Goal: Task Accomplishment & Management: Manage account settings

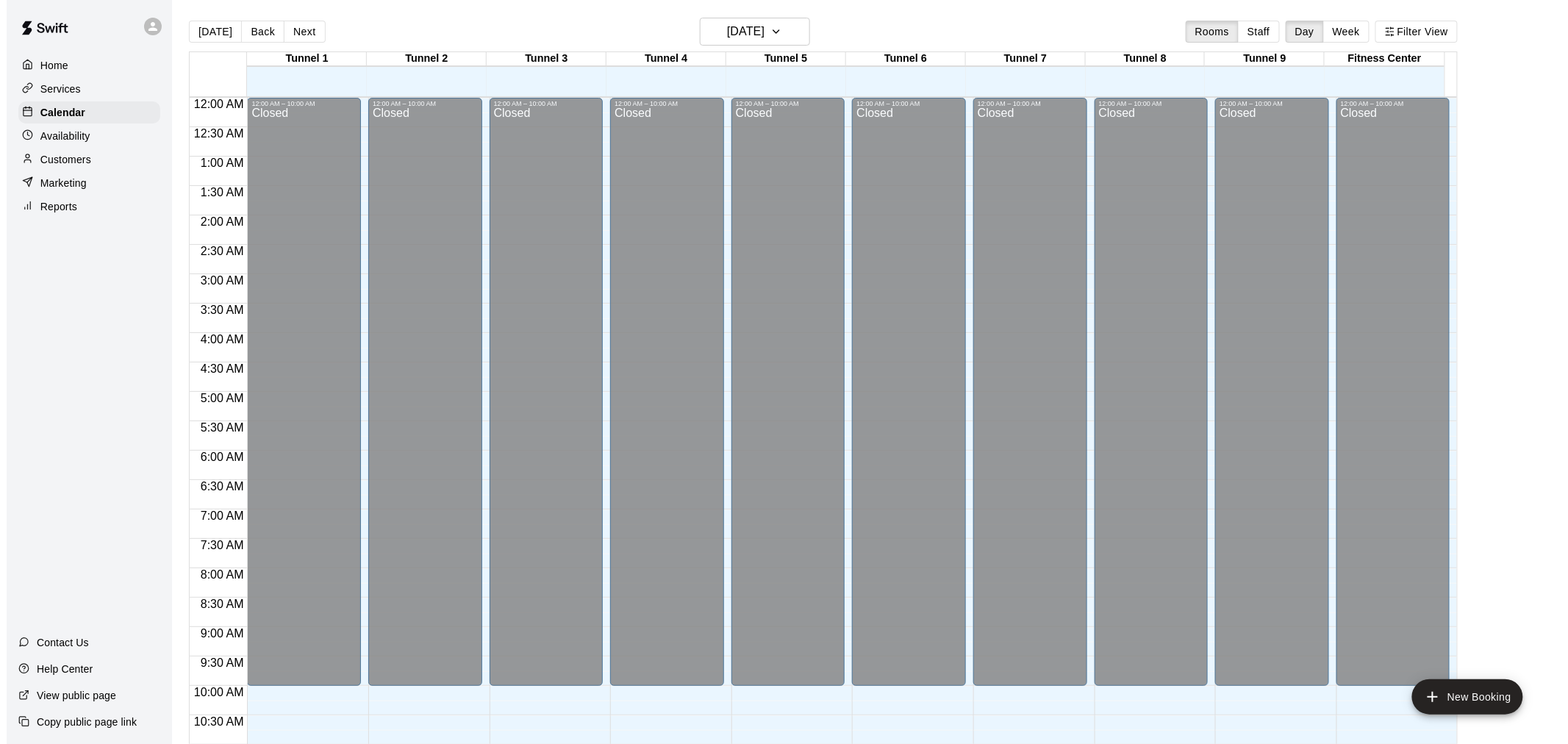
scroll to position [704, 0]
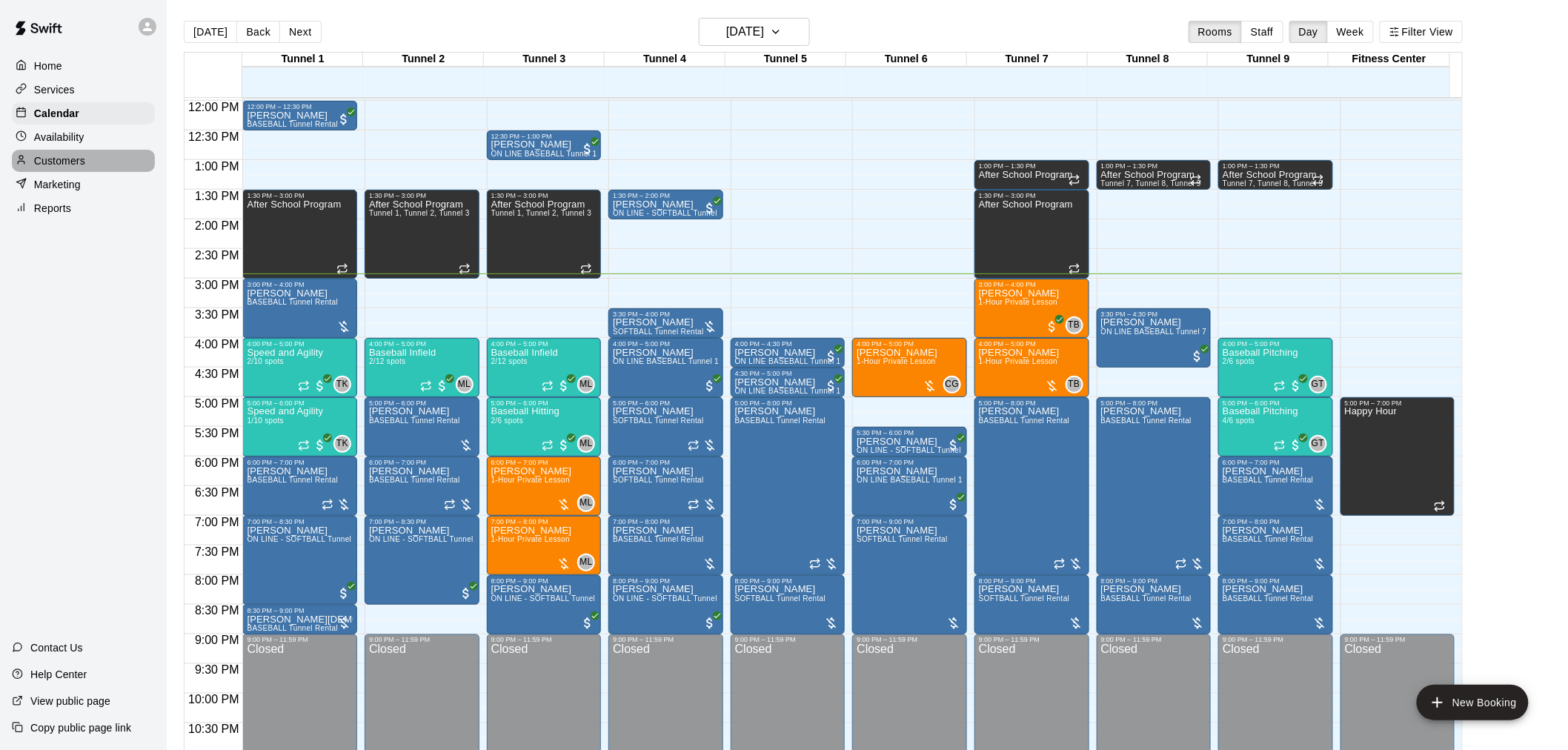
click at [64, 165] on p "Customers" at bounding box center [59, 161] width 51 height 15
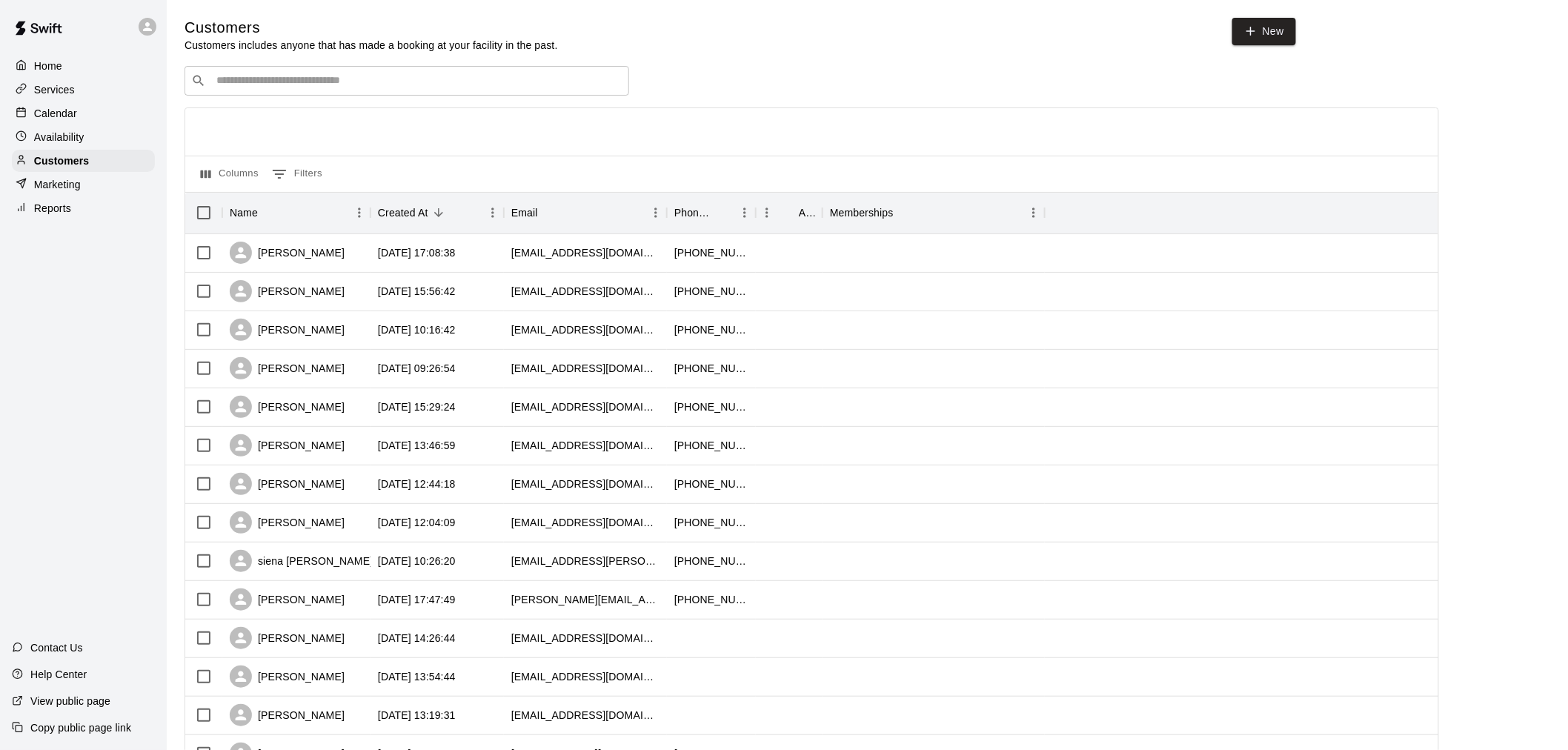
click at [332, 95] on div "​ ​" at bounding box center [407, 81] width 444 height 30
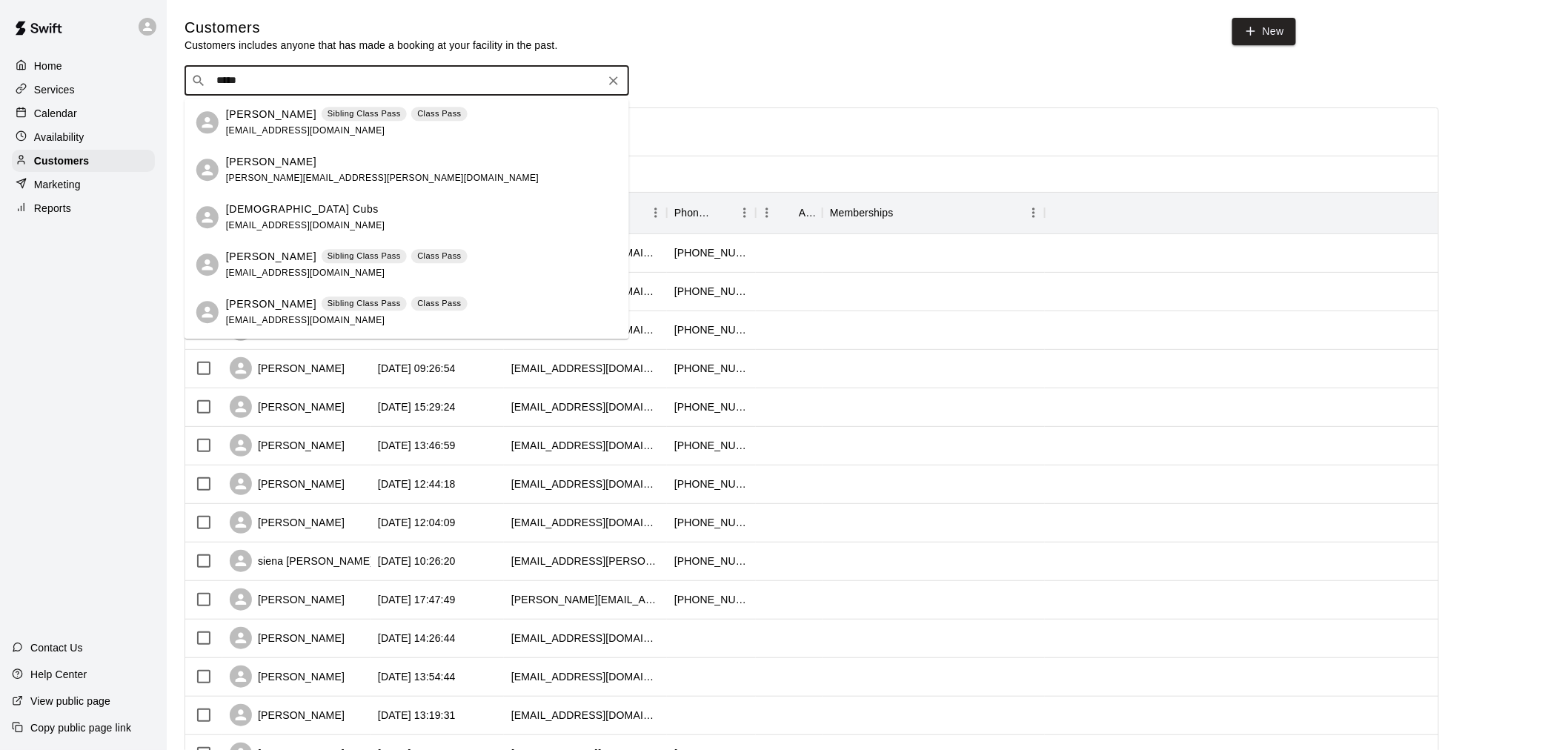
type input "******"
click at [325, 128] on span "cwmcnabb@yahoo.com" at bounding box center [305, 130] width 160 height 10
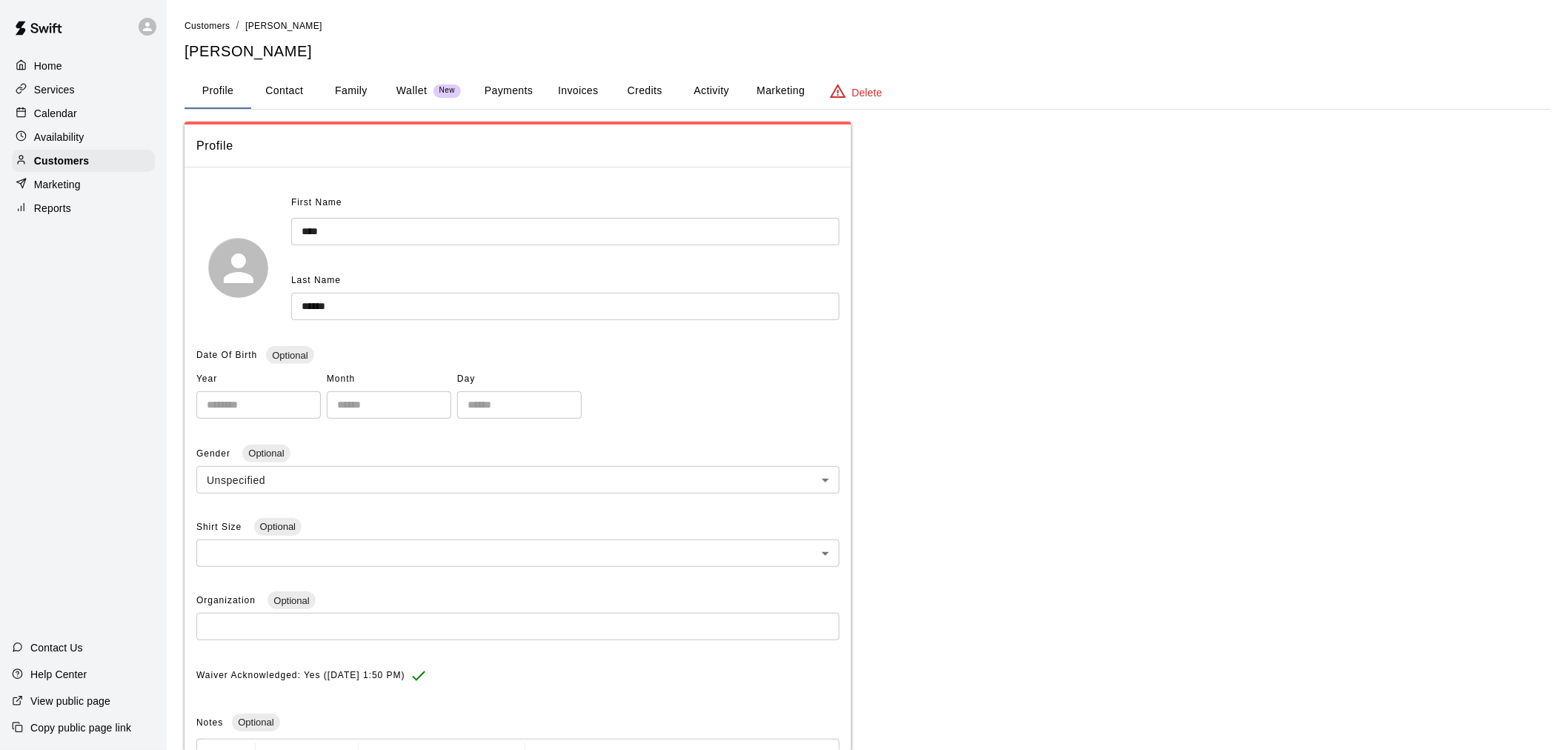
click at [693, 86] on button "Activity" at bounding box center [711, 91] width 67 height 36
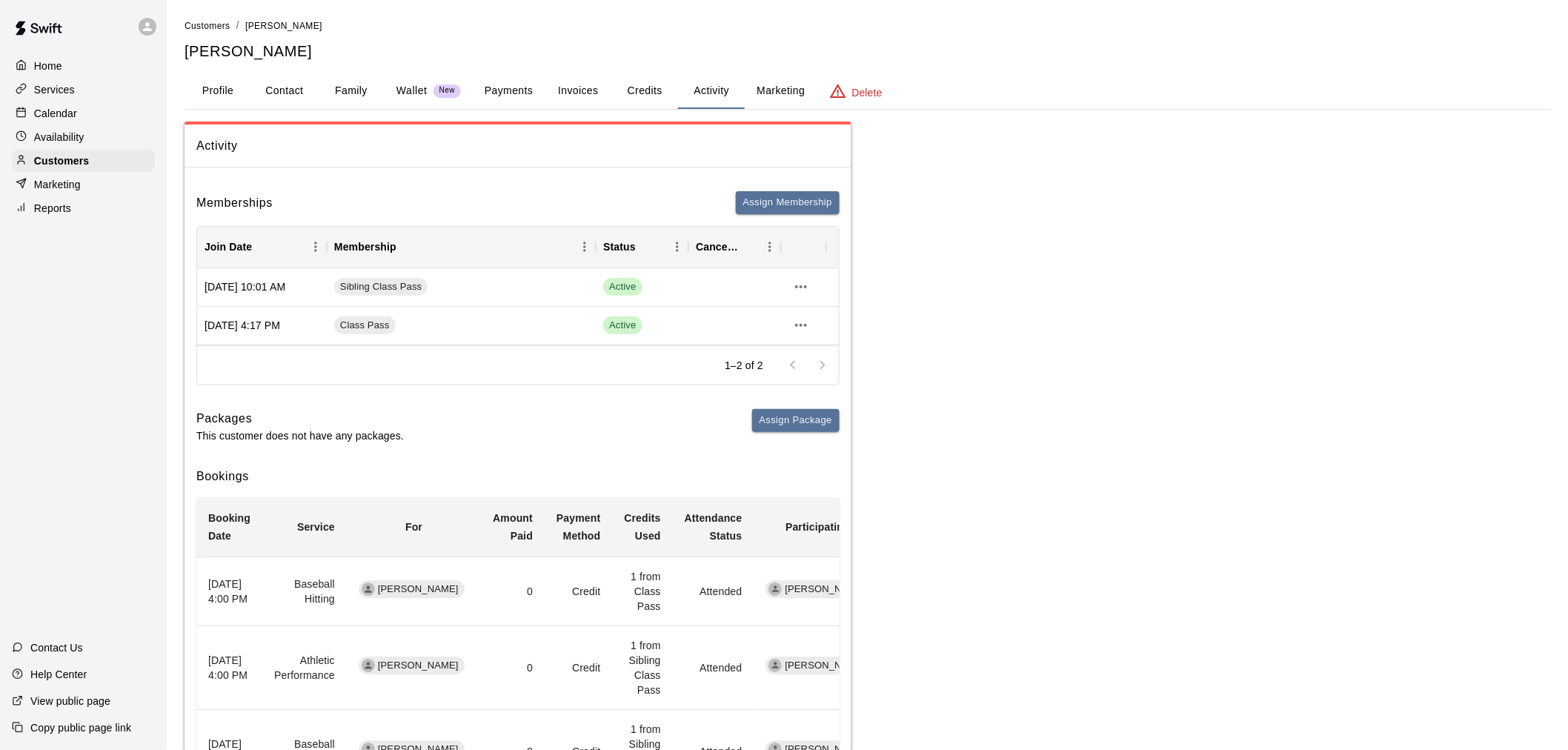
click at [522, 97] on button "Payments" at bounding box center [508, 91] width 72 height 36
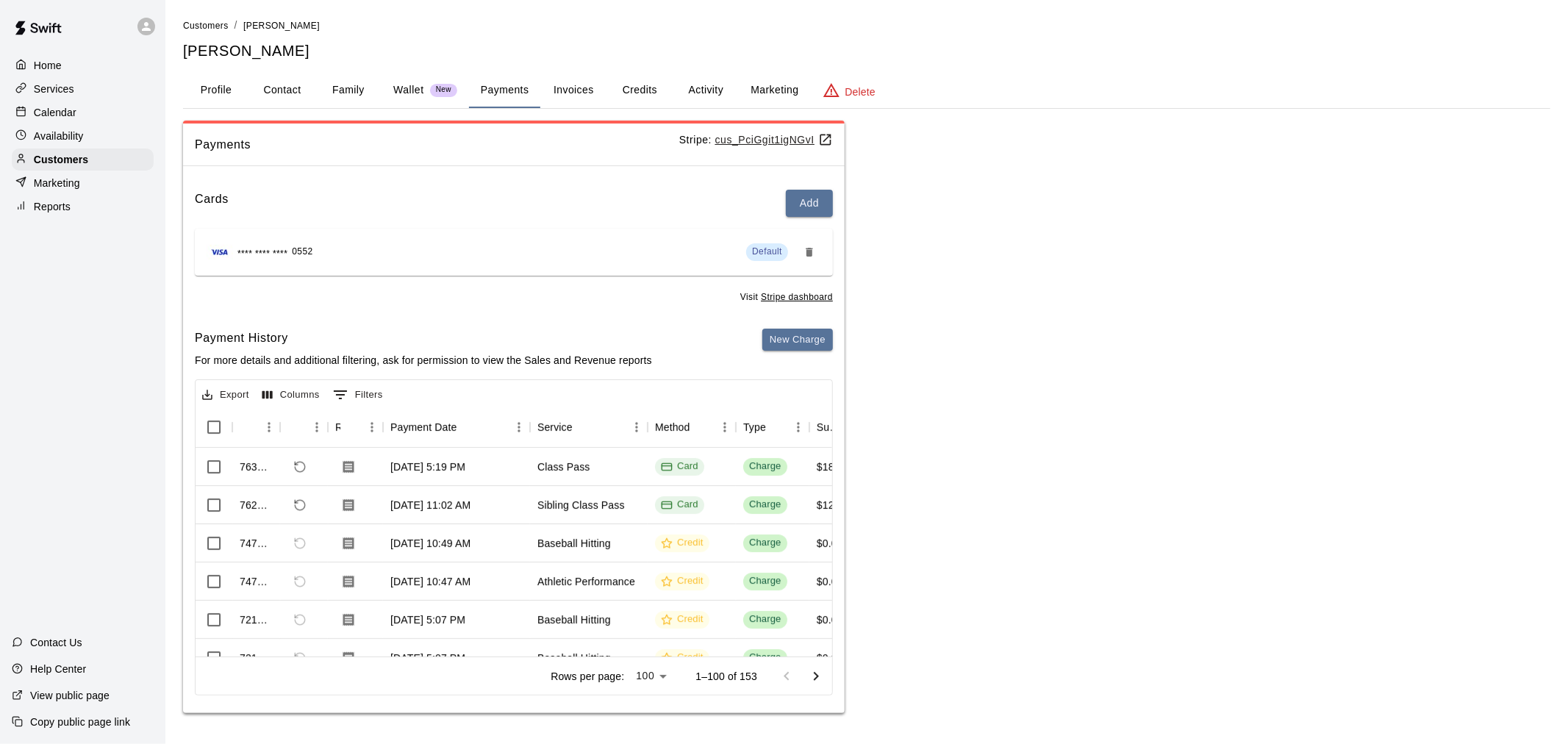
drag, startPoint x: 359, startPoint y: 636, endPoint x: 404, endPoint y: 640, distance: 45.2
click at [411, 672] on div "Rows per page: 100 *** 1–100 of 153" at bounding box center [514, 676] width 637 height 38
click at [850, 517] on div "Payments Stripe: cus_PciGgit1igNGvI Cards Add **** **** **** 0552 Default Visit…" at bounding box center [867, 417] width 1367 height 593
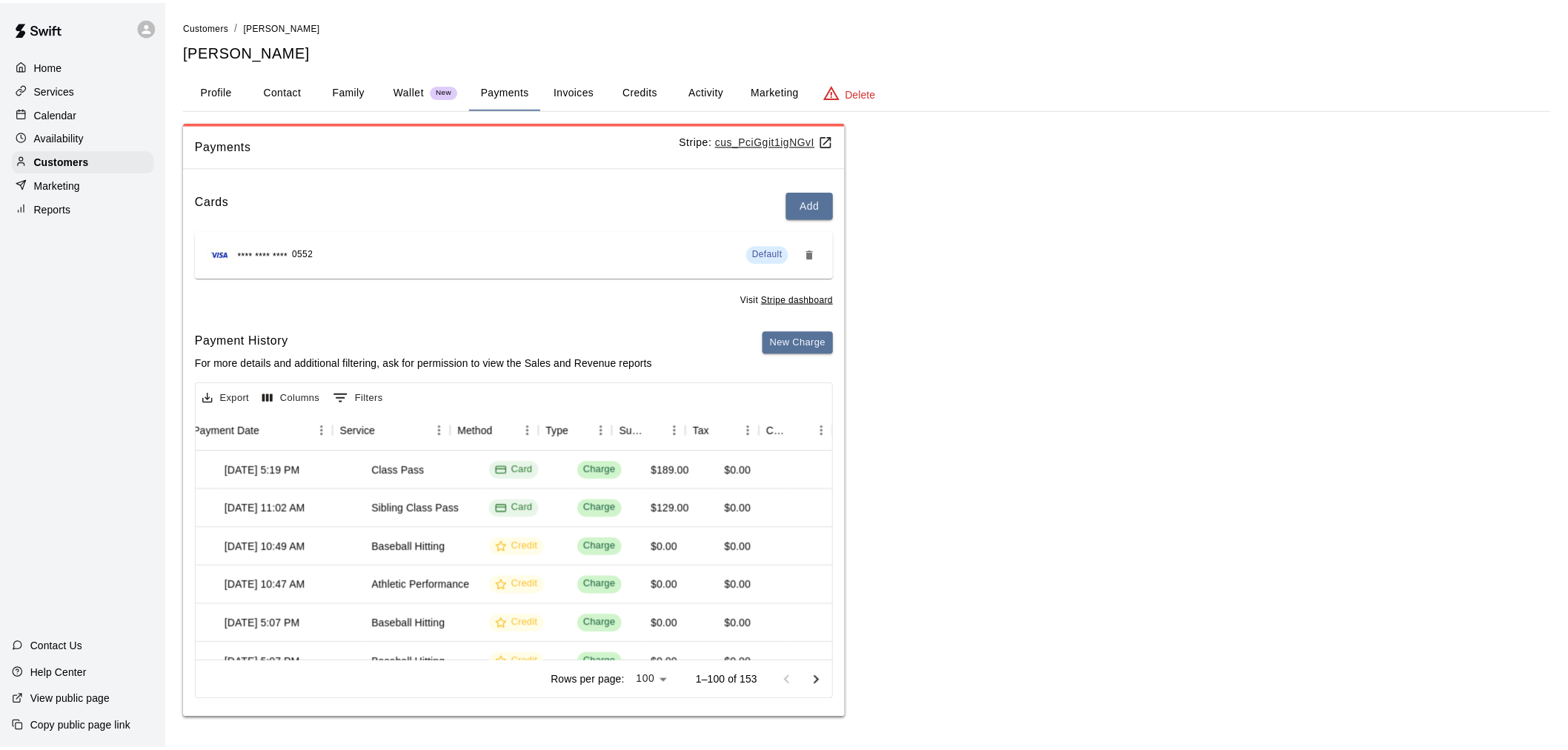
scroll to position [0, 83]
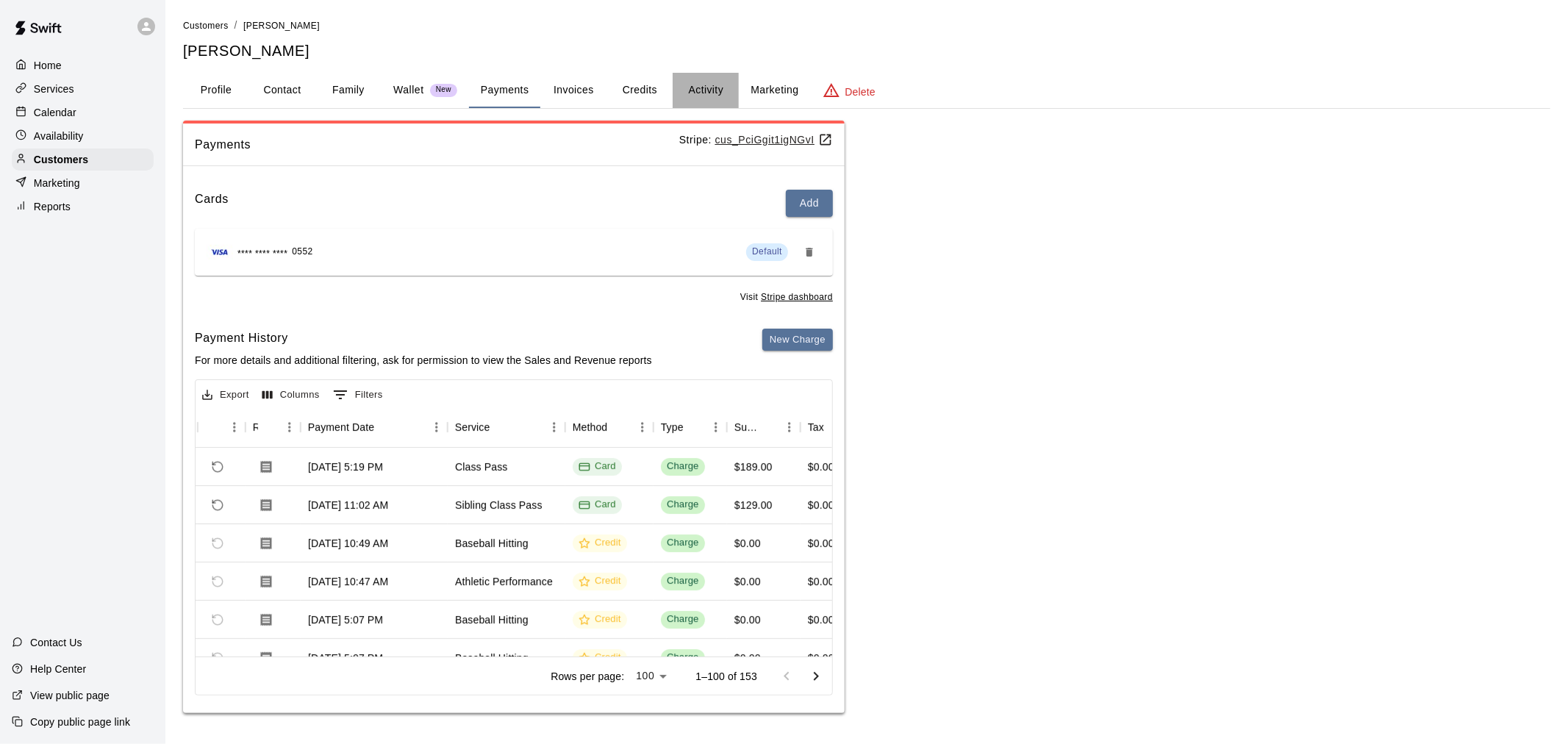
click at [693, 86] on button "Activity" at bounding box center [705, 90] width 66 height 35
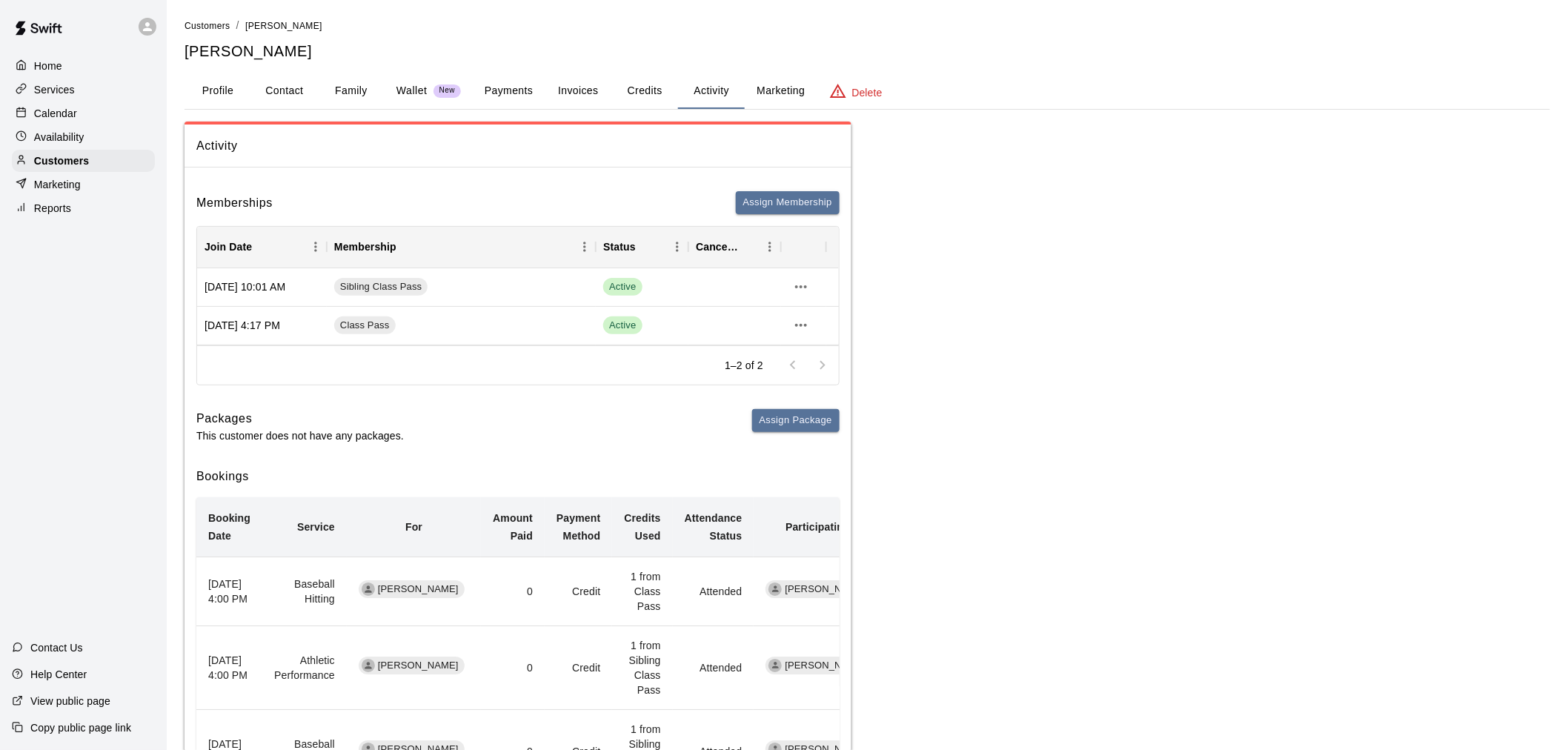
click at [522, 91] on button "Payments" at bounding box center [508, 91] width 72 height 36
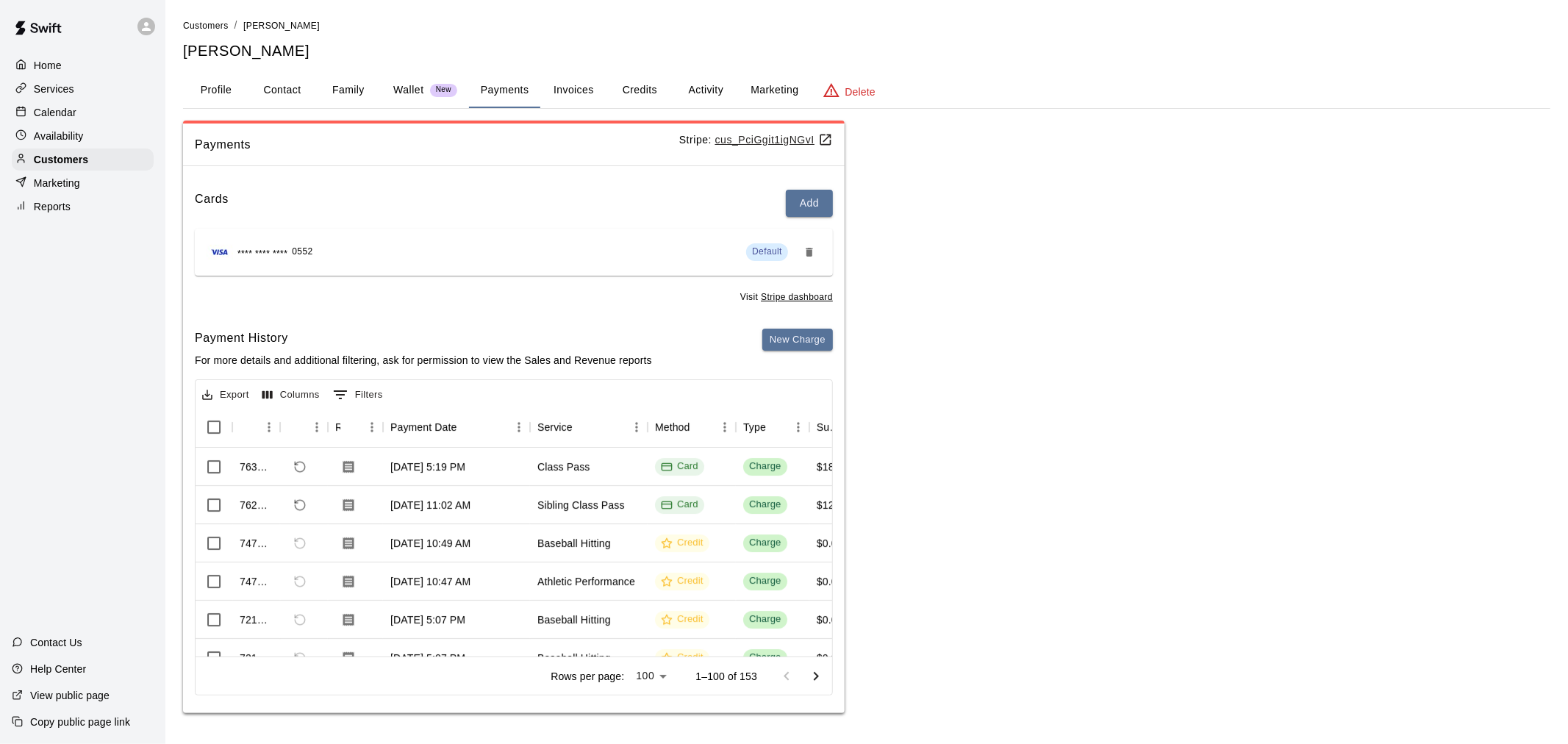
click at [706, 90] on button "Activity" at bounding box center [705, 90] width 66 height 35
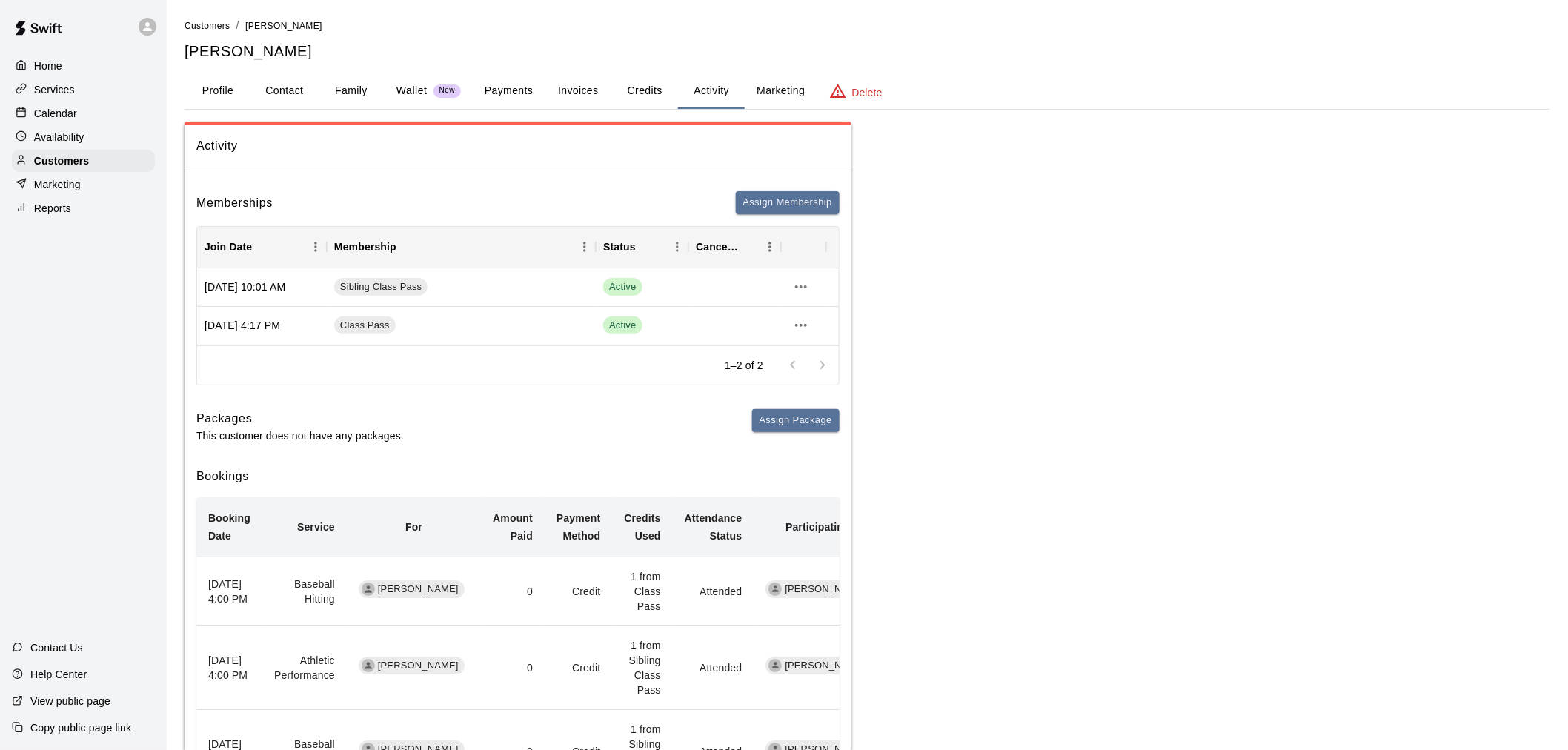
click at [528, 95] on button "Payments" at bounding box center [508, 91] width 72 height 36
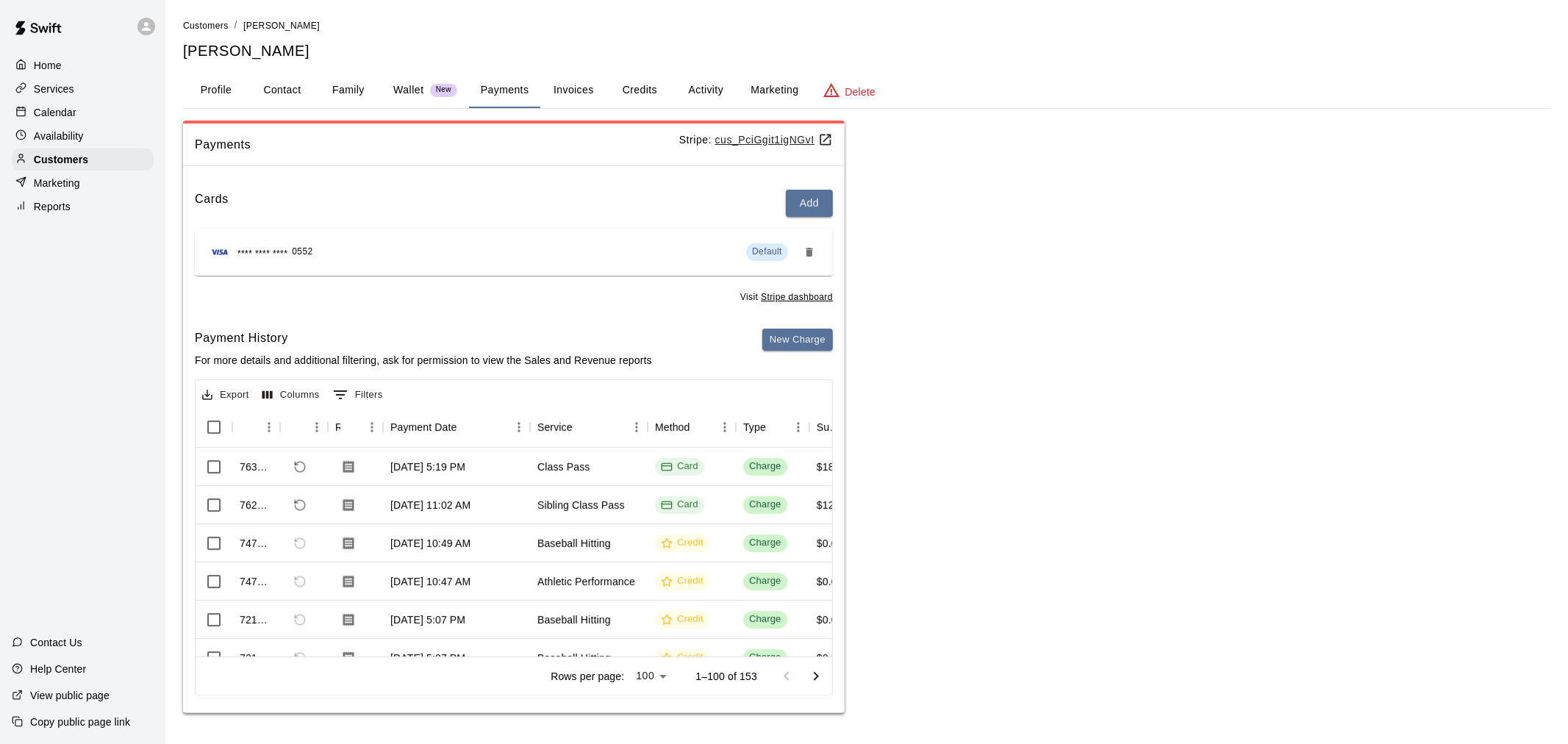
click at [701, 78] on button "Activity" at bounding box center [705, 90] width 66 height 35
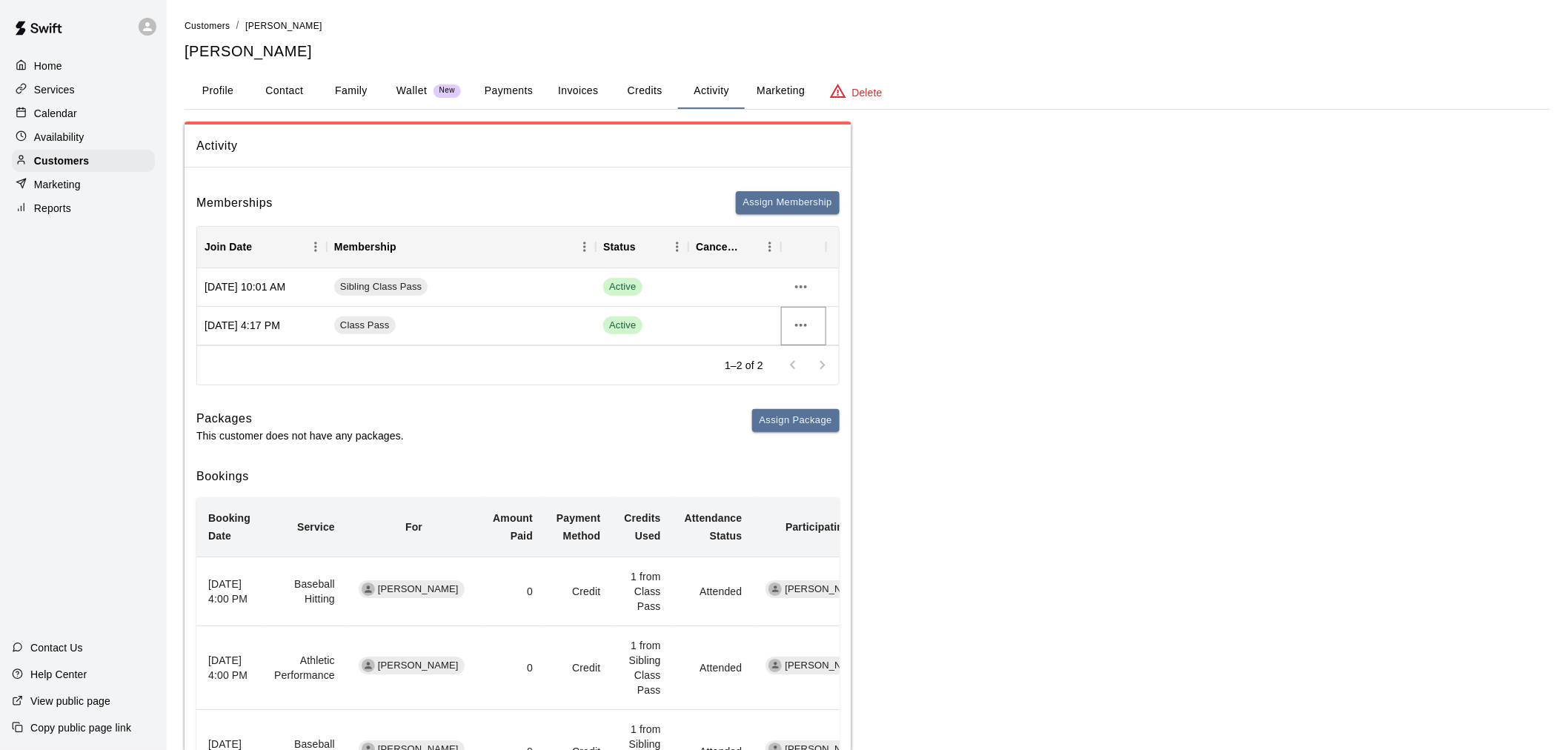
click at [799, 326] on icon "more actions" at bounding box center [801, 326] width 17 height 17
click at [814, 378] on li "Cancel" at bounding box center [830, 380] width 84 height 24
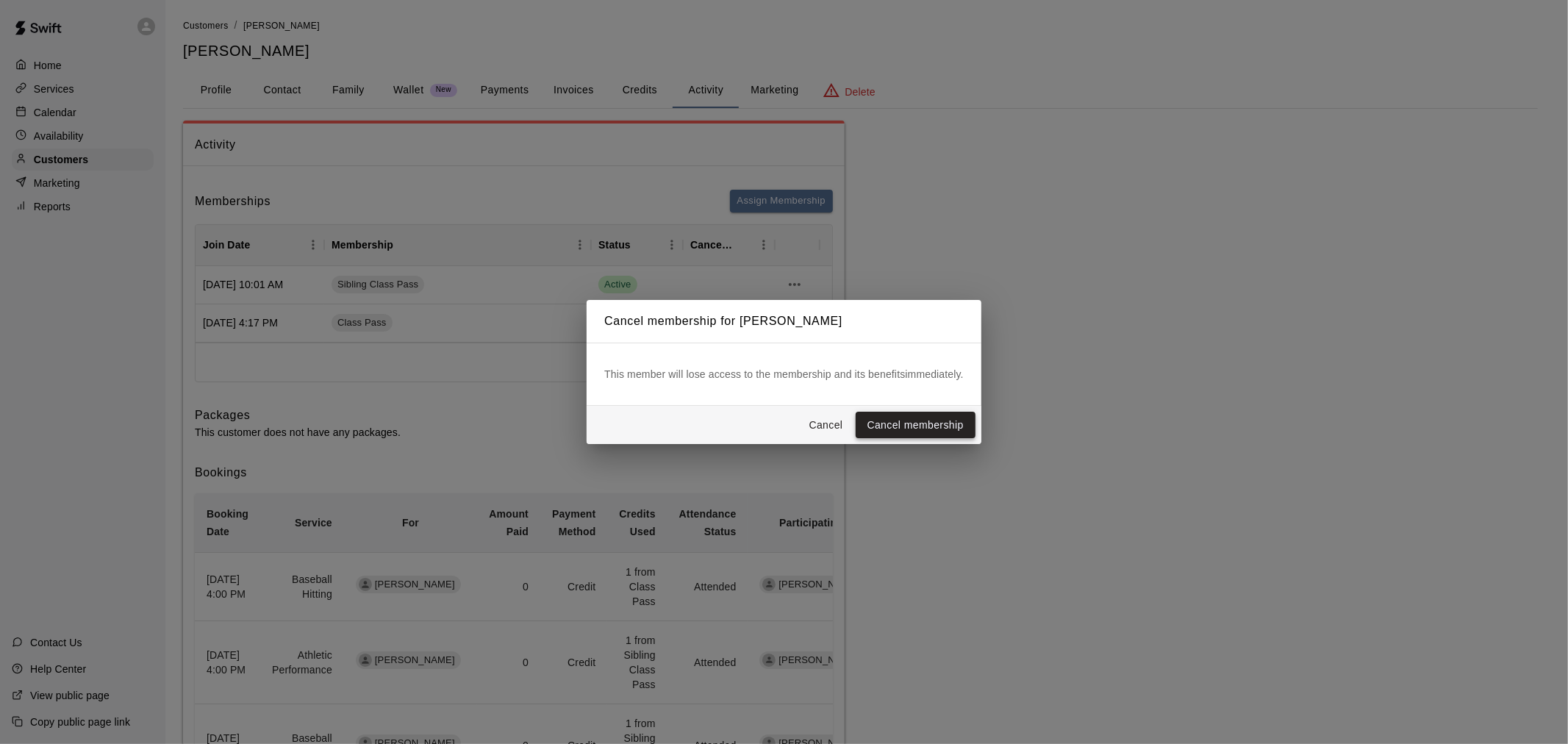
click at [889, 431] on button "Cancel membership" at bounding box center [915, 425] width 120 height 28
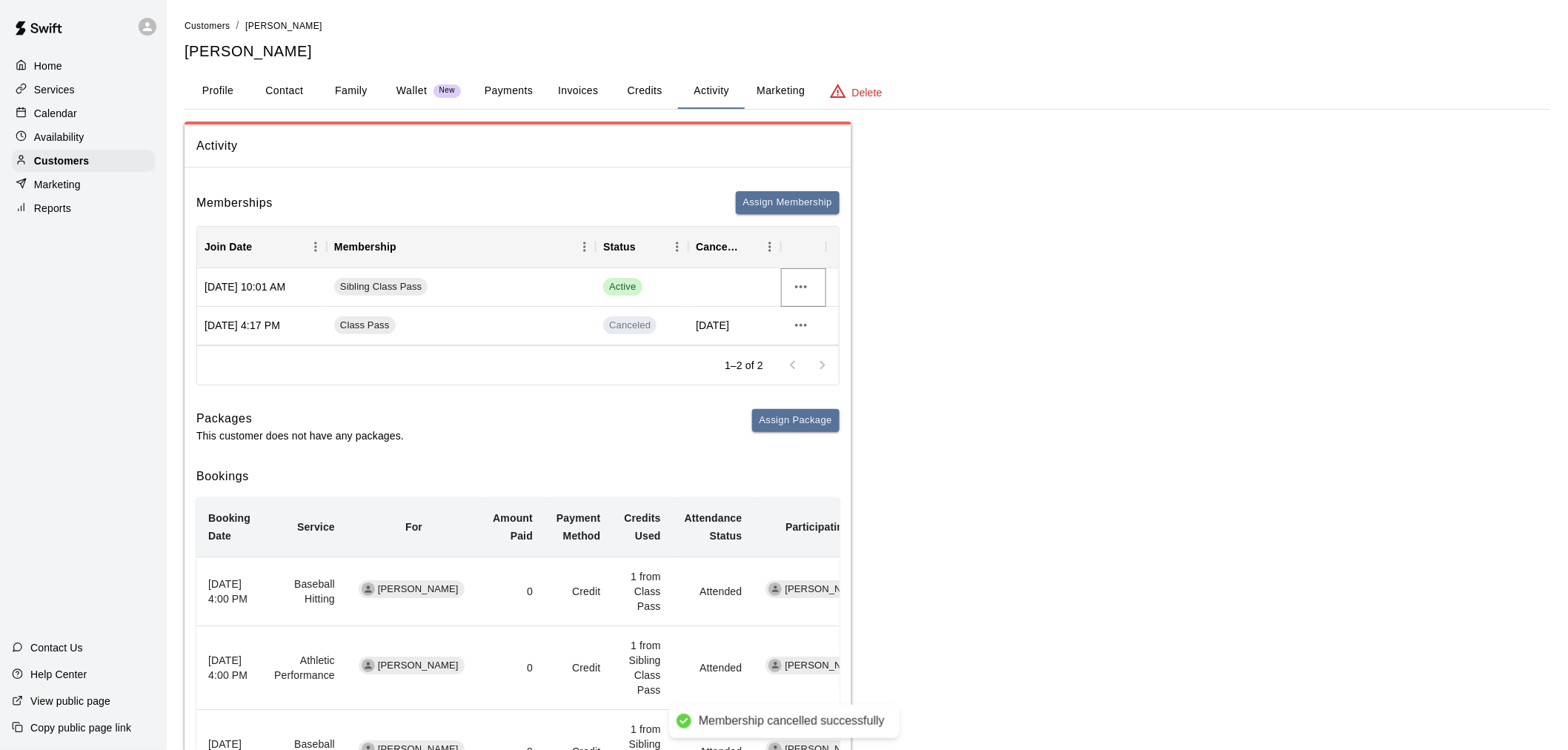
click at [795, 282] on icon "more actions" at bounding box center [801, 286] width 17 height 17
click at [810, 342] on li "Cancel" at bounding box center [830, 341] width 84 height 24
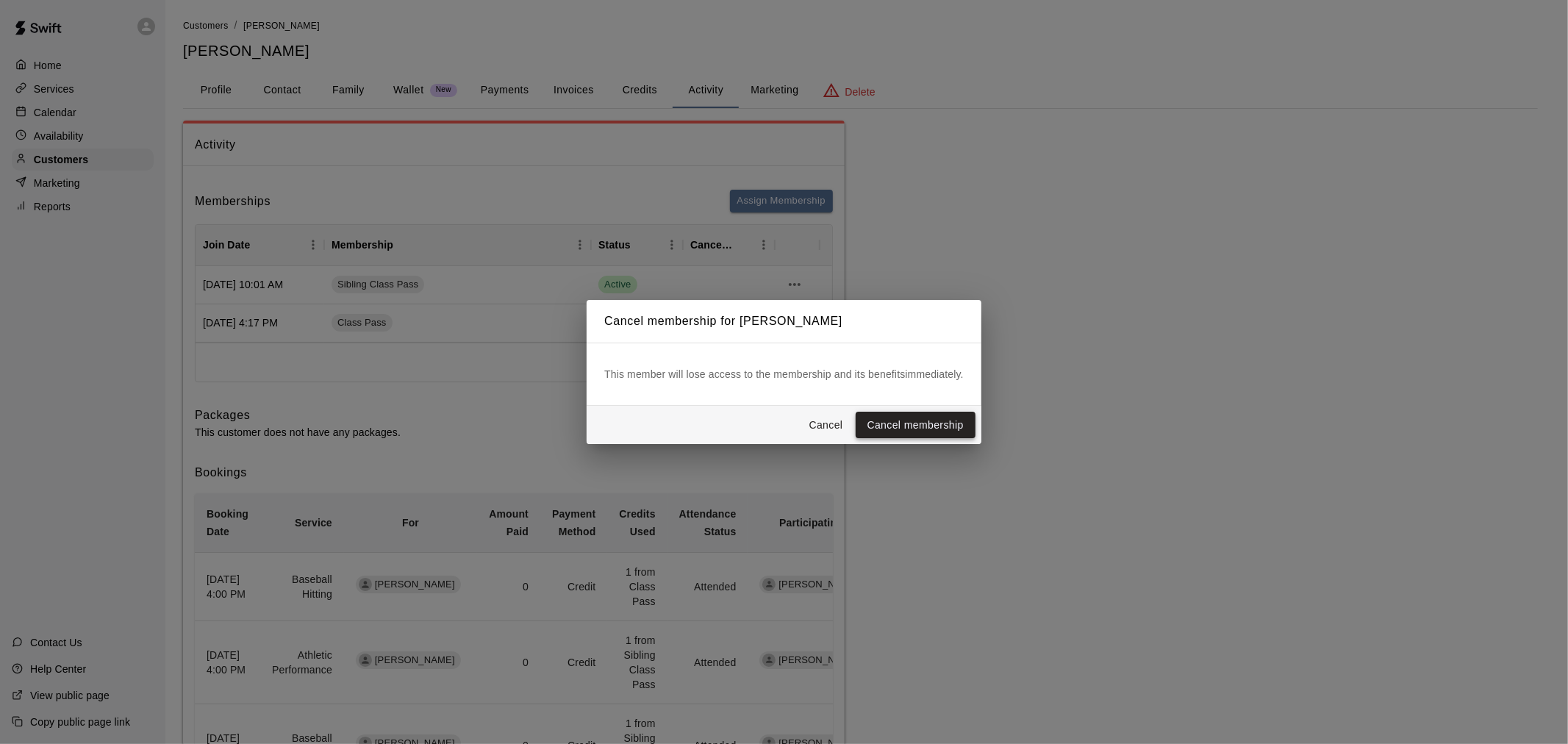
click at [955, 428] on button "Cancel membership" at bounding box center [915, 425] width 120 height 28
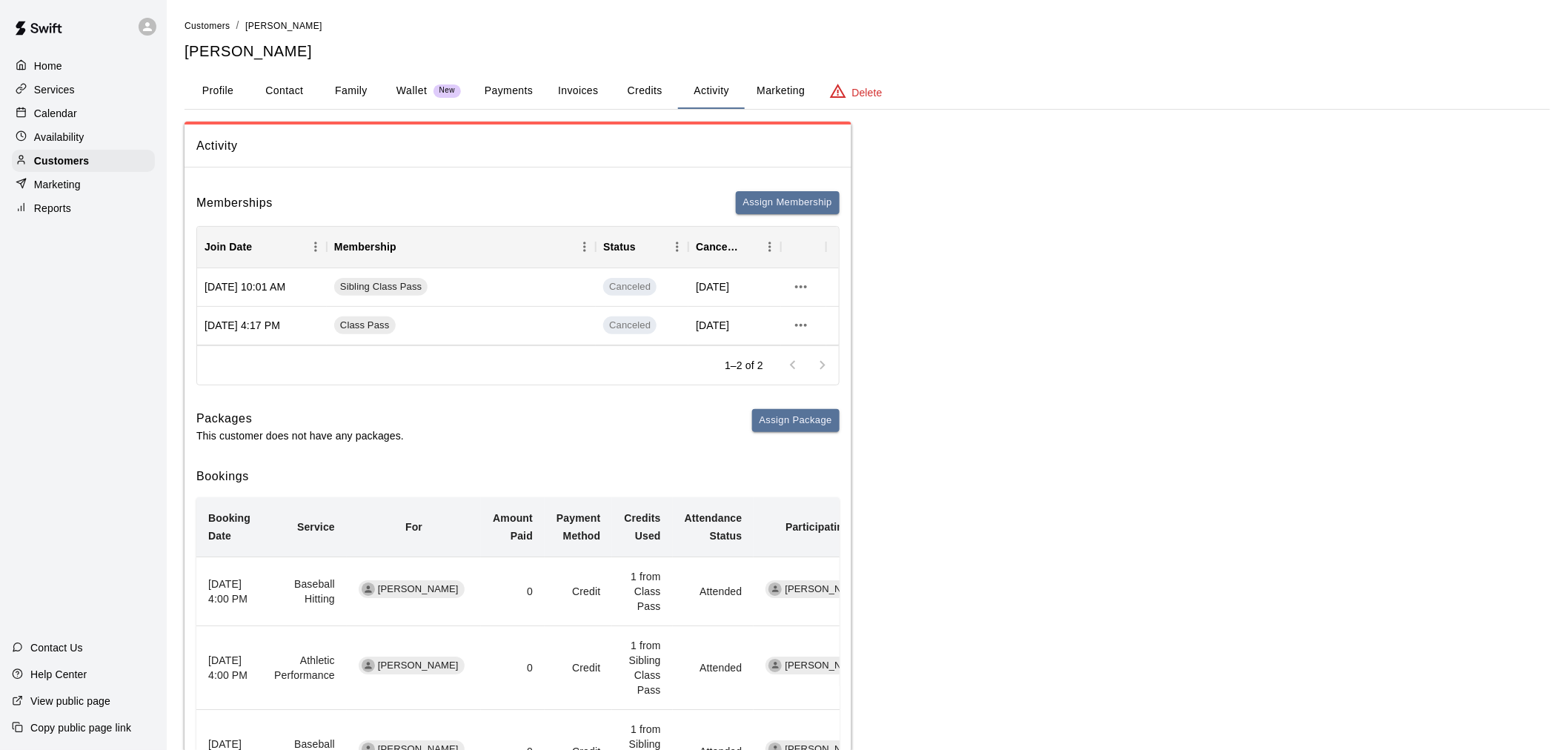
click at [89, 119] on div "Calendar" at bounding box center [83, 114] width 143 height 23
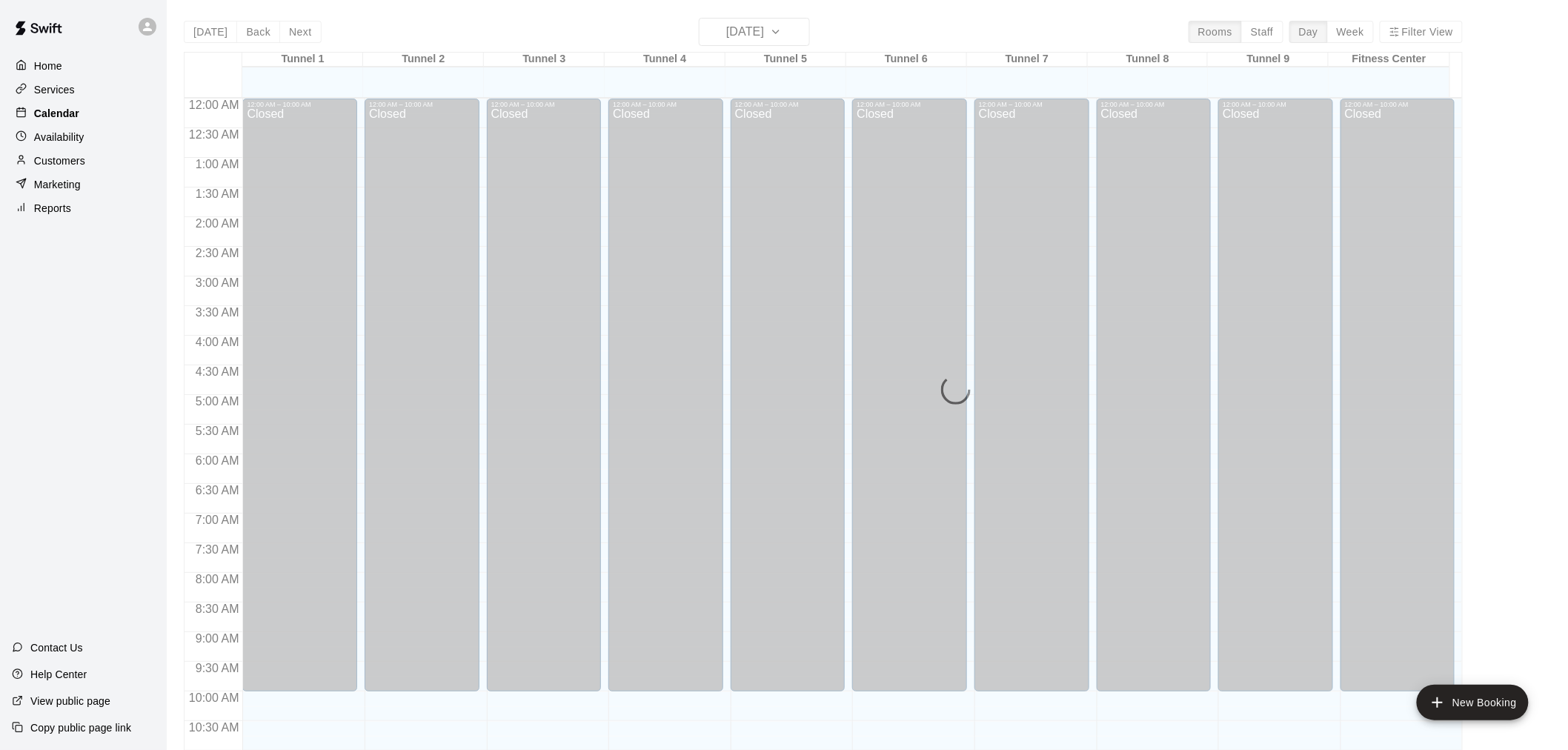
scroll to position [709, 0]
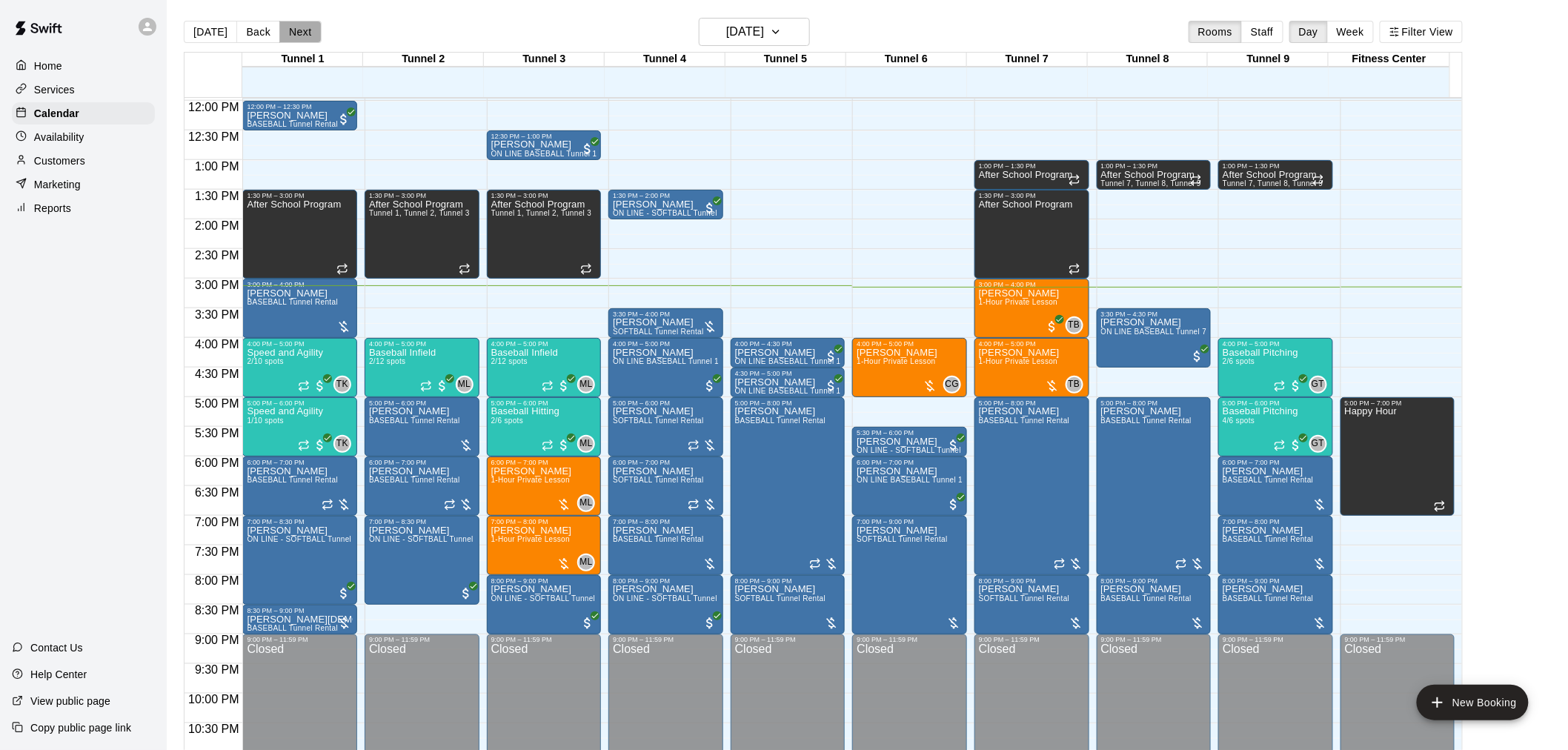
click at [289, 34] on button "Next" at bounding box center [300, 32] width 42 height 23
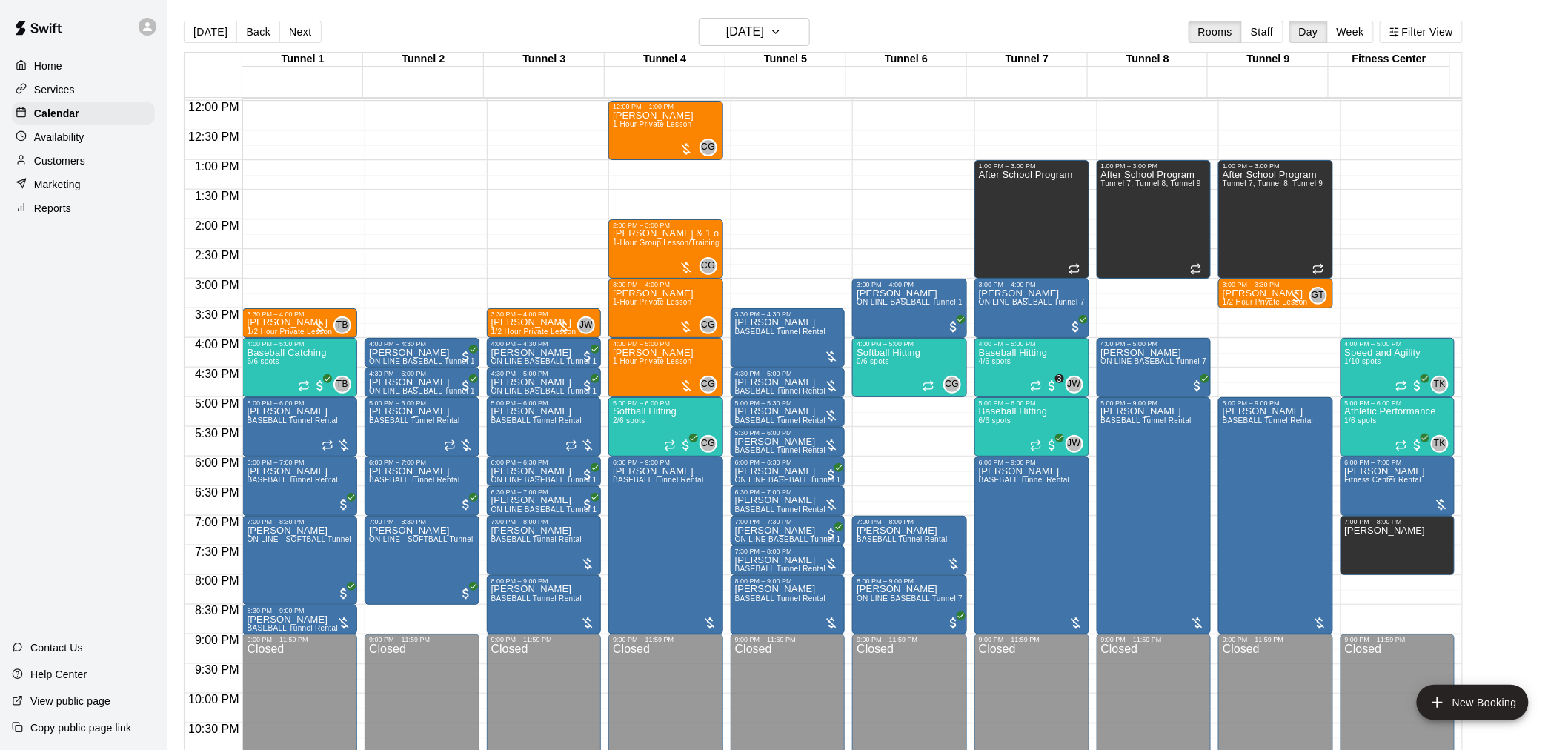
click at [1233, 374] on div "12:00 AM – 10:00 AM Closed 1:00 PM – 3:00 PM After School Program Tunnel 7, Tun…" at bounding box center [1276, 101] width 115 height 1424
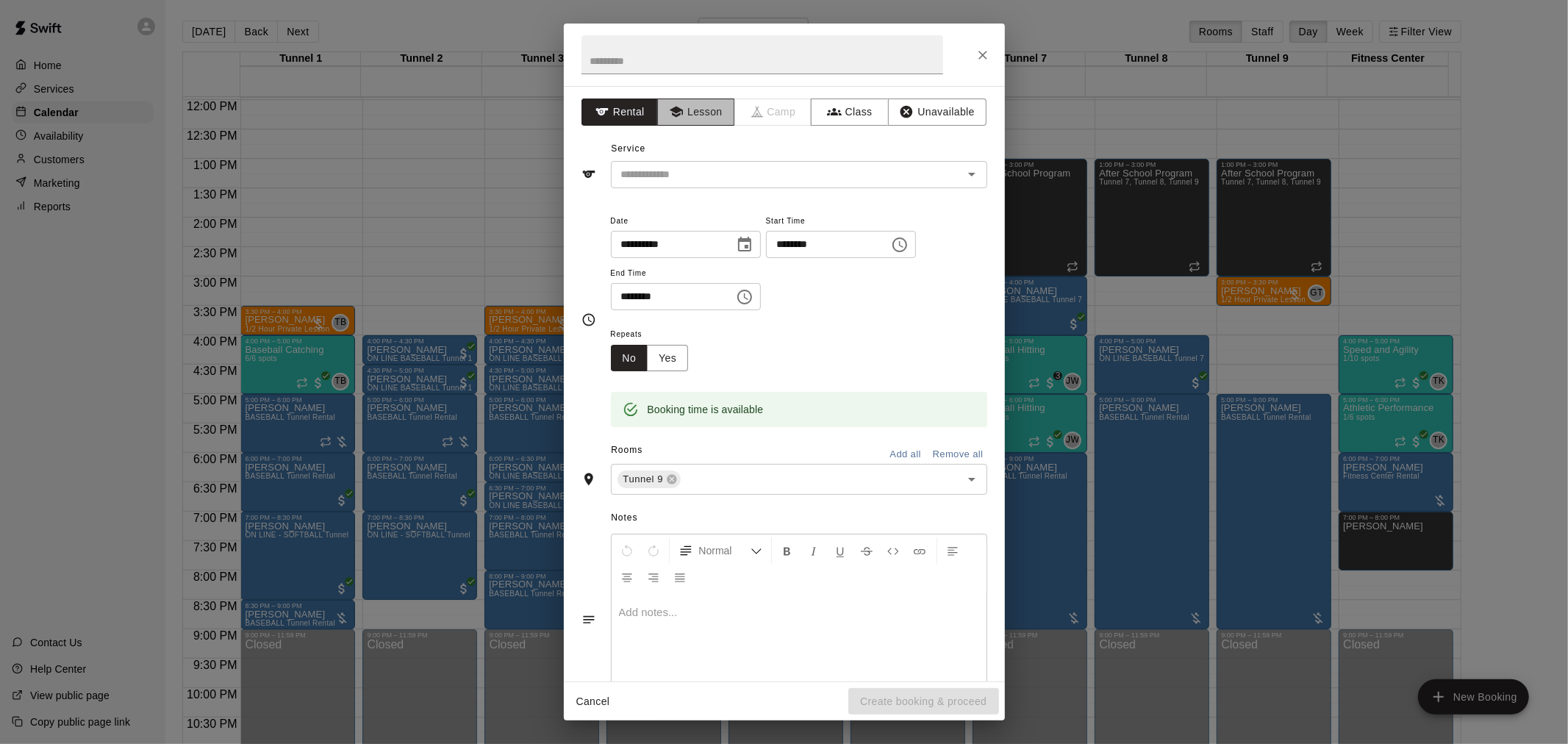
click at [689, 114] on button "Lesson" at bounding box center [696, 112] width 77 height 28
click at [964, 184] on div at bounding box center [961, 174] width 38 height 21
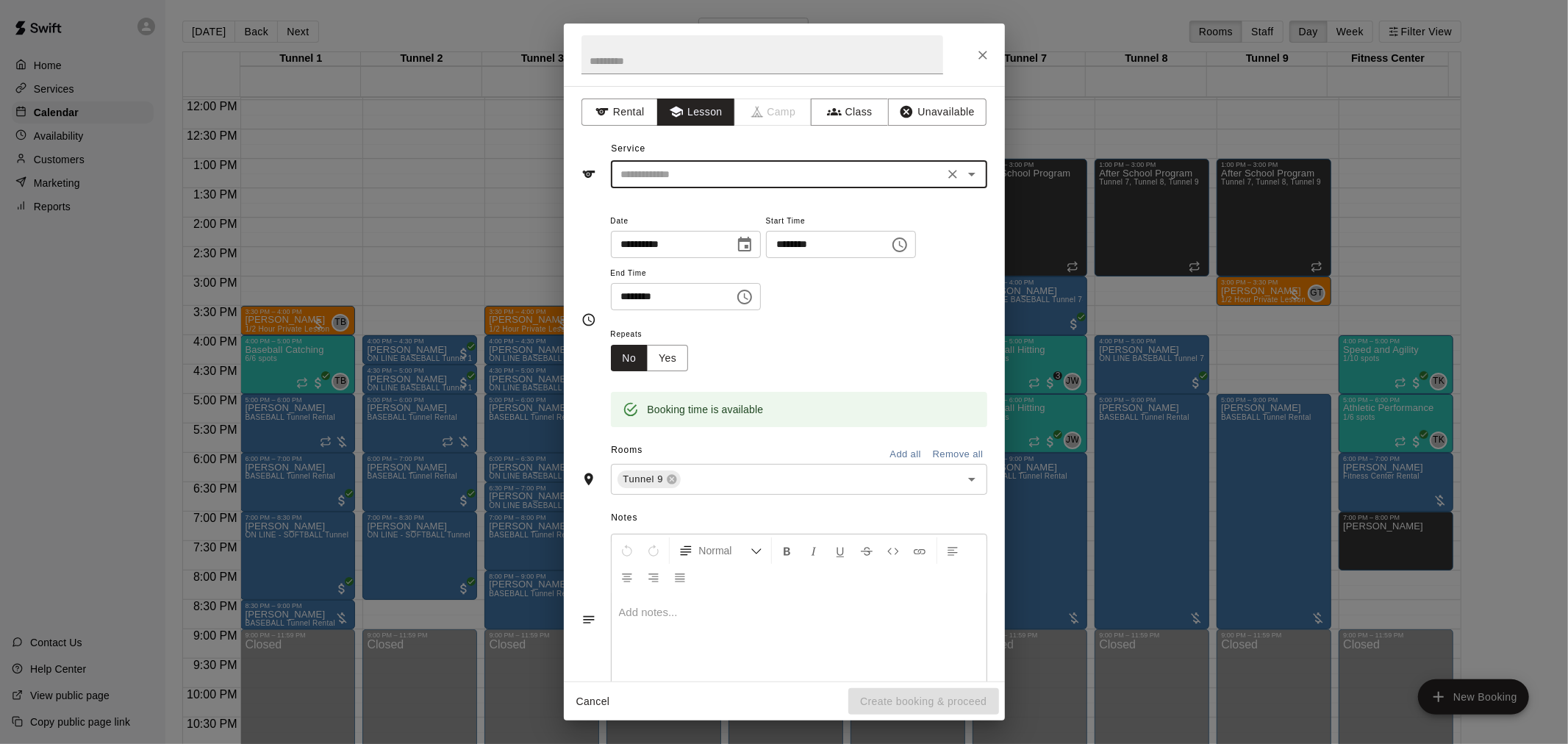
click at [963, 174] on icon "Open" at bounding box center [972, 174] width 17 height 17
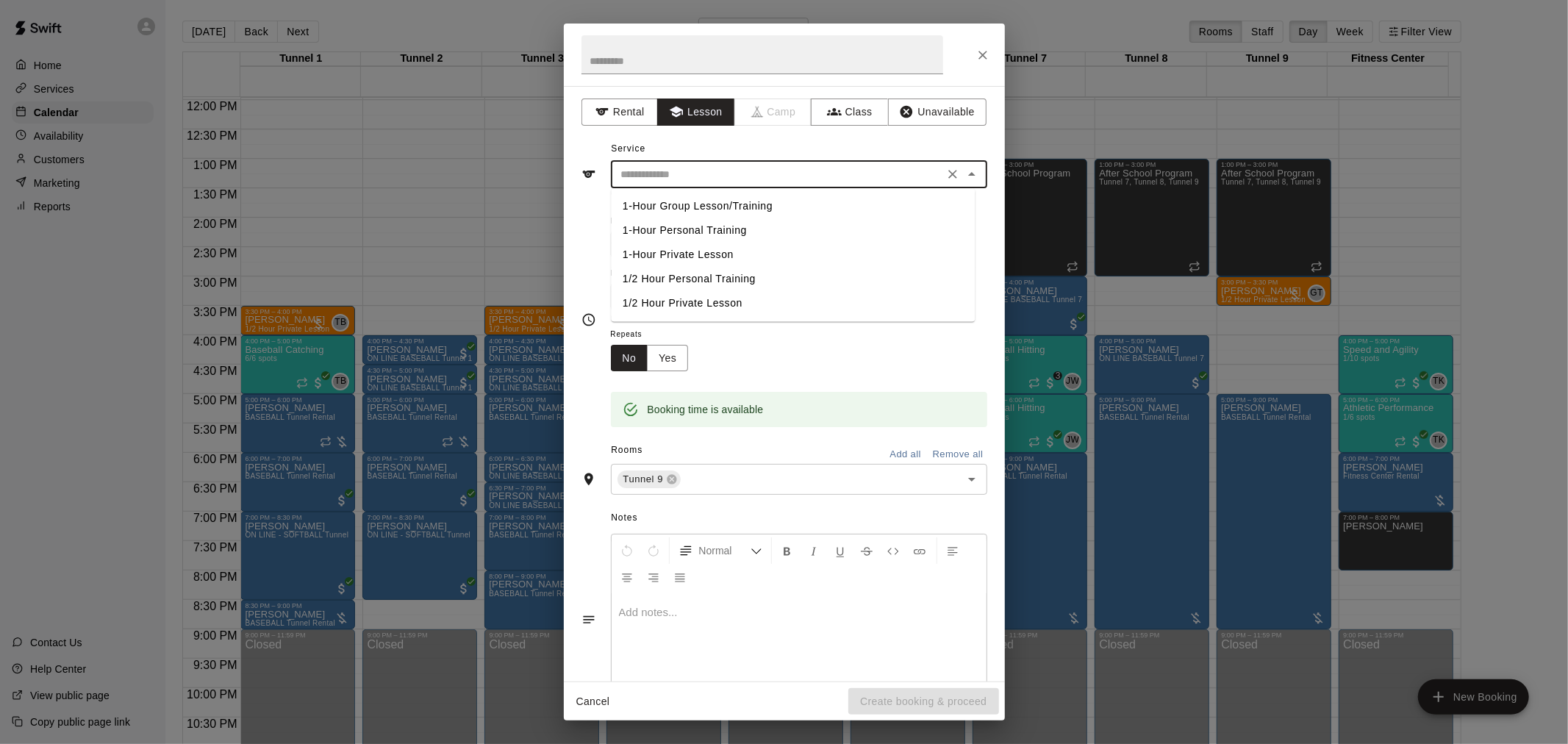
click at [718, 301] on li "1/2 Hour Private Lesson" at bounding box center [793, 303] width 364 height 24
type input "**********"
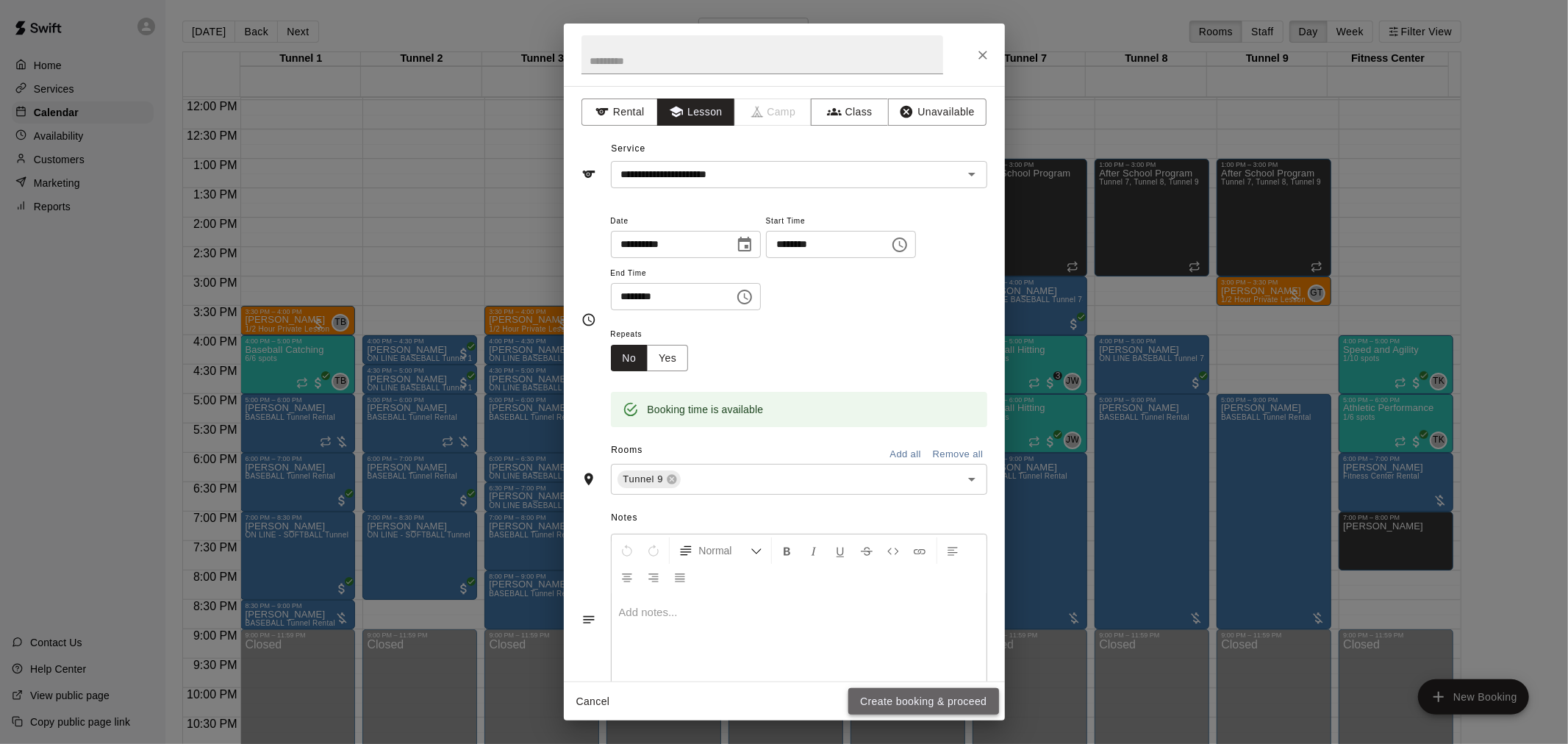
click at [879, 698] on button "Create booking & proceed" at bounding box center [923, 702] width 150 height 28
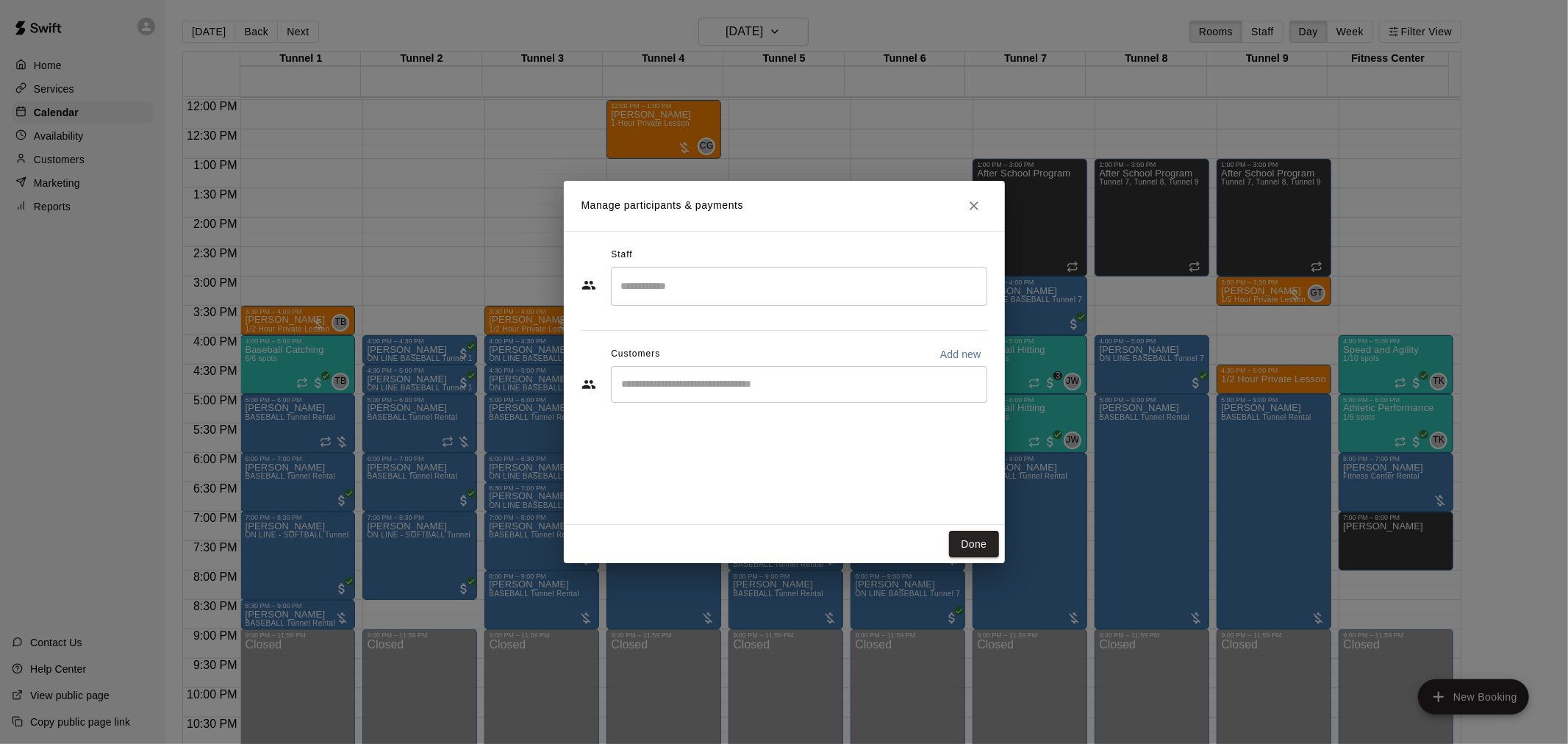
click at [681, 282] on input "Search staff" at bounding box center [799, 287] width 363 height 26
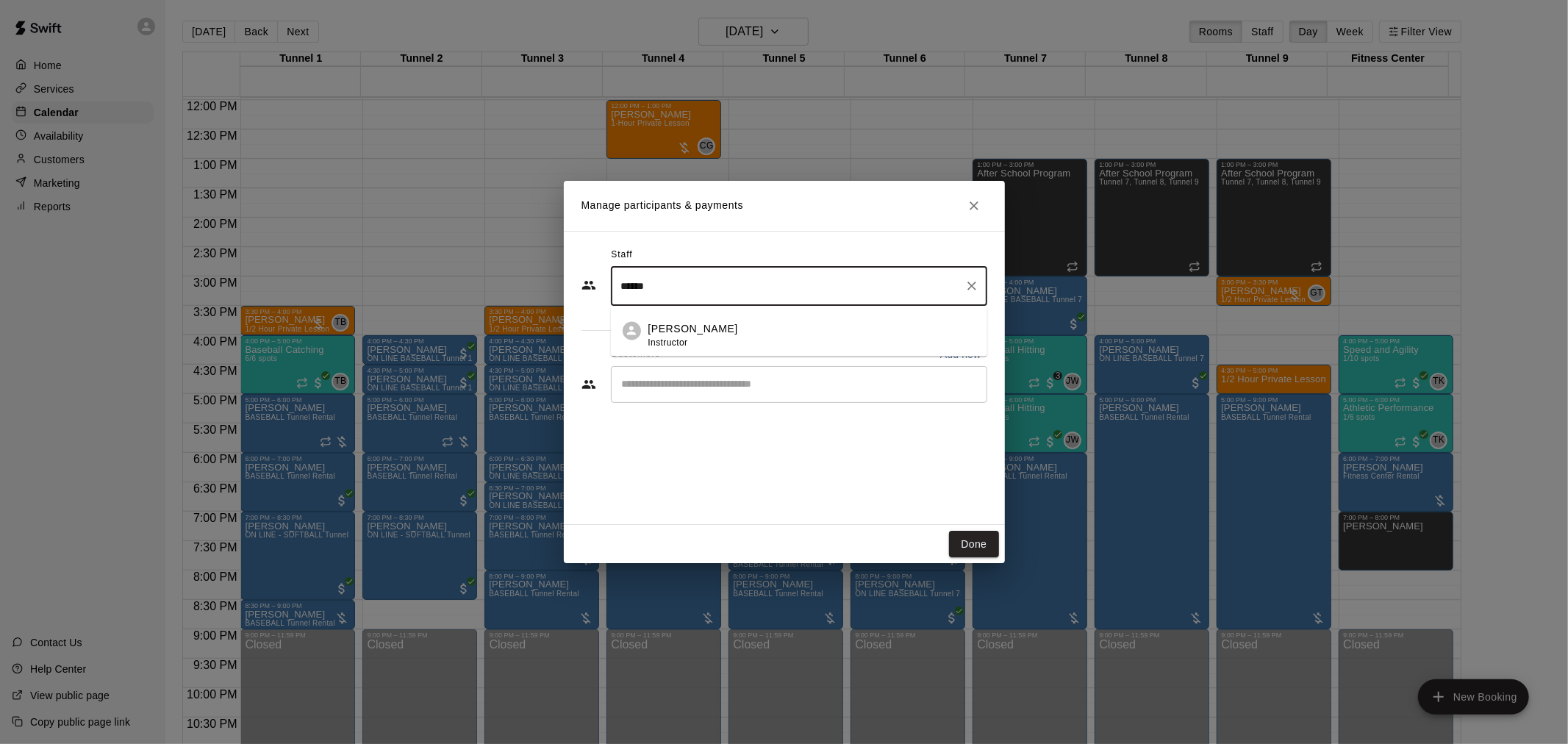
click at [669, 324] on p "Gilbert Tussey" at bounding box center [693, 330] width 90 height 16
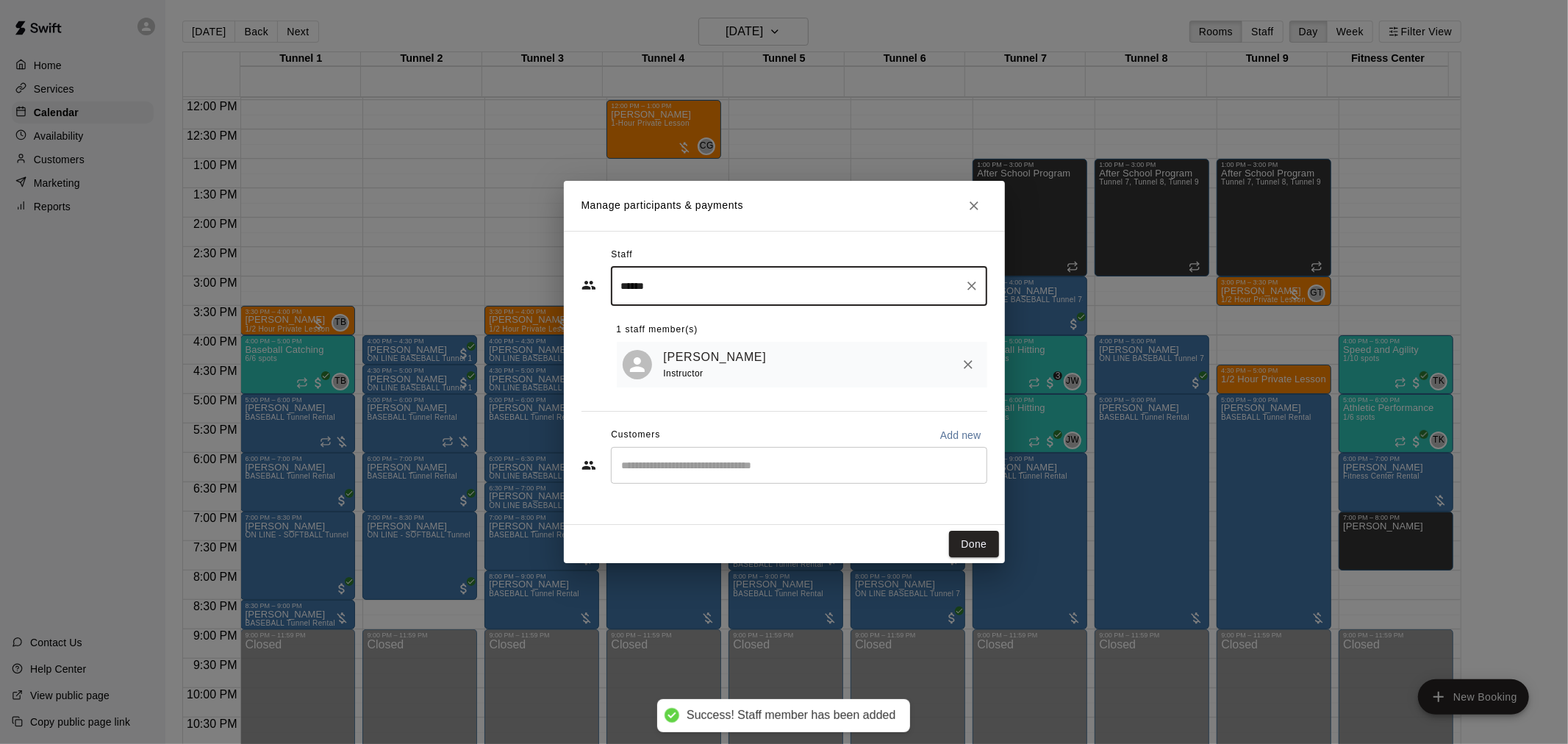
type input "******"
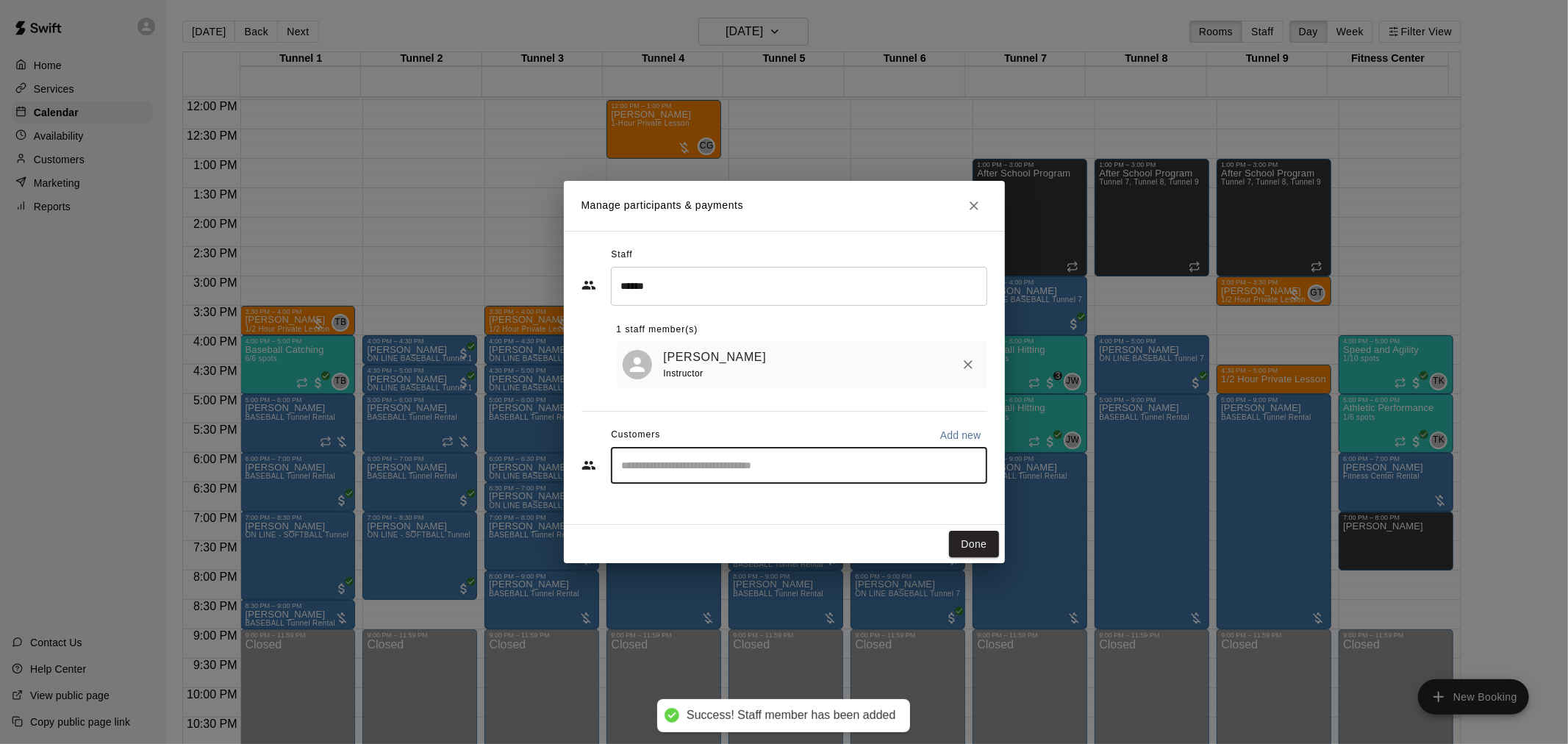
click at [675, 468] on input "Start typing to search customers..." at bounding box center [799, 465] width 363 height 15
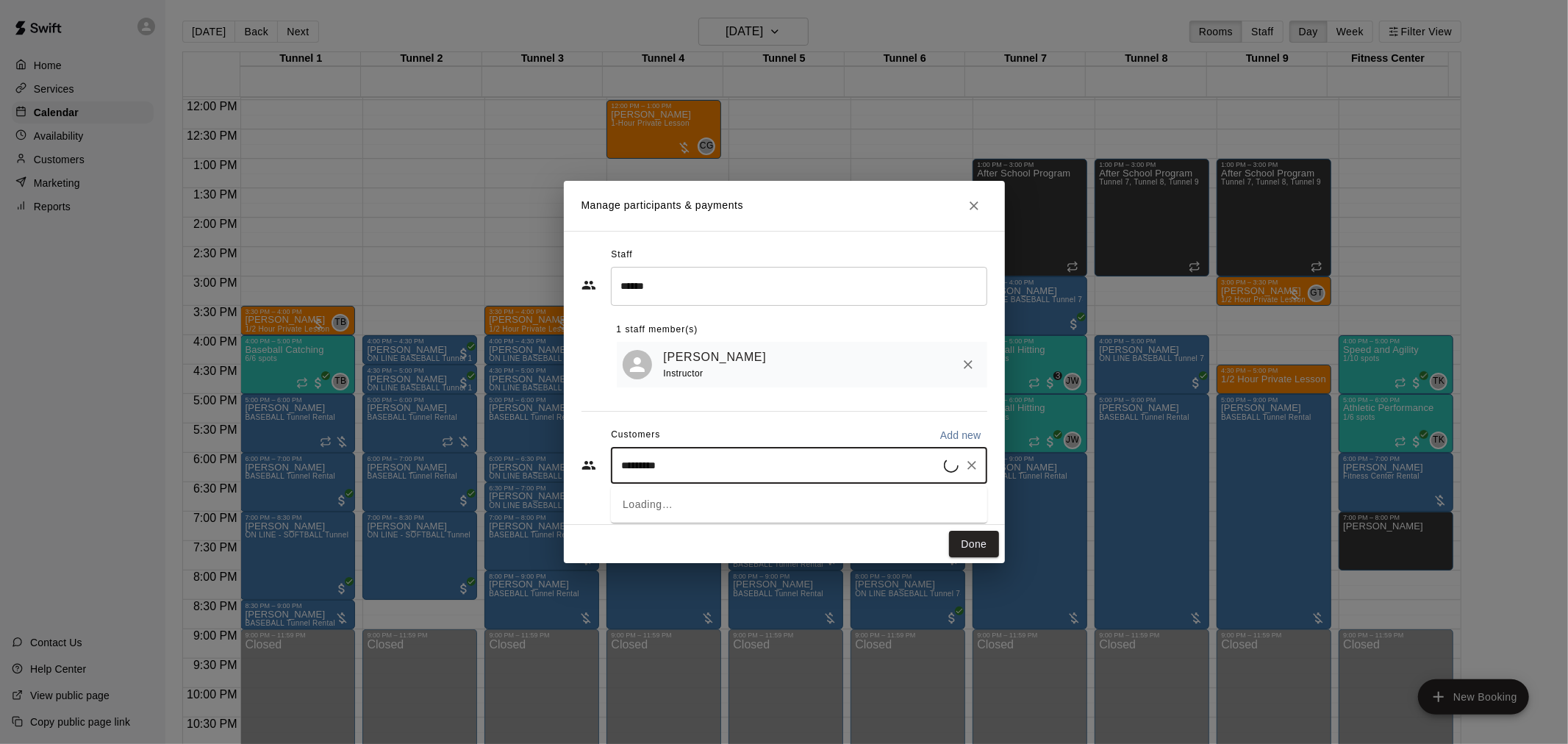
type input "**********"
click at [712, 506] on div "[PERSON_NAME]" at bounding box center [732, 503] width 158 height 16
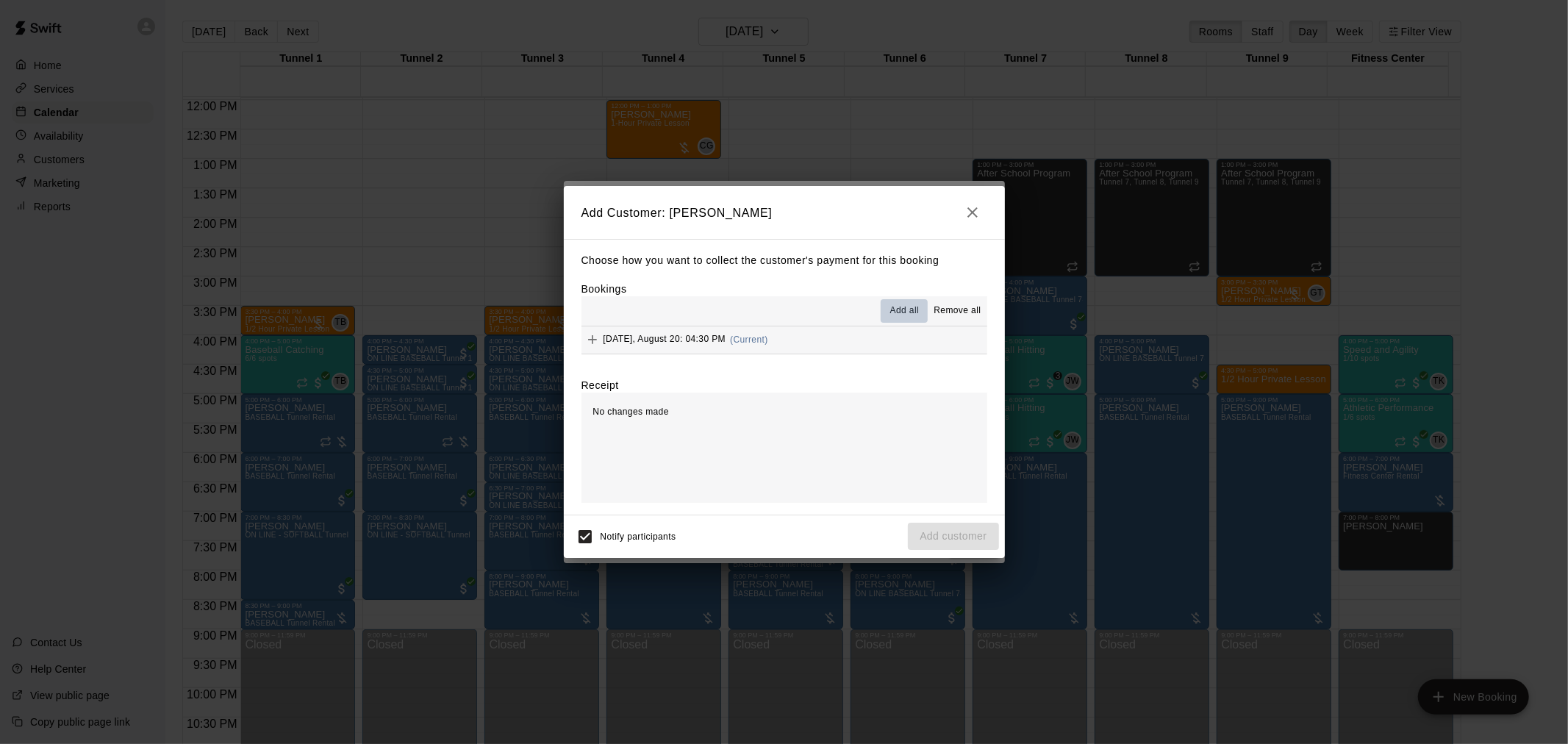
click at [917, 319] on span "Add all" at bounding box center [904, 311] width 29 height 15
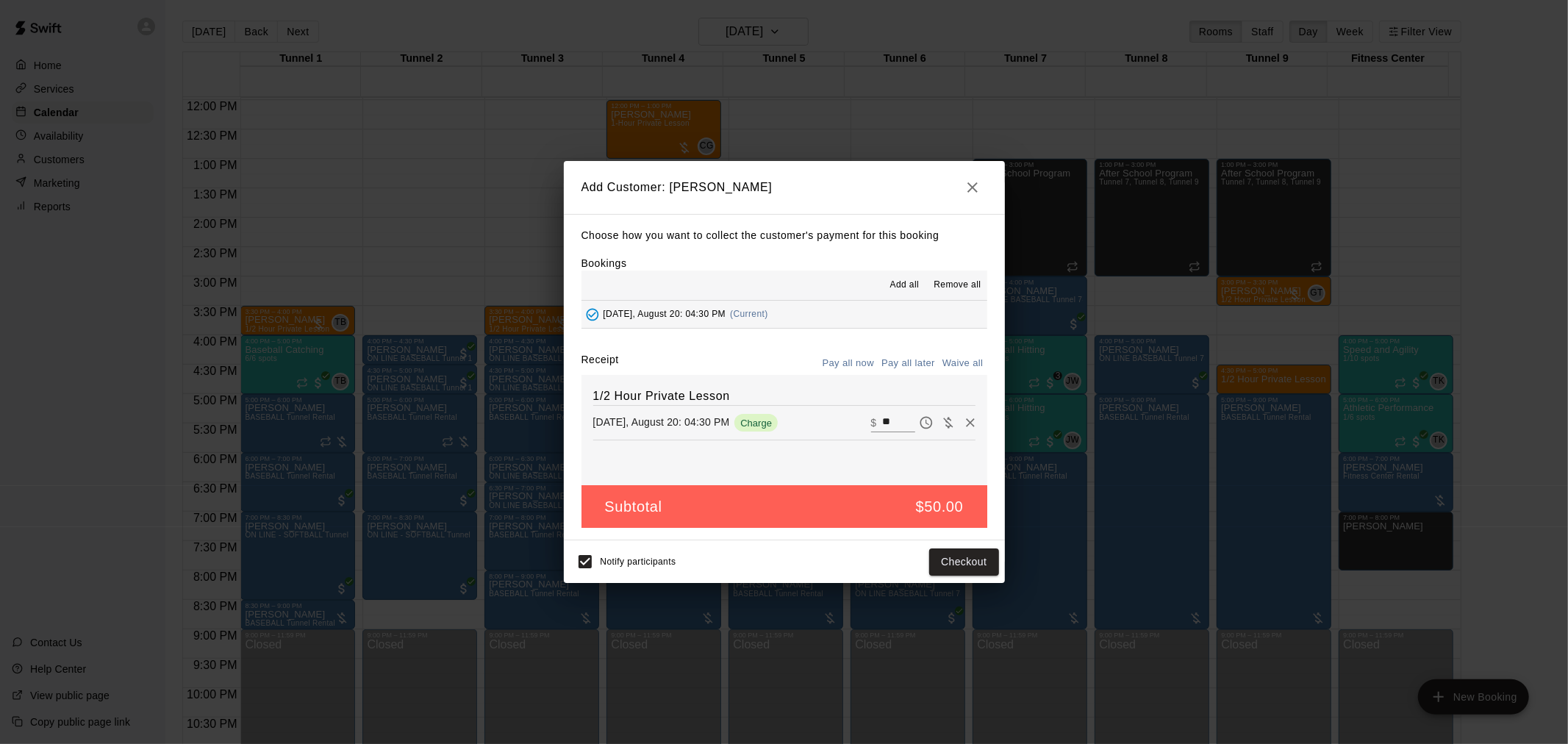
click at [919, 360] on button "Pay all later" at bounding box center [908, 363] width 61 height 22
click at [975, 567] on button "Add customer" at bounding box center [953, 562] width 90 height 28
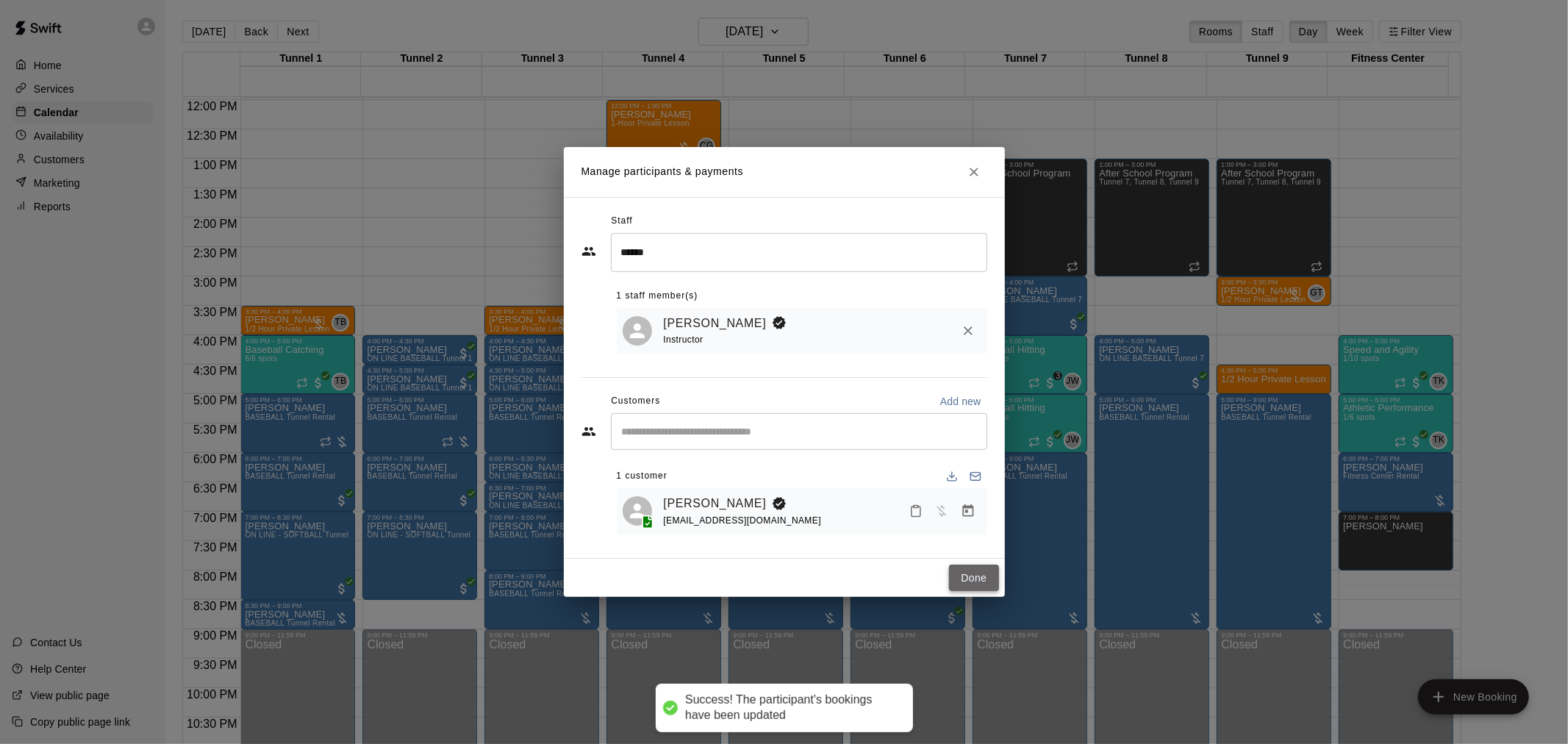
click at [975, 586] on button "Done" at bounding box center [973, 579] width 49 height 28
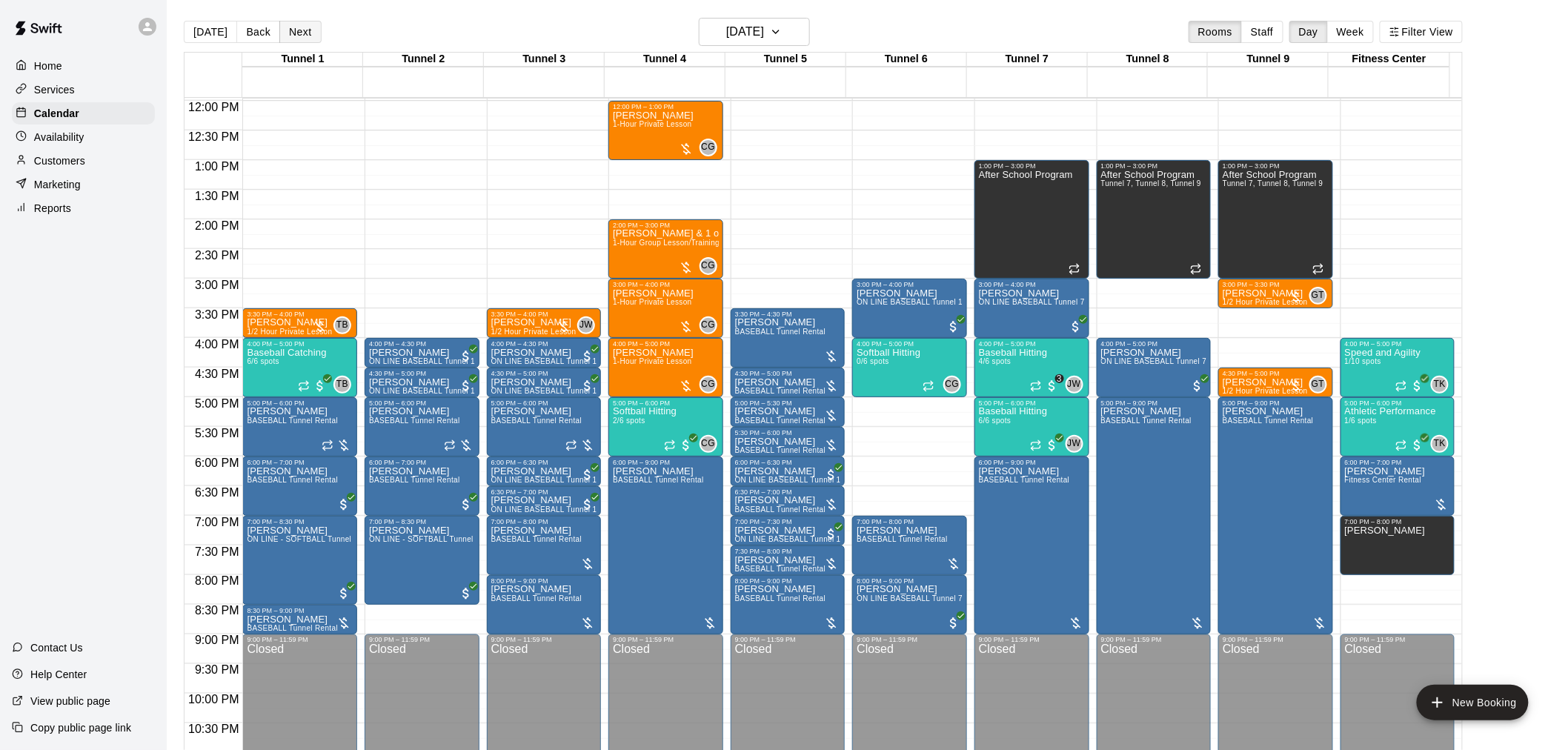
click at [297, 35] on button "Next" at bounding box center [300, 32] width 42 height 23
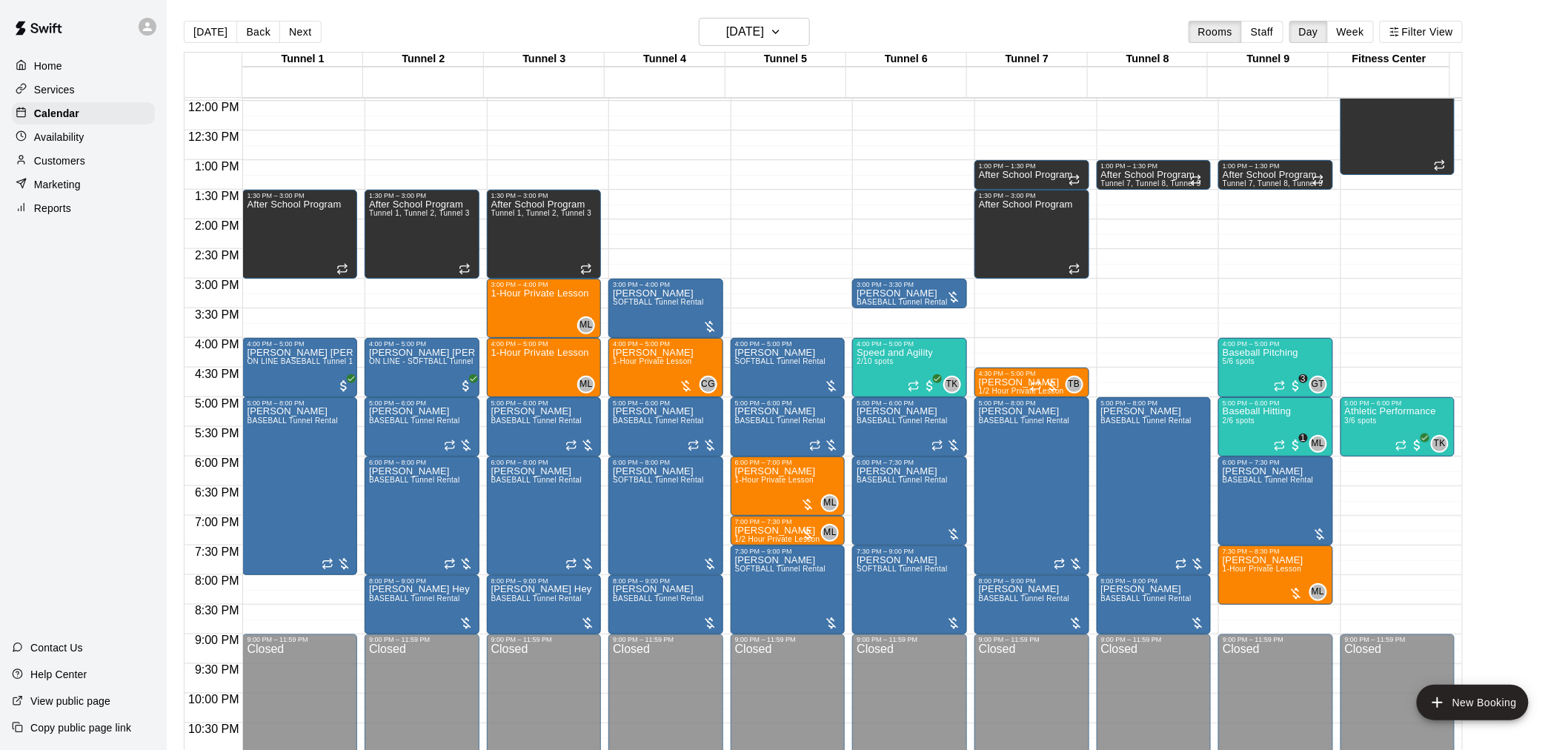
click at [1256, 312] on div "12:00 AM – 10:00 AM Closed 1:00 PM – 1:30 PM After School Program Tunnel 7, Tun…" at bounding box center [1276, 101] width 115 height 1424
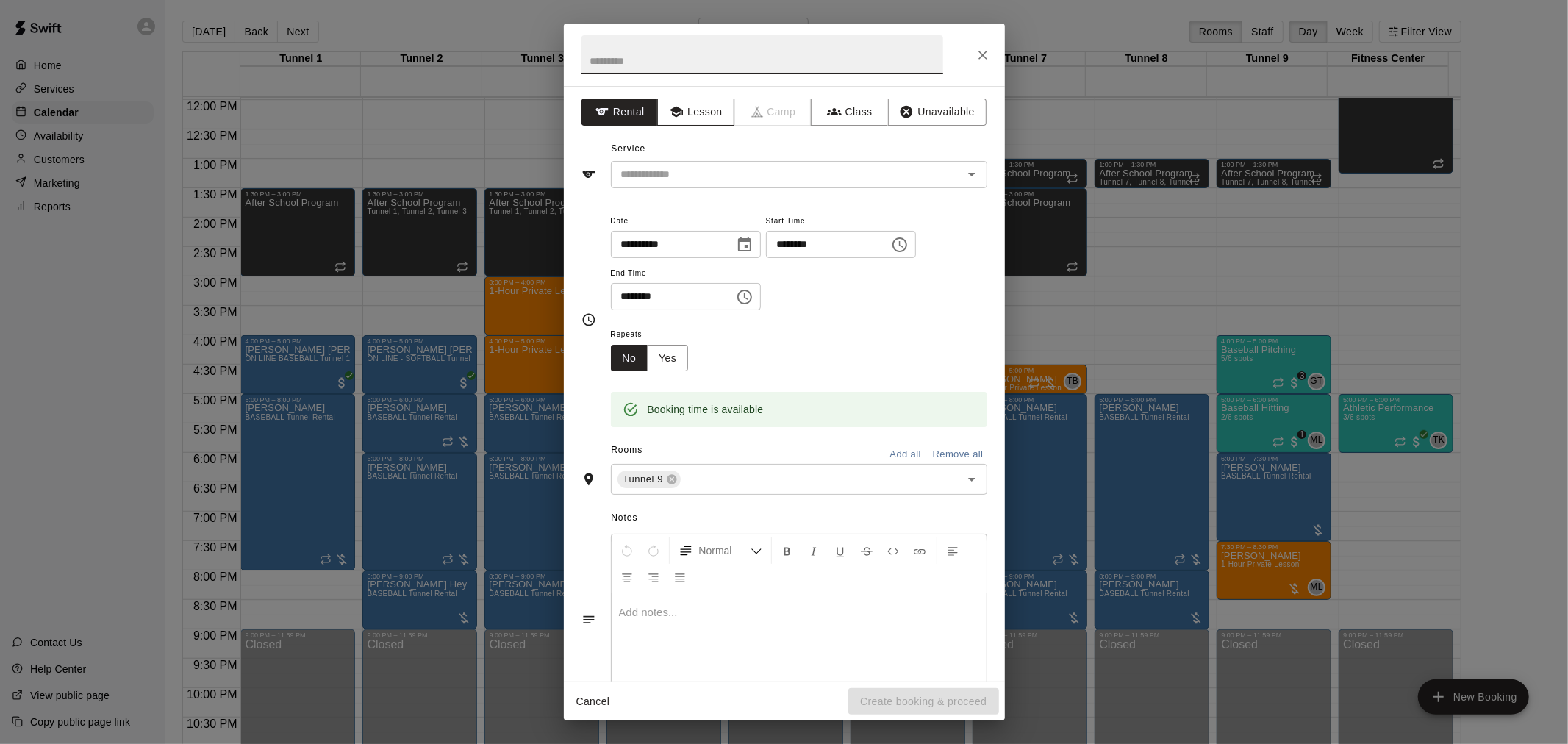
click at [723, 115] on button "Lesson" at bounding box center [696, 112] width 77 height 28
click at [963, 179] on icon "Open" at bounding box center [972, 174] width 17 height 17
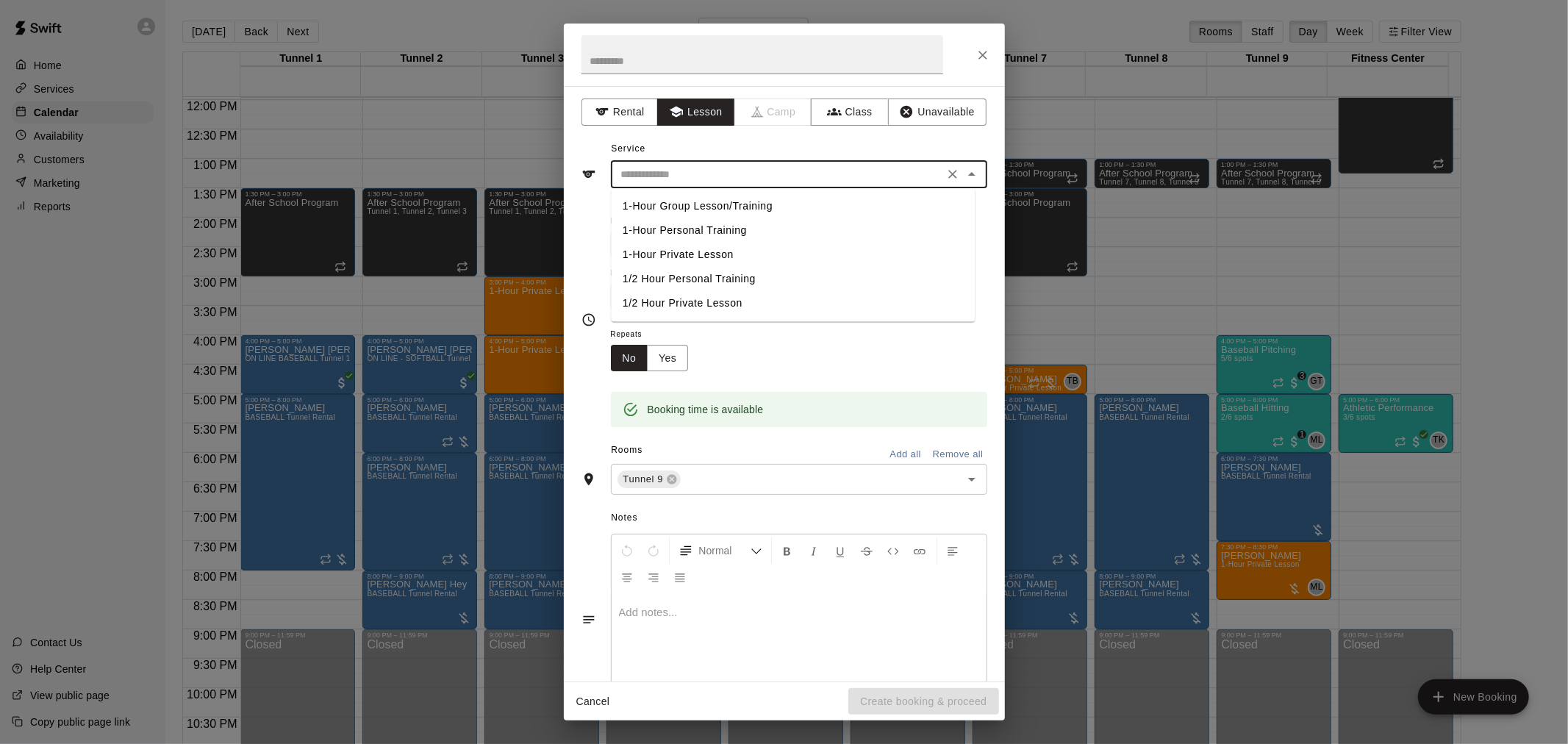
click at [738, 303] on li "1/2 Hour Private Lesson" at bounding box center [793, 303] width 364 height 24
type input "**********"
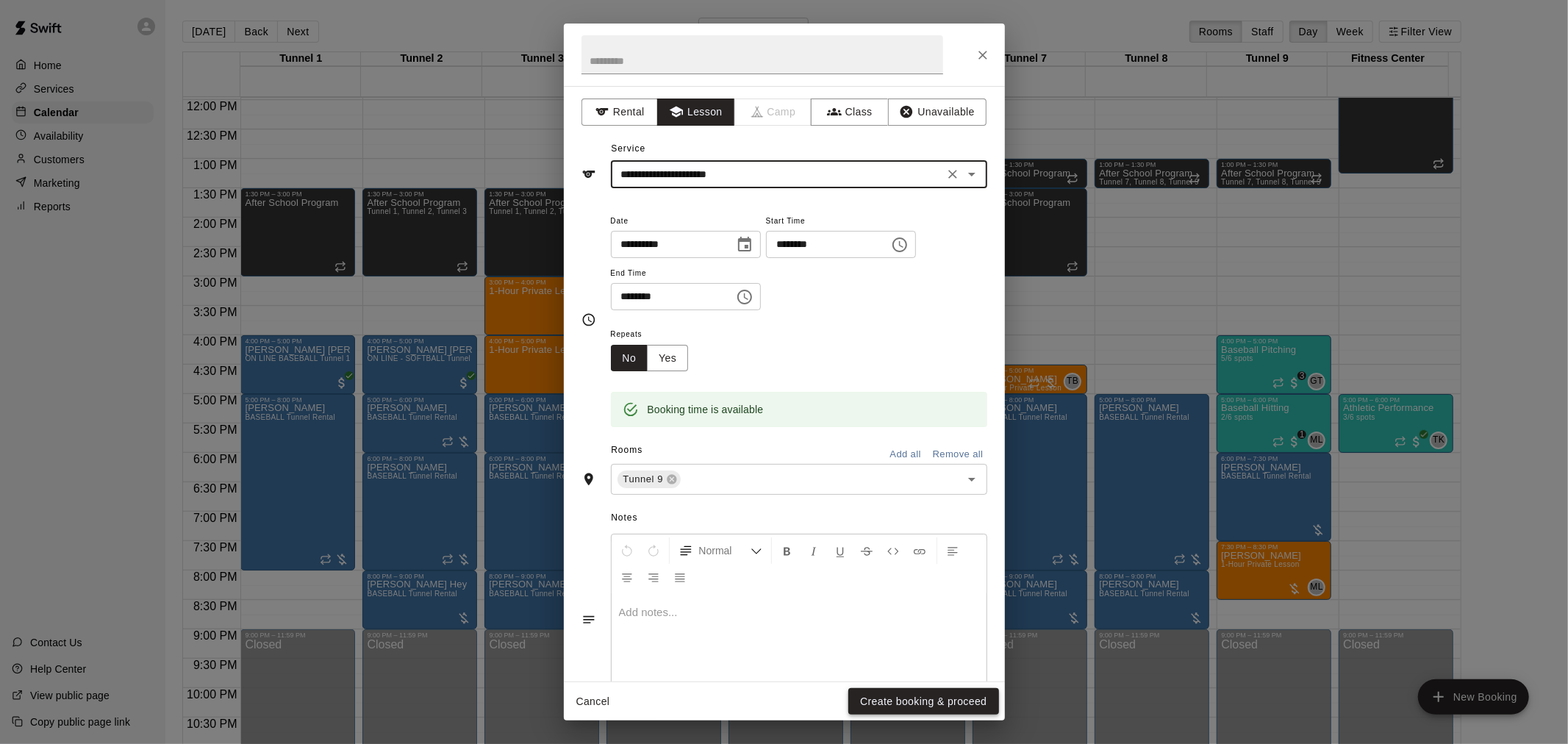
click at [963, 698] on button "Create booking & proceed" at bounding box center [923, 702] width 150 height 28
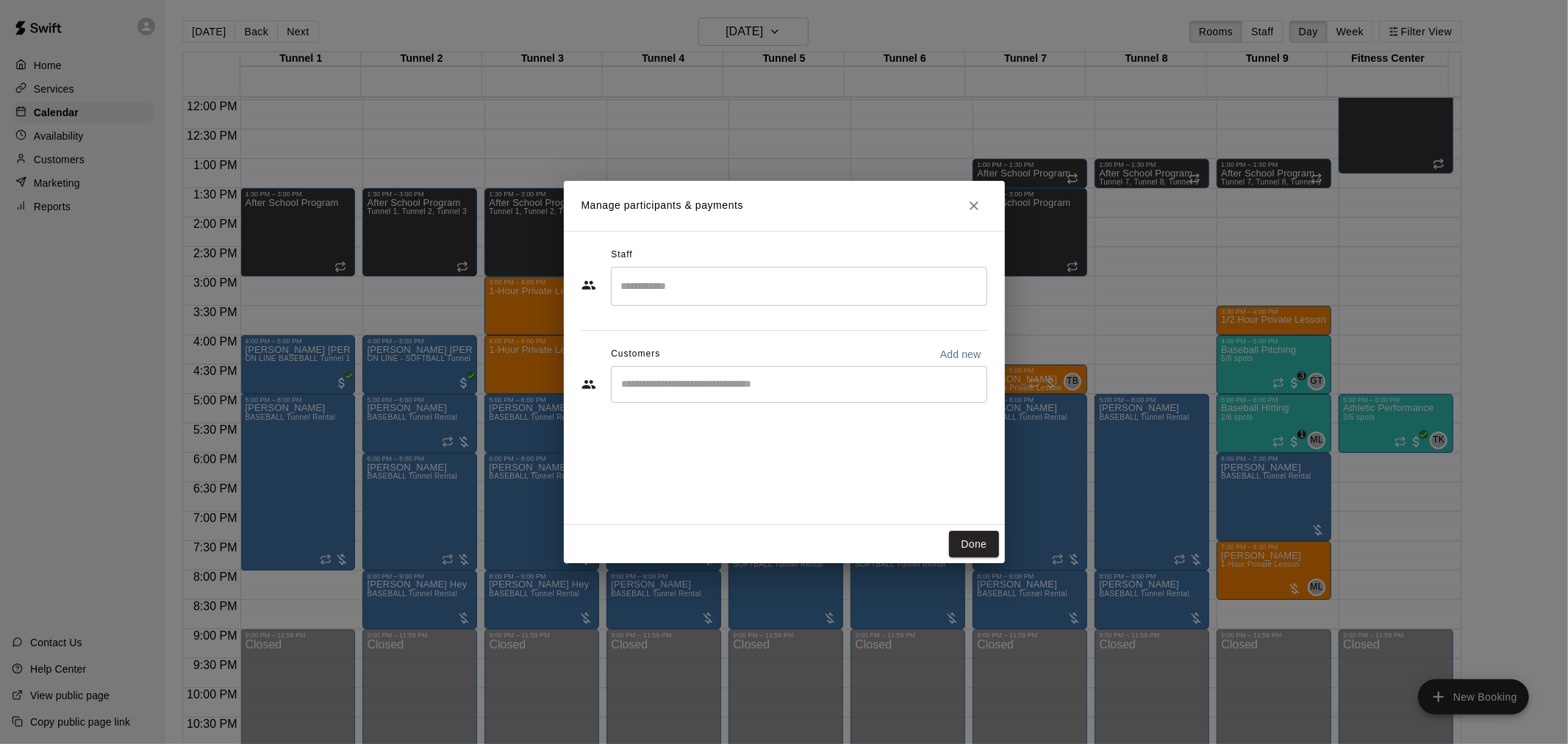
click at [696, 280] on input "Search staff" at bounding box center [799, 287] width 363 height 26
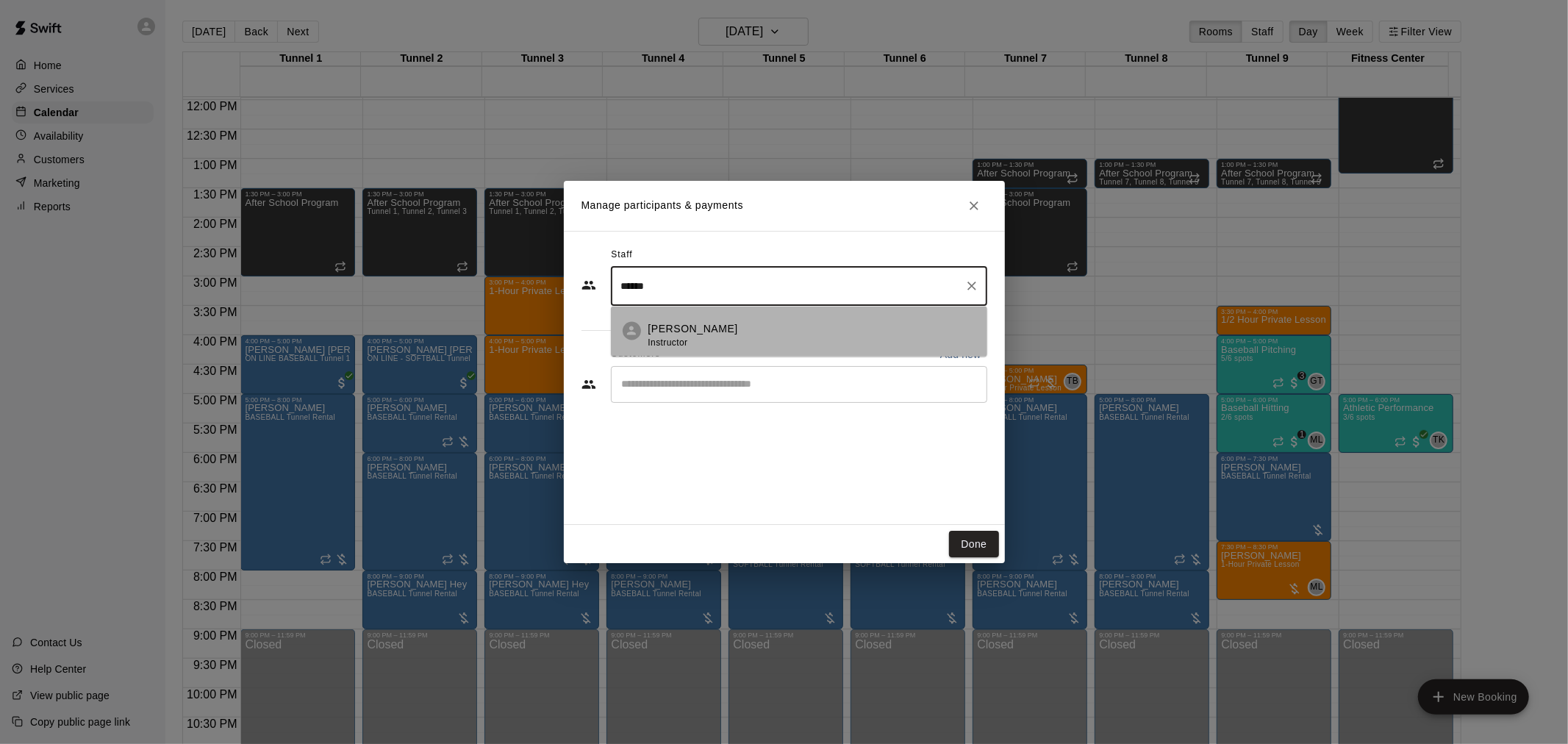
click at [665, 326] on p "Gilbert Tussey" at bounding box center [693, 330] width 90 height 16
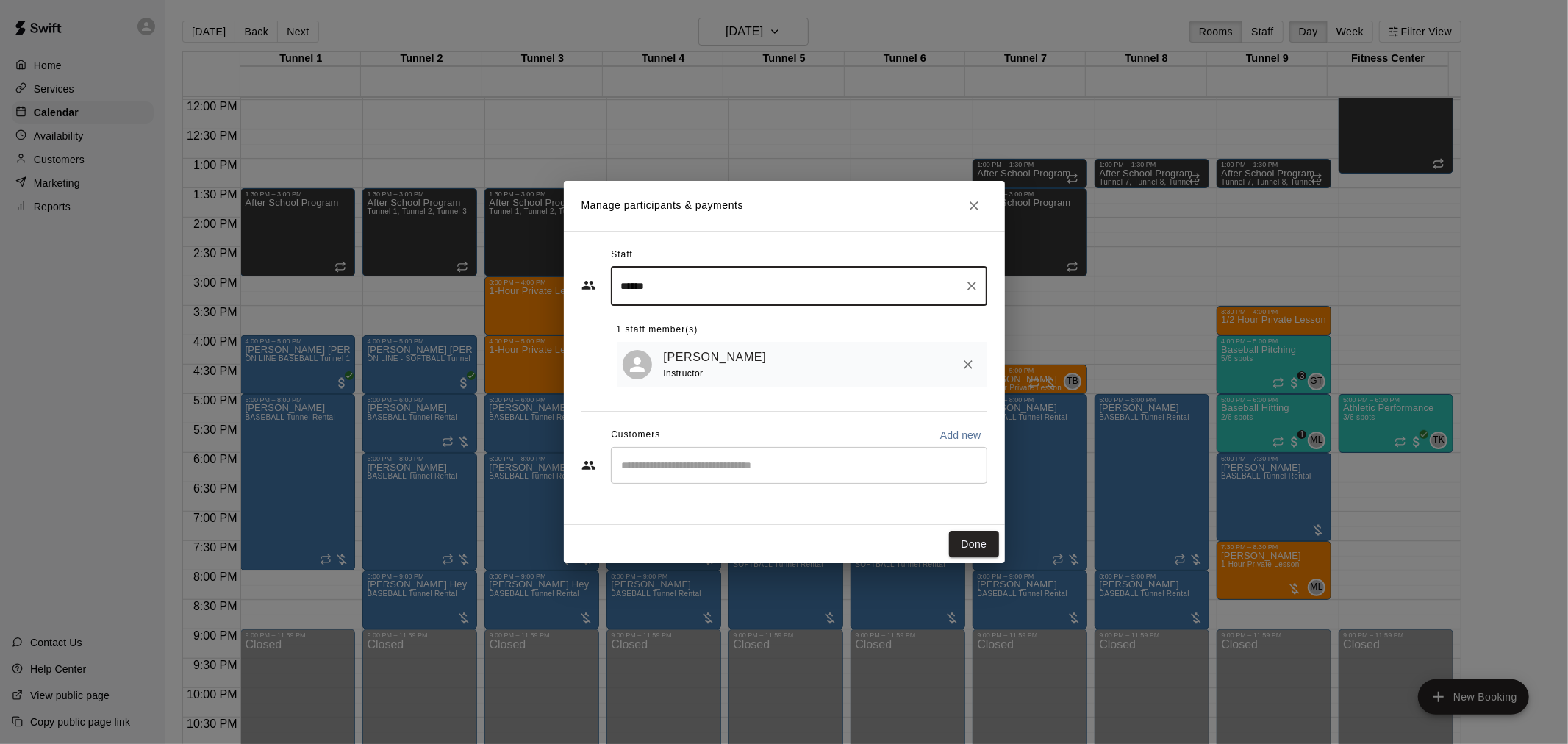
type input "******"
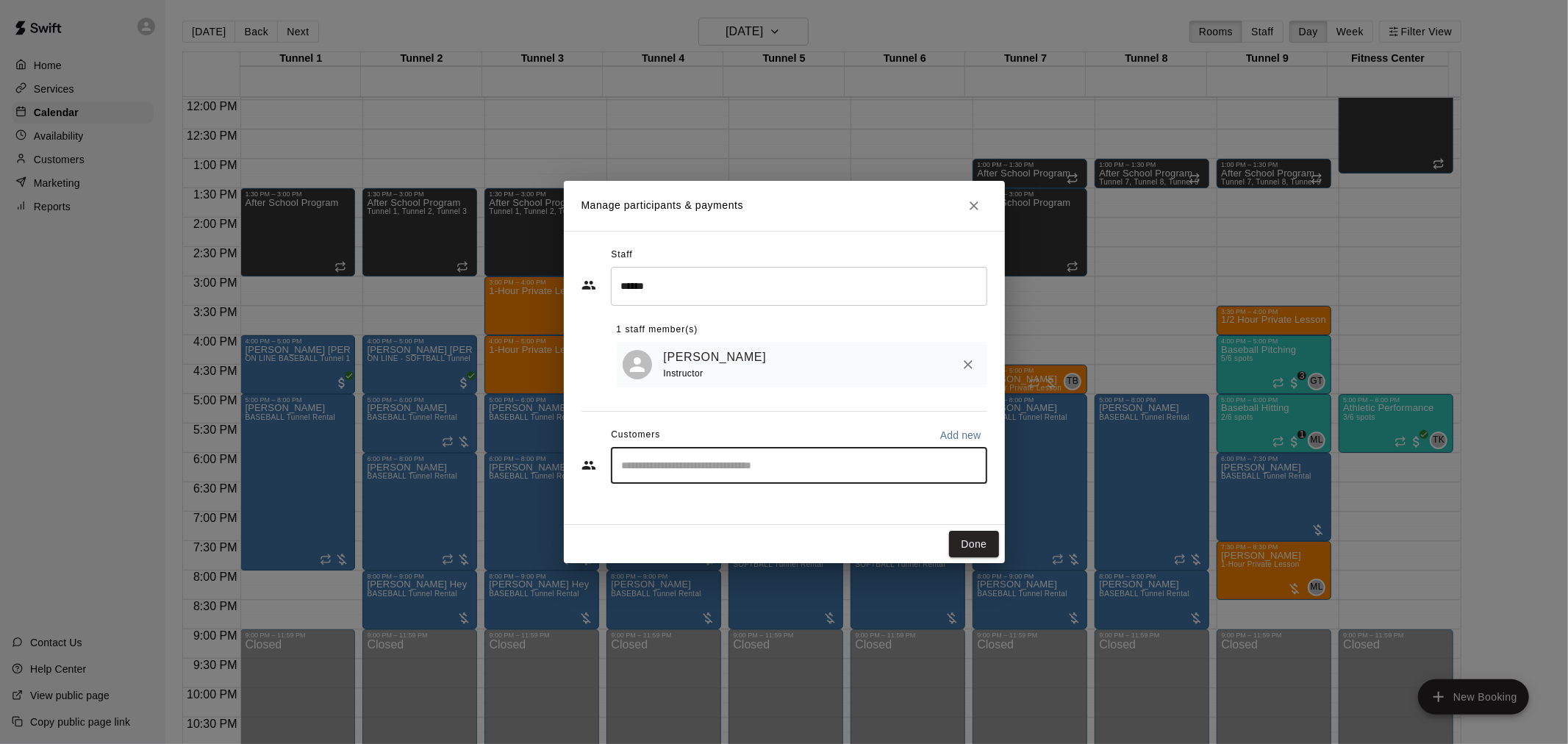
click at [695, 471] on input "Start typing to search customers..." at bounding box center [799, 465] width 363 height 15
type input "*****"
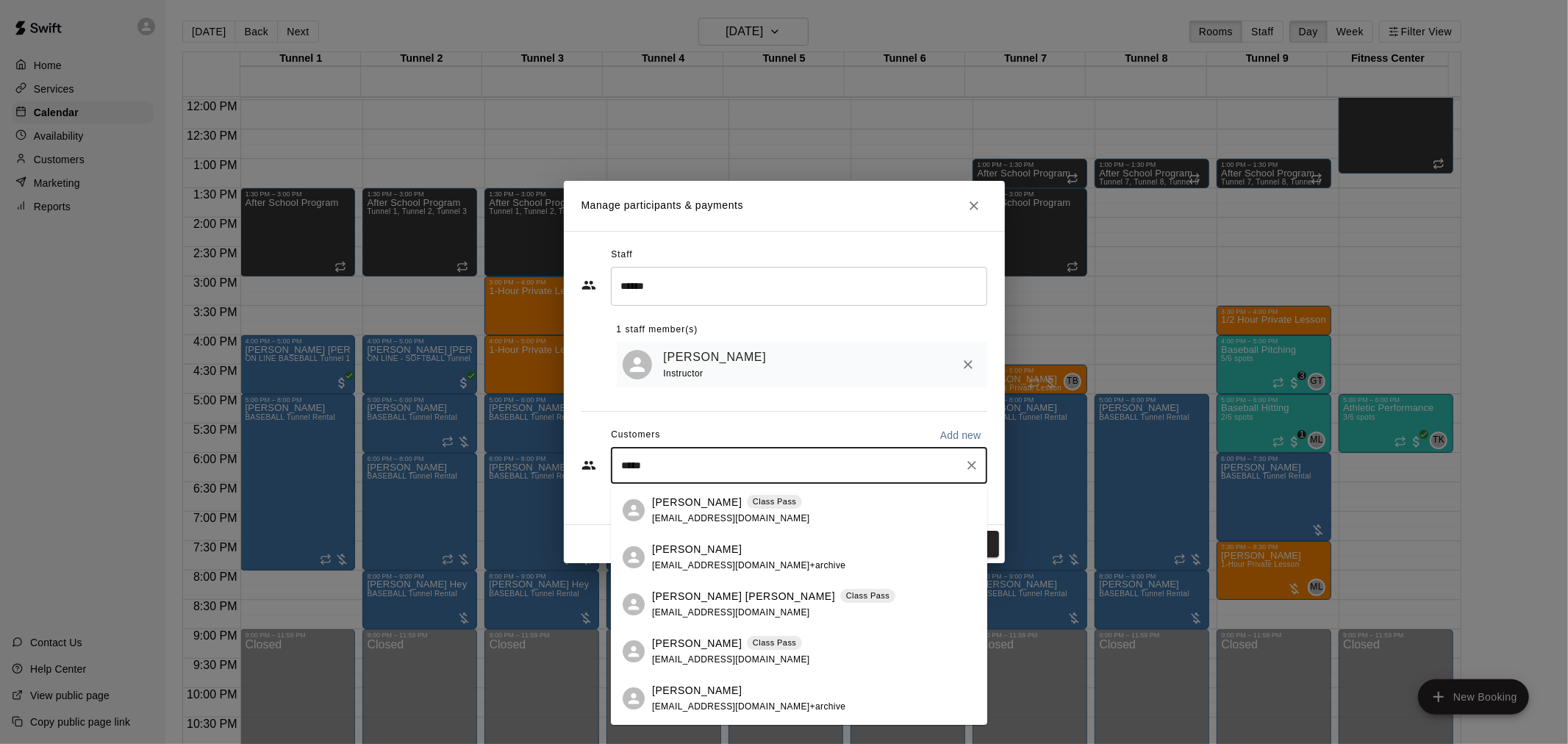
click at [707, 507] on p "Evan Masog" at bounding box center [697, 503] width 90 height 16
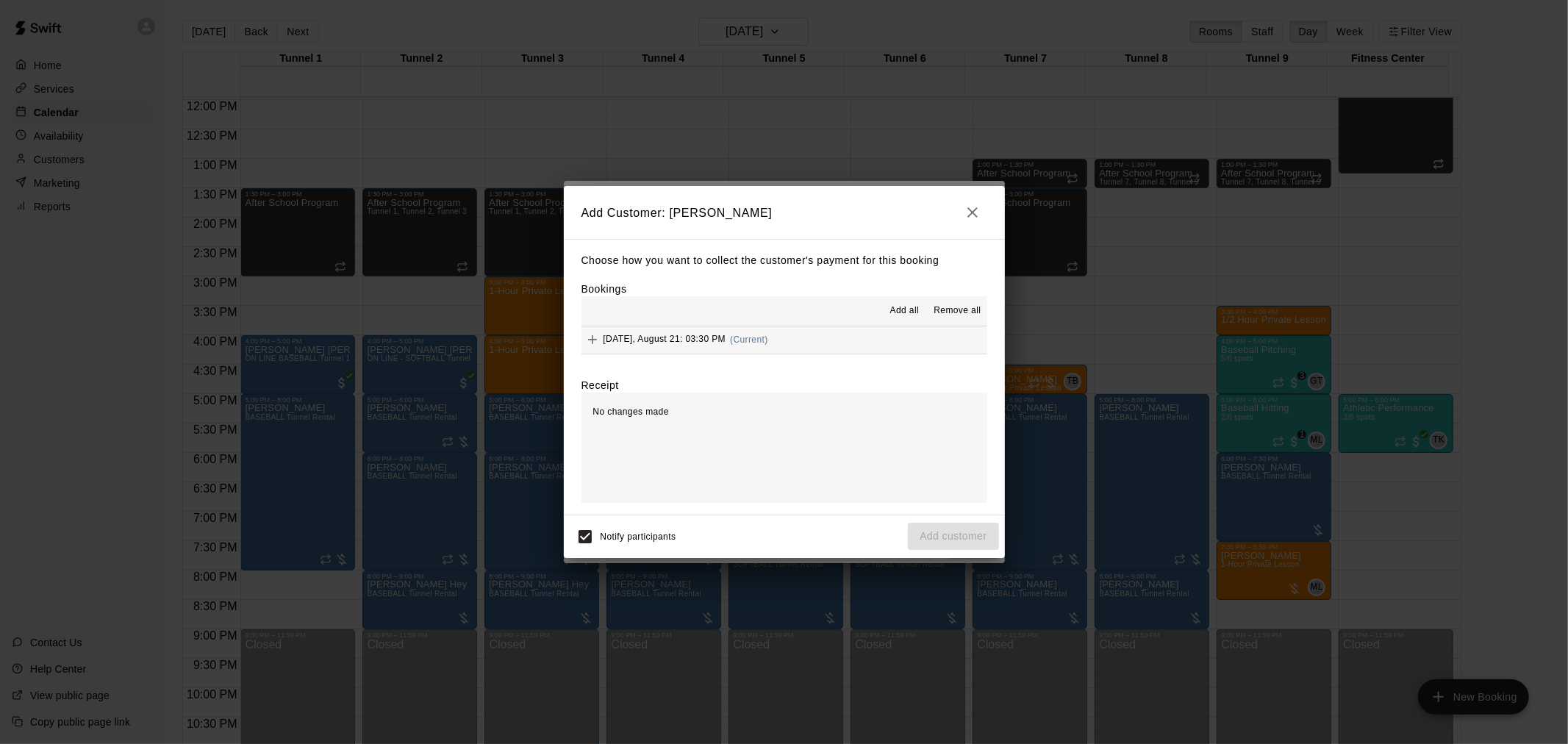
click at [903, 315] on span "Add all" at bounding box center [904, 311] width 29 height 15
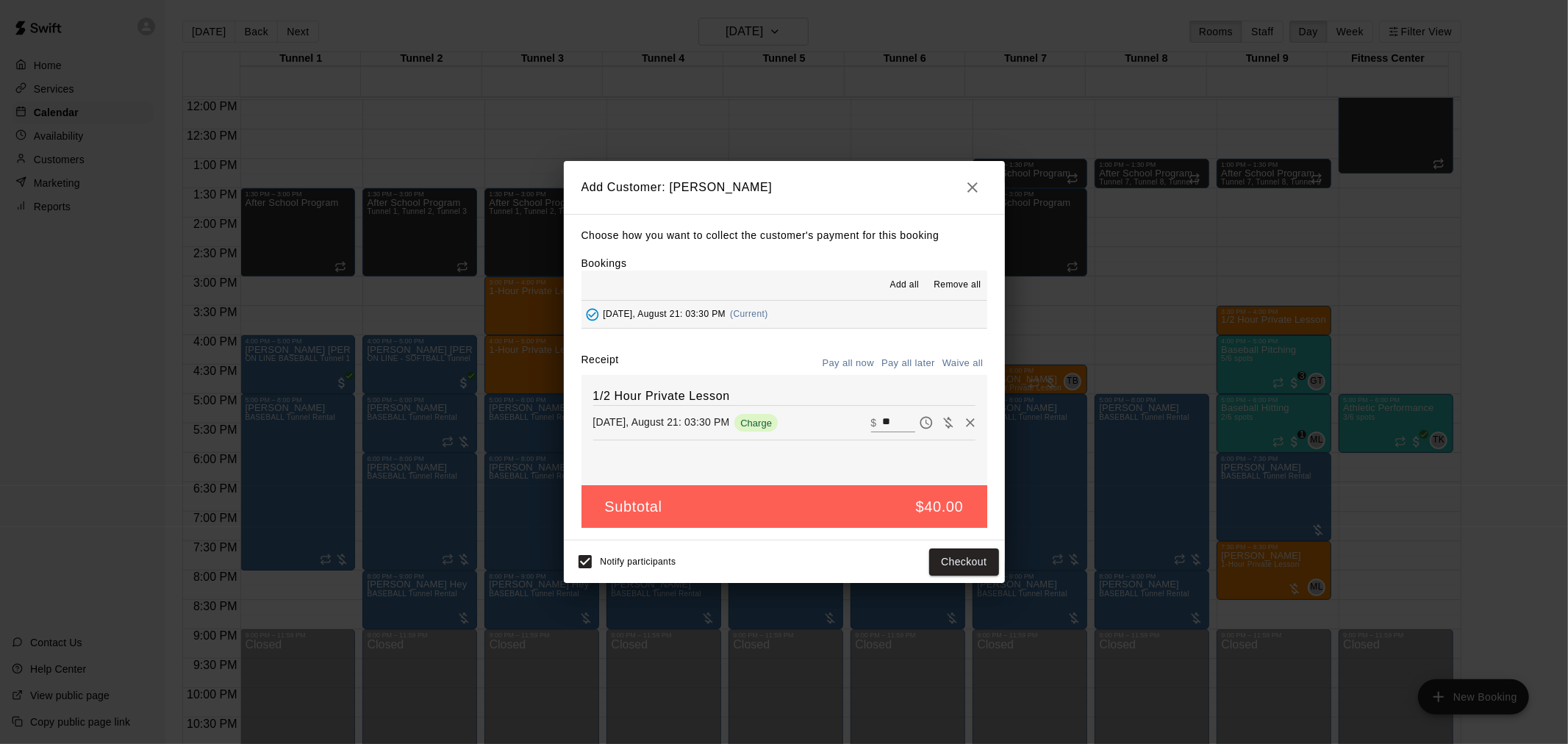
click at [926, 365] on button "Pay all later" at bounding box center [908, 363] width 61 height 22
click at [957, 567] on button "Add customer" at bounding box center [953, 562] width 90 height 28
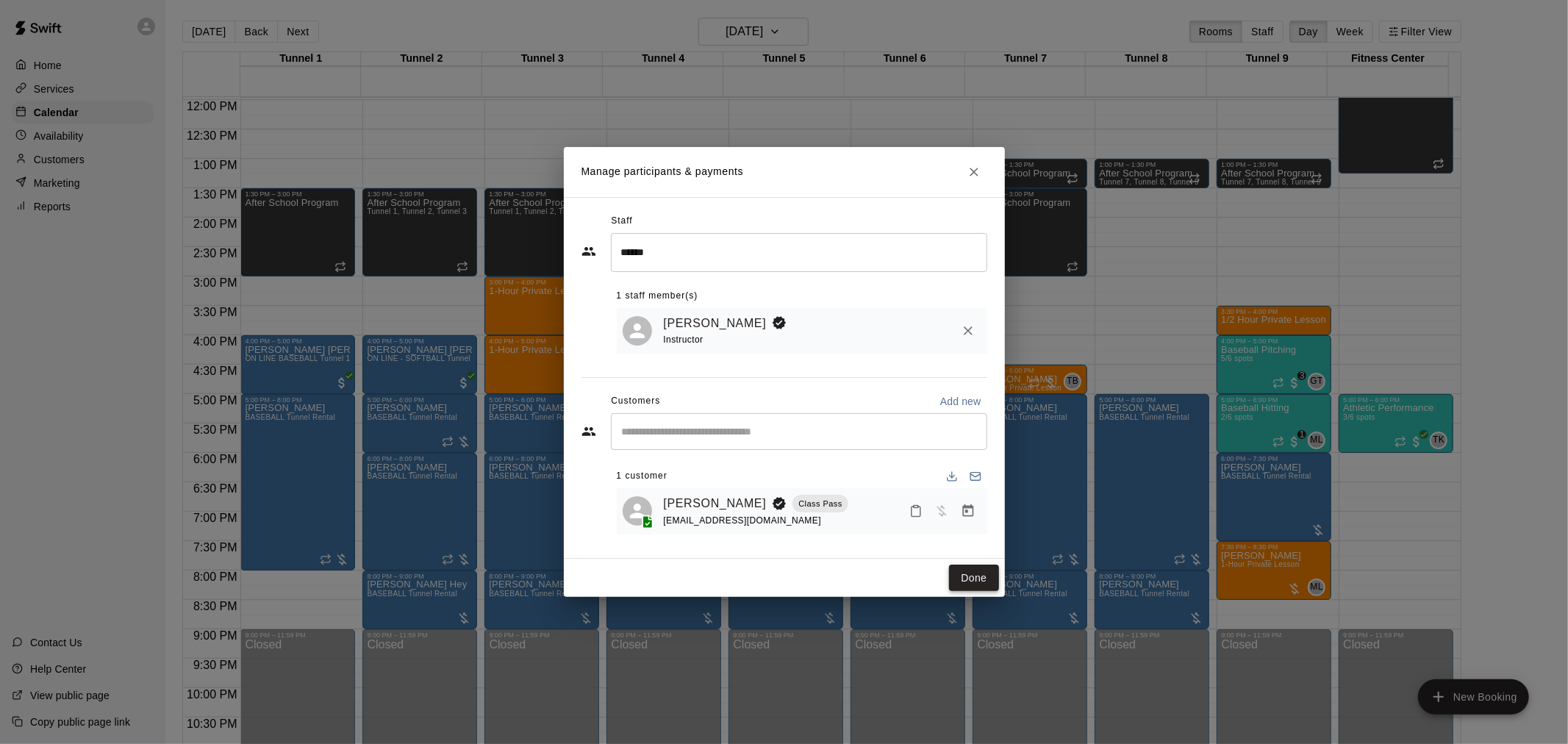
click at [964, 579] on button "Done" at bounding box center [973, 579] width 49 height 28
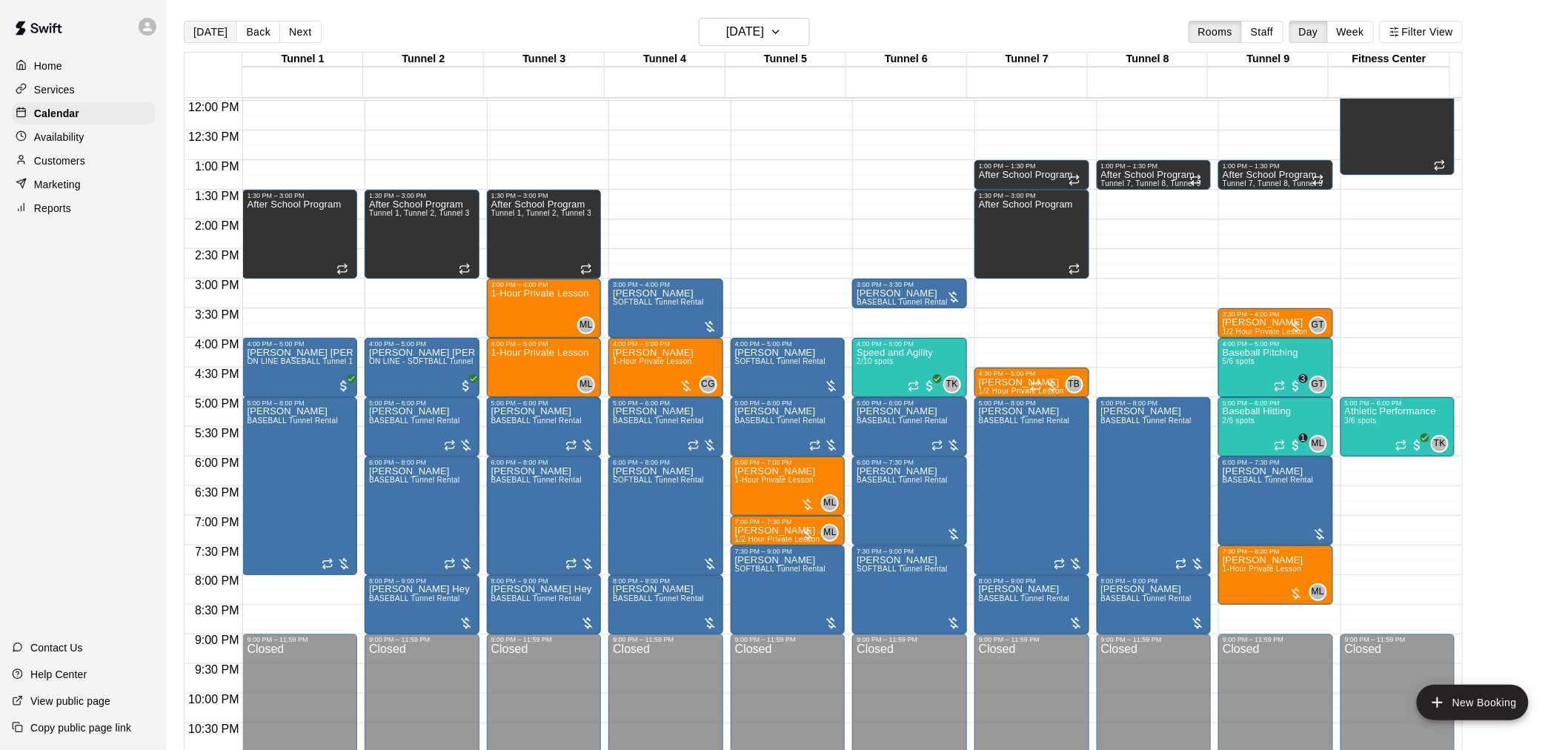
click at [219, 39] on button "[DATE]" at bounding box center [210, 32] width 53 height 23
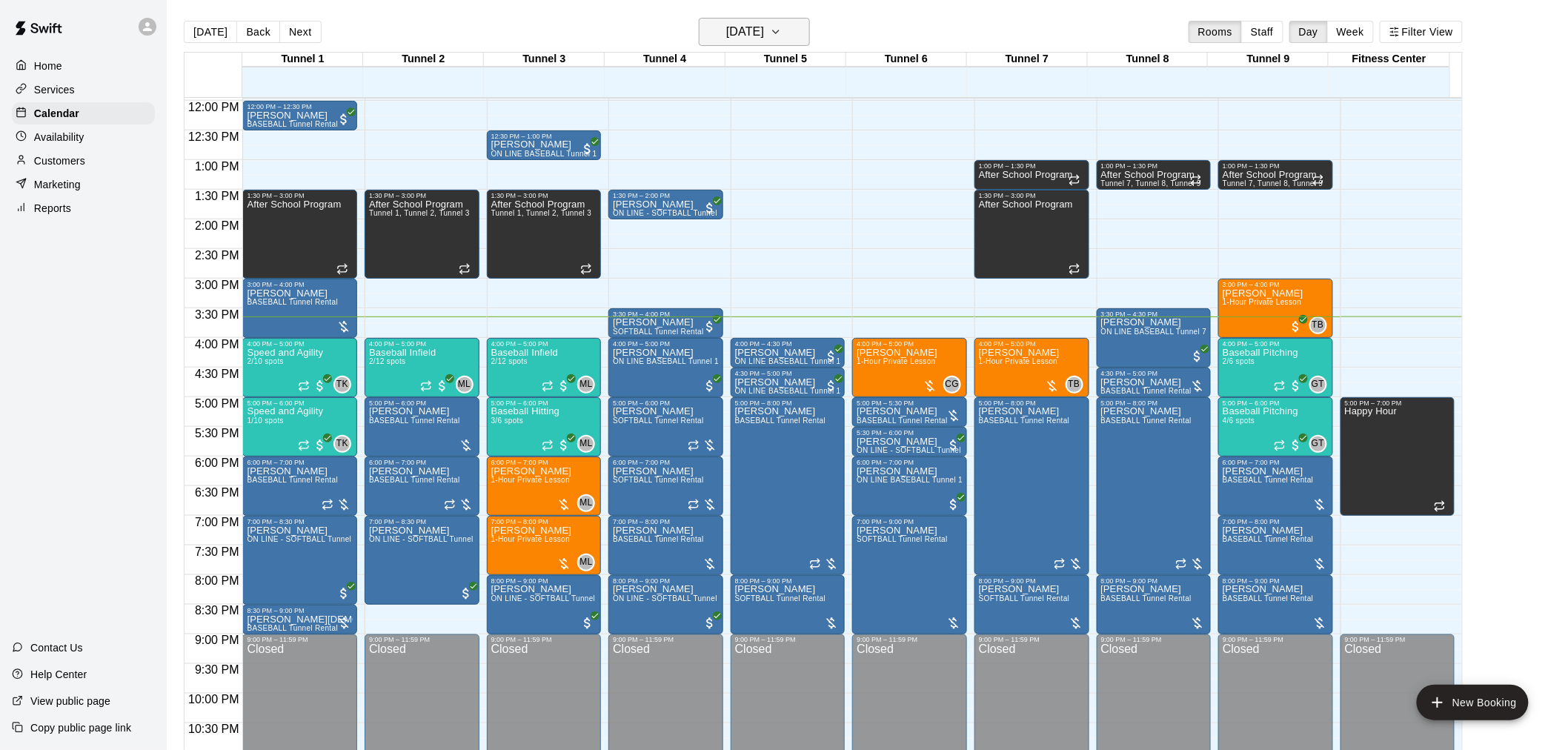
click at [758, 43] on button "[DATE]" at bounding box center [754, 31] width 111 height 28
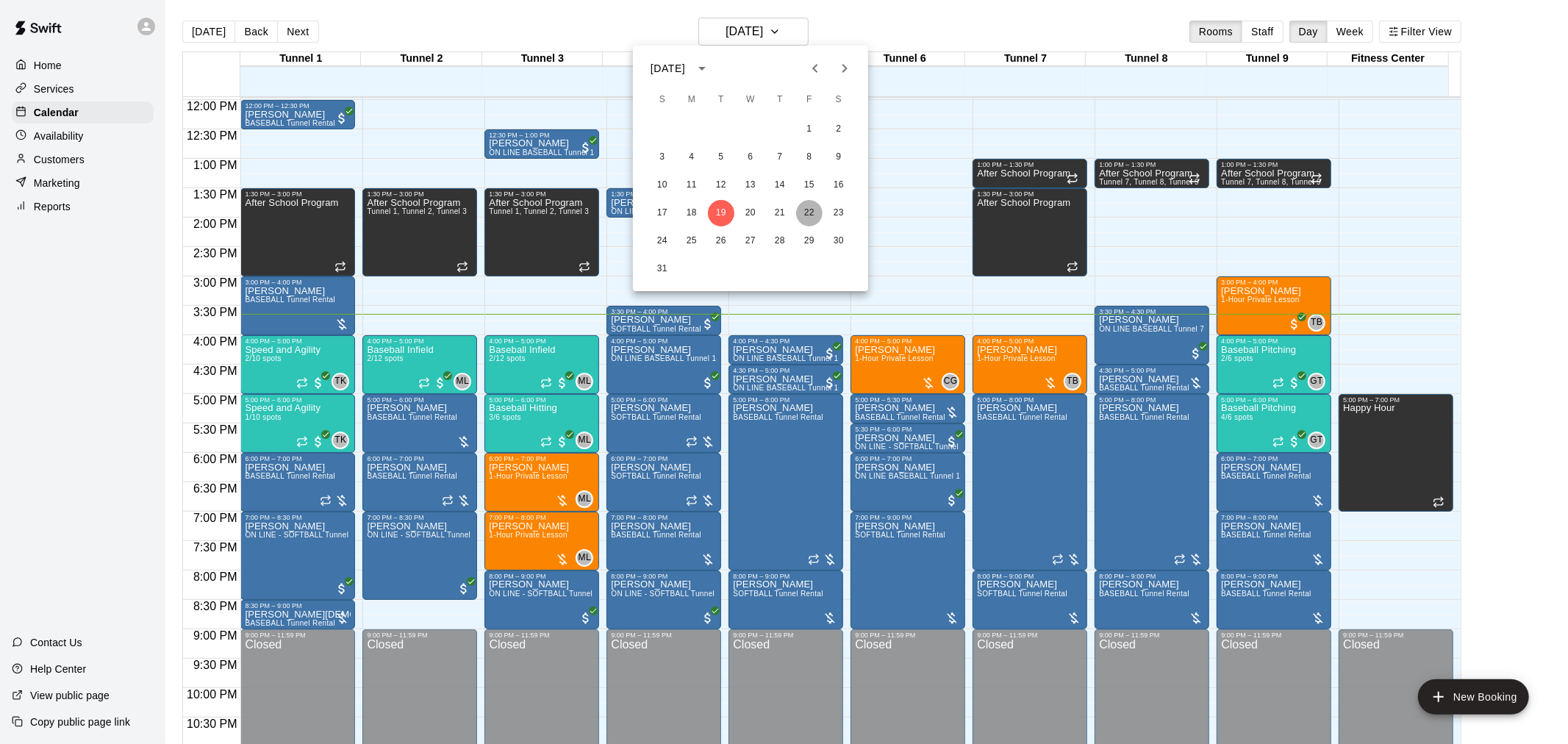
click at [818, 216] on button "22" at bounding box center [809, 213] width 27 height 27
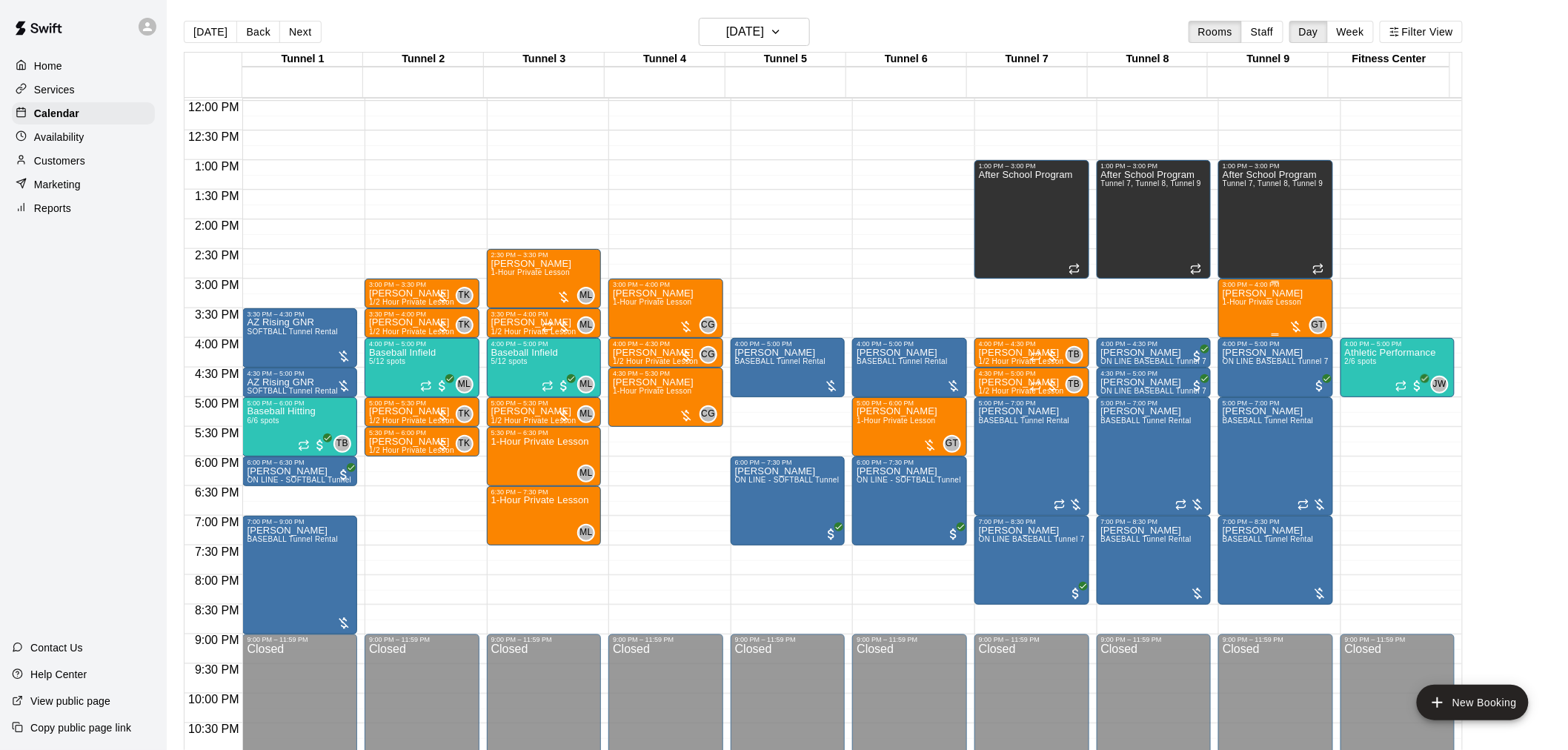
click at [1273, 316] on div "Tanner Kabat 1-Hour Private Lesson" at bounding box center [1263, 663] width 81 height 750
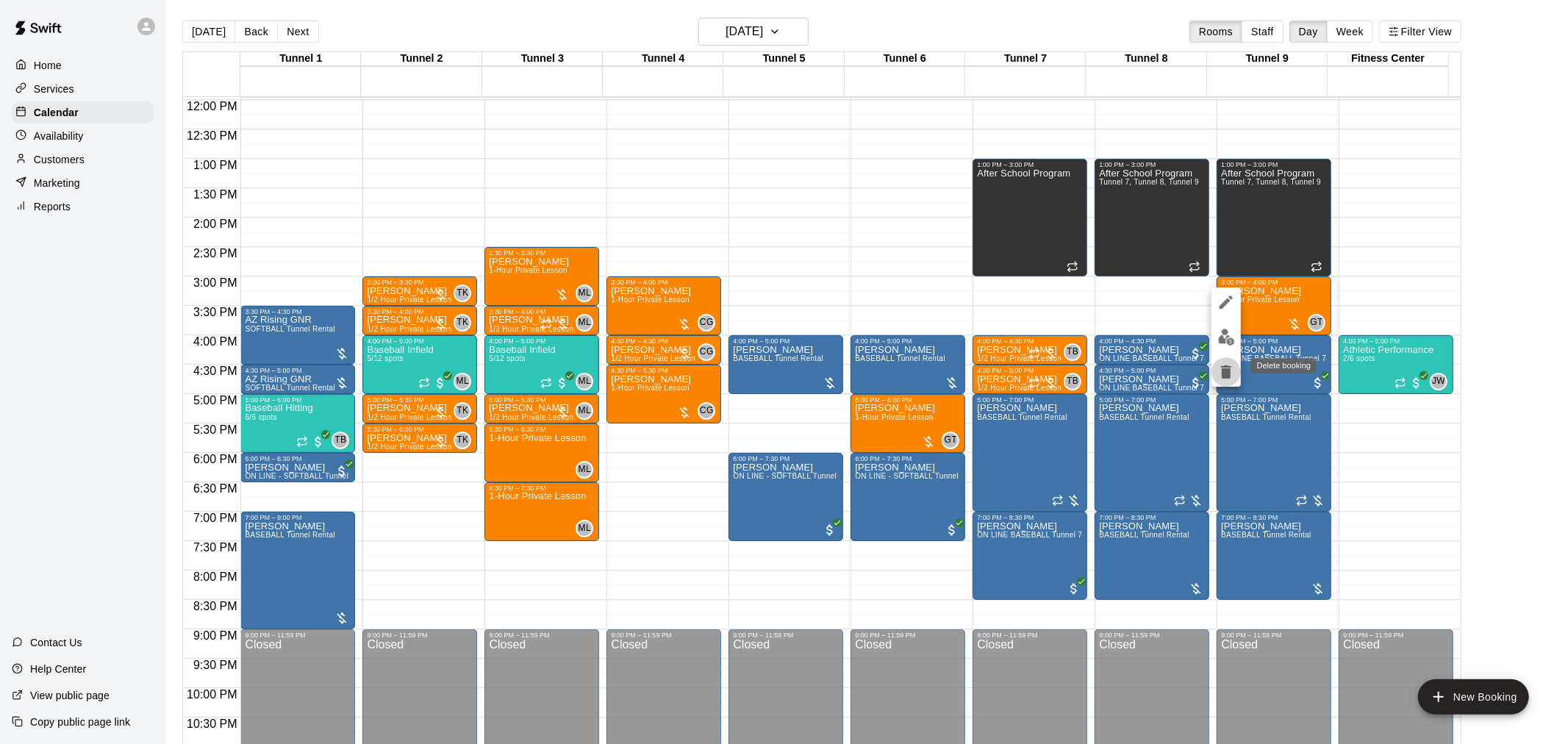
click at [1227, 371] on icon "delete" at bounding box center [1226, 371] width 10 height 13
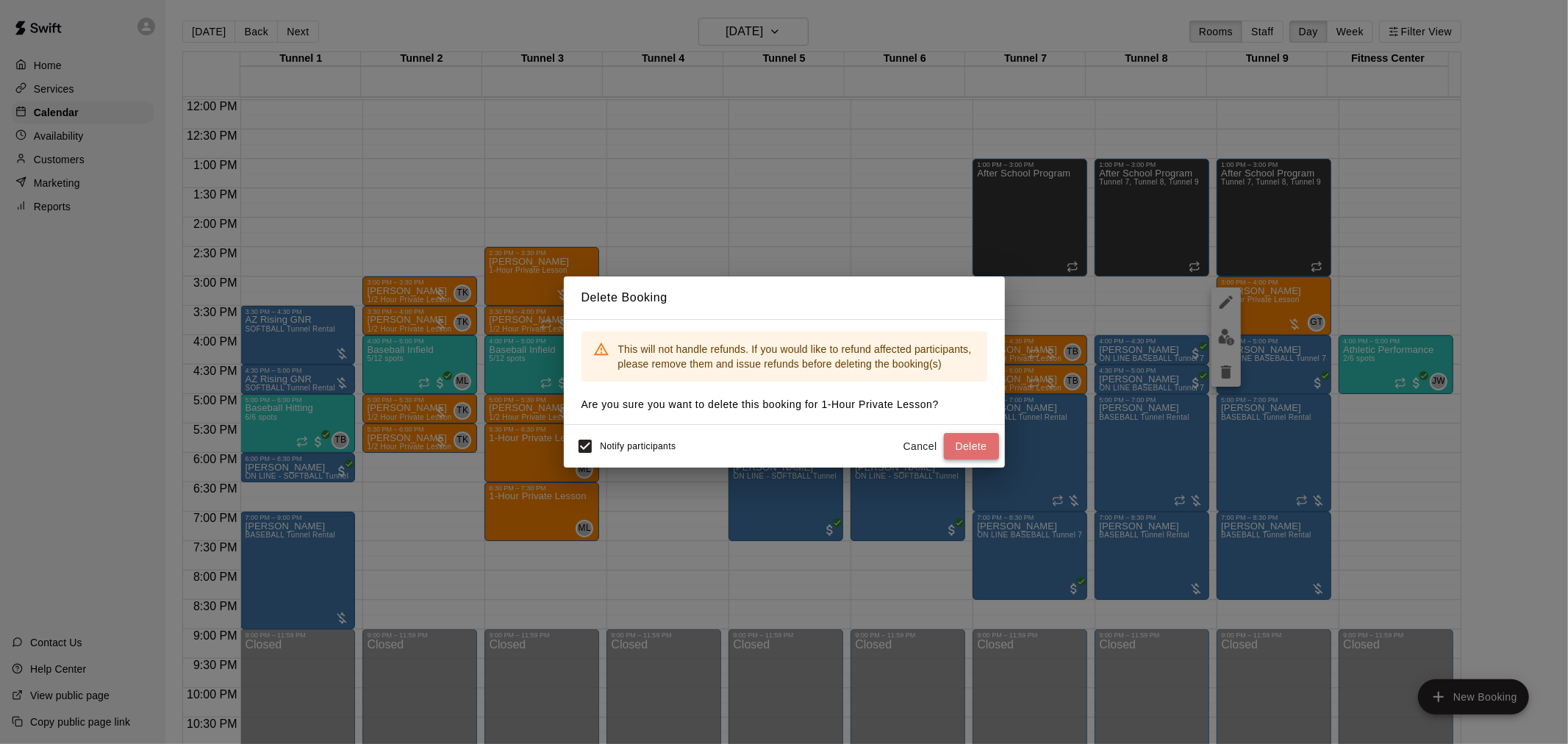
click at [954, 446] on button "Delete" at bounding box center [972, 447] width 55 height 28
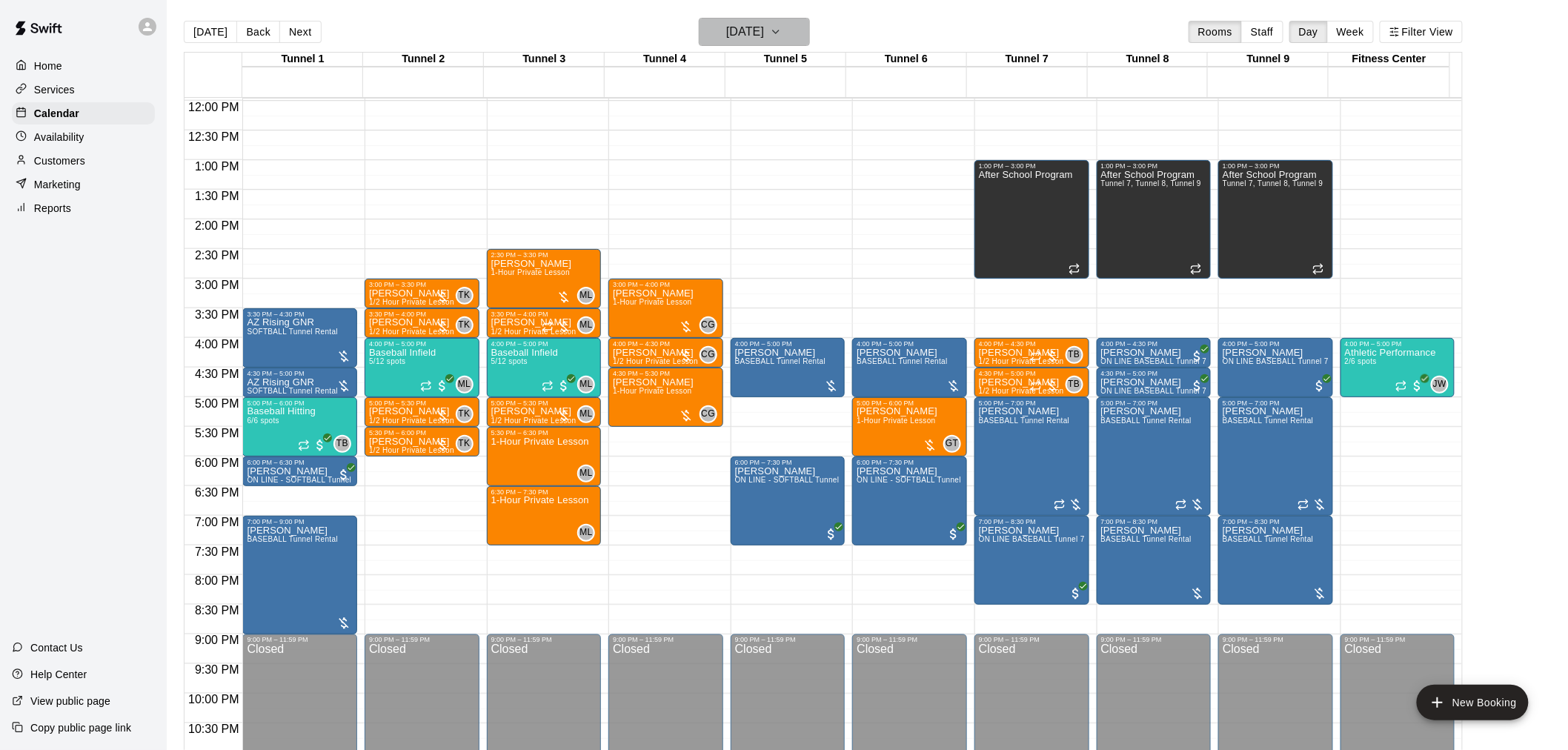
click at [764, 34] on h6 "Friday Aug 22" at bounding box center [745, 32] width 38 height 21
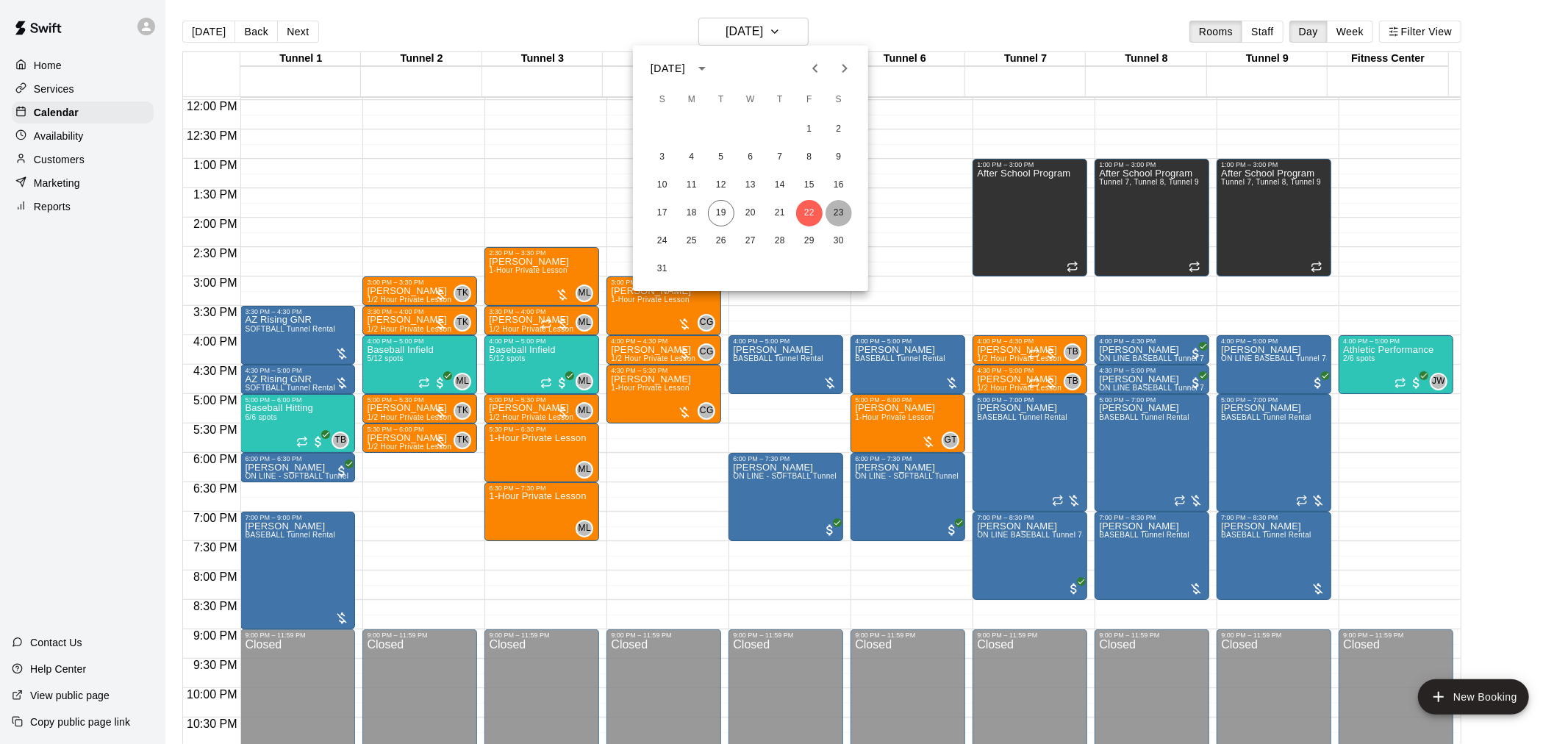
click at [836, 214] on button "23" at bounding box center [838, 213] width 27 height 27
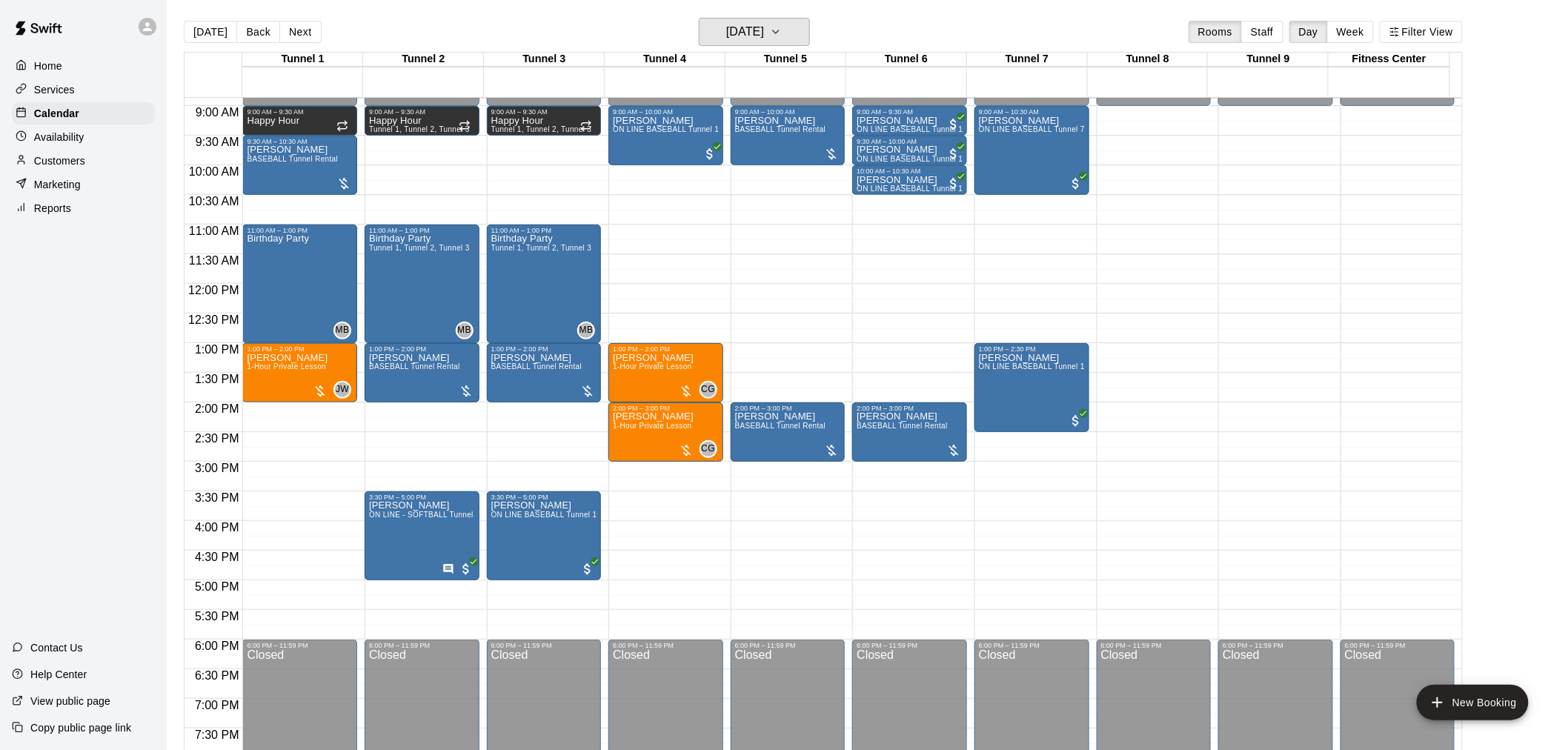
scroll to position [463, 0]
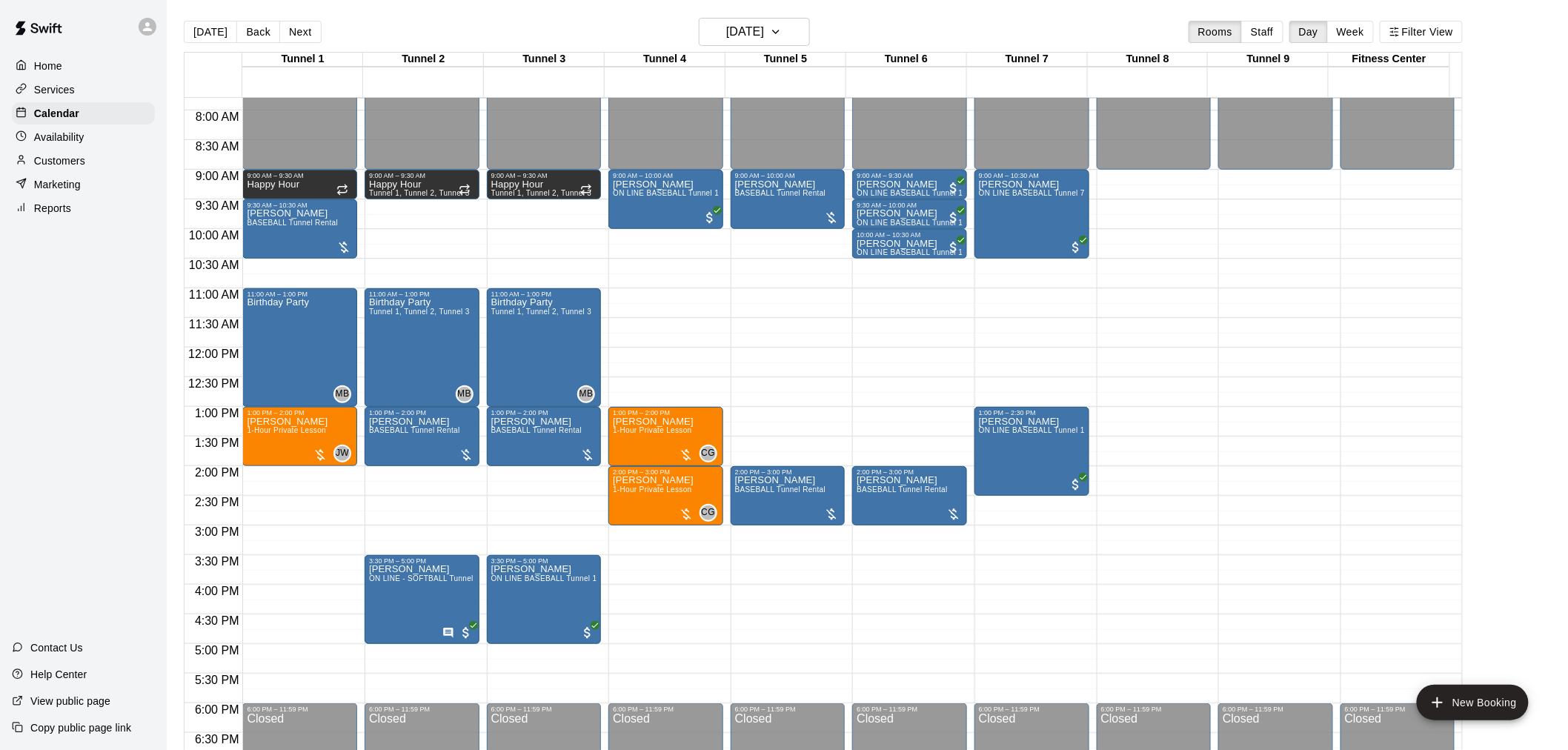
click at [1226, 347] on div "12:00 AM – 9:00 AM Closed 6:00 PM – 11:59 PM Closed" at bounding box center [1276, 348] width 115 height 1424
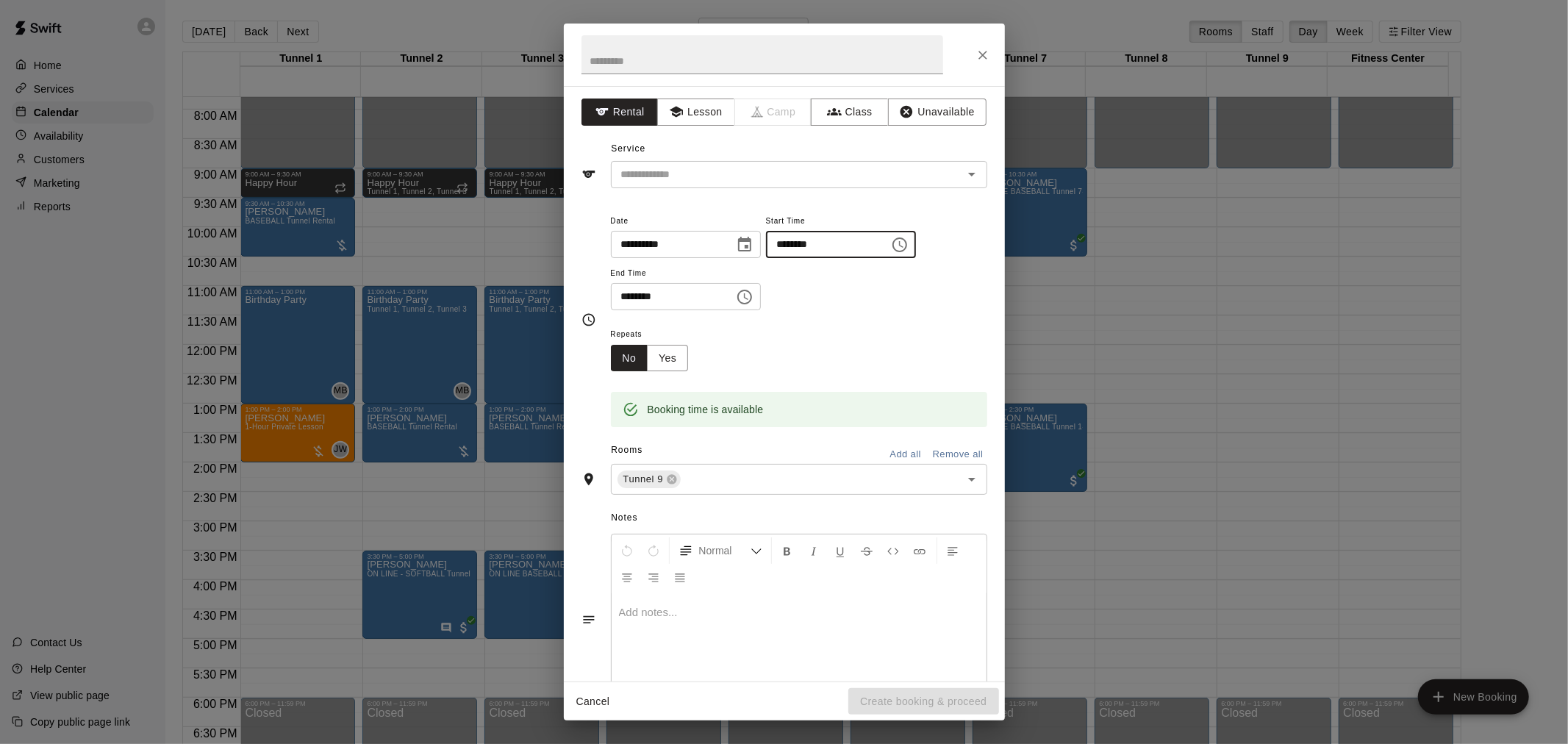
click at [806, 244] on input "********" at bounding box center [823, 245] width 114 height 28
click at [838, 244] on input "********" at bounding box center [823, 245] width 114 height 28
type input "********"
click at [633, 297] on input "********" at bounding box center [668, 297] width 114 height 28
click at [625, 299] on input "********" at bounding box center [668, 297] width 114 height 28
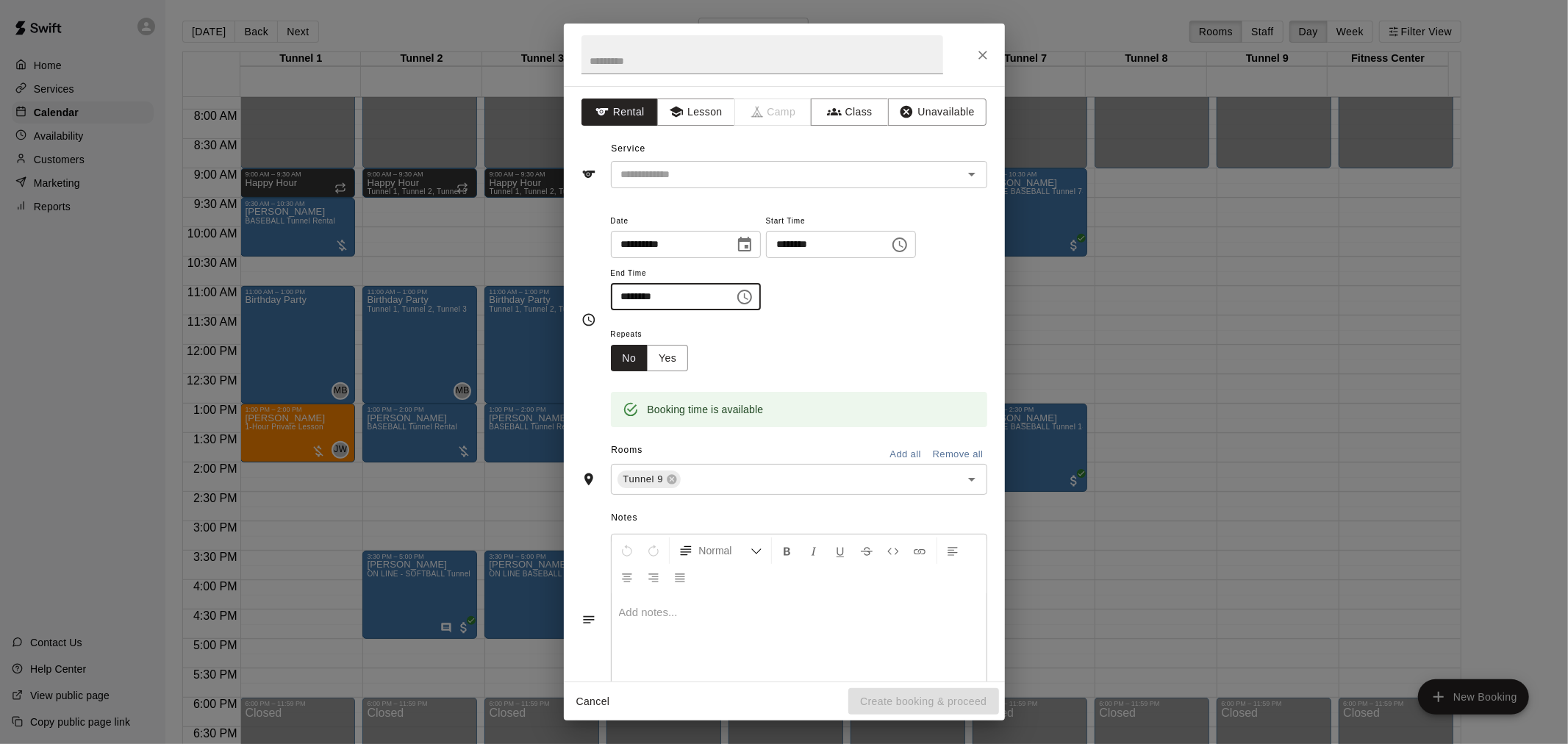
click at [648, 301] on input "********" at bounding box center [668, 297] width 114 height 28
type input "********"
click at [707, 100] on button "Lesson" at bounding box center [696, 112] width 77 height 28
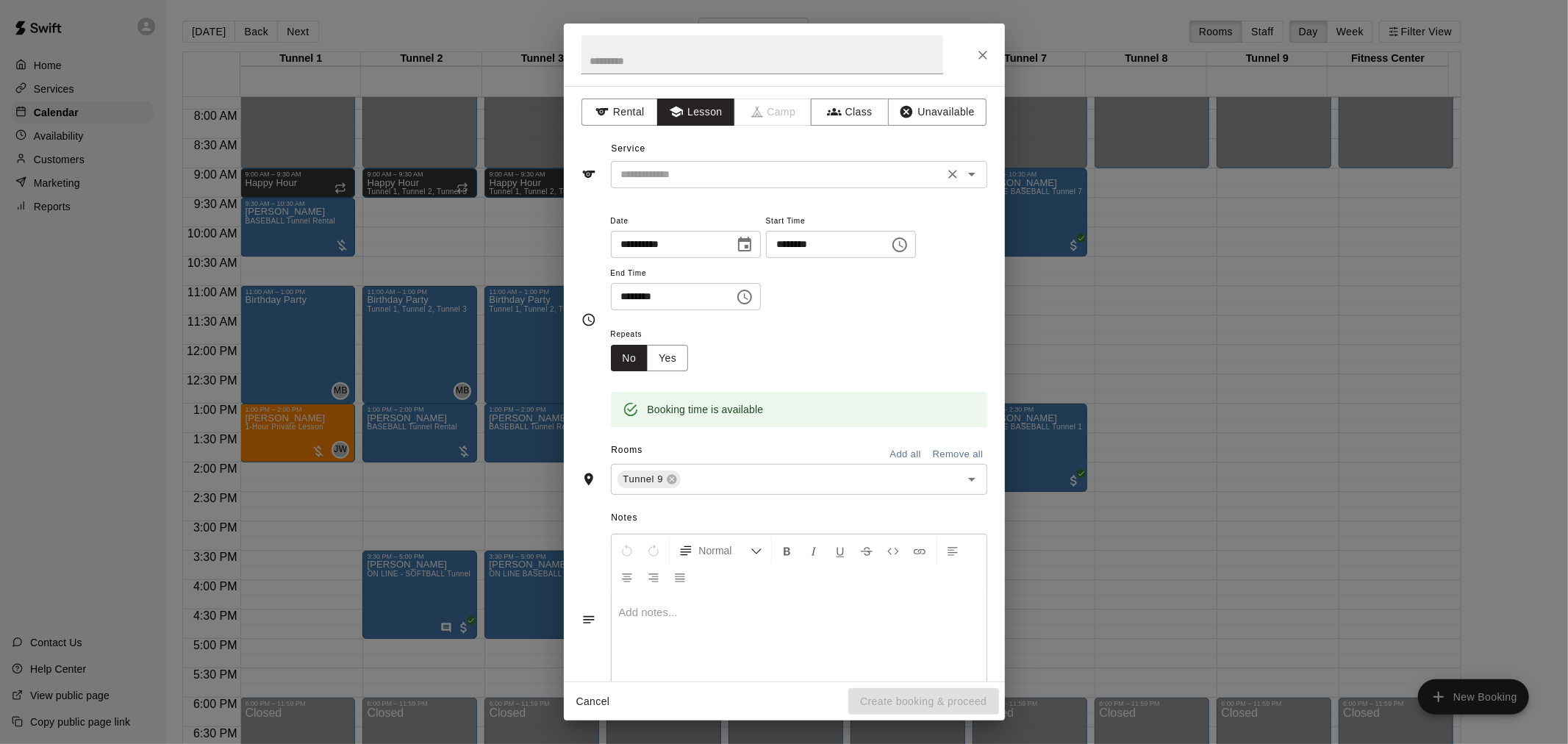
click at [963, 170] on icon "Open" at bounding box center [972, 174] width 17 height 17
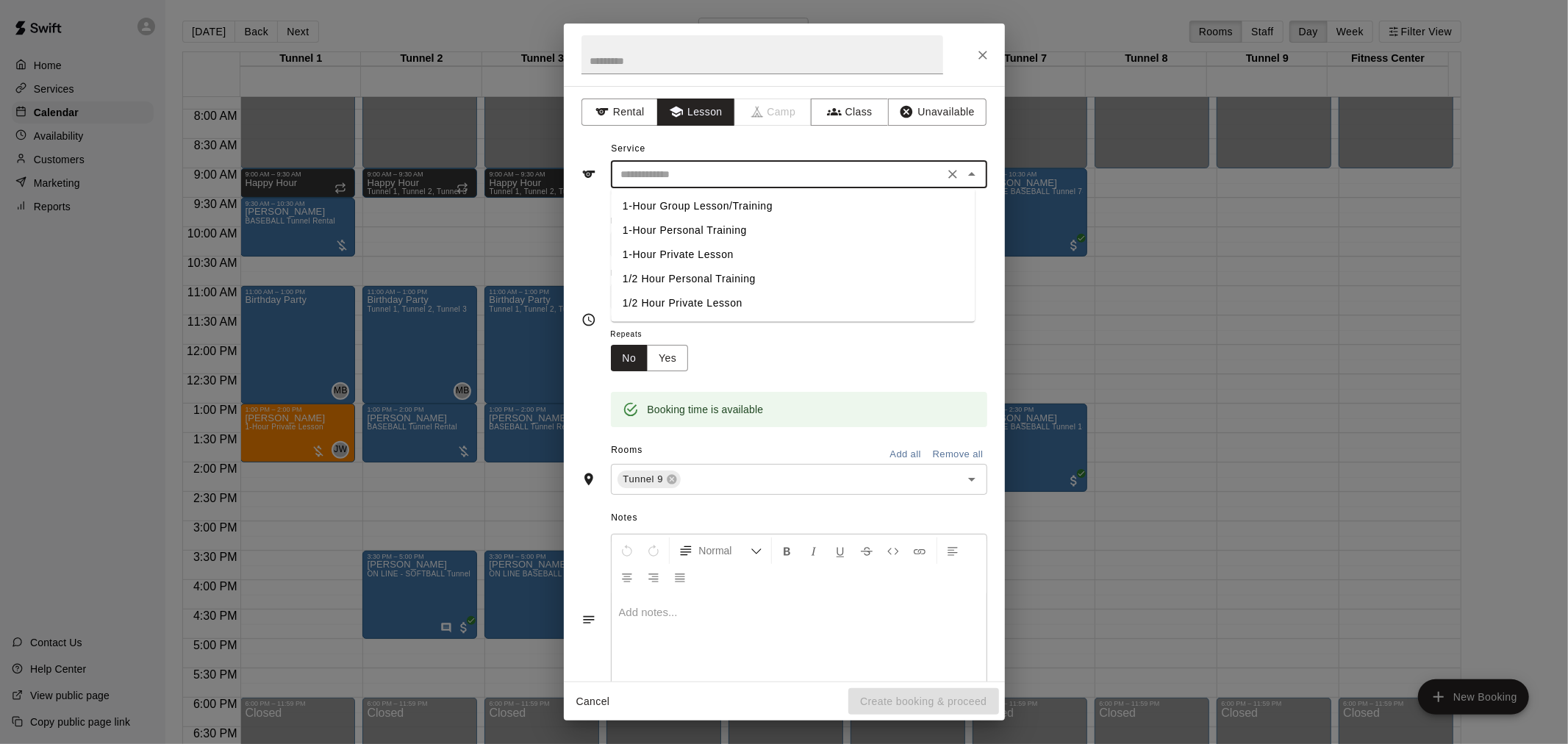
click at [713, 254] on li "1-Hour Private Lesson" at bounding box center [793, 255] width 364 height 24
type input "**********"
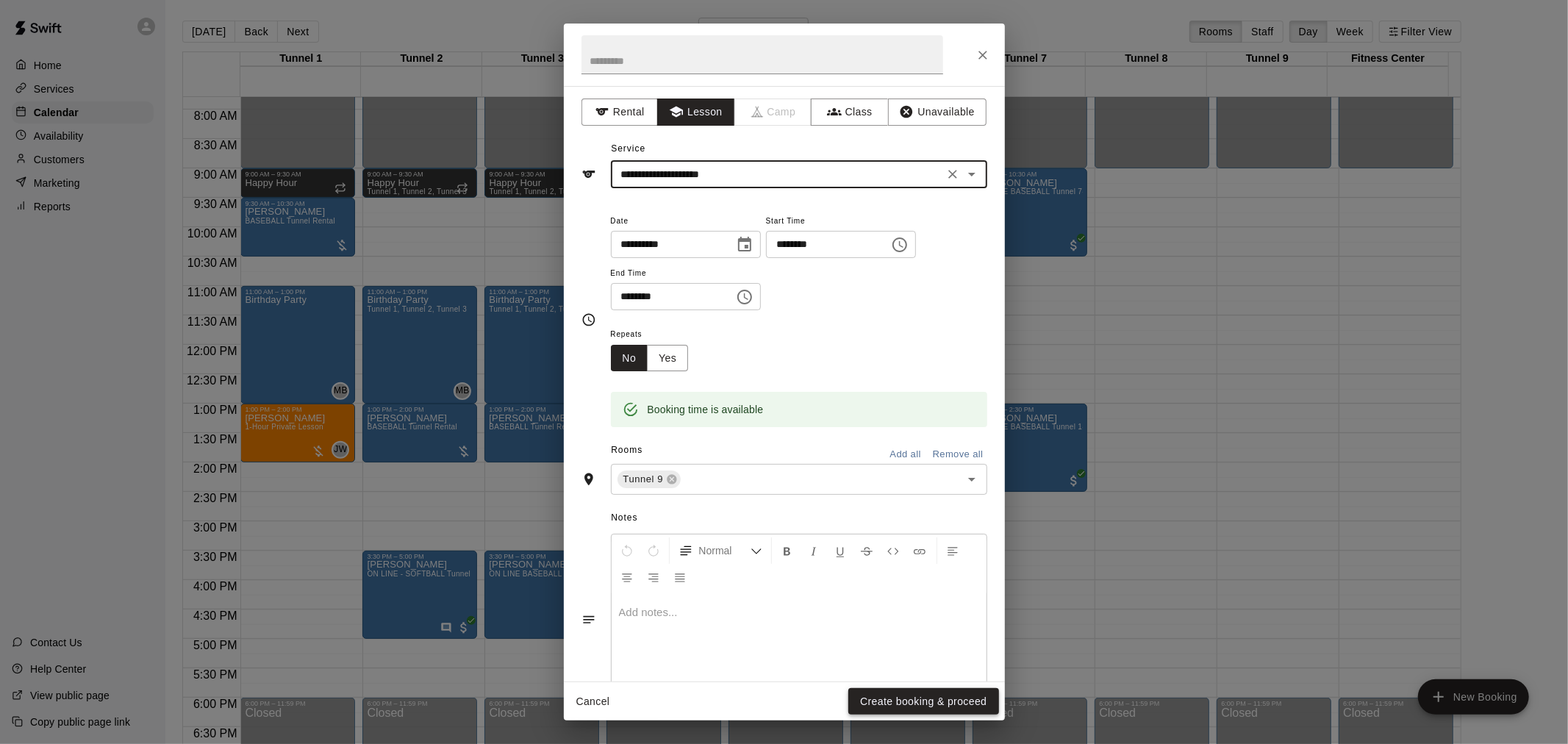
click at [955, 708] on button "Create booking & proceed" at bounding box center [923, 702] width 150 height 28
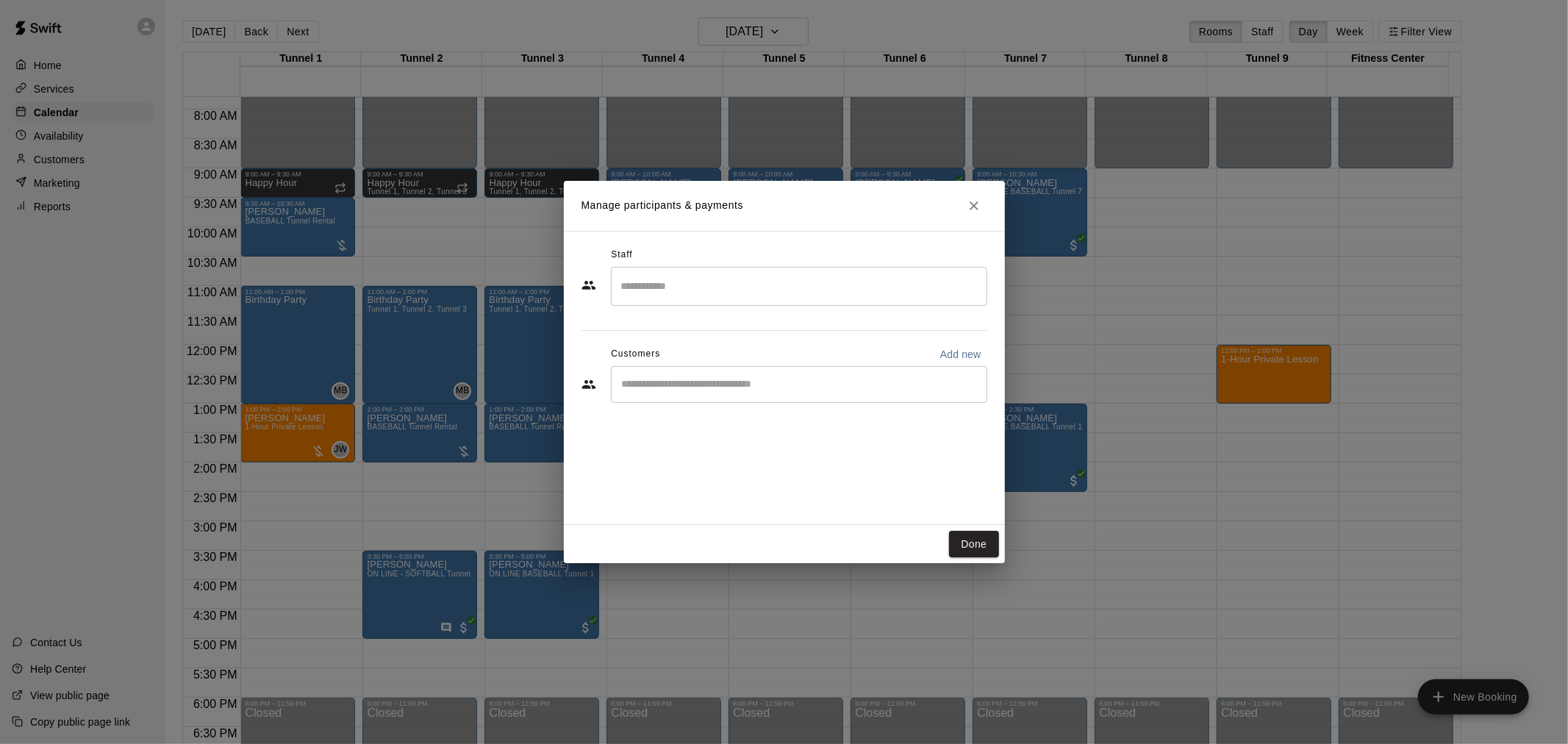
click at [688, 291] on input "Search staff" at bounding box center [799, 287] width 363 height 26
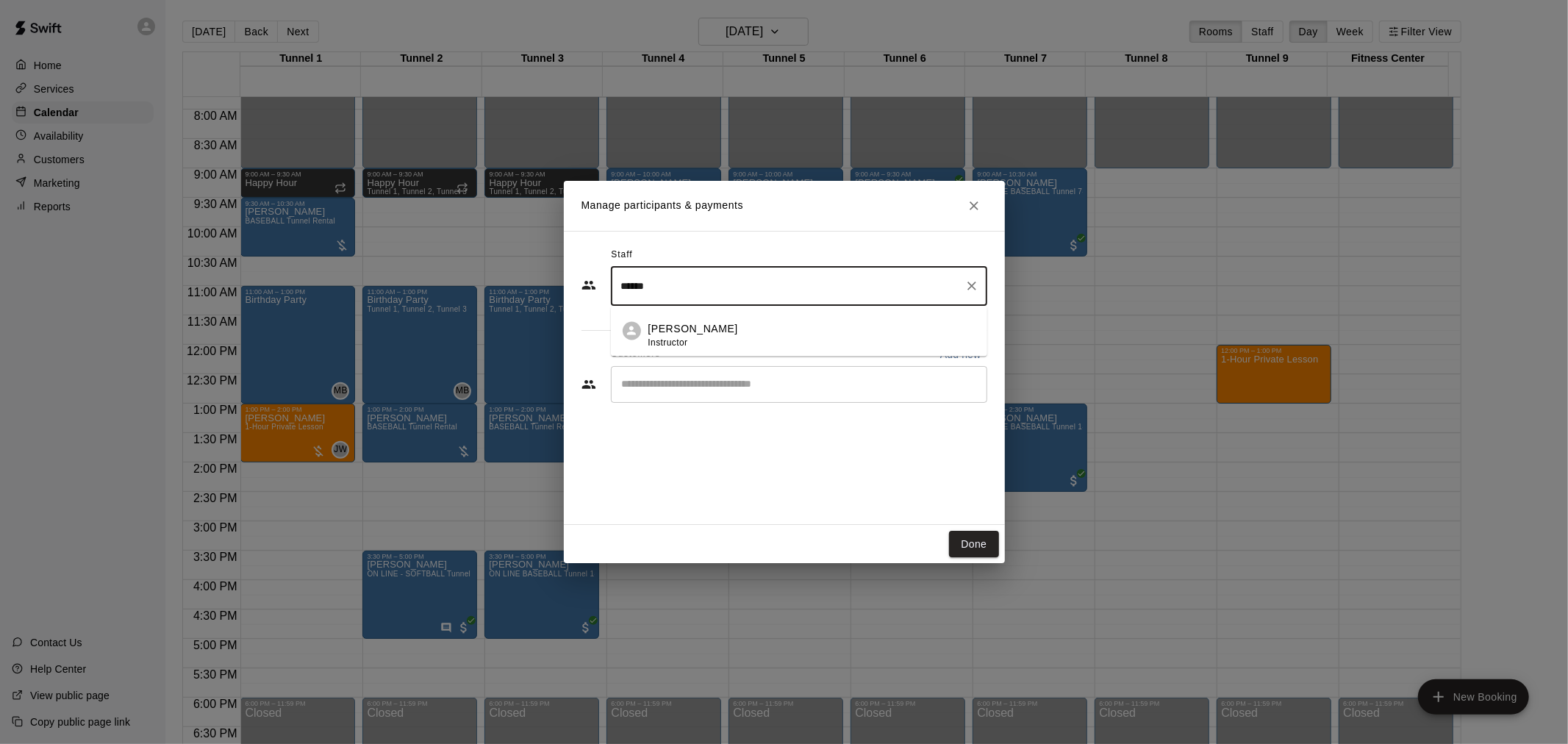
click at [660, 326] on p "Gilbert Tussey" at bounding box center [693, 330] width 90 height 16
click at [707, 394] on div "​" at bounding box center [799, 384] width 376 height 37
type input "******"
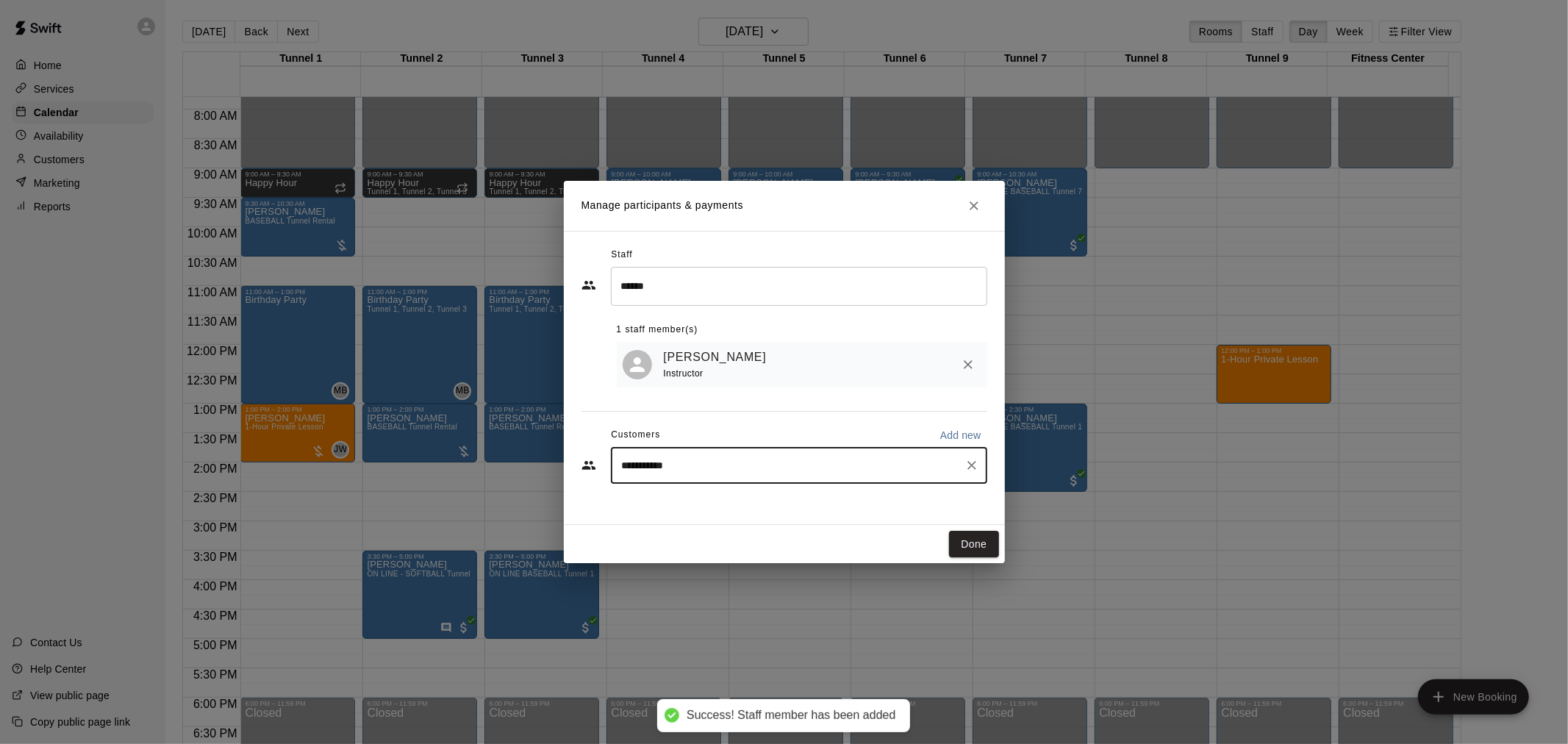
type input "**********"
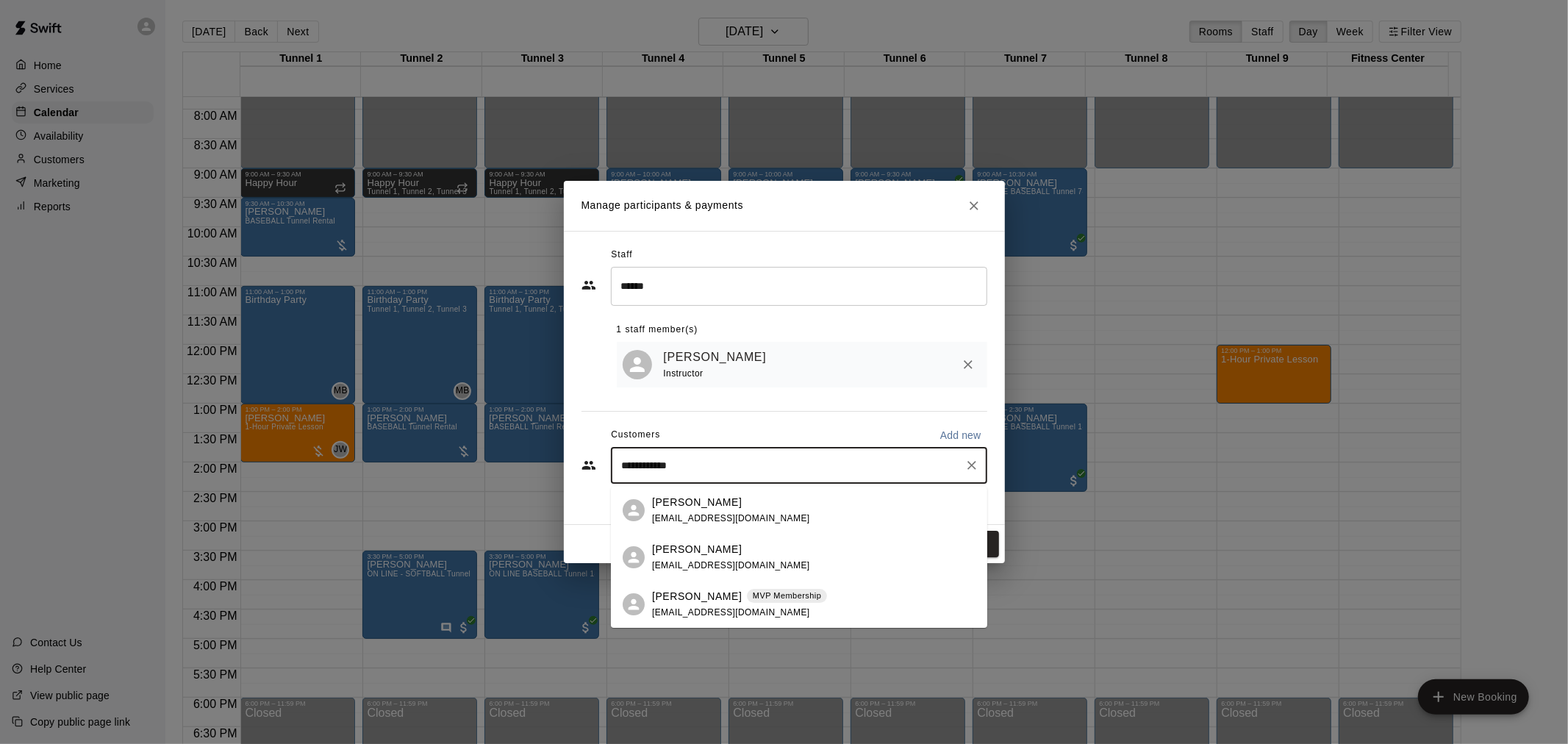
click at [695, 602] on p "Justin Smith" at bounding box center [697, 597] width 90 height 16
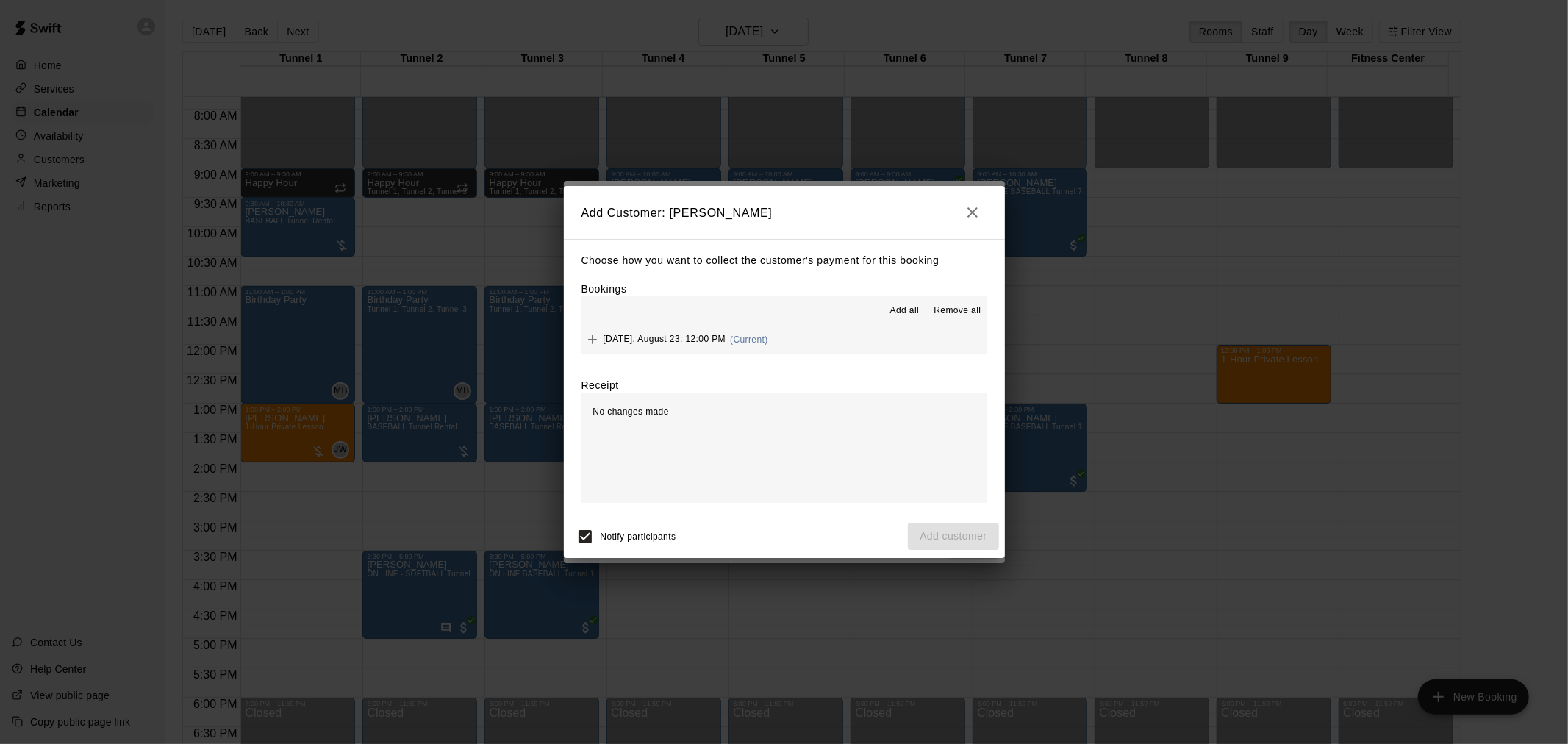
click at [904, 313] on span "Add all" at bounding box center [904, 311] width 29 height 15
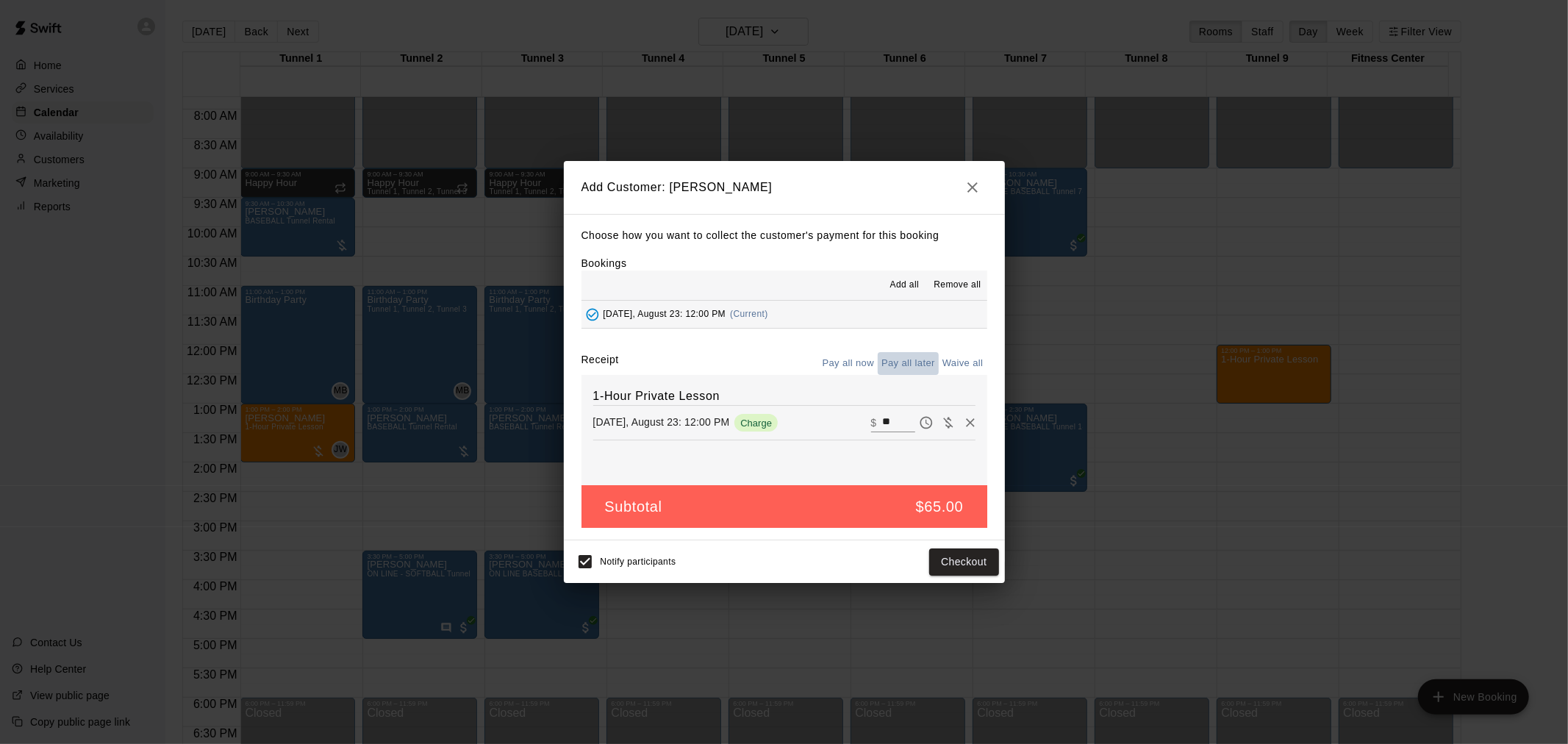
click at [916, 369] on button "Pay all later" at bounding box center [908, 363] width 61 height 22
click at [966, 567] on button "Add customer" at bounding box center [953, 562] width 90 height 28
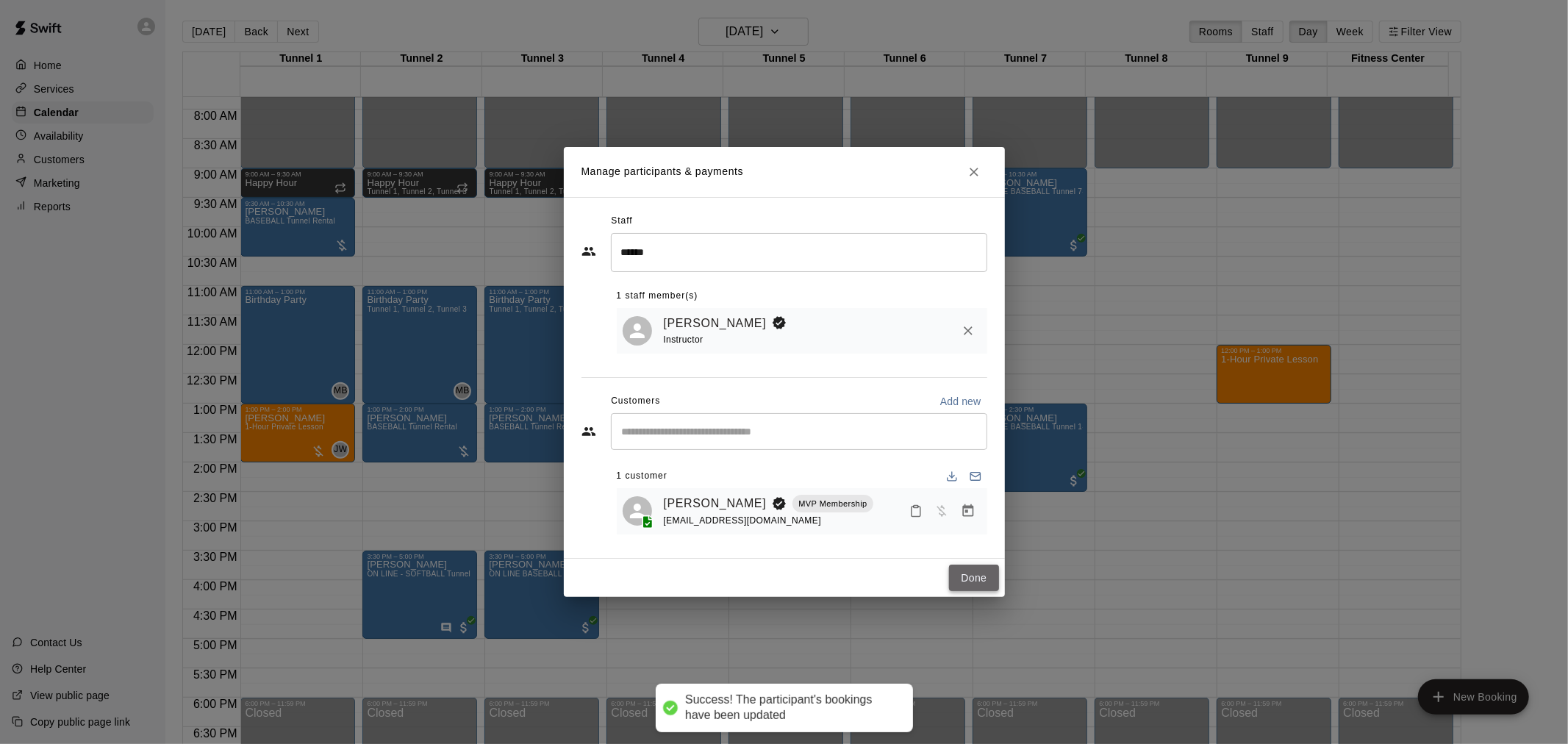
click at [966, 580] on button "Done" at bounding box center [973, 579] width 49 height 28
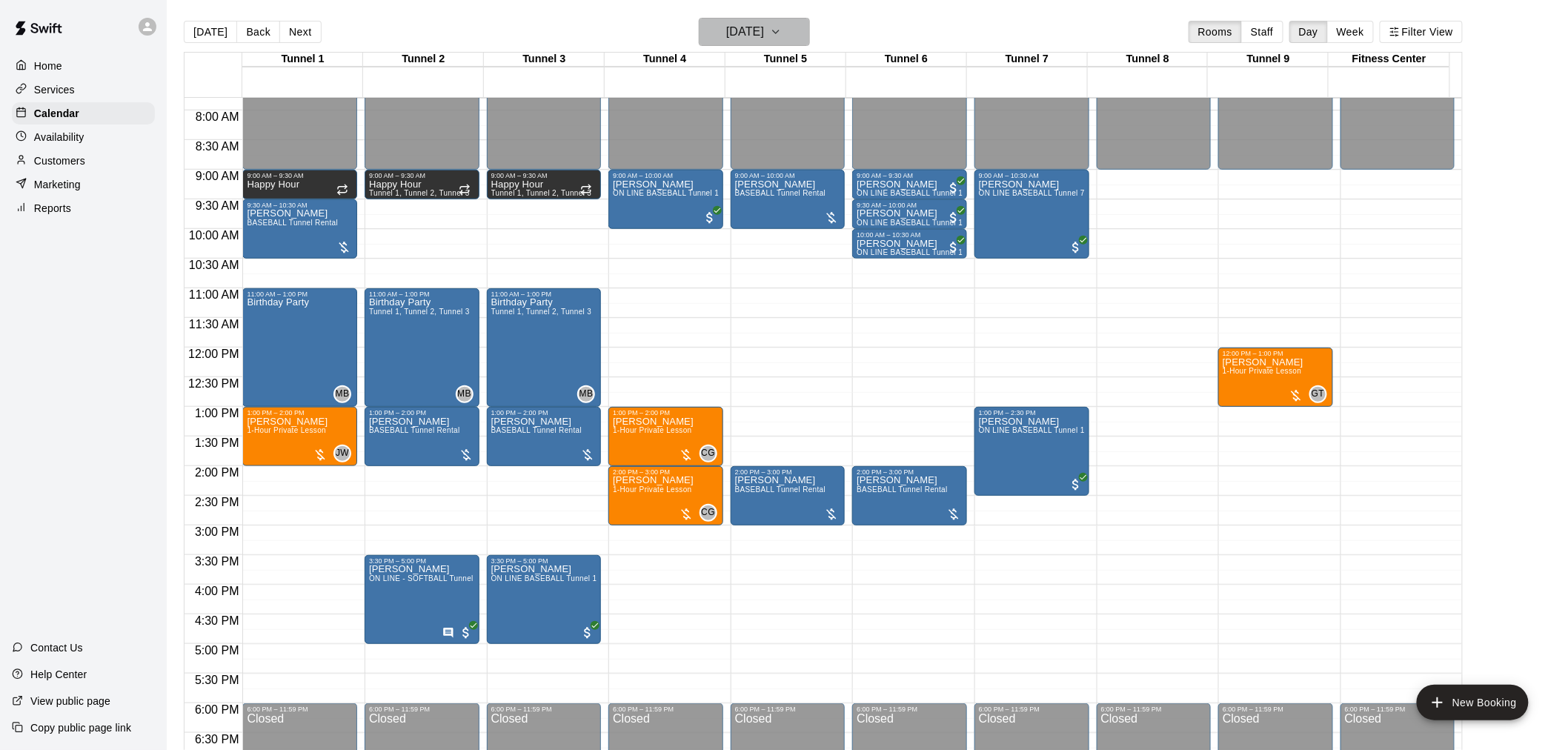
click at [751, 37] on h6 "Saturday Aug 23" at bounding box center [745, 32] width 38 height 21
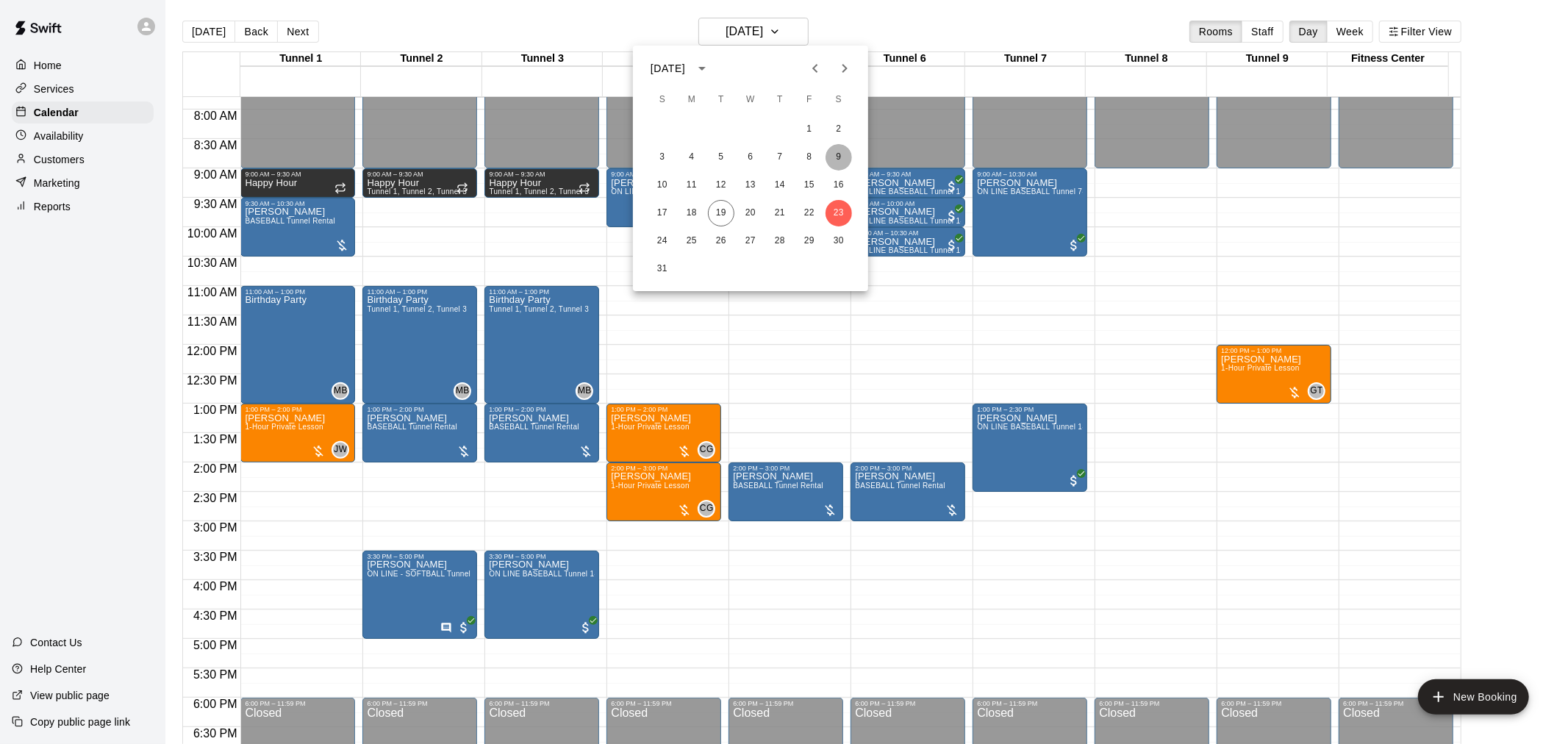
click at [838, 156] on button "9" at bounding box center [838, 157] width 27 height 27
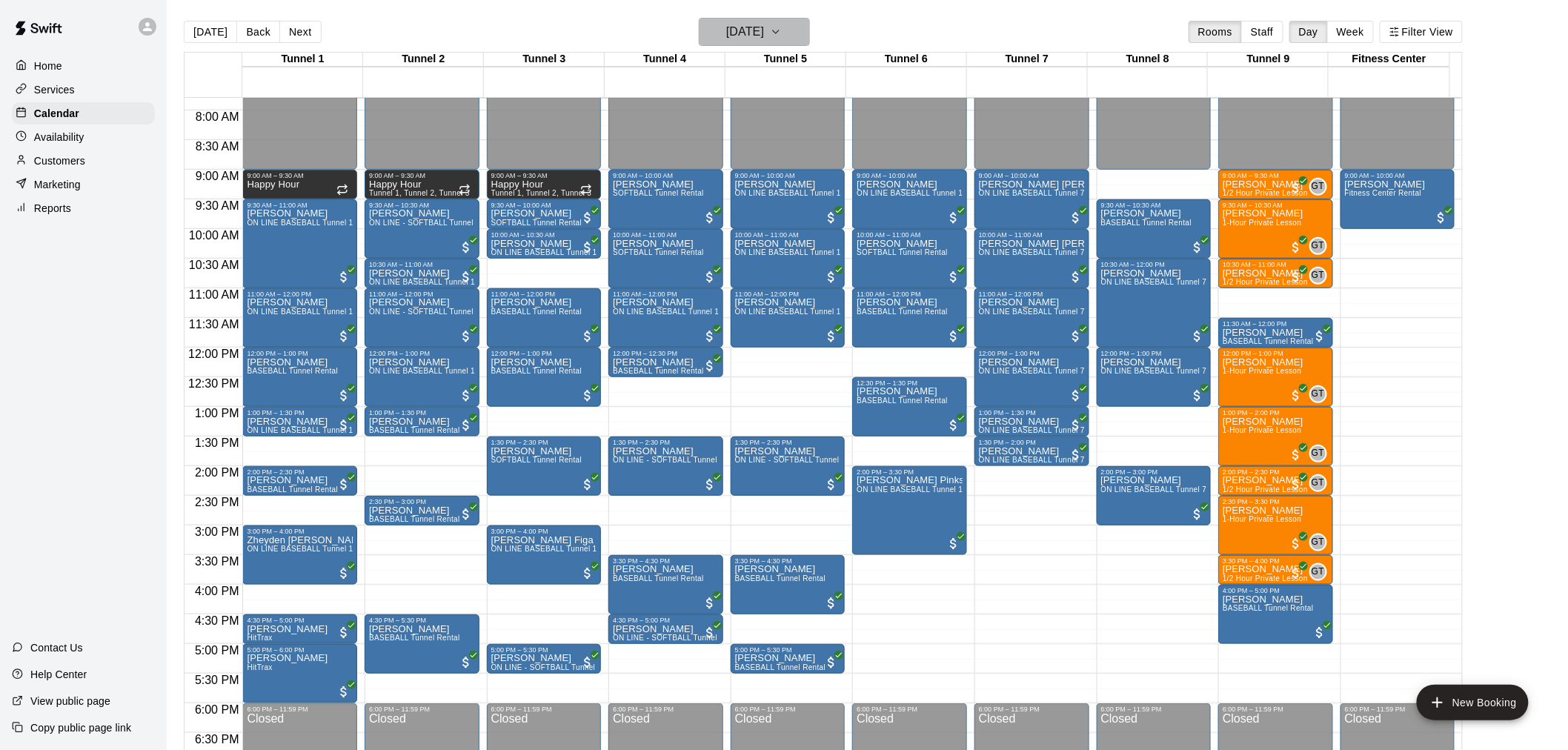
click at [764, 33] on h6 "Saturday Aug 09" at bounding box center [745, 32] width 38 height 21
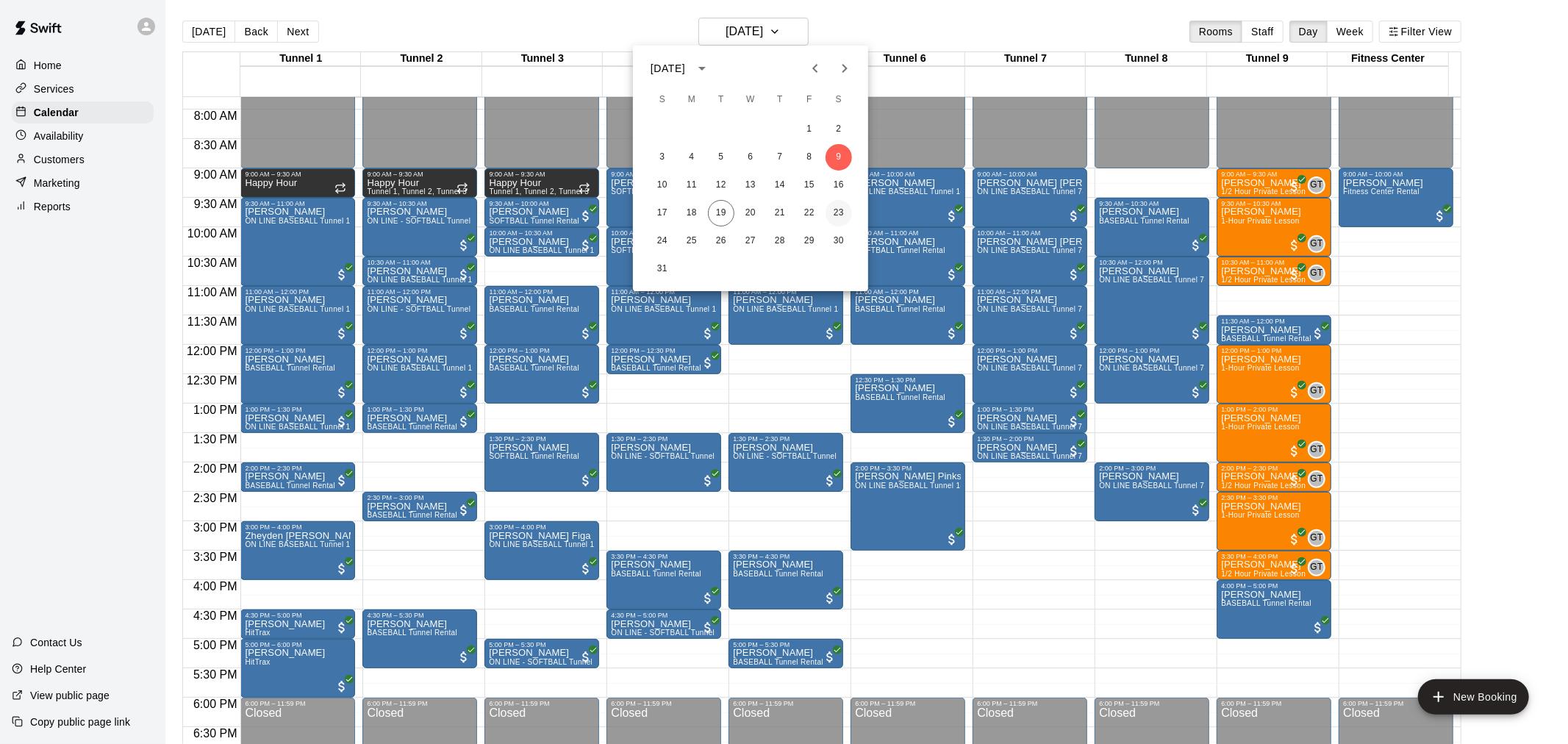
click at [846, 214] on button "23" at bounding box center [838, 213] width 27 height 27
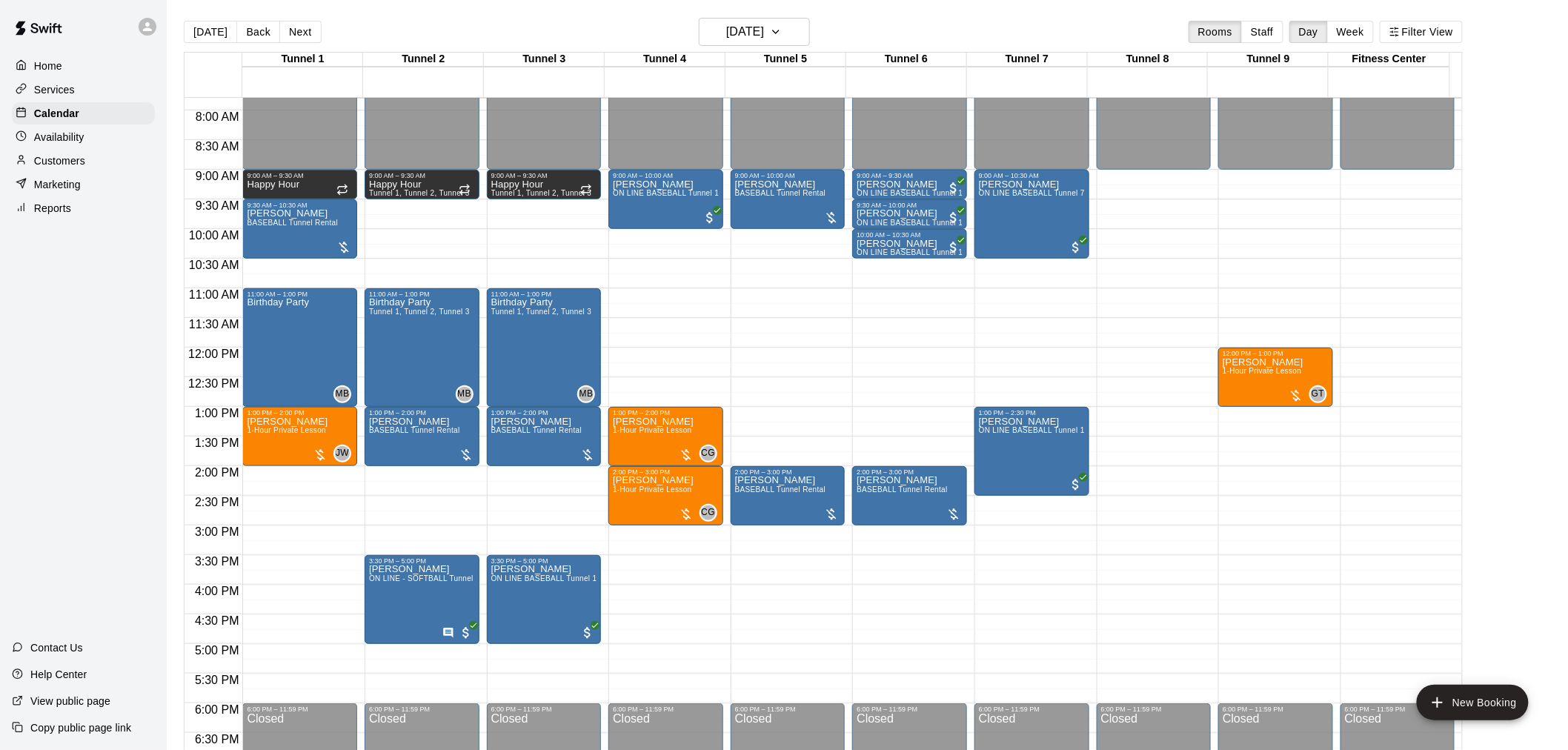
click at [1256, 415] on div "12:00 AM – 9:00 AM Closed 12:00 PM – 1:00 PM Justin Smith 1-Hour Private Lesson…" at bounding box center [1276, 348] width 115 height 1424
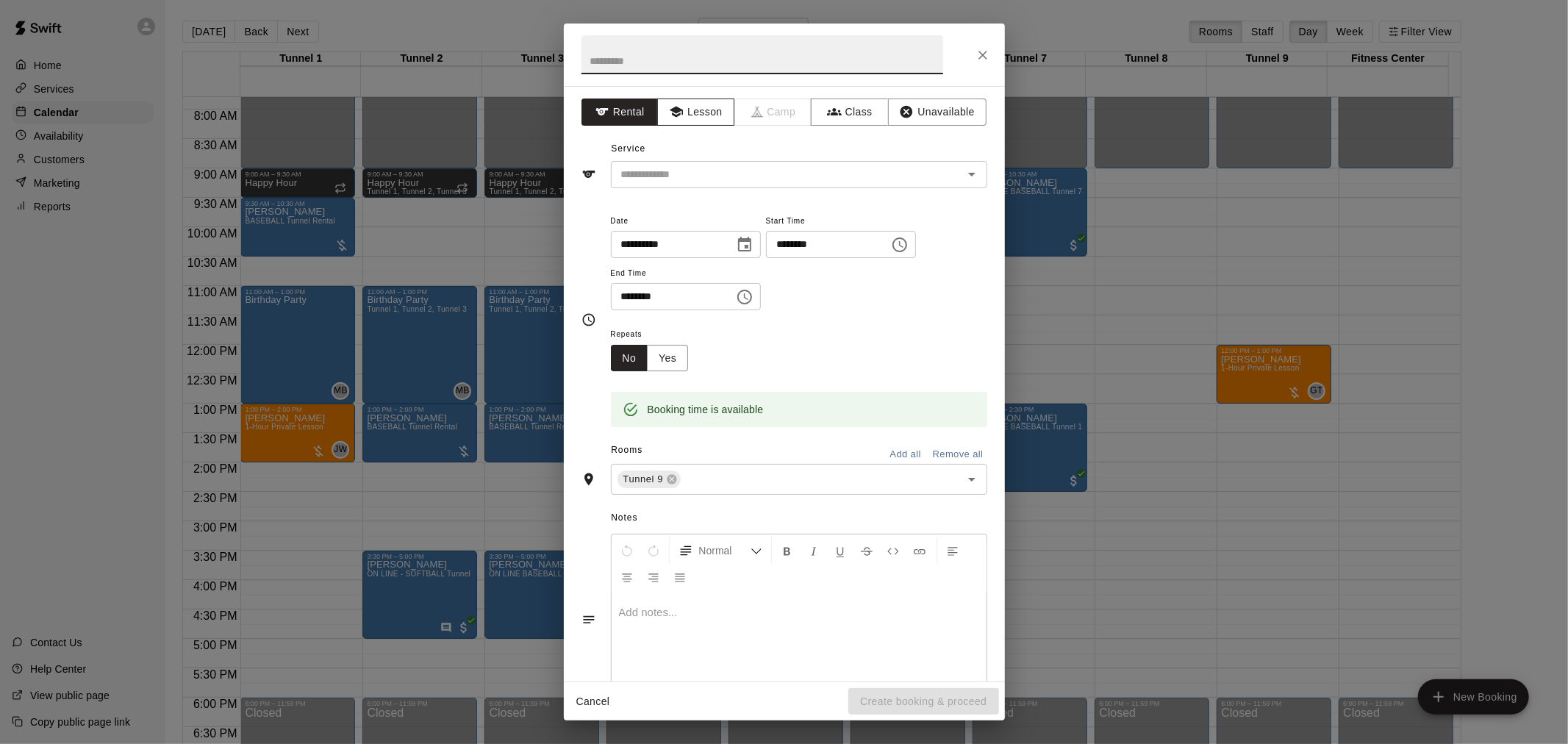
click at [720, 121] on button "Lesson" at bounding box center [696, 112] width 77 height 28
click at [965, 177] on icon "Open" at bounding box center [972, 174] width 17 height 17
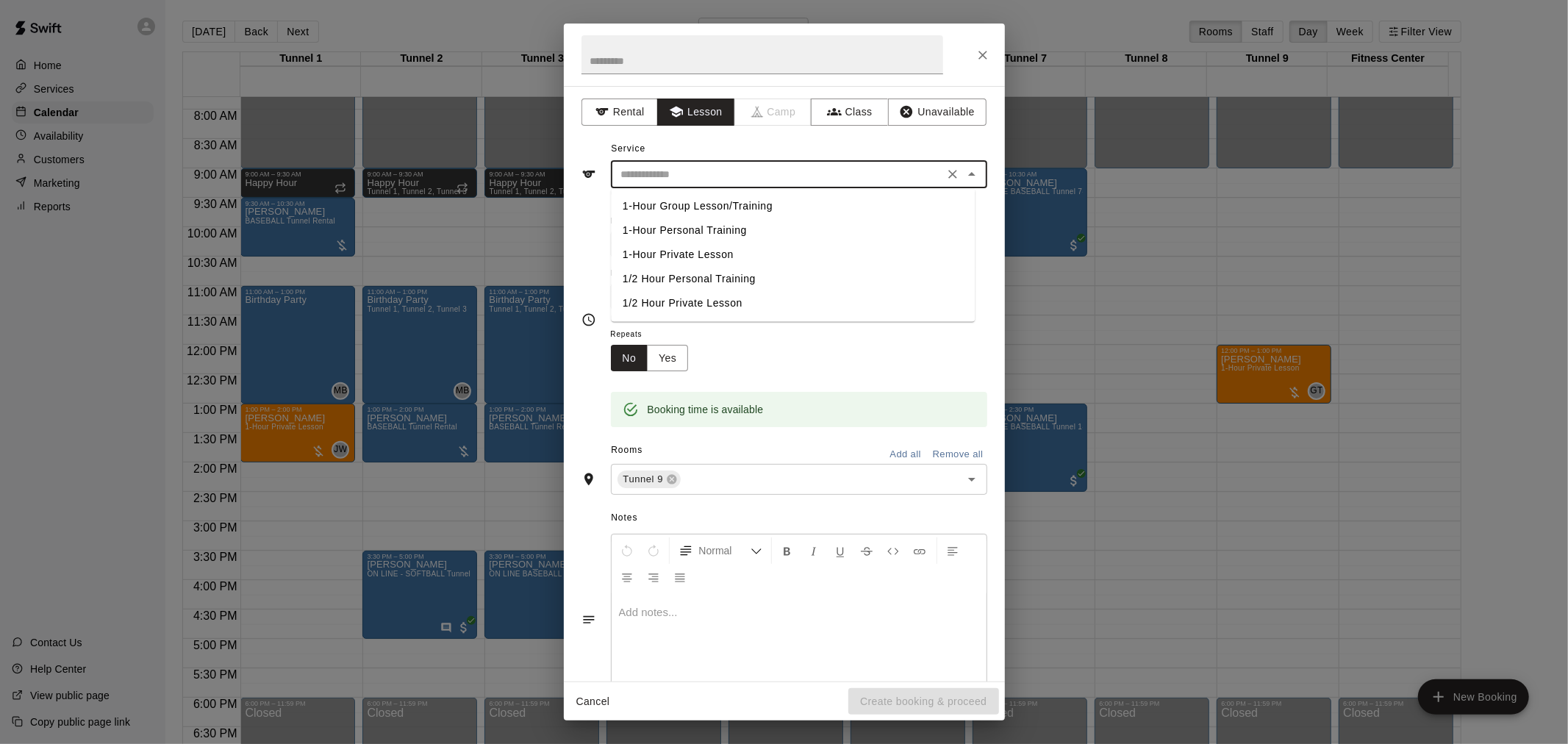
click at [726, 255] on li "1-Hour Private Lesson" at bounding box center [793, 255] width 364 height 24
type input "**********"
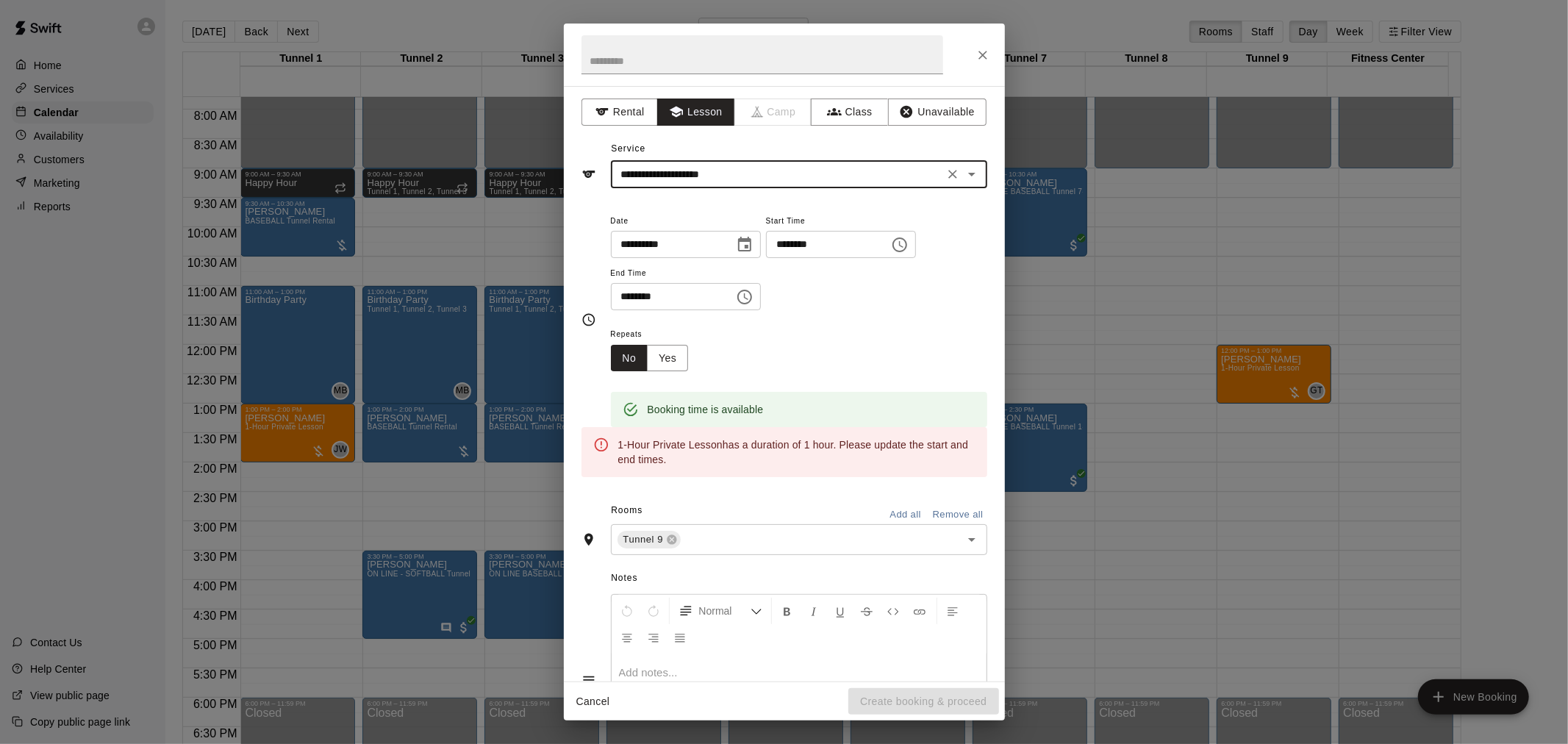
click at [627, 300] on input "********" at bounding box center [668, 297] width 114 height 28
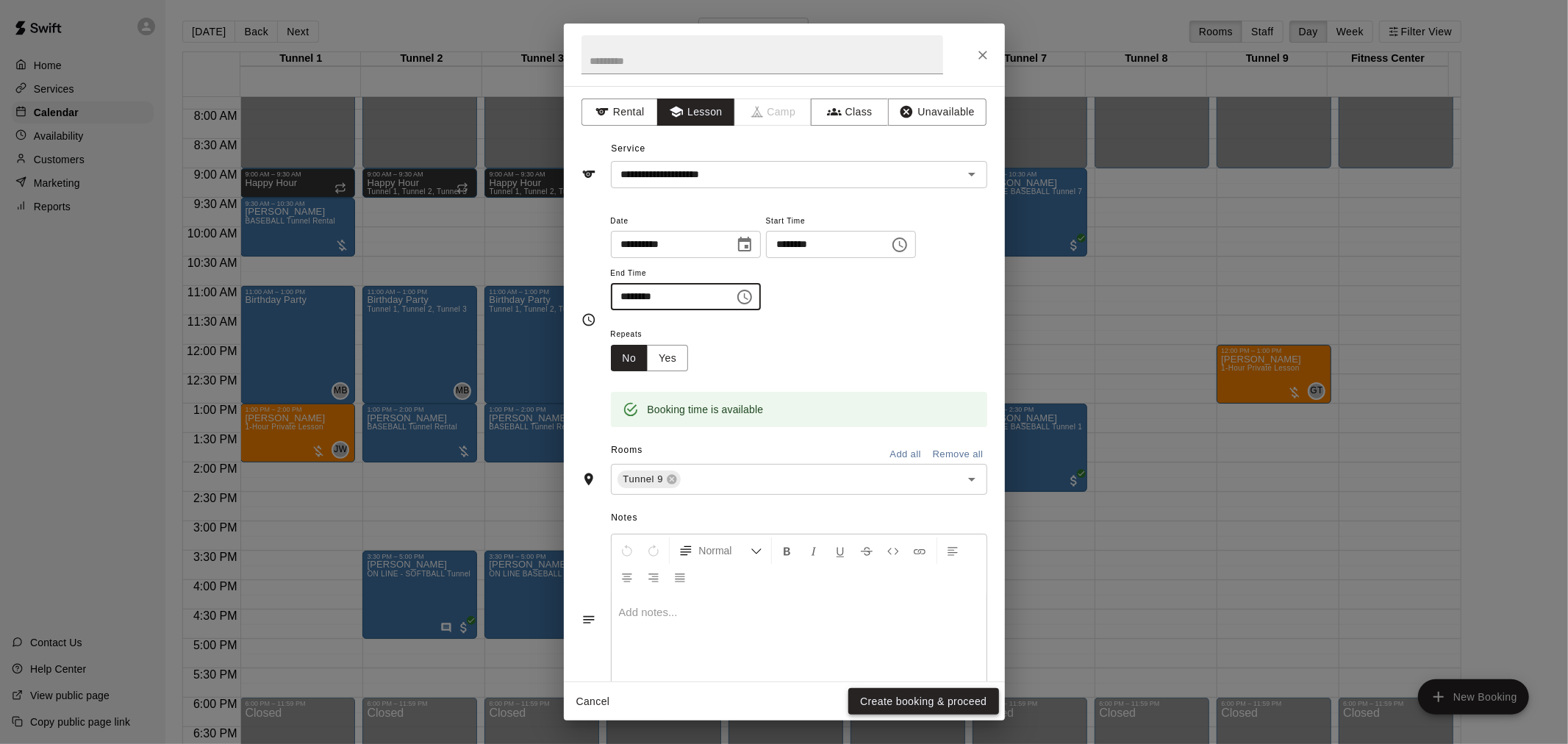
type input "********"
click at [888, 709] on button "Create booking & proceed" at bounding box center [923, 702] width 150 height 28
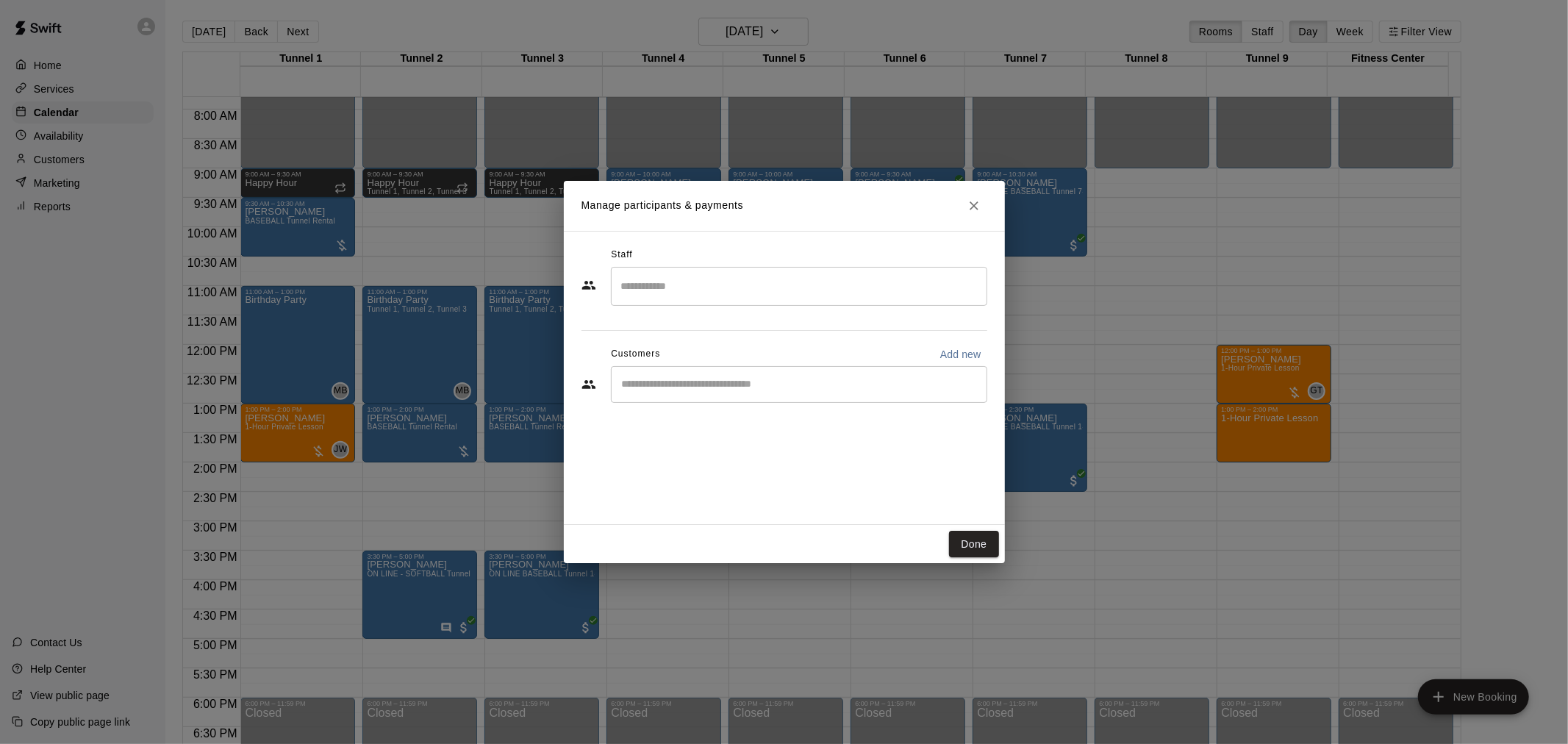
click at [710, 289] on input "Search staff" at bounding box center [799, 287] width 363 height 26
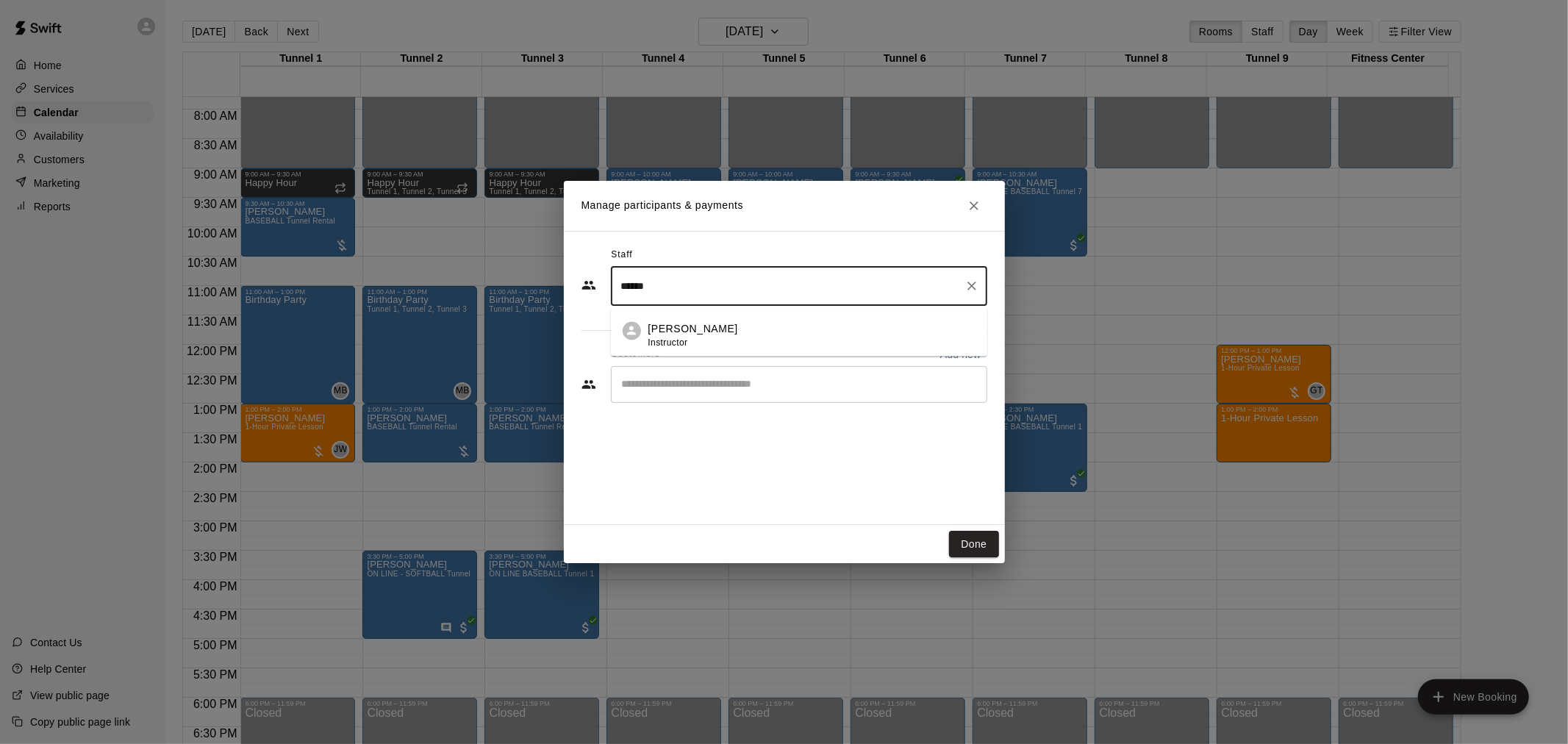
click at [660, 338] on span "Instructor" at bounding box center [668, 343] width 40 height 10
click at [669, 395] on div "​" at bounding box center [799, 384] width 376 height 37
type input "******"
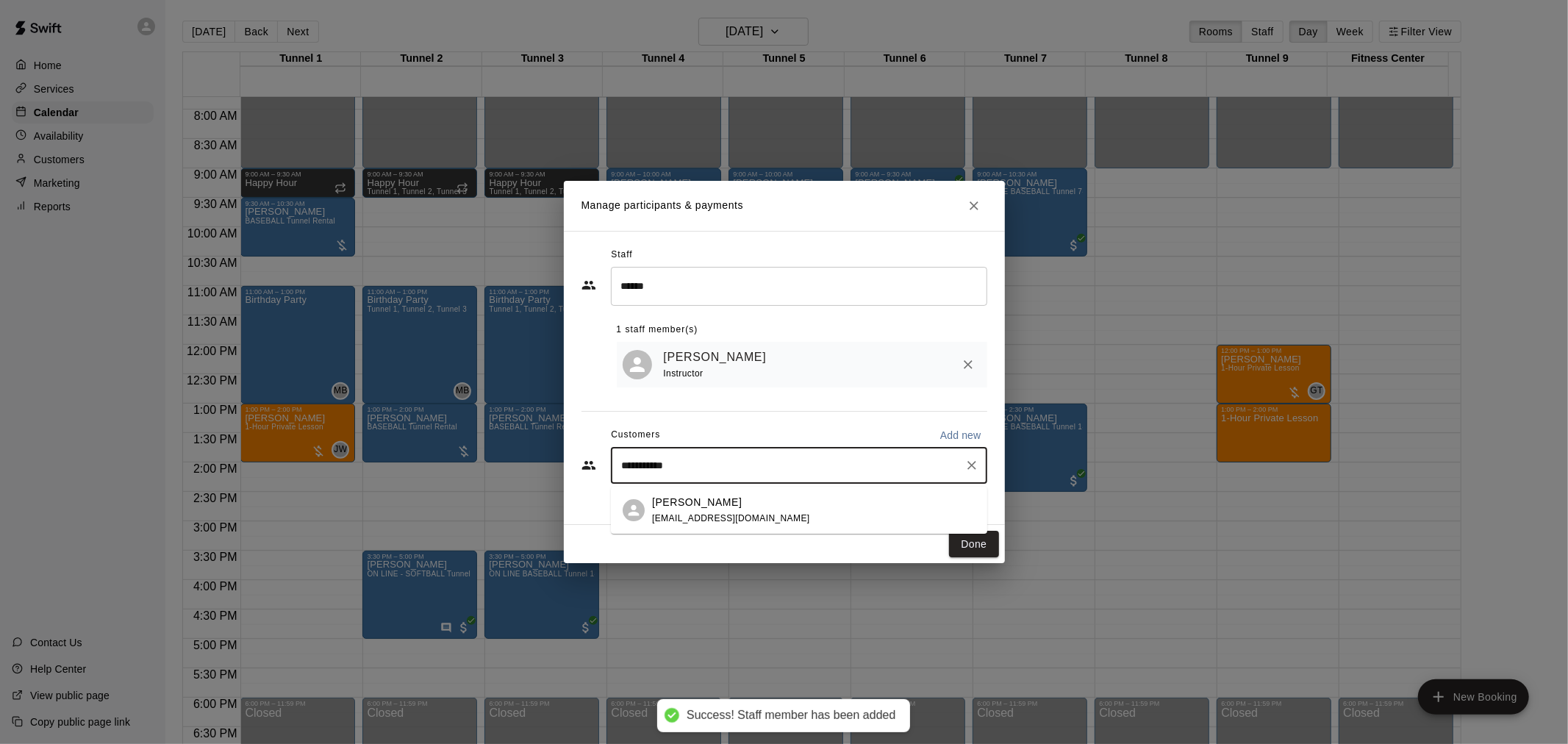
type input "**********"
click at [691, 508] on p "Ashley Smith" at bounding box center [697, 503] width 90 height 16
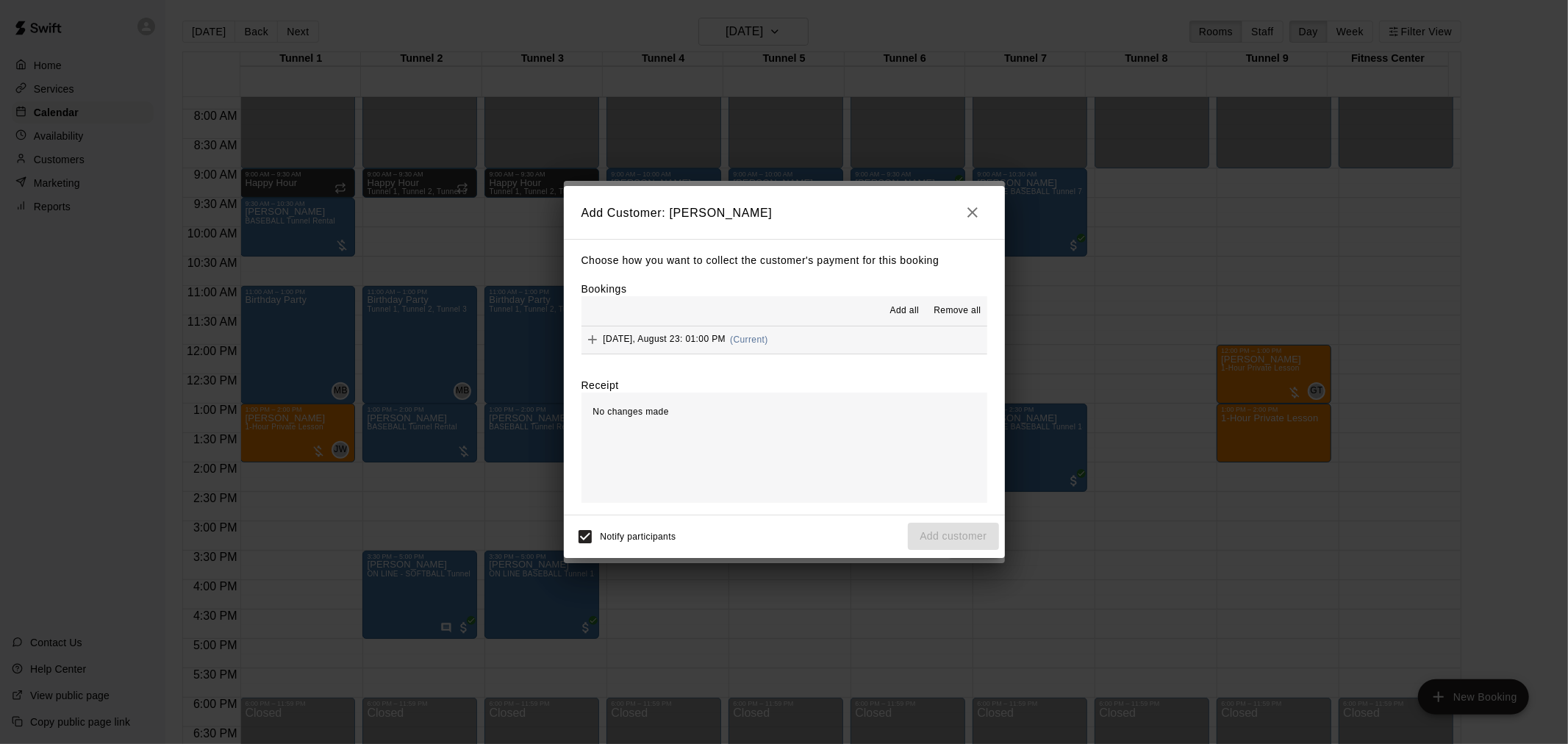
click at [907, 309] on span "Add all" at bounding box center [904, 311] width 29 height 15
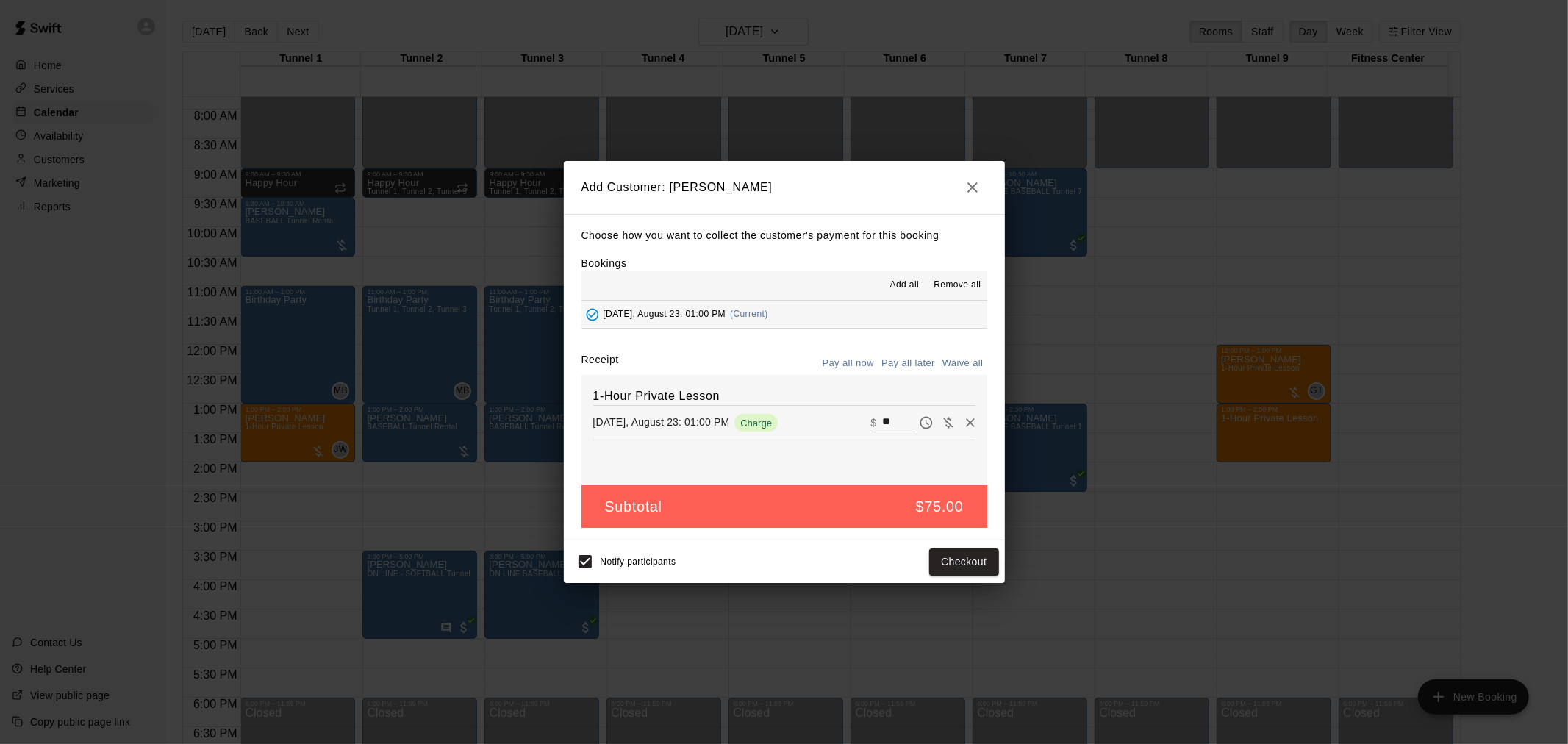
click at [919, 365] on button "Pay all later" at bounding box center [908, 363] width 61 height 22
click at [955, 556] on button "Add customer" at bounding box center [953, 562] width 90 height 28
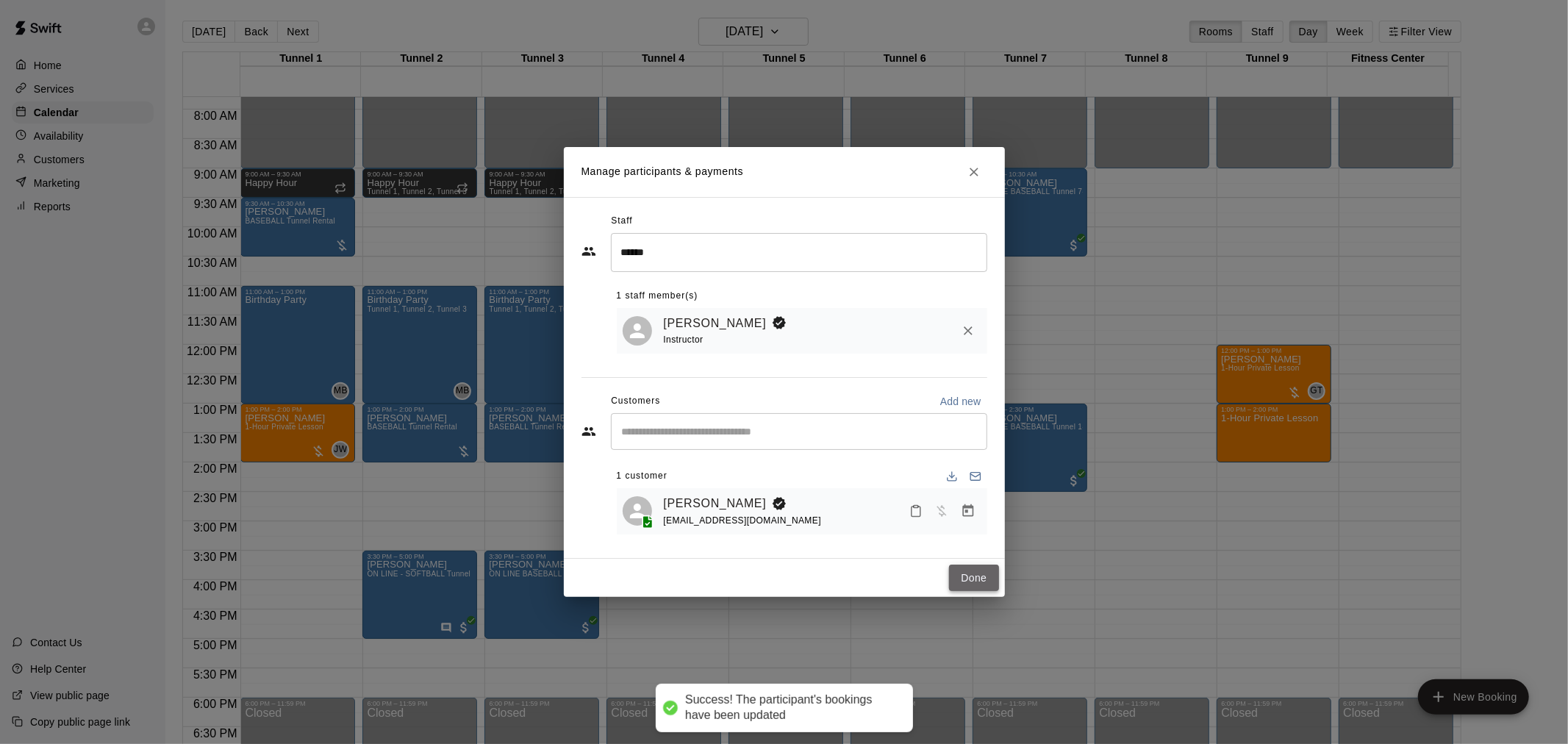
click at [959, 577] on button "Done" at bounding box center [973, 579] width 49 height 28
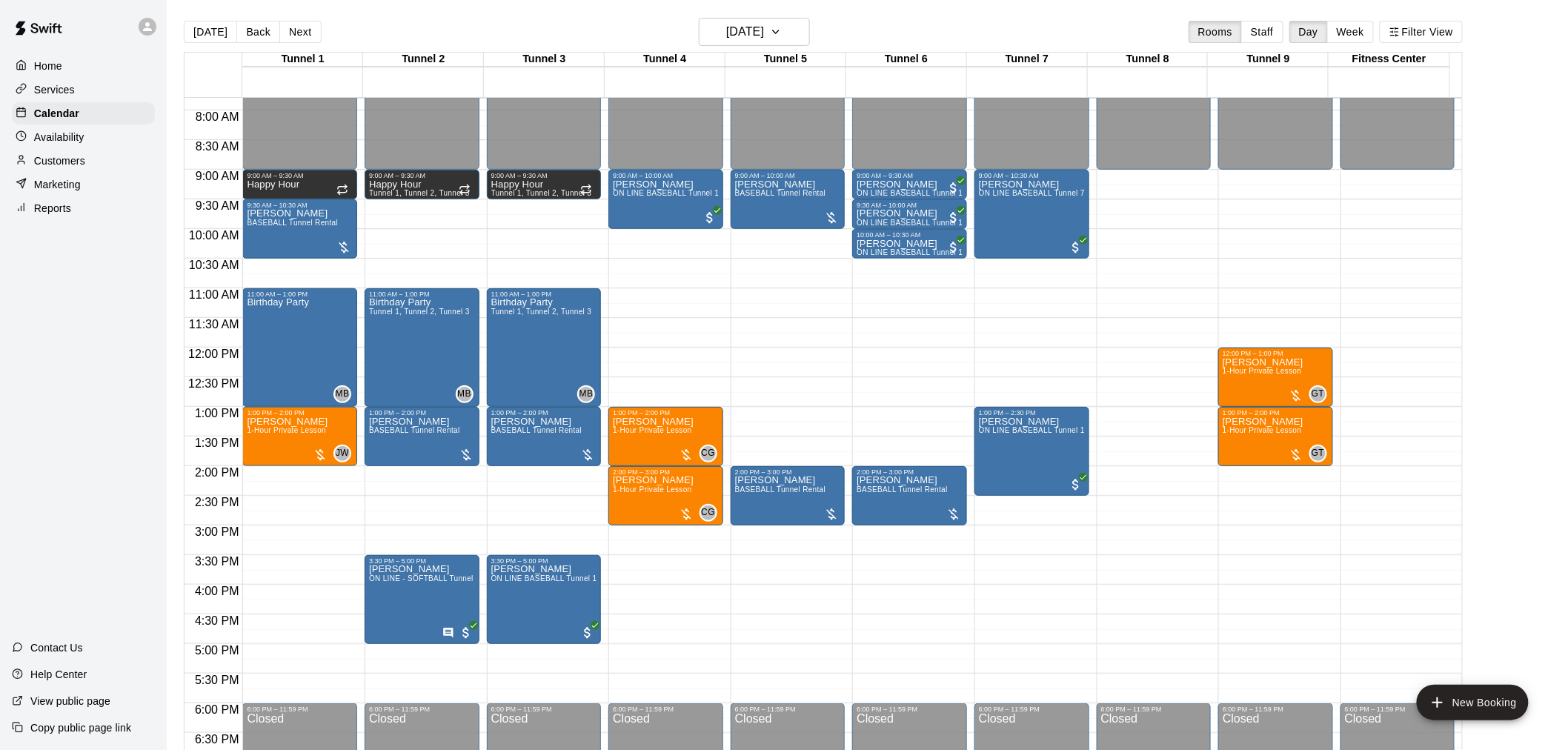
click at [1283, 475] on div "12:00 AM – 9:00 AM Closed 12:00 PM – 1:00 PM Justin Smith 1-Hour Private Lesson…" at bounding box center [1276, 348] width 115 height 1424
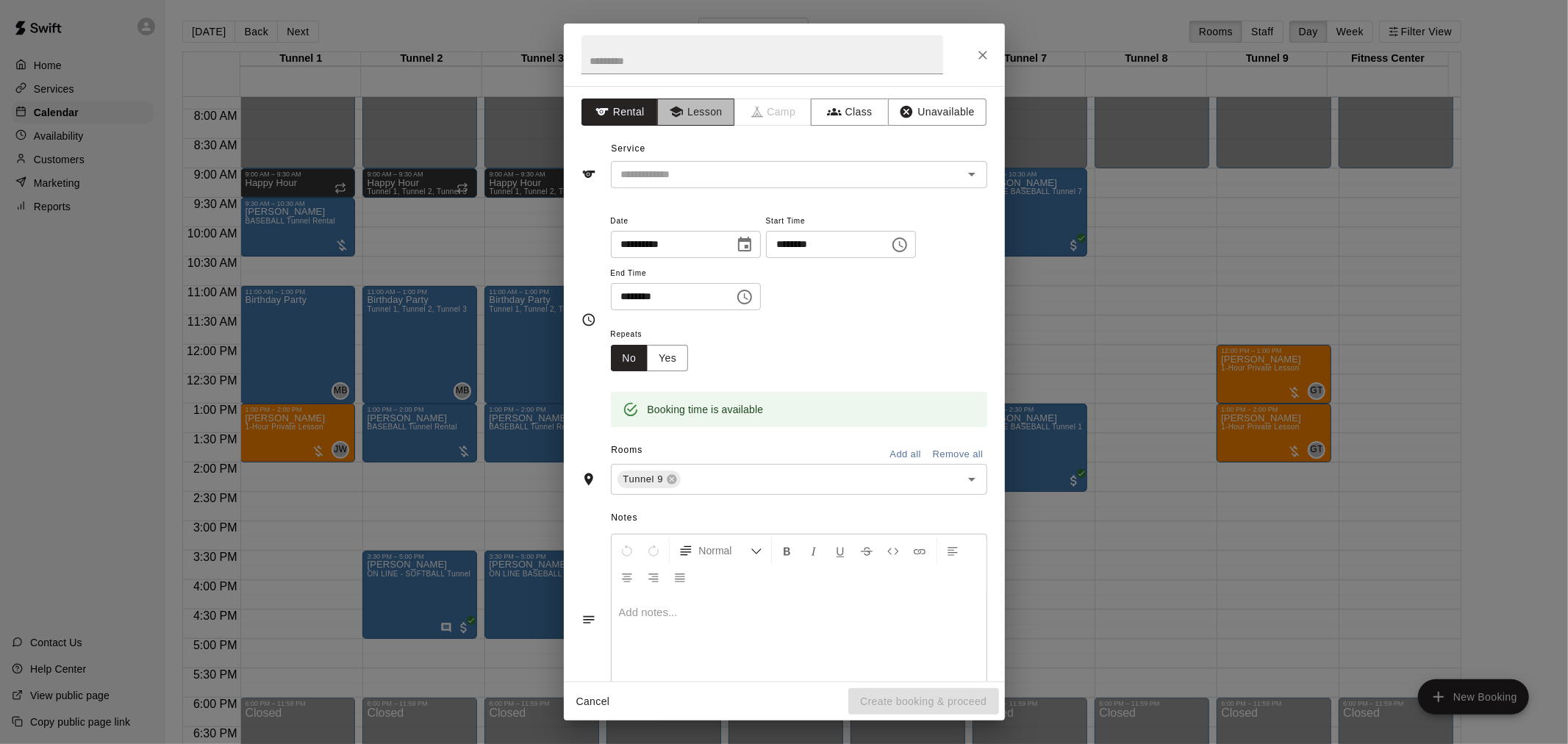
click at [701, 121] on button "Lesson" at bounding box center [696, 112] width 77 height 28
click at [968, 174] on icon "Open" at bounding box center [972, 175] width 8 height 3
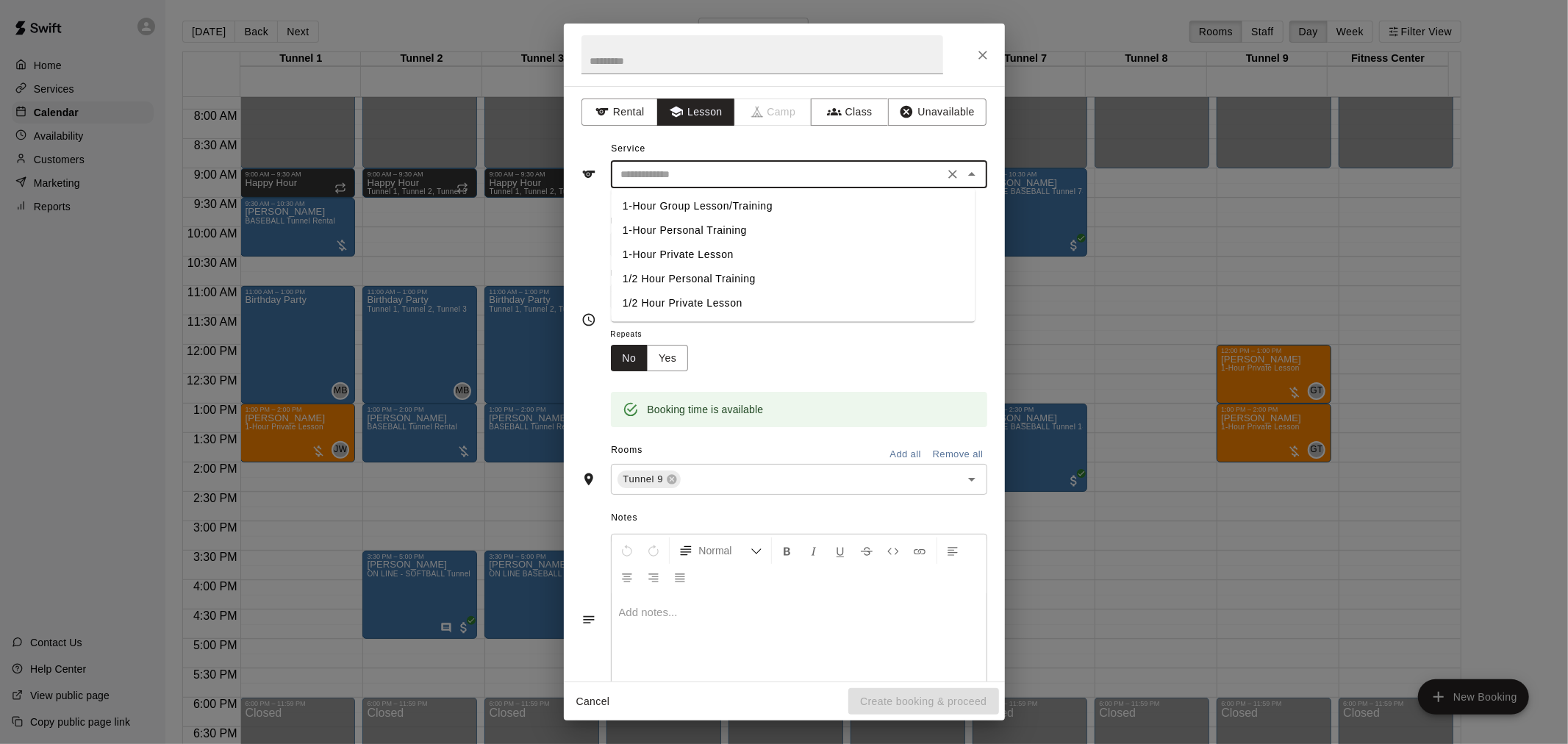
click at [718, 255] on li "1-Hour Private Lesson" at bounding box center [793, 255] width 364 height 24
type input "**********"
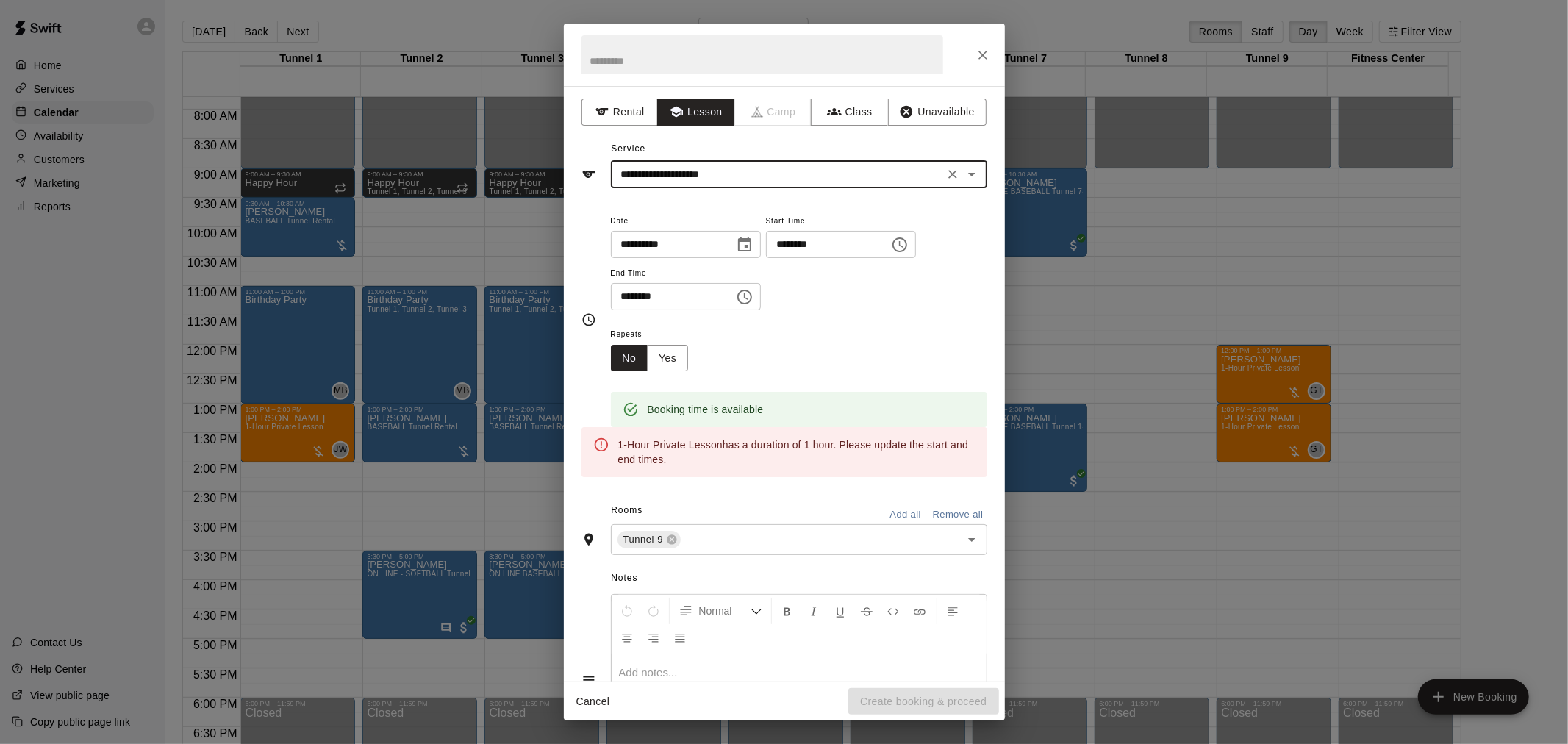
click at [633, 300] on input "********" at bounding box center [668, 297] width 114 height 28
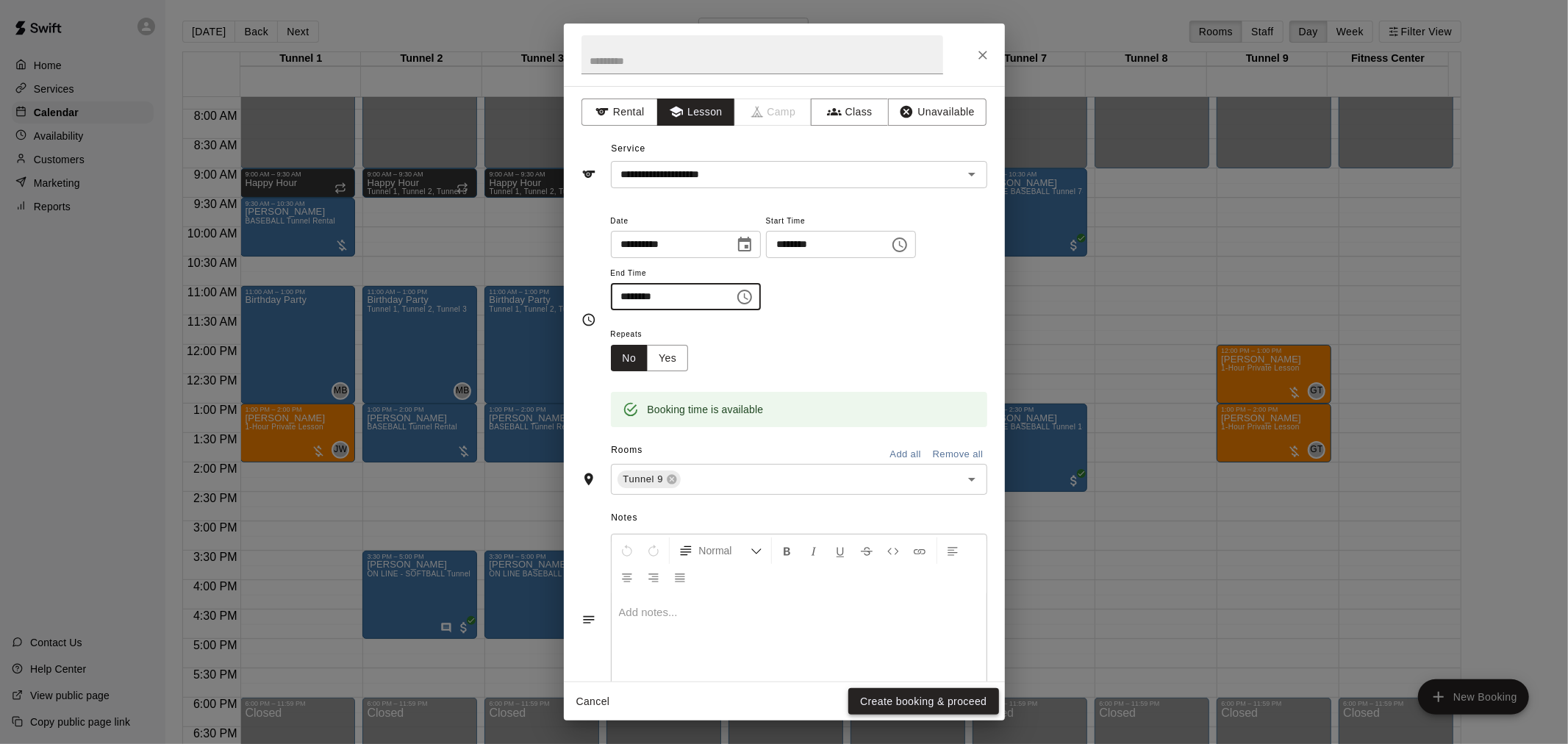
type input "********"
click at [850, 706] on button "Create booking & proceed" at bounding box center [923, 702] width 150 height 28
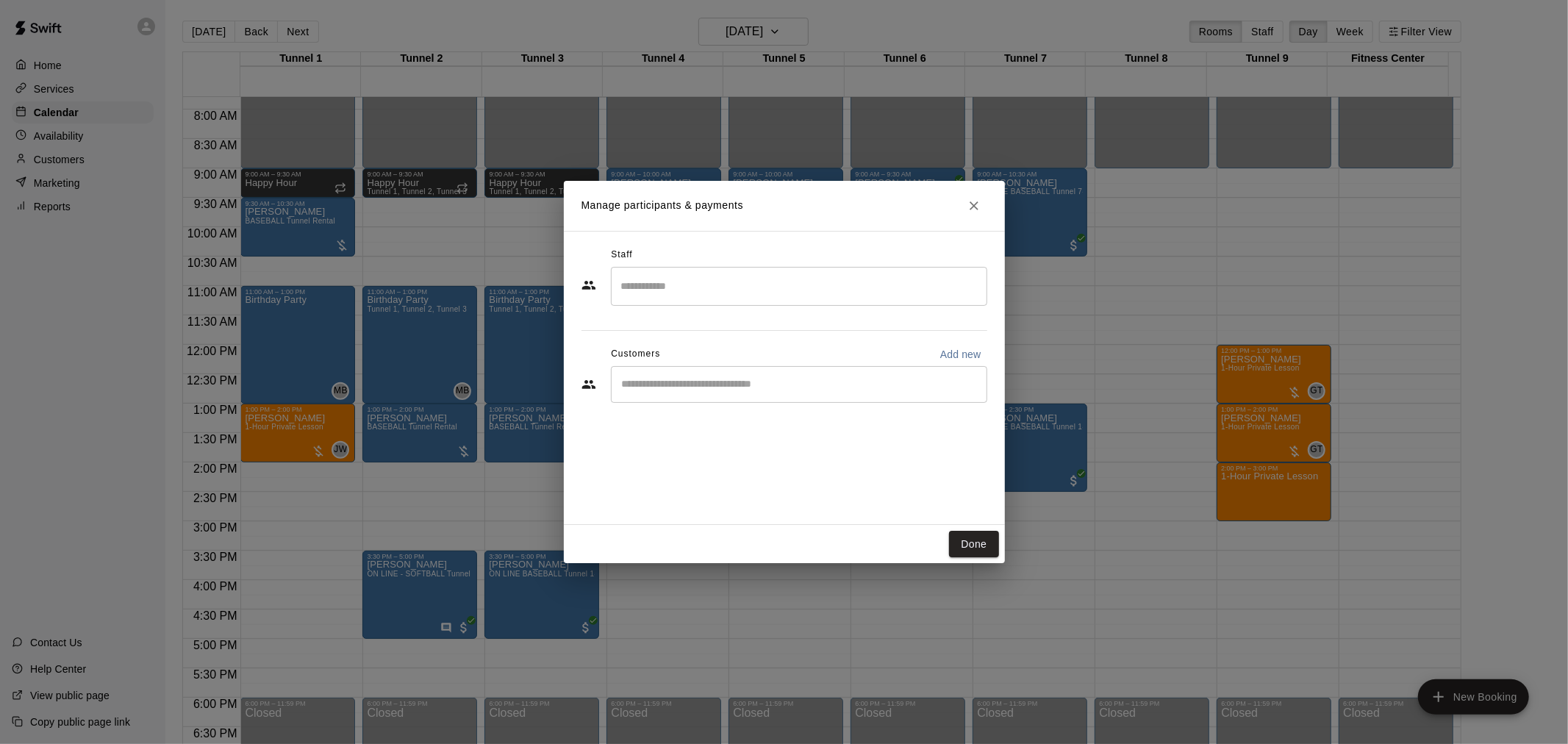
click at [677, 282] on input "Search staff" at bounding box center [799, 287] width 363 height 26
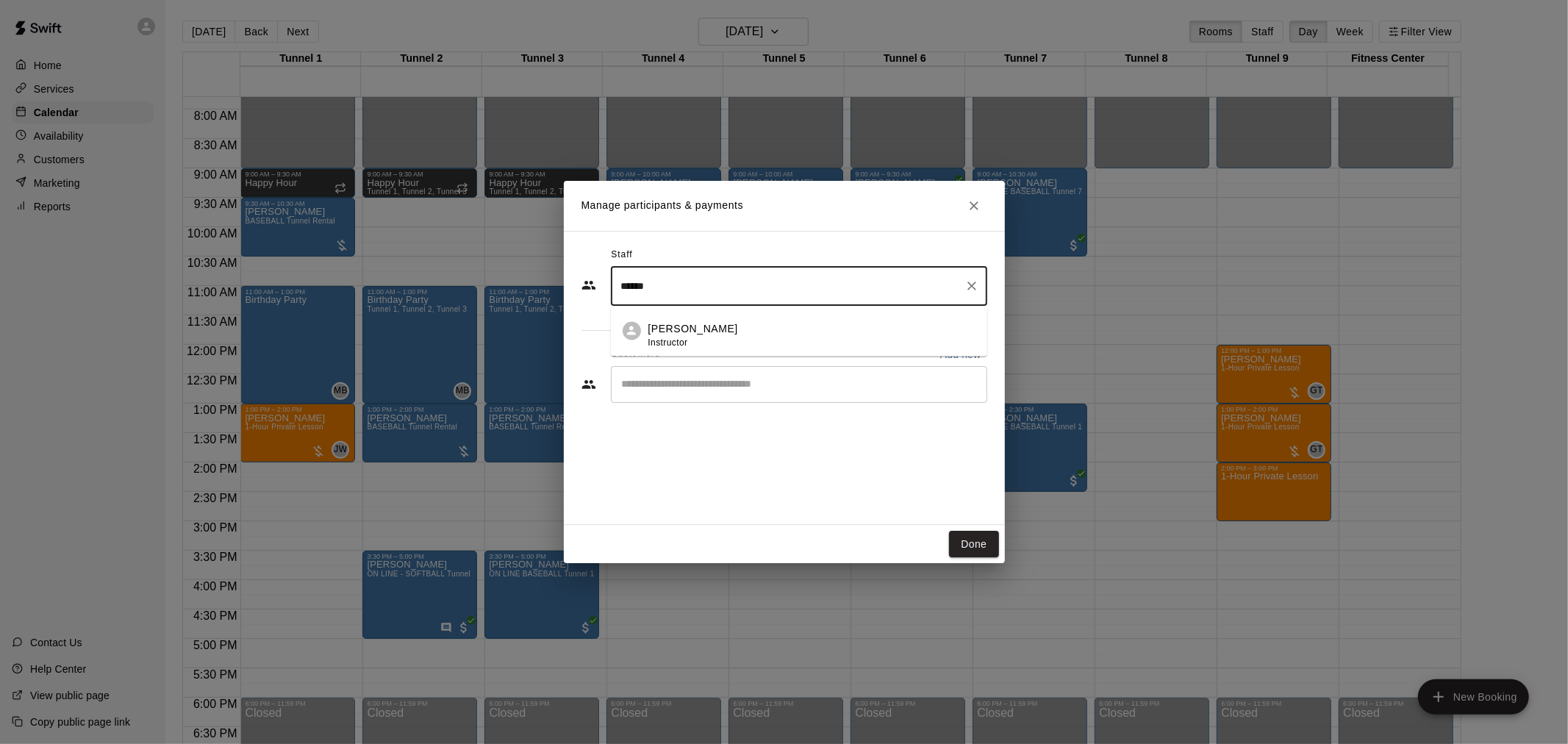
click at [638, 345] on li "Gilbert Tussey Instructor" at bounding box center [799, 331] width 376 height 50
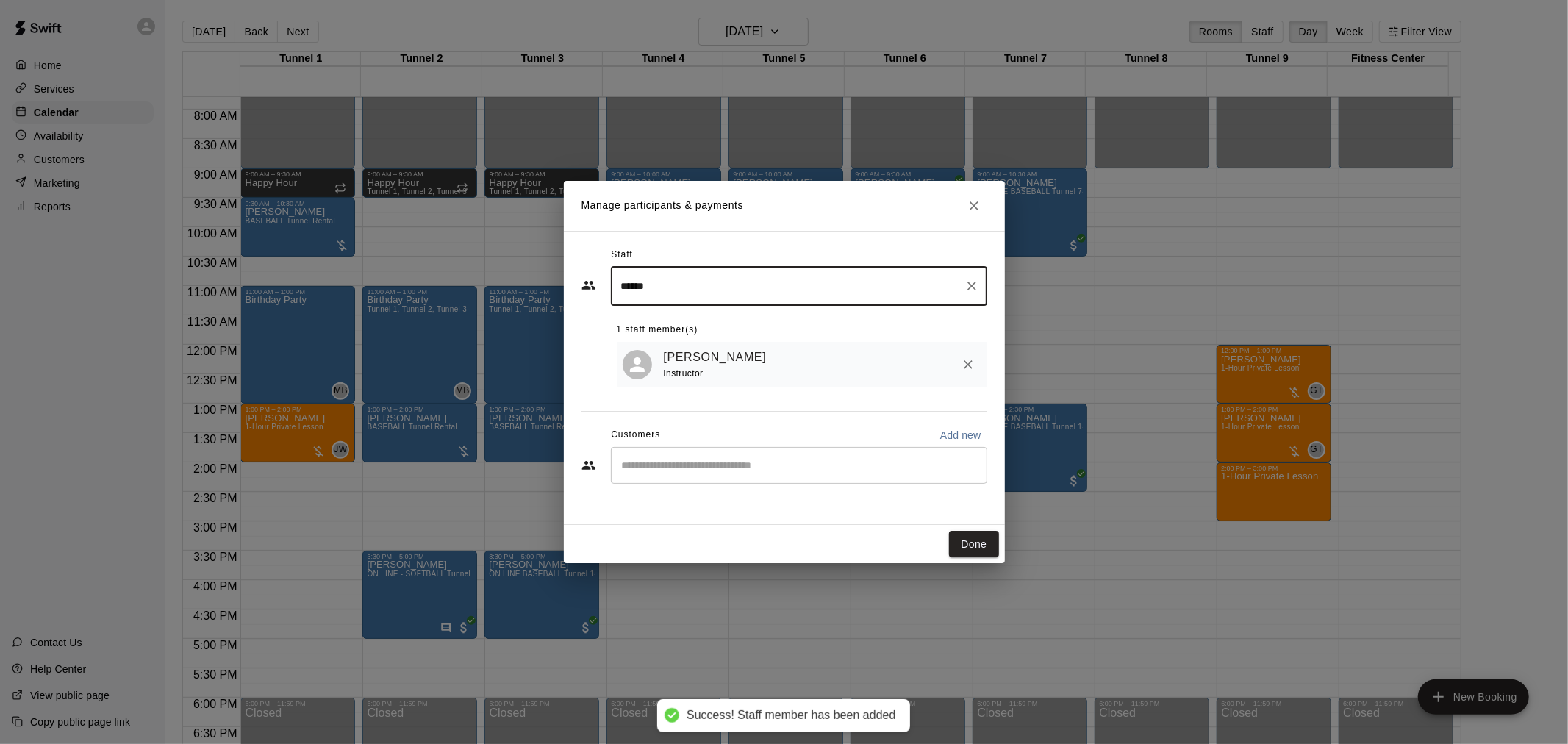
click at [679, 482] on div "​" at bounding box center [799, 465] width 376 height 37
type input "******"
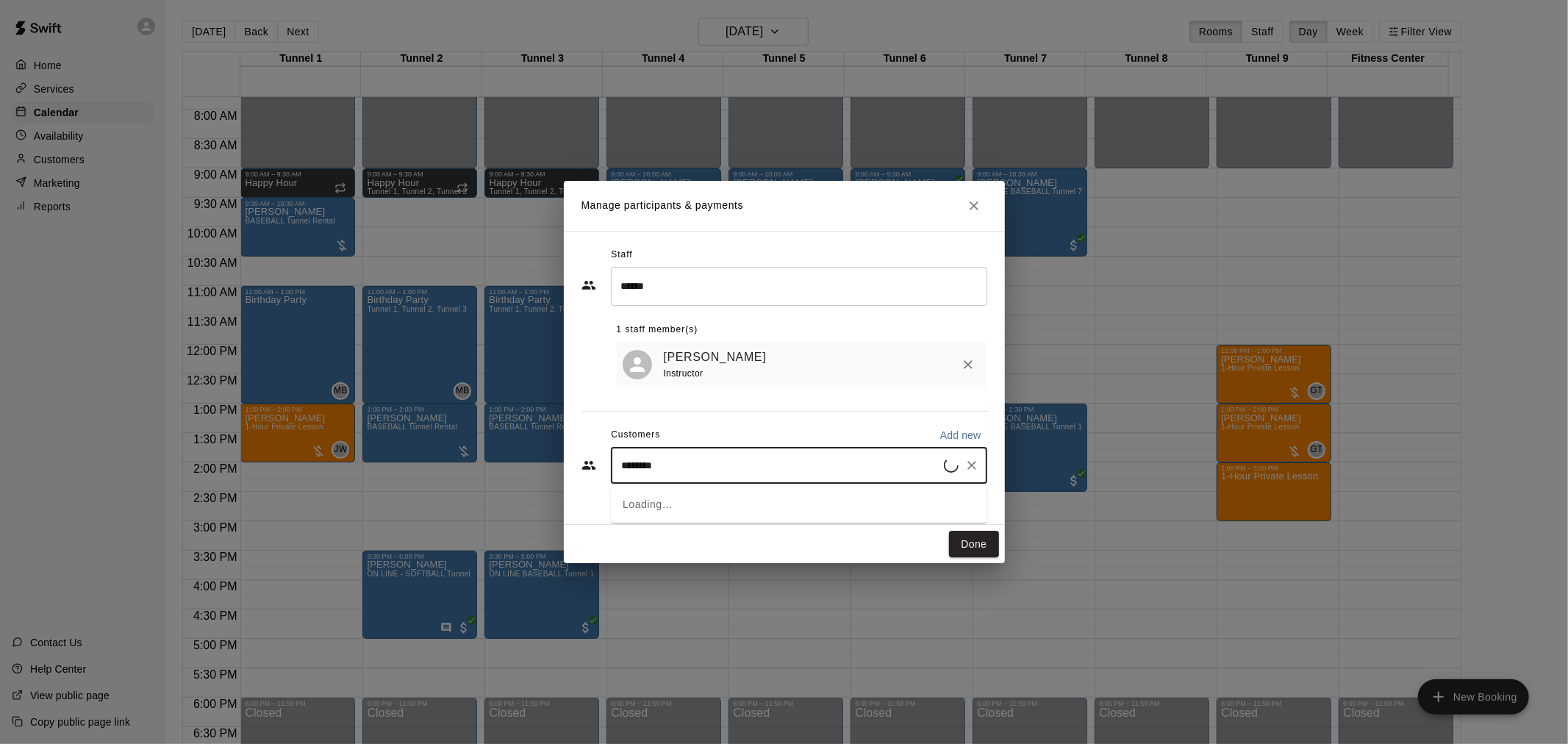
type input "*********"
click at [687, 500] on p "Chris Schuld" at bounding box center [697, 503] width 90 height 16
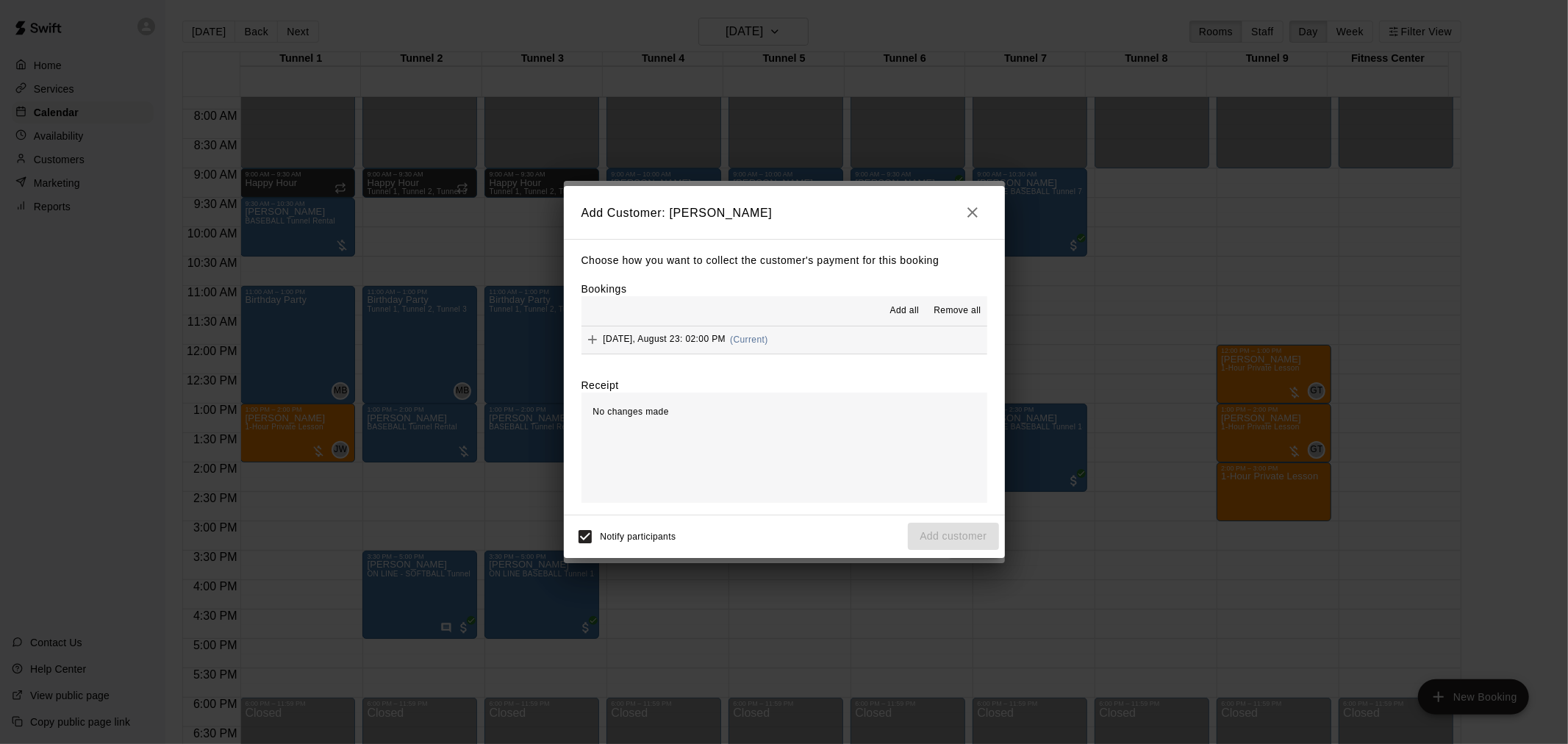
click at [910, 317] on span "Add all" at bounding box center [904, 311] width 29 height 15
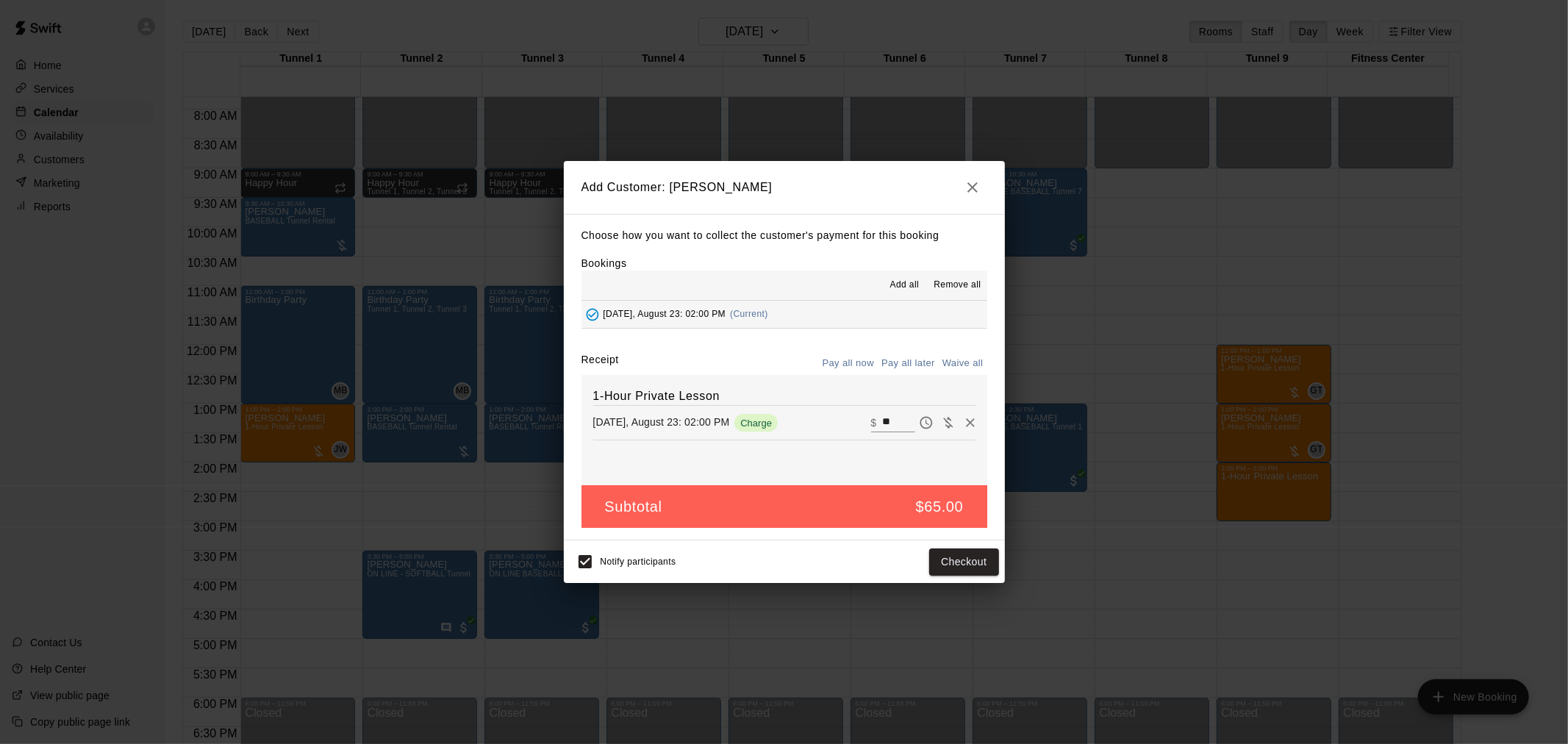
click at [927, 365] on button "Pay all later" at bounding box center [908, 363] width 61 height 22
click at [971, 562] on button "Add customer" at bounding box center [953, 562] width 90 height 28
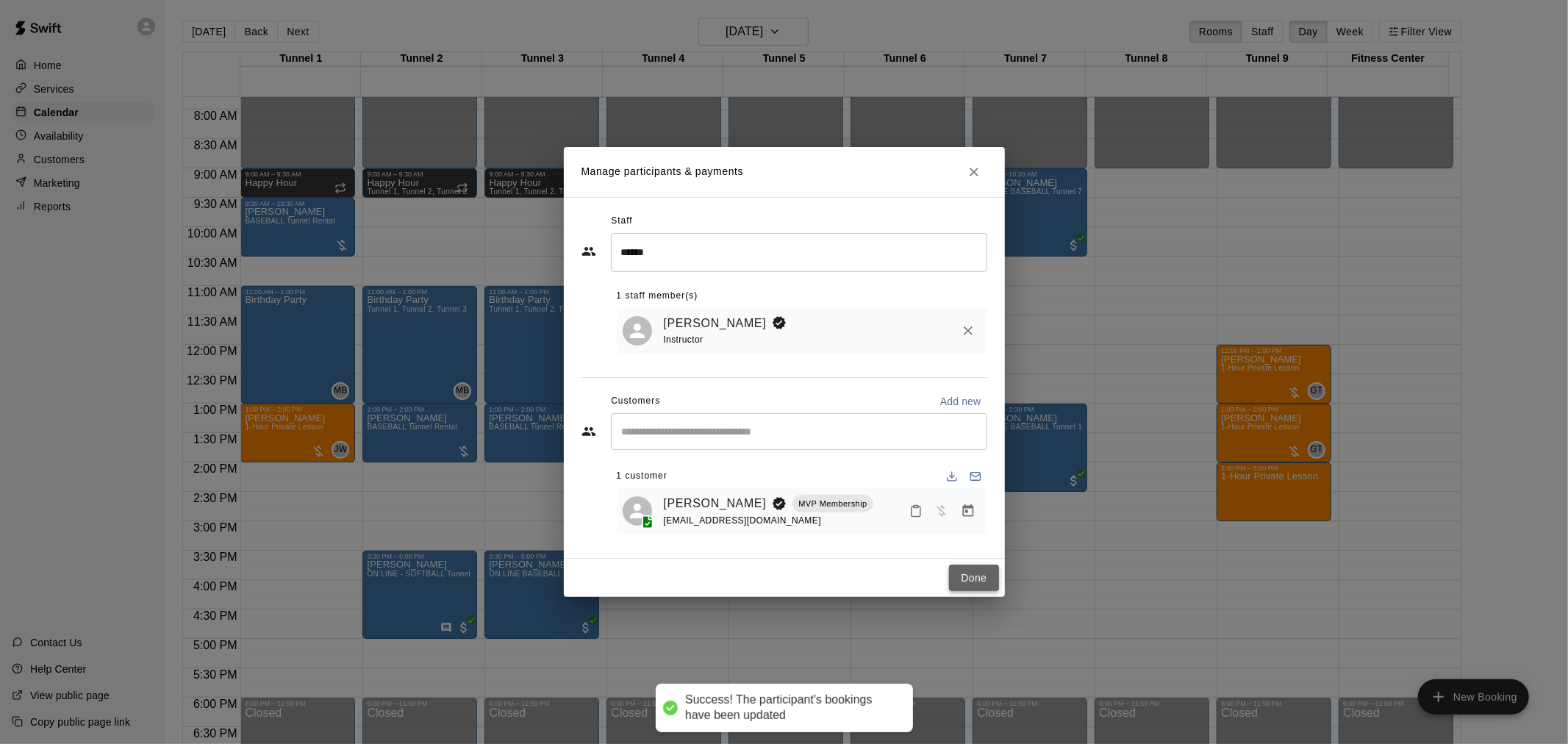
click at [982, 581] on button "Done" at bounding box center [973, 579] width 49 height 28
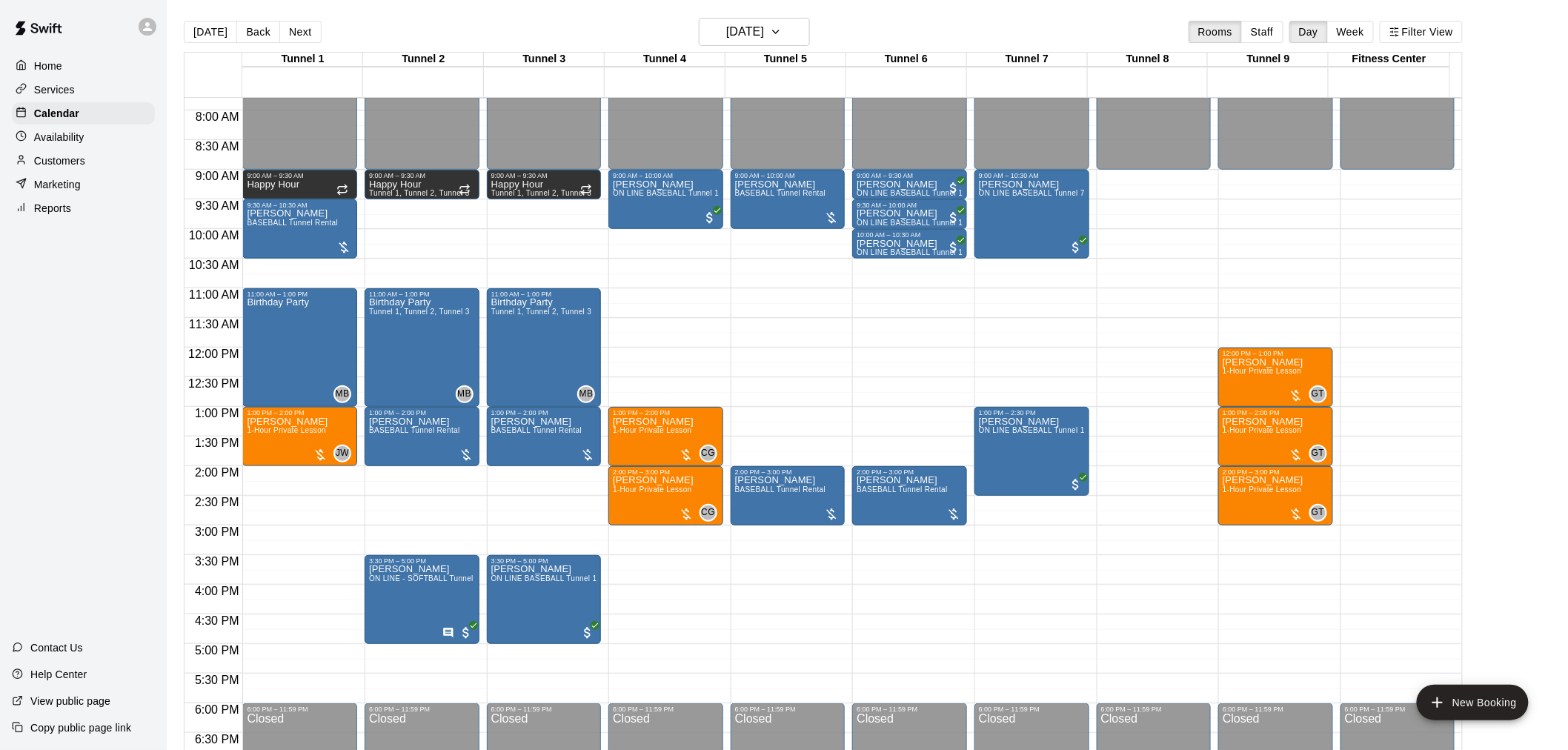
click at [1265, 536] on div "12:00 AM – 9:00 AM Closed 12:00 PM – 1:00 PM Justin Smith 1-Hour Private Lesson…" at bounding box center [1276, 348] width 115 height 1424
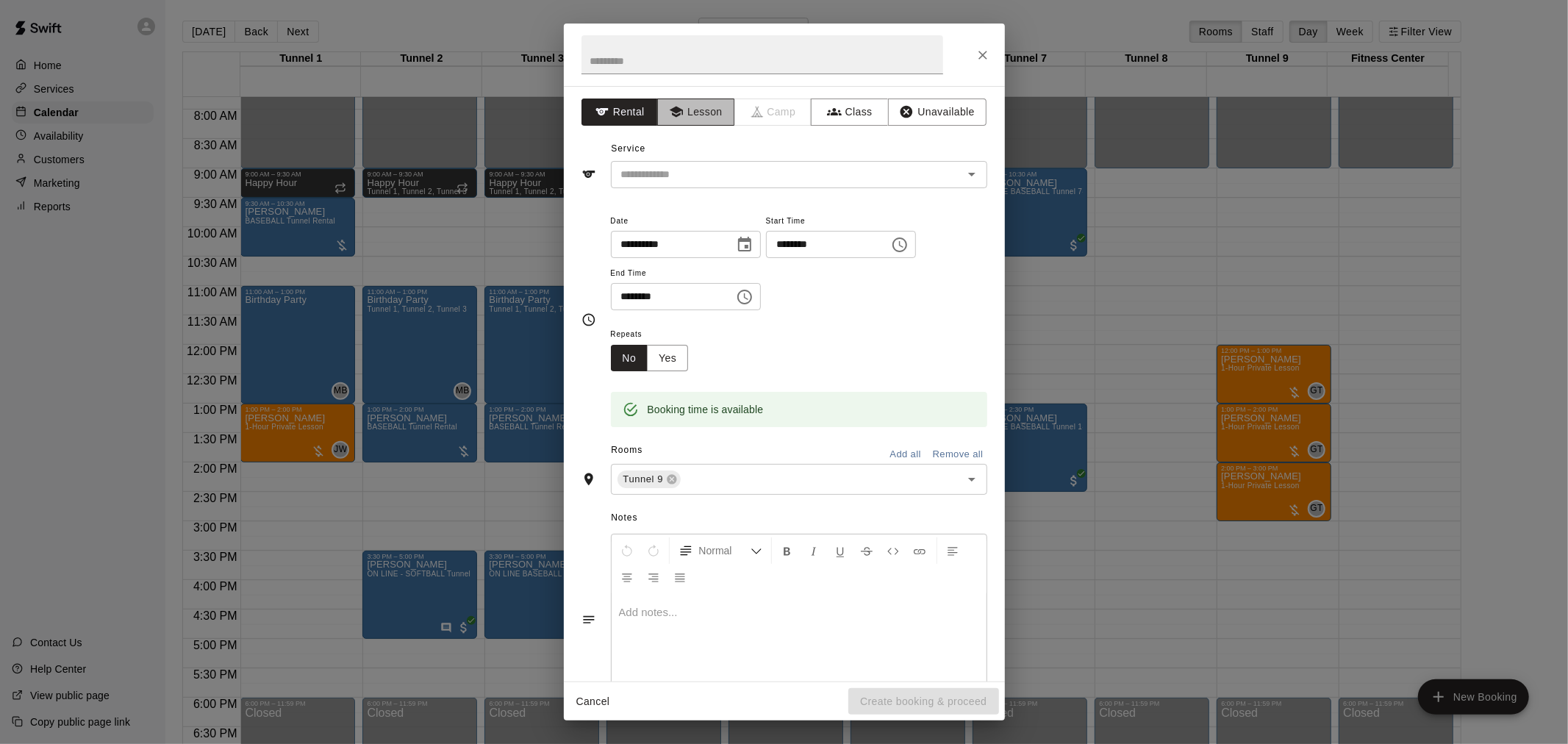
click at [691, 119] on button "Lesson" at bounding box center [696, 112] width 77 height 28
click at [964, 181] on icon "Open" at bounding box center [972, 174] width 17 height 17
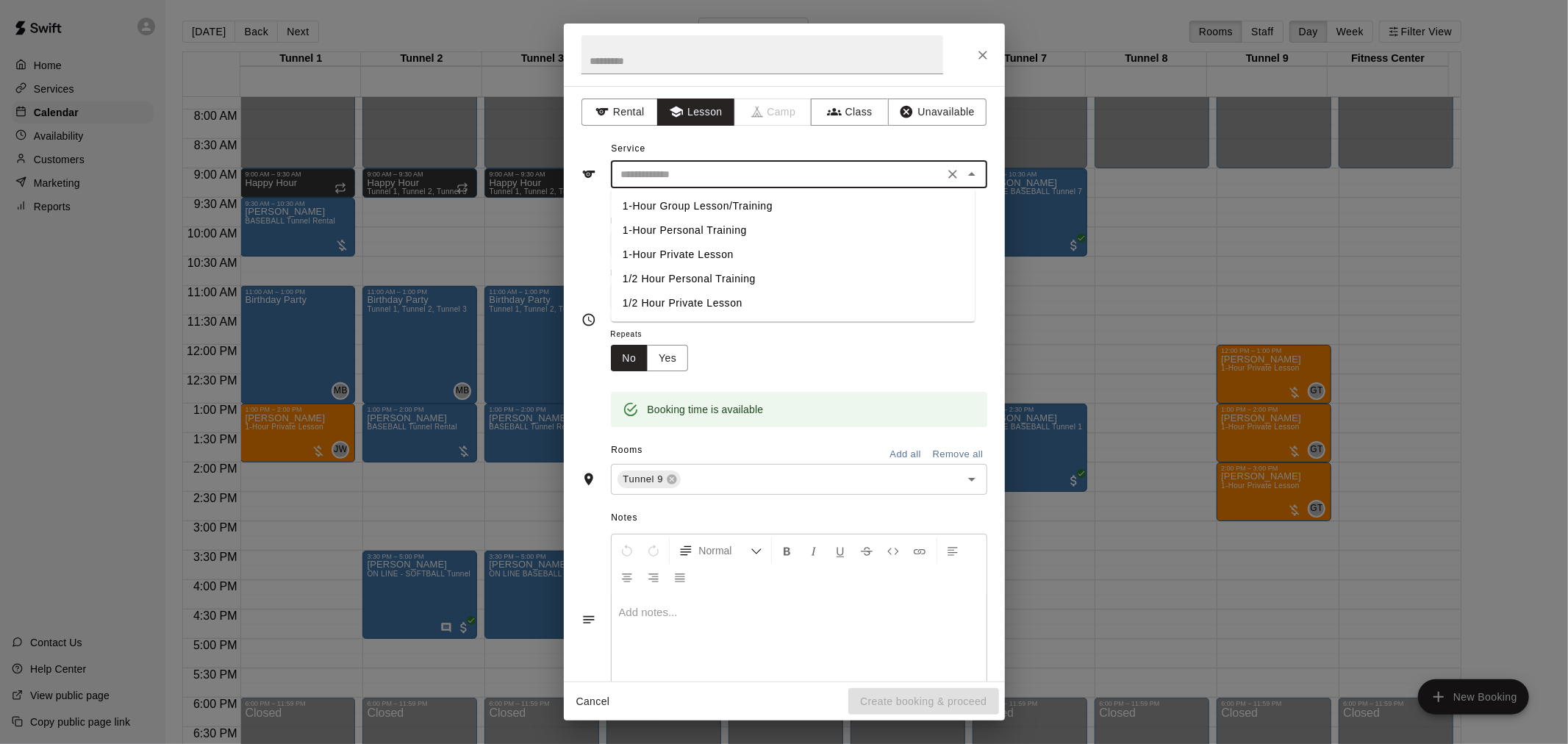
click at [702, 309] on li "1/2 Hour Private Lesson" at bounding box center [793, 303] width 364 height 24
type input "**********"
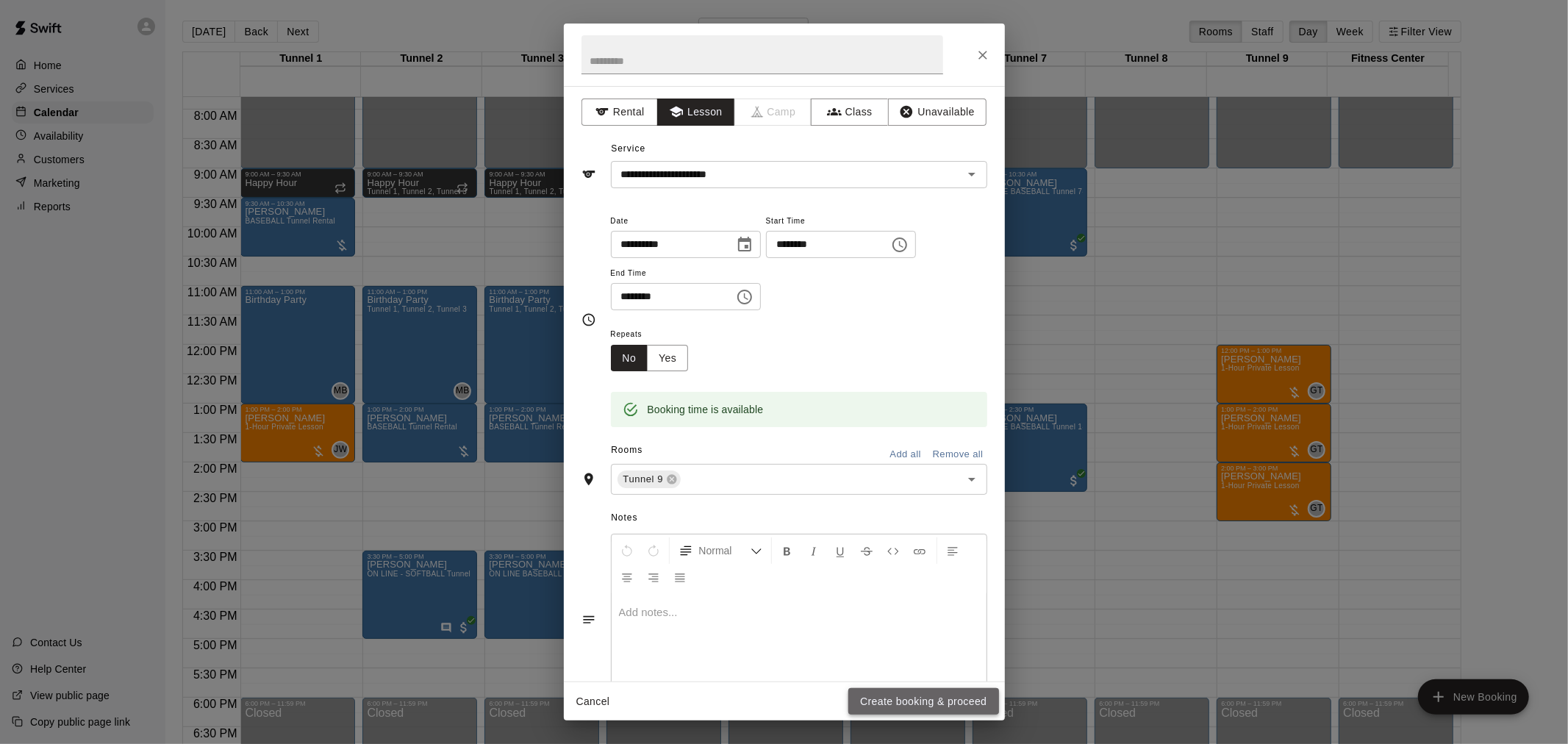
click at [914, 702] on button "Create booking & proceed" at bounding box center [923, 702] width 150 height 28
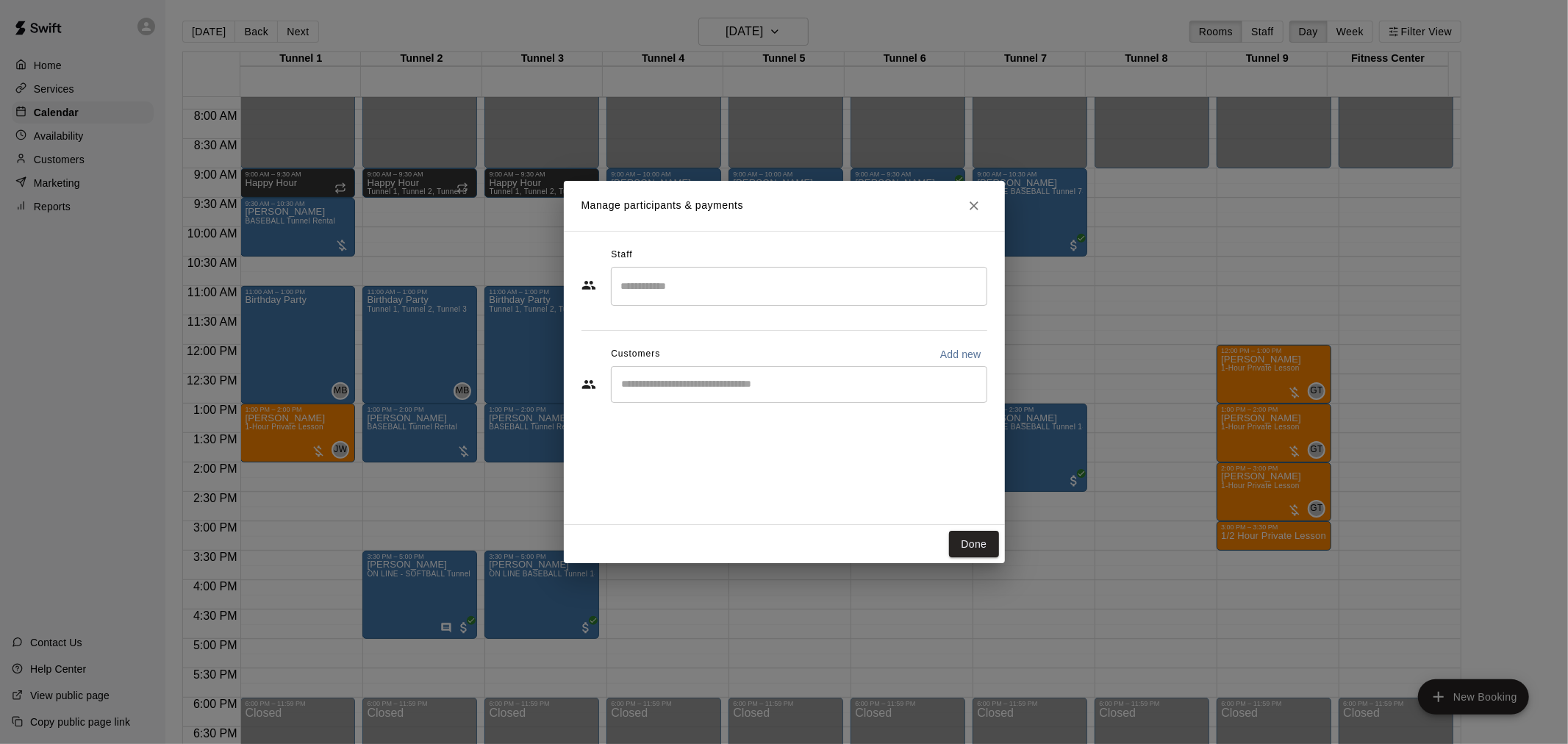
click at [659, 288] on input "Search staff" at bounding box center [799, 287] width 363 height 26
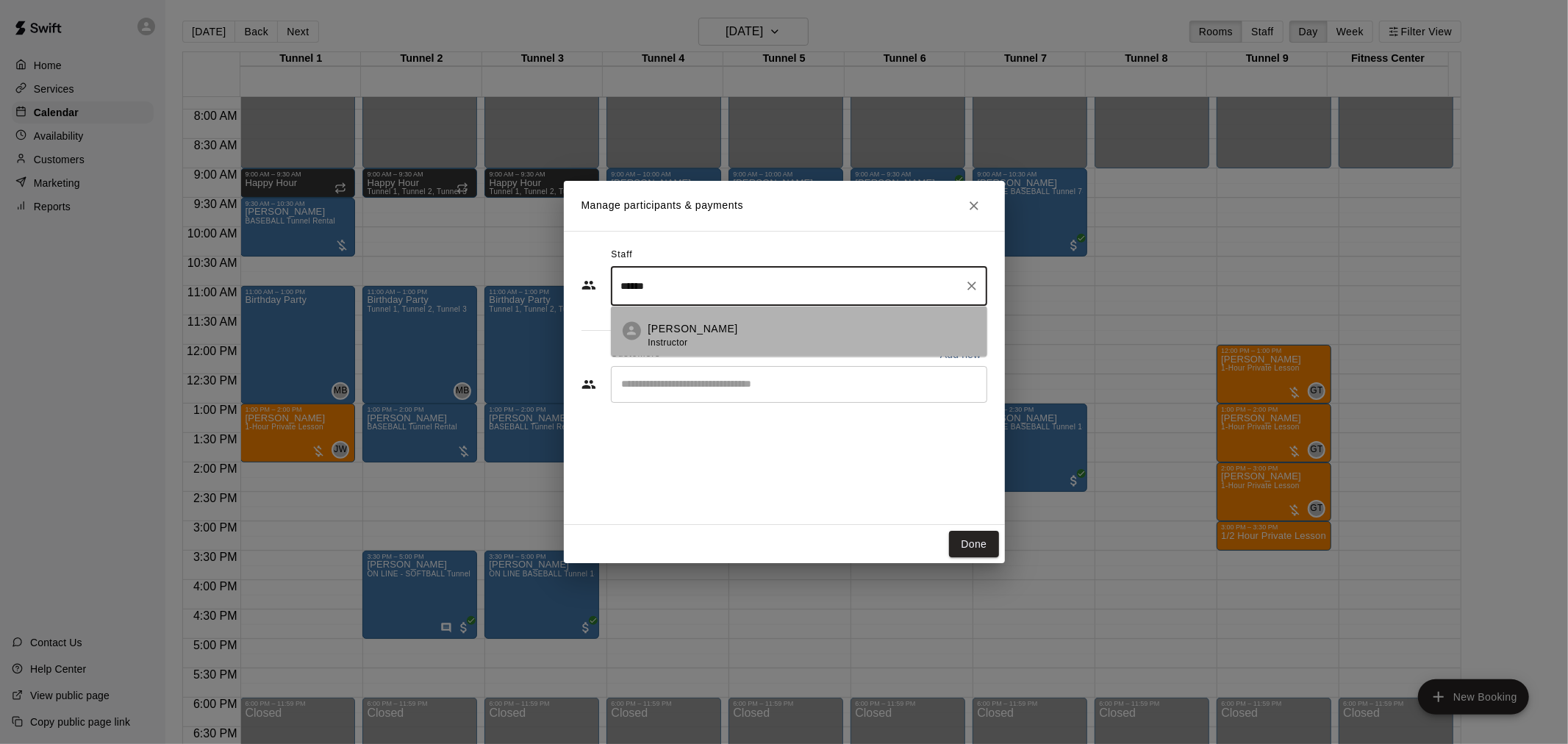
click at [641, 338] on li "Gilbert Tussey Instructor" at bounding box center [799, 331] width 376 height 50
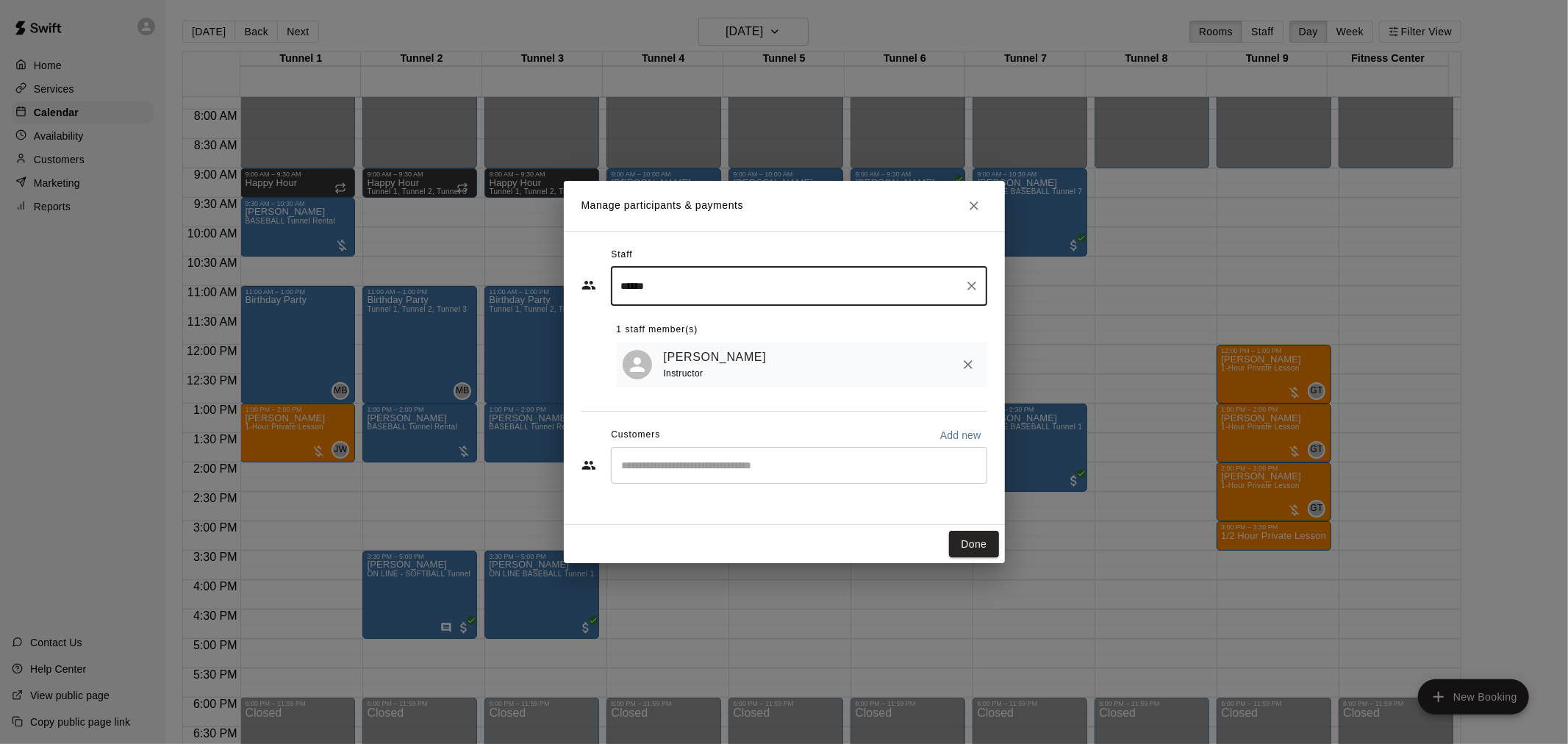
type input "******"
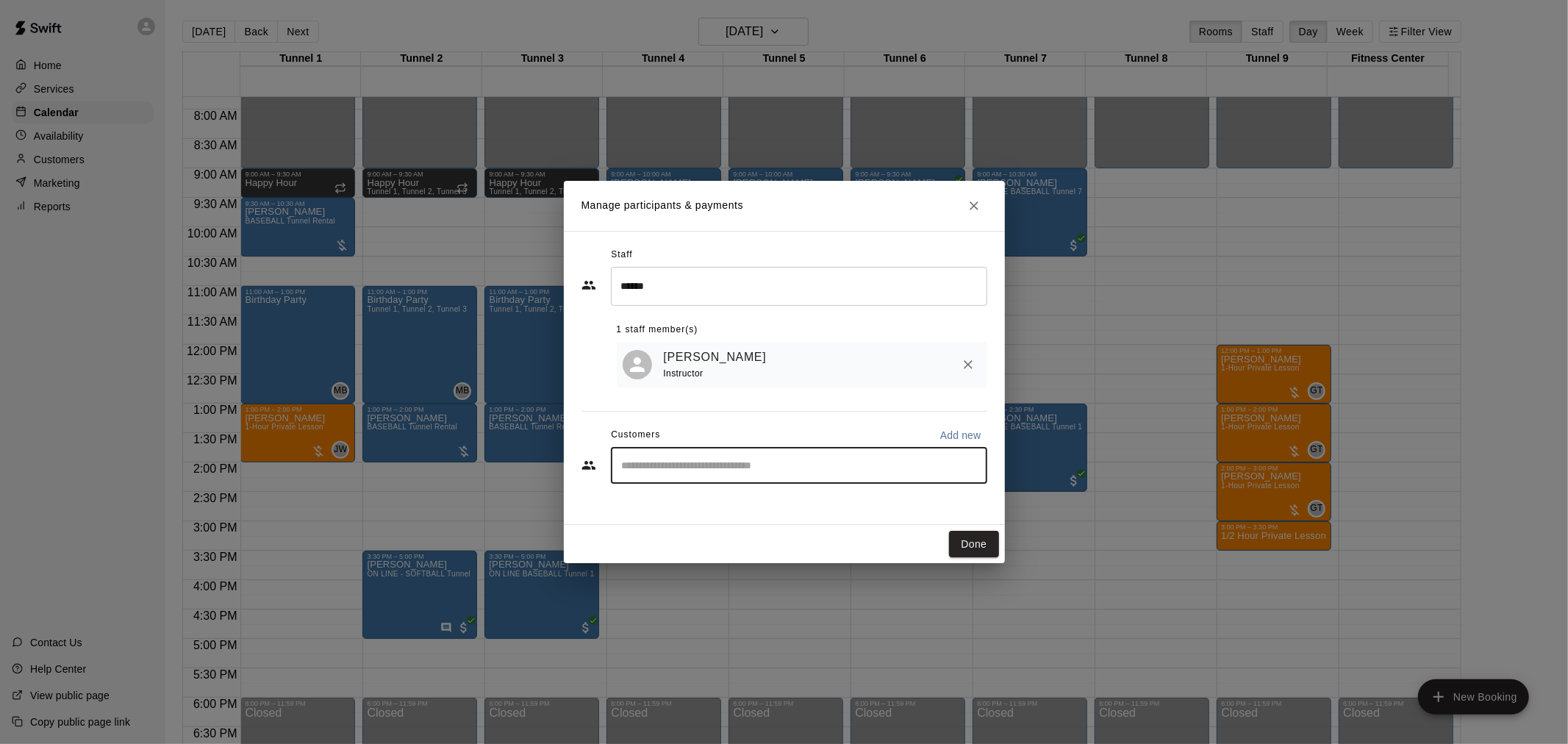
click at [715, 473] on input "Start typing to search customers..." at bounding box center [799, 465] width 363 height 15
type input "*********"
click at [697, 501] on p "Chris Schuld" at bounding box center [697, 503] width 90 height 16
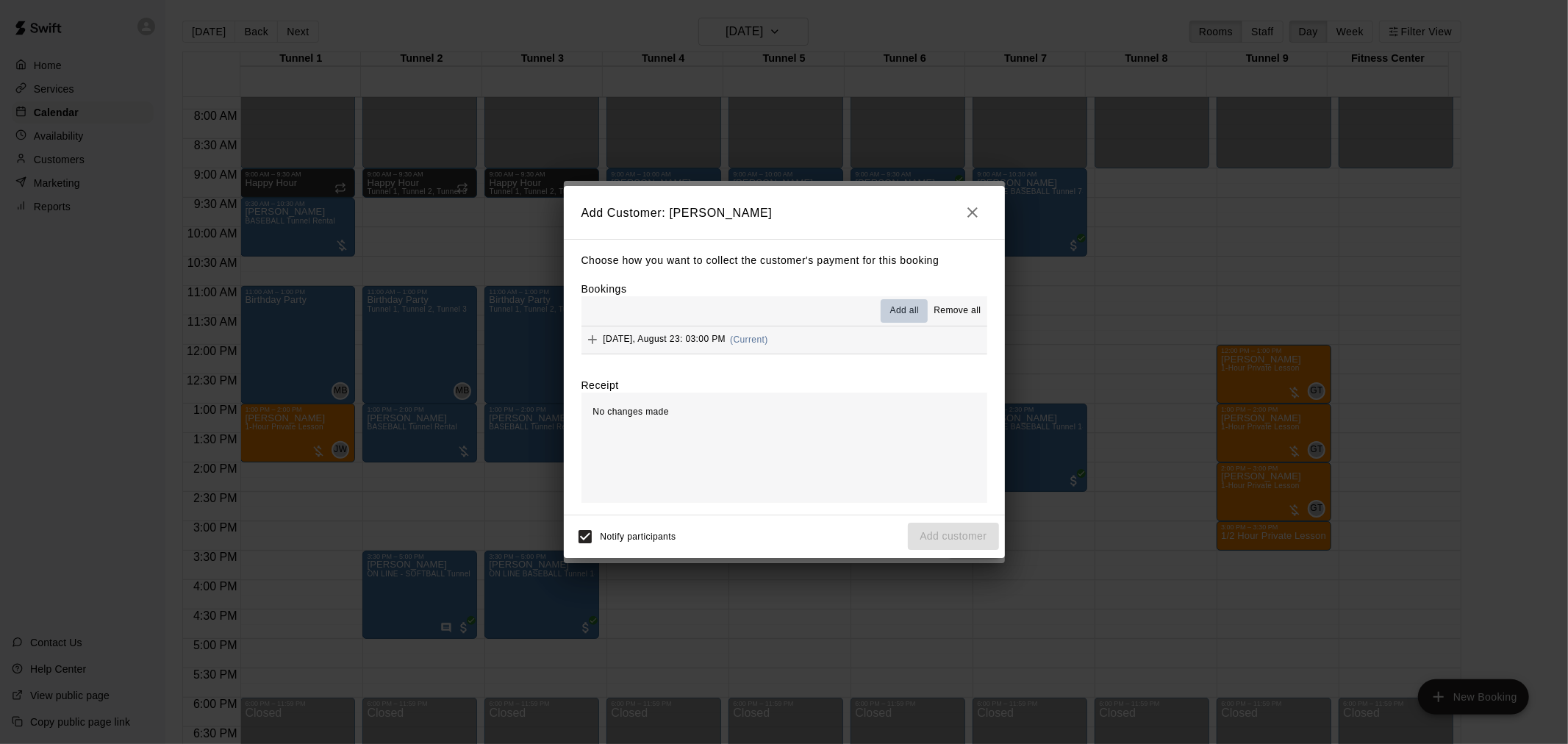
click at [917, 314] on span "Add all" at bounding box center [904, 311] width 29 height 15
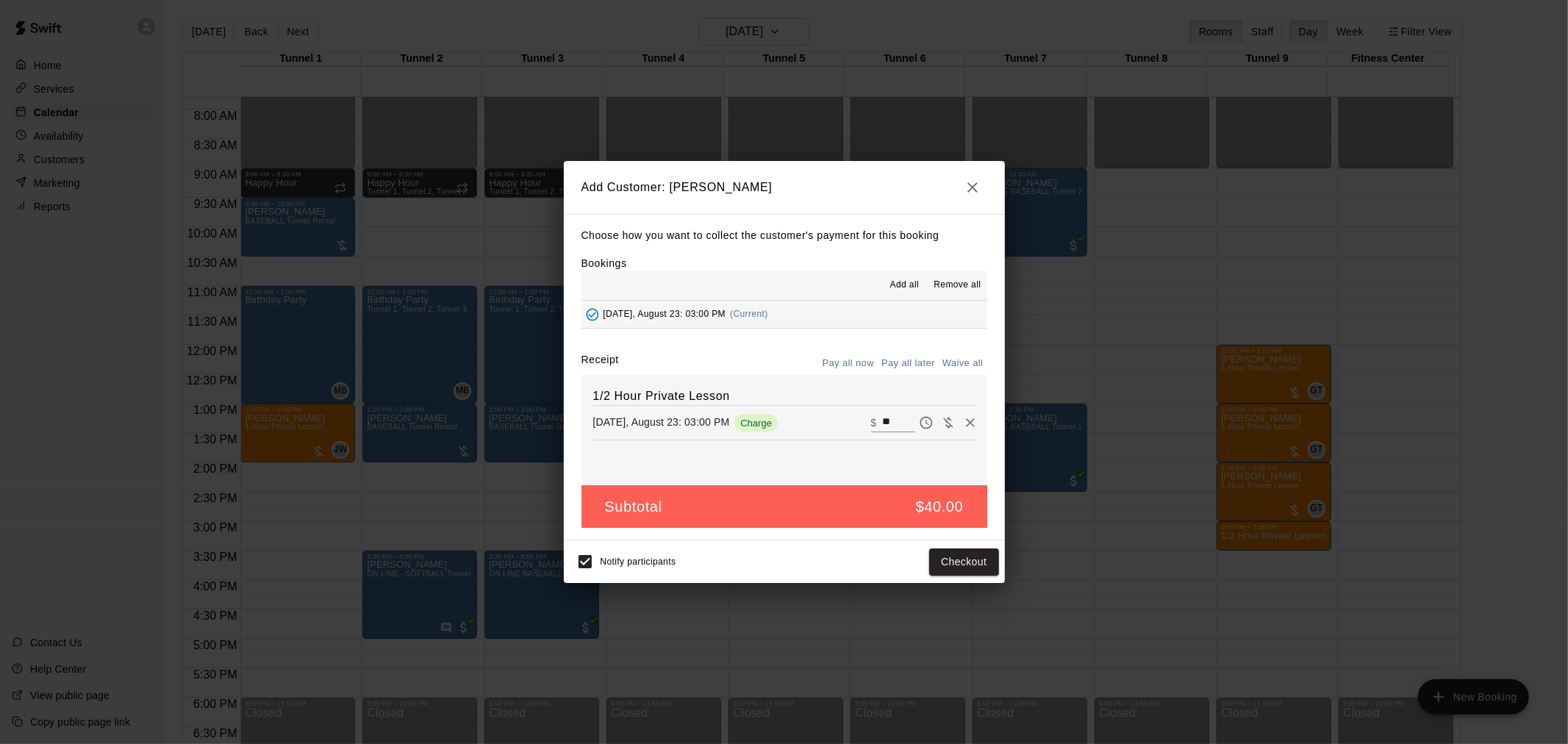
click at [913, 363] on button "Pay all later" at bounding box center [908, 363] width 61 height 22
click at [941, 565] on button "Add customer" at bounding box center [953, 562] width 90 height 28
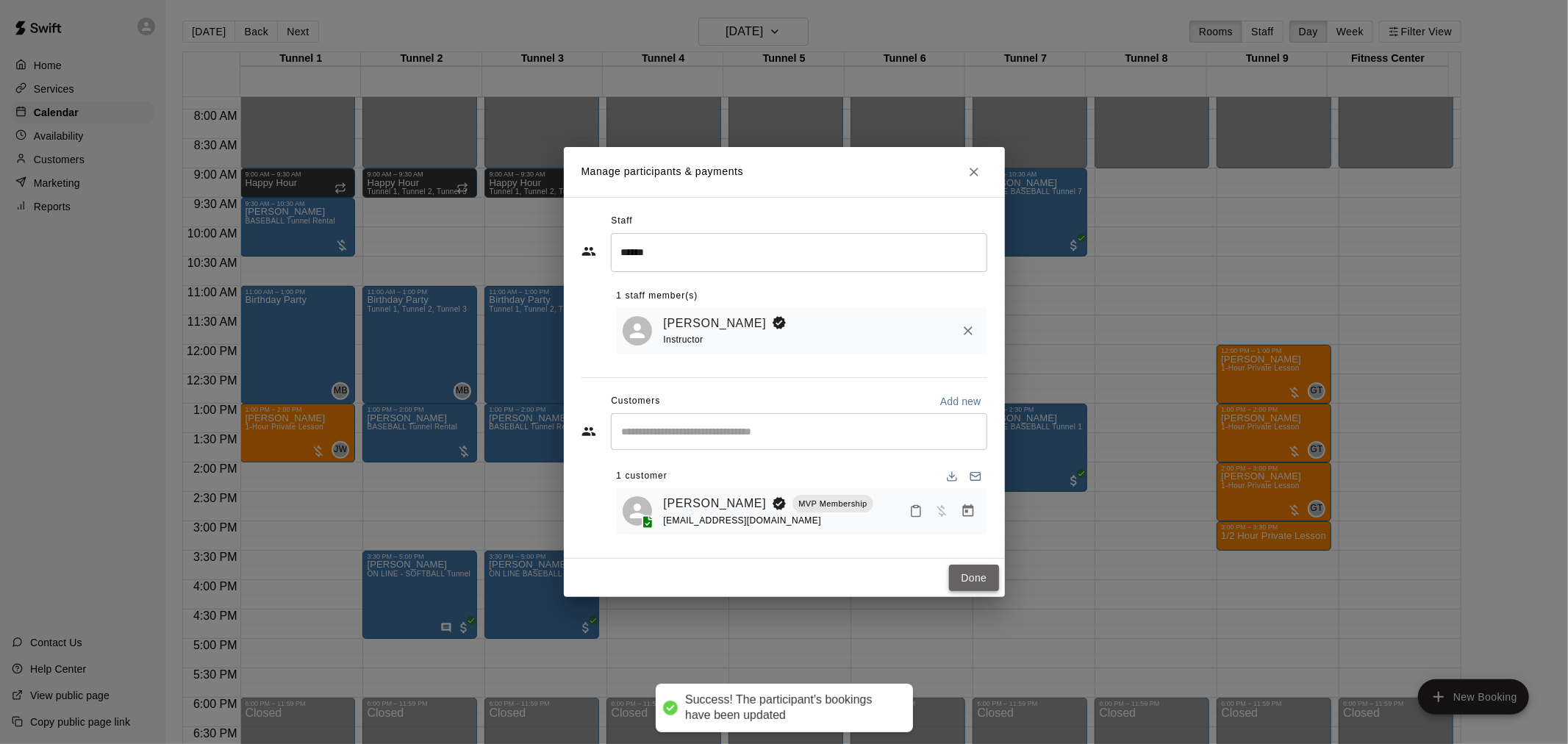
click at [975, 576] on button "Done" at bounding box center [973, 579] width 49 height 28
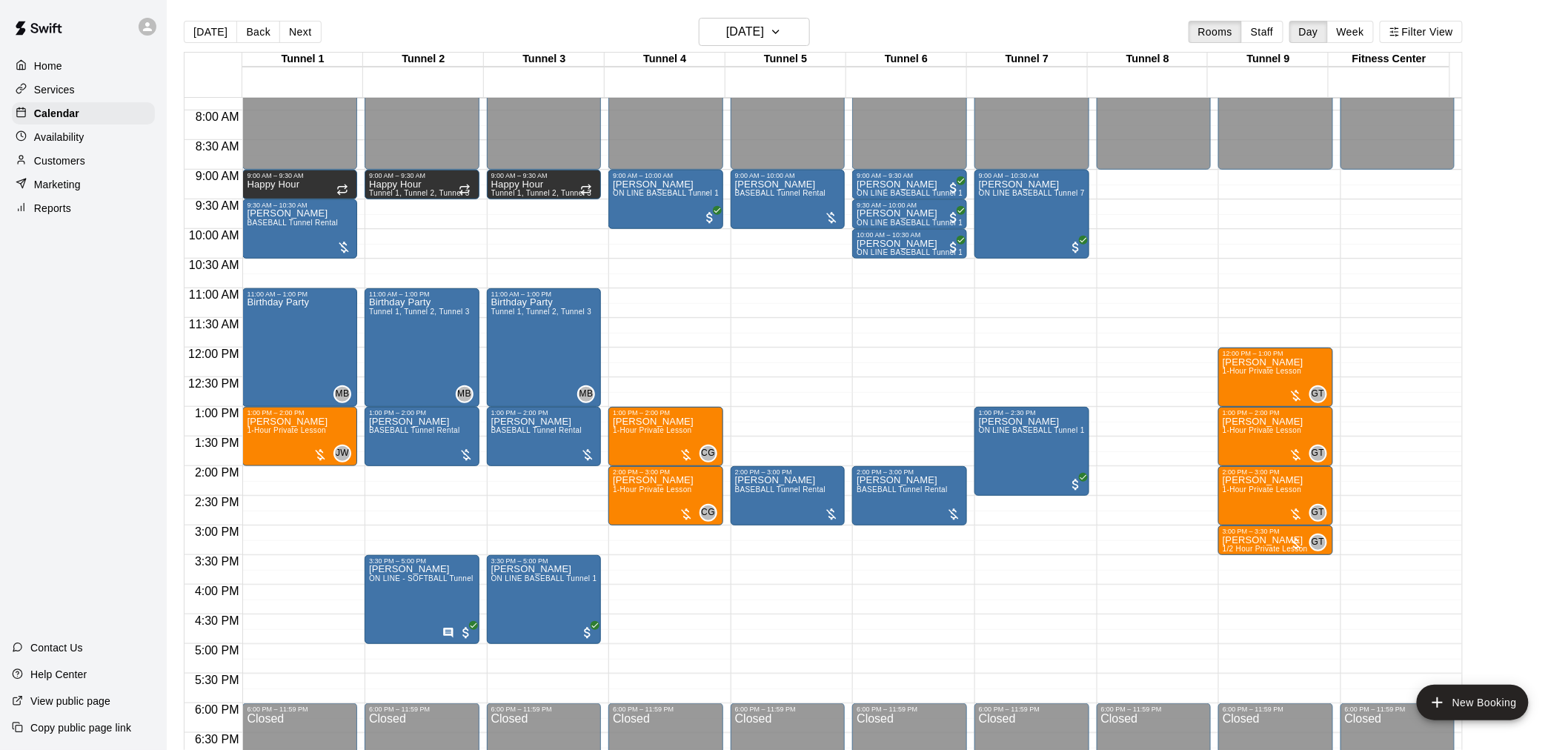
click at [1251, 318] on div "12:00 AM – 9:00 AM Closed 12:00 PM – 1:00 PM Justin Smith 1-Hour Private Lesson…" at bounding box center [1276, 348] width 115 height 1424
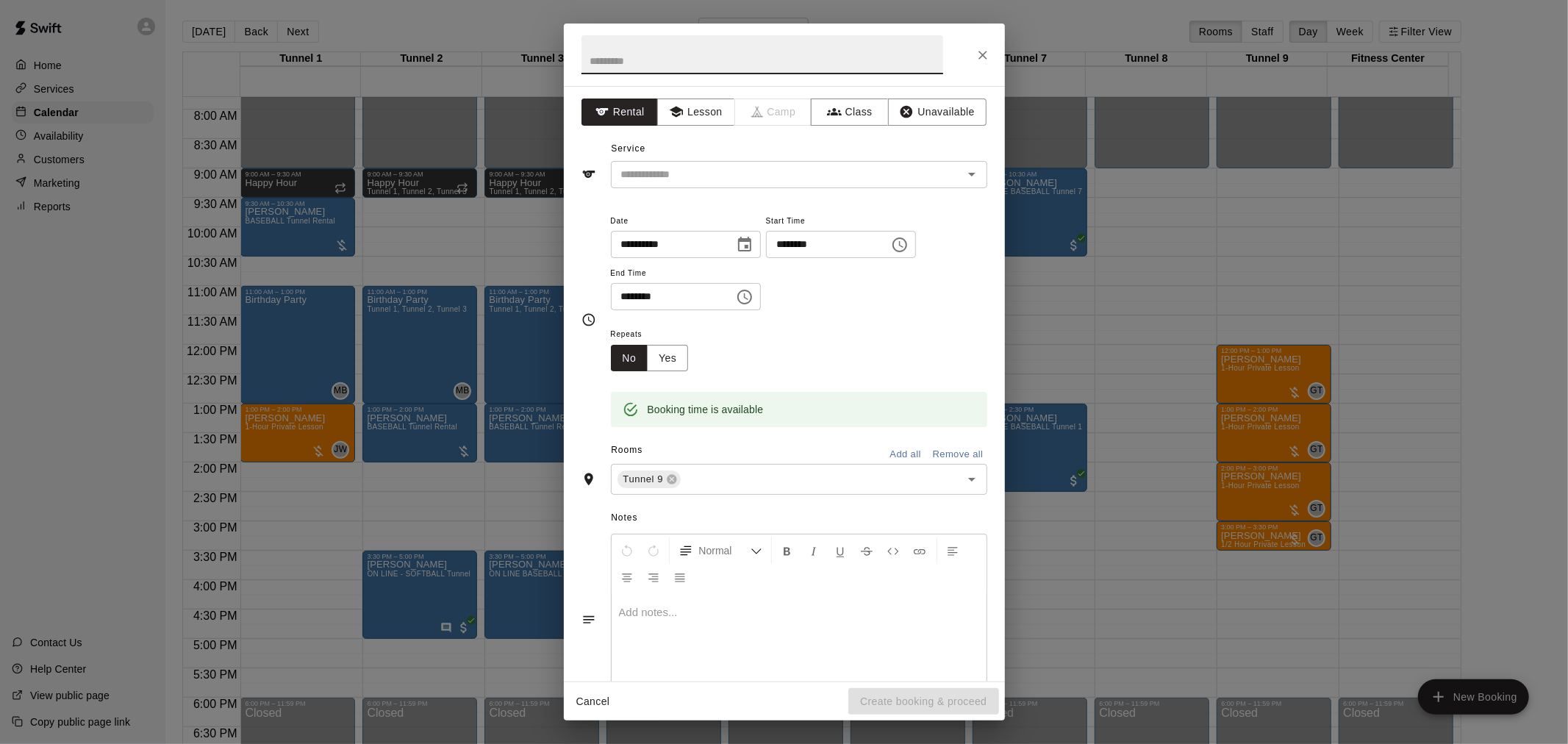
click at [820, 244] on input "********" at bounding box center [823, 245] width 114 height 28
type input "********"
click at [627, 289] on input "********" at bounding box center [668, 297] width 114 height 28
click at [657, 300] on input "********" at bounding box center [668, 297] width 114 height 28
click at [968, 173] on icon "Open" at bounding box center [972, 175] width 8 height 3
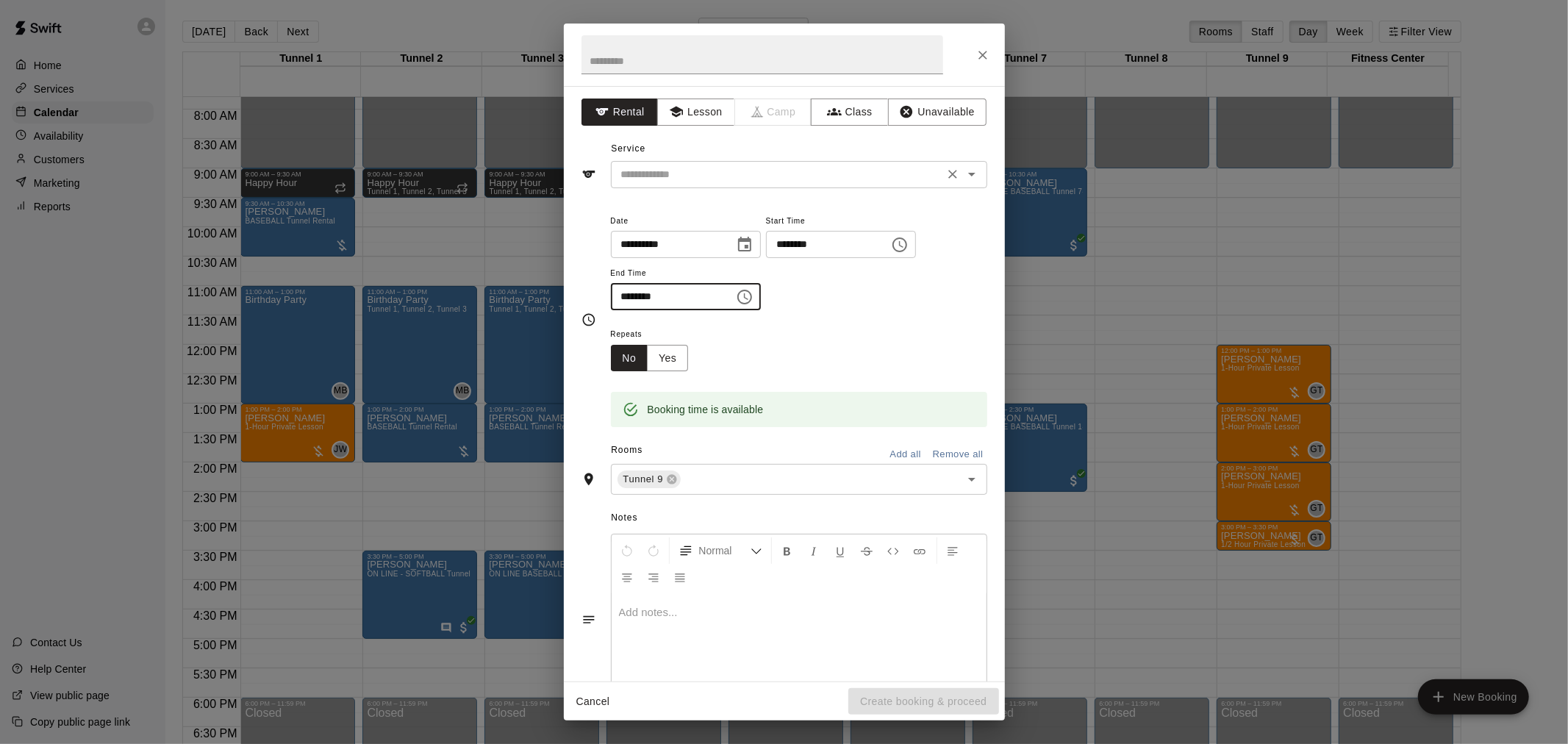
type input "********"
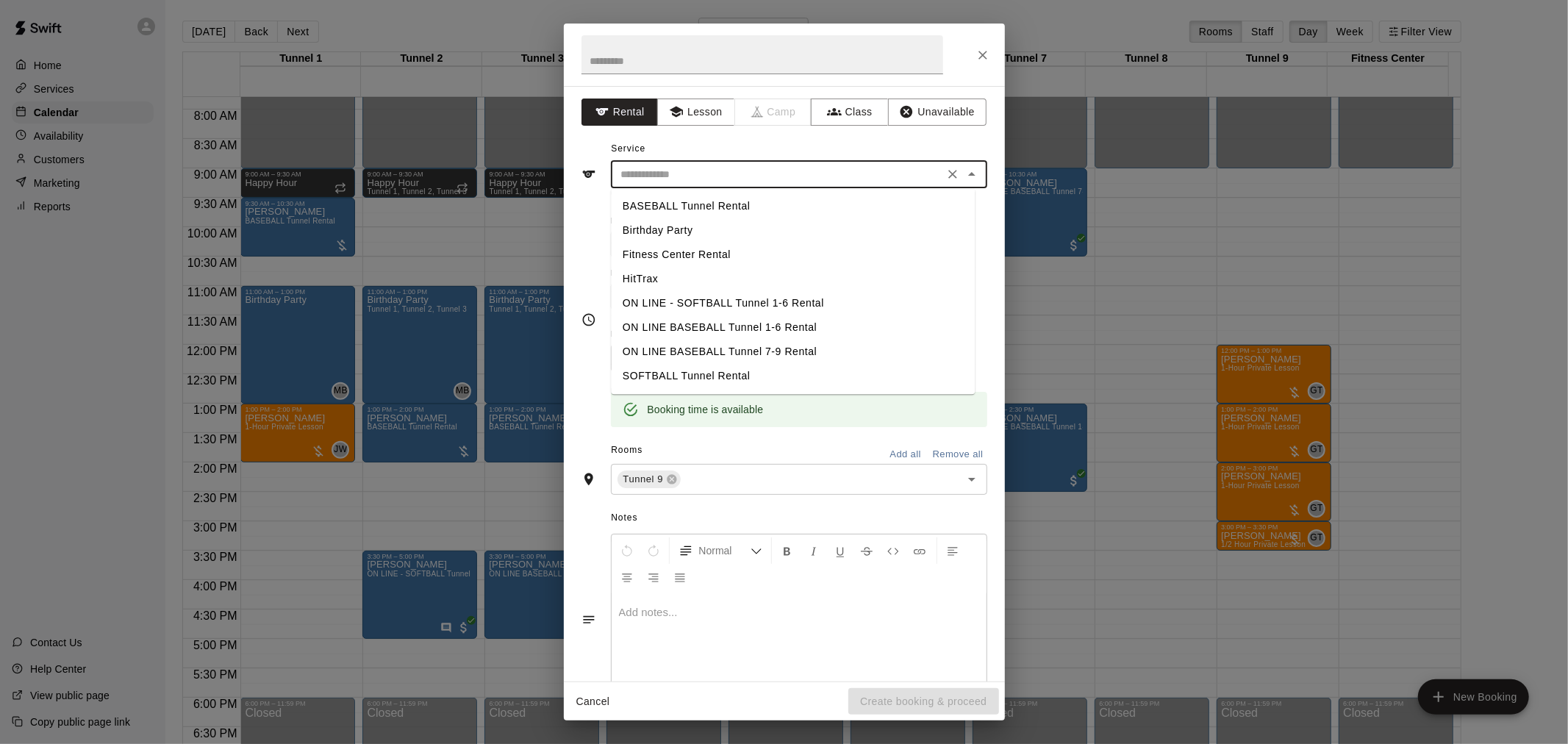
click at [735, 209] on li "BASEBALL Tunnel Rental" at bounding box center [793, 206] width 364 height 24
type input "**********"
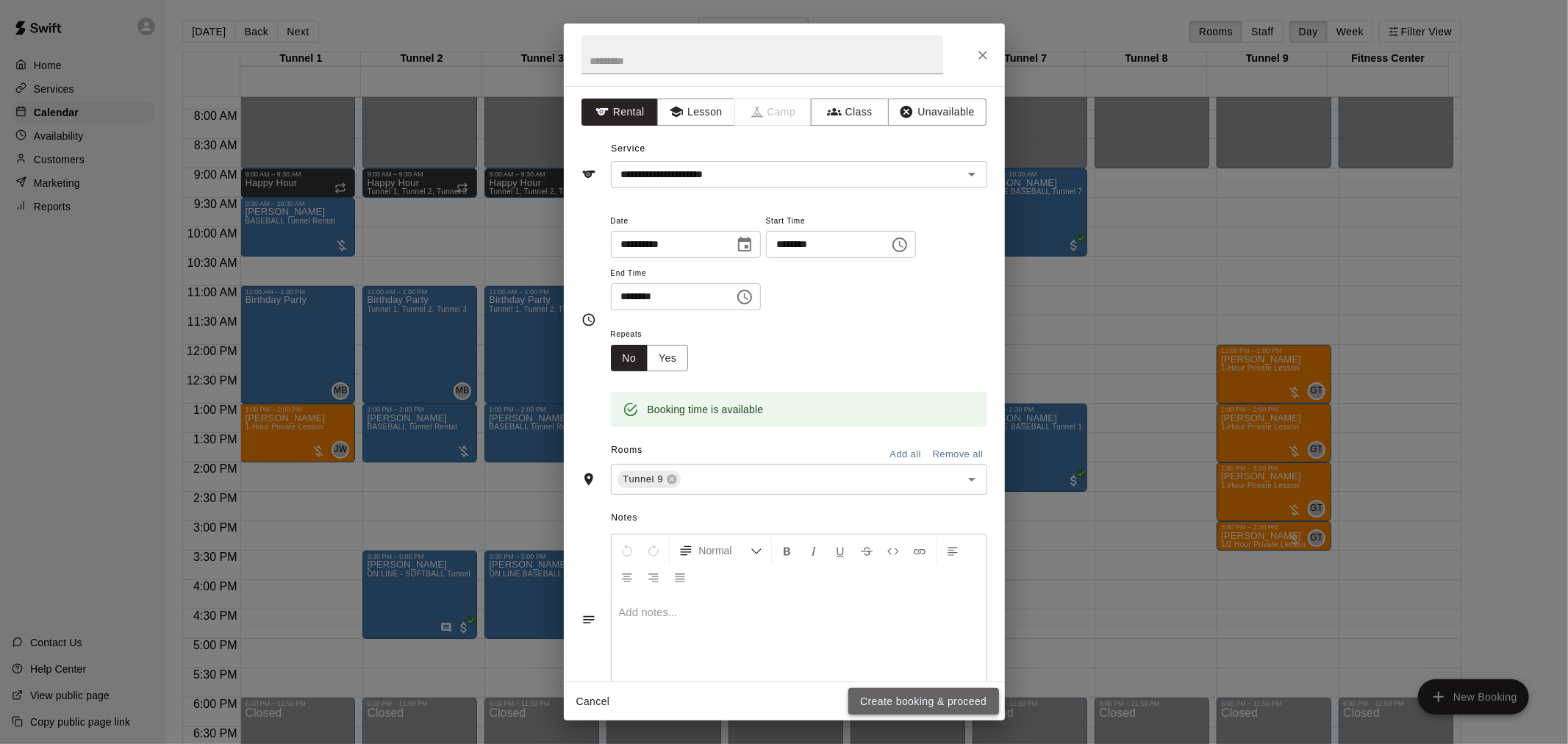
click at [917, 708] on button "Create booking & proceed" at bounding box center [923, 702] width 150 height 28
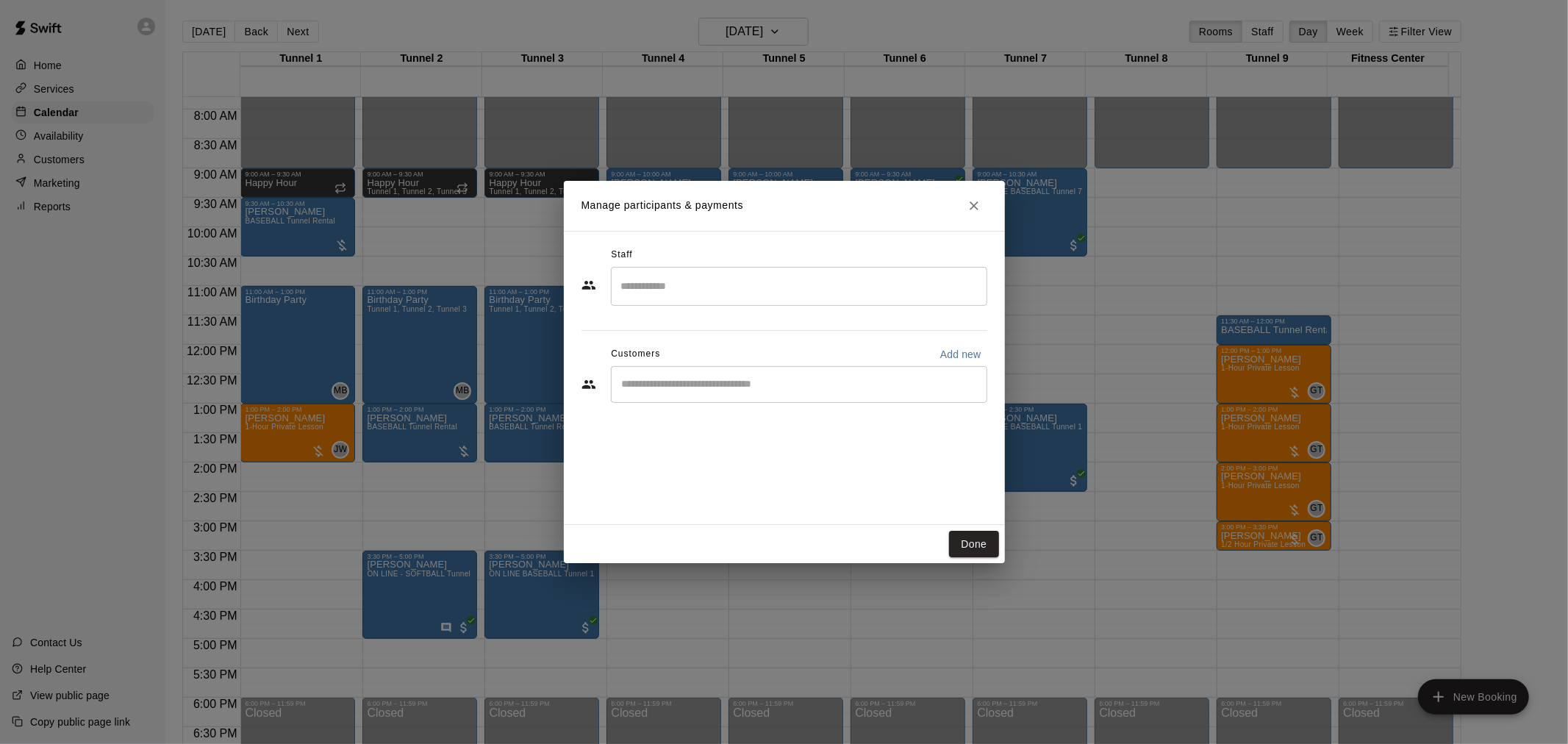
click at [671, 390] on input "Start typing to search customers..." at bounding box center [799, 384] width 363 height 15
type input "******"
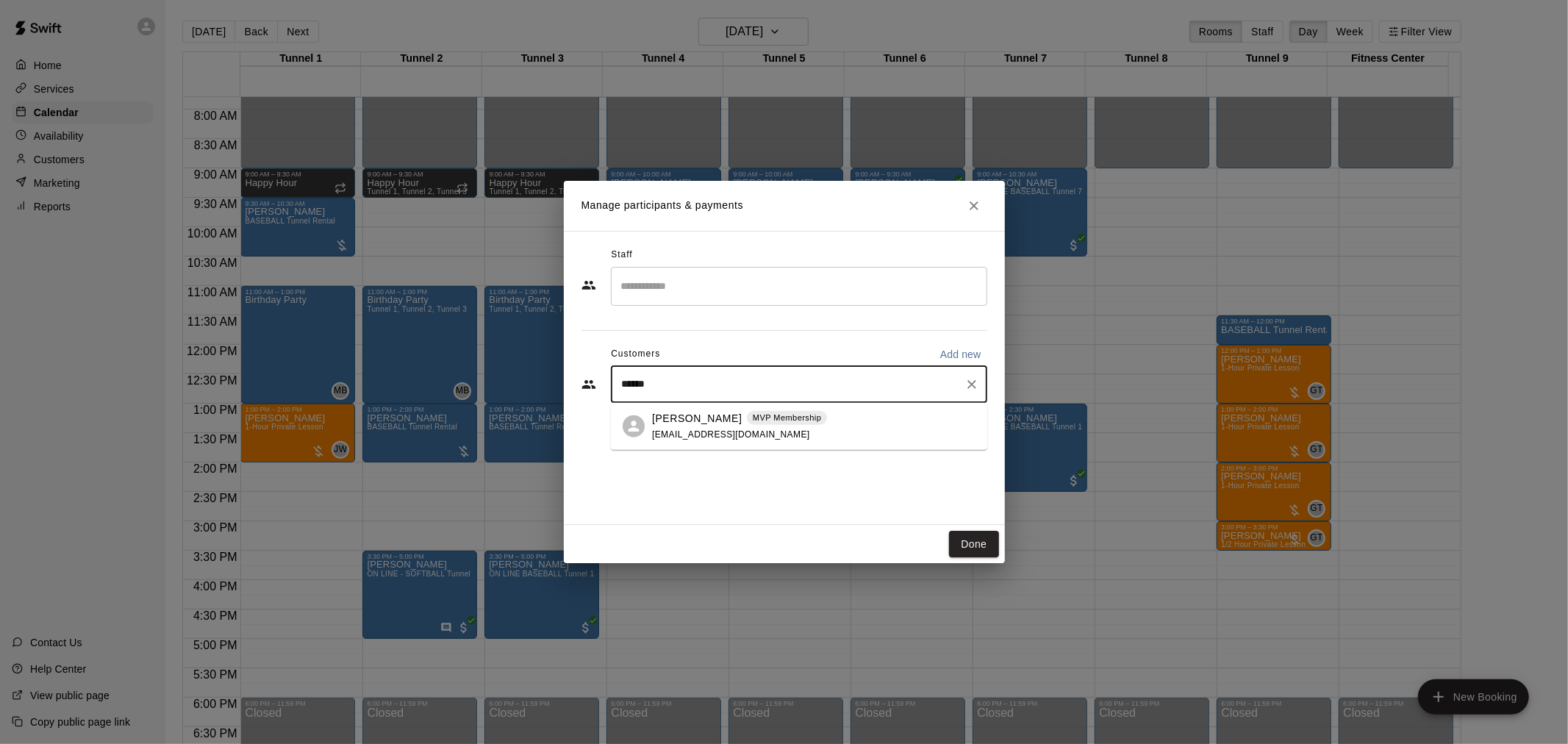
click at [681, 415] on p "Gil Tussey" at bounding box center [697, 418] width 90 height 16
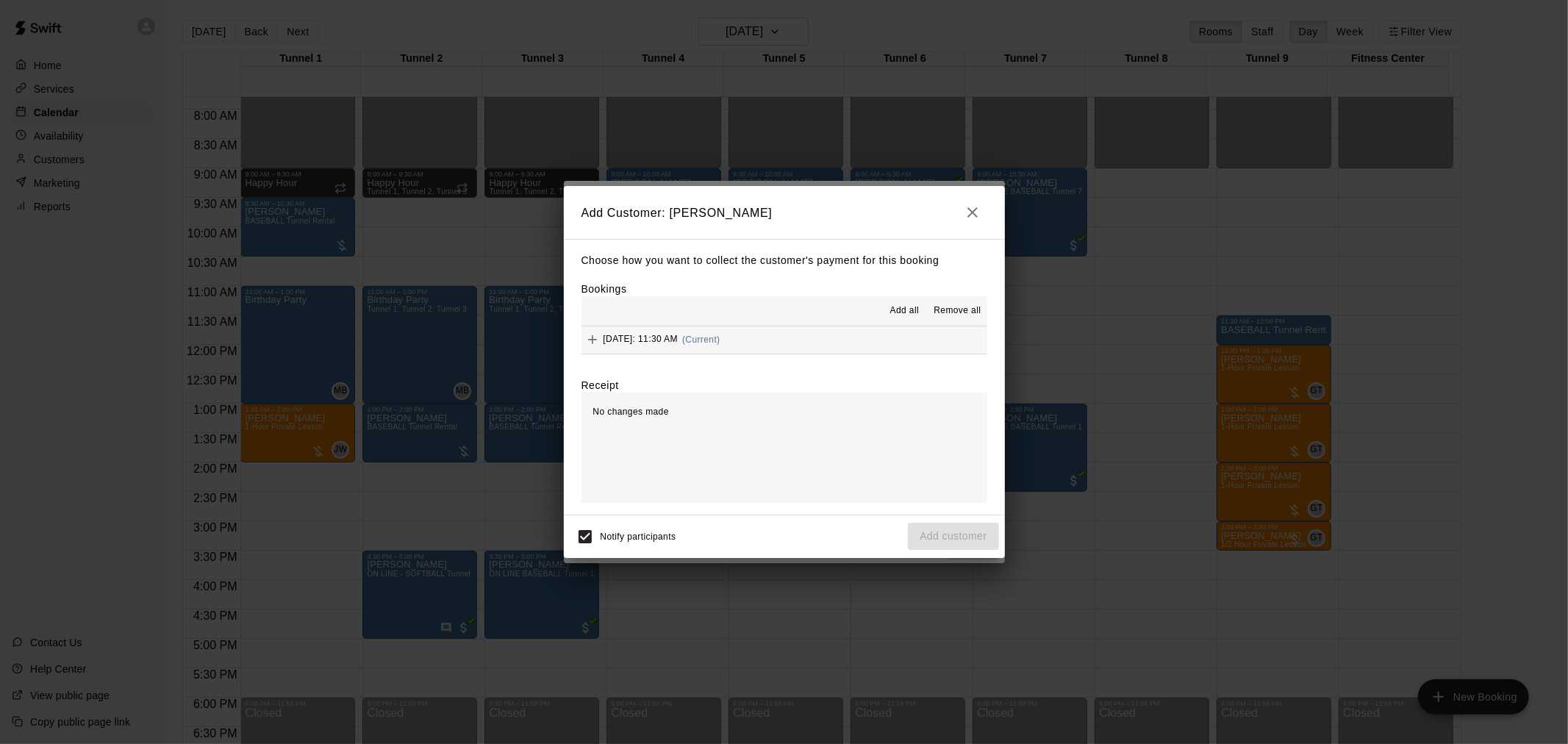
click at [894, 307] on span "Add all" at bounding box center [904, 311] width 29 height 15
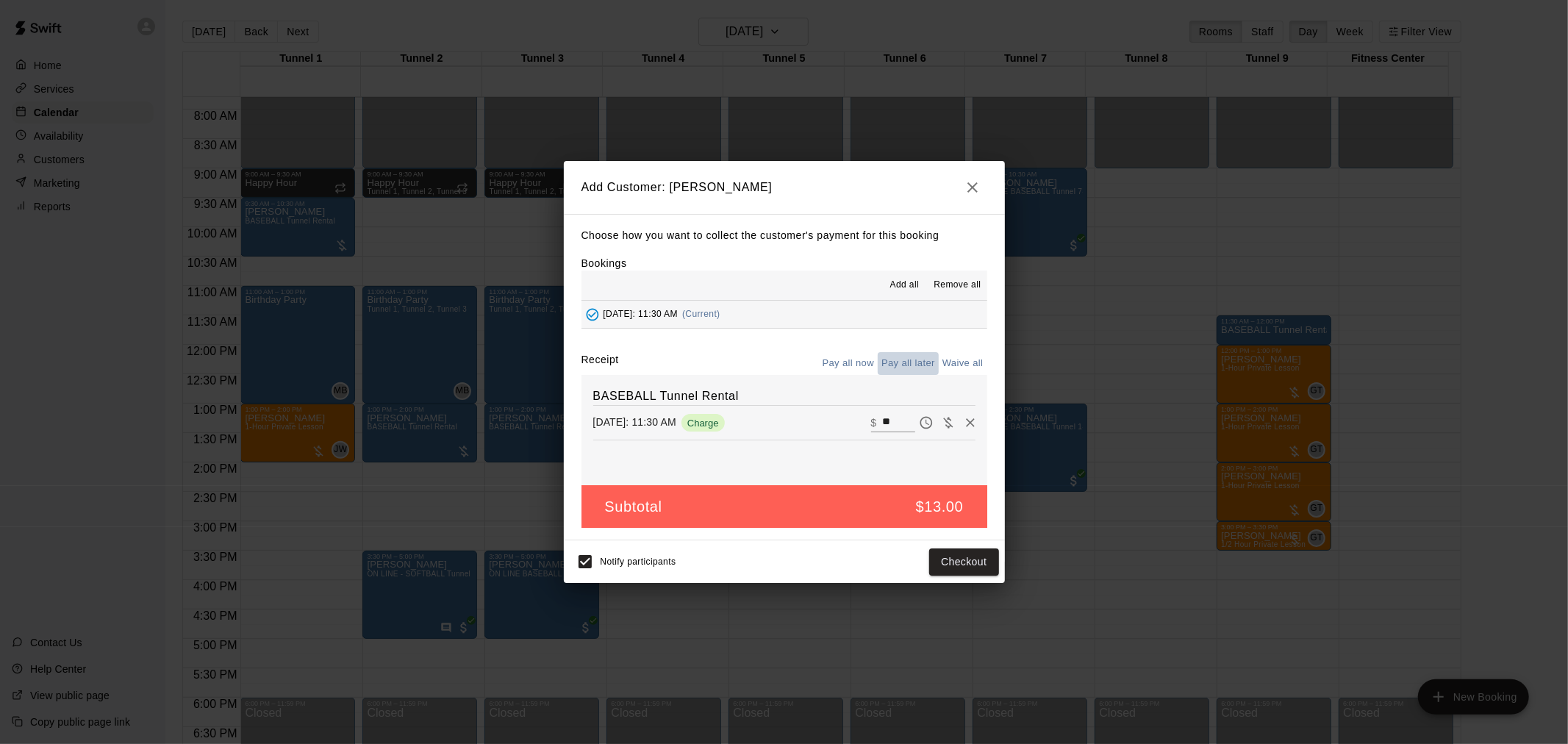
click at [920, 363] on button "Pay all later" at bounding box center [908, 363] width 61 height 22
click at [966, 567] on button "Add customer" at bounding box center [953, 562] width 90 height 28
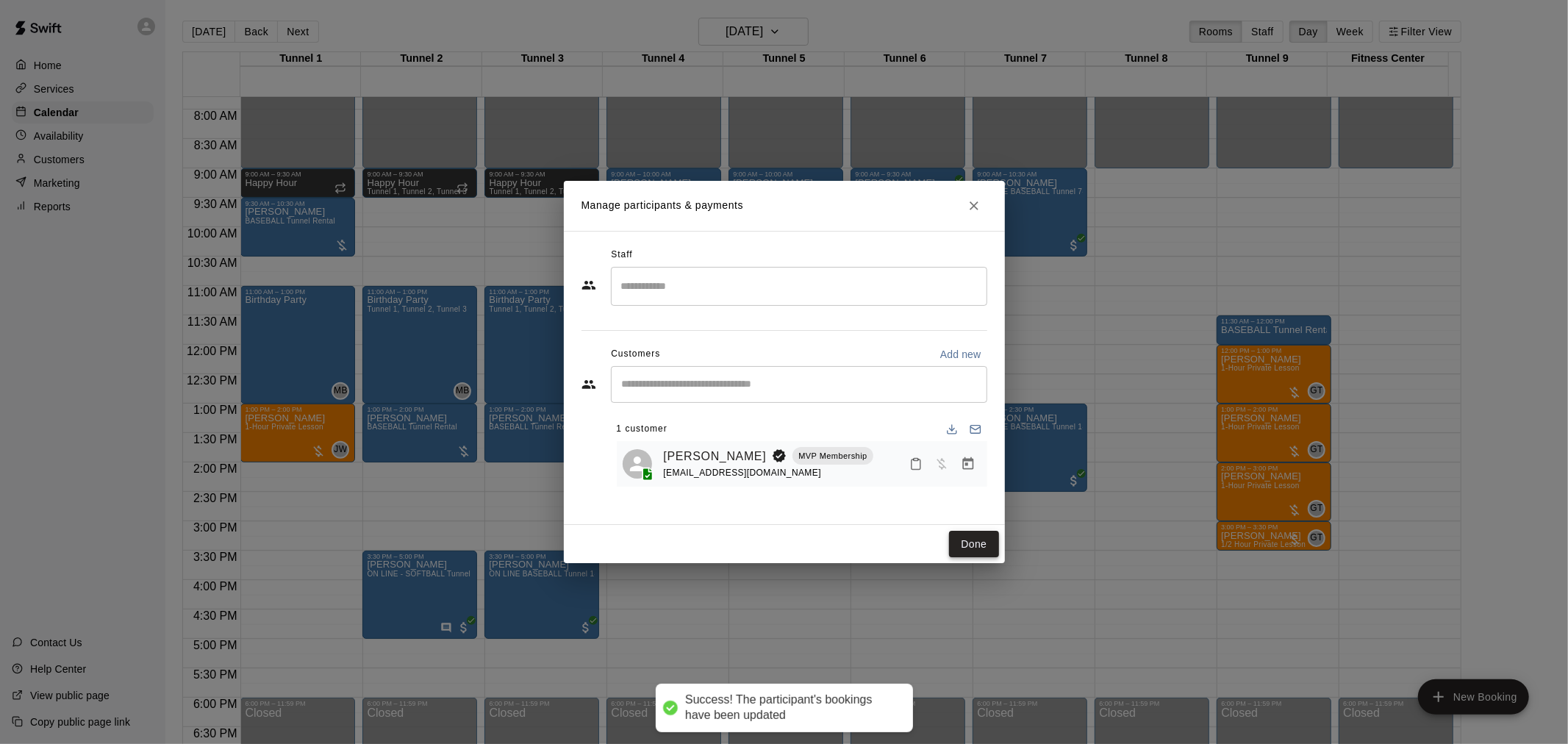
click at [990, 539] on button "Done" at bounding box center [973, 545] width 49 height 28
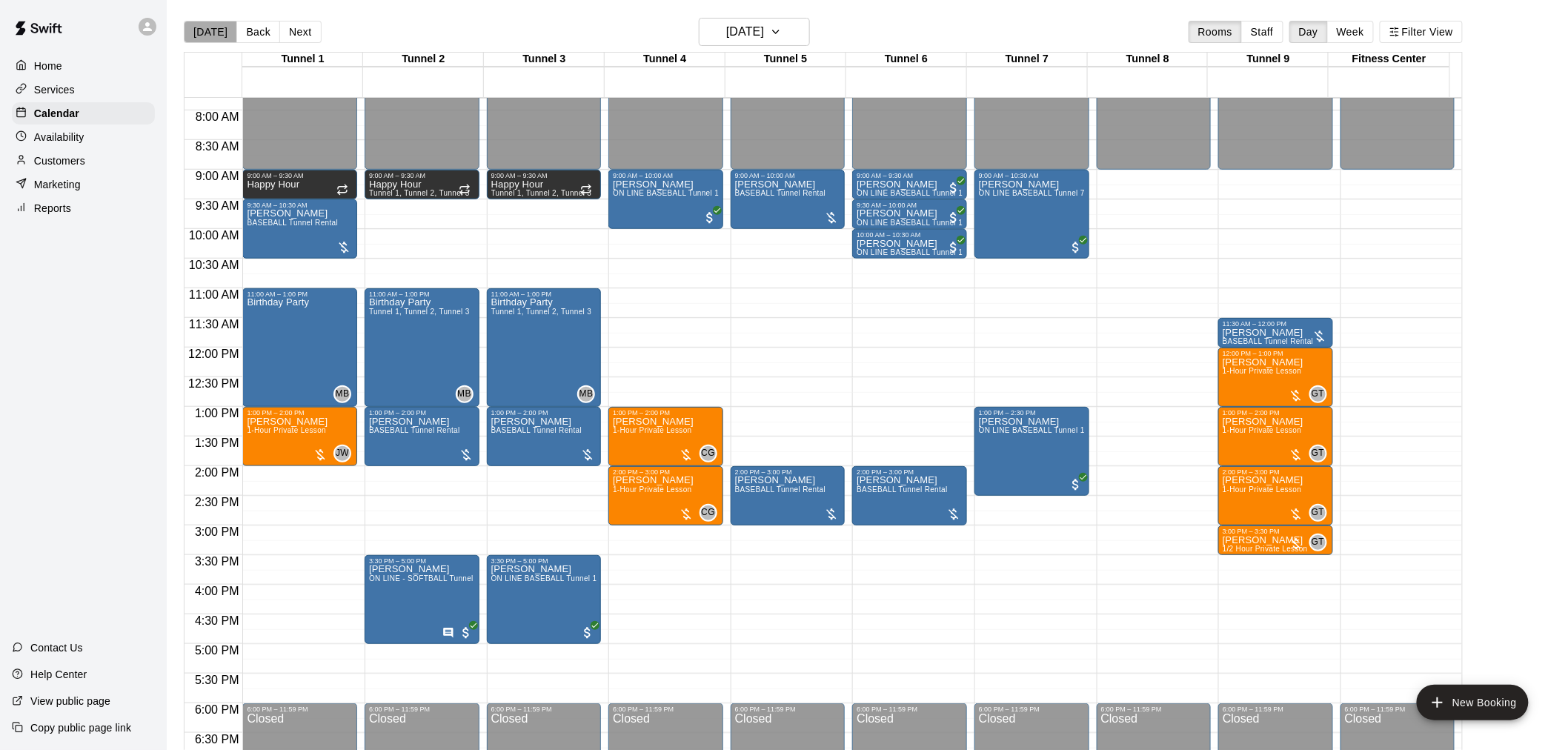
click at [211, 37] on button "[DATE]" at bounding box center [210, 32] width 53 height 23
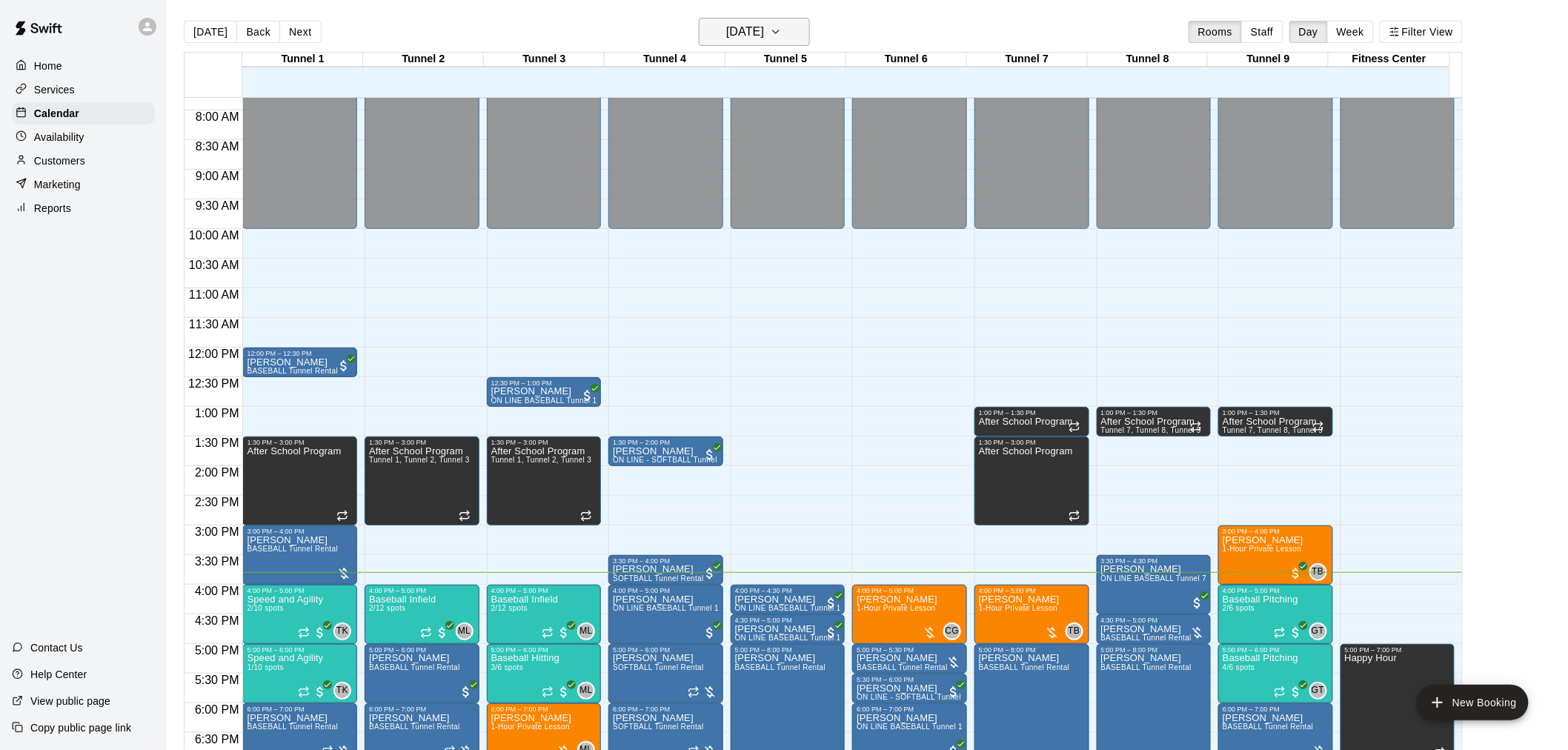
click at [764, 30] on h6 "[DATE]" at bounding box center [745, 32] width 38 height 21
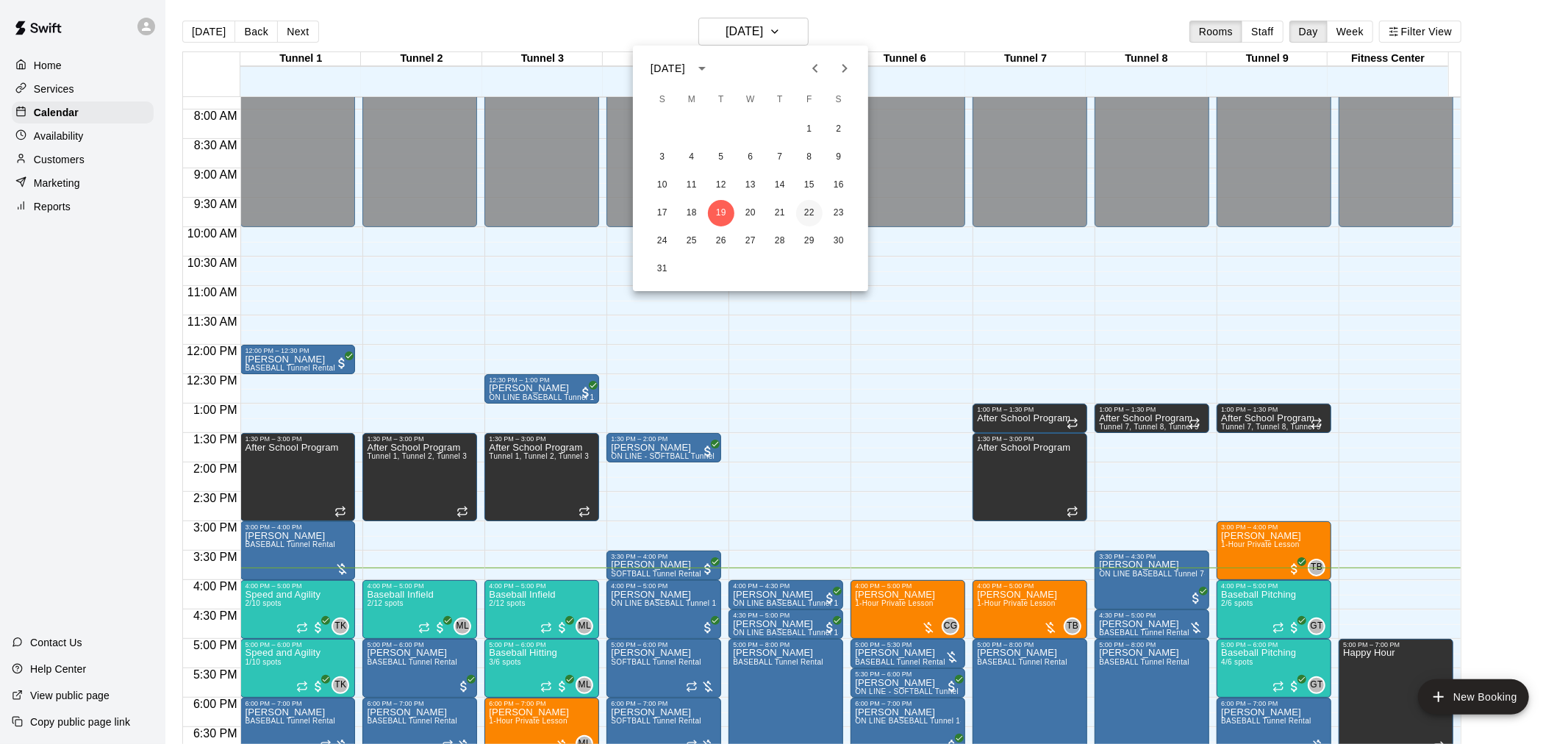
click at [803, 215] on button "22" at bounding box center [809, 213] width 27 height 27
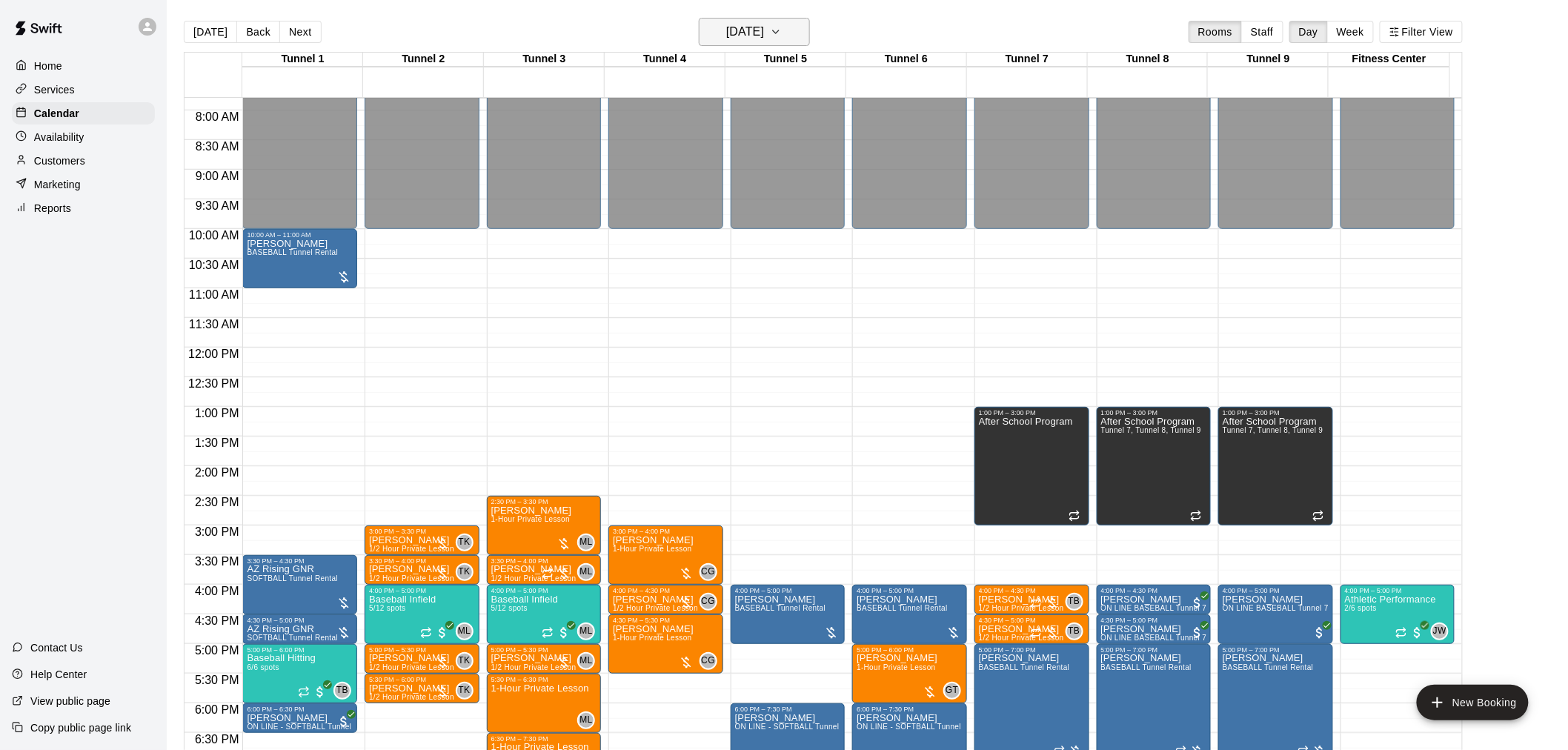
click at [782, 31] on icon "button" at bounding box center [776, 31] width 12 height 17
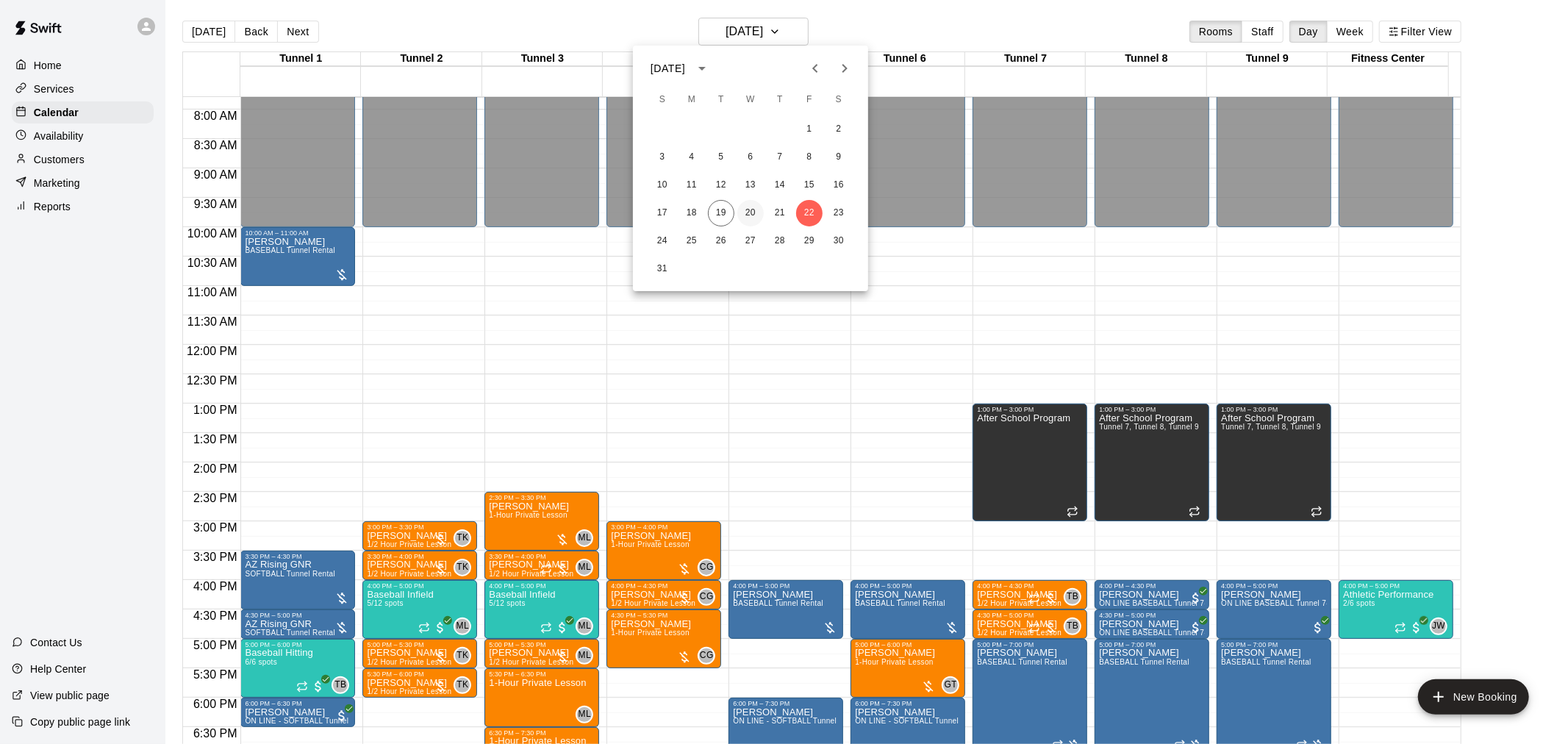
click at [754, 216] on button "20" at bounding box center [750, 213] width 27 height 27
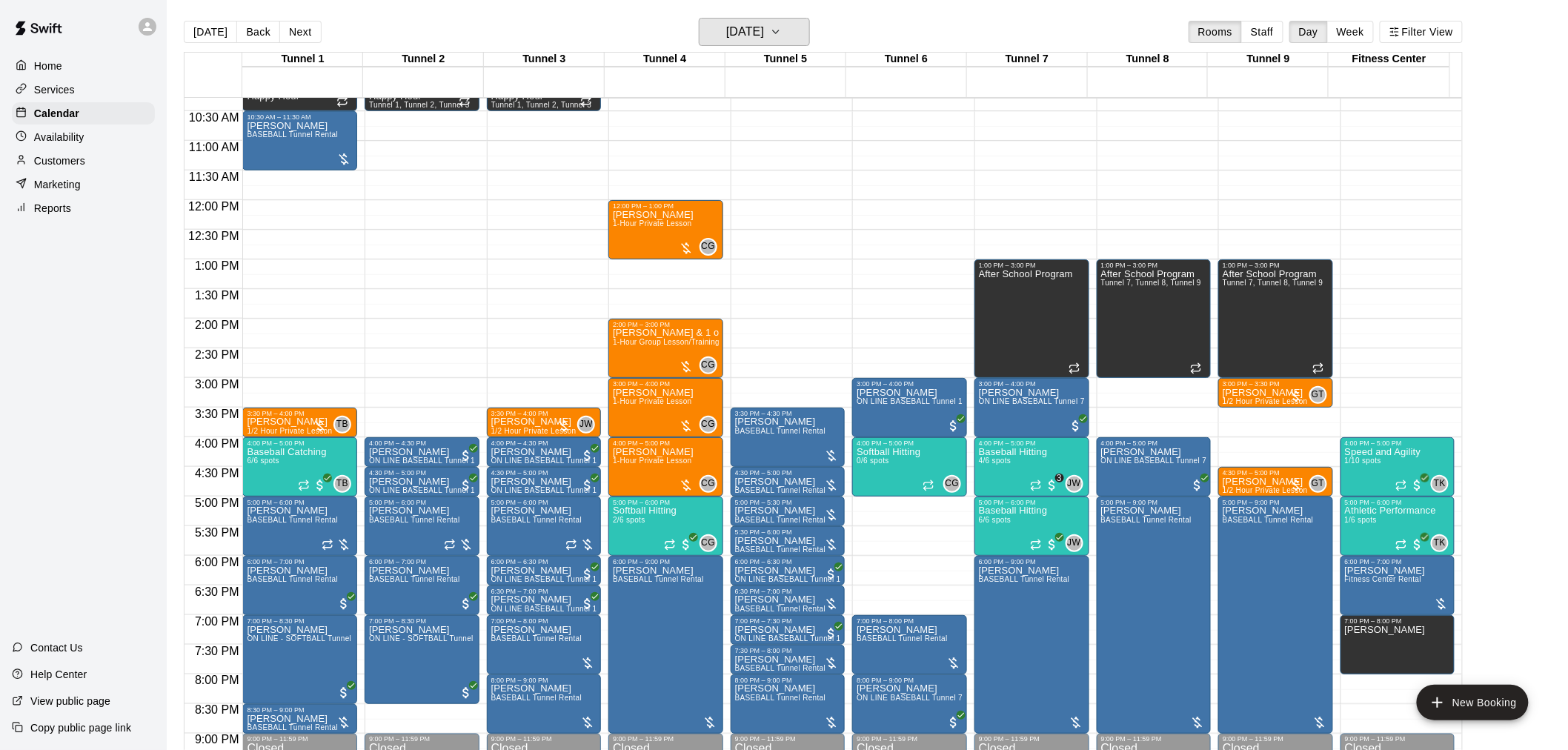
scroll to position [628, 0]
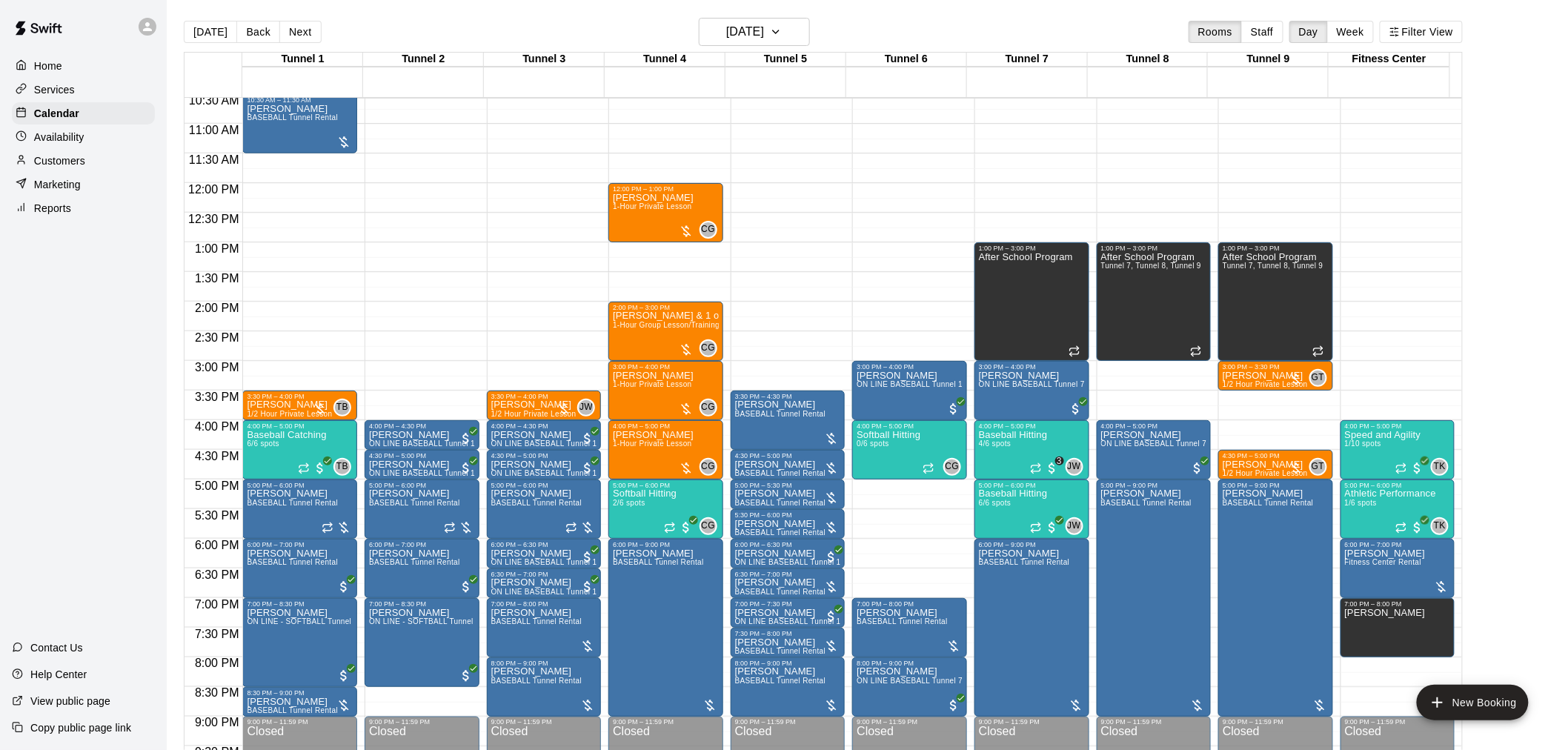
click at [942, 487] on div "12:00 AM – 10:00 AM Closed 3:00 PM – 4:00 PM Gabriella Bousman ON LINE BASEBALL…" at bounding box center [909, 183] width 115 height 1424
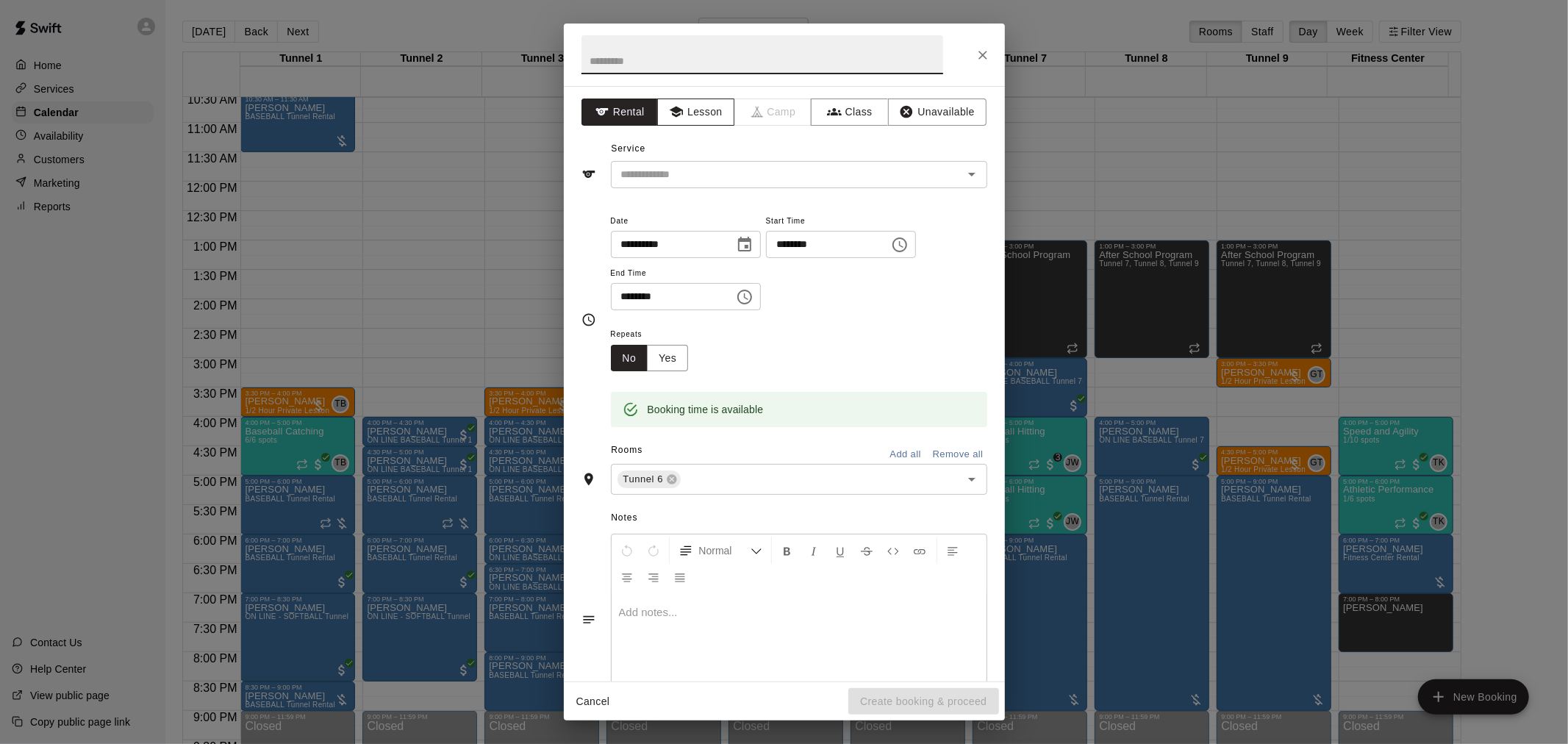
click at [707, 121] on button "Lesson" at bounding box center [696, 112] width 77 height 28
click at [966, 172] on icon "Open" at bounding box center [972, 174] width 17 height 17
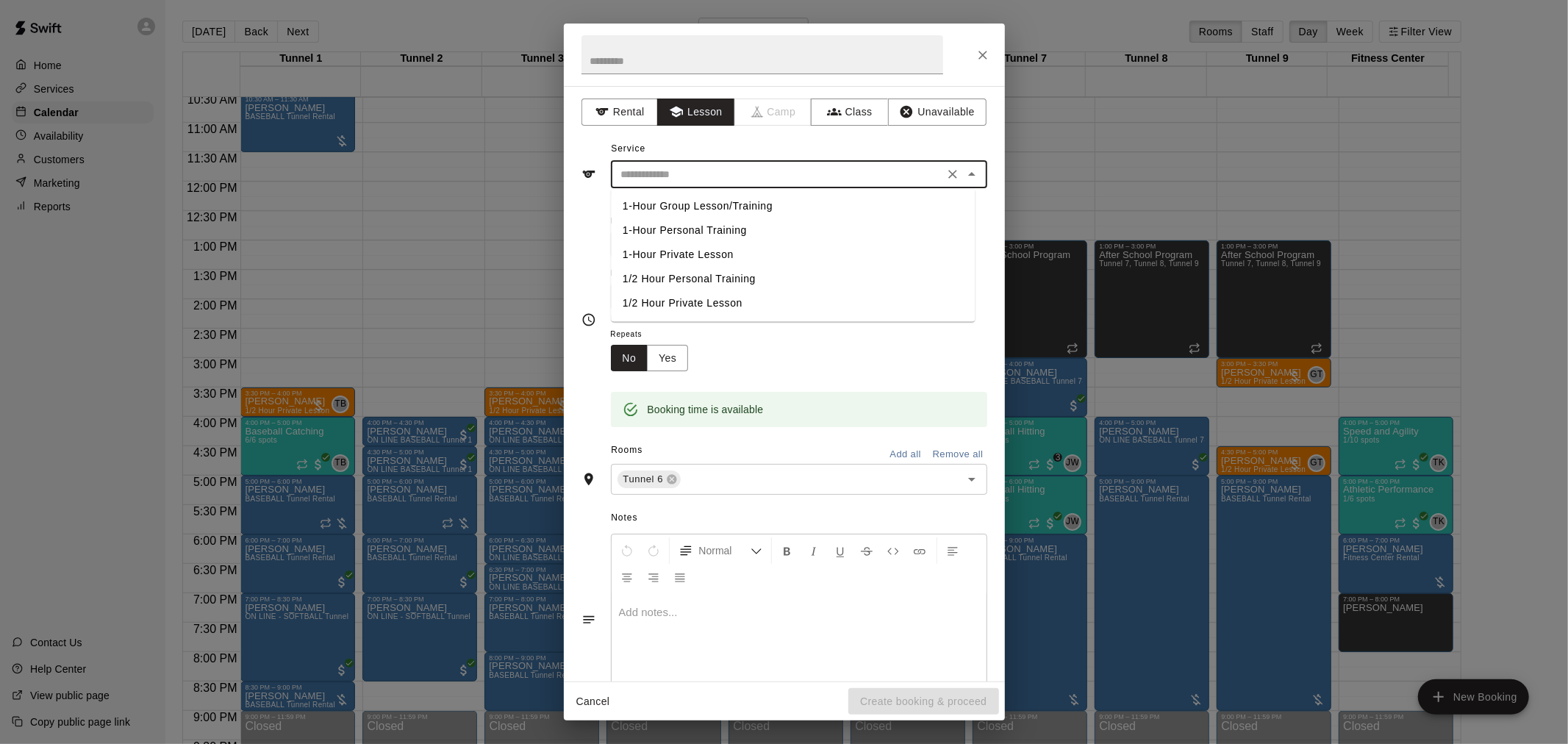
click at [728, 255] on li "1-Hour Private Lesson" at bounding box center [793, 255] width 364 height 24
type input "**********"
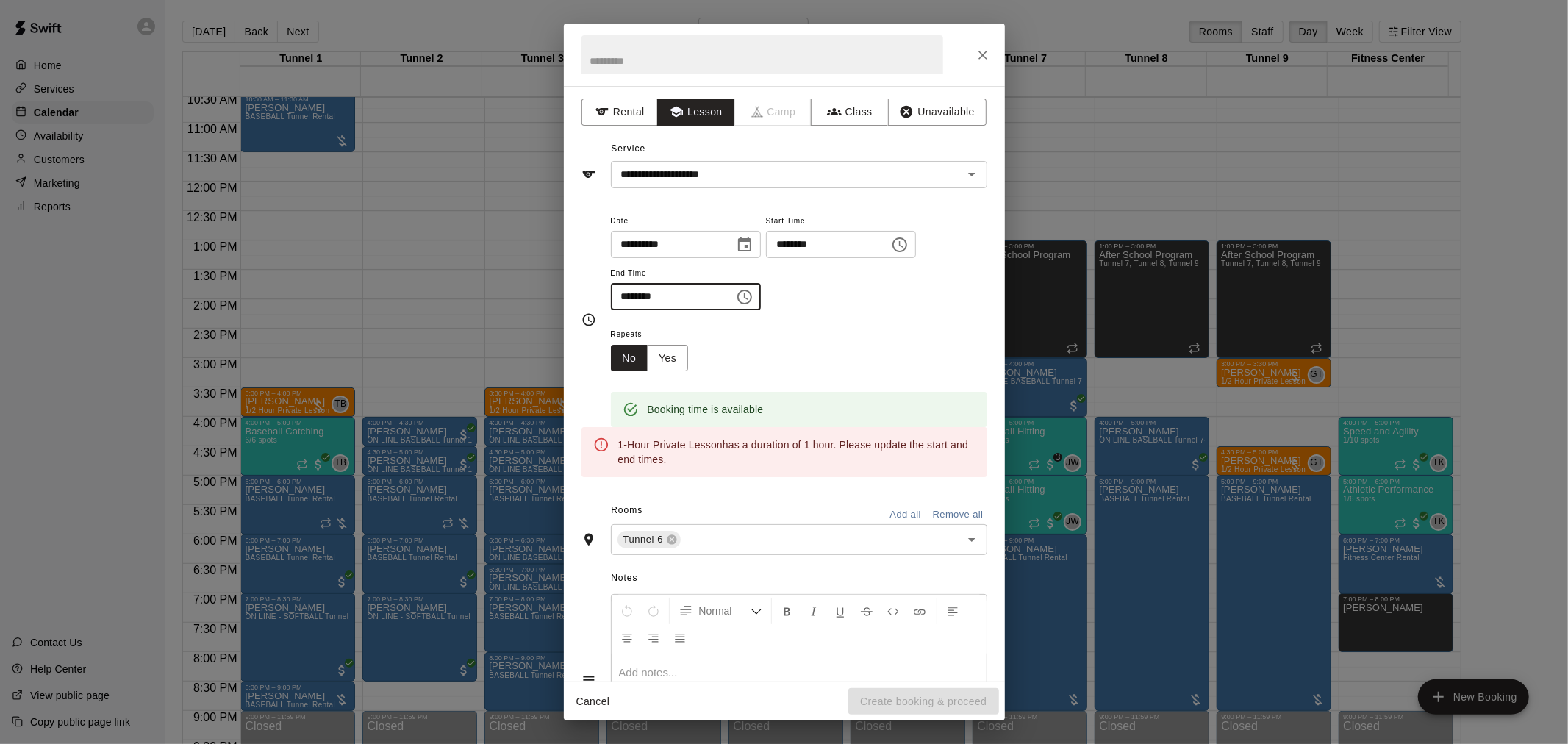
click at [634, 296] on input "********" at bounding box center [668, 297] width 114 height 28
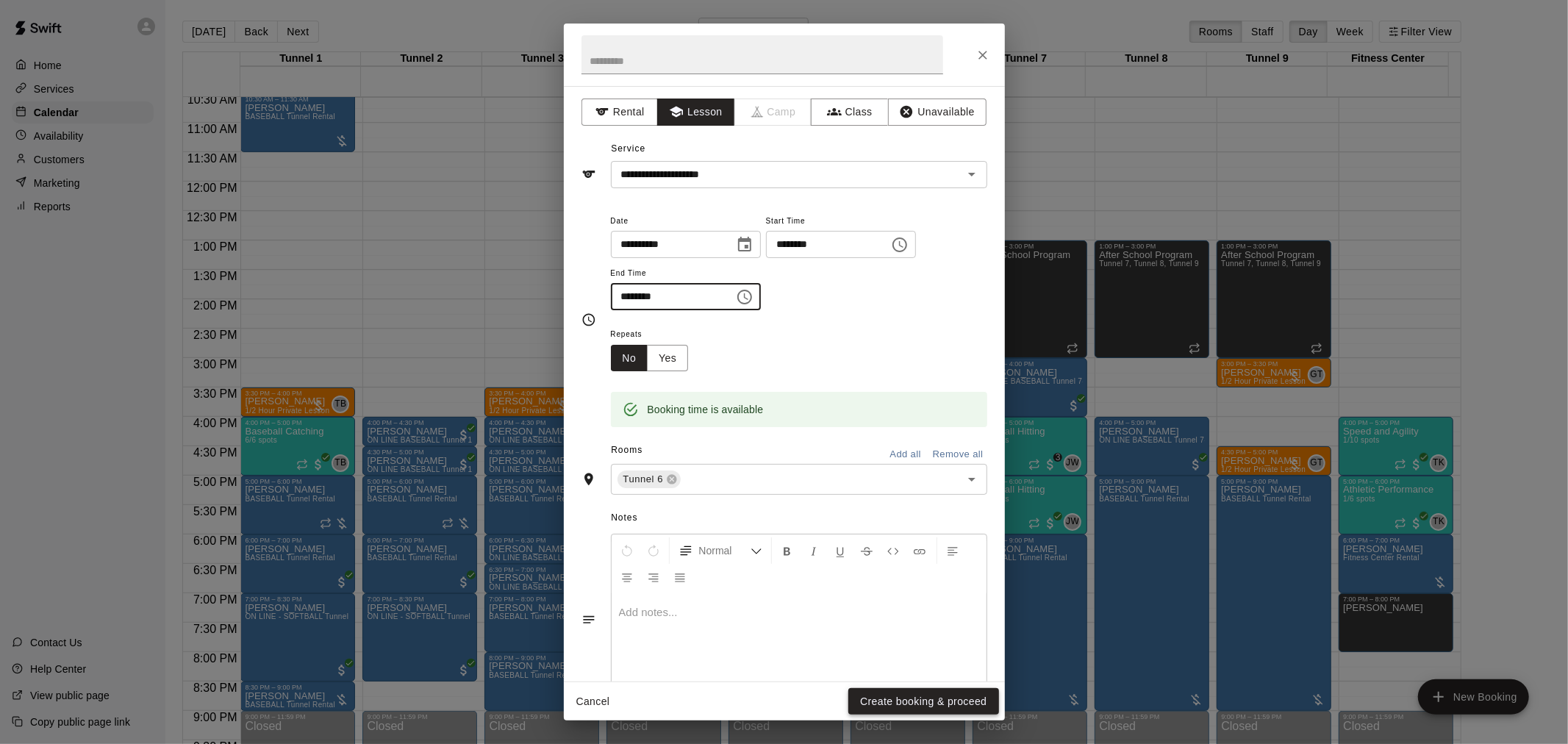
type input "********"
click at [892, 698] on button "Create booking & proceed" at bounding box center [923, 702] width 150 height 28
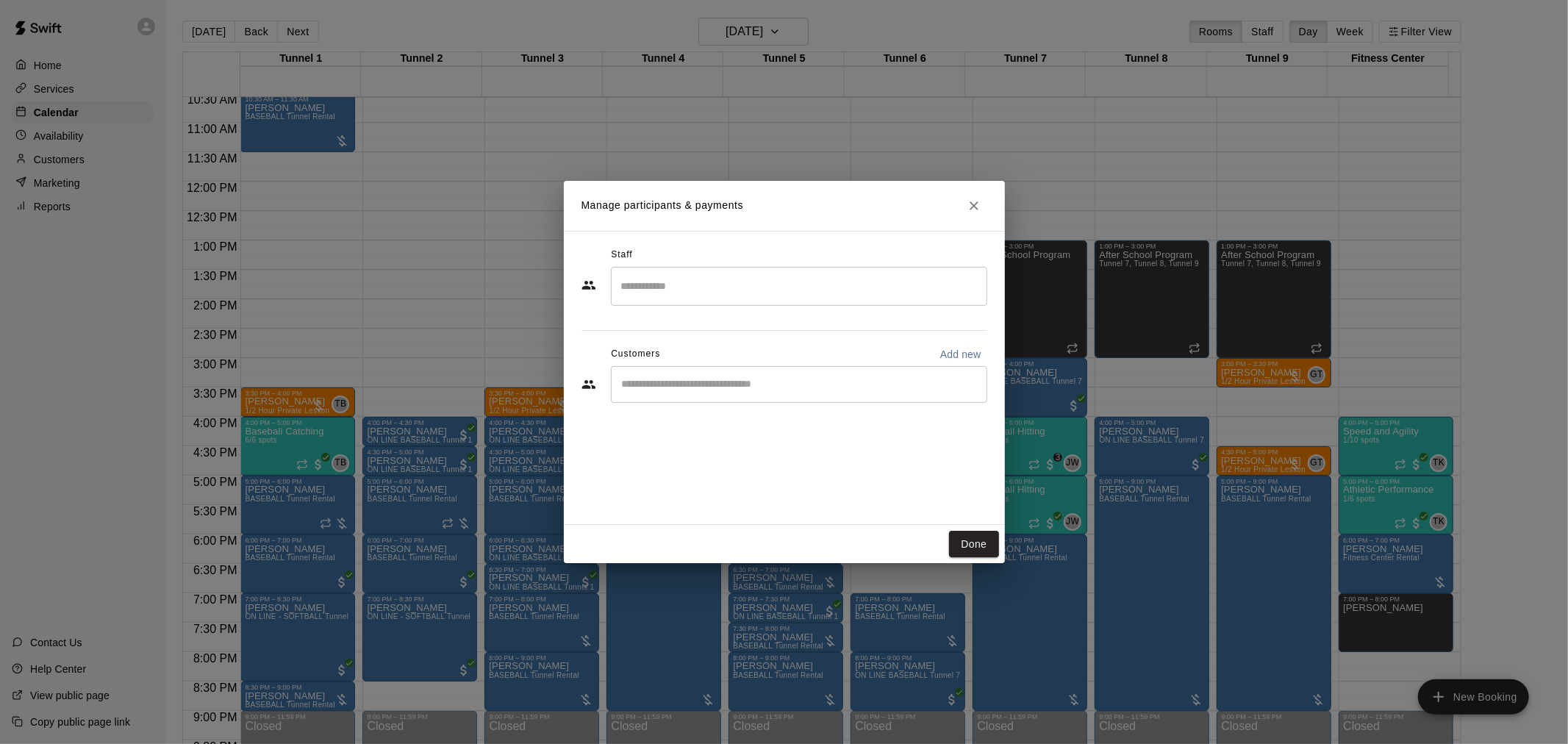
click at [627, 283] on input "Search staff" at bounding box center [799, 287] width 363 height 26
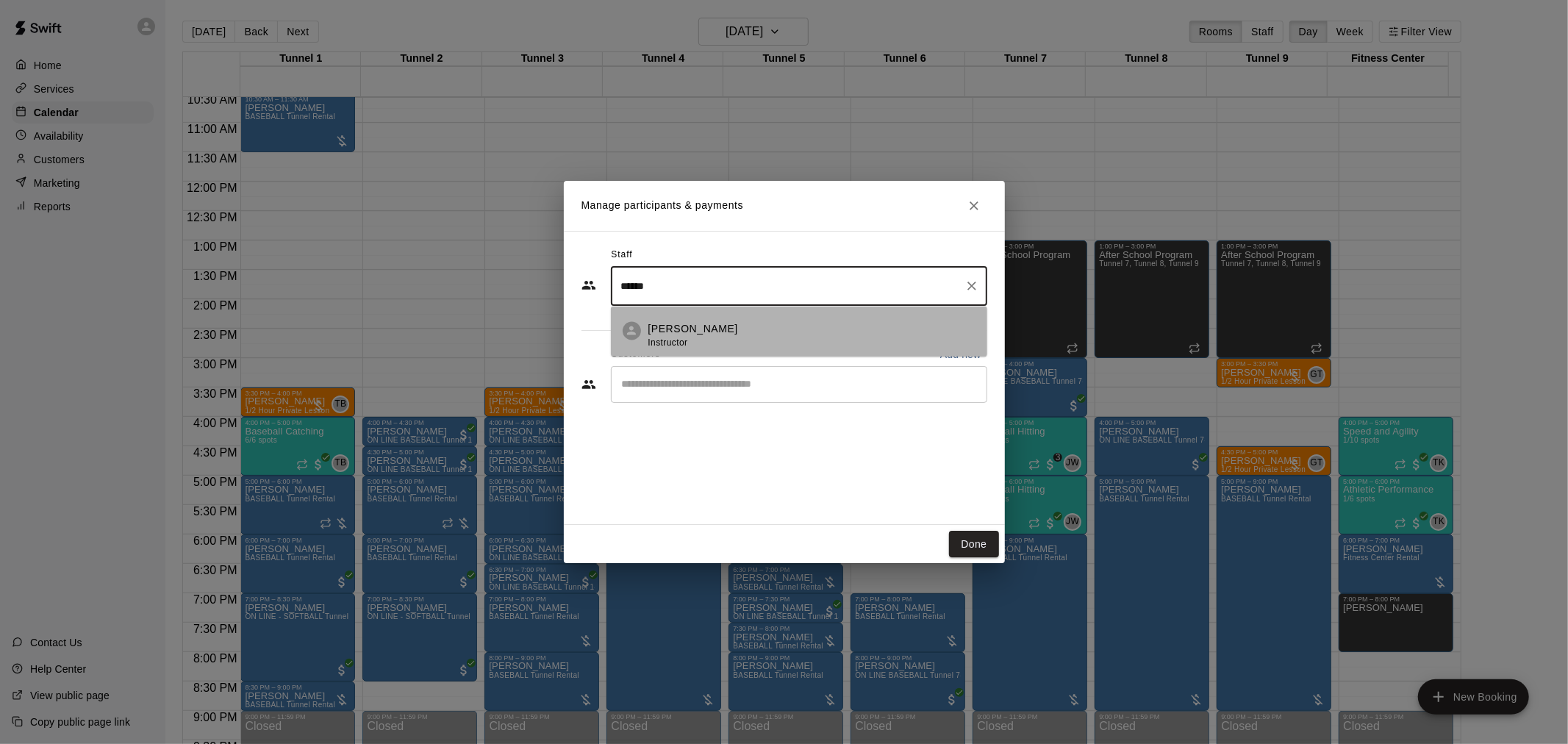
click at [657, 340] on span "Instructor" at bounding box center [668, 343] width 40 height 10
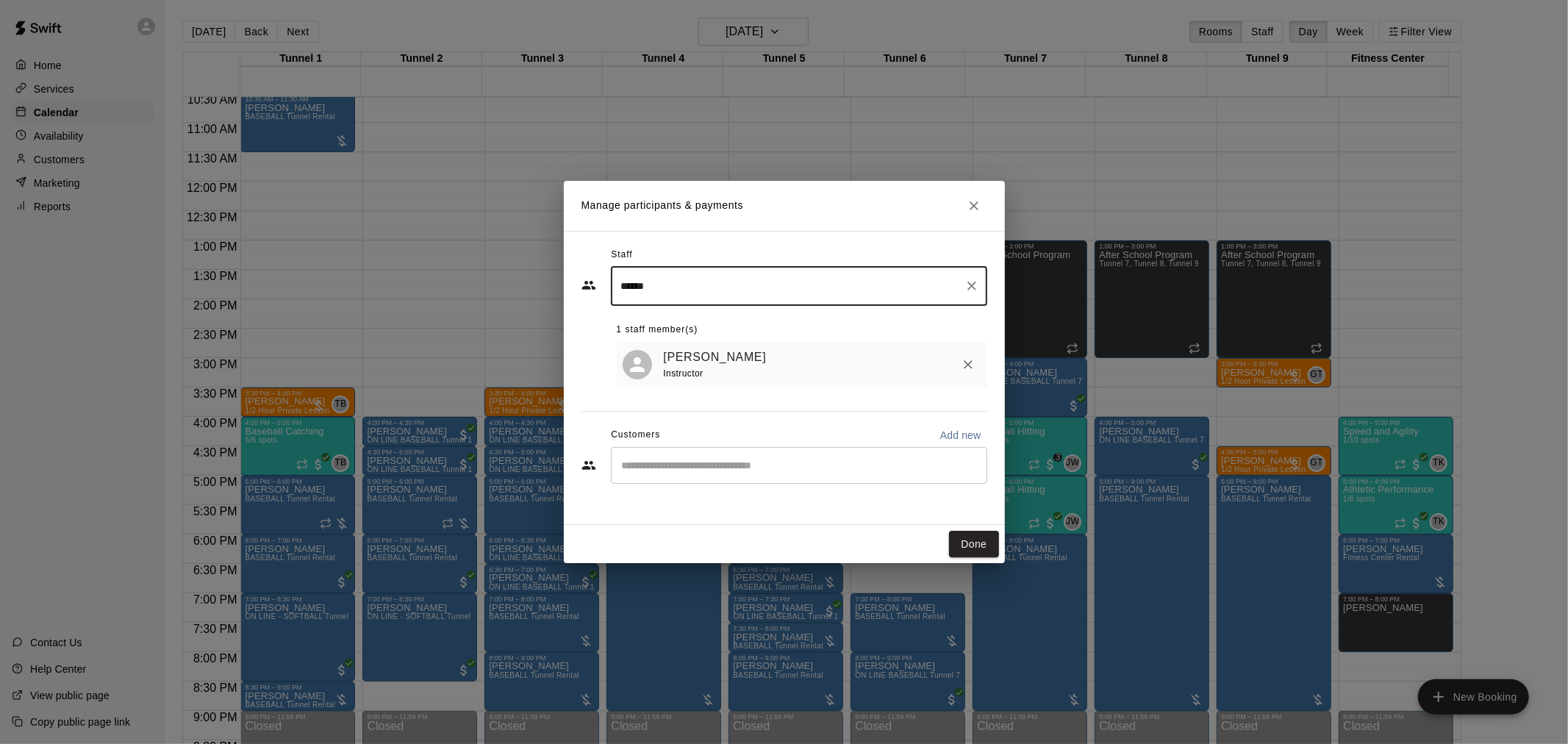
type input "******"
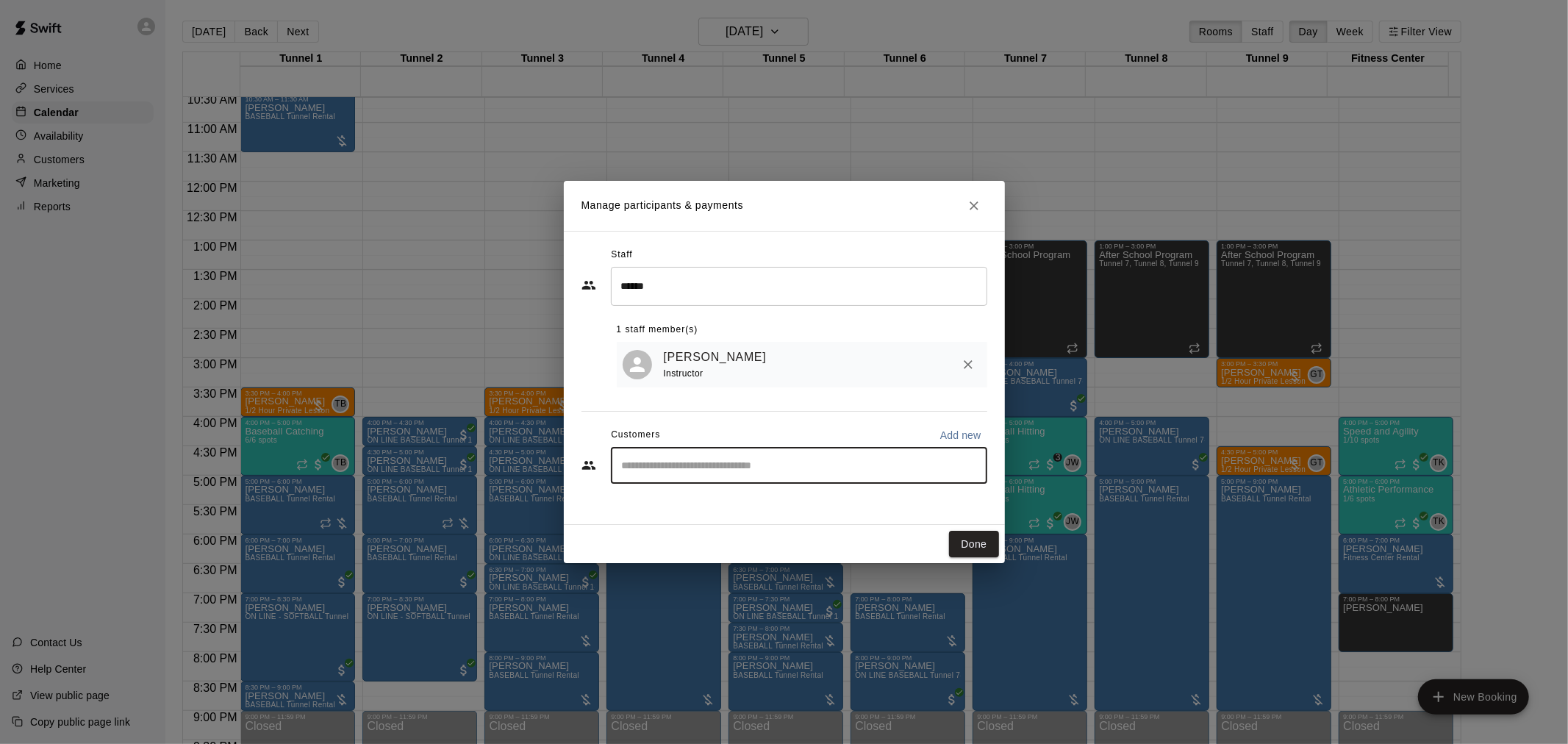
click at [677, 466] on input "Start typing to search customers..." at bounding box center [799, 465] width 363 height 15
type input "*******"
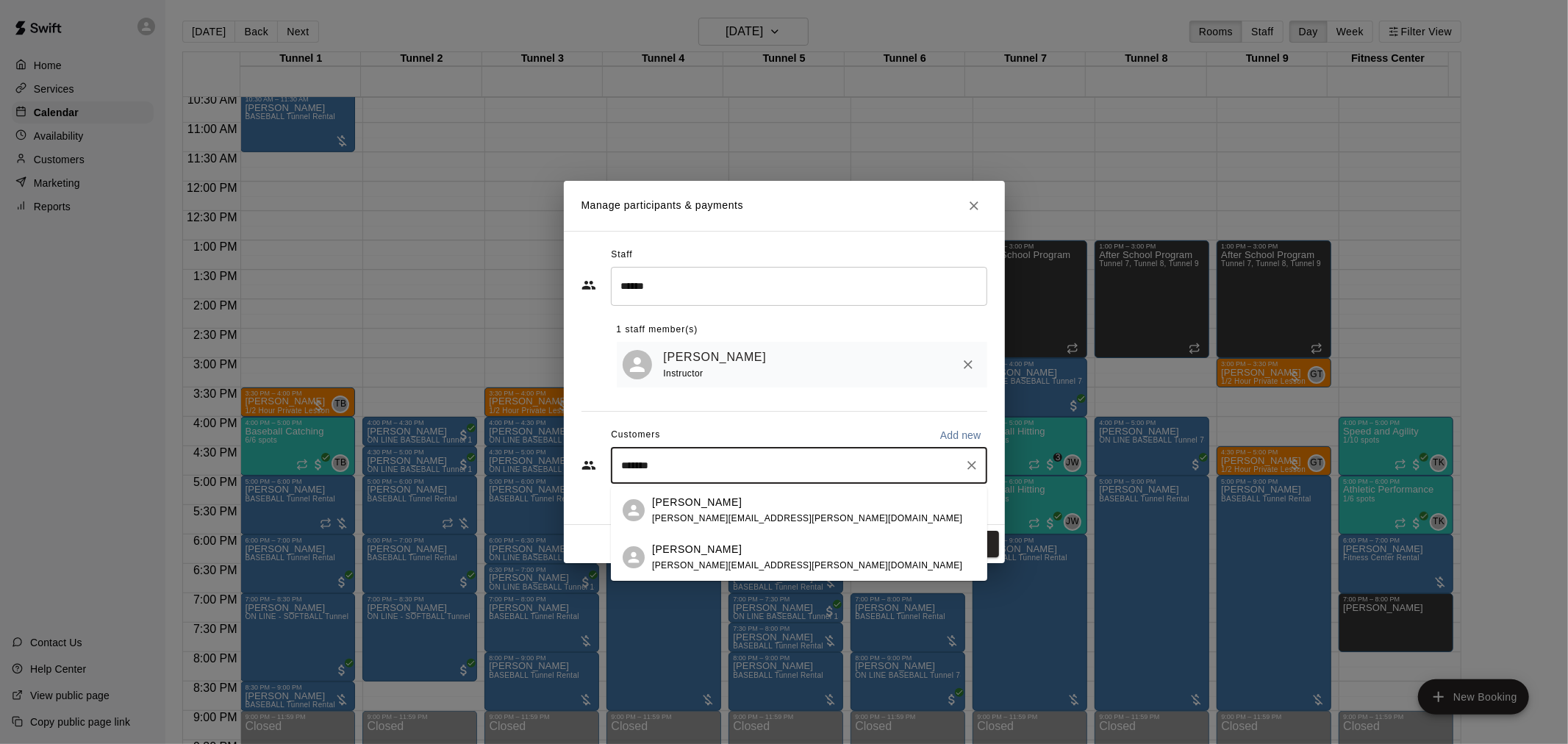
click at [680, 564] on span "shari.mcclurg@gmail.com" at bounding box center [807, 566] width 310 height 10
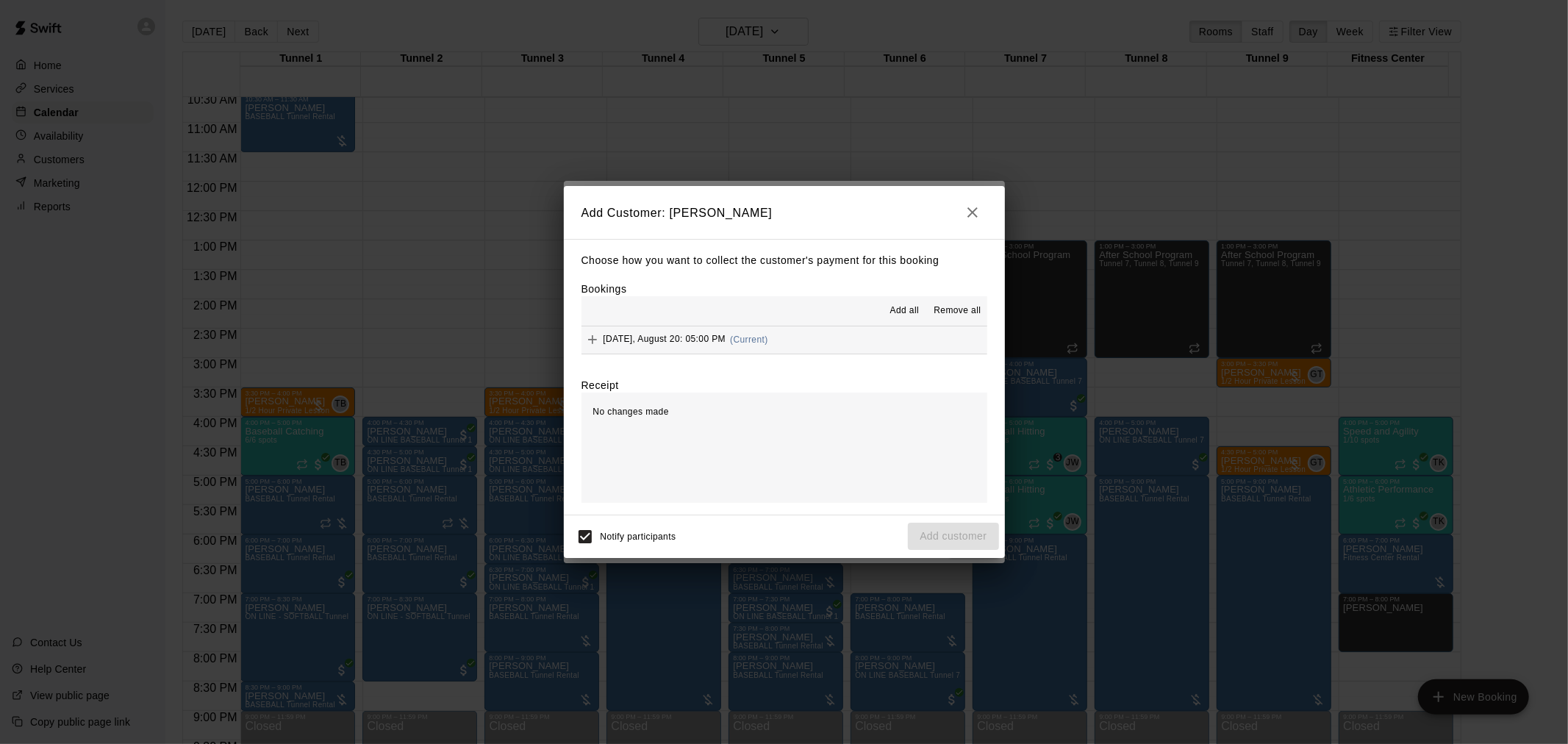
click at [904, 311] on span "Add all" at bounding box center [904, 311] width 29 height 15
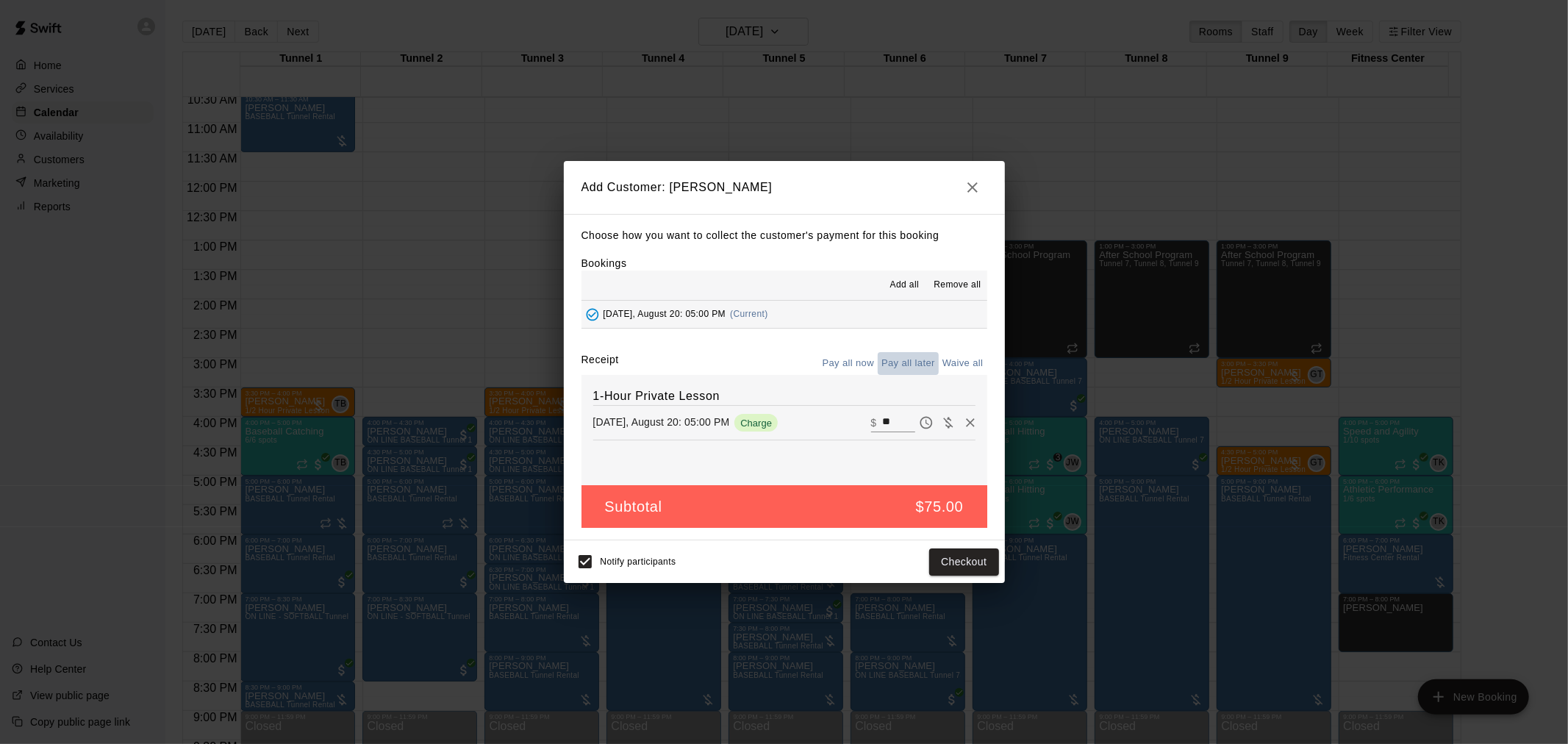
click at [902, 364] on button "Pay all later" at bounding box center [908, 363] width 61 height 22
click at [965, 563] on button "Add customer" at bounding box center [953, 562] width 90 height 28
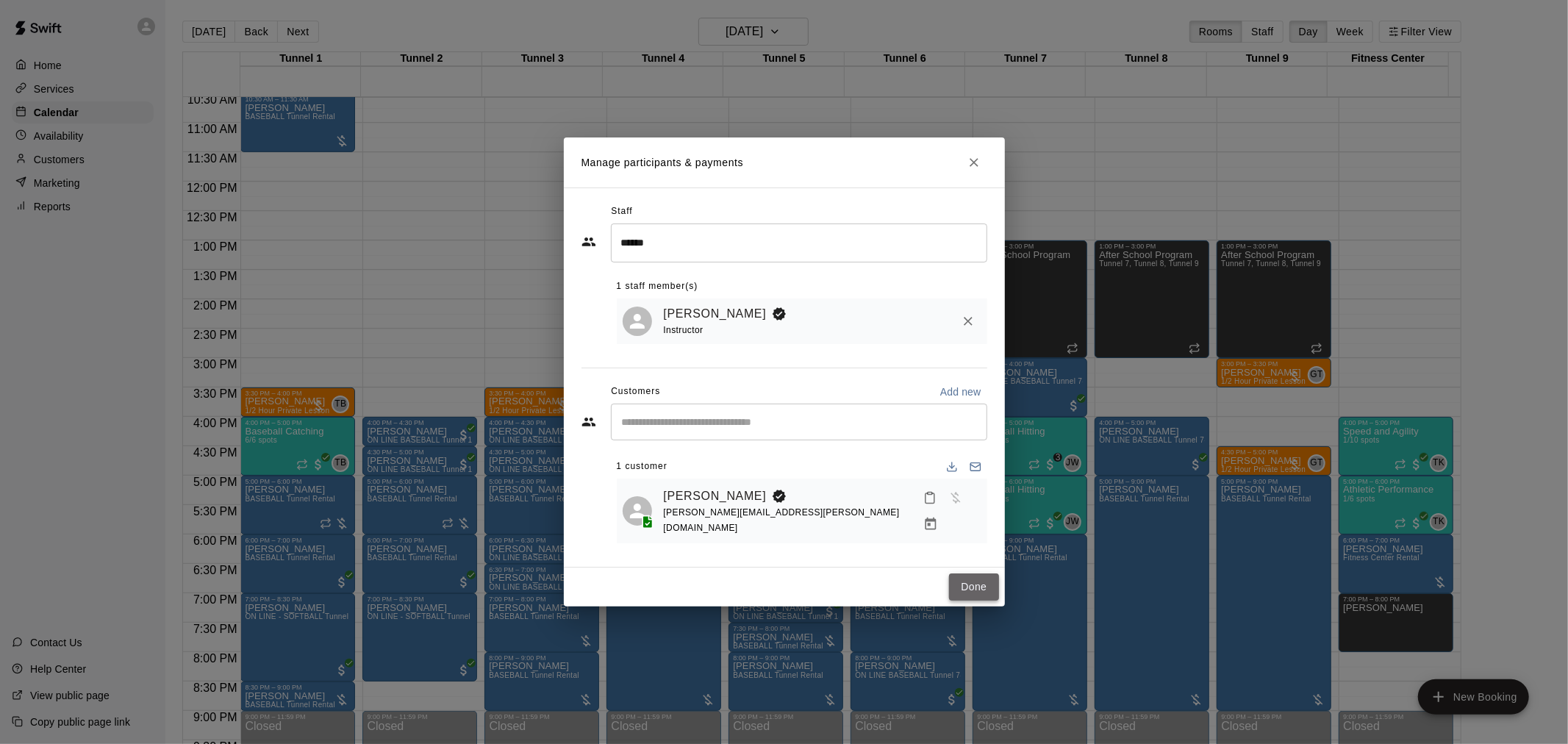
click at [984, 586] on button "Done" at bounding box center [973, 587] width 49 height 28
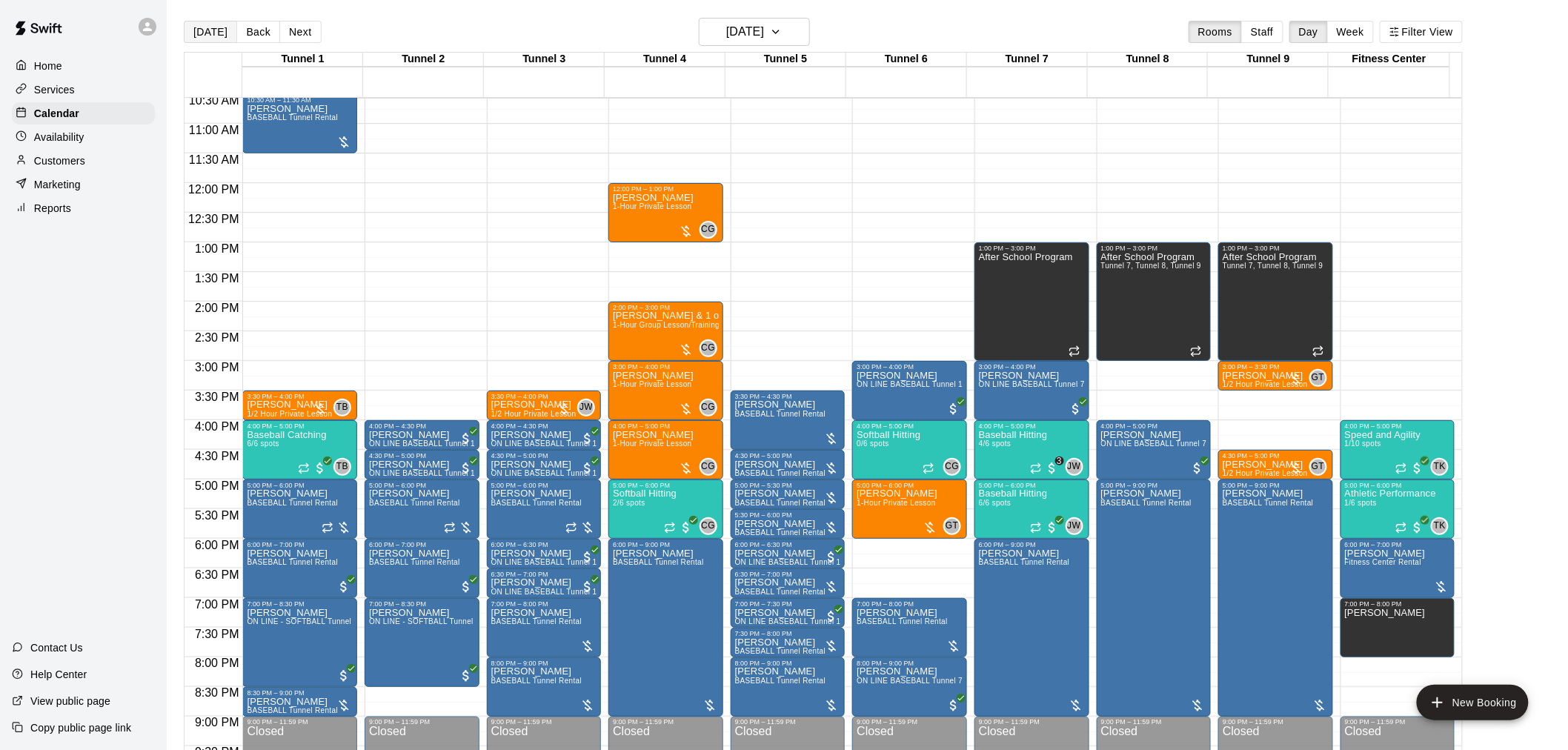
click at [219, 37] on button "[DATE]" at bounding box center [210, 32] width 53 height 23
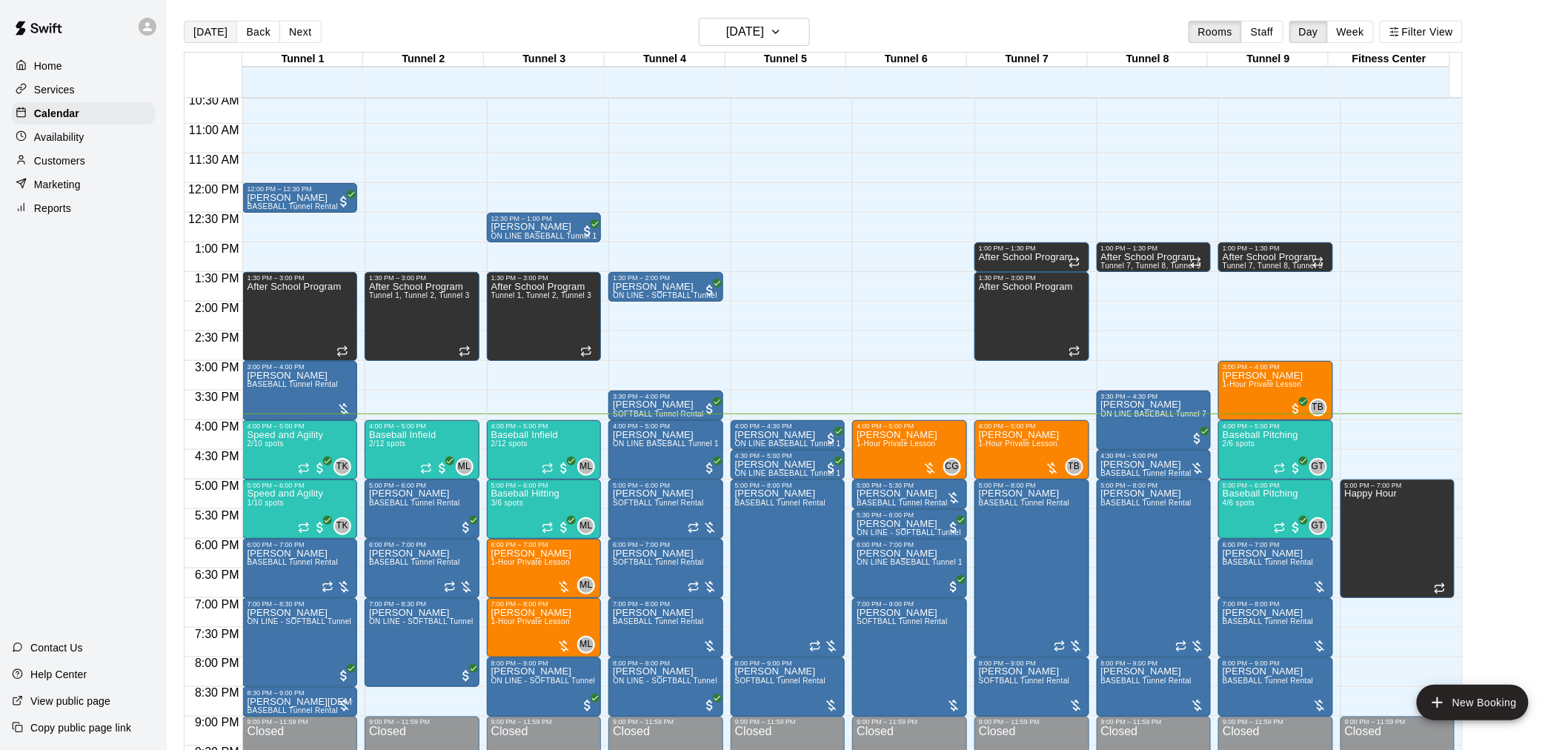
click at [219, 33] on button "[DATE]" at bounding box center [210, 32] width 53 height 23
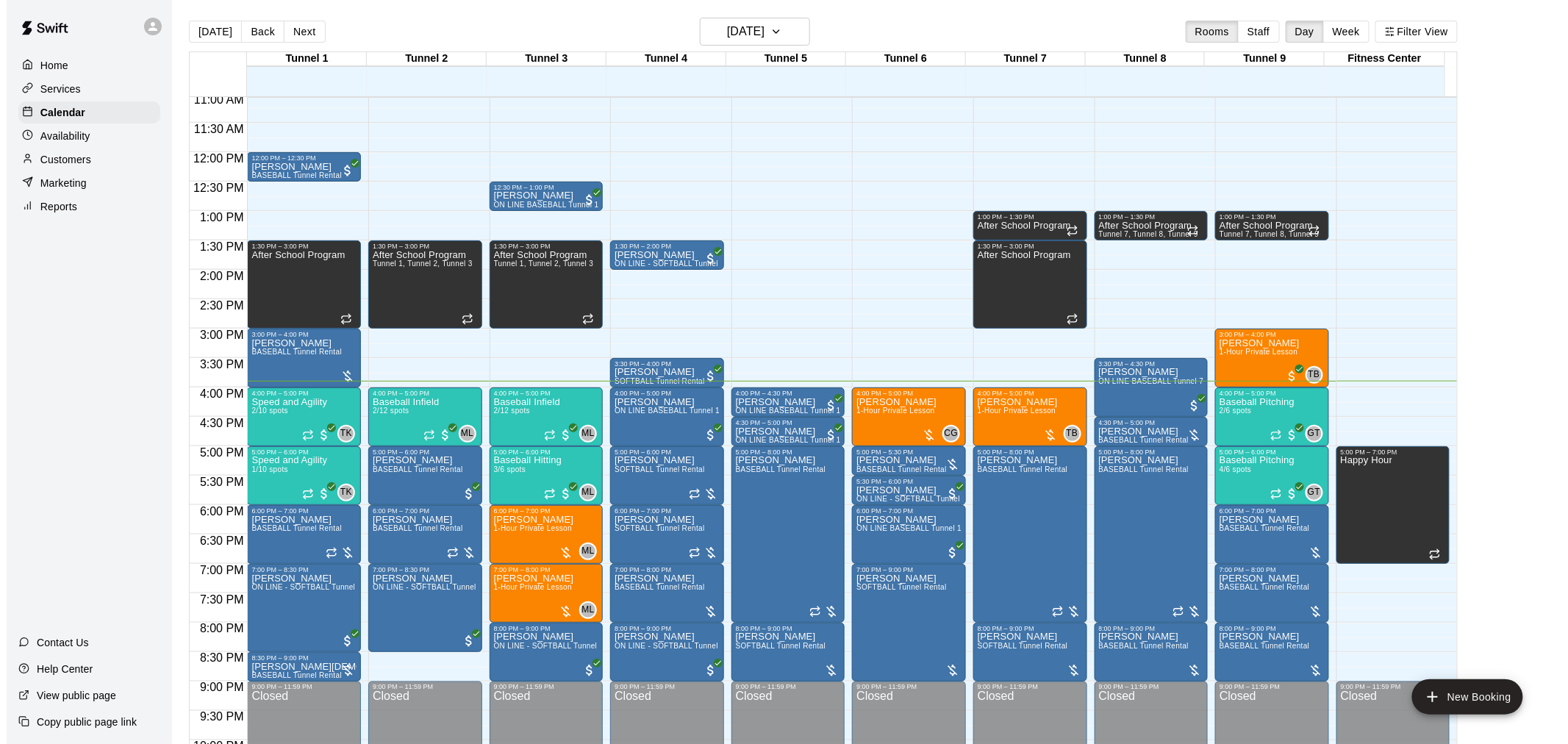
scroll to position [674, 0]
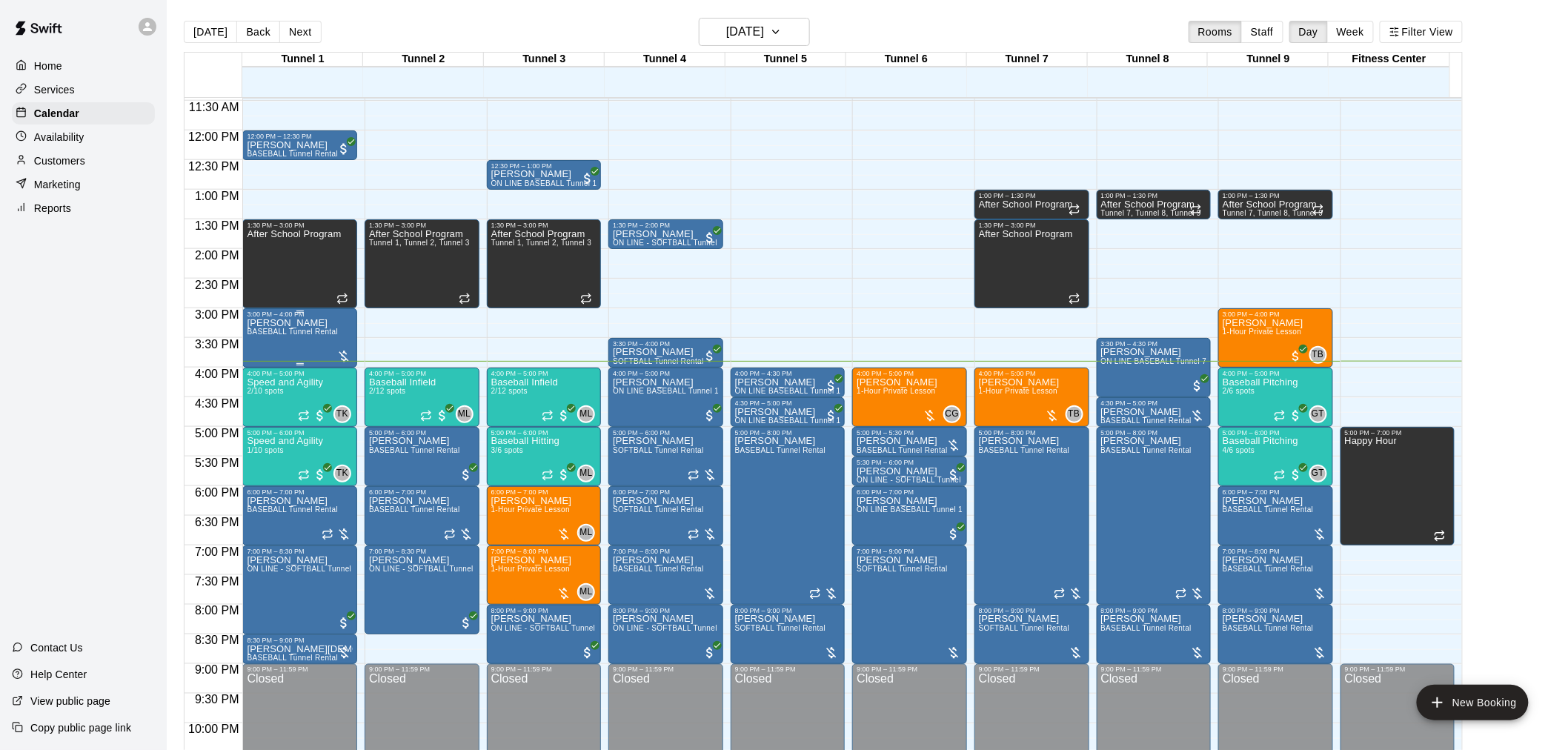
click at [287, 345] on div "Joey Wozniak BASEBALL Tunnel Rental" at bounding box center [292, 693] width 91 height 750
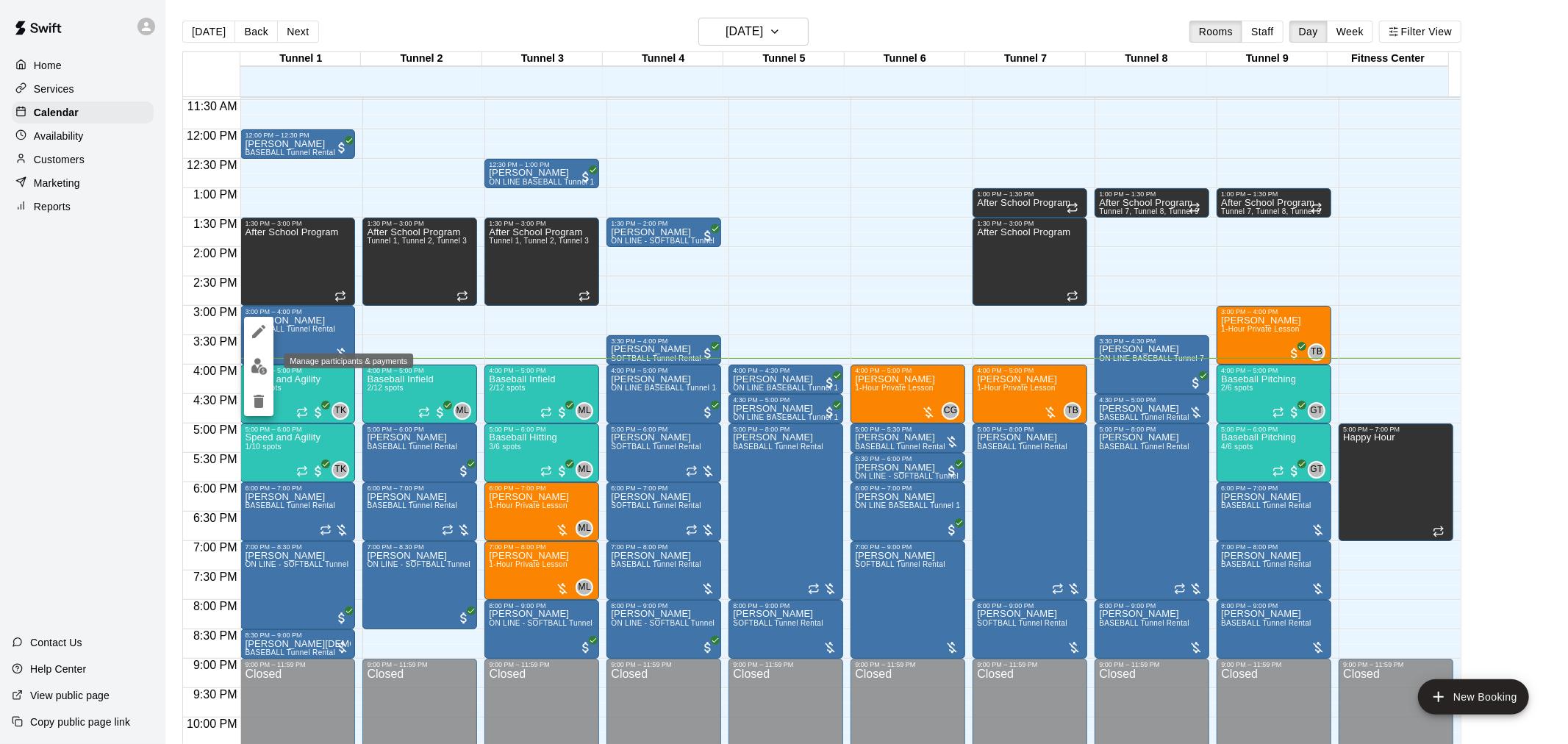
click at [258, 374] on img "edit" at bounding box center [259, 367] width 17 height 17
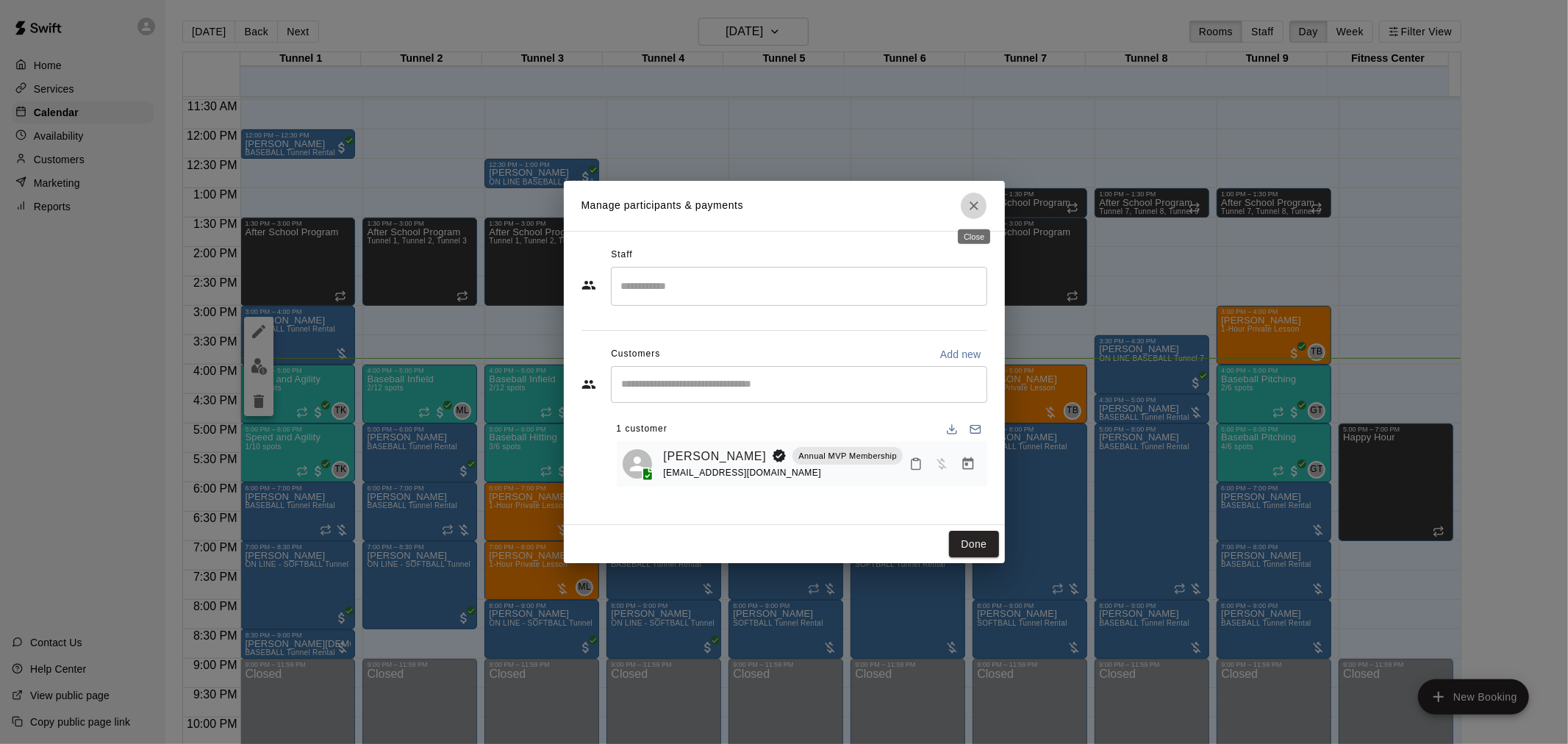
click at [978, 216] on button "Close" at bounding box center [973, 206] width 27 height 27
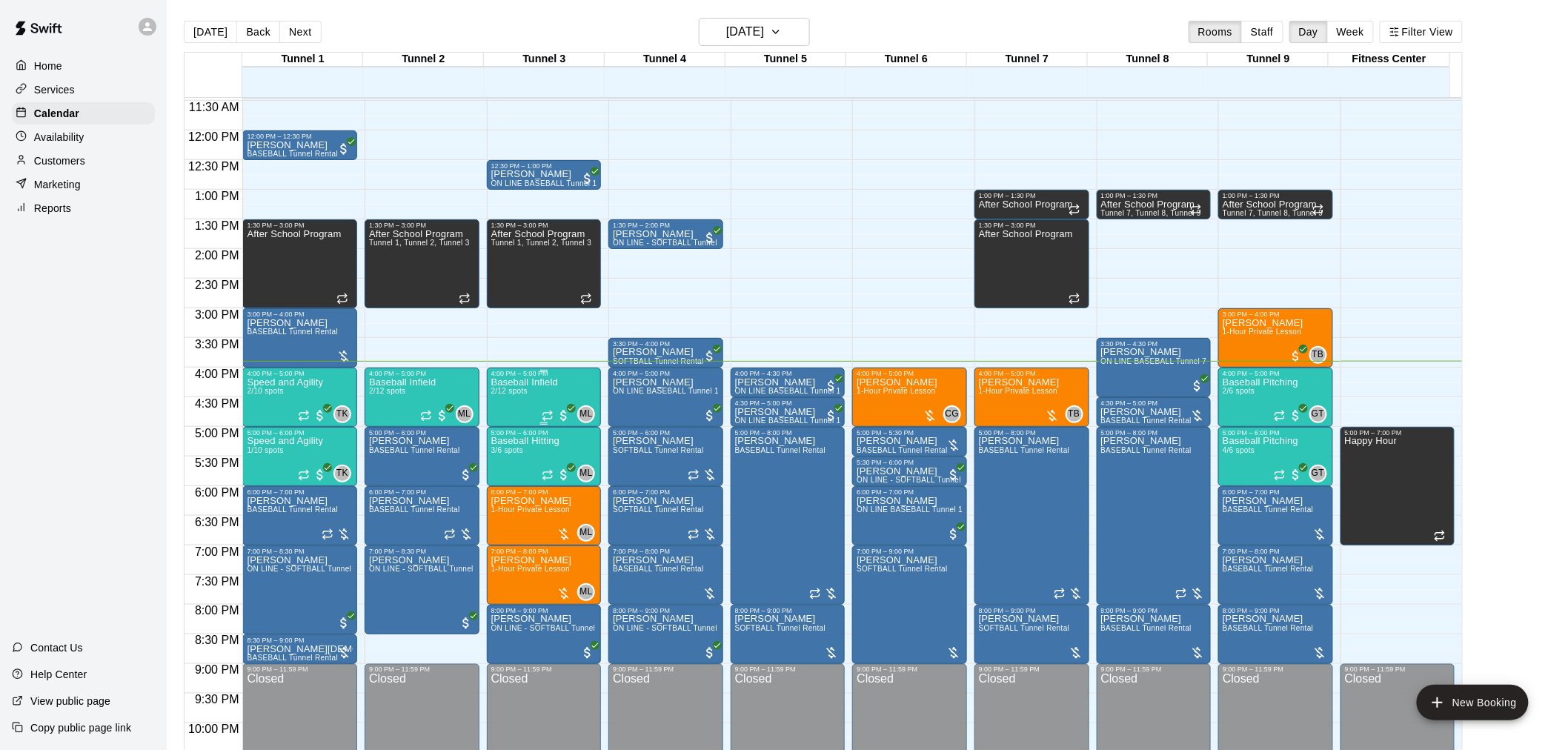
click at [516, 411] on div "Baseball Infield 2/12 spots" at bounding box center [524, 753] width 67 height 750
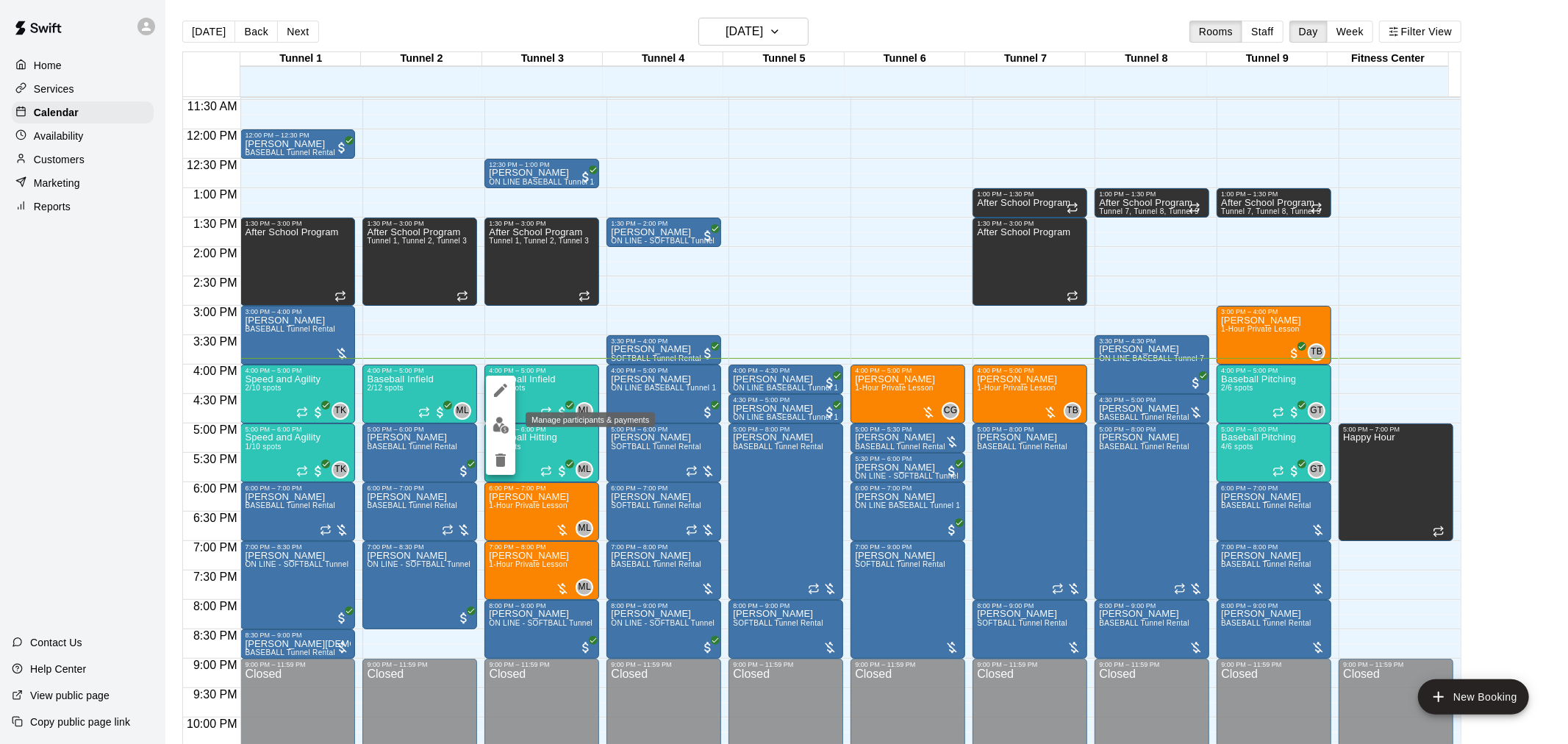
click at [503, 425] on img "edit" at bounding box center [501, 425] width 17 height 17
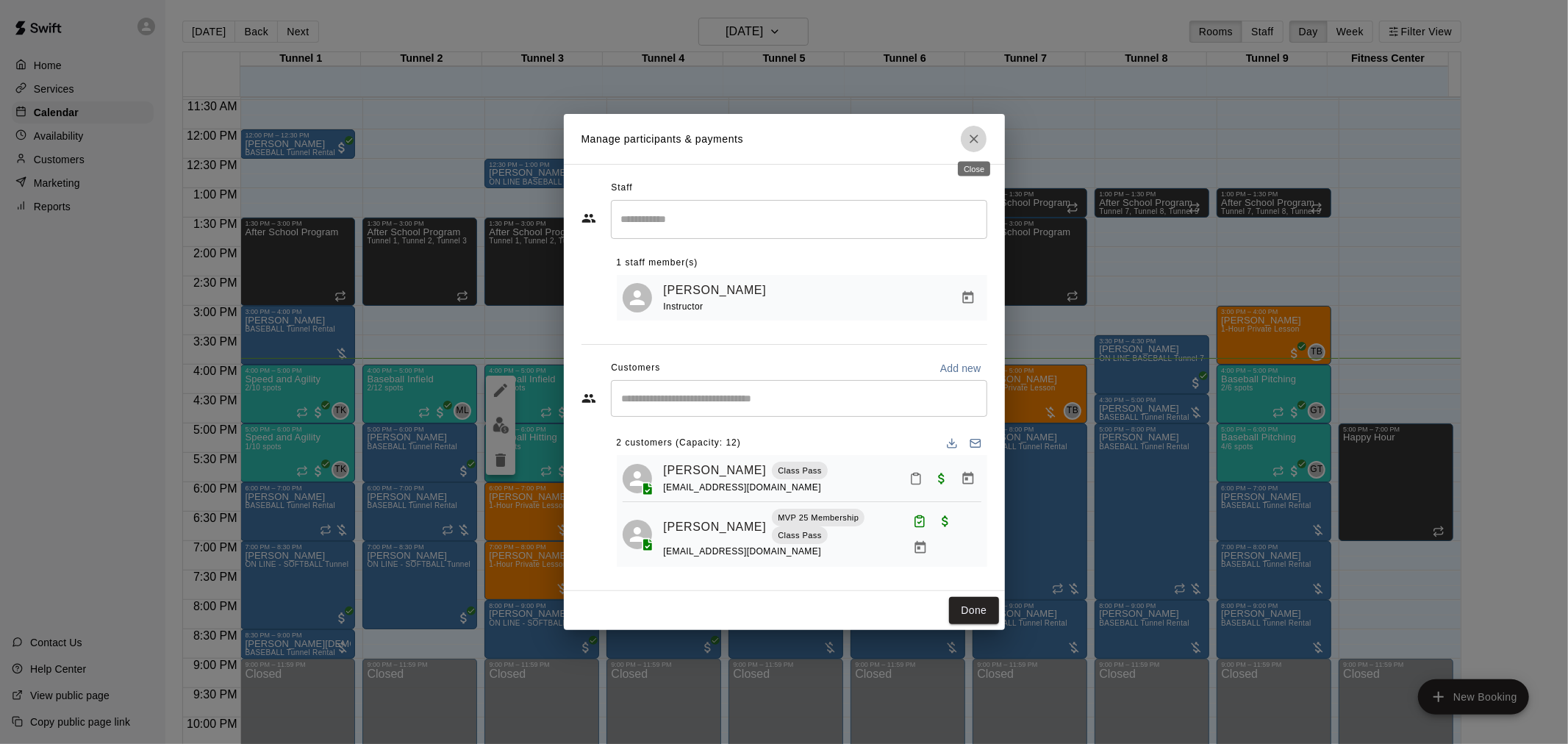
click at [971, 144] on icon "Close" at bounding box center [973, 139] width 15 height 15
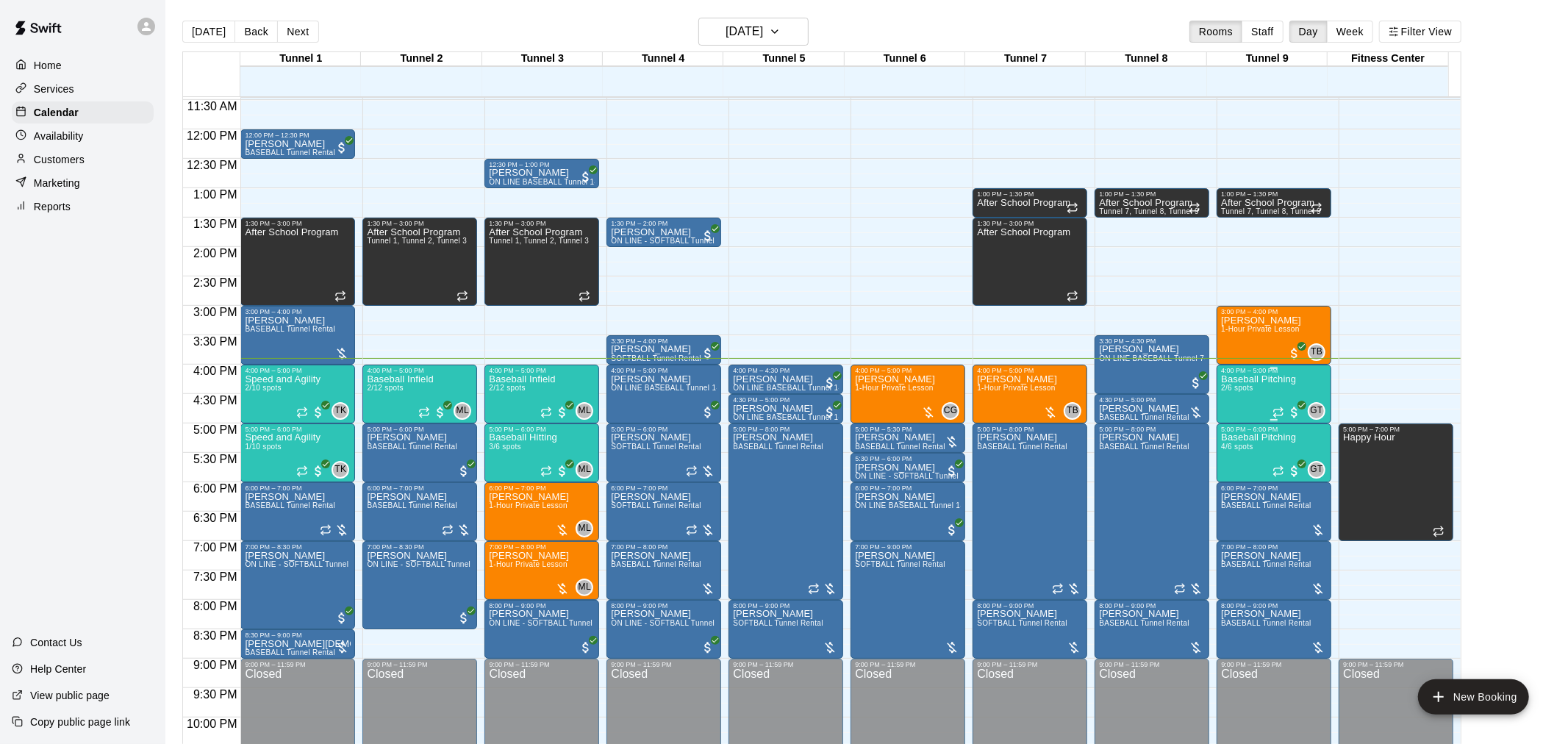
click at [1229, 386] on span "2/6 spots" at bounding box center [1238, 388] width 33 height 8
click at [1224, 432] on img "edit" at bounding box center [1226, 435] width 17 height 17
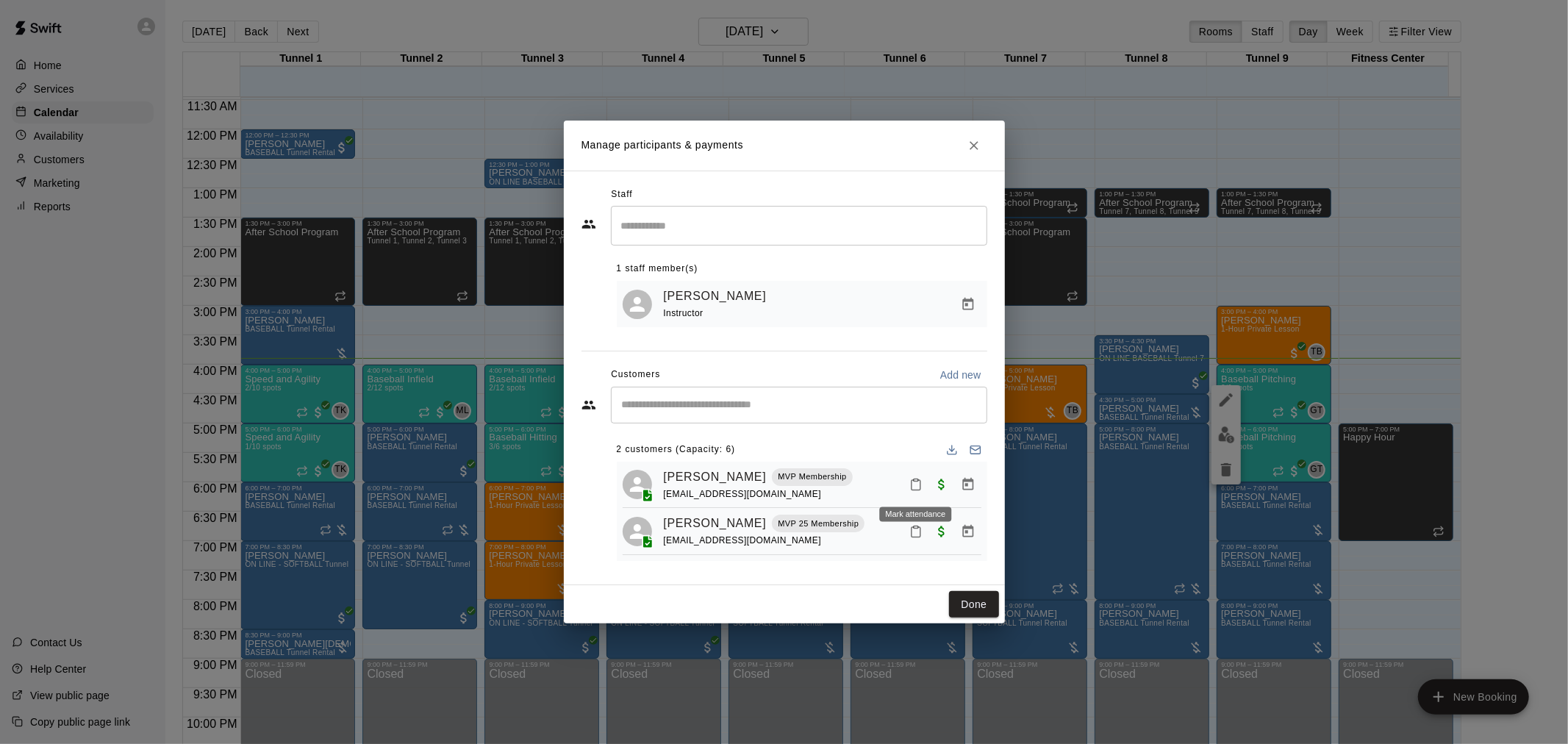
click at [920, 487] on icon "Mark attendance" at bounding box center [916, 486] width 9 height 10
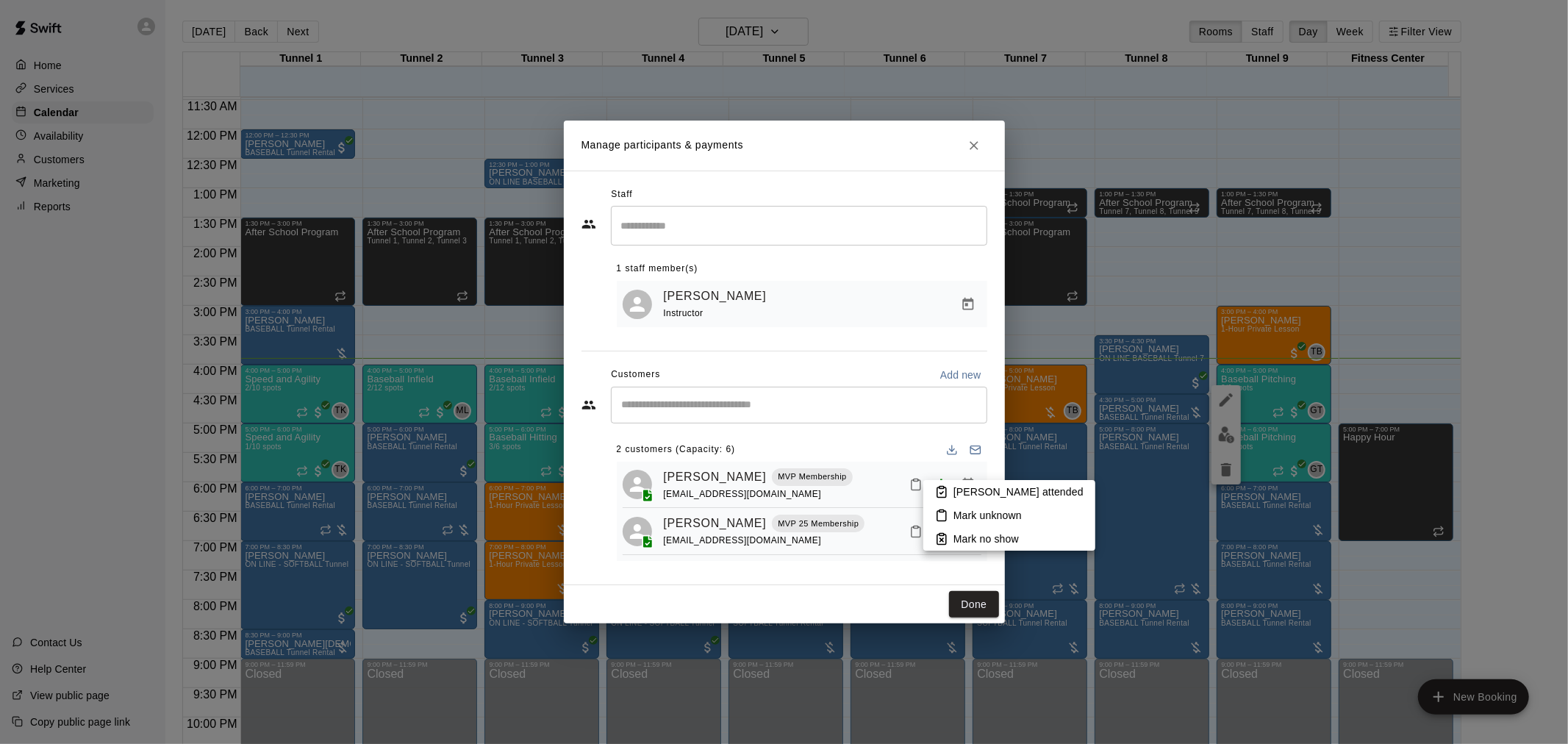
click at [939, 487] on rect at bounding box center [941, 487] width 4 height 3
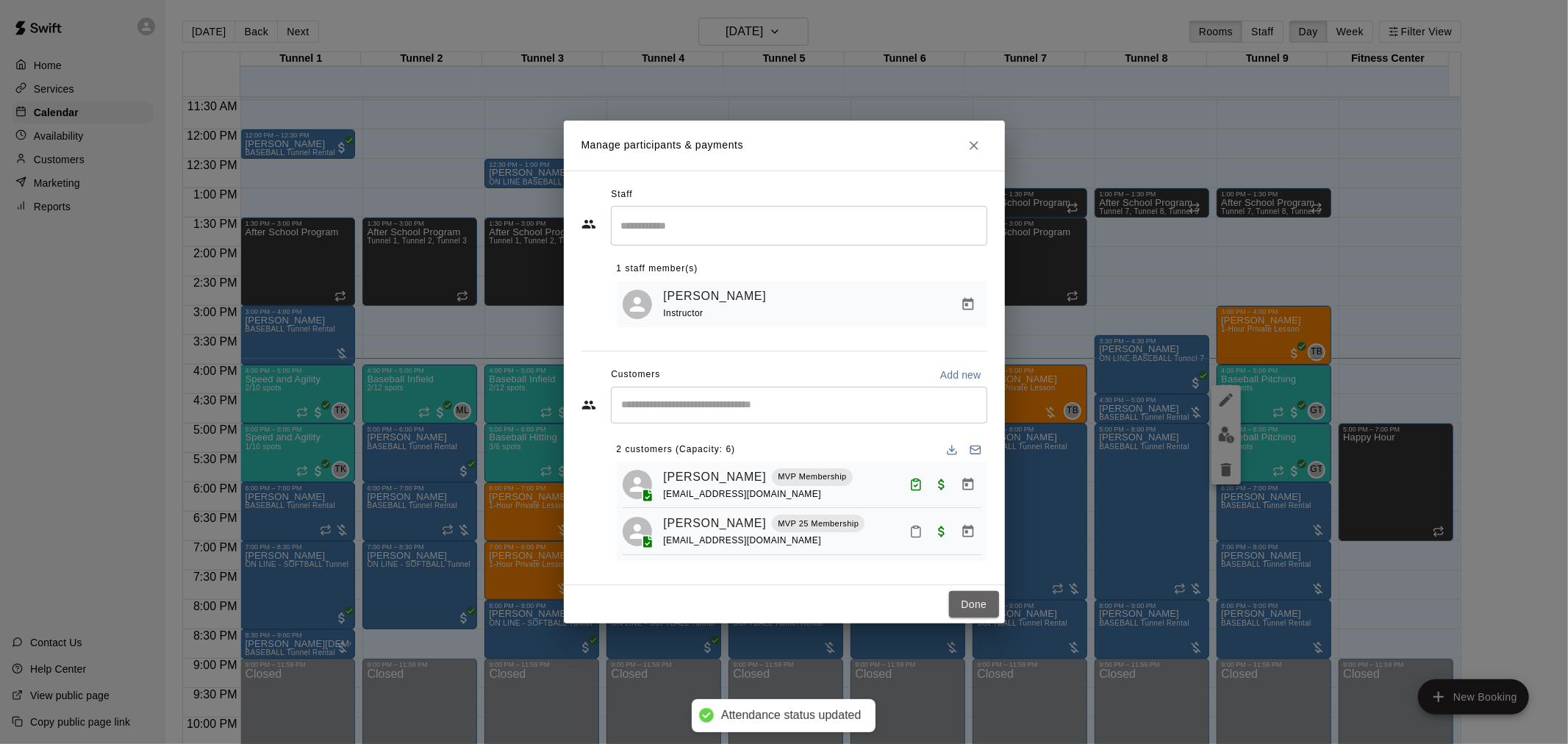
click at [978, 617] on button "Done" at bounding box center [973, 605] width 49 height 28
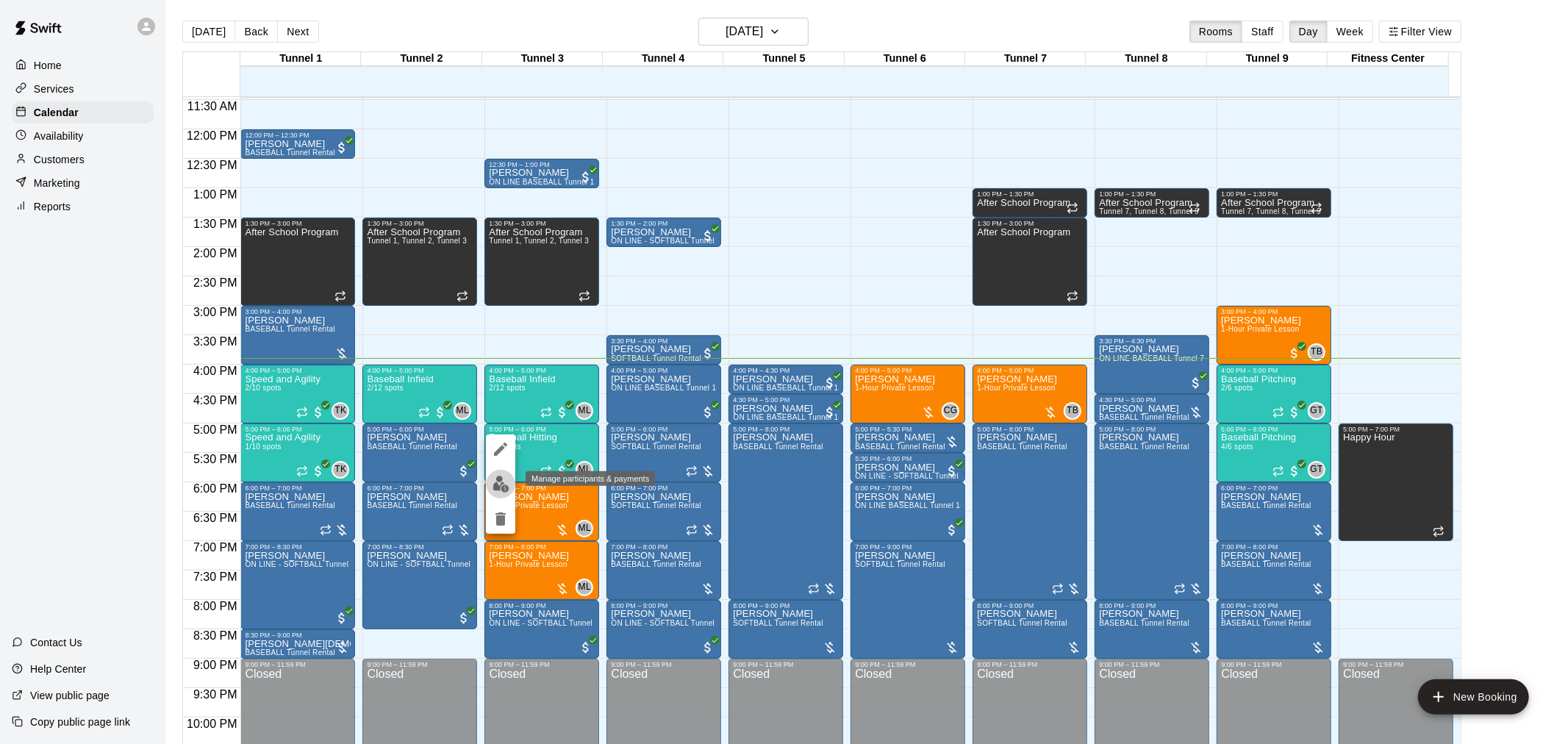
click at [504, 481] on img "edit" at bounding box center [501, 485] width 17 height 17
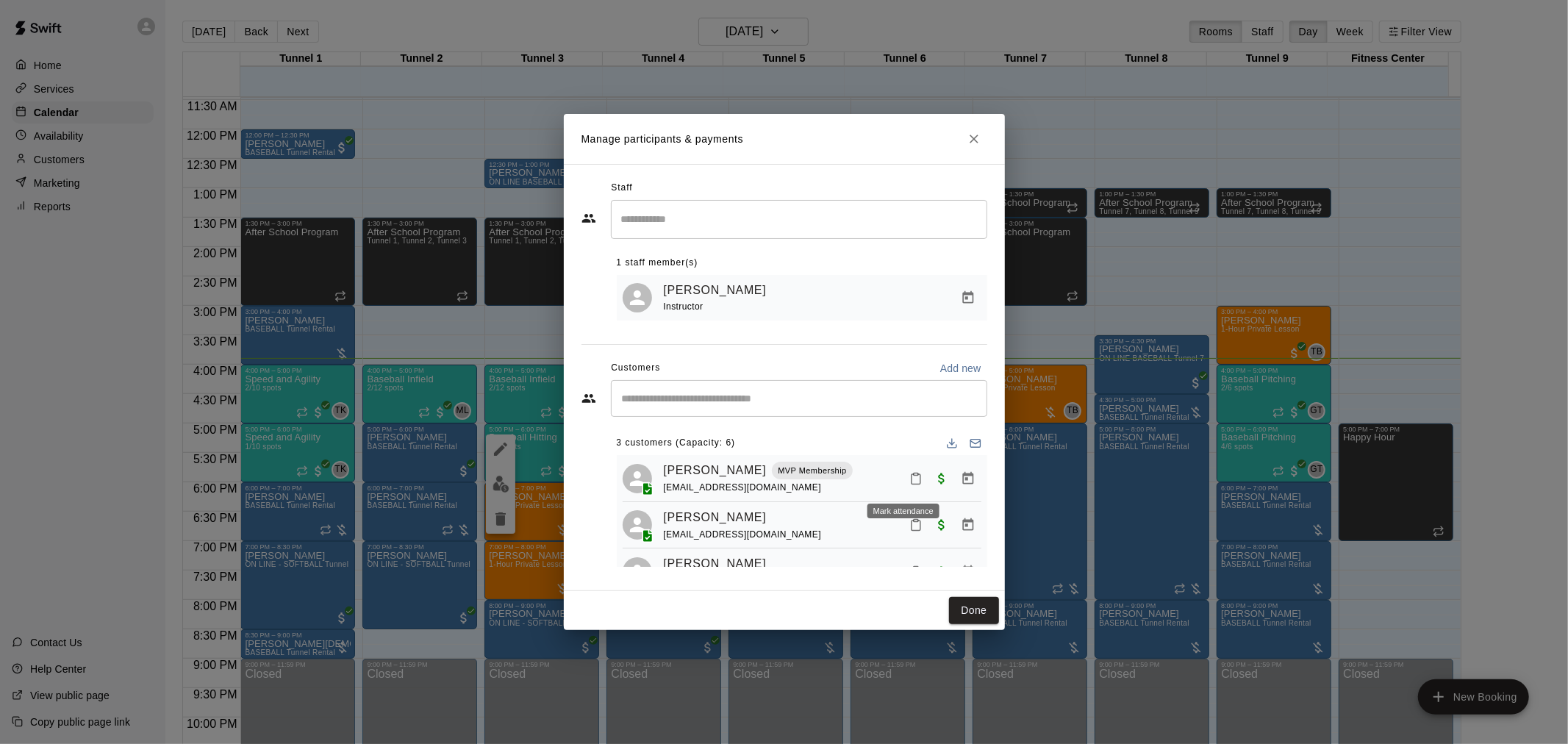
click at [909, 483] on icon "Mark attendance" at bounding box center [915, 478] width 13 height 13
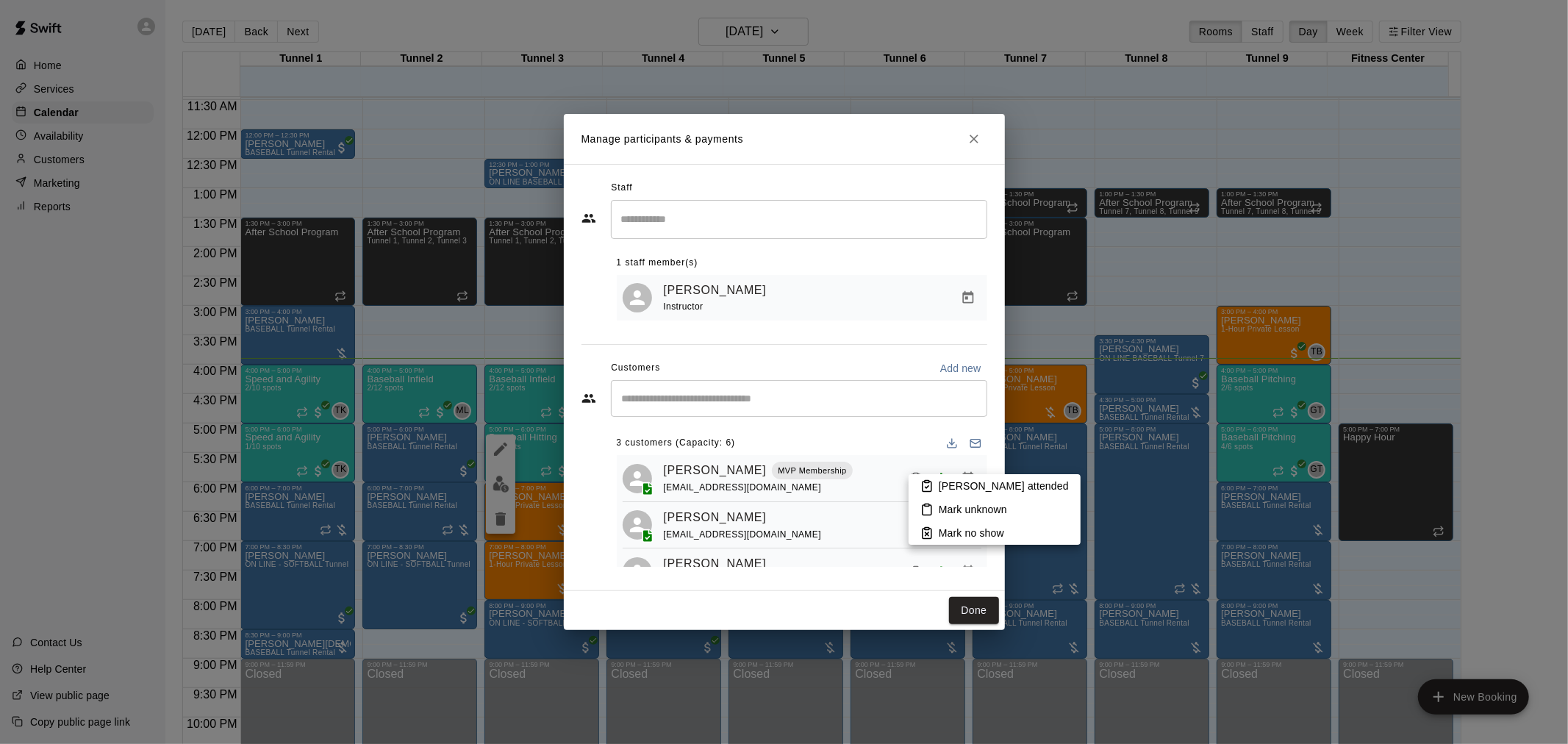
click at [951, 482] on p "[PERSON_NAME] attended" at bounding box center [1003, 486] width 130 height 15
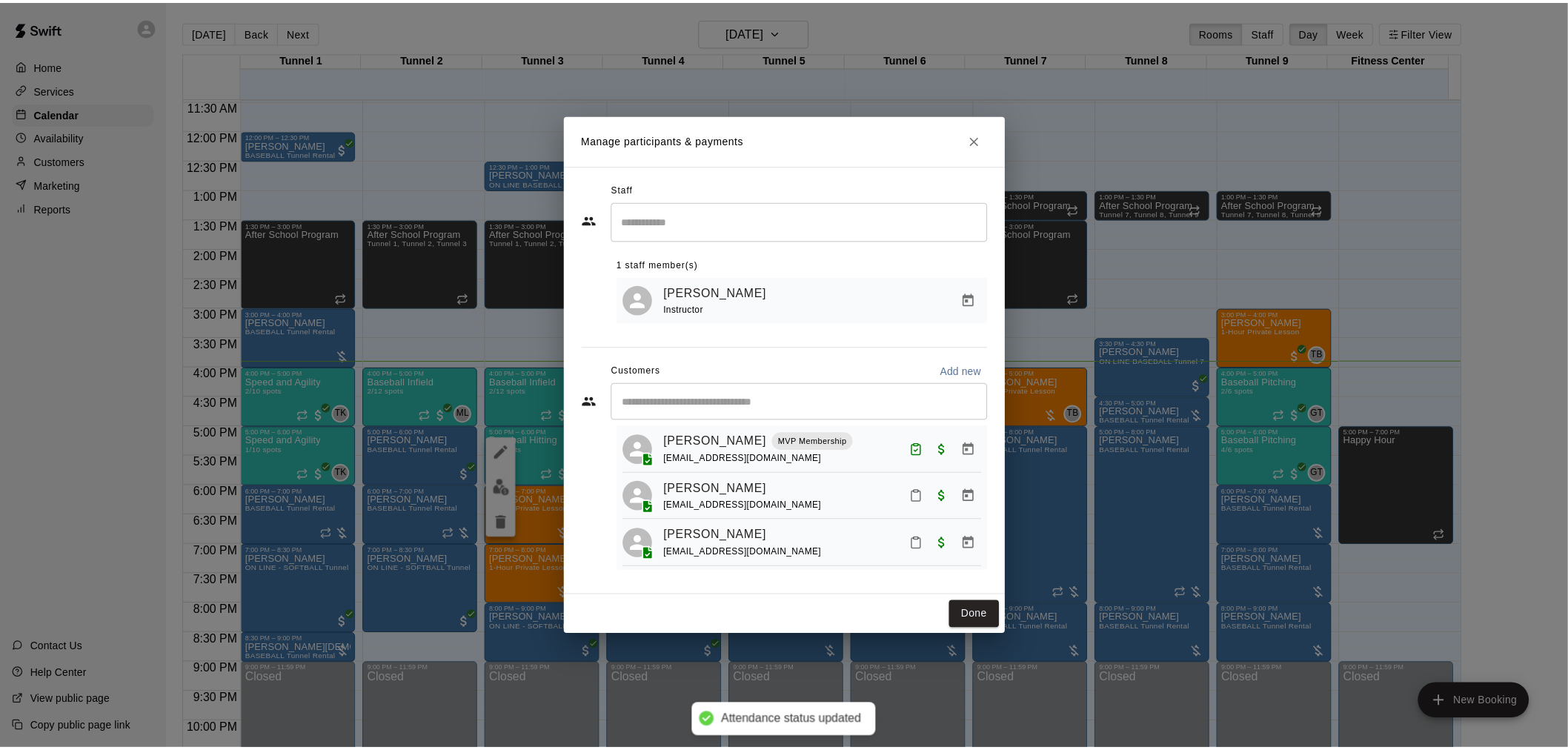
scroll to position [42, 0]
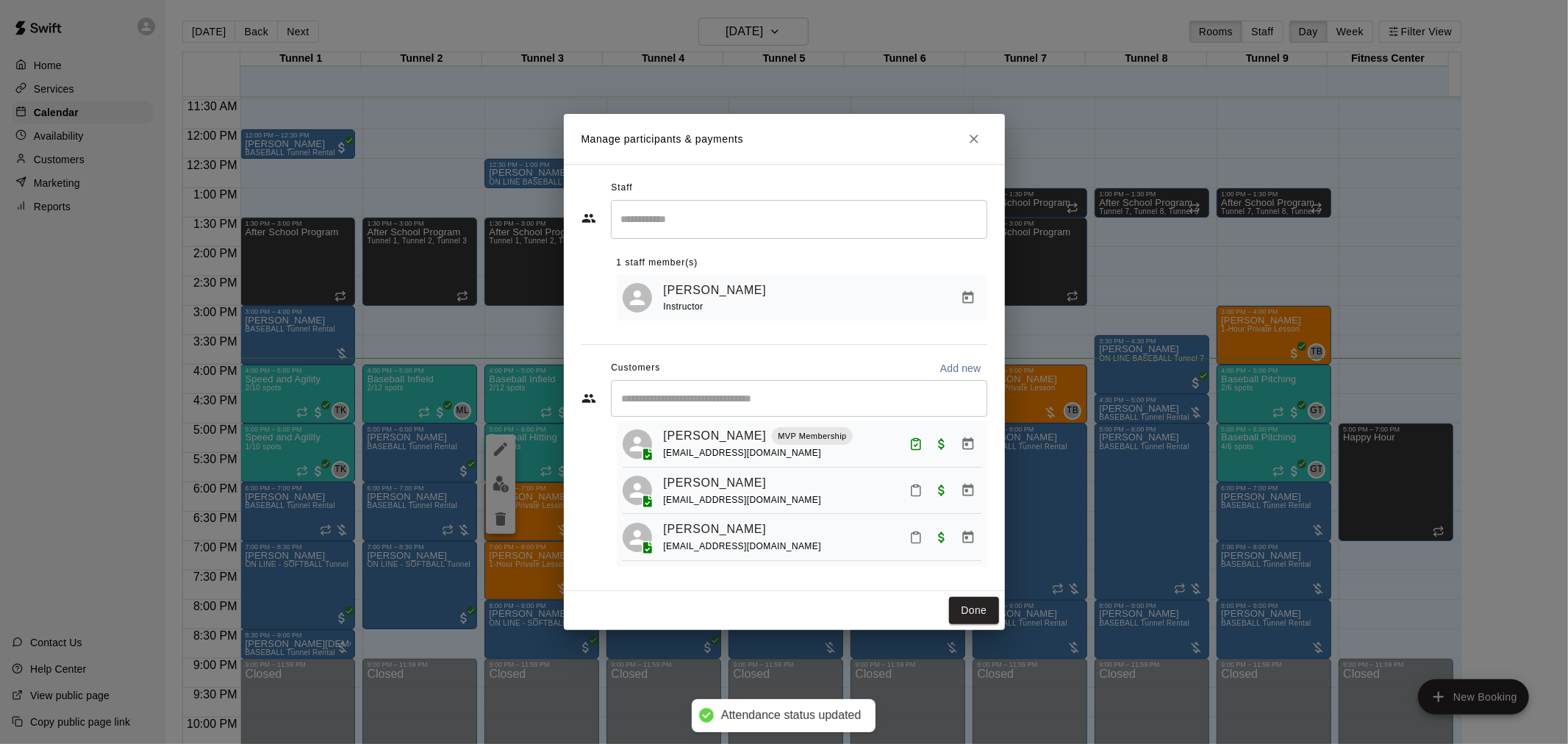
click at [973, 606] on button "Done" at bounding box center [973, 611] width 49 height 28
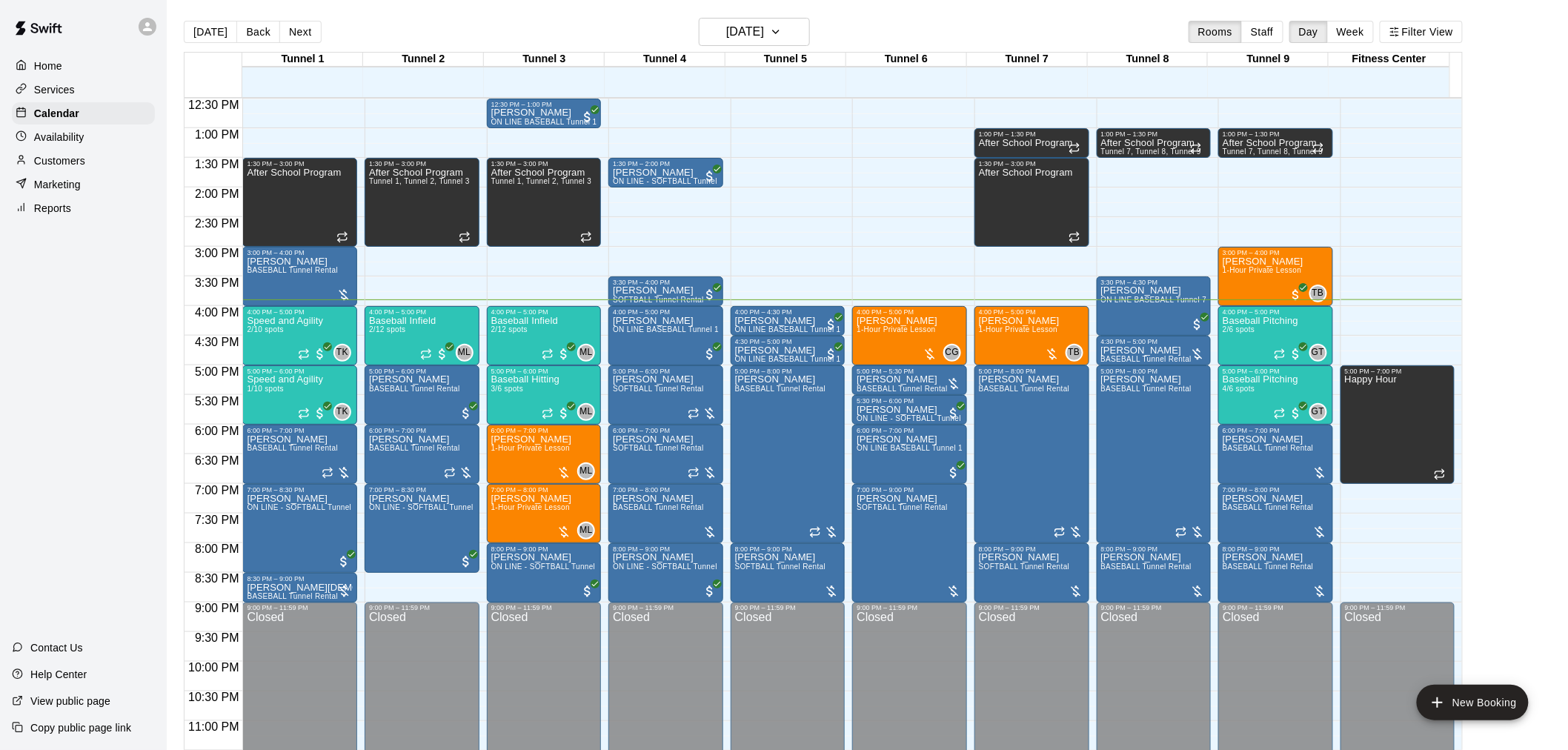
scroll to position [754, 0]
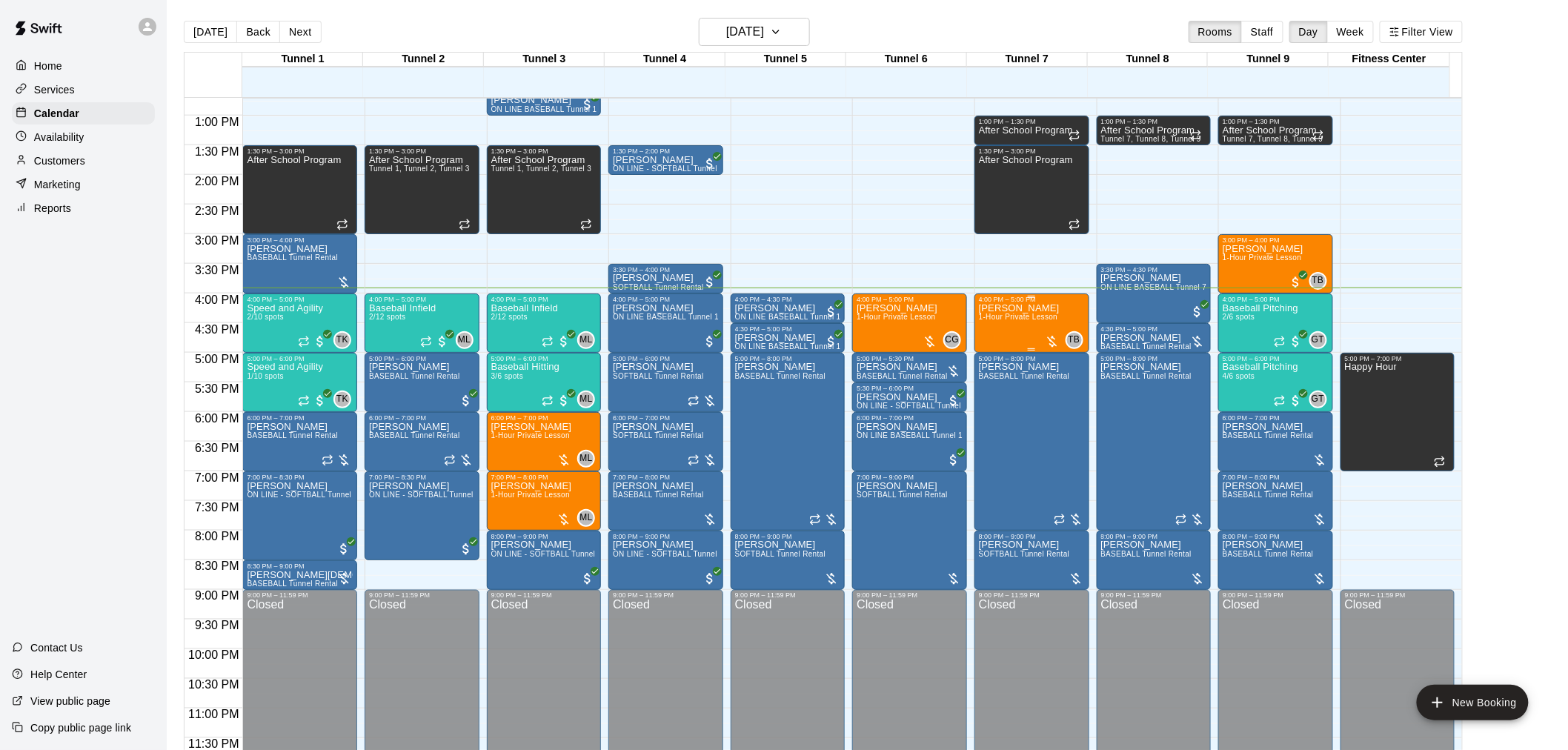
click at [1018, 320] on span "1-Hour Private Lesson" at bounding box center [1018, 316] width 79 height 8
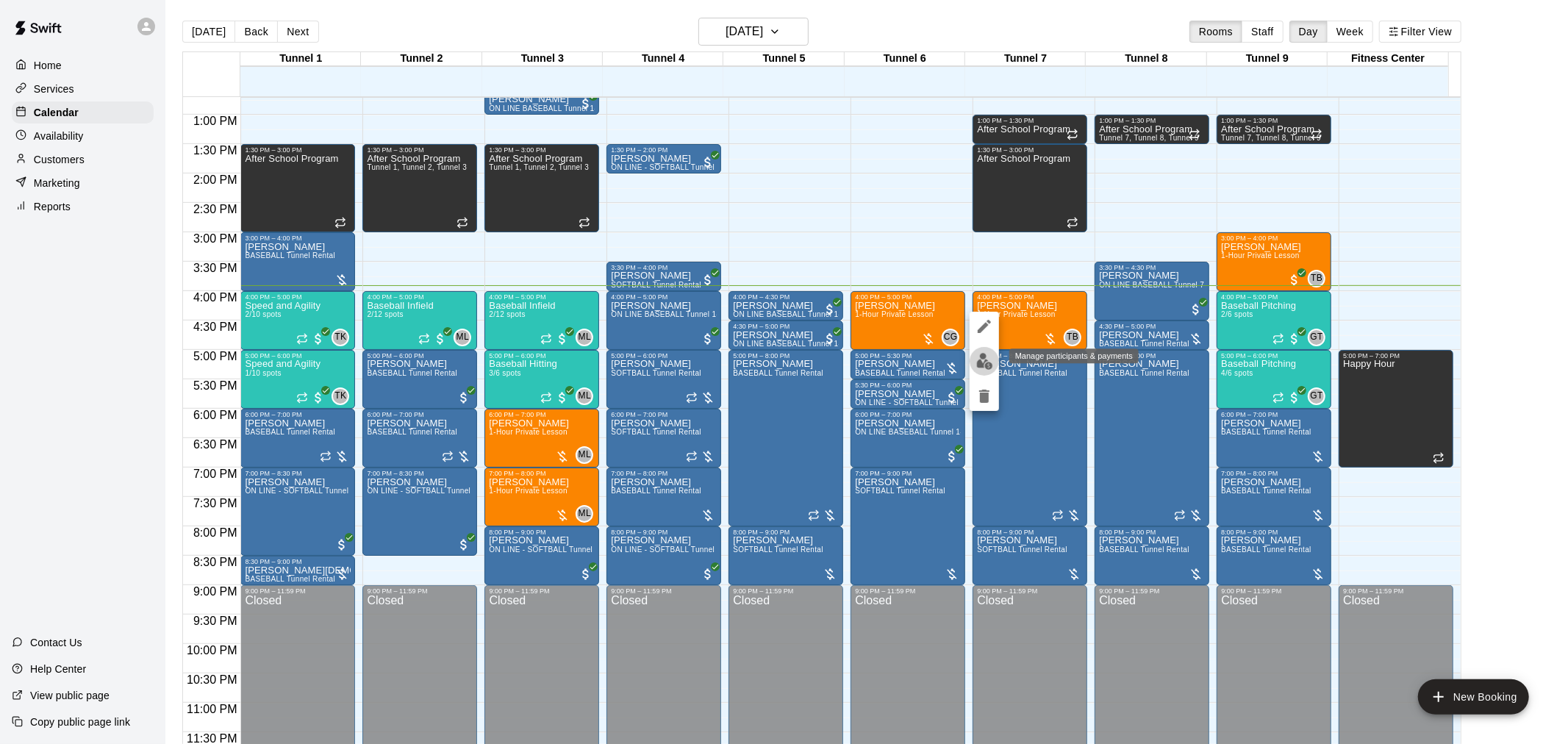
click at [985, 365] on img "edit" at bounding box center [985, 362] width 17 height 17
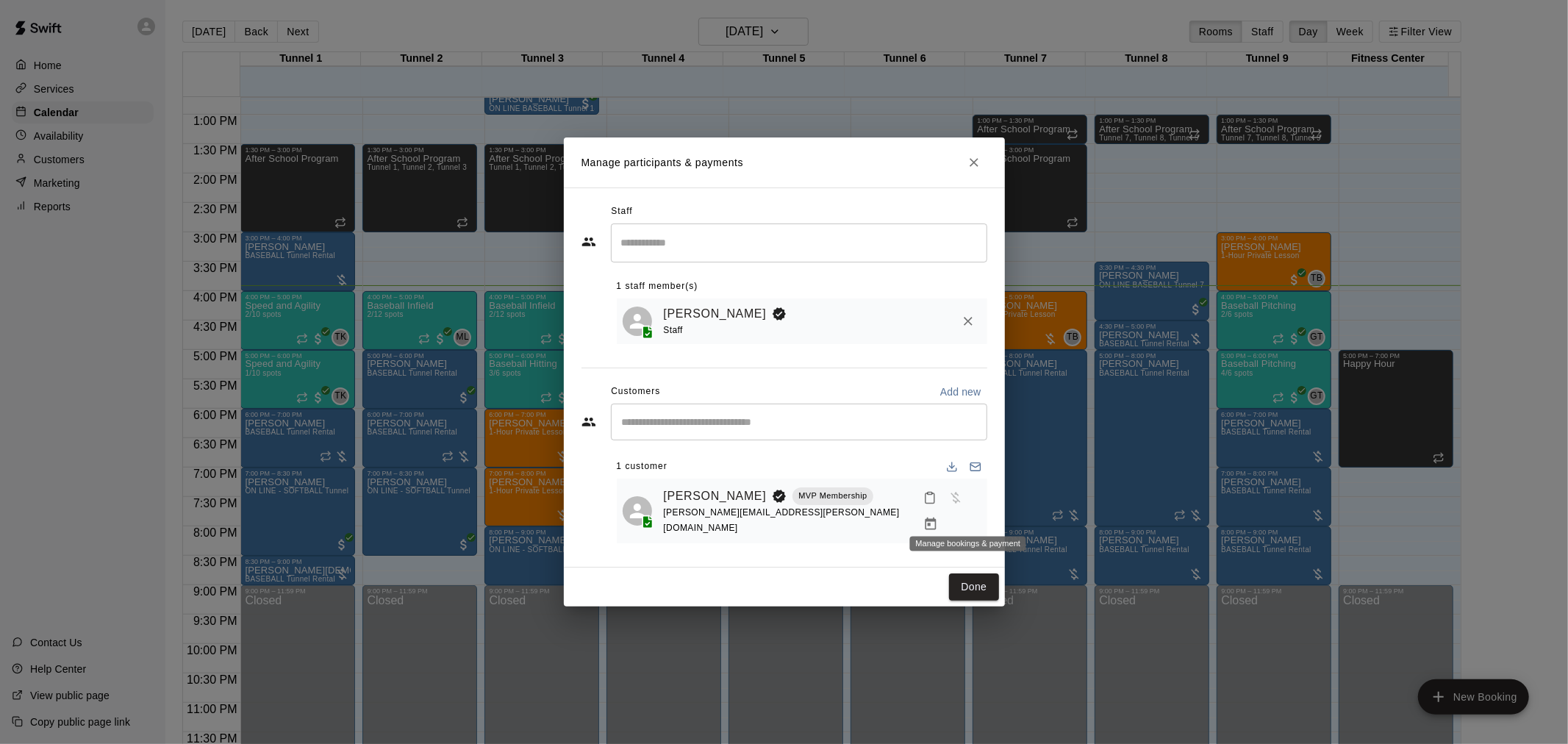
click at [938, 517] on icon "Manage bookings & payment" at bounding box center [930, 524] width 15 height 15
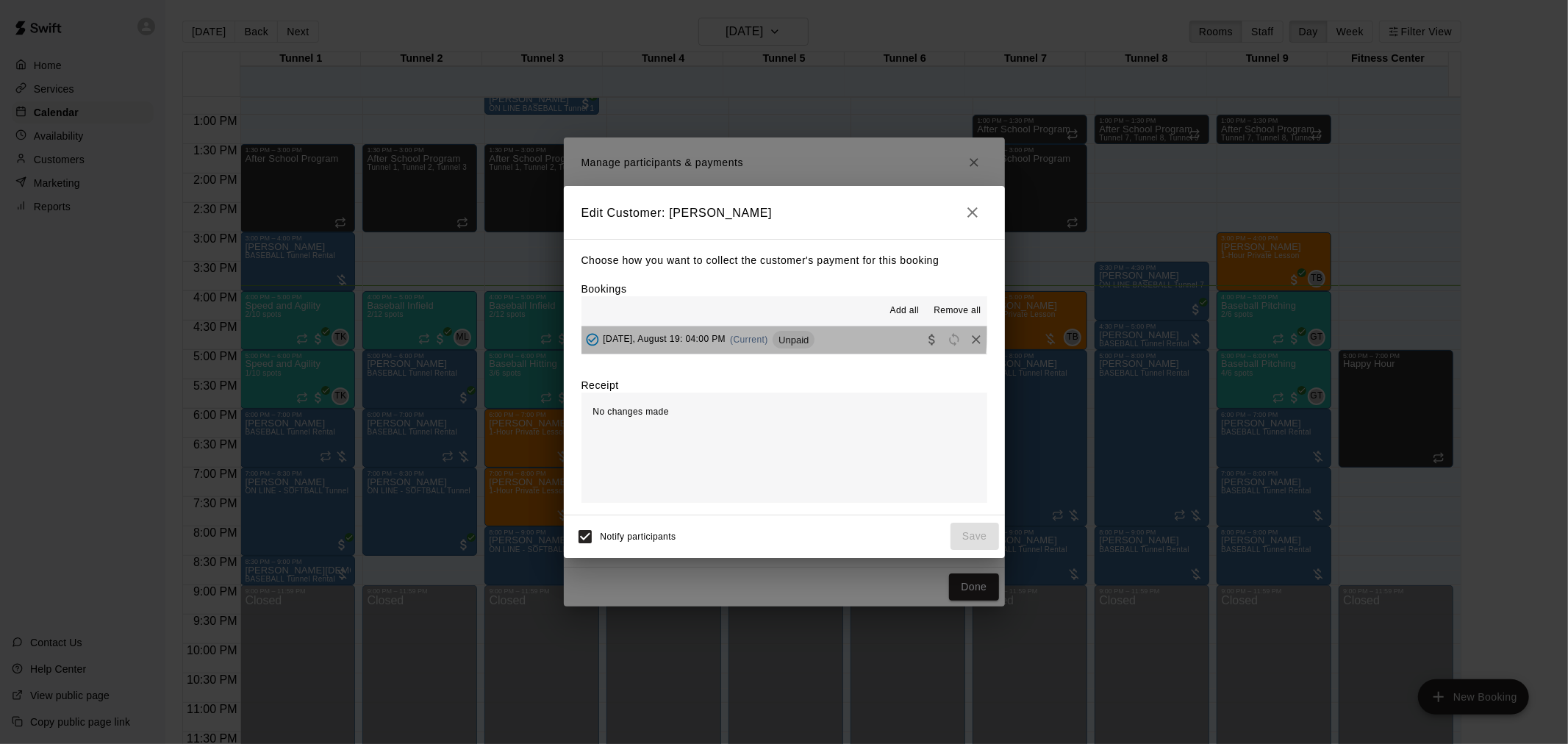
click at [783, 334] on div "Unpaid" at bounding box center [793, 339] width 42 height 17
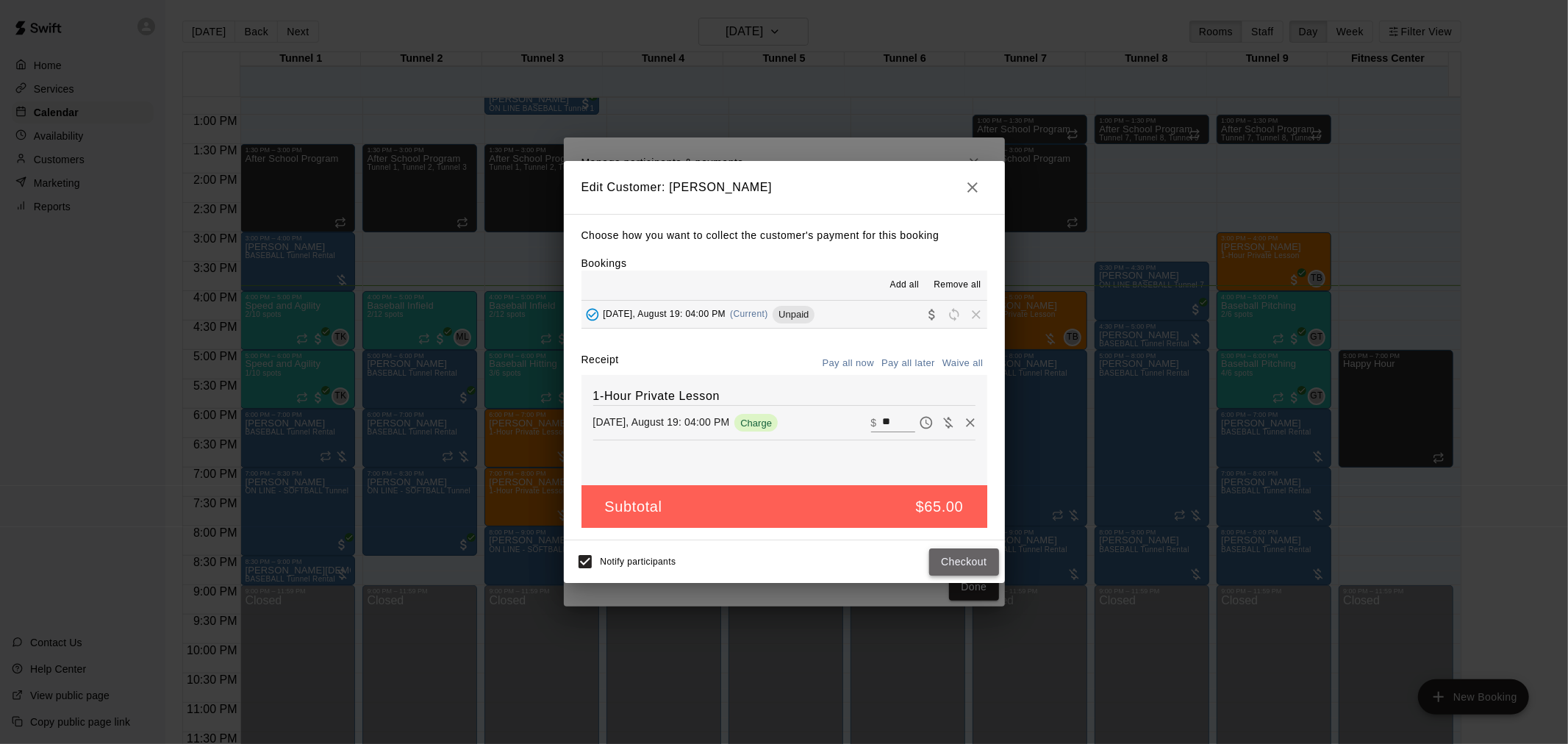
click at [971, 561] on button "Checkout" at bounding box center [964, 562] width 69 height 28
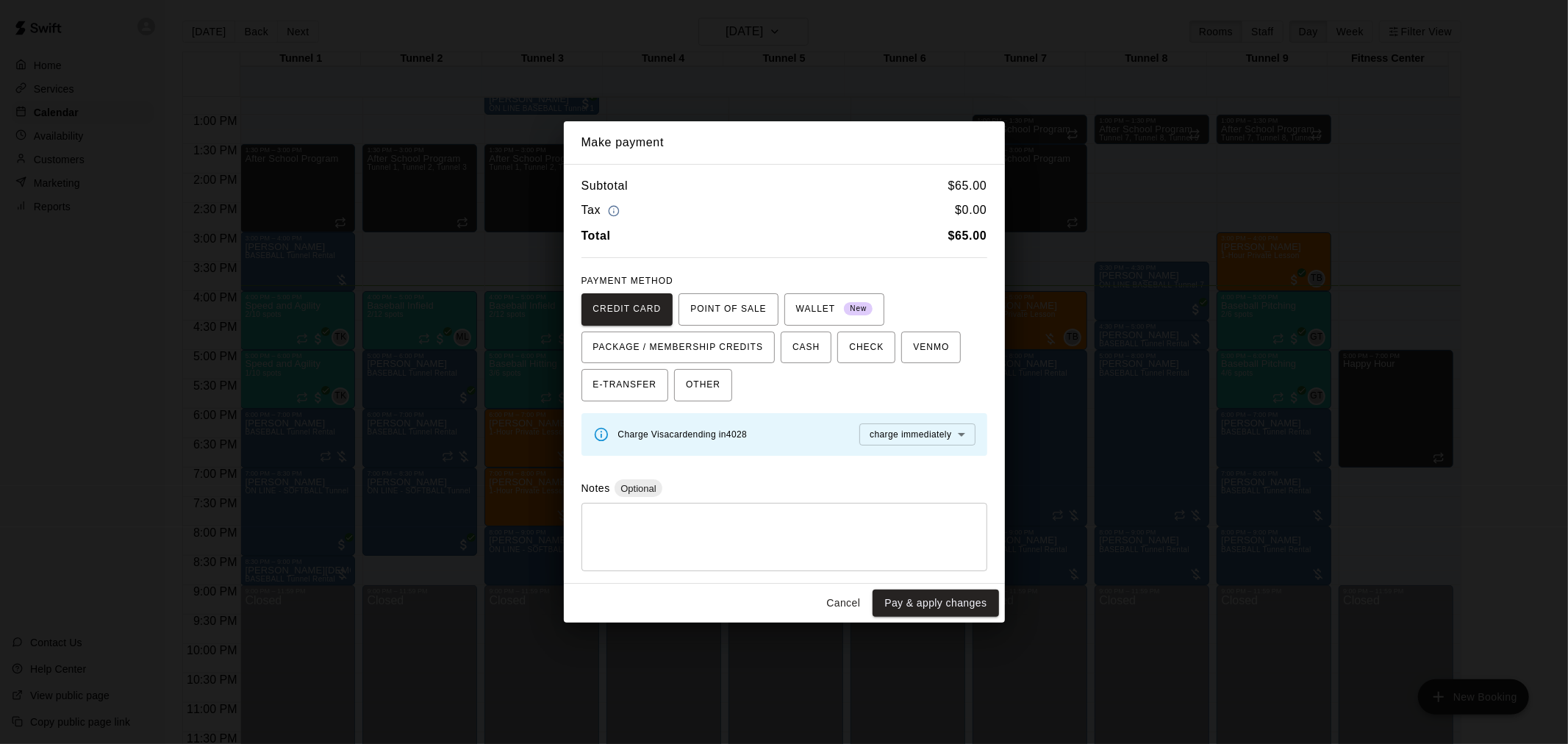
click at [935, 598] on button "Pay & apply changes" at bounding box center [935, 604] width 126 height 28
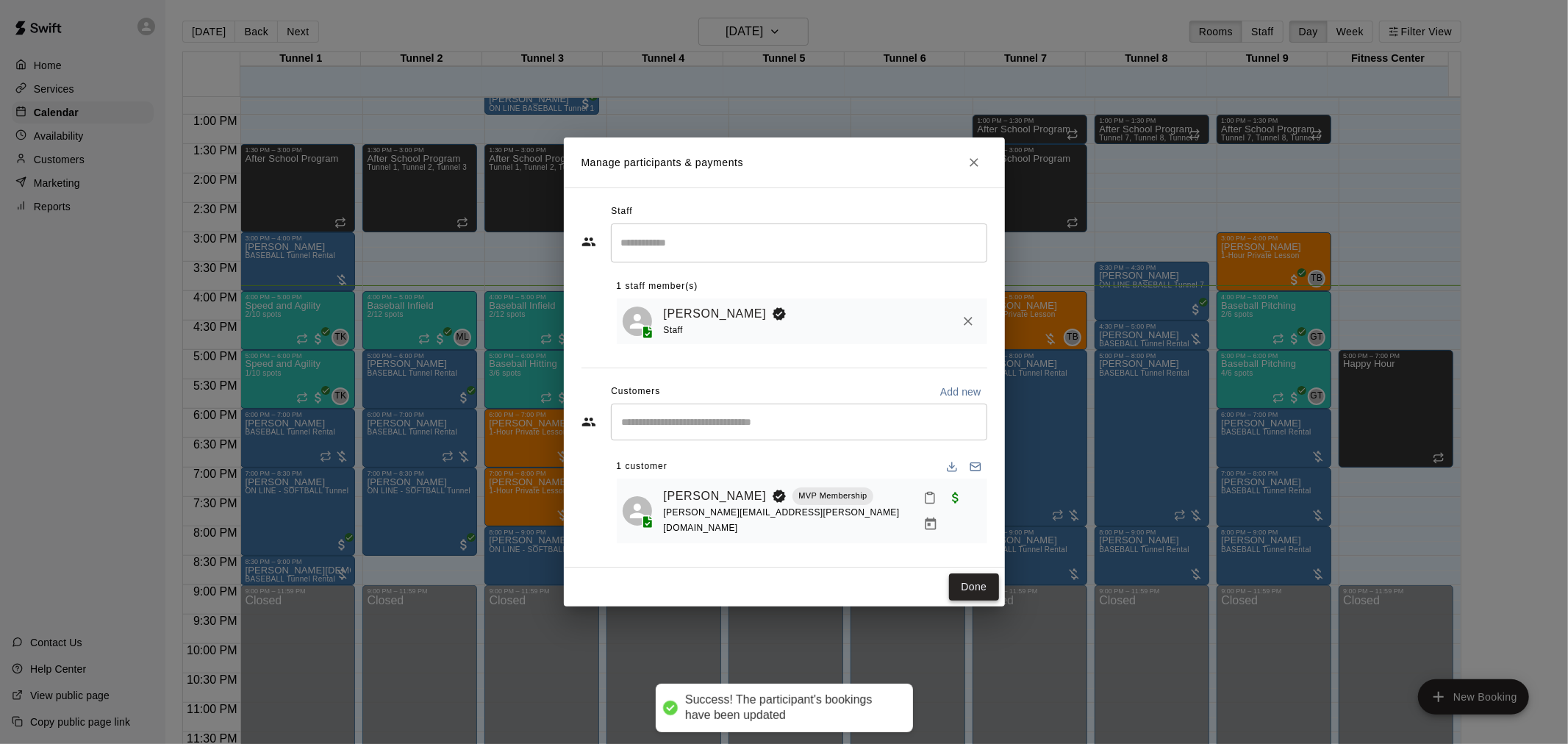
click at [967, 582] on button "Done" at bounding box center [973, 587] width 49 height 28
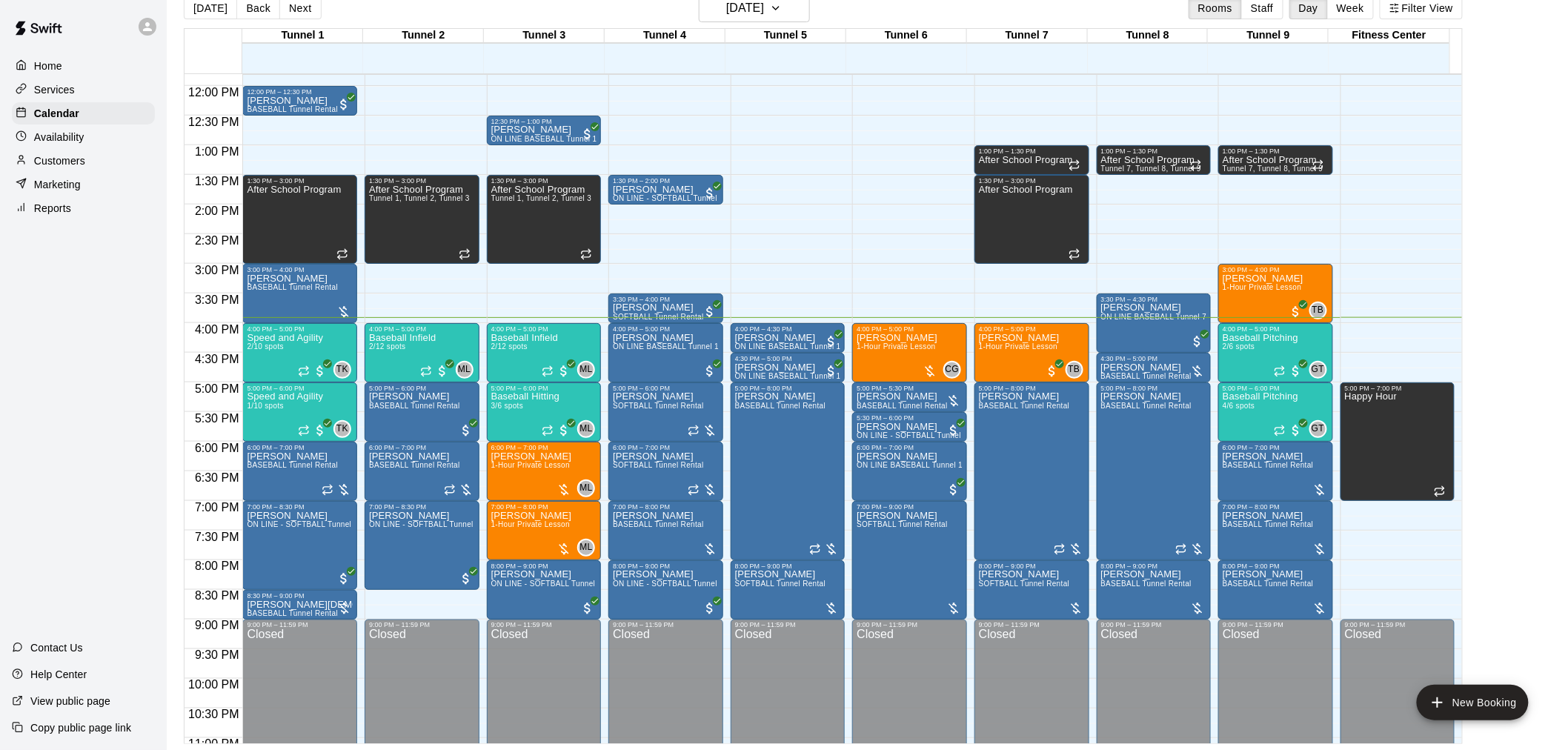
scroll to position [672, 0]
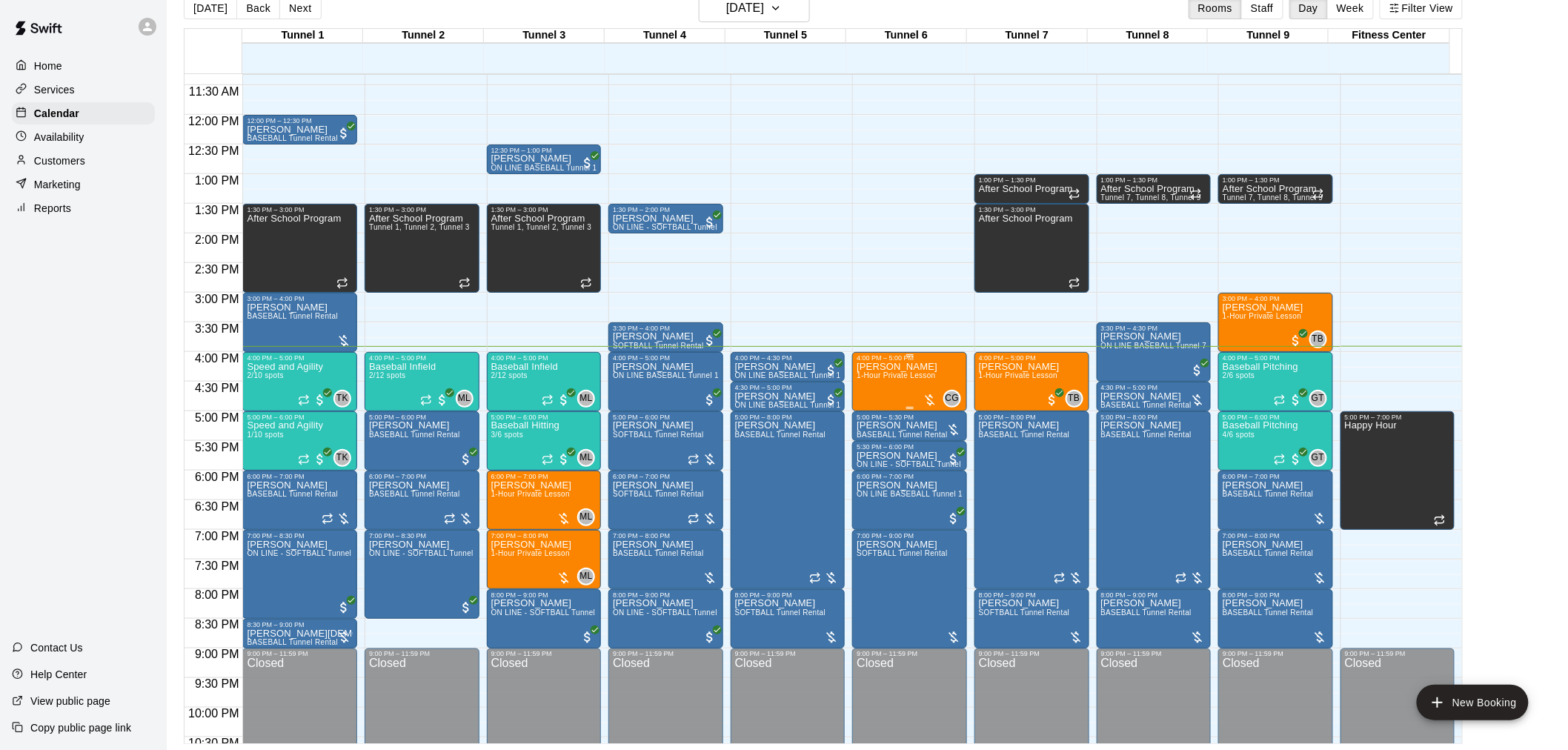
click at [886, 390] on div "Robert Ervin 1-Hour Private Lesson" at bounding box center [896, 737] width 81 height 750
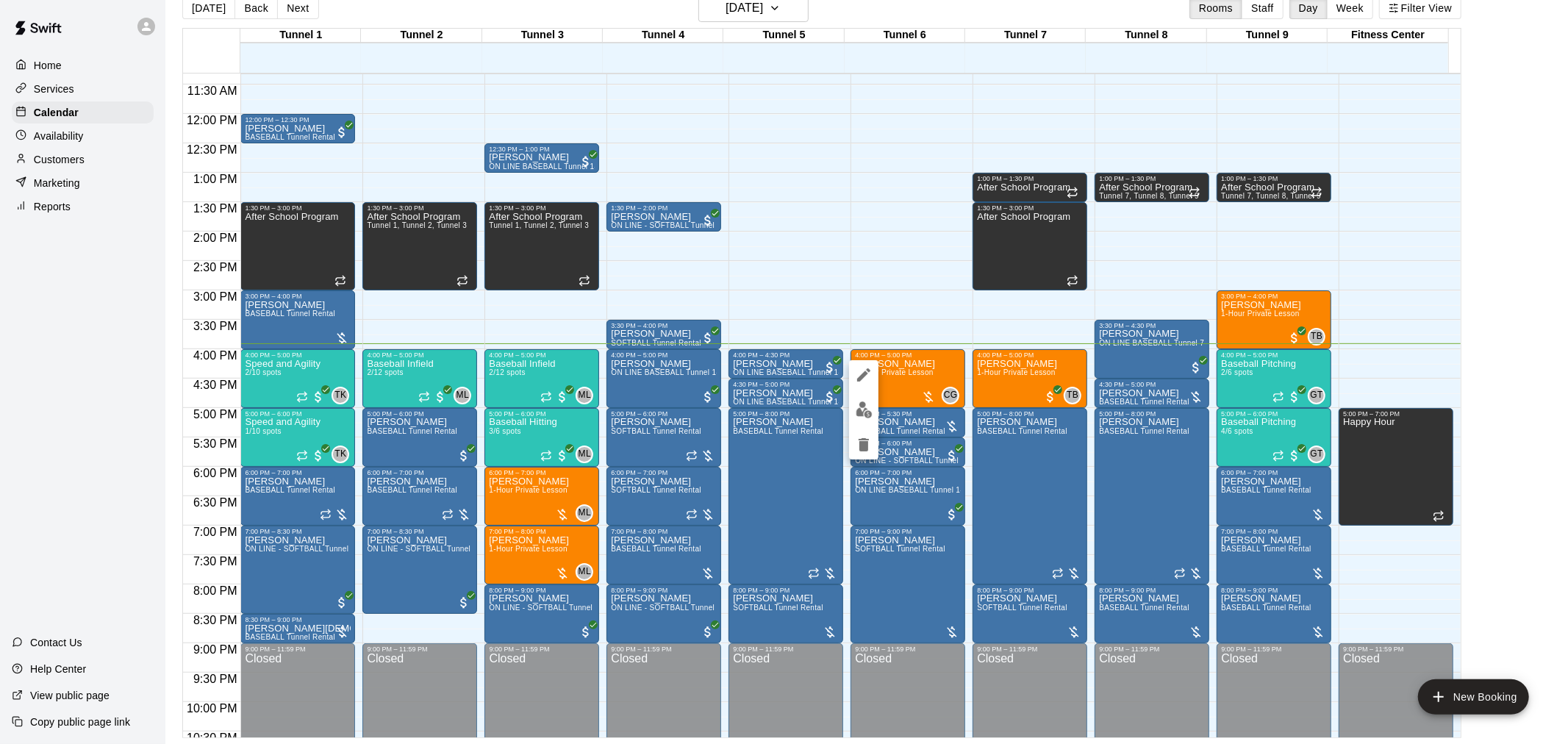
click at [1517, 444] on div at bounding box center [784, 372] width 1568 height 744
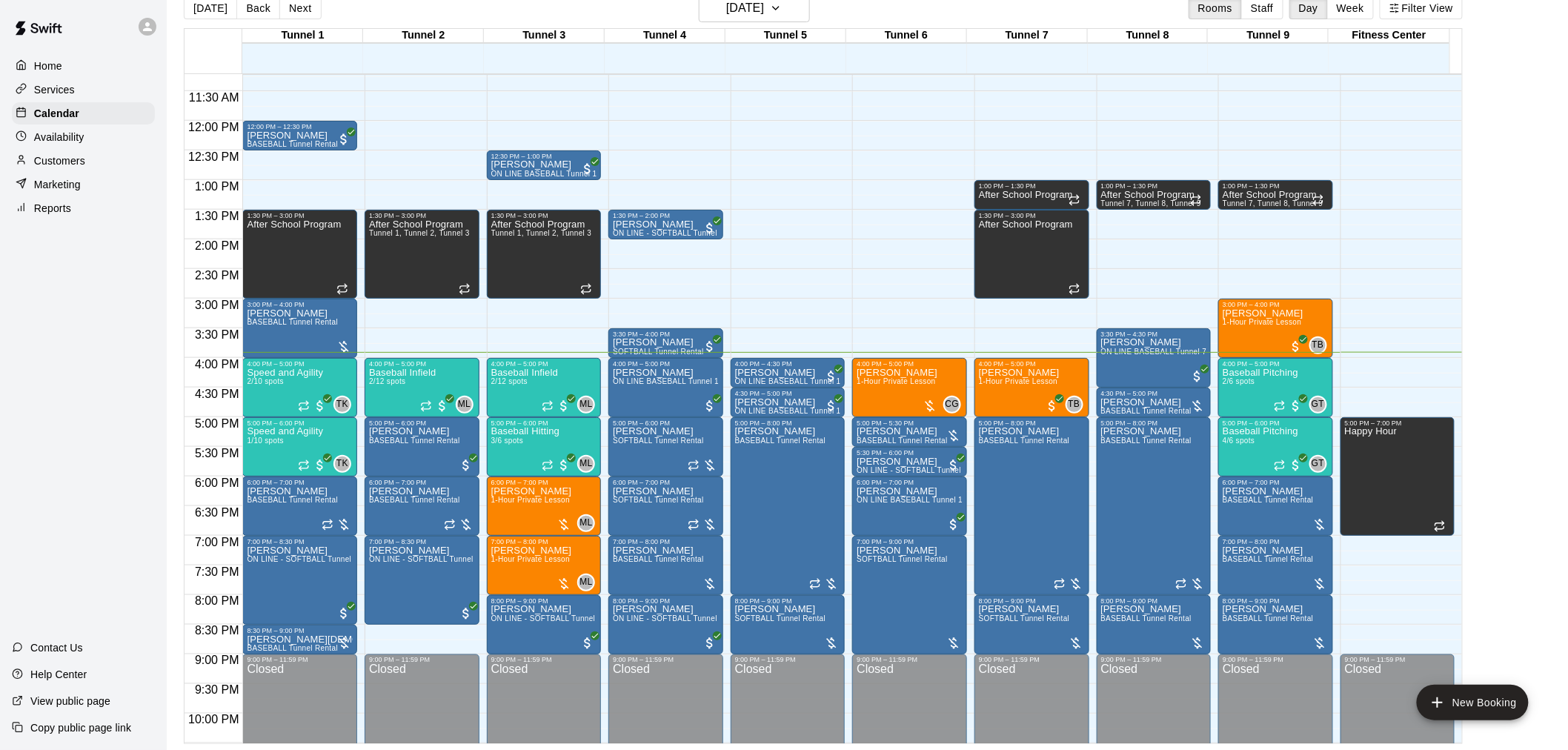
scroll to position [668, 0]
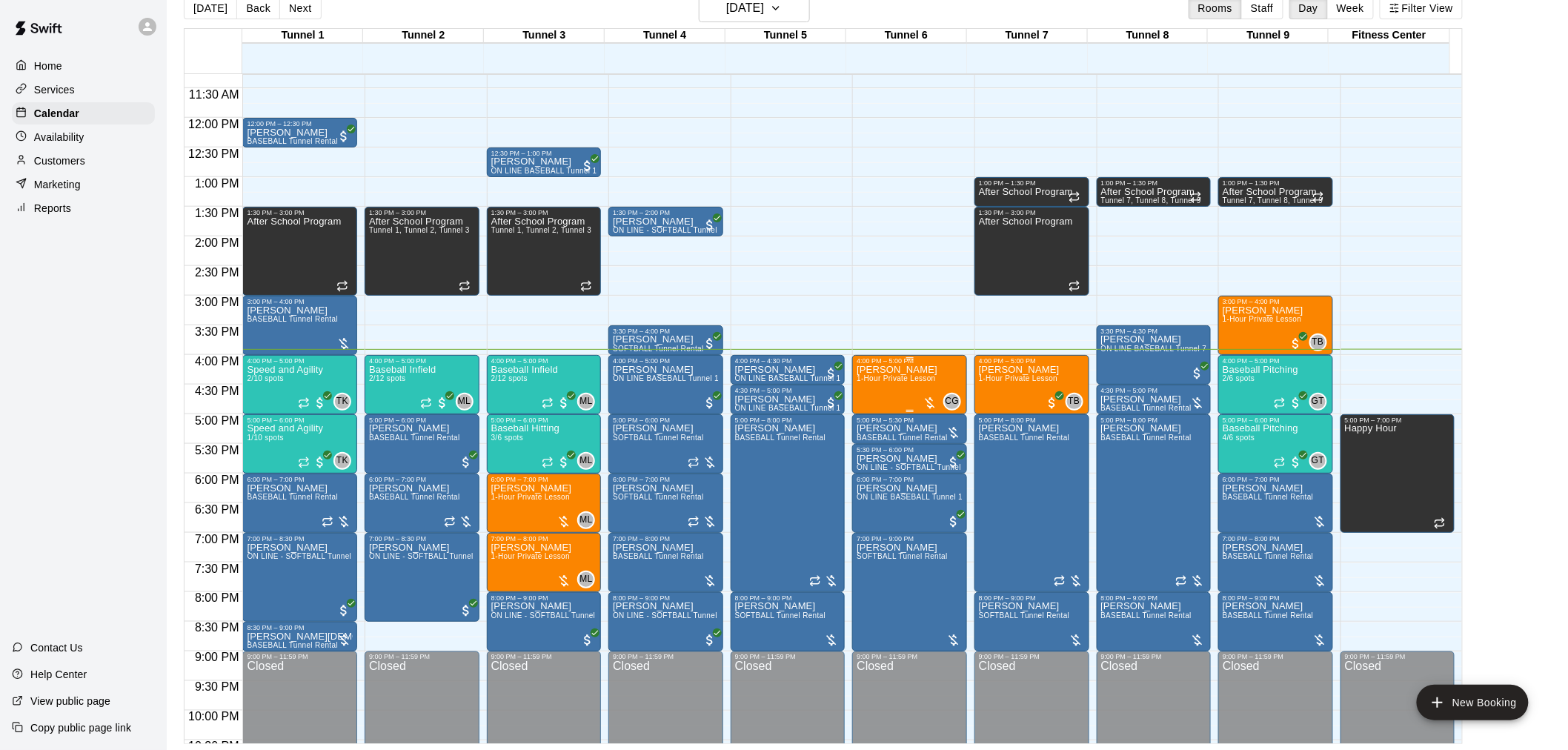
click at [927, 390] on div "Robert Ervin 1-Hour Private Lesson" at bounding box center [896, 740] width 81 height 750
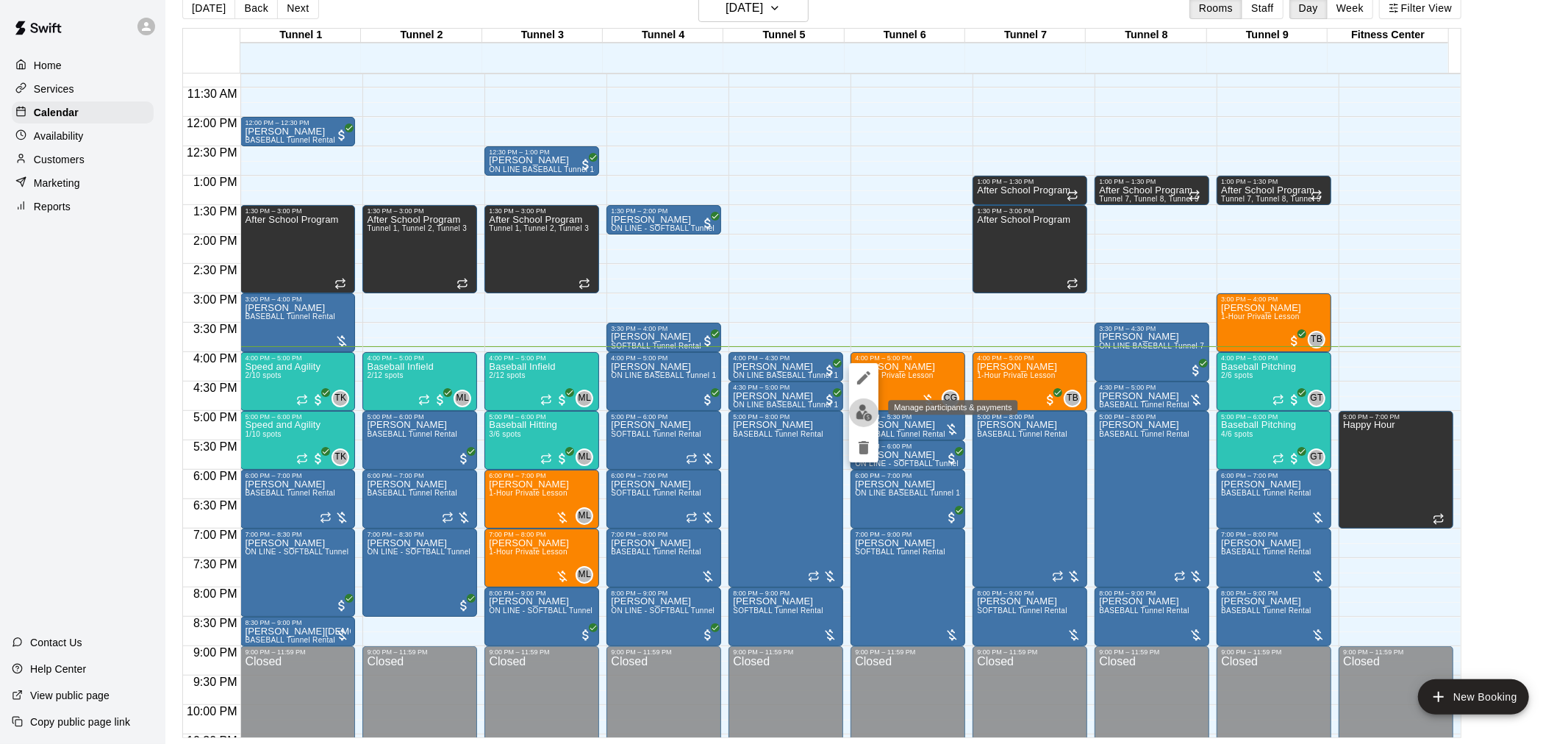
click at [866, 419] on img "edit" at bounding box center [864, 413] width 17 height 17
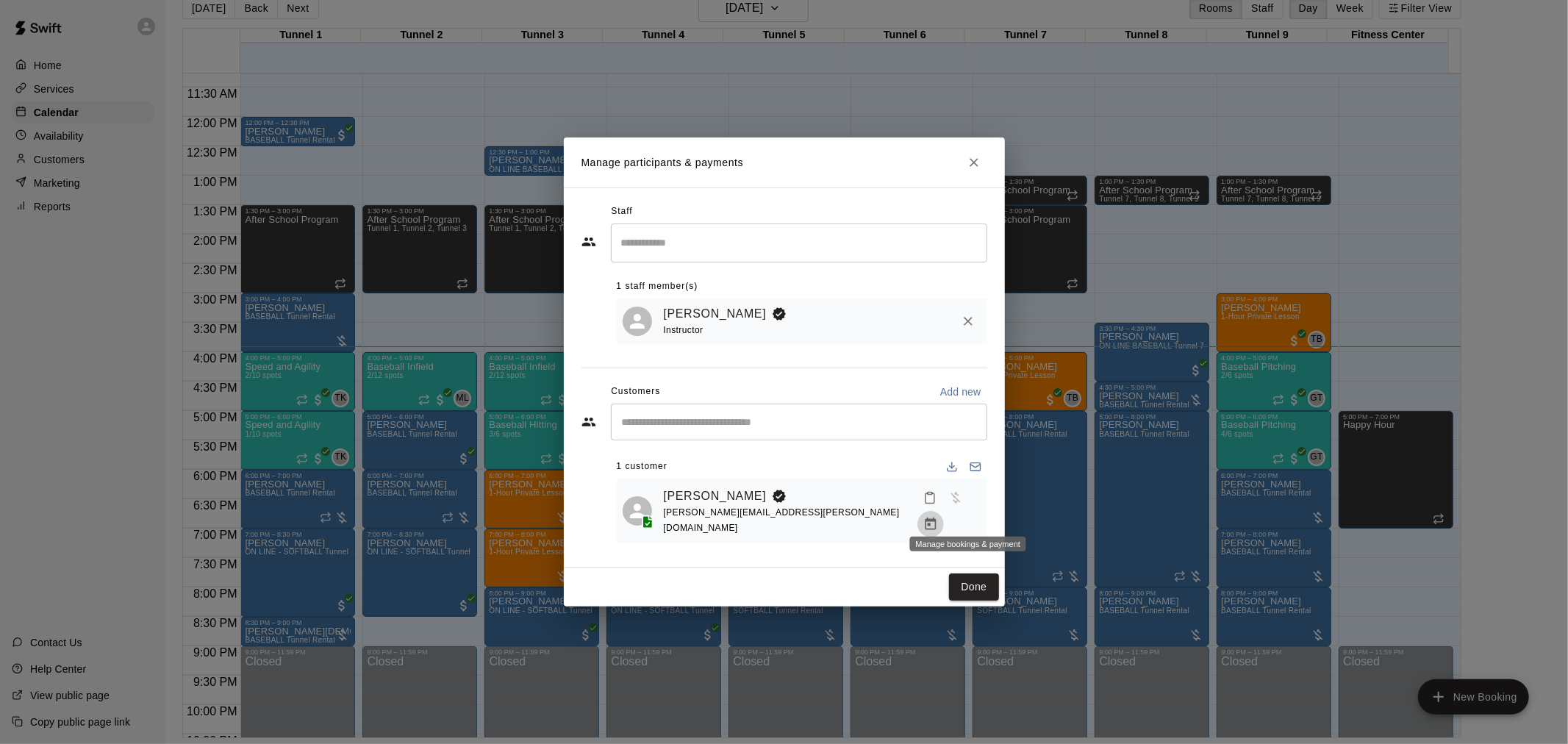
click at [938, 519] on icon "Manage bookings & payment" at bounding box center [930, 524] width 15 height 15
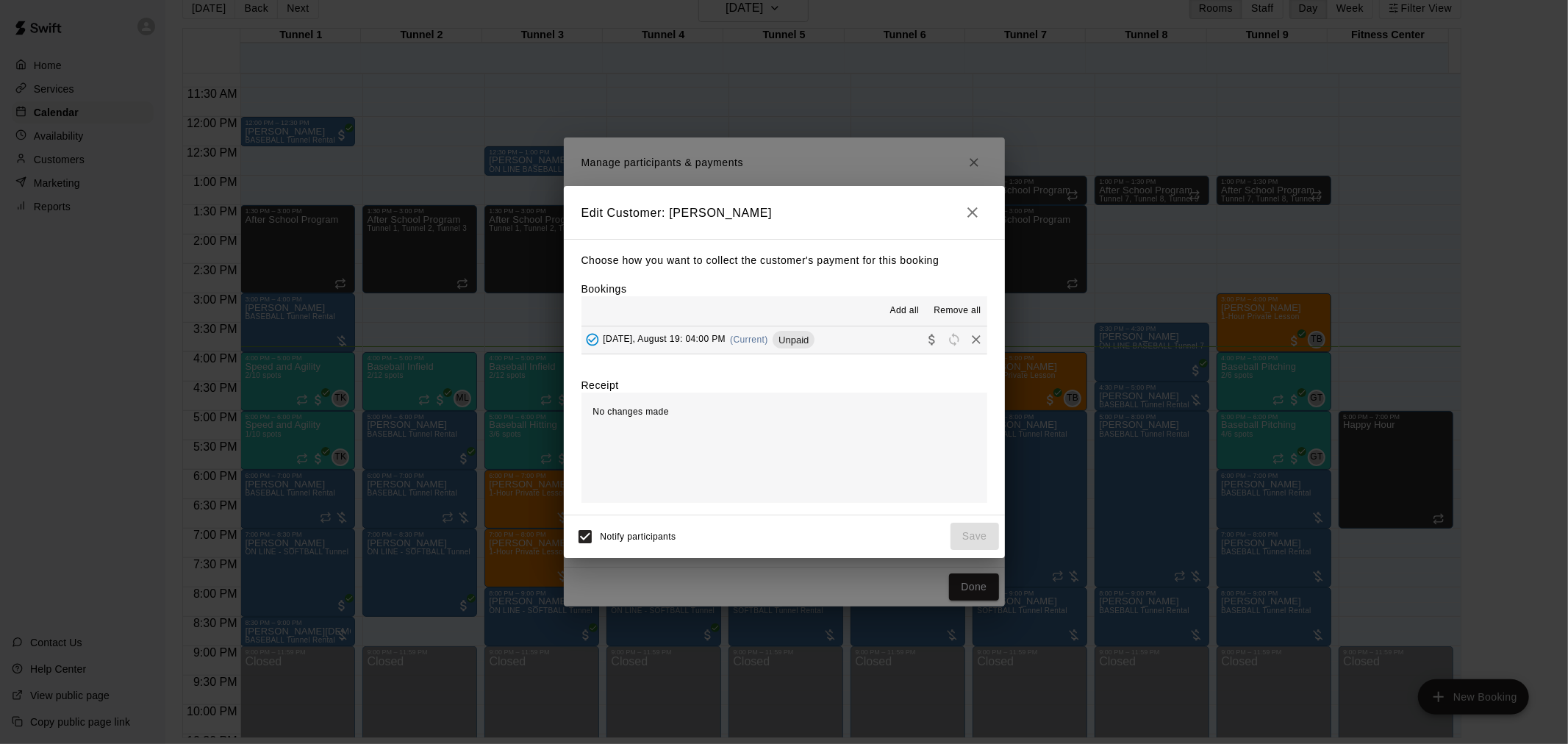
click at [724, 342] on span "Tuesday, August 19: 04:00 PM" at bounding box center [664, 340] width 123 height 10
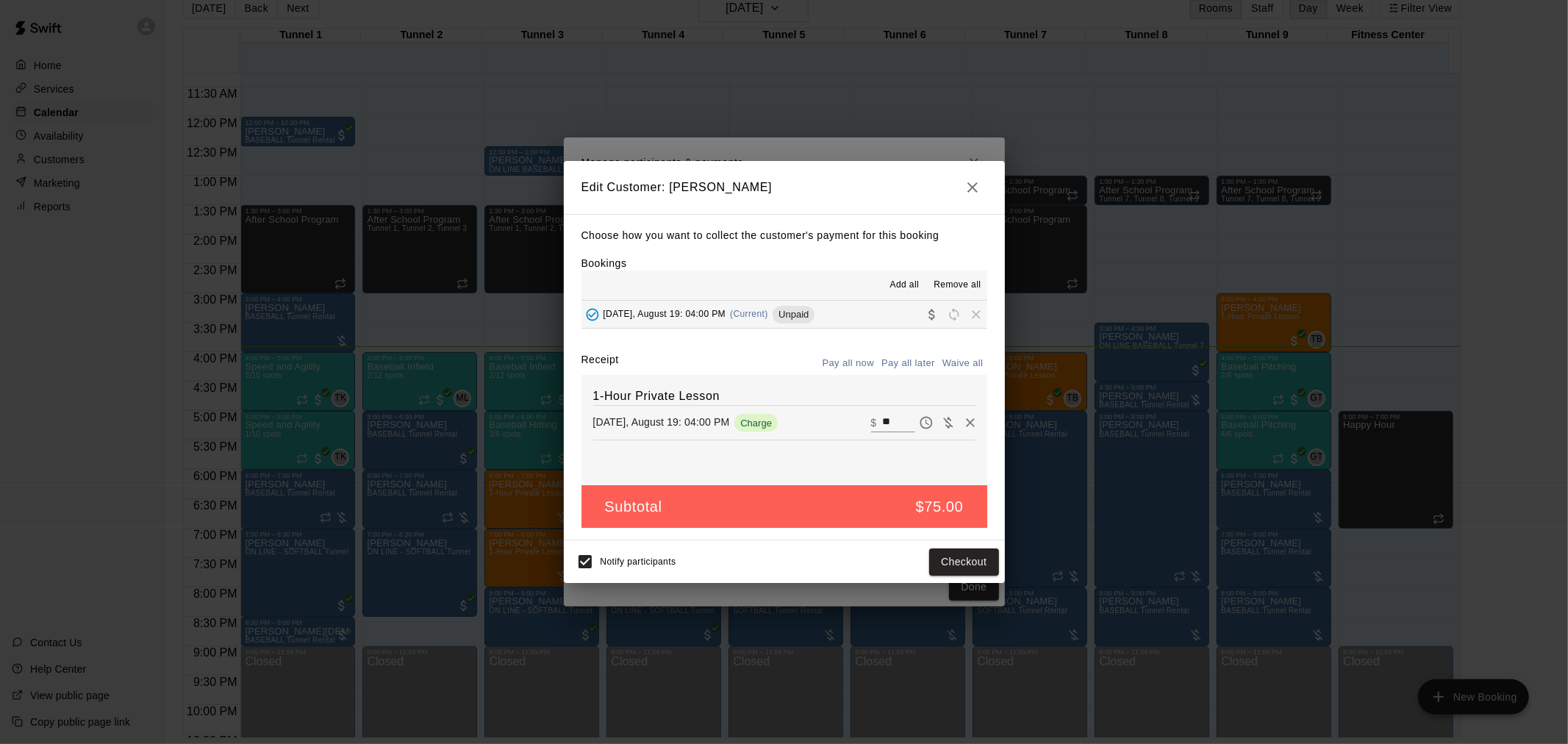
click at [958, 577] on div "Notify participants Checkout" at bounding box center [784, 562] width 429 height 31
click at [957, 568] on button "Checkout" at bounding box center [964, 562] width 69 height 28
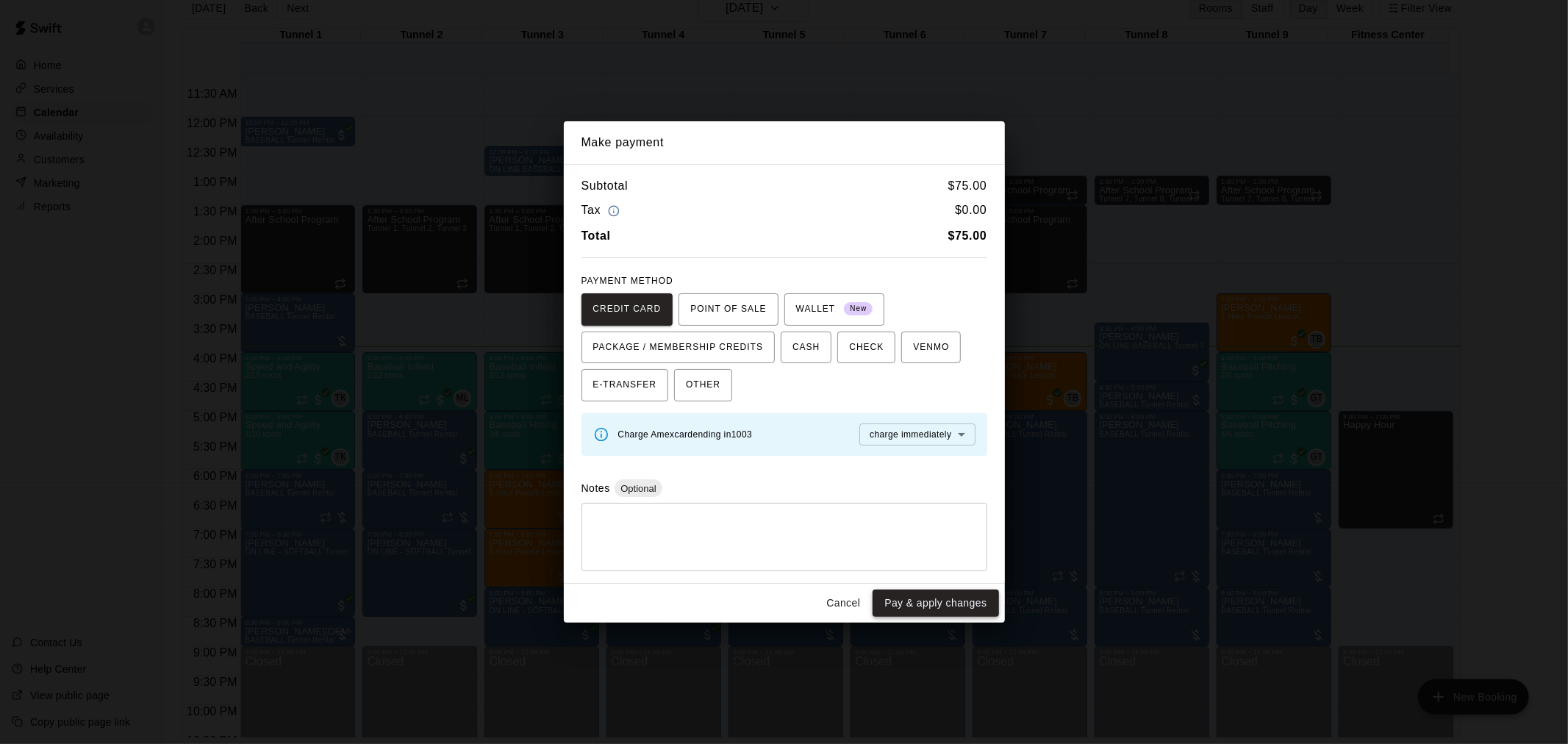
click at [948, 608] on button "Pay & apply changes" at bounding box center [935, 604] width 126 height 28
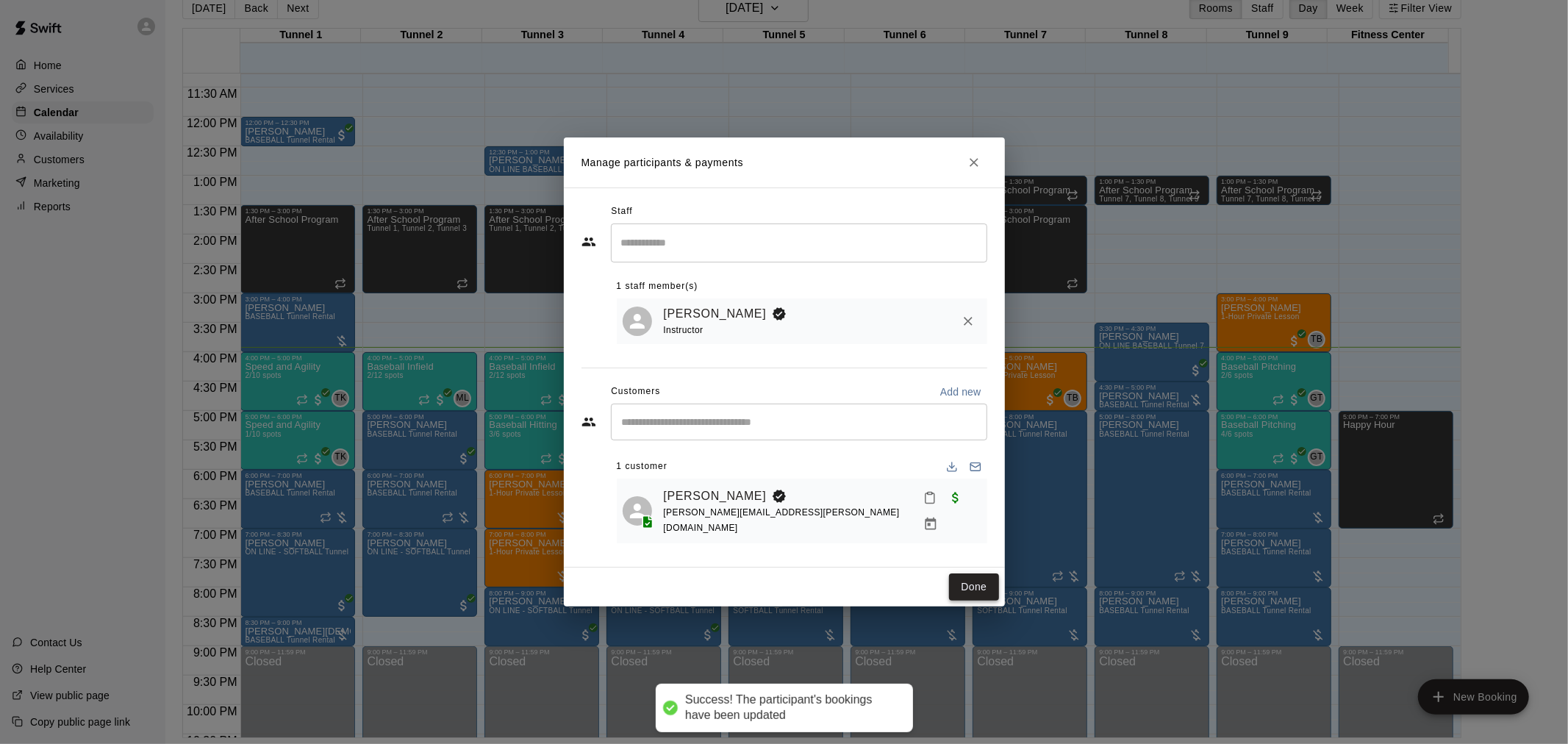
click at [972, 577] on button "Done" at bounding box center [973, 587] width 49 height 28
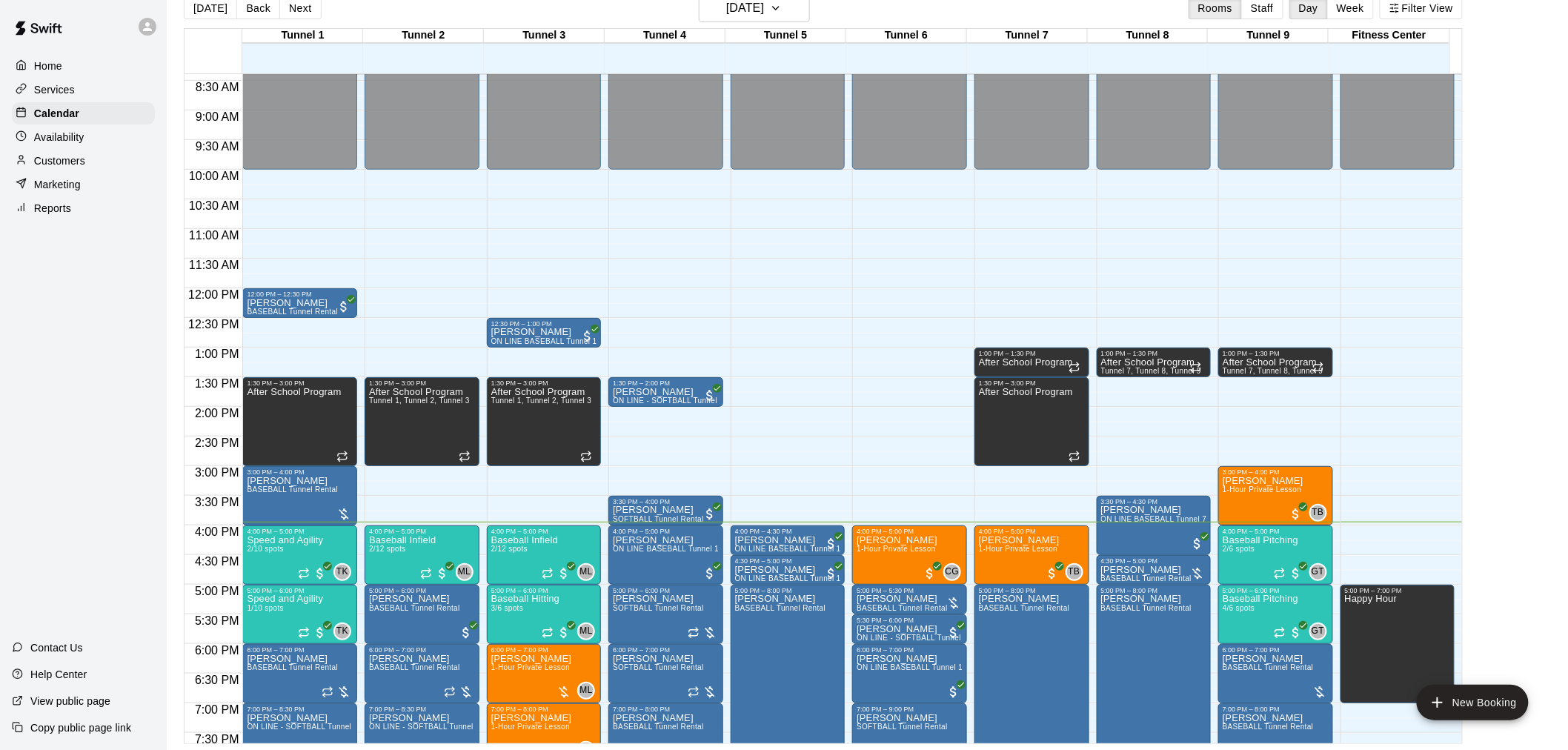
scroll to position [525, 0]
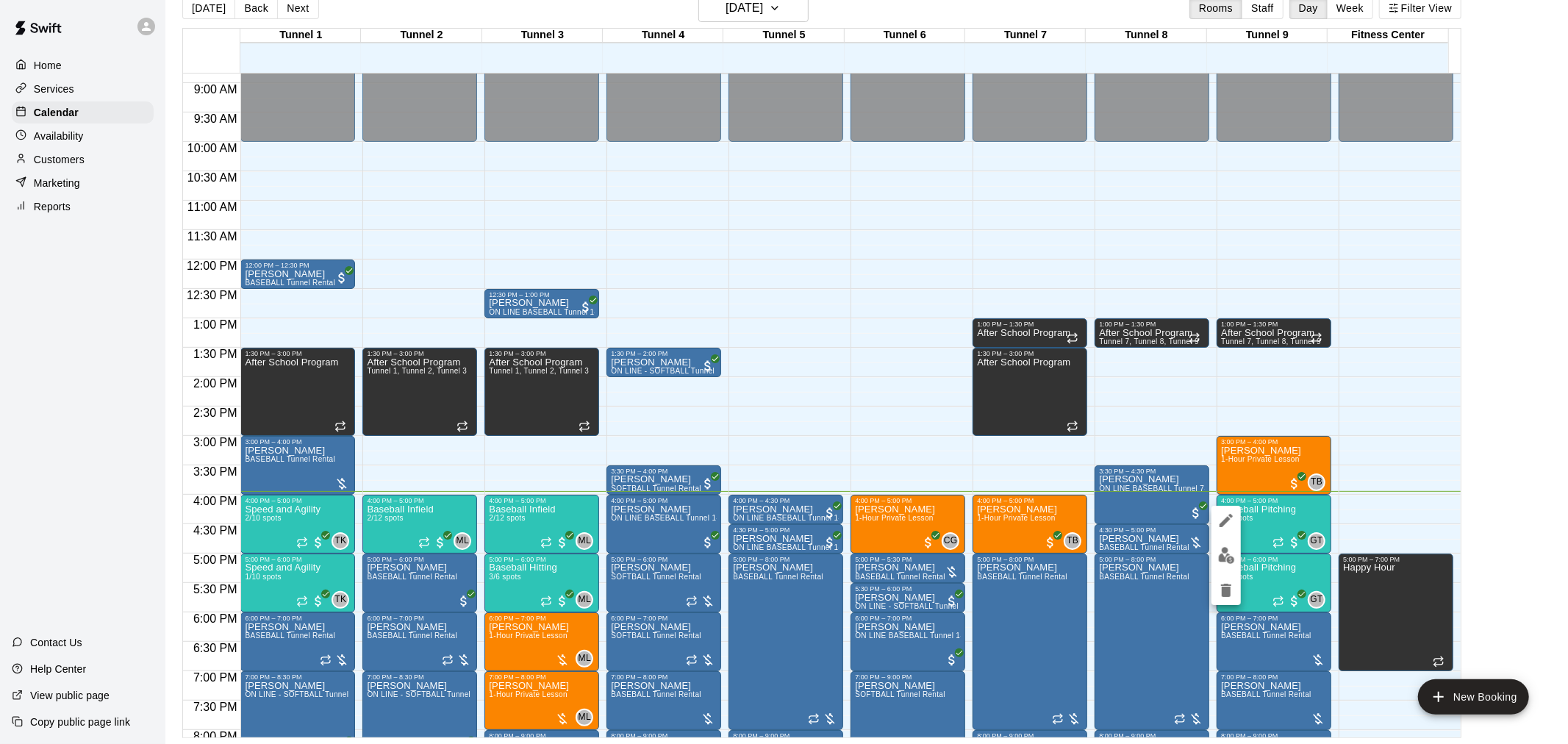
click at [1226, 555] on img "edit" at bounding box center [1226, 555] width 17 height 17
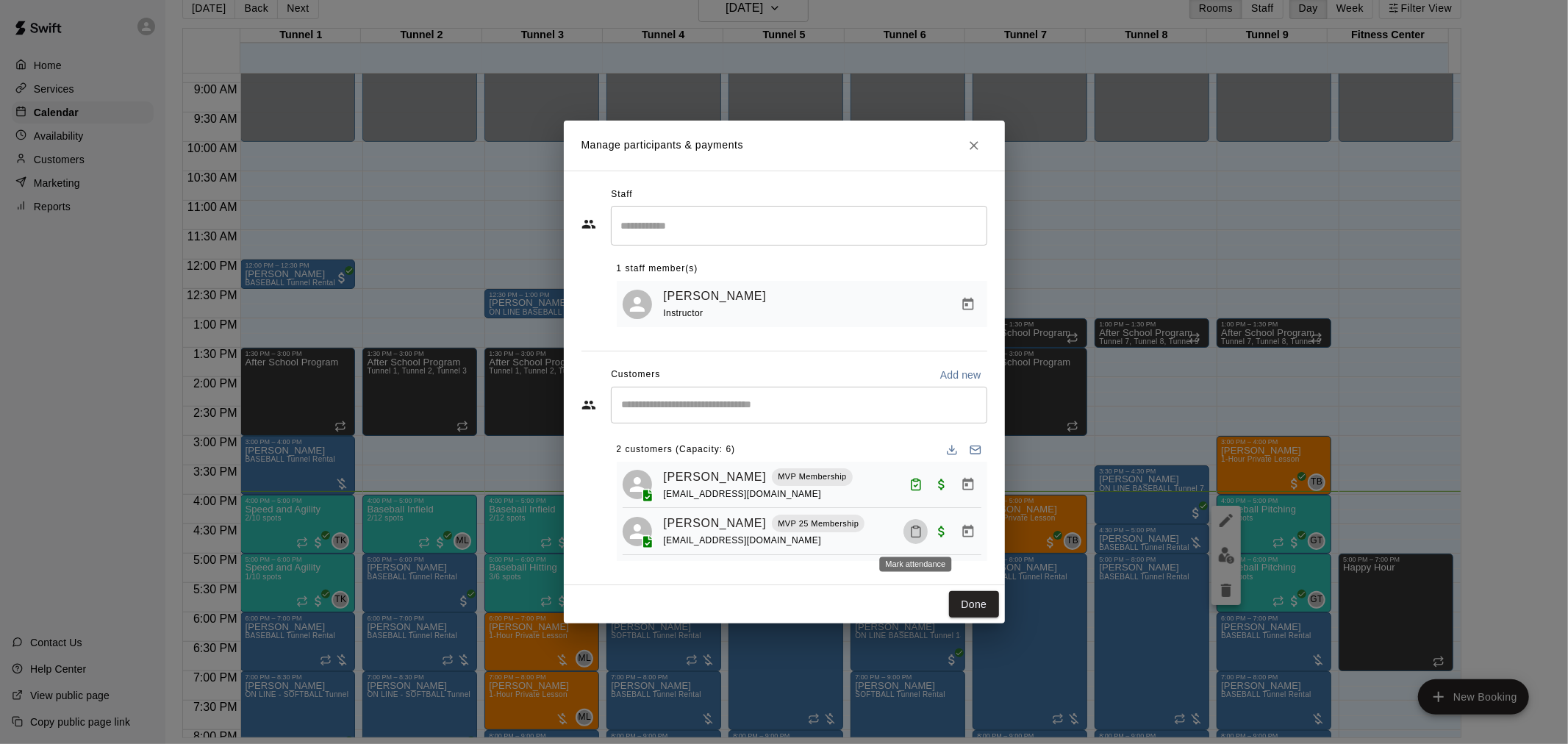
click at [914, 537] on icon "Mark attendance" at bounding box center [915, 531] width 13 height 13
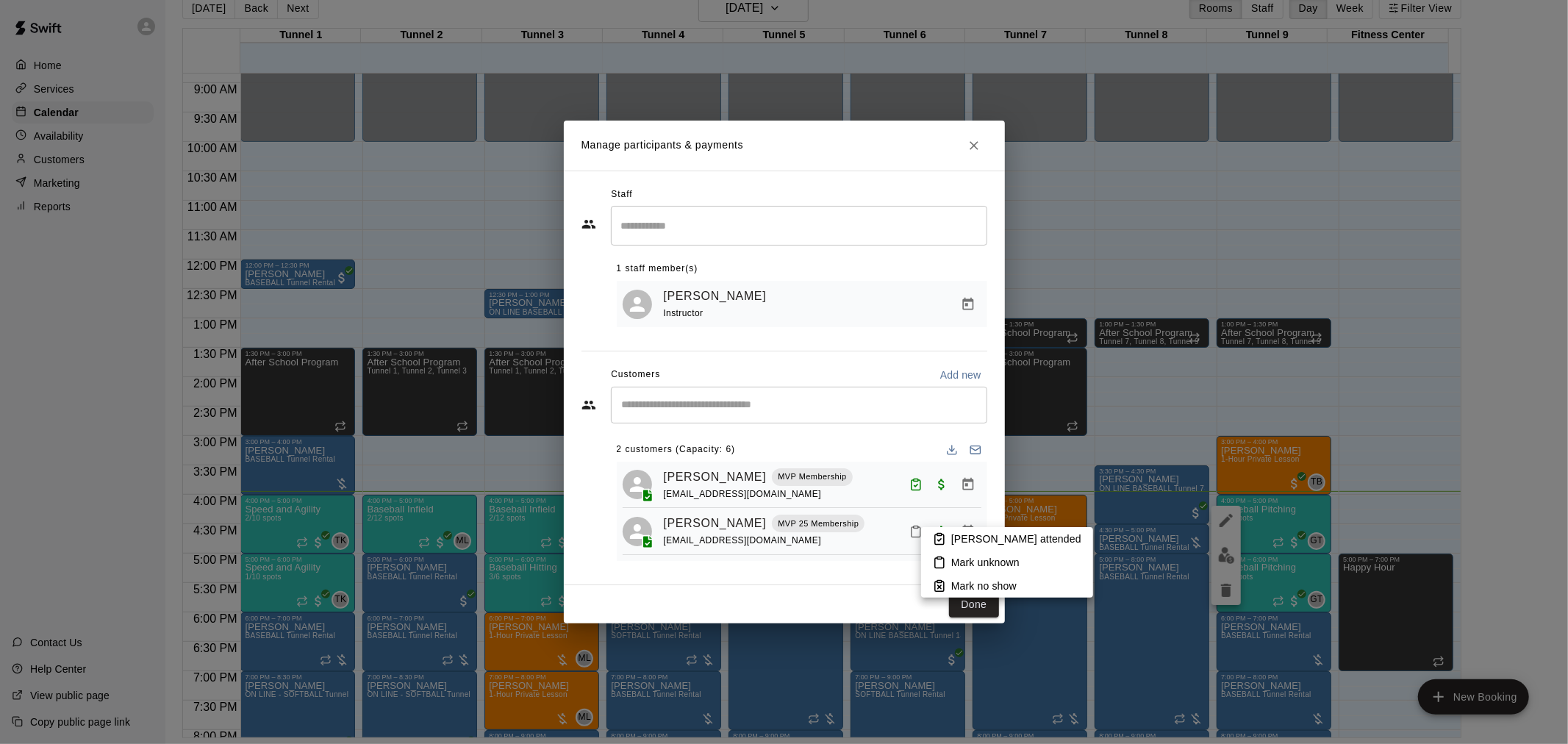
click at [941, 540] on icon at bounding box center [939, 538] width 13 height 13
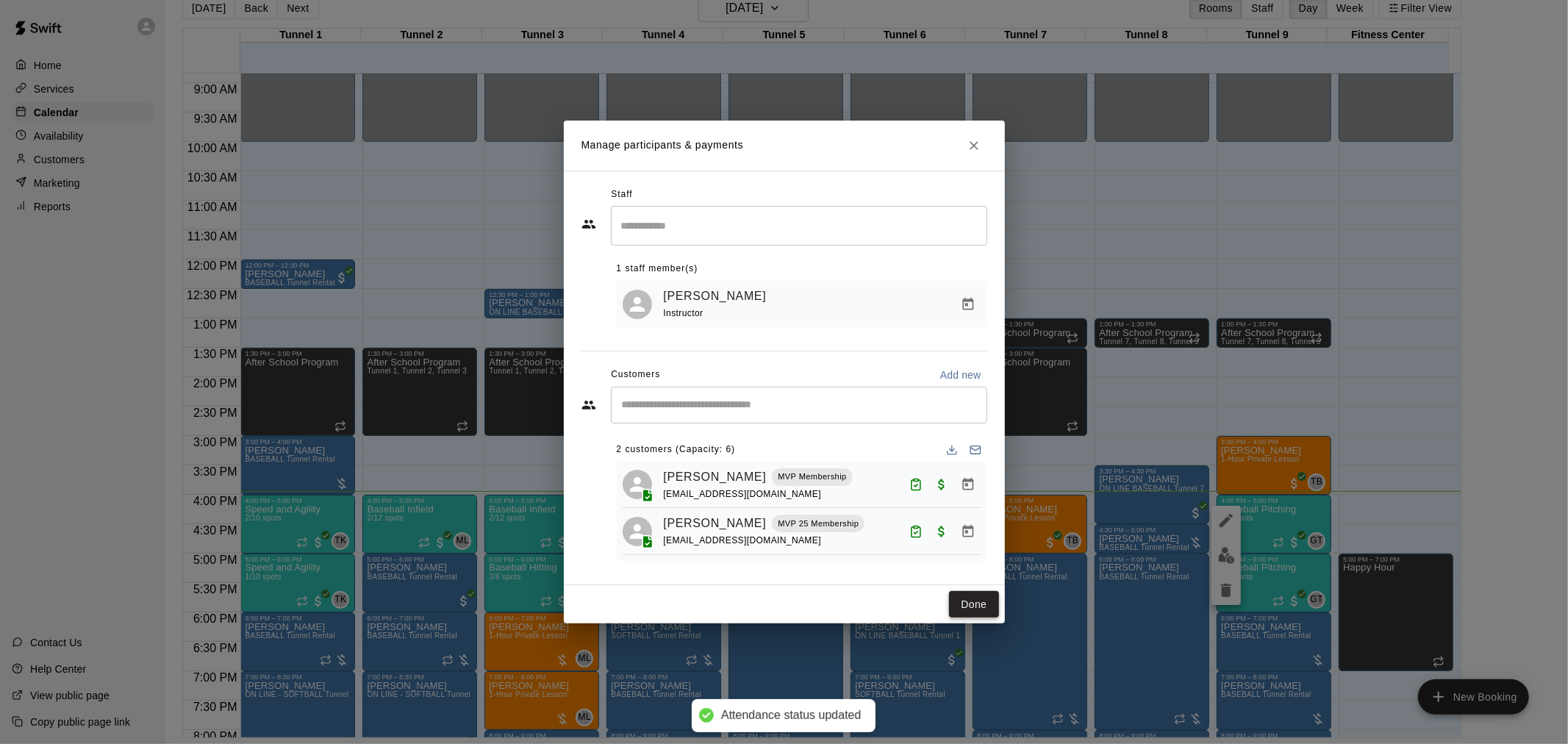
click at [975, 607] on button "Done" at bounding box center [973, 605] width 49 height 28
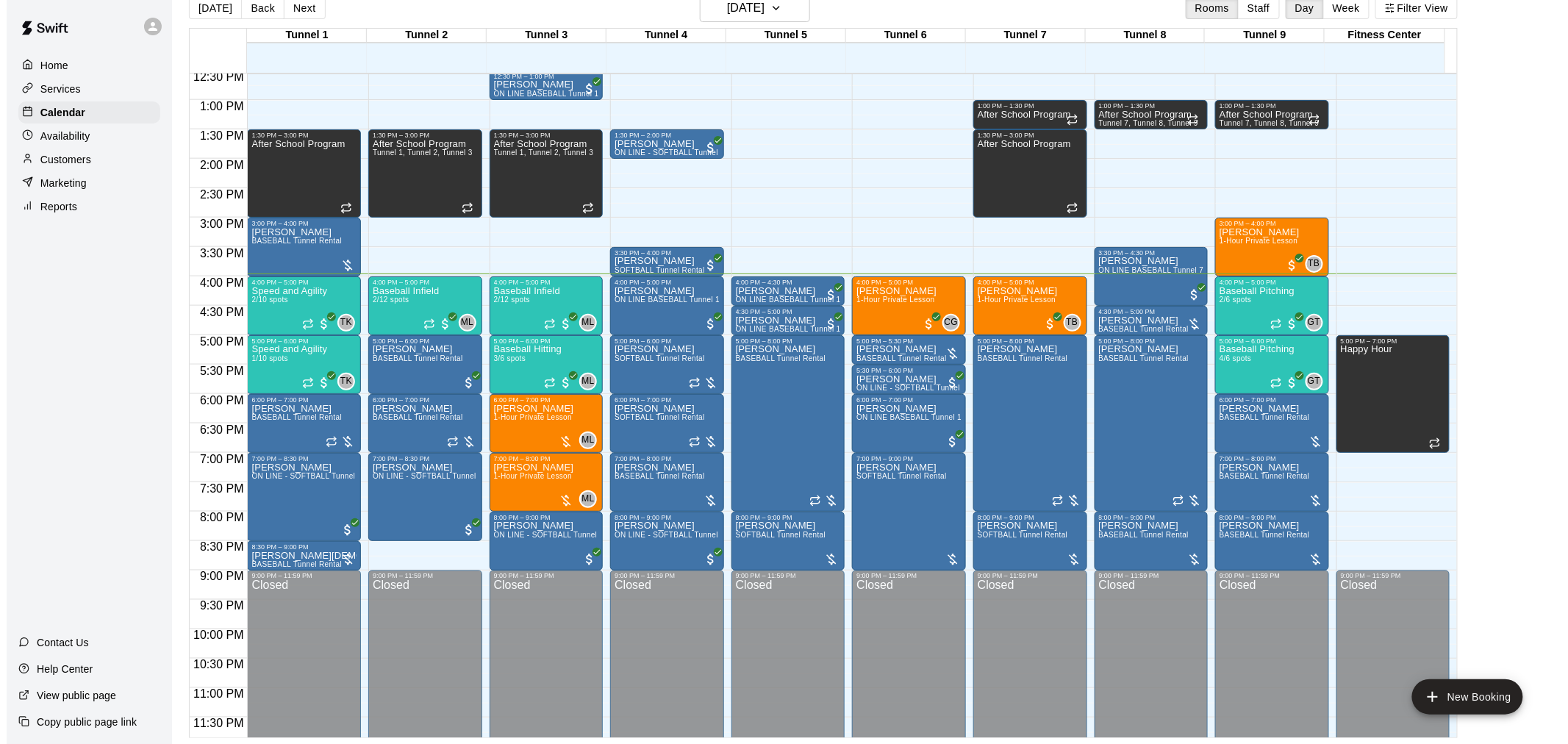
scroll to position [748, 0]
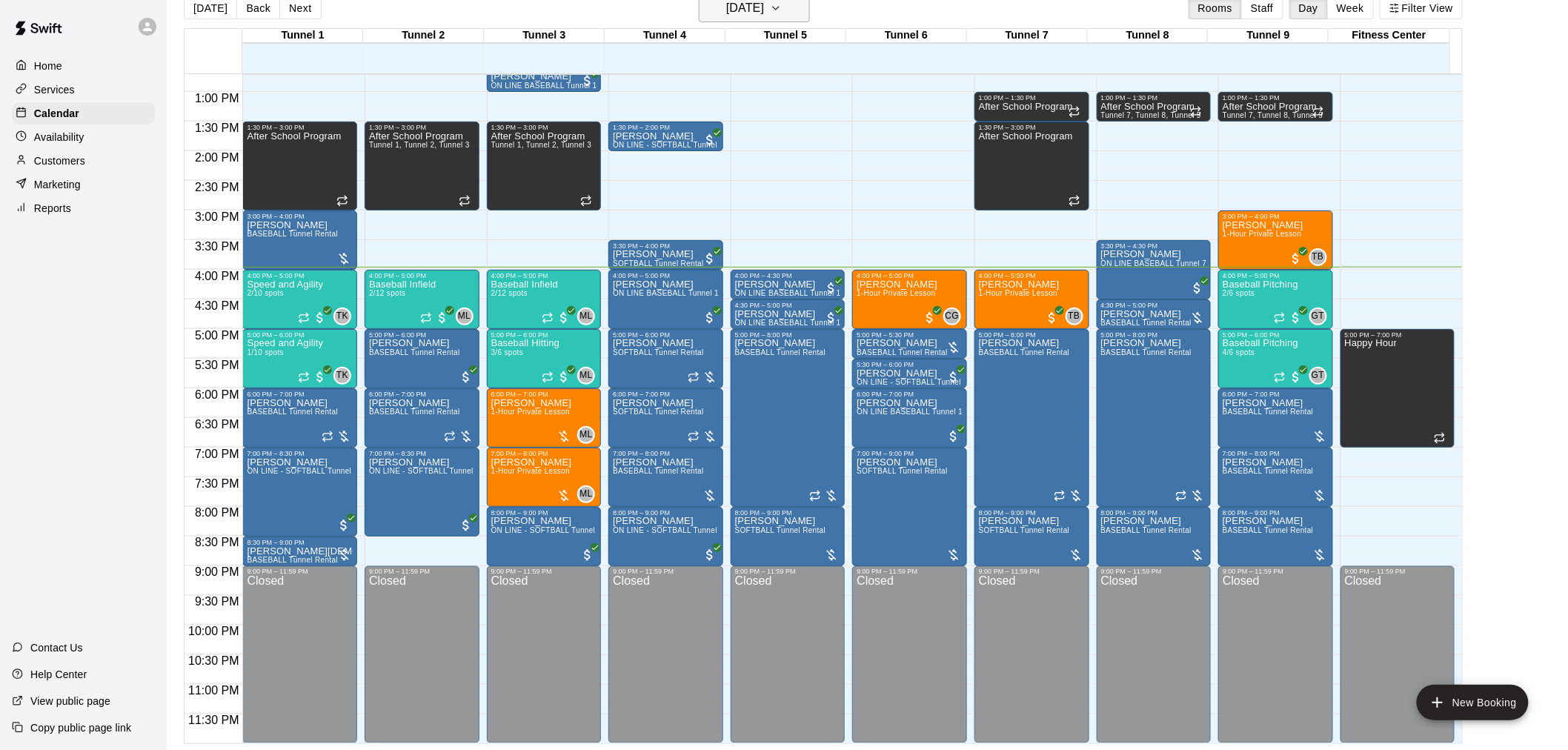
click at [764, 15] on h6 "[DATE]" at bounding box center [745, 8] width 38 height 21
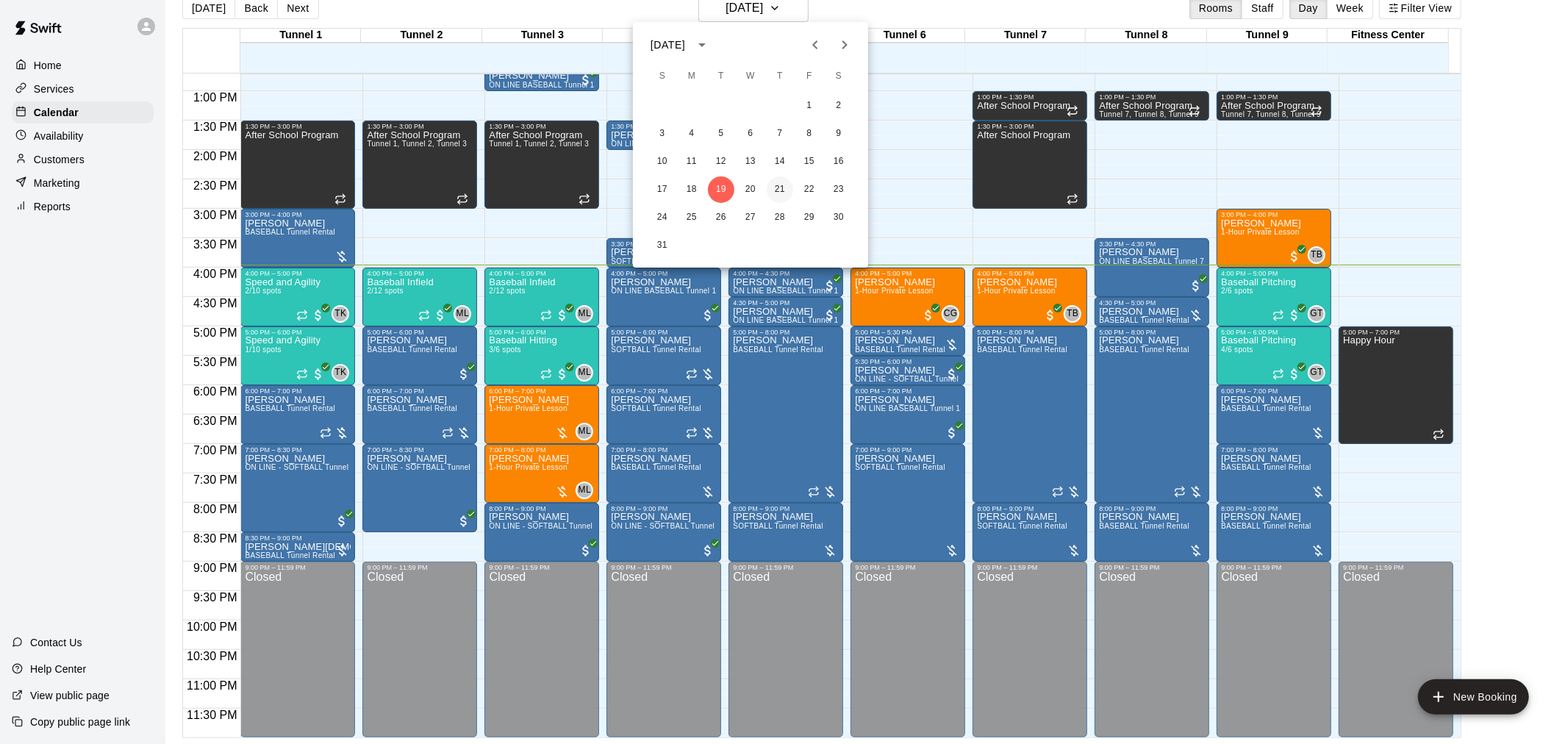
click at [775, 199] on button "21" at bounding box center [780, 189] width 27 height 27
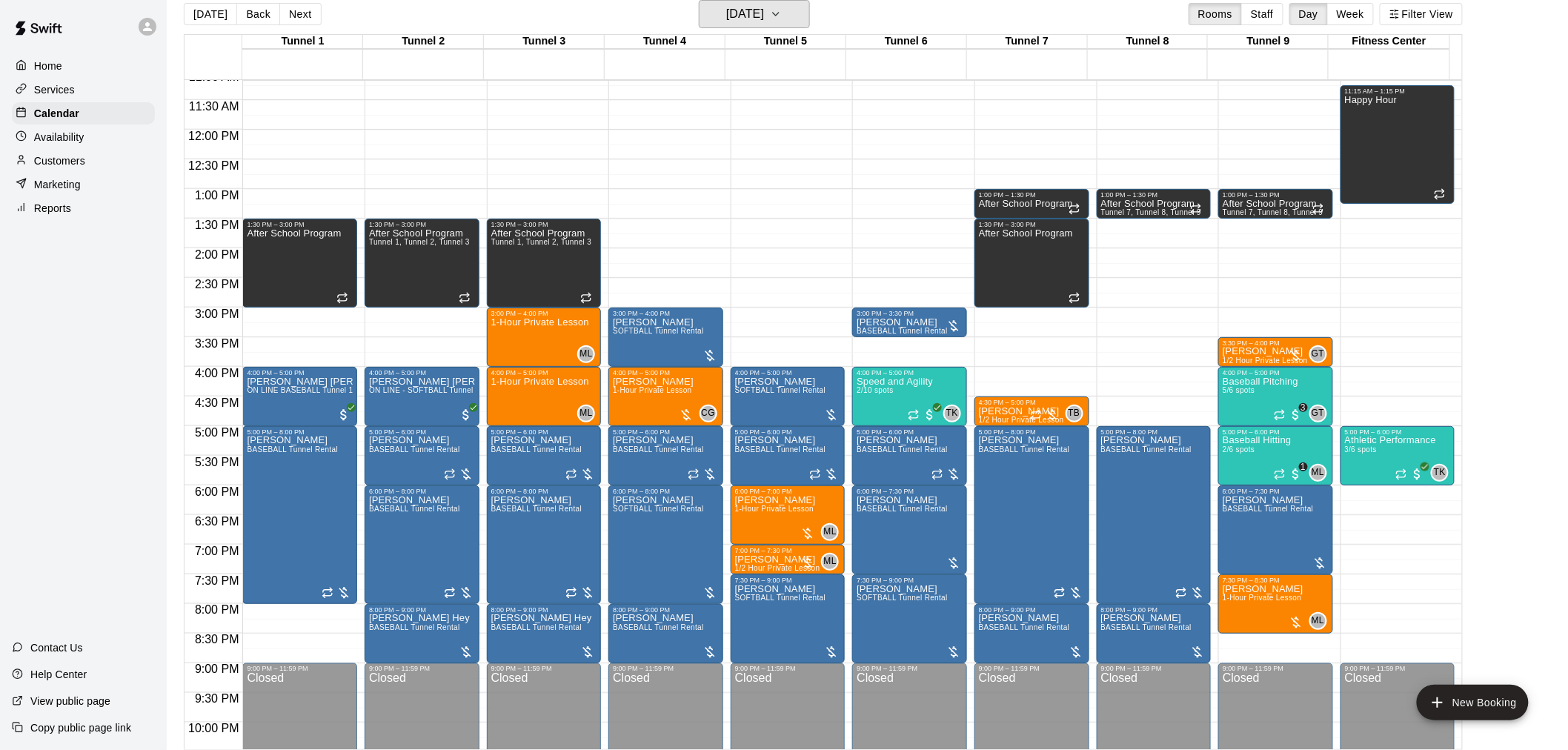
scroll to position [639, 0]
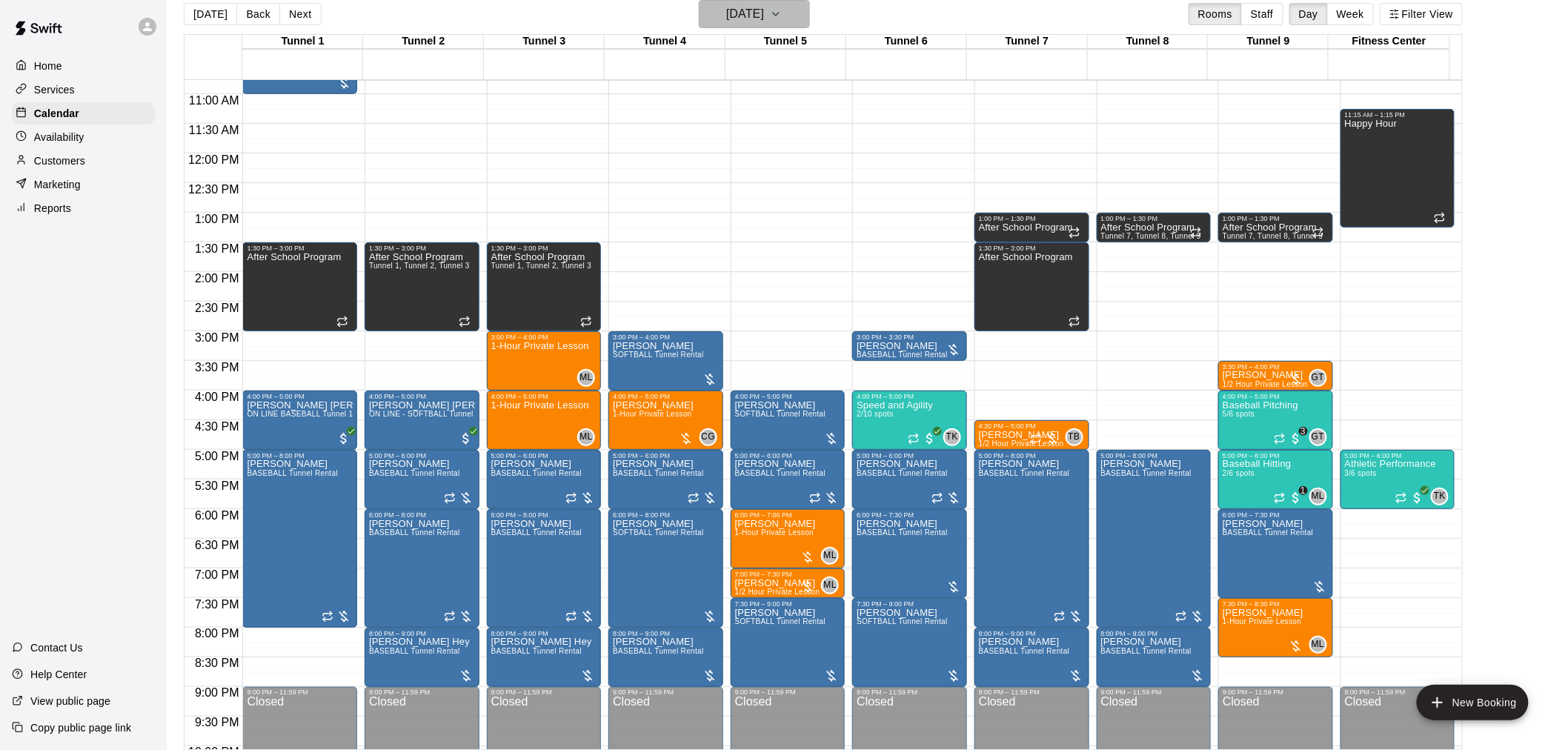
click at [764, 25] on button "Thursday Aug 21" at bounding box center [754, 14] width 111 height 28
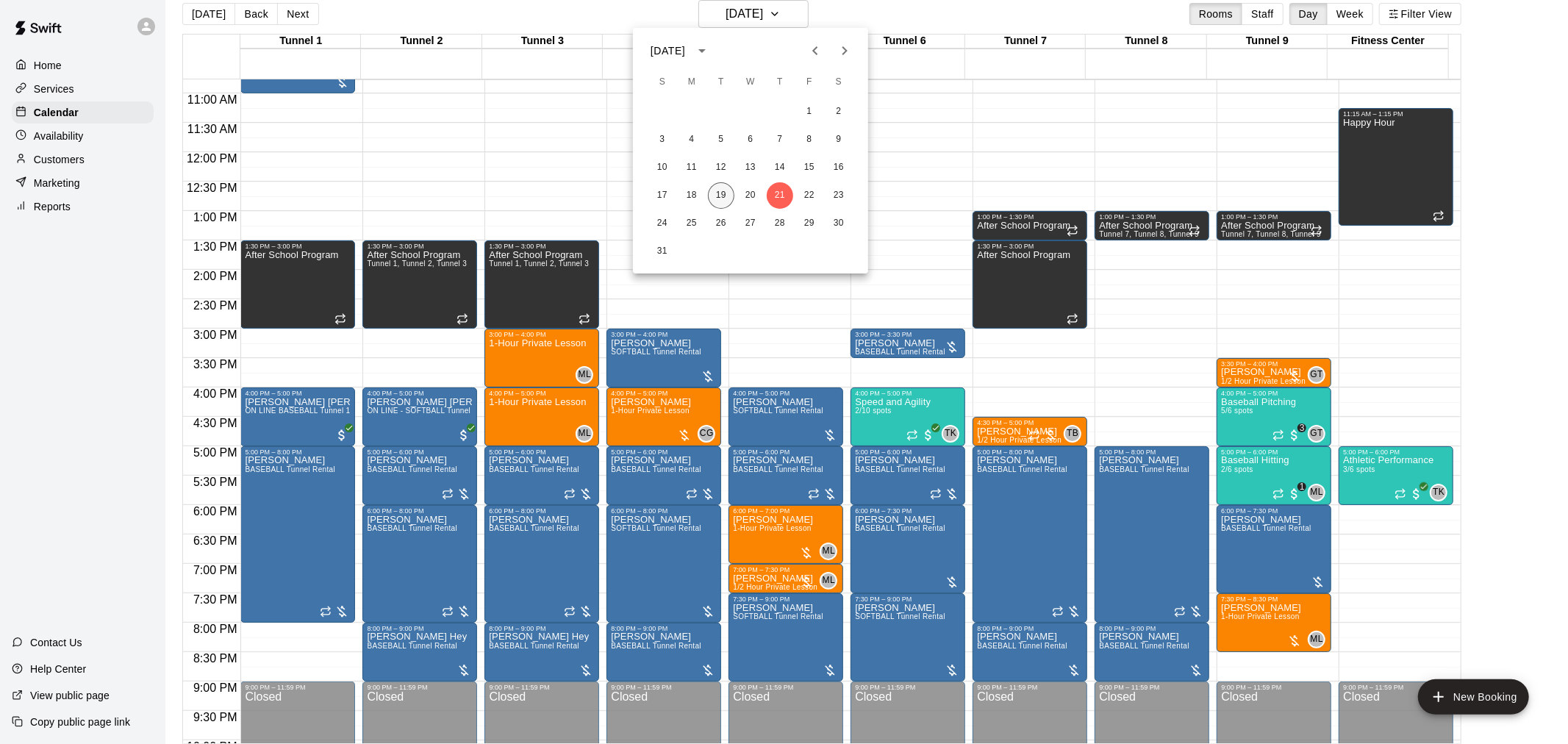
click at [718, 199] on button "19" at bounding box center [720, 195] width 27 height 27
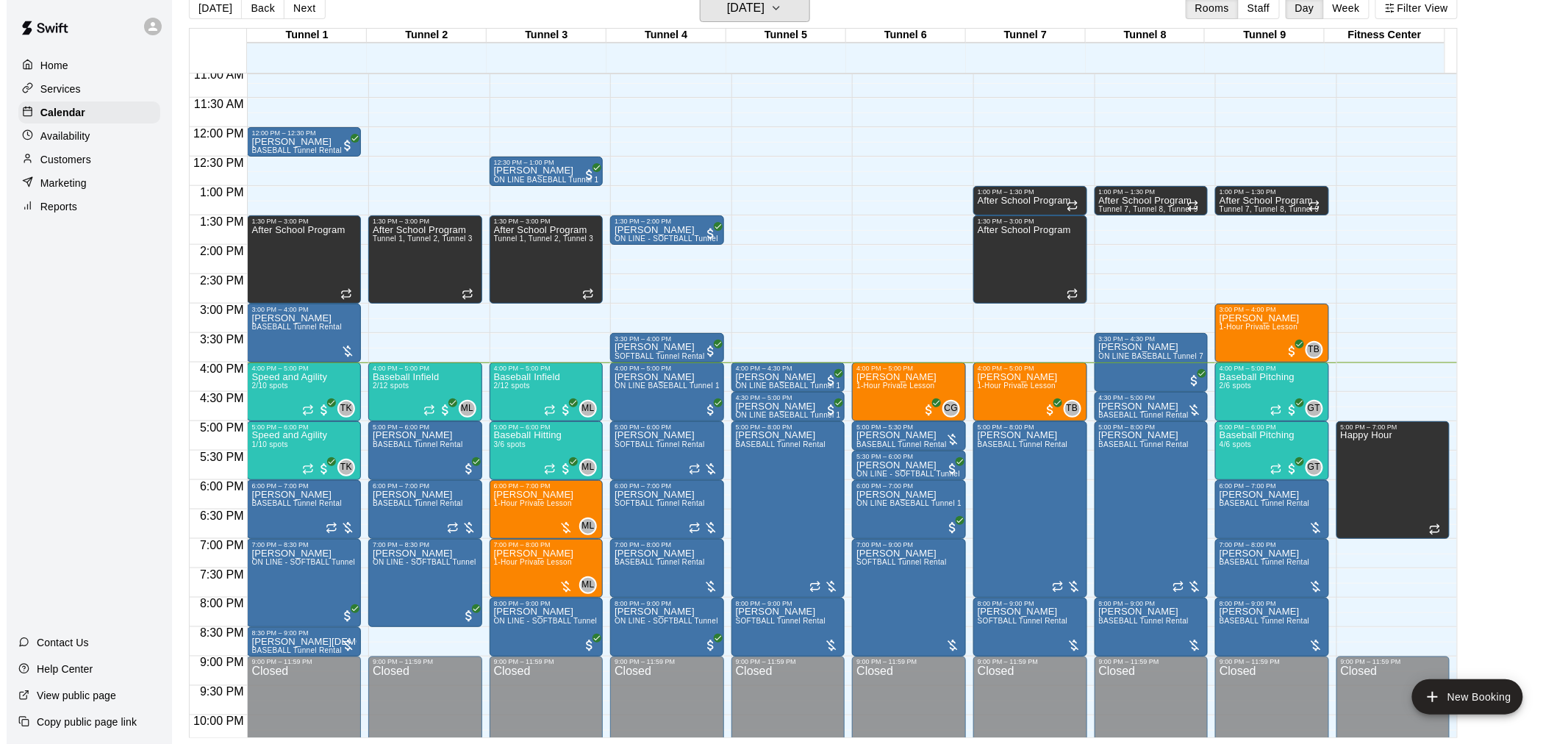
scroll to position [656, 0]
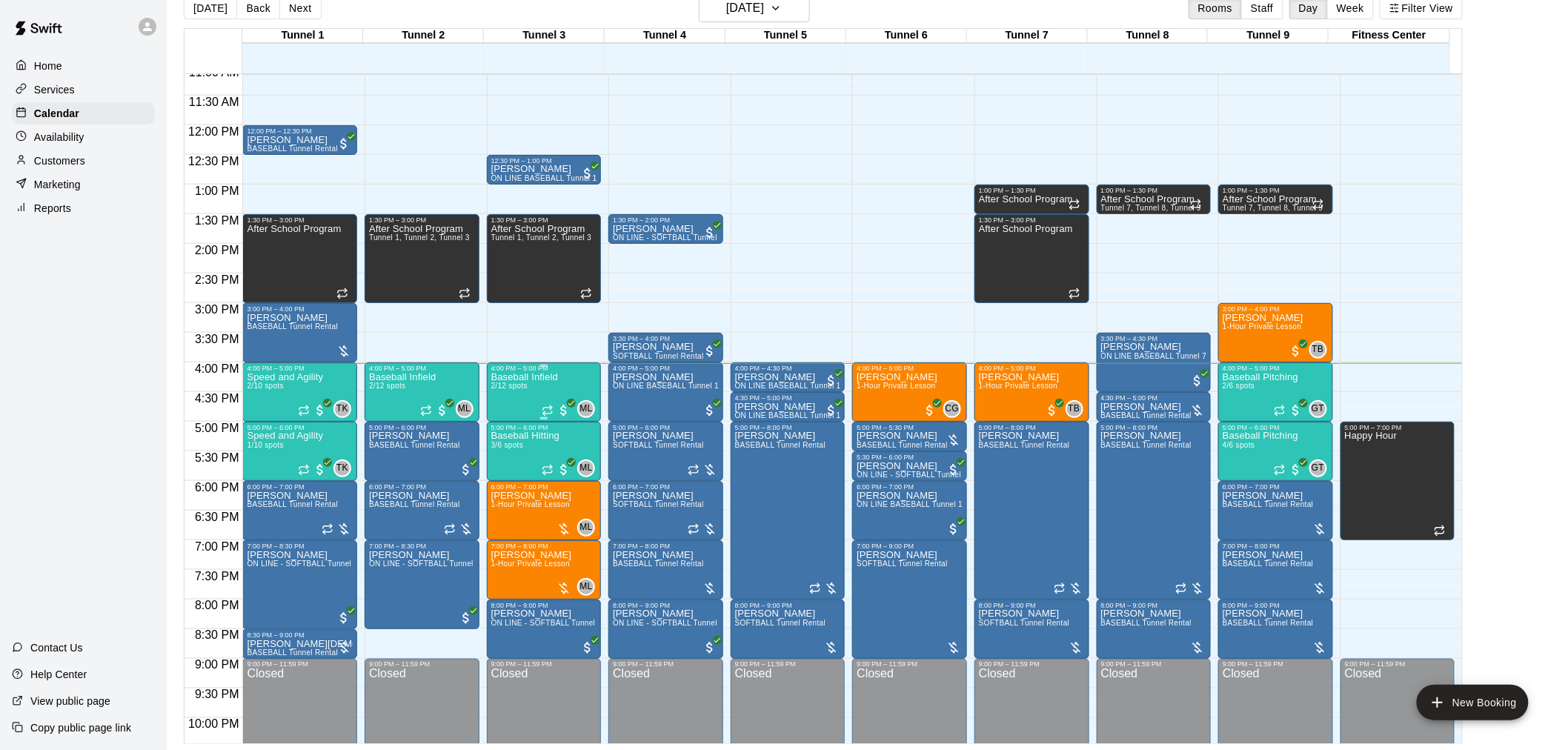
click at [548, 378] on p "Baseball Infield" at bounding box center [524, 378] width 67 height 0
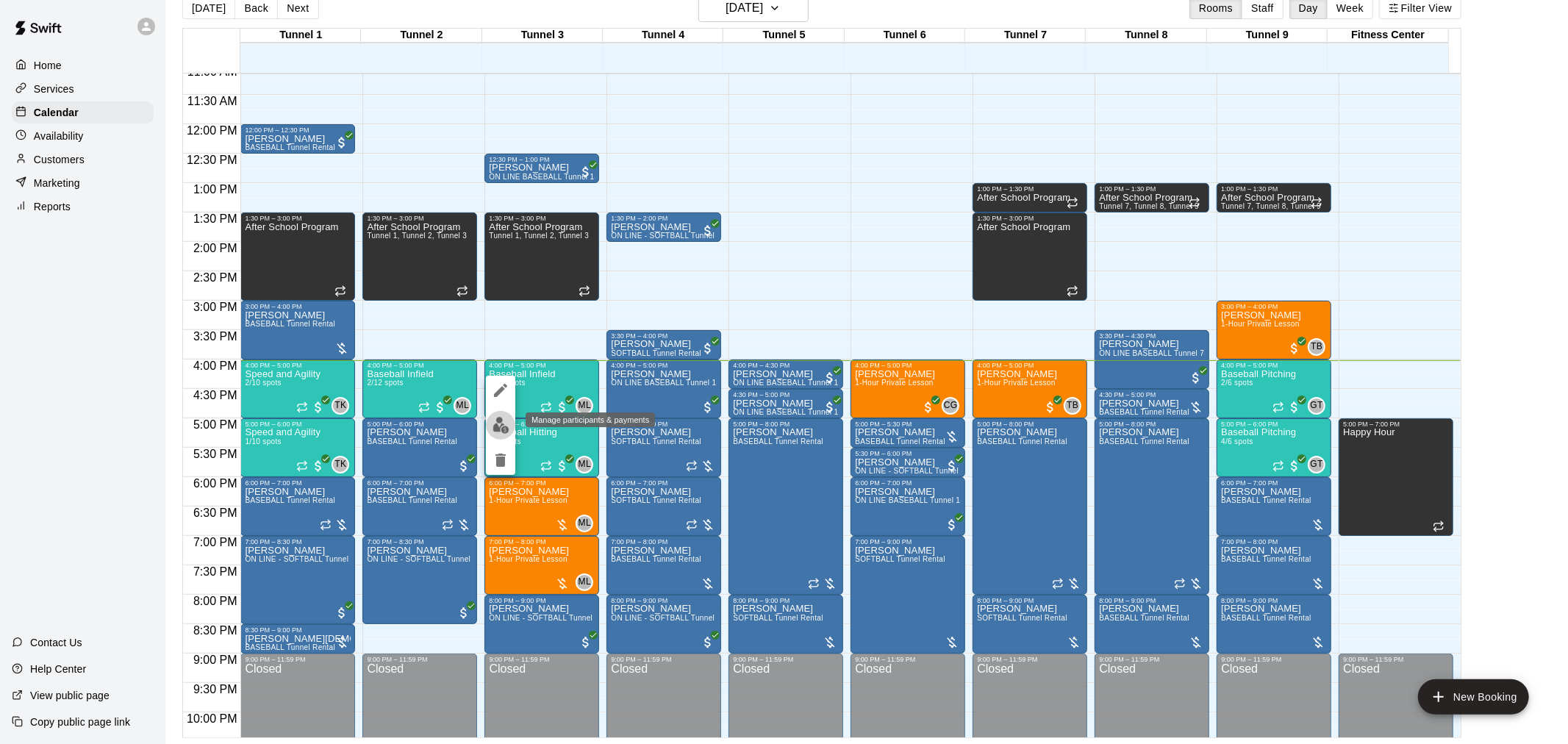
click at [497, 426] on img "edit" at bounding box center [501, 425] width 17 height 17
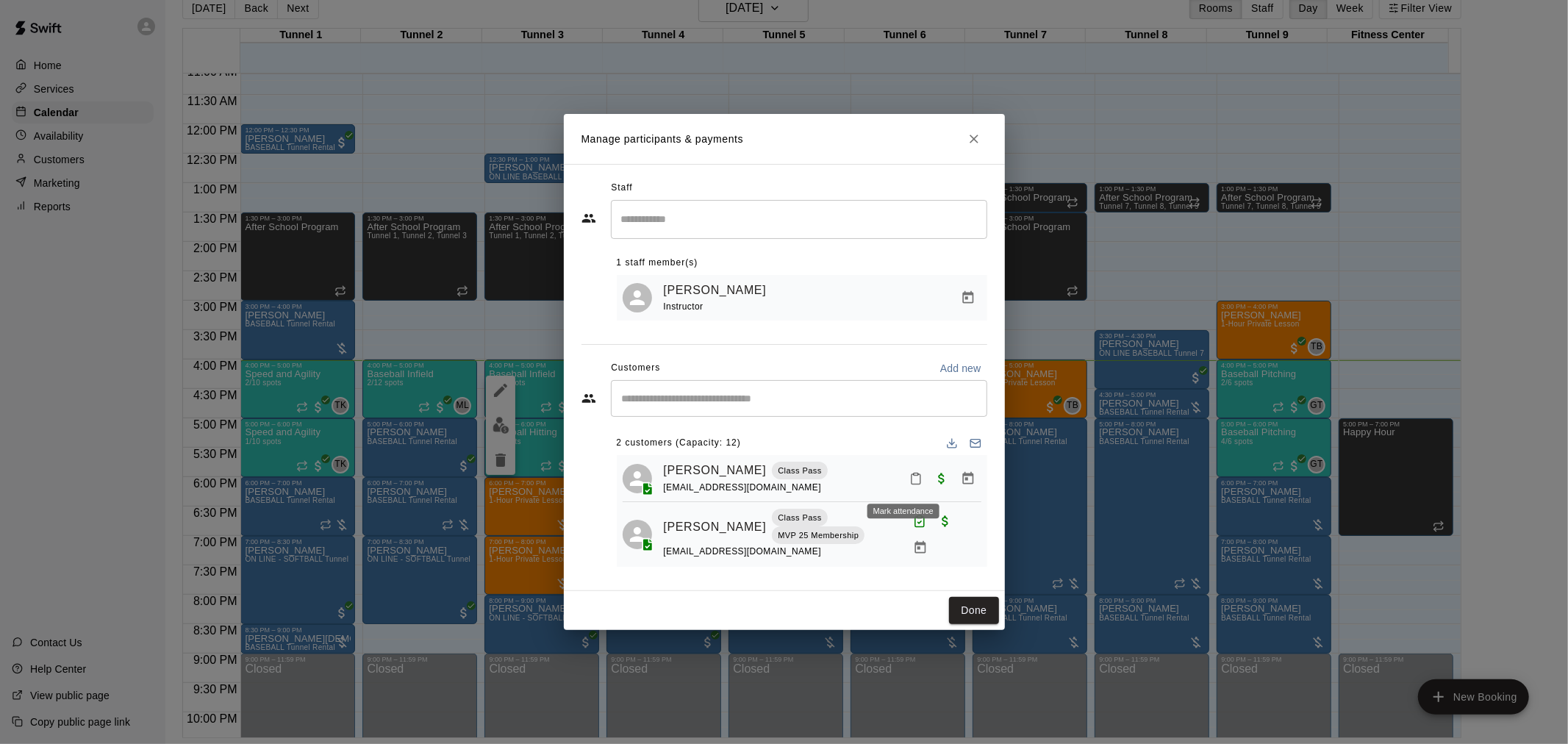
click at [909, 474] on icon "Mark attendance" at bounding box center [915, 478] width 13 height 13
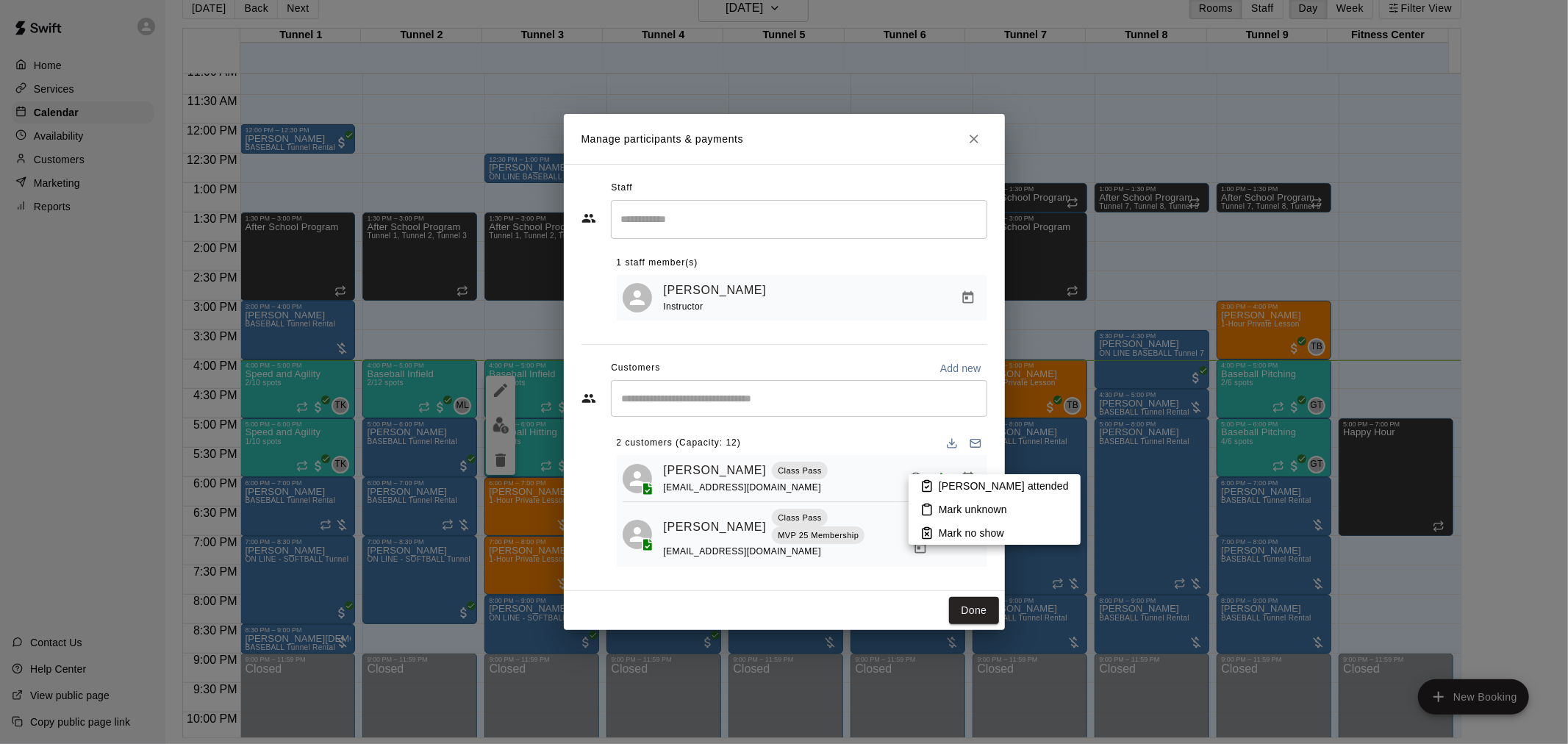
click at [923, 486] on icon at bounding box center [927, 487] width 9 height 10
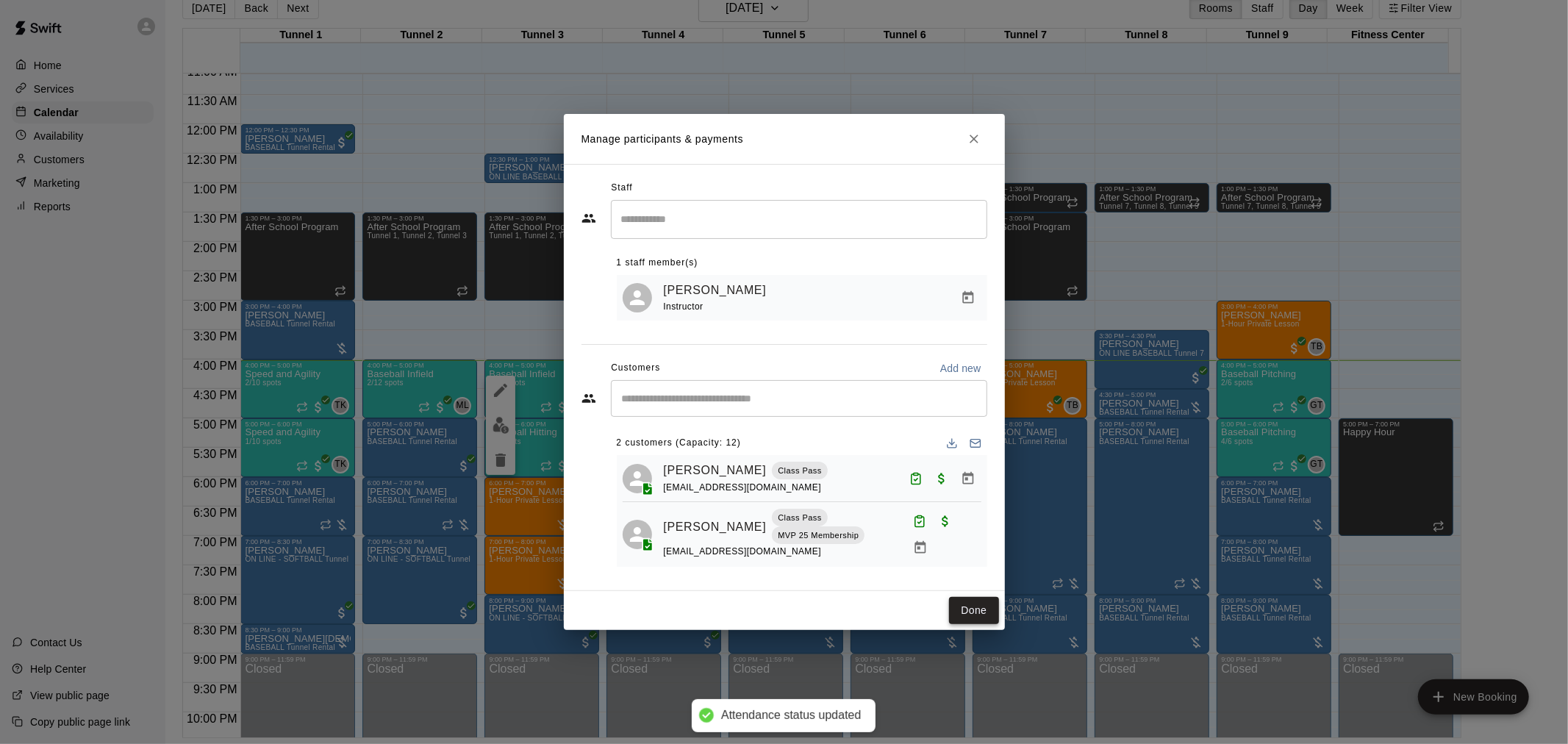
click at [966, 615] on button "Done" at bounding box center [973, 611] width 49 height 28
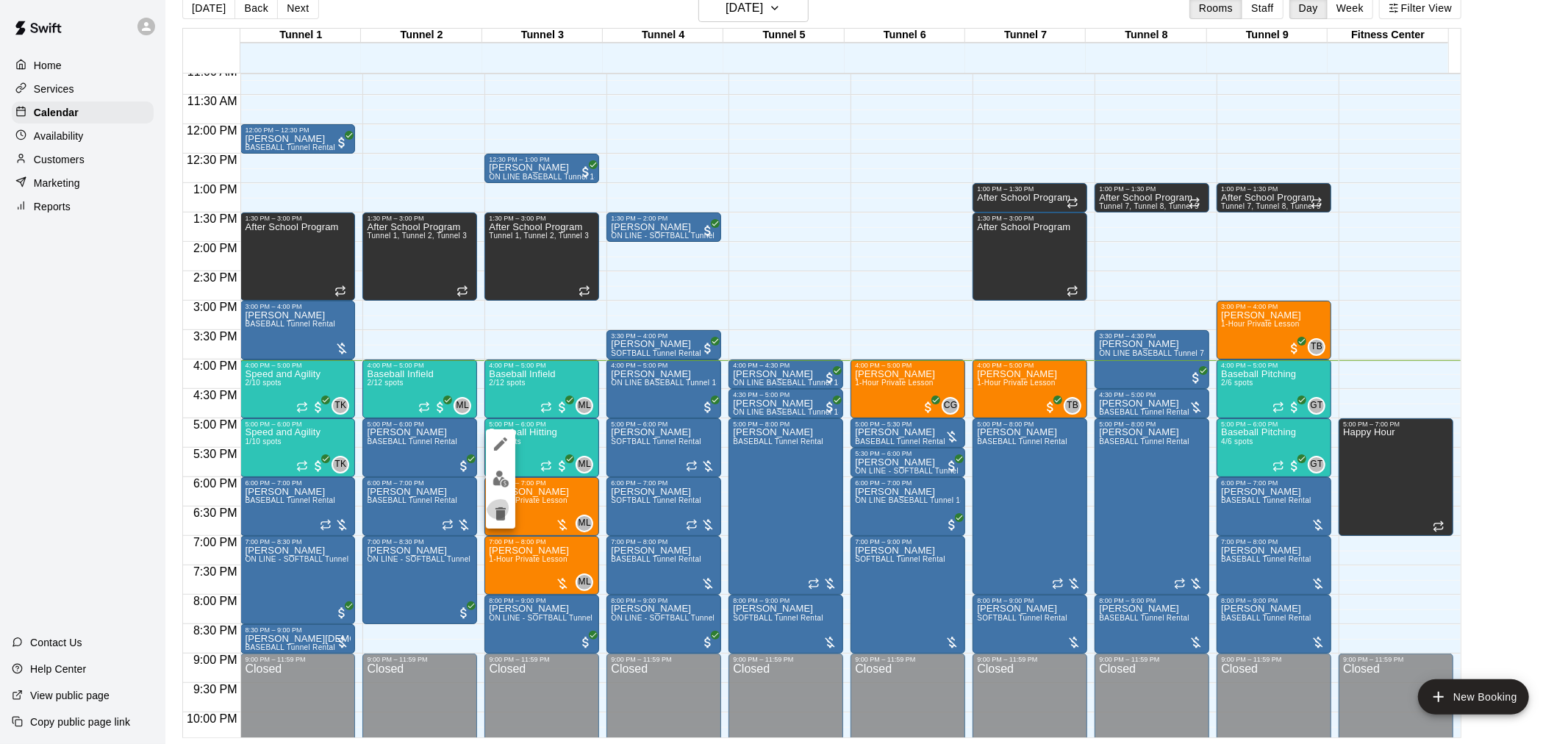
click at [503, 487] on div at bounding box center [501, 479] width 29 height 99
click at [503, 487] on img "edit" at bounding box center [501, 480] width 17 height 17
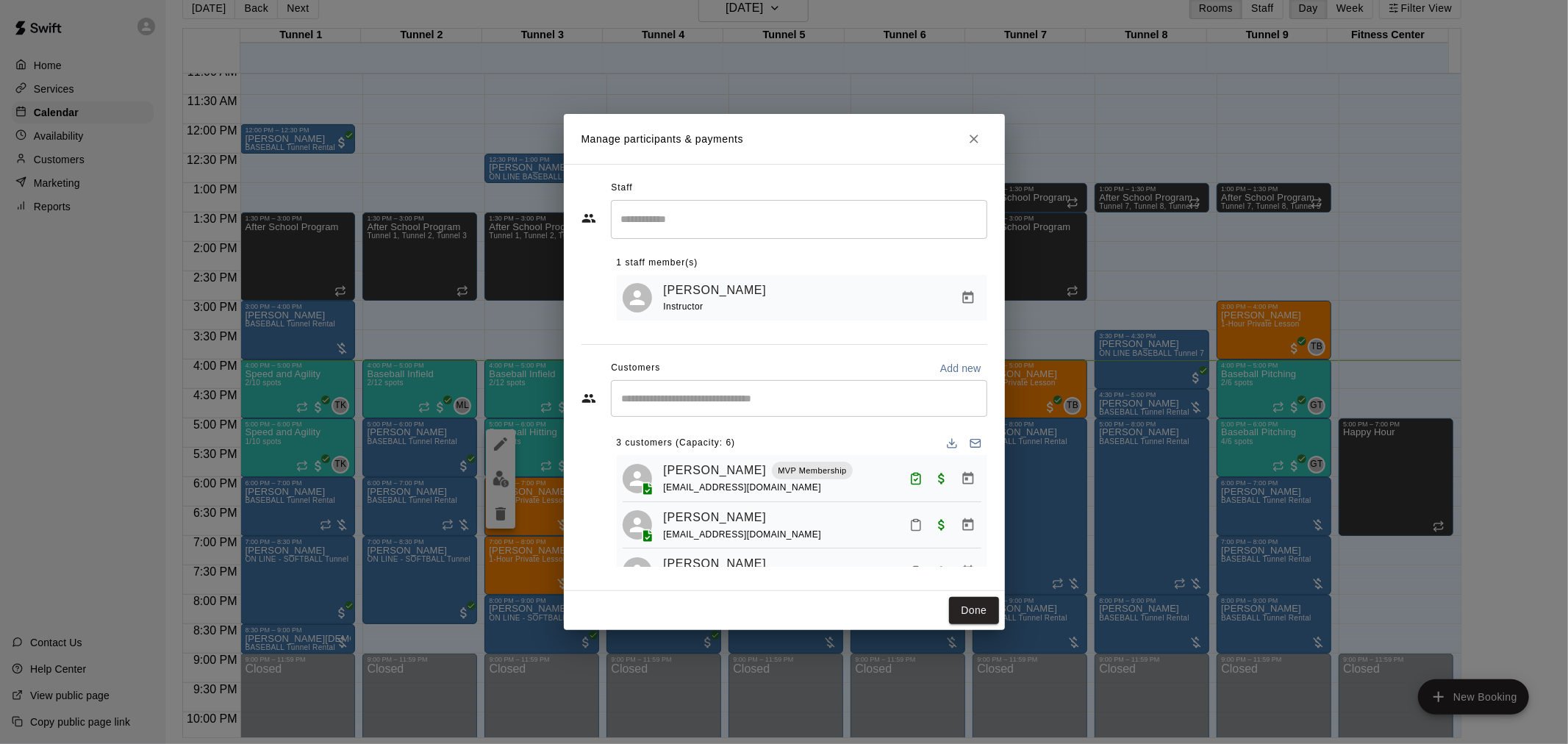
scroll to position [41, 0]
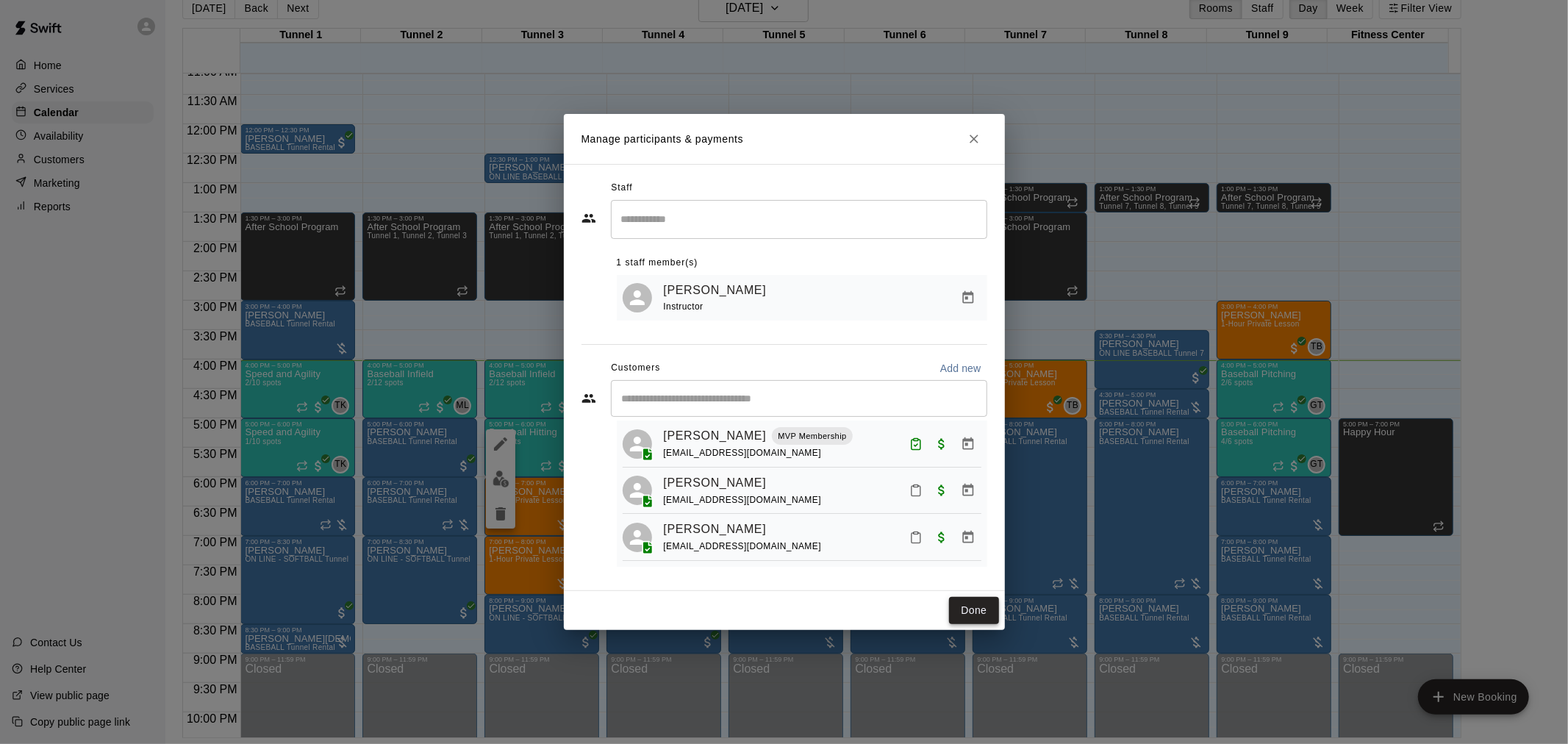
click at [989, 607] on button "Done" at bounding box center [973, 611] width 49 height 28
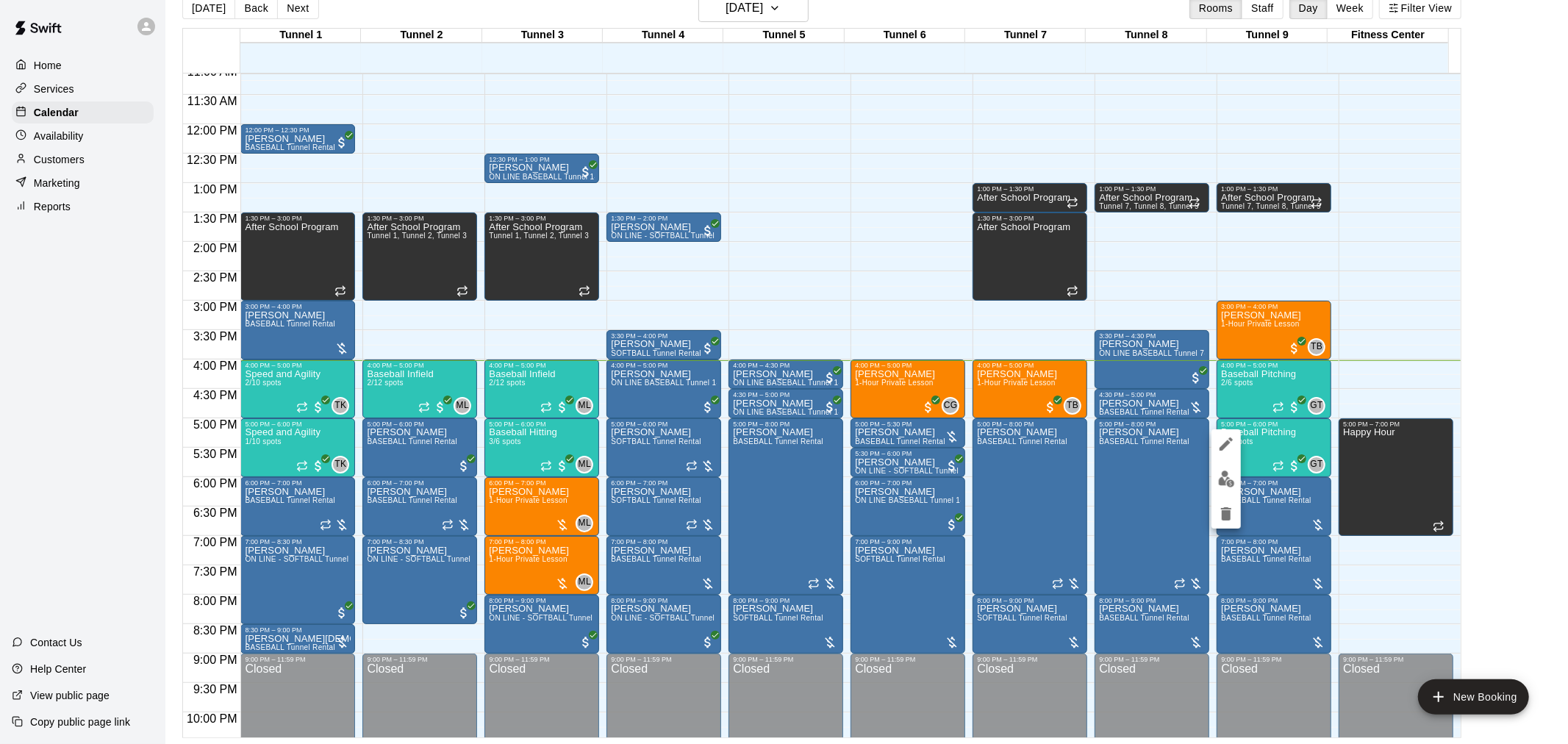
click at [1231, 478] on div at bounding box center [1225, 479] width 29 height 99
click at [1231, 478] on img "edit" at bounding box center [1226, 480] width 17 height 17
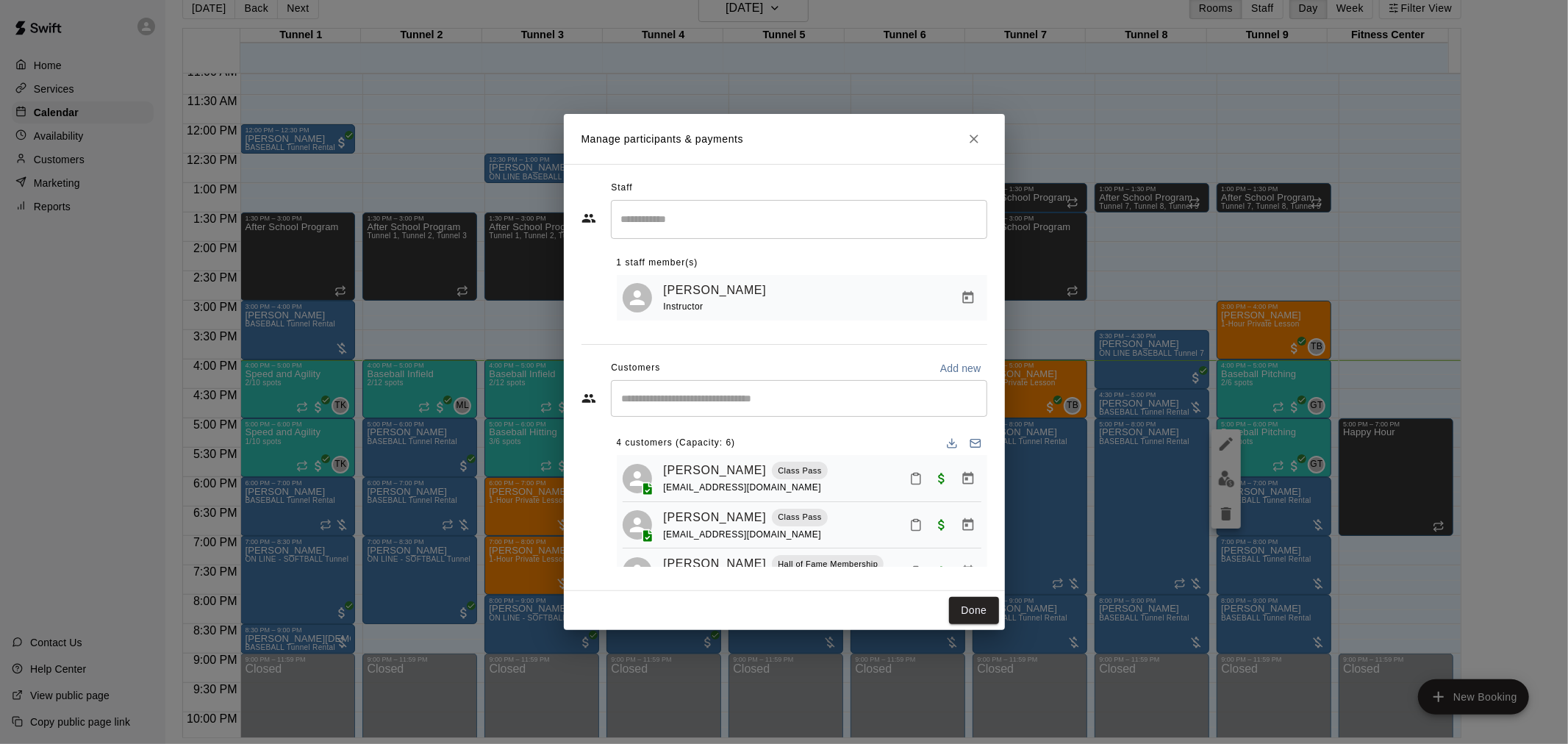
click at [909, 531] on icon "Mark attendance" at bounding box center [915, 524] width 13 height 13
click at [939, 536] on p "Mark attended" at bounding box center [1003, 536] width 130 height 15
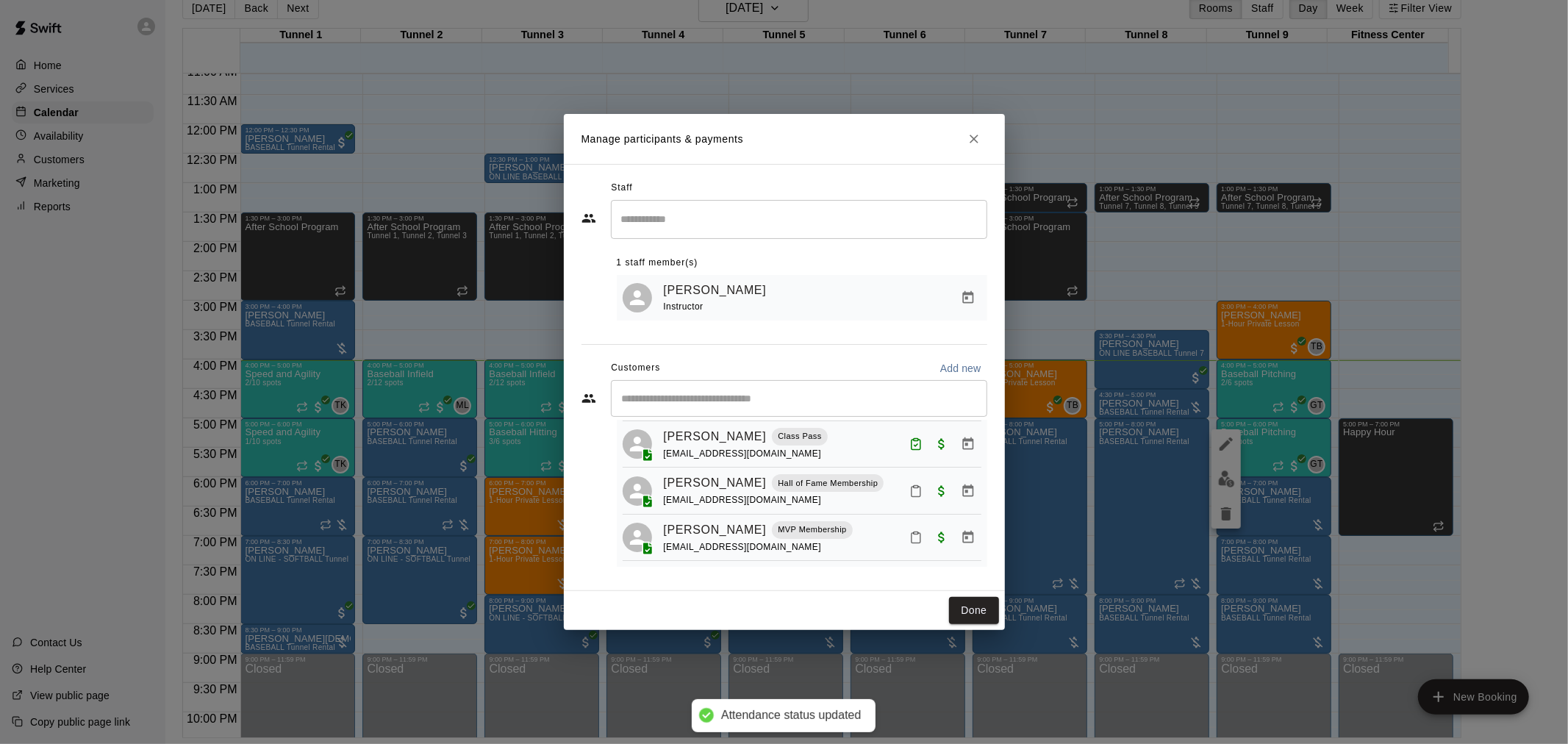
scroll to position [91, 0]
click at [961, 616] on button "Done" at bounding box center [973, 611] width 49 height 28
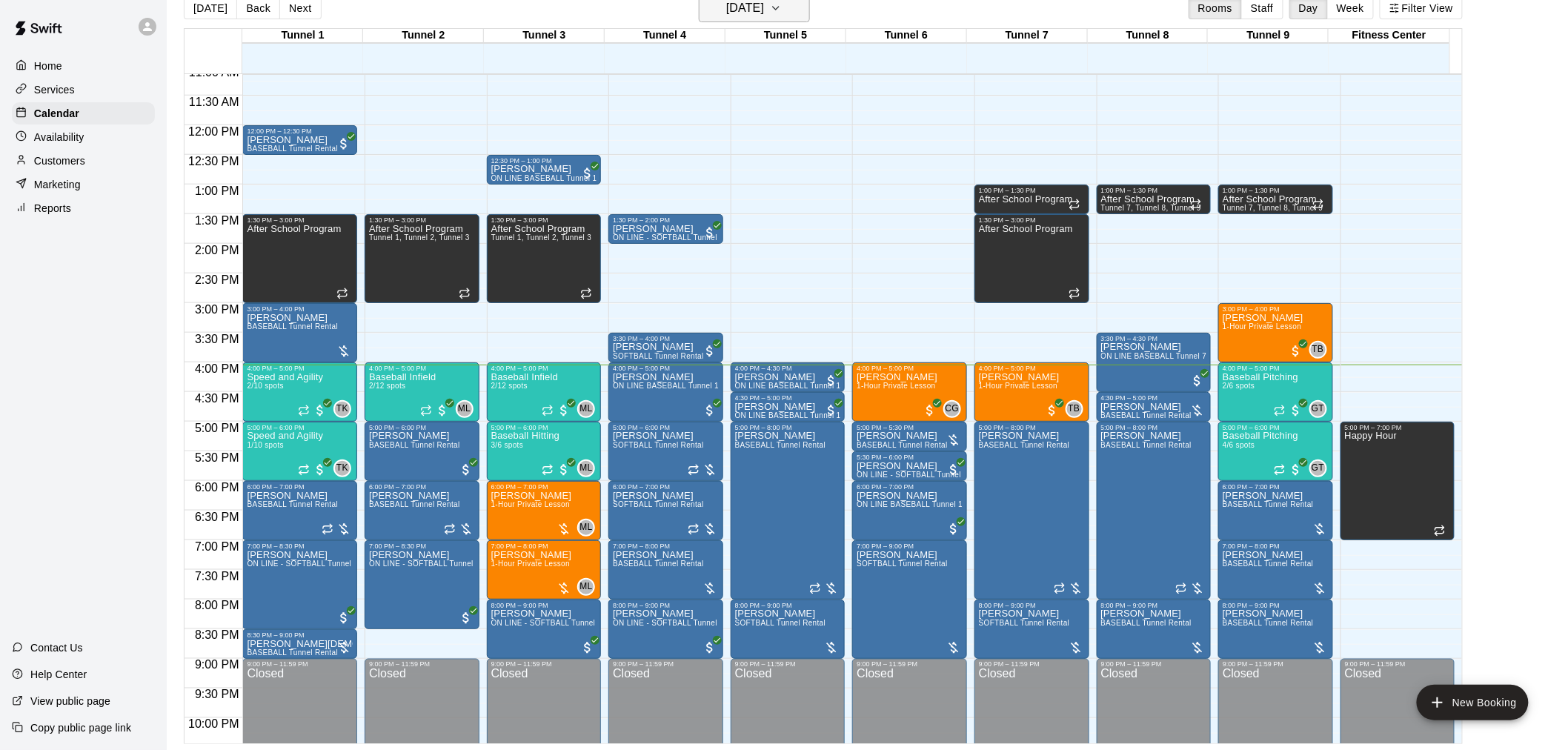
click at [752, 15] on h6 "[DATE]" at bounding box center [745, 8] width 38 height 21
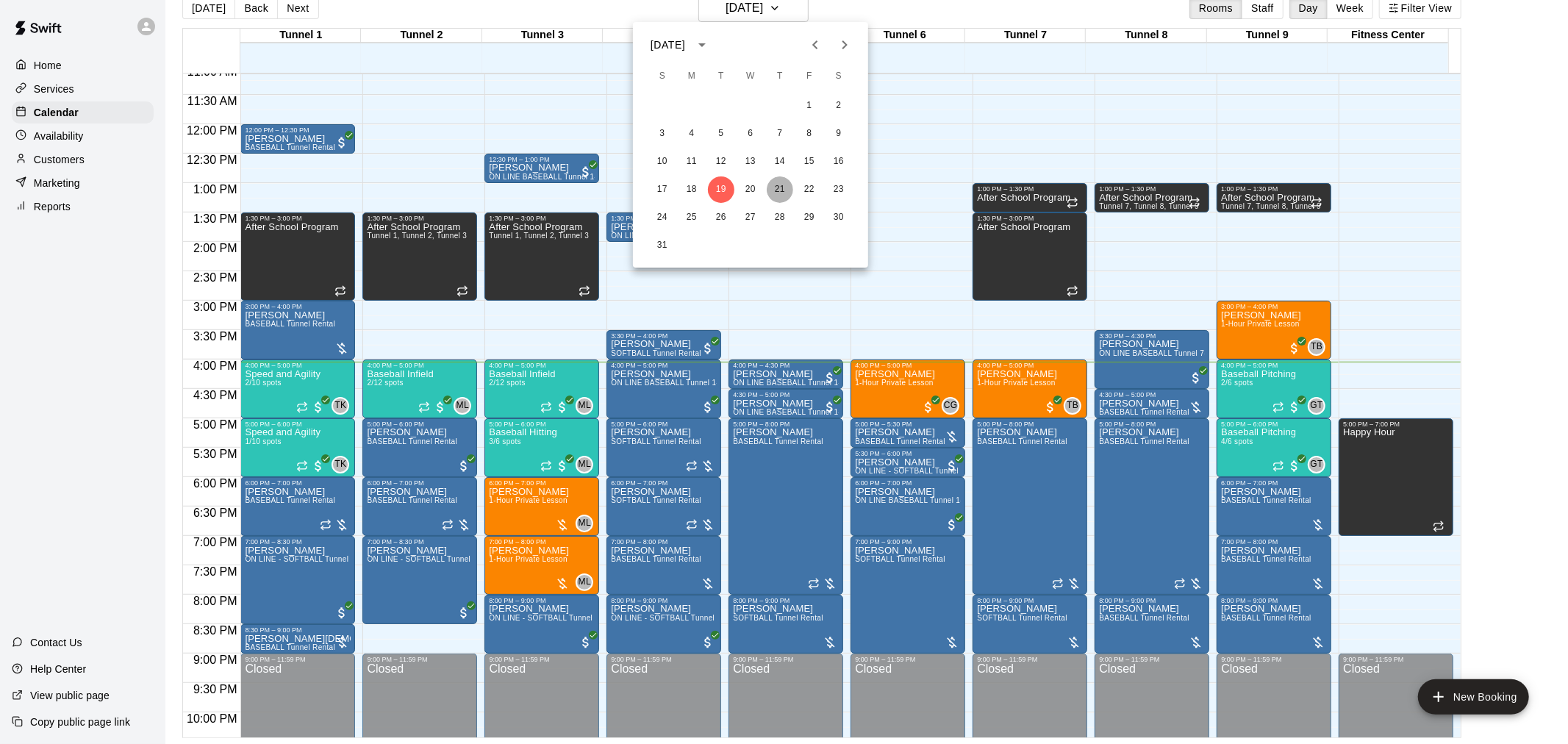
click at [779, 189] on button "21" at bounding box center [780, 189] width 27 height 27
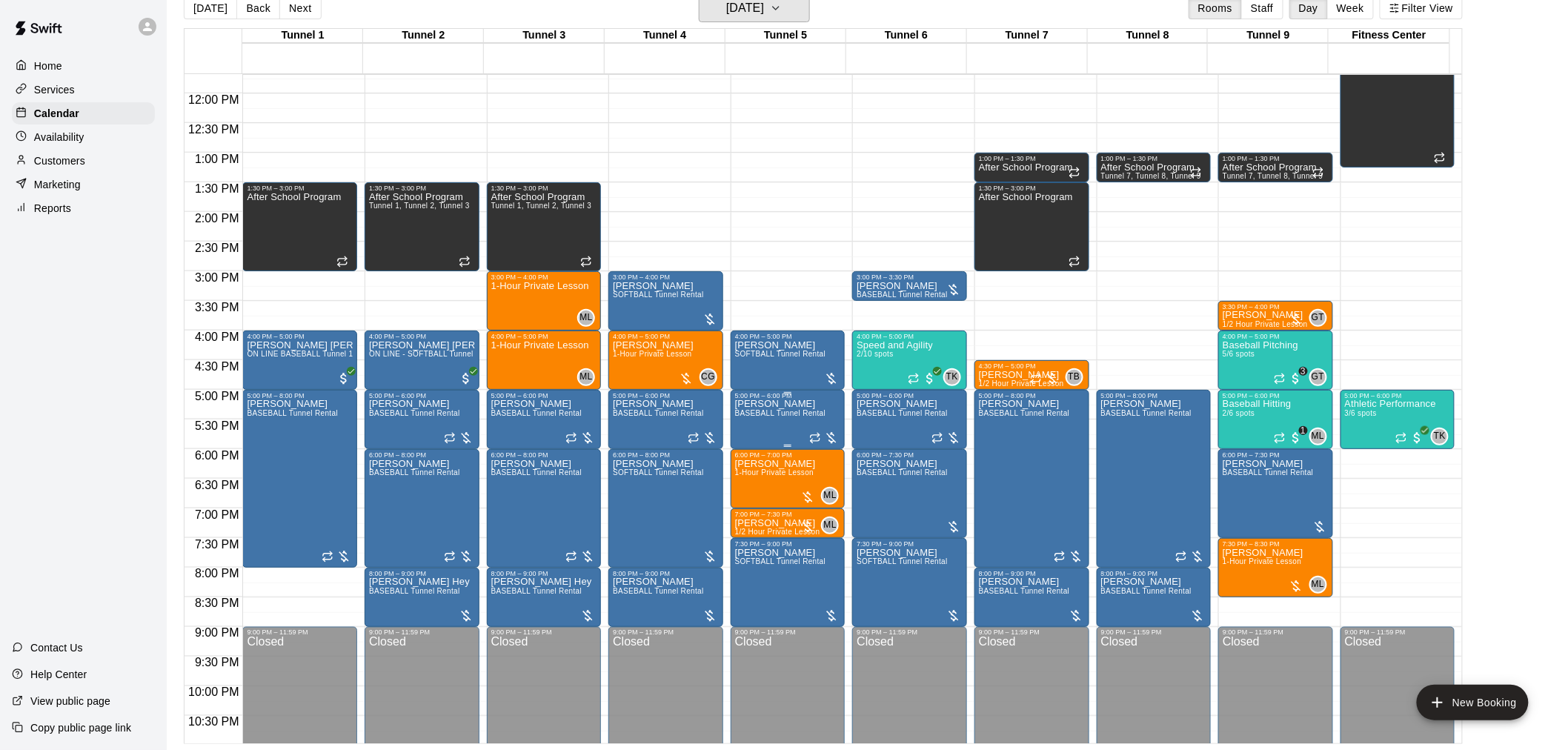
scroll to position [672, 0]
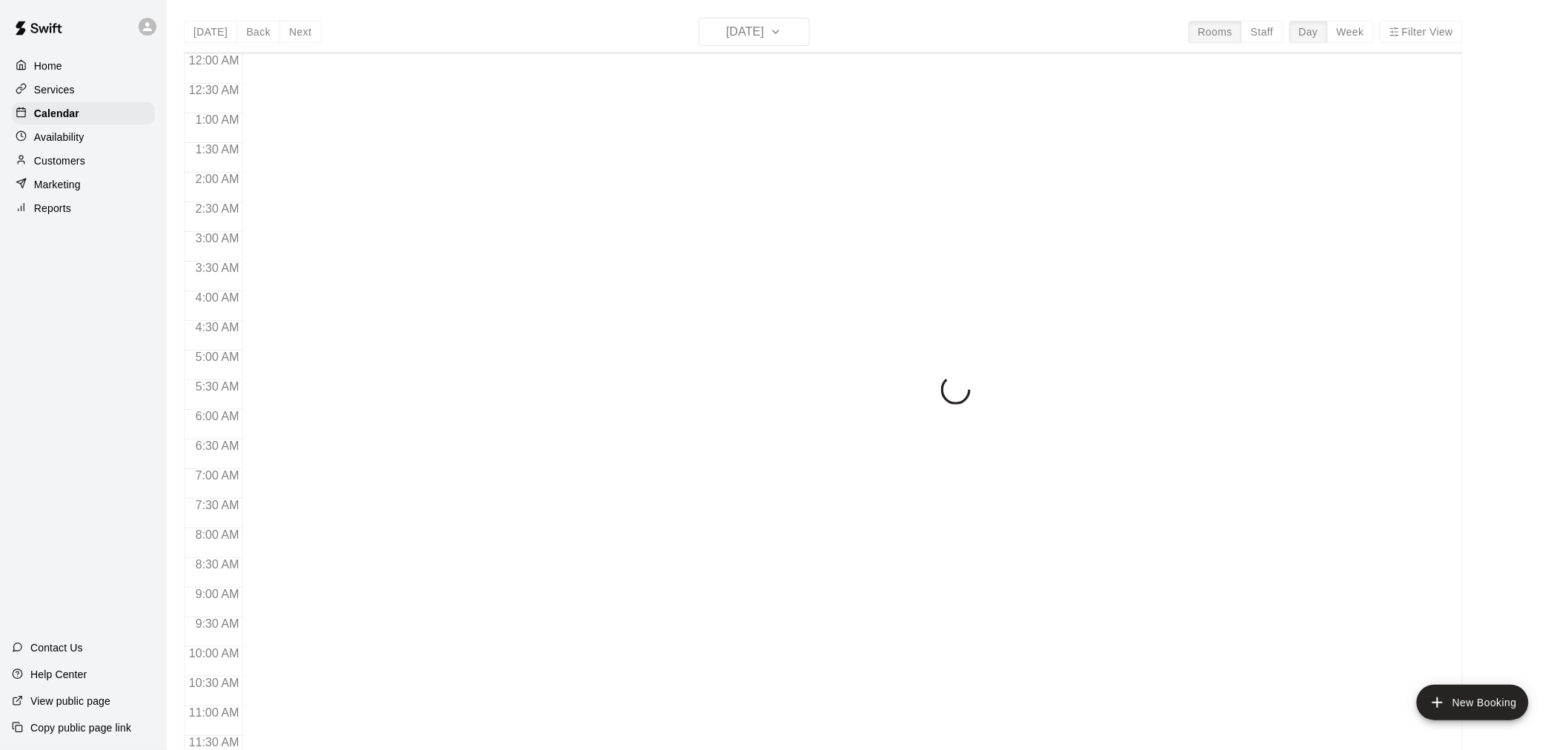
scroll to position [709, 0]
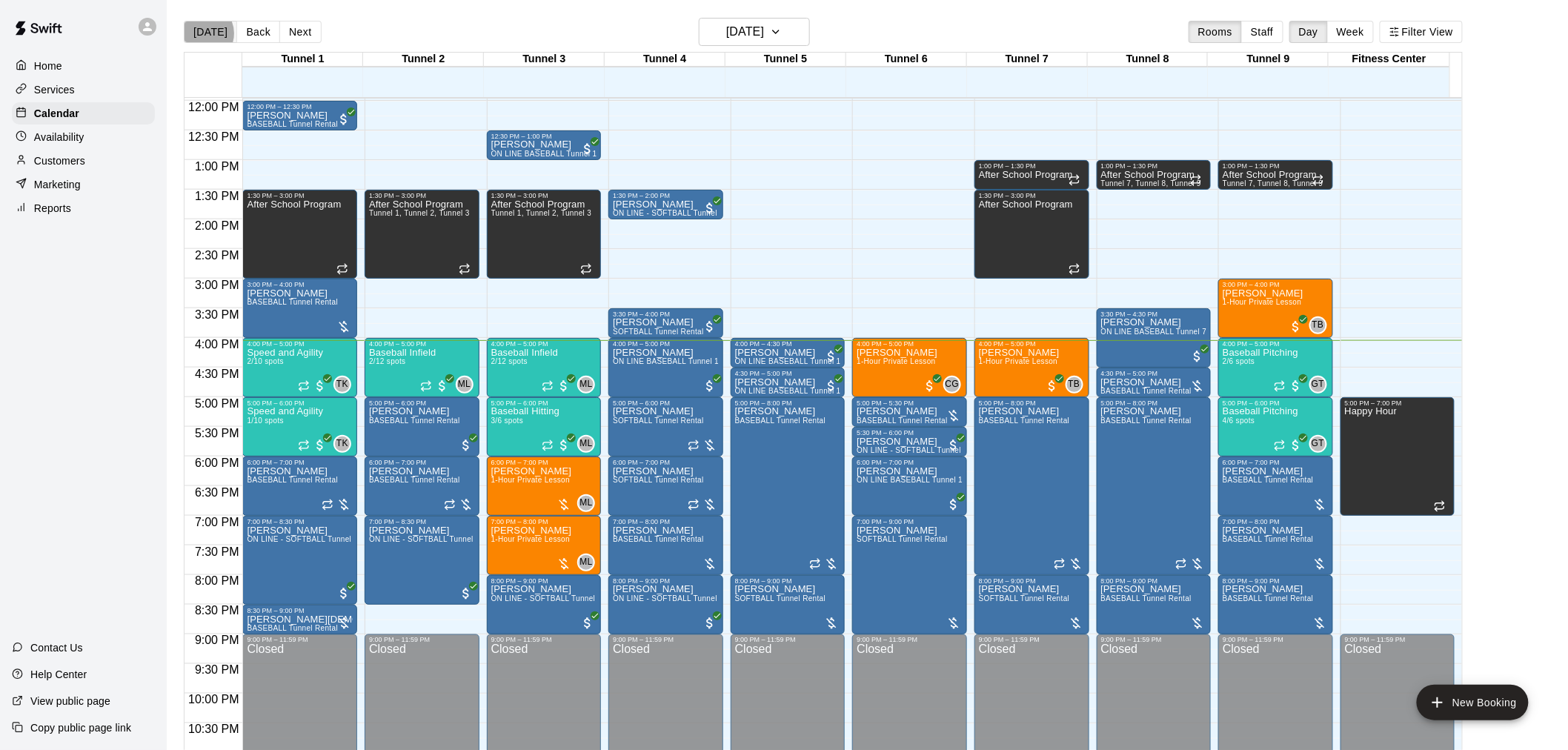
click at [201, 33] on button "[DATE]" at bounding box center [210, 32] width 53 height 23
click at [195, 33] on button "[DATE]" at bounding box center [210, 32] width 53 height 23
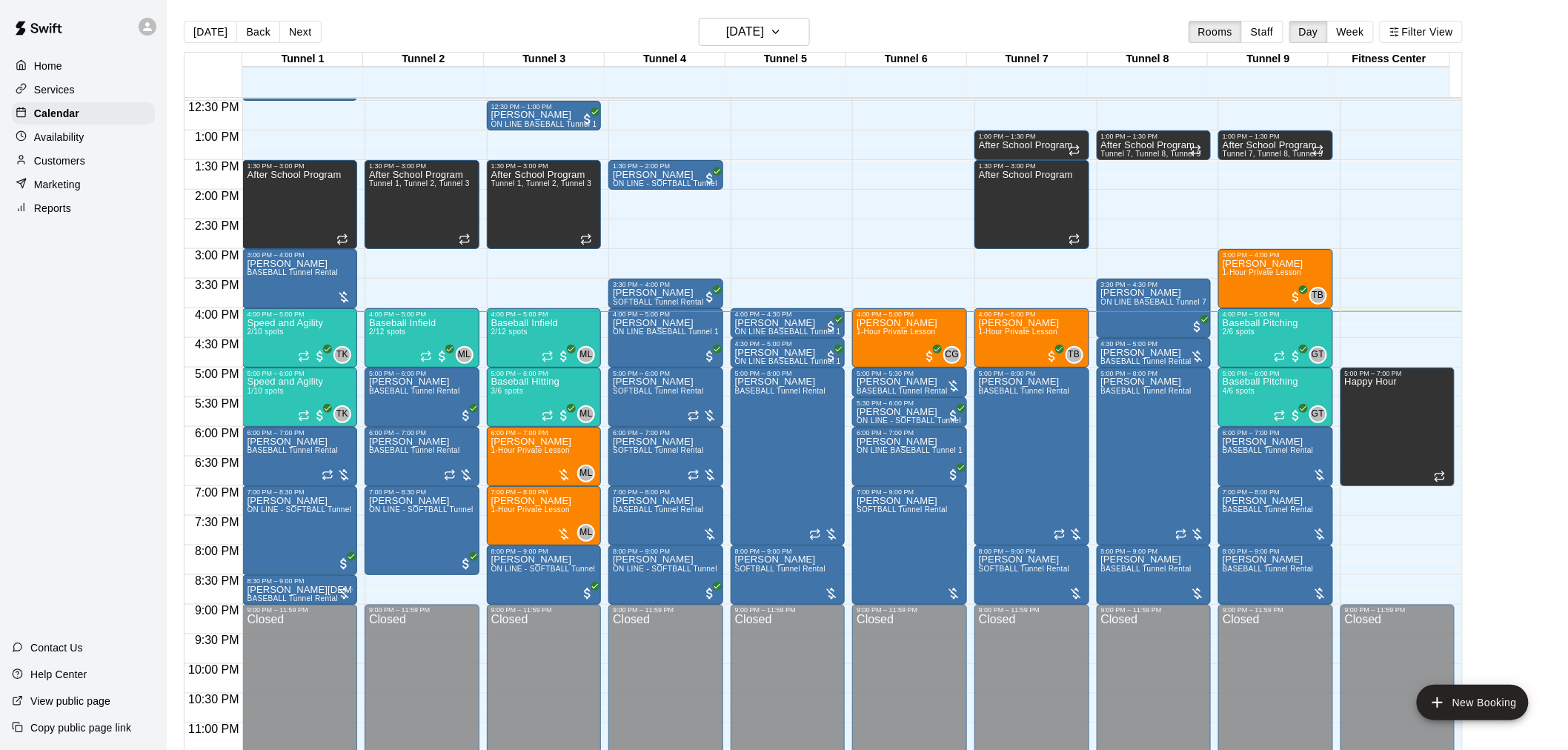
scroll to position [741, 0]
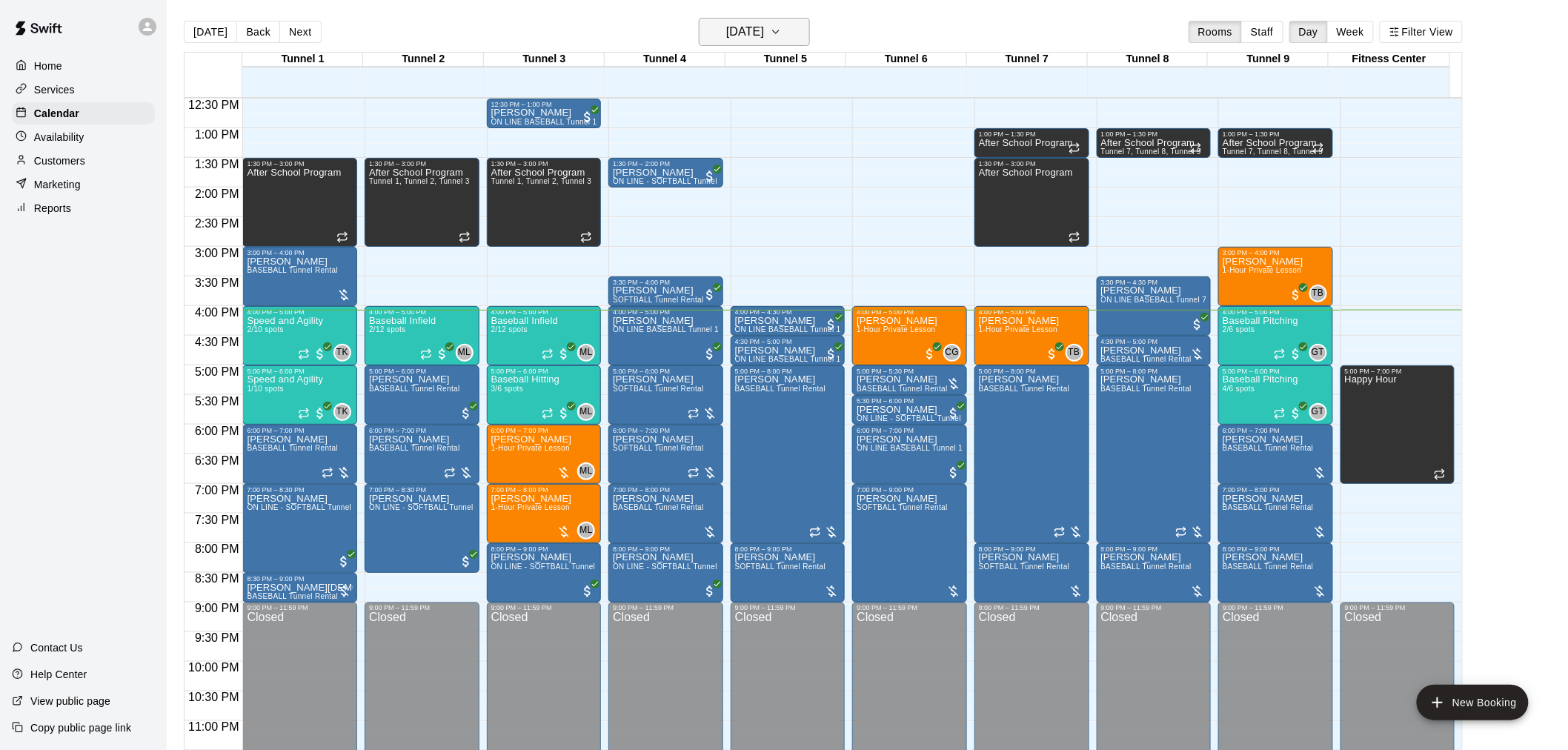
click at [810, 23] on button "[DATE]" at bounding box center [754, 31] width 111 height 28
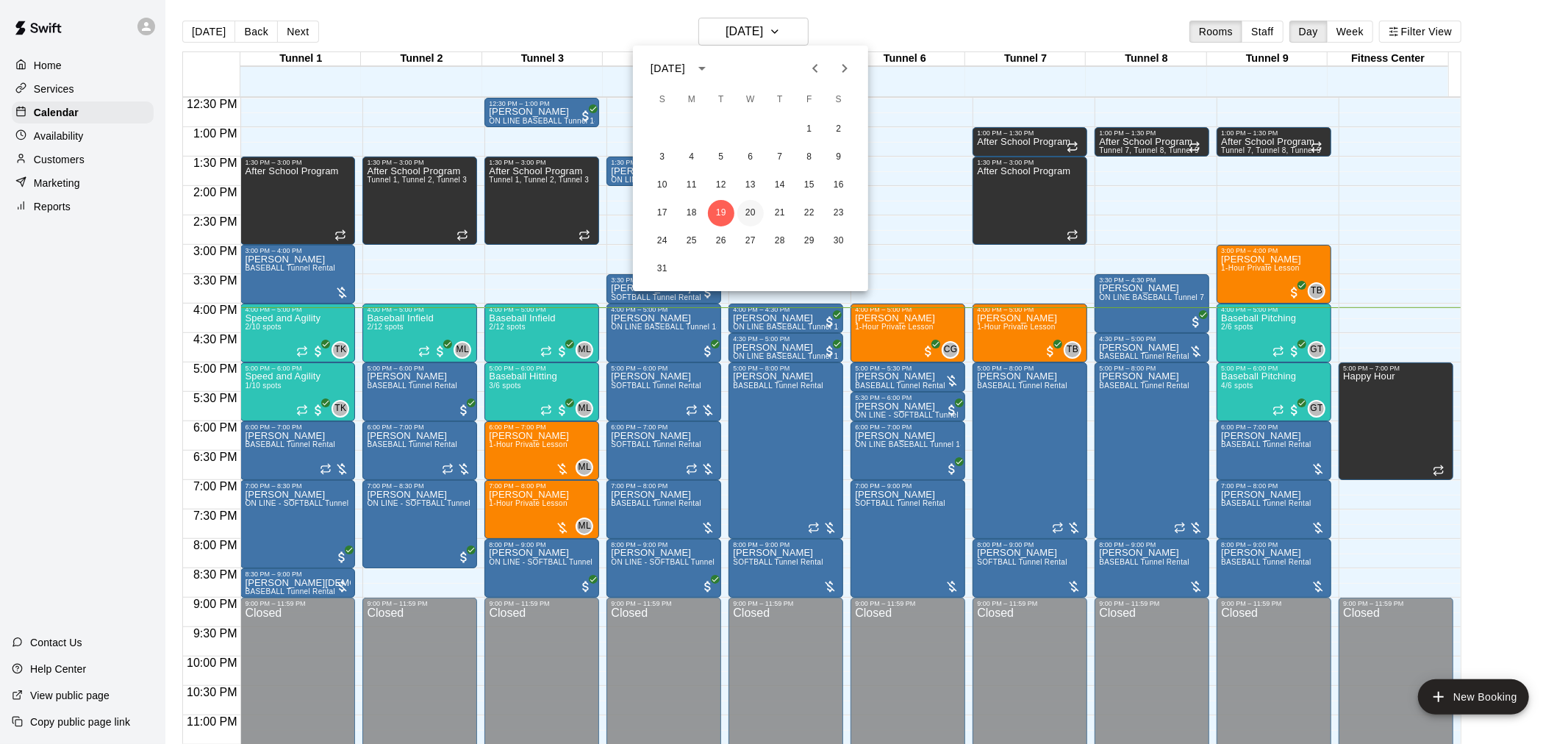
click at [758, 211] on button "20" at bounding box center [750, 213] width 27 height 27
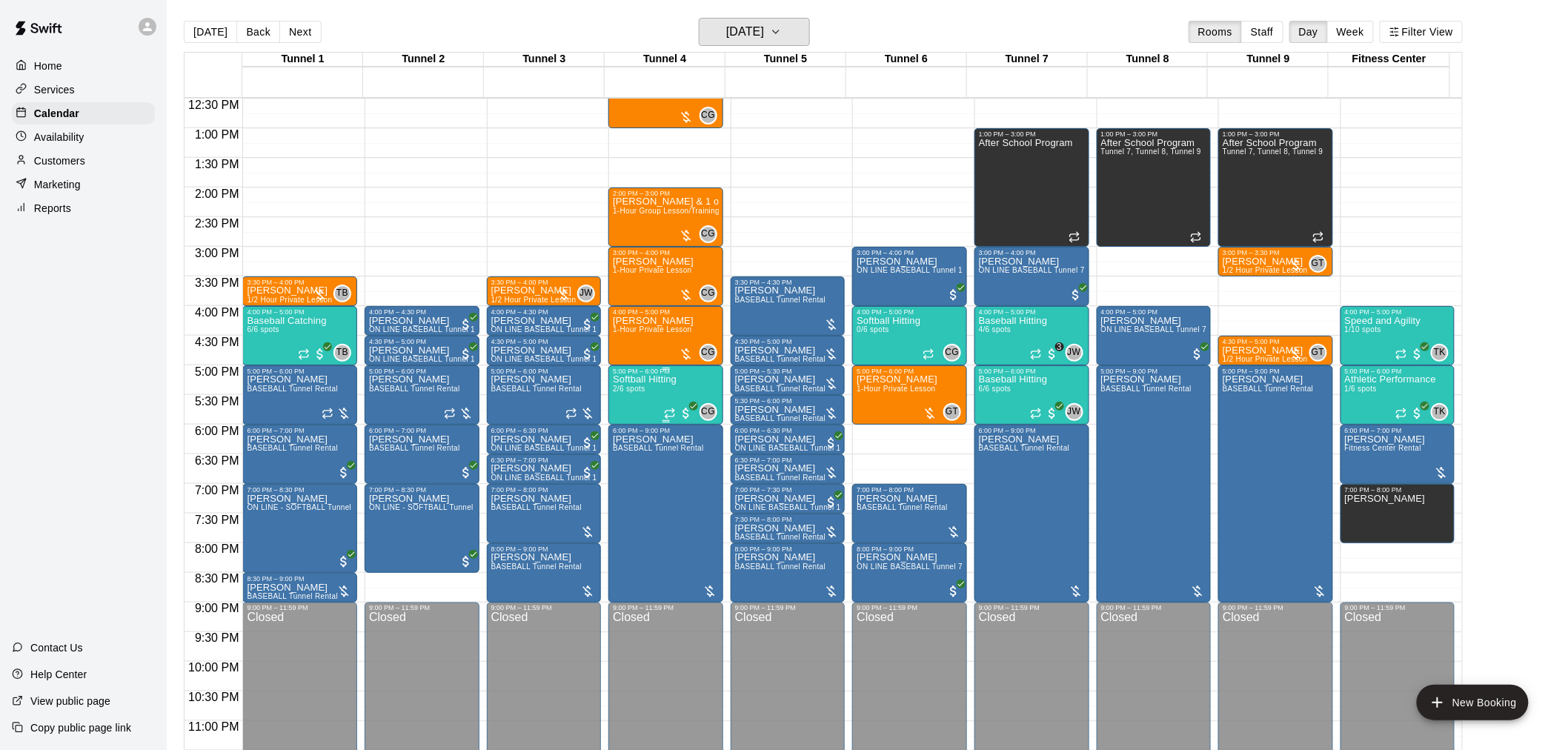
scroll to position [658, 0]
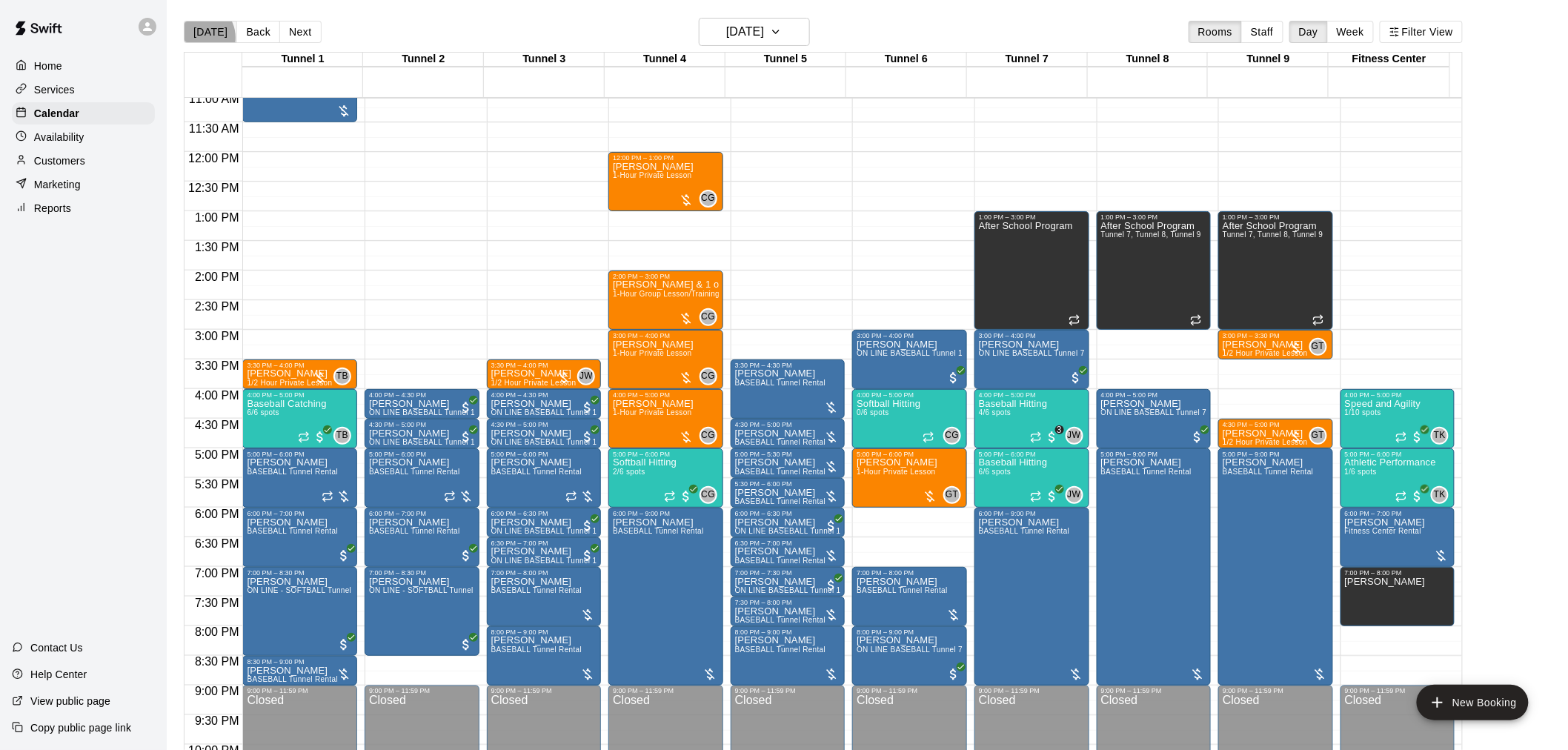
click at [197, 38] on button "[DATE]" at bounding box center [210, 32] width 53 height 23
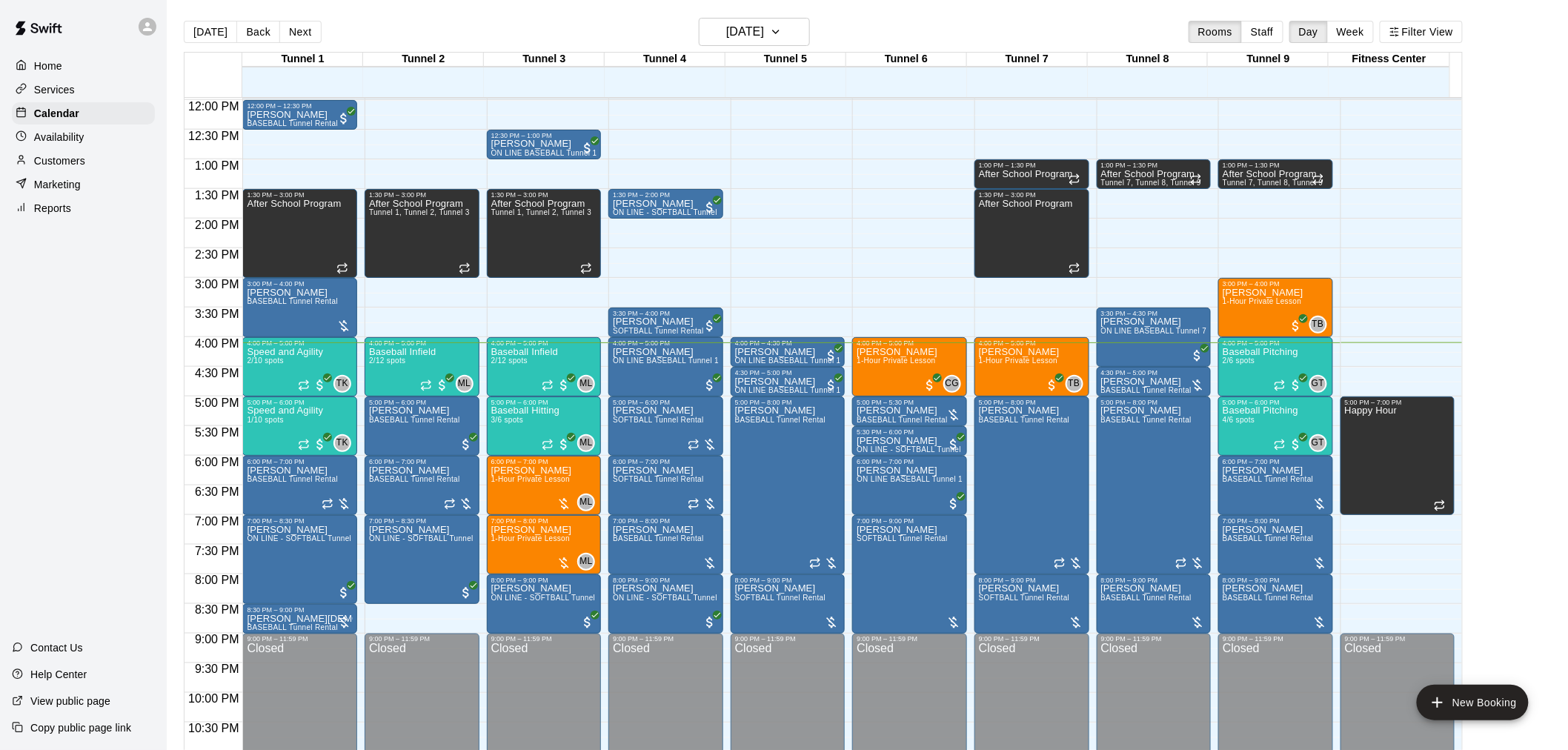
scroll to position [23, 0]
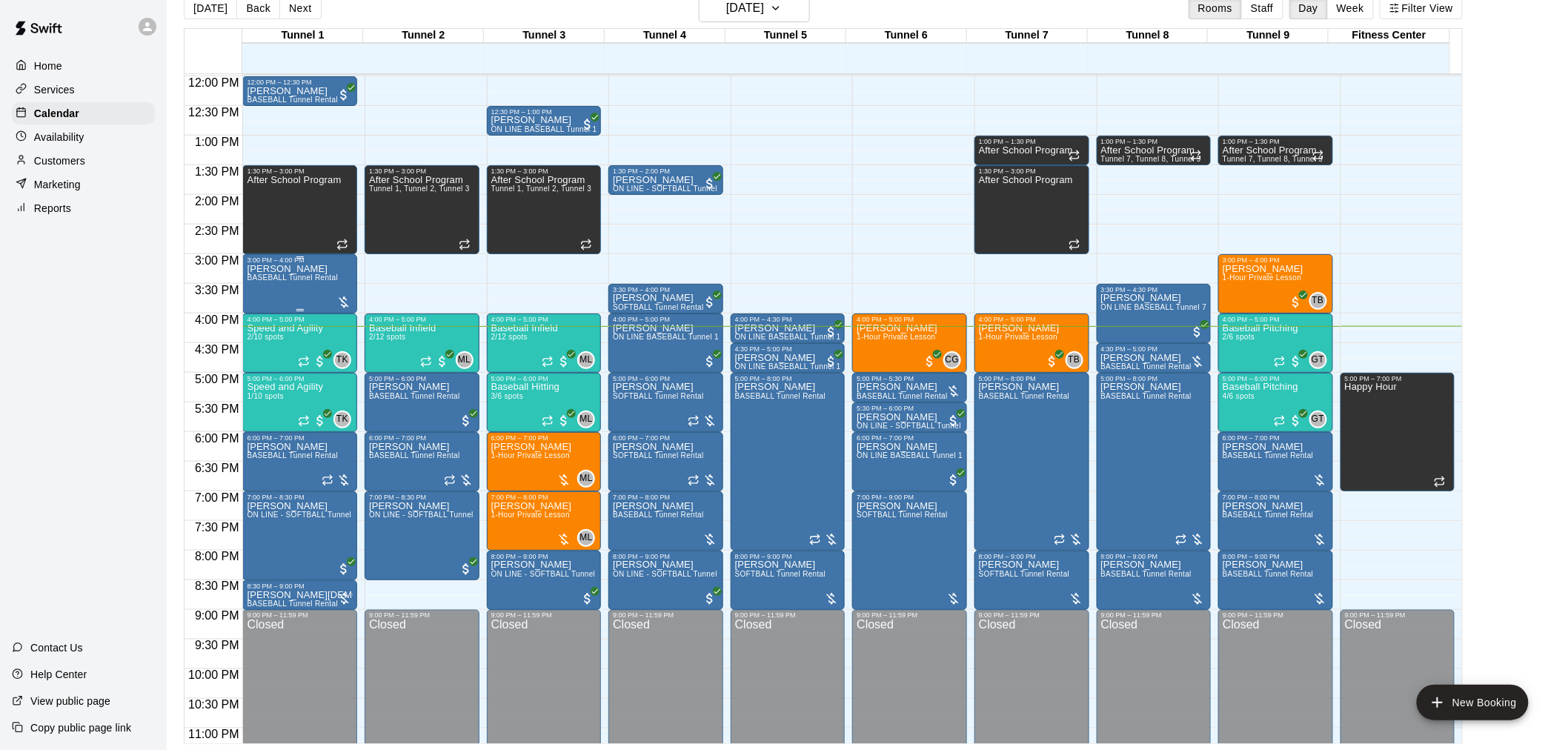
click at [264, 269] on p "[PERSON_NAME]" at bounding box center [292, 269] width 91 height 0
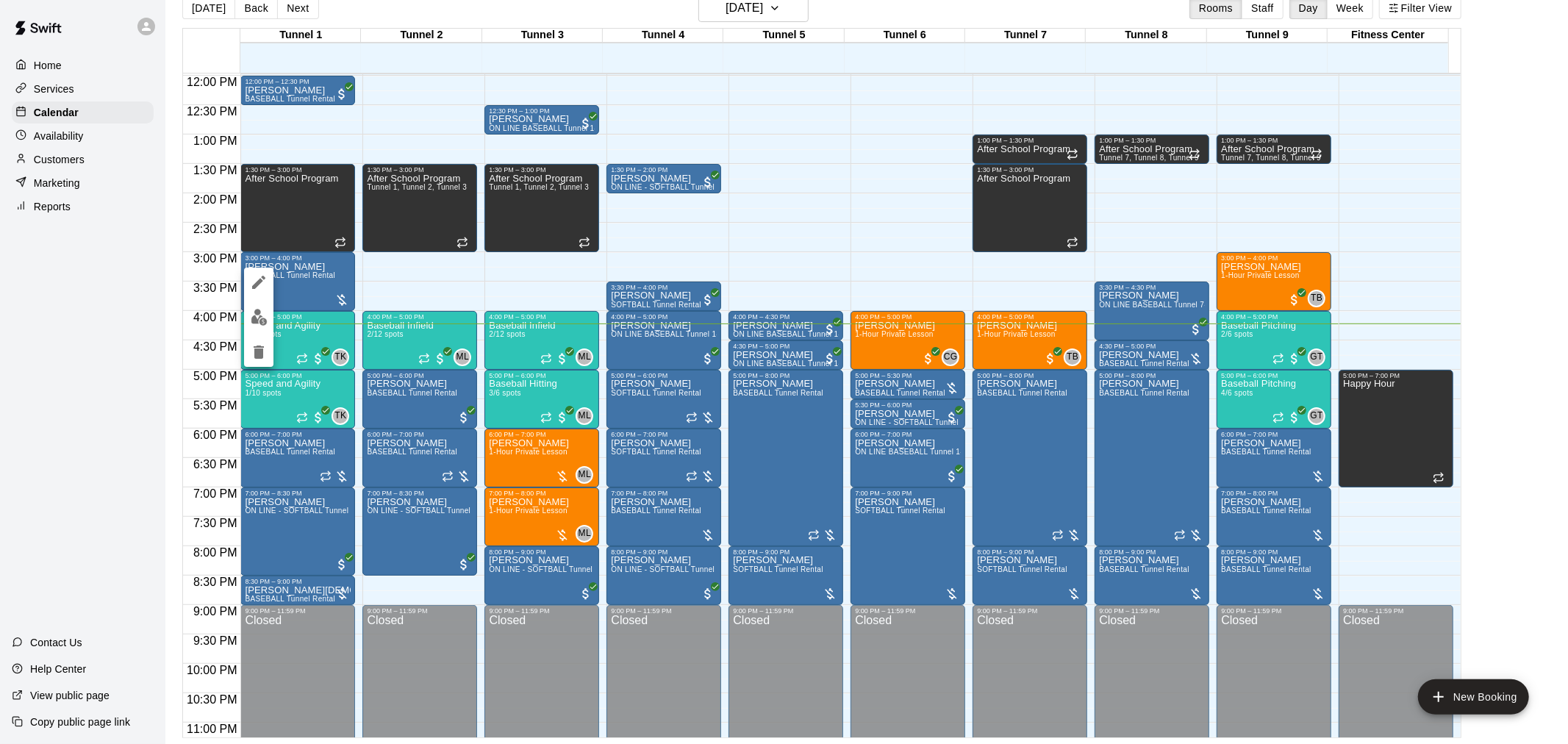
click at [269, 317] on button "edit" at bounding box center [259, 317] width 29 height 28
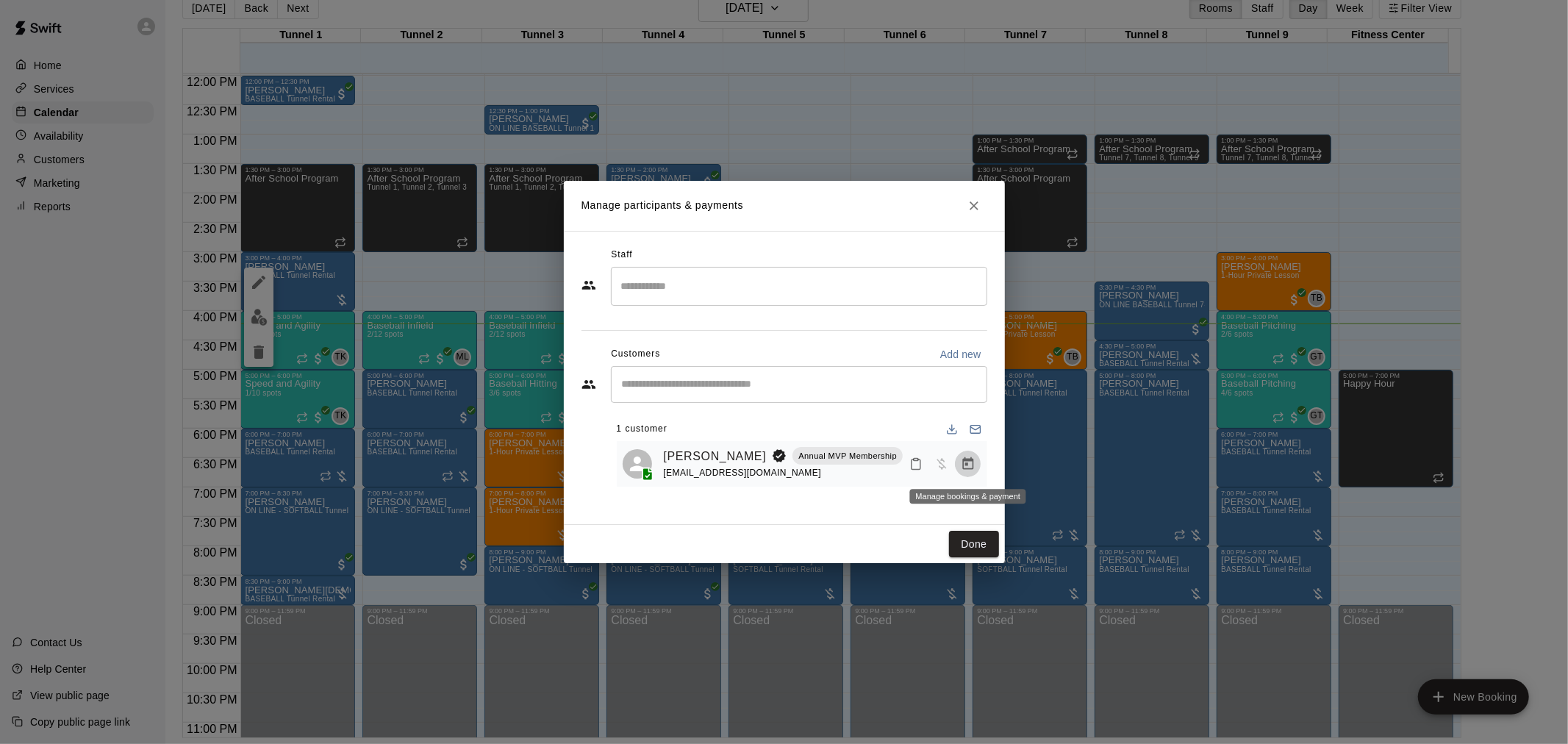
click at [969, 466] on icon "Manage bookings & payment" at bounding box center [967, 463] width 15 height 15
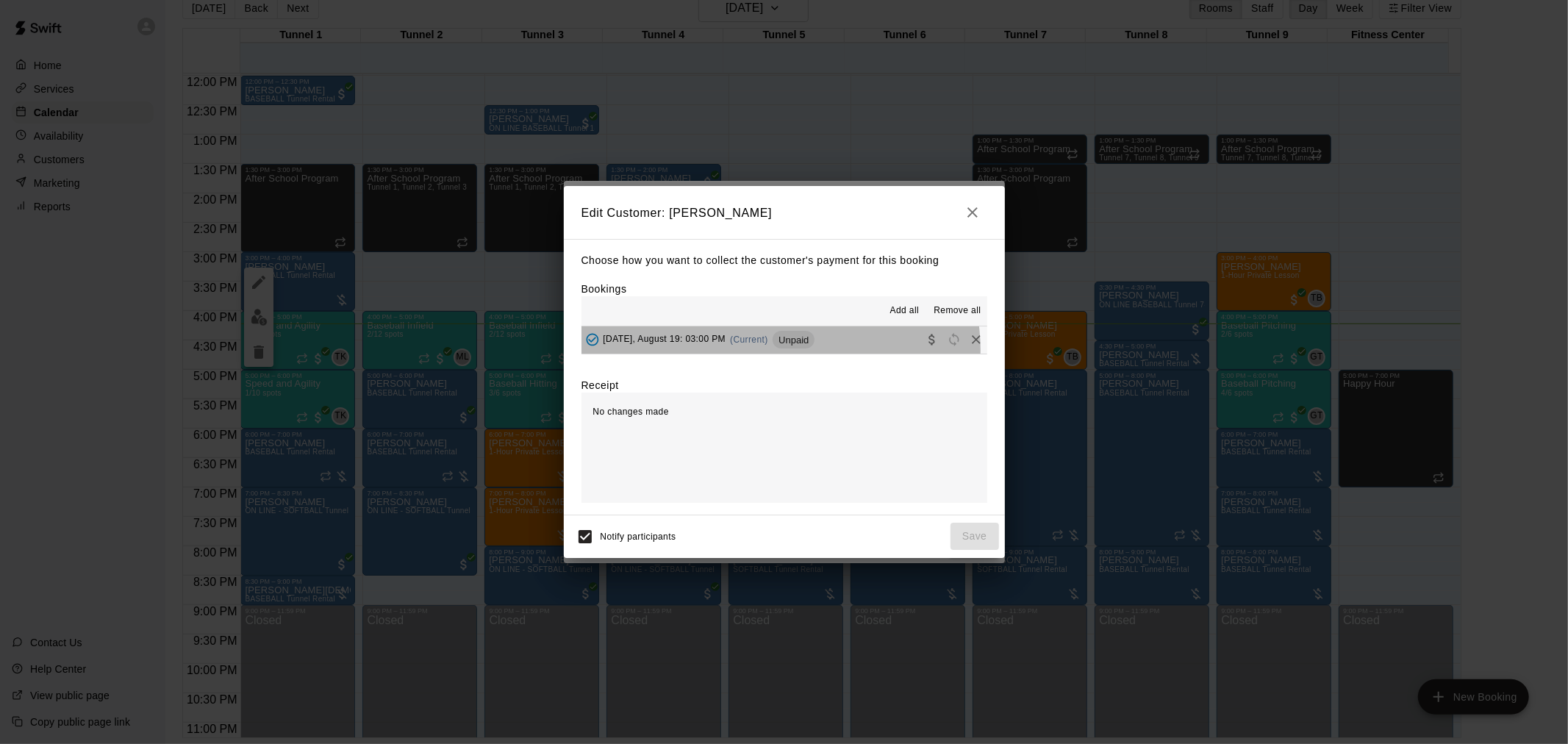
click at [780, 350] on div "Tuesday, August 19: 03:00 PM (Current) Unpaid" at bounding box center [699, 340] width 234 height 22
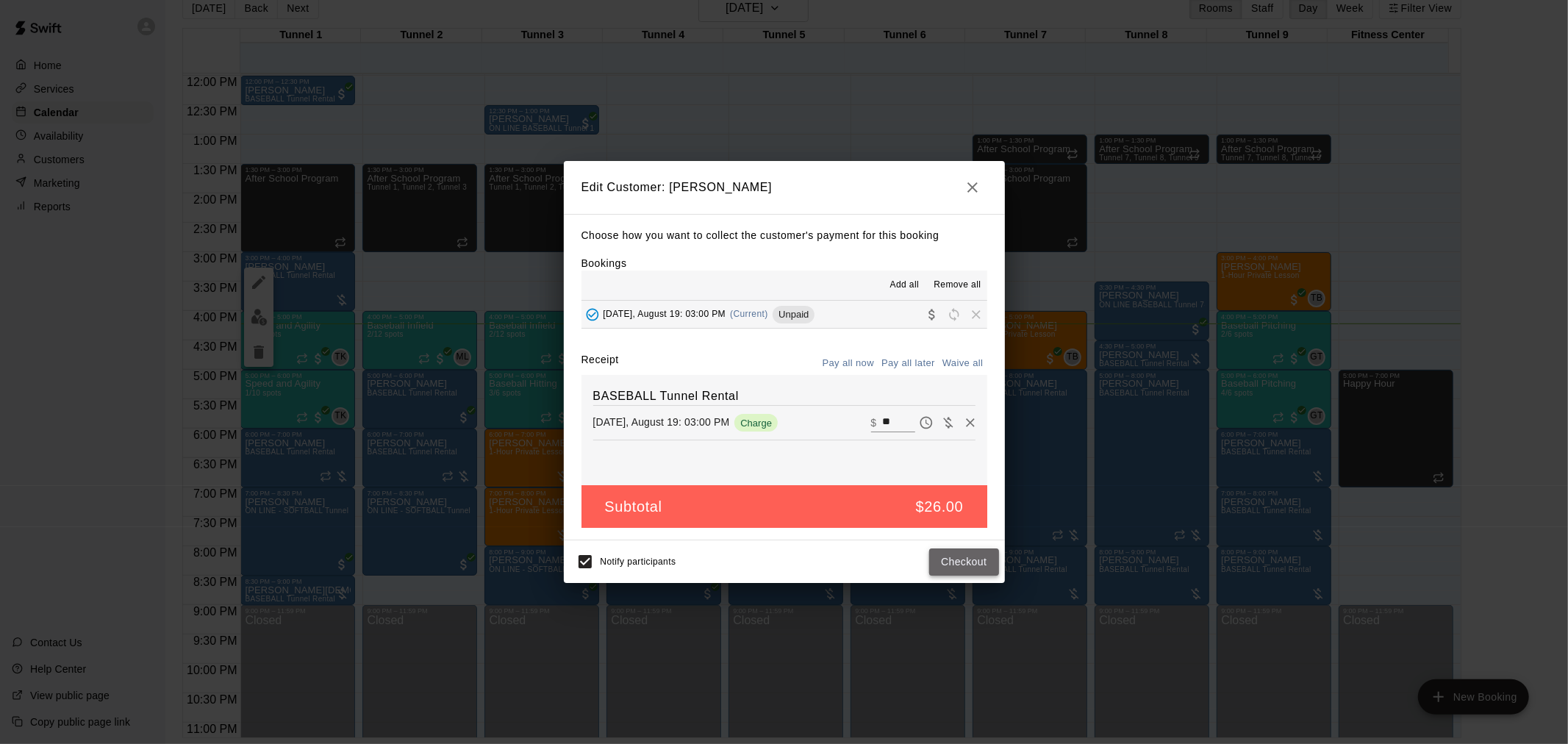
click at [980, 568] on button "Checkout" at bounding box center [964, 562] width 69 height 28
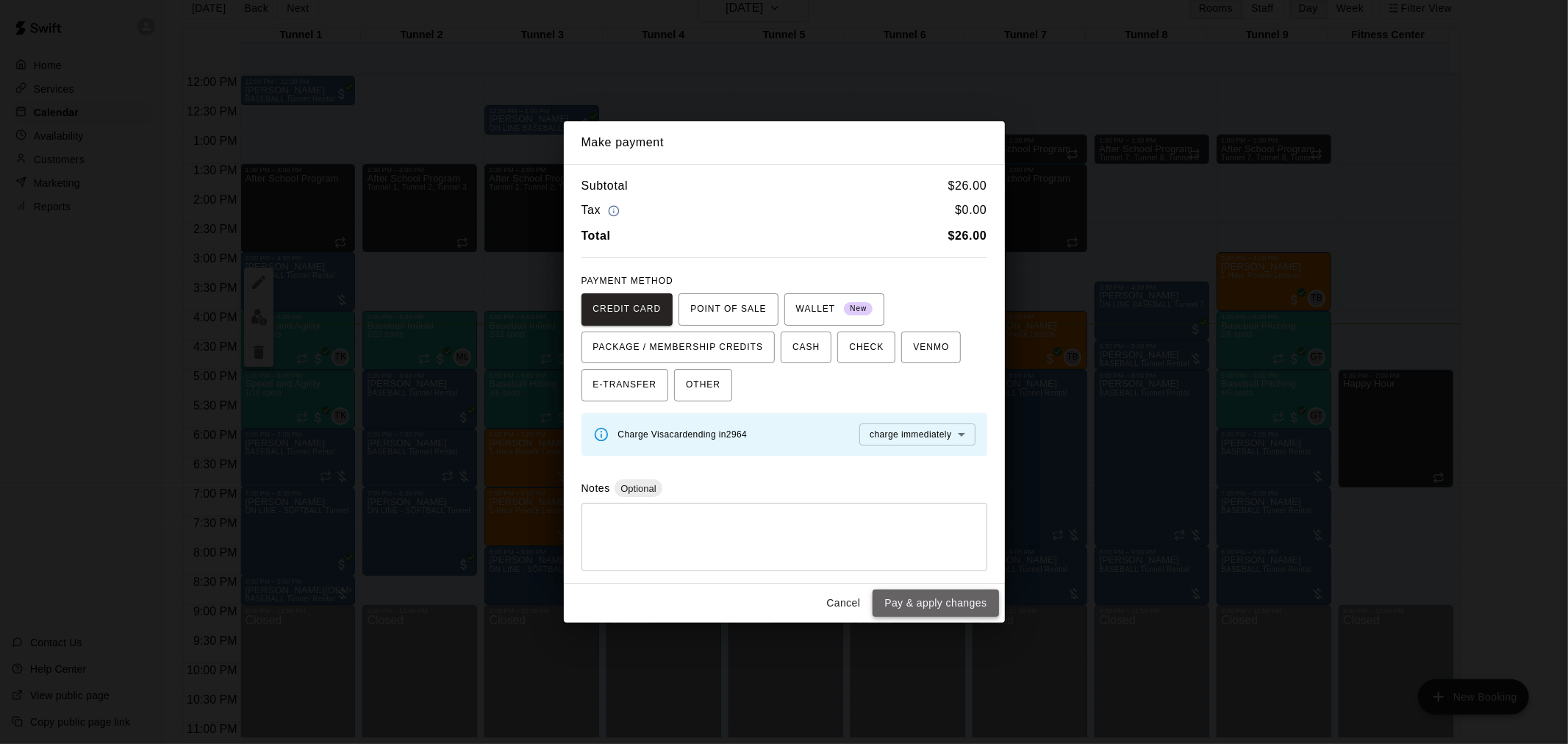
click at [939, 611] on button "Pay & apply changes" at bounding box center [935, 604] width 126 height 28
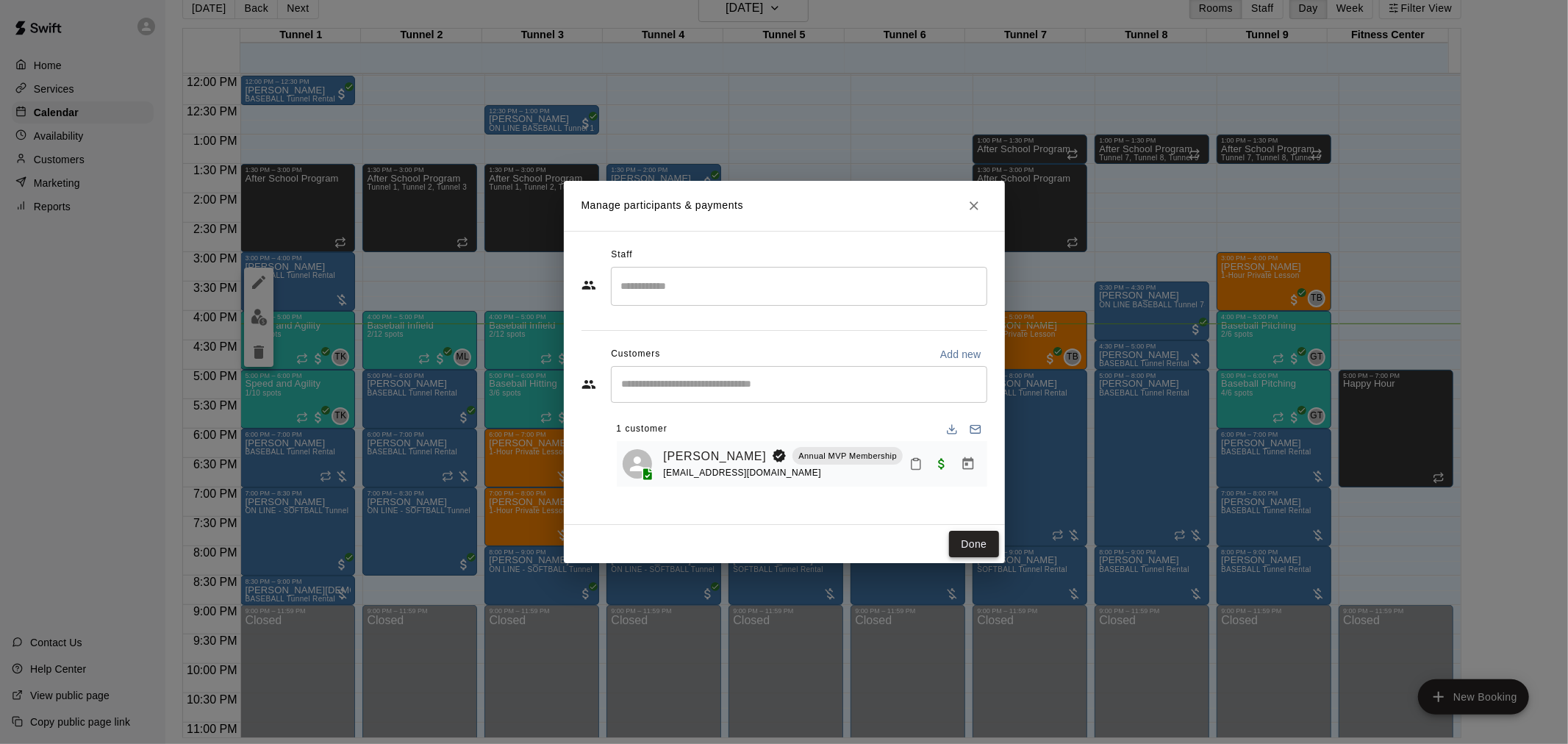
click at [969, 557] on button "Done" at bounding box center [973, 545] width 49 height 28
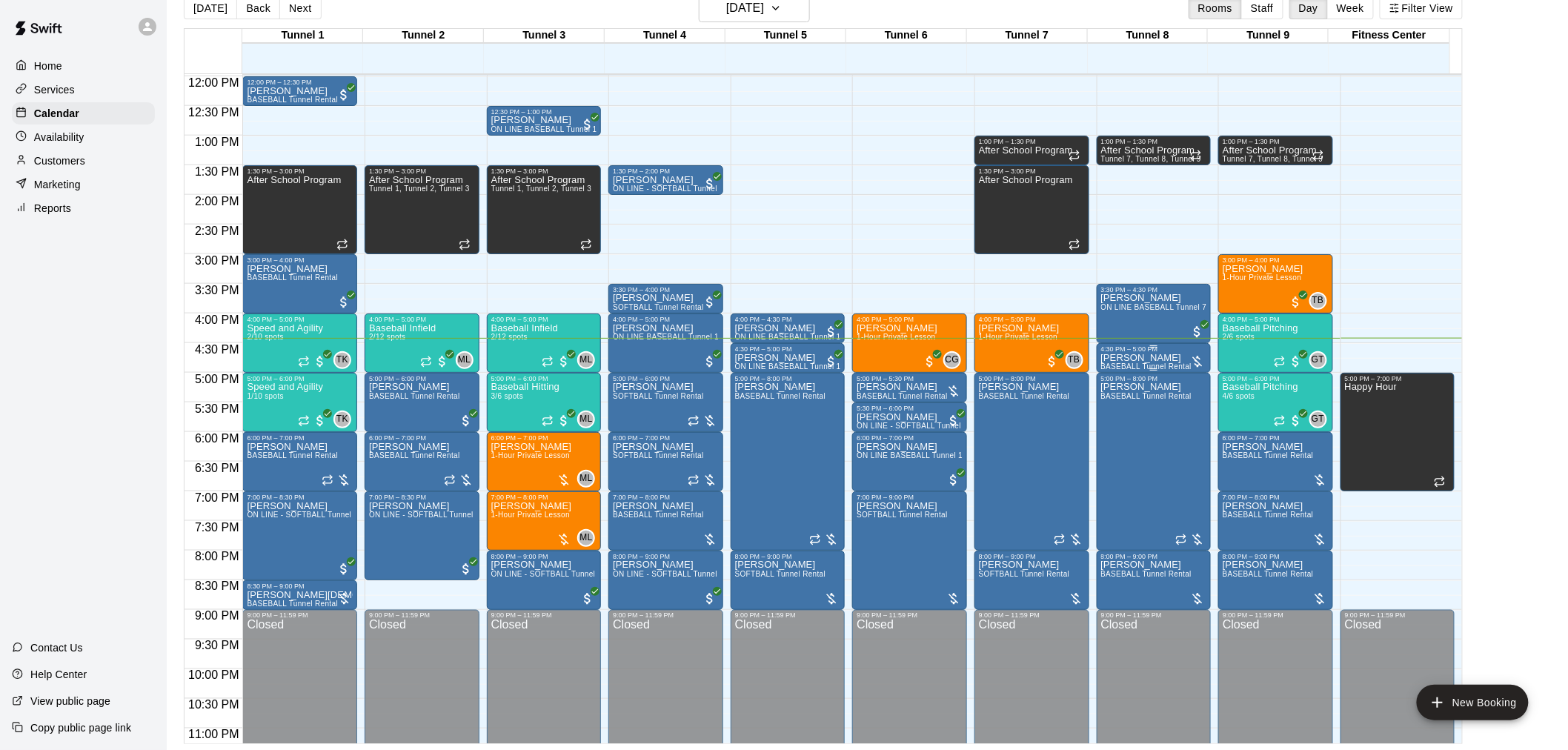
click at [1162, 359] on p "[PERSON_NAME]" at bounding box center [1146, 359] width 91 height 0
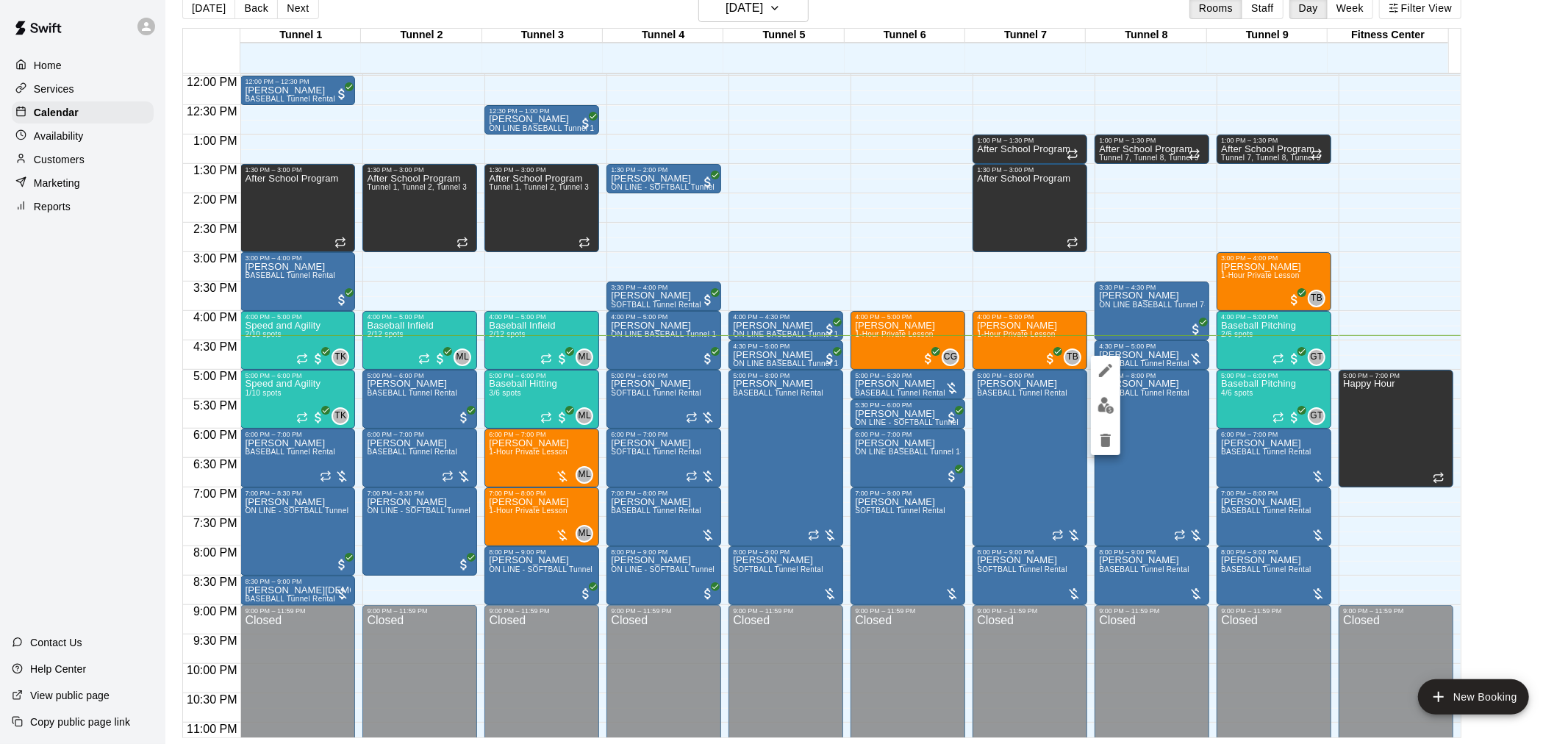
click at [1110, 402] on img "edit" at bounding box center [1106, 406] width 17 height 17
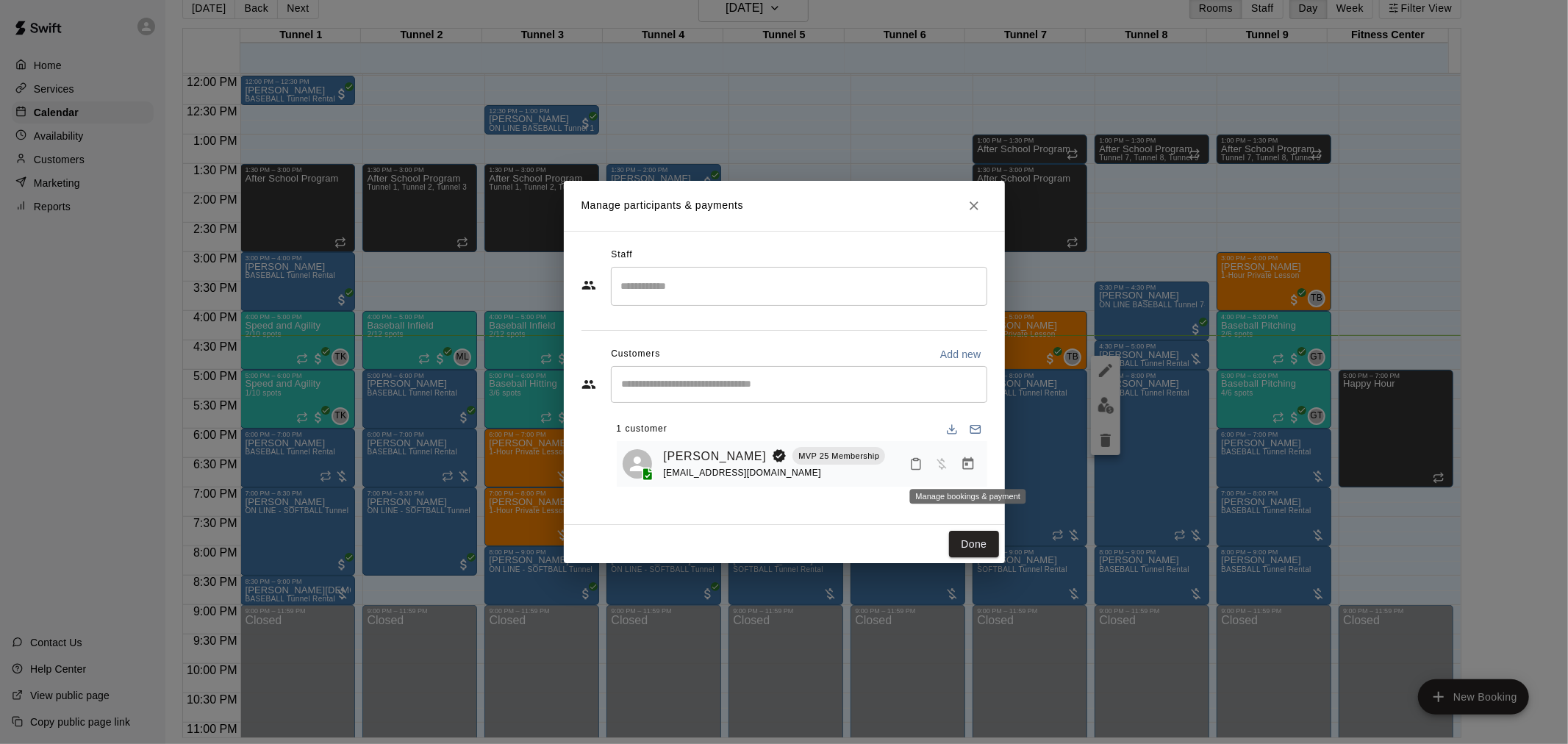
click at [970, 465] on icon "Manage bookings & payment" at bounding box center [967, 463] width 15 height 15
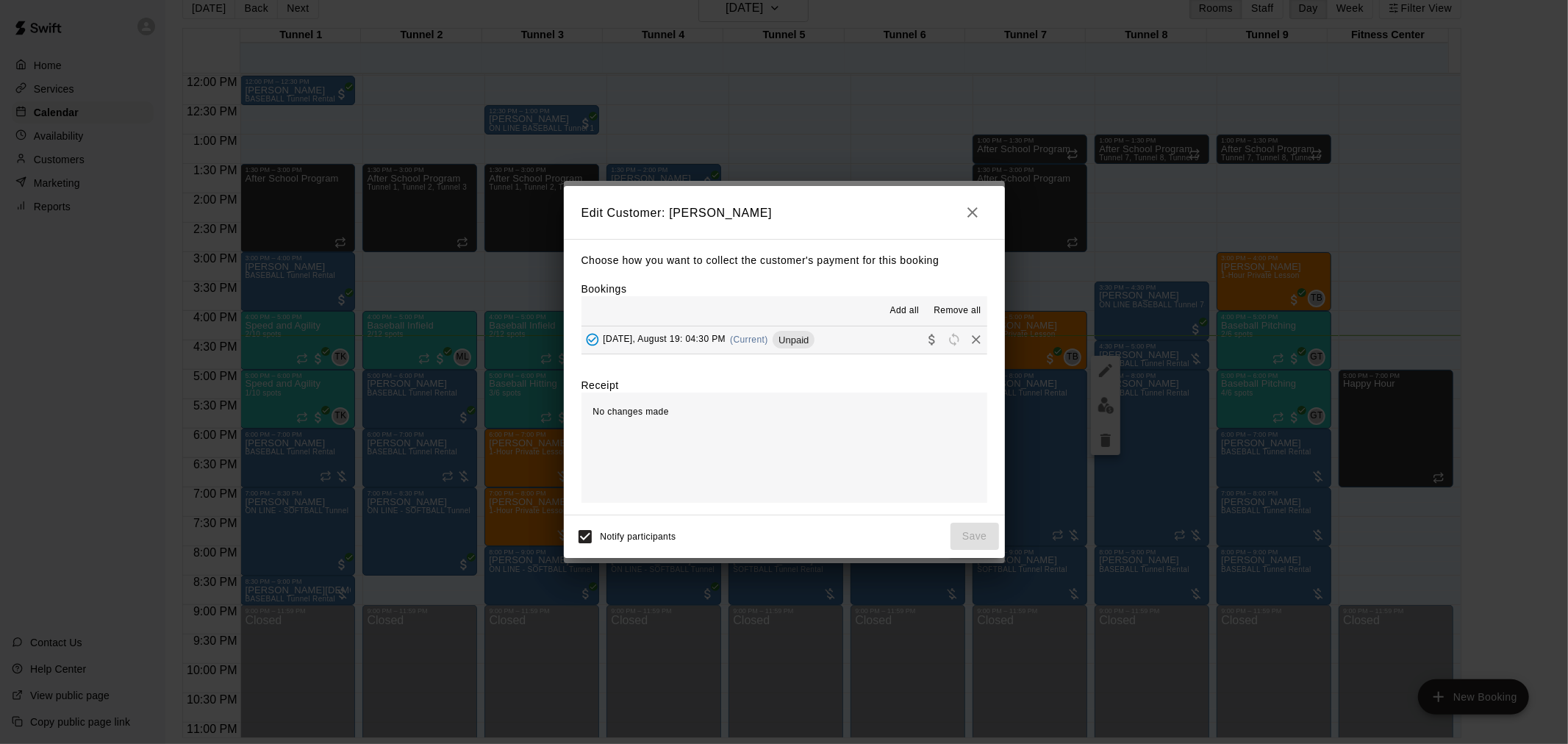
click at [782, 348] on div "Unpaid" at bounding box center [793, 339] width 42 height 17
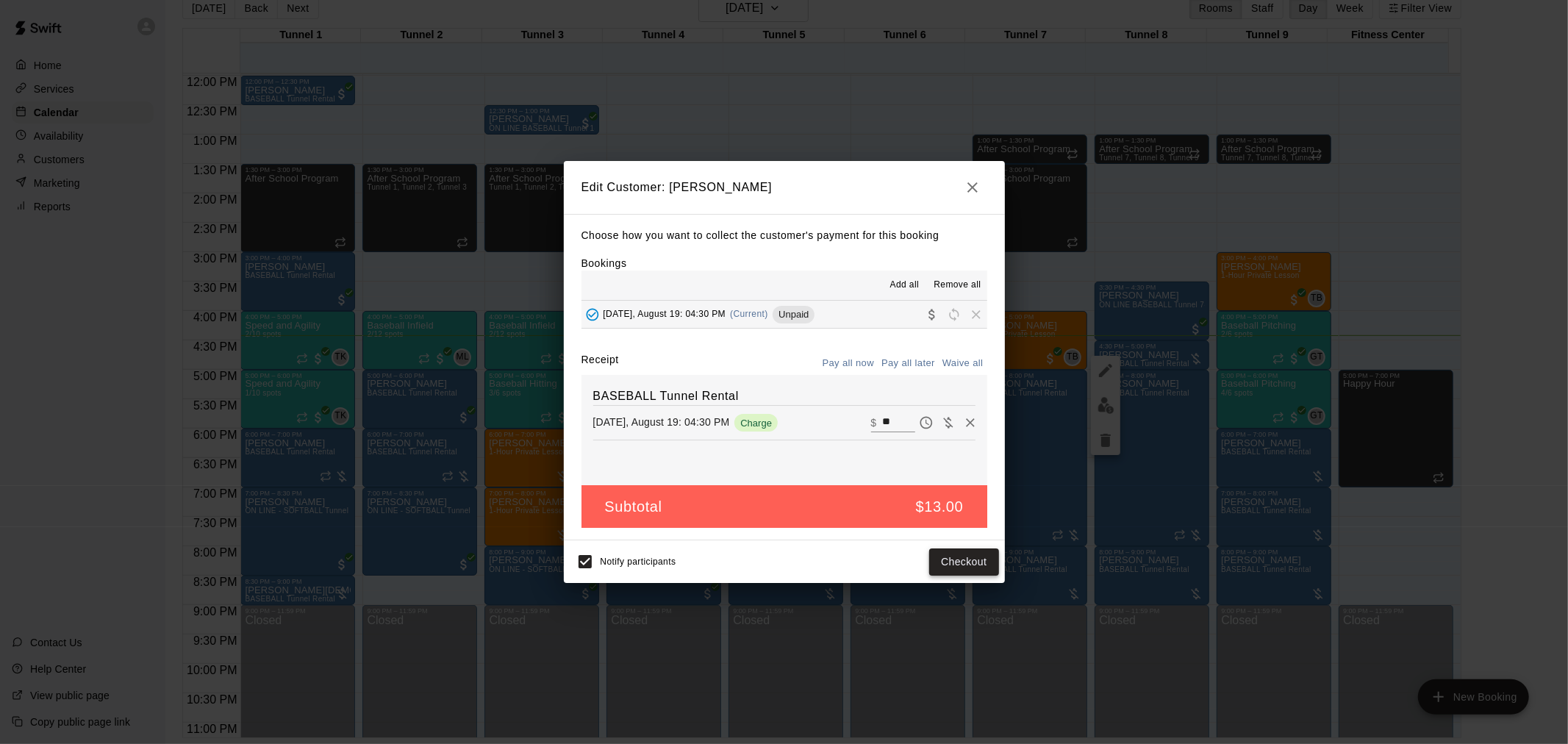
click at [950, 557] on button "Checkout" at bounding box center [964, 562] width 69 height 28
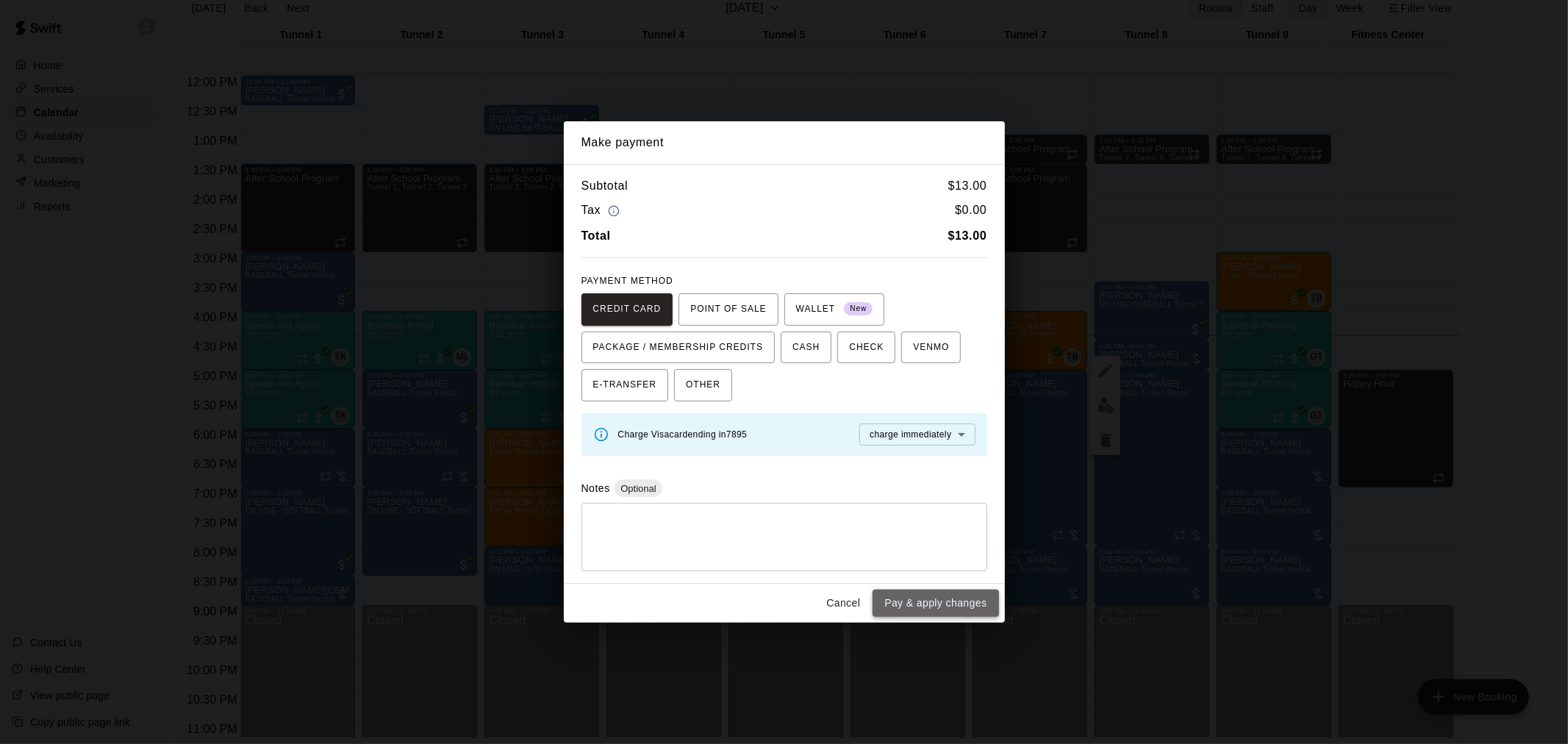
click at [951, 605] on button "Pay & apply changes" at bounding box center [935, 604] width 126 height 28
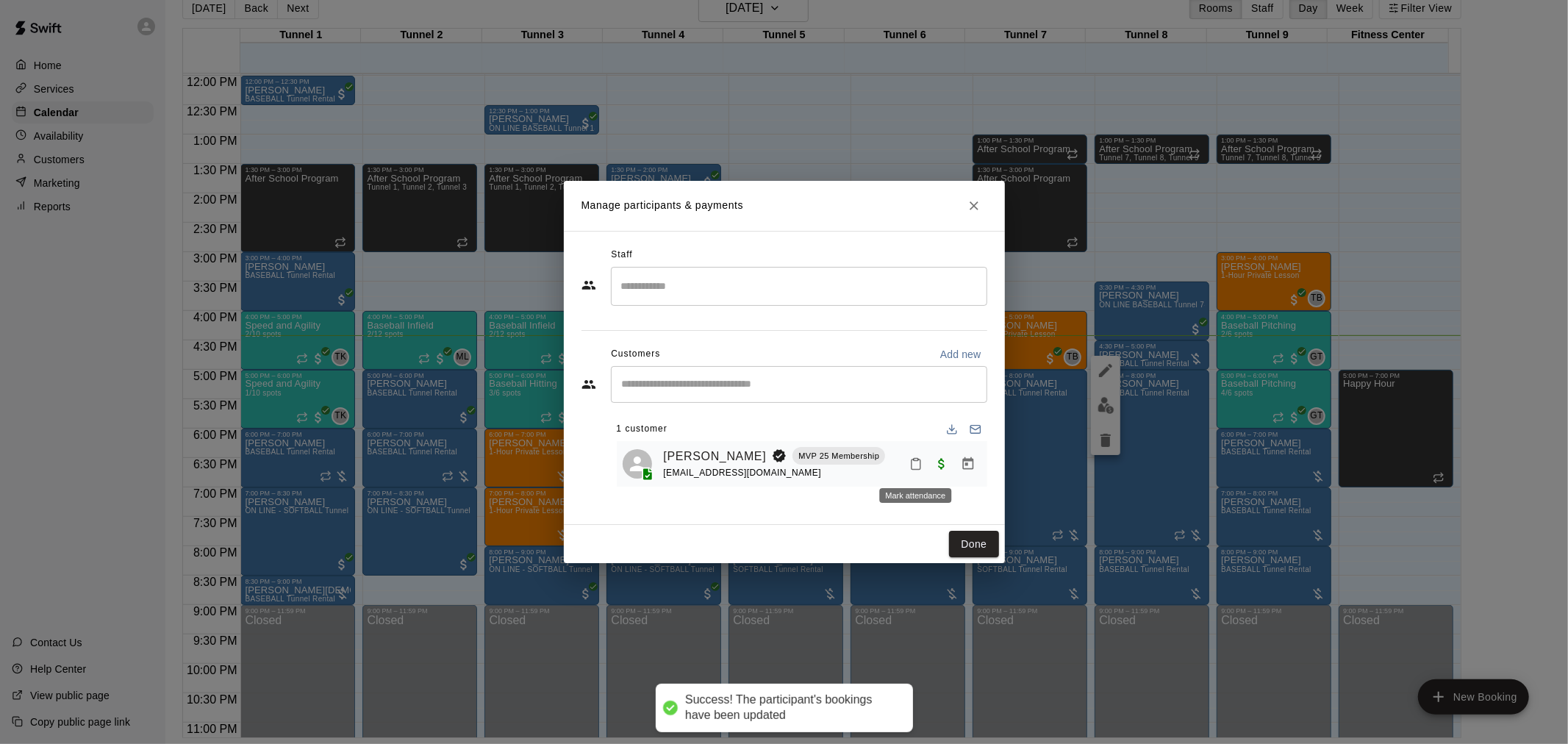
click at [908, 468] on button "Mark attendance" at bounding box center [916, 463] width 25 height 25
click at [972, 463] on p "Mark attended" at bounding box center [1009, 464] width 130 height 15
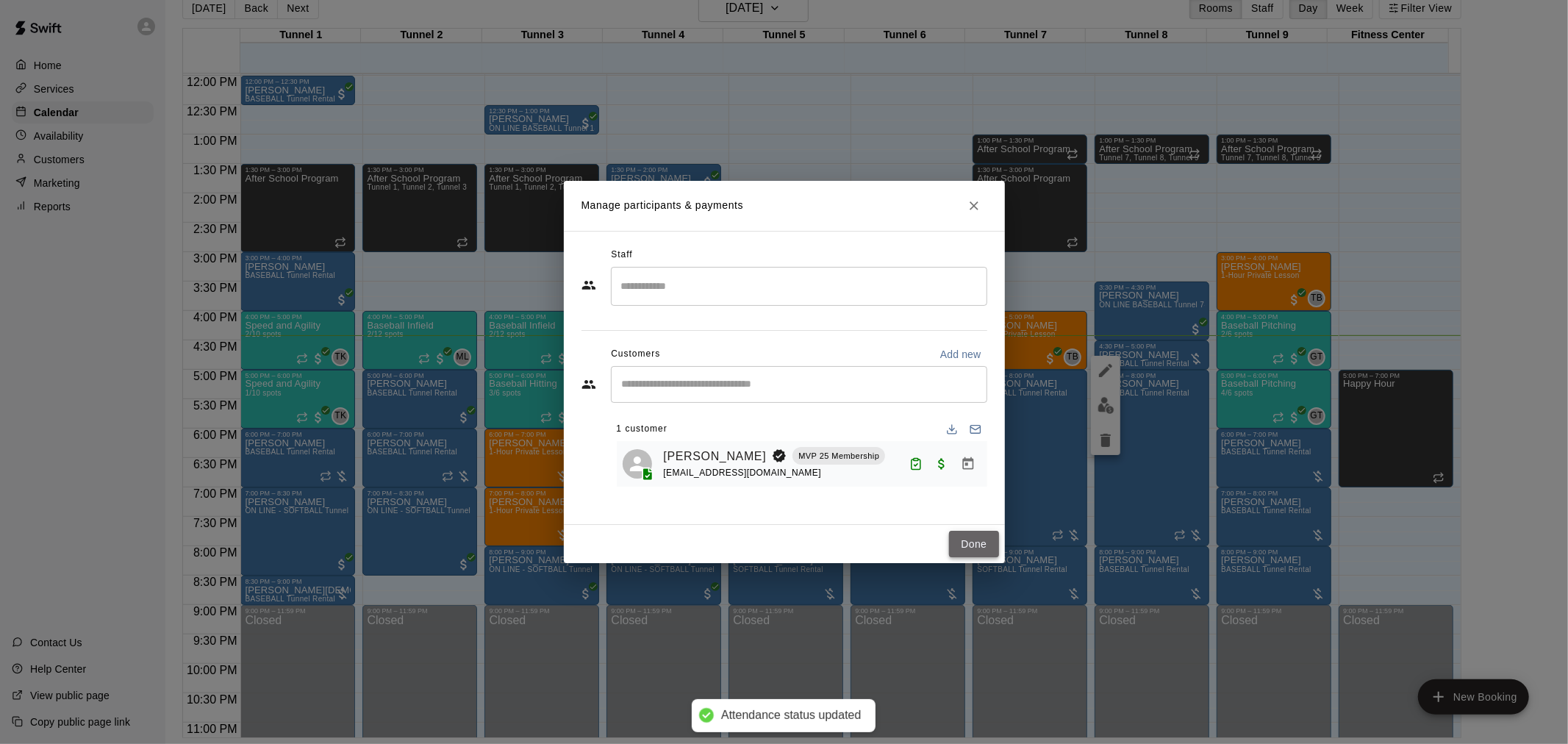
click at [973, 533] on button "Done" at bounding box center [973, 545] width 49 height 28
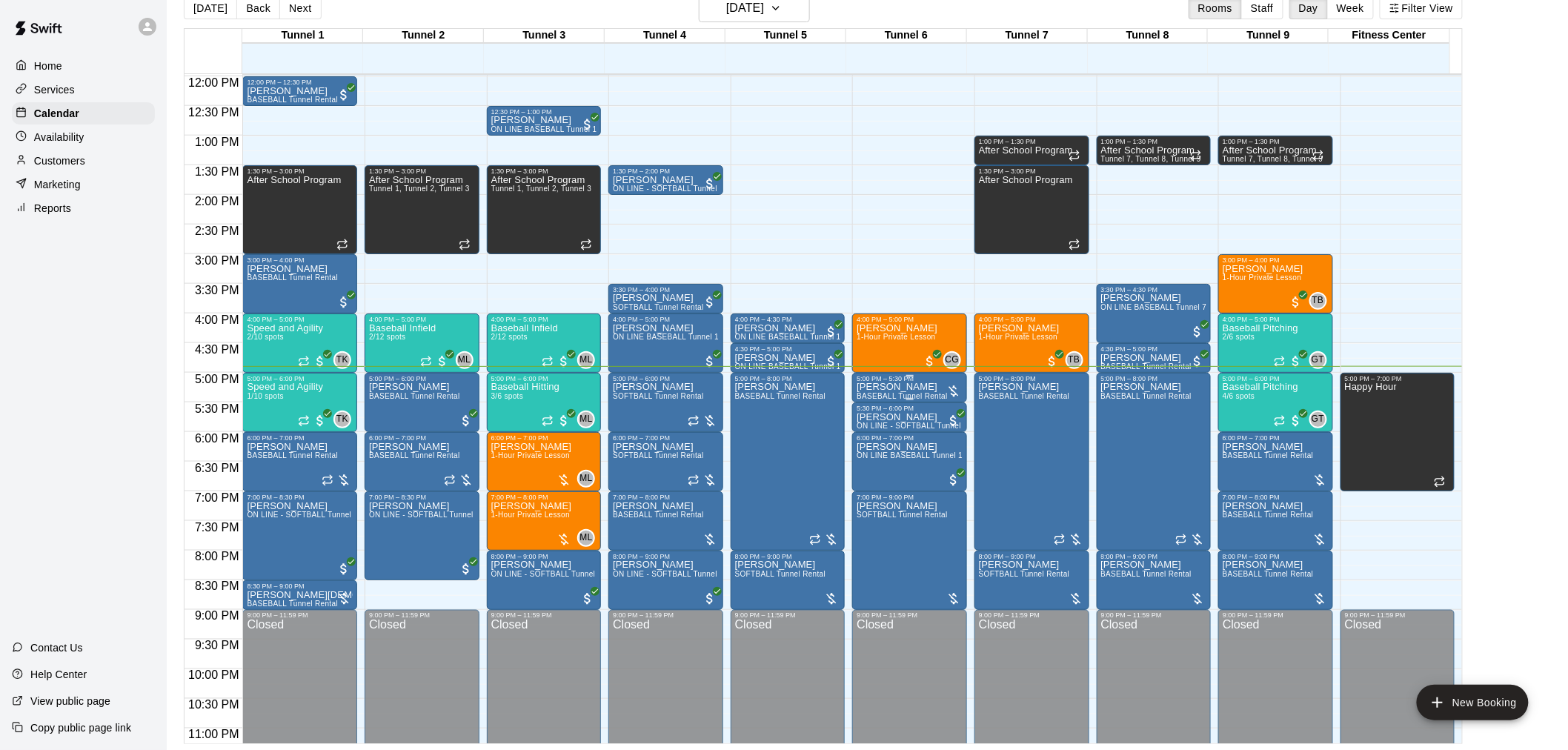
click at [916, 382] on div "5:00 PM – 5:30 PM" at bounding box center [909, 378] width 106 height 8
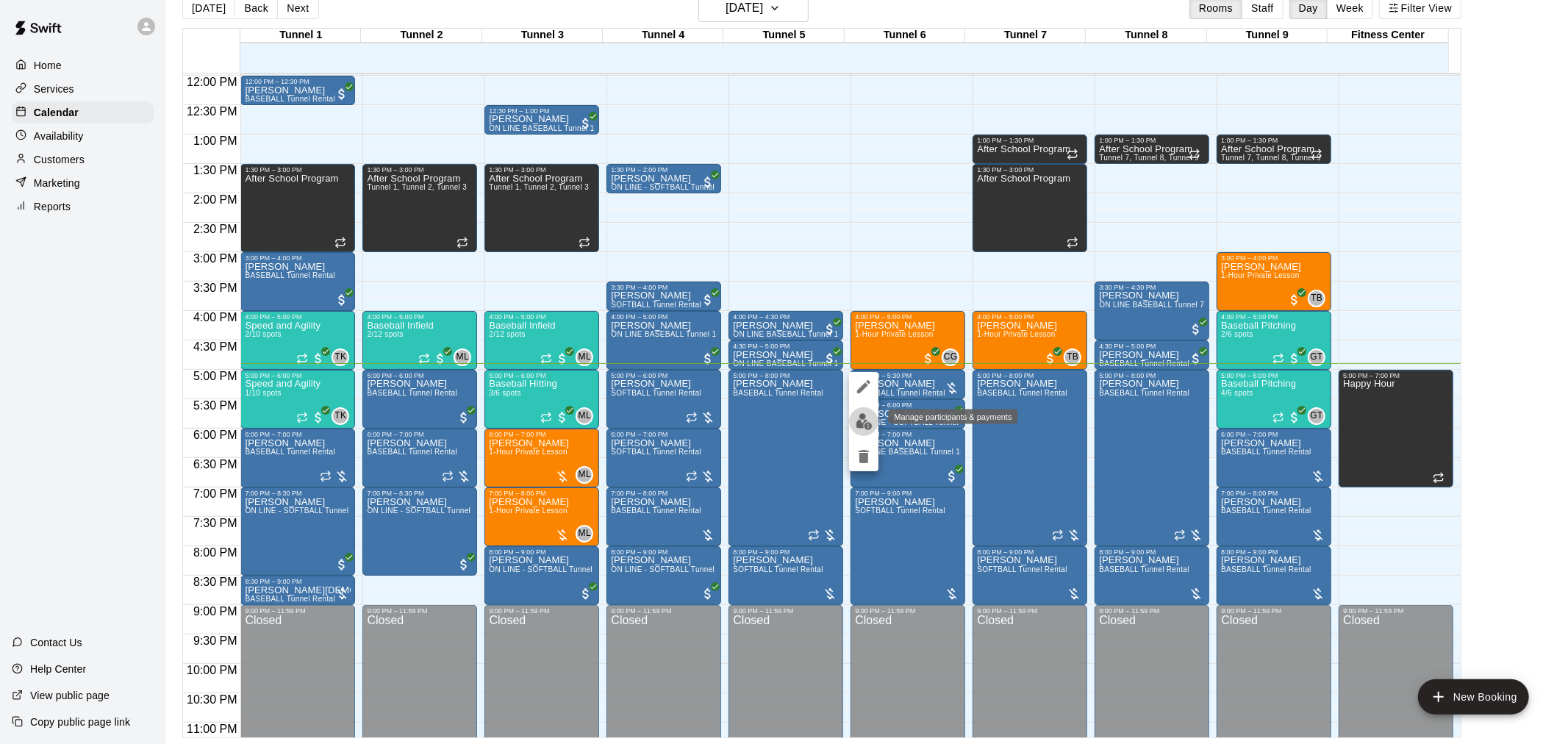
click at [857, 431] on button "edit" at bounding box center [863, 421] width 29 height 28
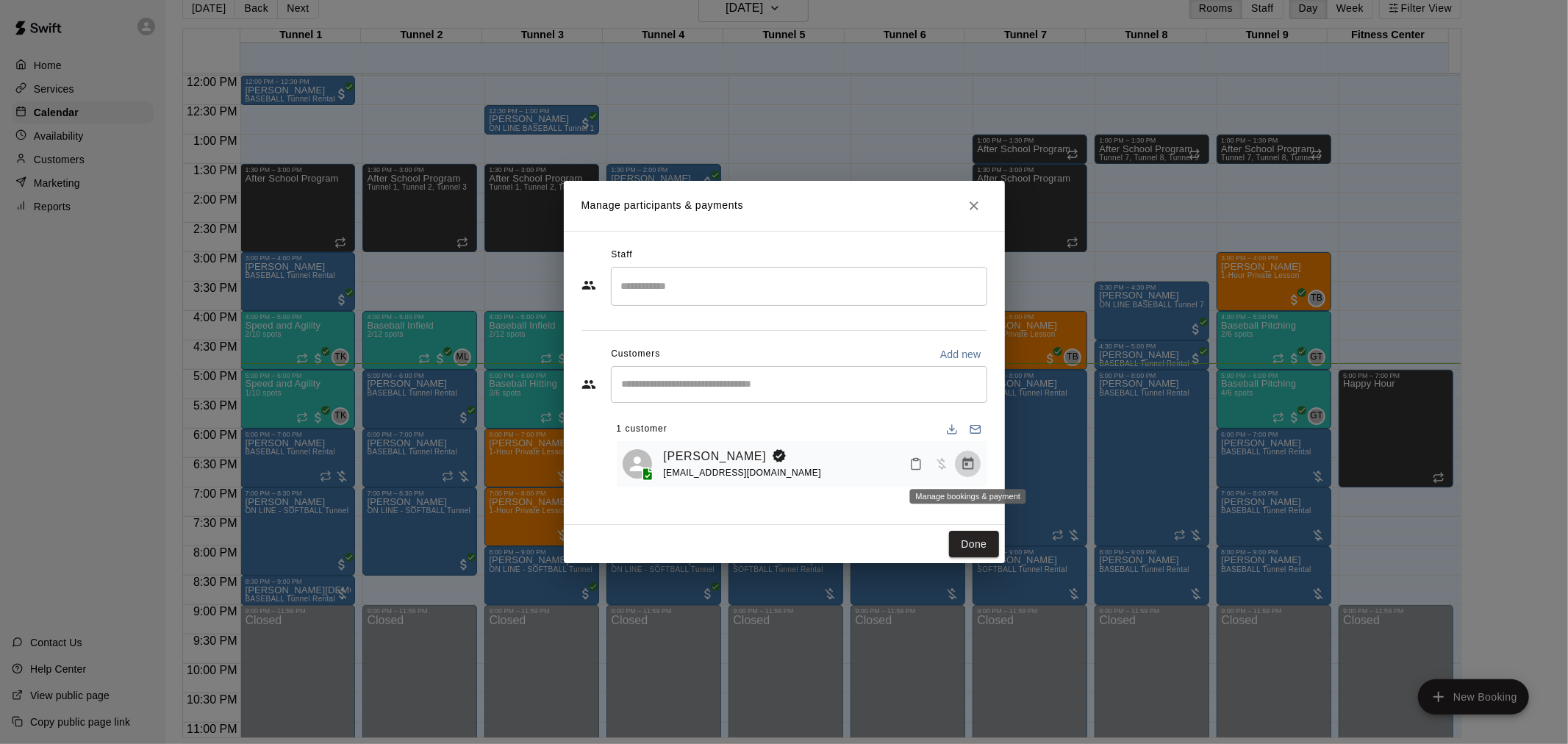
click at [970, 465] on icon "Manage bookings & payment" at bounding box center [967, 463] width 15 height 15
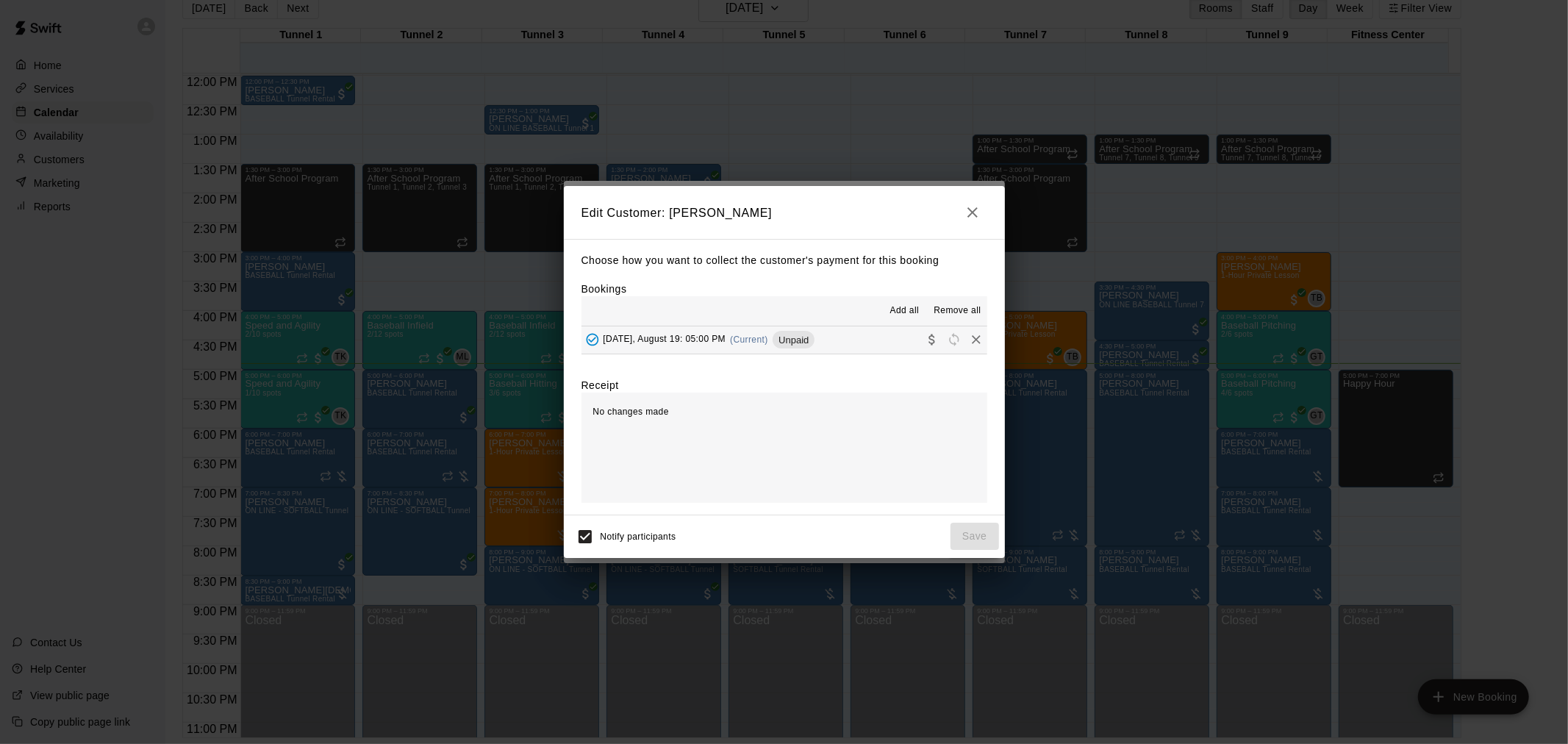
click at [858, 346] on button "Tuesday, August 19: 05:00 PM (Current) Unpaid" at bounding box center [784, 340] width 405 height 28
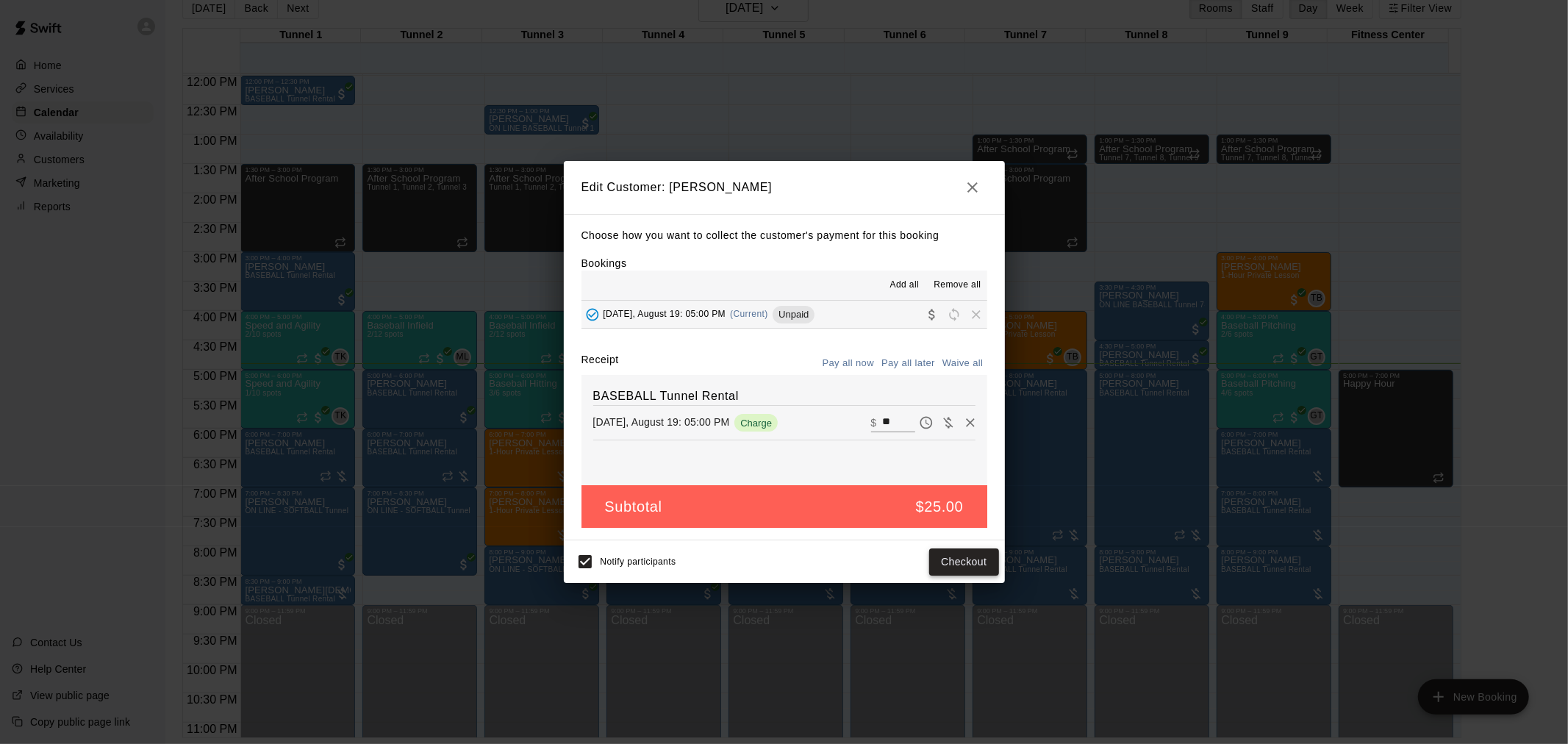
click at [979, 567] on button "Checkout" at bounding box center [964, 562] width 69 height 28
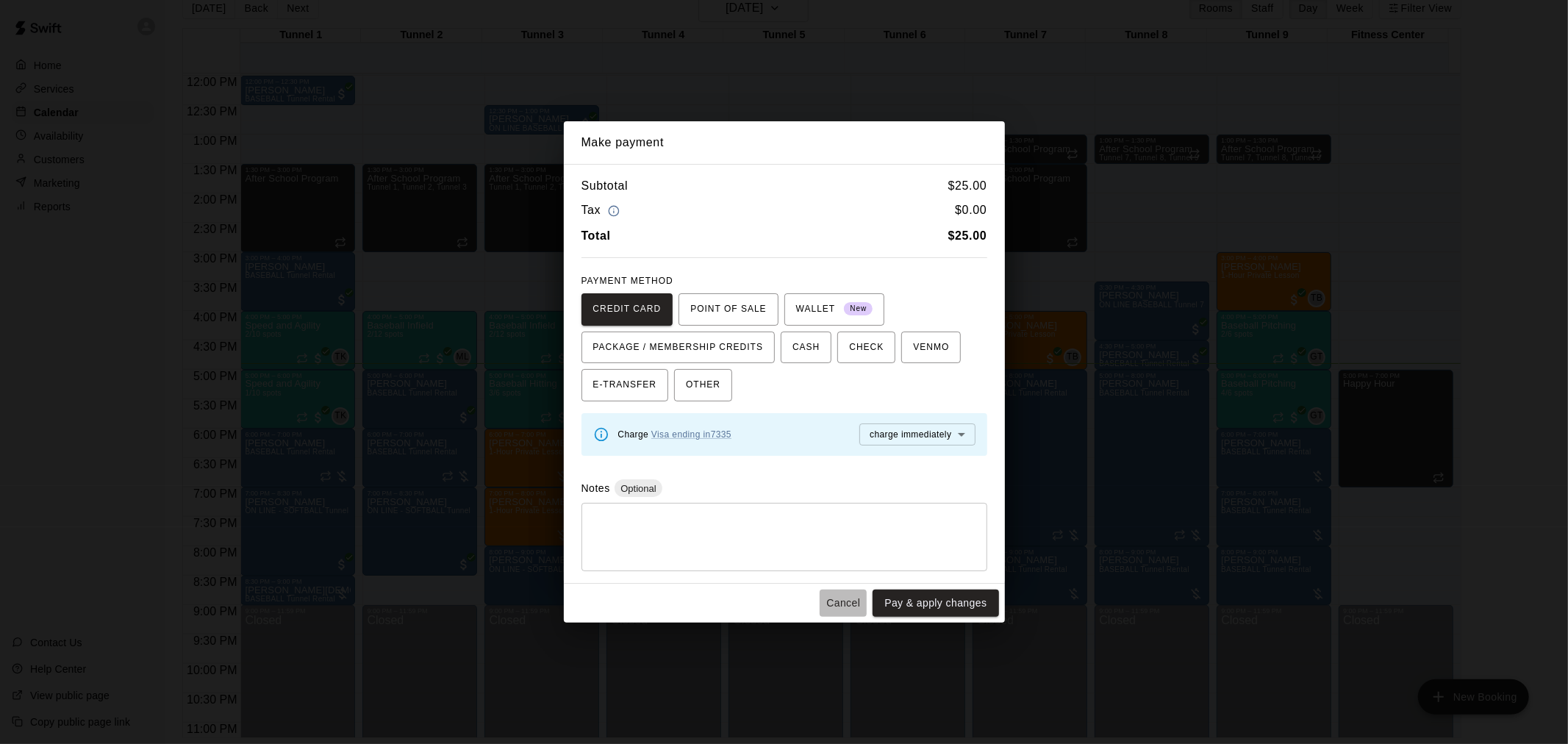
click at [848, 606] on button "Cancel" at bounding box center [843, 604] width 47 height 28
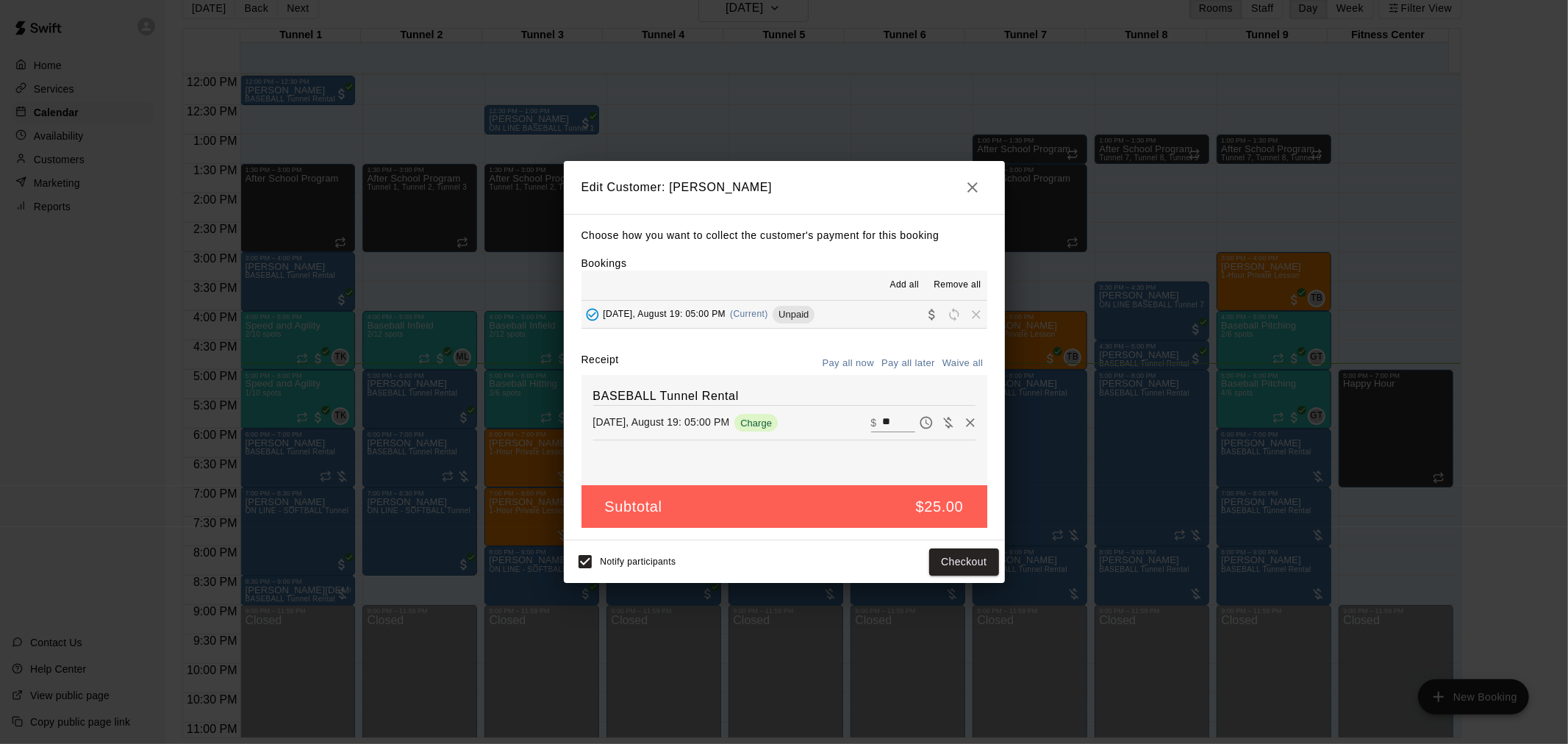
click at [978, 179] on icon "button" at bounding box center [972, 188] width 17 height 17
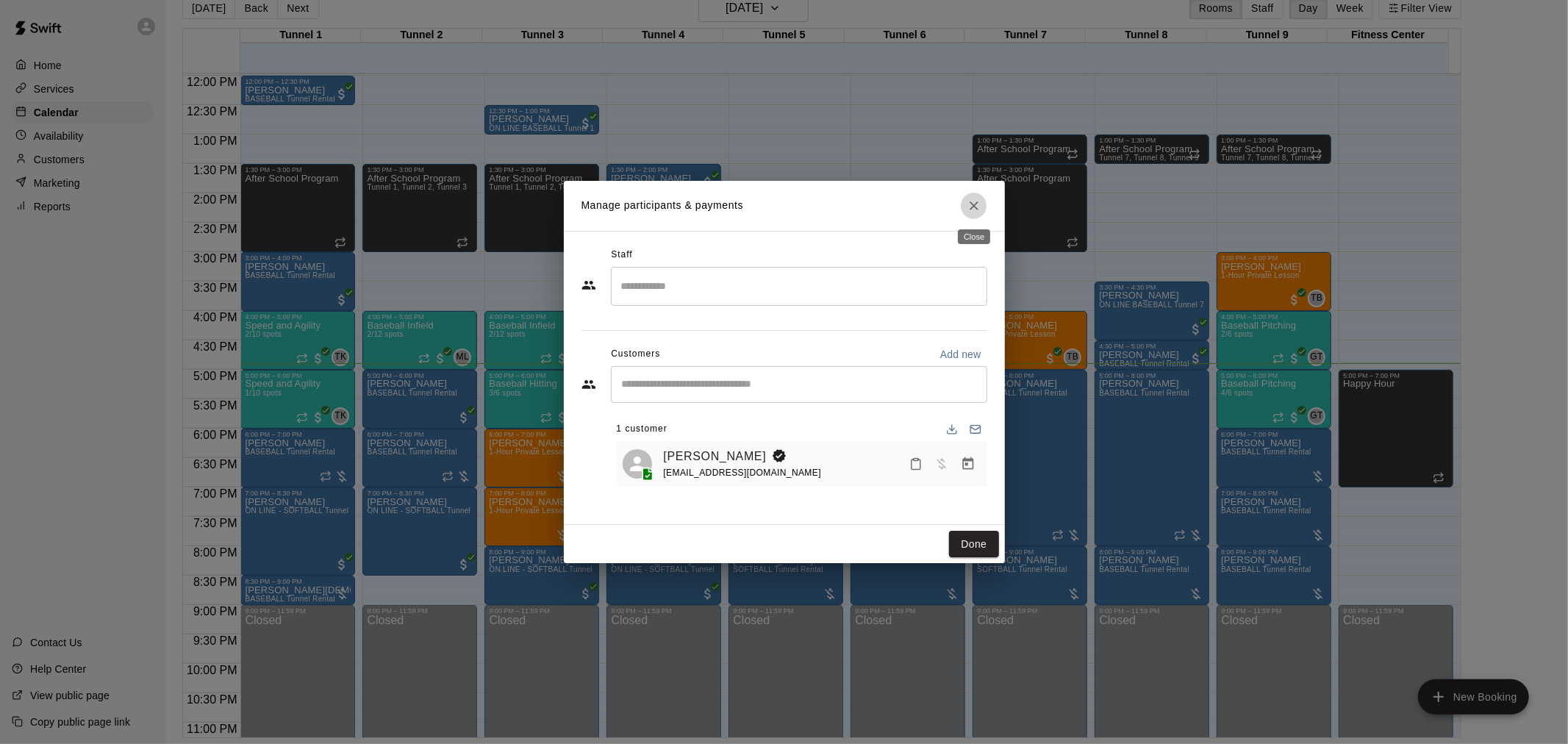
click at [978, 206] on icon "Close" at bounding box center [973, 206] width 15 height 15
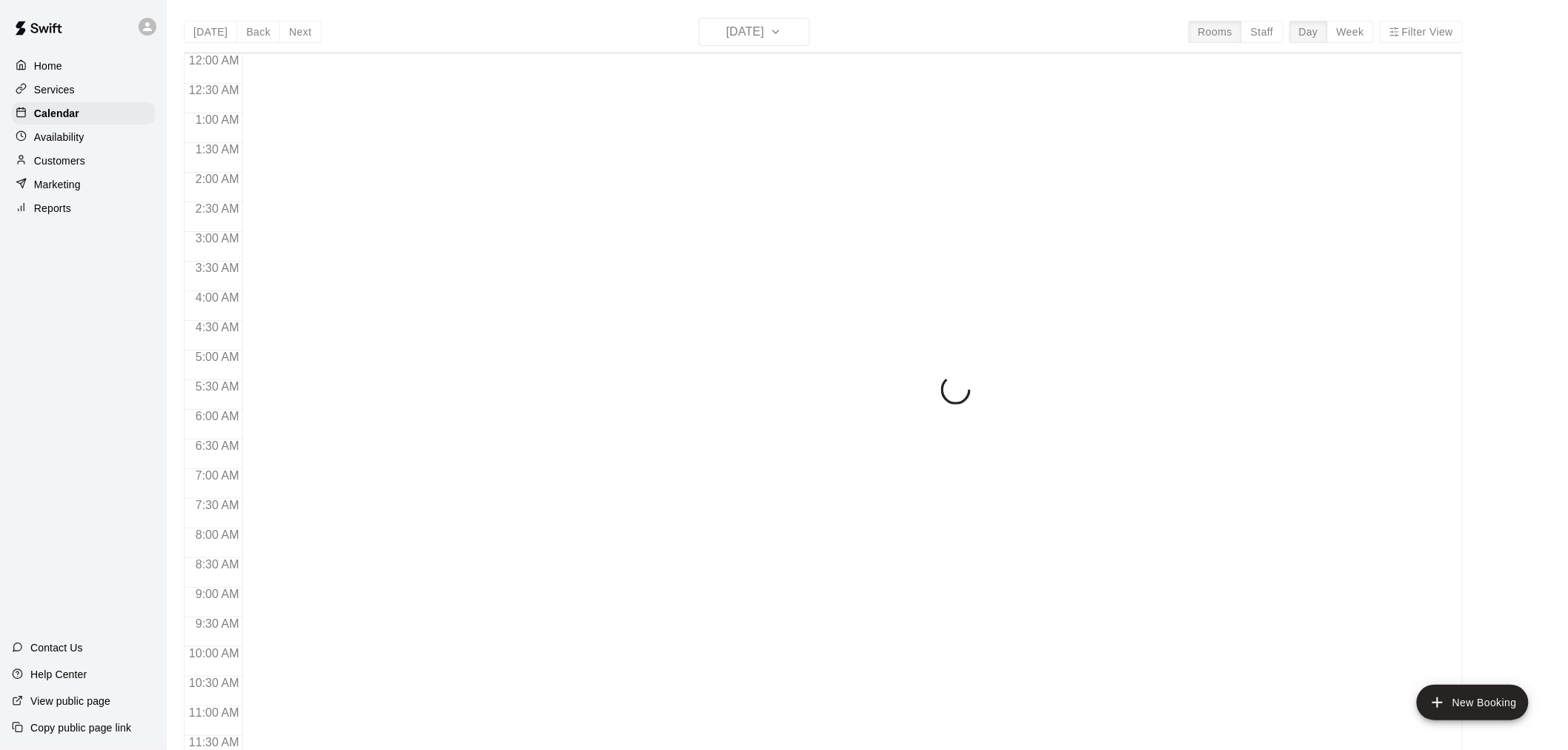
scroll to position [709, 0]
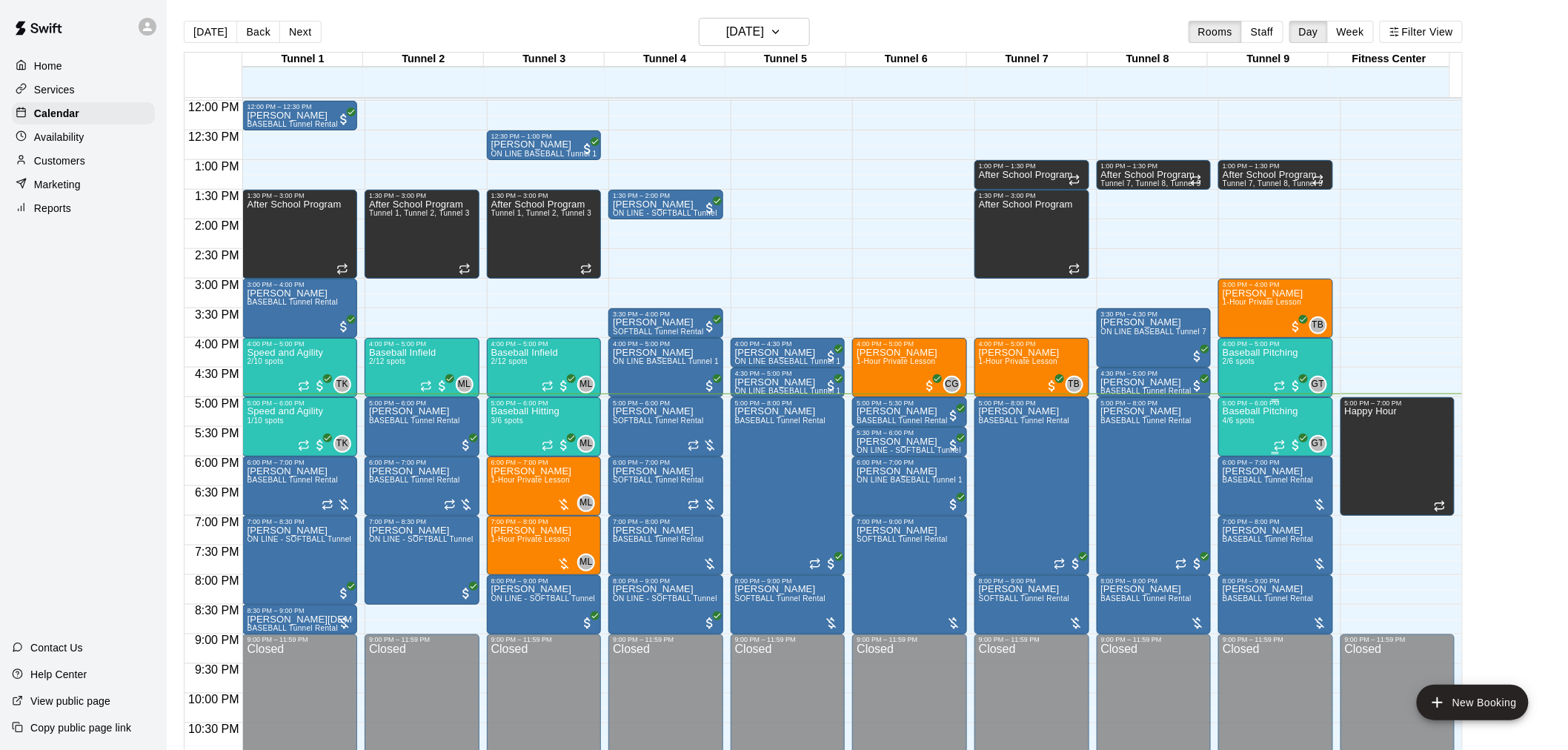
click at [1276, 438] on div at bounding box center [1289, 445] width 30 height 15
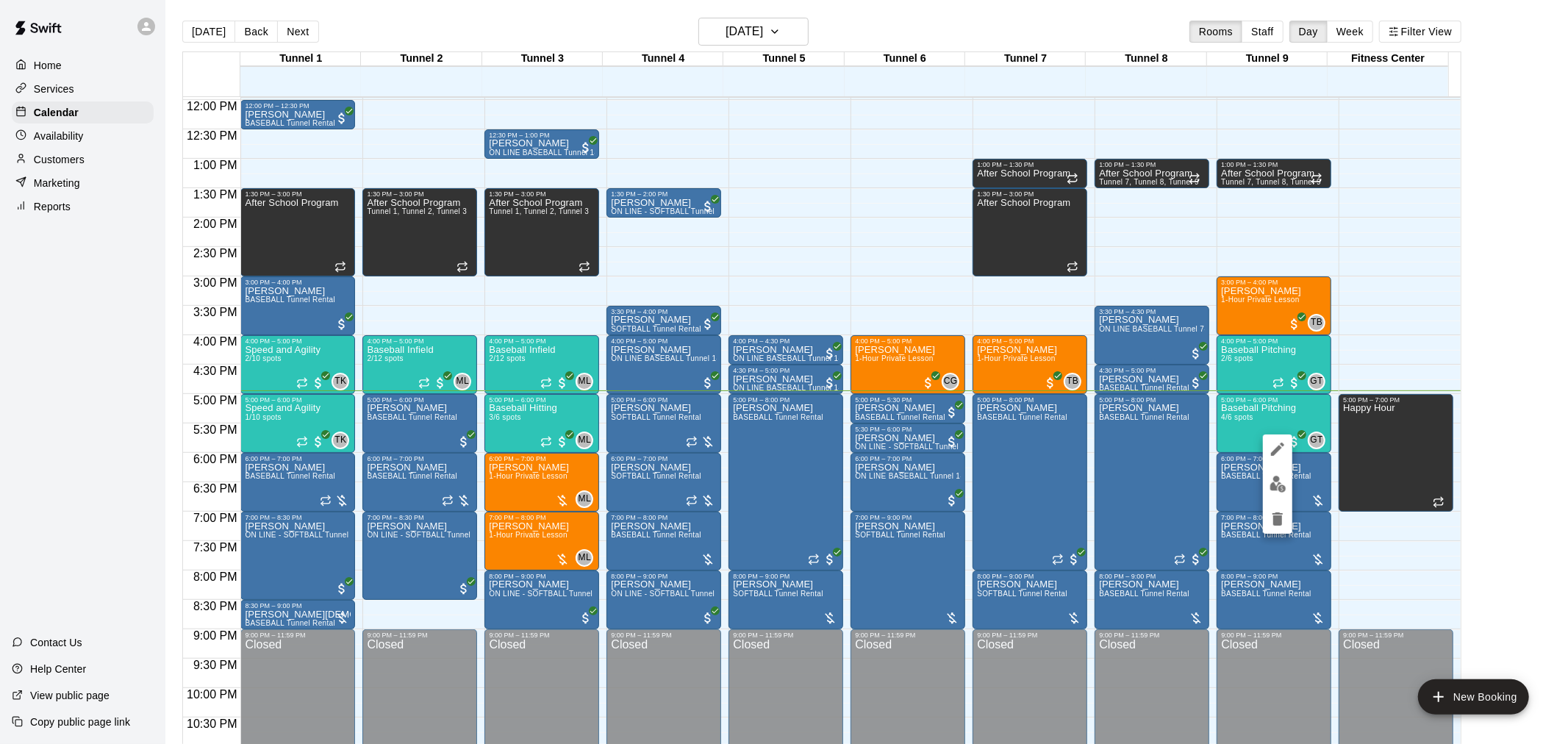
click at [1281, 482] on img "edit" at bounding box center [1278, 485] width 17 height 17
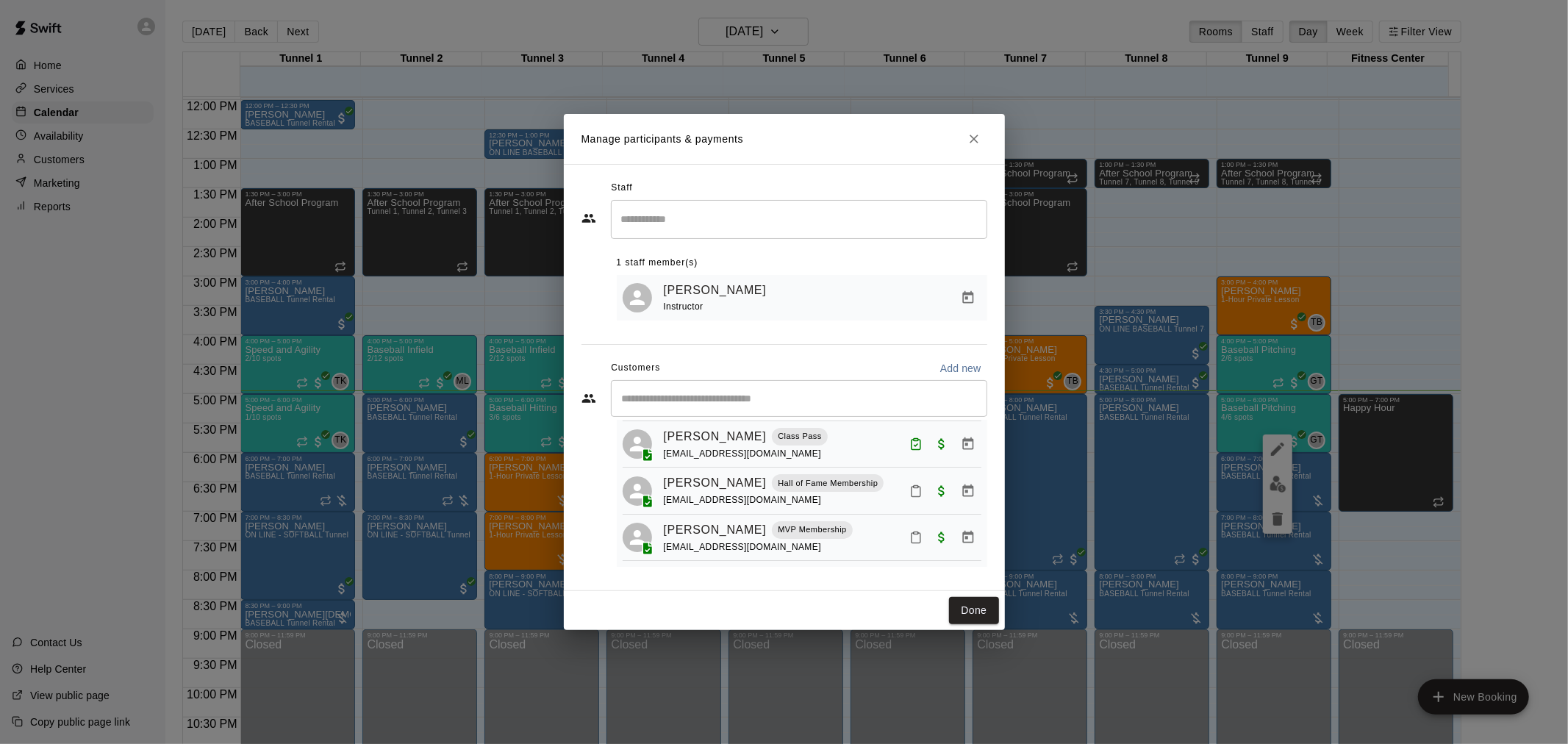
scroll to position [0, 0]
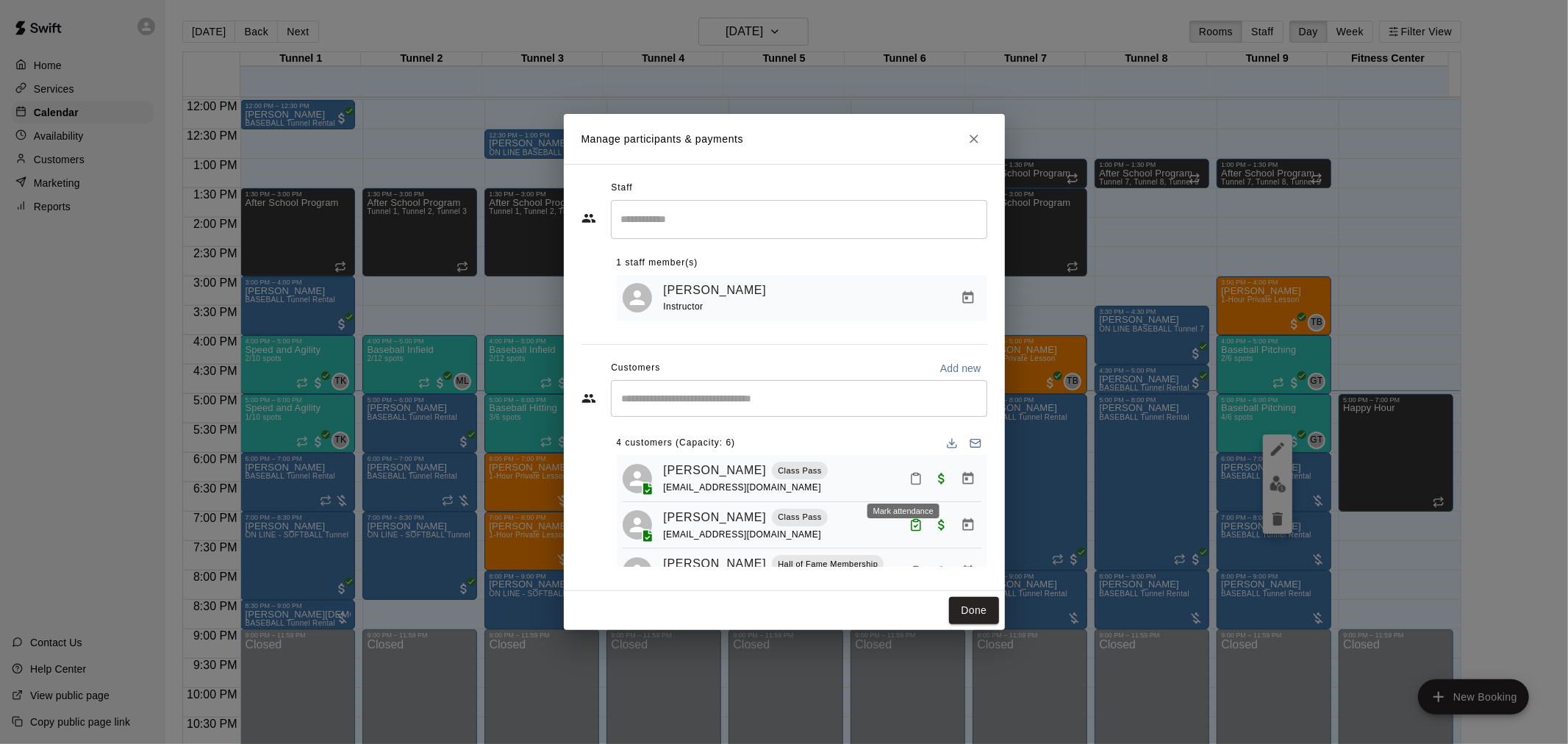
click at [904, 487] on button "Mark attendance" at bounding box center [916, 478] width 25 height 25
click at [907, 479] on li "[PERSON_NAME] attended" at bounding box center [989, 480] width 172 height 23
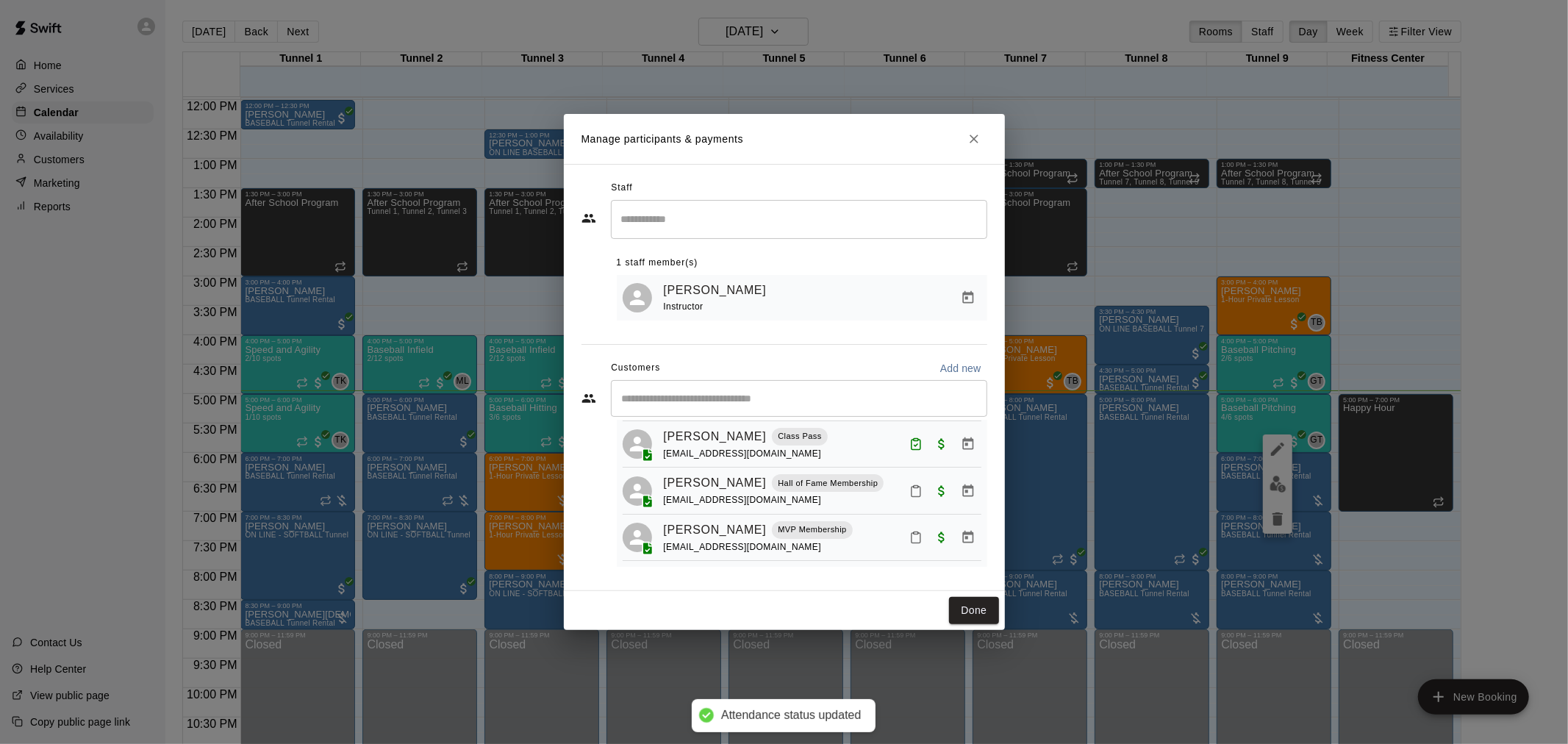
scroll to position [91, 0]
click at [976, 608] on button "Done" at bounding box center [973, 611] width 49 height 28
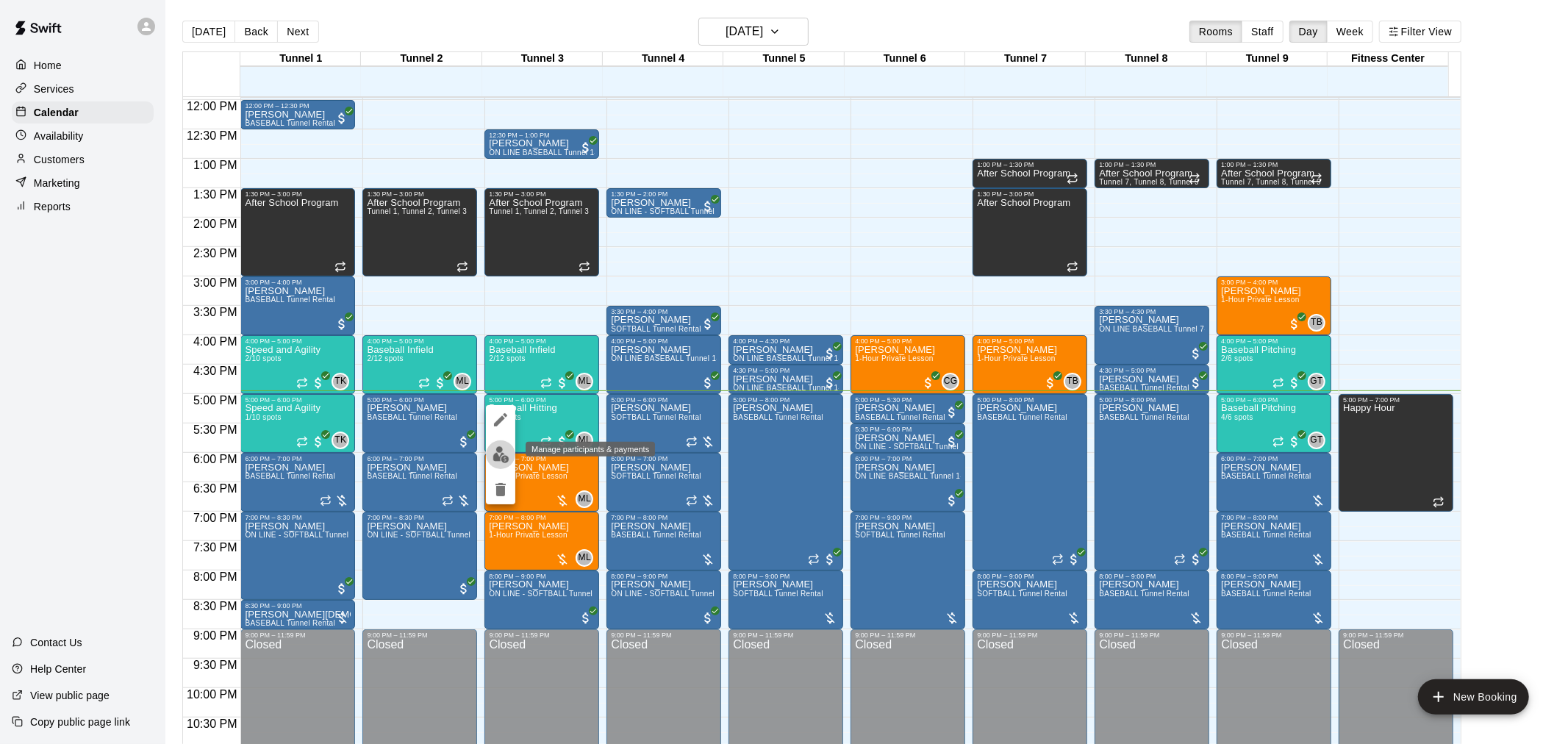
click at [503, 453] on img "edit" at bounding box center [501, 455] width 17 height 17
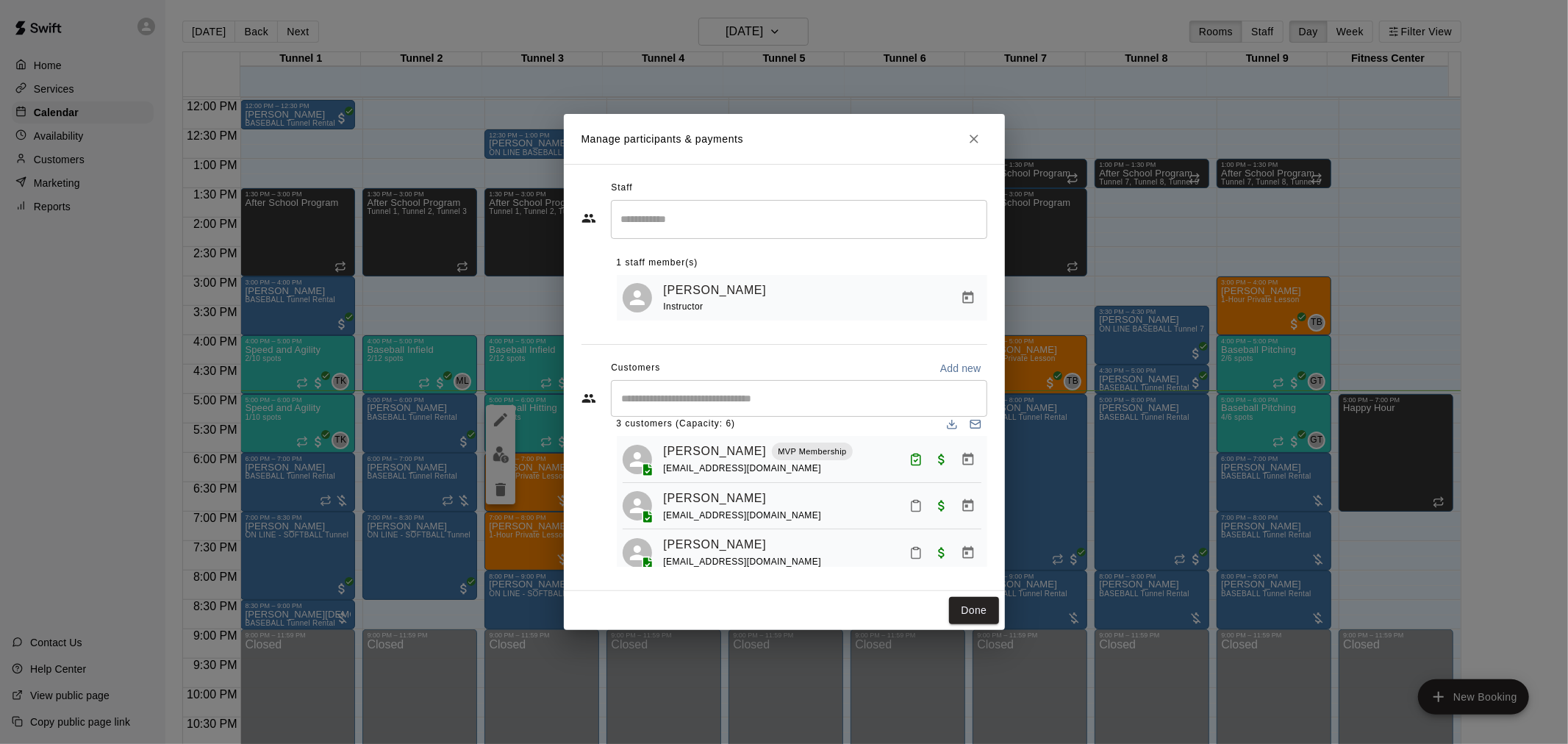
scroll to position [0, 0]
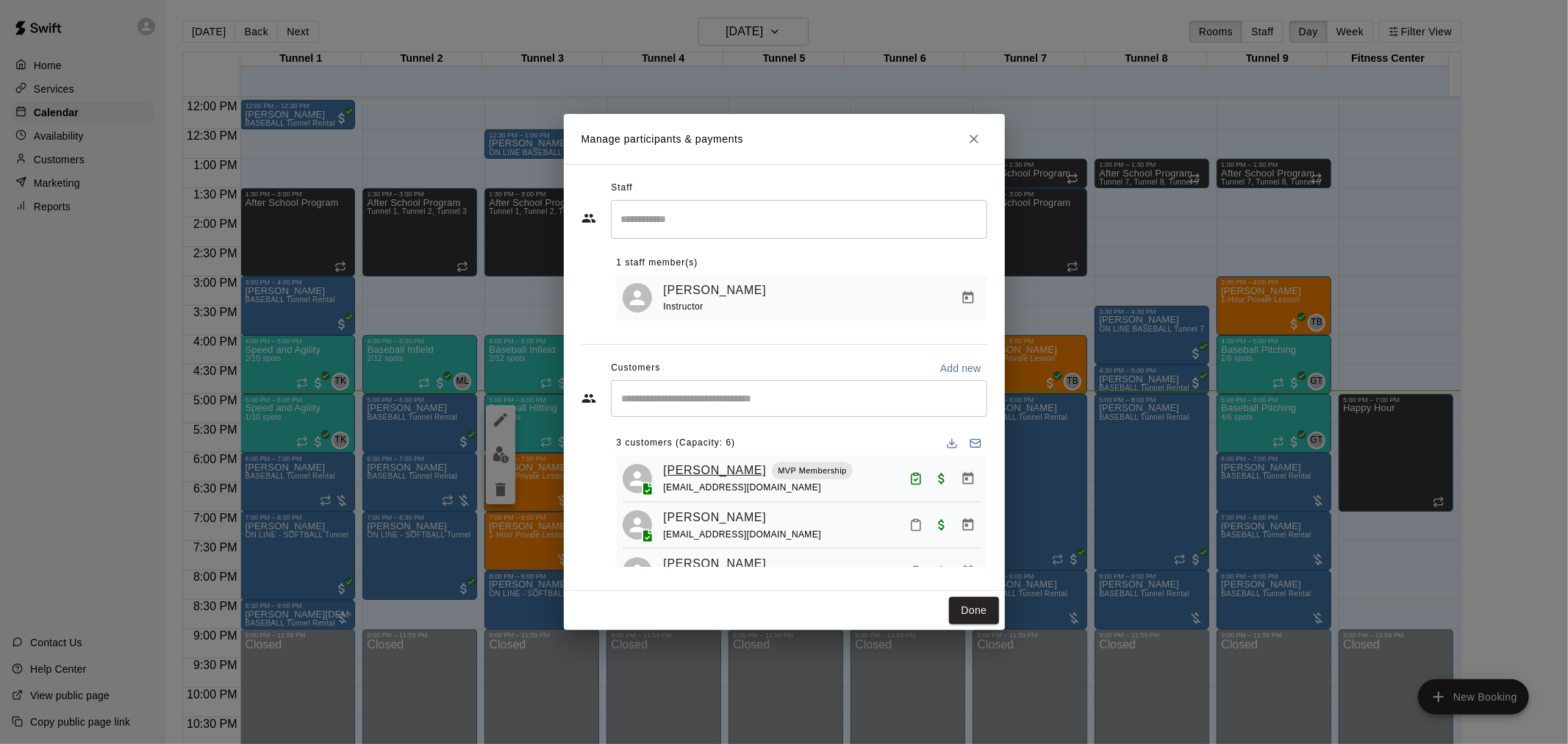
click at [982, 607] on button "Done" at bounding box center [973, 611] width 49 height 28
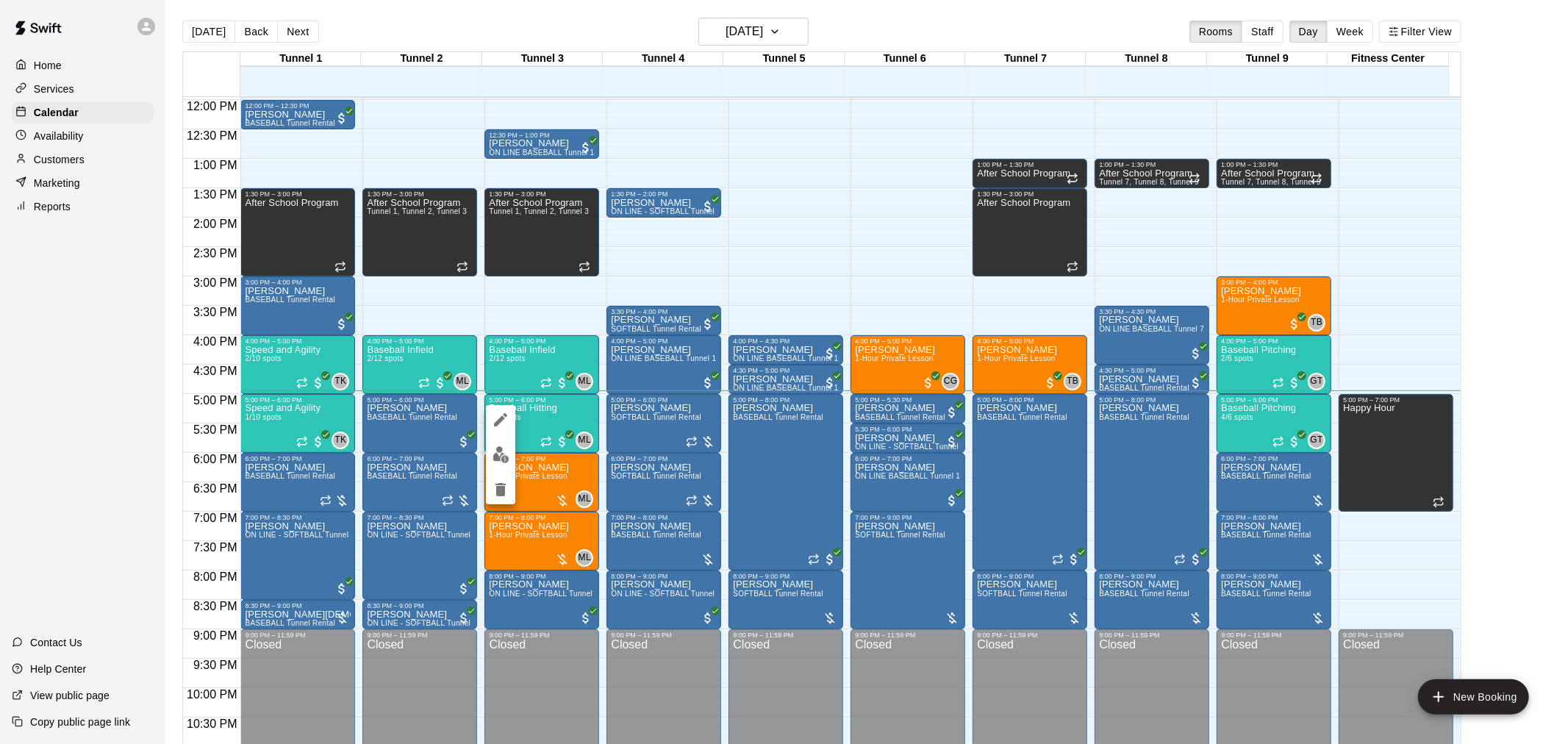
click at [503, 456] on img "edit" at bounding box center [501, 455] width 17 height 17
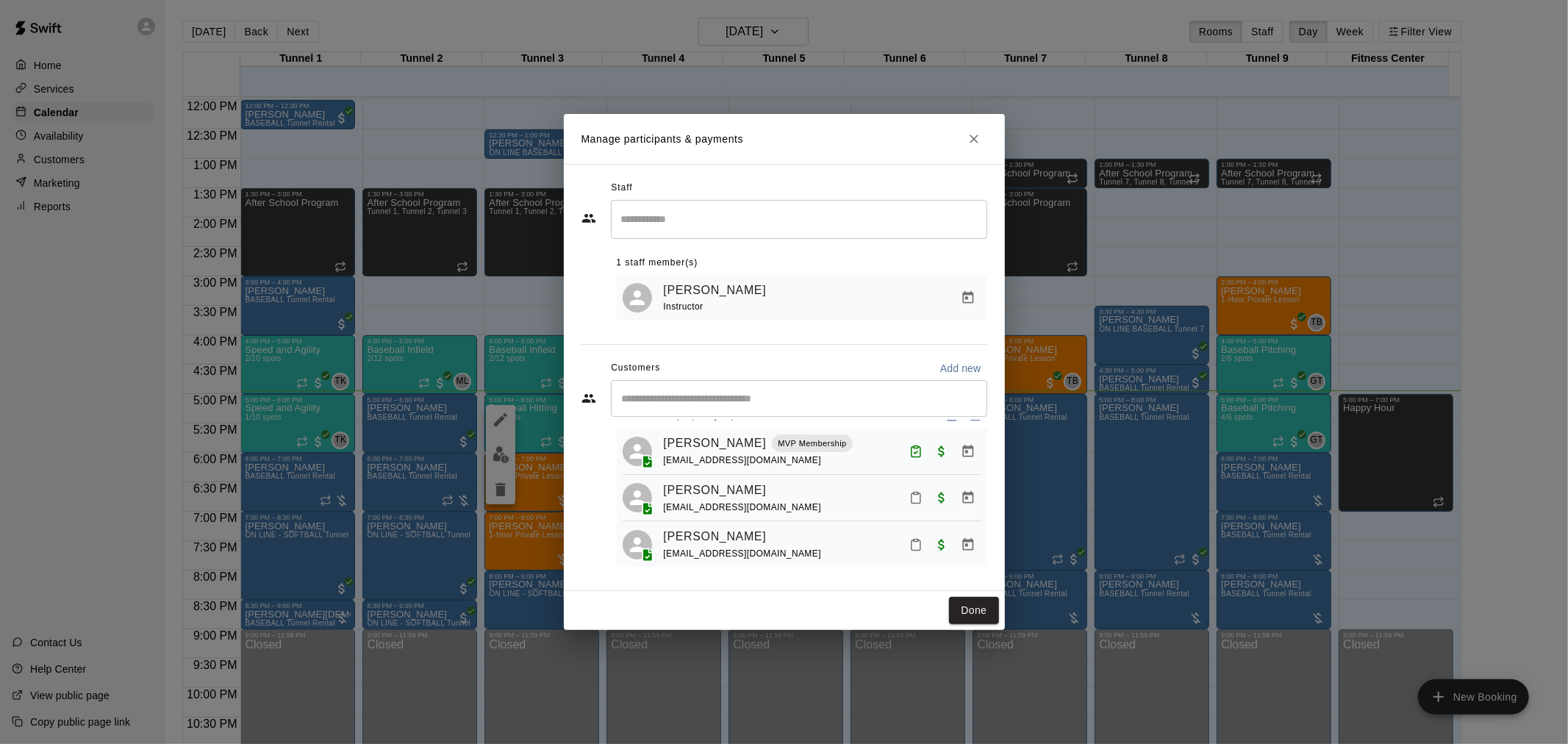
scroll to position [41, 0]
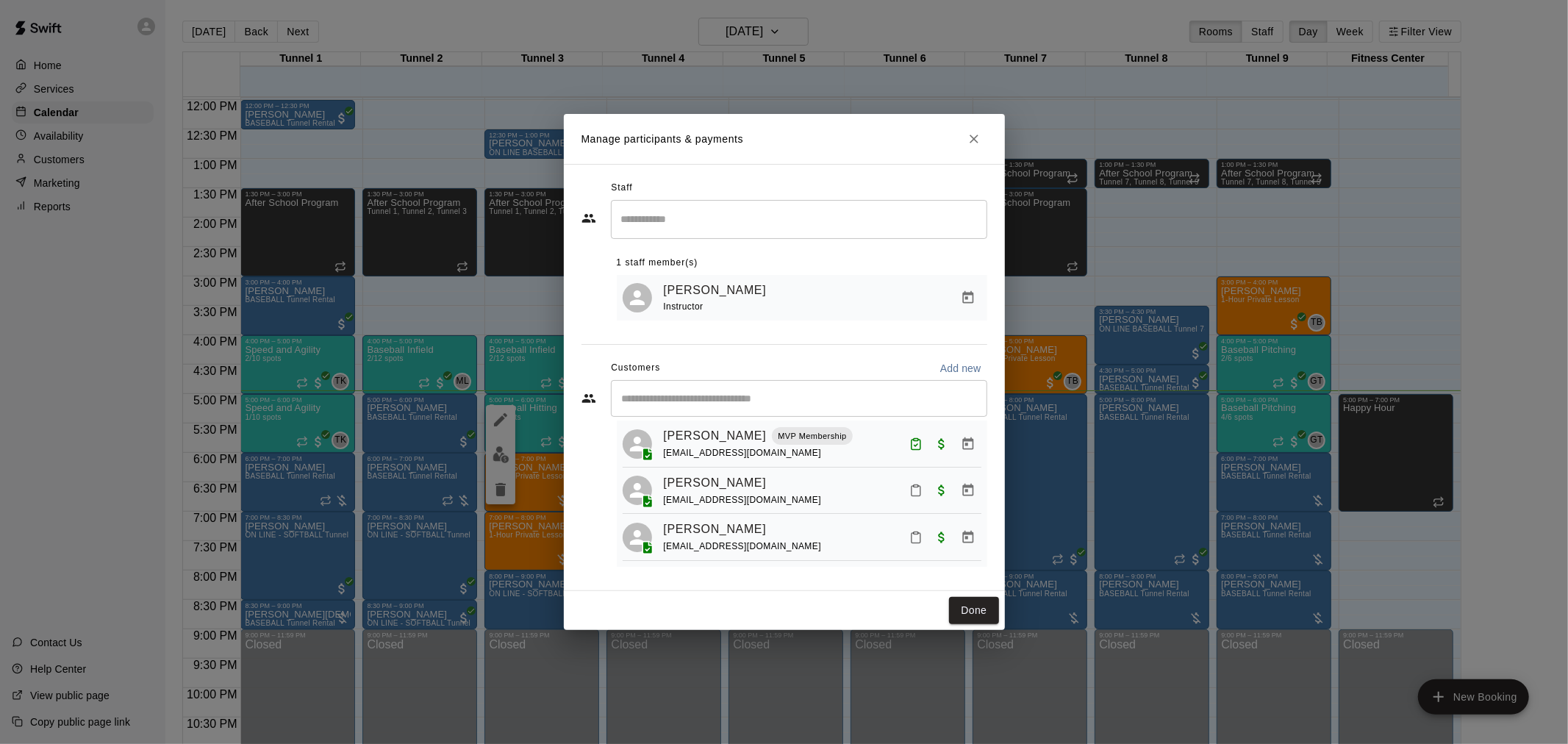
click at [909, 542] on icon "Mark attendance" at bounding box center [915, 537] width 13 height 13
click at [929, 540] on rect at bounding box center [926, 539] width 4 height 3
click at [979, 621] on button "Done" at bounding box center [973, 611] width 49 height 28
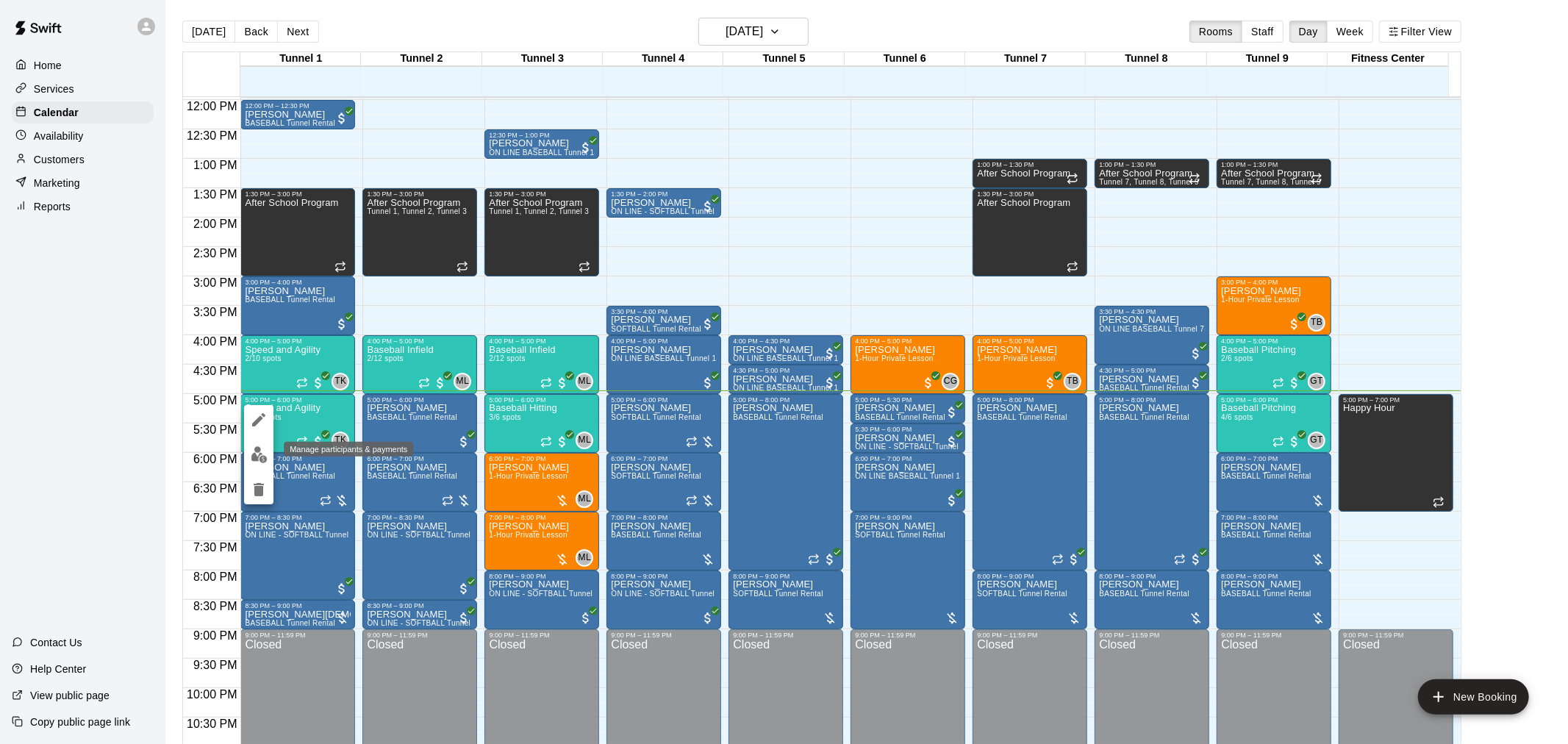
click at [258, 447] on img "edit" at bounding box center [259, 455] width 17 height 17
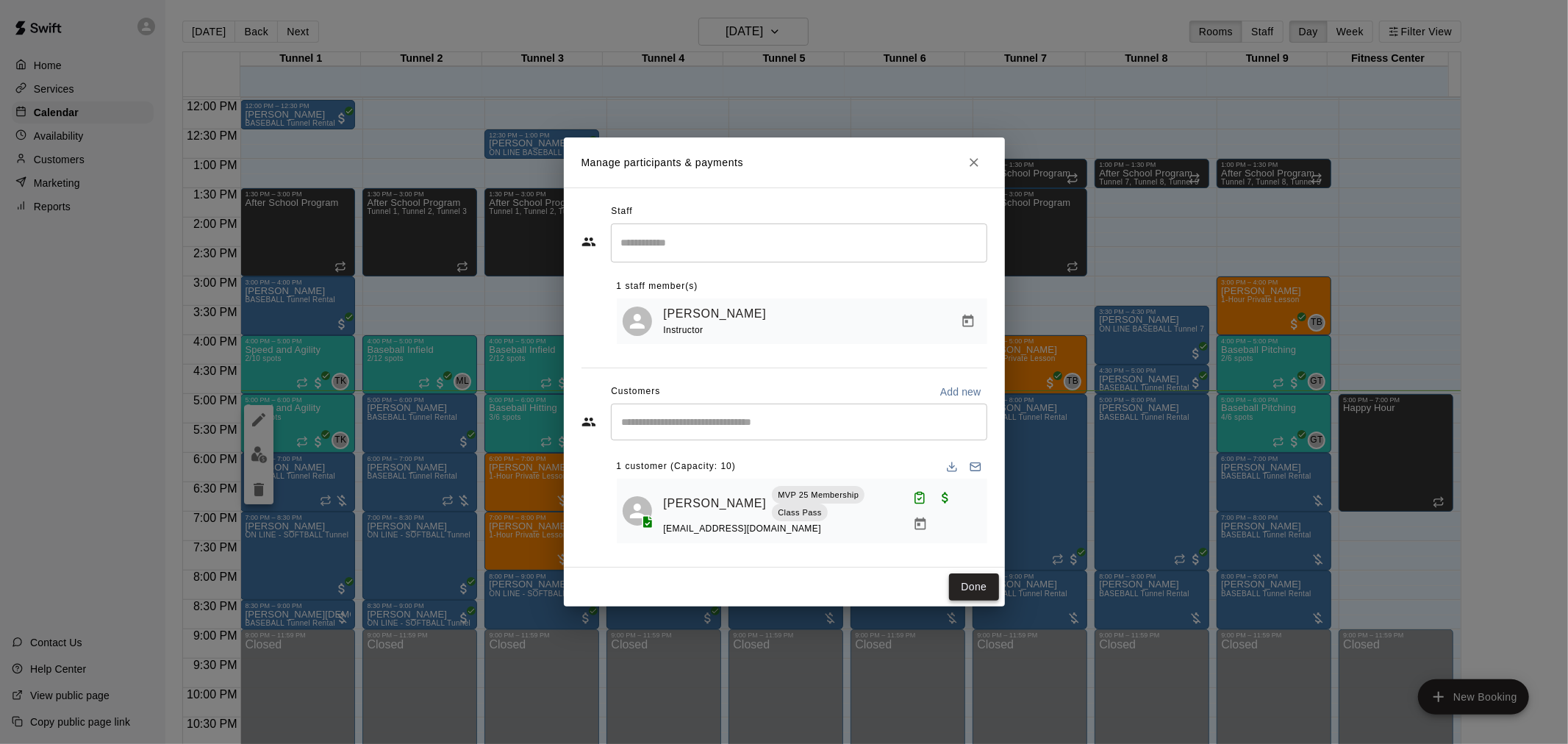
click at [980, 586] on button "Done" at bounding box center [973, 587] width 49 height 28
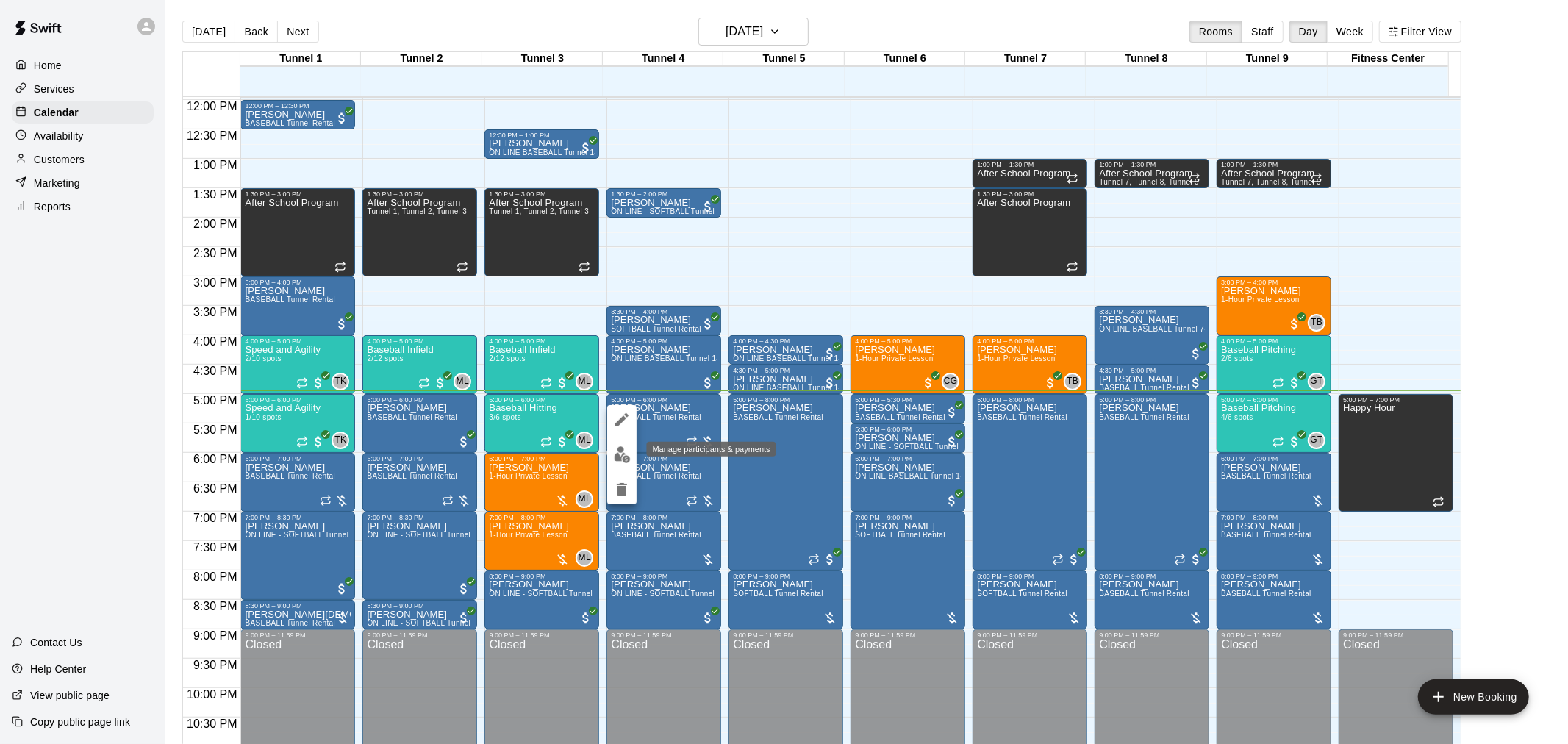
click at [625, 458] on img "edit" at bounding box center [622, 455] width 17 height 17
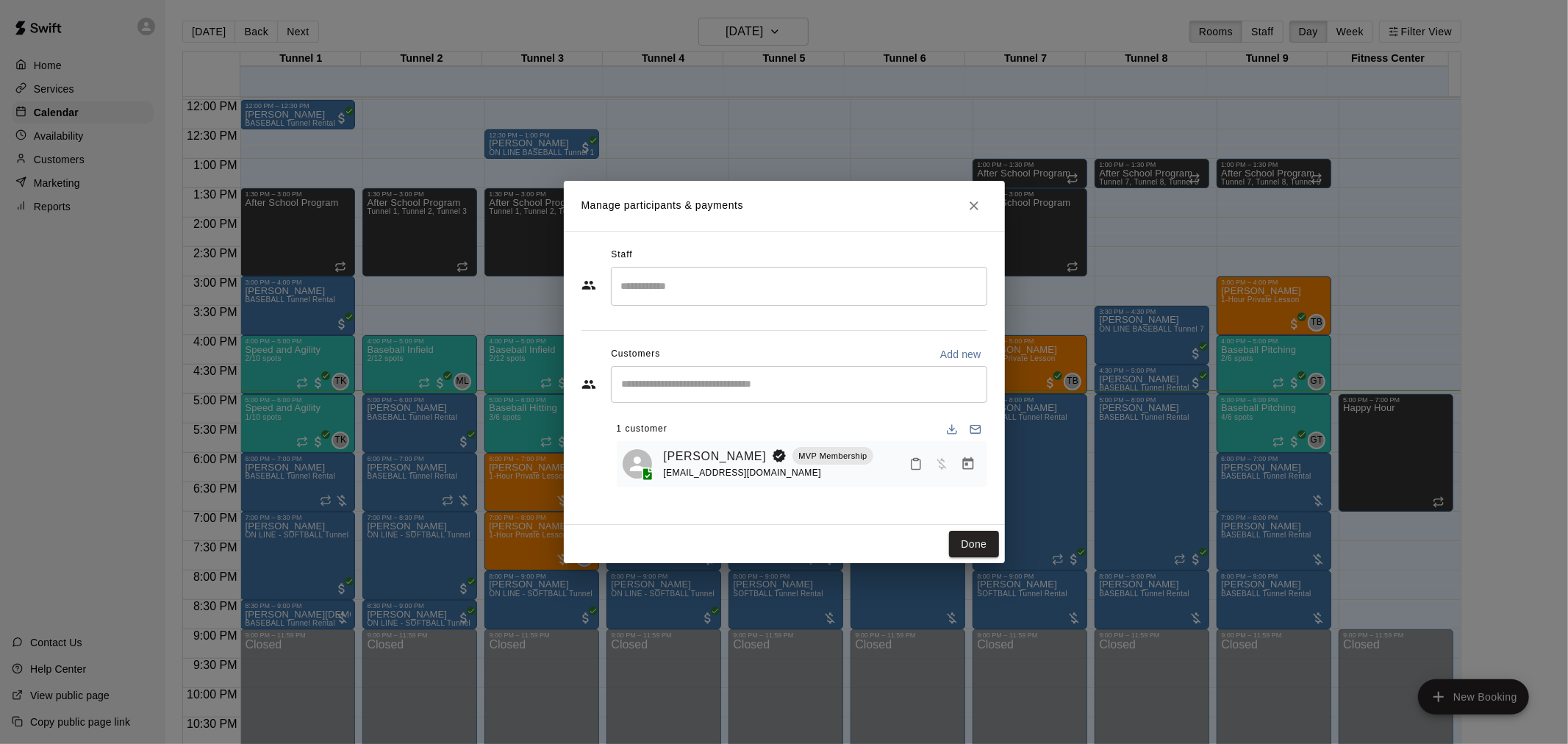
click at [975, 221] on h2 "Manage participants & payments" at bounding box center [784, 206] width 441 height 50
click at [973, 463] on icon "Manage bookings & payment" at bounding box center [967, 463] width 15 height 15
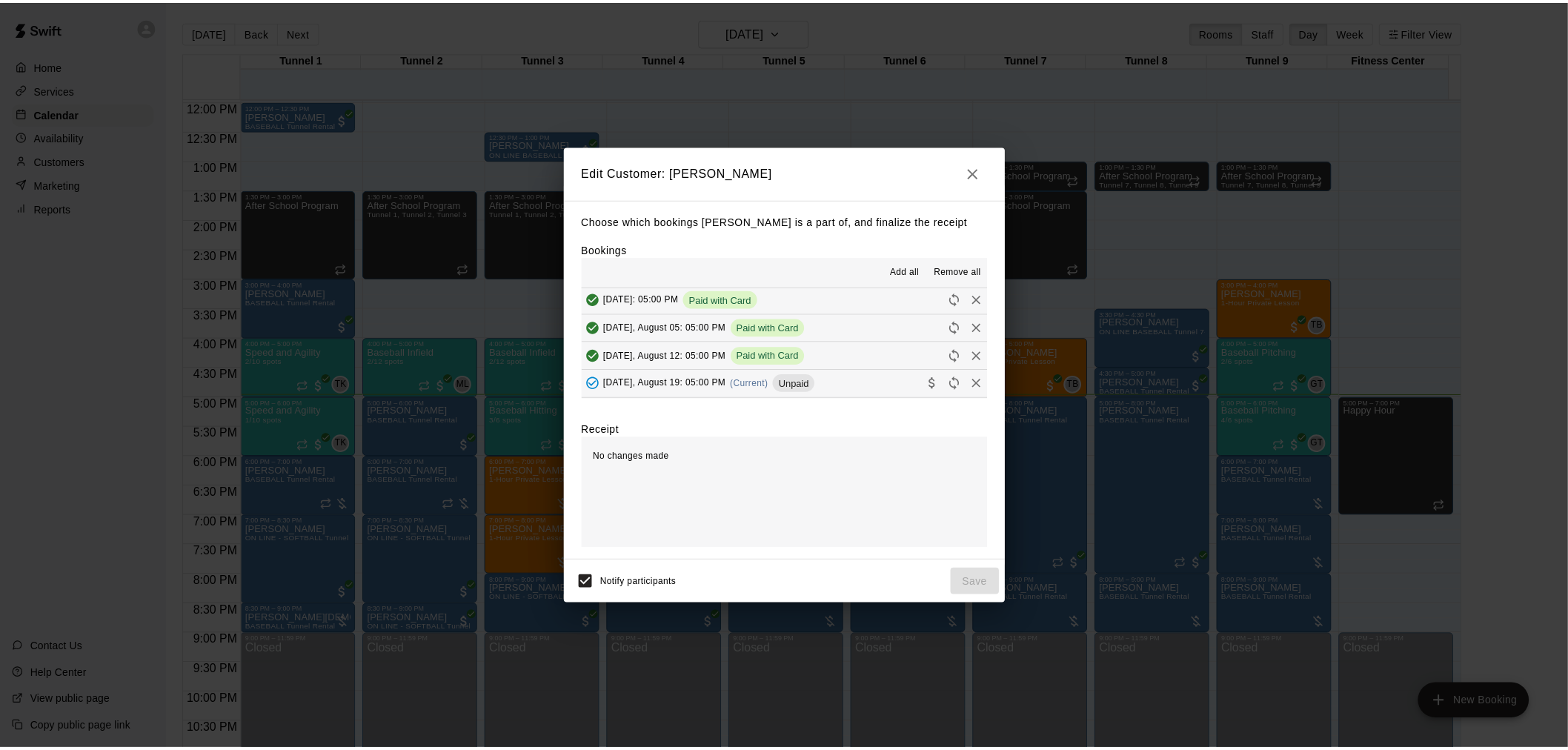
scroll to position [82, 0]
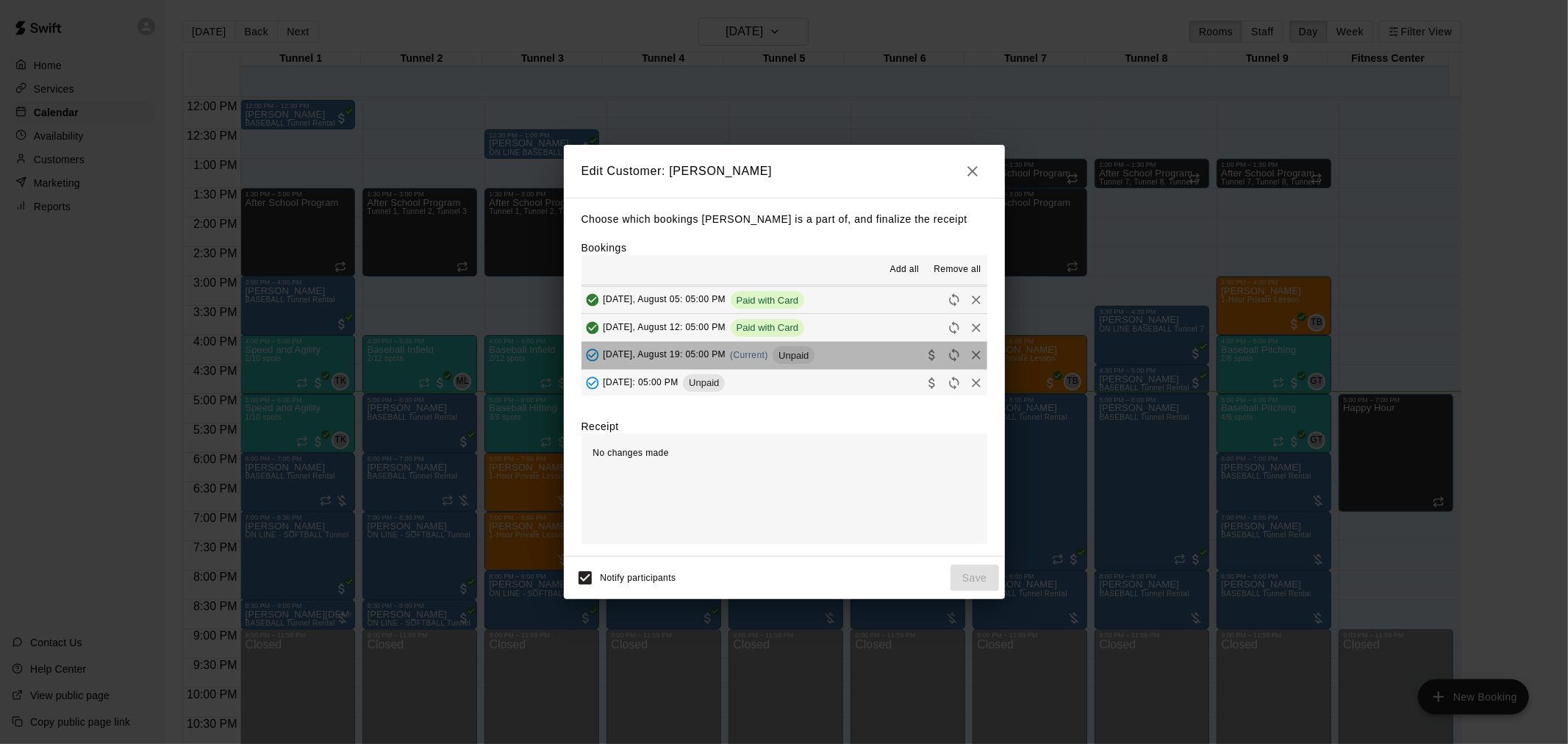
click at [814, 356] on span "Unpaid" at bounding box center [793, 356] width 42 height 11
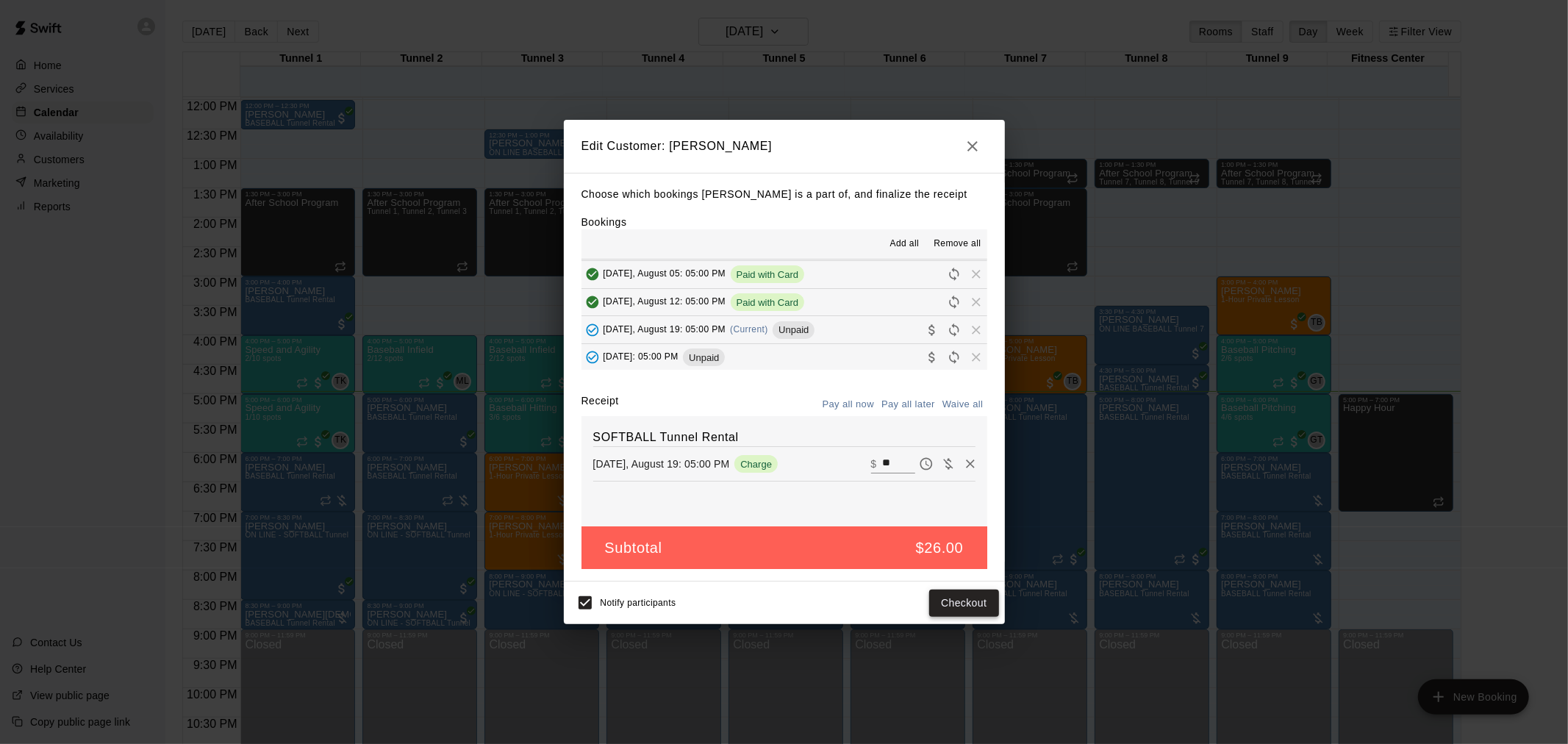
click at [984, 601] on button "Checkout" at bounding box center [964, 604] width 69 height 28
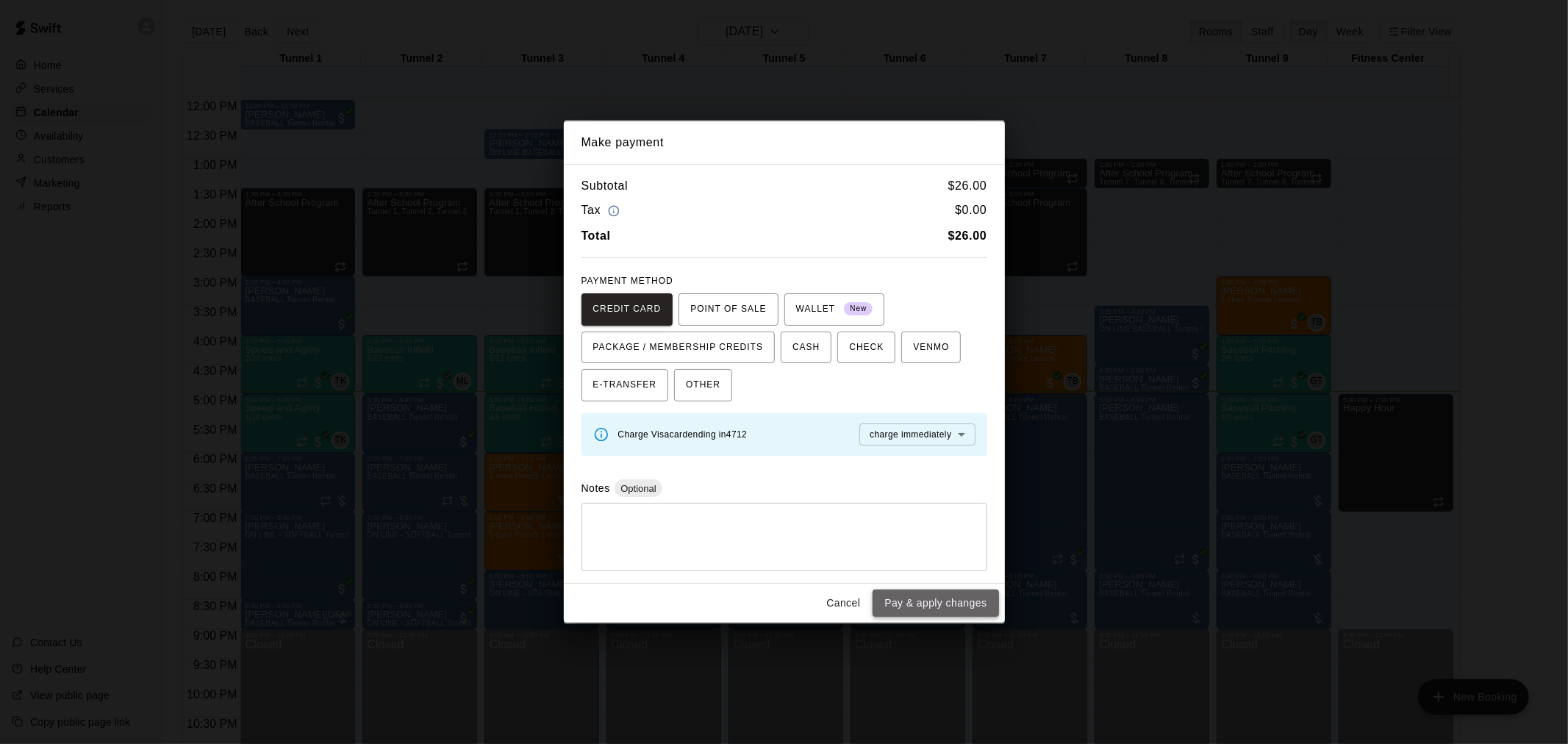
click at [932, 597] on button "Pay & apply changes" at bounding box center [935, 604] width 126 height 28
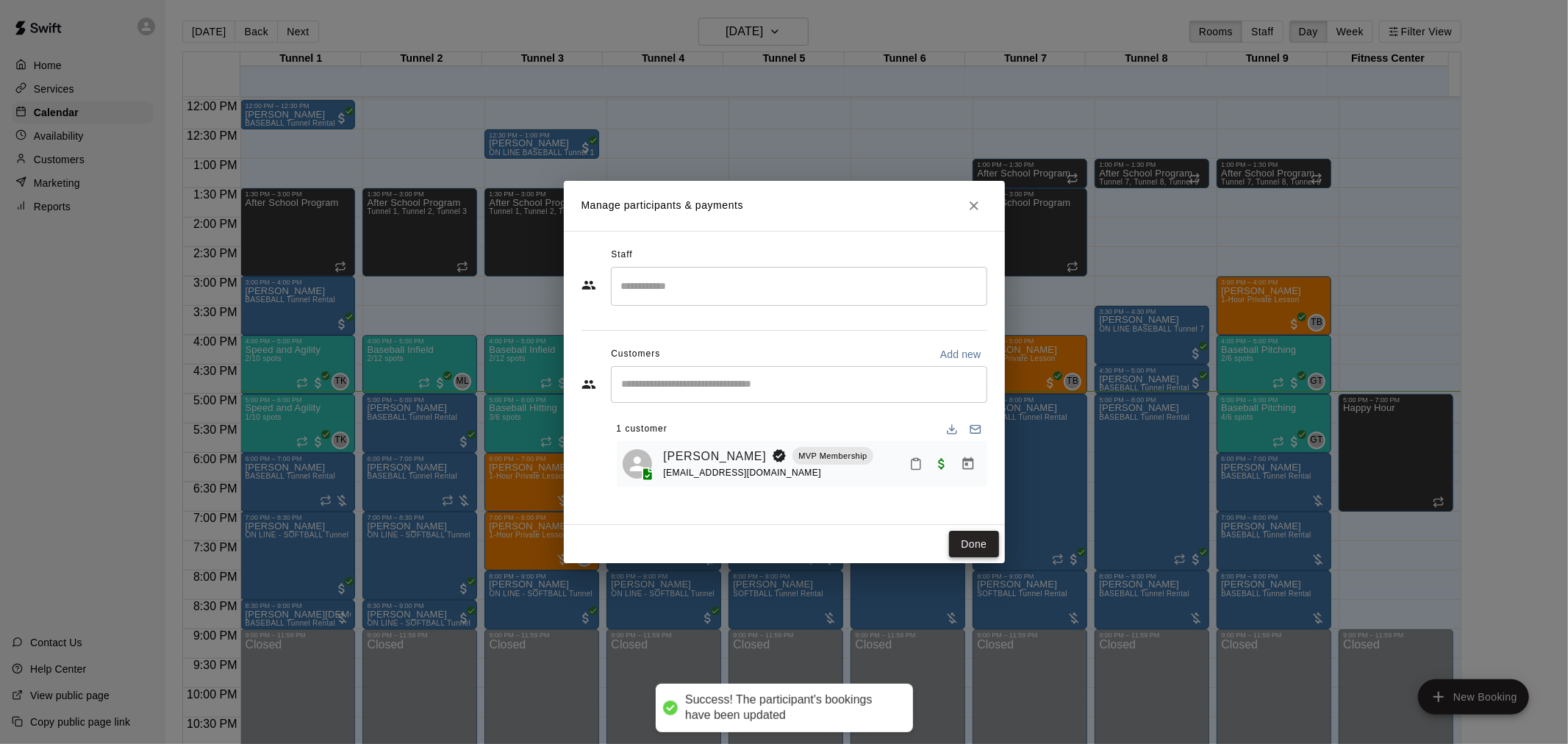
click at [989, 549] on button "Done" at bounding box center [973, 545] width 49 height 28
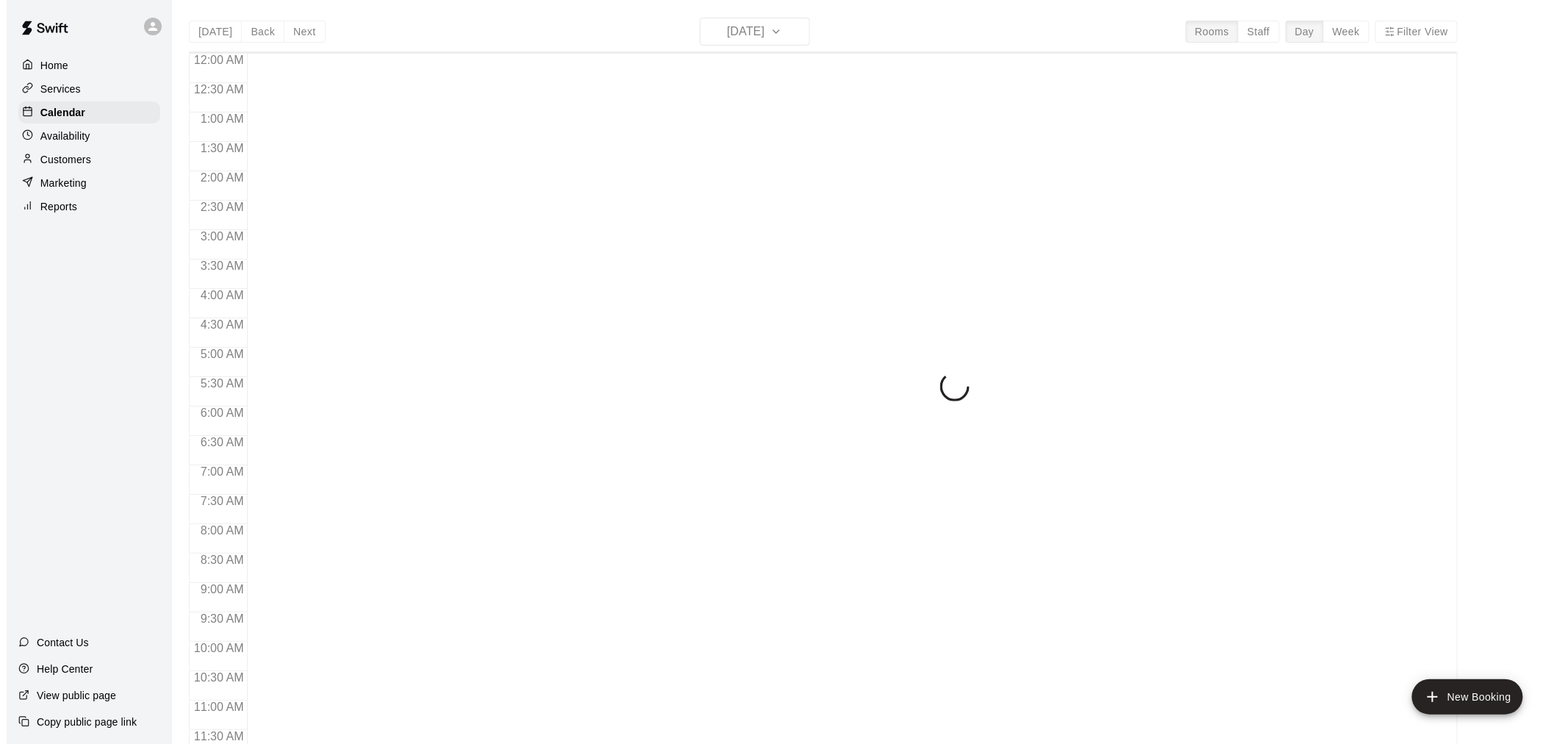
scroll to position [704, 0]
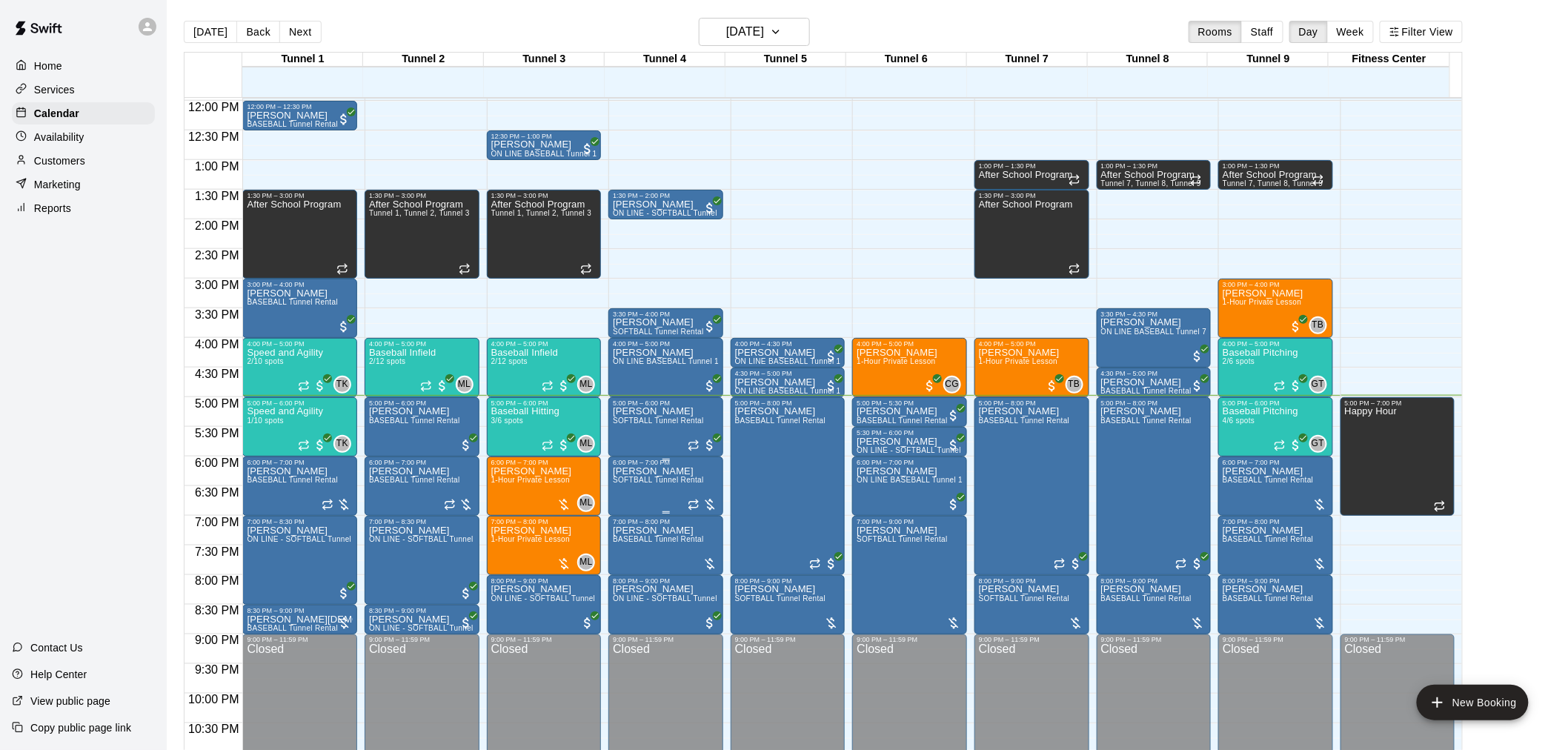
click at [668, 483] on span "SOFTBALL Tunnel Rental" at bounding box center [658, 479] width 91 height 8
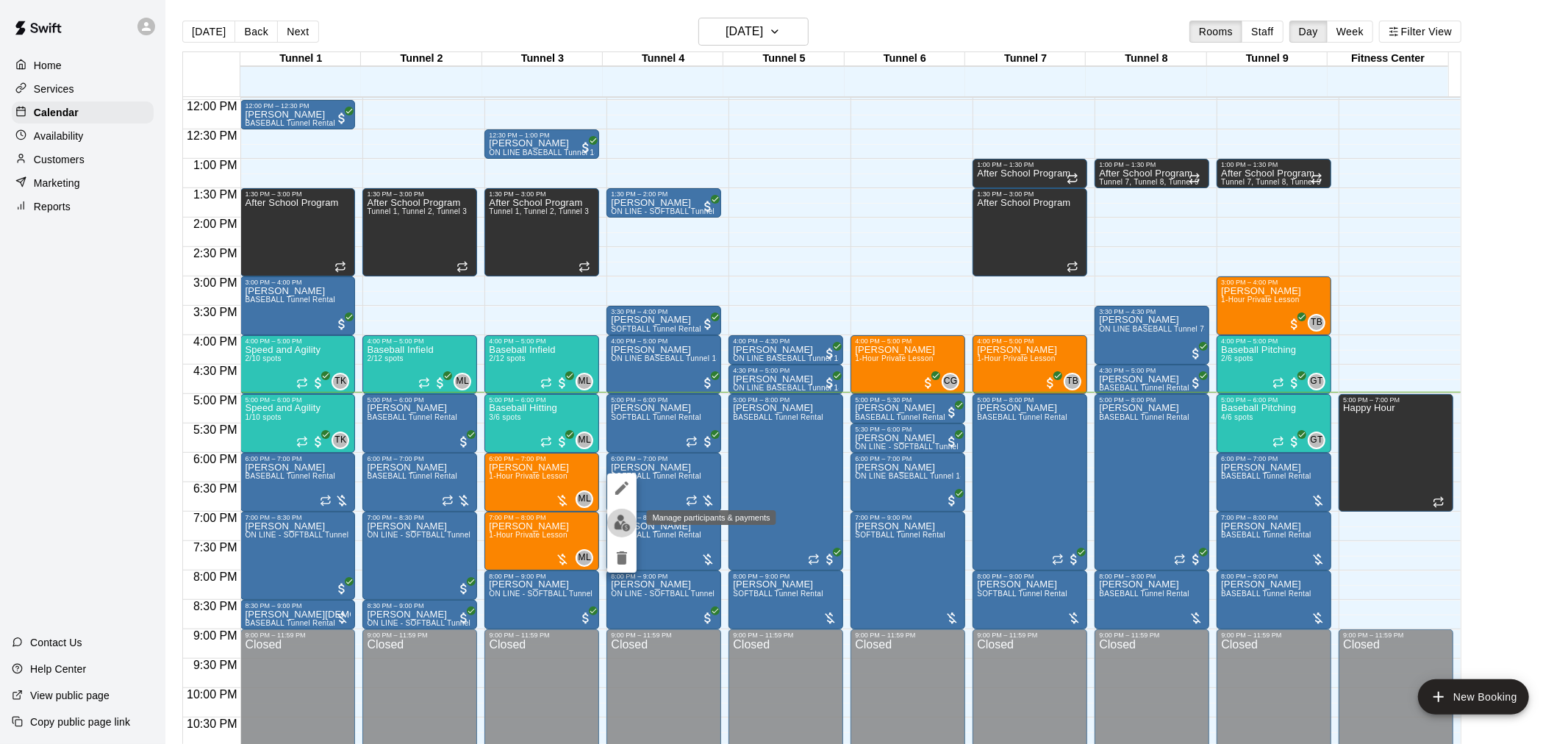
click at [622, 527] on img "edit" at bounding box center [622, 524] width 17 height 17
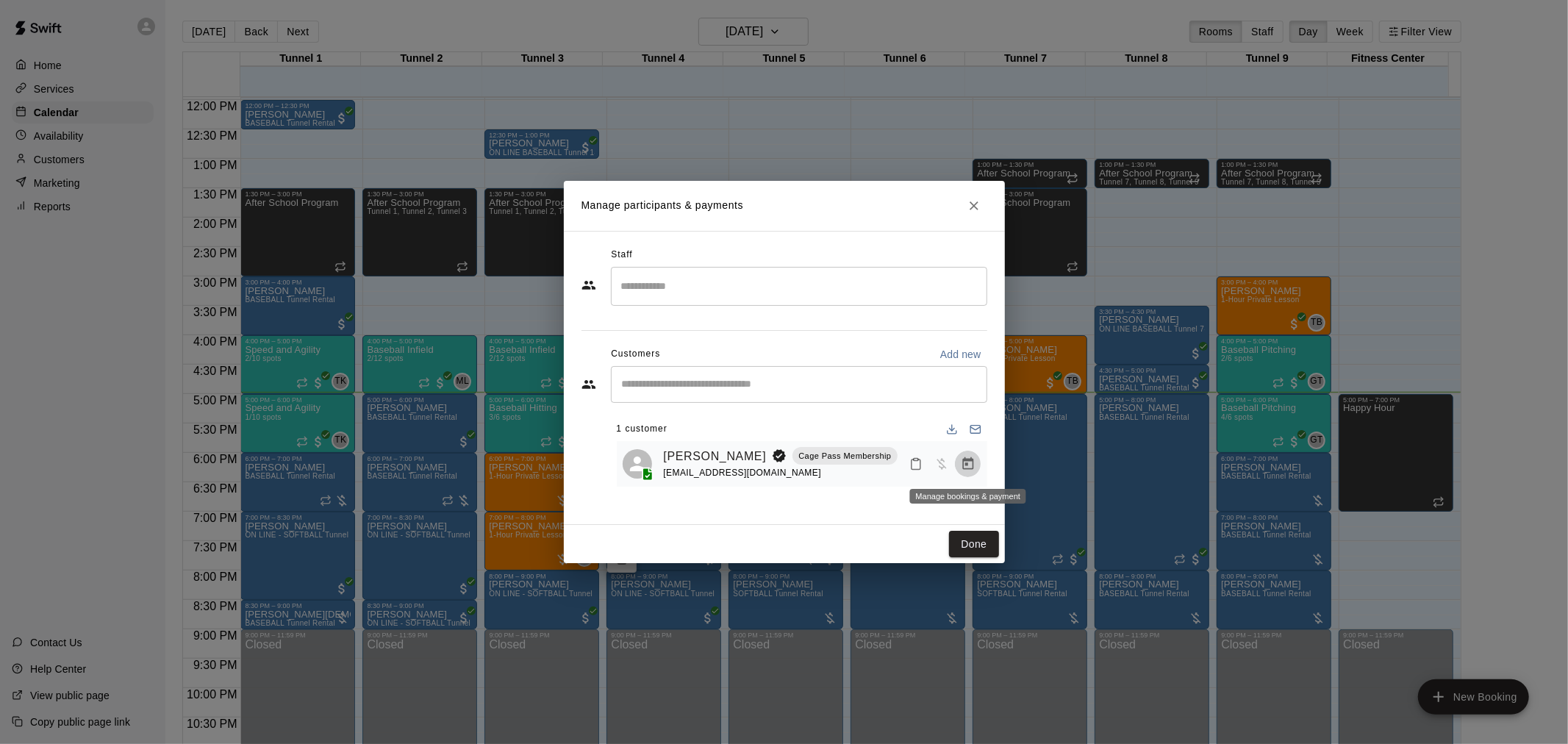
click at [965, 468] on icon "Manage bookings & payment" at bounding box center [967, 463] width 15 height 15
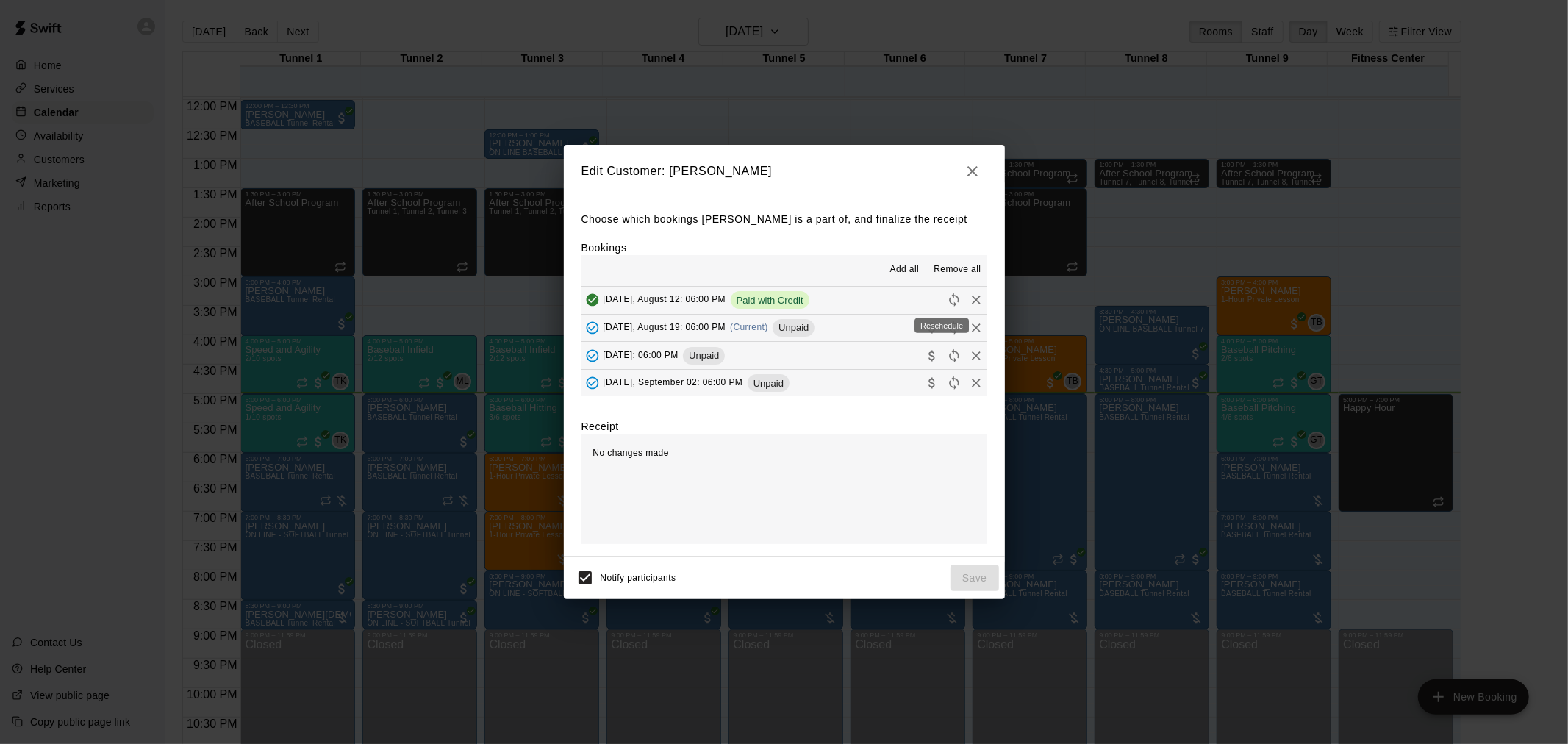
scroll to position [164, 0]
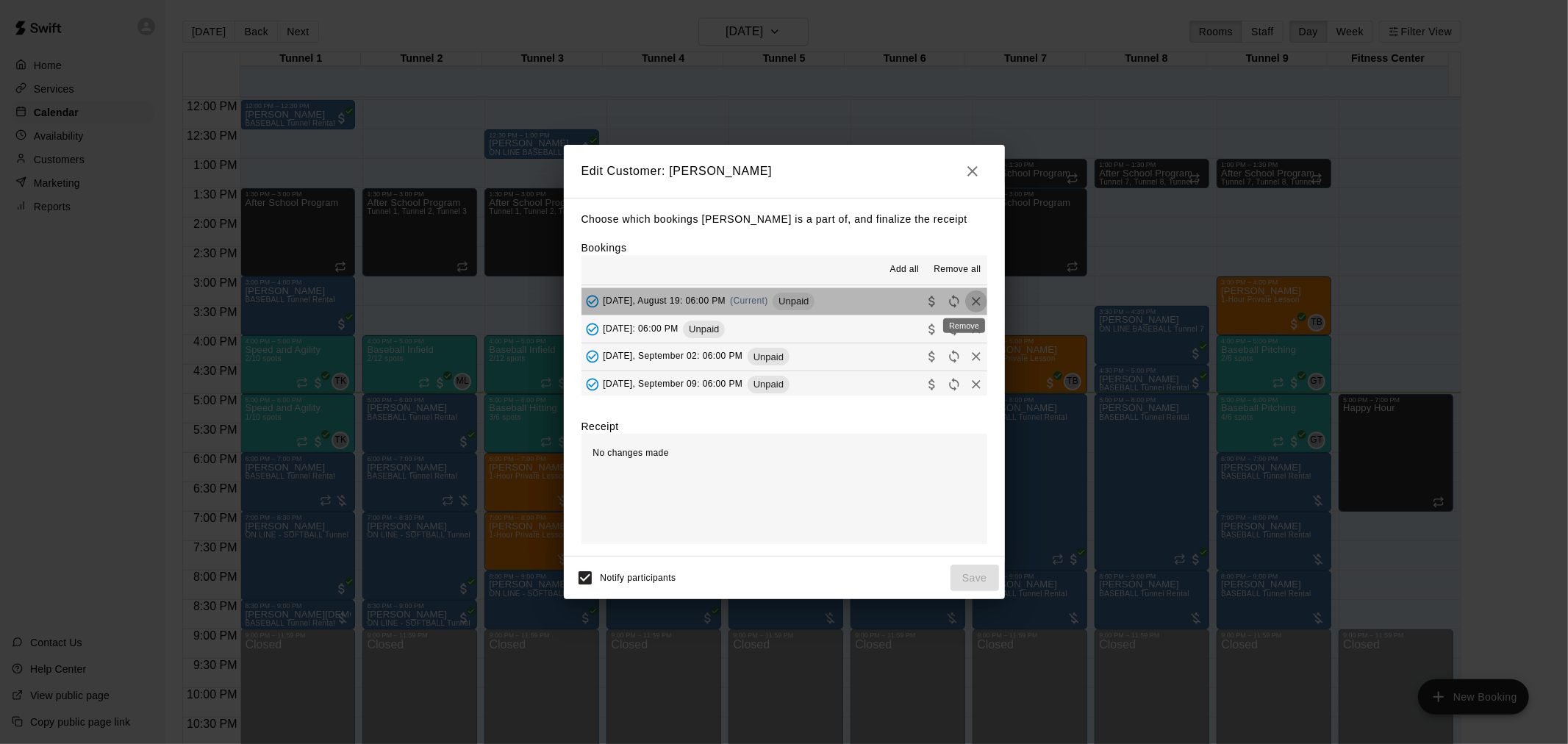
click at [969, 305] on icon "Remove" at bounding box center [976, 301] width 15 height 15
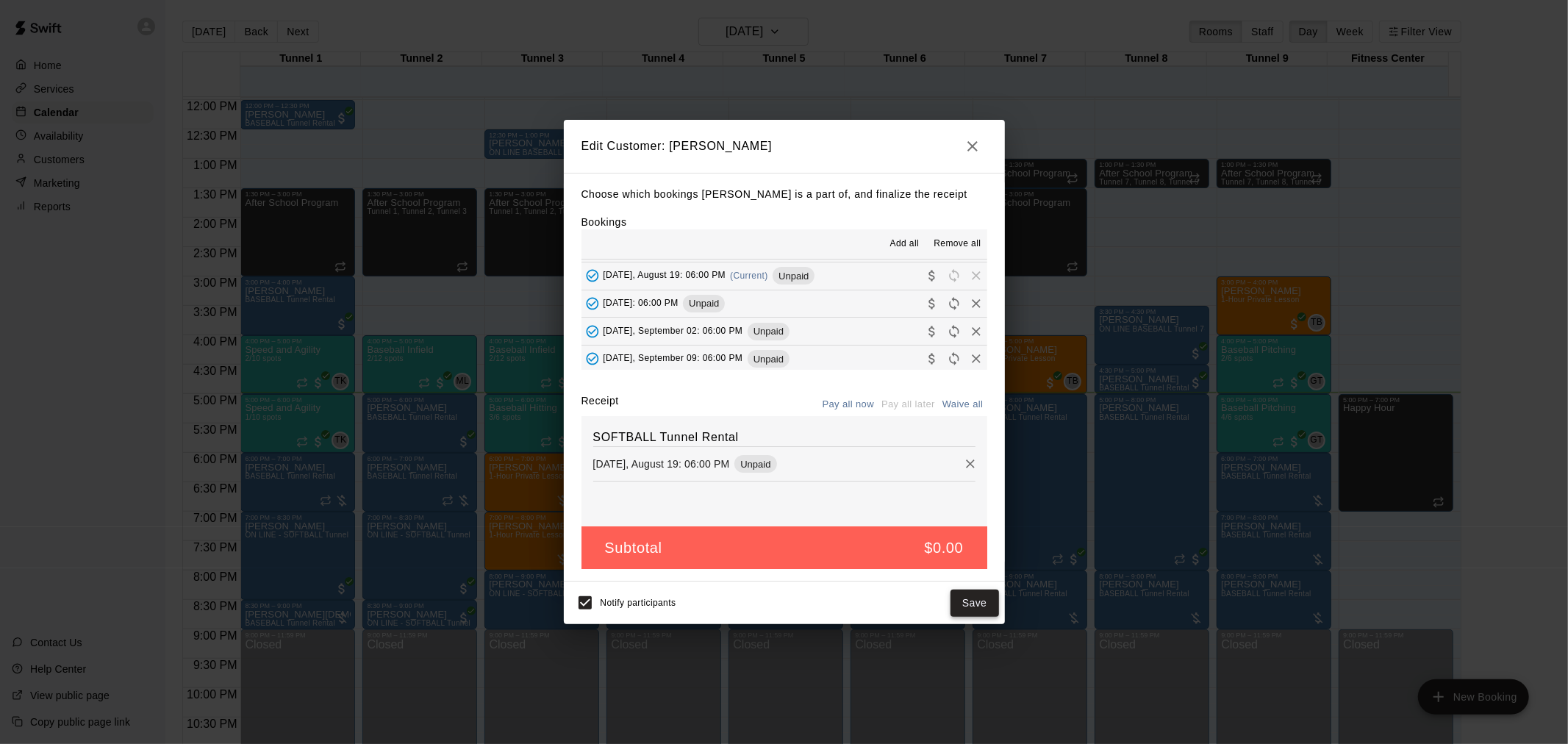
click at [992, 601] on button "Save" at bounding box center [974, 604] width 48 height 28
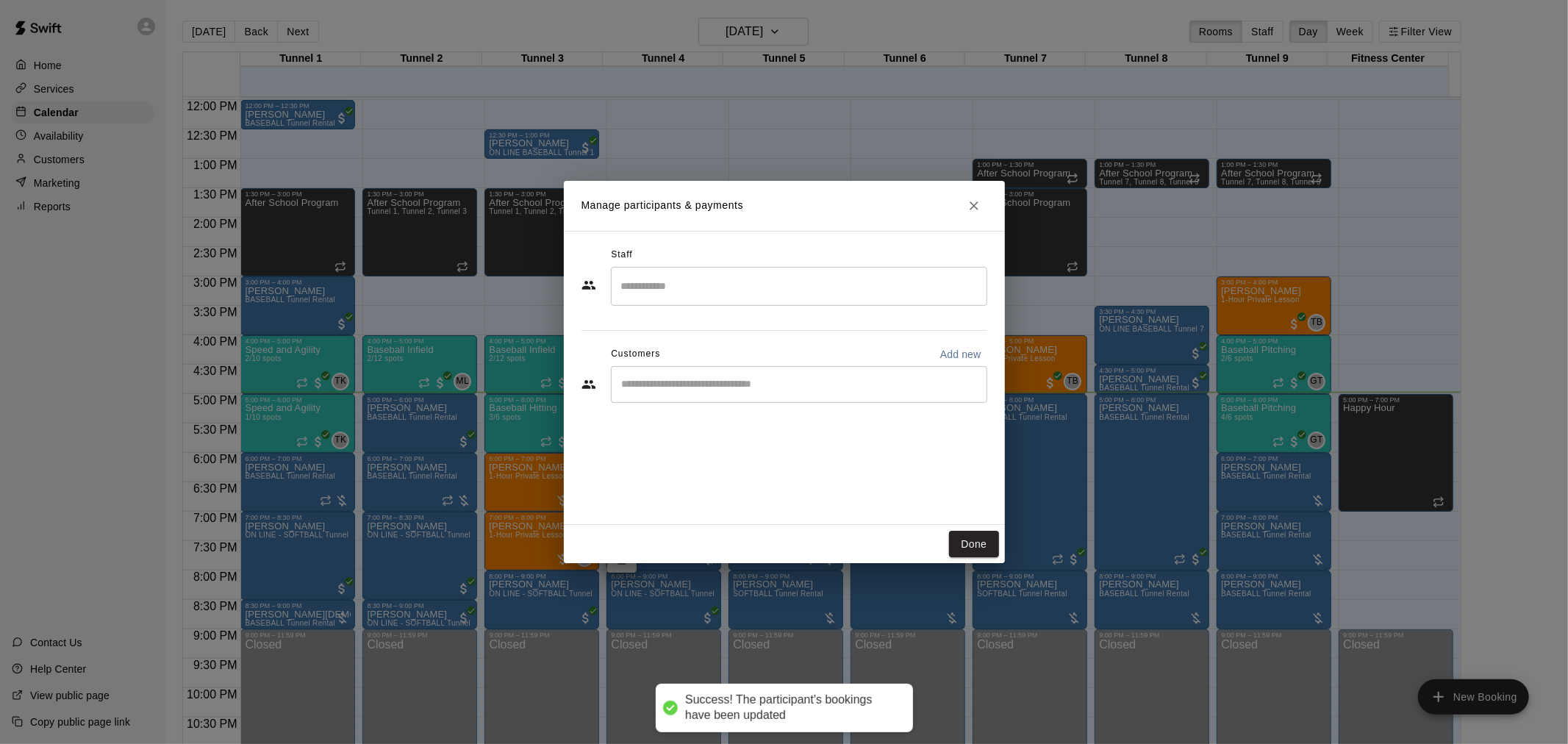
click at [781, 383] on input "Start typing to search customers..." at bounding box center [799, 384] width 363 height 15
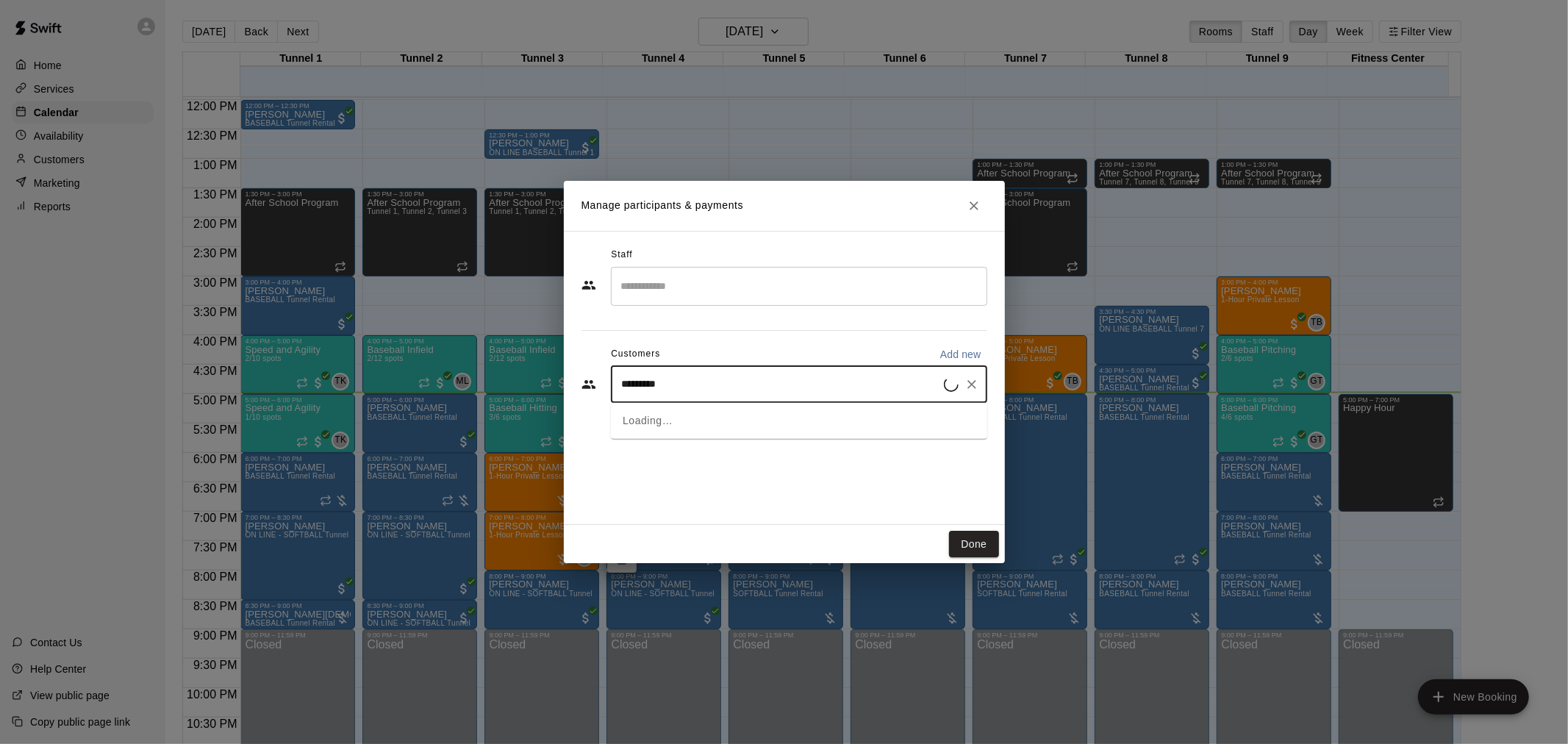
type input "**********"
click at [792, 436] on div "[PERSON_NAME] MVP Membership [EMAIL_ADDRESS][DOMAIN_NAME]" at bounding box center [739, 426] width 175 height 32
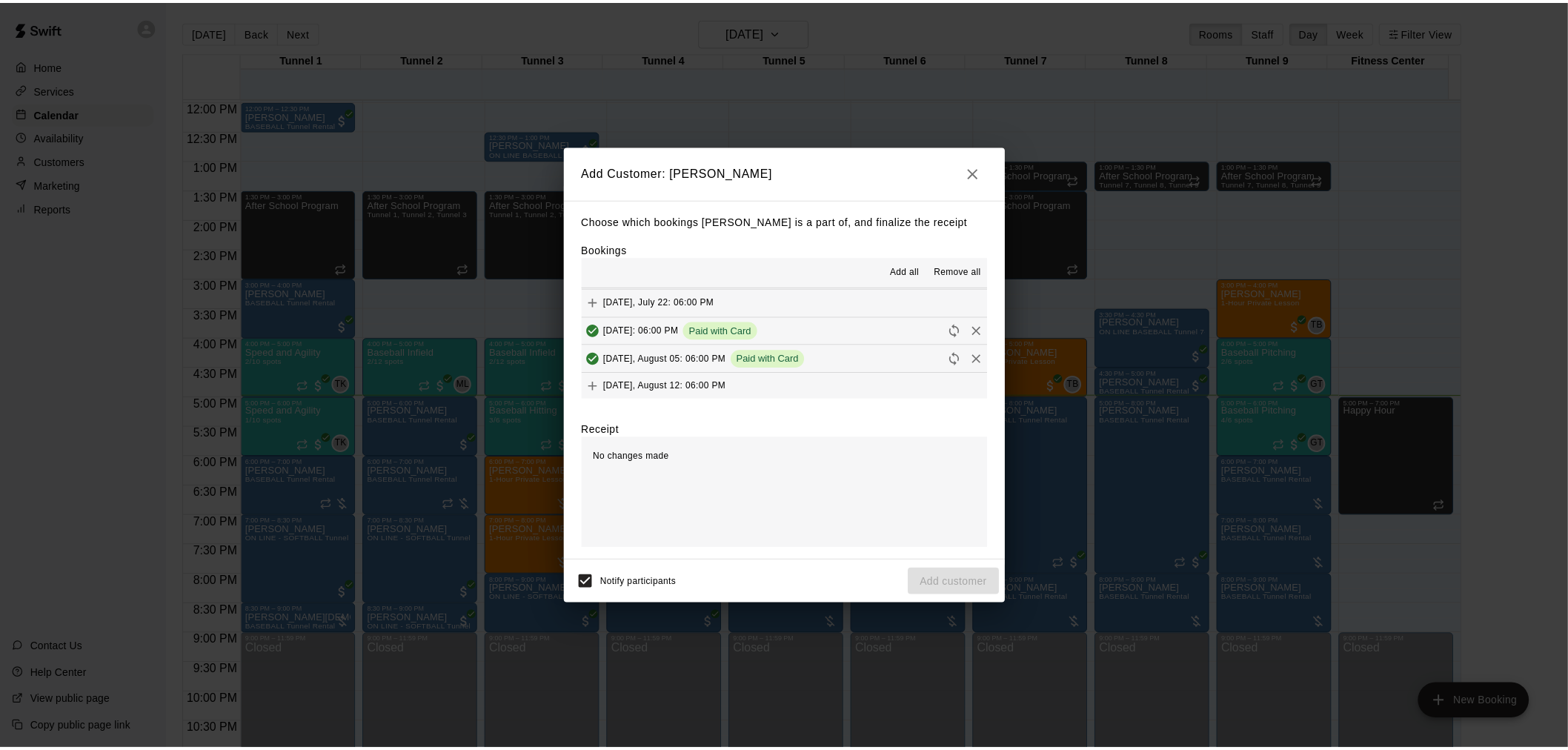
scroll to position [82, 0]
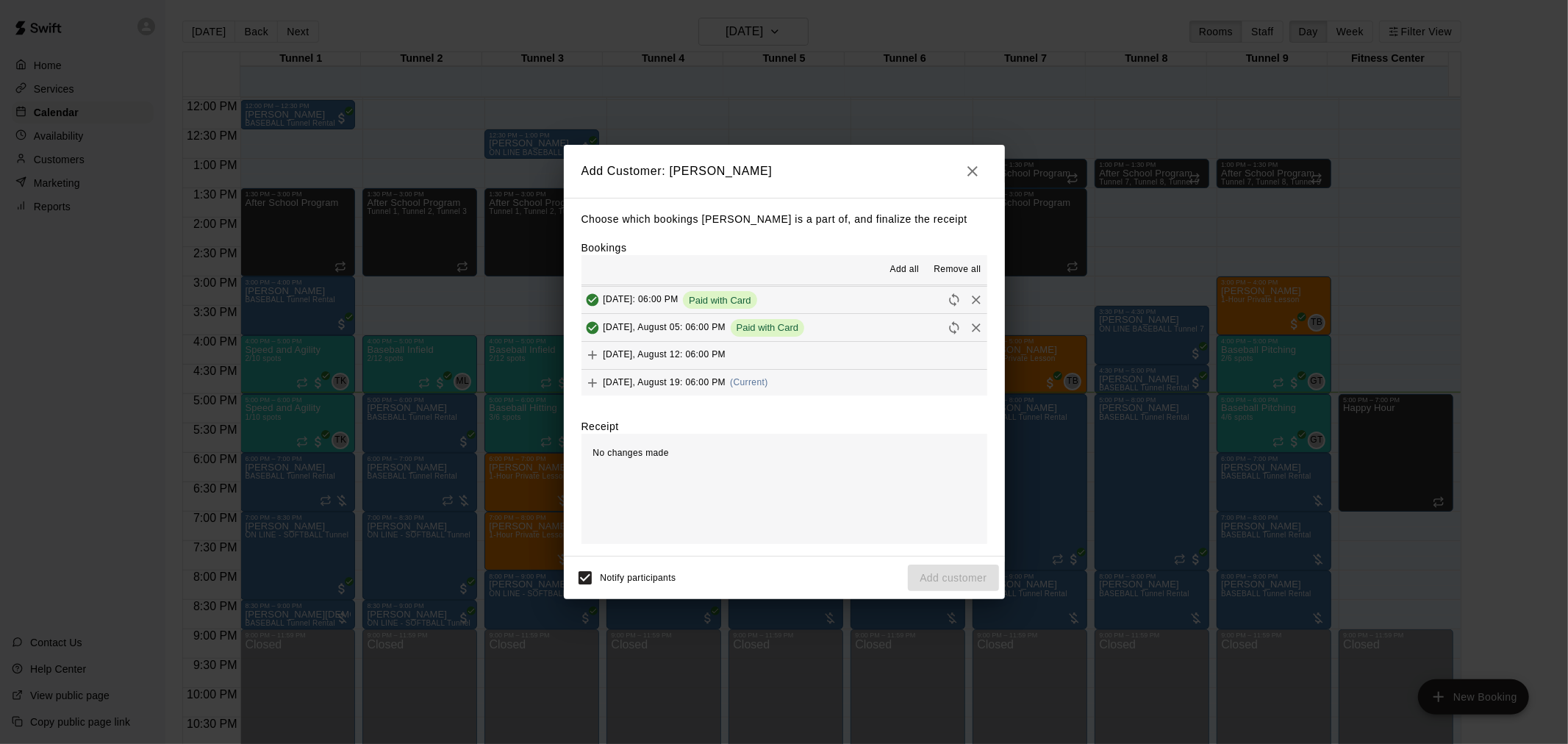
click at [783, 387] on button "[DATE], August 19: 06:00 PM (Current)" at bounding box center [784, 384] width 405 height 28
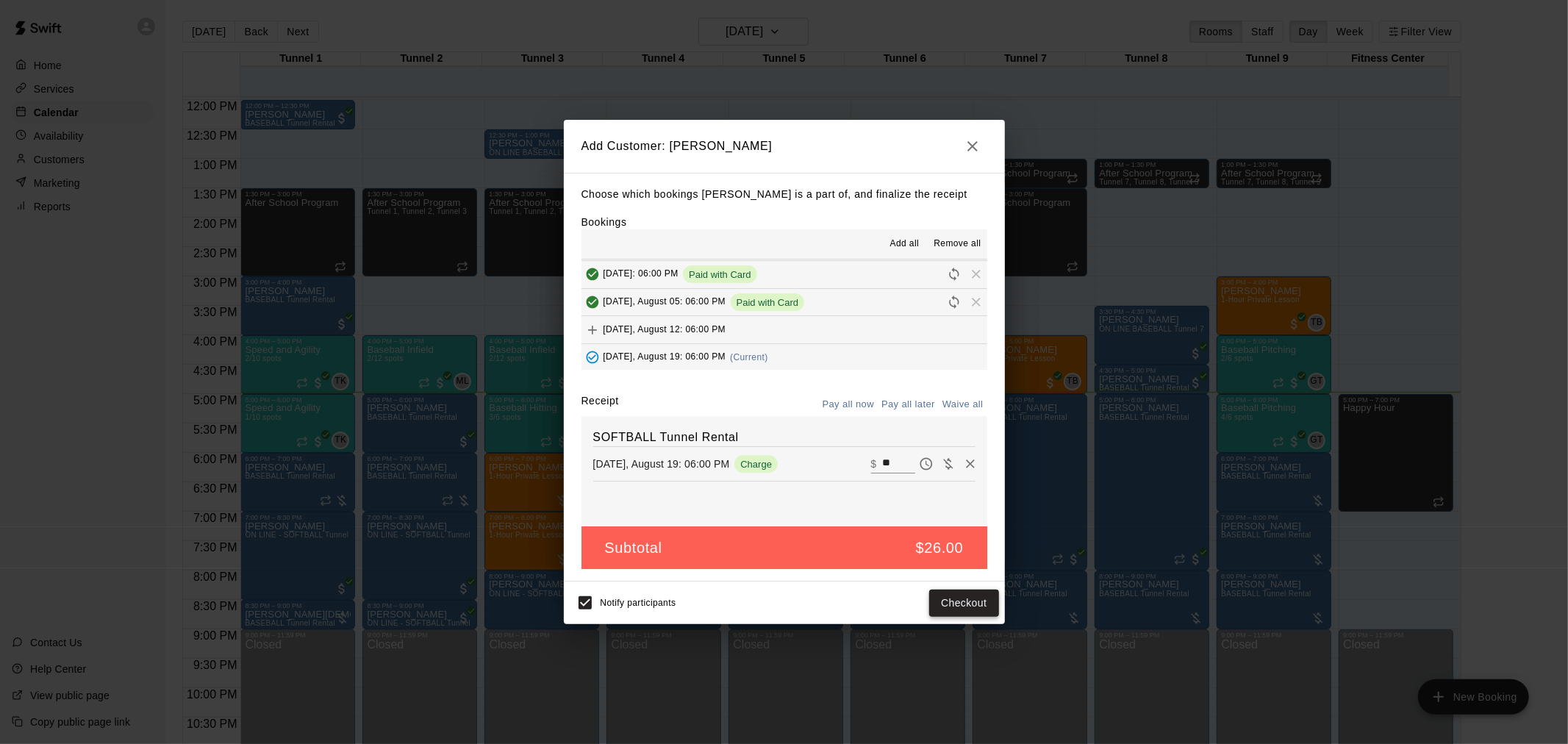
click at [981, 601] on button "Checkout" at bounding box center [964, 604] width 69 height 28
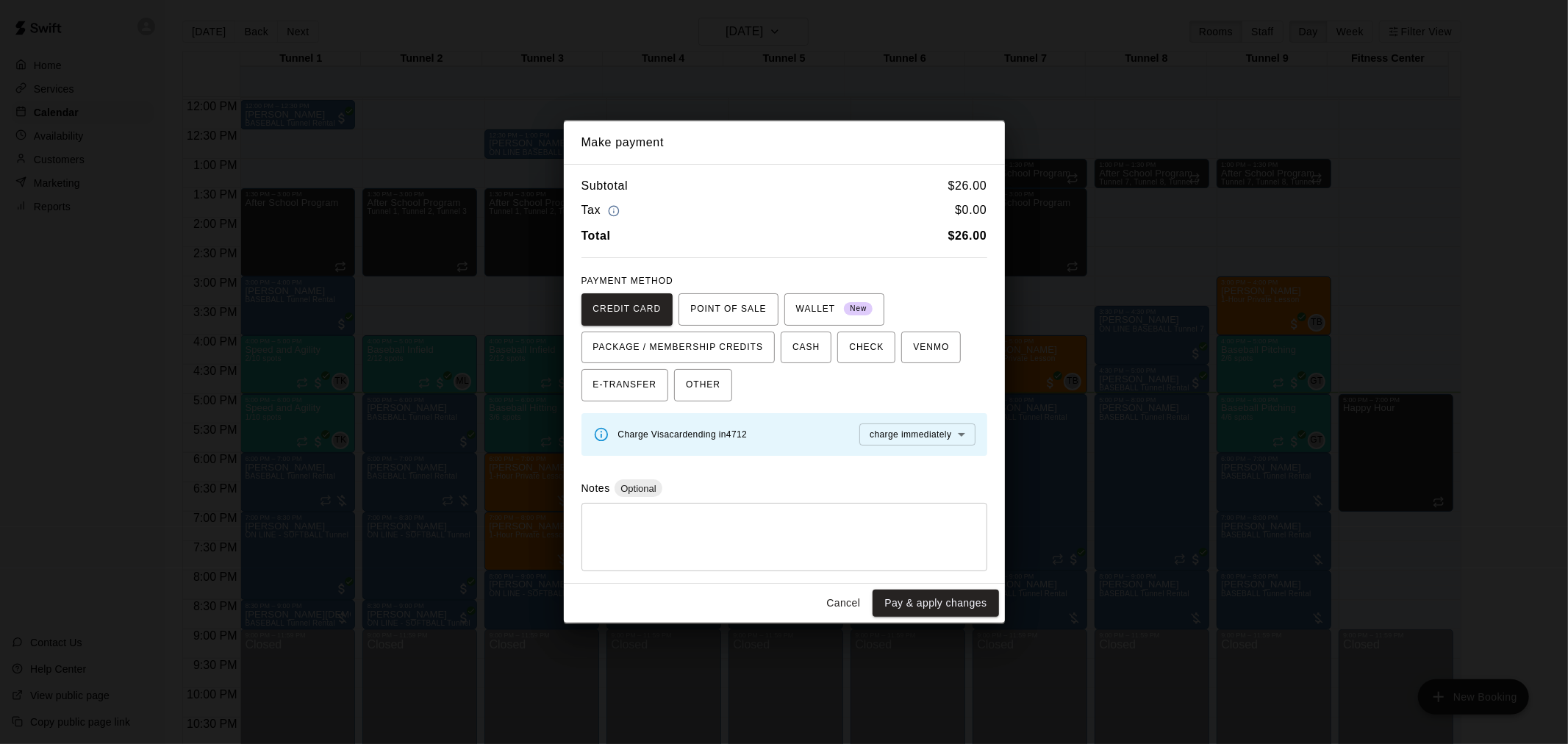
click at [838, 600] on button "Cancel" at bounding box center [843, 604] width 47 height 28
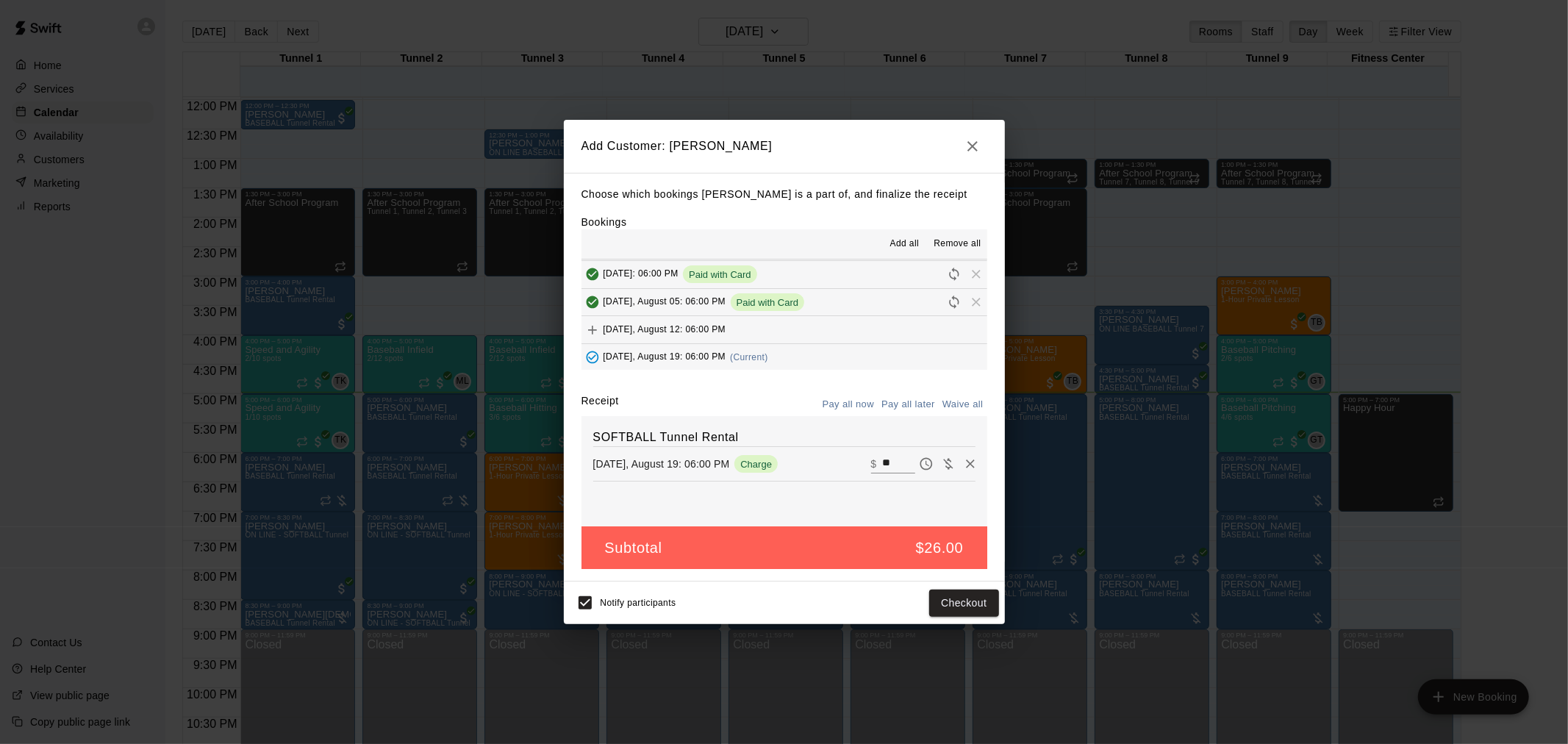
click at [907, 412] on button "Pay all later" at bounding box center [908, 405] width 61 height 22
click at [972, 604] on button "Add customer" at bounding box center [953, 604] width 90 height 28
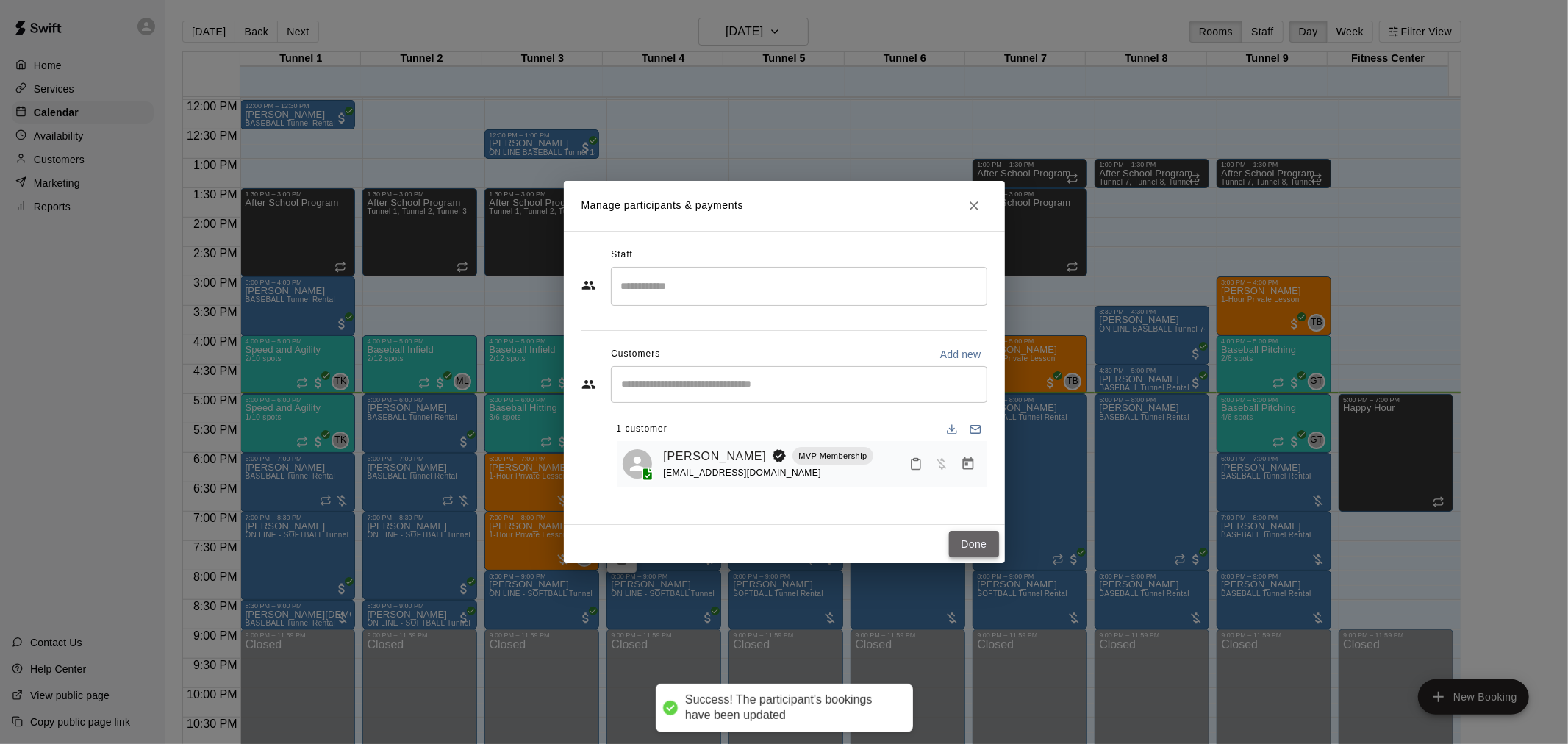
click at [981, 538] on button "Done" at bounding box center [973, 545] width 49 height 28
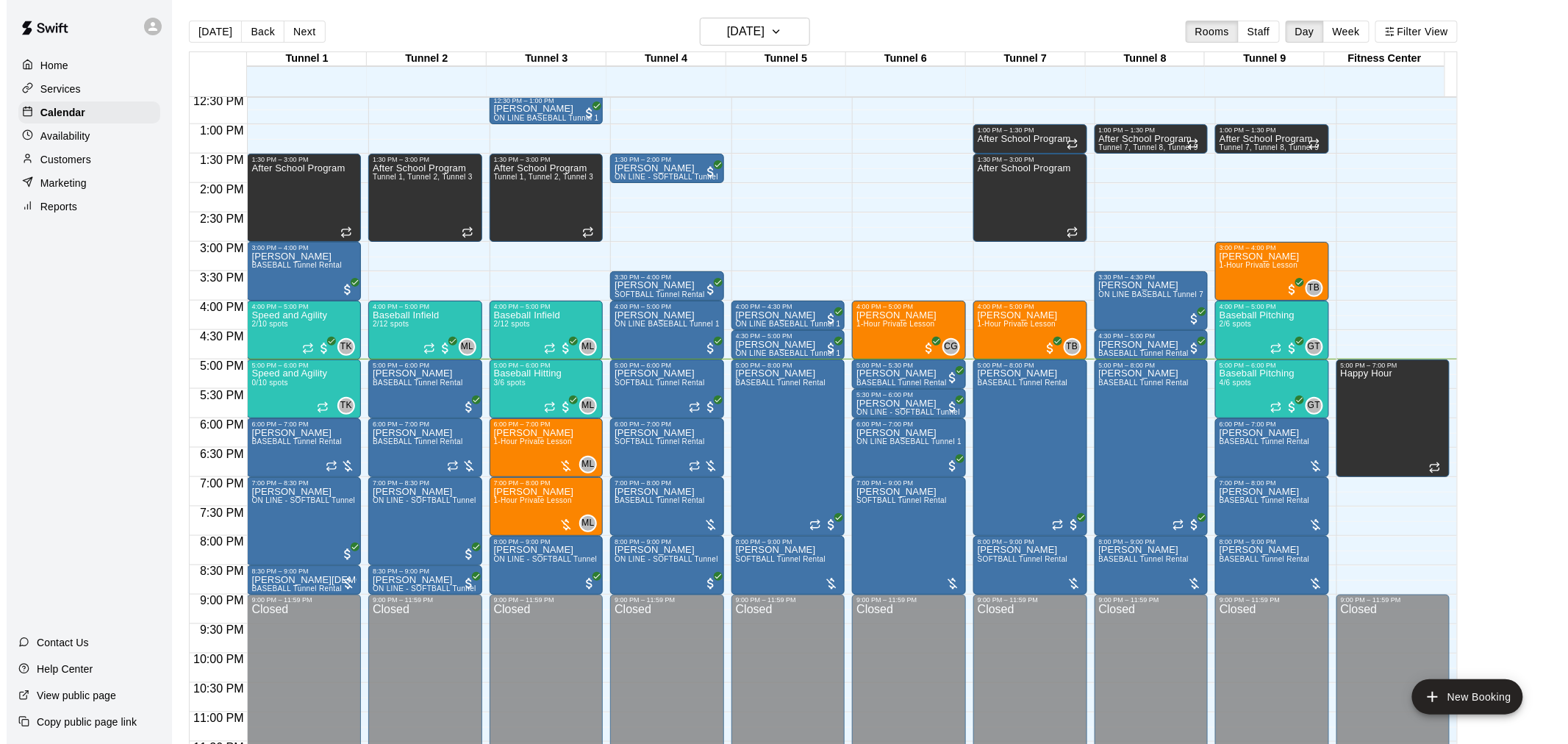
scroll to position [748, 0]
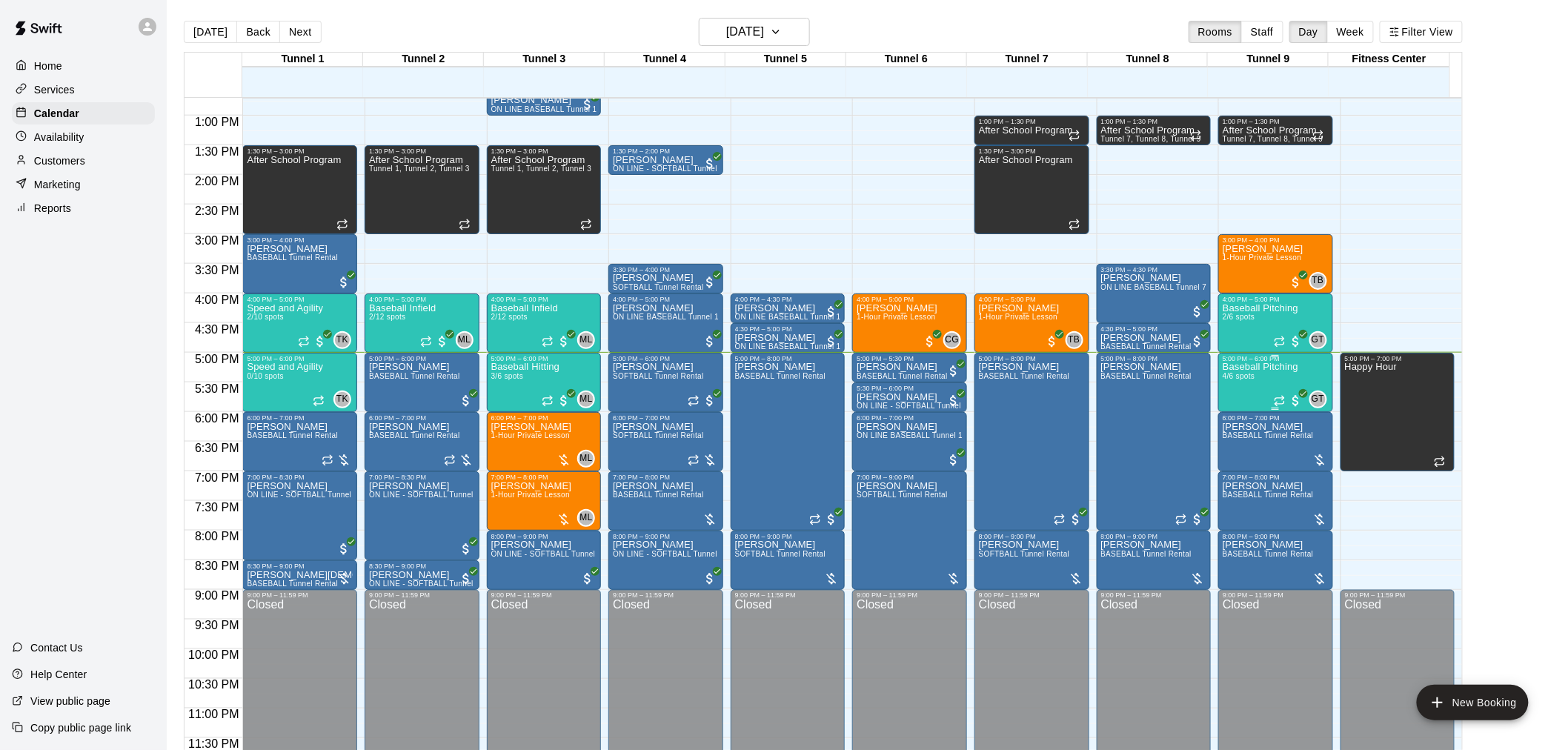
click at [1260, 384] on div "Baseball Pitching 4/6 spots" at bounding box center [1260, 738] width 75 height 750
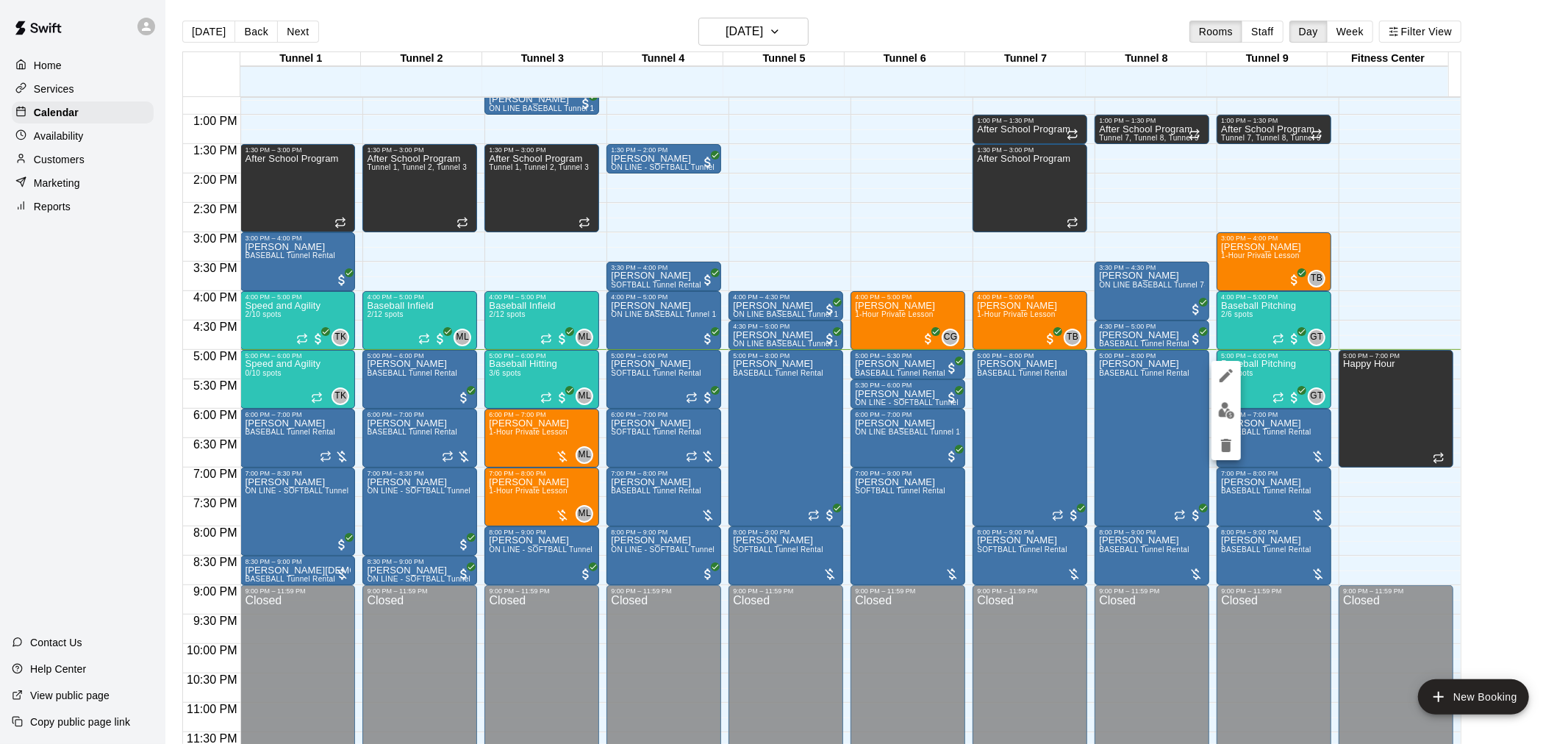
click at [1226, 415] on img "edit" at bounding box center [1226, 411] width 17 height 17
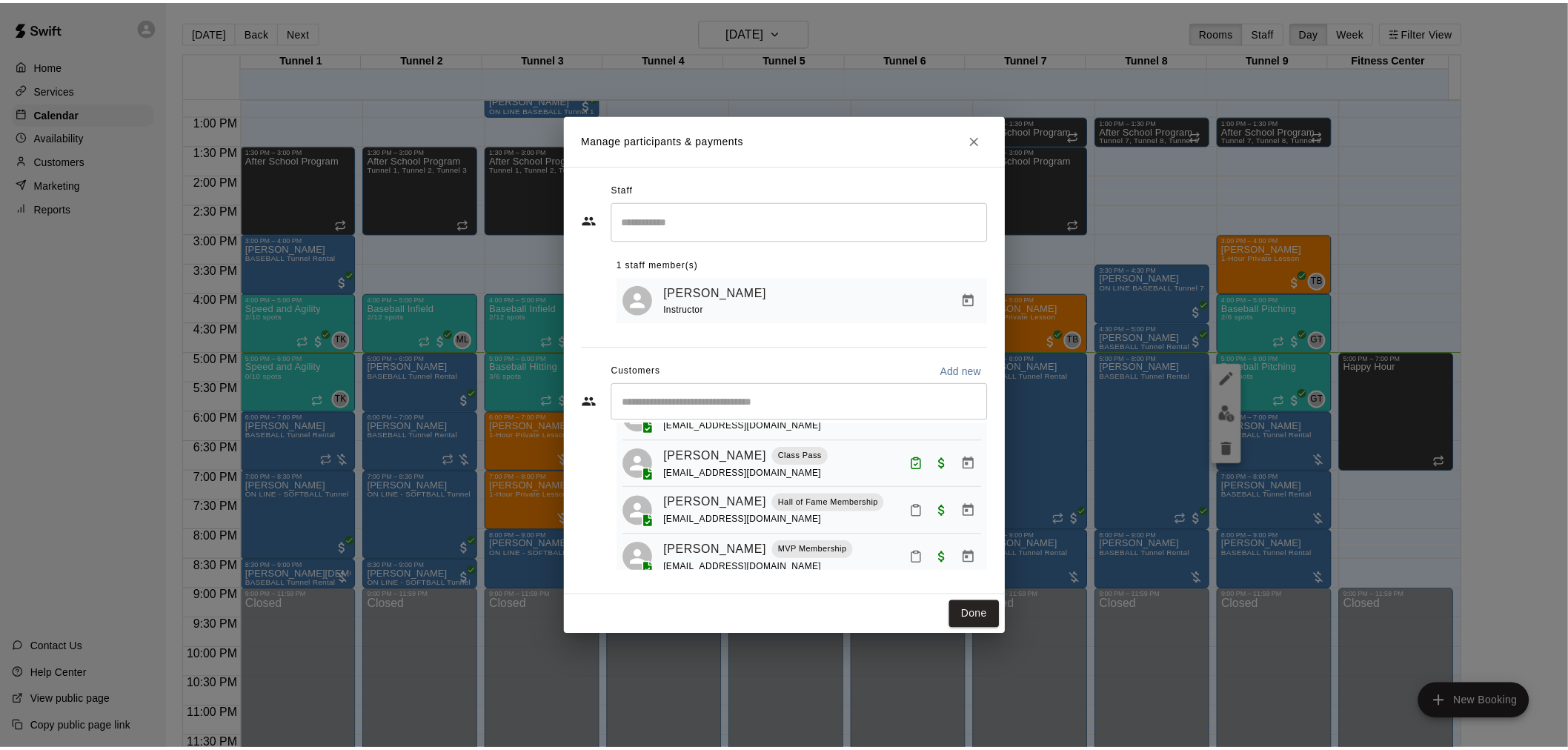
scroll to position [92, 0]
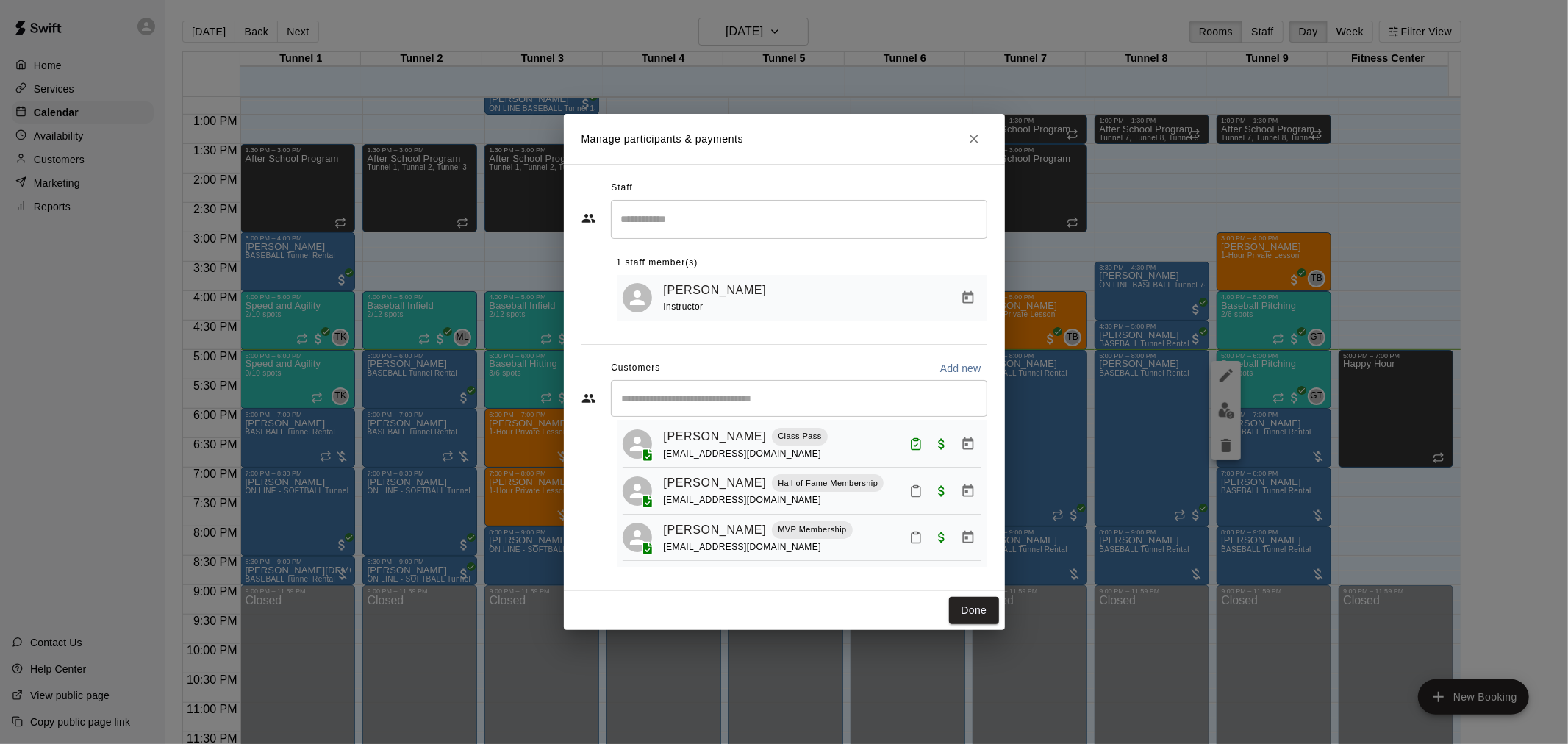
click at [909, 495] on button "Mark attendance" at bounding box center [916, 491] width 25 height 25
click at [947, 493] on p "[PERSON_NAME] attended" at bounding box center [997, 487] width 130 height 15
click at [985, 613] on button "Done" at bounding box center [973, 611] width 49 height 28
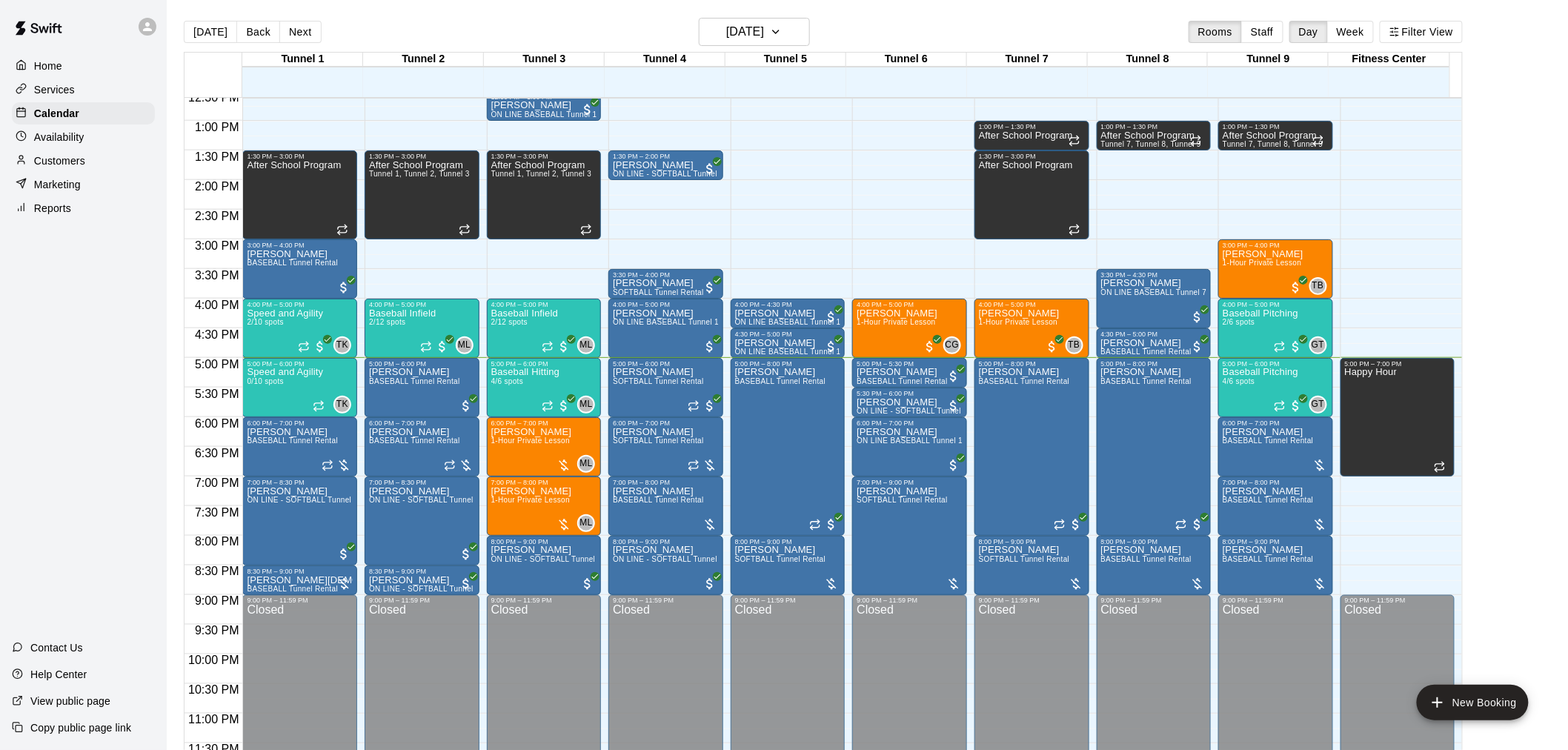
scroll to position [754, 0]
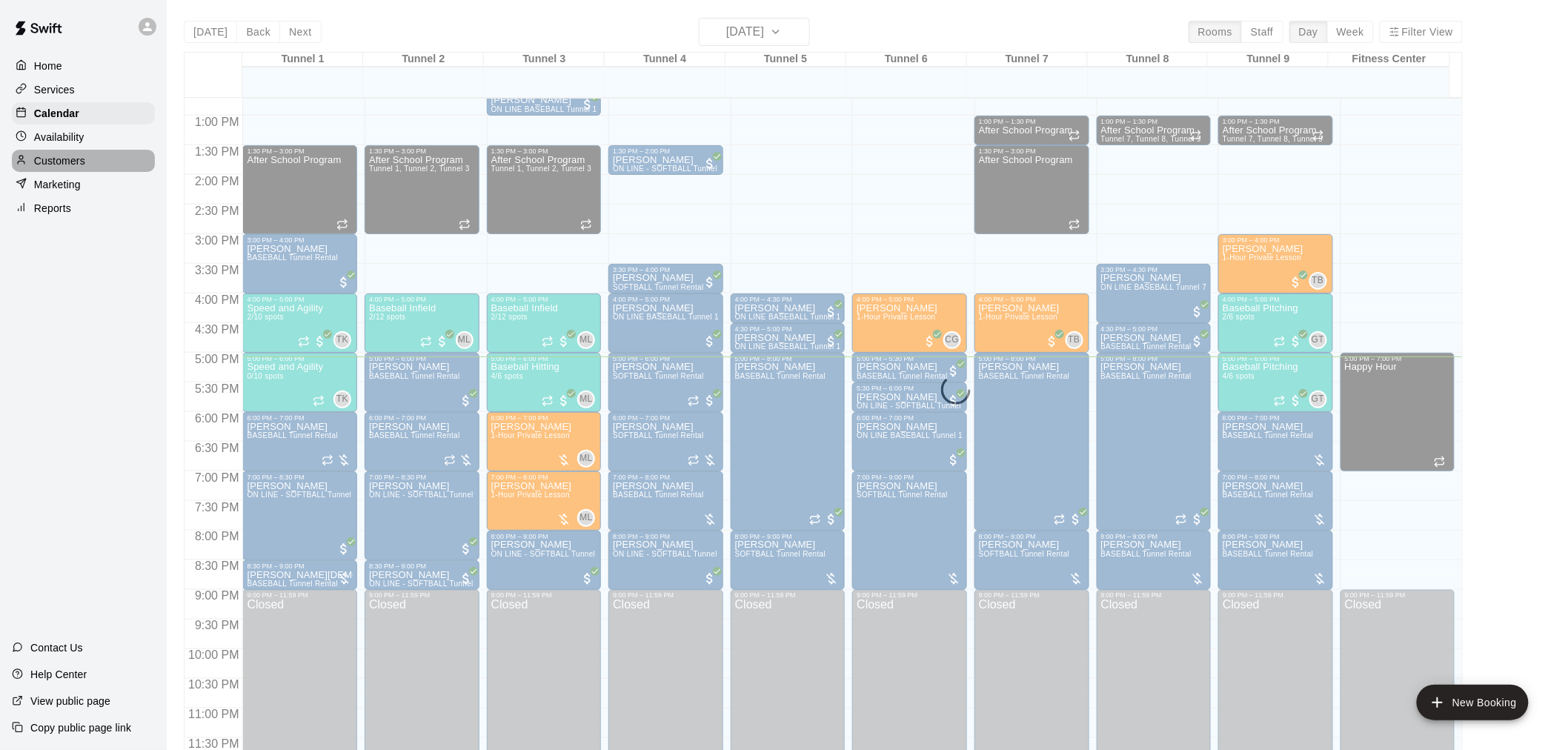
click at [90, 165] on div "Customers" at bounding box center [83, 161] width 143 height 23
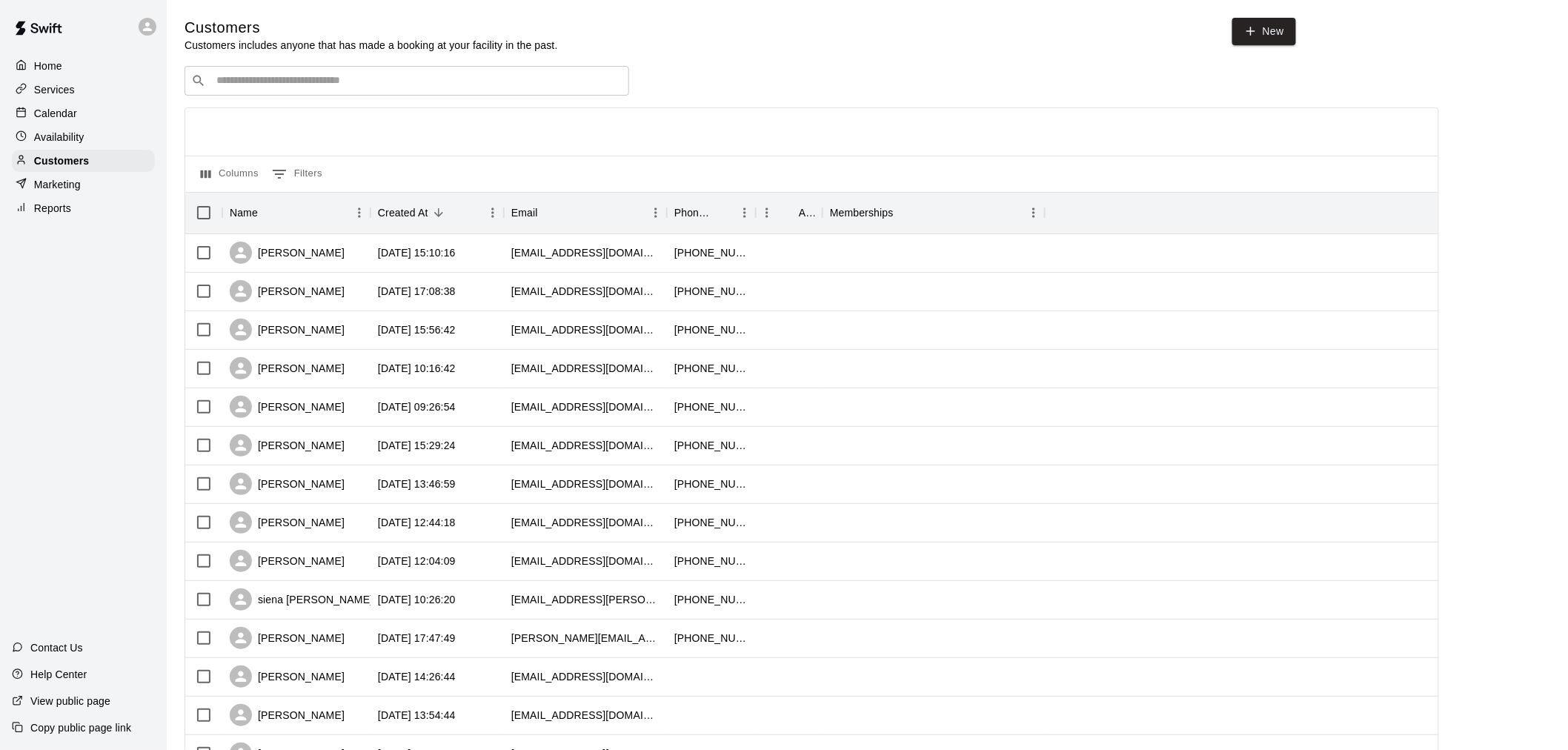
click at [315, 89] on input "Search customers by name or email" at bounding box center [417, 81] width 410 height 15
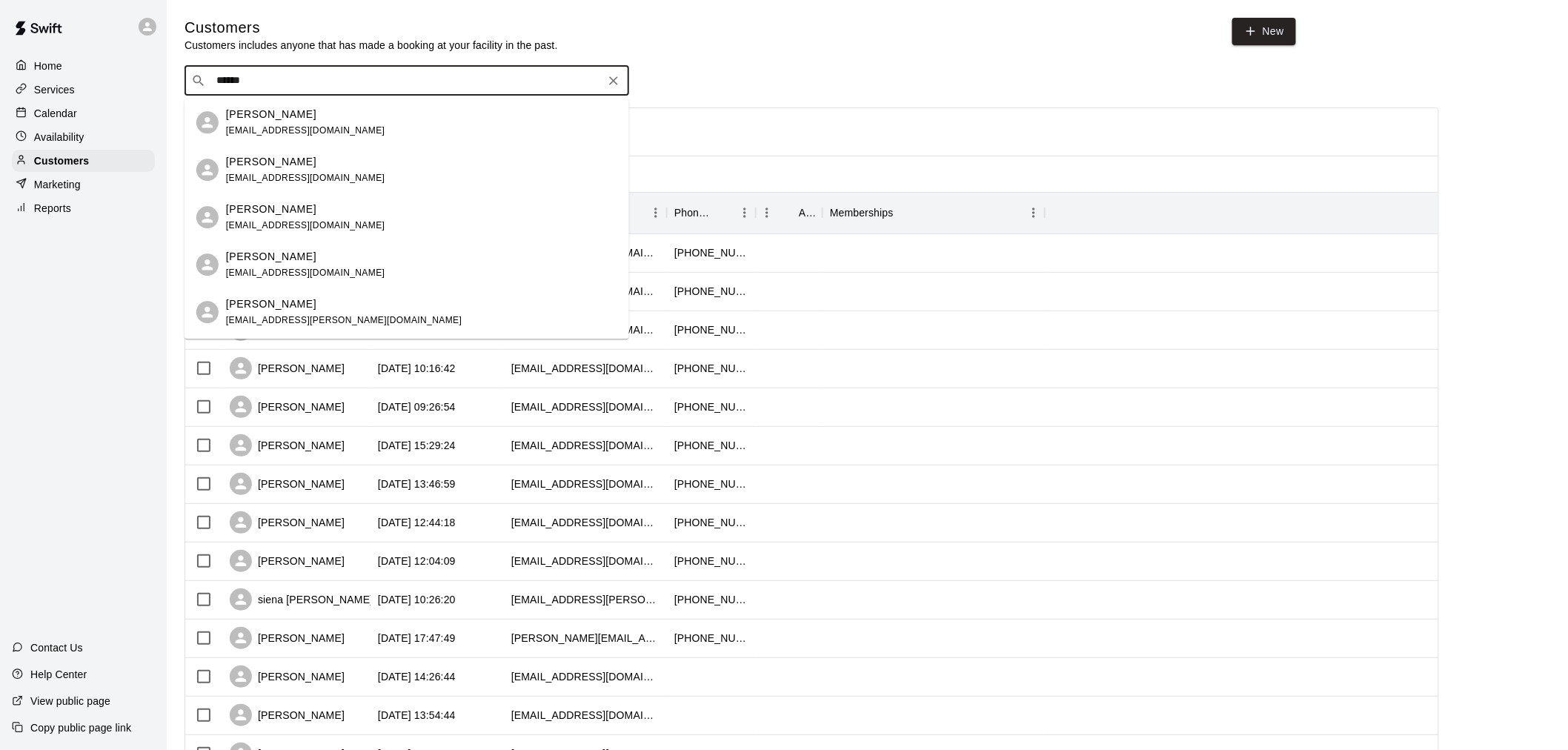
click at [212, 86] on input "******" at bounding box center [406, 81] width 389 height 15
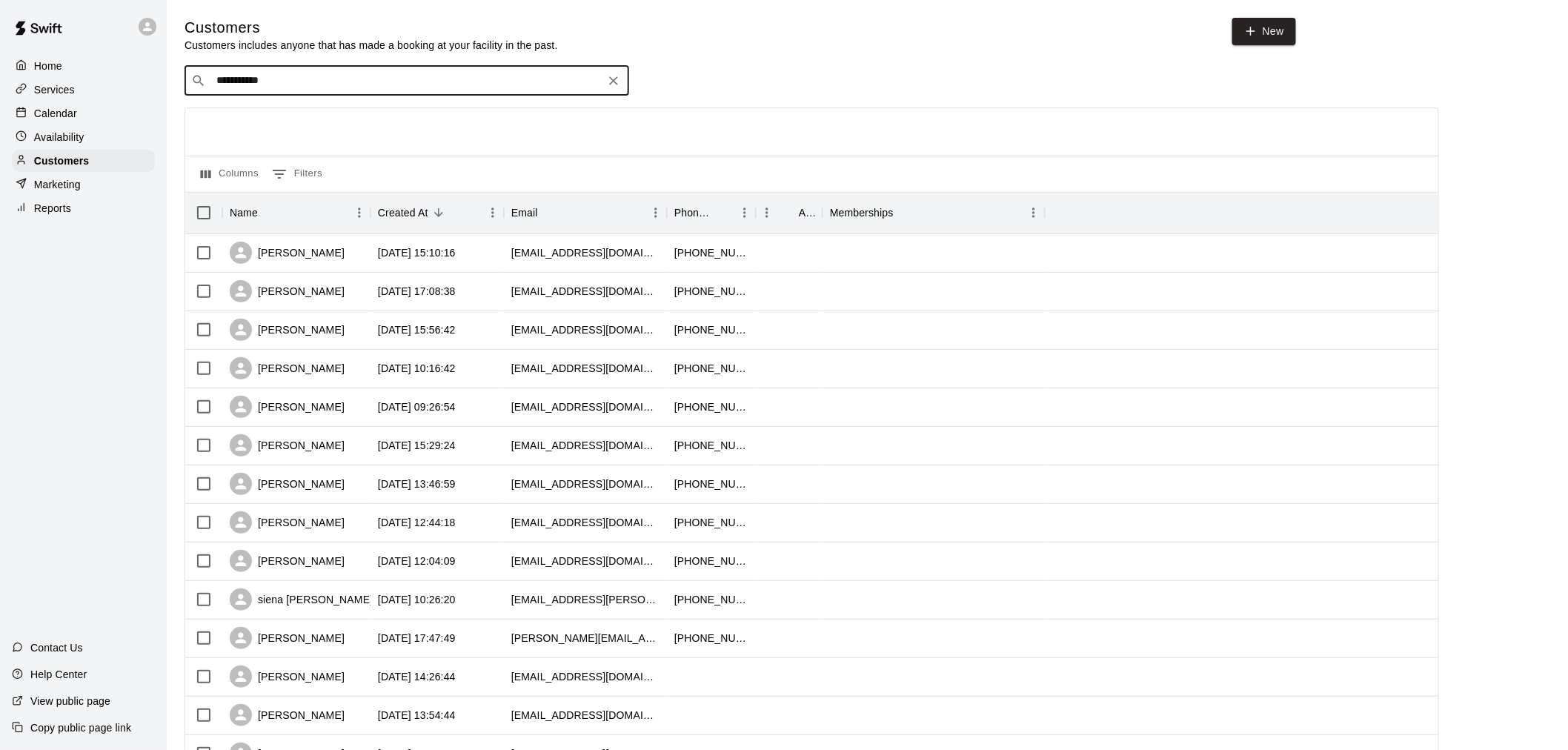
type input "**********"
click at [372, 121] on div "[PERSON_NAME] [EMAIL_ADDRESS][DOMAIN_NAME]" at bounding box center [421, 122] width 391 height 32
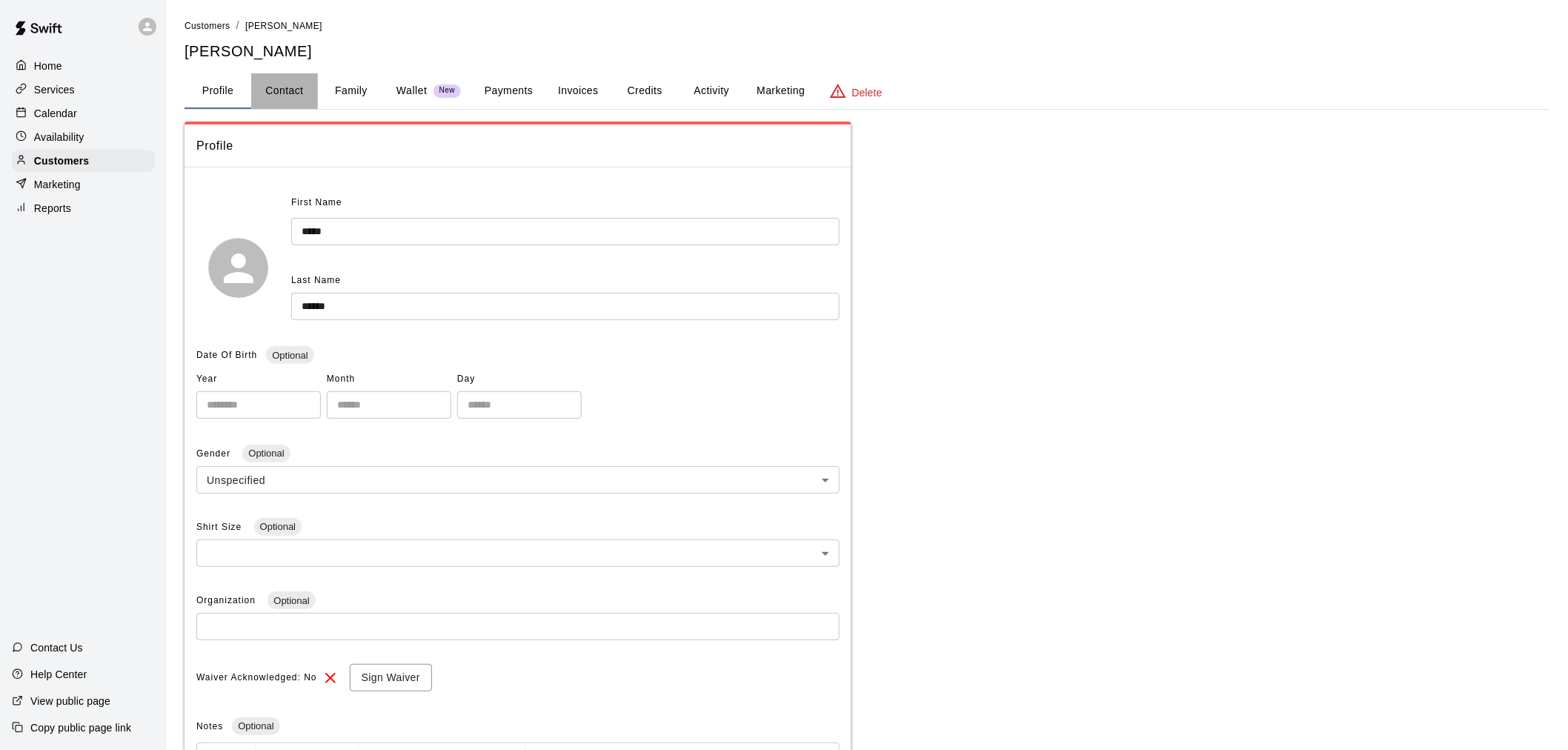
click at [295, 97] on button "Contact" at bounding box center [285, 91] width 67 height 36
select select "**"
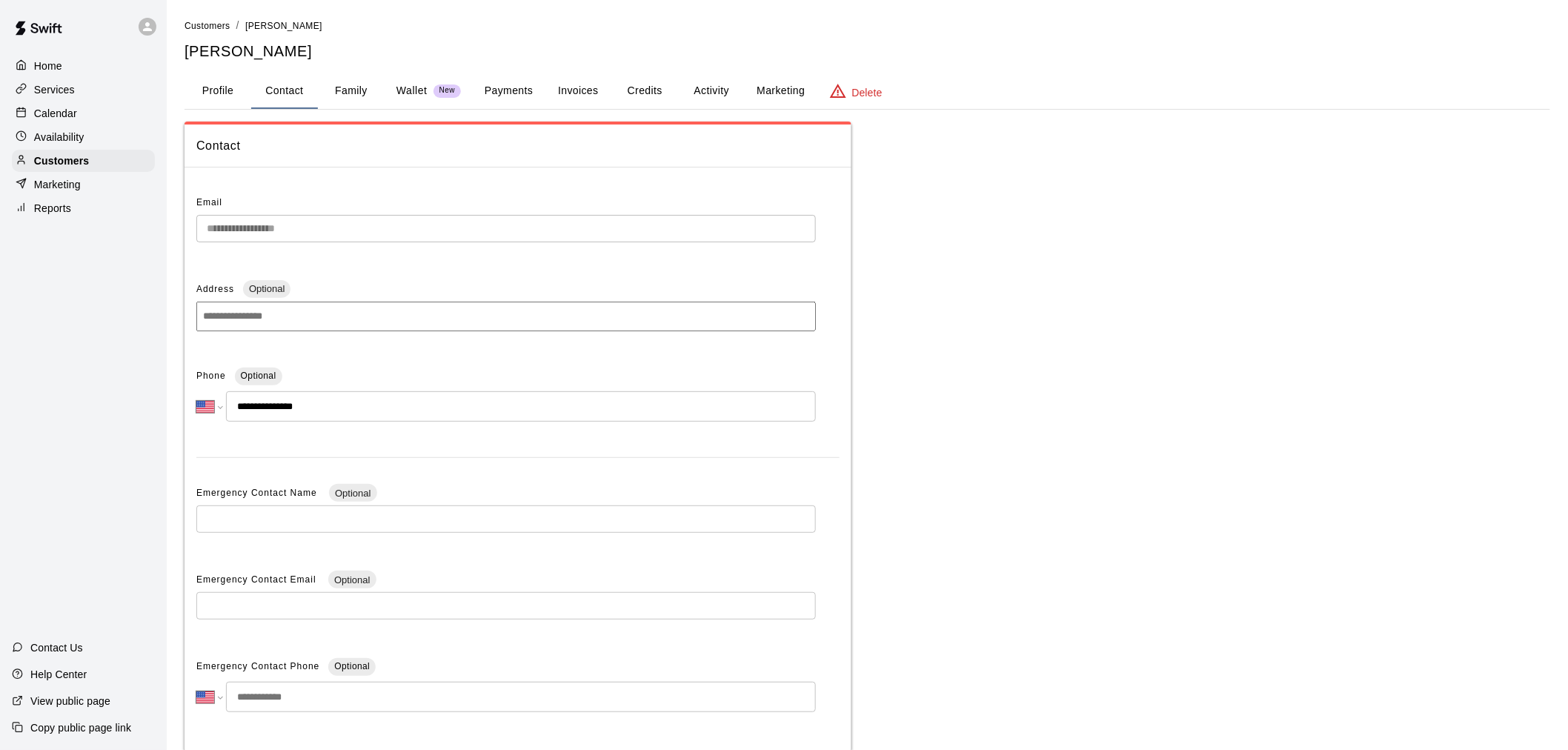
click at [102, 113] on div "Calendar" at bounding box center [83, 114] width 143 height 23
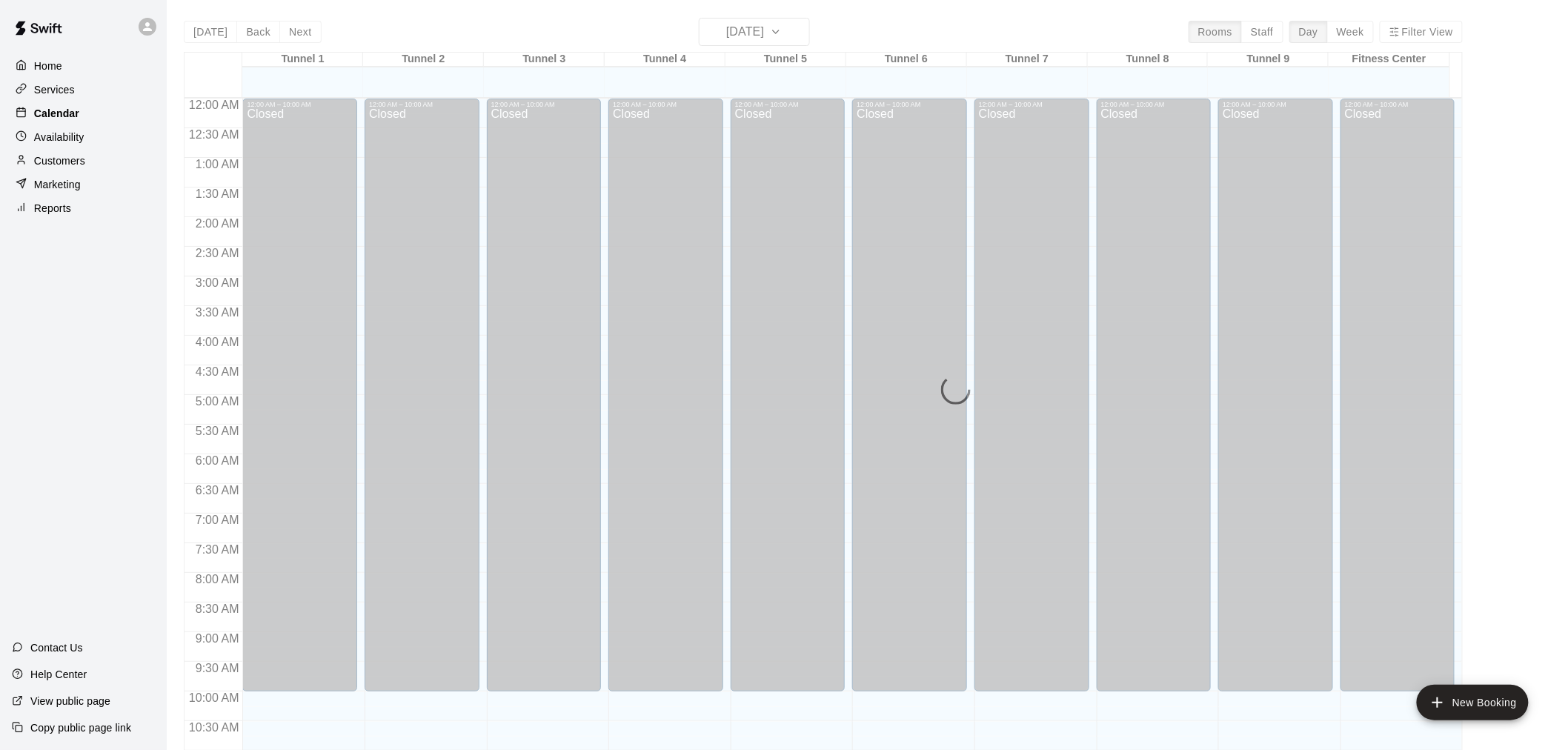
scroll to position [709, 0]
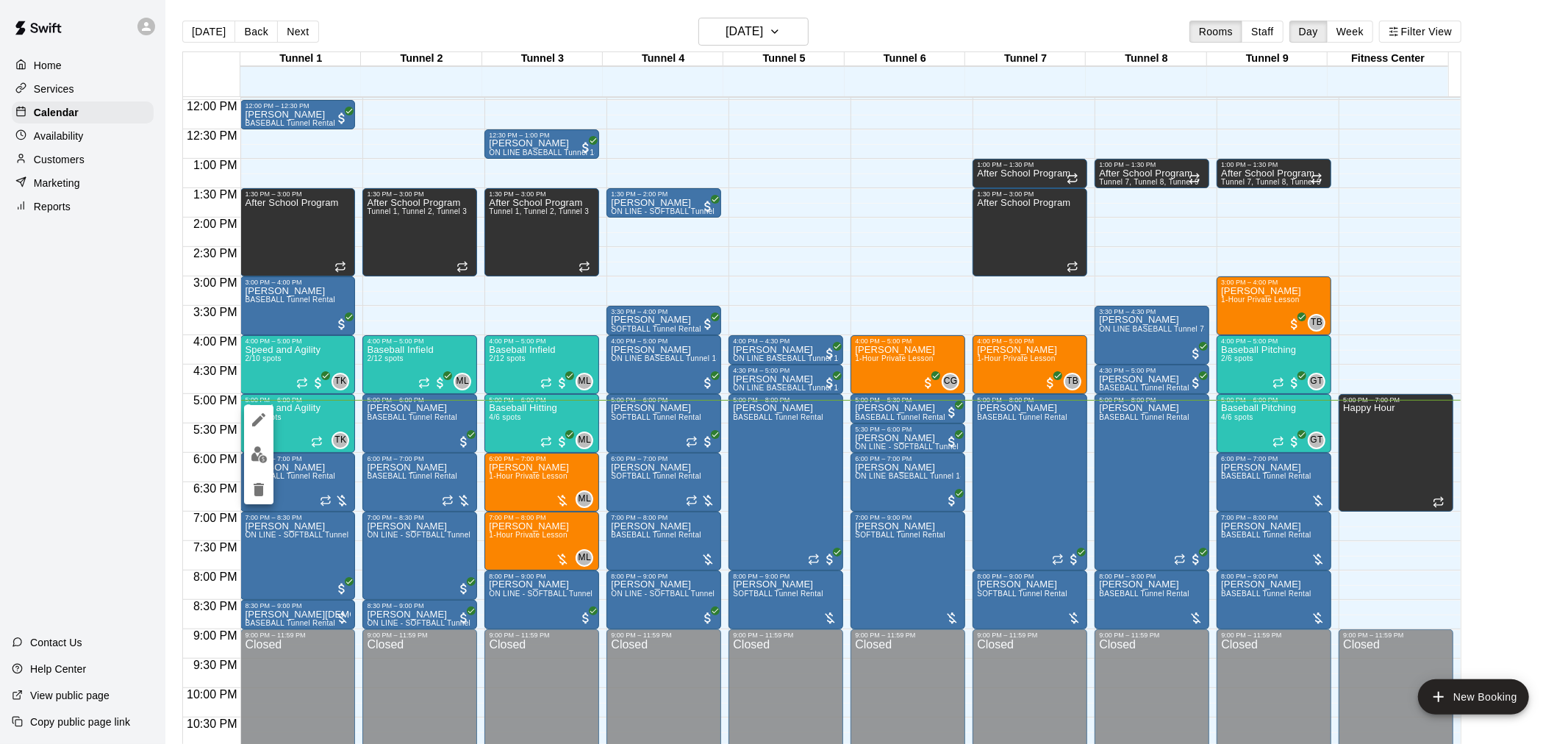
click at [111, 403] on div at bounding box center [784, 372] width 1568 height 744
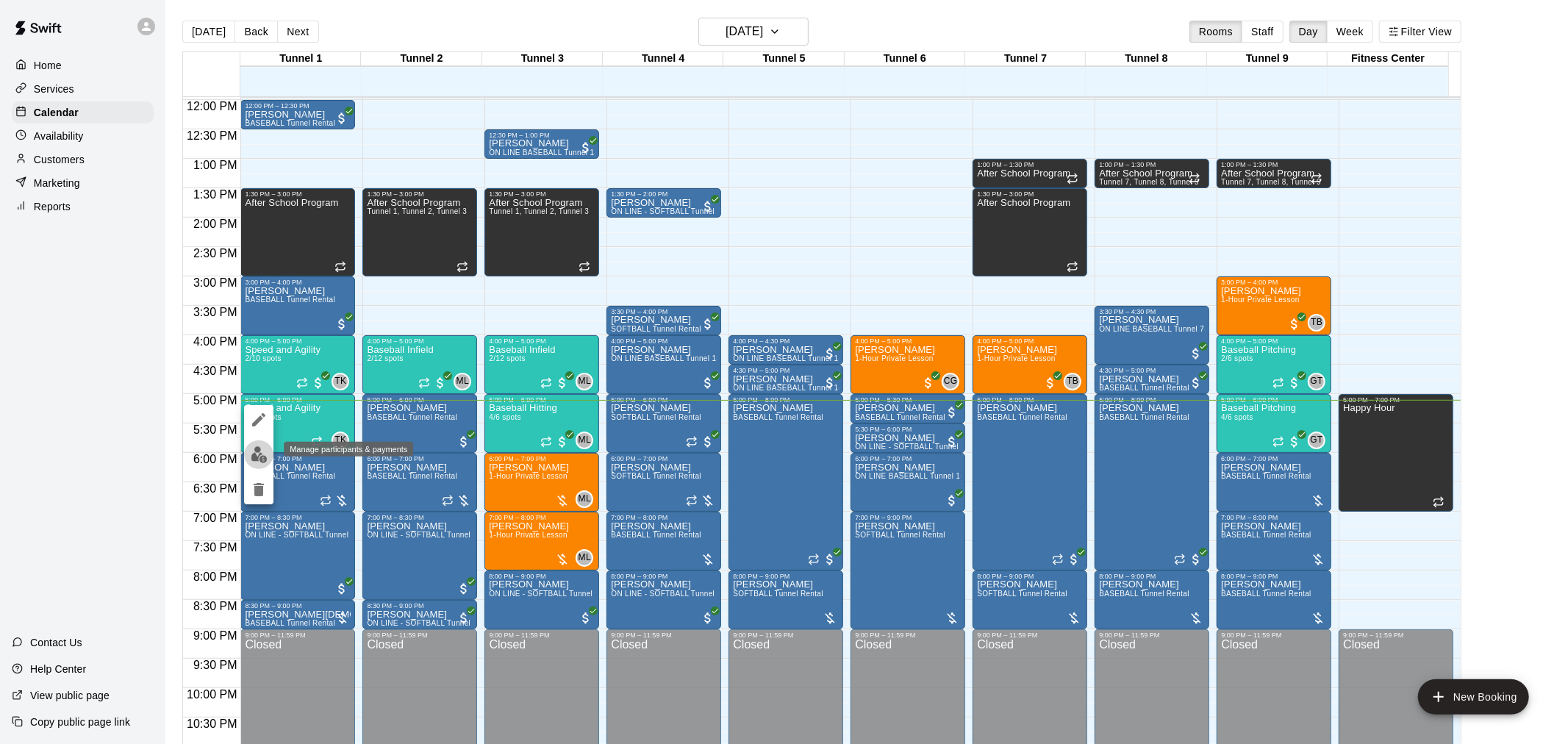
click at [259, 456] on img "edit" at bounding box center [259, 455] width 17 height 17
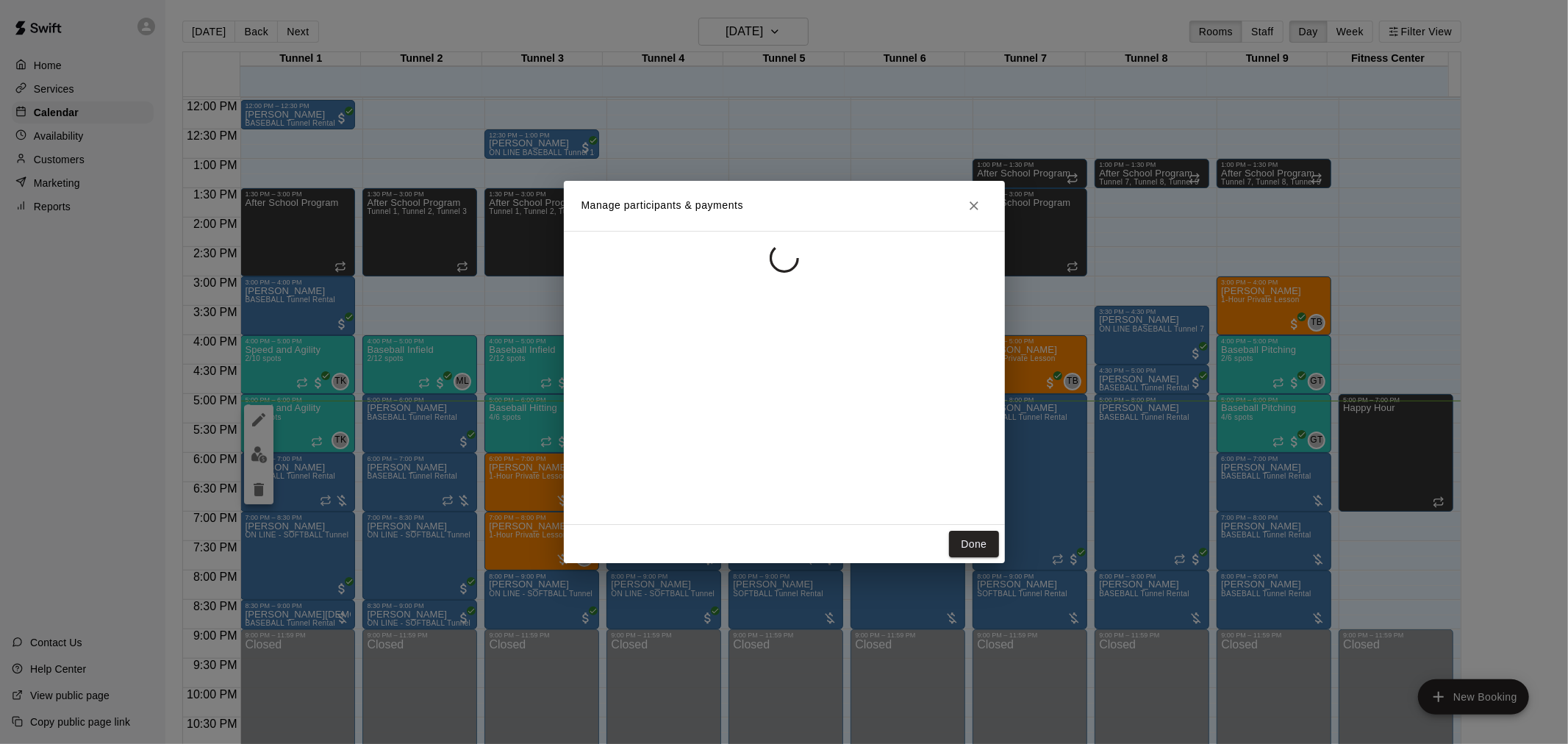
click at [984, 208] on button "Close" at bounding box center [973, 206] width 27 height 27
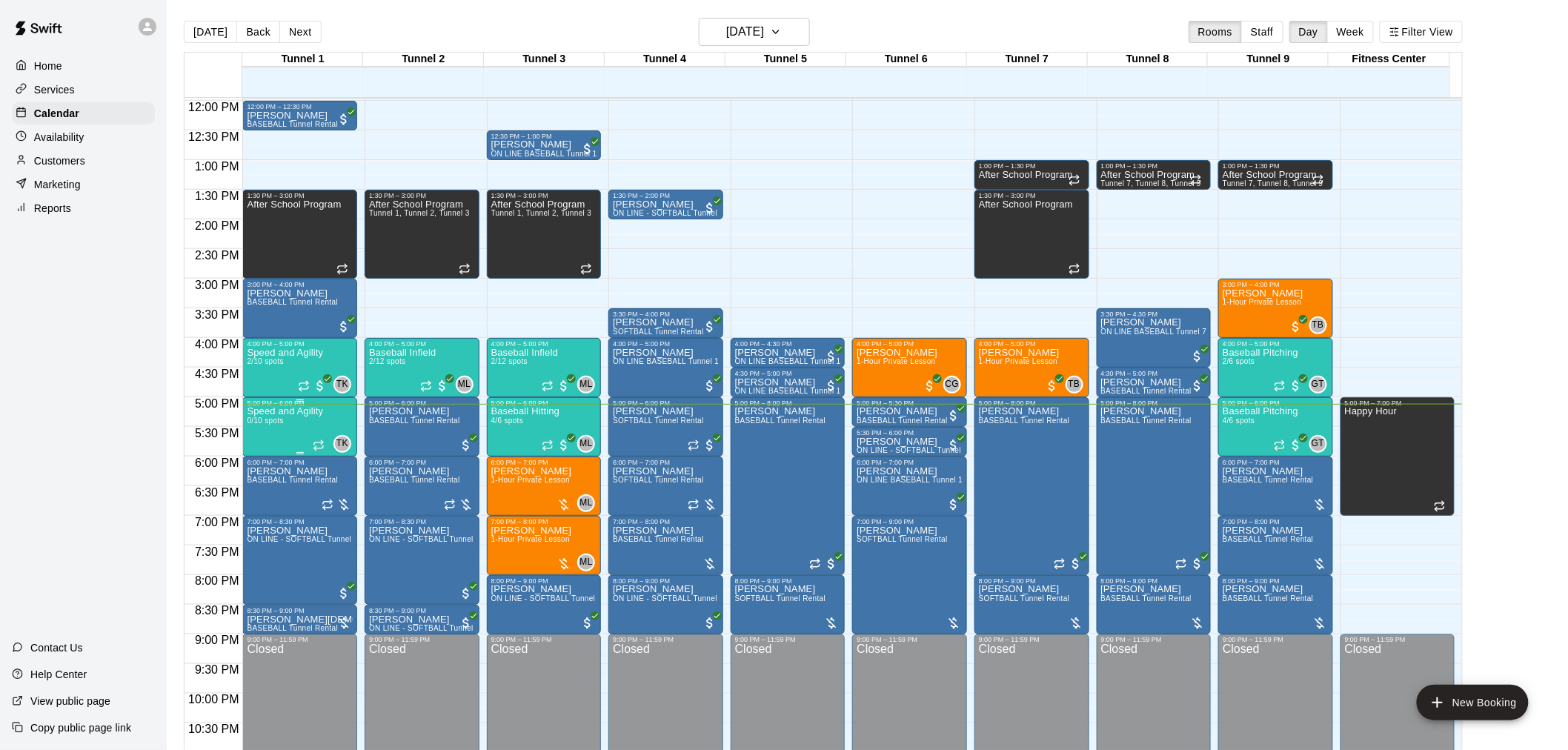
click at [307, 411] on p "Speed and Agility" at bounding box center [285, 411] width 76 height 0
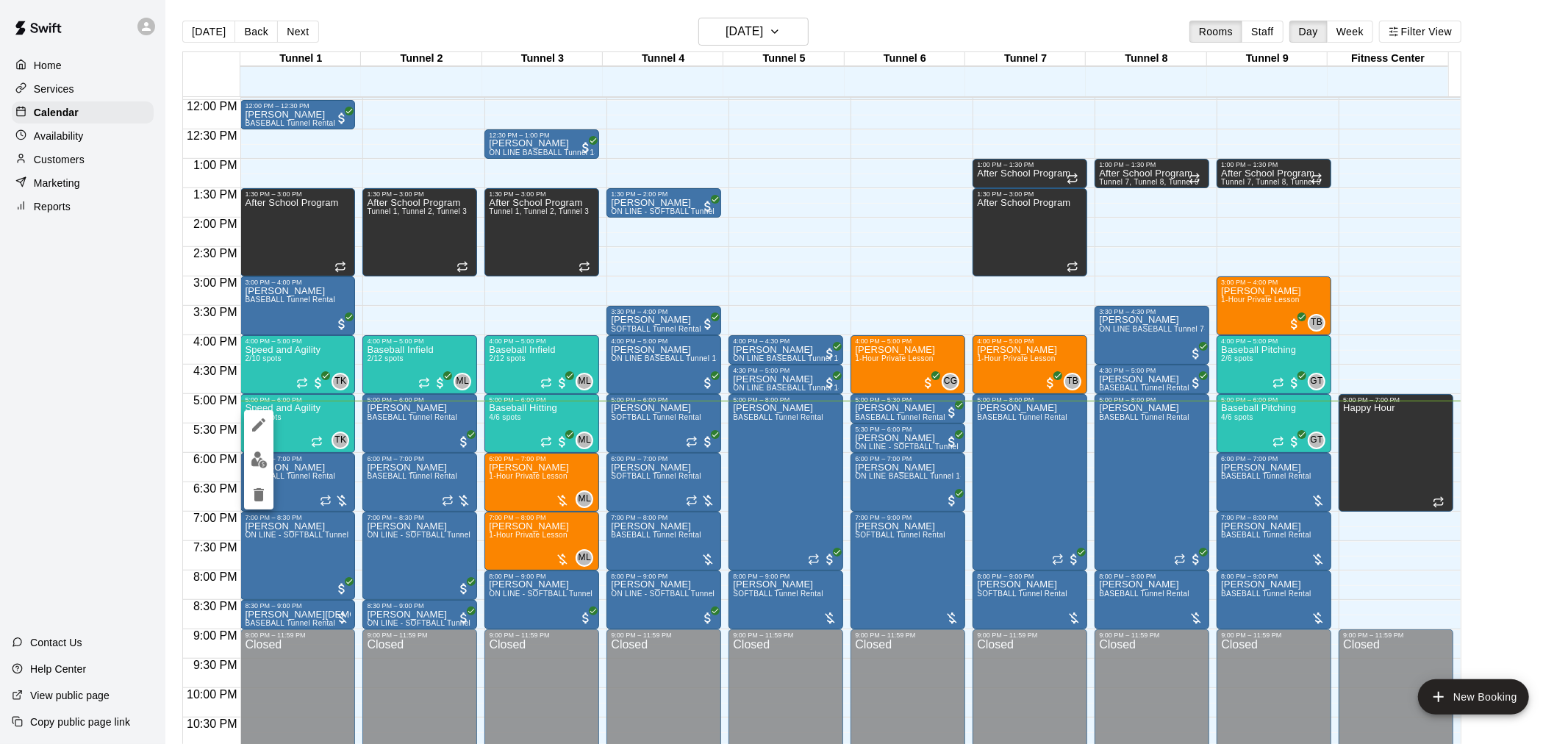
click at [257, 492] on icon "delete" at bounding box center [259, 494] width 10 height 13
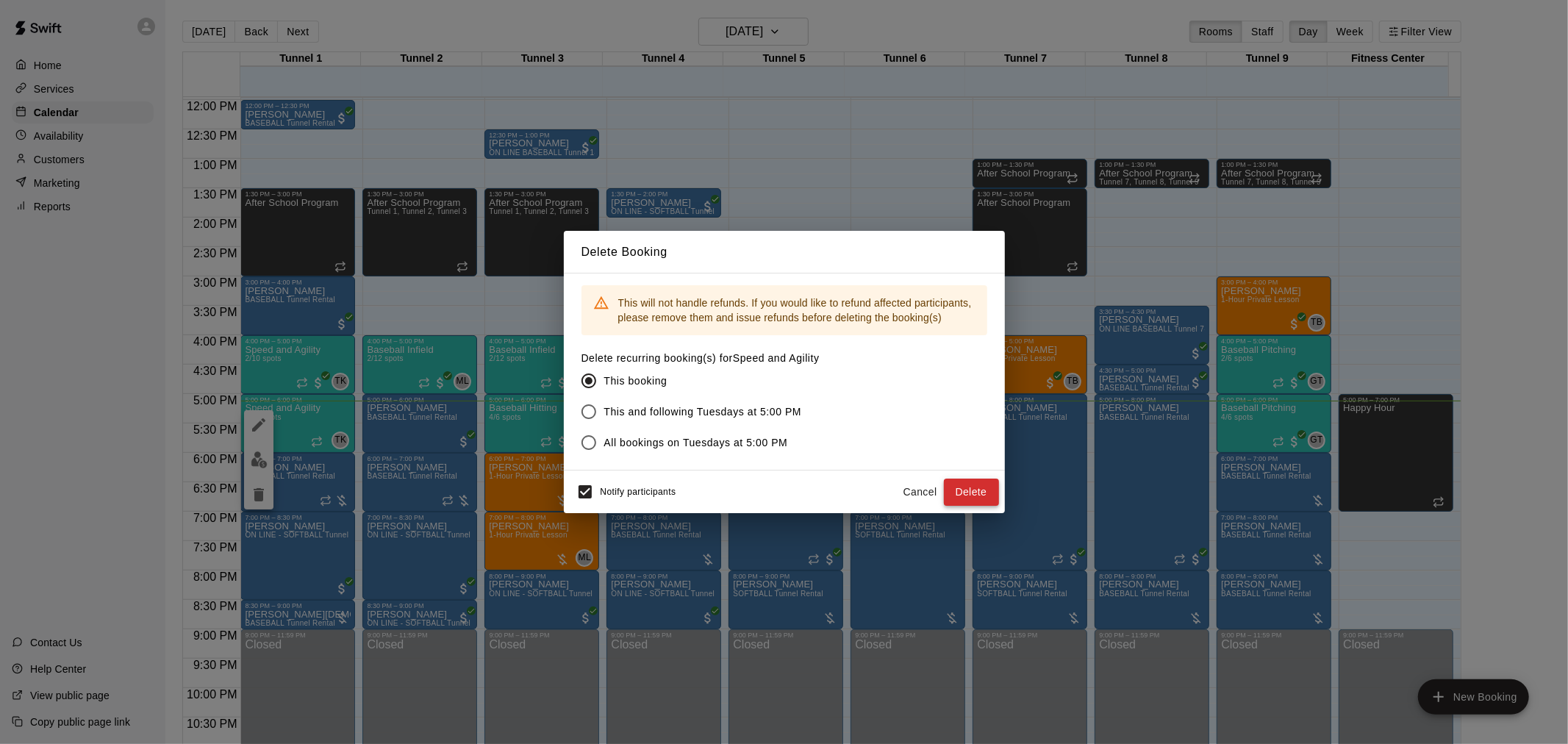
click at [986, 493] on button "Delete" at bounding box center [972, 493] width 55 height 28
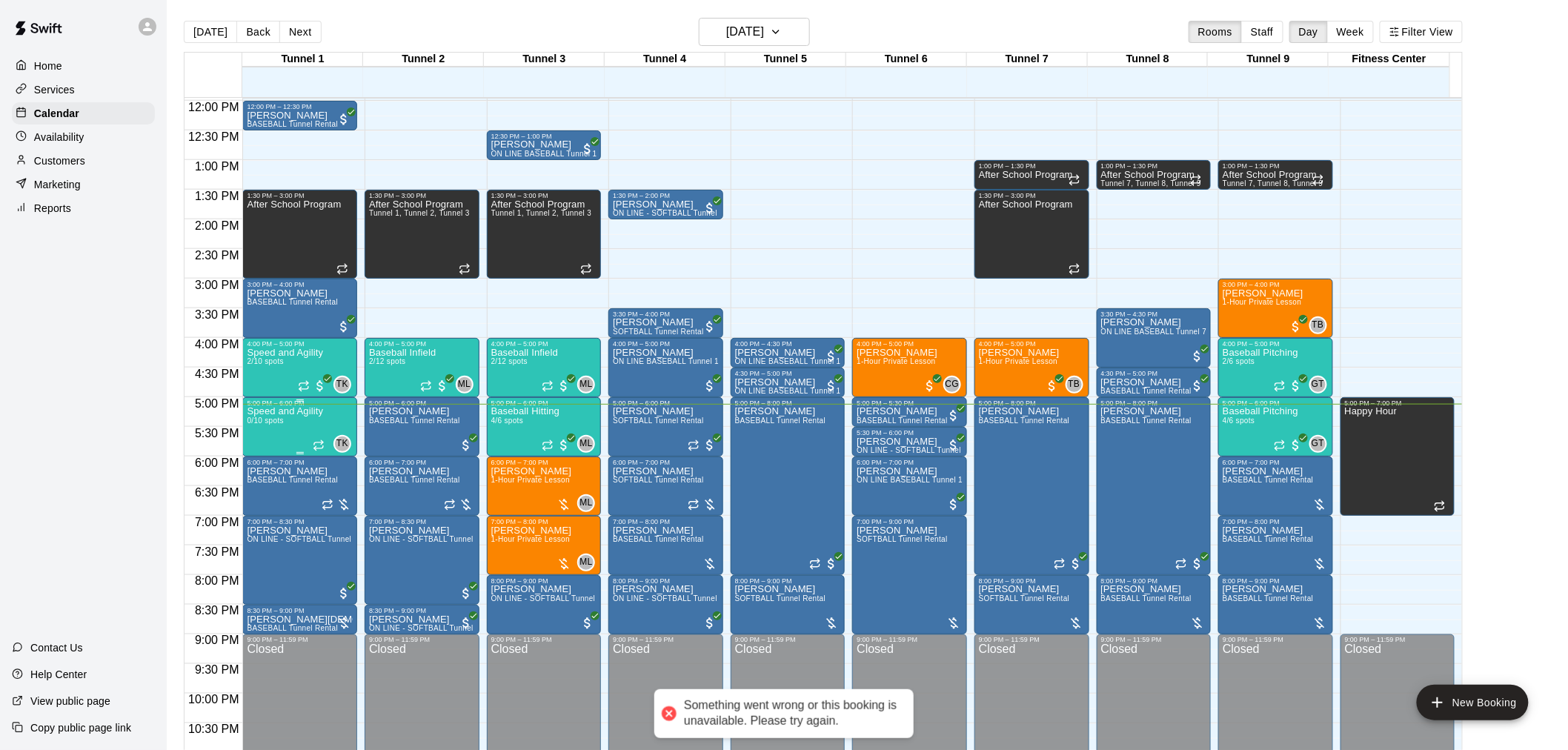
click at [272, 424] on span "0/10 spots" at bounding box center [265, 420] width 36 height 8
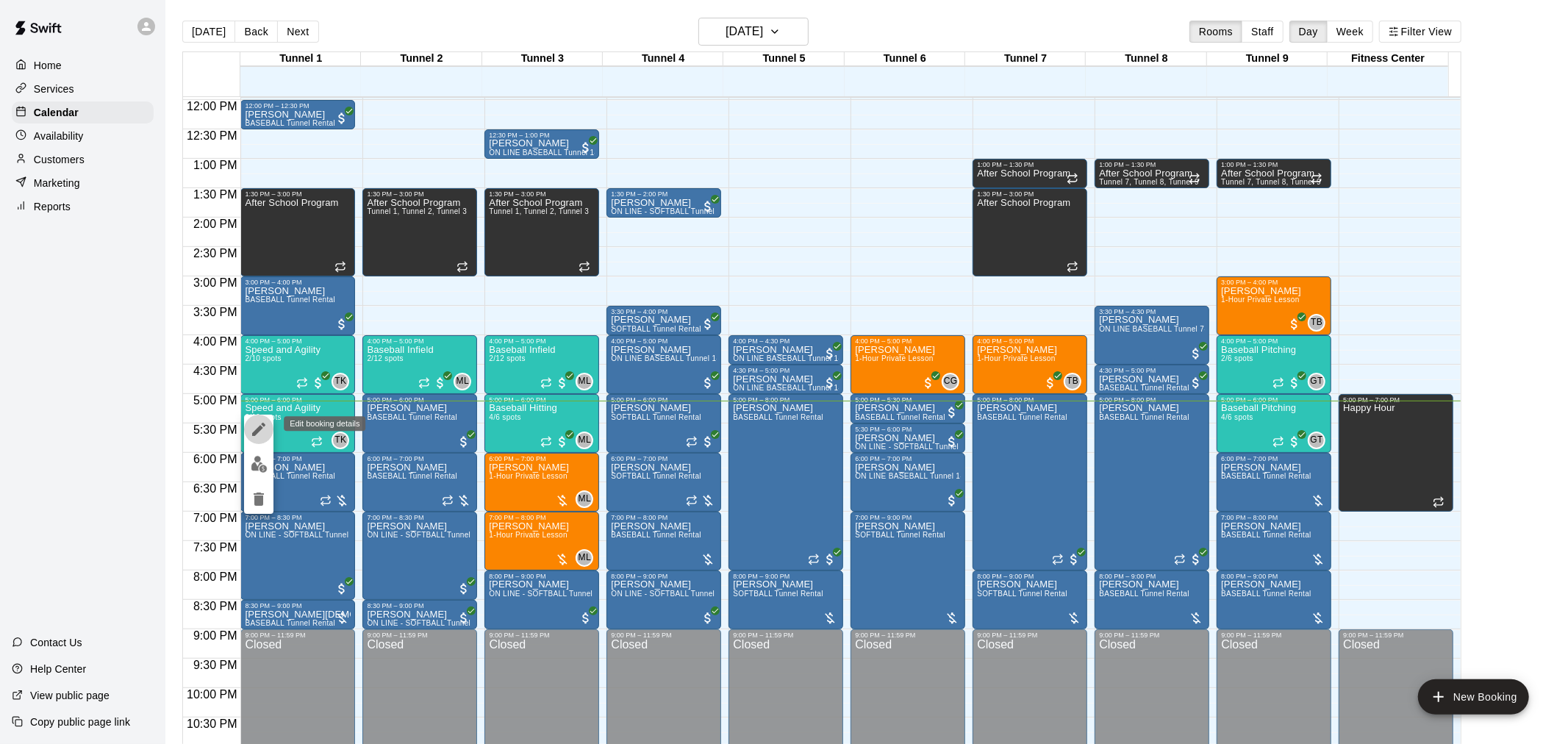
click at [256, 432] on icon "edit" at bounding box center [258, 429] width 13 height 13
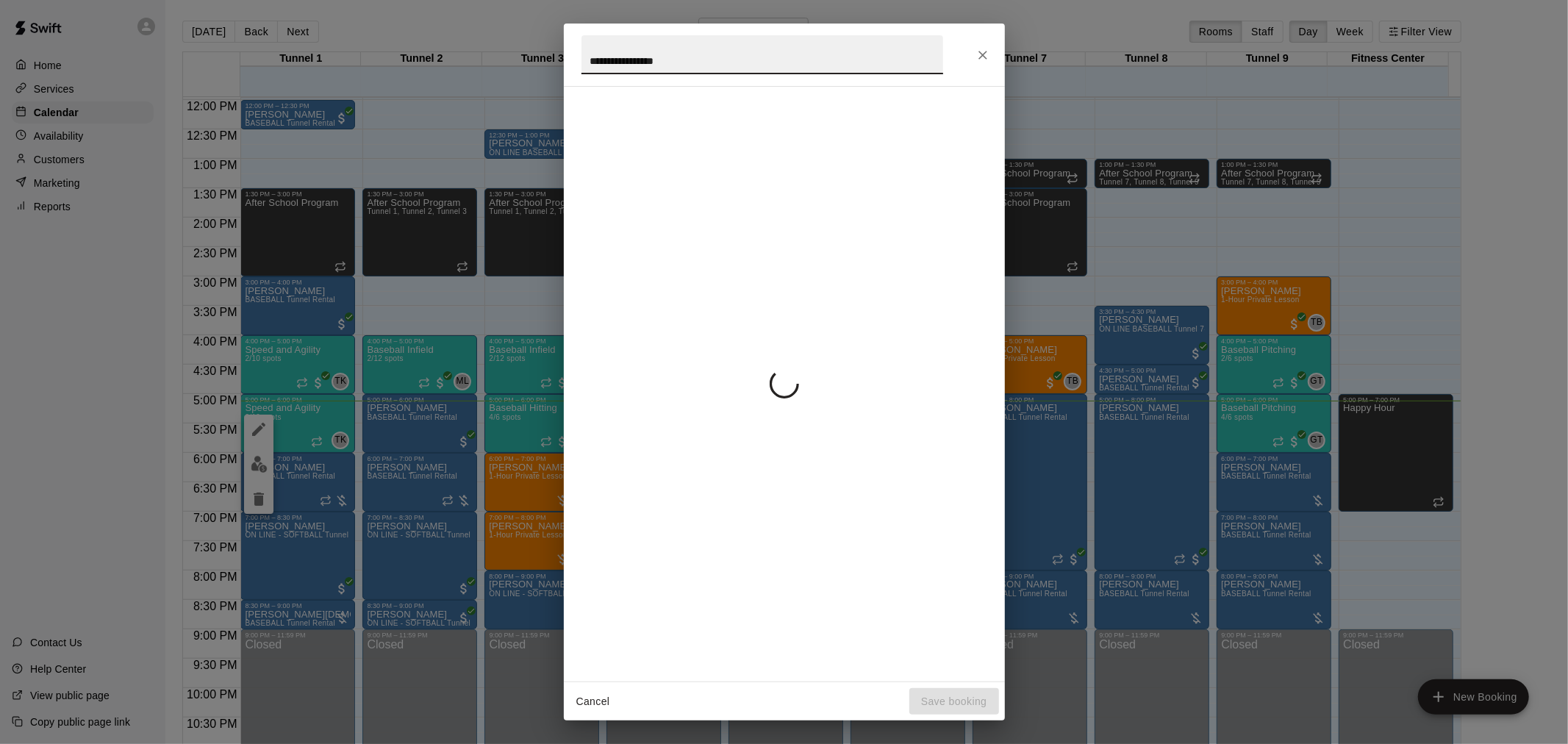
click at [978, 63] on button "Close" at bounding box center [983, 55] width 27 height 27
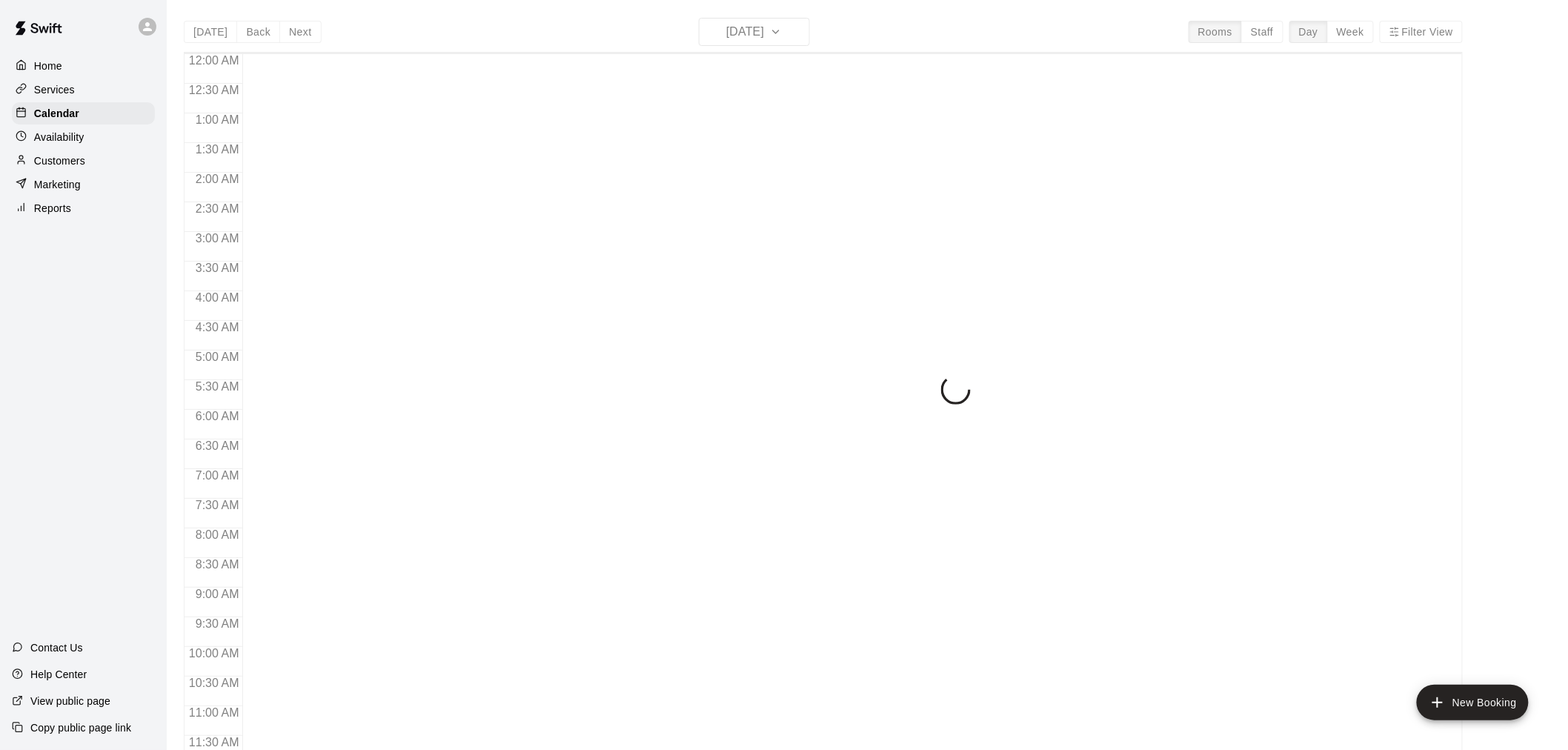
scroll to position [709, 0]
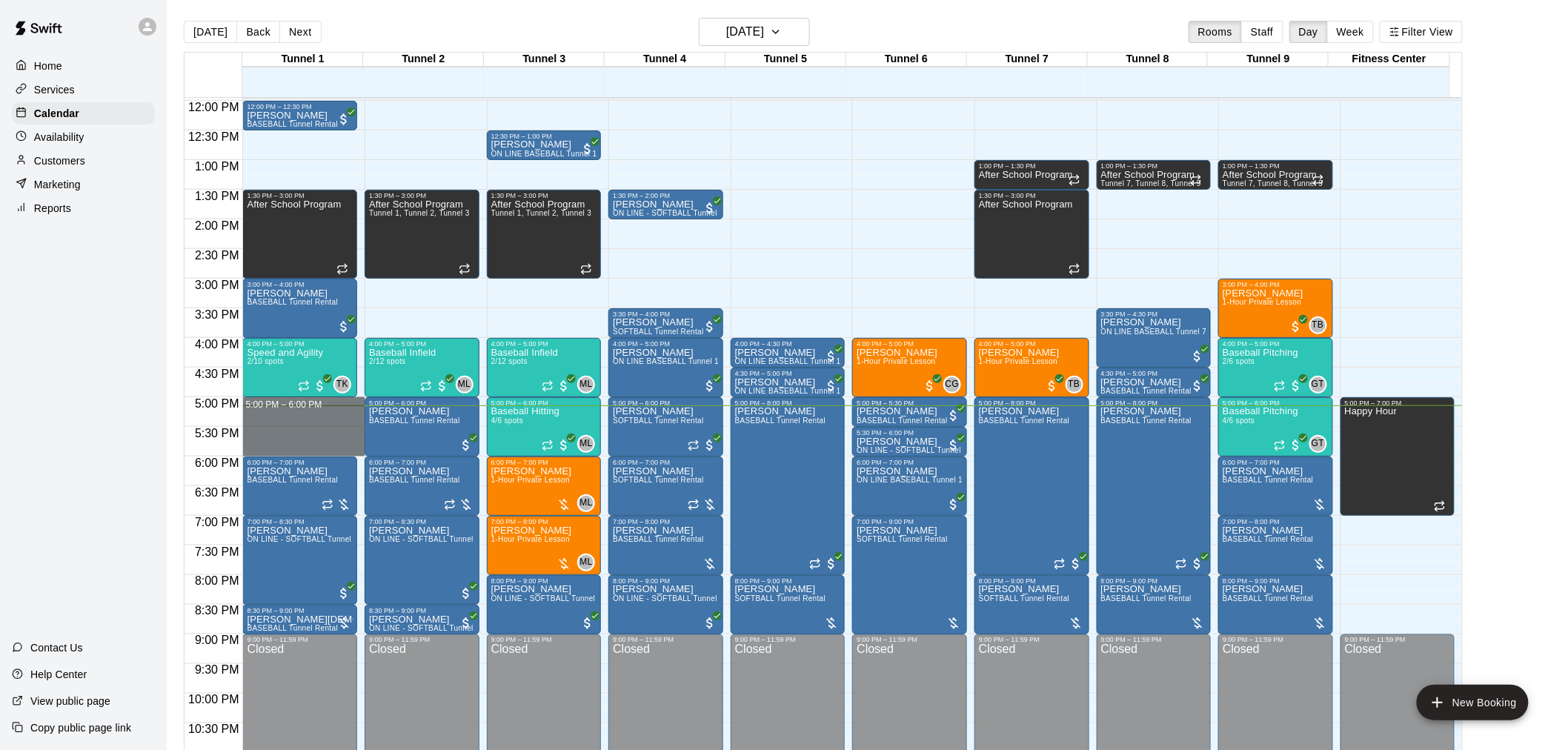
drag, startPoint x: 291, startPoint y: 402, endPoint x: 292, endPoint y: 448, distance: 46.0
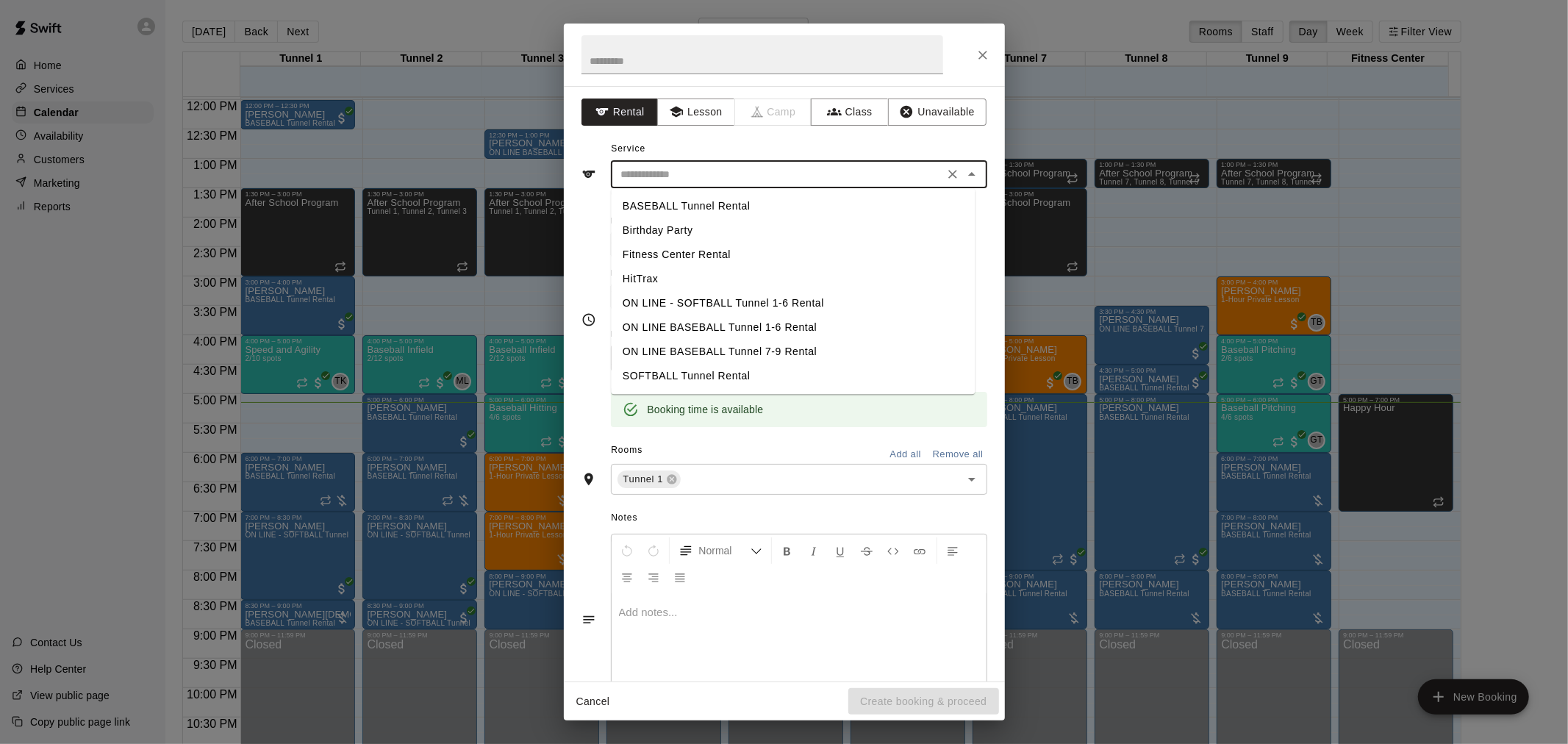
click at [713, 179] on input "text" at bounding box center [777, 174] width 324 height 18
click at [711, 207] on li "BASEBALL Tunnel Rental" at bounding box center [793, 206] width 364 height 24
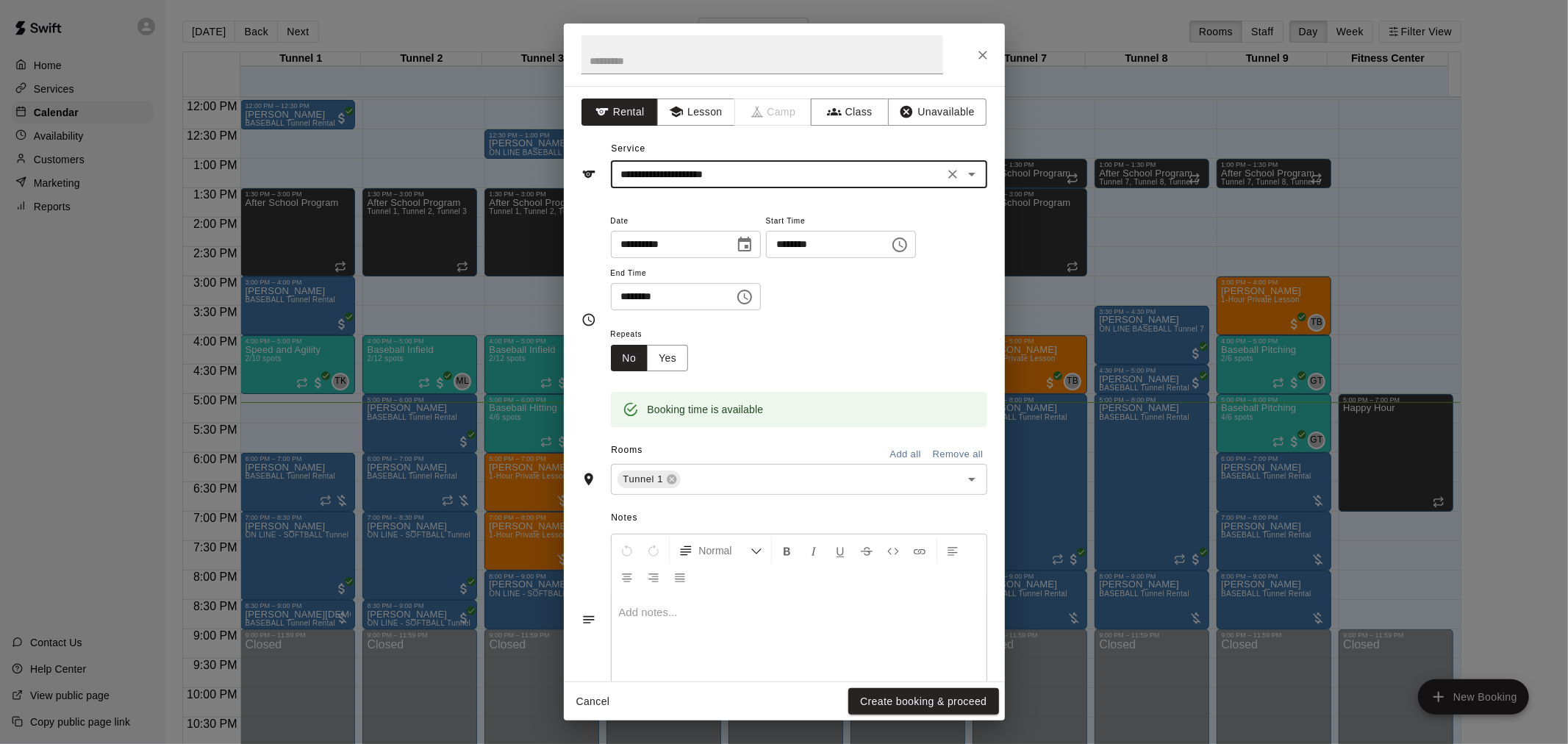
type input "**********"
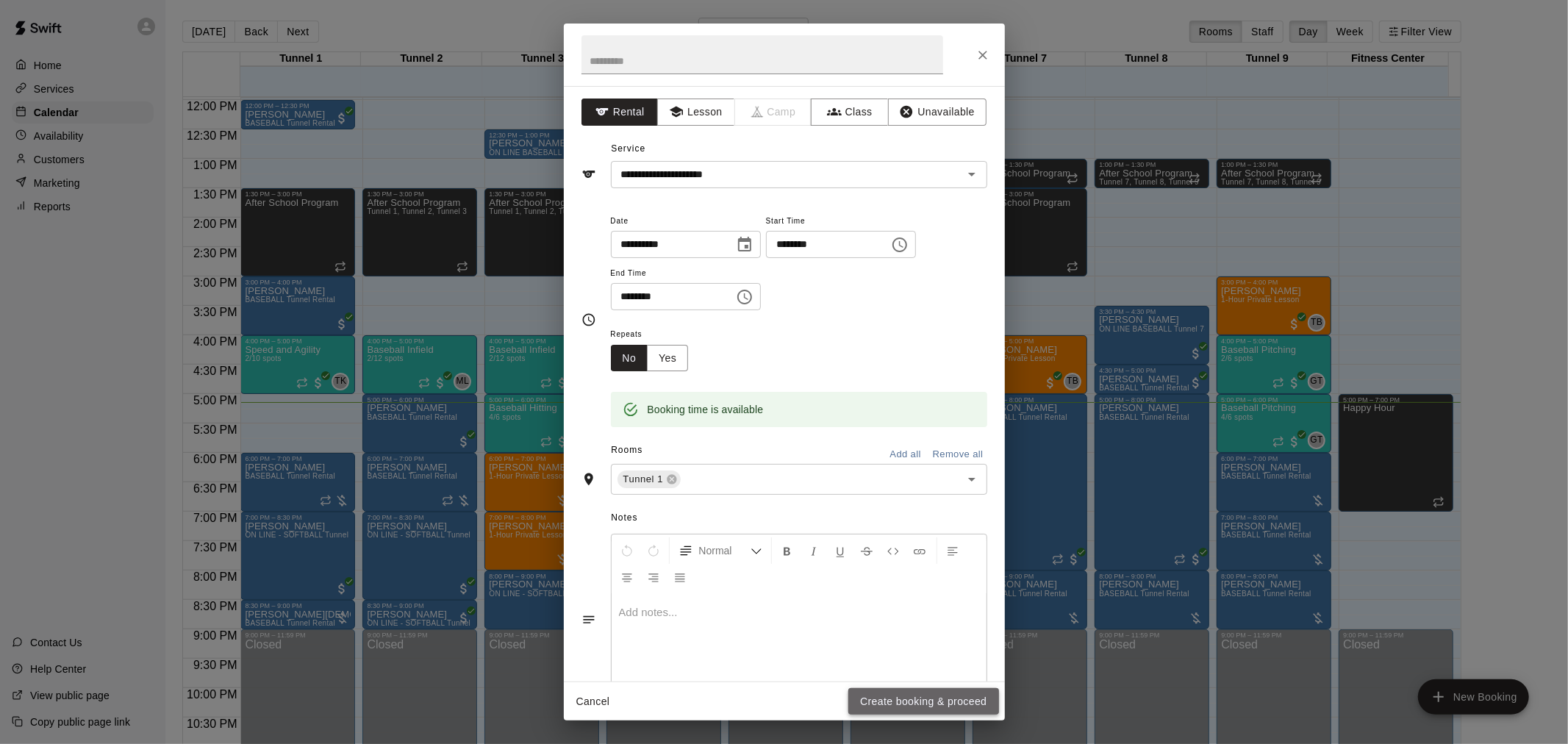
click at [939, 708] on button "Create booking & proceed" at bounding box center [923, 702] width 150 height 28
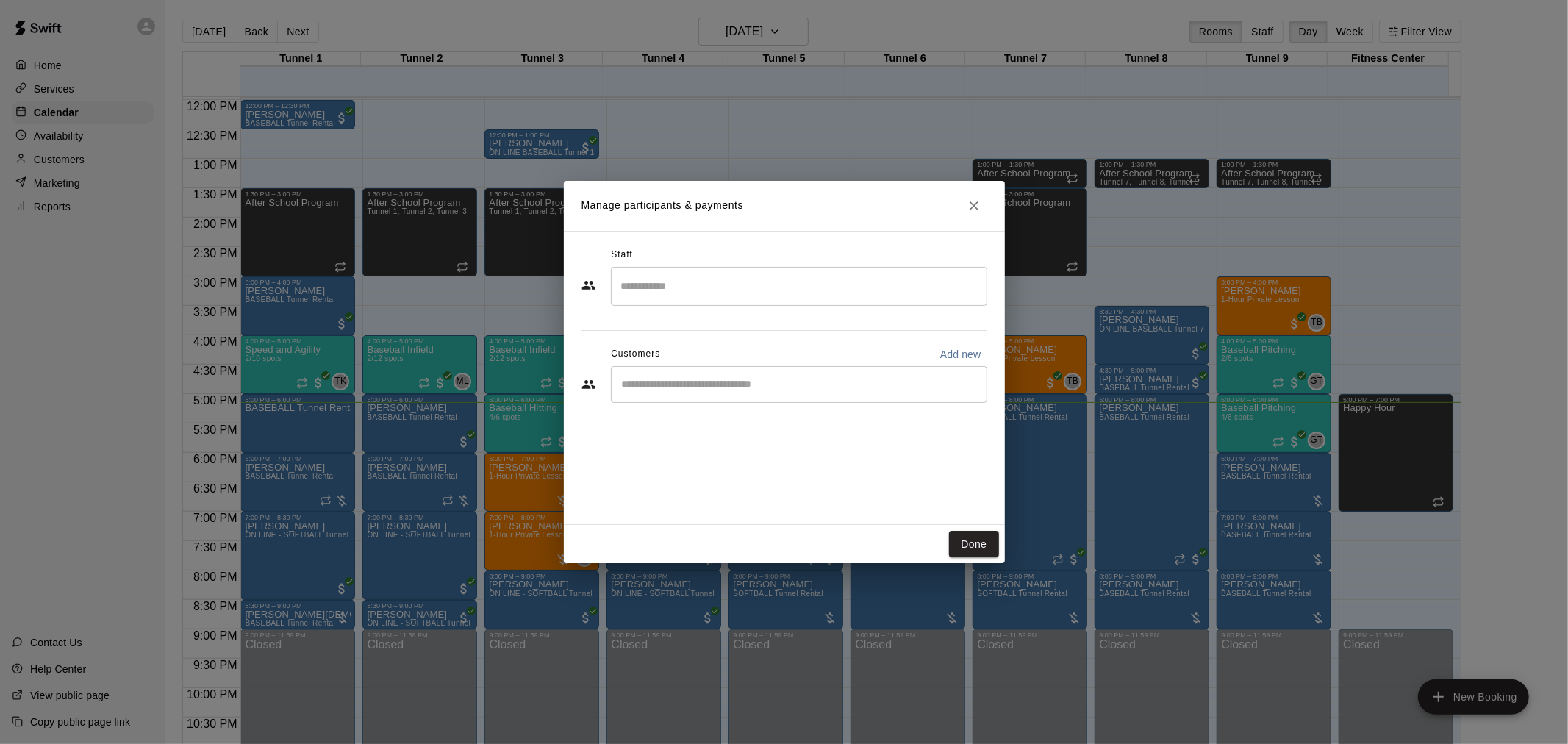
click at [715, 375] on div "​" at bounding box center [799, 384] width 376 height 37
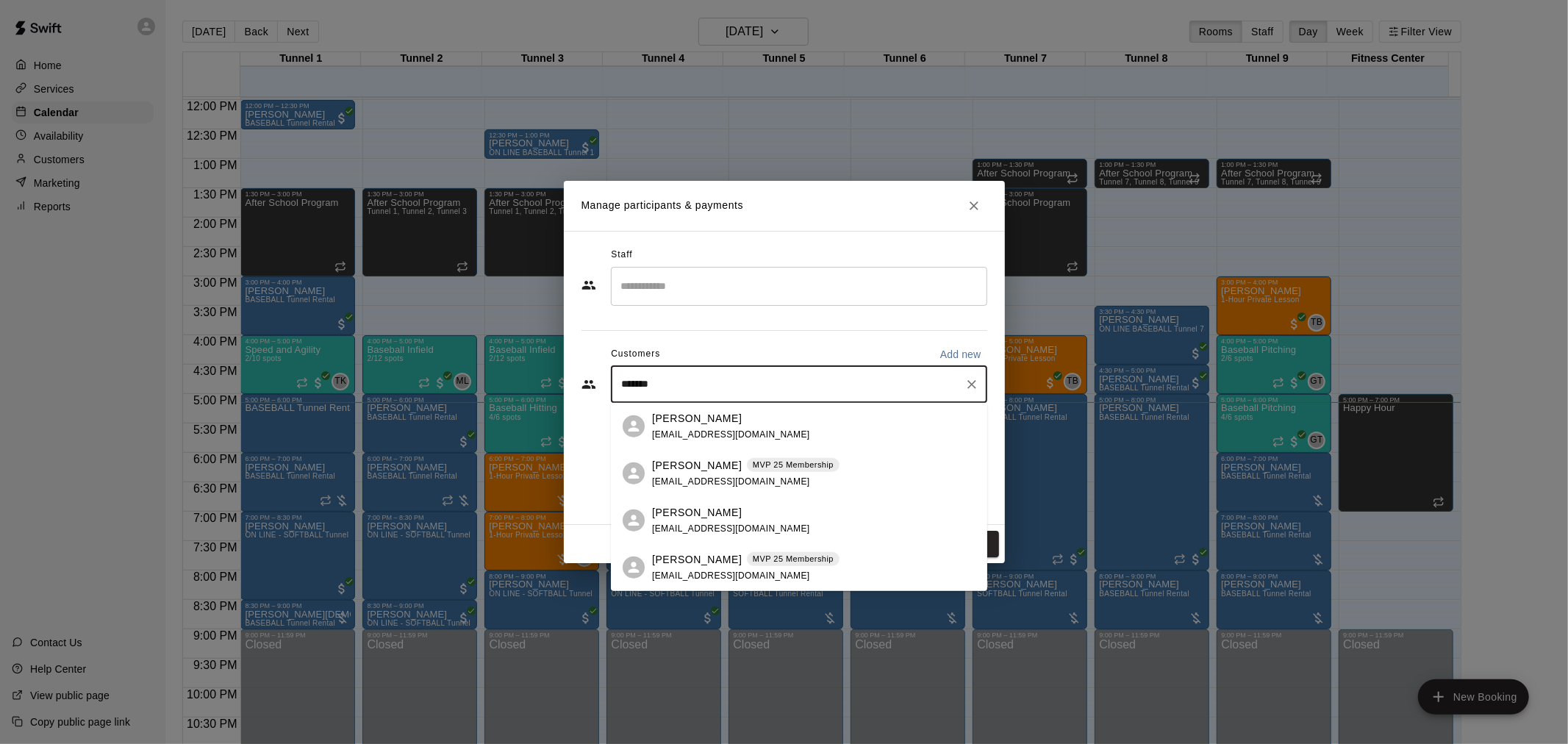
type input "********"
click at [742, 468] on p "[PERSON_NAME]" at bounding box center [697, 465] width 90 height 16
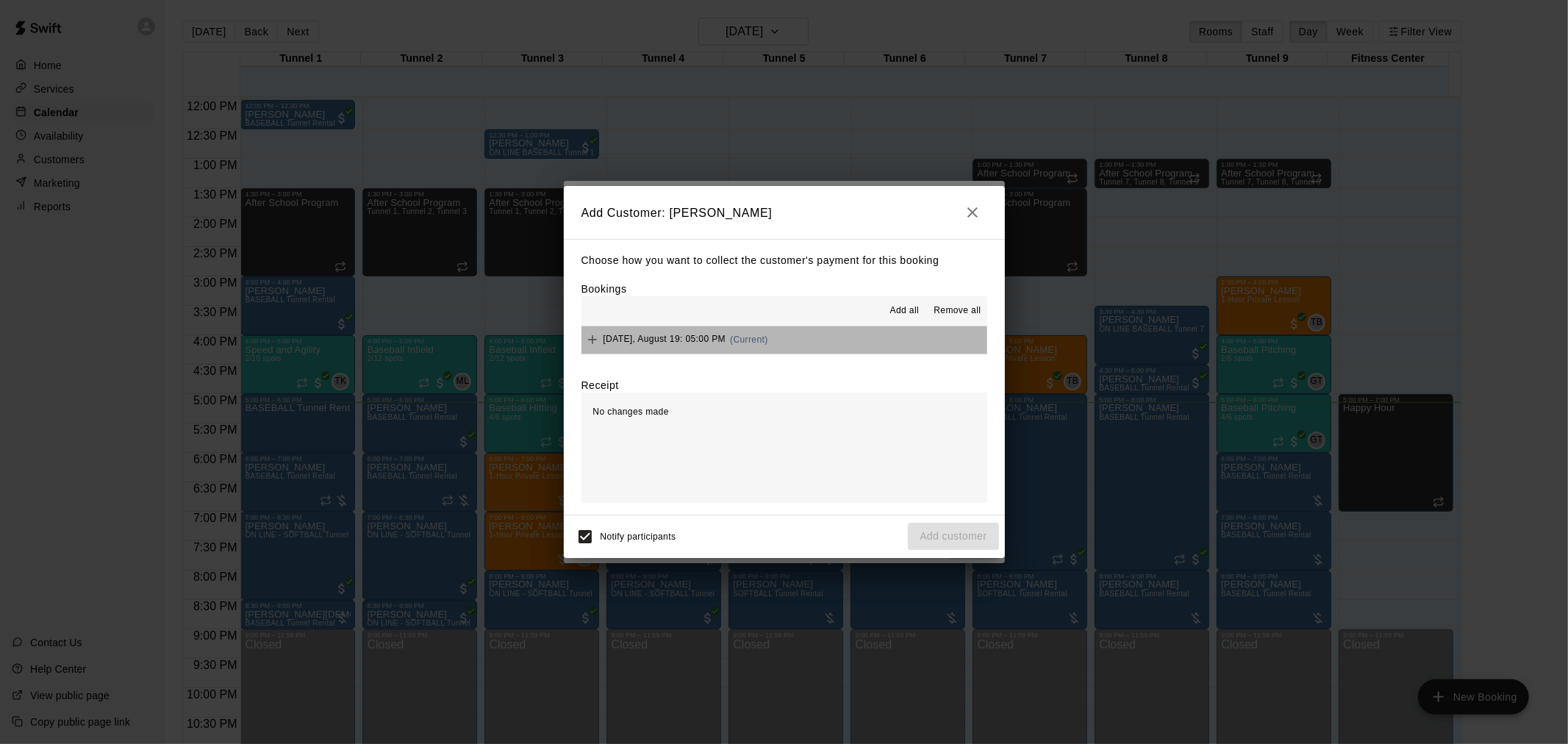
click at [788, 346] on button "[DATE], August 19: 05:00 PM (Current)" at bounding box center [784, 340] width 405 height 28
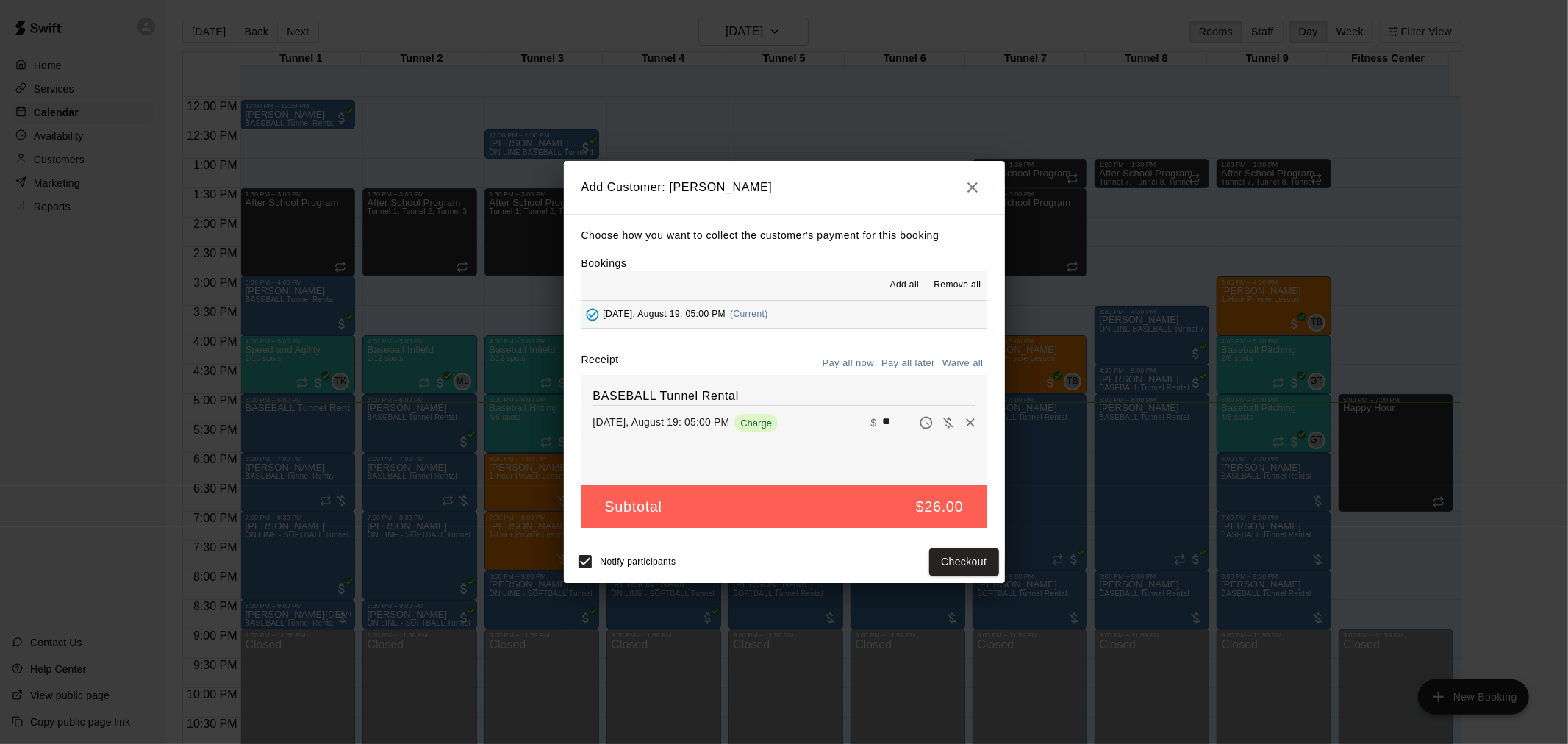
click at [900, 368] on button "Pay all later" at bounding box center [908, 363] width 61 height 22
click at [967, 561] on button "Add customer" at bounding box center [953, 562] width 90 height 28
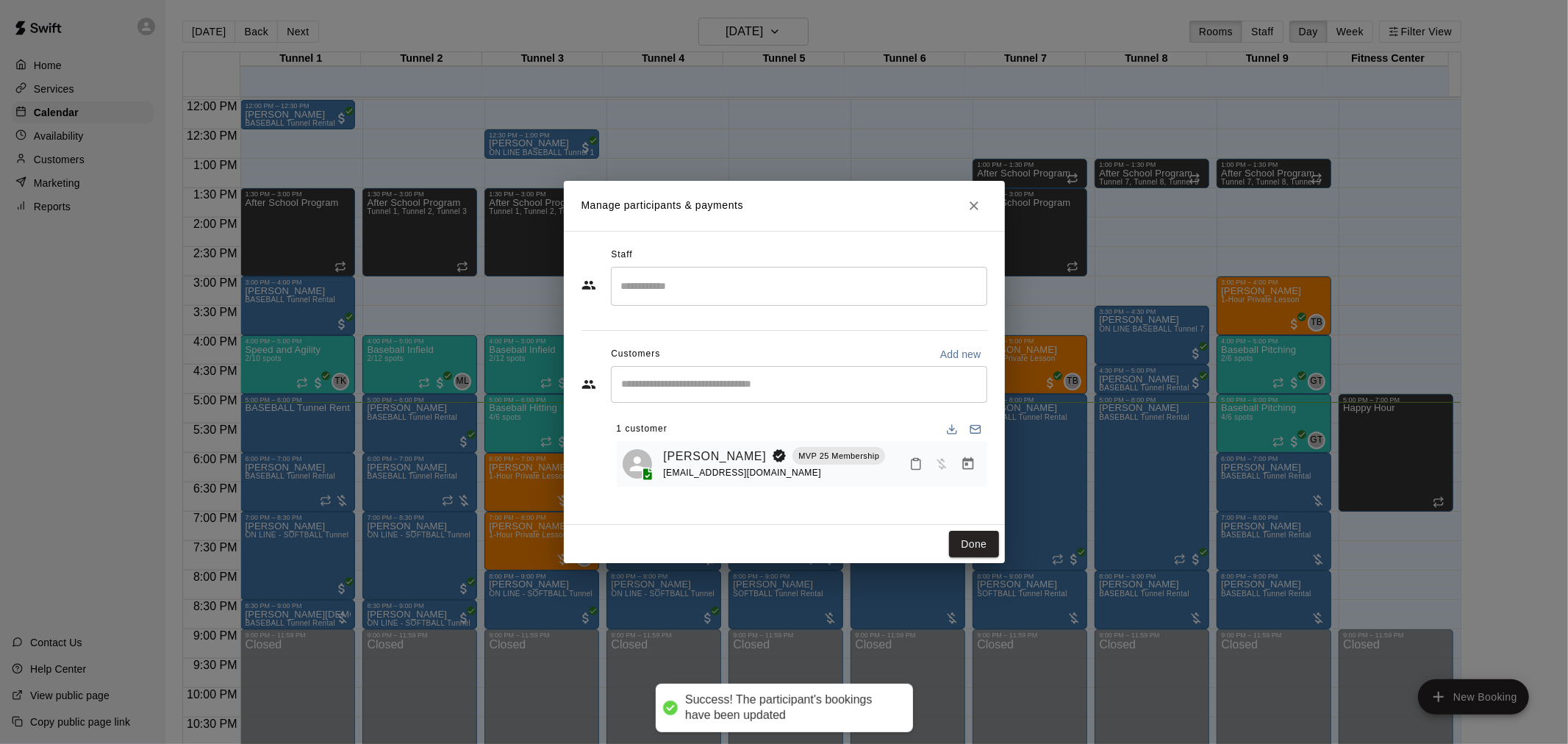
click at [1000, 536] on div "Done" at bounding box center [784, 544] width 441 height 39
click at [978, 472] on button "Manage bookings & payment" at bounding box center [967, 464] width 27 height 27
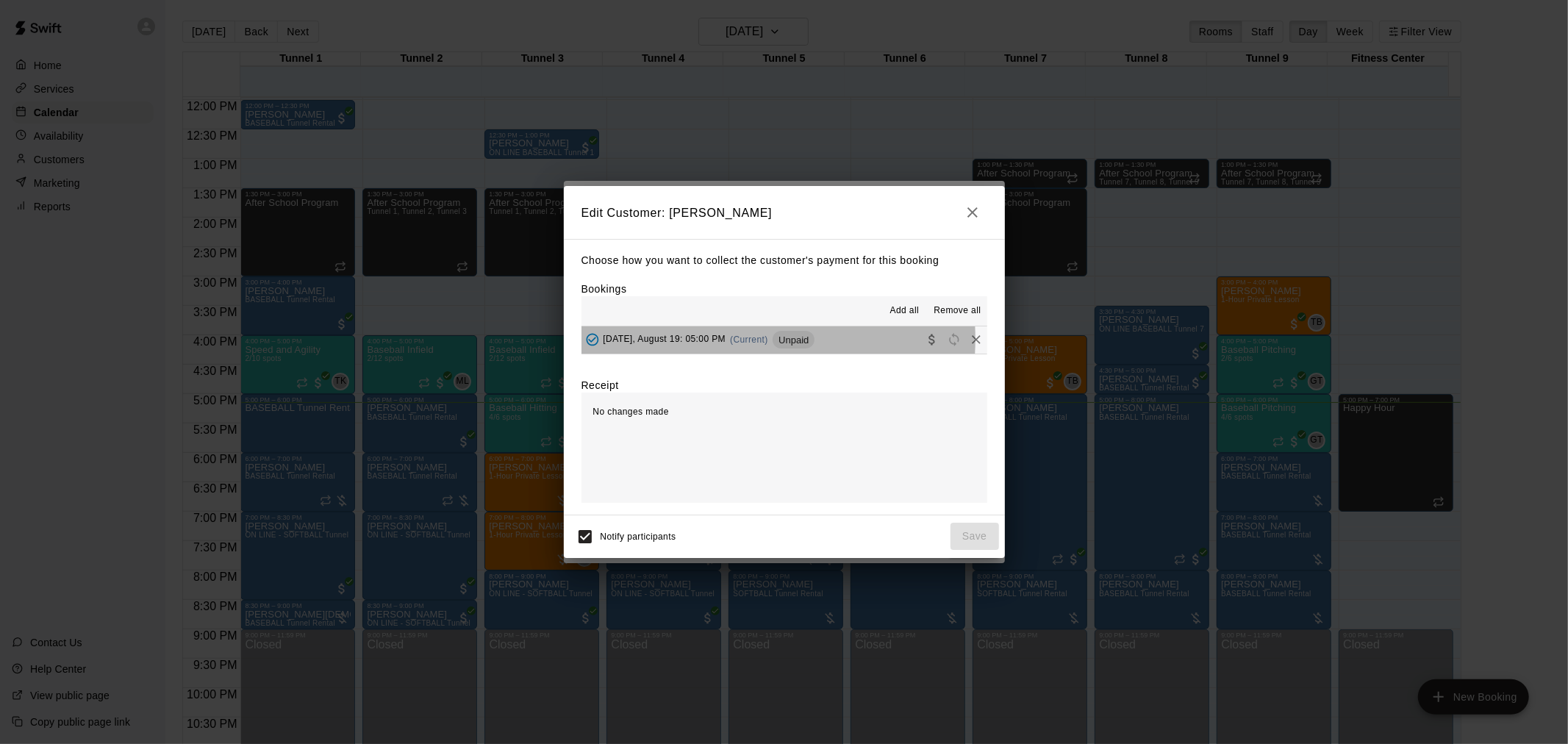
click at [722, 340] on span "[DATE], August 19: 05:00 PM" at bounding box center [664, 340] width 123 height 10
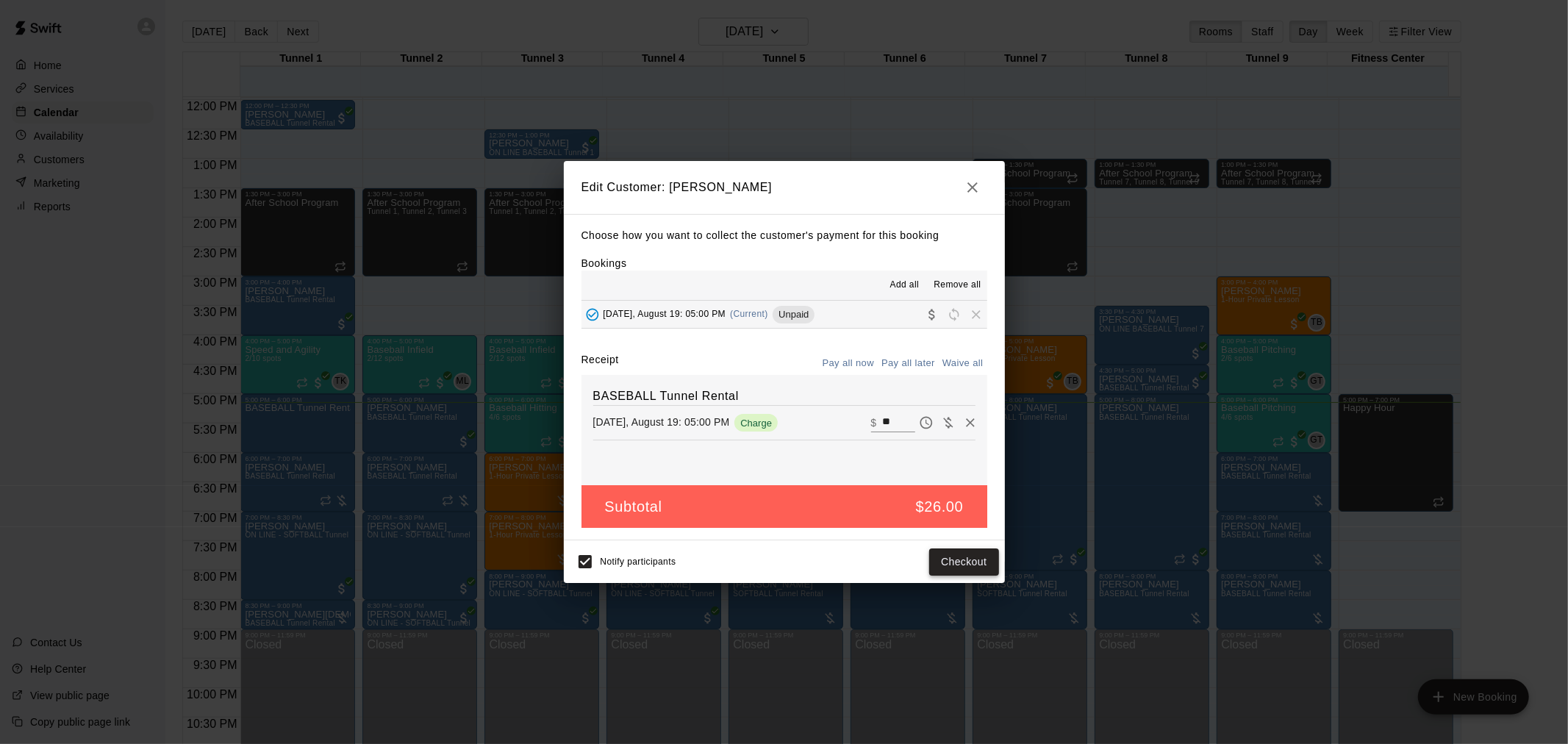
click at [953, 555] on button "Checkout" at bounding box center [964, 562] width 69 height 28
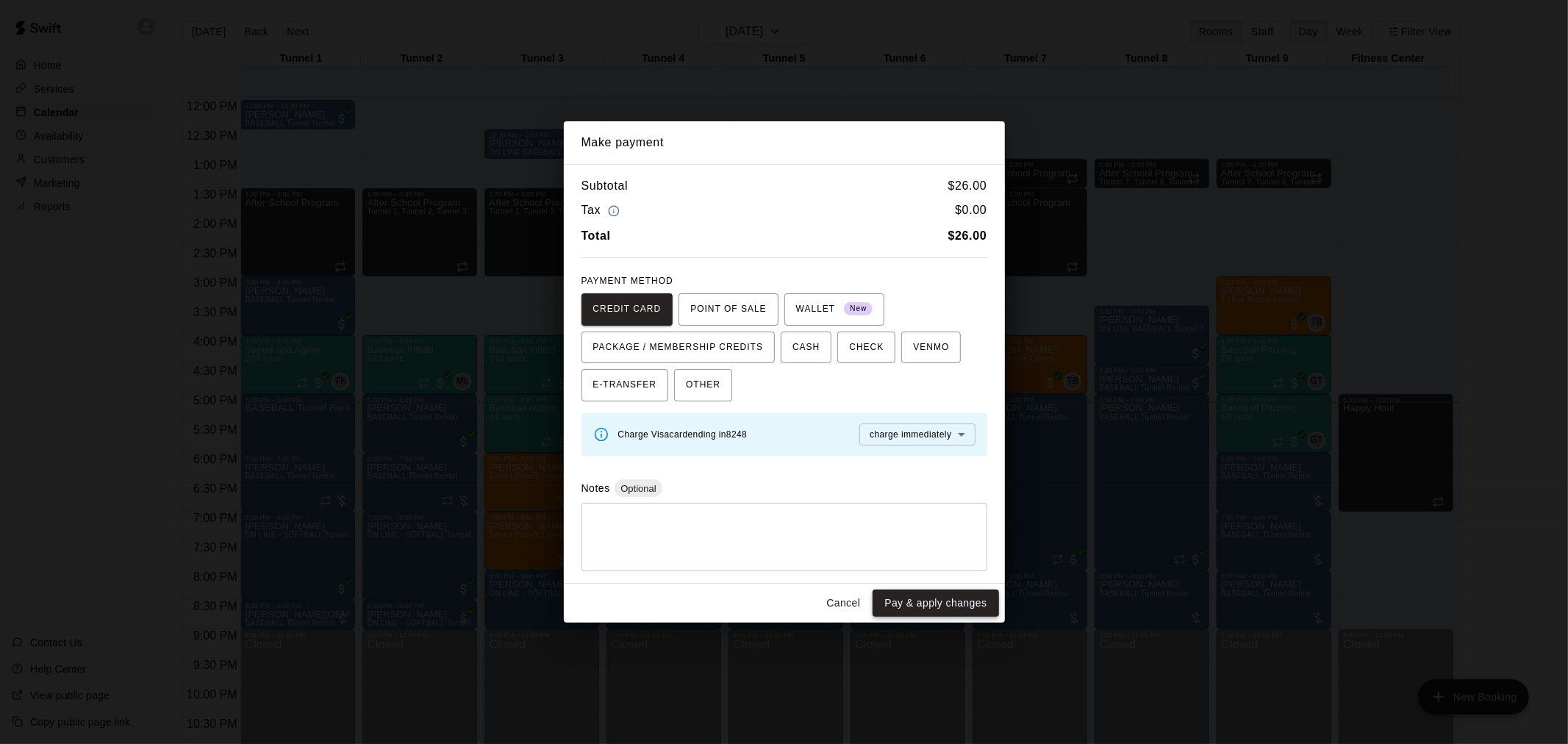
click at [960, 607] on button "Pay & apply changes" at bounding box center [935, 604] width 126 height 28
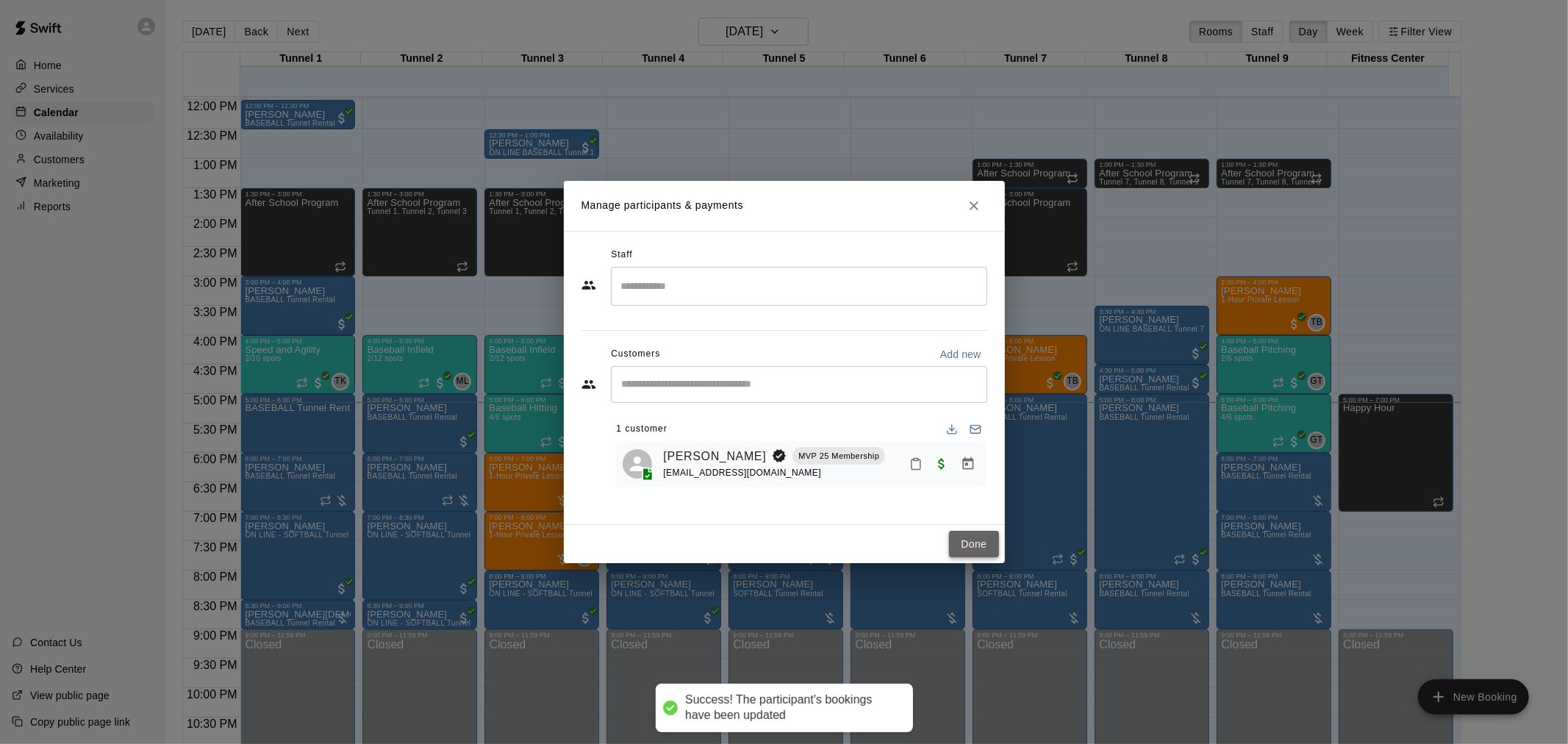
click at [985, 539] on button "Done" at bounding box center [973, 545] width 49 height 28
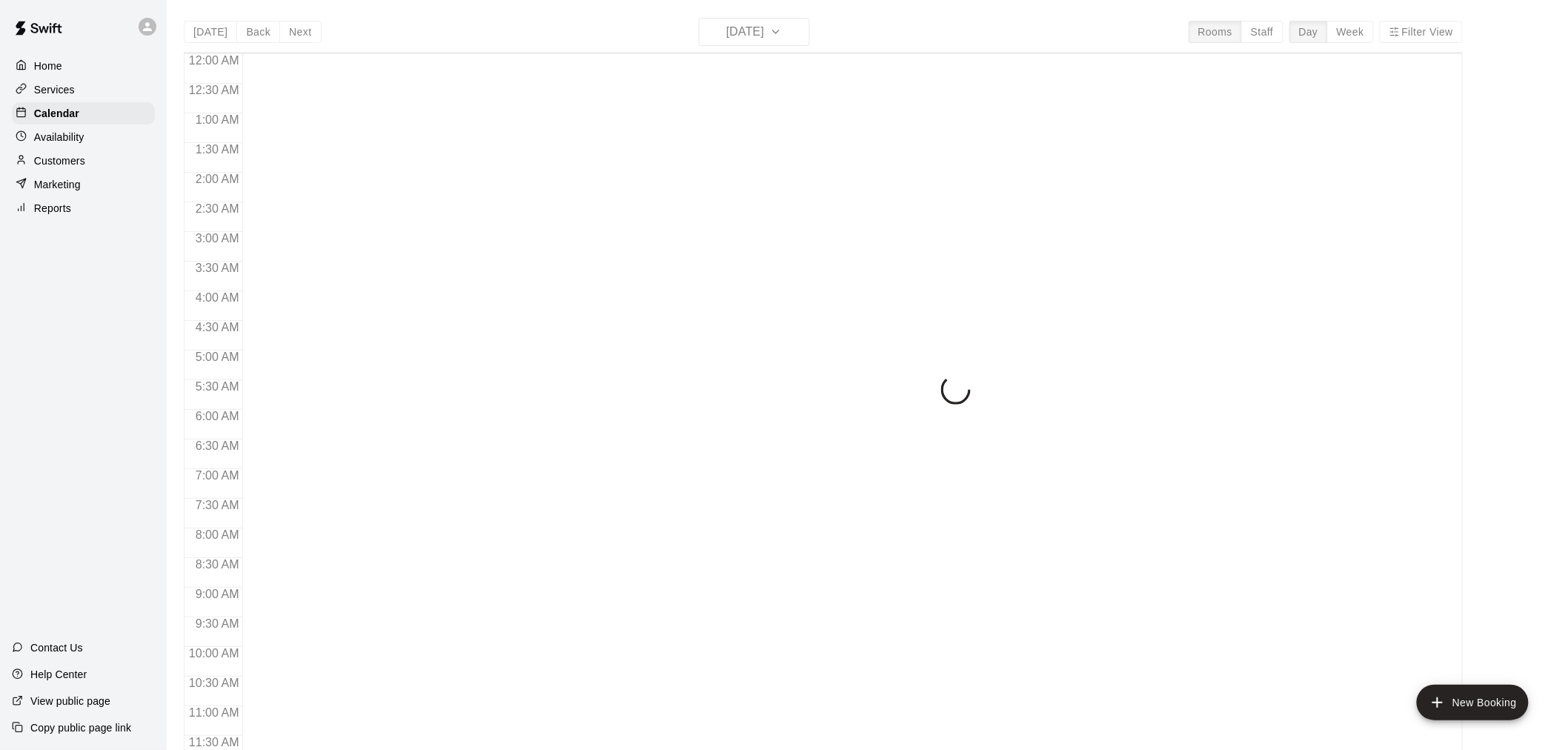
scroll to position [709, 0]
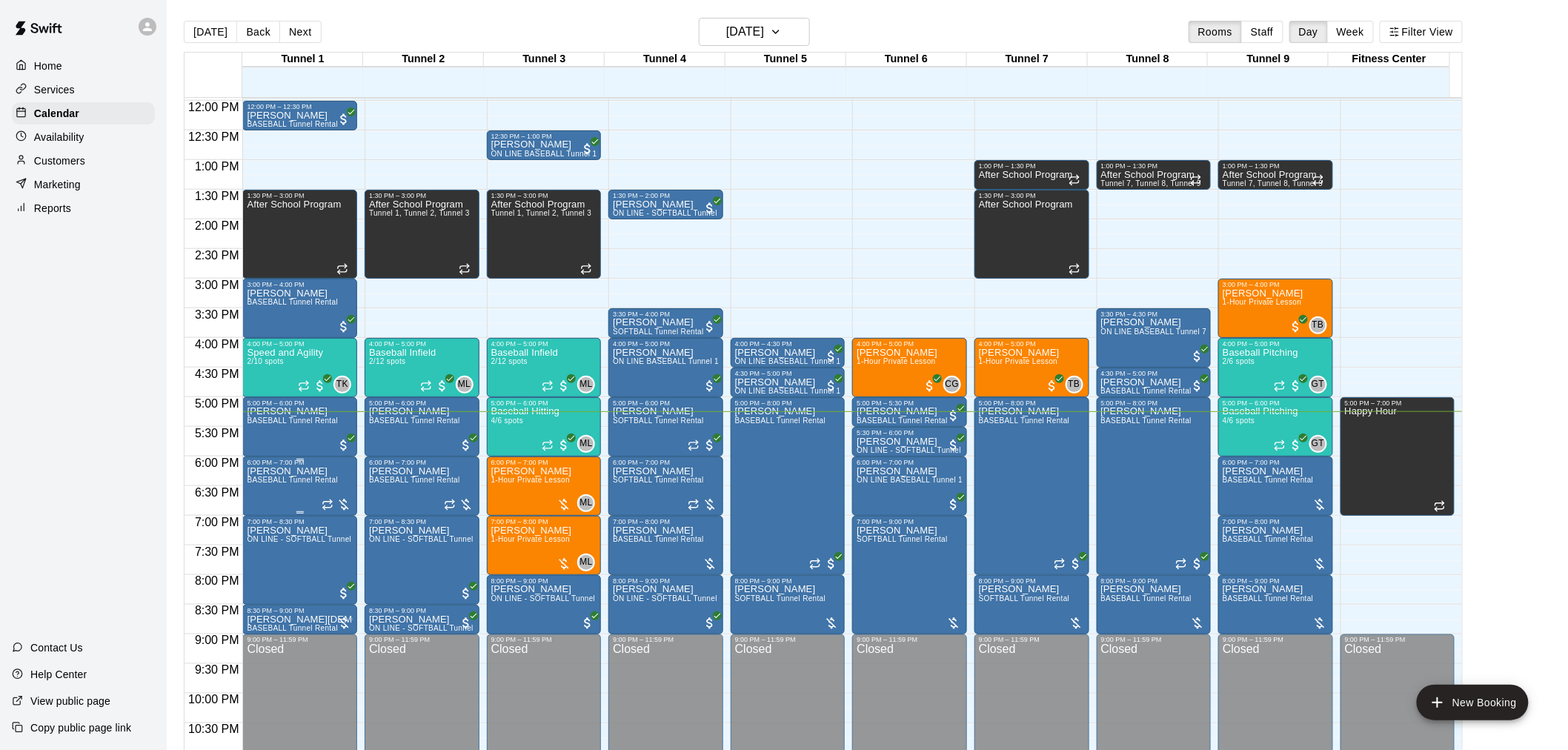
click at [271, 484] on span "BASEBALL Tunnel Rental" at bounding box center [292, 479] width 91 height 8
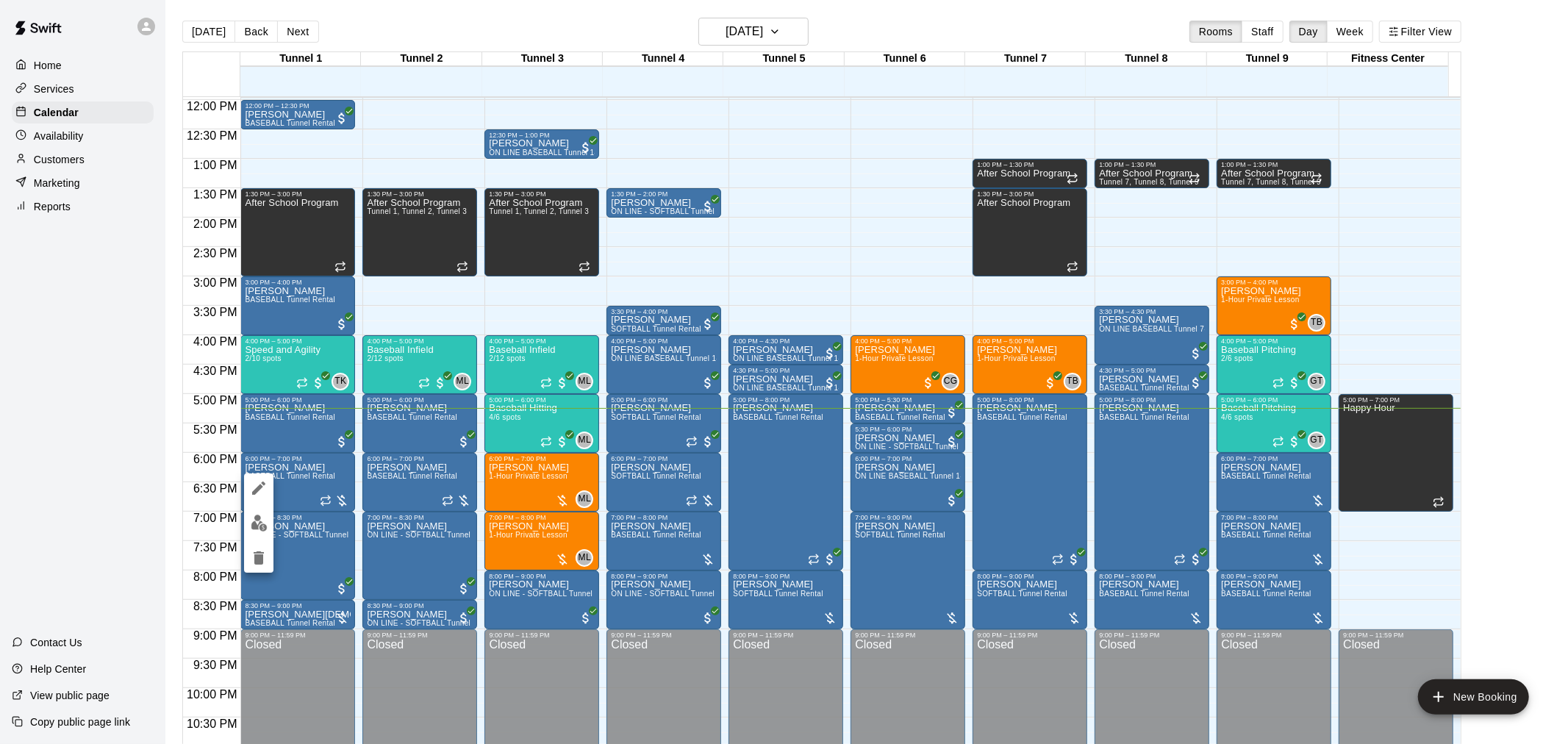
click at [108, 449] on div at bounding box center [784, 372] width 1568 height 744
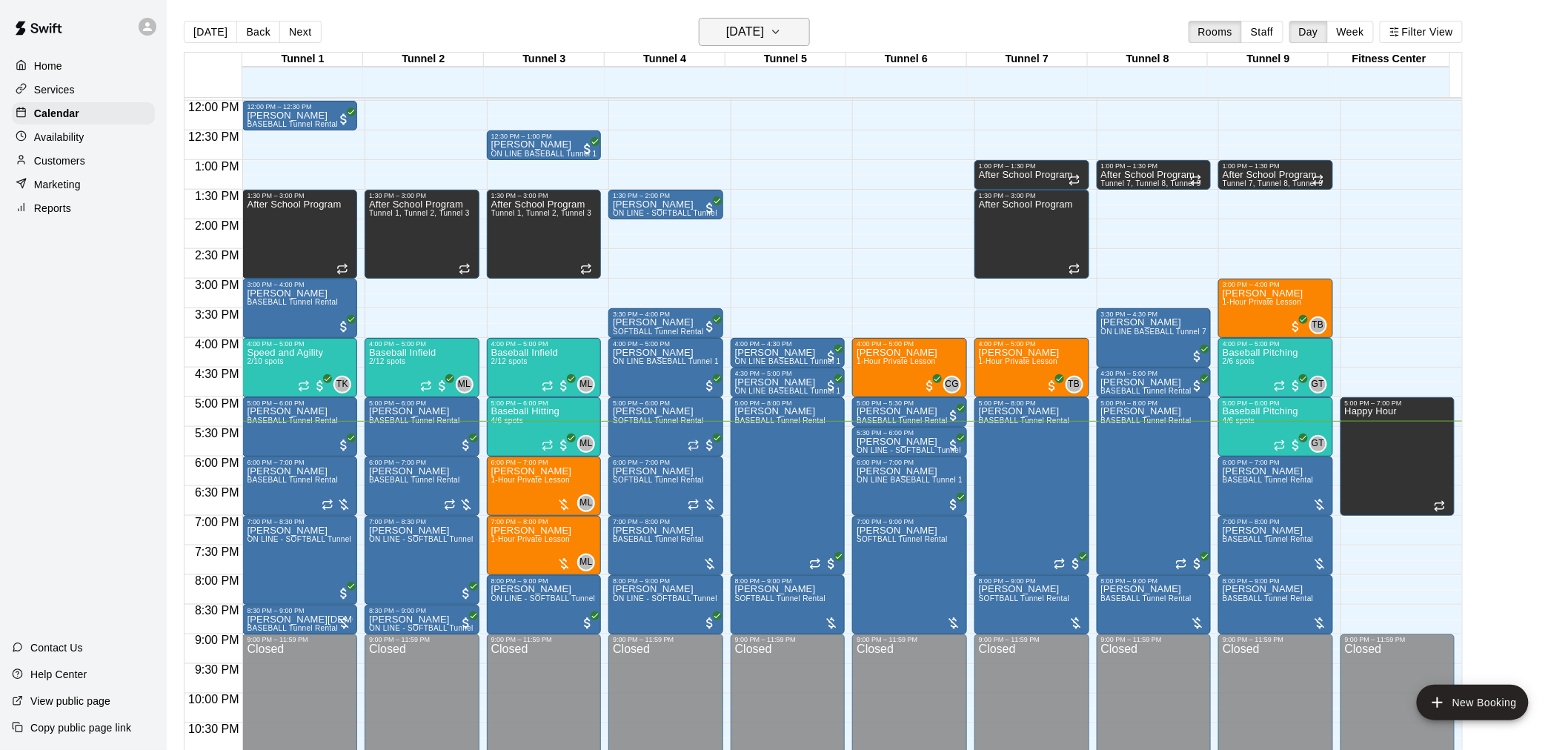
click at [793, 25] on button "[DATE]" at bounding box center [754, 31] width 111 height 28
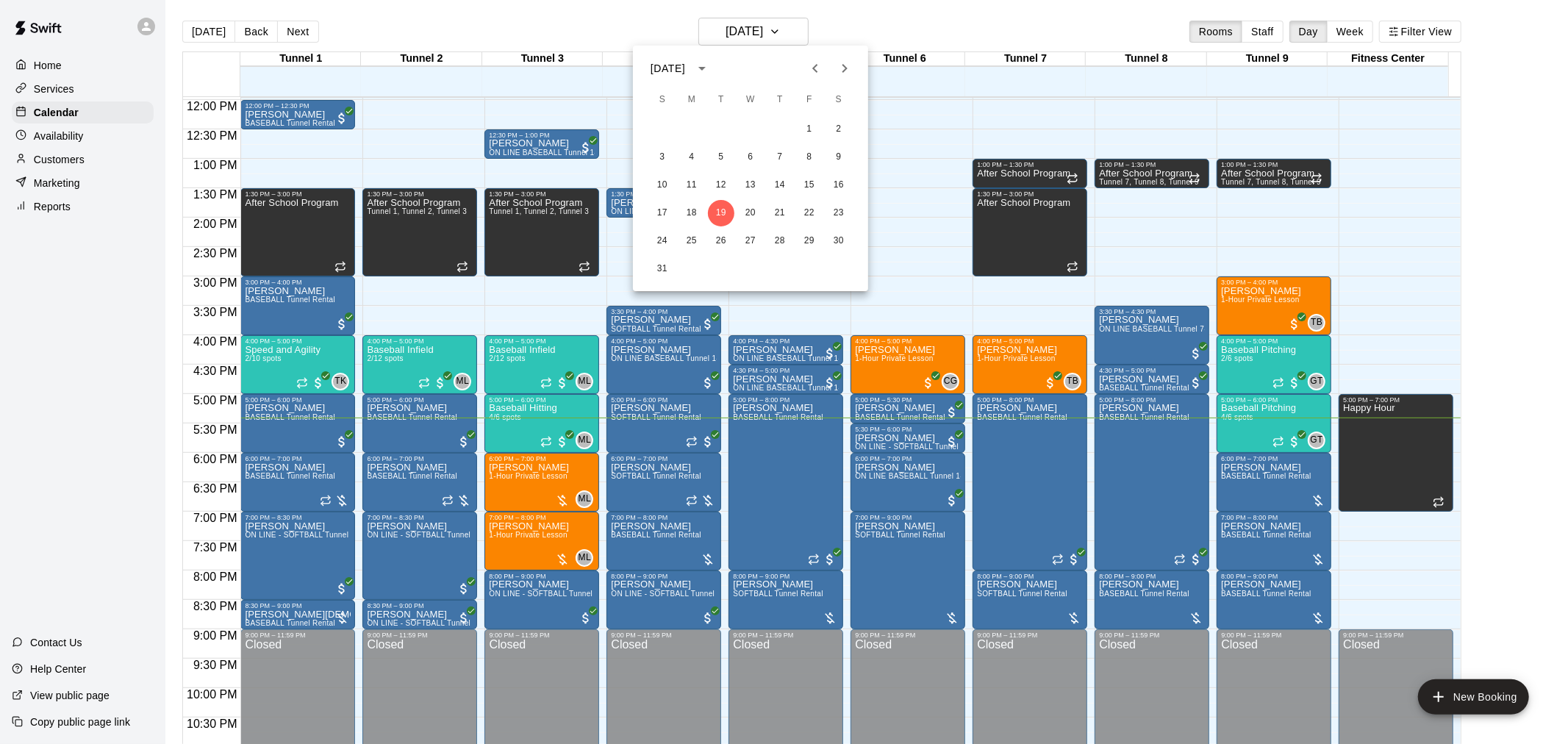
click at [788, 29] on div at bounding box center [784, 372] width 1568 height 744
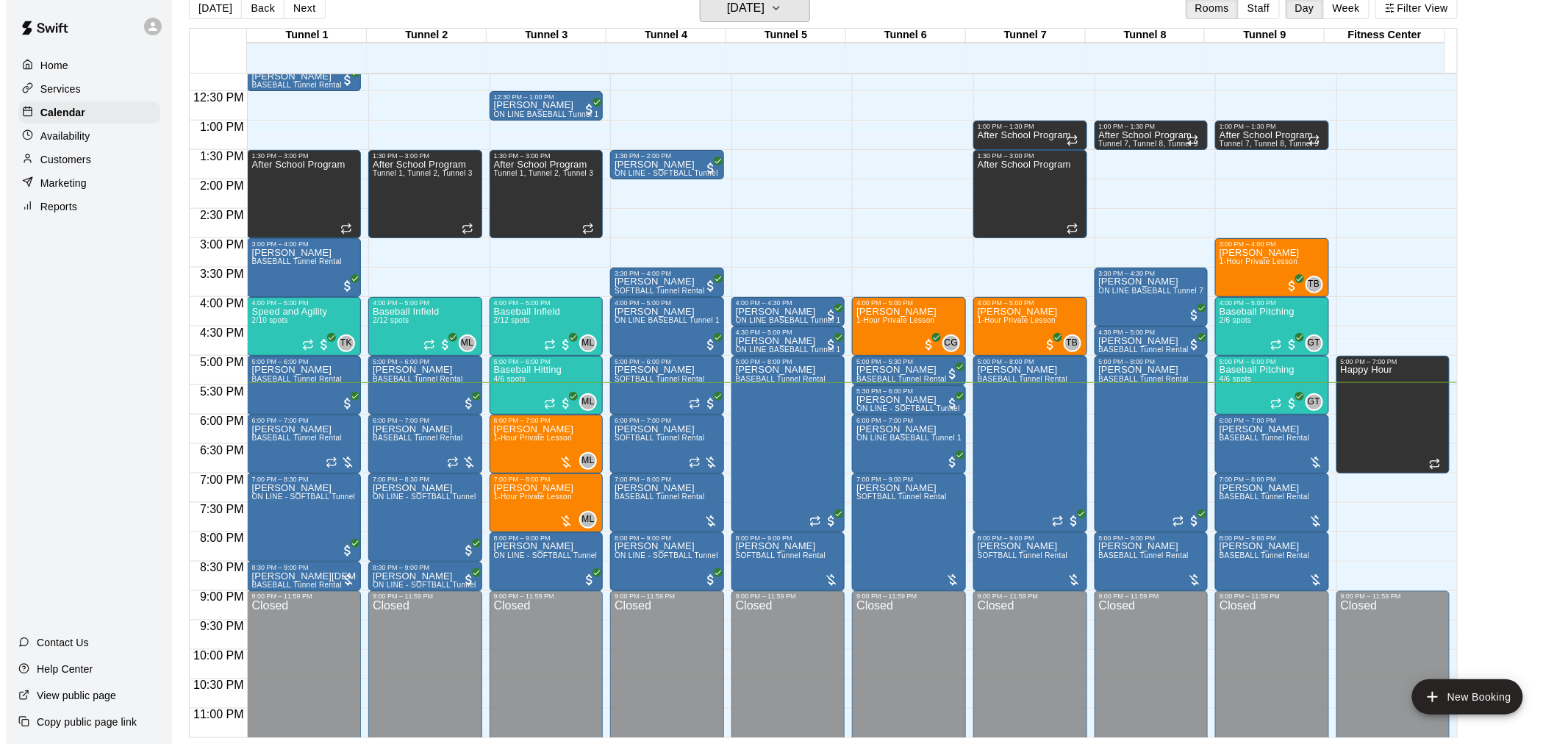
scroll to position [743, 0]
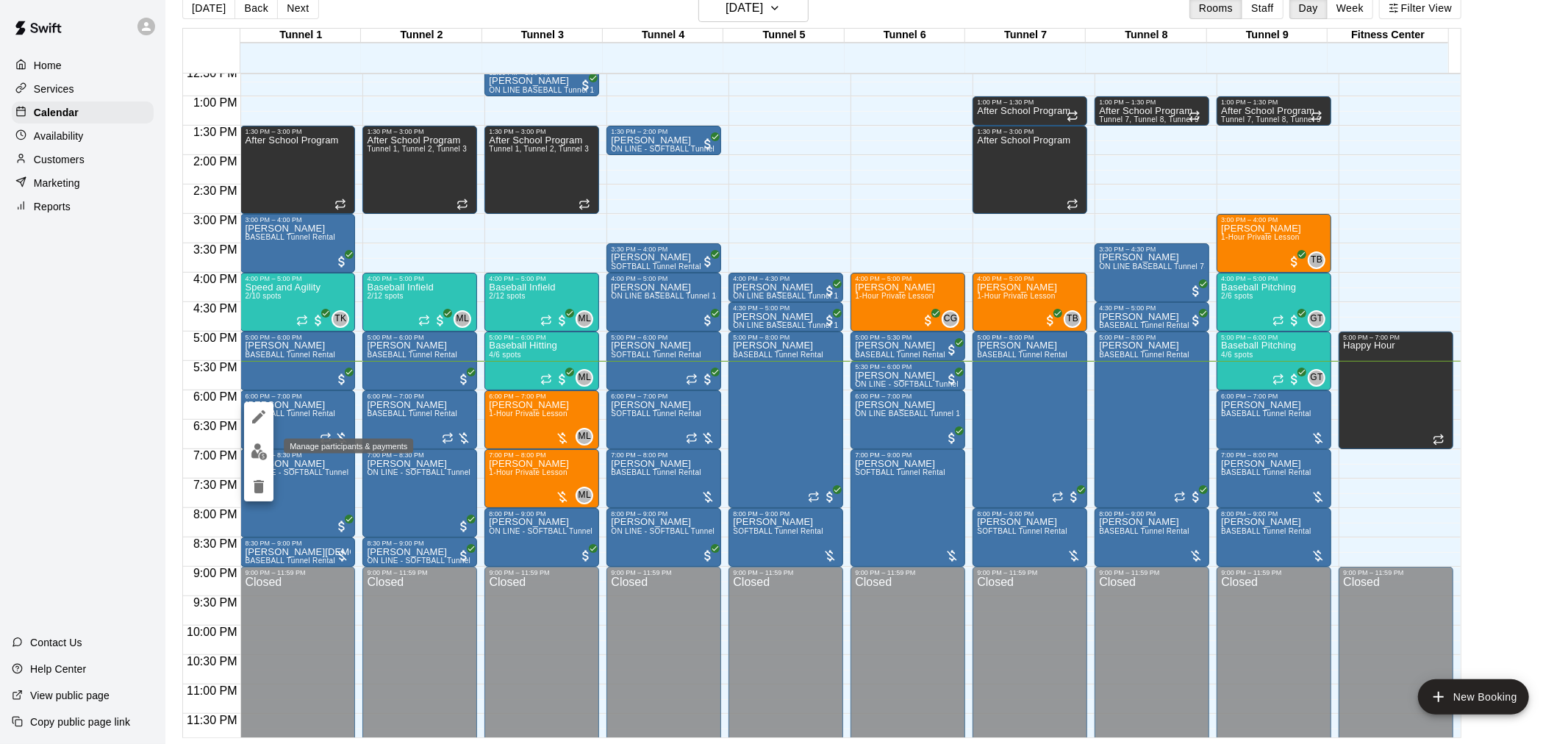
click at [256, 447] on img "edit" at bounding box center [259, 452] width 17 height 17
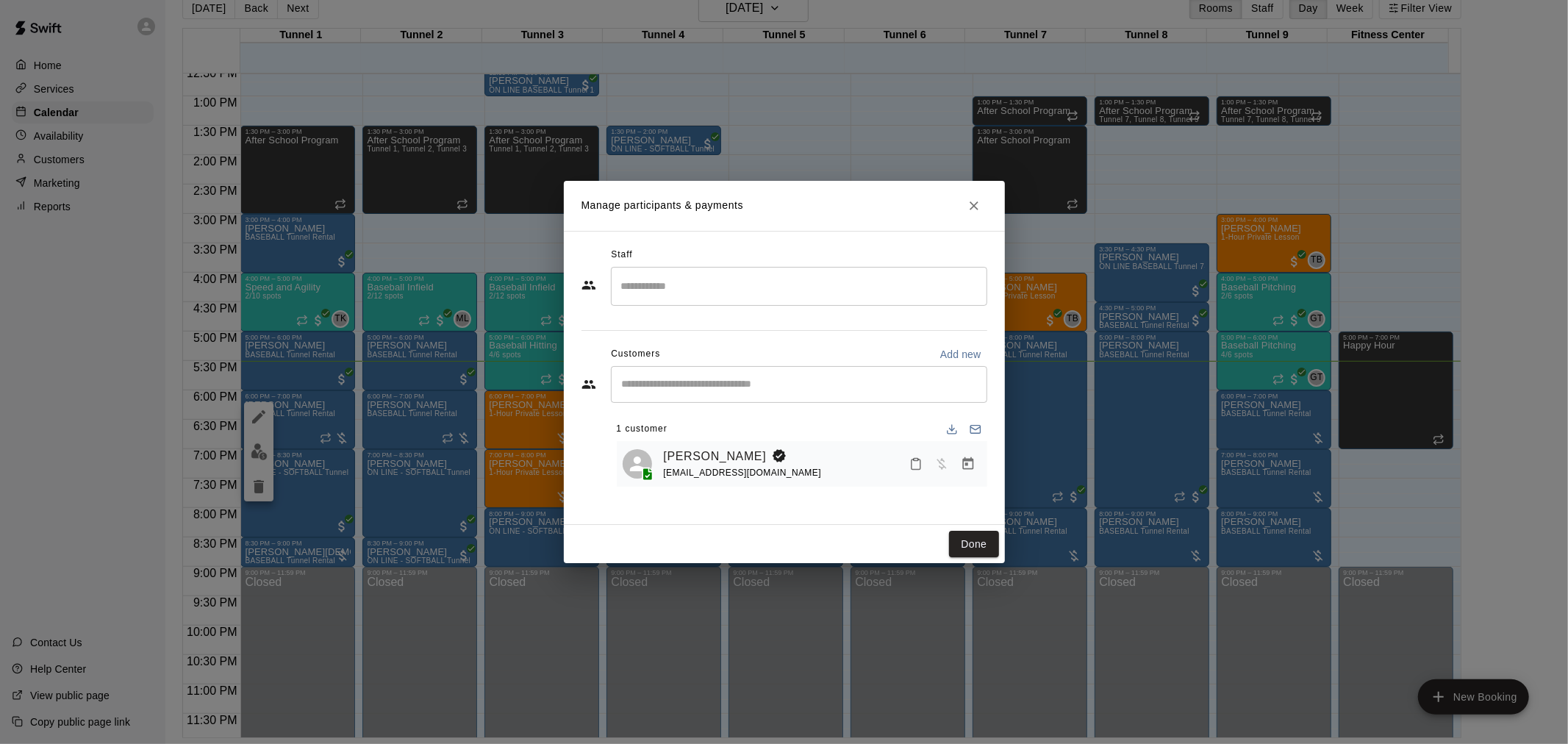
click at [968, 466] on icon "Manage bookings & payment" at bounding box center [967, 463] width 15 height 15
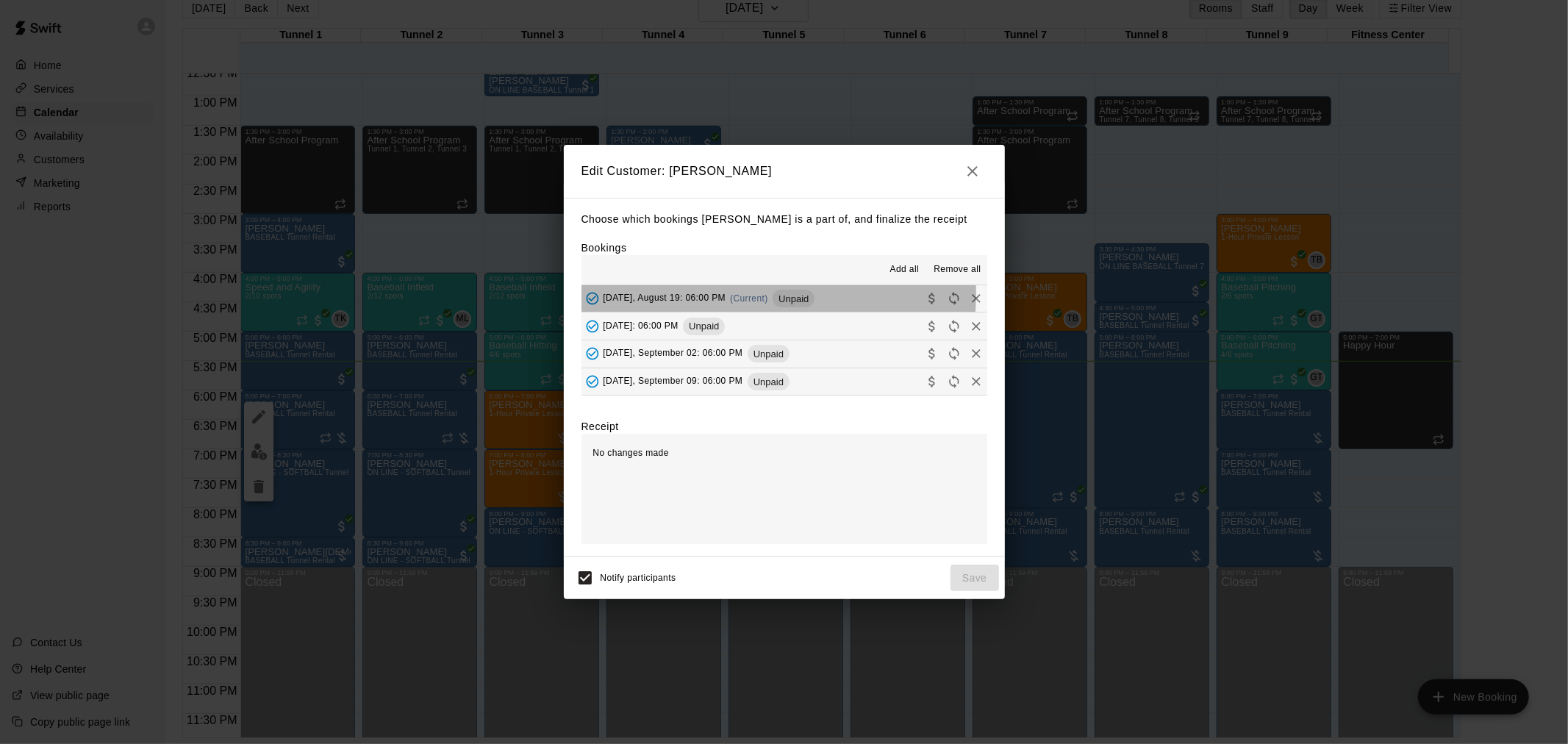
click at [726, 294] on span "[DATE], August 19: 06:00 PM" at bounding box center [664, 299] width 123 height 10
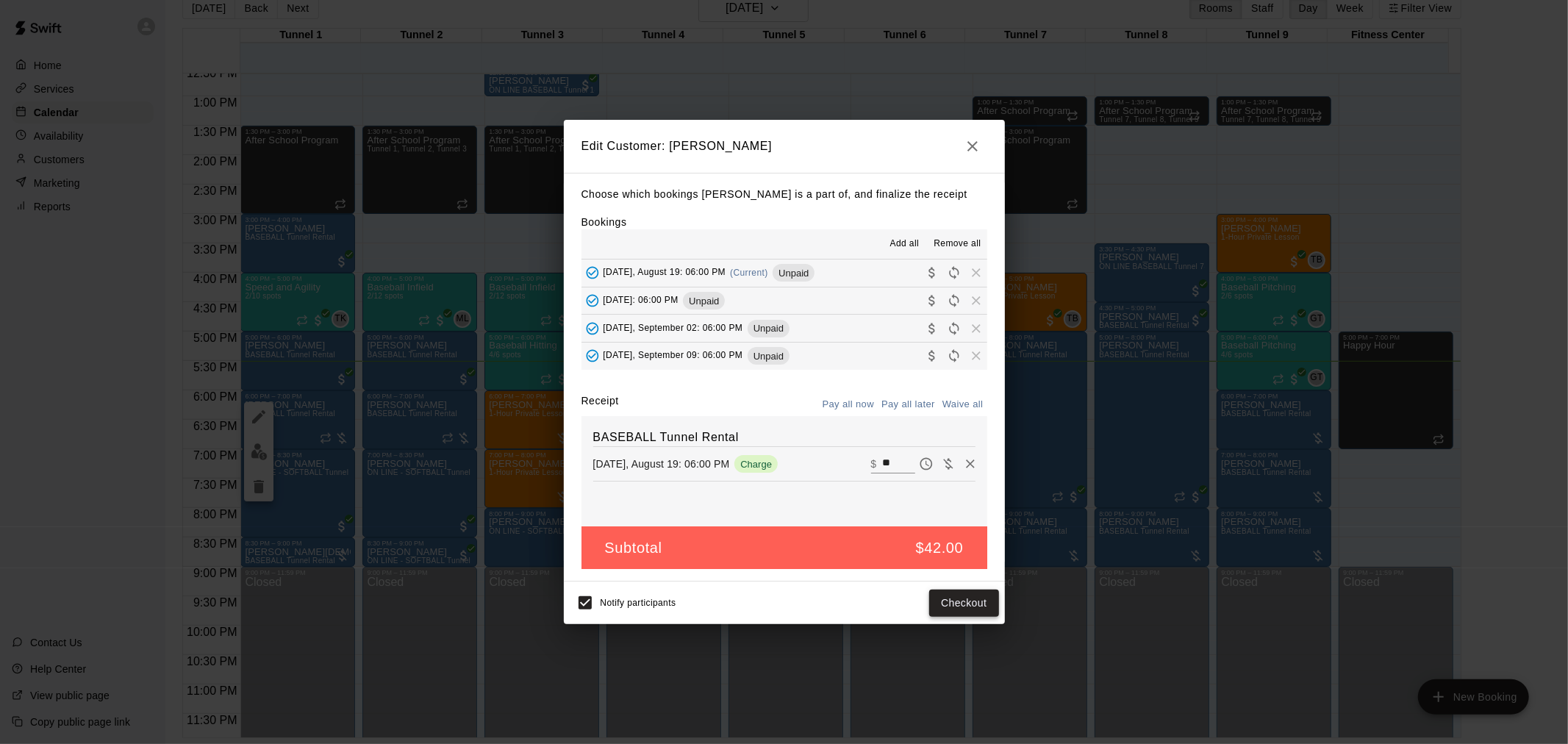
click at [966, 605] on button "Checkout" at bounding box center [964, 604] width 69 height 28
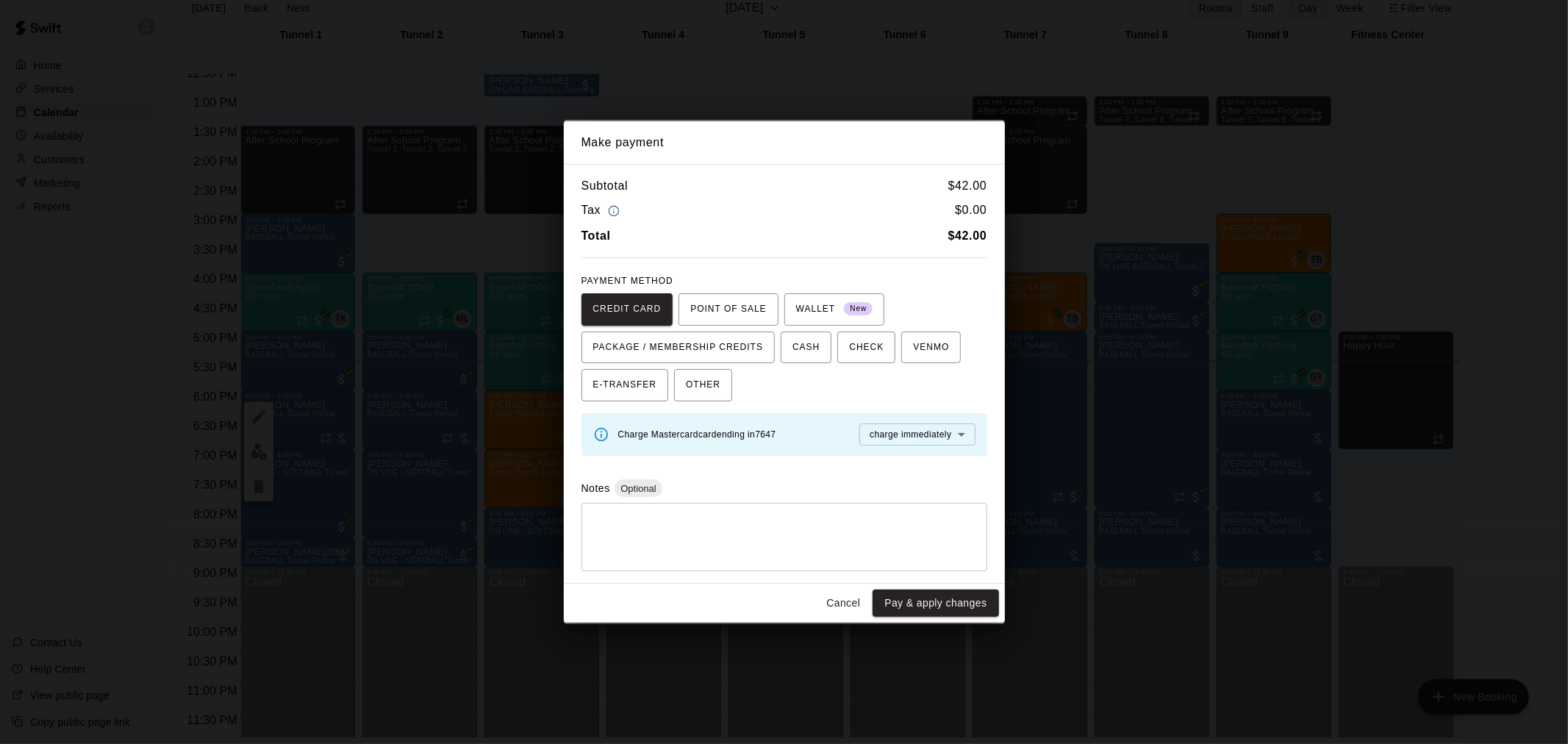
click at [843, 607] on button "Cancel" at bounding box center [843, 604] width 47 height 28
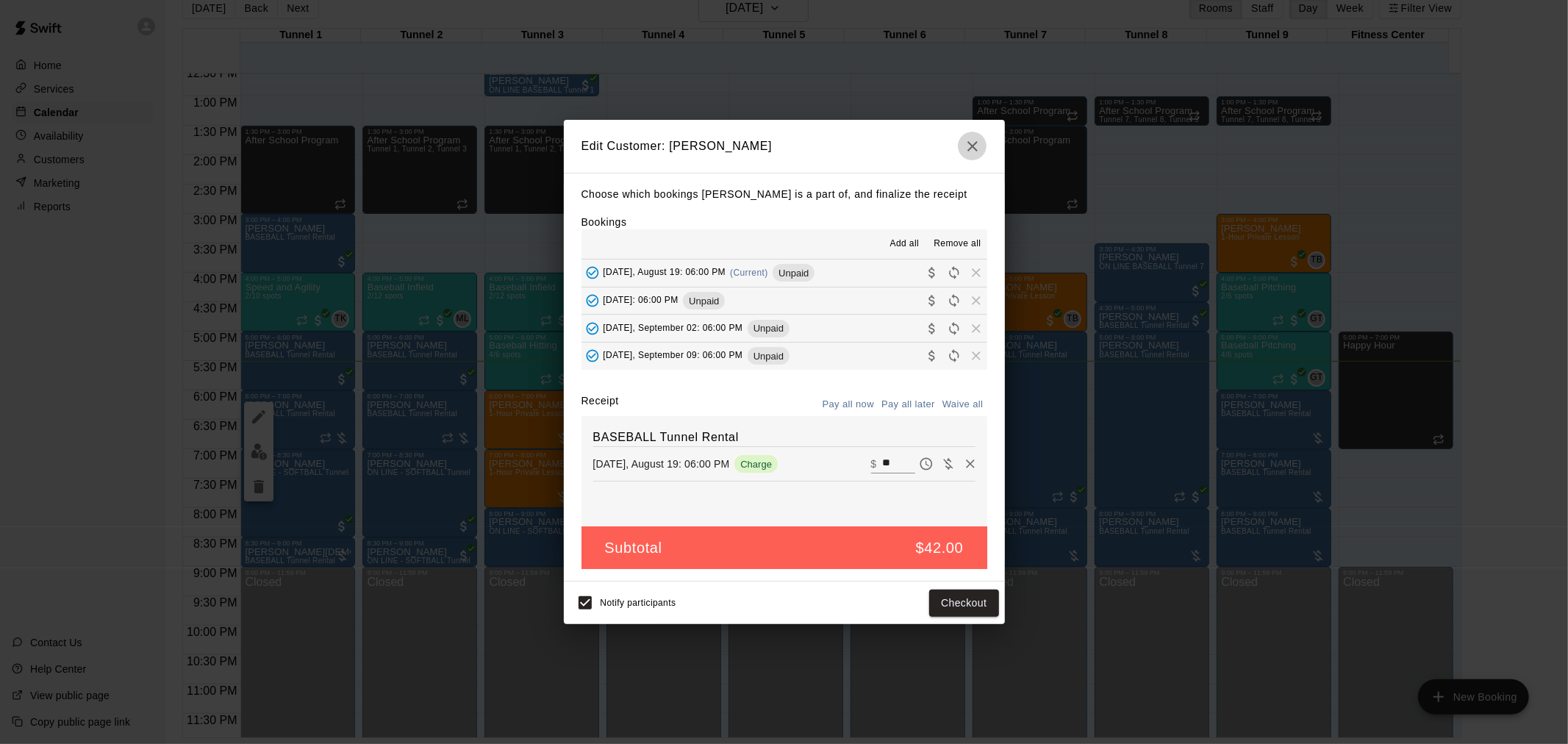
click at [981, 153] on button "button" at bounding box center [972, 146] width 29 height 29
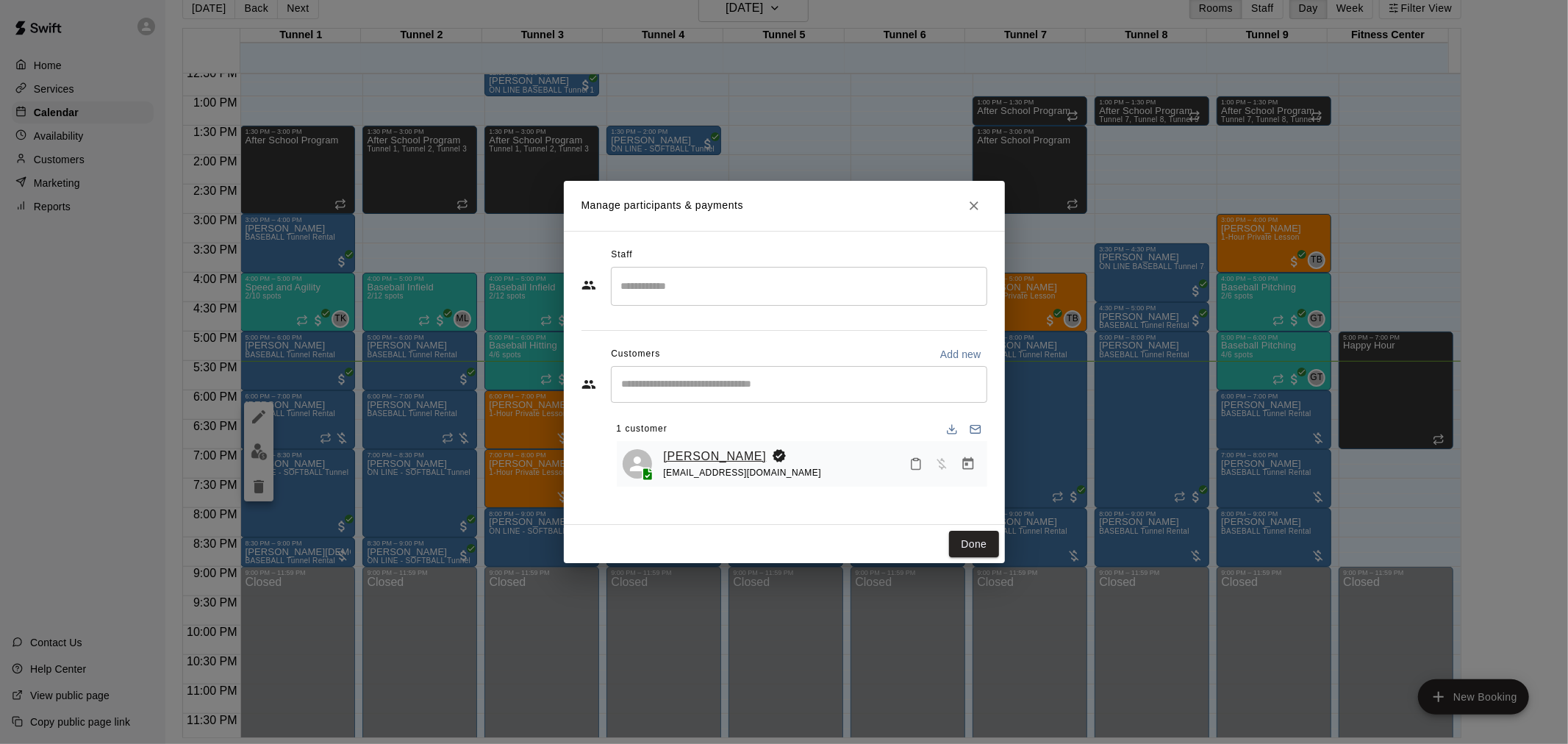
click at [694, 458] on link "[PERSON_NAME]" at bounding box center [715, 456] width 103 height 19
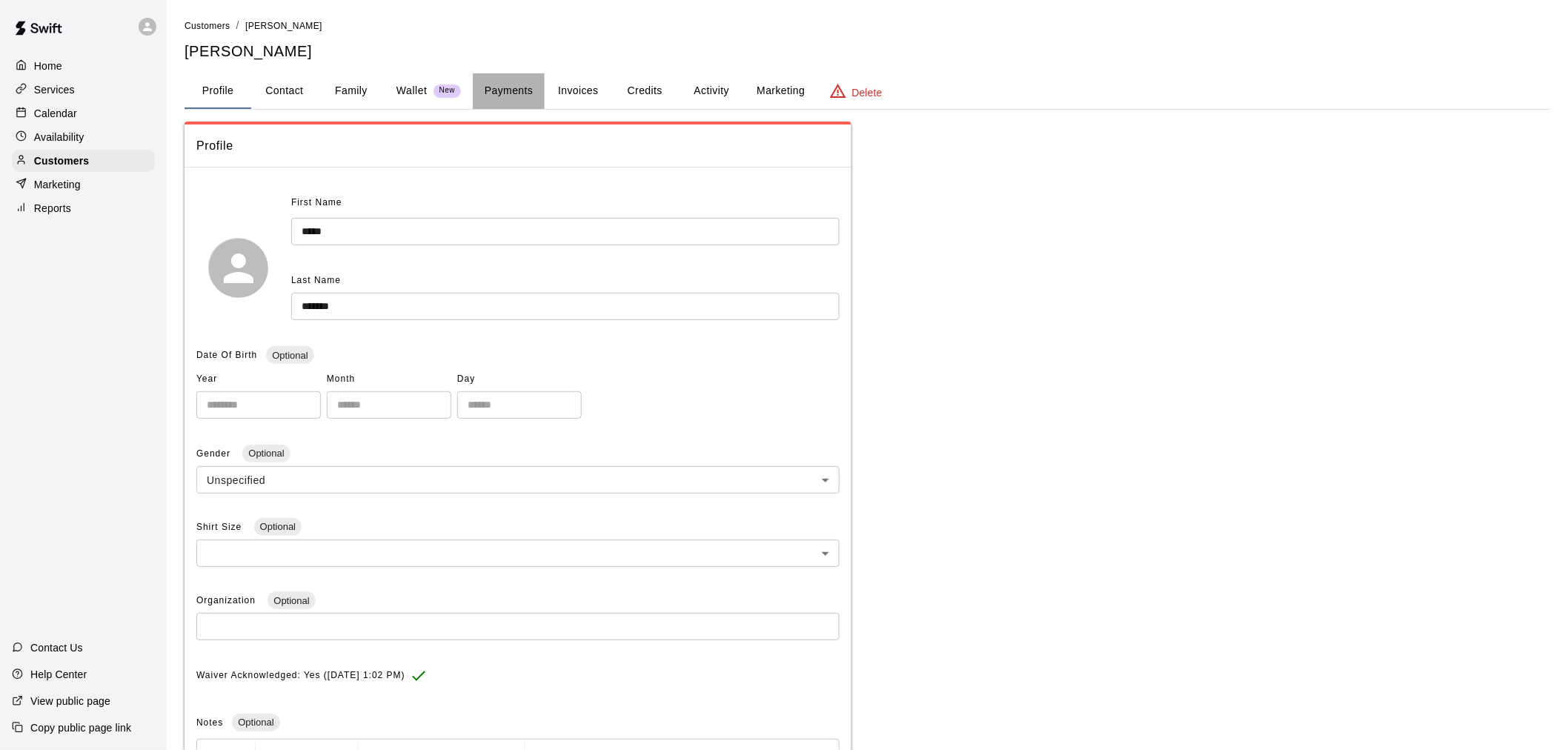
click at [511, 95] on button "Payments" at bounding box center [508, 91] width 72 height 36
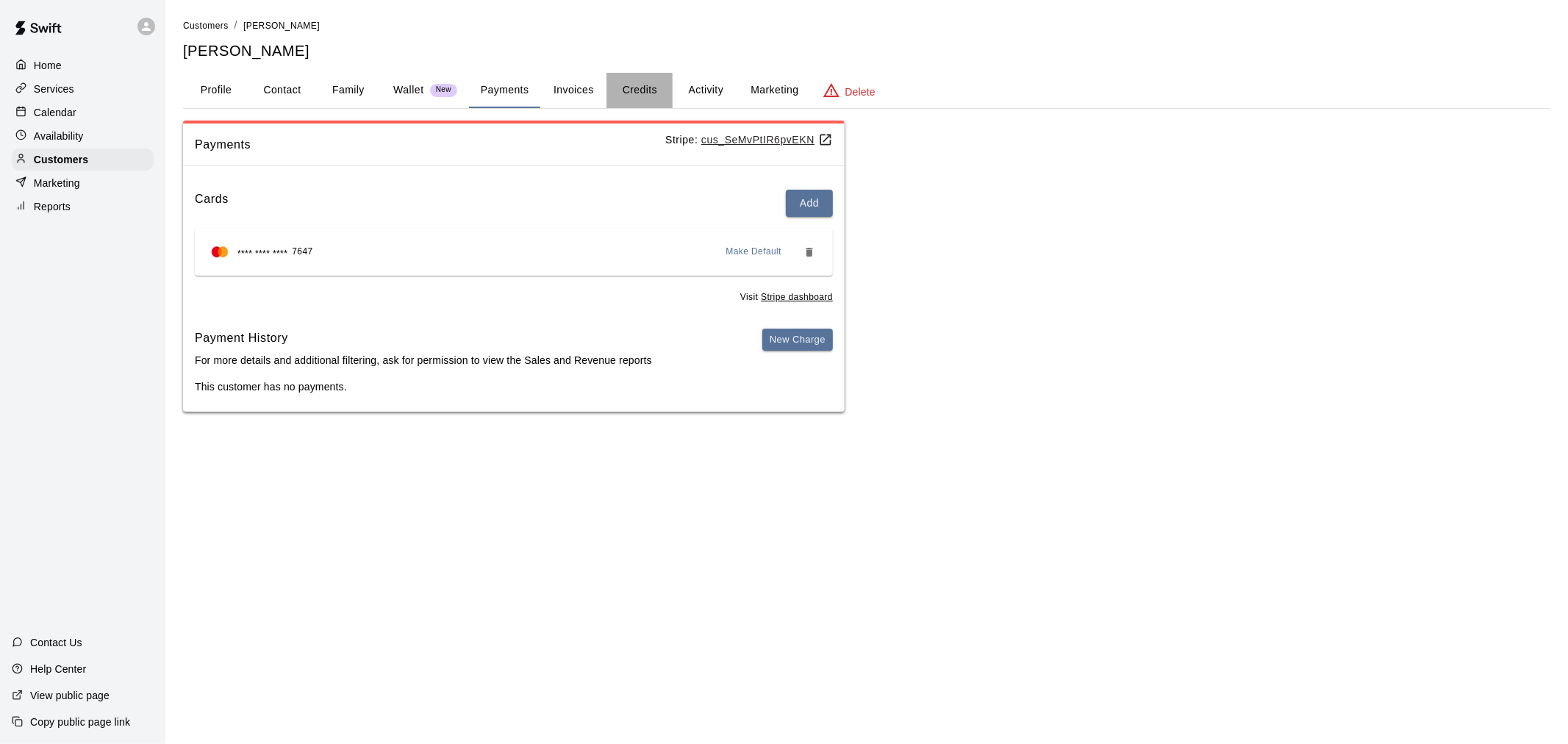
drag, startPoint x: 638, startPoint y: 93, endPoint x: 714, endPoint y: 83, distance: 76.7
click at [642, 91] on button "Credits" at bounding box center [639, 90] width 66 height 35
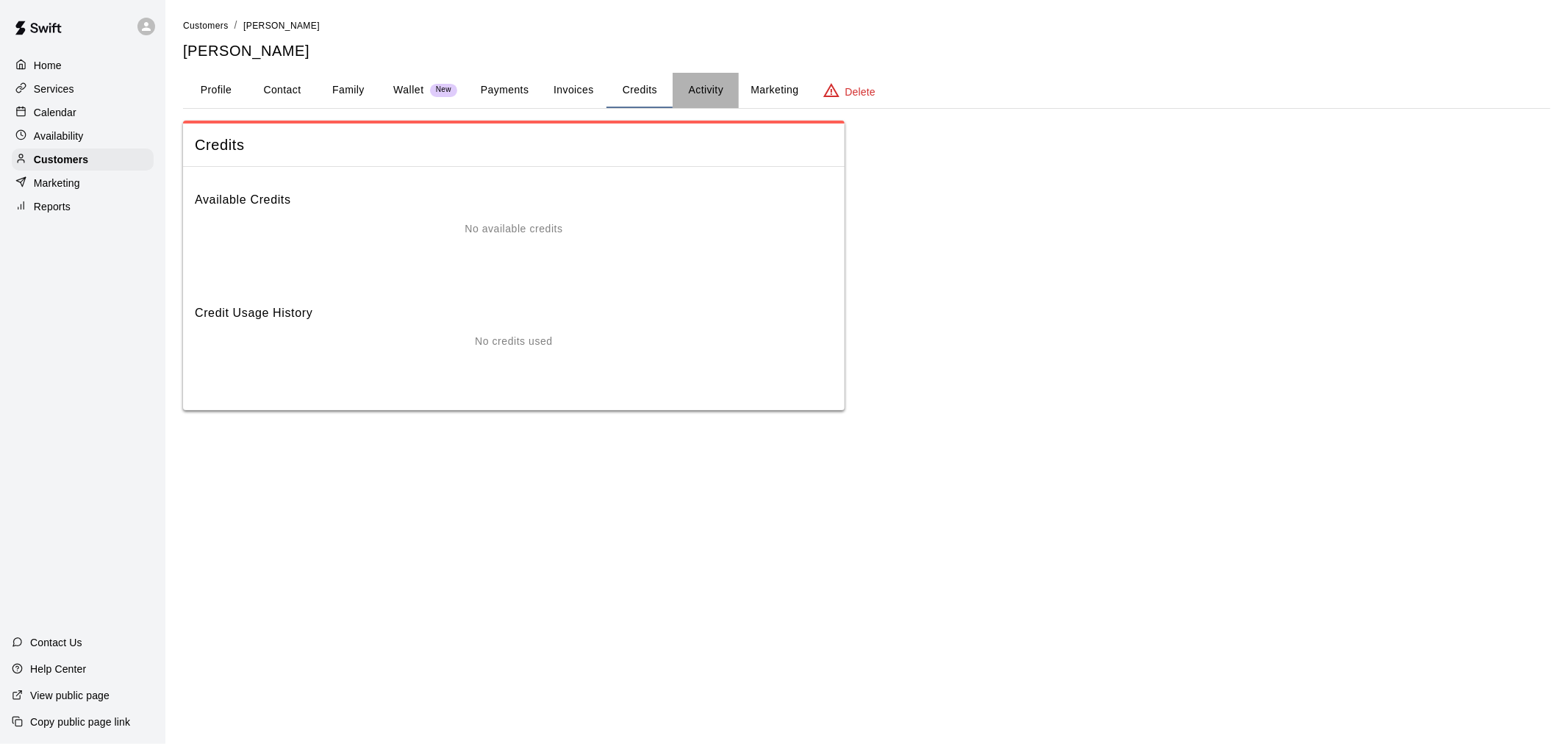
click at [718, 84] on button "Activity" at bounding box center [705, 90] width 66 height 35
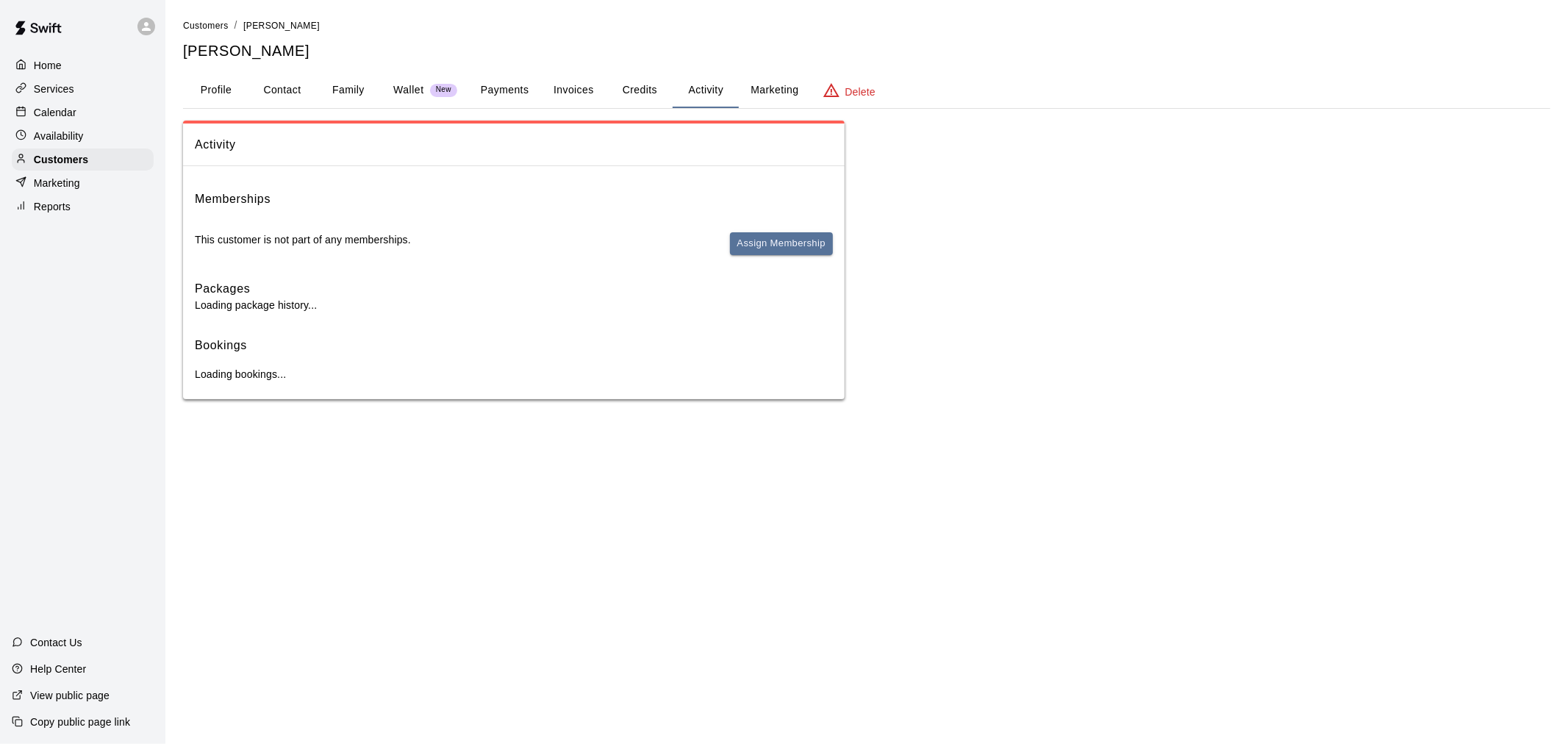
click at [775, 93] on button "Marketing" at bounding box center [774, 90] width 71 height 35
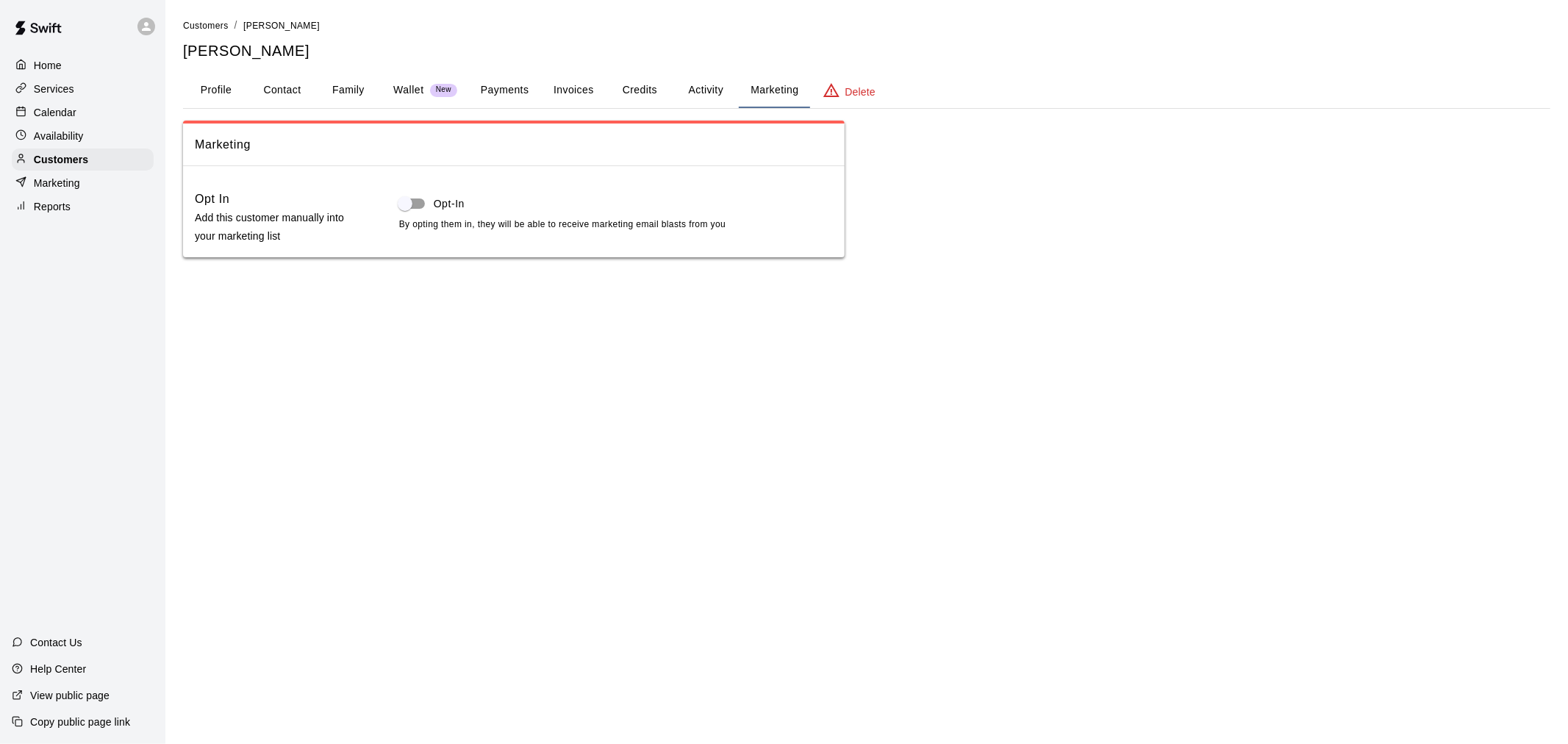
click at [710, 94] on button "Activity" at bounding box center [705, 90] width 66 height 35
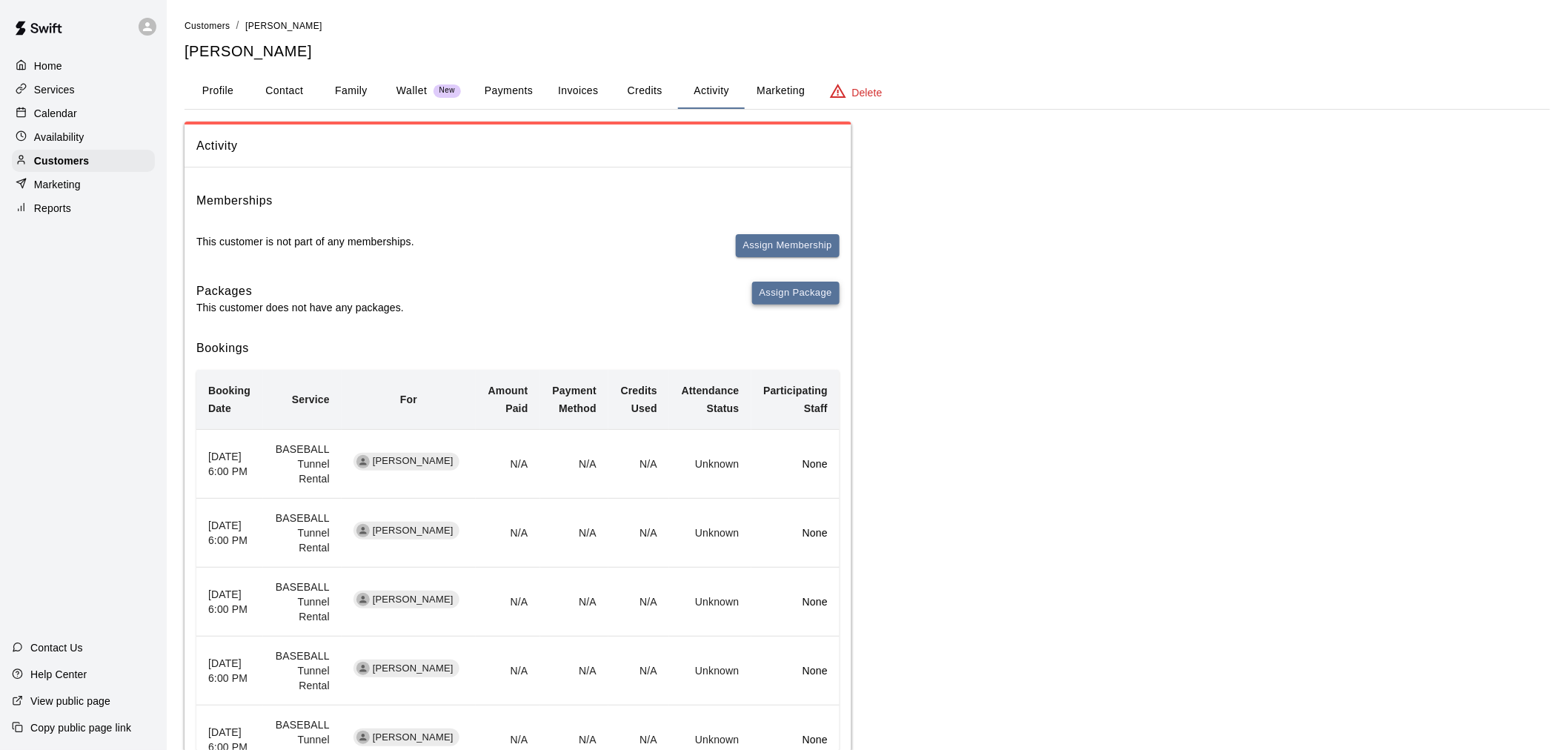
click at [797, 291] on button "Assign Package" at bounding box center [796, 293] width 88 height 23
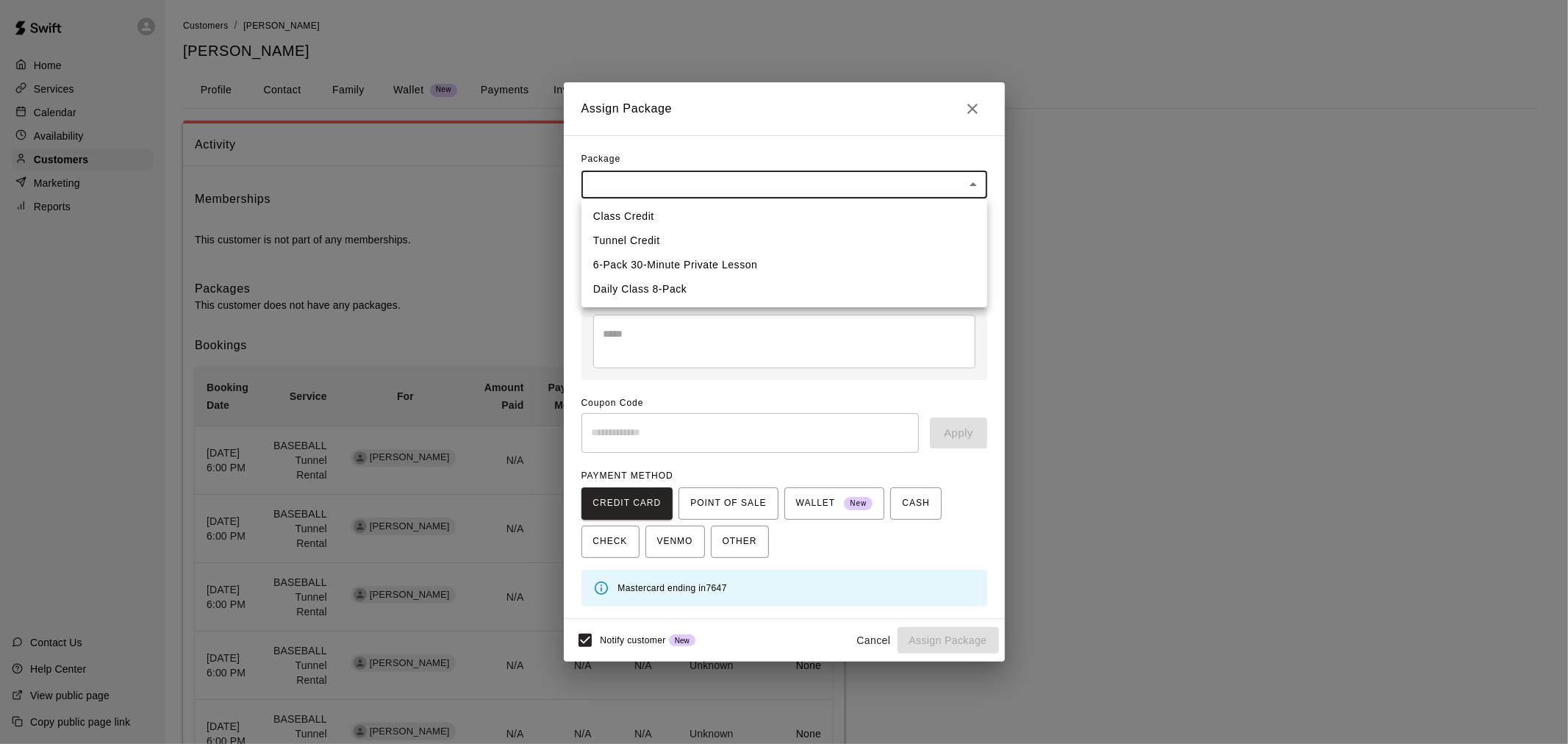
click at [816, 184] on body "Home Services Calendar Availability Customers Marketing Reports Contact Us Help…" at bounding box center [784, 598] width 1568 height 1195
click at [985, 120] on div at bounding box center [784, 372] width 1568 height 744
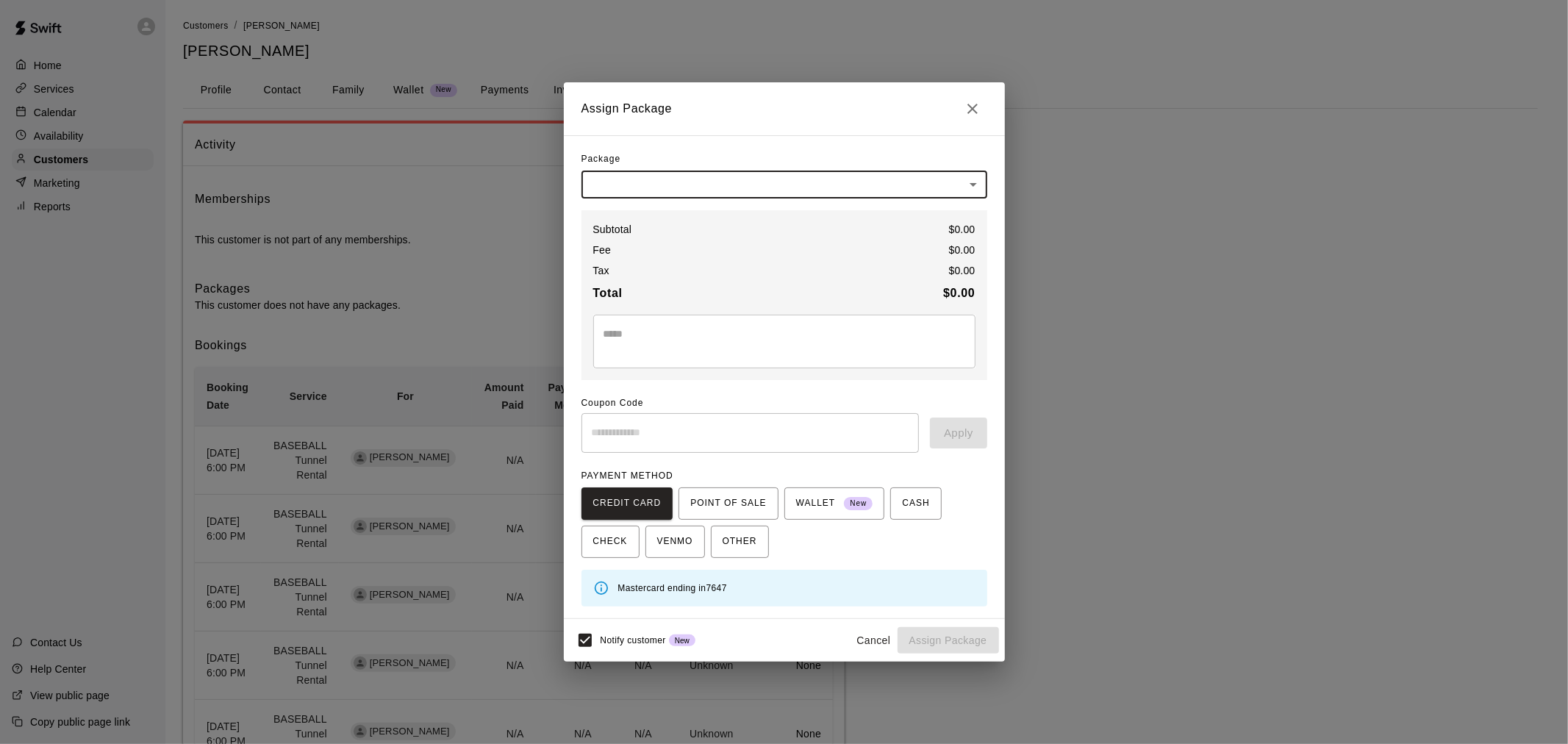
click at [975, 107] on icon "Close" at bounding box center [972, 108] width 17 height 17
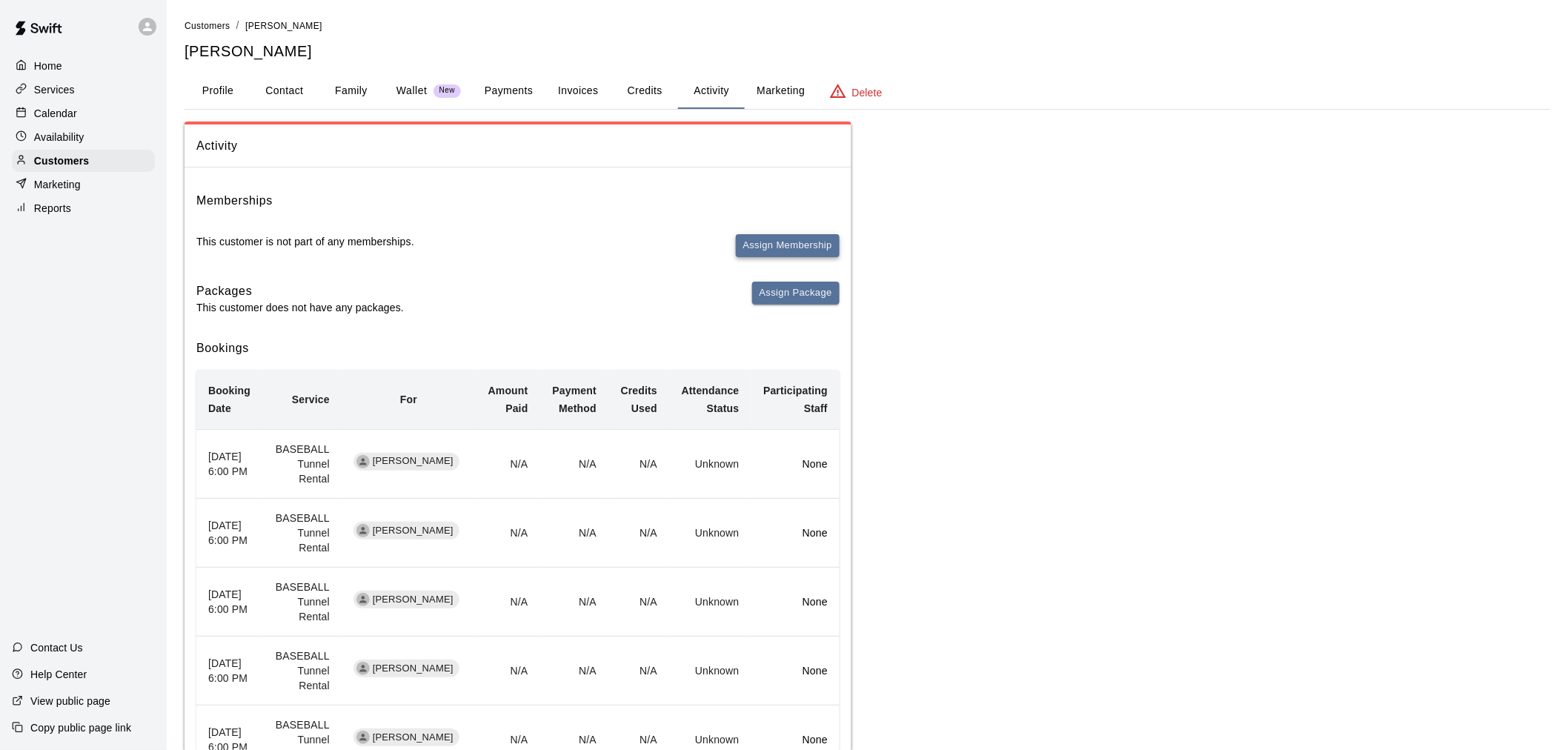
click at [797, 239] on button "Assign Membership" at bounding box center [788, 246] width 104 height 23
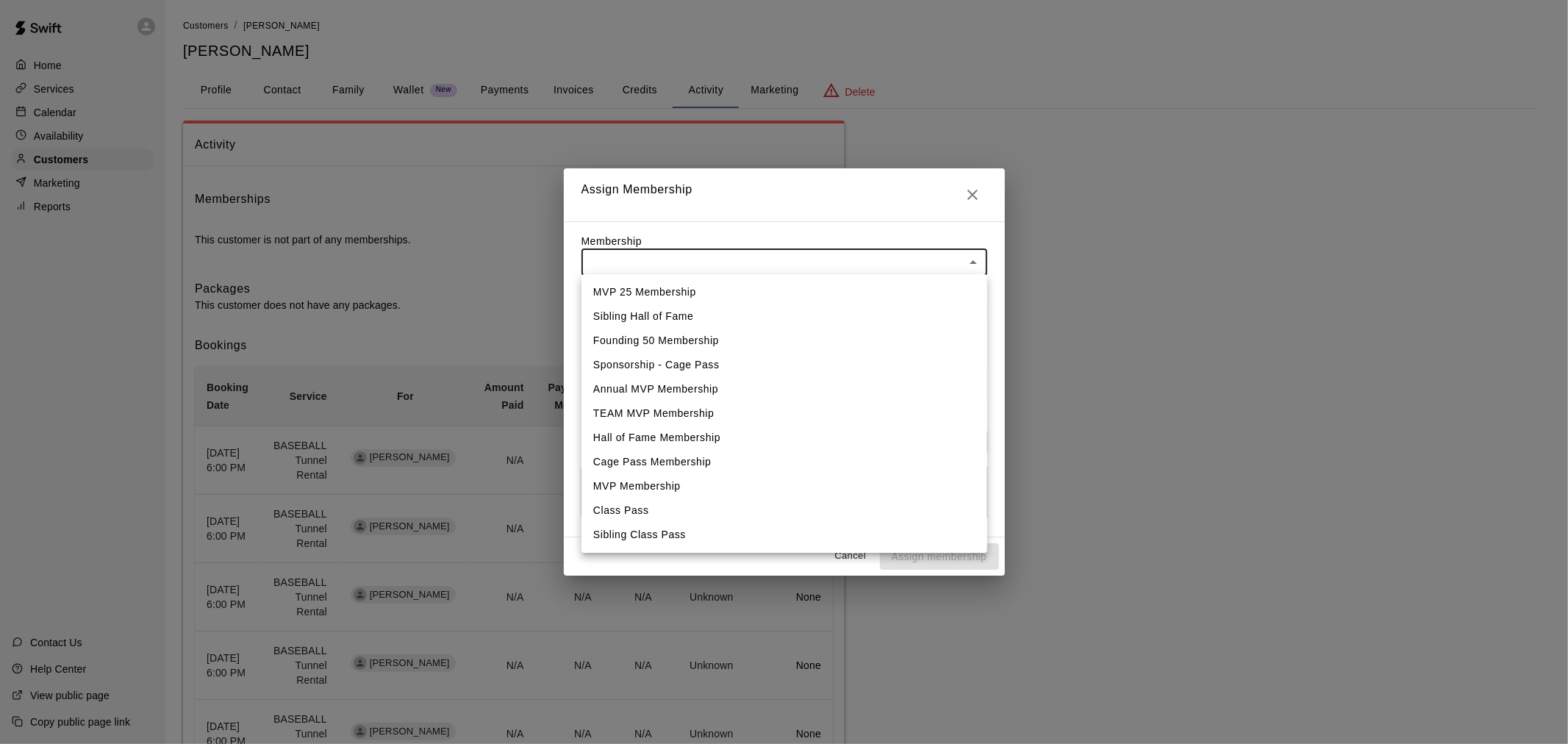
click at [788, 267] on body "Home Services Calendar Availability Customers Marketing Reports Contact Us Help…" at bounding box center [784, 598] width 1568 height 1195
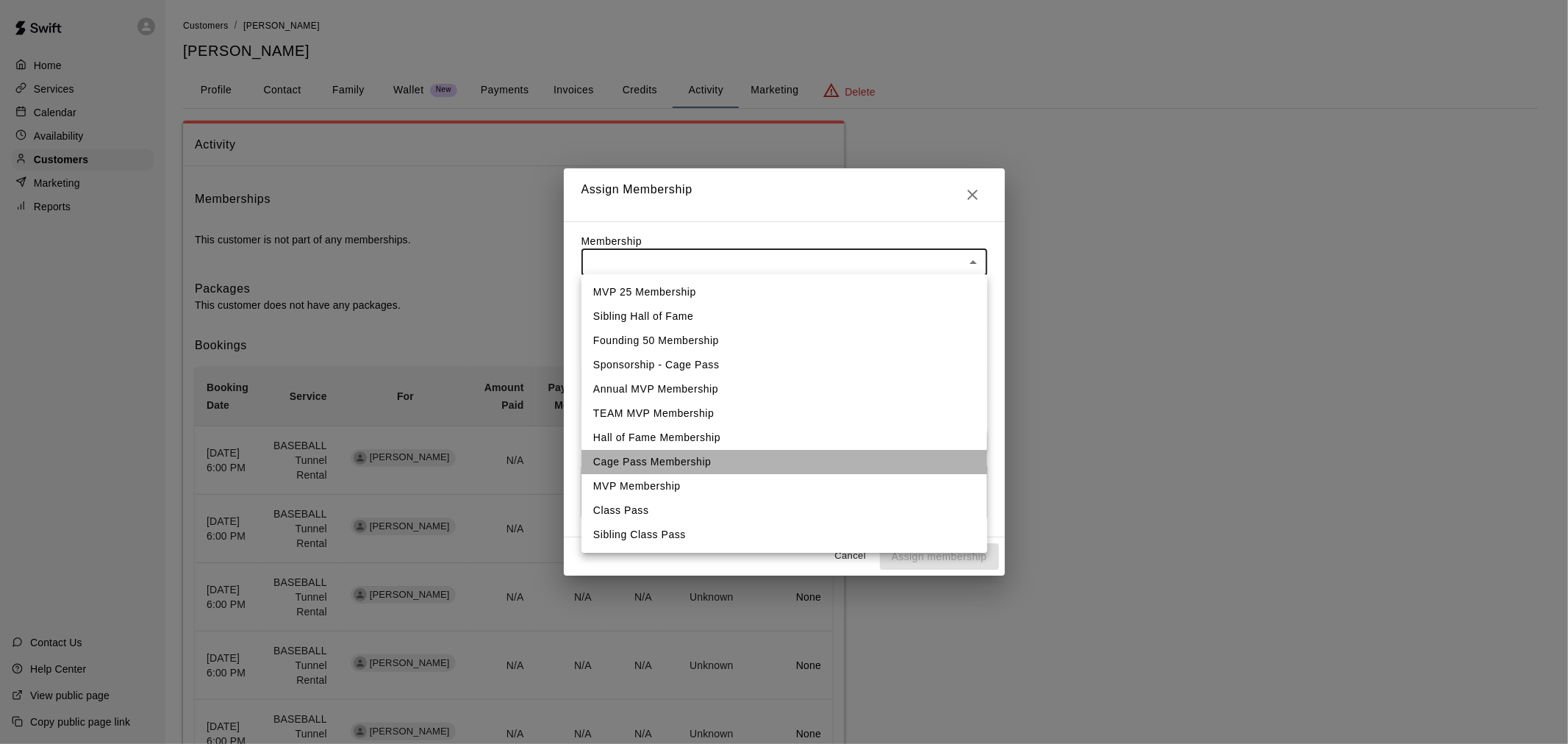
click at [718, 463] on li "Cage Pass Membership" at bounding box center [784, 462] width 405 height 24
type input "**********"
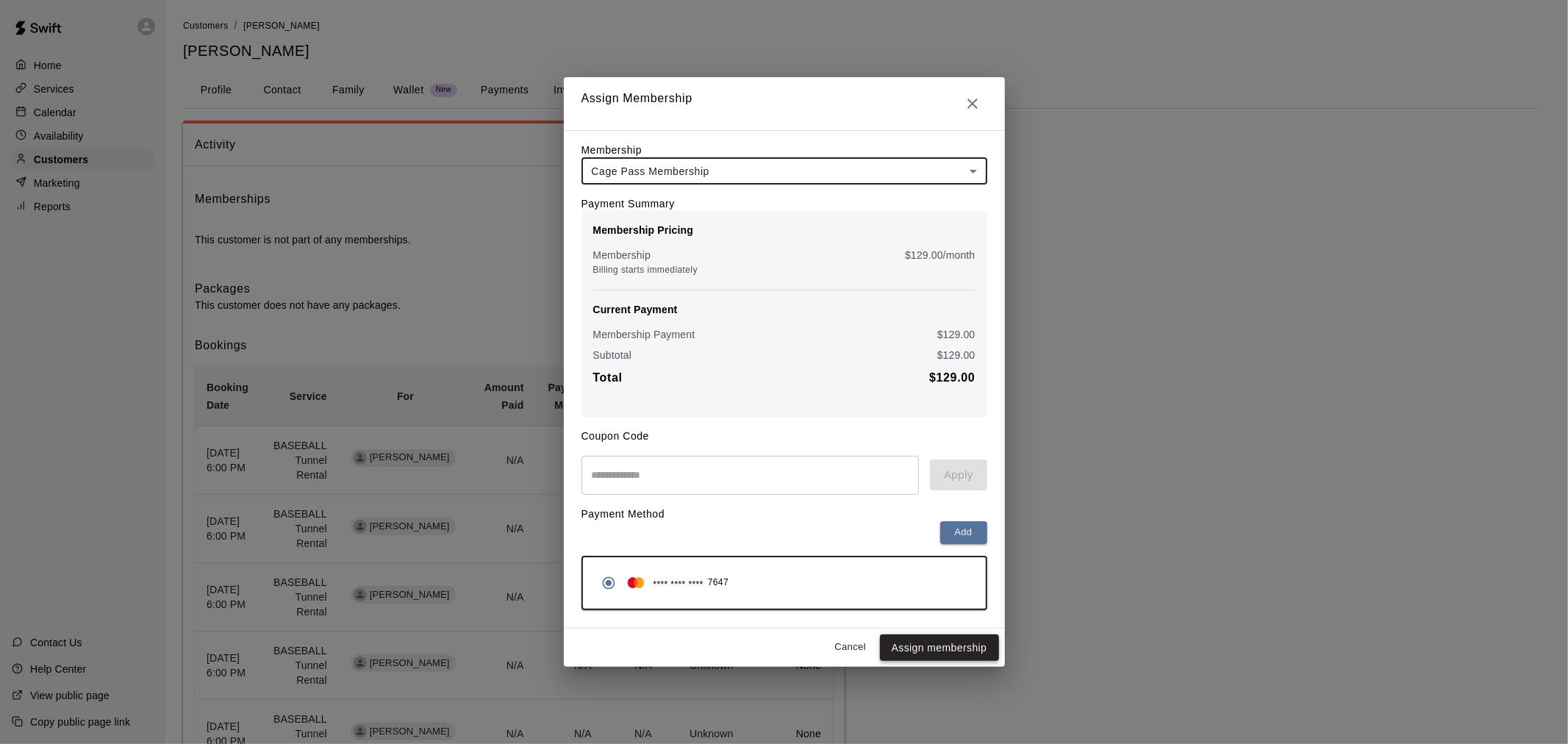
click at [960, 659] on button "Assign membership" at bounding box center [939, 648] width 119 height 28
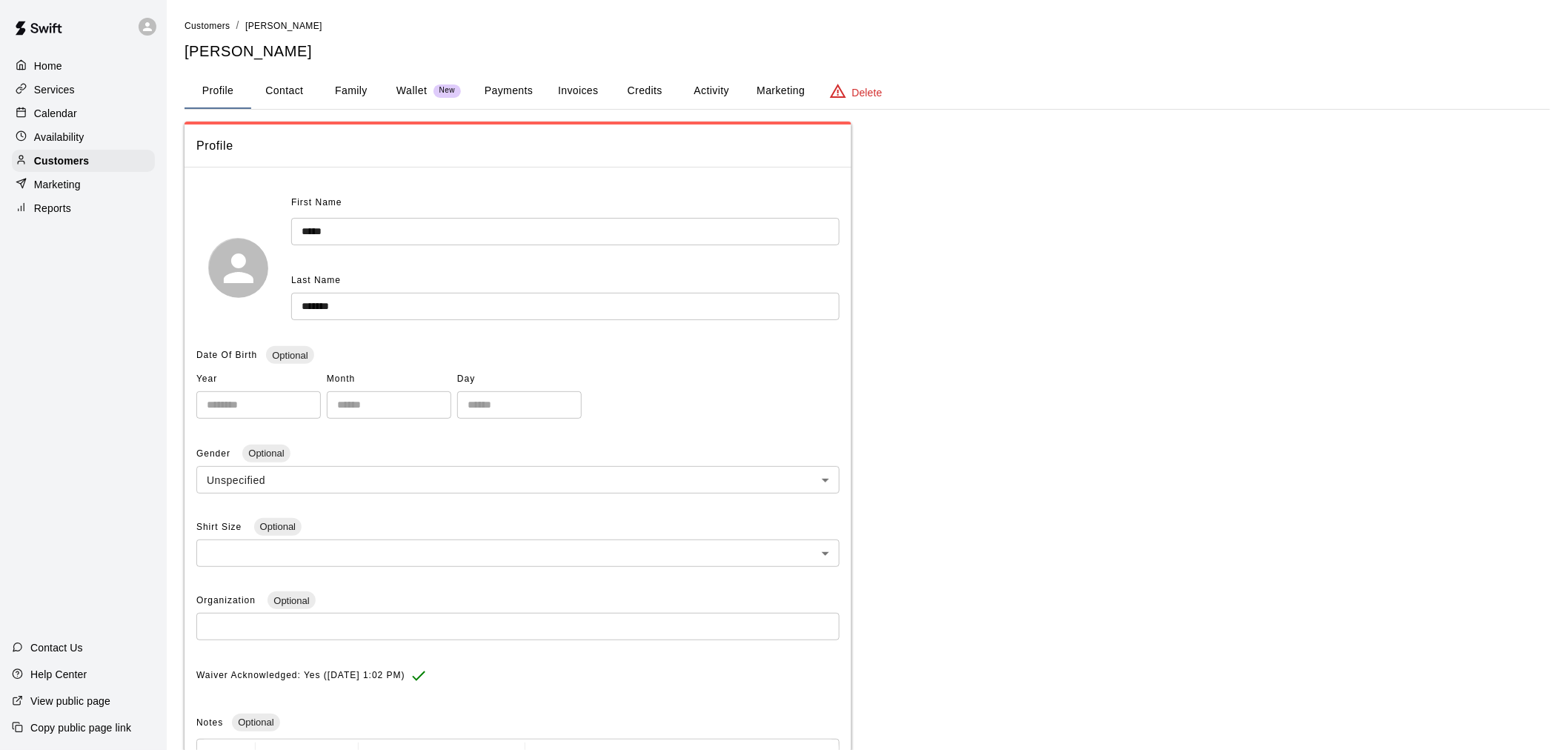
click at [100, 124] on div "Calendar" at bounding box center [83, 114] width 143 height 23
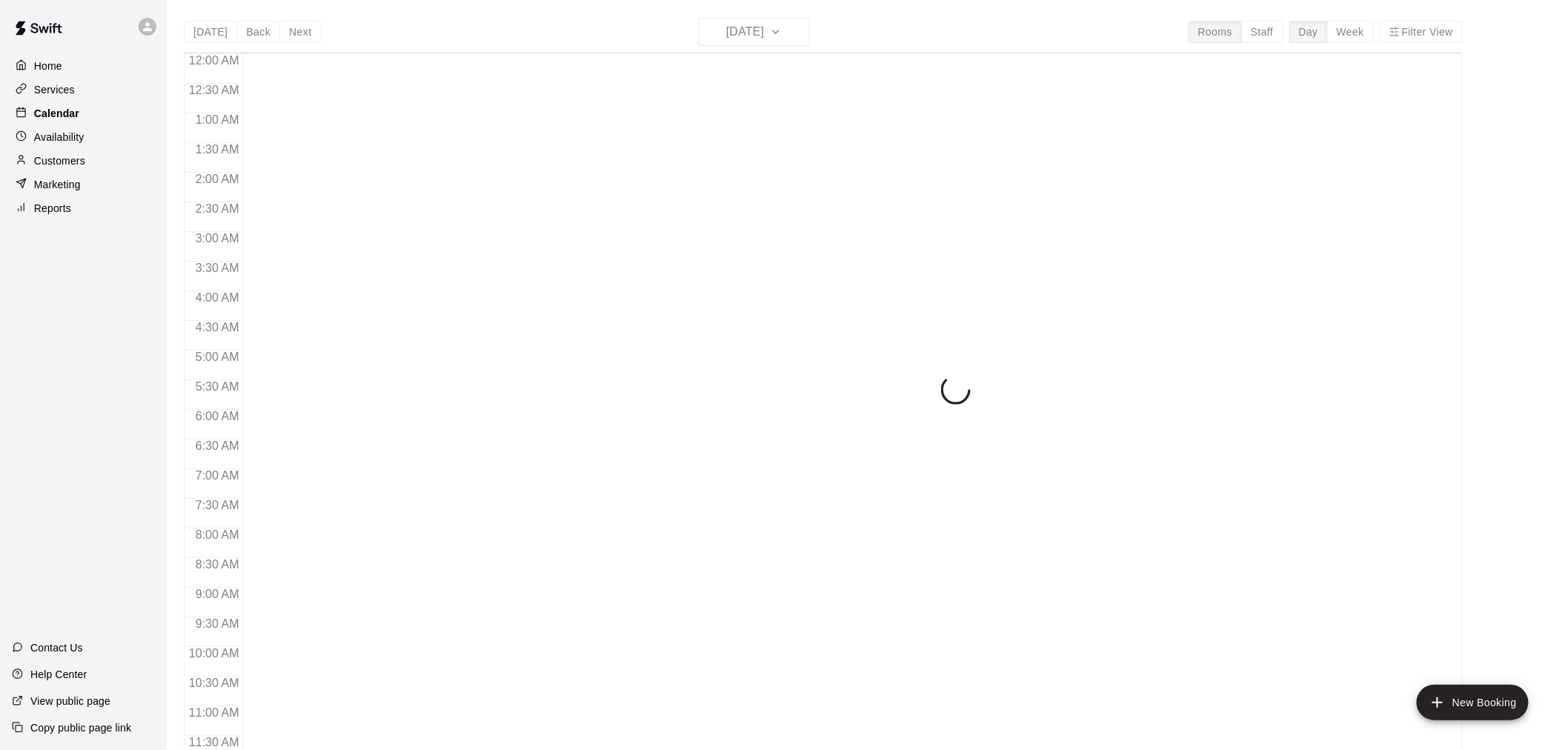
scroll to position [709, 0]
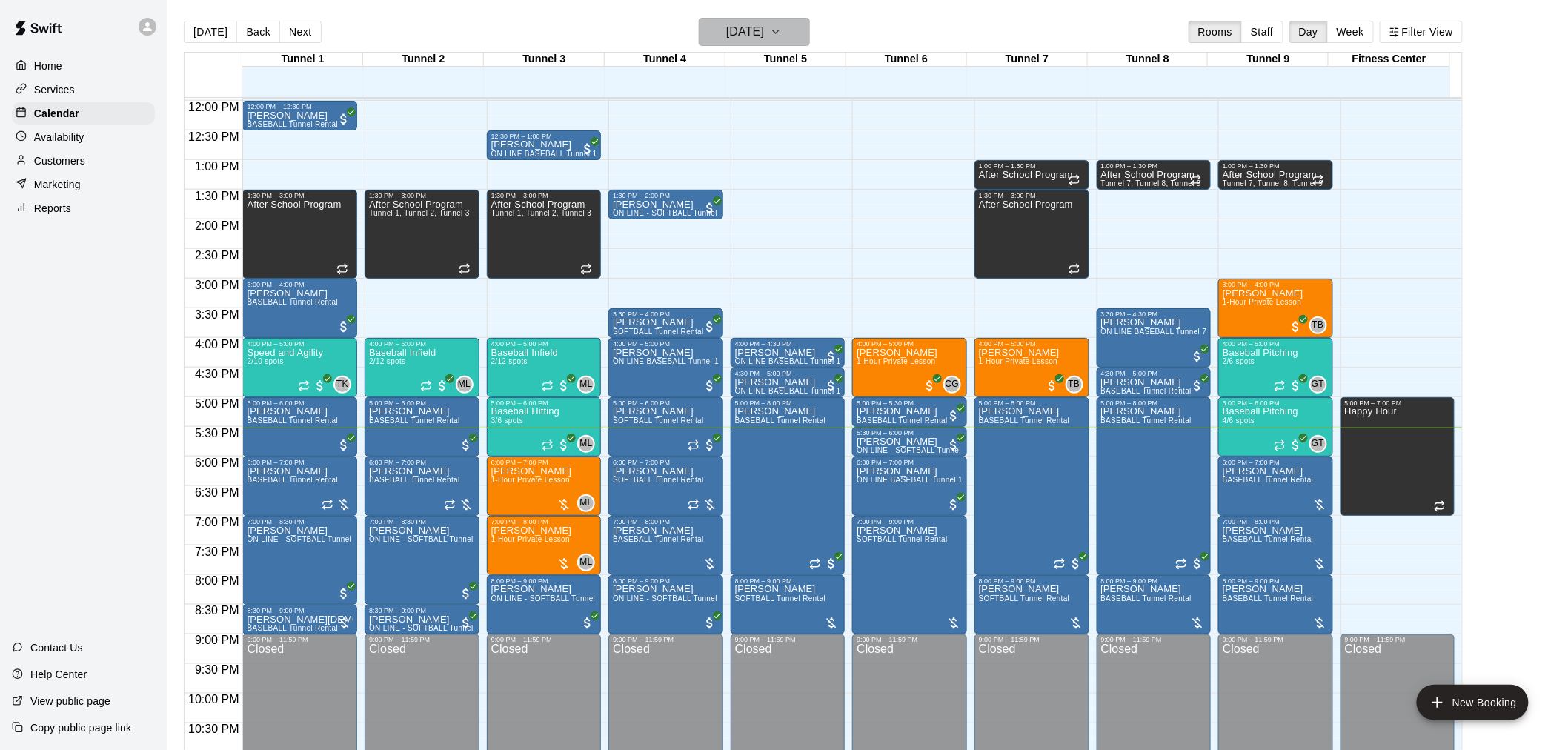
click at [764, 40] on h6 "[DATE]" at bounding box center [745, 32] width 38 height 21
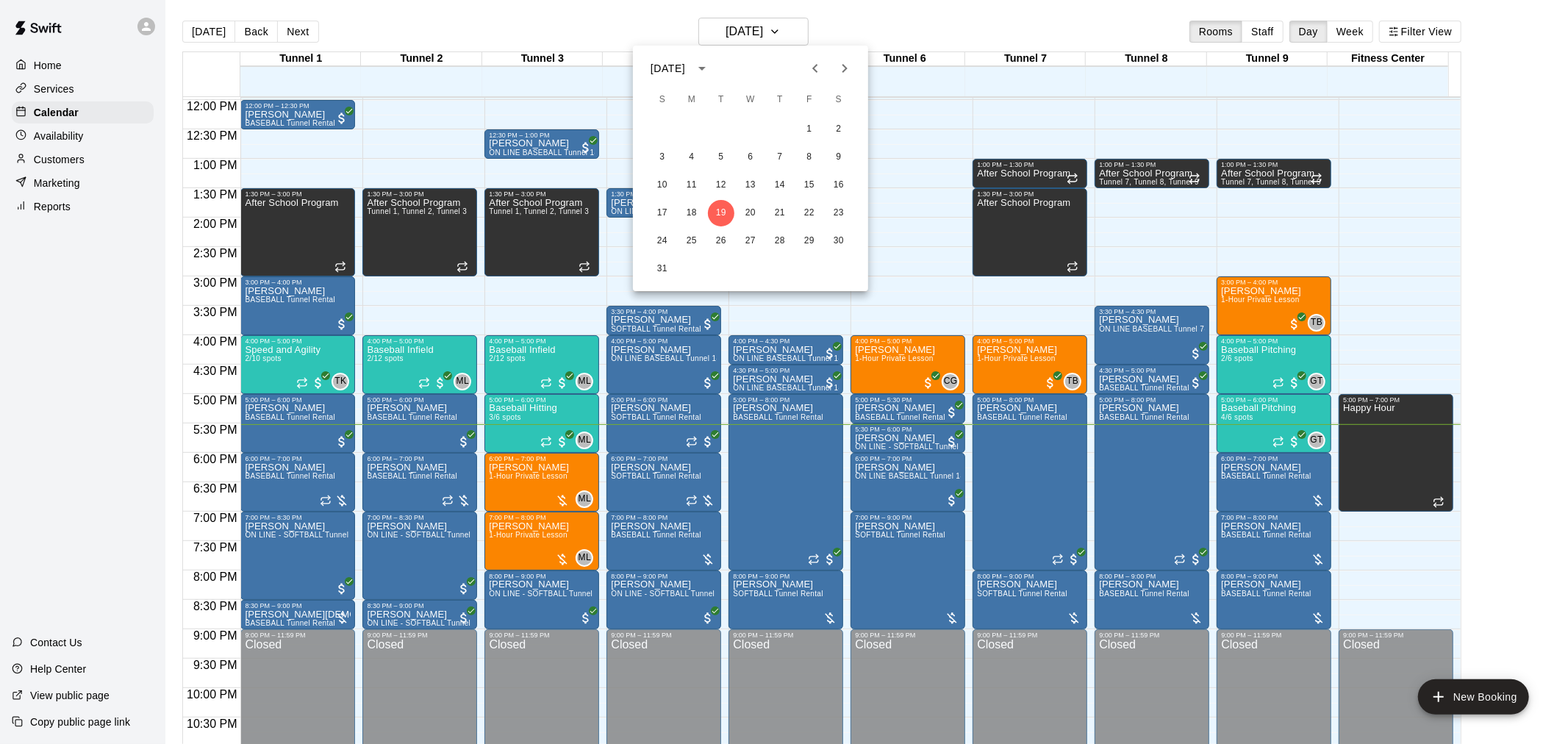
click at [850, 69] on icon "Next month" at bounding box center [844, 68] width 17 height 17
click at [753, 126] on button "3" at bounding box center [750, 129] width 27 height 27
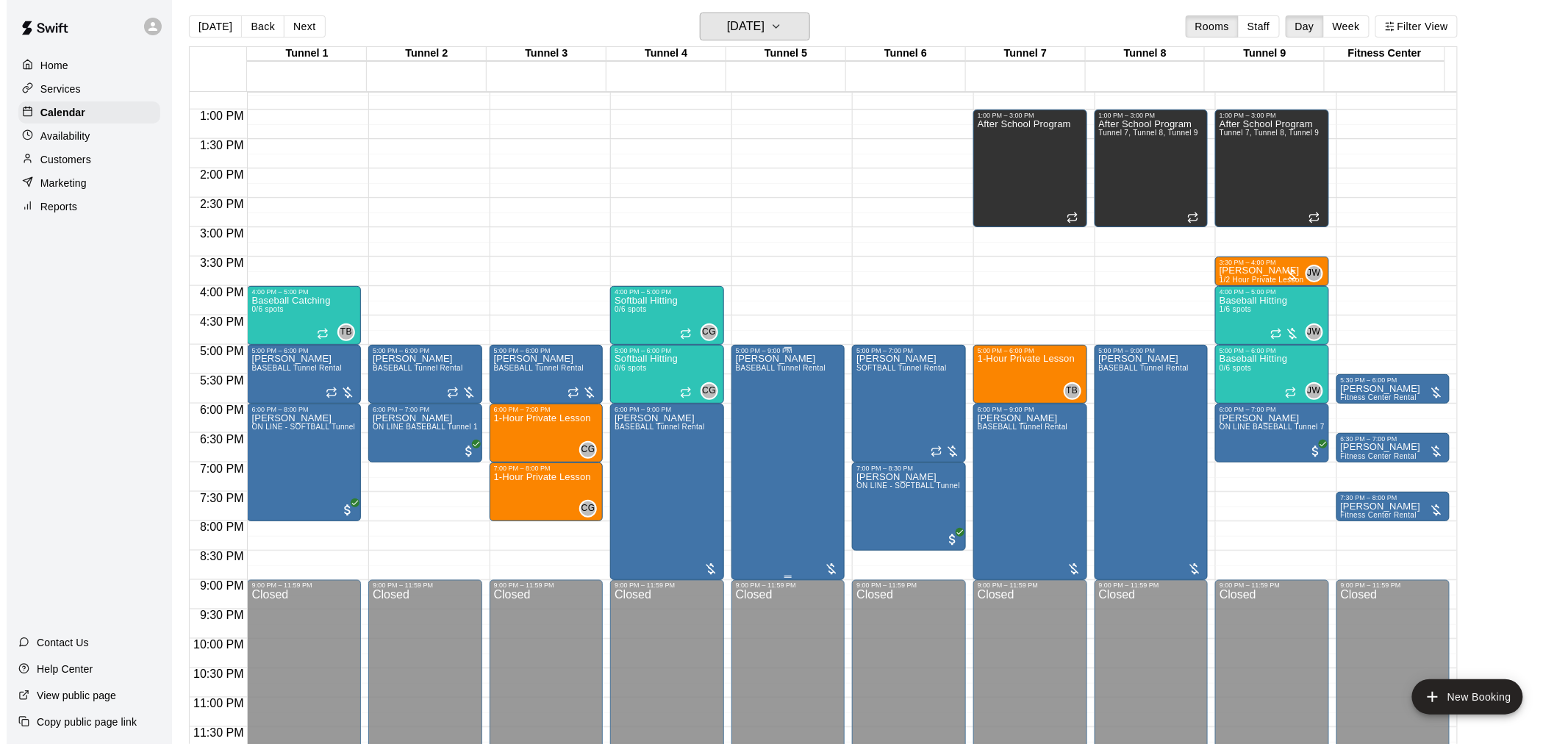
scroll to position [23, 0]
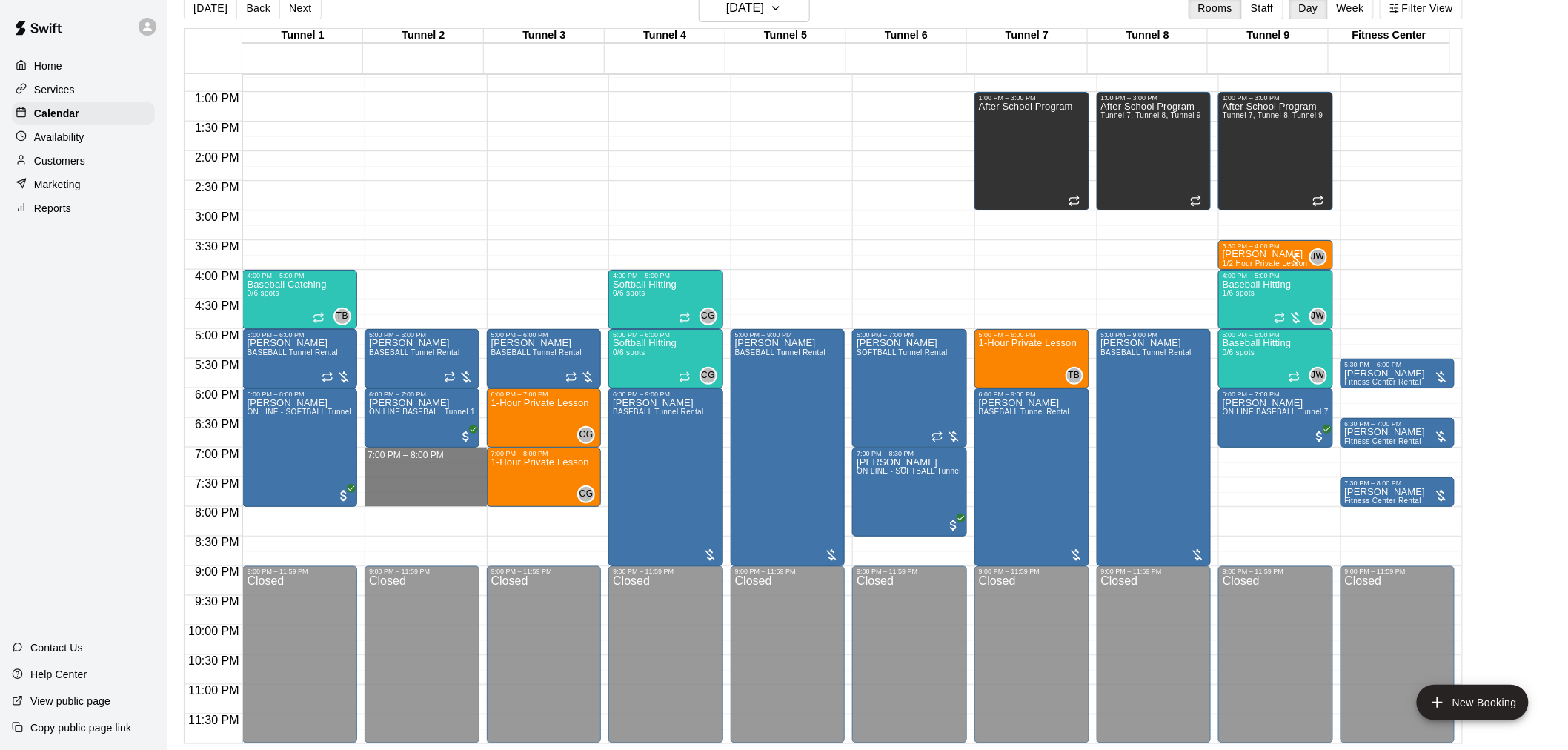
drag, startPoint x: 393, startPoint y: 451, endPoint x: 394, endPoint y: 505, distance: 54.0
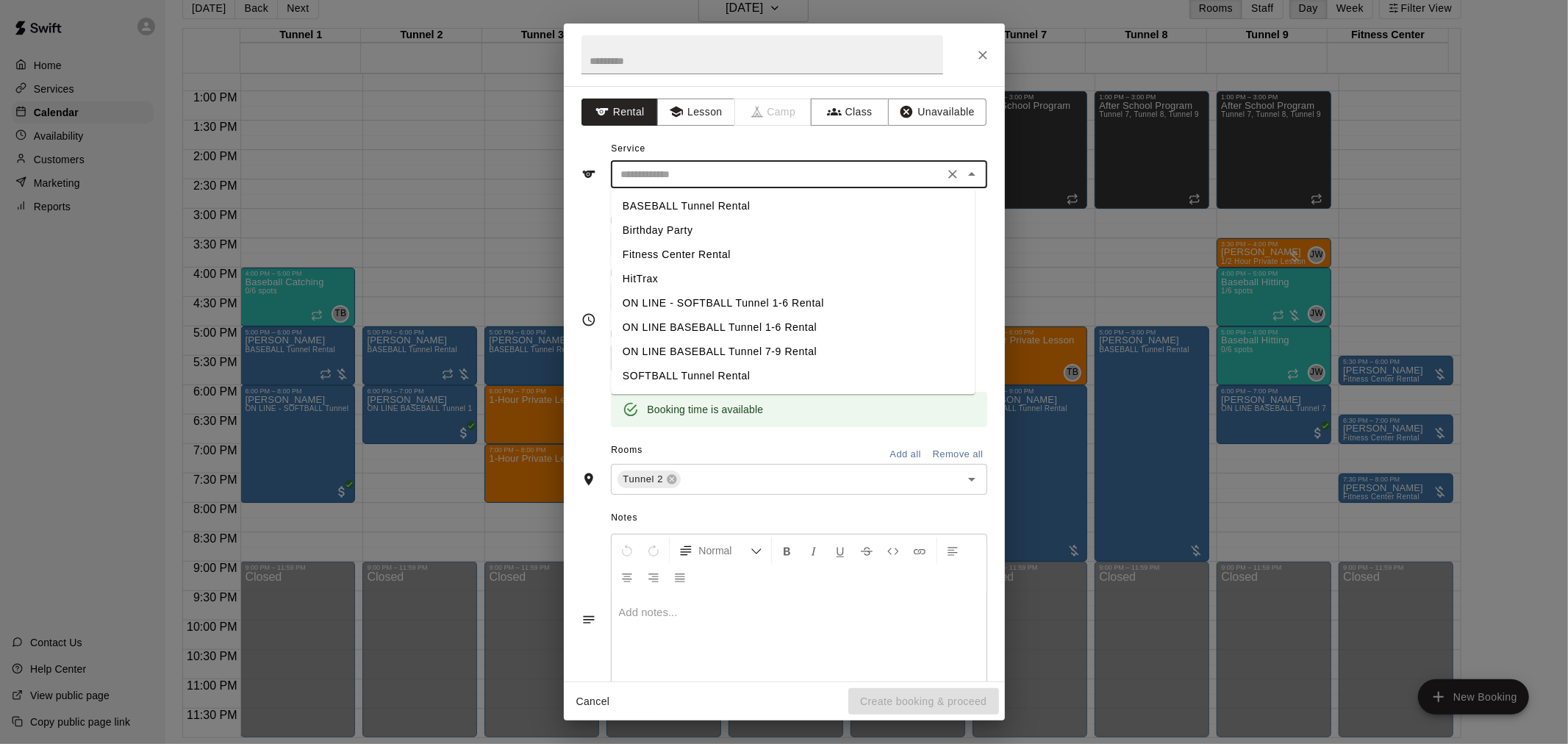
click at [658, 180] on input "text" at bounding box center [777, 174] width 324 height 18
click at [692, 207] on li "BASEBALL Tunnel Rental" at bounding box center [793, 206] width 364 height 24
type input "**********"
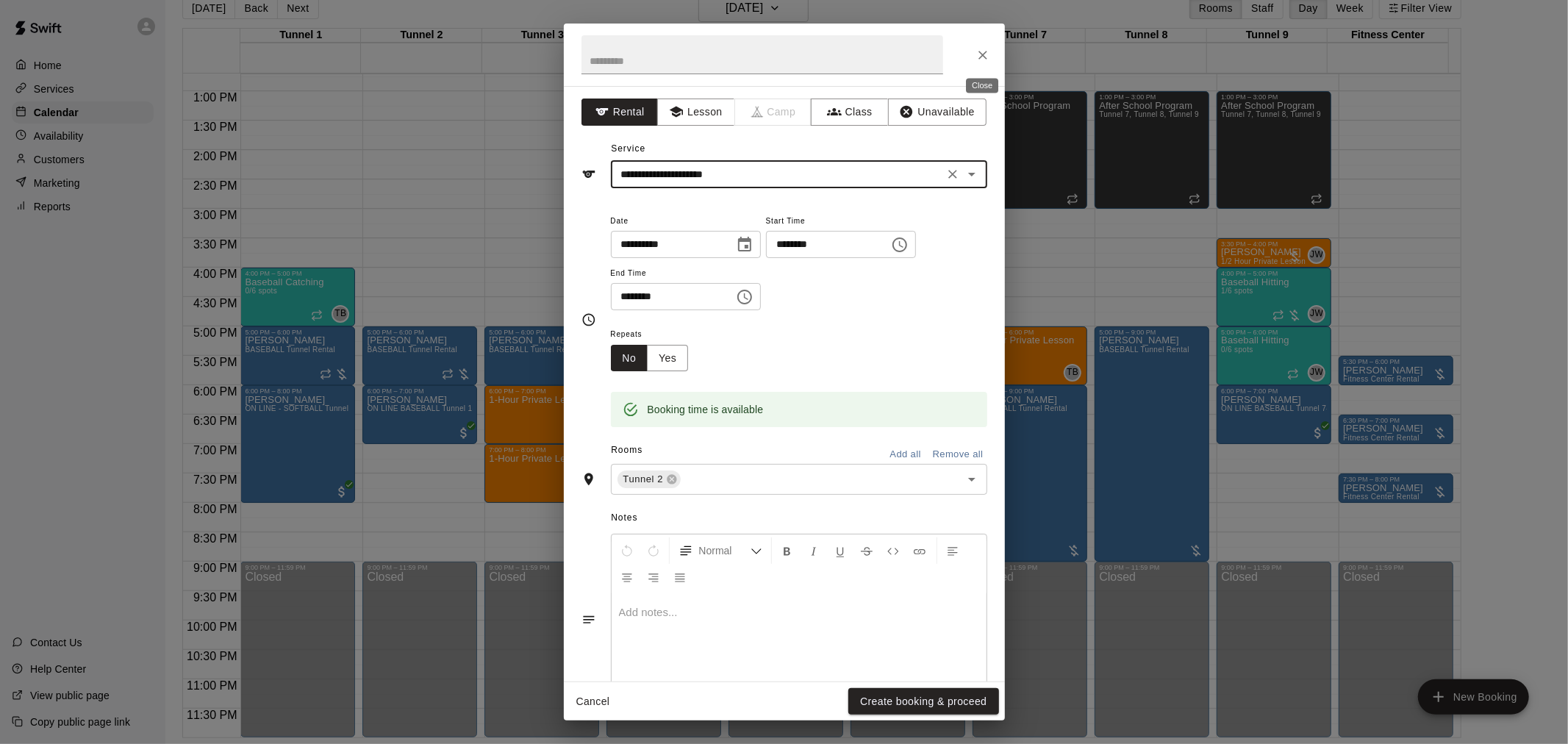
click at [980, 43] on button "Close" at bounding box center [983, 55] width 27 height 27
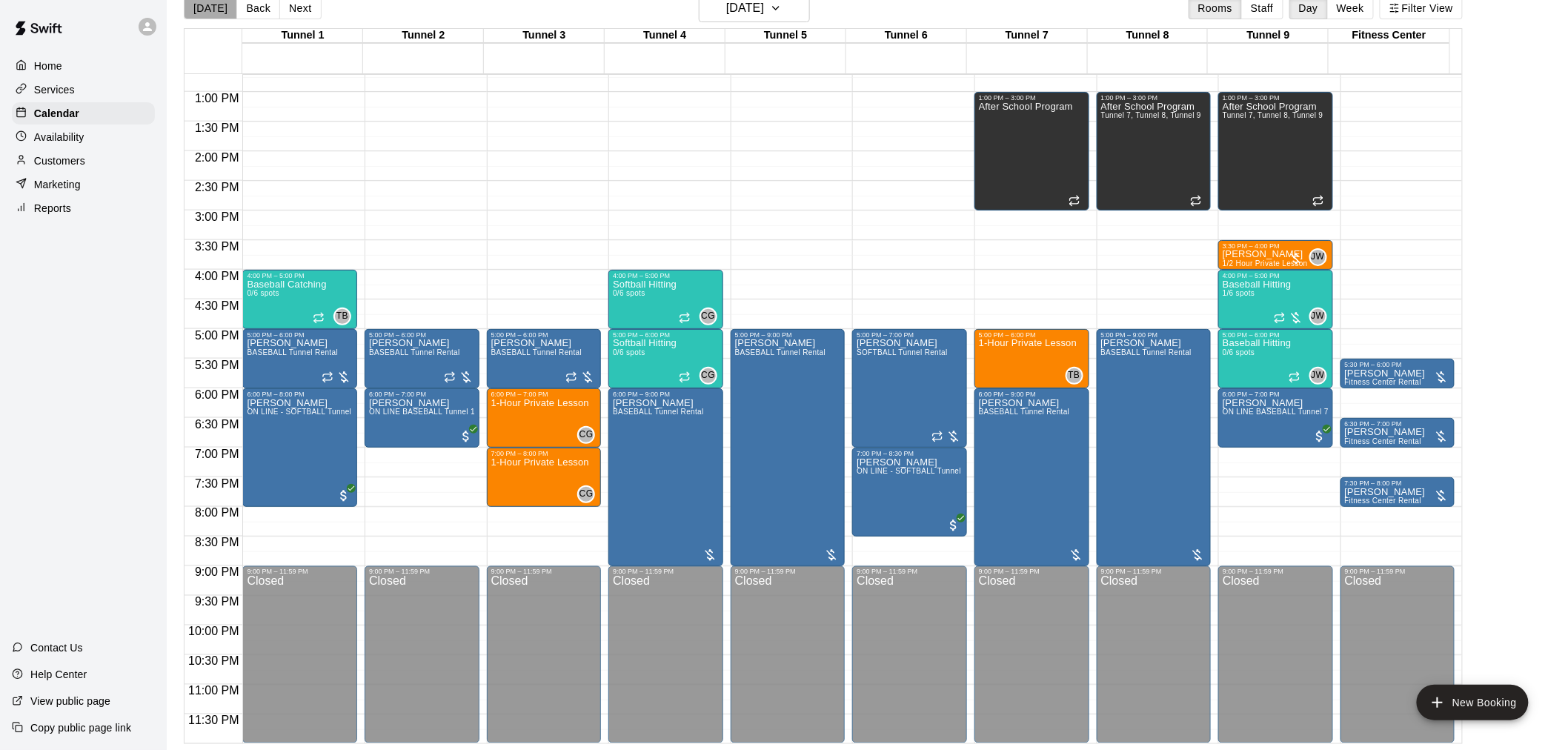
click at [216, 12] on button "[DATE]" at bounding box center [210, 9] width 53 height 23
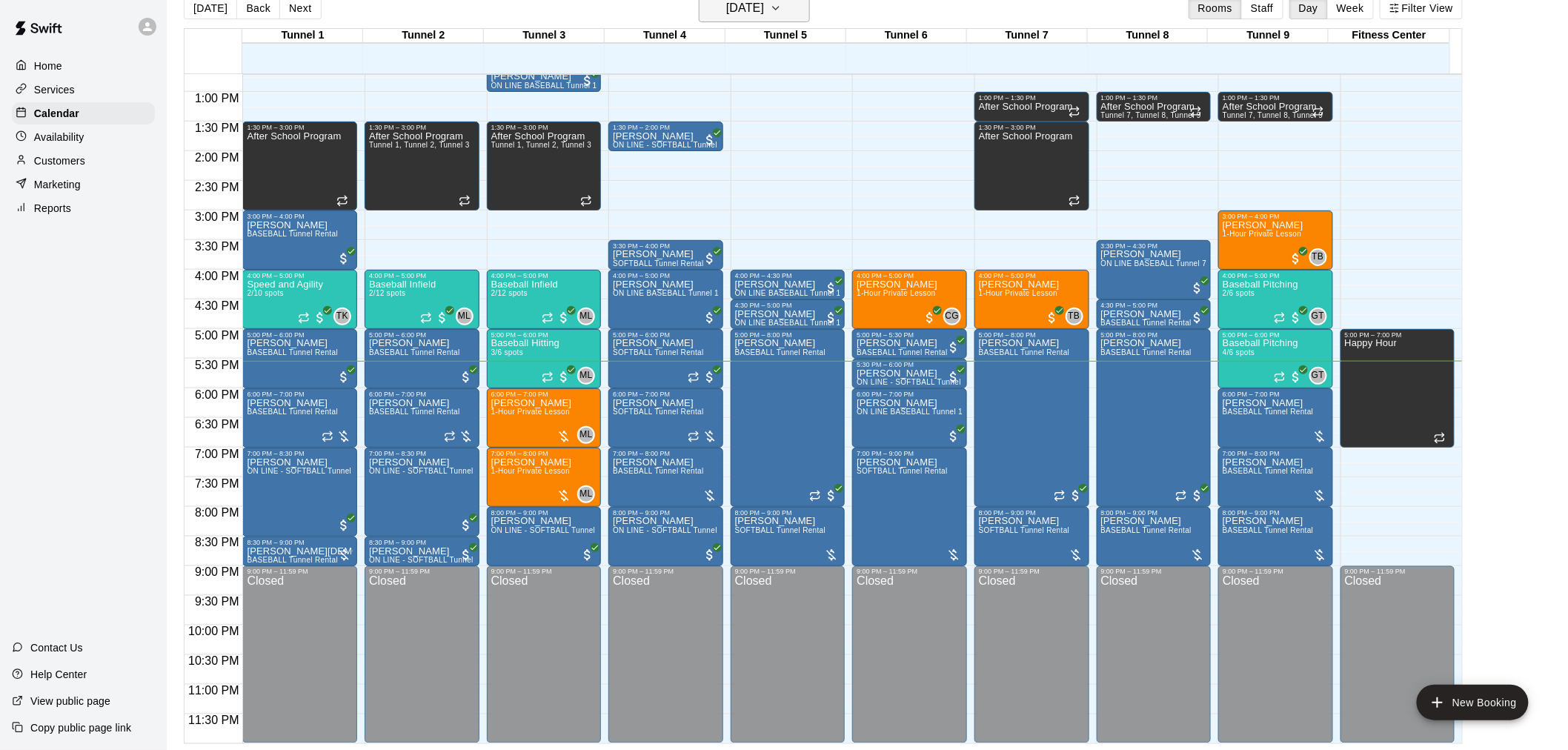
click at [741, 3] on h6 "[DATE]" at bounding box center [745, 8] width 38 height 21
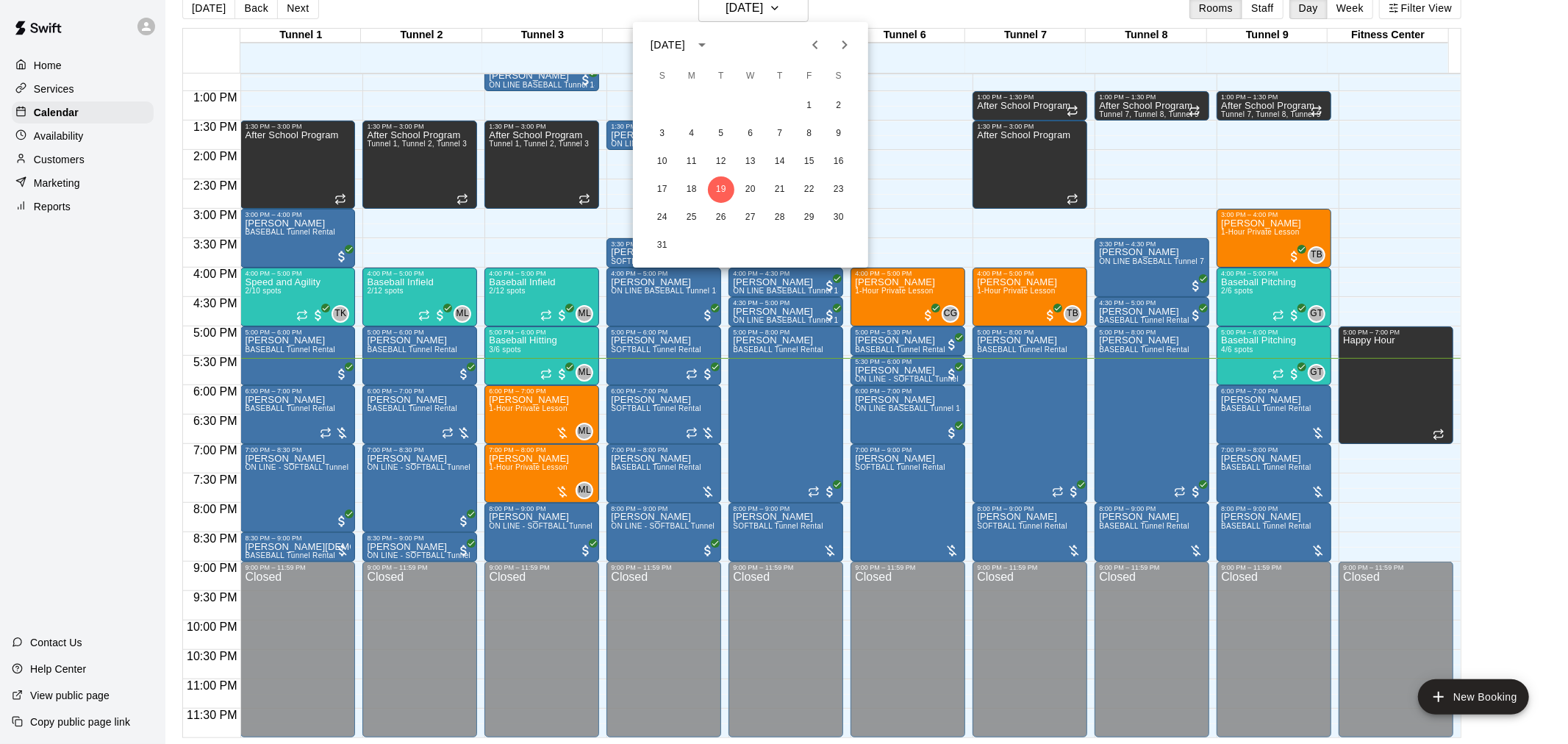
click at [846, 46] on icon "Next month" at bounding box center [845, 45] width 5 height 9
click at [719, 104] on button "2" at bounding box center [720, 106] width 27 height 27
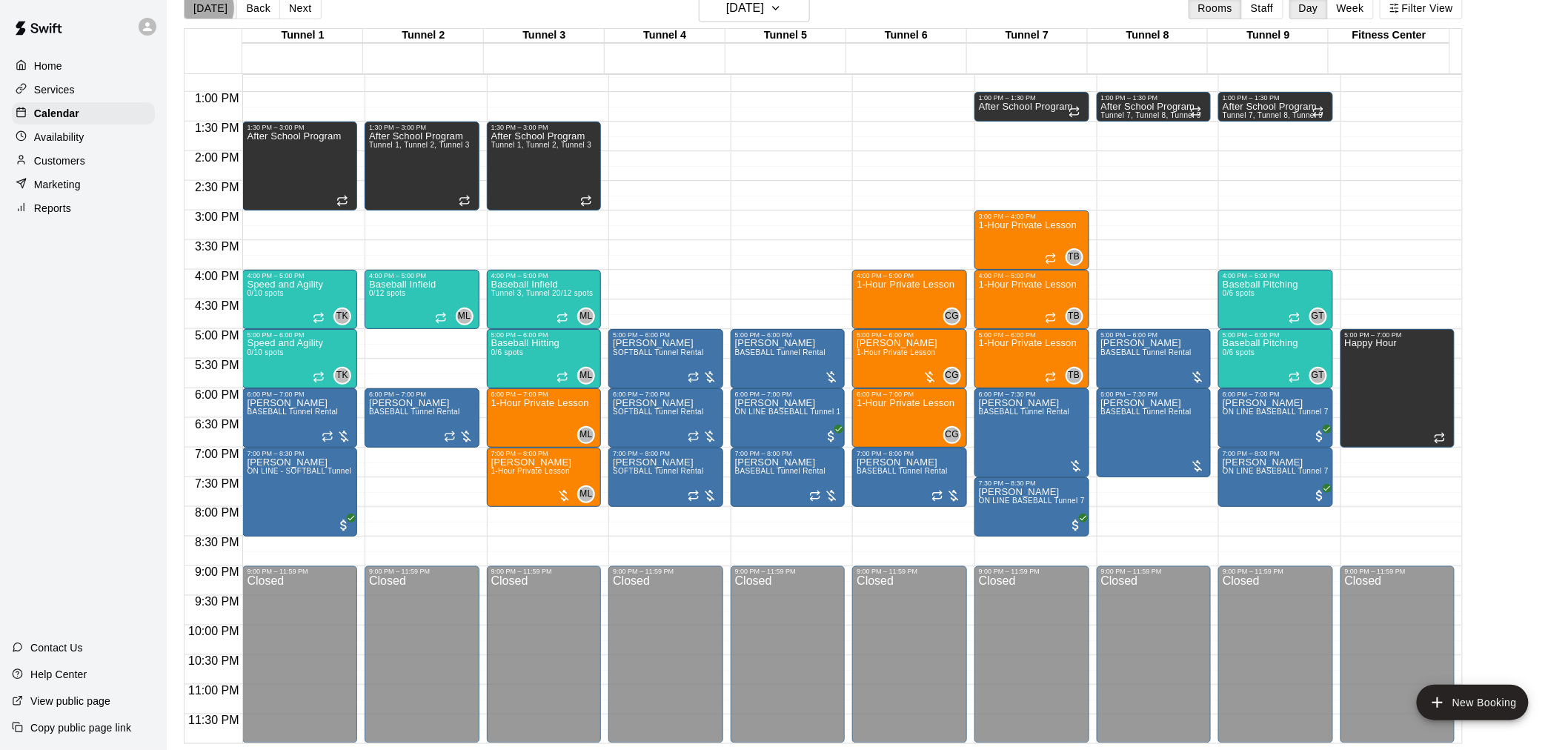
click at [204, 8] on button "[DATE]" at bounding box center [210, 9] width 53 height 23
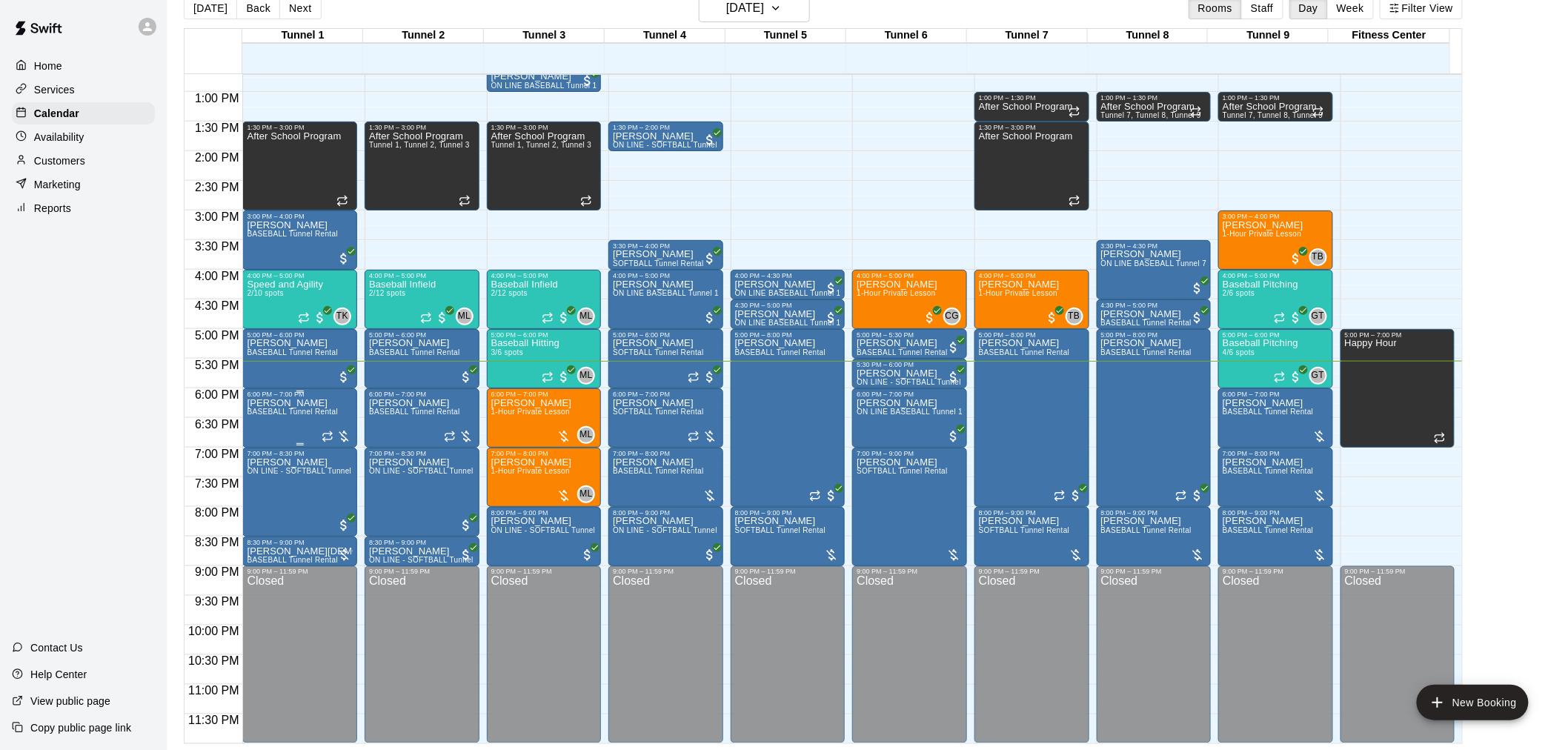
click at [279, 414] on span "BASEBALL Tunnel Rental" at bounding box center [292, 411] width 91 height 8
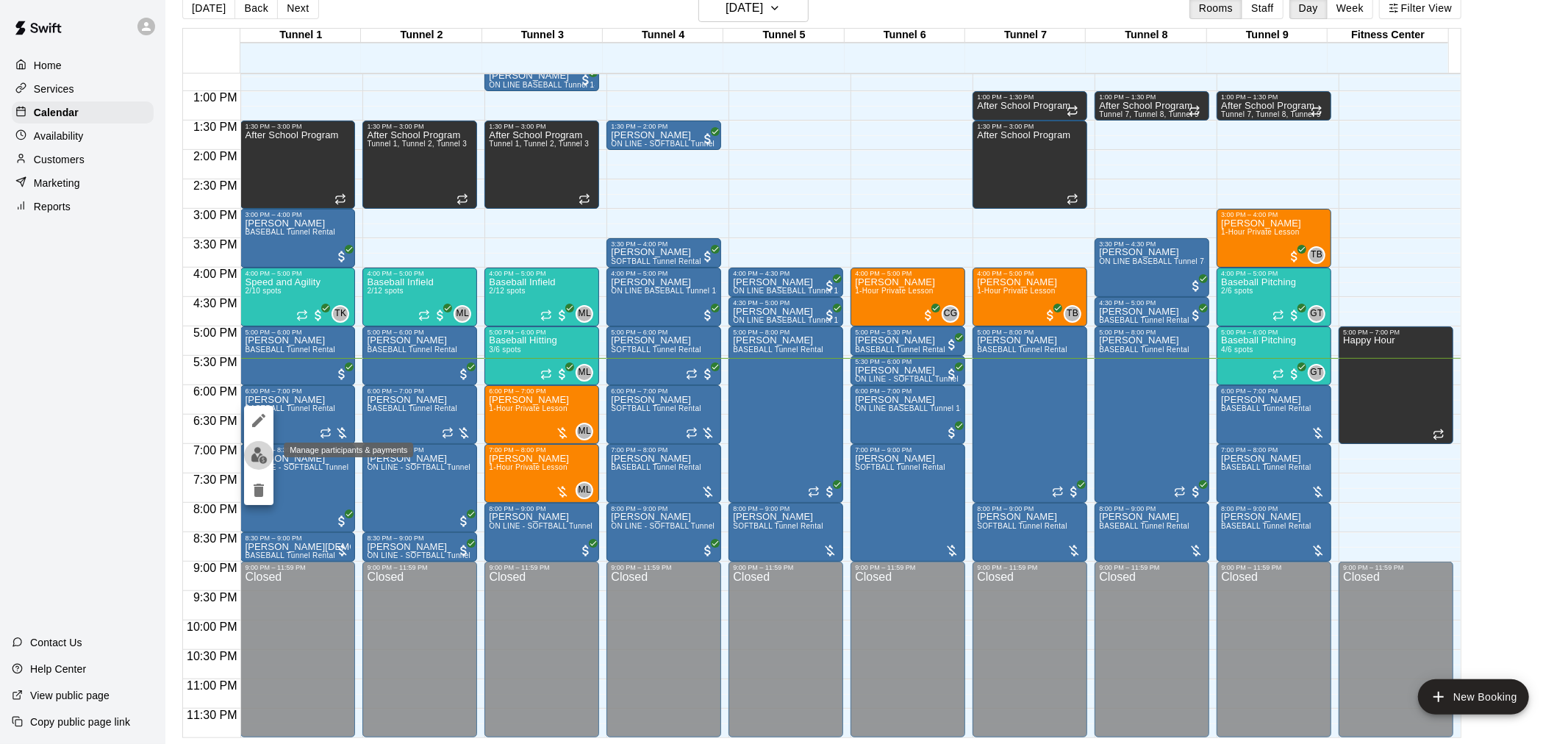
click at [264, 456] on img "edit" at bounding box center [259, 456] width 17 height 17
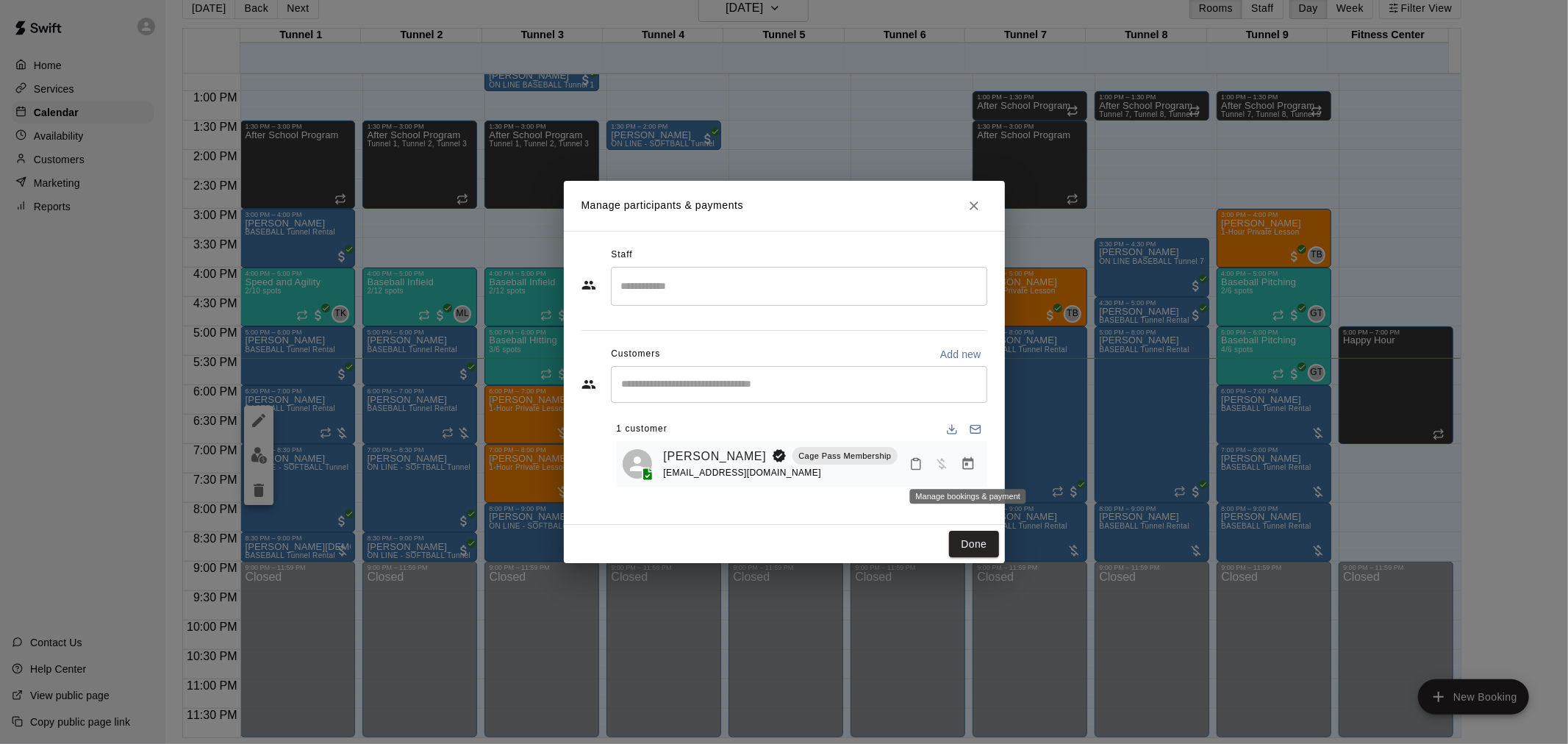
click at [971, 473] on button "Manage bookings & payment" at bounding box center [967, 464] width 27 height 27
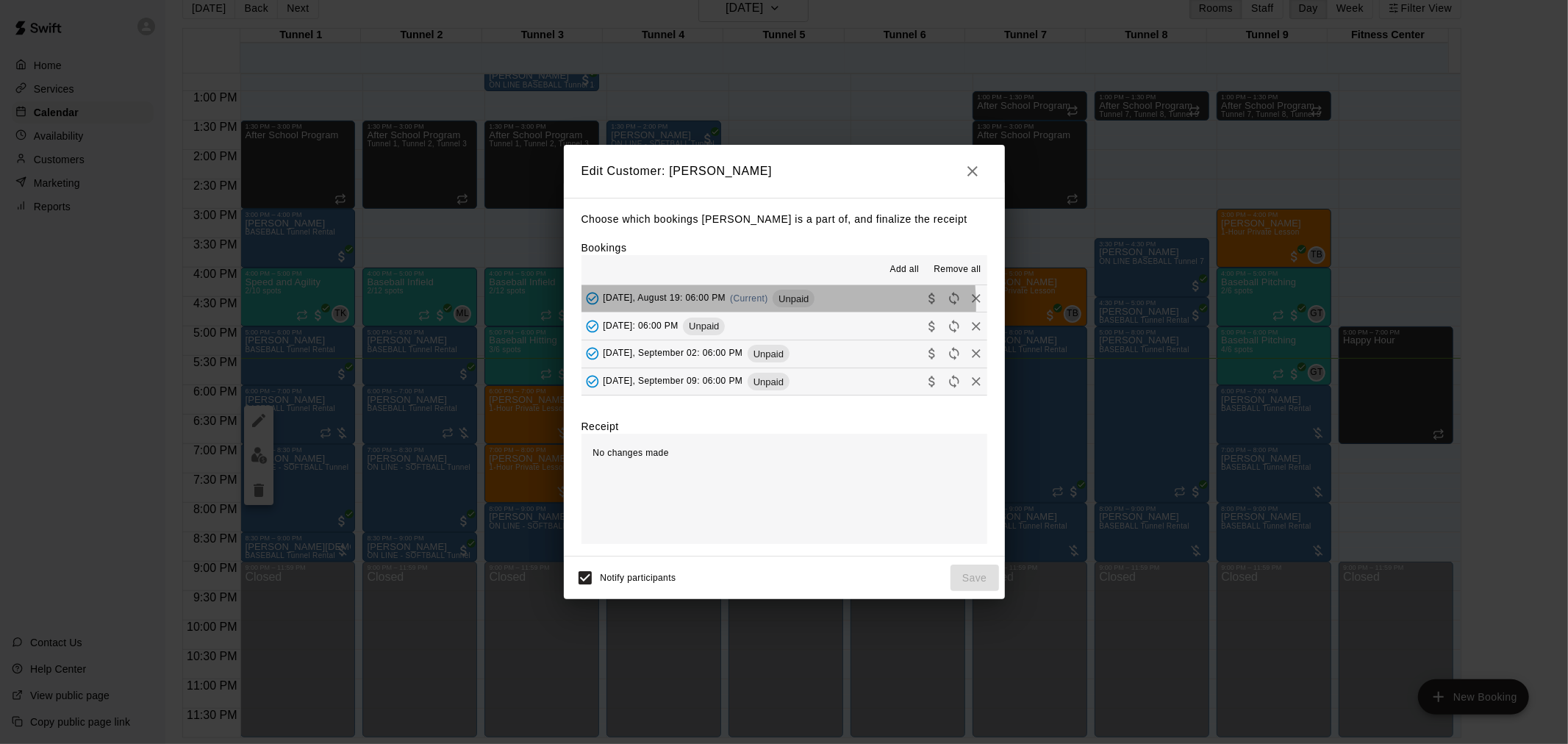
click at [752, 307] on div "[DATE], August 19: 06:00 PM (Current) Unpaid" at bounding box center [699, 299] width 234 height 22
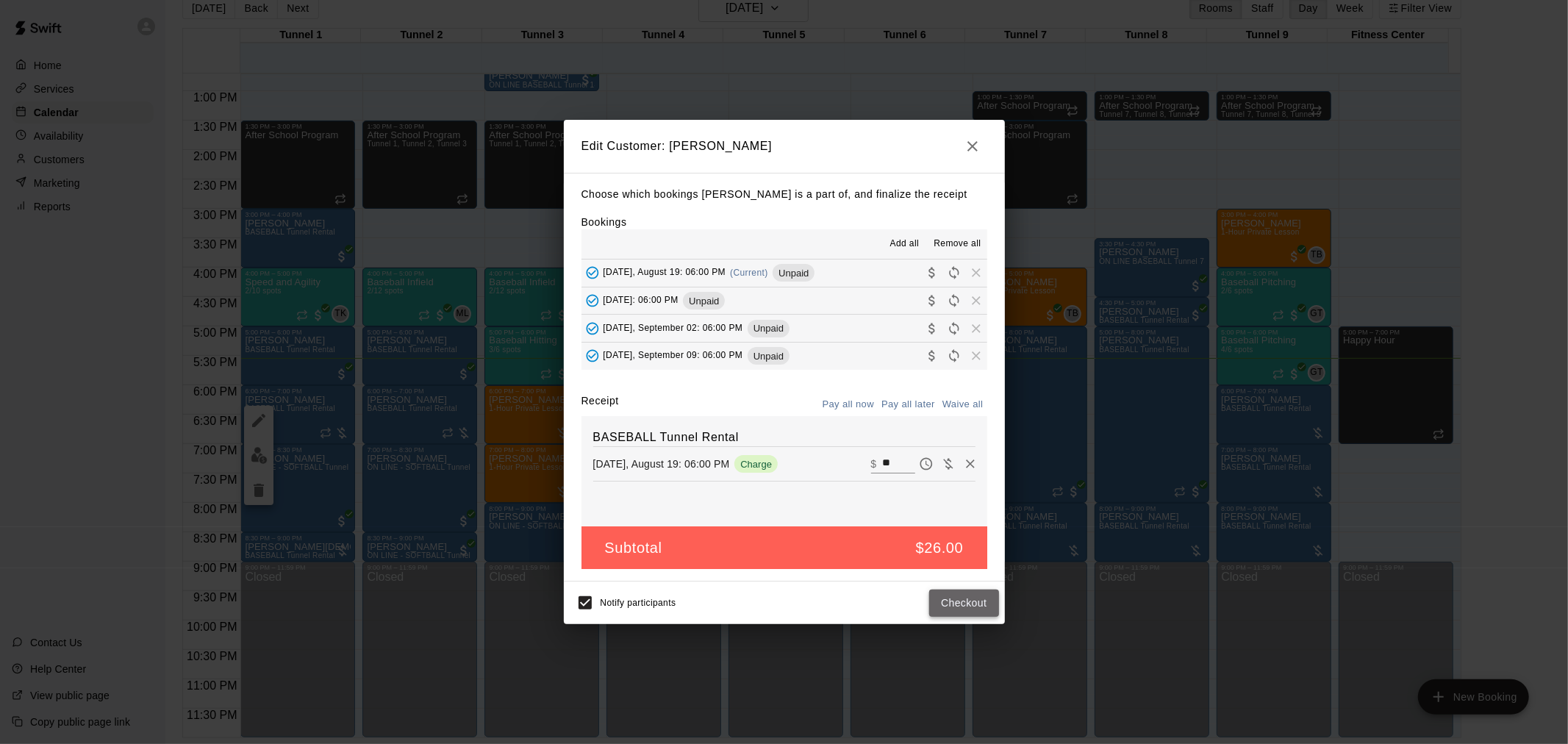
click at [966, 598] on button "Checkout" at bounding box center [964, 604] width 69 height 28
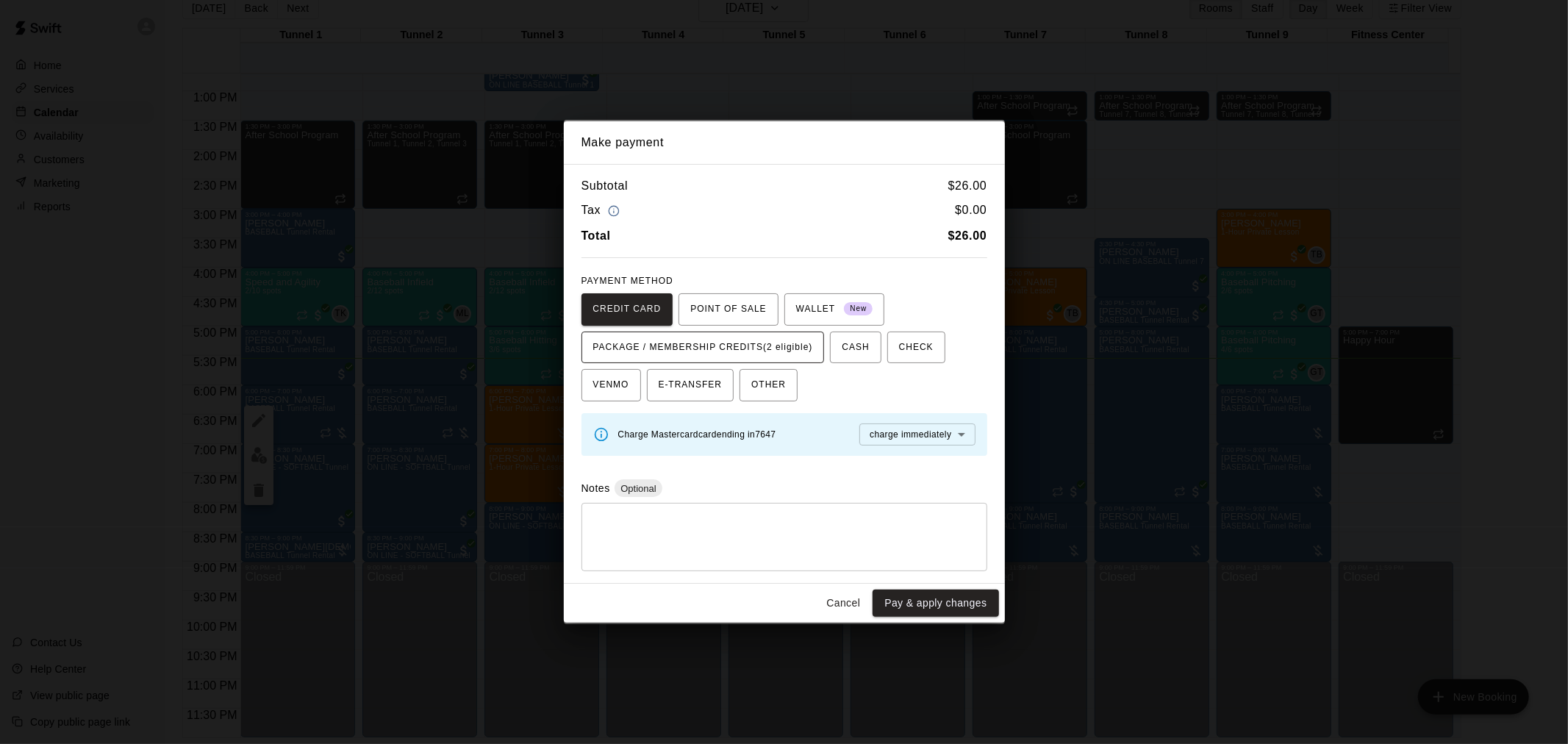
click at [769, 341] on span "PACKAGE / MEMBERSHIP CREDITS (2 eligible)" at bounding box center [702, 347] width 219 height 23
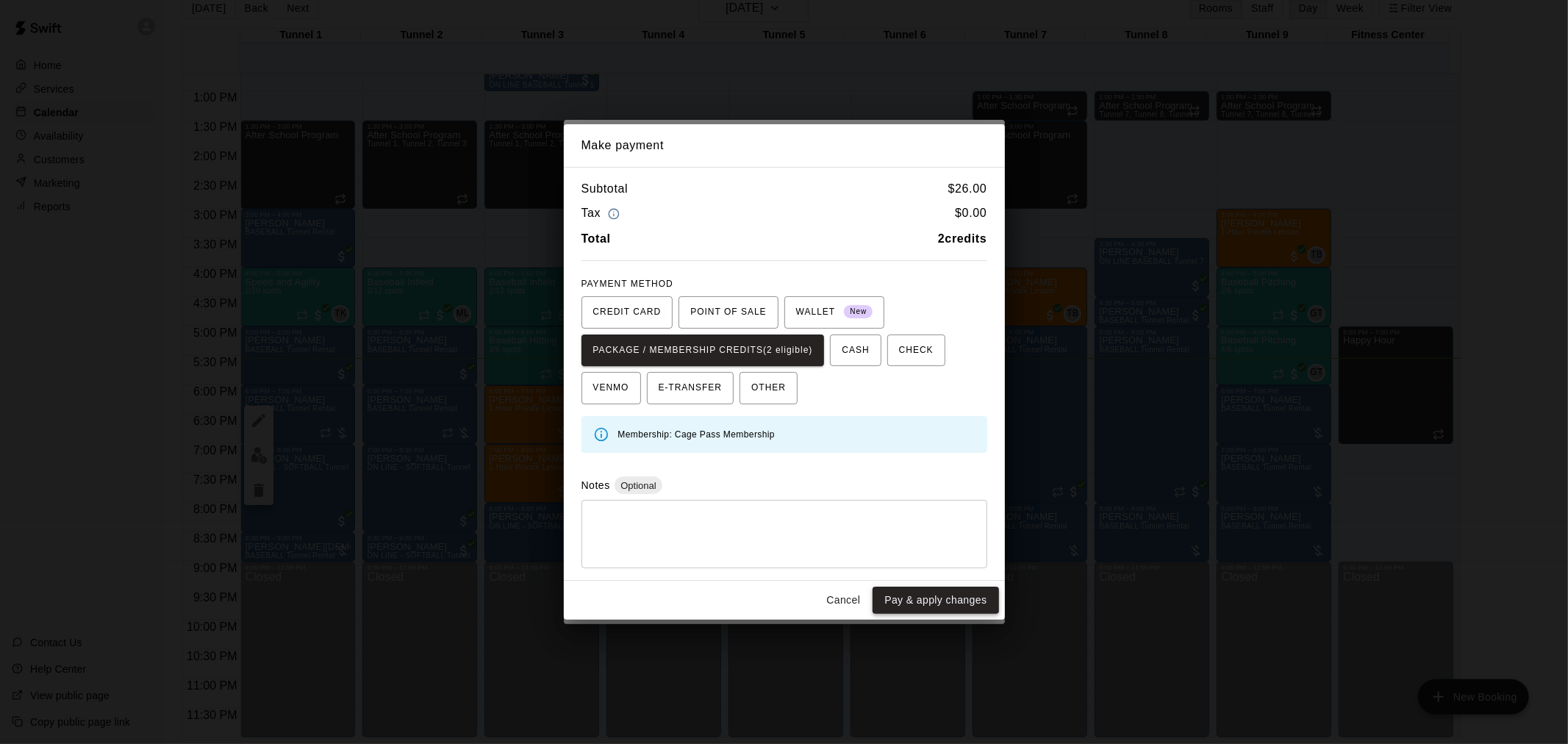
click at [974, 611] on button "Pay & apply changes" at bounding box center [935, 601] width 126 height 28
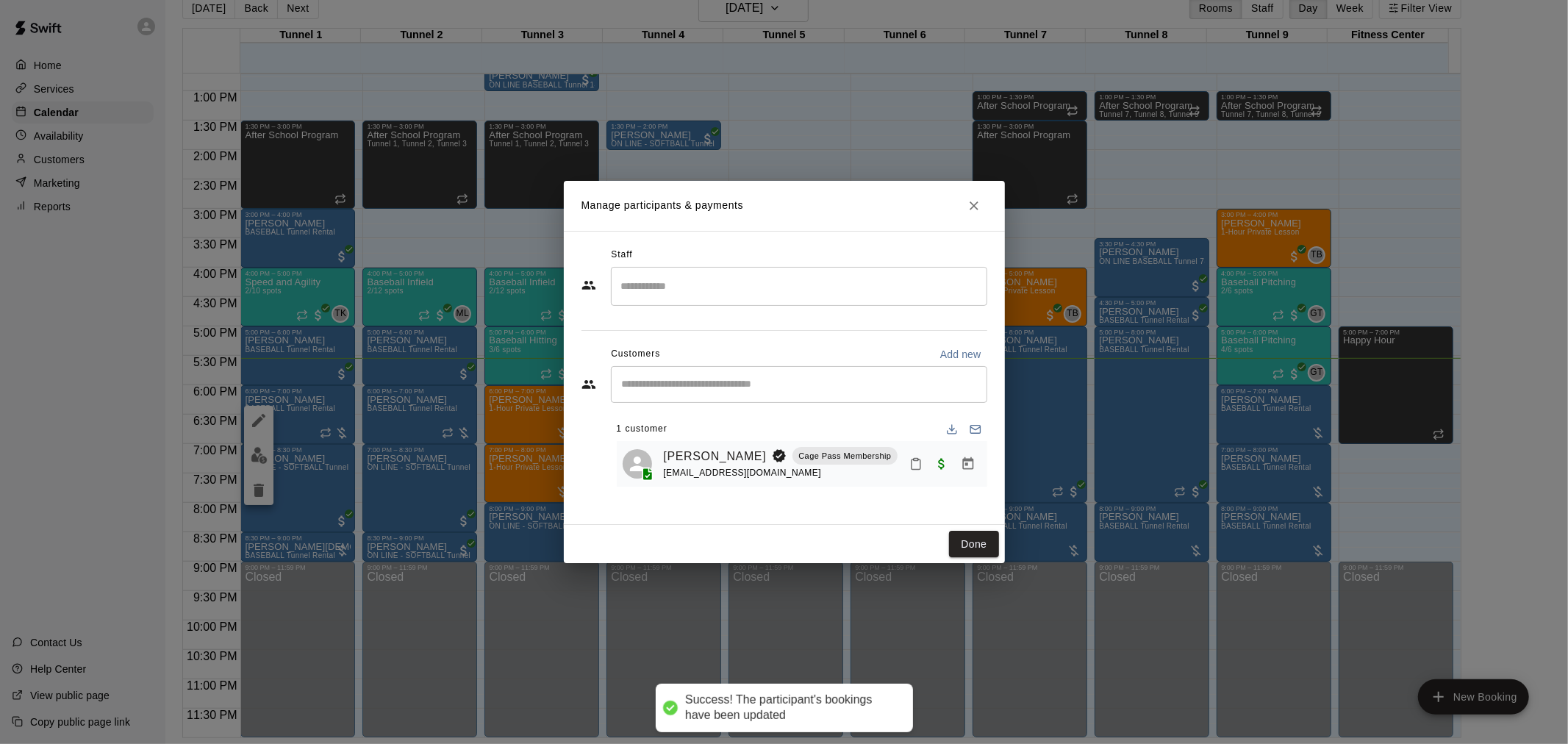
click at [963, 554] on button "Done" at bounding box center [973, 545] width 49 height 28
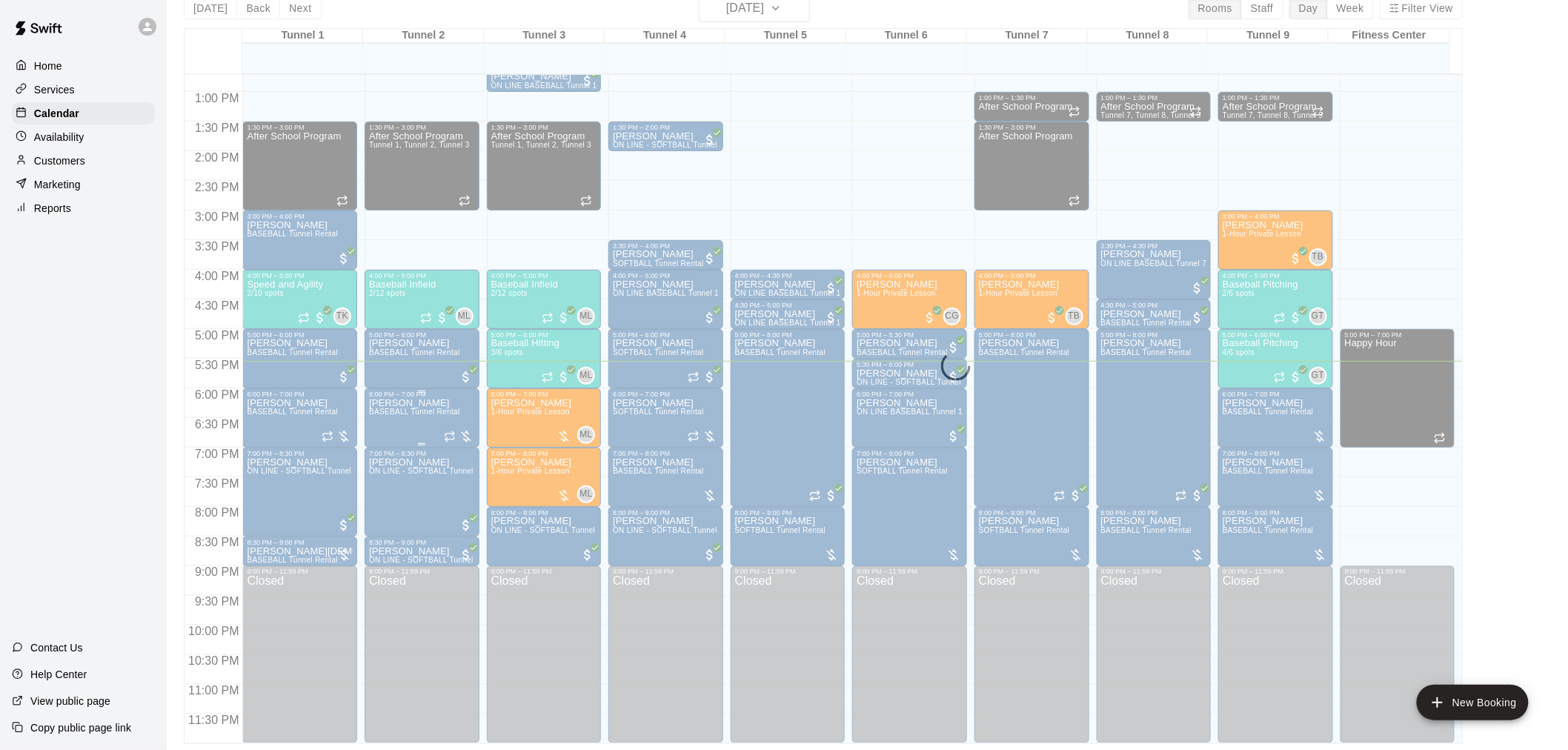
click at [409, 414] on span "BASEBALL Tunnel Rental" at bounding box center [414, 411] width 91 height 8
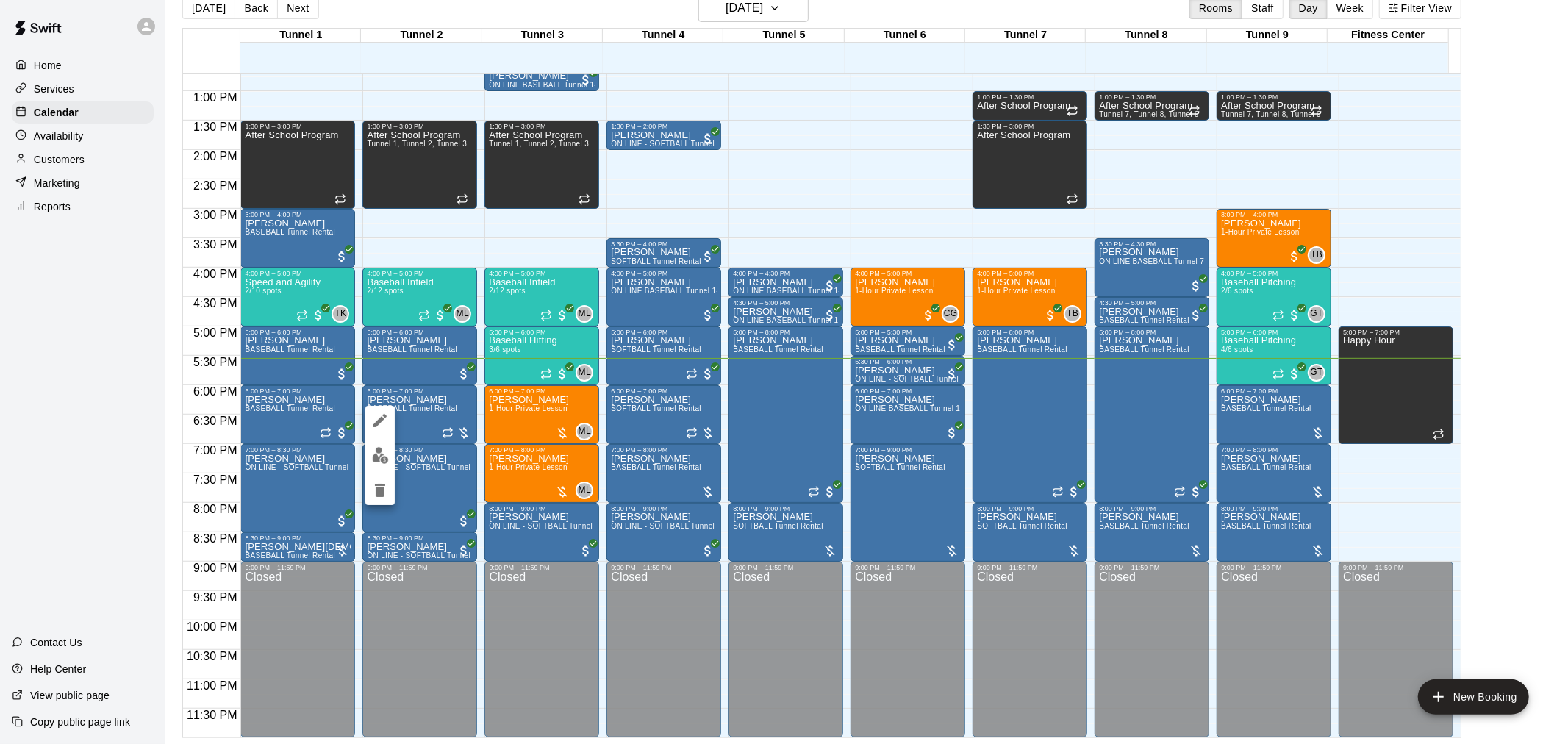
click at [378, 462] on img "edit" at bounding box center [380, 456] width 17 height 17
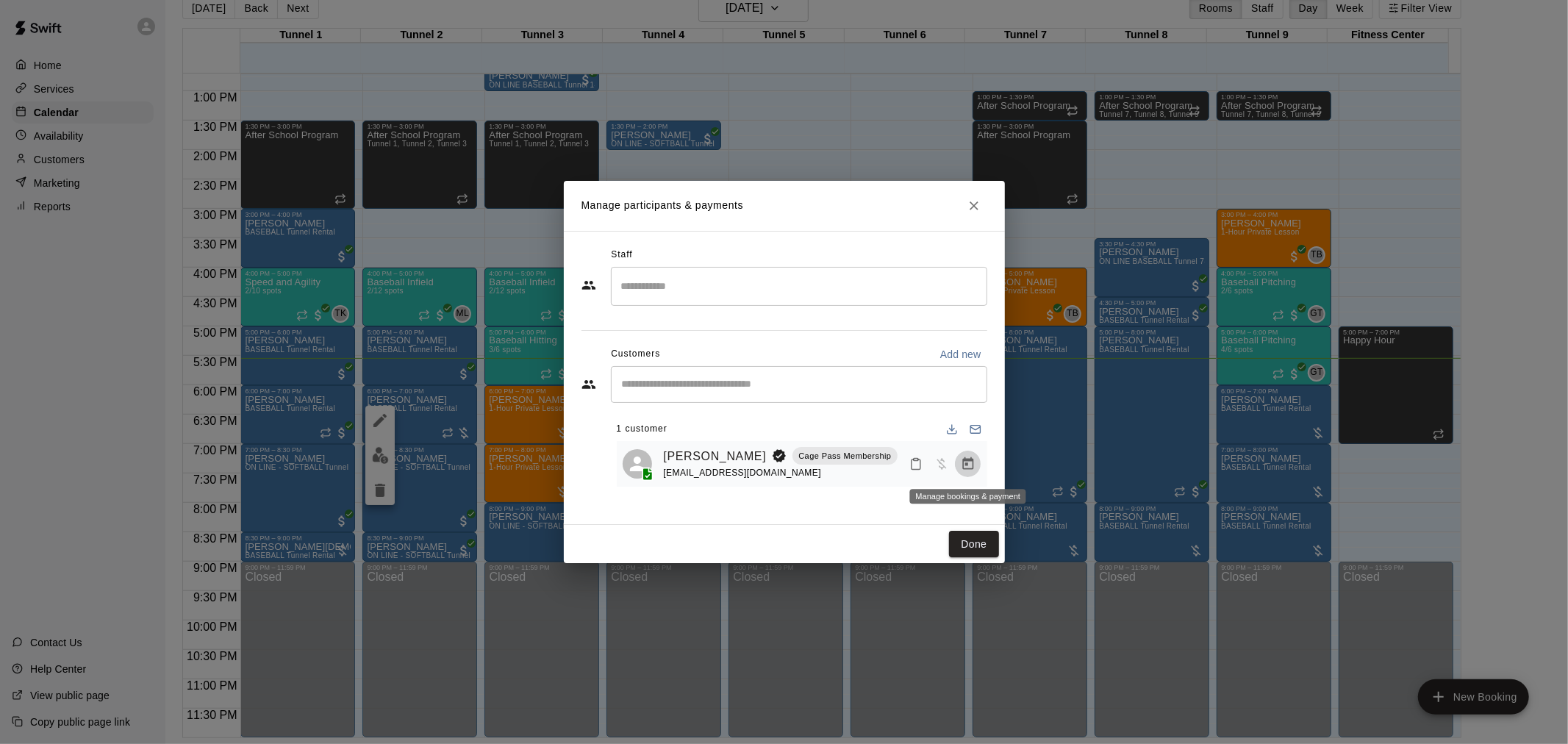
click at [963, 468] on icon "Manage bookings & payment" at bounding box center [967, 463] width 11 height 13
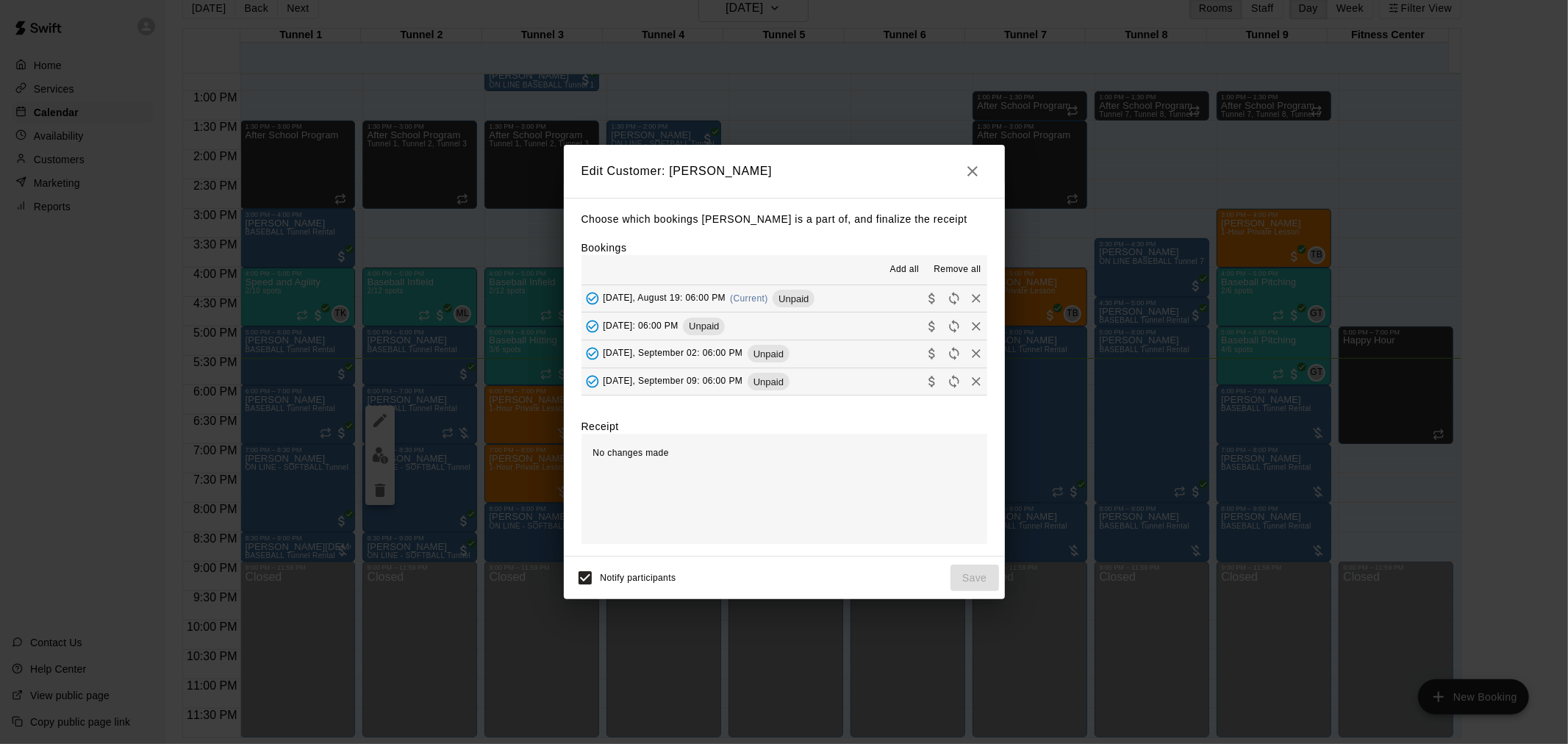
click at [737, 306] on div "[DATE], August 19: 06:00 PM (Current) Unpaid" at bounding box center [699, 299] width 234 height 22
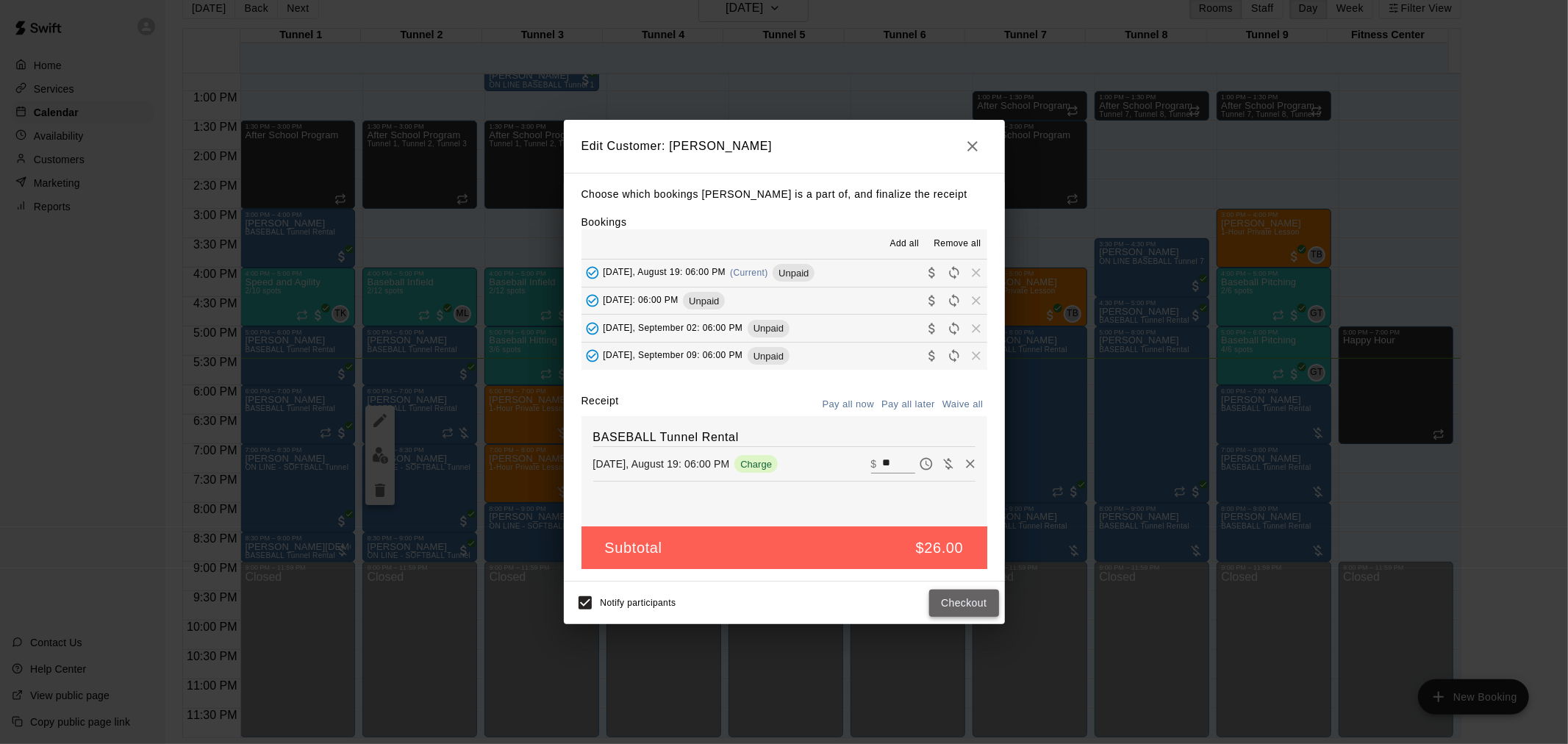
click at [983, 594] on button "Checkout" at bounding box center [964, 604] width 69 height 28
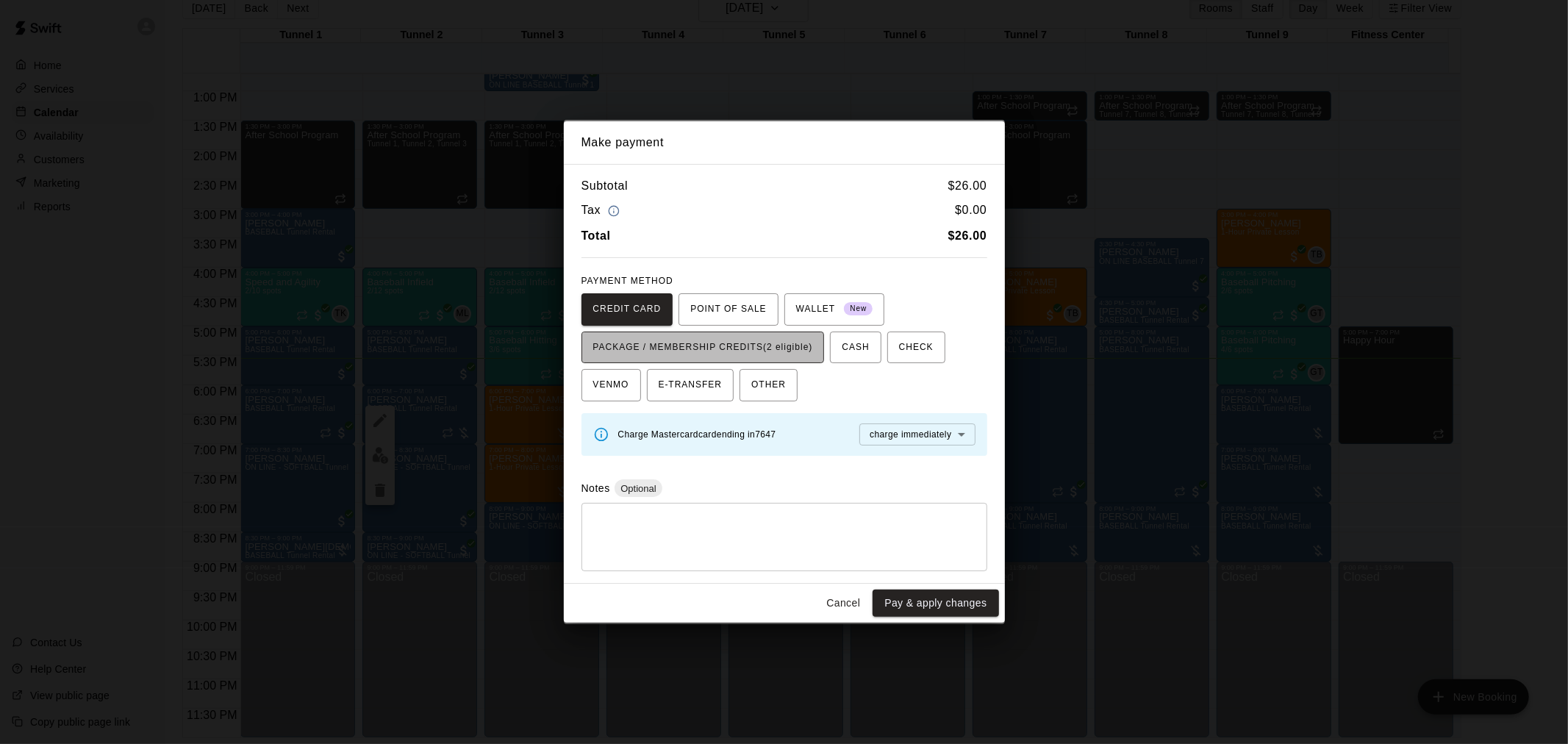
click at [799, 349] on span "PACKAGE / MEMBERSHIP CREDITS (2 eligible)" at bounding box center [702, 347] width 219 height 23
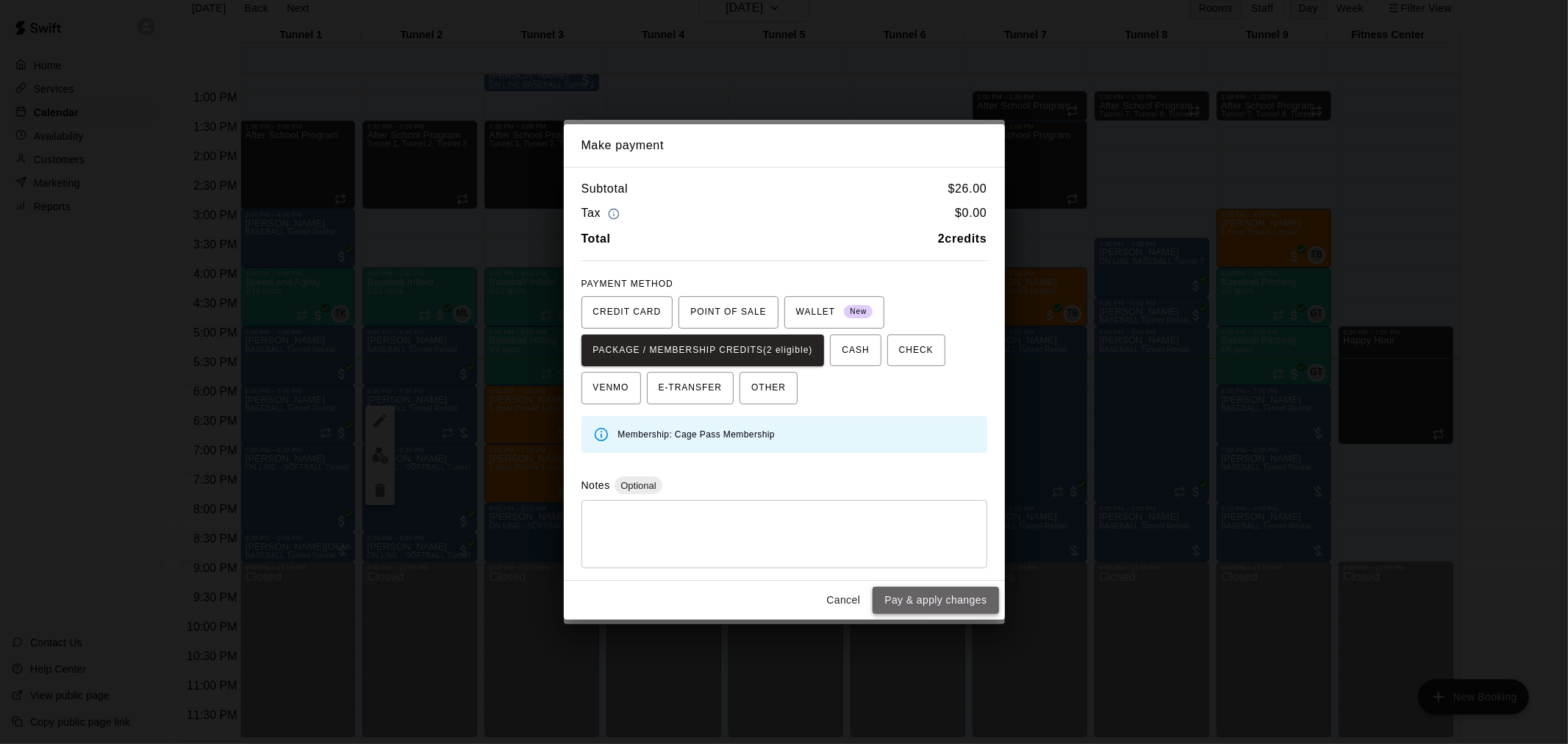
click at [950, 605] on button "Pay & apply changes" at bounding box center [935, 601] width 126 height 28
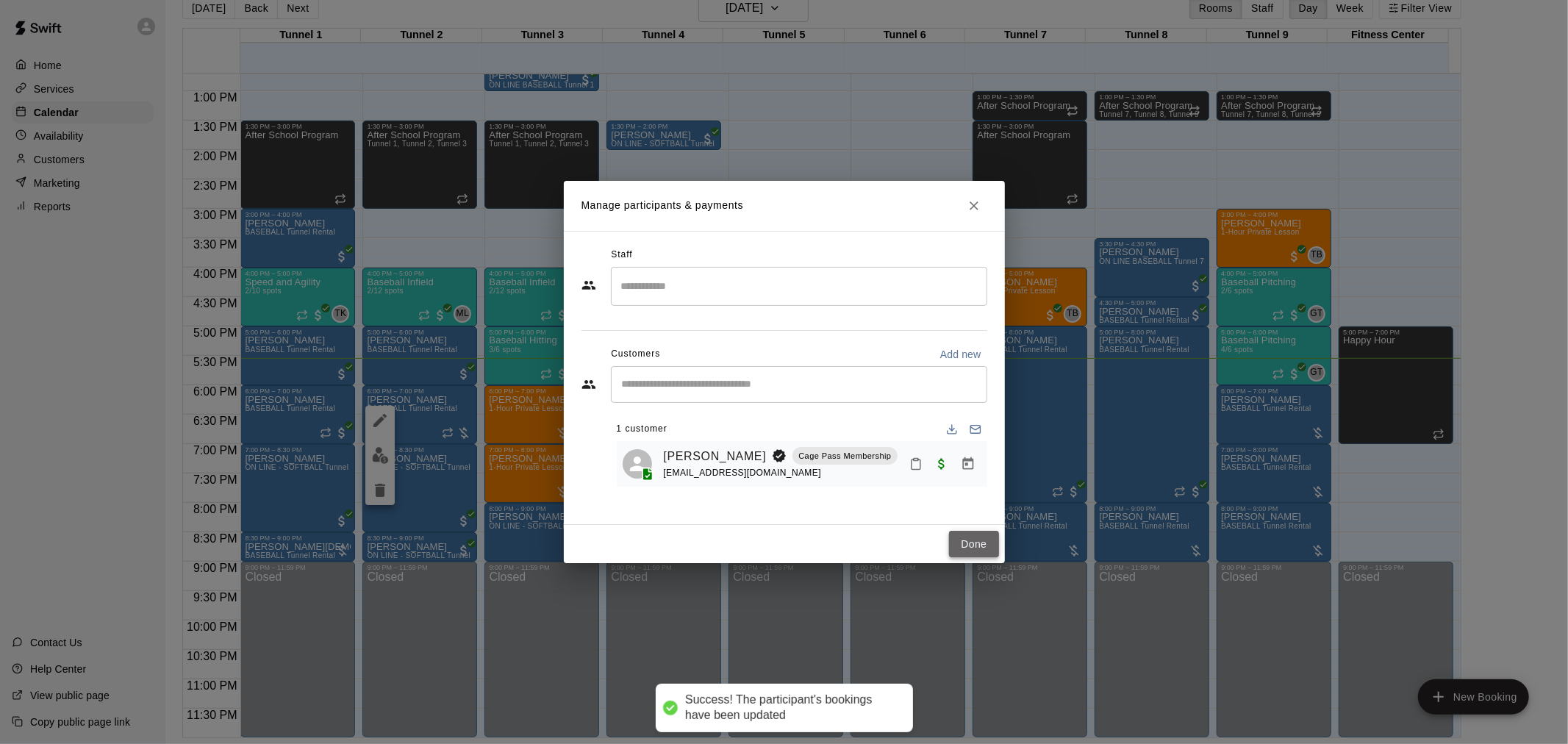
click at [965, 557] on button "Done" at bounding box center [973, 545] width 49 height 28
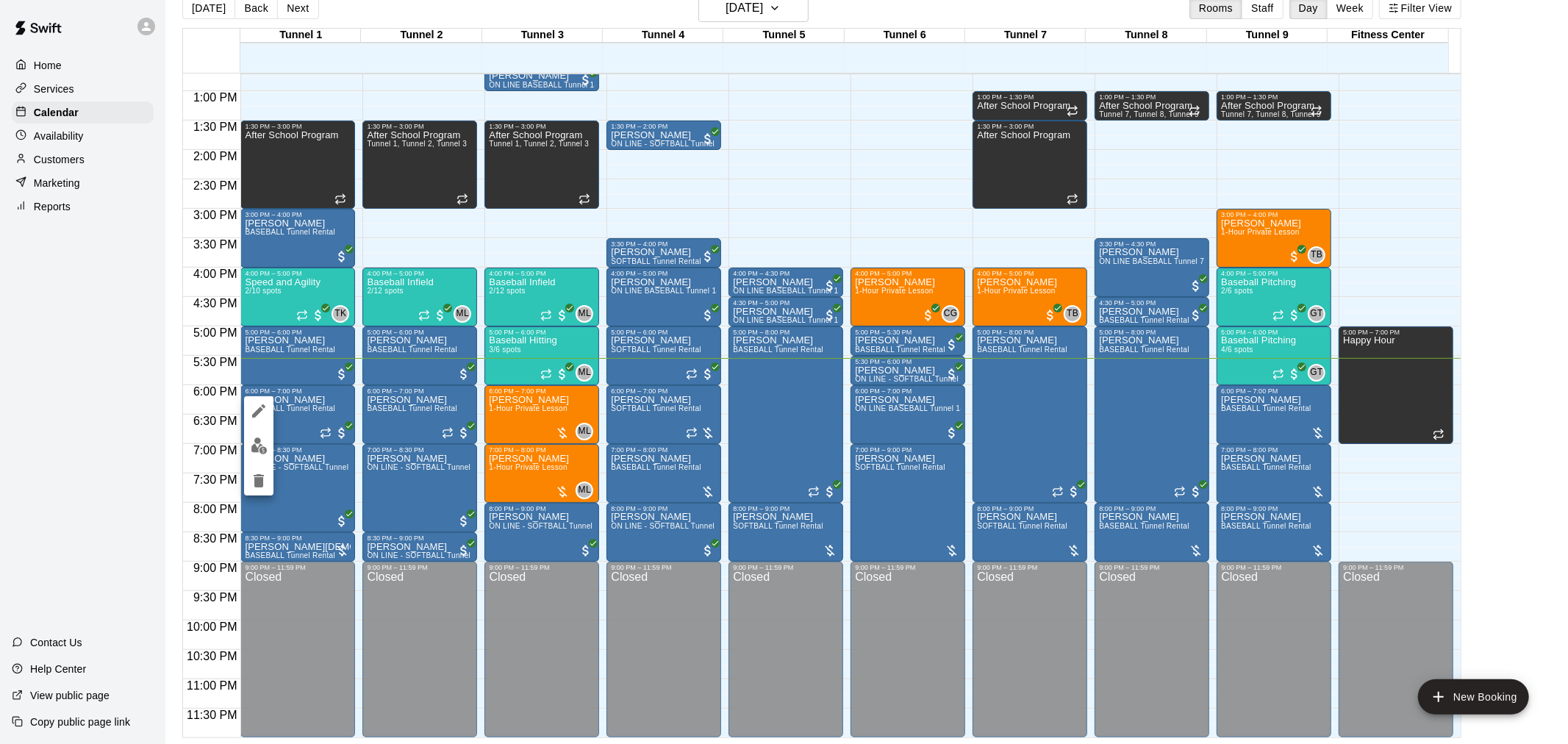
click at [265, 446] on img "edit" at bounding box center [259, 446] width 17 height 17
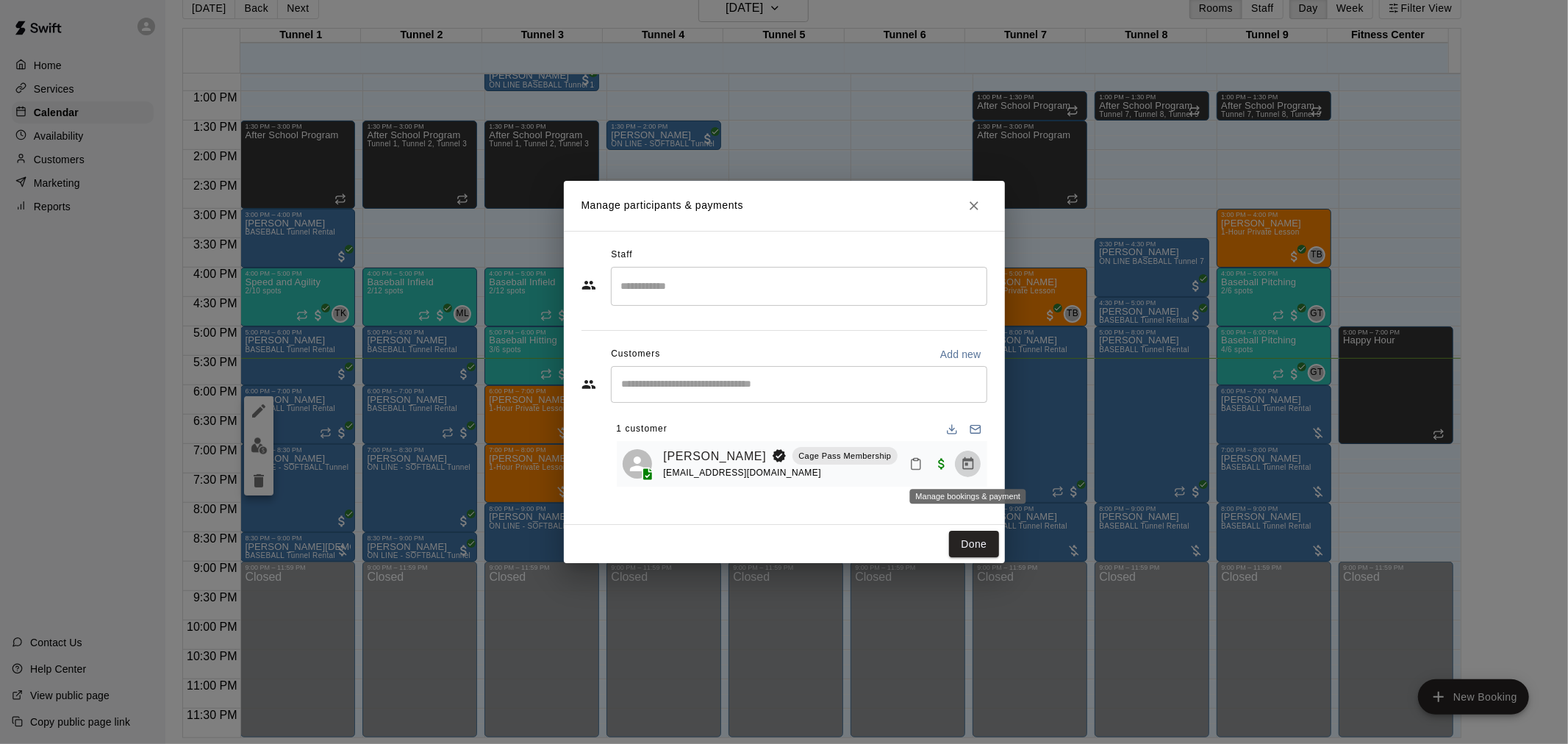
click at [965, 466] on icon "Manage bookings & payment" at bounding box center [967, 463] width 15 height 15
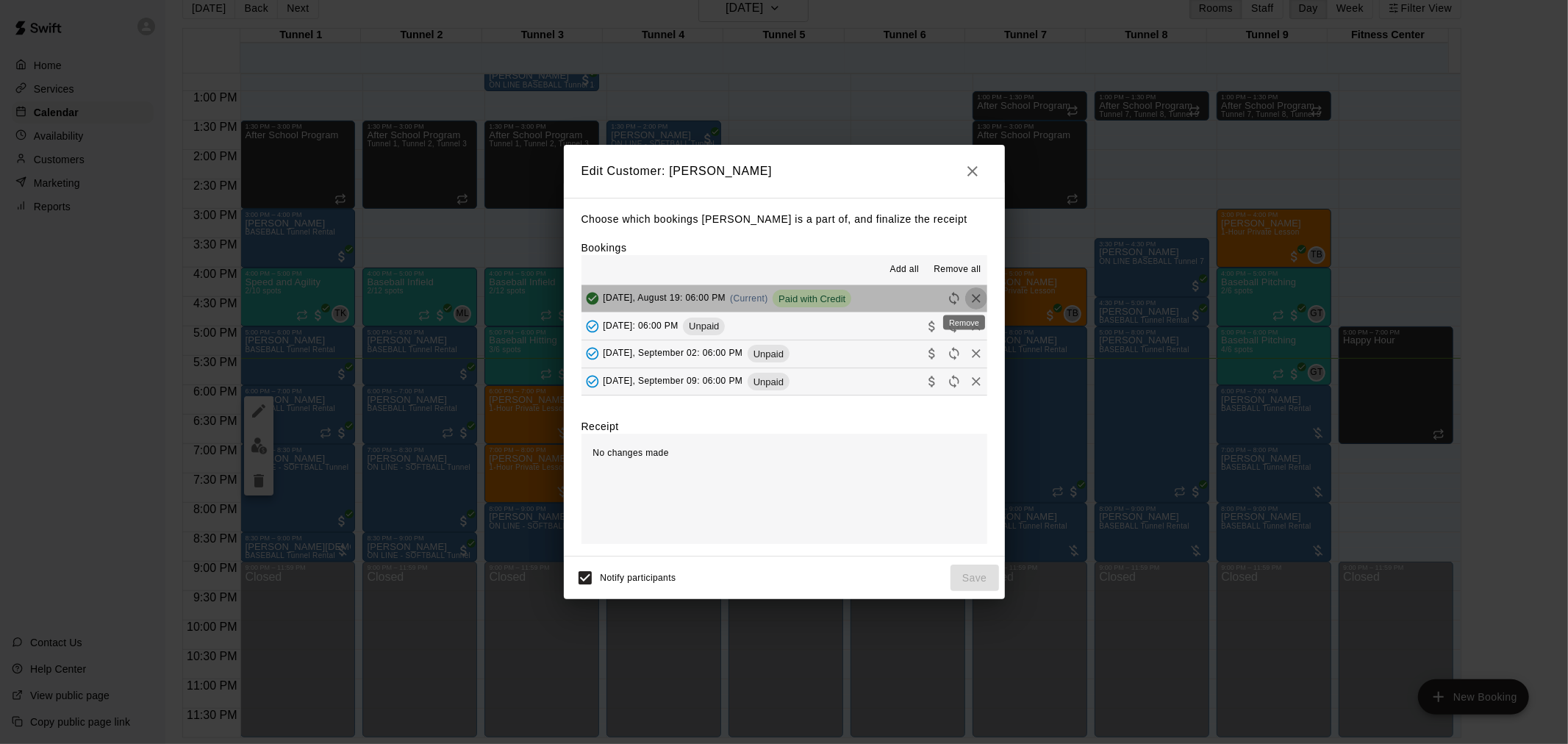
click at [971, 300] on button "Remove" at bounding box center [976, 299] width 22 height 22
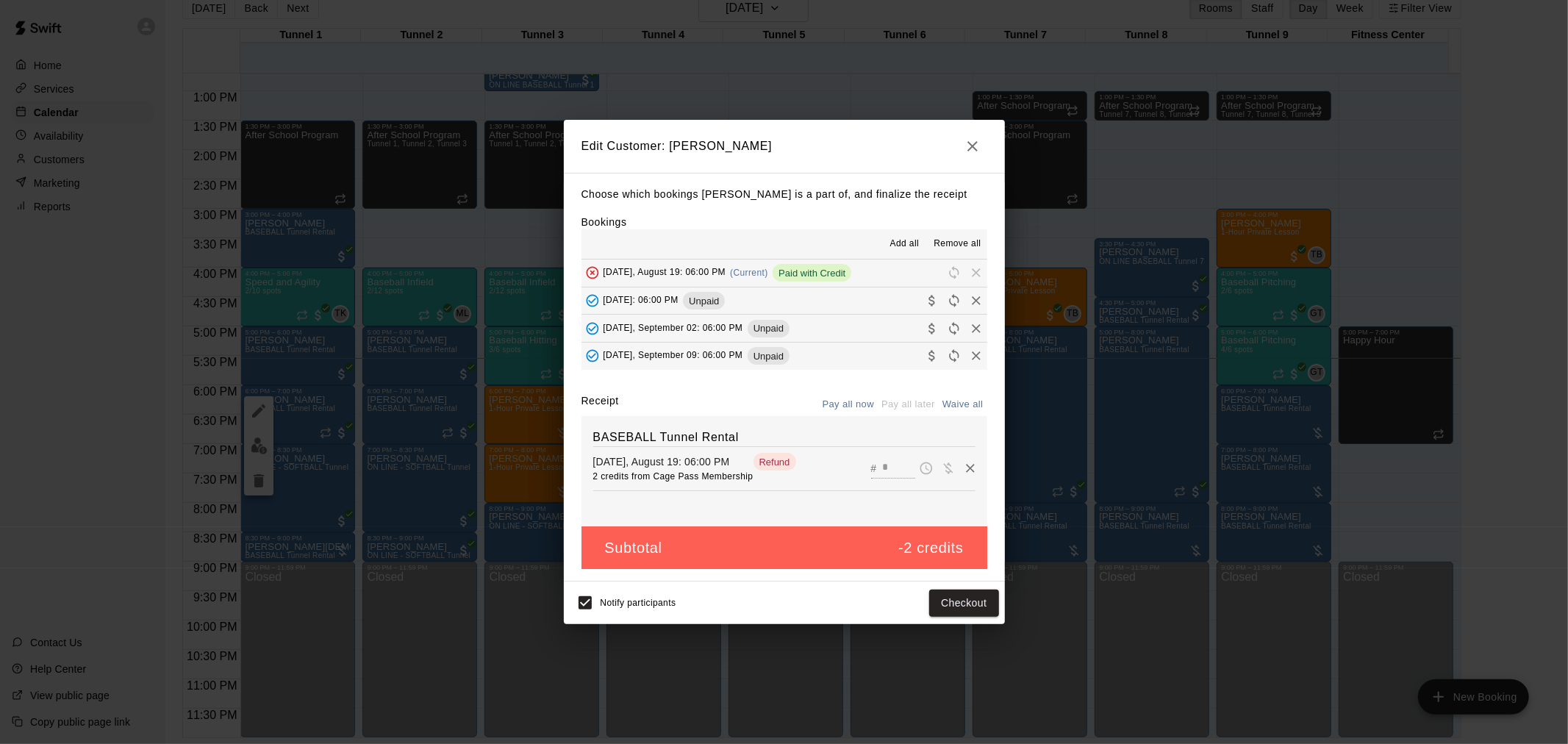
click at [979, 148] on icon "button" at bounding box center [972, 146] width 17 height 17
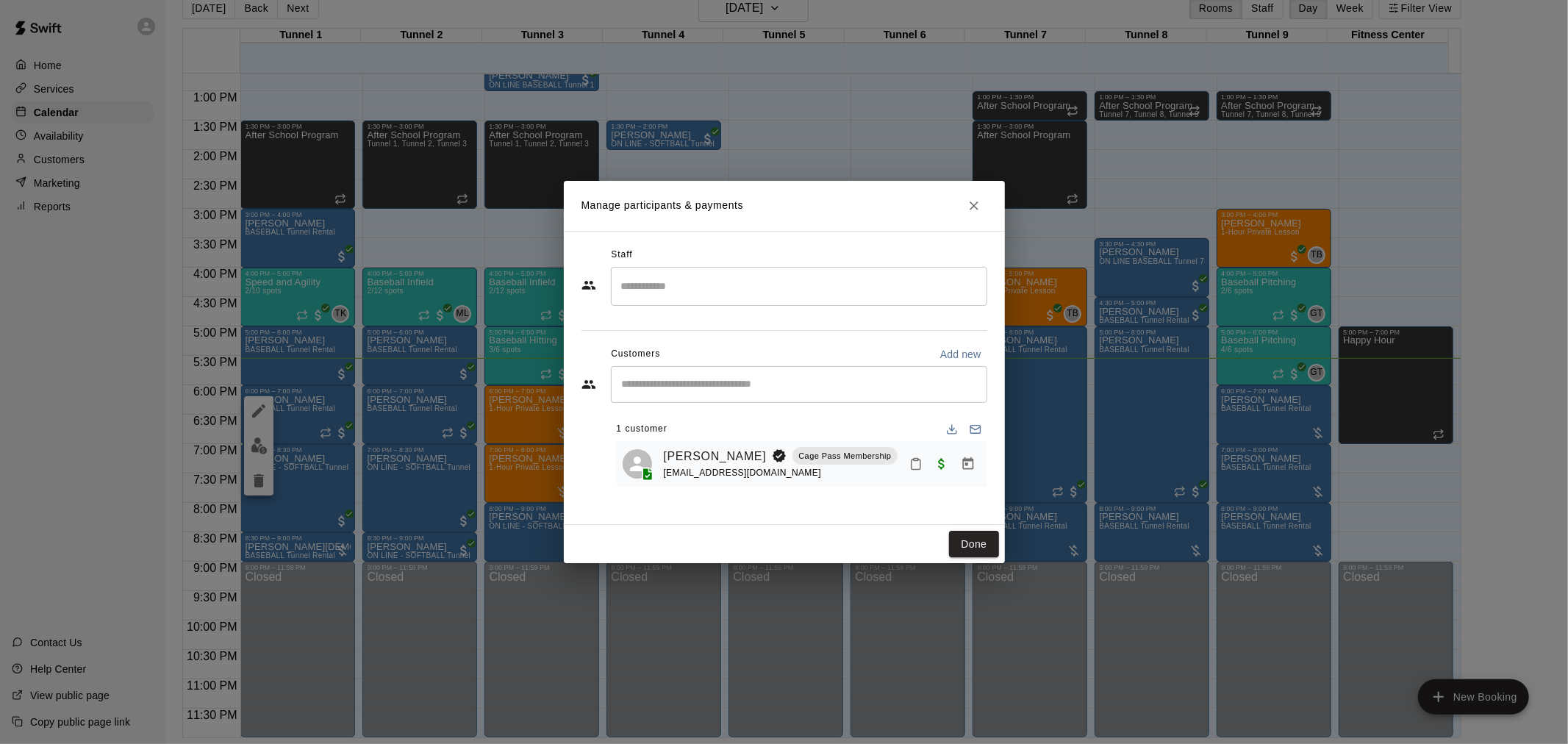
click at [976, 196] on button "Close" at bounding box center [973, 206] width 27 height 27
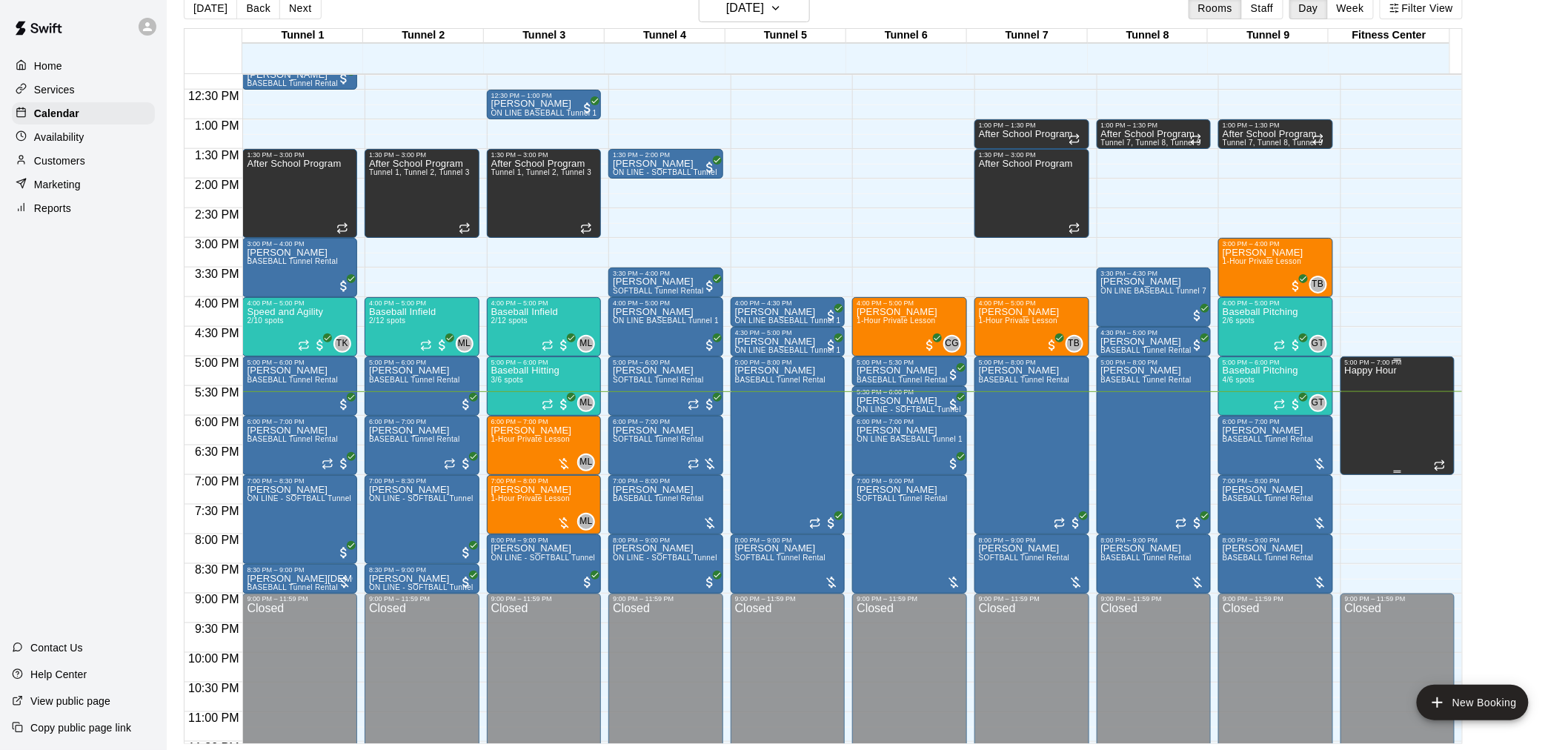
scroll to position [754, 0]
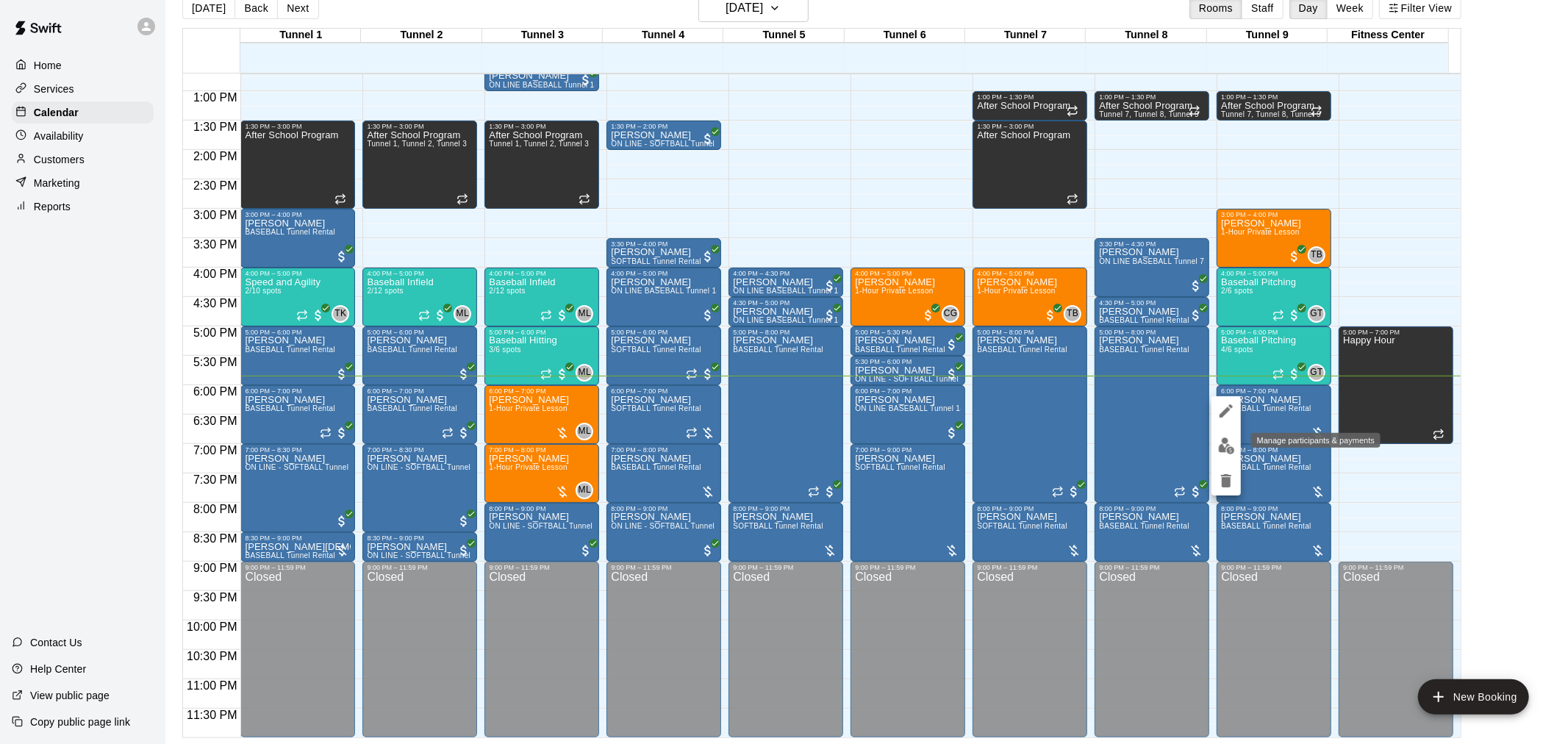
click at [1215, 444] on button "edit" at bounding box center [1225, 445] width 29 height 28
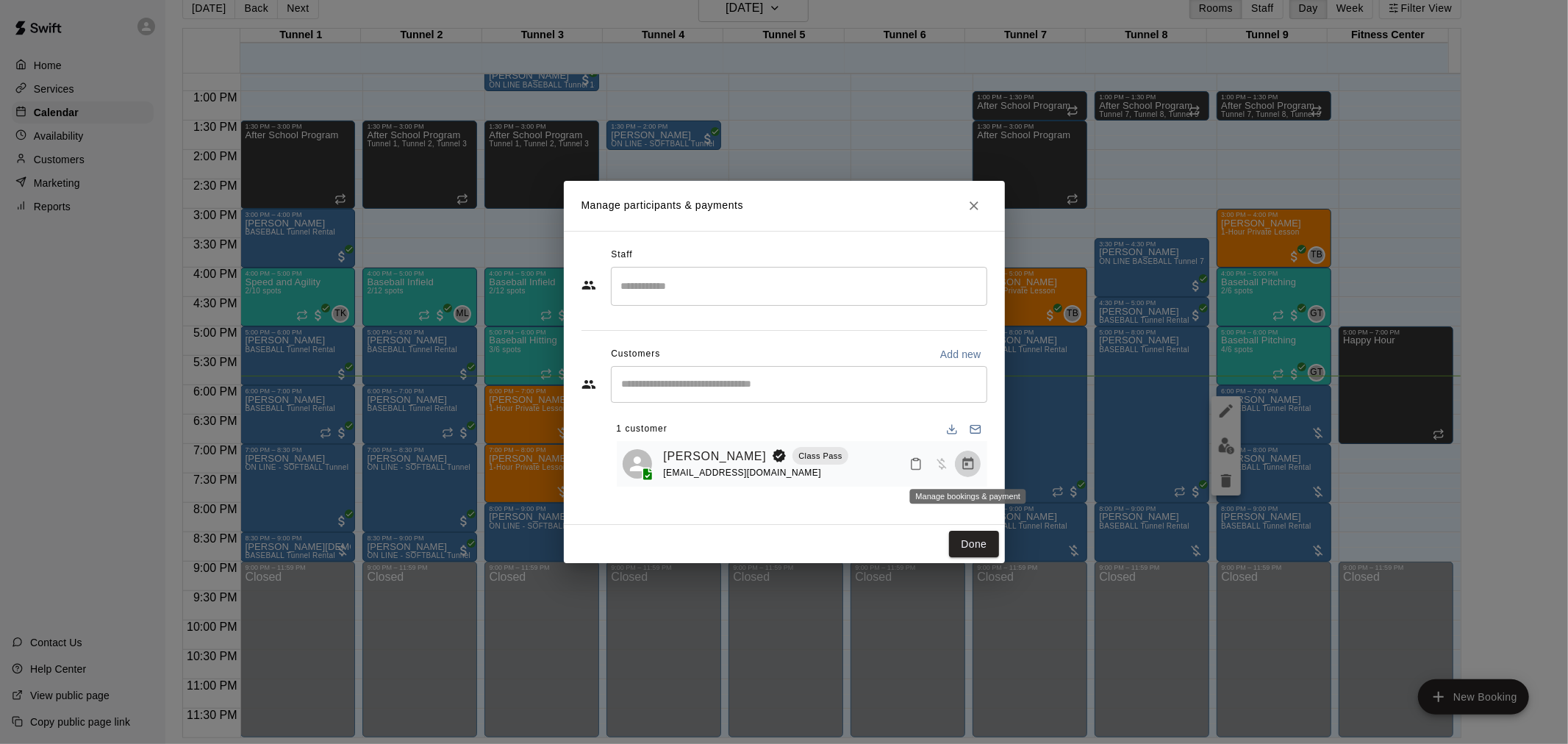
click at [968, 464] on icon "Manage bookings & payment" at bounding box center [967, 463] width 15 height 15
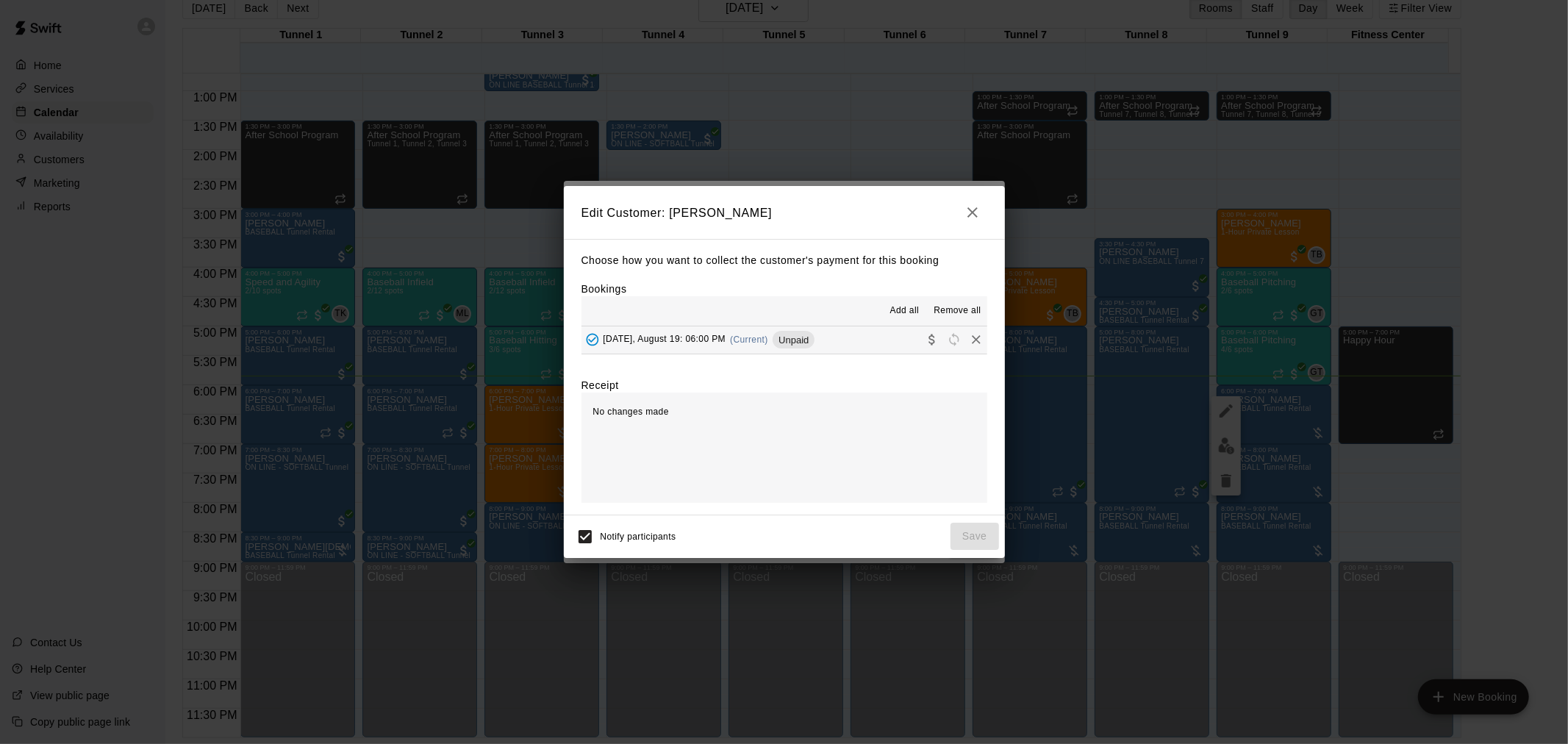
click at [781, 337] on span "Unpaid" at bounding box center [793, 340] width 42 height 11
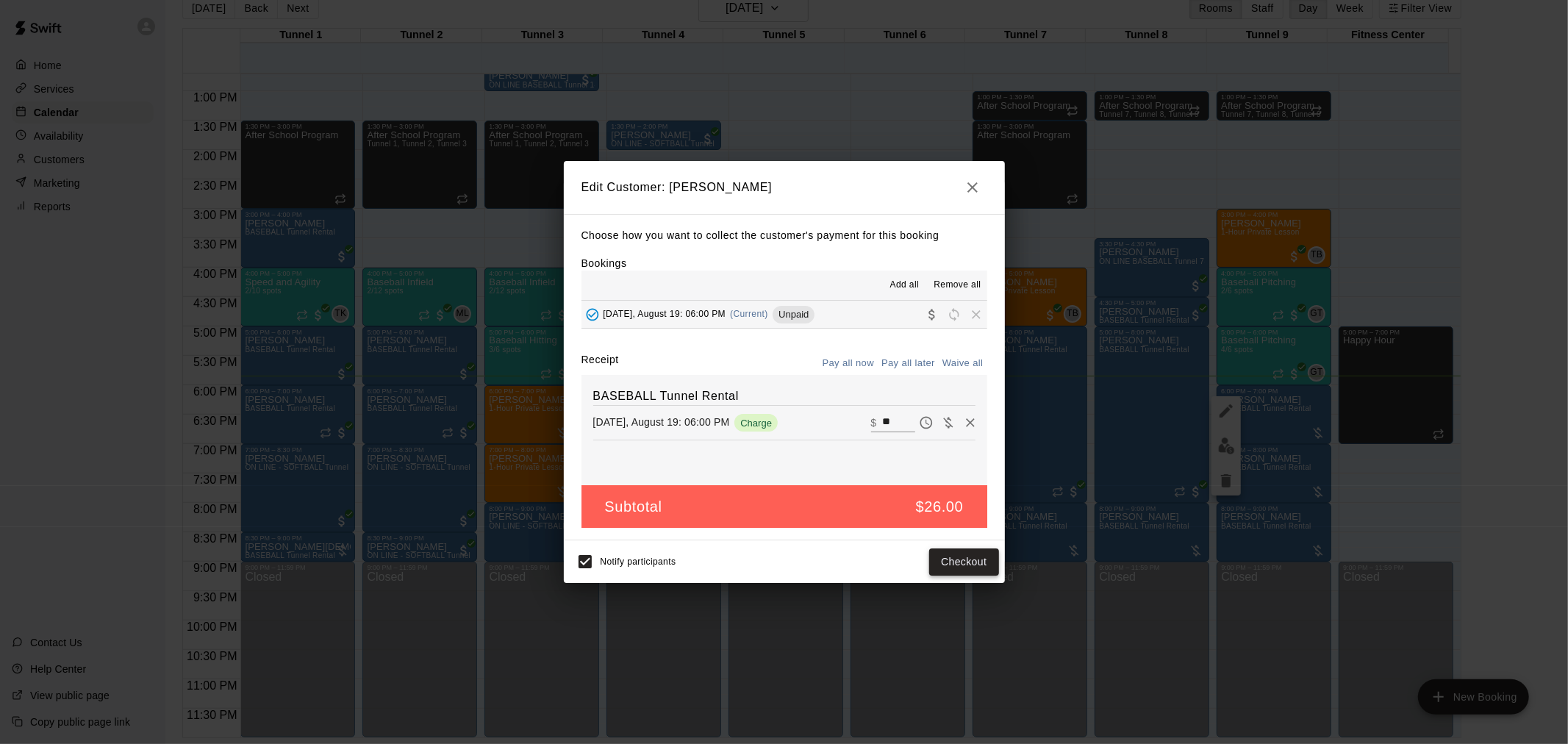
click at [942, 571] on button "Checkout" at bounding box center [964, 562] width 69 height 28
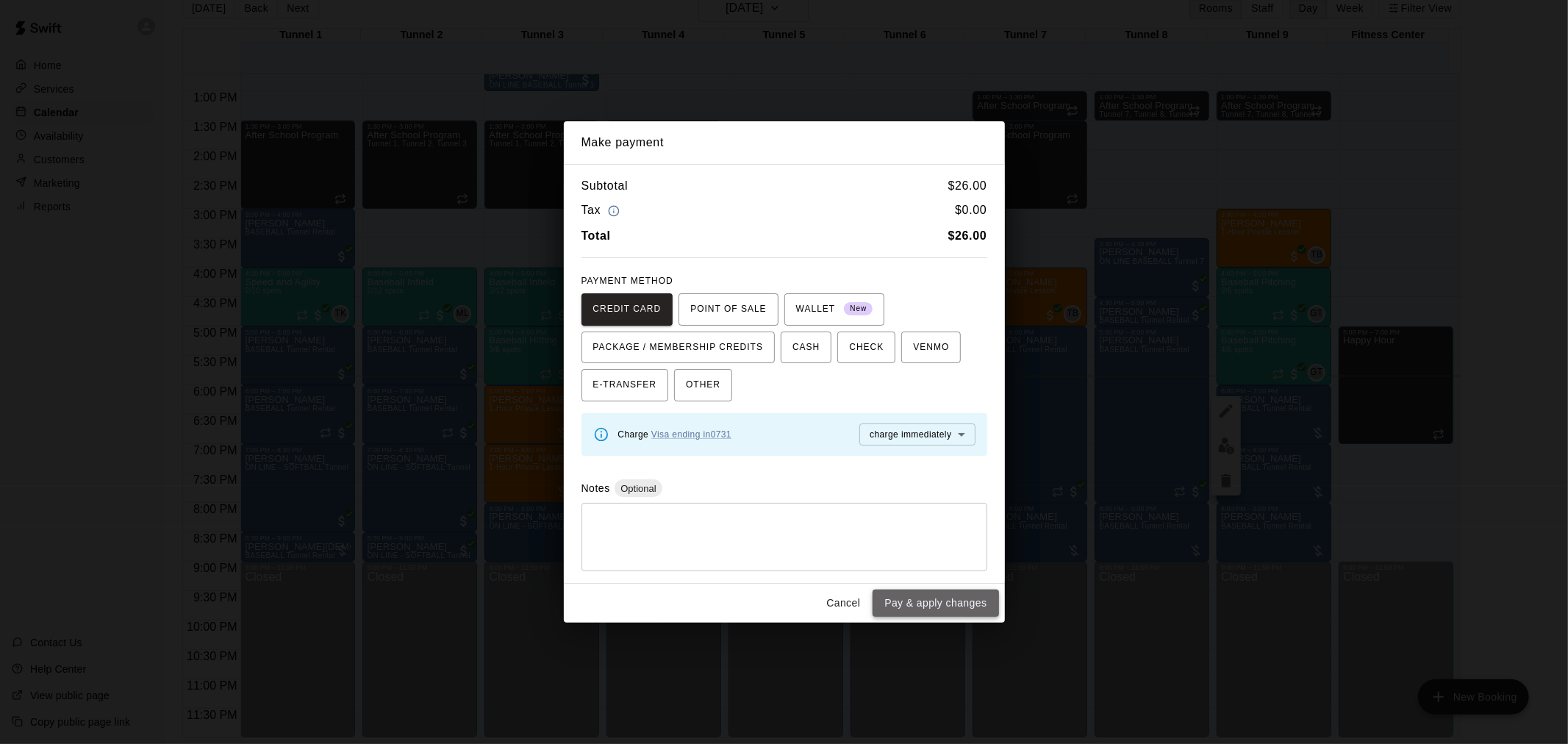
click at [942, 592] on button "Pay & apply changes" at bounding box center [935, 604] width 126 height 28
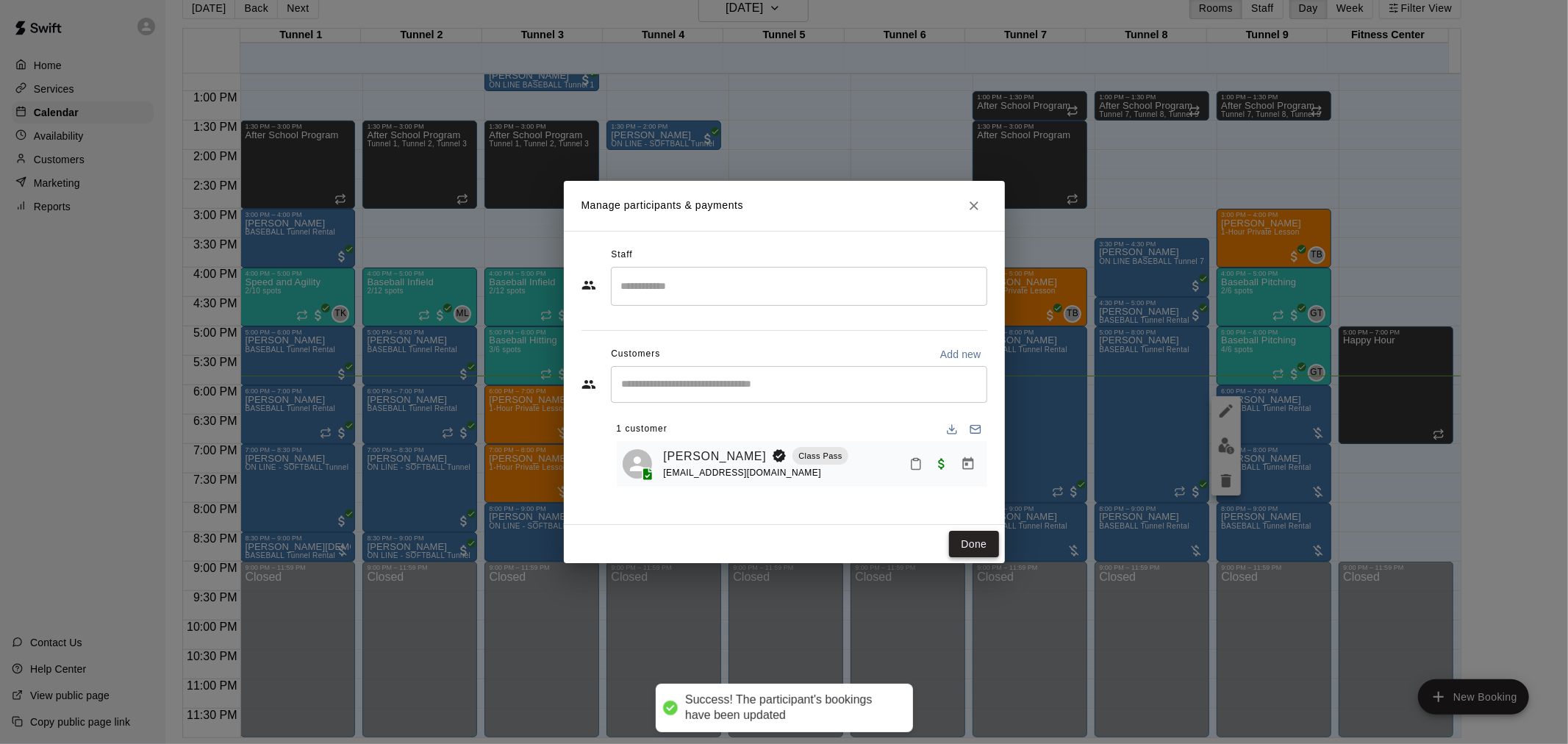
click at [967, 548] on button "Done" at bounding box center [973, 545] width 49 height 28
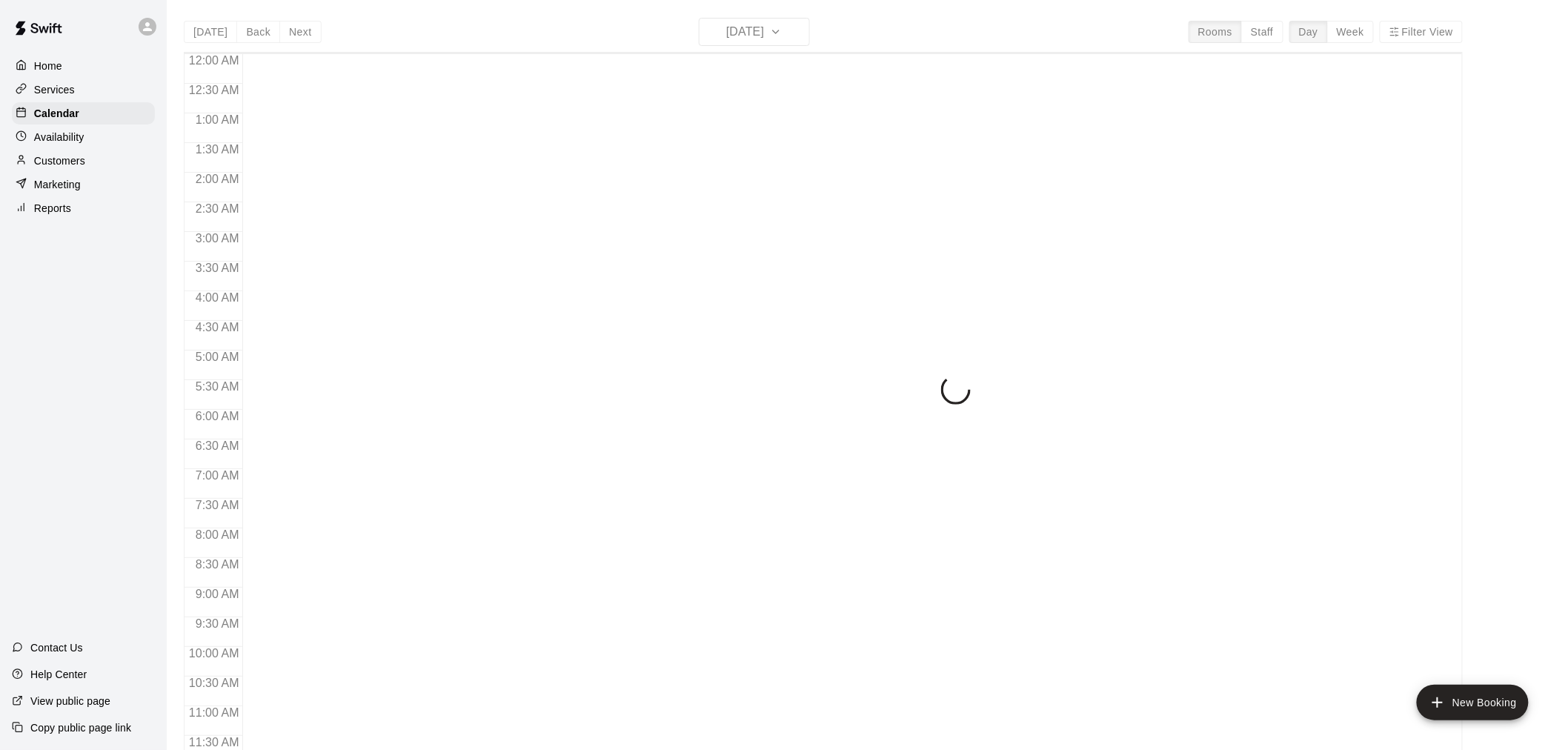
scroll to position [709, 0]
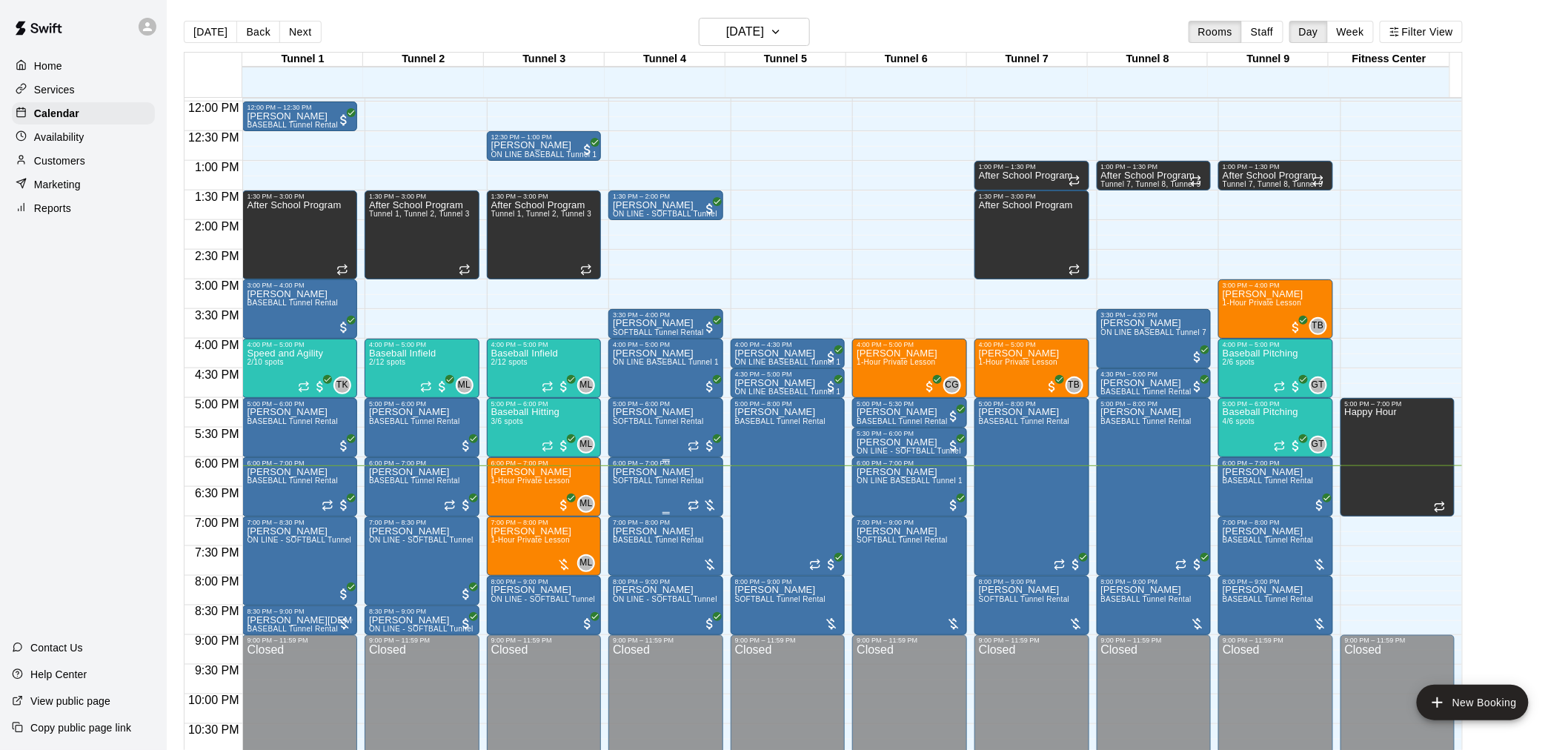
click at [636, 484] on span "SOFTBALL Tunnel Rental" at bounding box center [658, 480] width 91 height 8
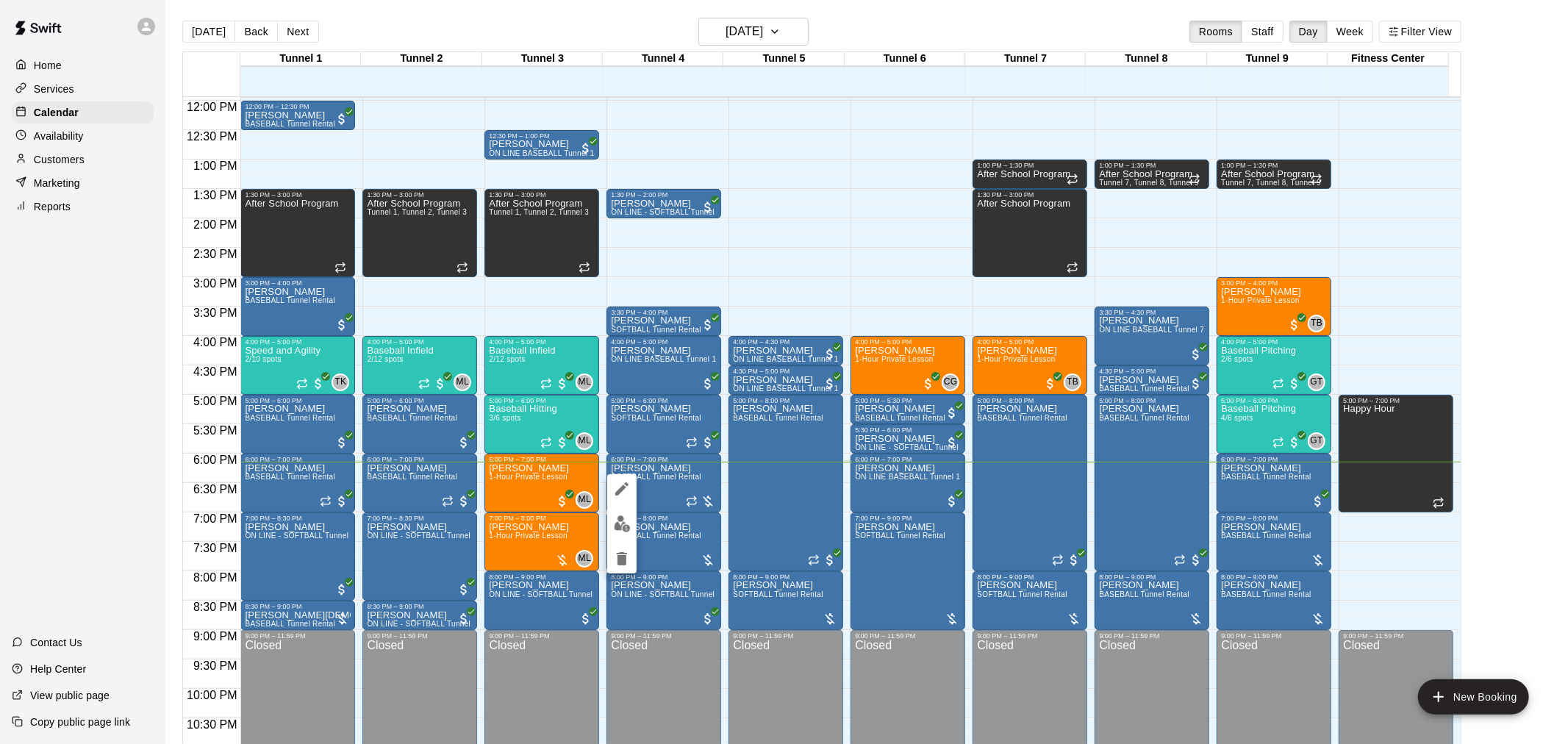
click at [634, 534] on div at bounding box center [621, 524] width 29 height 99
click at [620, 523] on img "edit" at bounding box center [622, 524] width 17 height 17
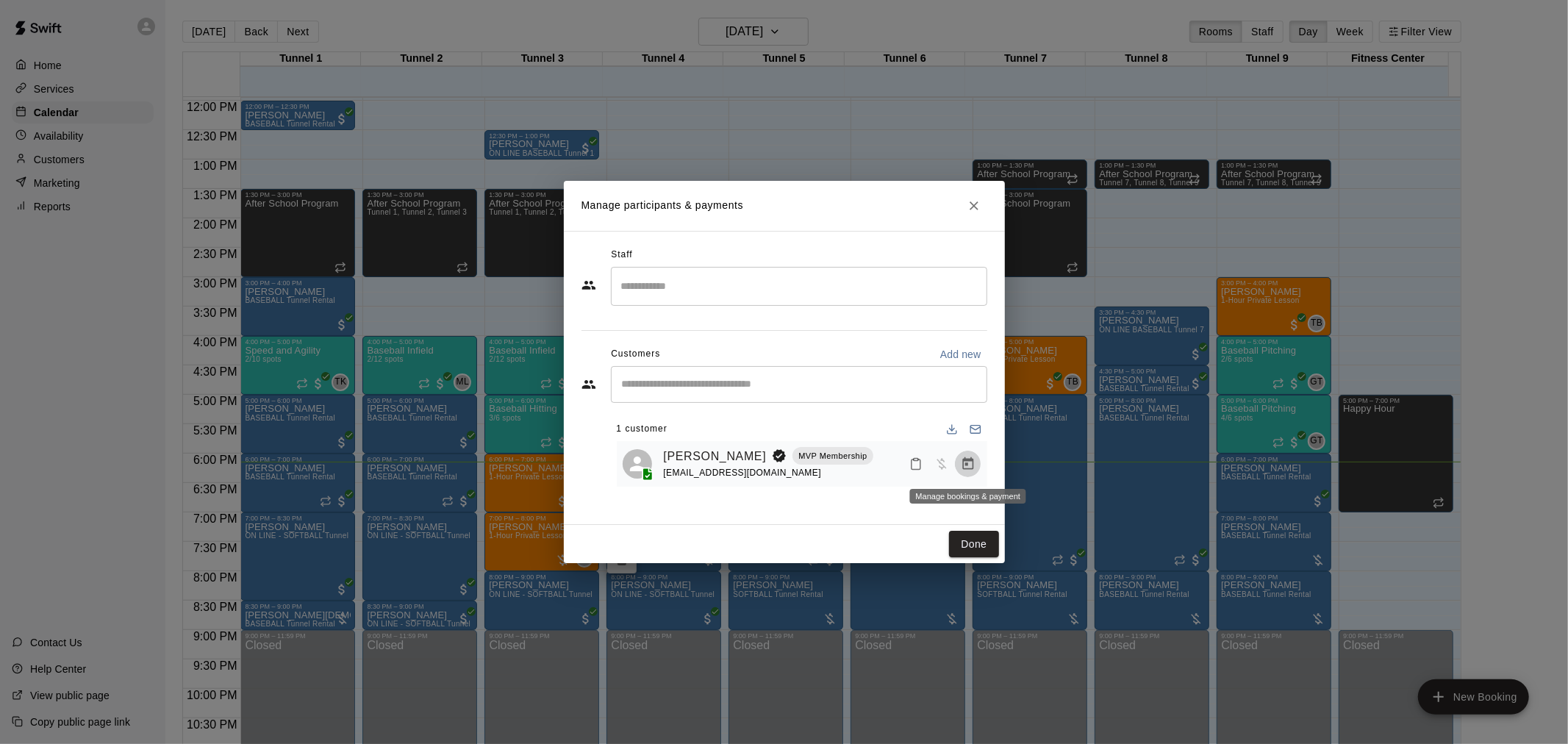
click at [968, 474] on button "Manage bookings & payment" at bounding box center [967, 464] width 27 height 27
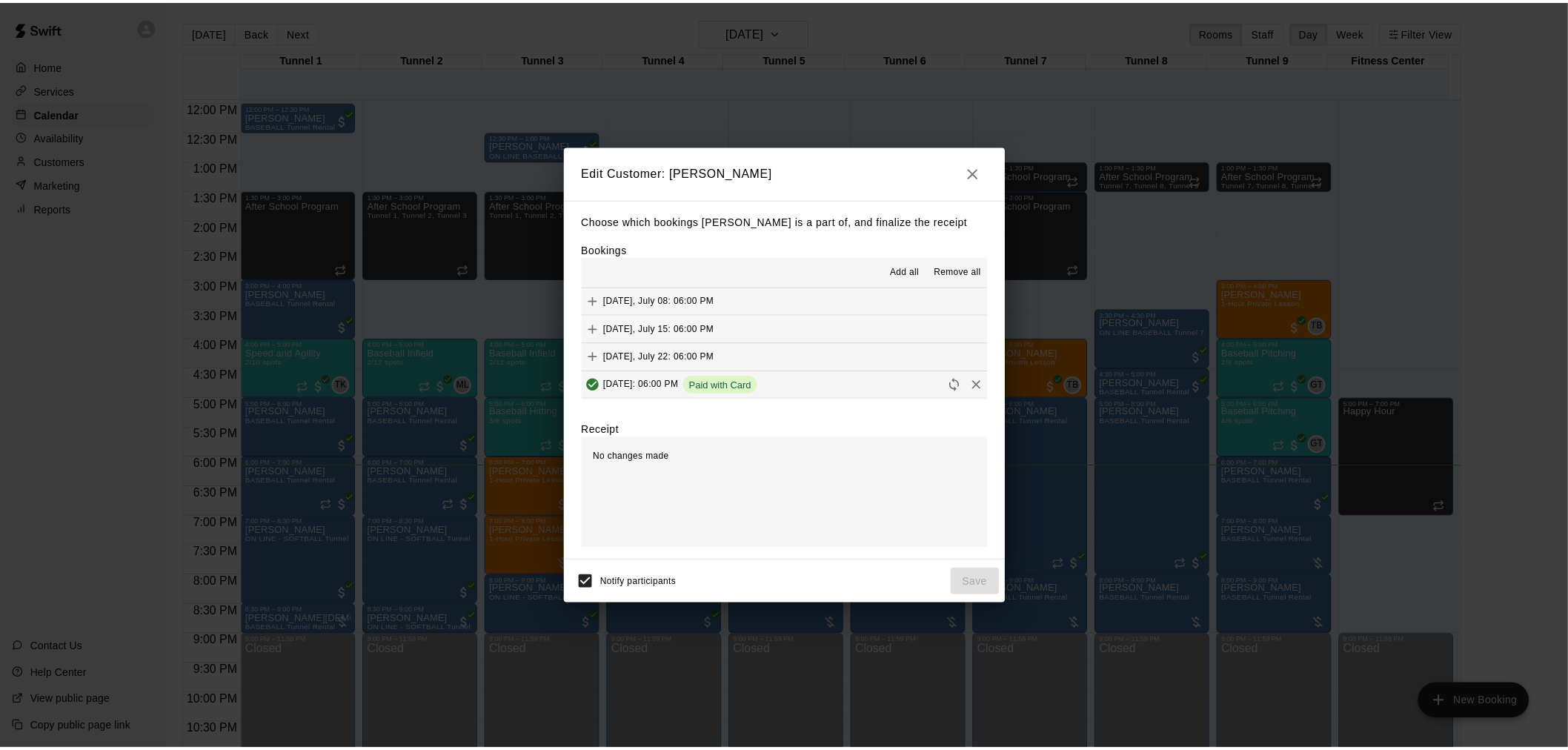
scroll to position [82, 0]
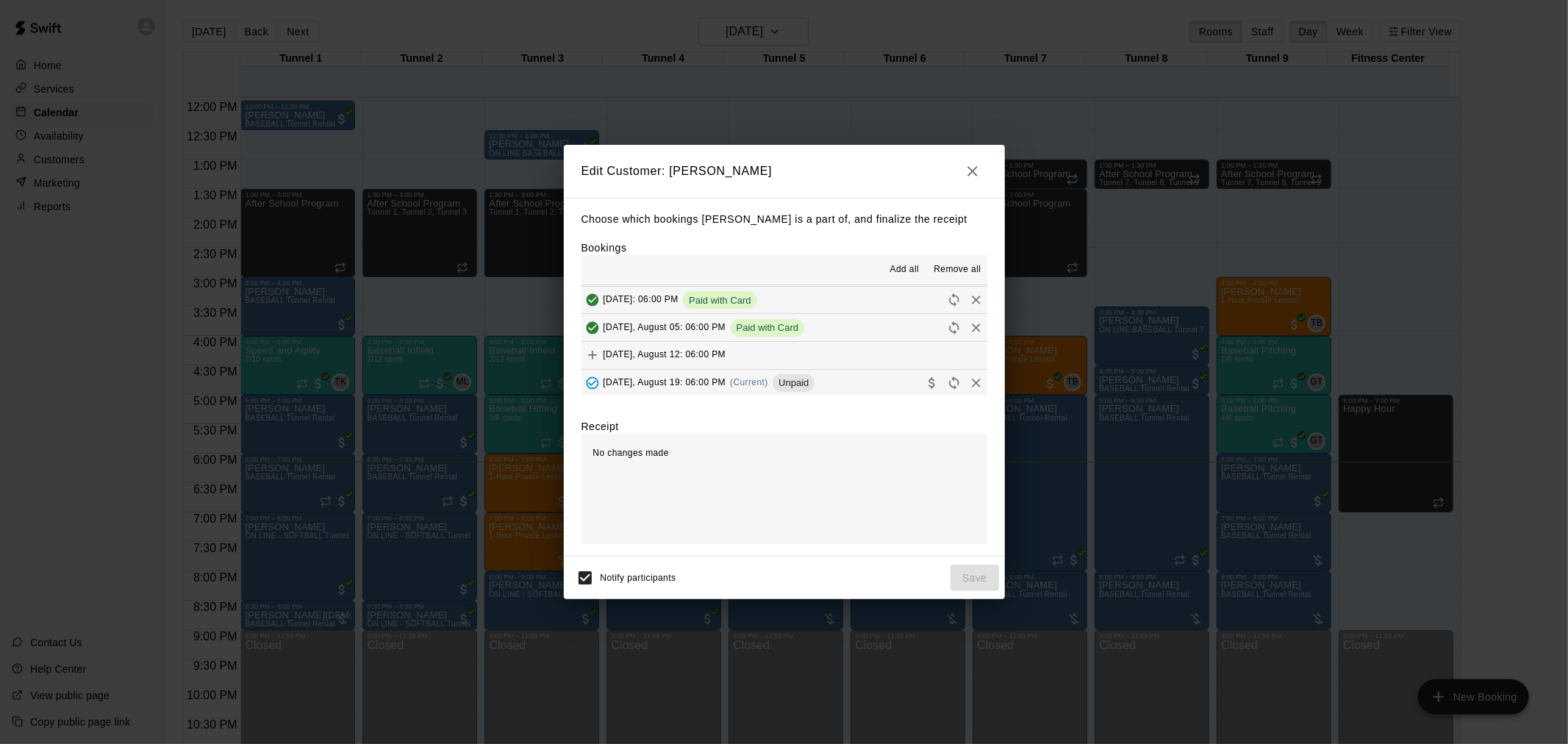
click at [803, 382] on span "Unpaid" at bounding box center [793, 382] width 42 height 11
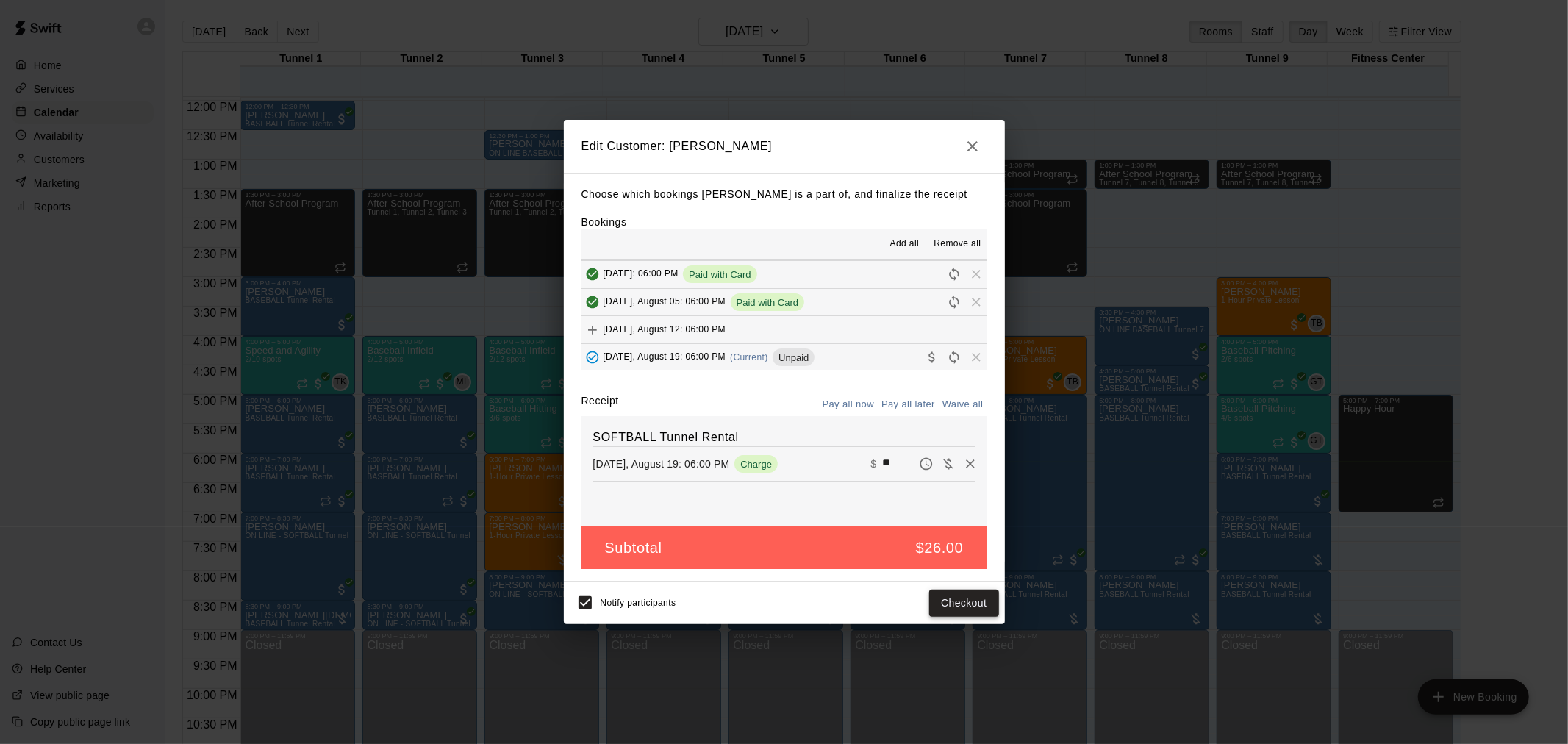
click at [971, 602] on button "Checkout" at bounding box center [964, 604] width 69 height 28
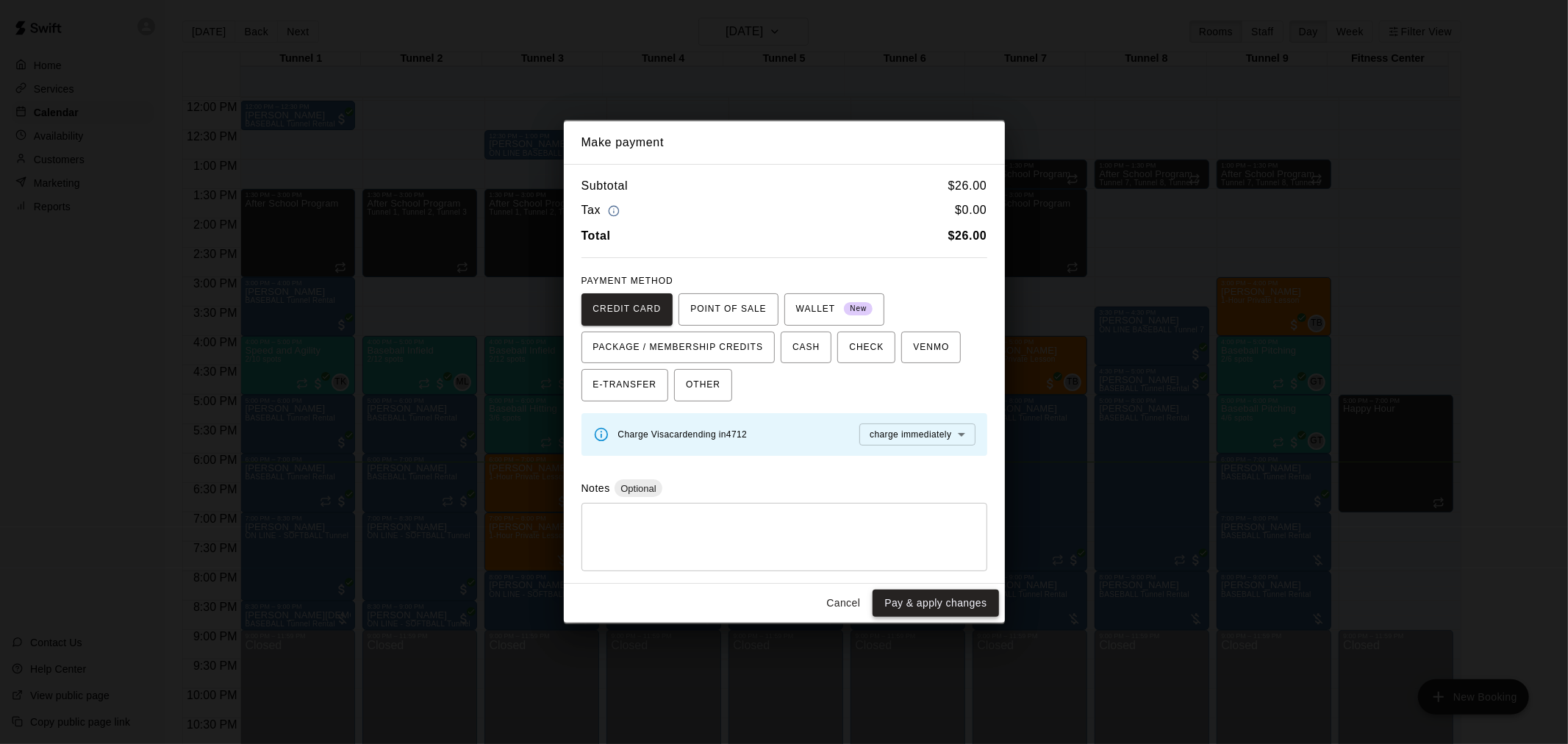
click at [968, 607] on button "Pay & apply changes" at bounding box center [935, 604] width 126 height 28
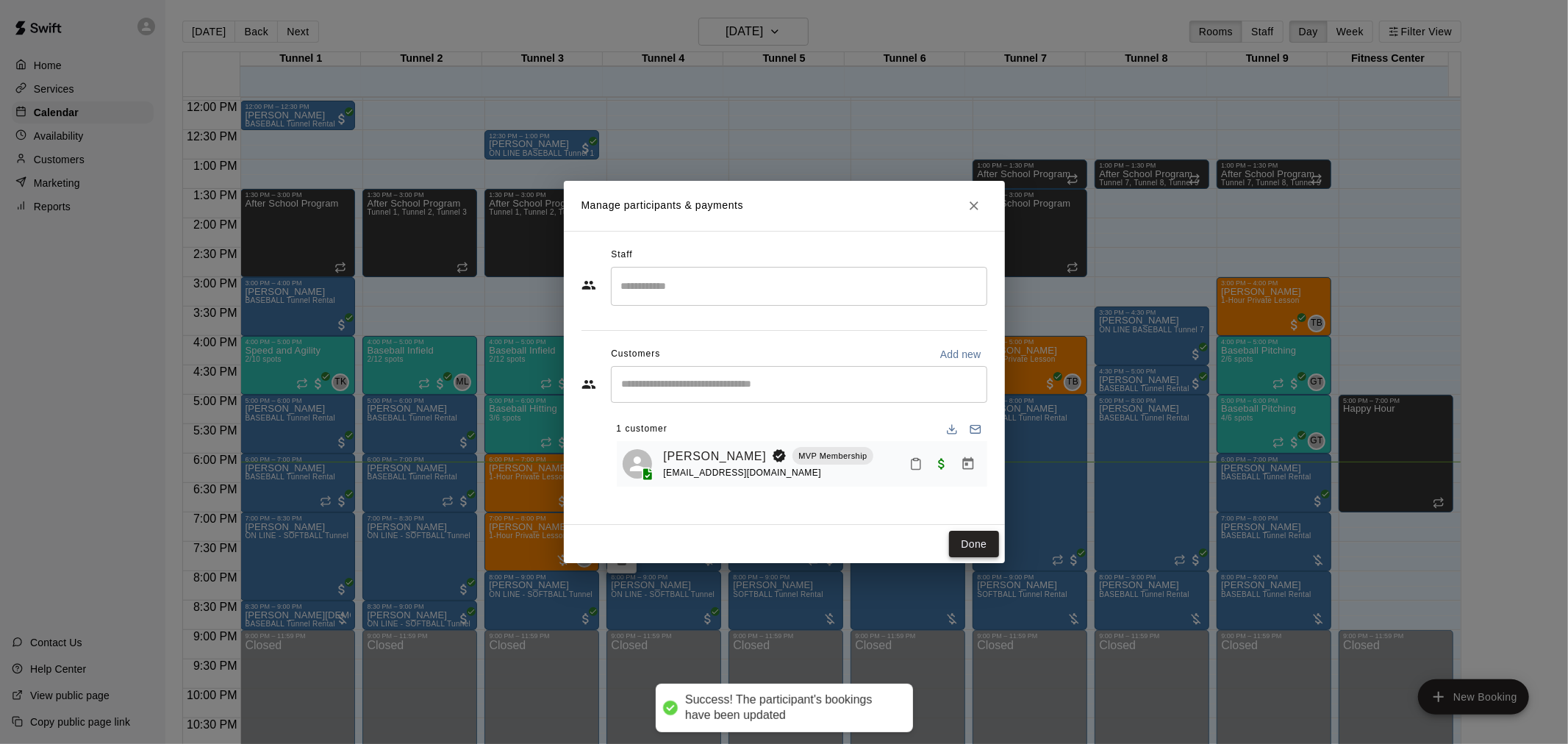
click at [988, 546] on button "Done" at bounding box center [973, 545] width 49 height 28
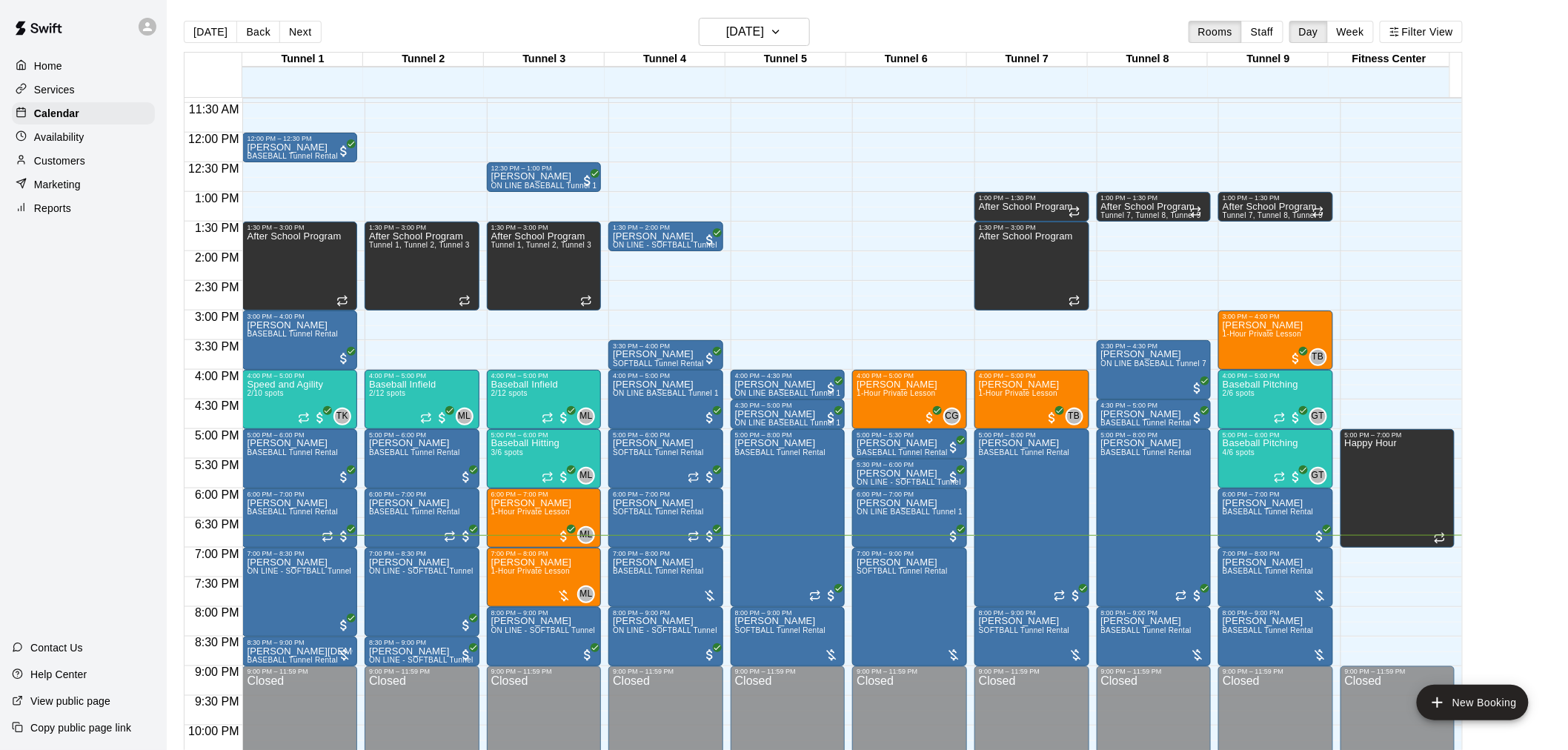
scroll to position [754, 0]
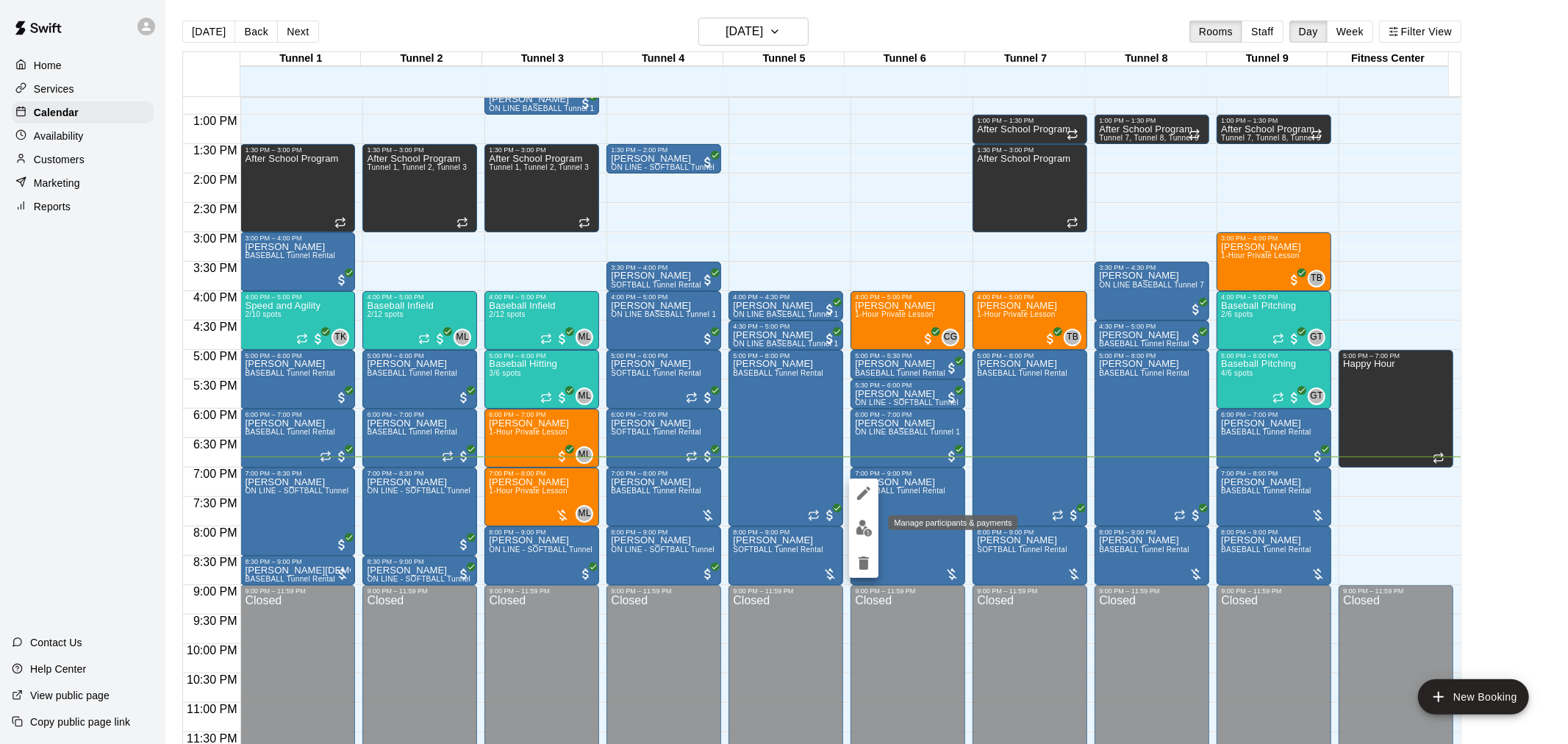
click at [864, 534] on img "edit" at bounding box center [864, 529] width 17 height 17
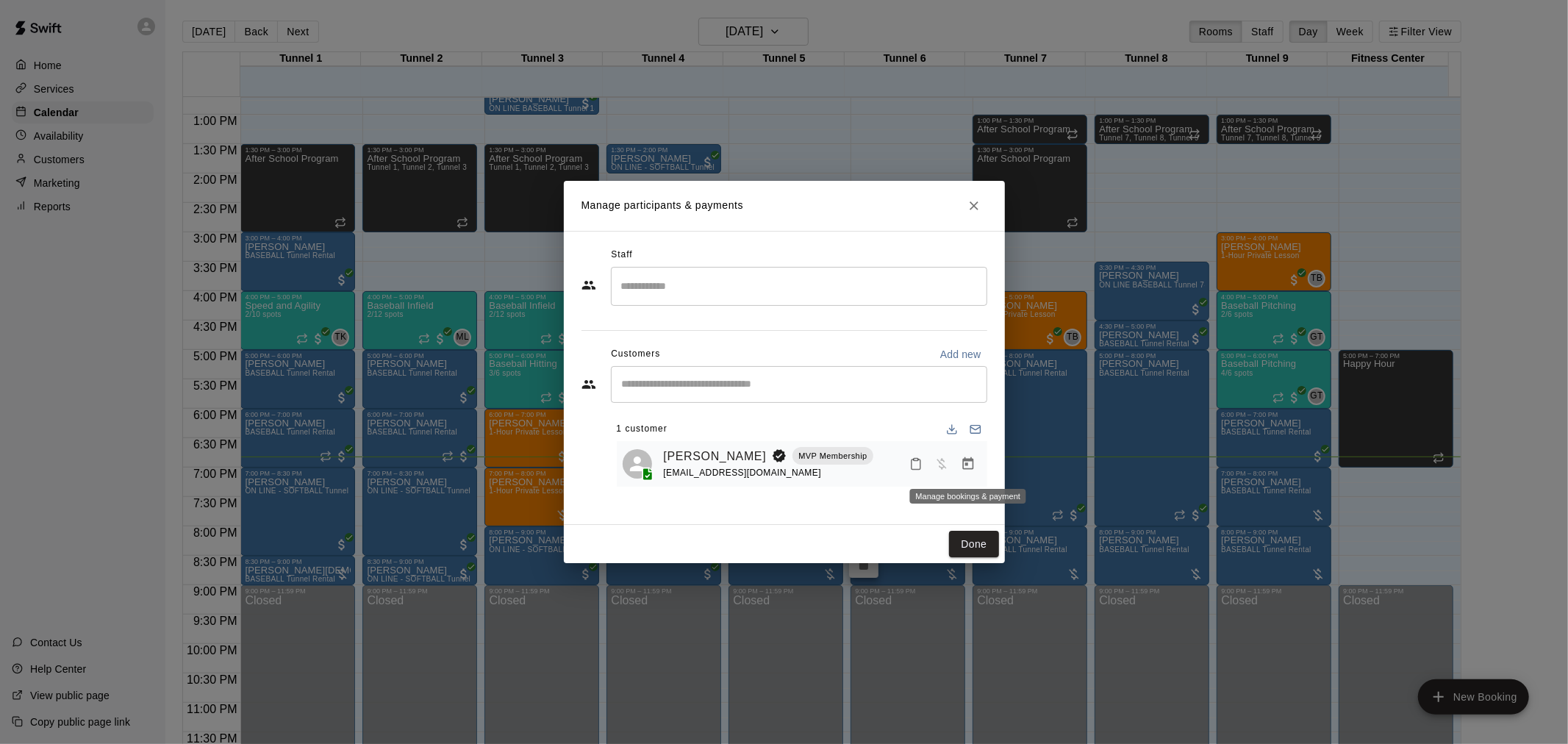
click at [974, 471] on icon "Manage bookings & payment" at bounding box center [967, 463] width 15 height 15
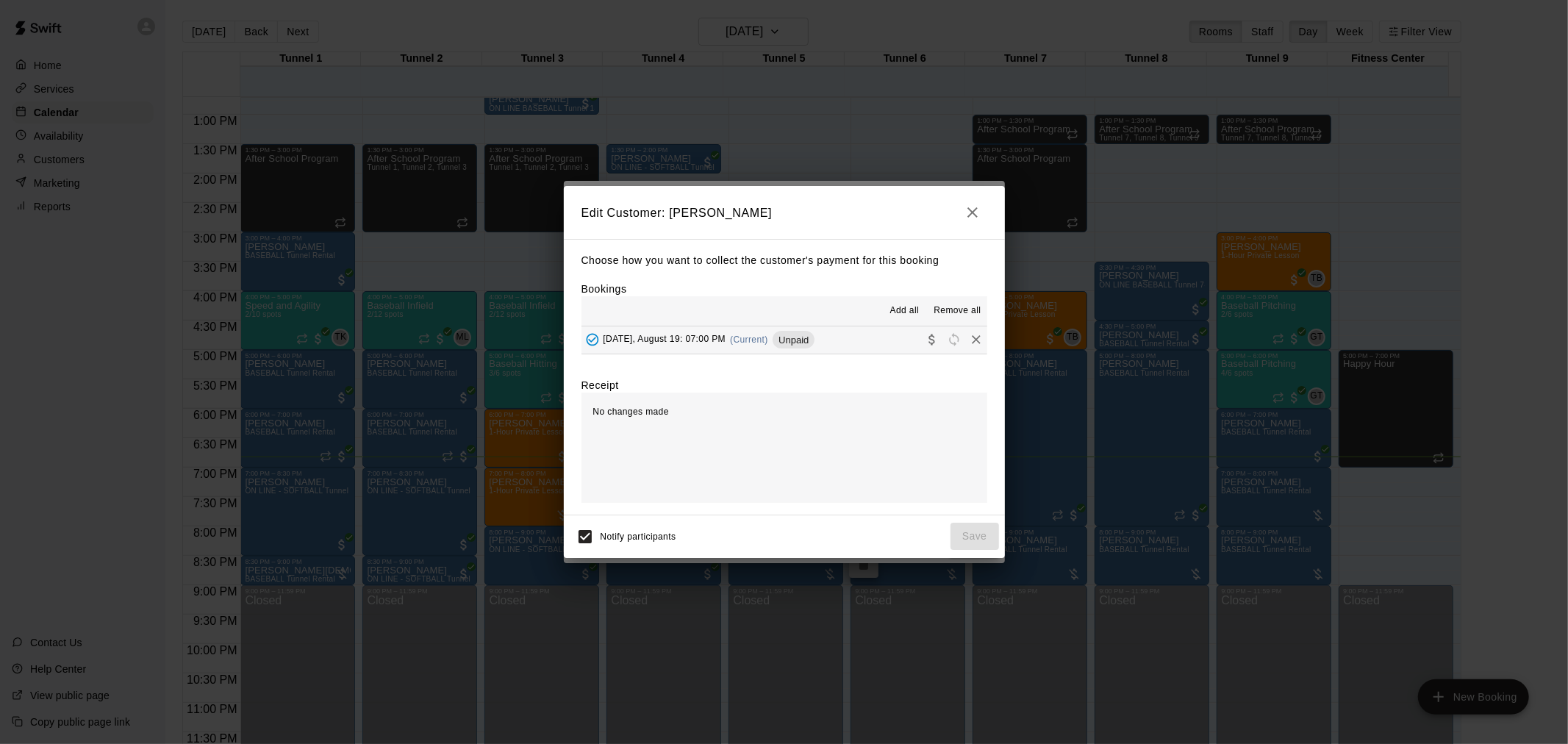
click at [737, 344] on span "(Current)" at bounding box center [749, 340] width 38 height 10
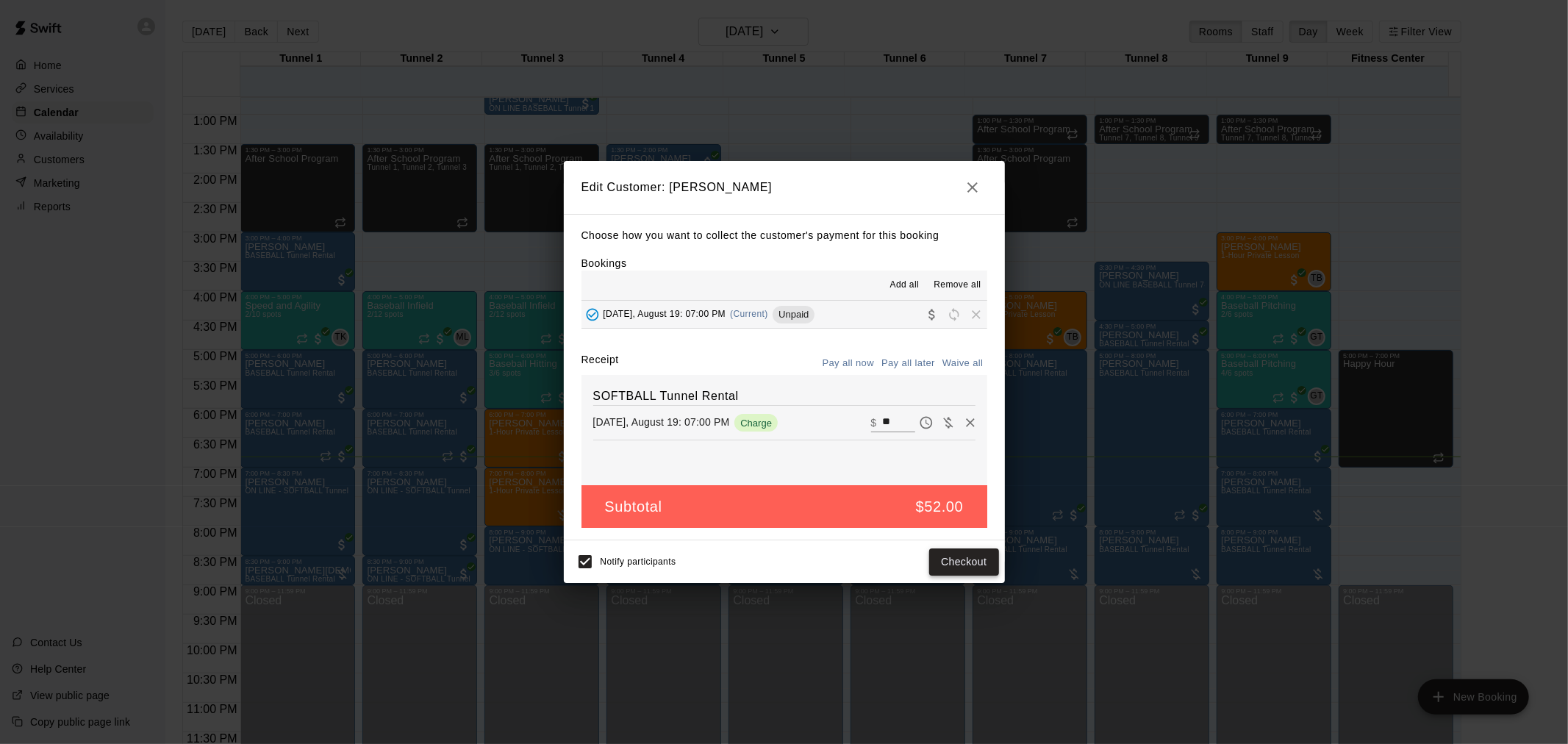
click at [955, 568] on button "Checkout" at bounding box center [964, 562] width 69 height 28
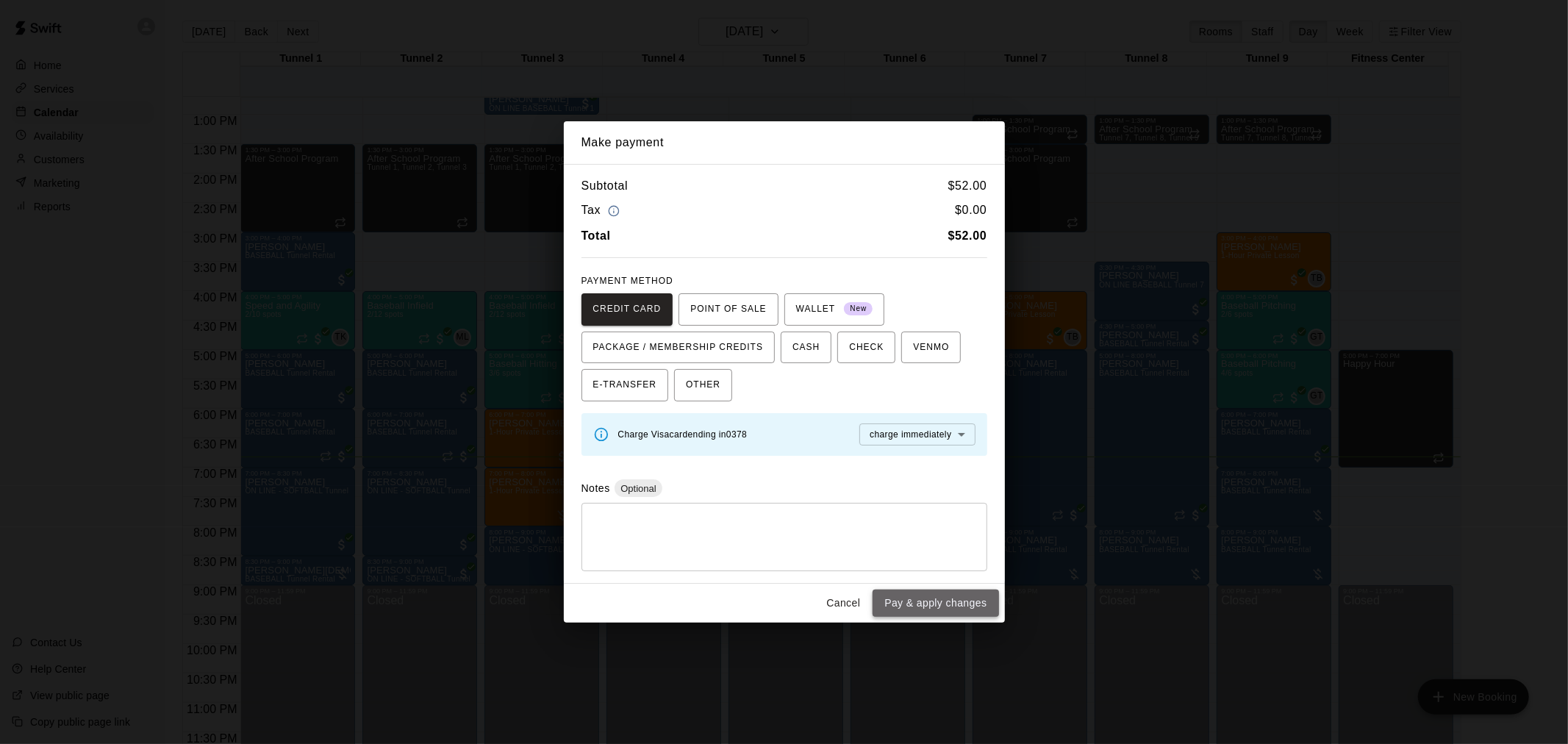
click at [914, 603] on button "Pay & apply changes" at bounding box center [935, 604] width 126 height 28
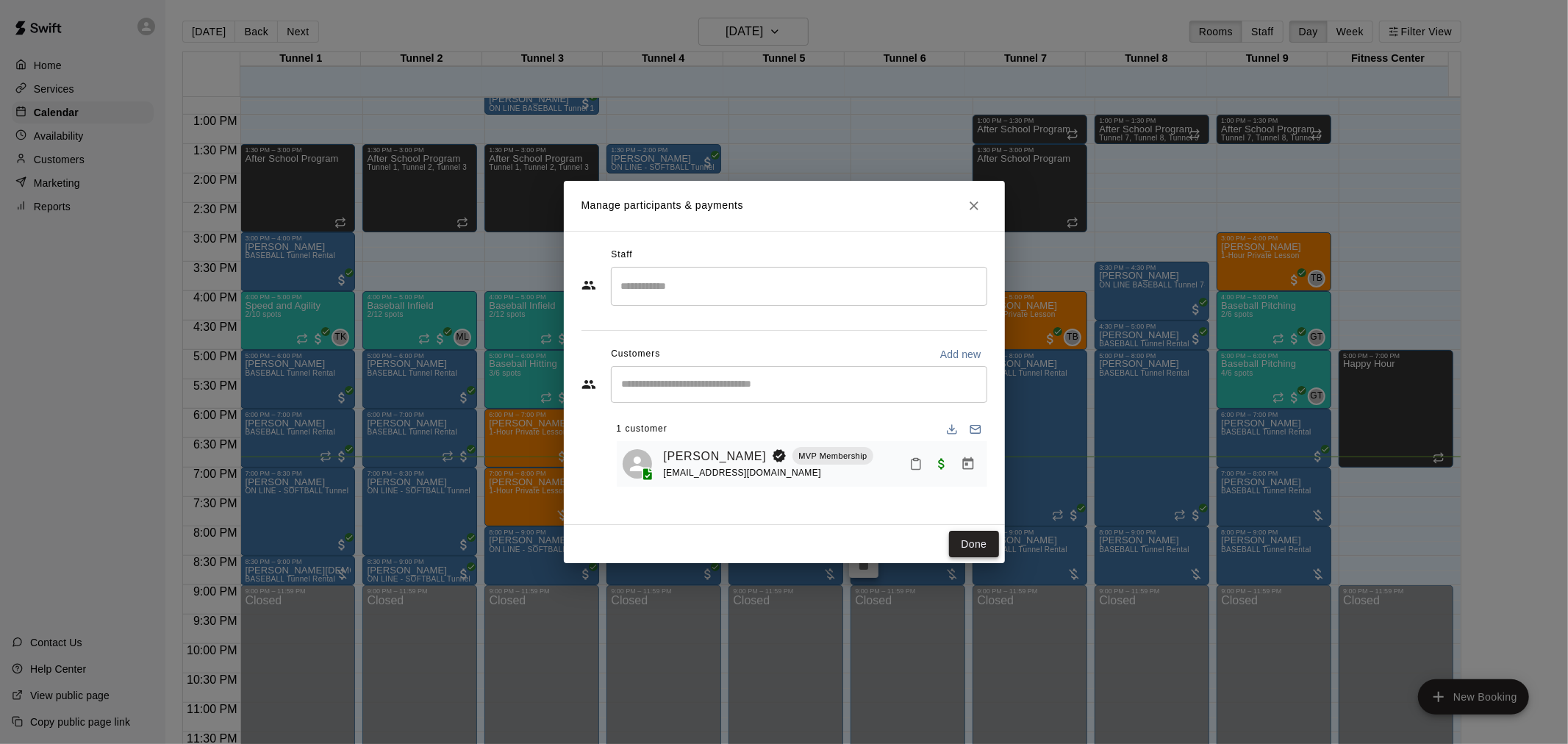
click at [981, 555] on button "Done" at bounding box center [973, 545] width 49 height 28
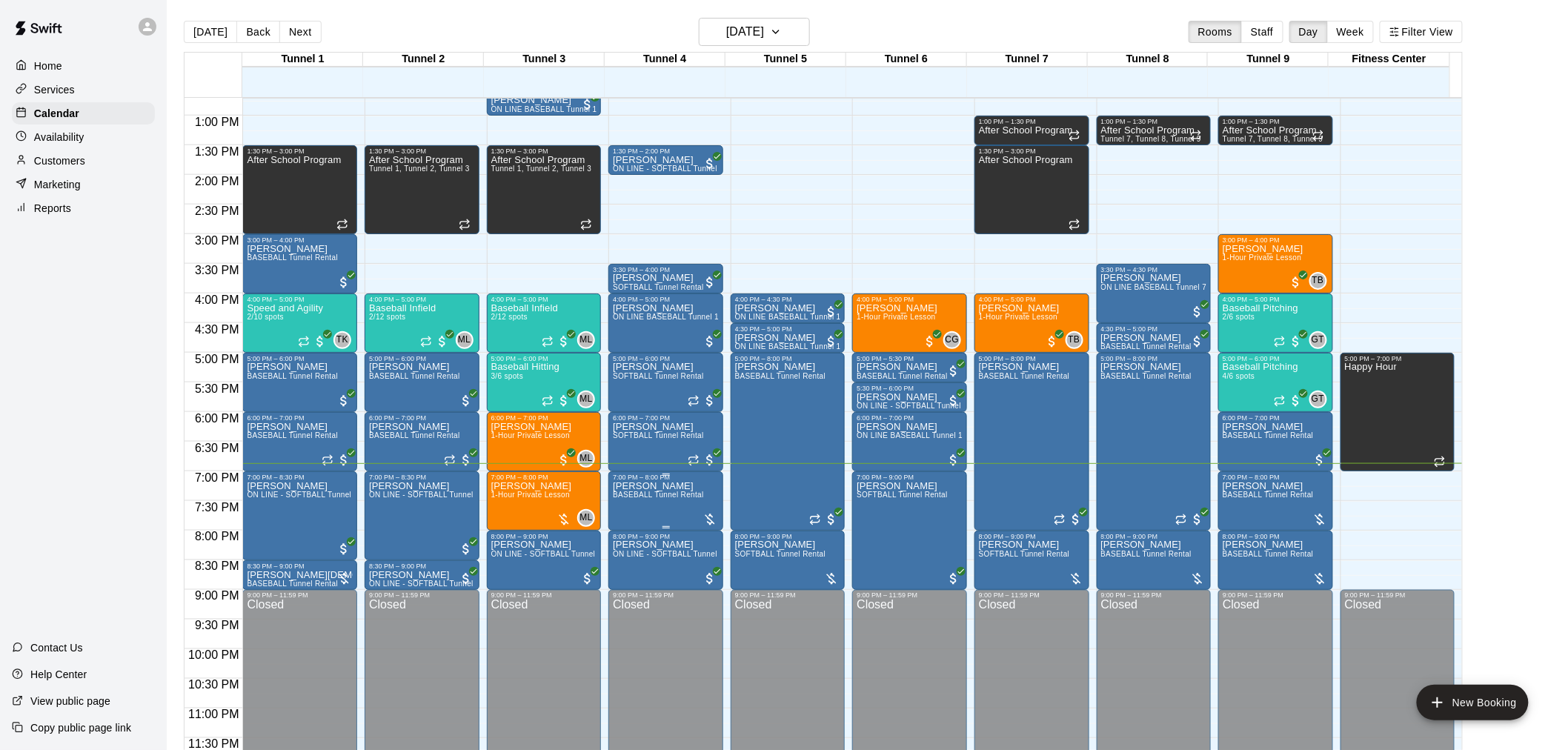
click at [685, 499] on span "BASEBALL Tunnel Rental" at bounding box center [658, 494] width 91 height 8
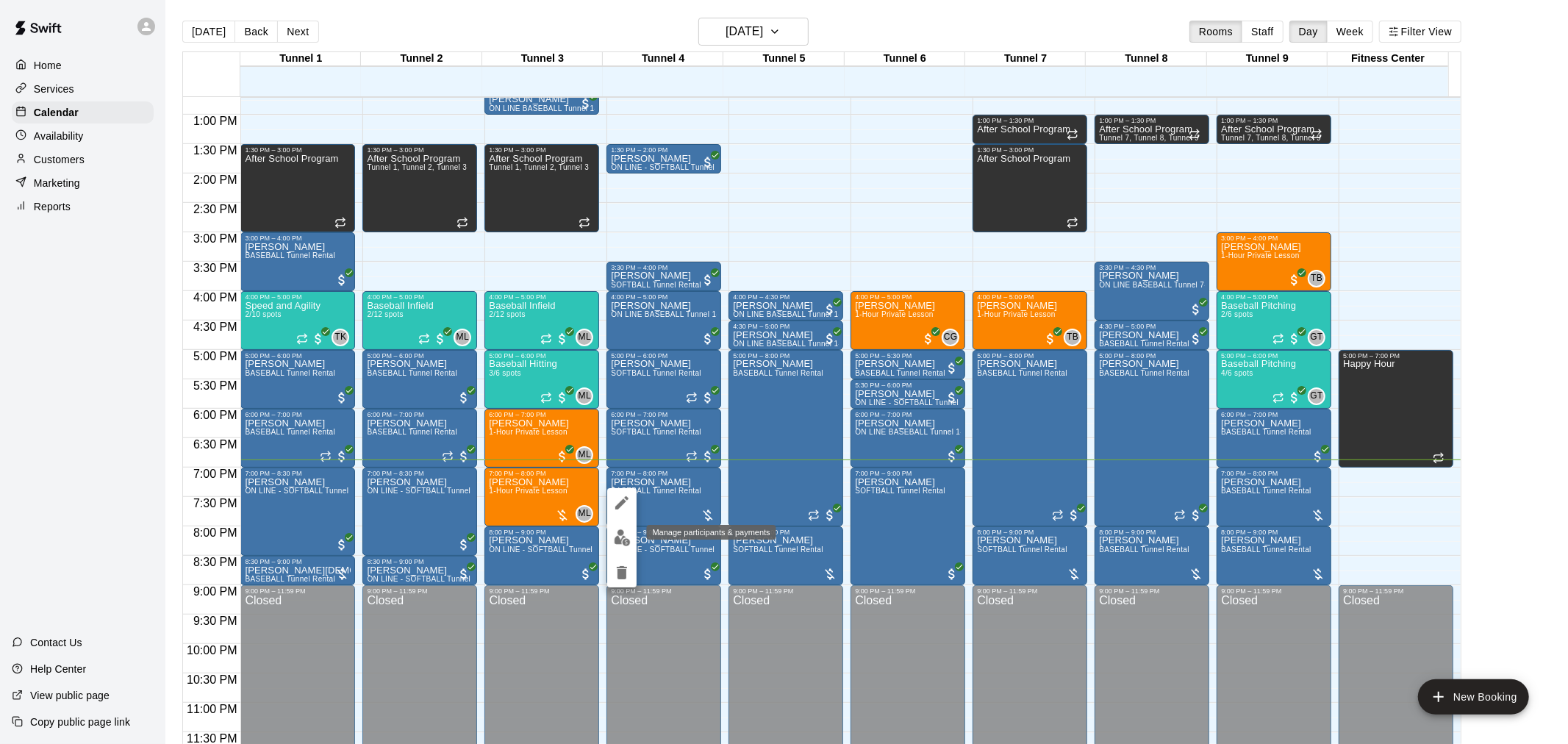
click at [620, 536] on img "edit" at bounding box center [622, 538] width 17 height 17
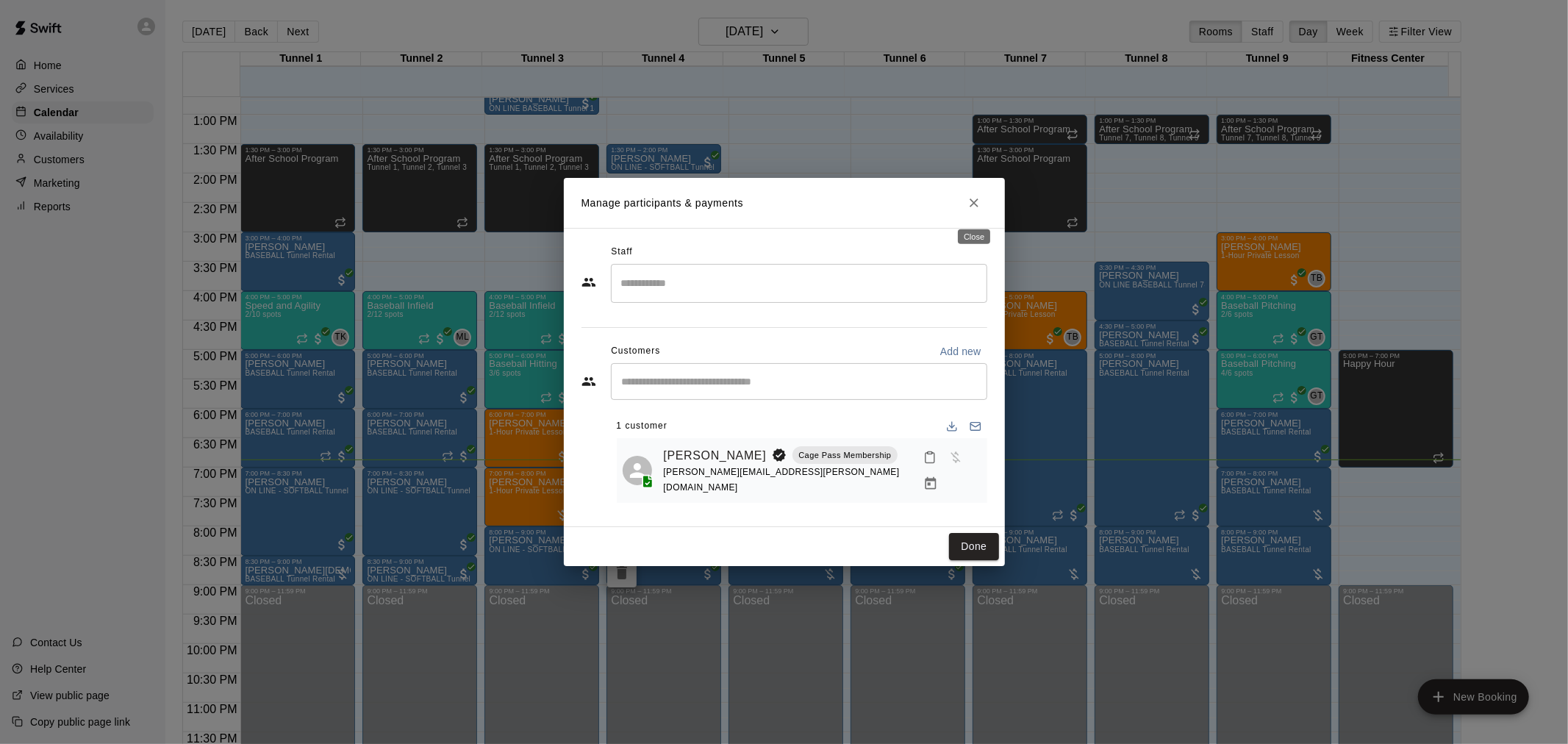
click at [984, 201] on button "Close" at bounding box center [973, 202] width 27 height 27
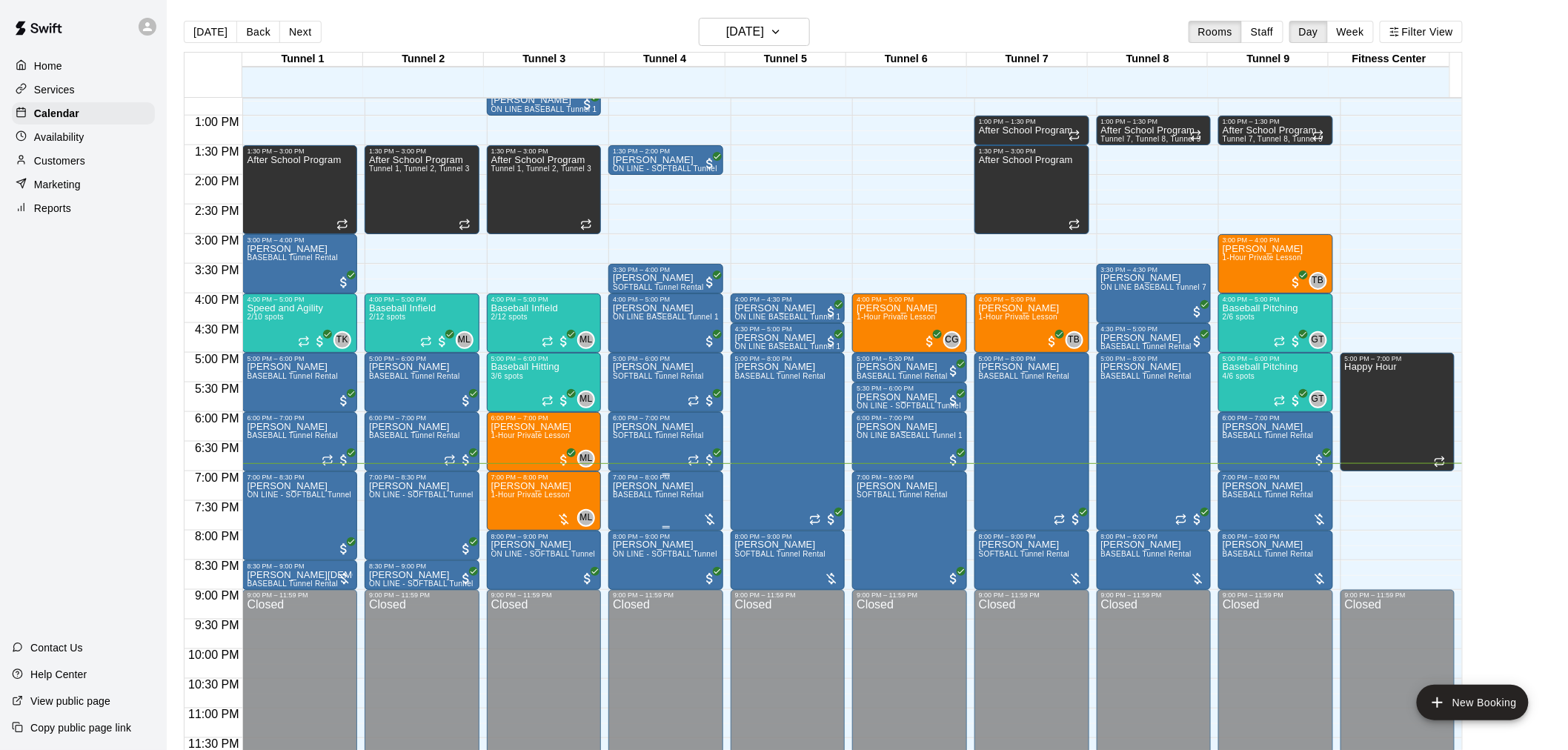
click at [684, 499] on span "BASEBALL Tunnel Rental" at bounding box center [658, 494] width 91 height 8
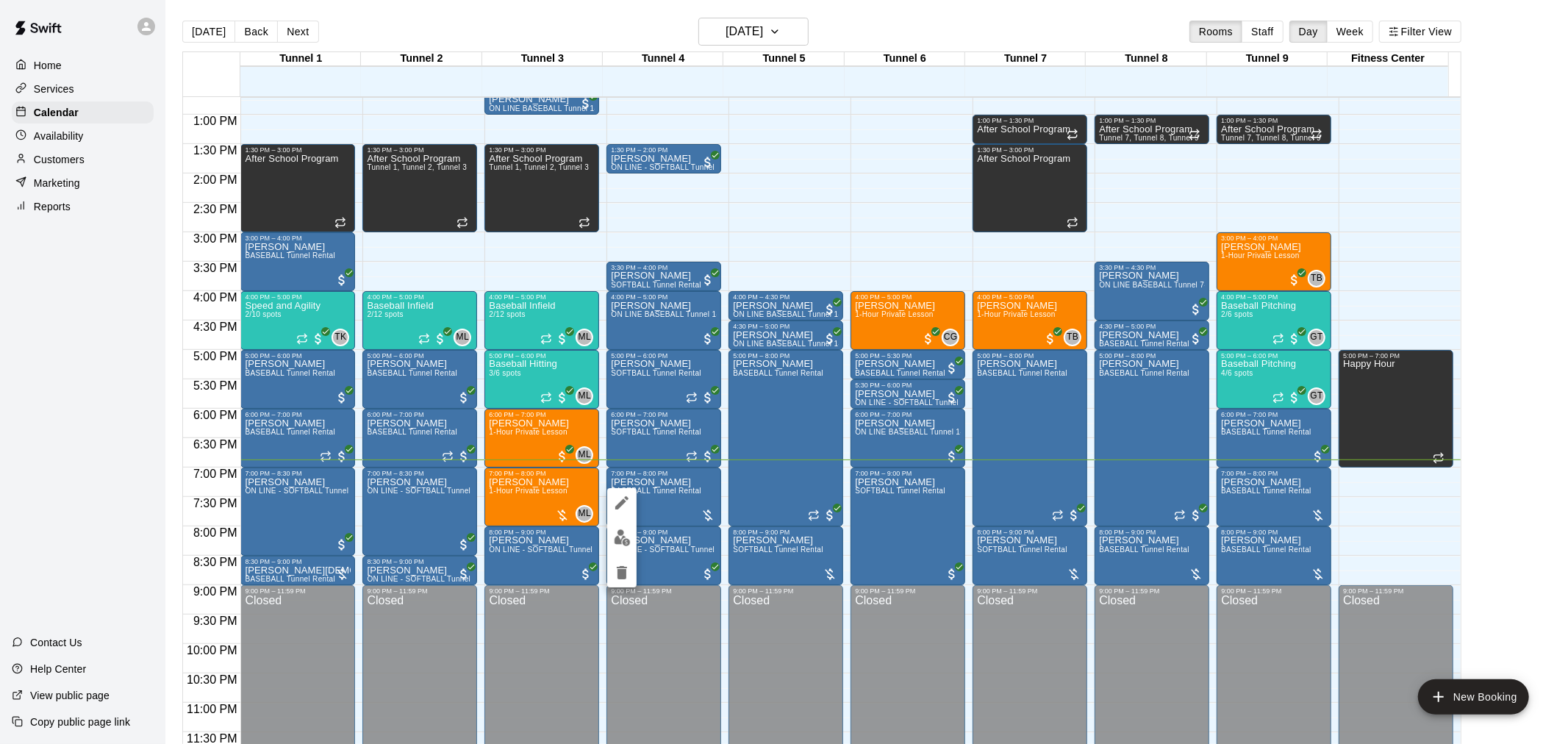
click at [614, 544] on img "edit" at bounding box center [622, 538] width 17 height 17
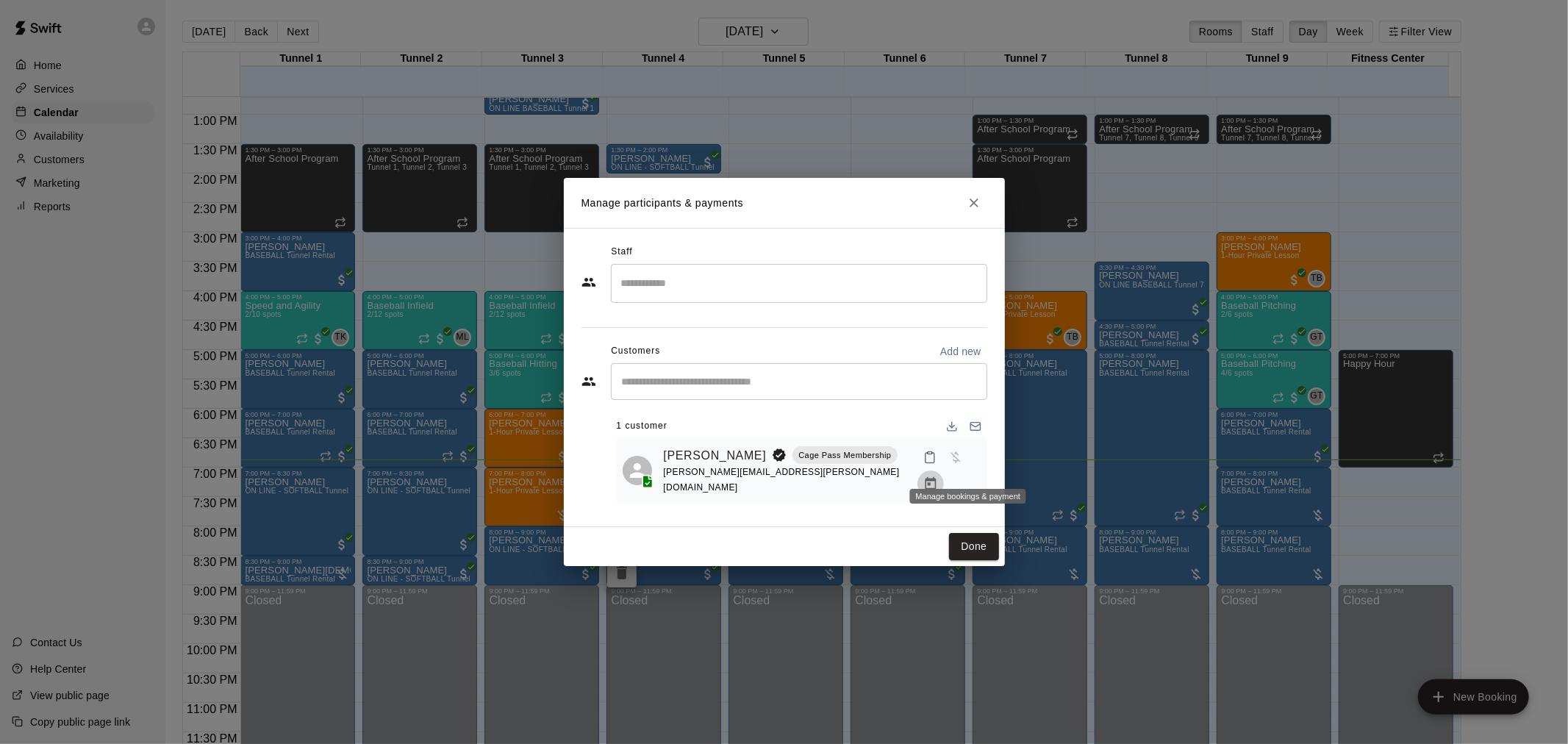
click at [944, 471] on button "Manage bookings & payment" at bounding box center [930, 484] width 27 height 27
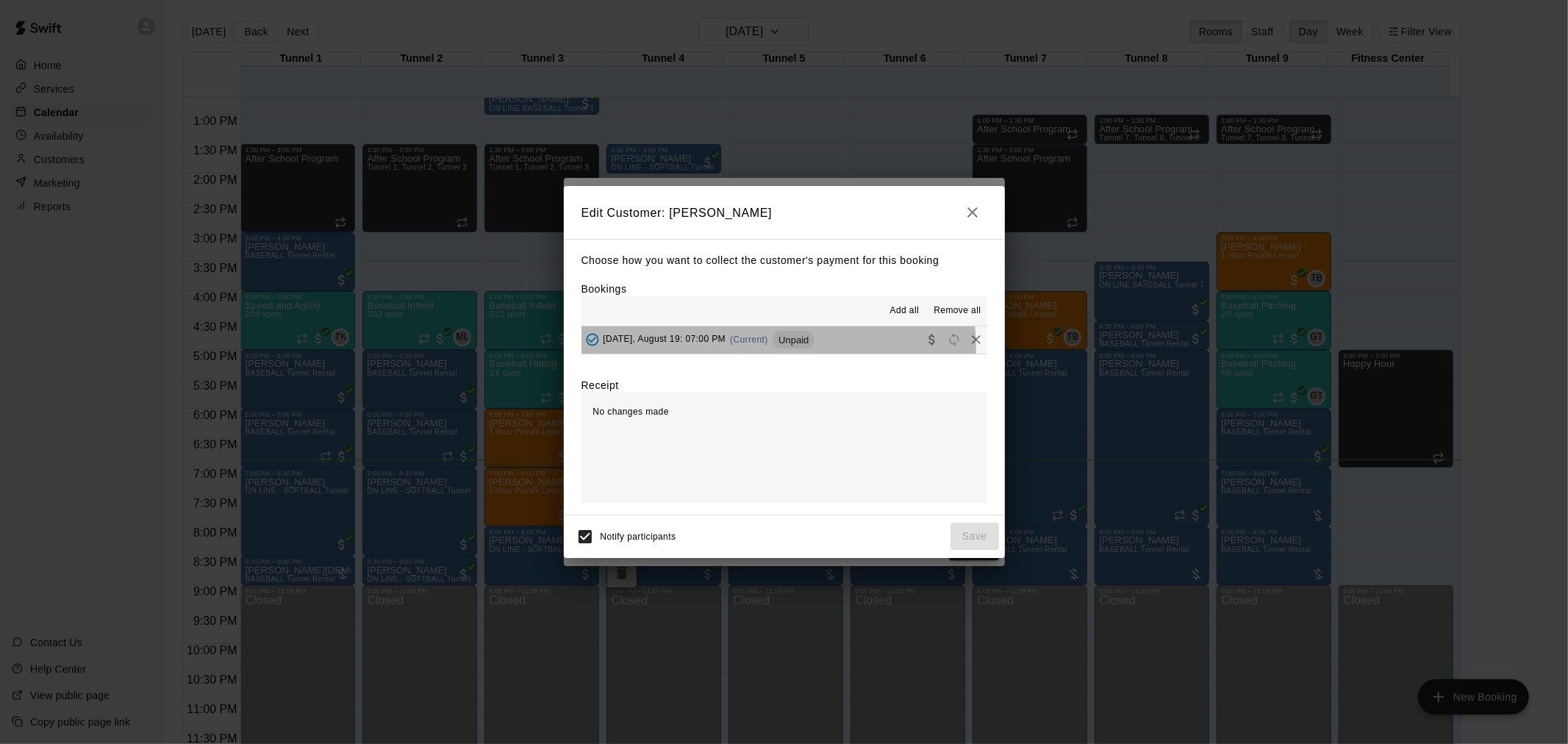
click at [754, 350] on div "[DATE], August 19: 07:00 PM (Current) Unpaid" at bounding box center [699, 340] width 234 height 22
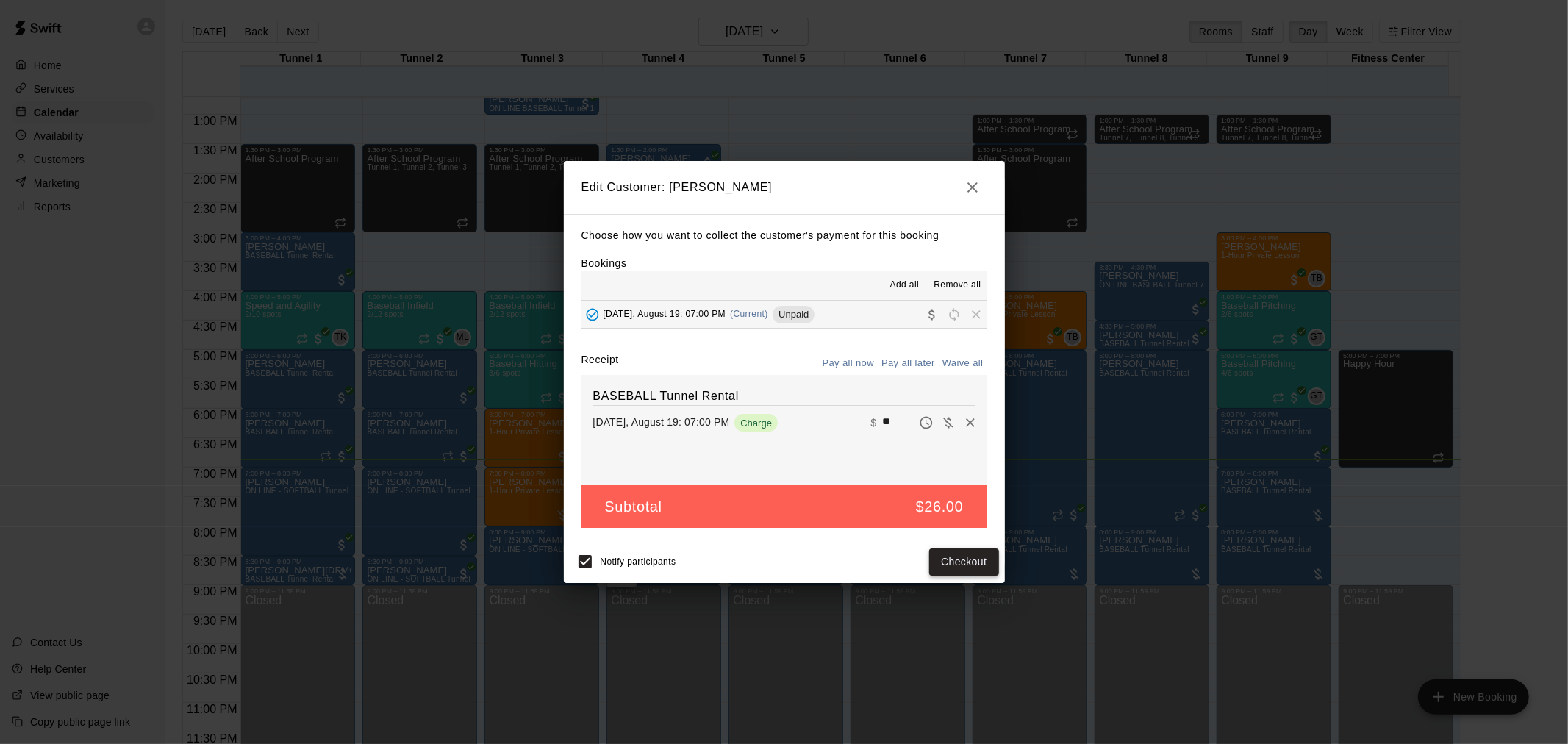
click at [965, 563] on button "Checkout" at bounding box center [964, 562] width 69 height 28
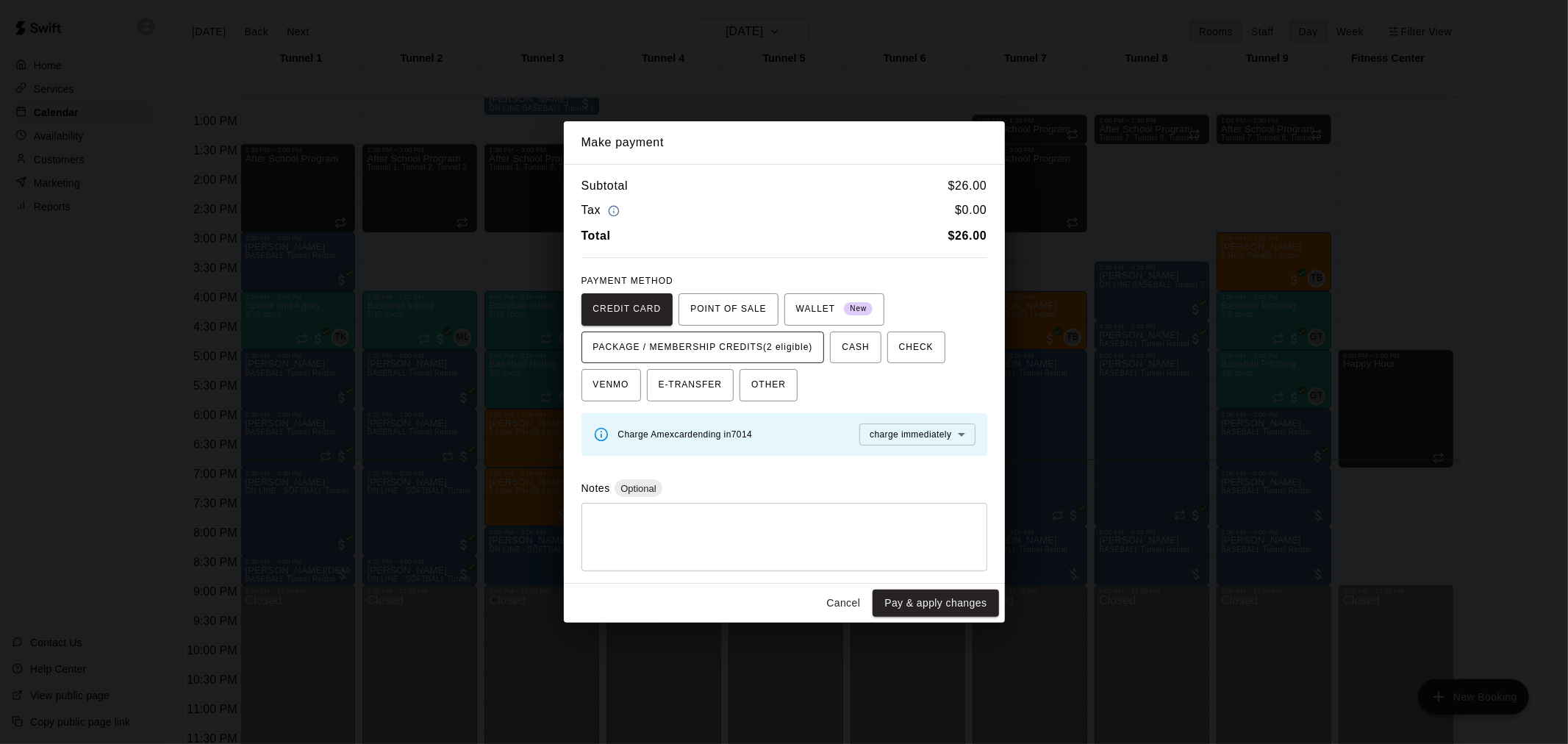
click at [717, 356] on span "PACKAGE / MEMBERSHIP CREDITS (2 eligible)" at bounding box center [702, 347] width 219 height 23
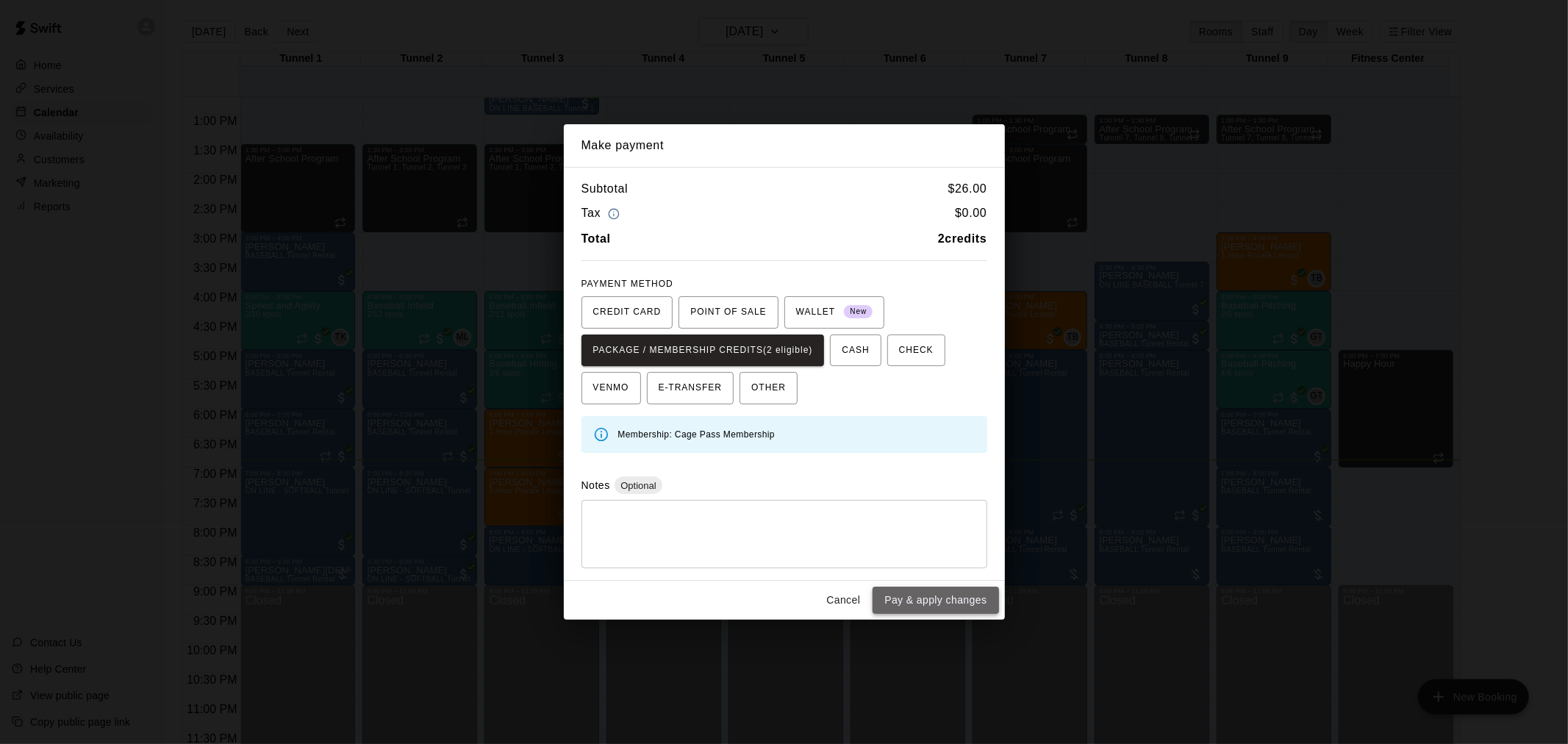
click at [938, 599] on button "Pay & apply changes" at bounding box center [935, 601] width 126 height 28
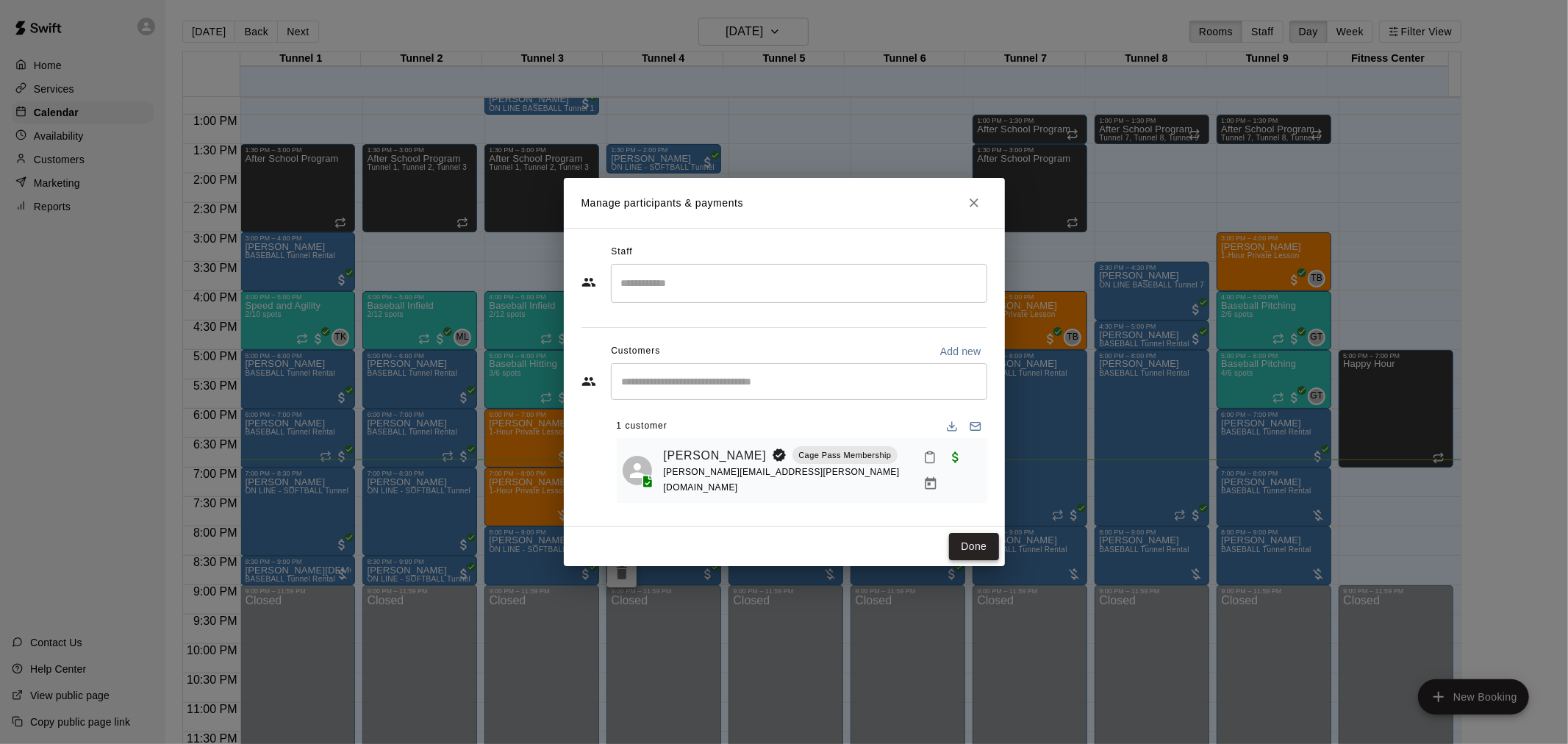
click at [965, 547] on button "Done" at bounding box center [973, 547] width 49 height 28
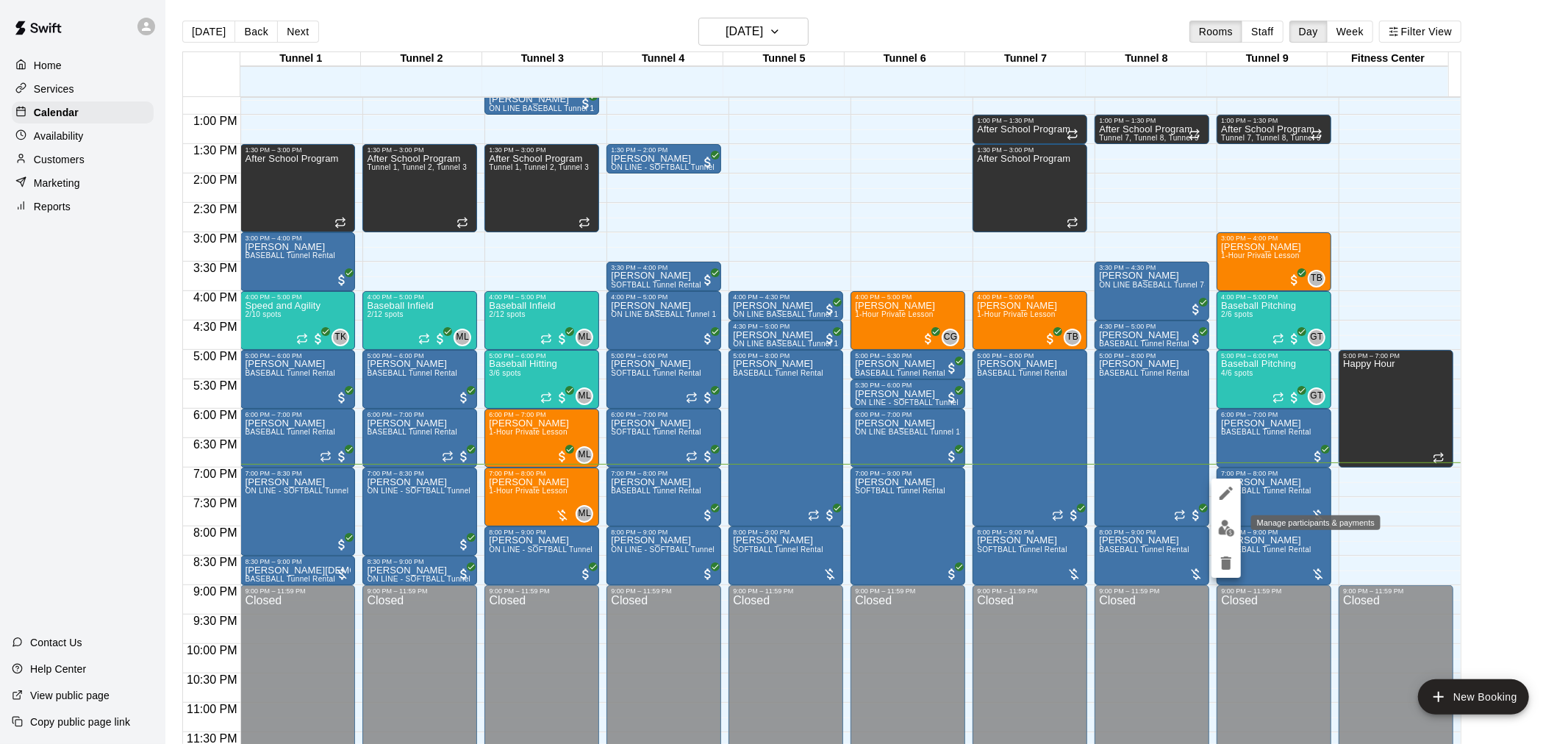
click at [1230, 532] on img "edit" at bounding box center [1226, 529] width 17 height 17
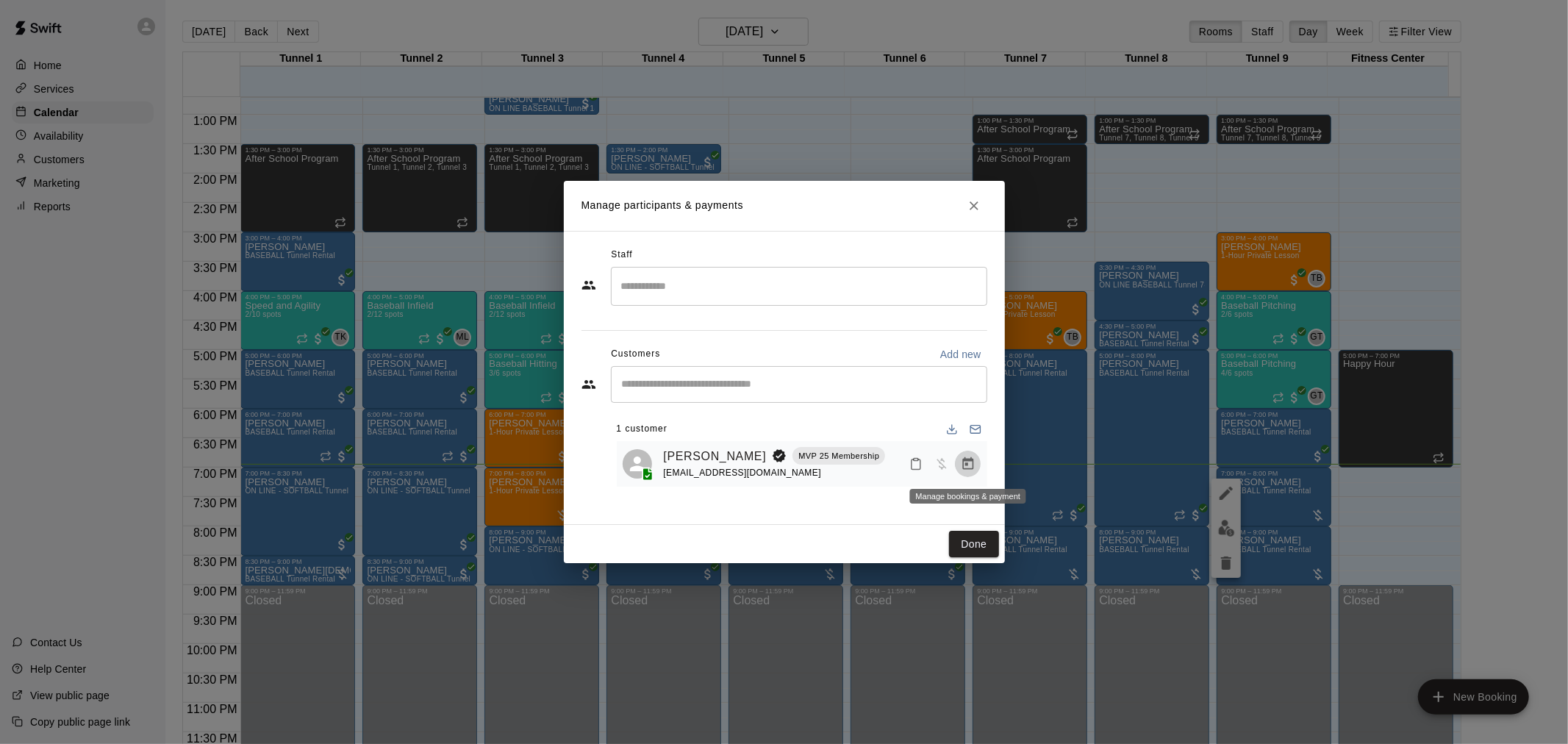
click at [973, 471] on icon "Manage bookings & payment" at bounding box center [967, 463] width 15 height 15
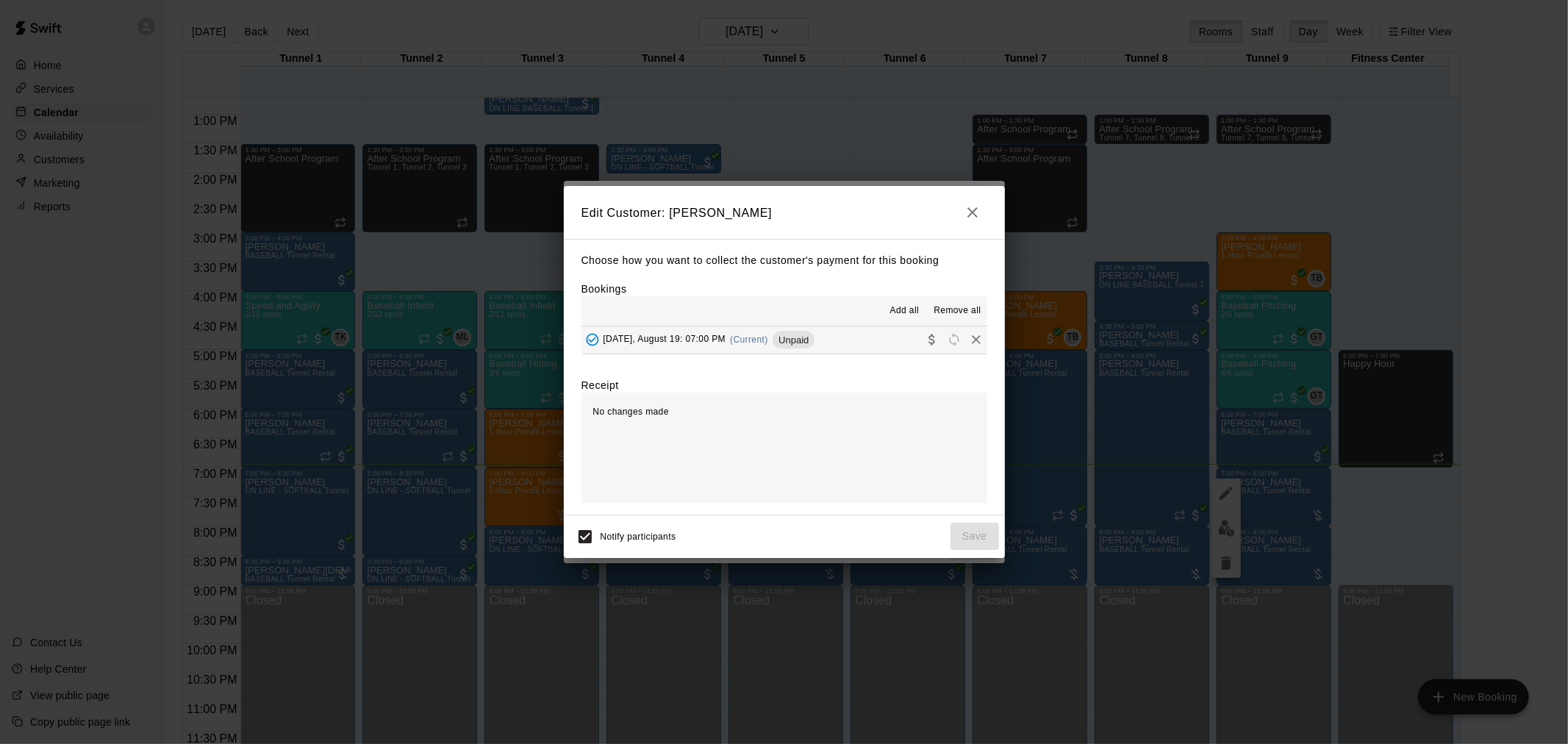
click at [726, 340] on span "[DATE], August 19: 07:00 PM" at bounding box center [664, 340] width 123 height 10
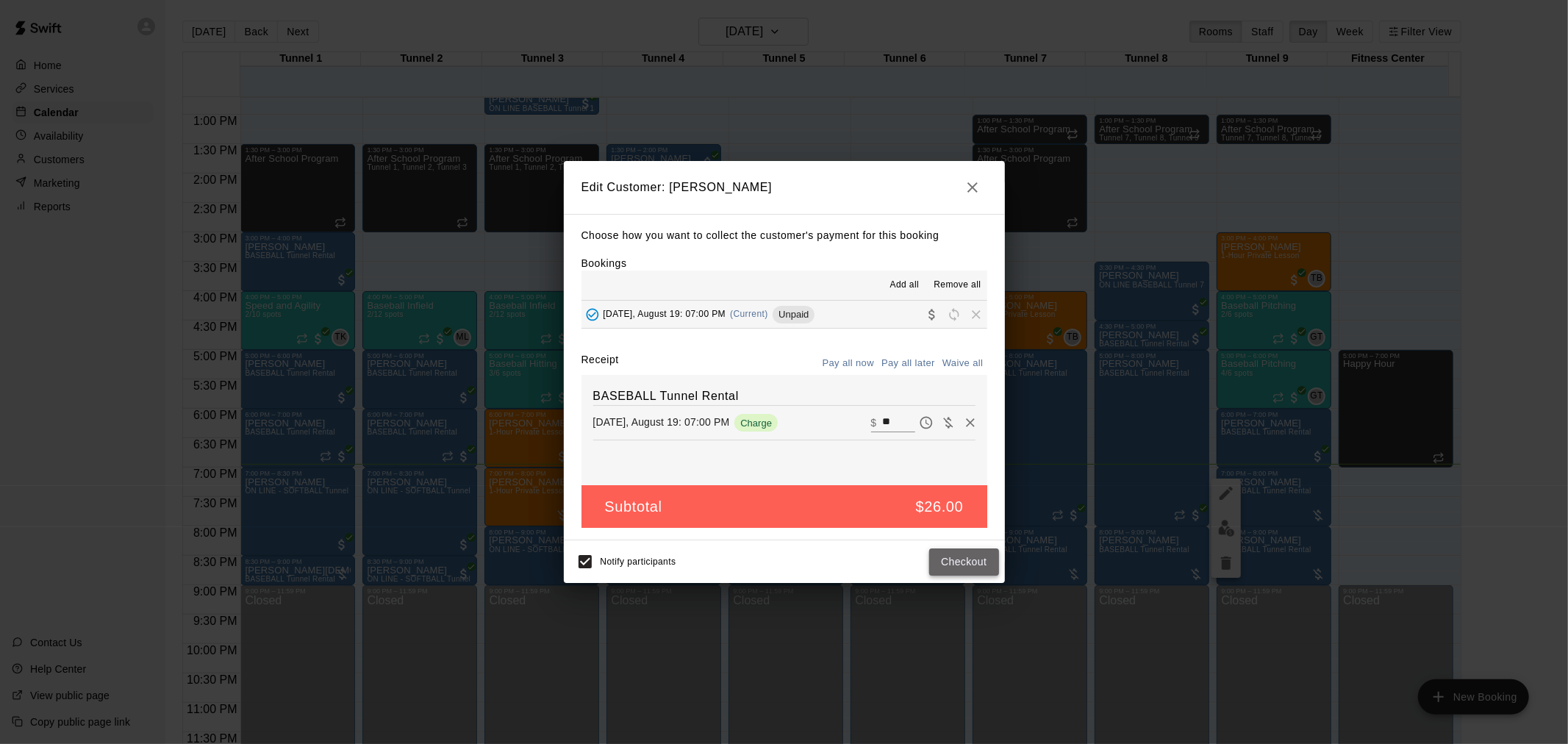
click at [969, 555] on button "Checkout" at bounding box center [964, 562] width 69 height 28
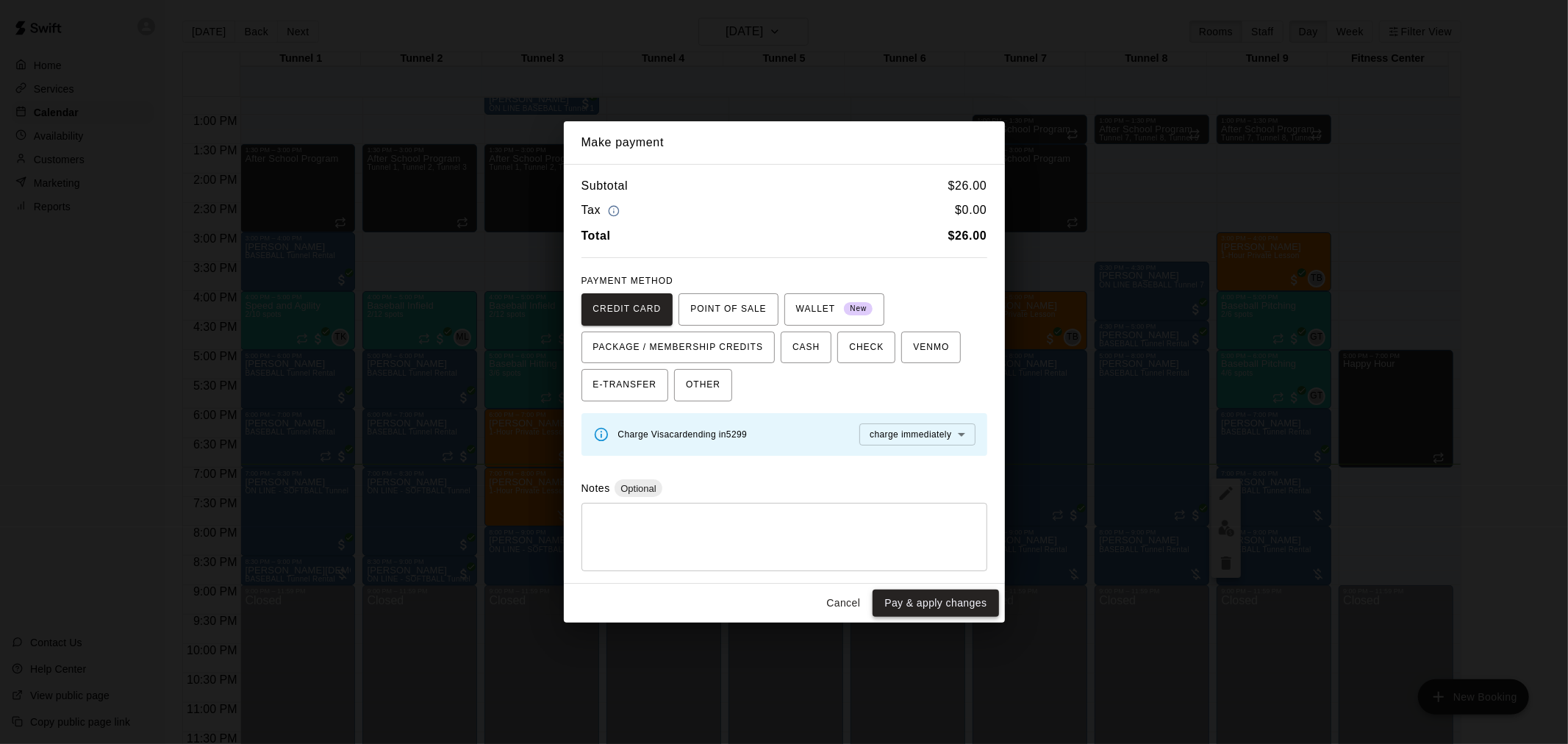
click at [955, 613] on button "Pay & apply changes" at bounding box center [935, 604] width 126 height 28
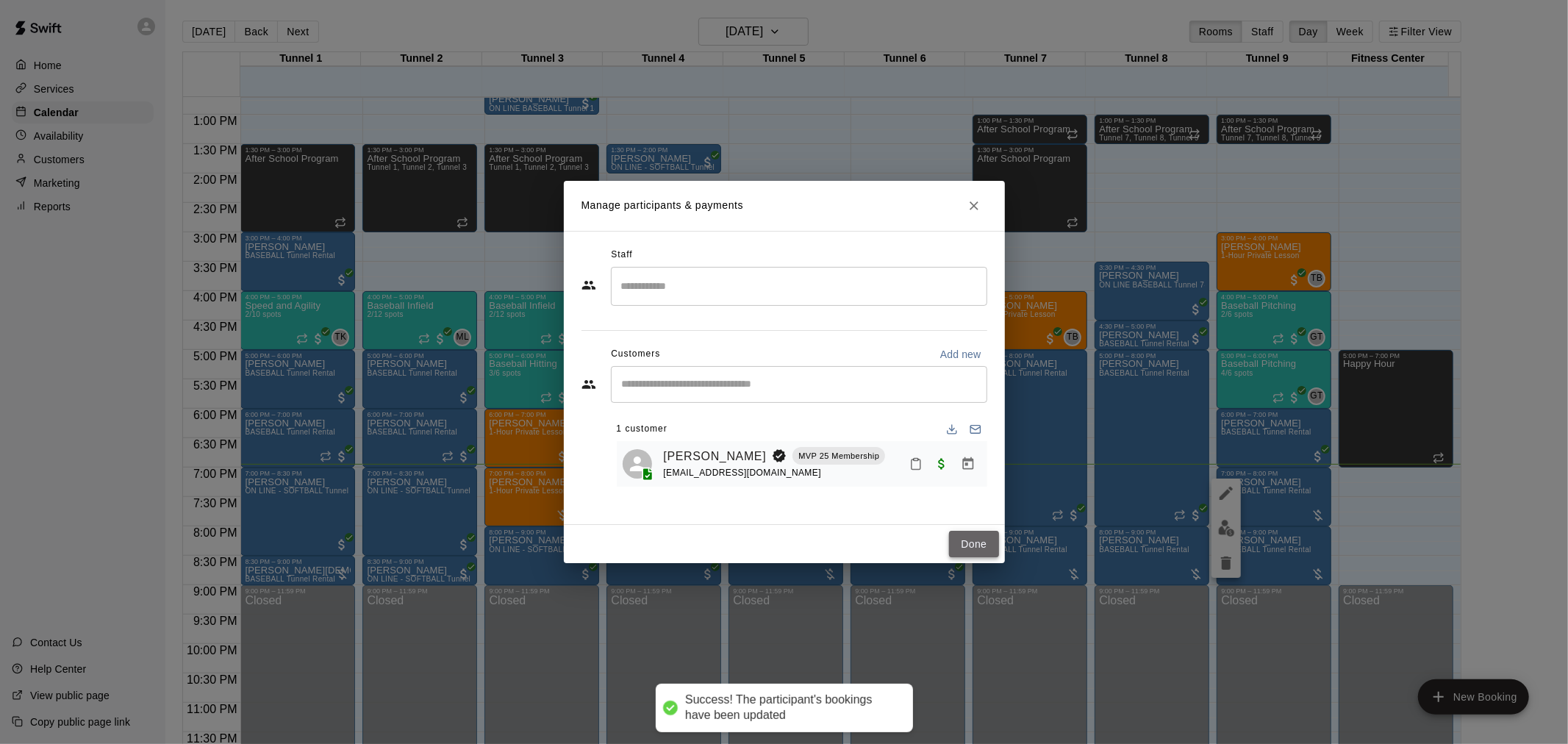
click at [975, 545] on button "Done" at bounding box center [973, 545] width 49 height 28
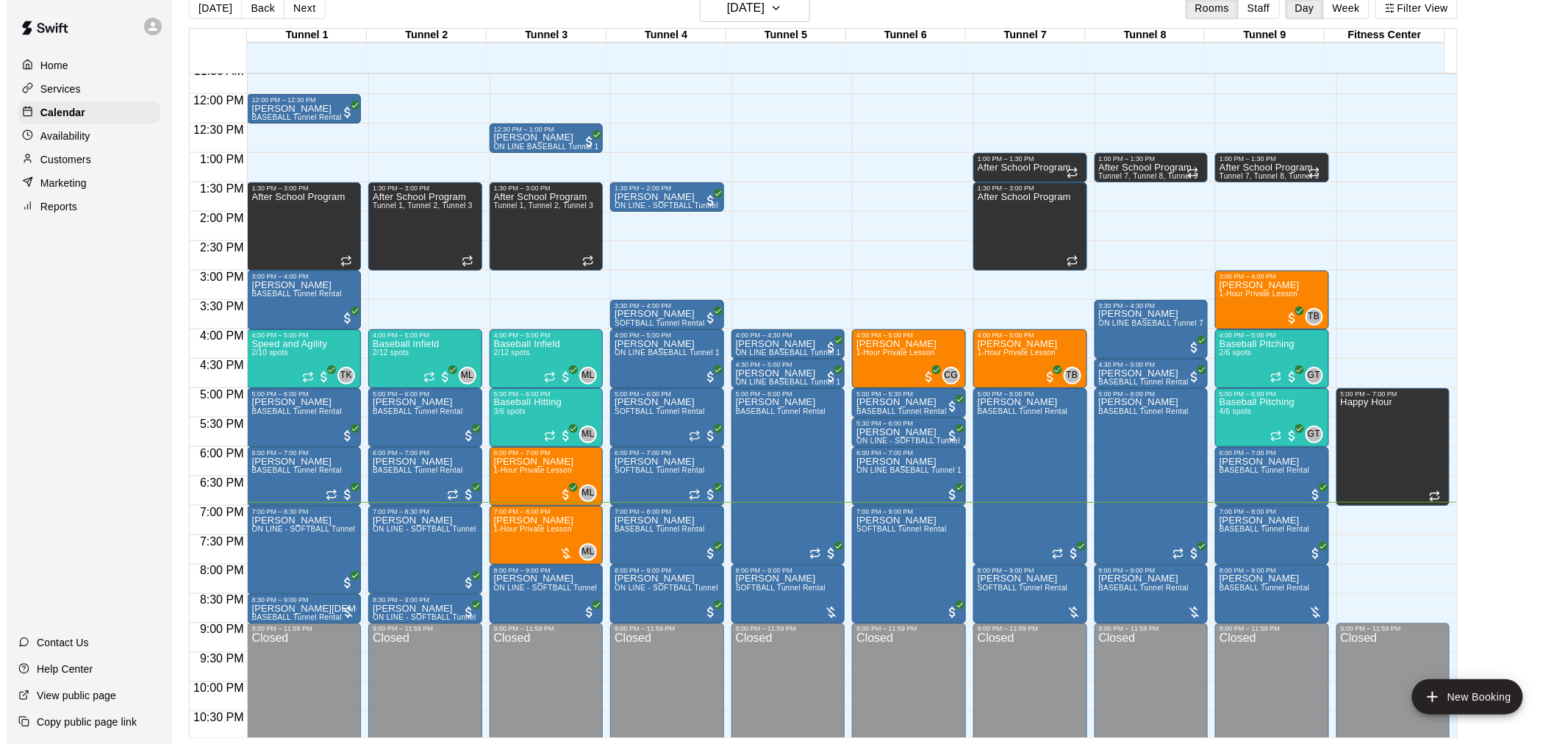
scroll to position [722, 0]
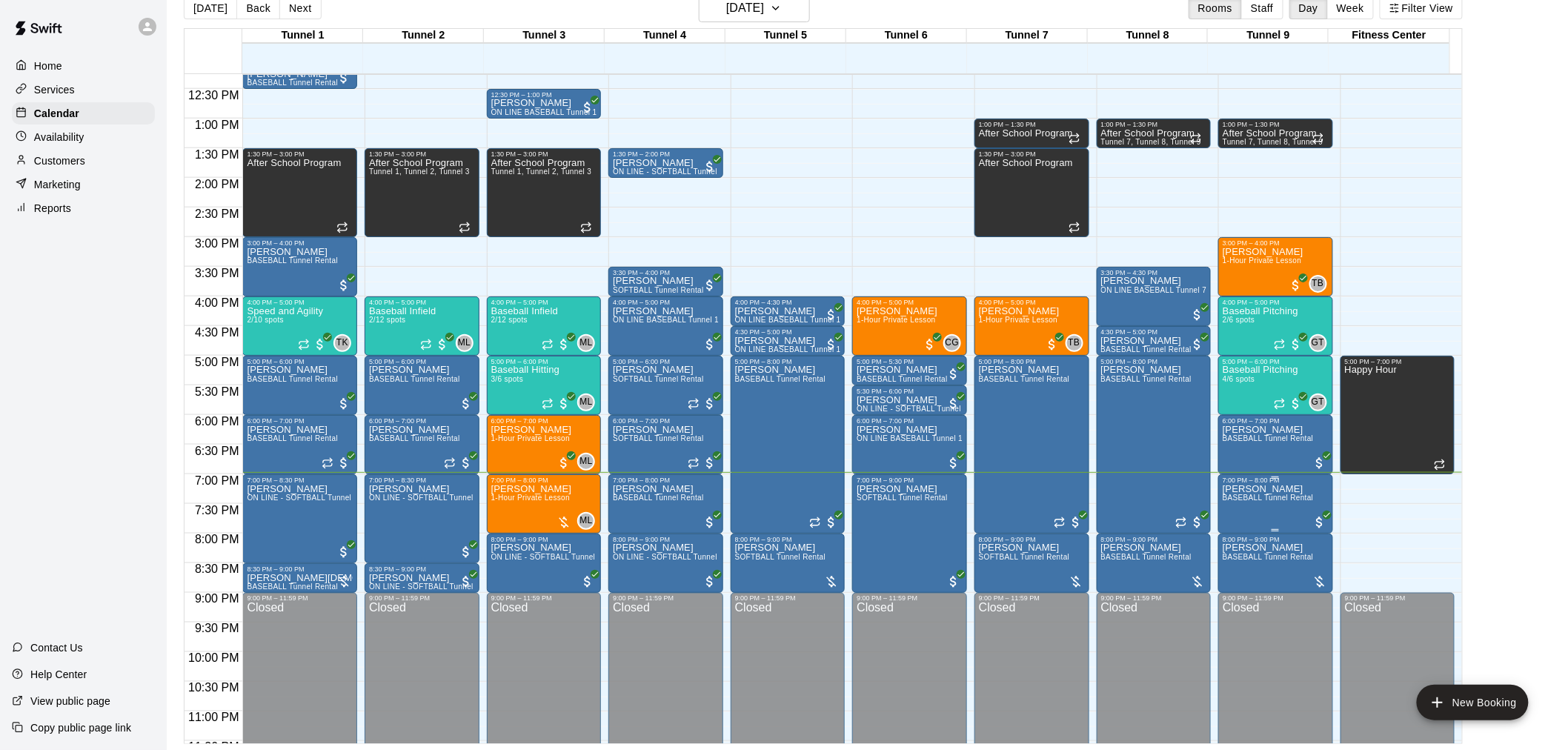
click at [1263, 490] on p "[PERSON_NAME]" at bounding box center [1268, 490] width 91 height 0
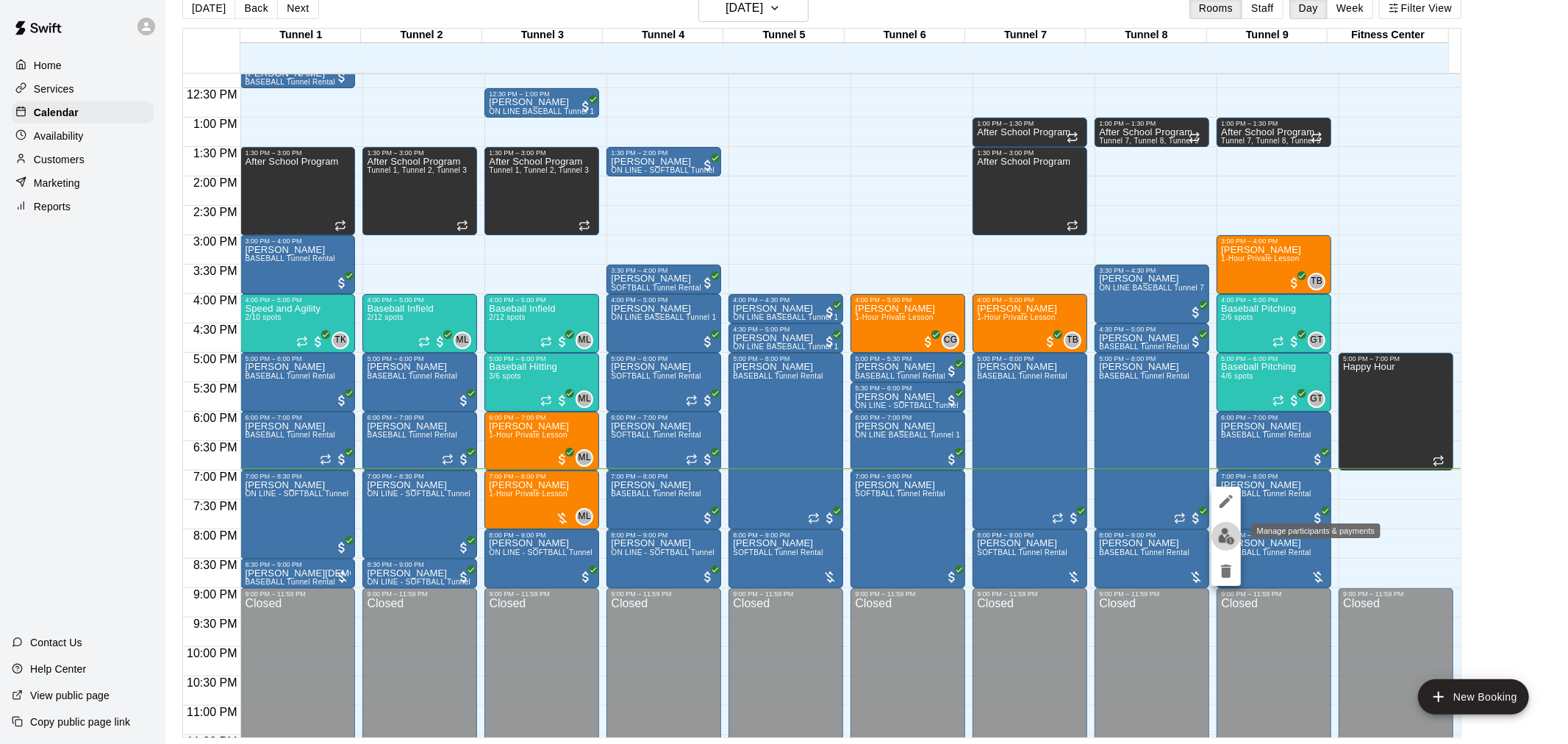
click at [1230, 531] on img "edit" at bounding box center [1226, 536] width 17 height 17
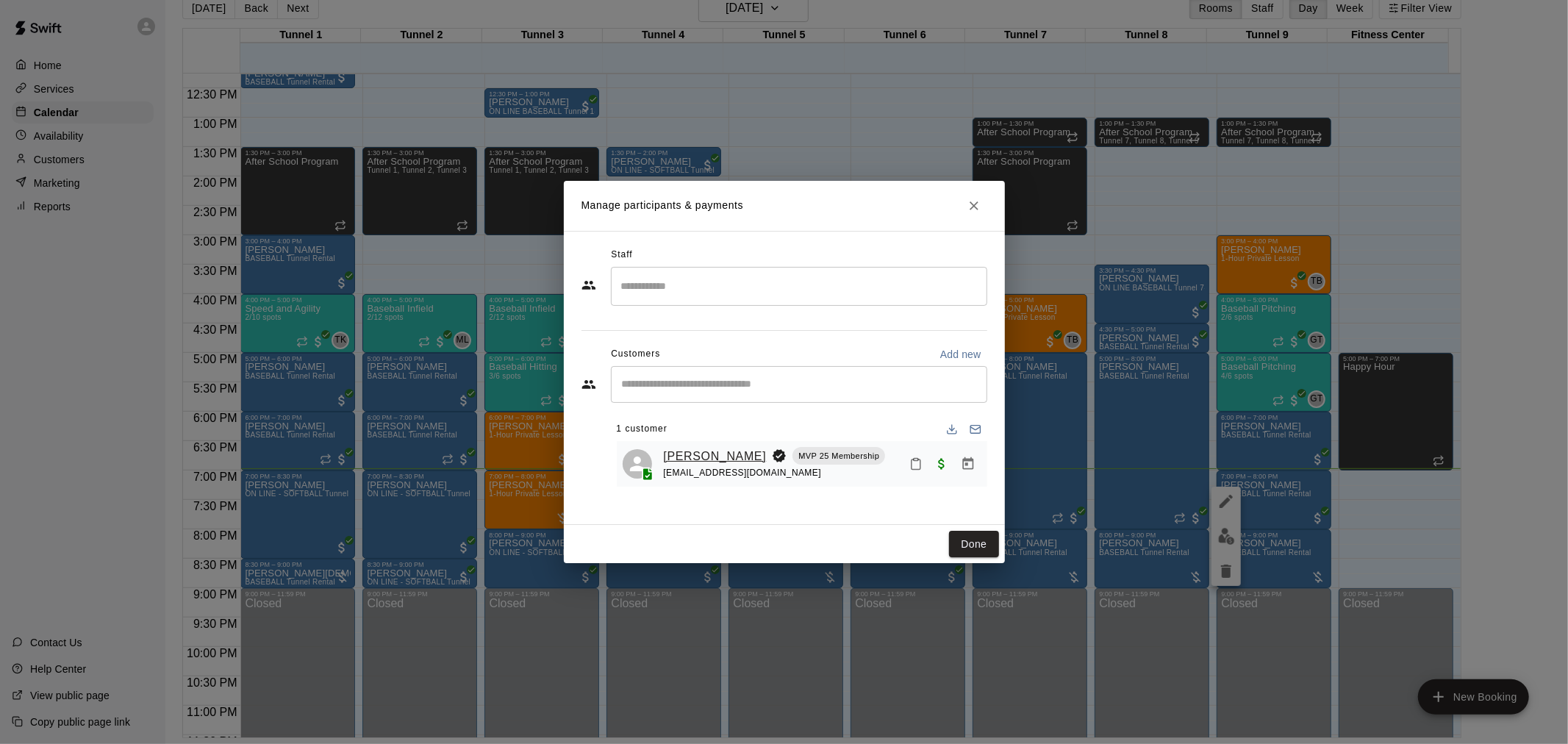
click at [728, 463] on link "[PERSON_NAME]" at bounding box center [715, 456] width 103 height 19
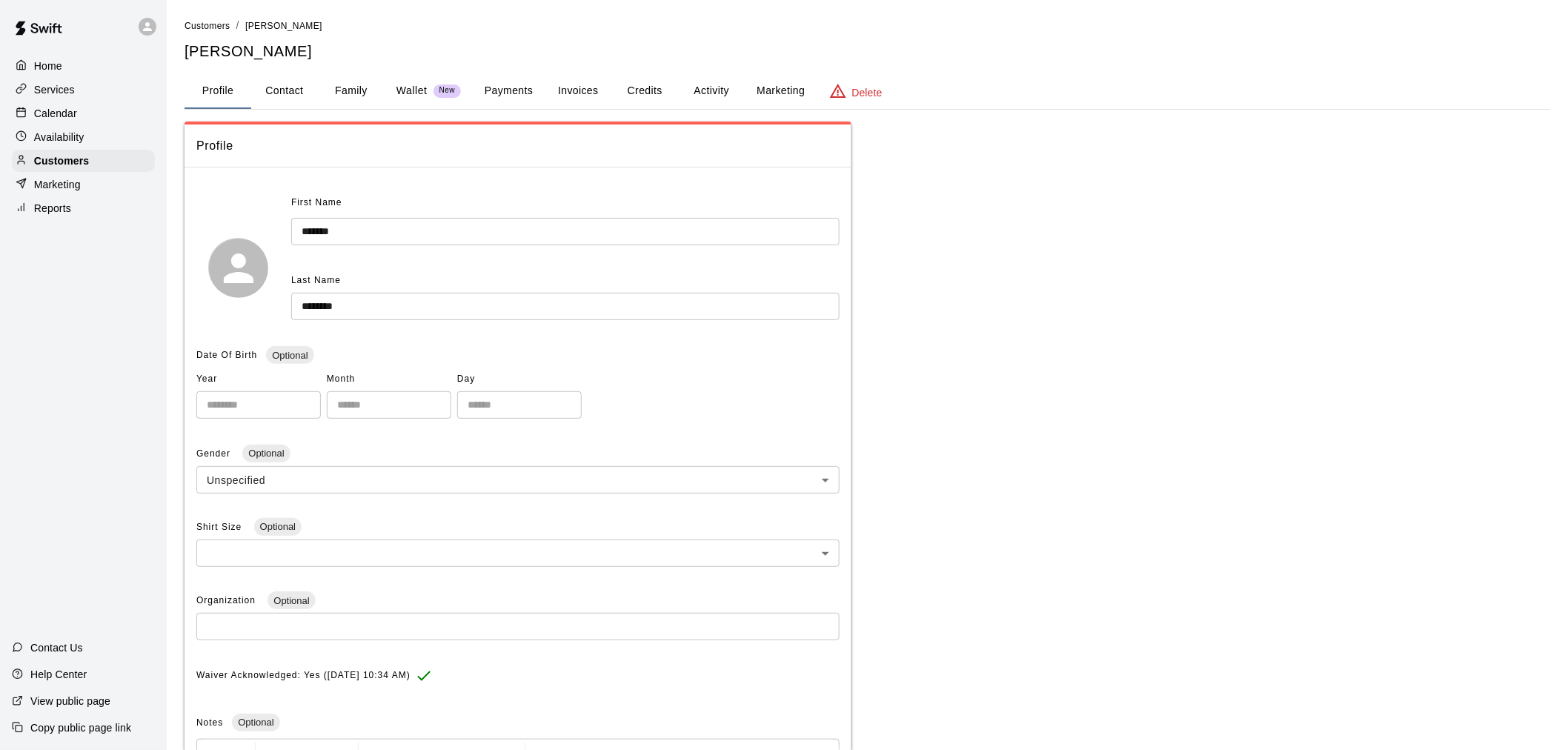
click at [522, 87] on button "Payments" at bounding box center [508, 91] width 72 height 36
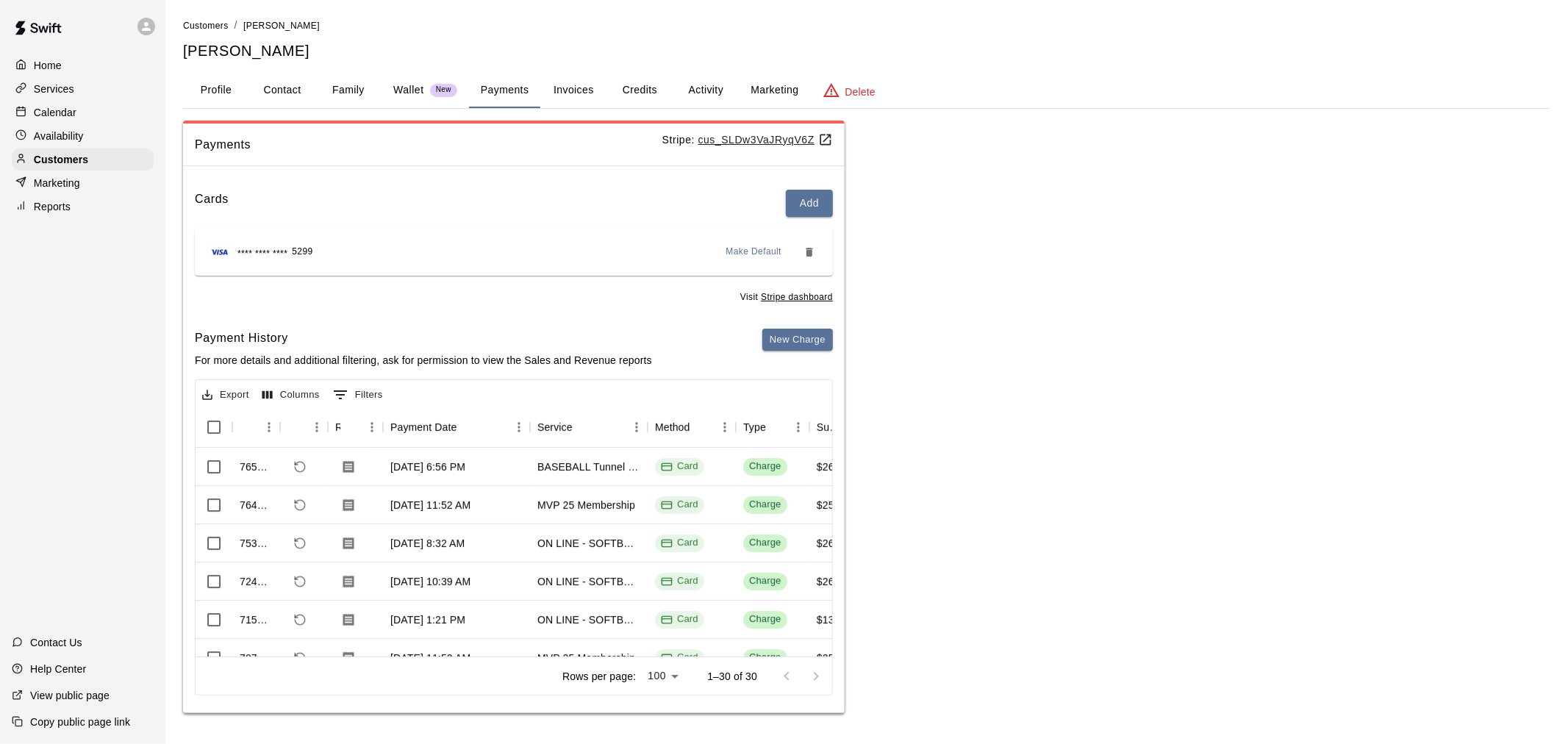
click at [778, 90] on button "Marketing" at bounding box center [774, 90] width 71 height 35
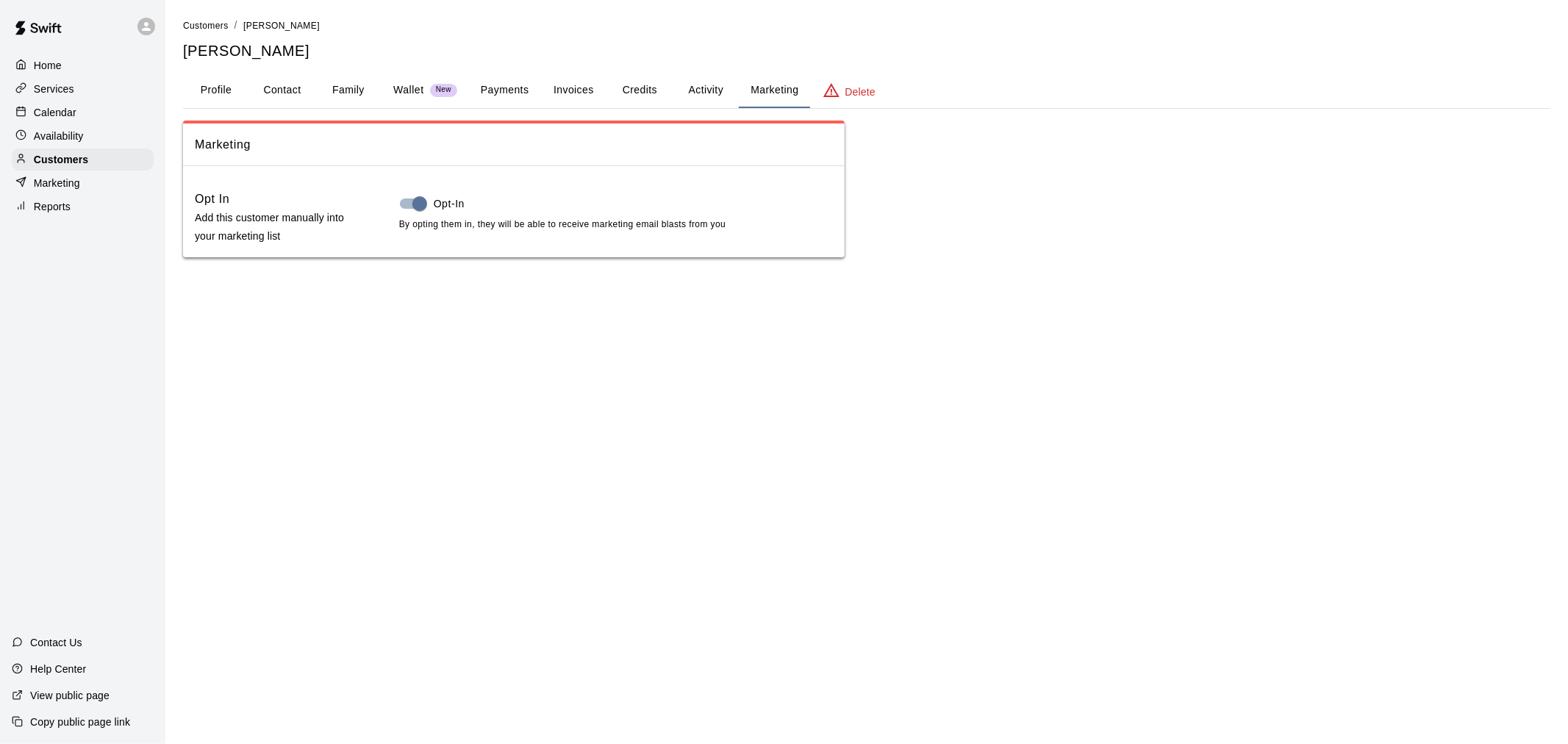
click at [706, 84] on button "Activity" at bounding box center [705, 90] width 66 height 35
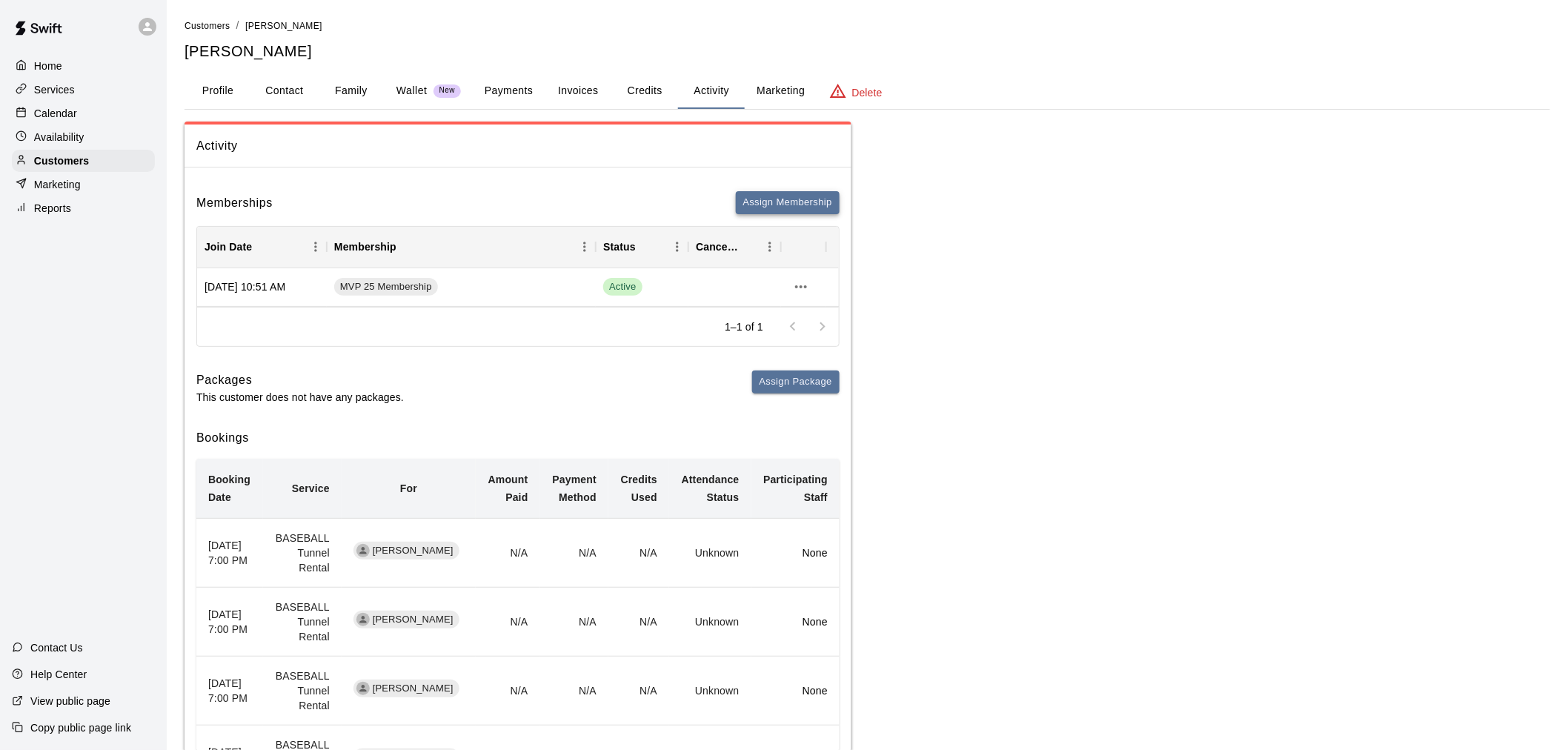
click at [759, 201] on button "Assign Membership" at bounding box center [788, 202] width 104 height 23
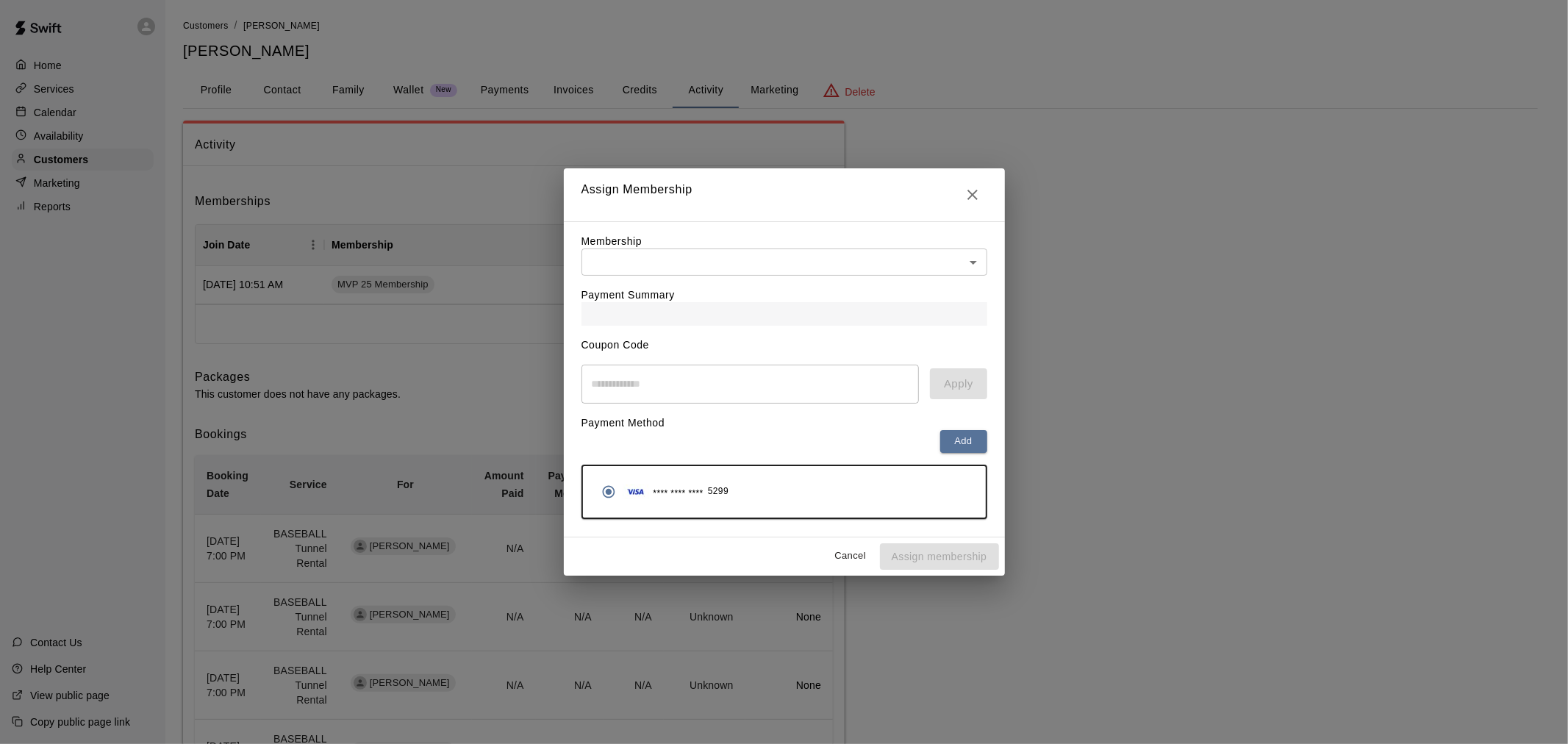
click at [769, 264] on body "Home Services Calendar Availability Customers Marketing Reports Contact Us Help…" at bounding box center [784, 642] width 1568 height 1284
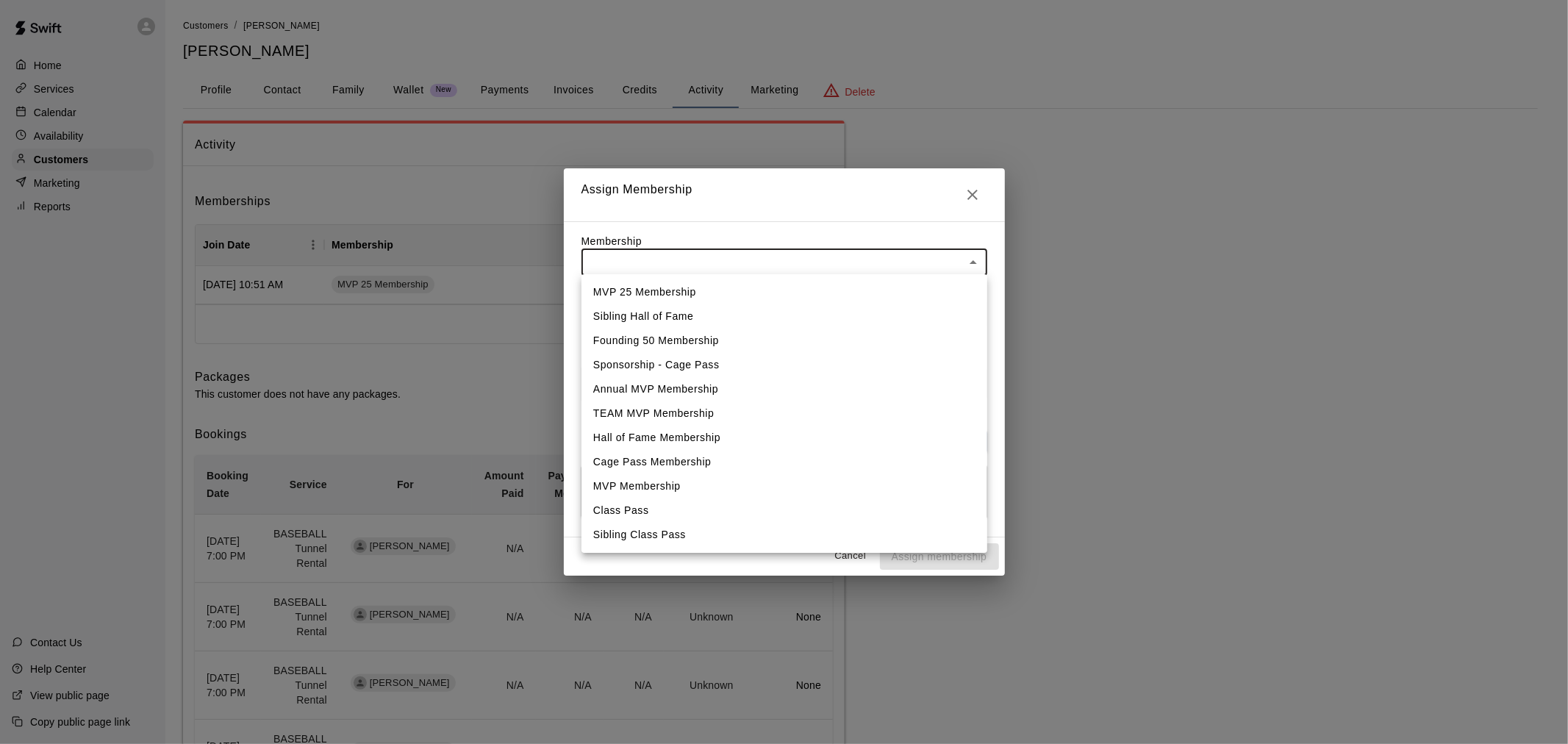
click at [765, 456] on li "Cage Pass Membership" at bounding box center [784, 462] width 405 height 24
type input "**********"
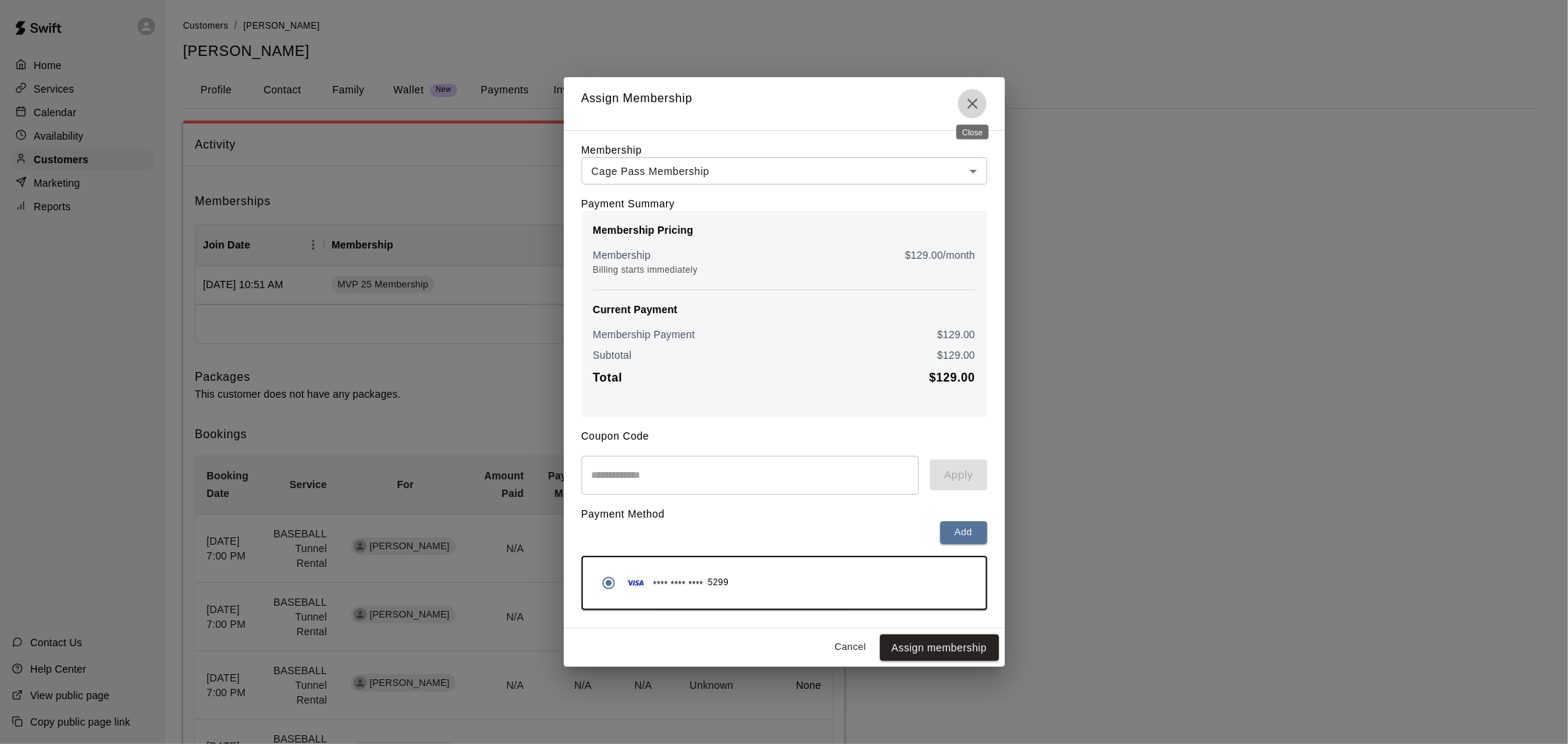
click at [975, 102] on icon "Close" at bounding box center [972, 103] width 17 height 17
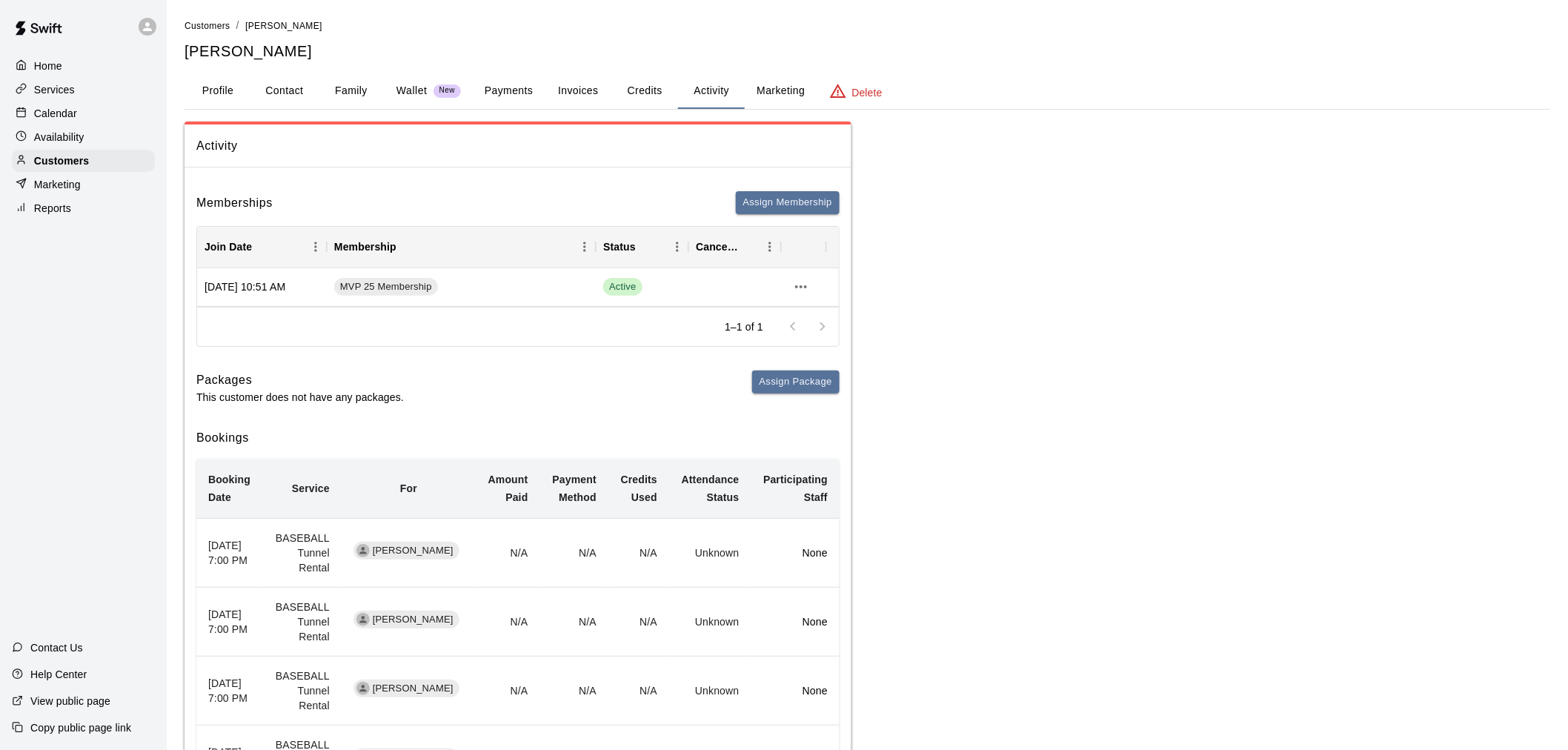
click at [511, 89] on button "Payments" at bounding box center [508, 91] width 72 height 36
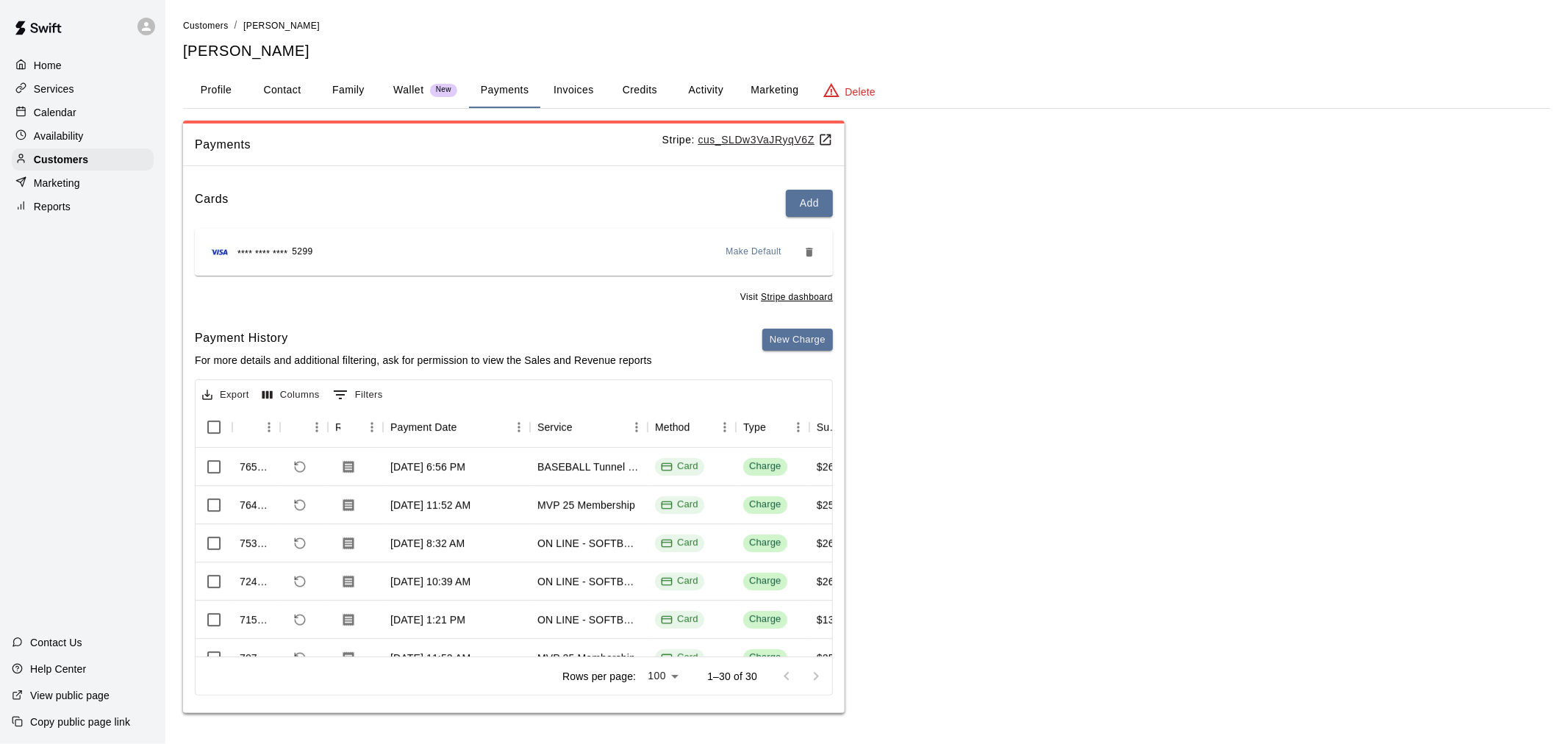
click at [93, 110] on div "Calendar" at bounding box center [83, 113] width 142 height 22
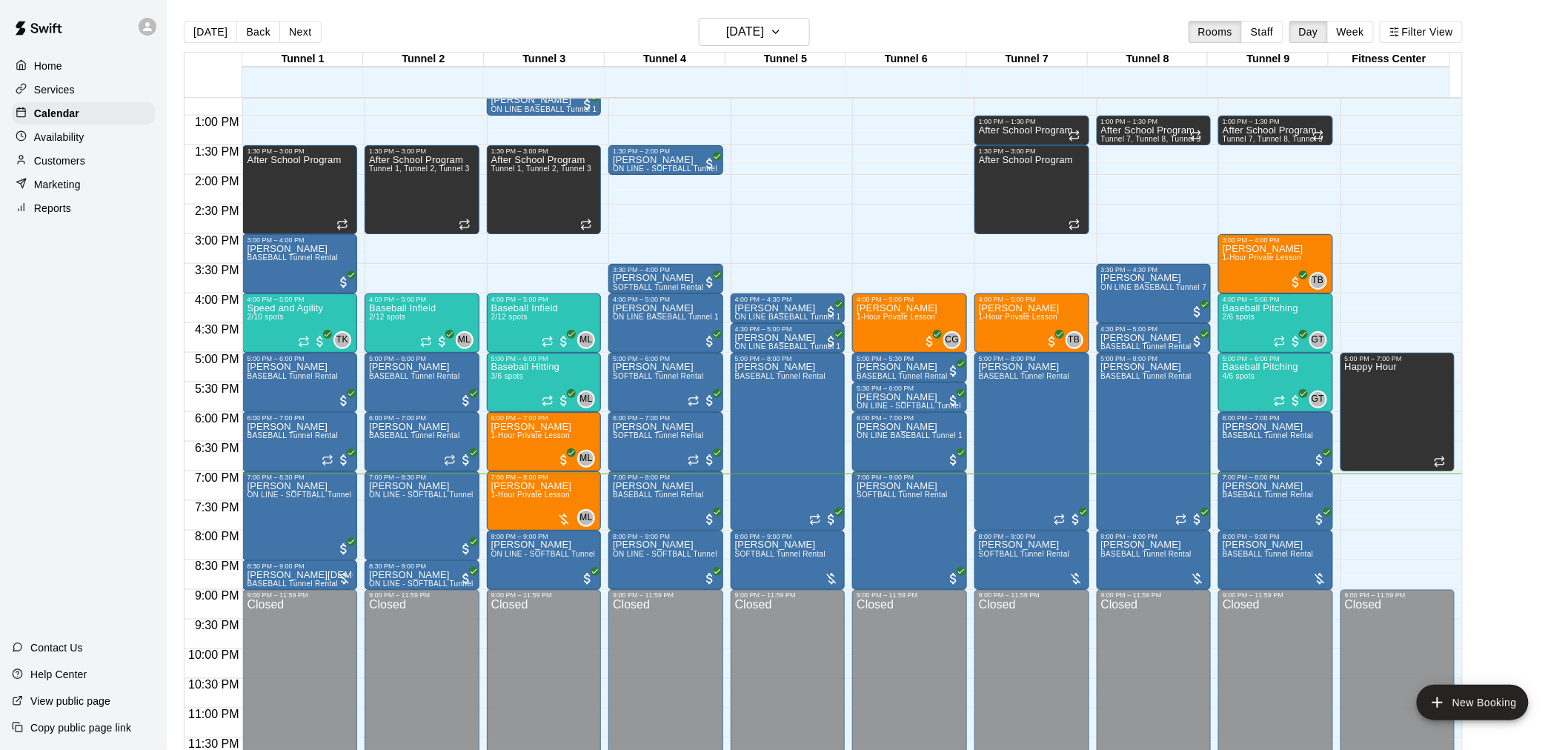
scroll to position [23, 0]
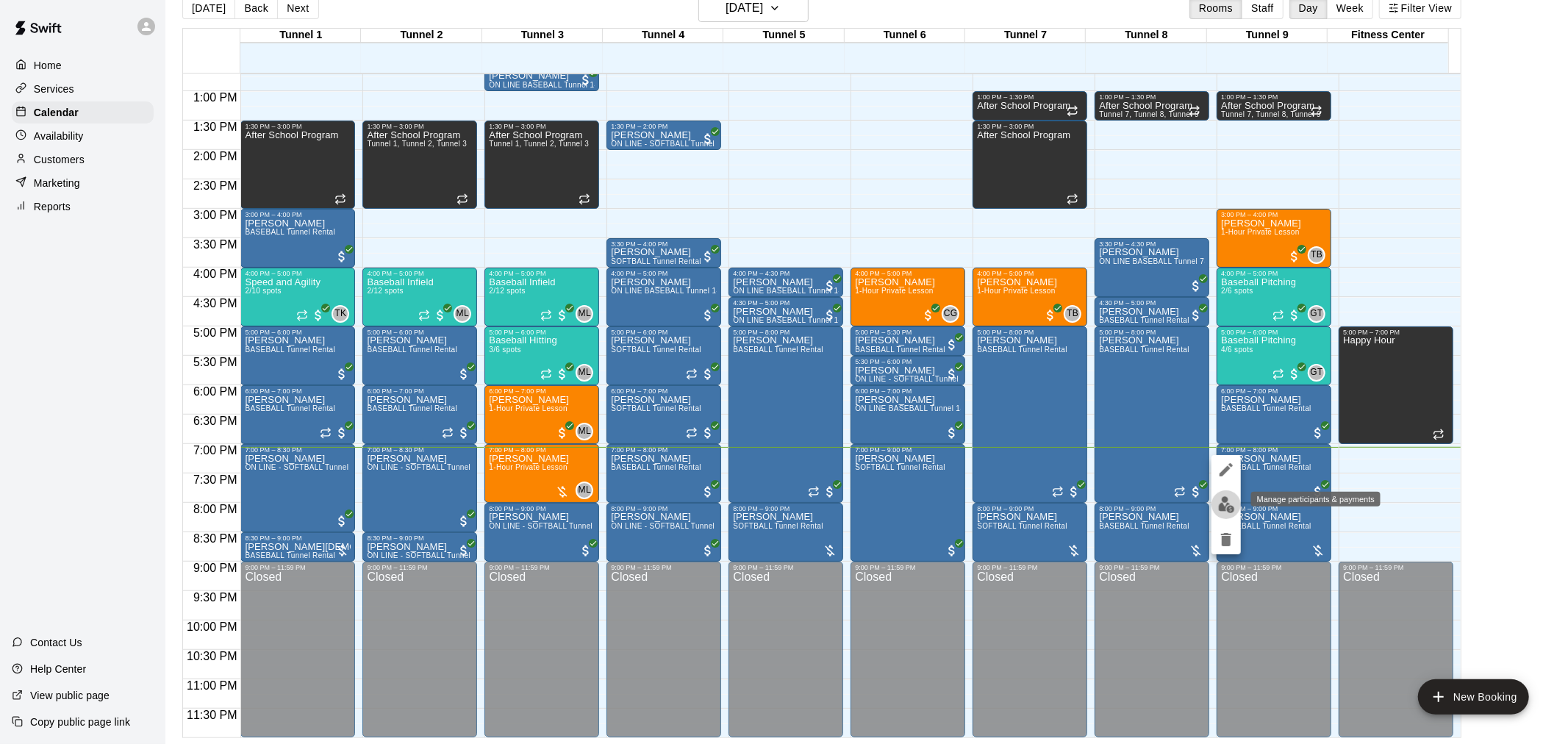
click at [1231, 507] on img "edit" at bounding box center [1226, 505] width 17 height 17
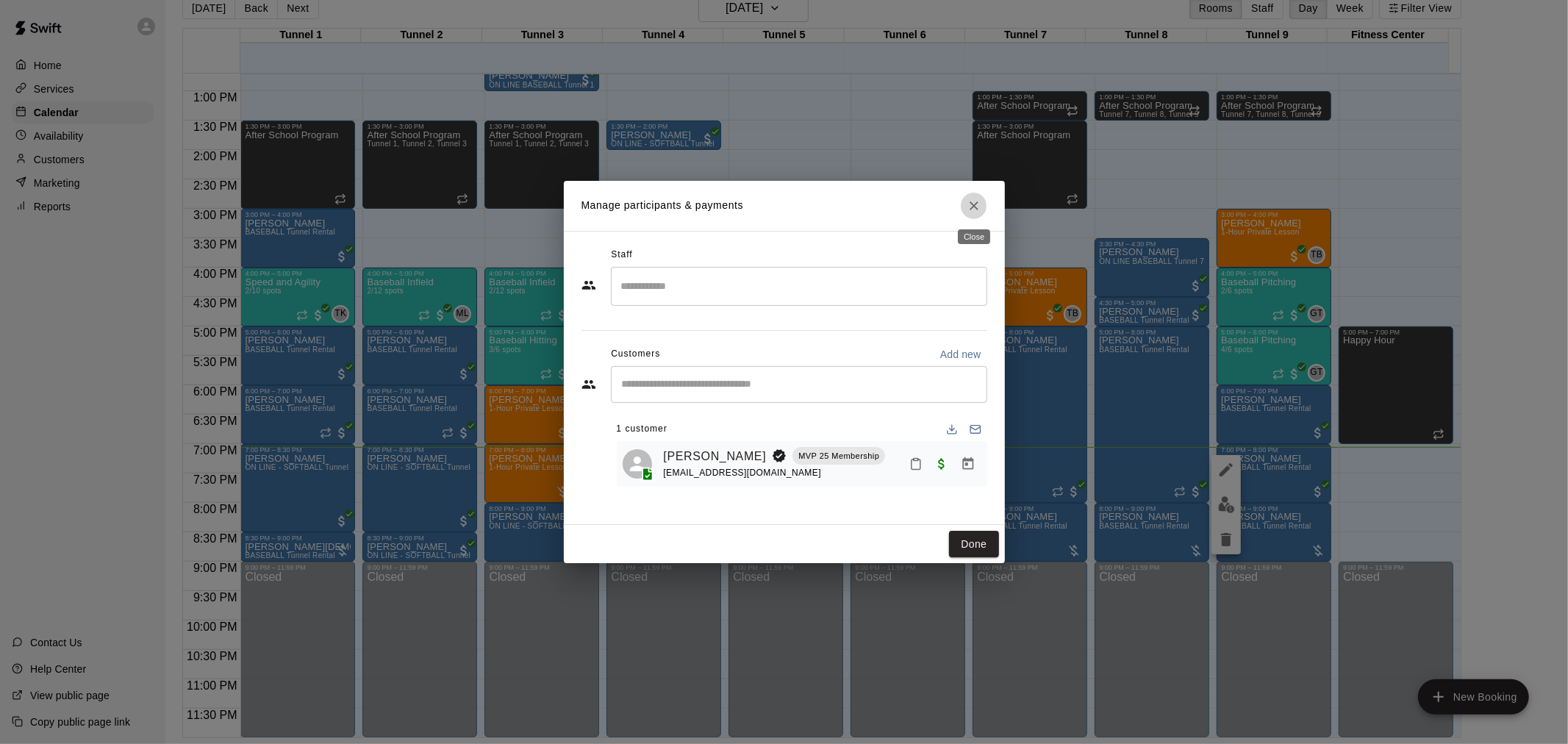
click at [971, 204] on icon "Close" at bounding box center [973, 206] width 15 height 15
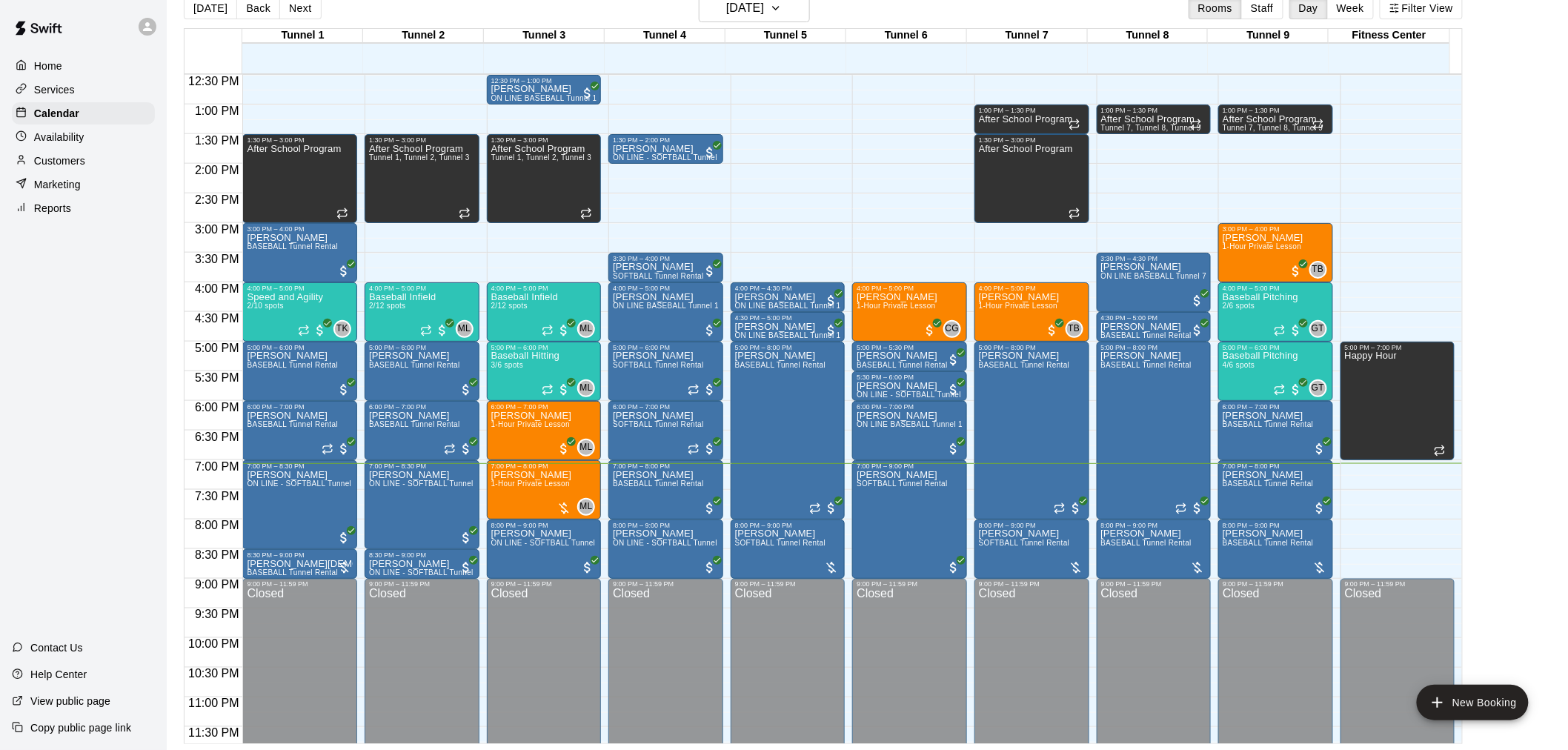
scroll to position [754, 0]
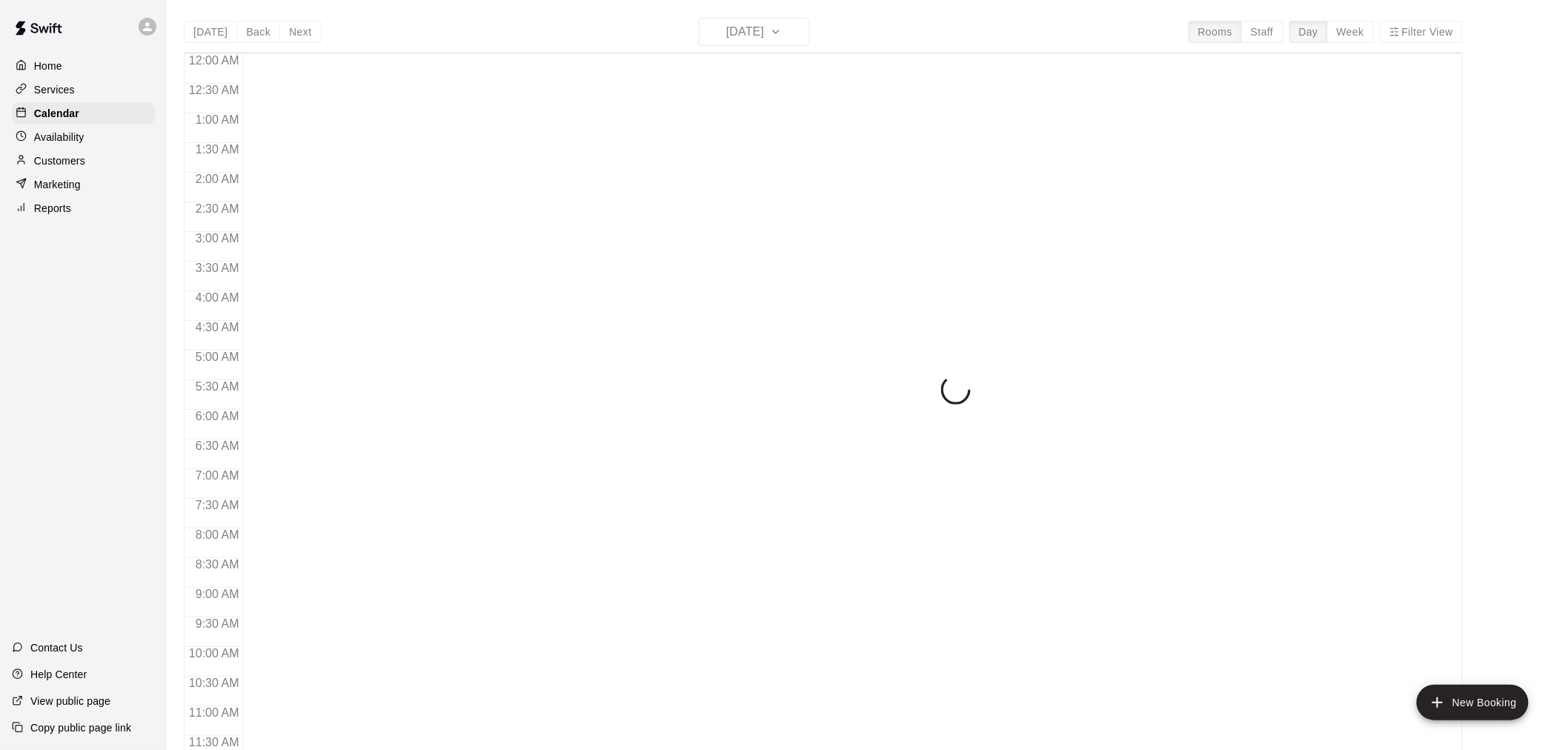
scroll to position [709, 0]
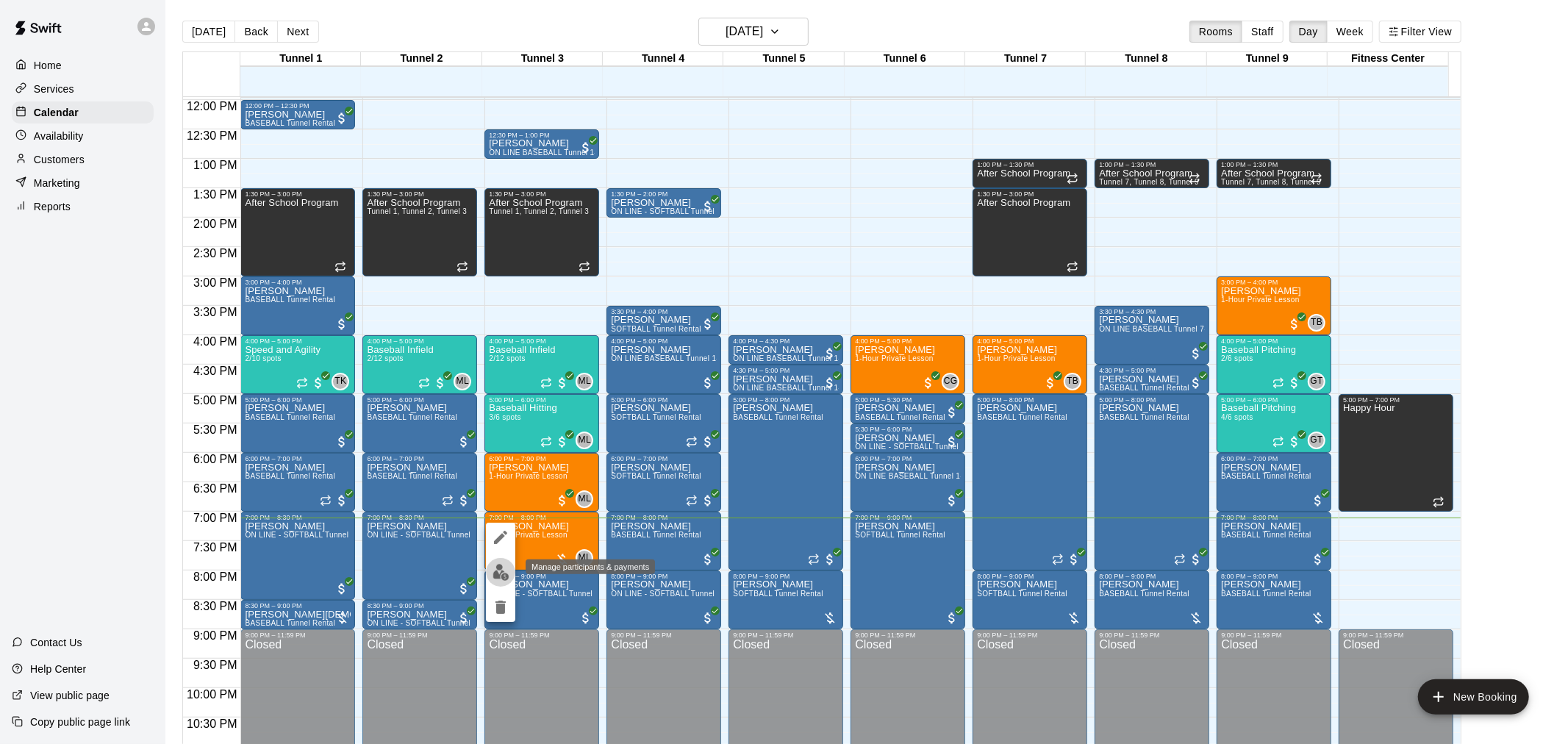
click at [498, 578] on img "edit" at bounding box center [501, 573] width 17 height 17
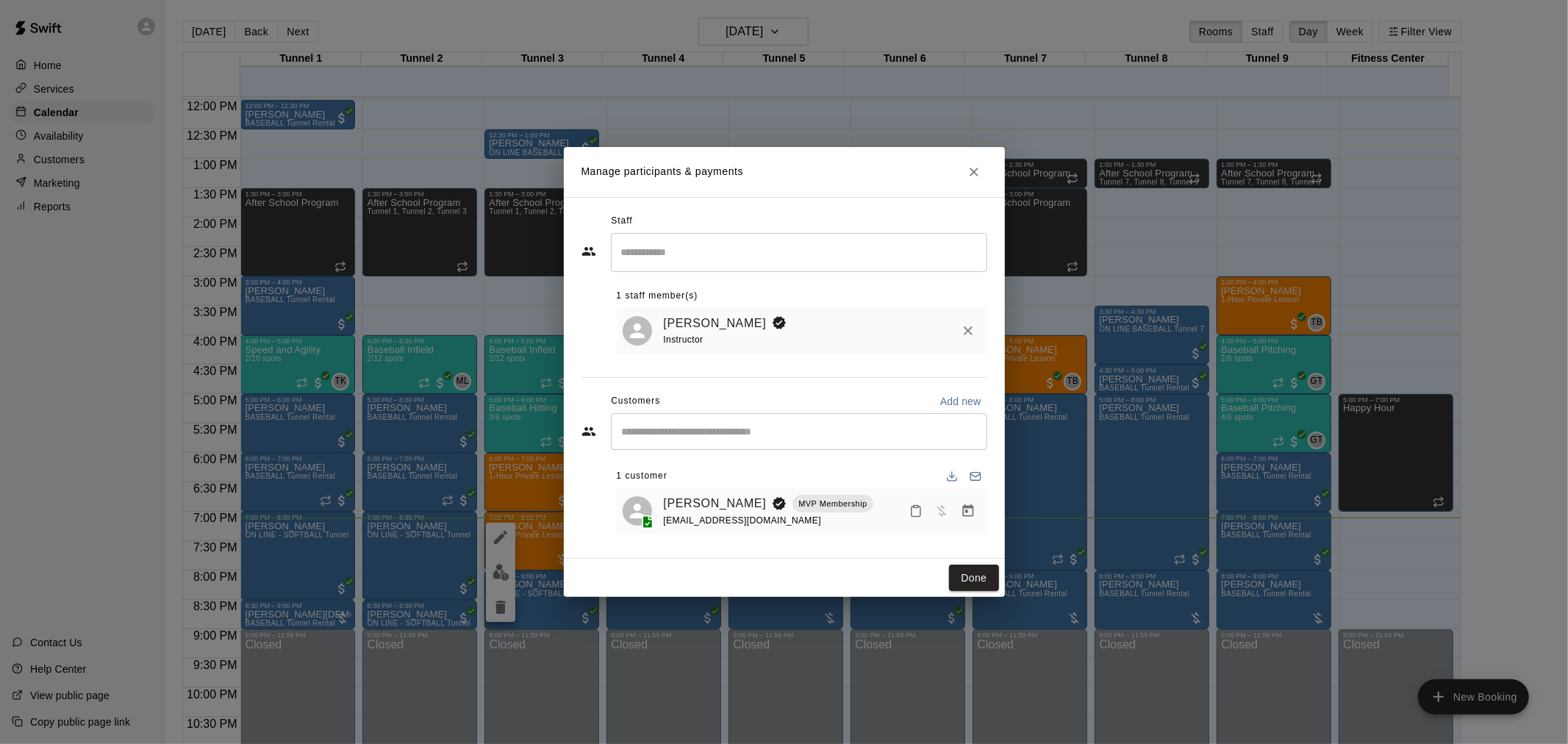
click at [976, 517] on button "Manage bookings & payment" at bounding box center [967, 511] width 27 height 27
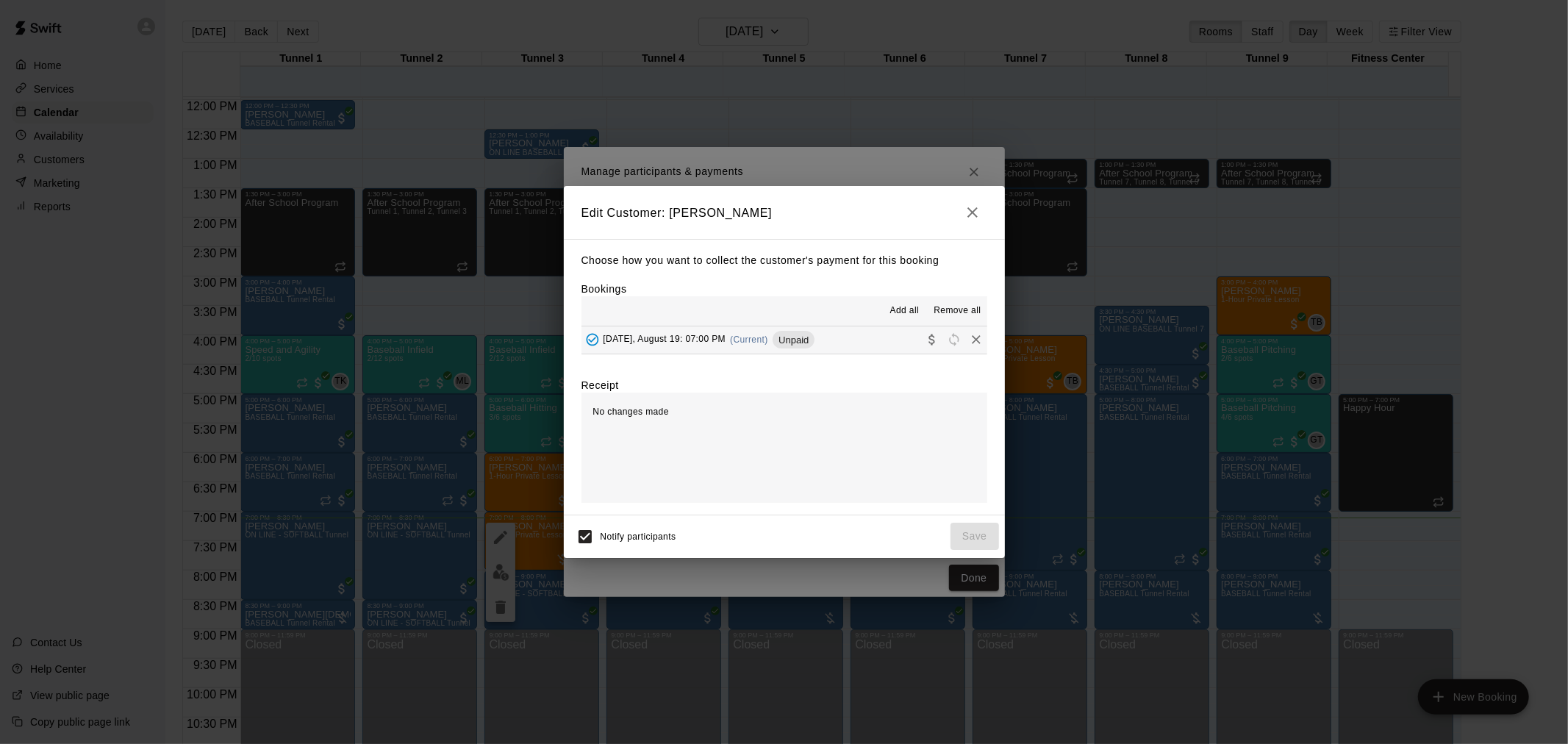
click at [722, 347] on div "[DATE], August 19: 07:00 PM (Current) Unpaid" at bounding box center [699, 340] width 234 height 22
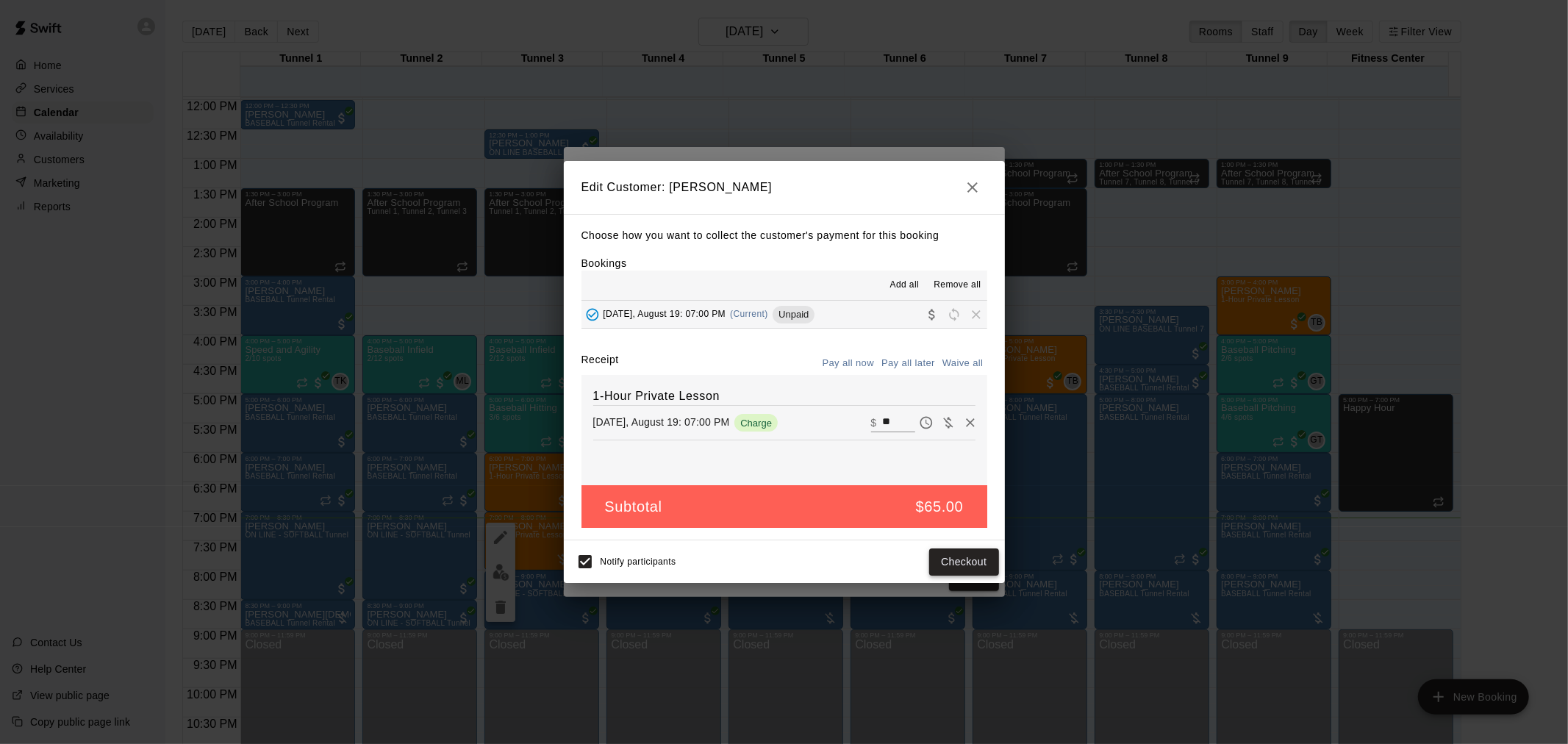
click at [954, 567] on button "Checkout" at bounding box center [964, 562] width 69 height 28
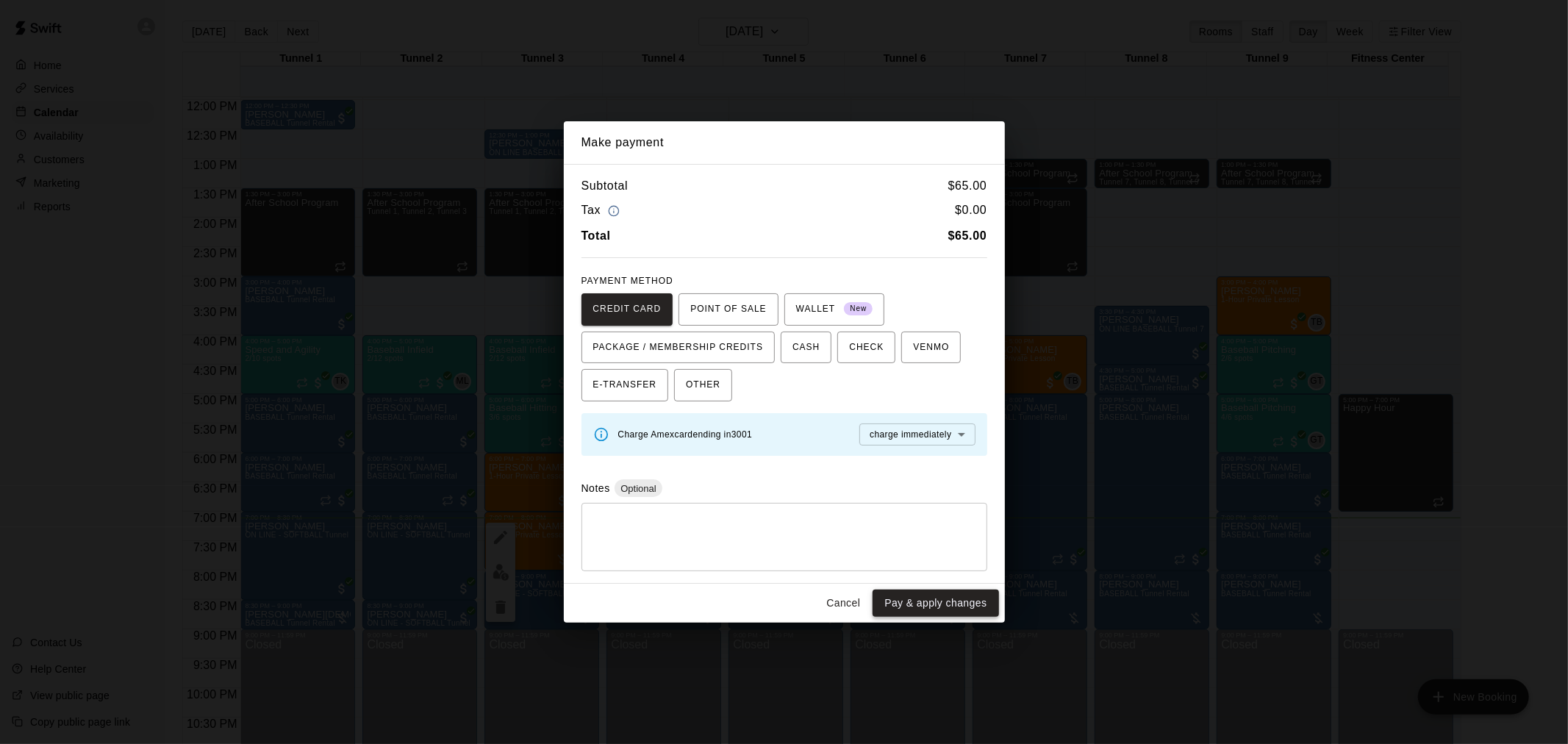
click at [926, 602] on button "Pay & apply changes" at bounding box center [935, 604] width 126 height 28
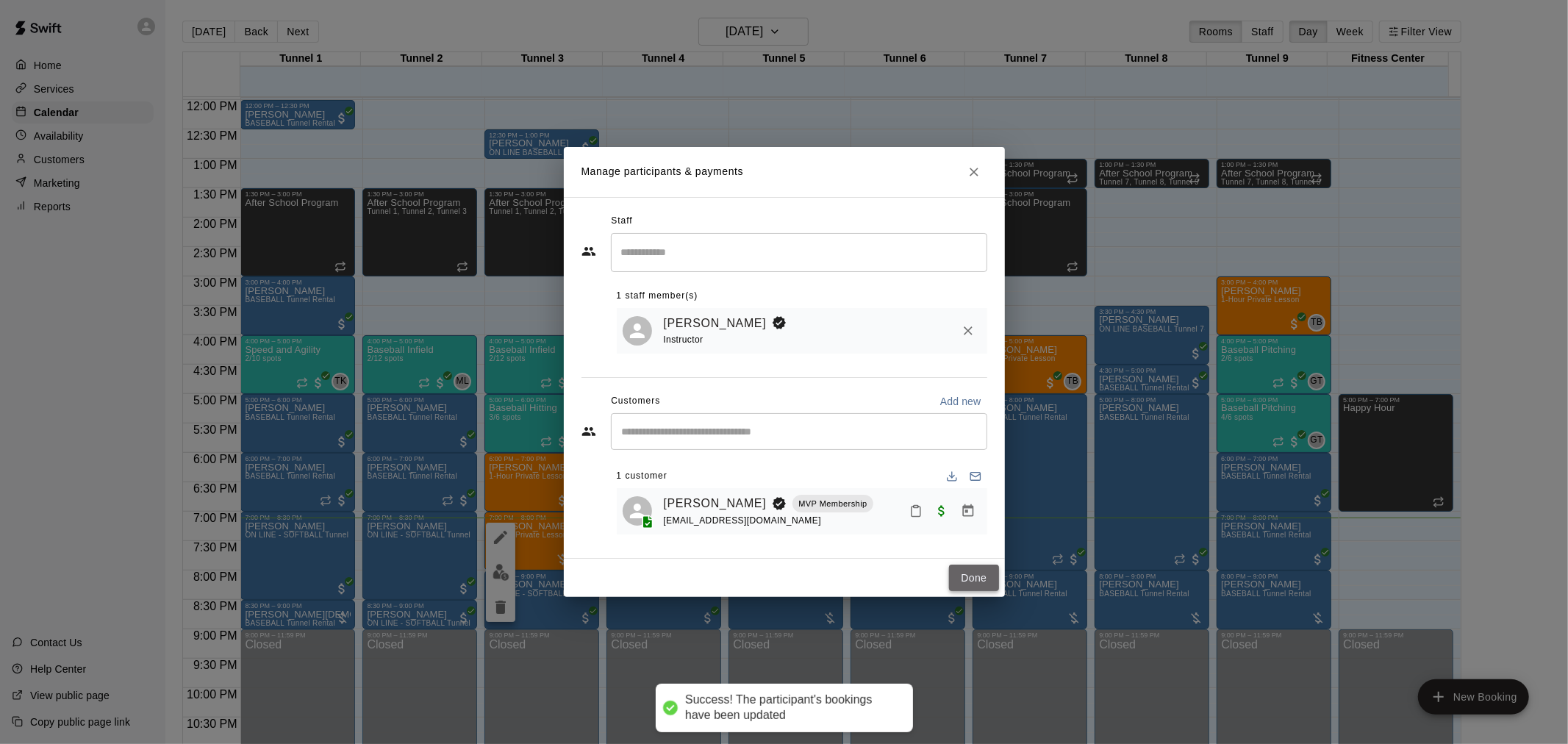
click at [971, 582] on button "Done" at bounding box center [973, 579] width 49 height 28
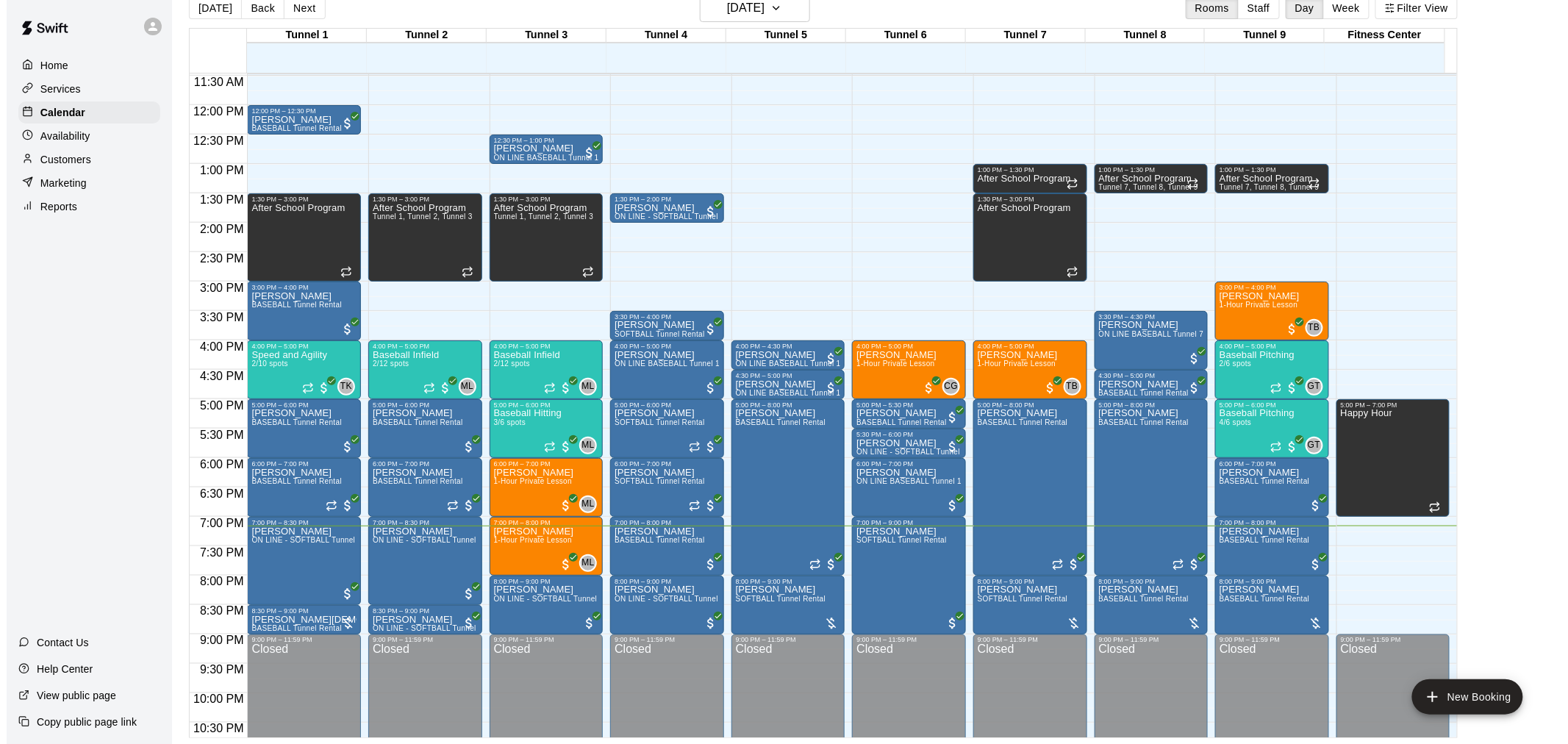
scroll to position [696, 0]
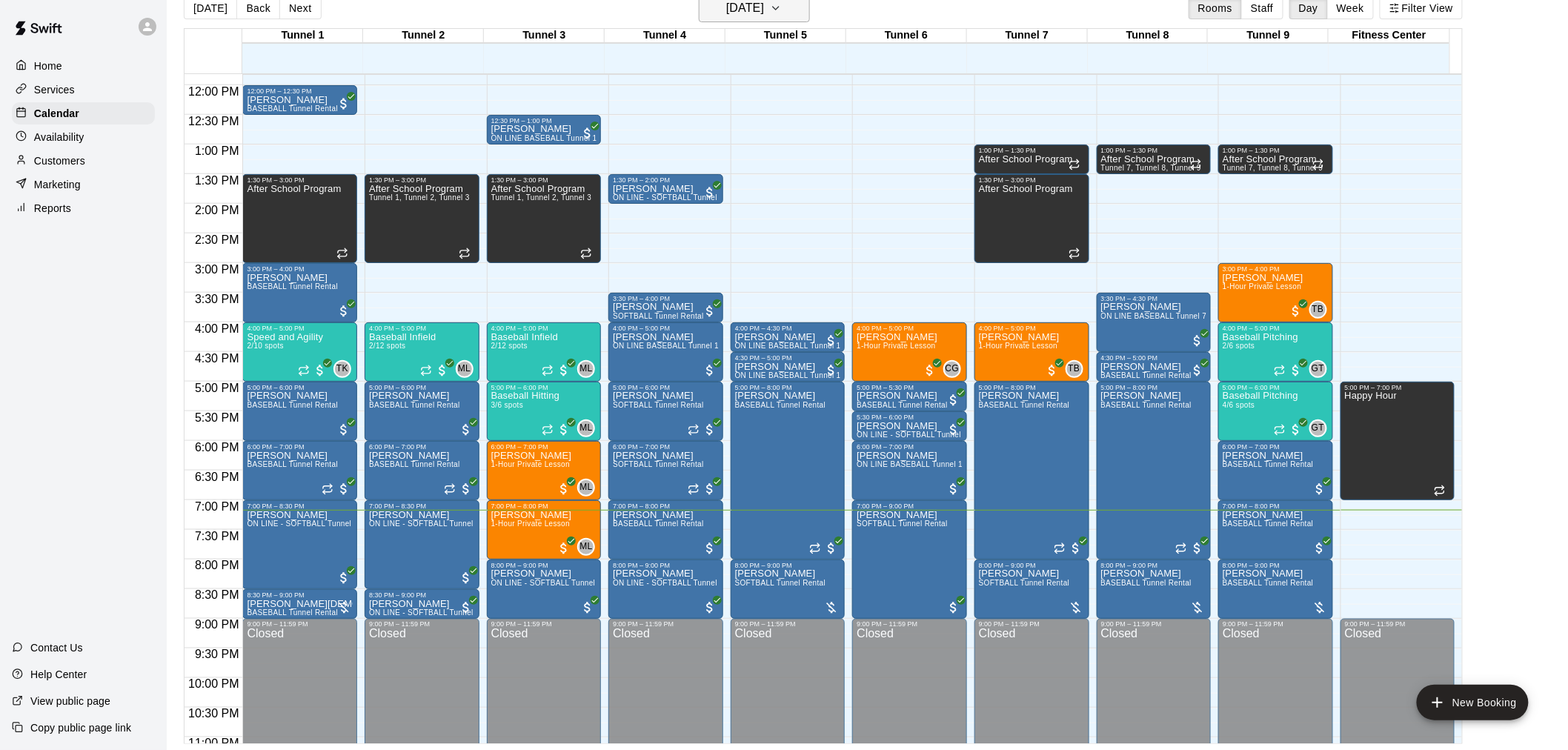
click at [759, 13] on h6 "[DATE]" at bounding box center [745, 8] width 38 height 21
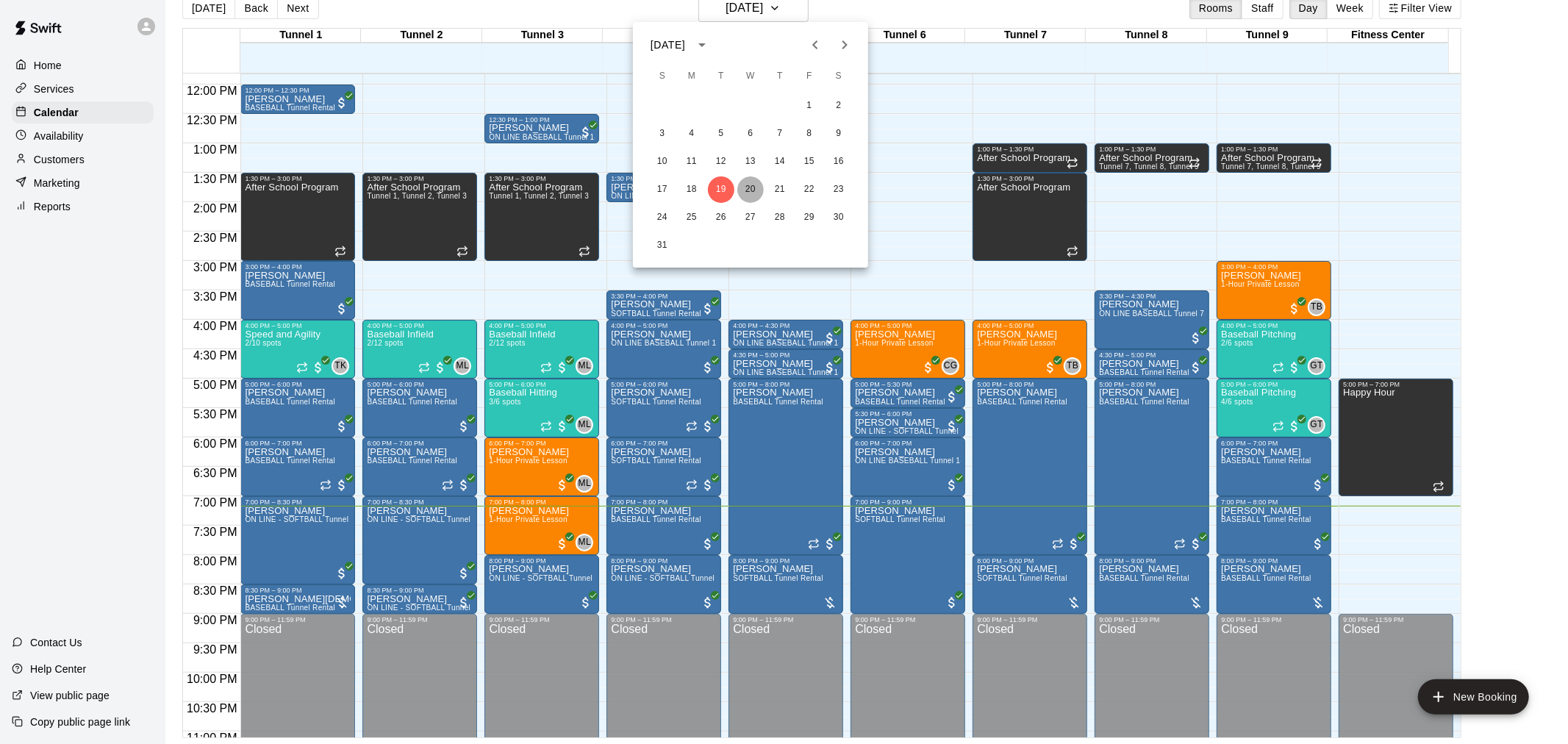
click at [748, 186] on button "20" at bounding box center [750, 189] width 27 height 27
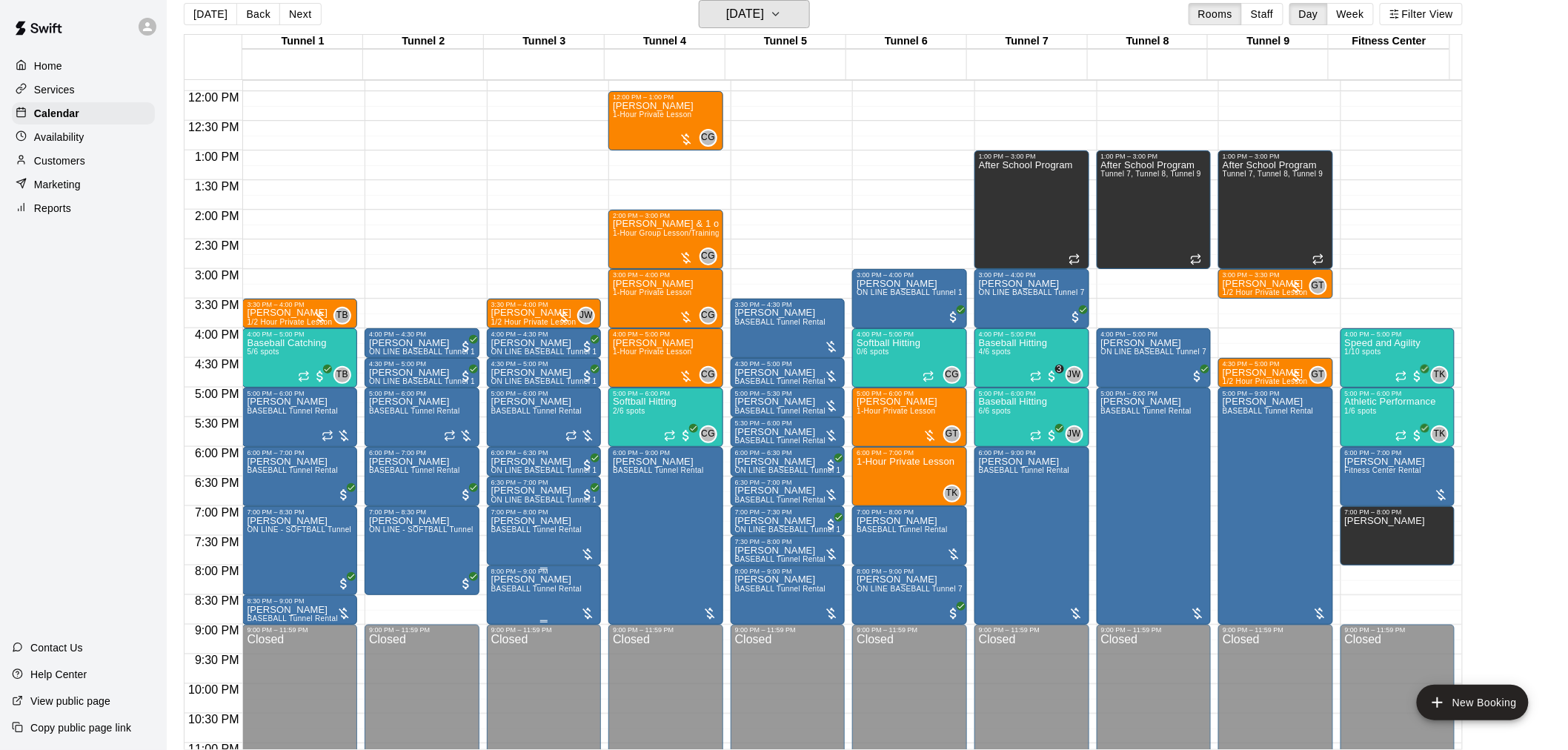
scroll to position [754, 0]
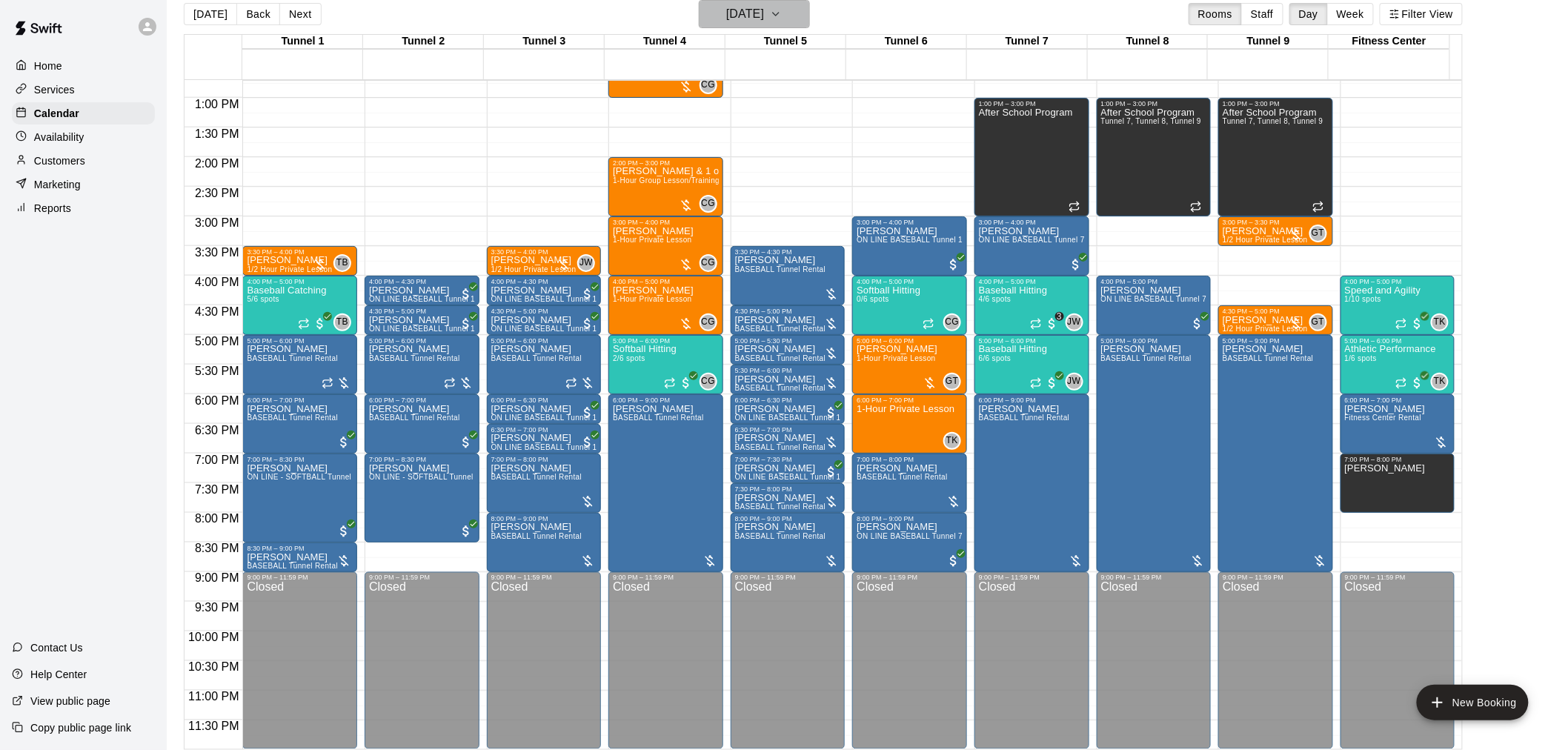
click at [752, 20] on h6 "Wednesday Aug 20" at bounding box center [745, 14] width 38 height 21
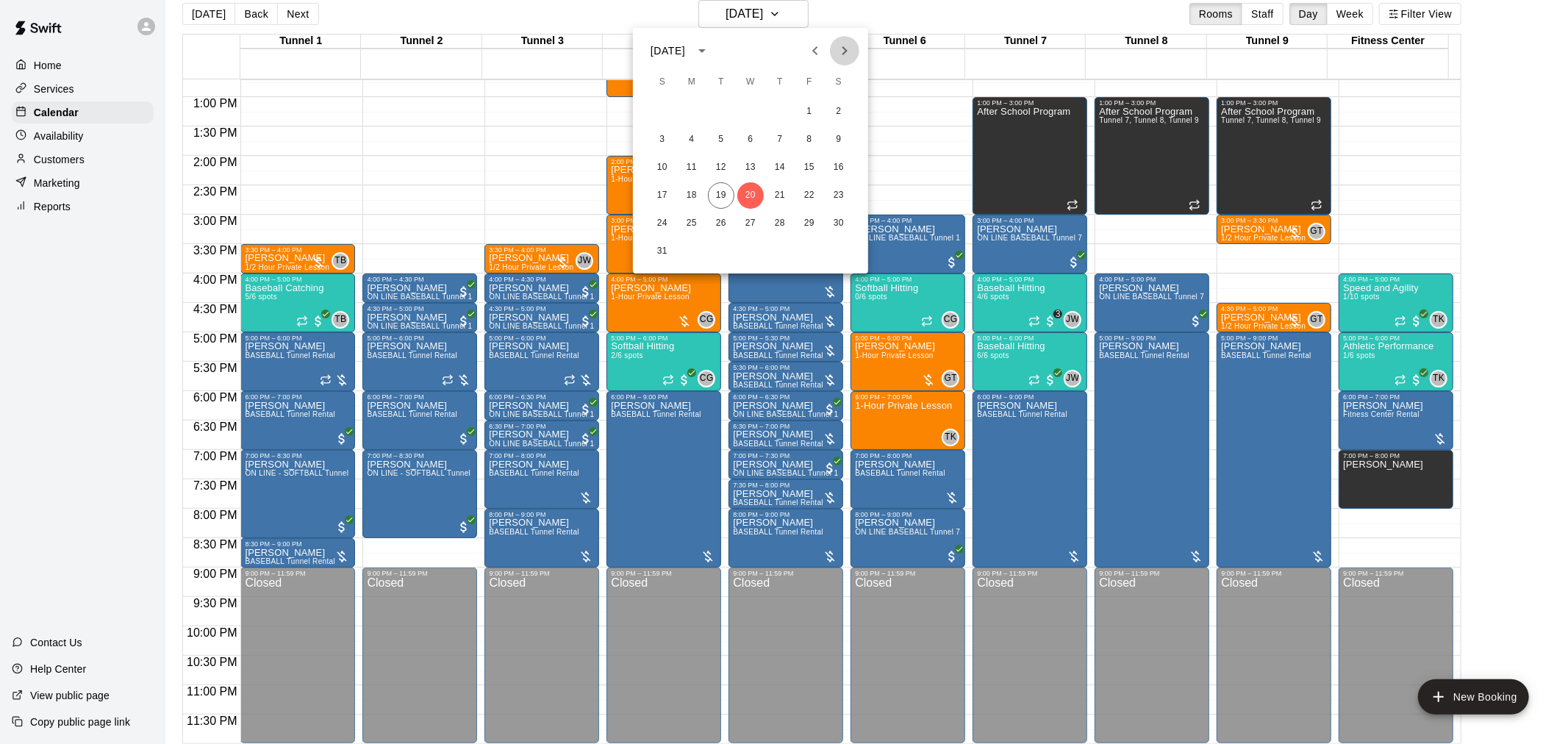
click at [843, 53] on icon "Next month" at bounding box center [844, 51] width 17 height 17
click at [747, 114] on button "3" at bounding box center [750, 111] width 27 height 27
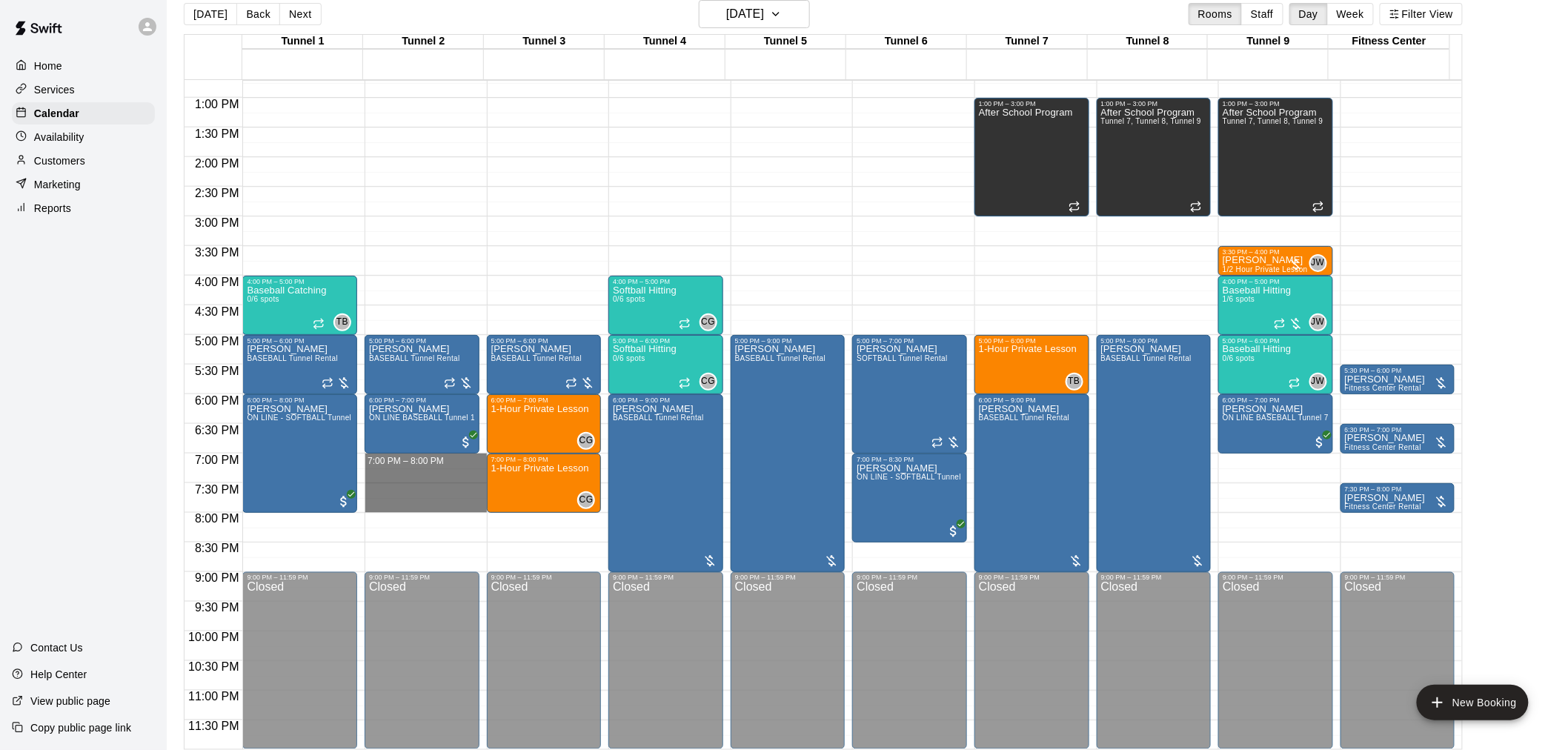
drag, startPoint x: 394, startPoint y: 456, endPoint x: 397, endPoint y: 503, distance: 47.1
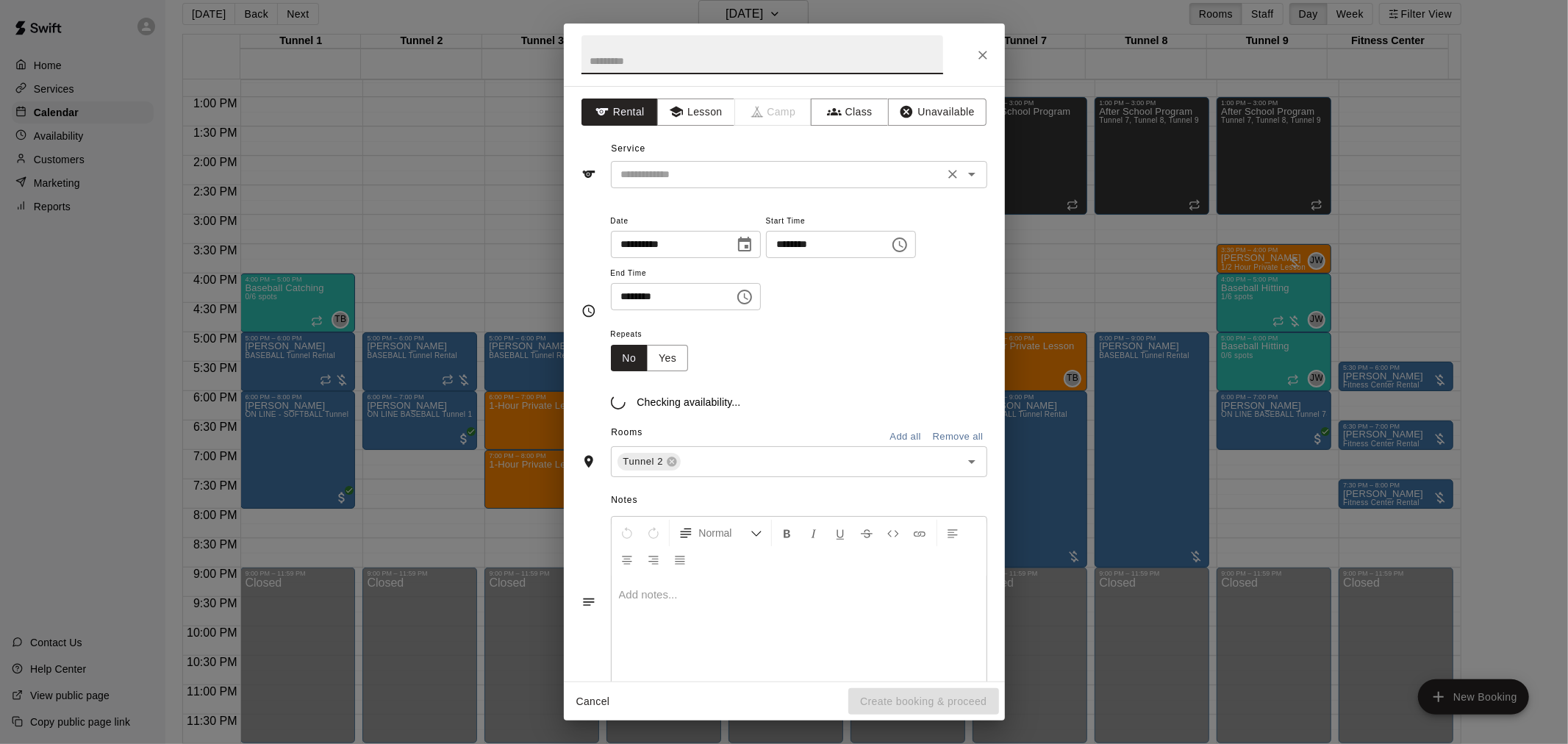
click at [717, 165] on input "text" at bounding box center [777, 174] width 324 height 18
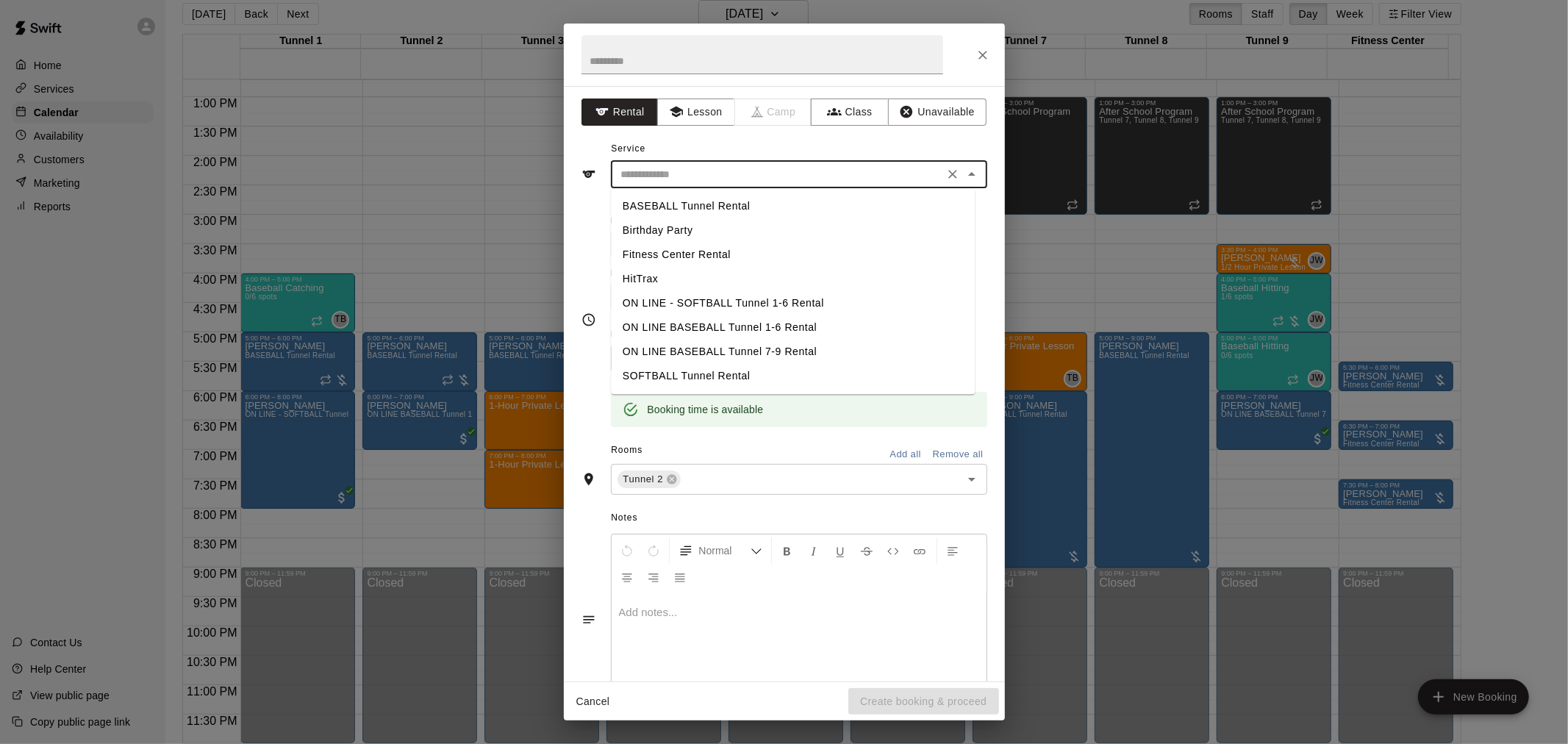
click at [718, 209] on li "BASEBALL Tunnel Rental" at bounding box center [793, 206] width 364 height 24
type input "**********"
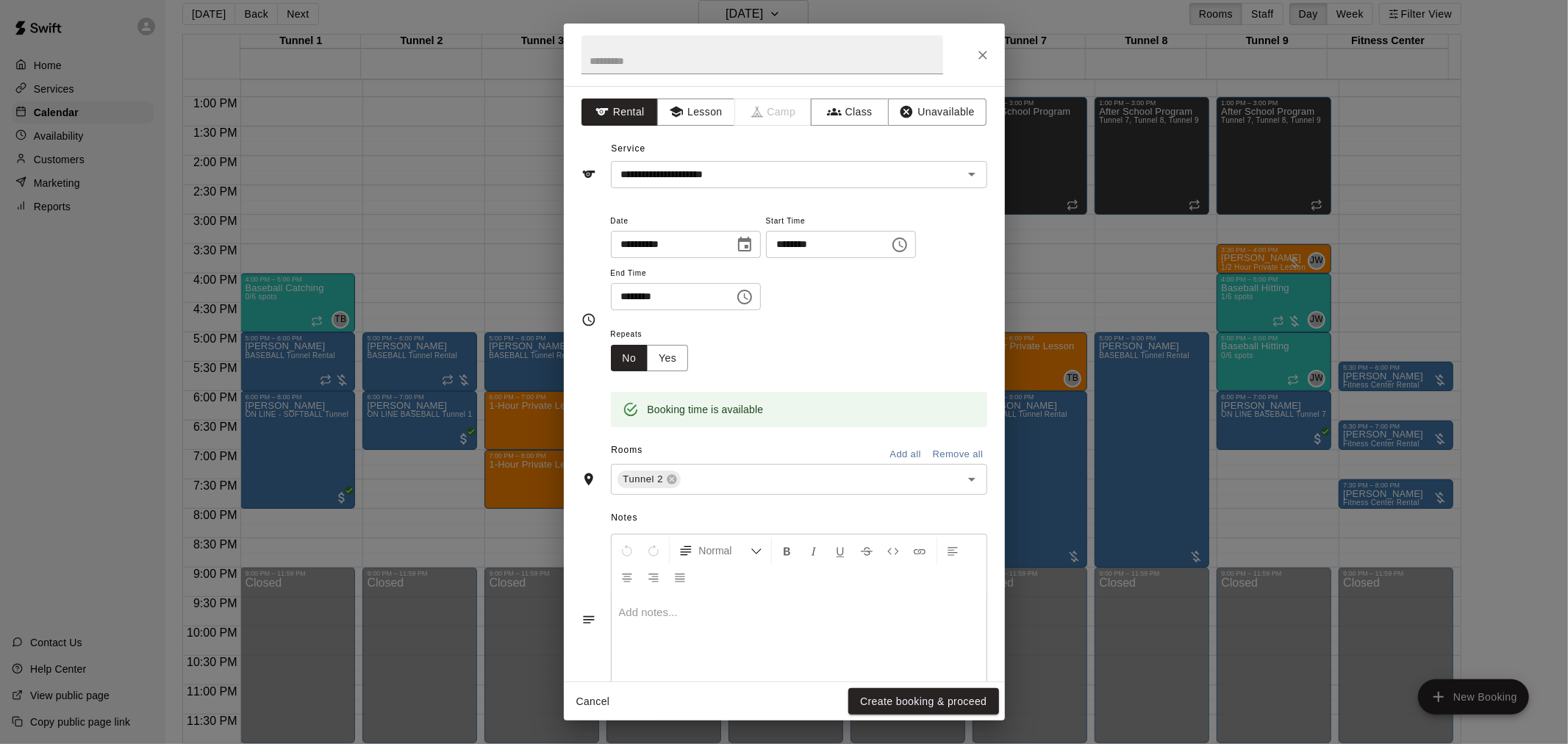
click at [915, 722] on div "**********" at bounding box center [784, 372] width 1568 height 744
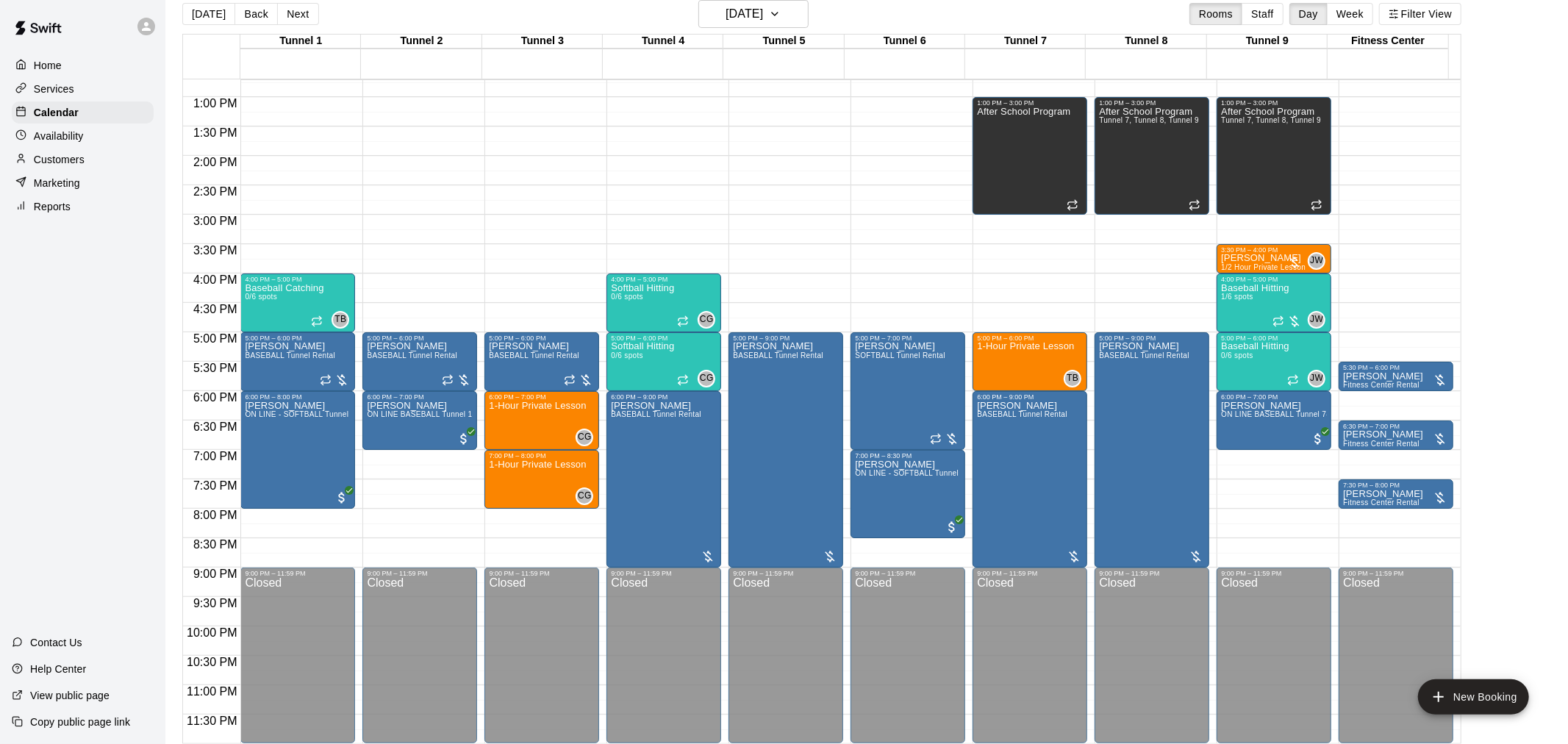
click at [915, 703] on button "Create booking & proceed" at bounding box center [923, 702] width 150 height 28
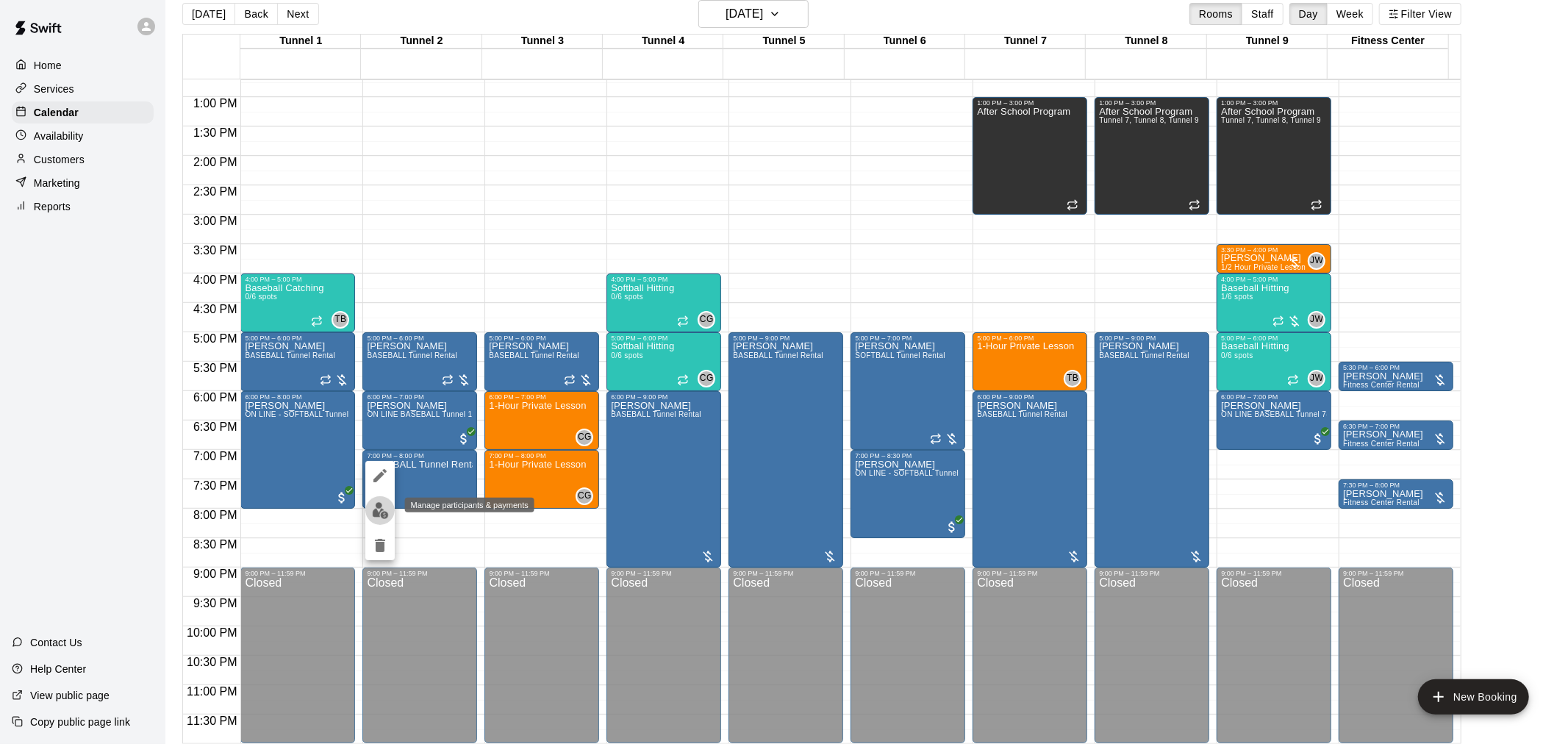
click at [373, 500] on button "edit" at bounding box center [380, 510] width 29 height 28
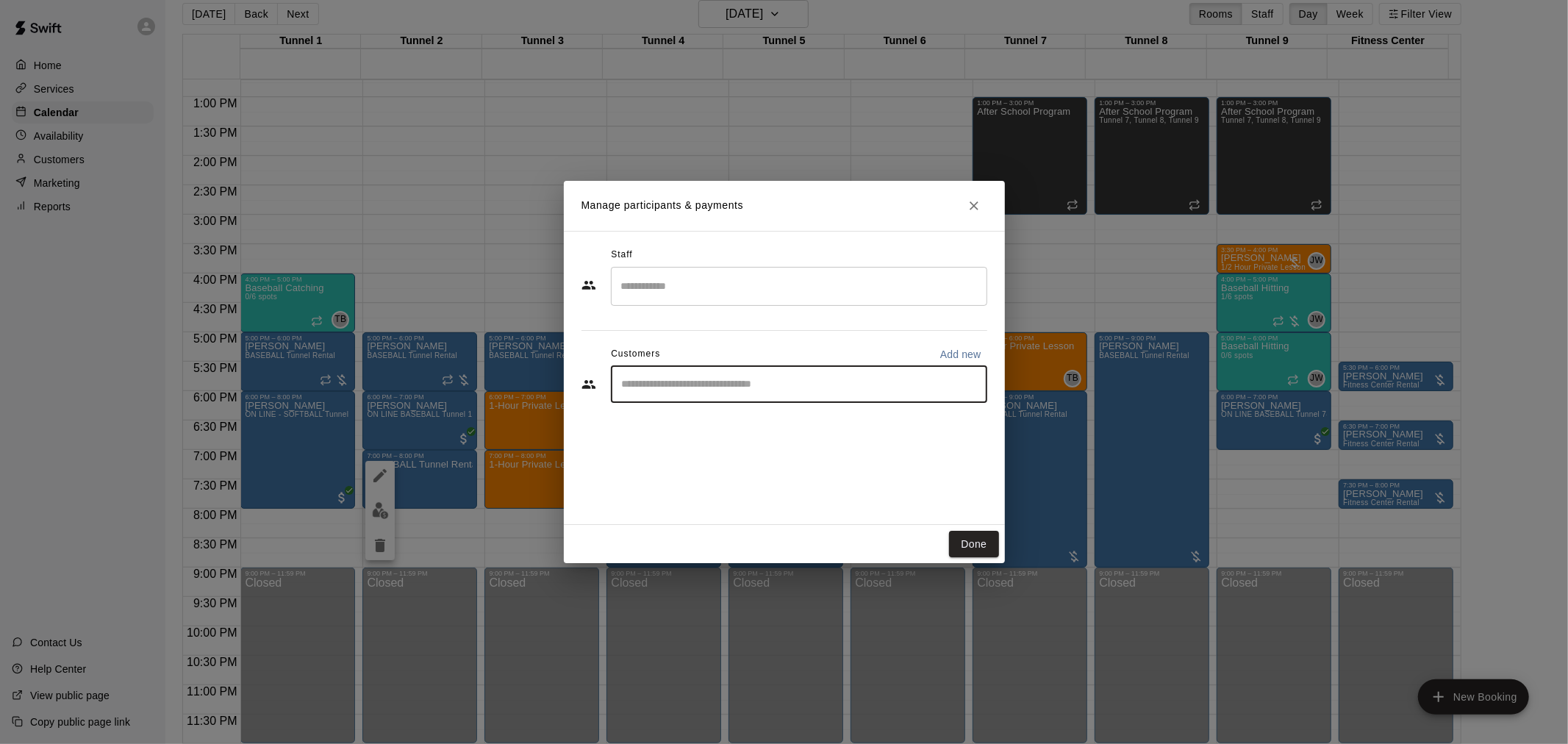
click at [684, 382] on input "Start typing to search customers..." at bounding box center [799, 384] width 363 height 15
type input "*****"
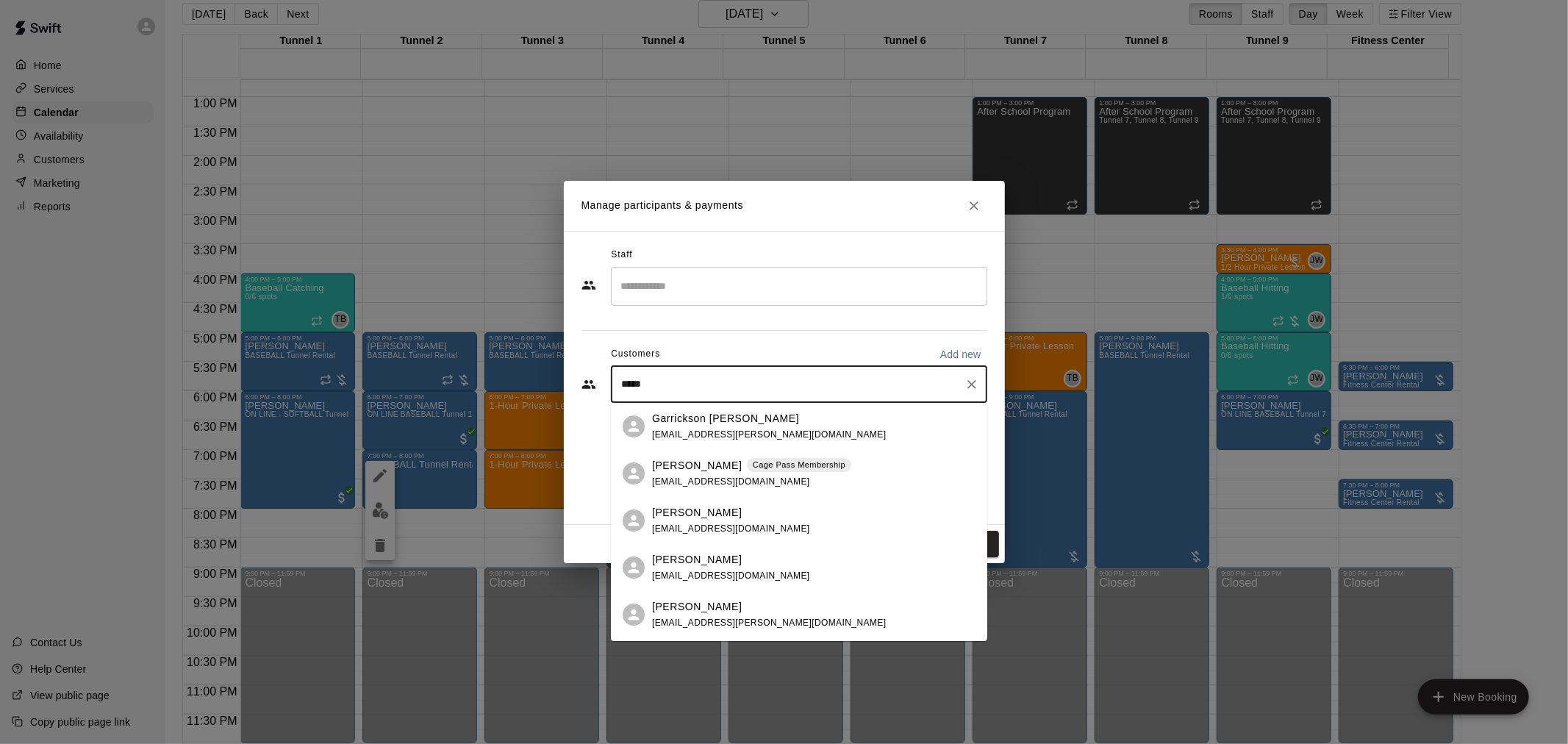
click at [753, 471] on p "Cage Pass Membership" at bounding box center [799, 465] width 93 height 13
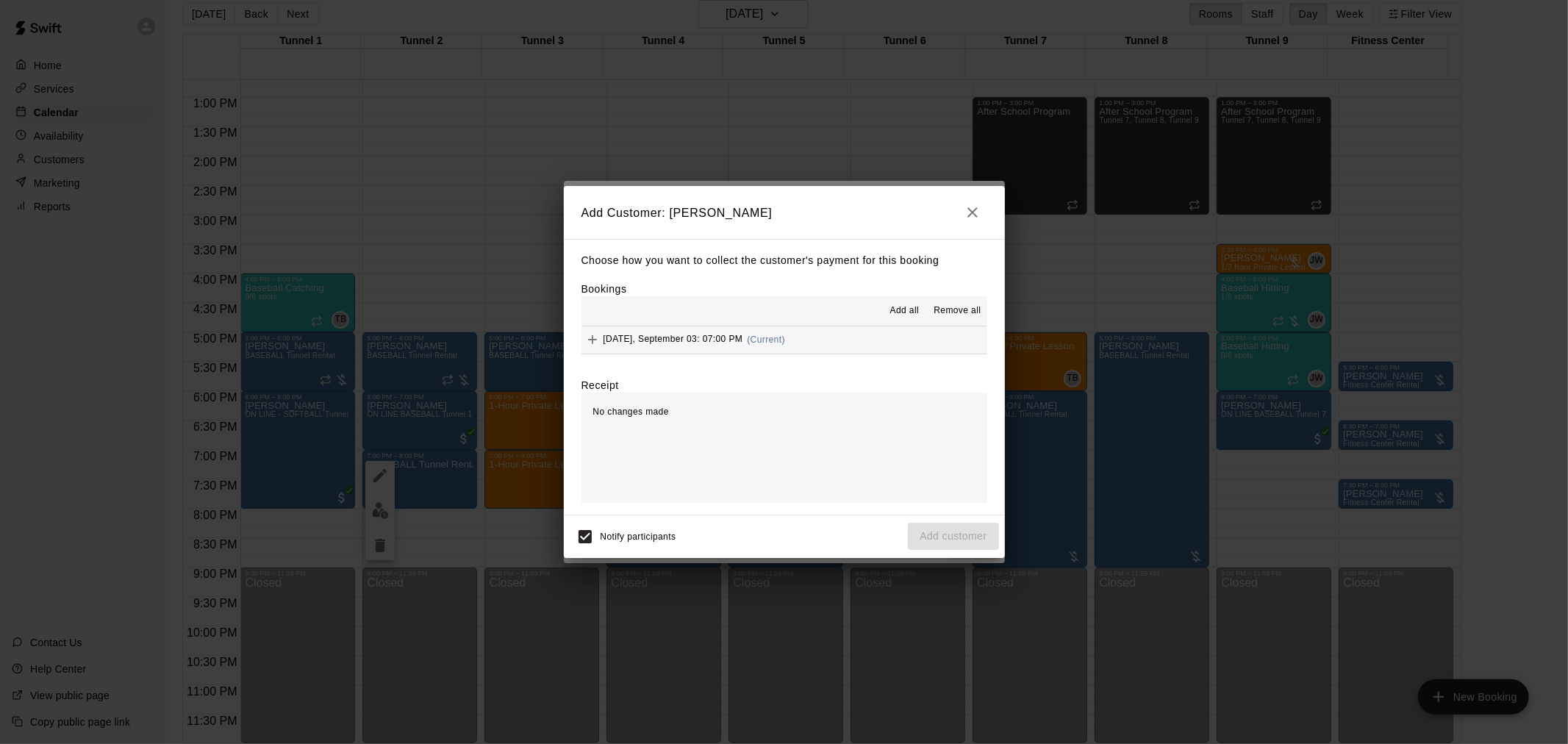
click at [781, 350] on div "Wednesday, September 03: 07:00 PM (Current)" at bounding box center [683, 340] width 204 height 22
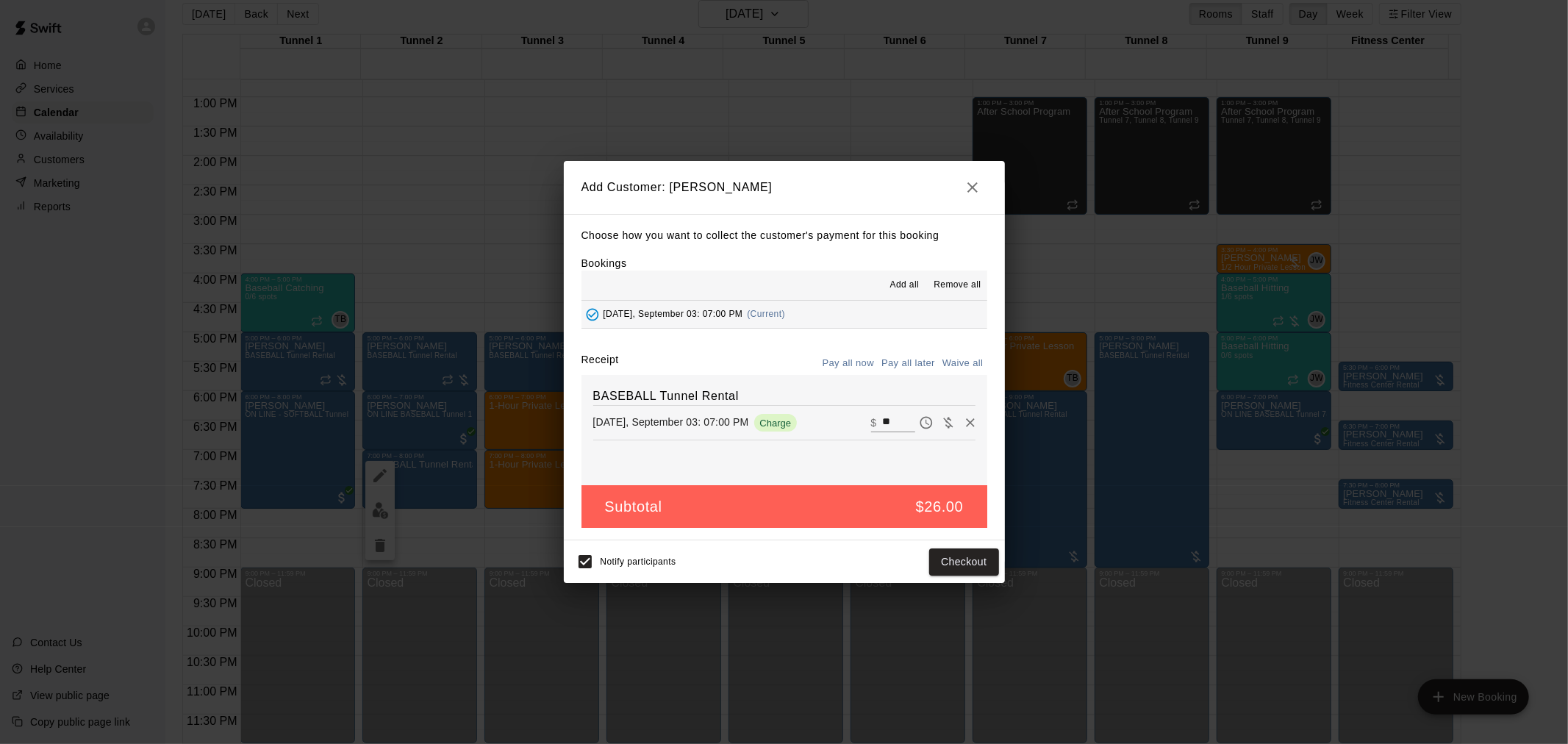
click at [909, 363] on button "Pay all later" at bounding box center [908, 363] width 61 height 22
click at [980, 567] on button "Add customer" at bounding box center [953, 562] width 90 height 28
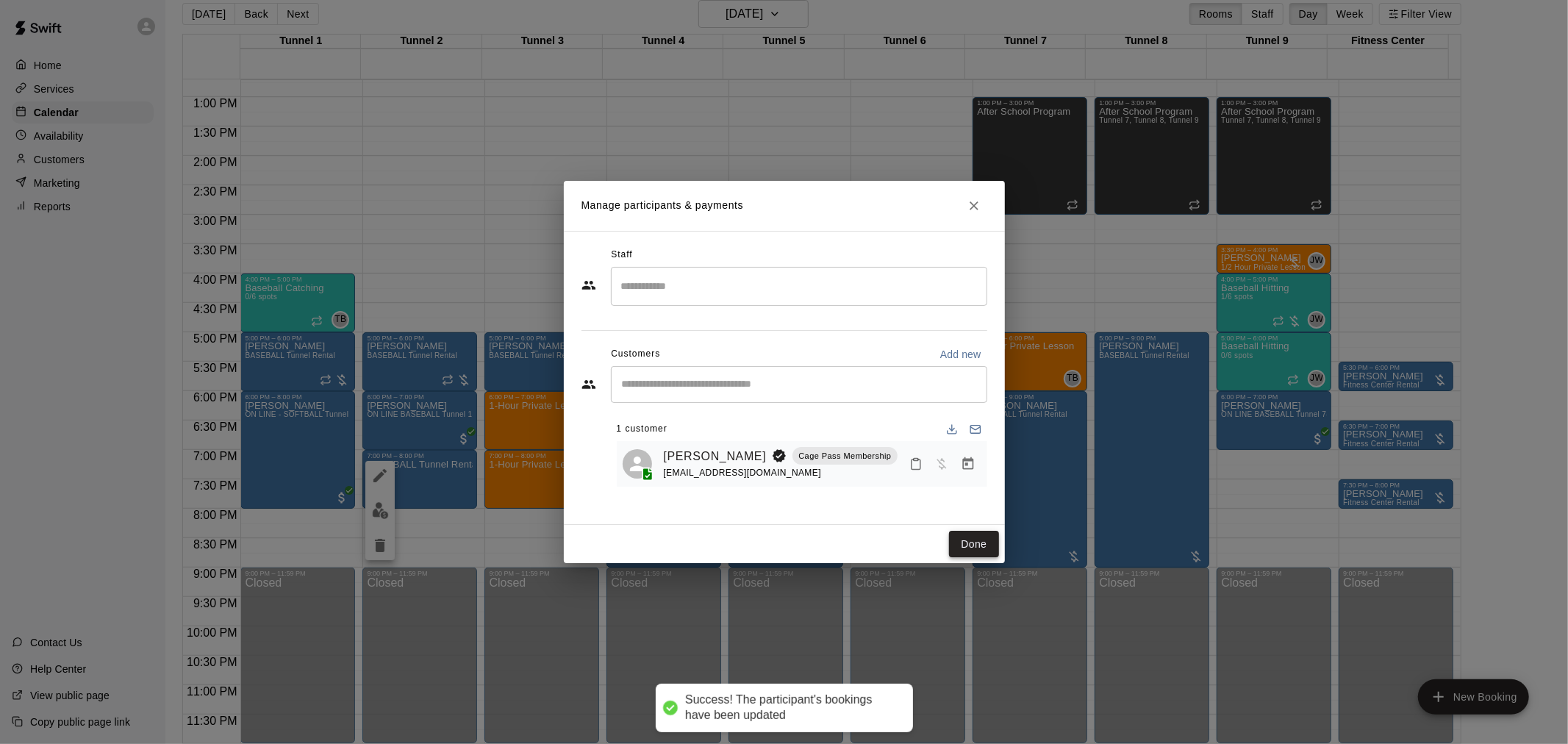
click at [985, 542] on button "Done" at bounding box center [973, 545] width 49 height 28
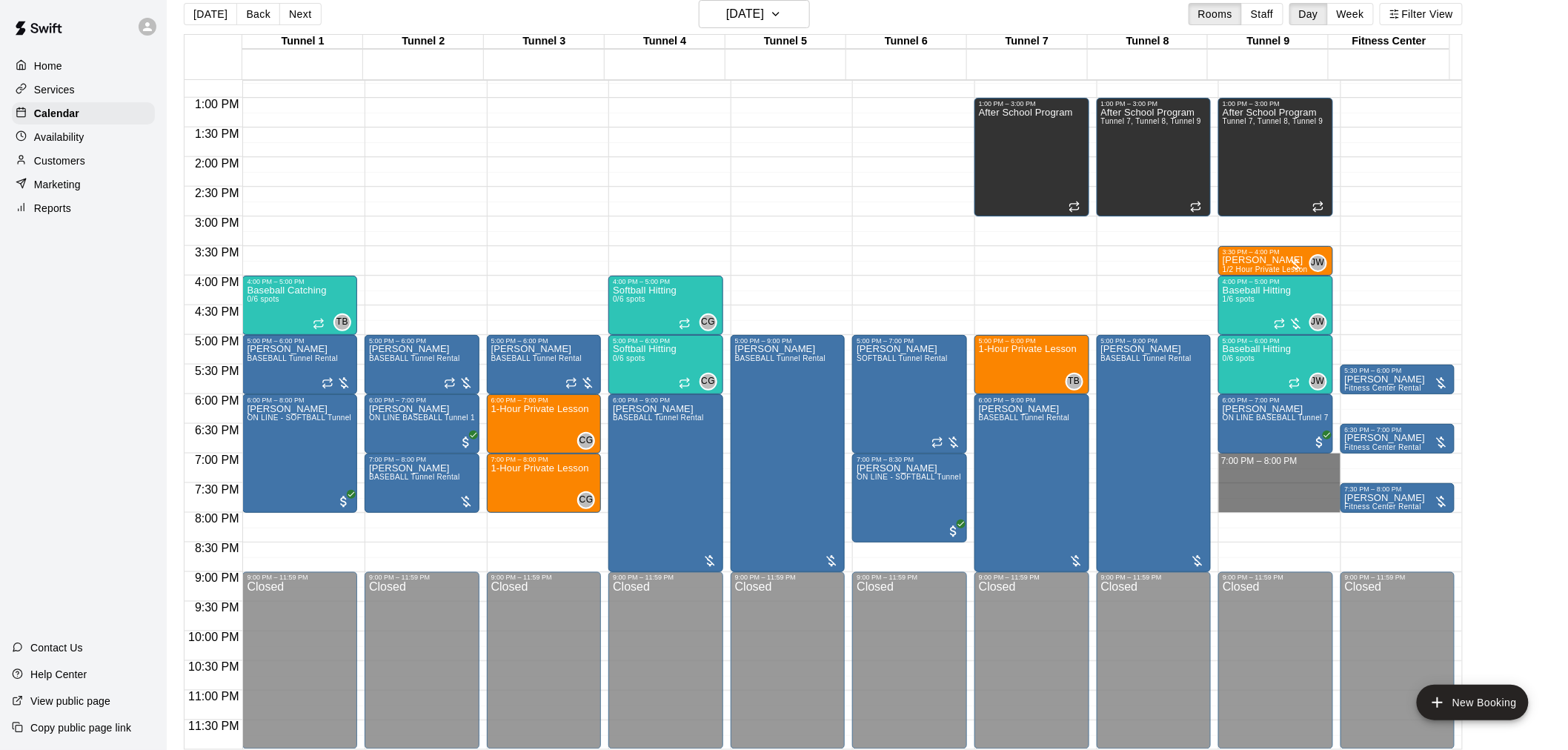
drag, startPoint x: 1237, startPoint y: 457, endPoint x: 1246, endPoint y: 502, distance: 45.9
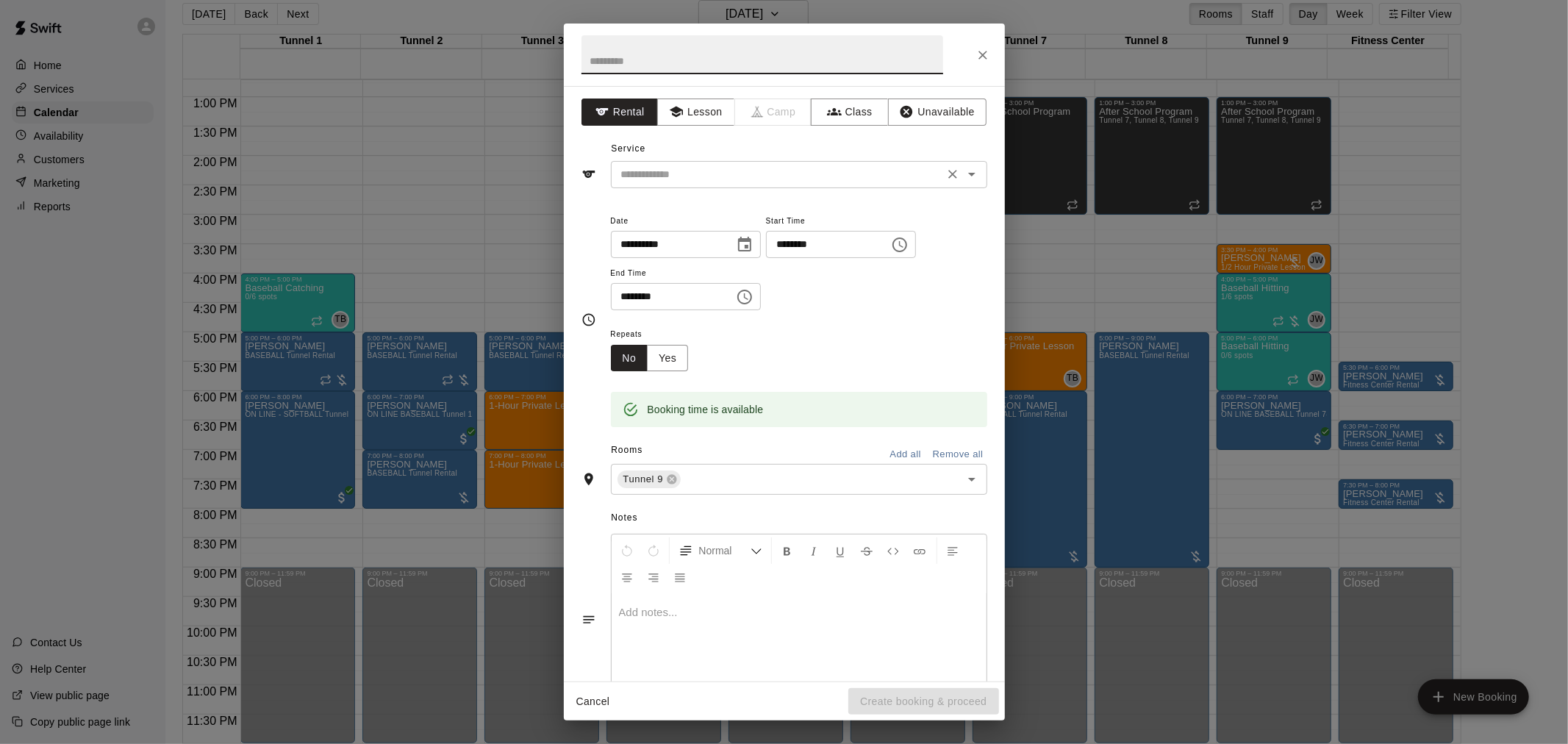
click at [697, 177] on input "text" at bounding box center [777, 174] width 324 height 18
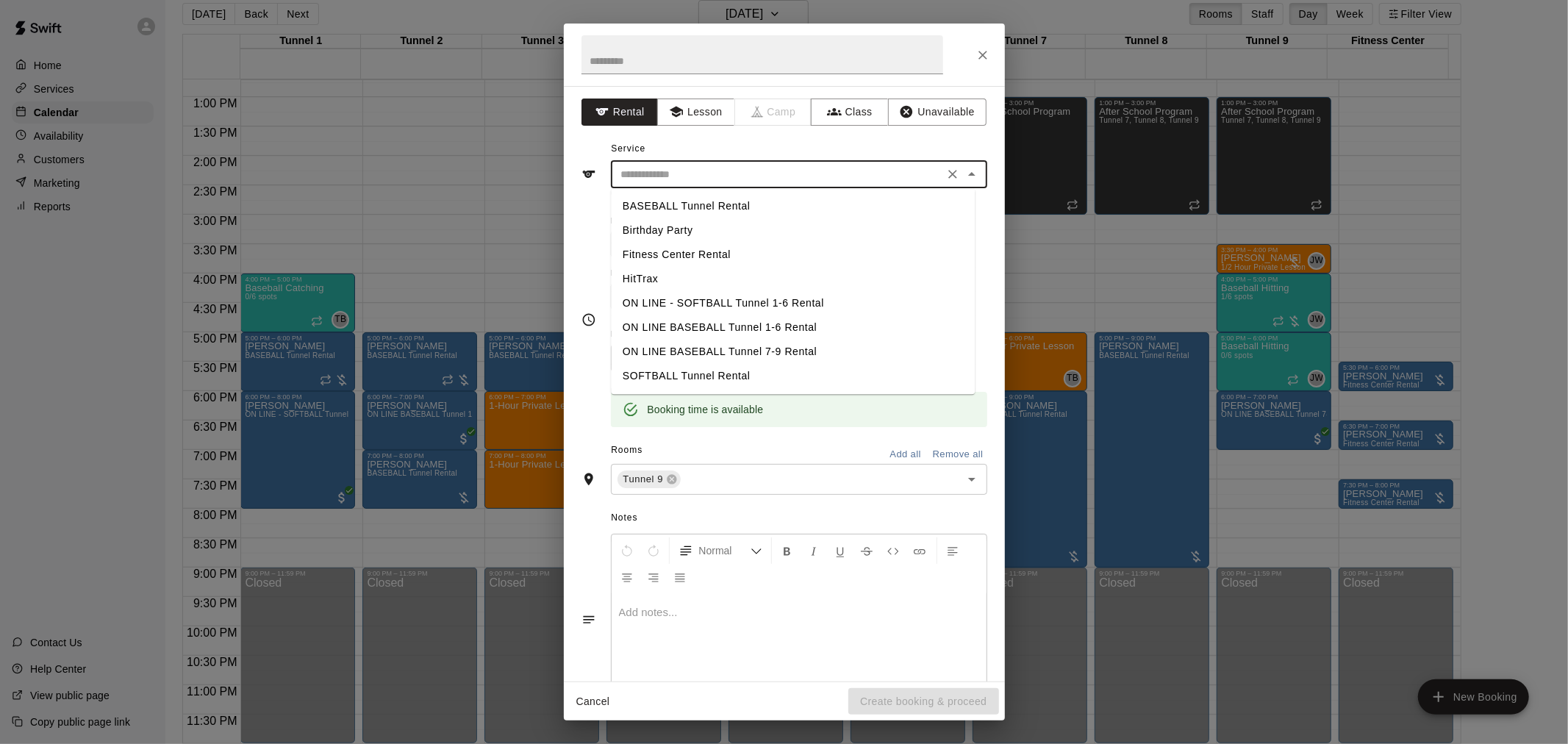
click at [713, 204] on li "BASEBALL Tunnel Rental" at bounding box center [793, 206] width 364 height 24
type input "**********"
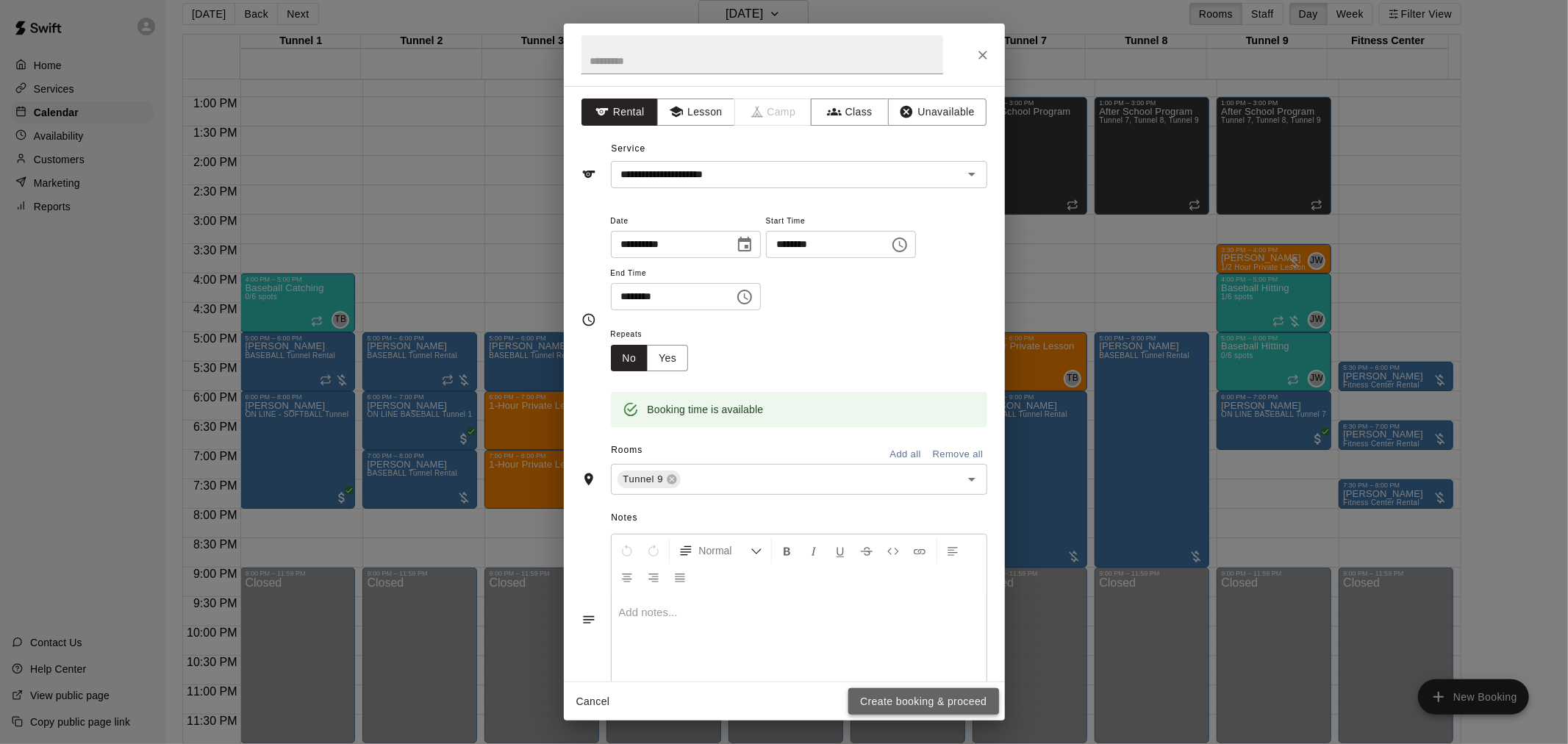
click at [978, 699] on button "Create booking & proceed" at bounding box center [923, 702] width 150 height 28
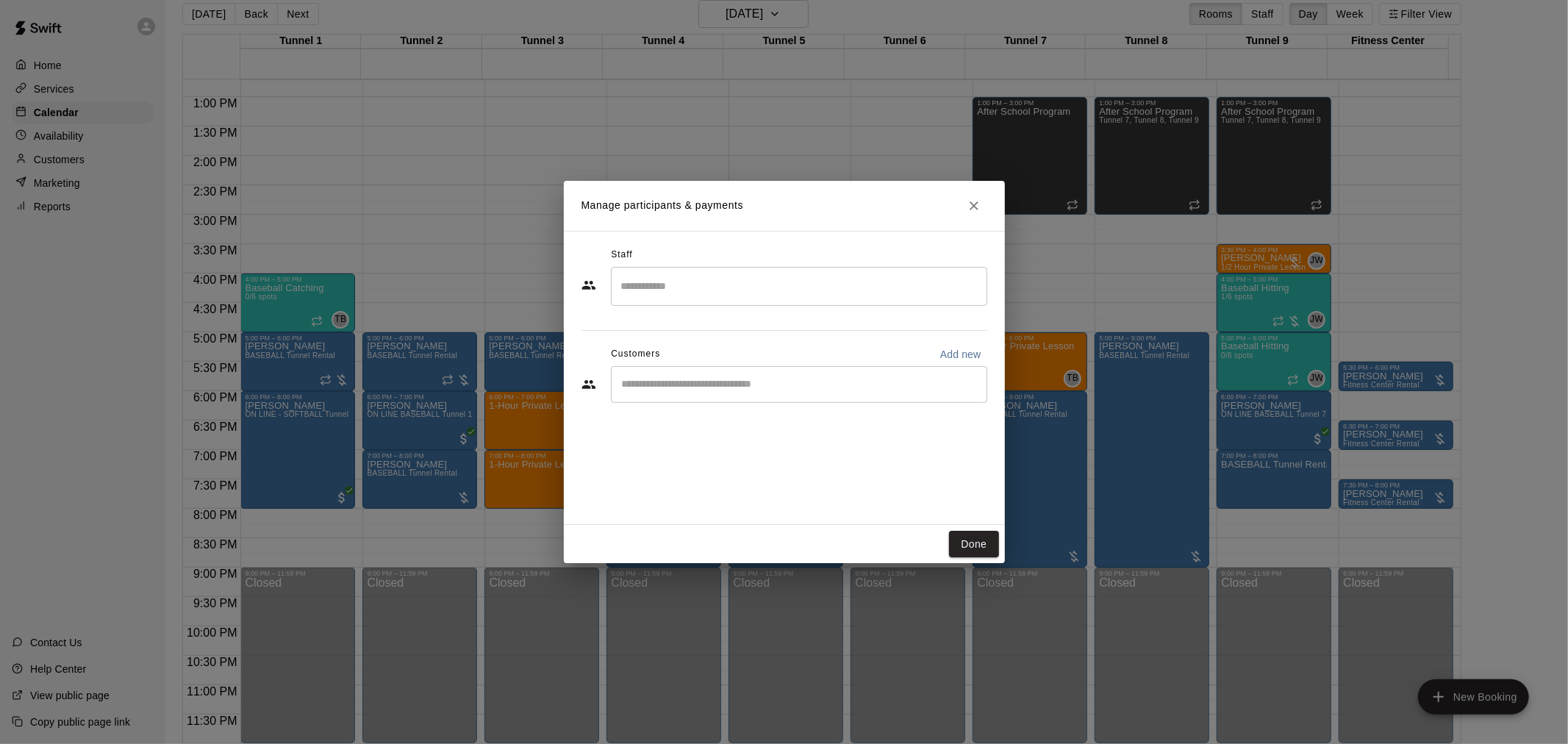
click at [667, 385] on input "Start typing to search customers..." at bounding box center [799, 384] width 363 height 15
type input "*******"
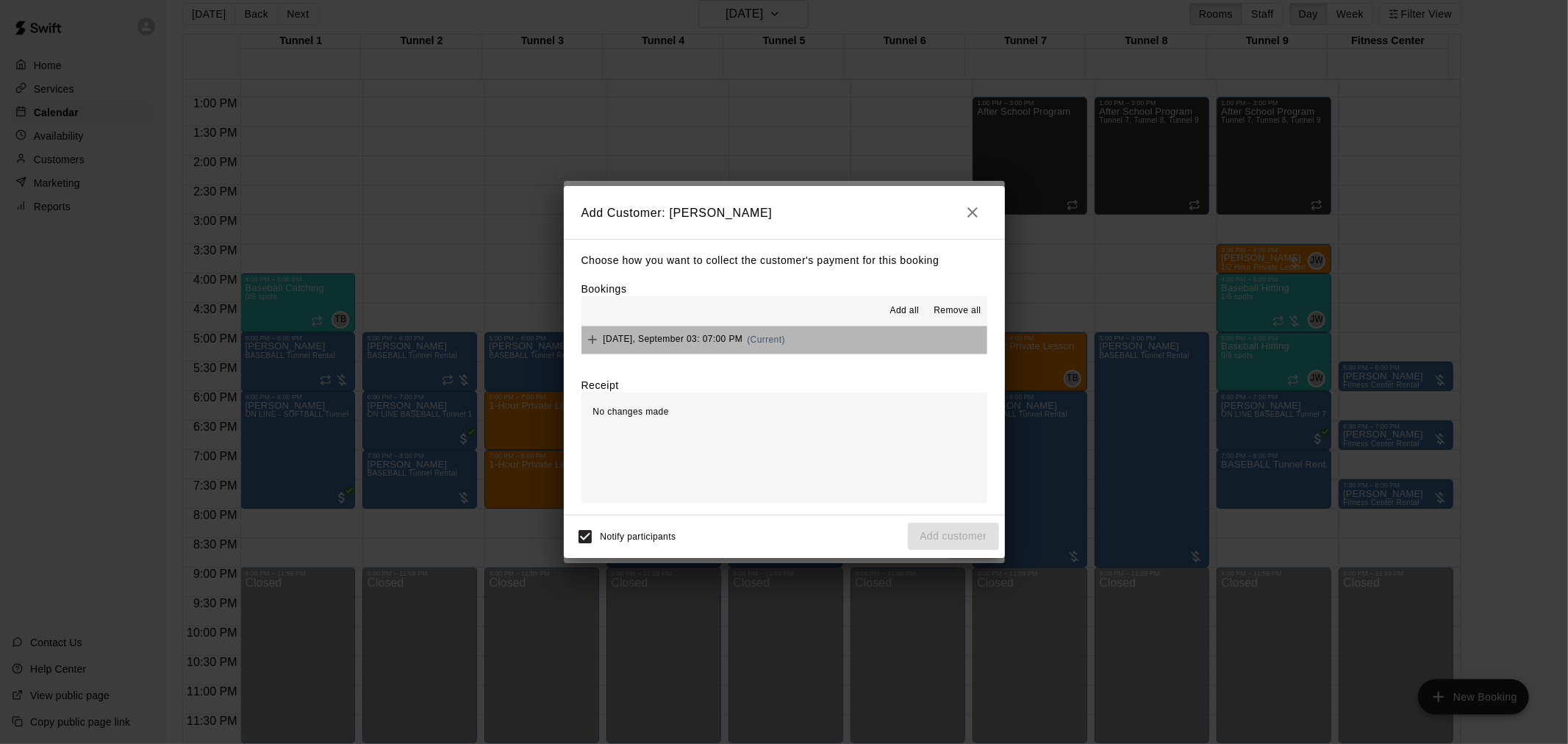
click at [785, 334] on div "Wednesday, September 03: 07:00 PM (Current)" at bounding box center [683, 340] width 204 height 22
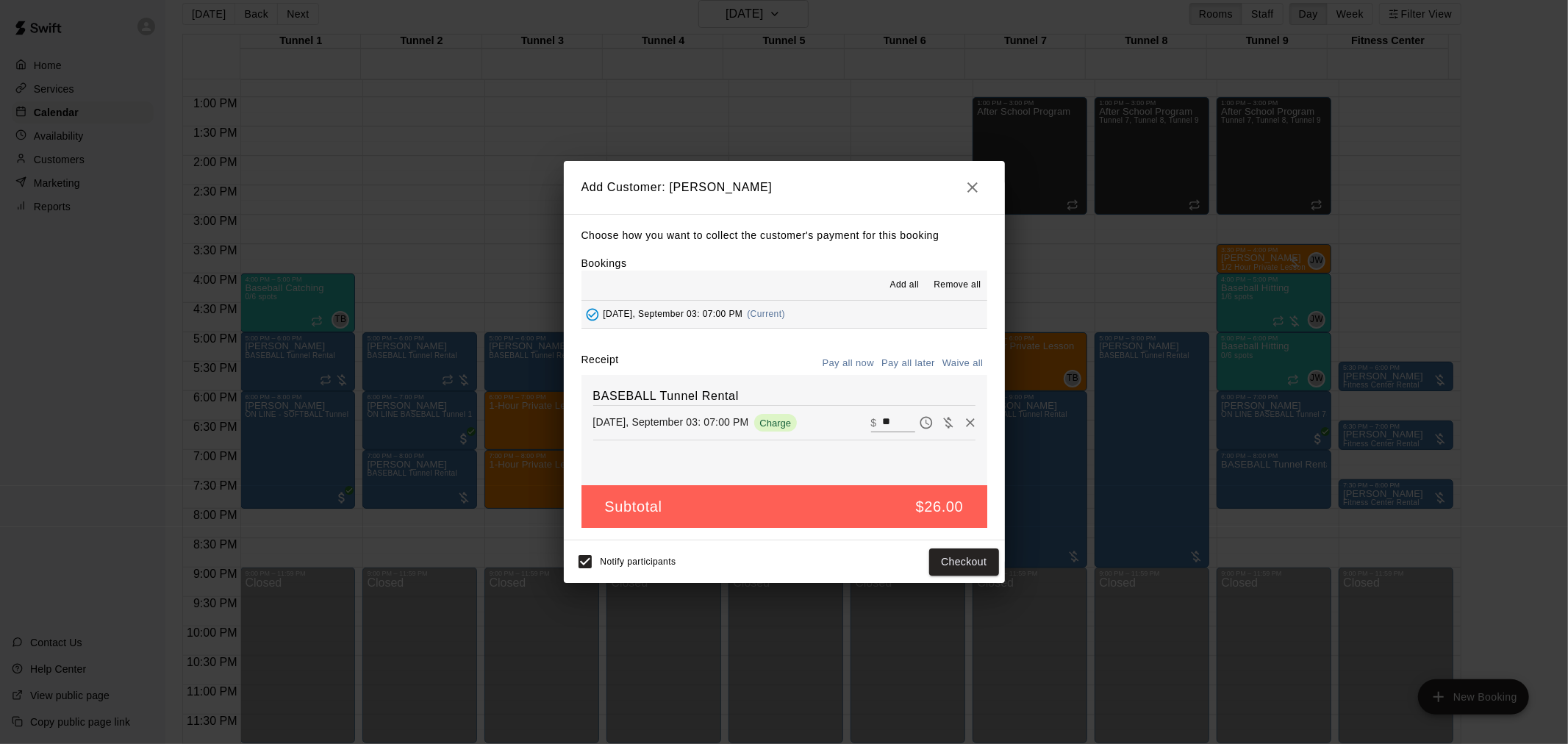
click at [927, 360] on button "Pay all later" at bounding box center [908, 363] width 61 height 22
click at [976, 572] on button "Add customer" at bounding box center [953, 562] width 90 height 28
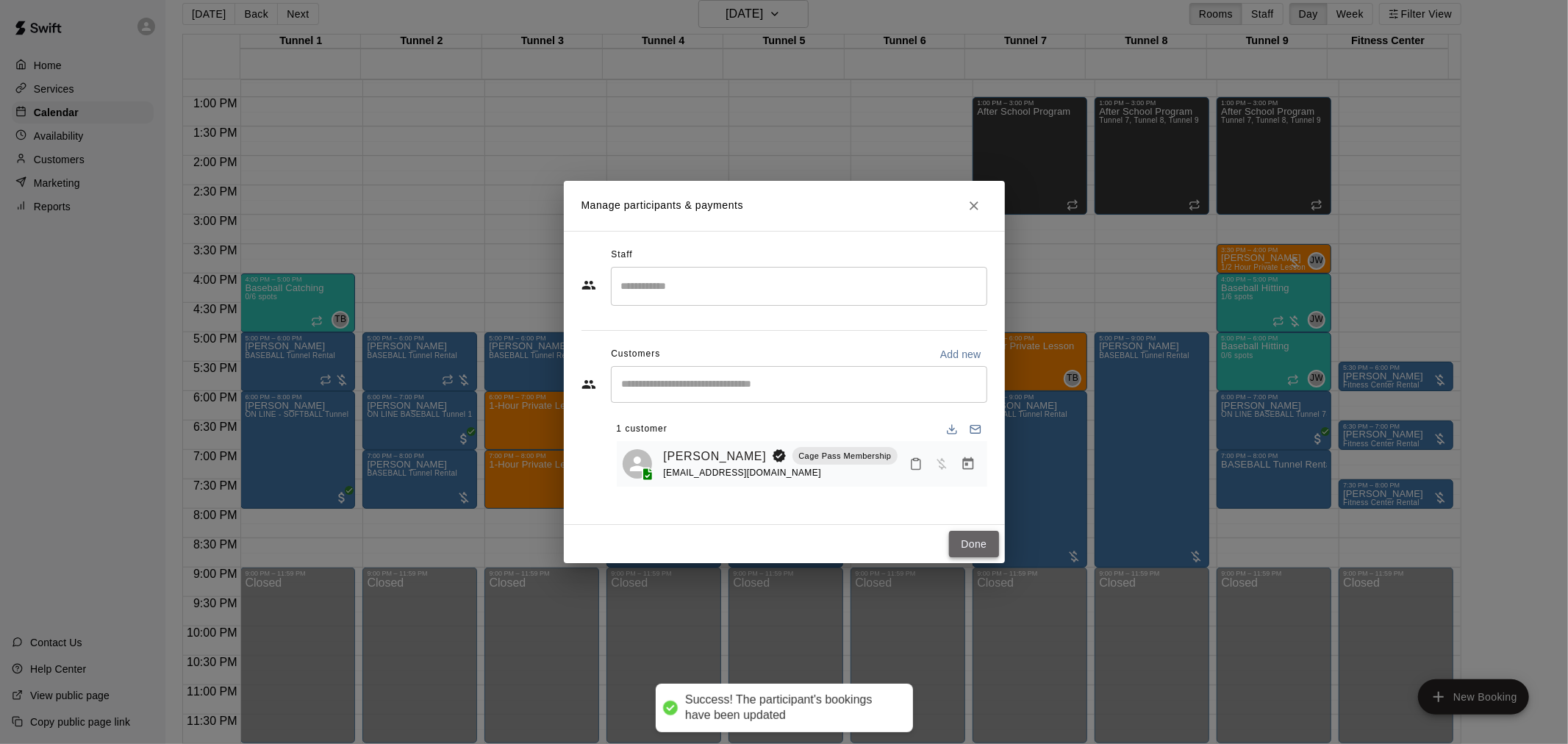
click at [976, 547] on button "Done" at bounding box center [973, 545] width 49 height 28
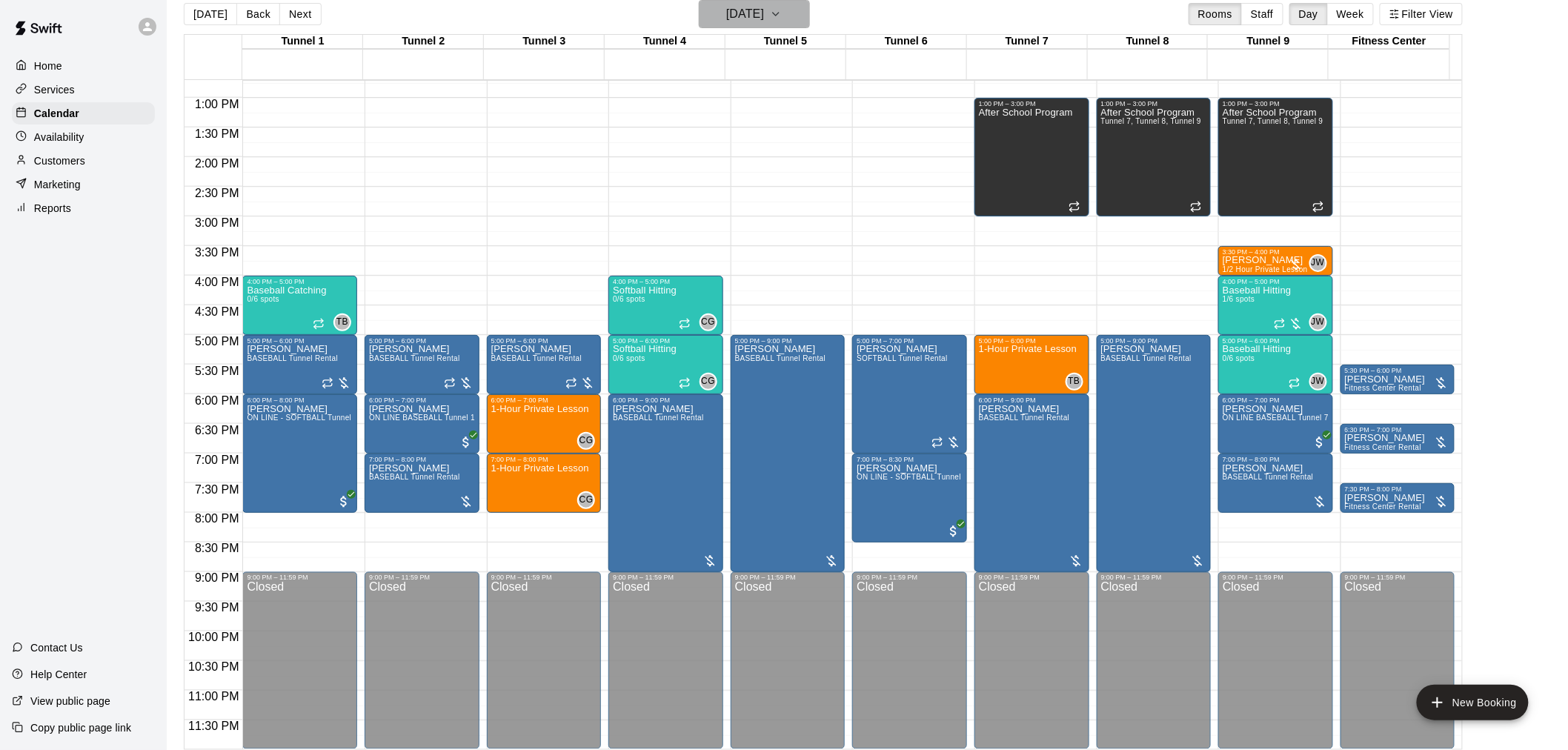
click at [764, 17] on h6 "Wednesday Sep 03" at bounding box center [745, 14] width 38 height 21
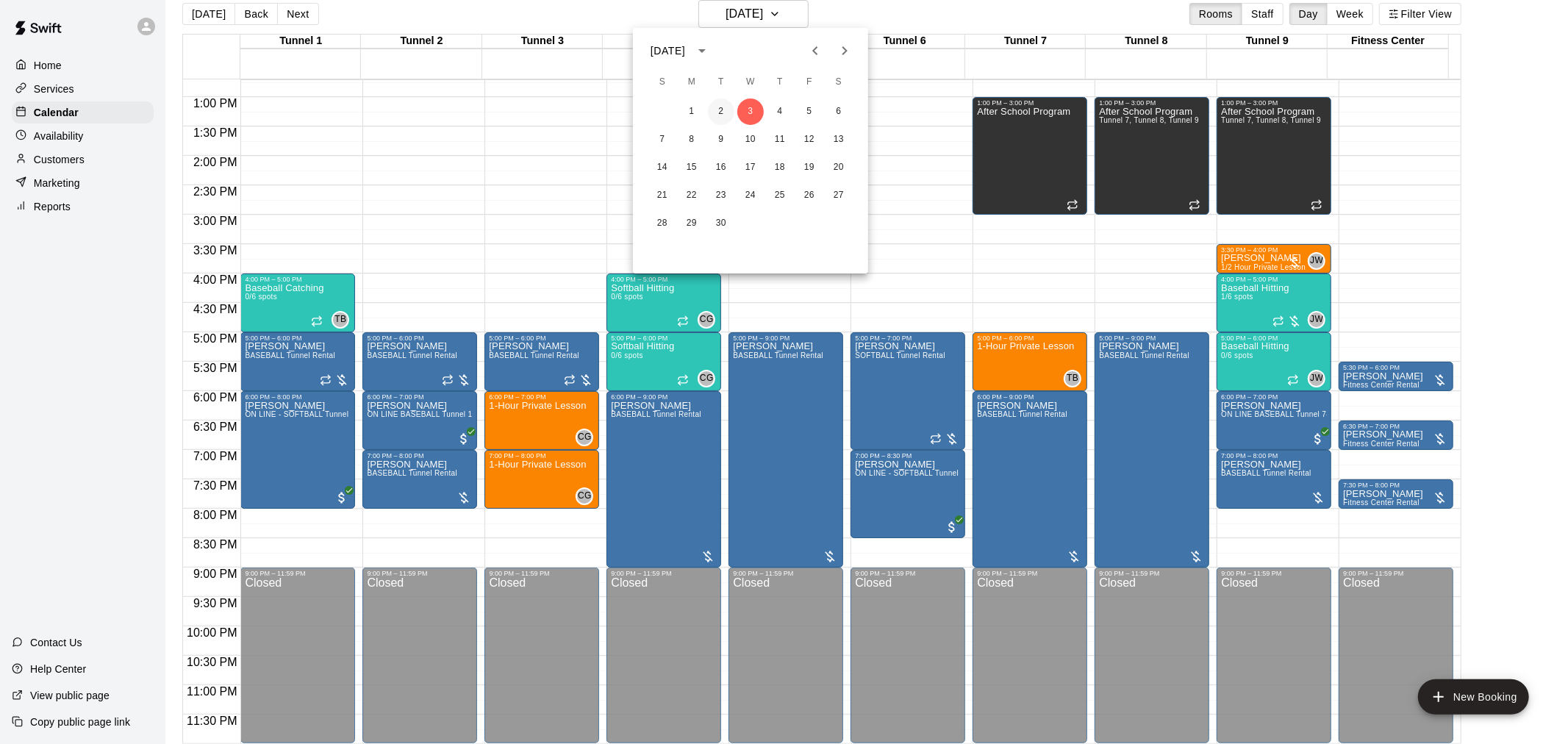
click at [719, 108] on button "2" at bounding box center [720, 111] width 27 height 27
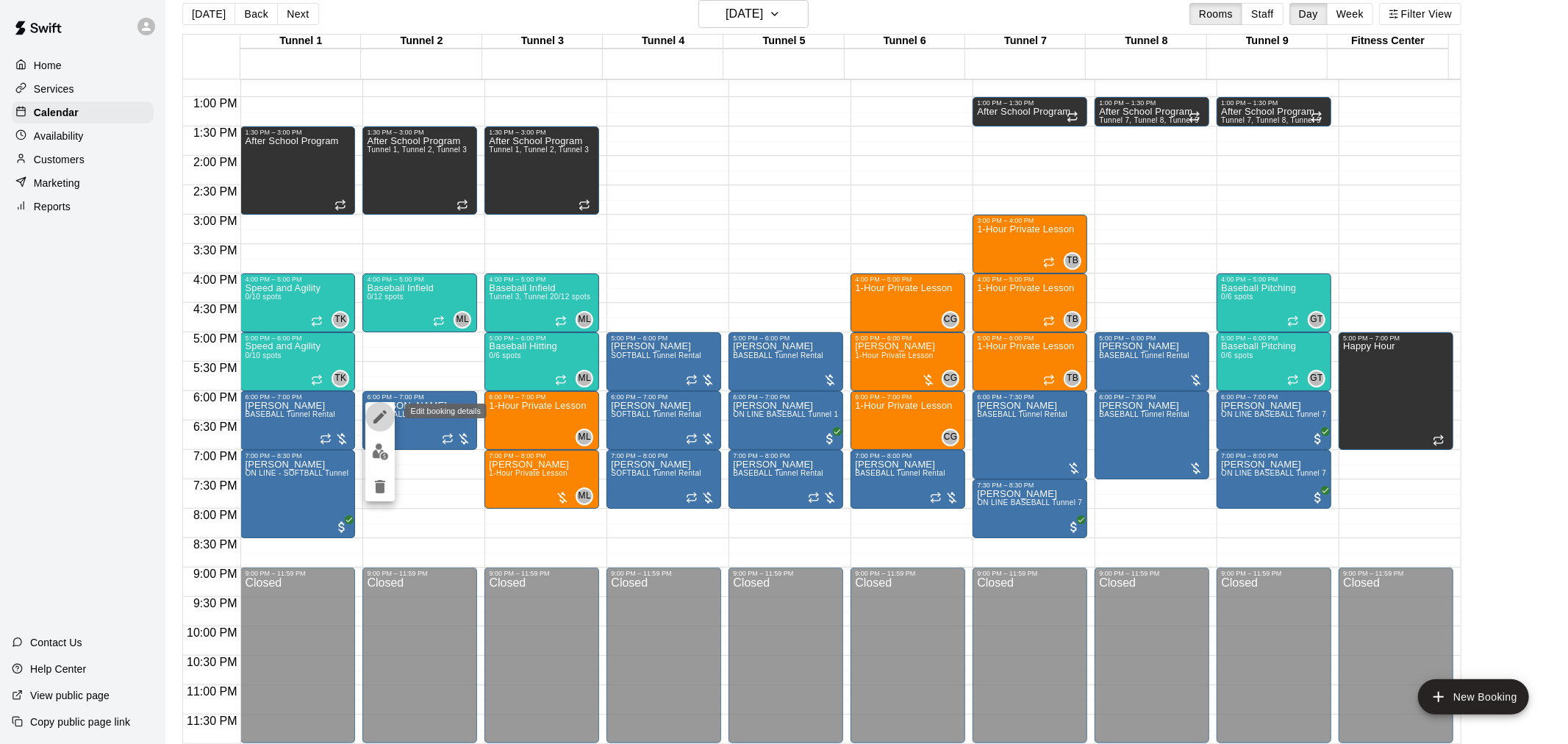
click at [375, 421] on icon "edit" at bounding box center [380, 417] width 13 height 13
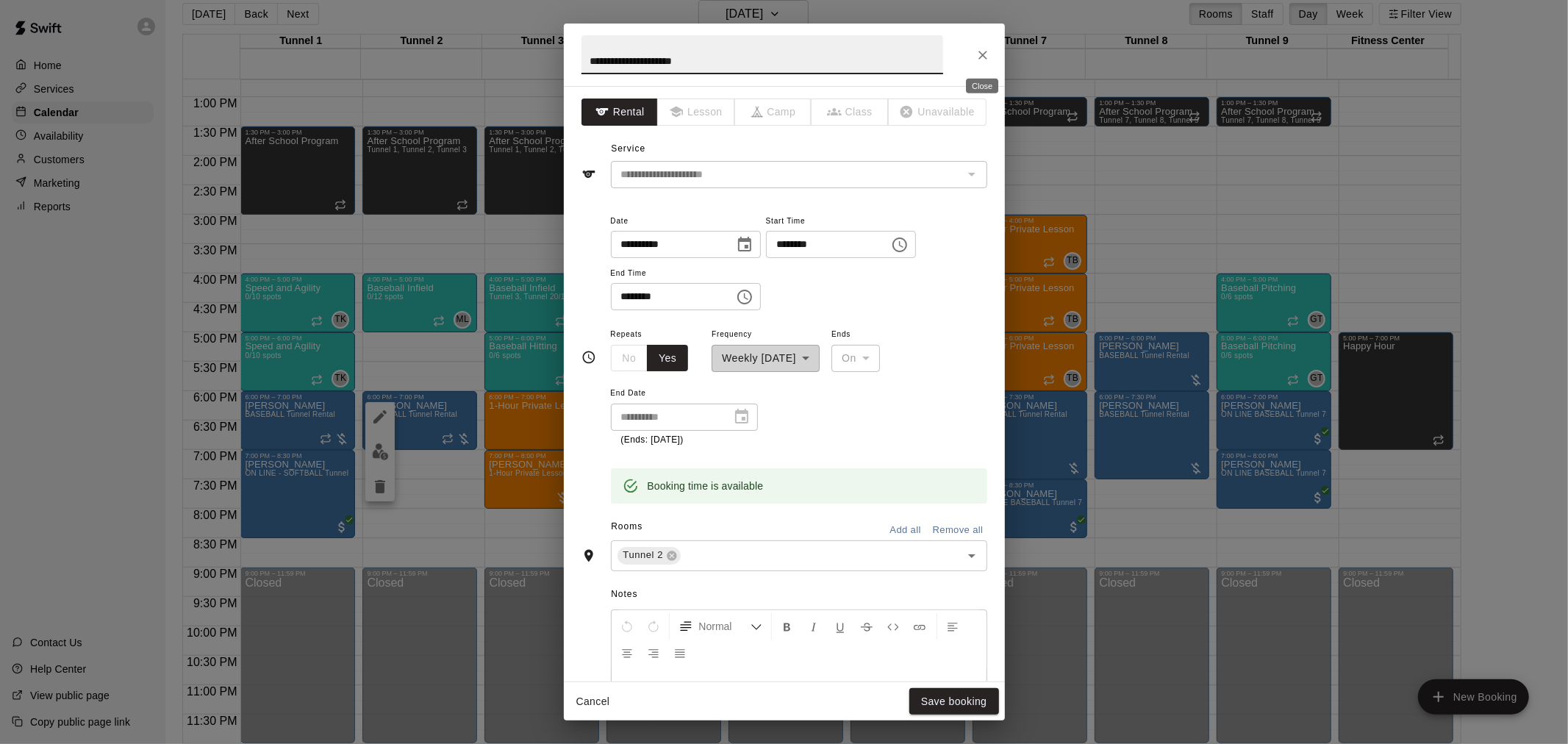
click at [985, 55] on icon "Close" at bounding box center [982, 55] width 15 height 15
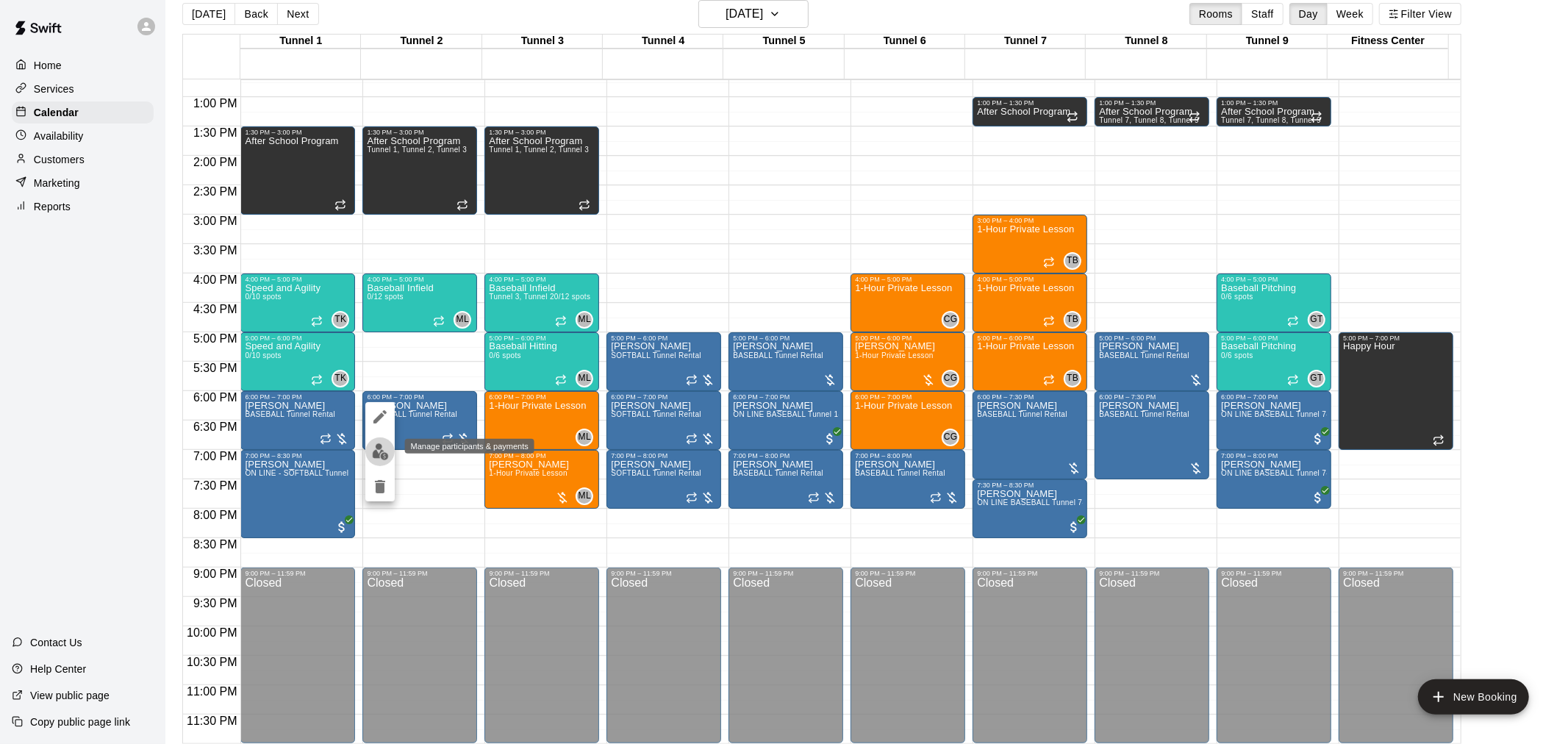
click at [386, 456] on img "edit" at bounding box center [380, 452] width 17 height 17
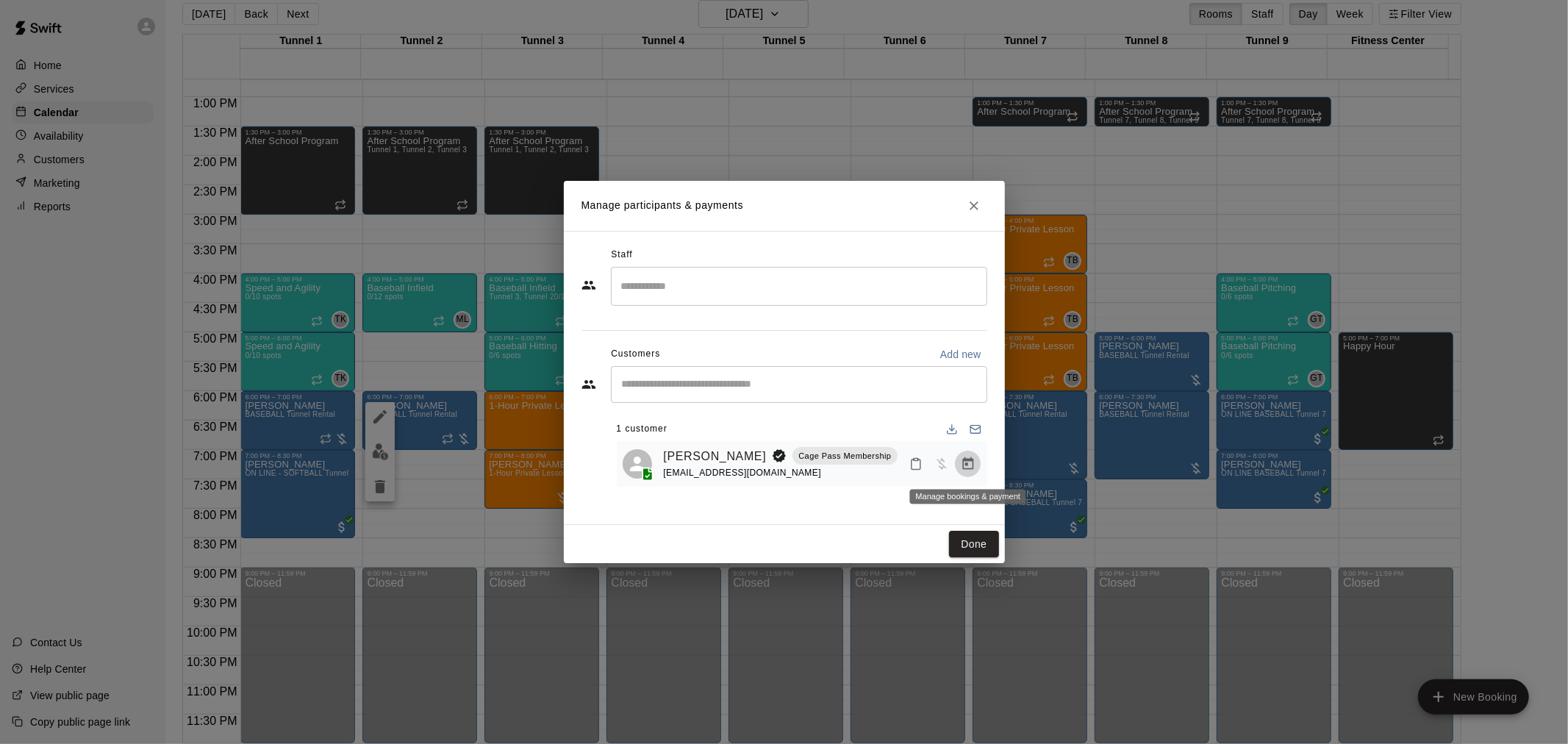
click at [972, 460] on icon "Manage bookings & payment" at bounding box center [967, 463] width 11 height 13
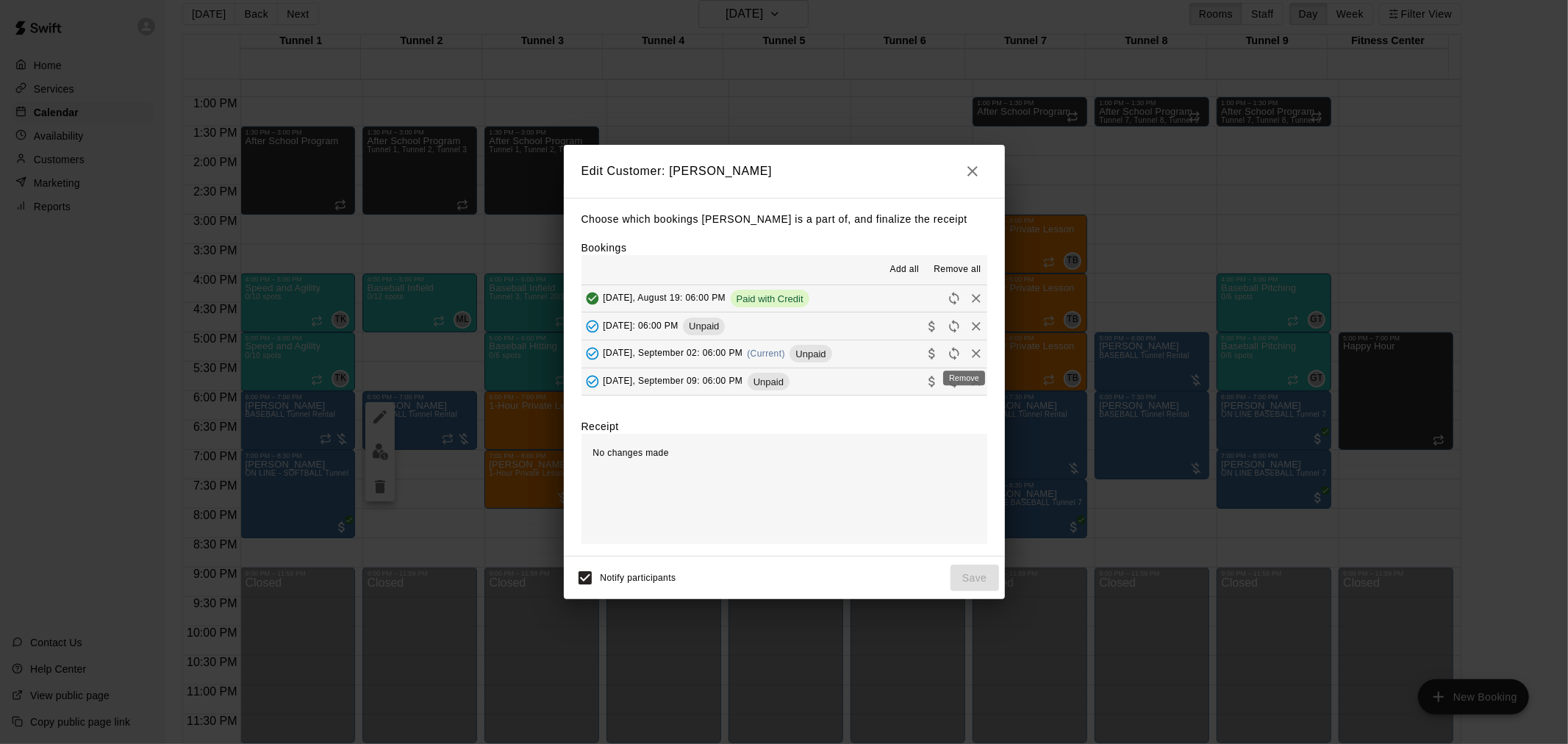
click at [969, 357] on icon "Remove" at bounding box center [976, 353] width 15 height 15
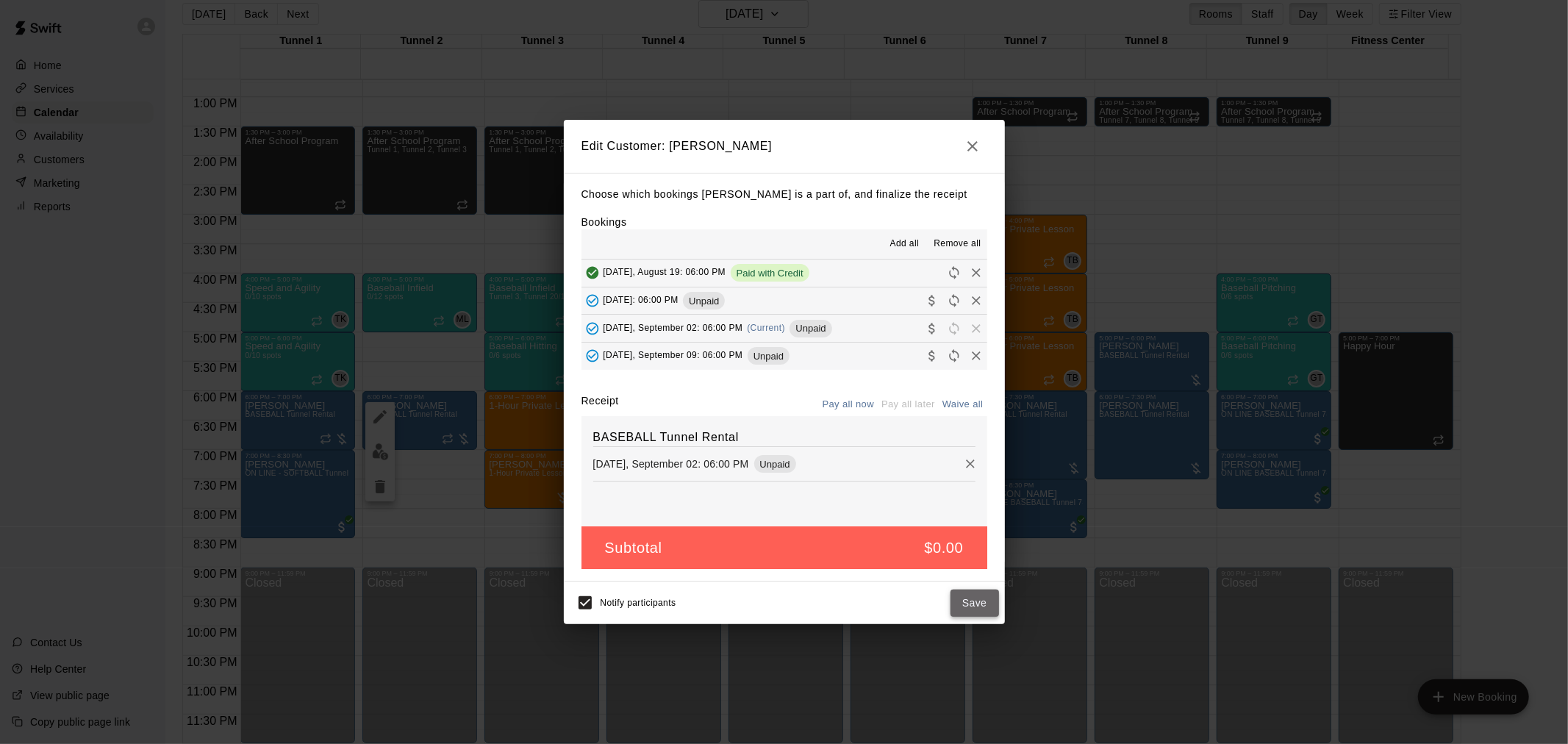
click at [974, 605] on button "Save" at bounding box center [974, 604] width 48 height 28
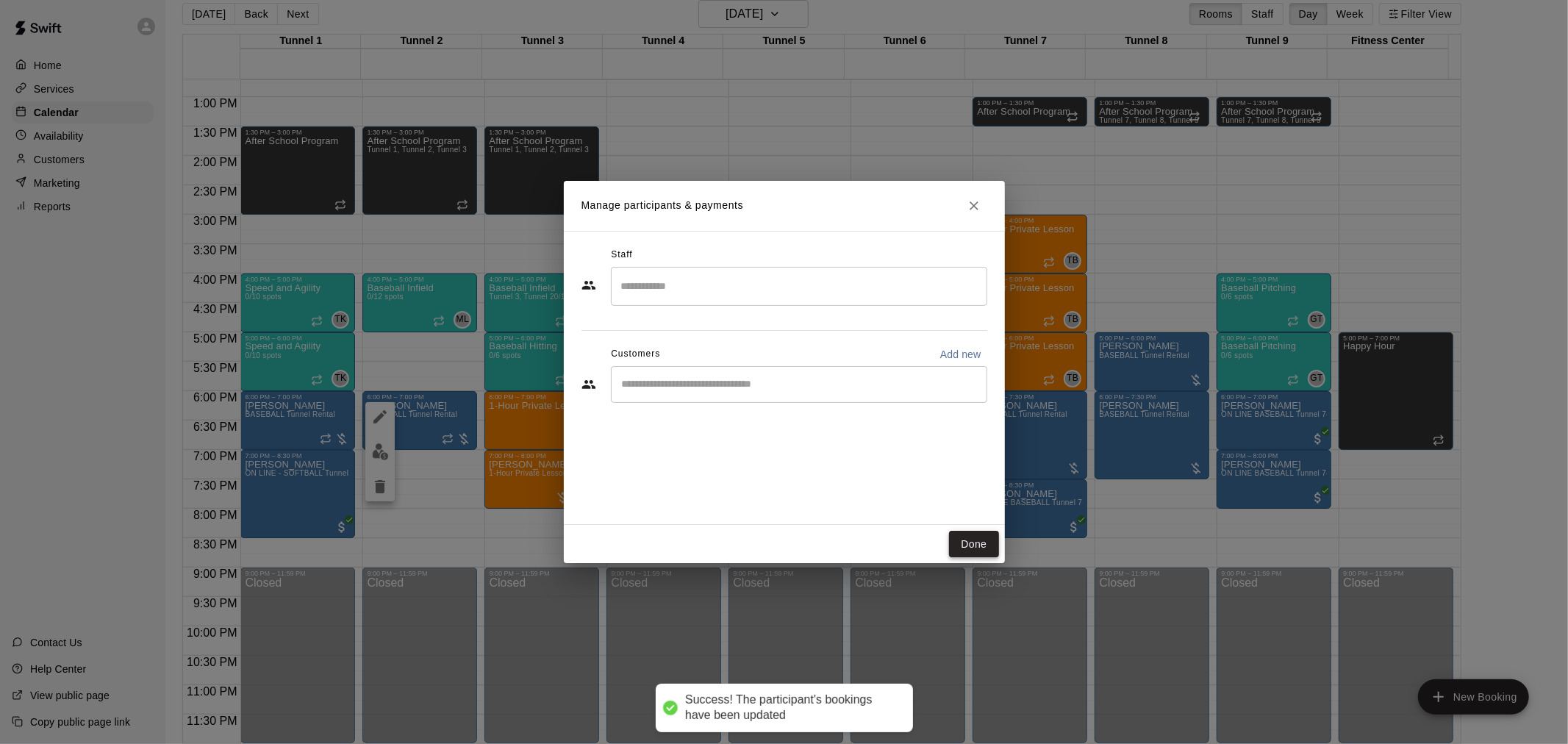
click at [981, 552] on button "Done" at bounding box center [973, 545] width 49 height 28
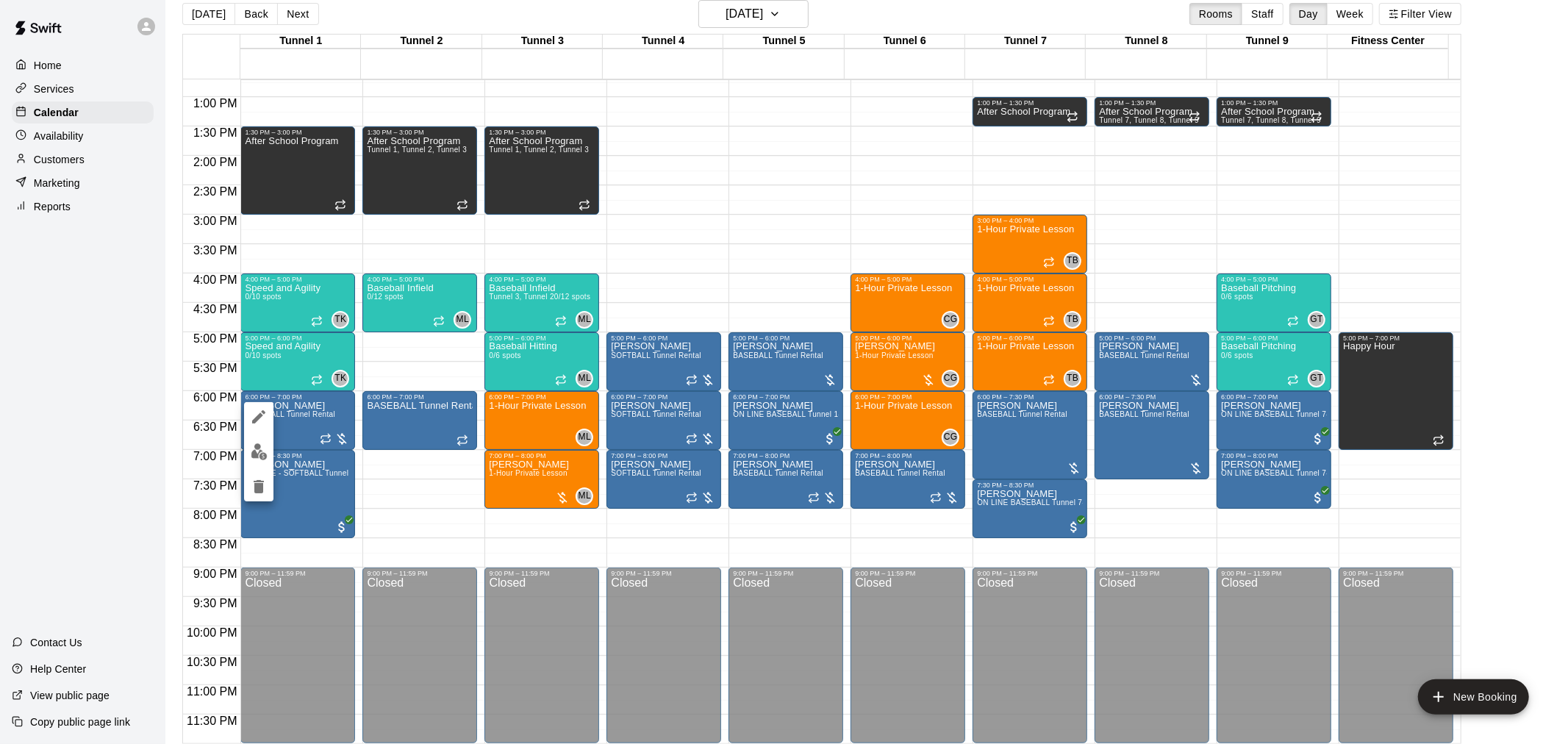
click at [257, 449] on img "edit" at bounding box center [259, 452] width 17 height 17
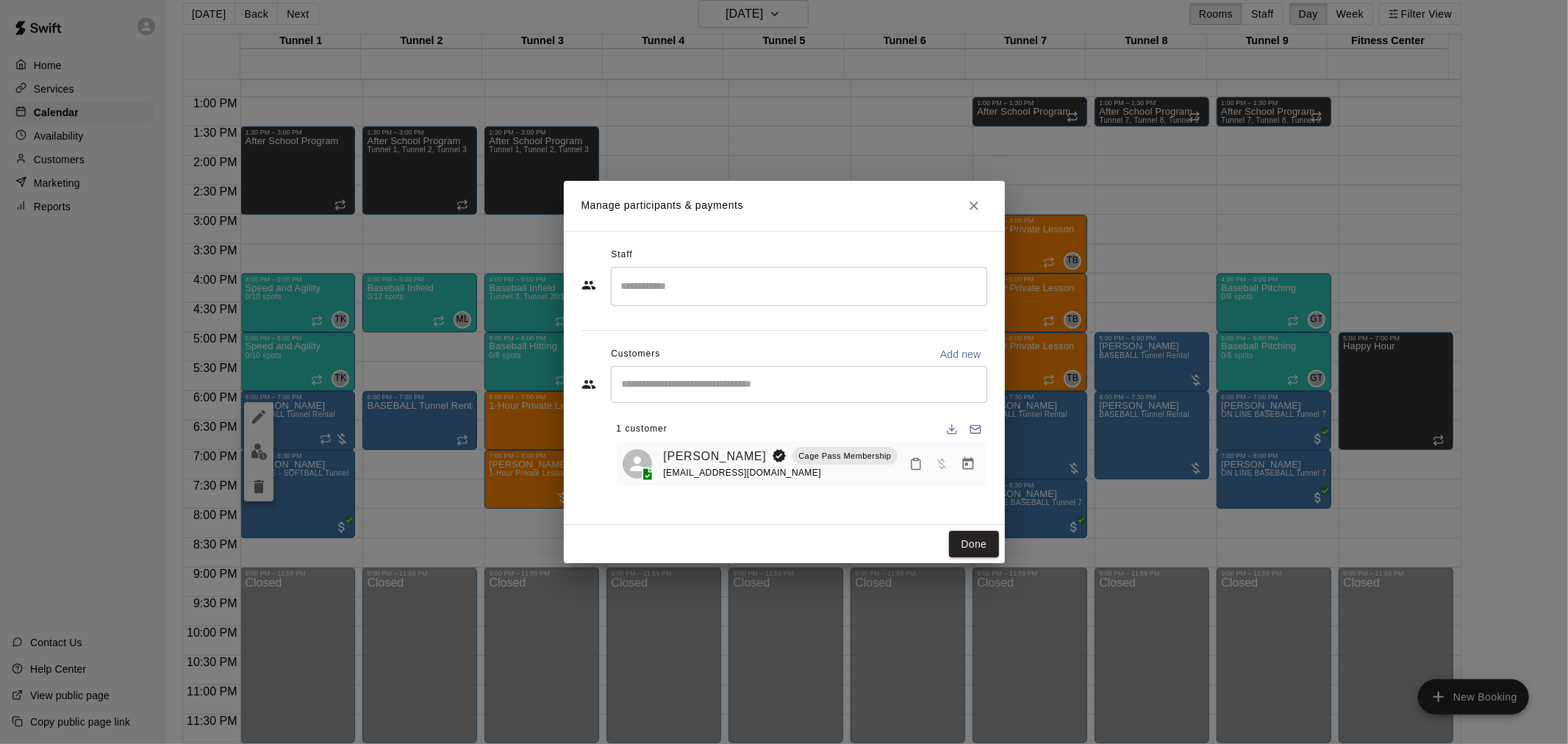
click at [968, 464] on icon "Manage bookings & payment" at bounding box center [967, 463] width 15 height 15
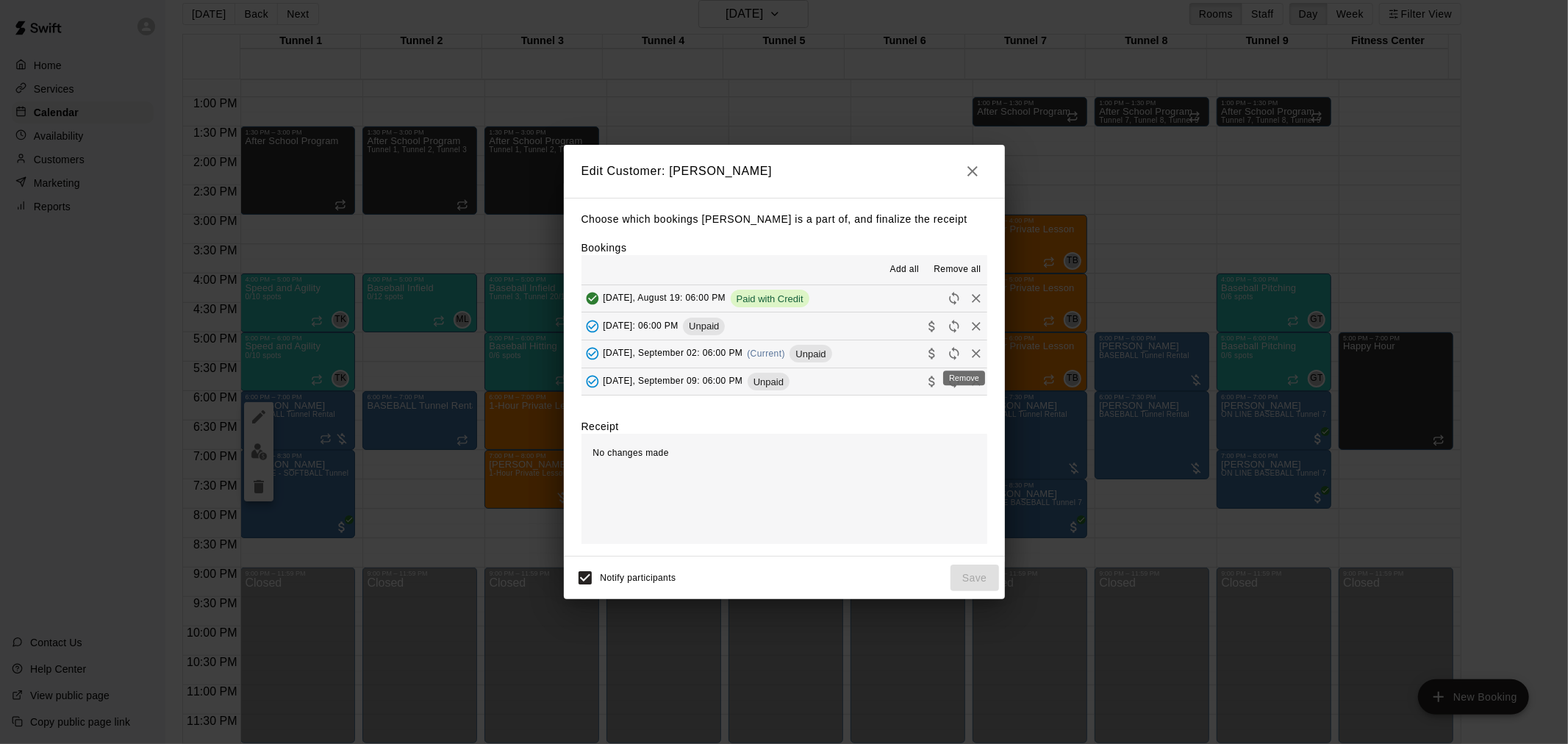
click at [969, 357] on icon "Remove" at bounding box center [976, 353] width 15 height 15
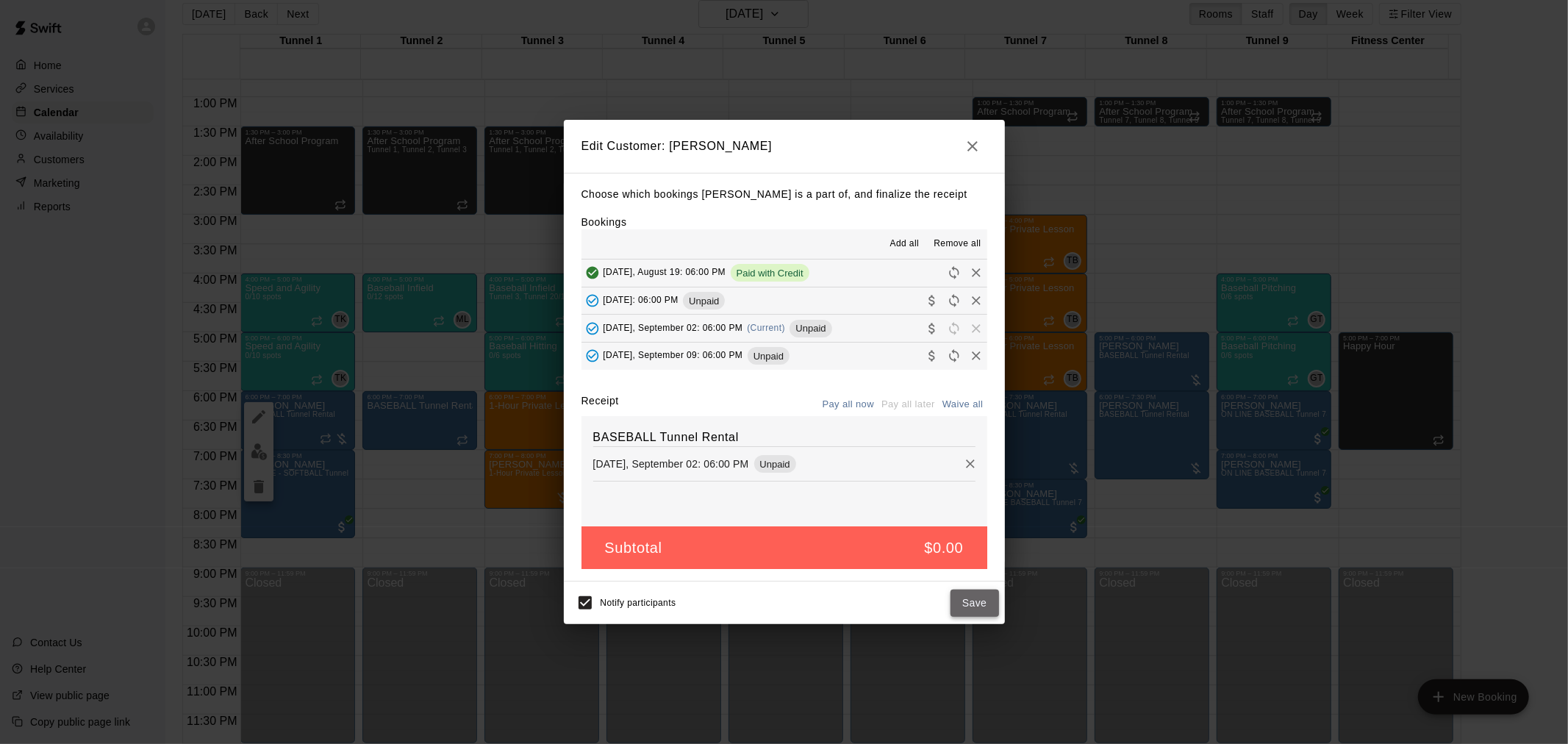
click at [975, 594] on button "Save" at bounding box center [974, 604] width 48 height 28
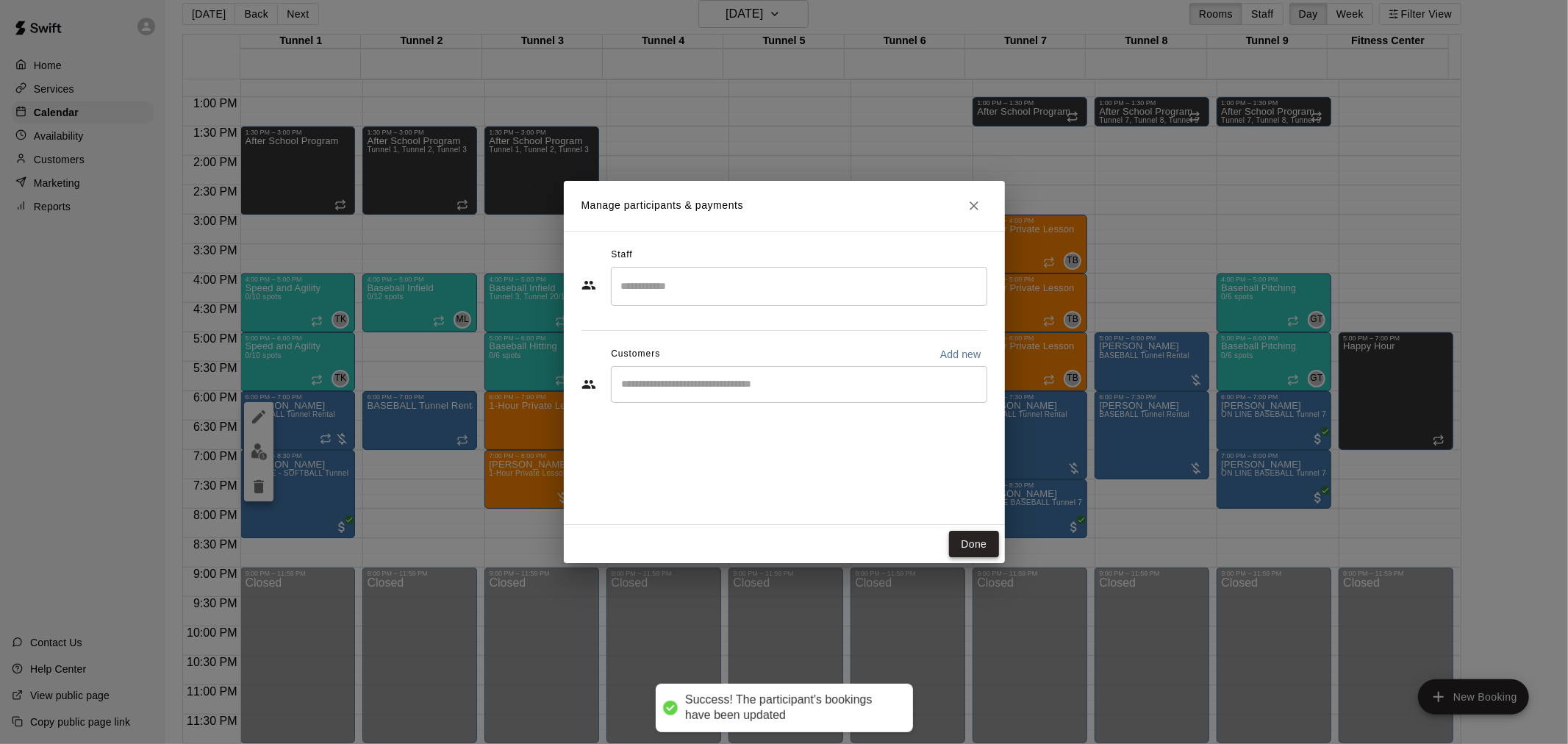
click at [988, 542] on button "Done" at bounding box center [973, 545] width 49 height 28
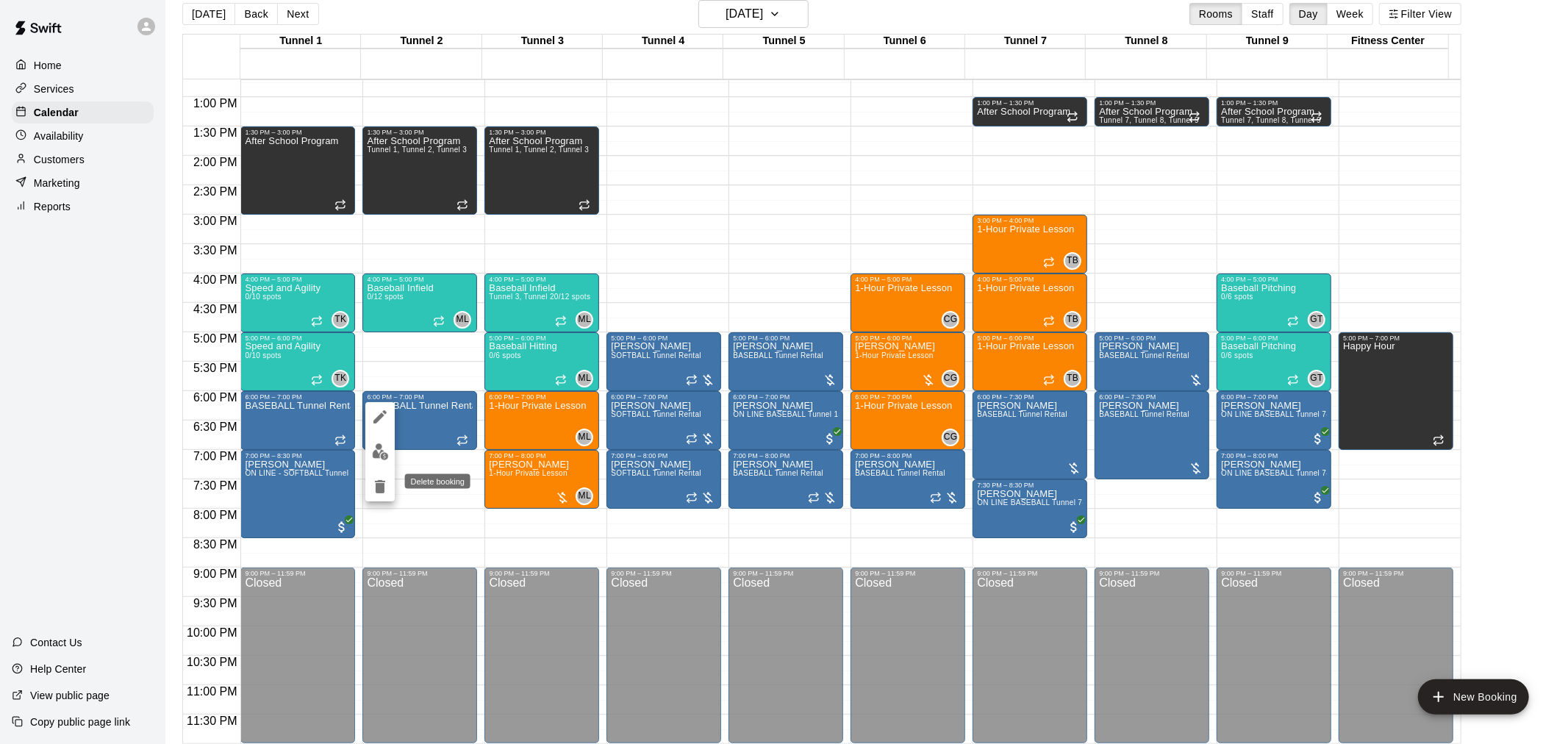
click at [385, 481] on icon "delete" at bounding box center [380, 487] width 10 height 13
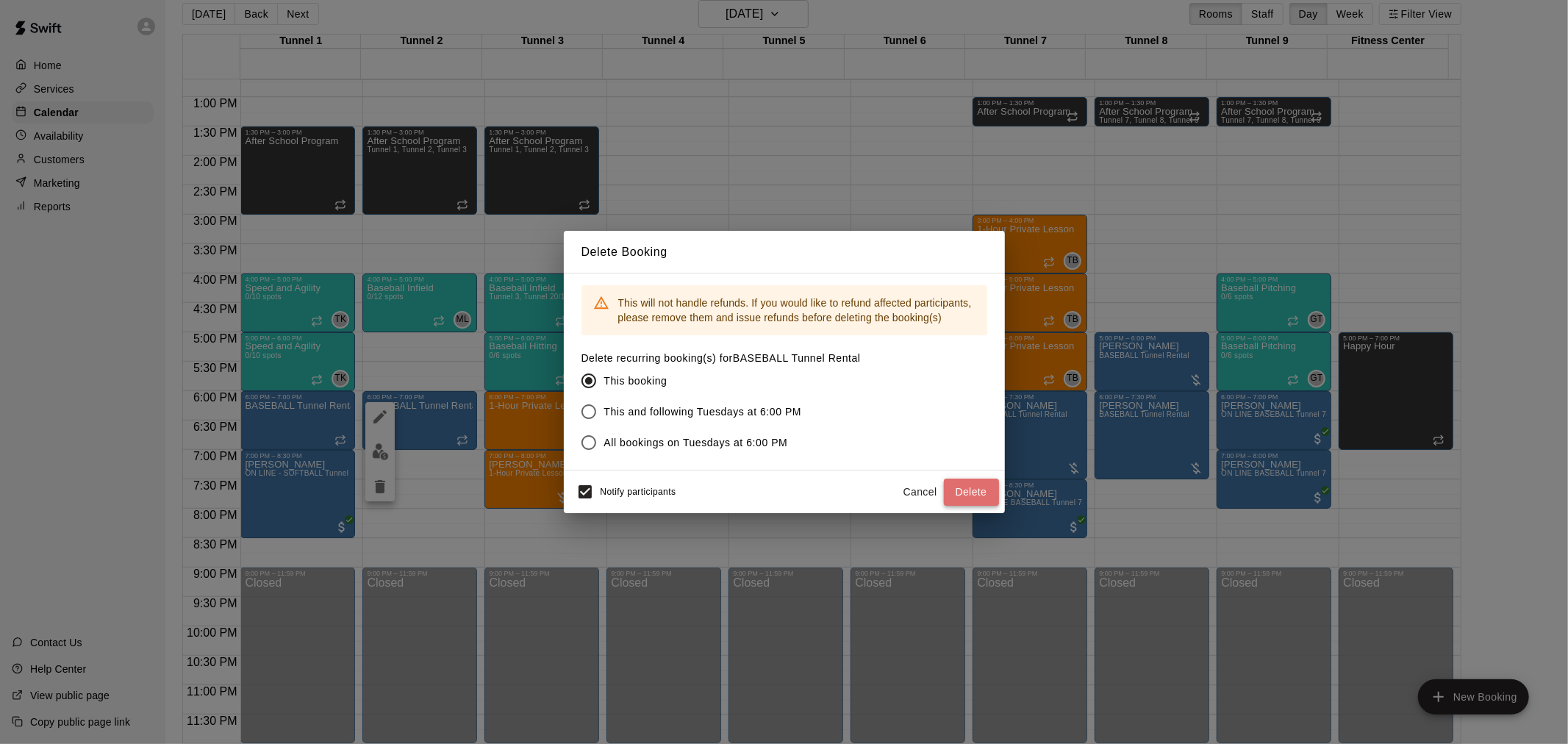
click at [982, 489] on button "Delete" at bounding box center [972, 493] width 55 height 28
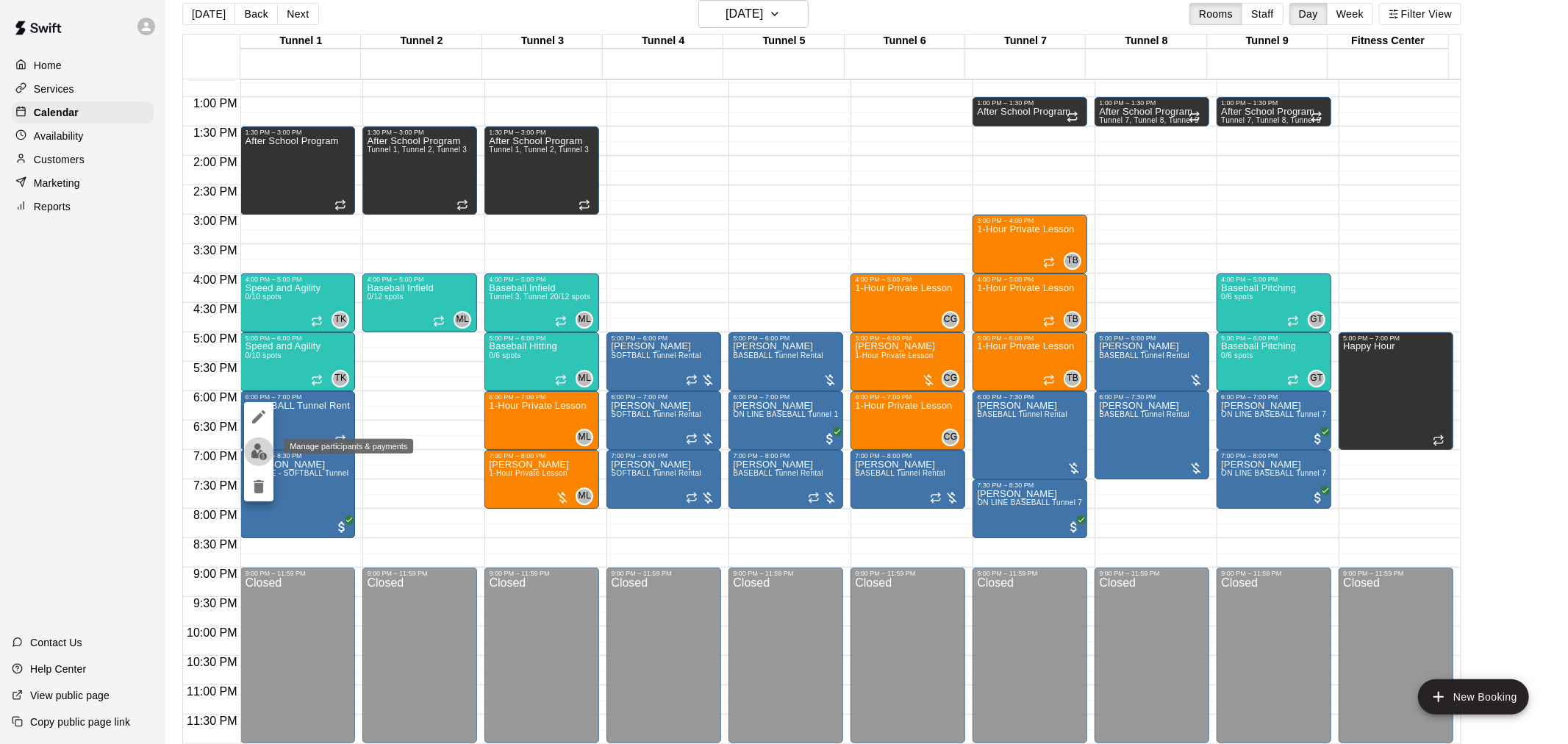
click at [265, 453] on img "edit" at bounding box center [259, 452] width 17 height 17
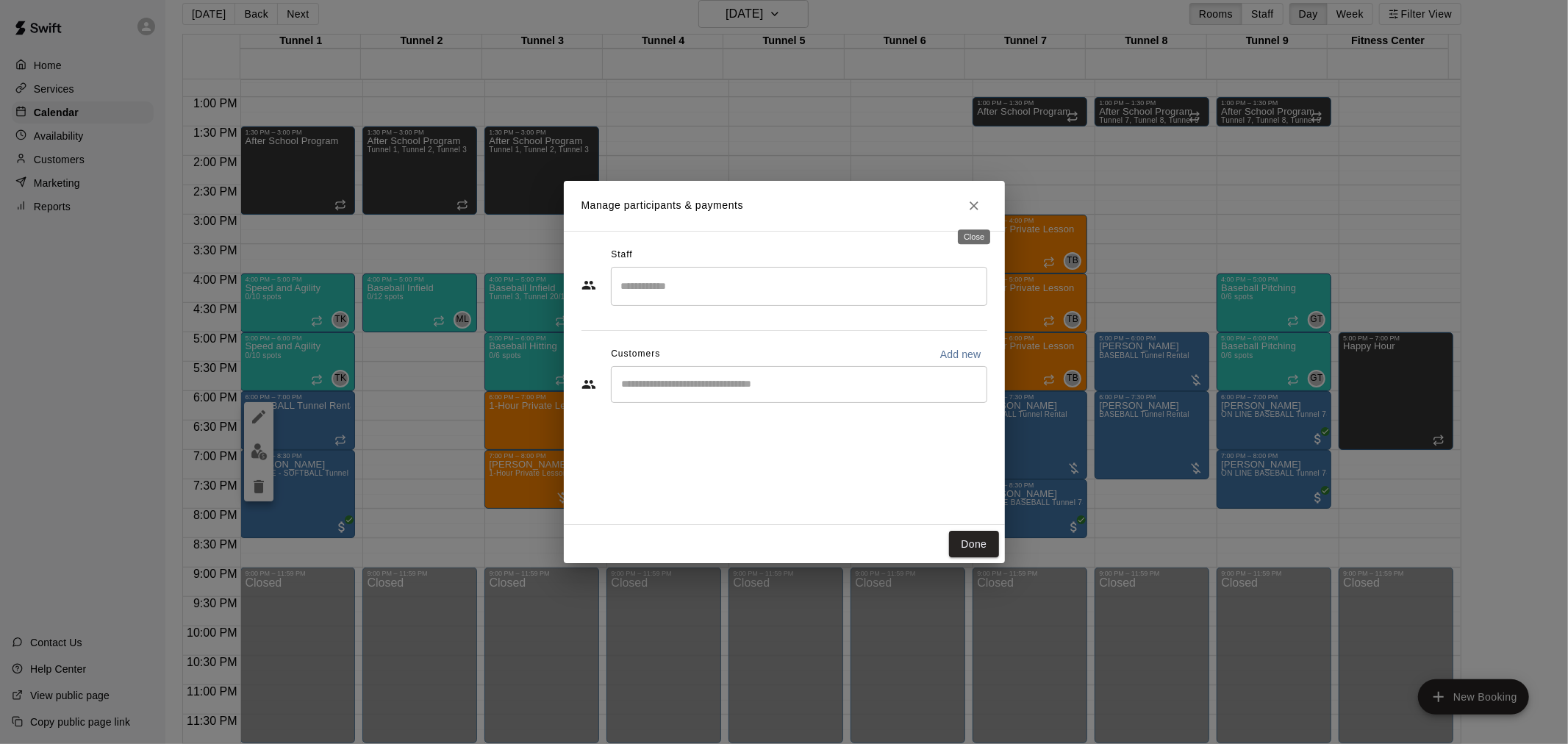
click at [976, 211] on icon "Close" at bounding box center [973, 206] width 15 height 15
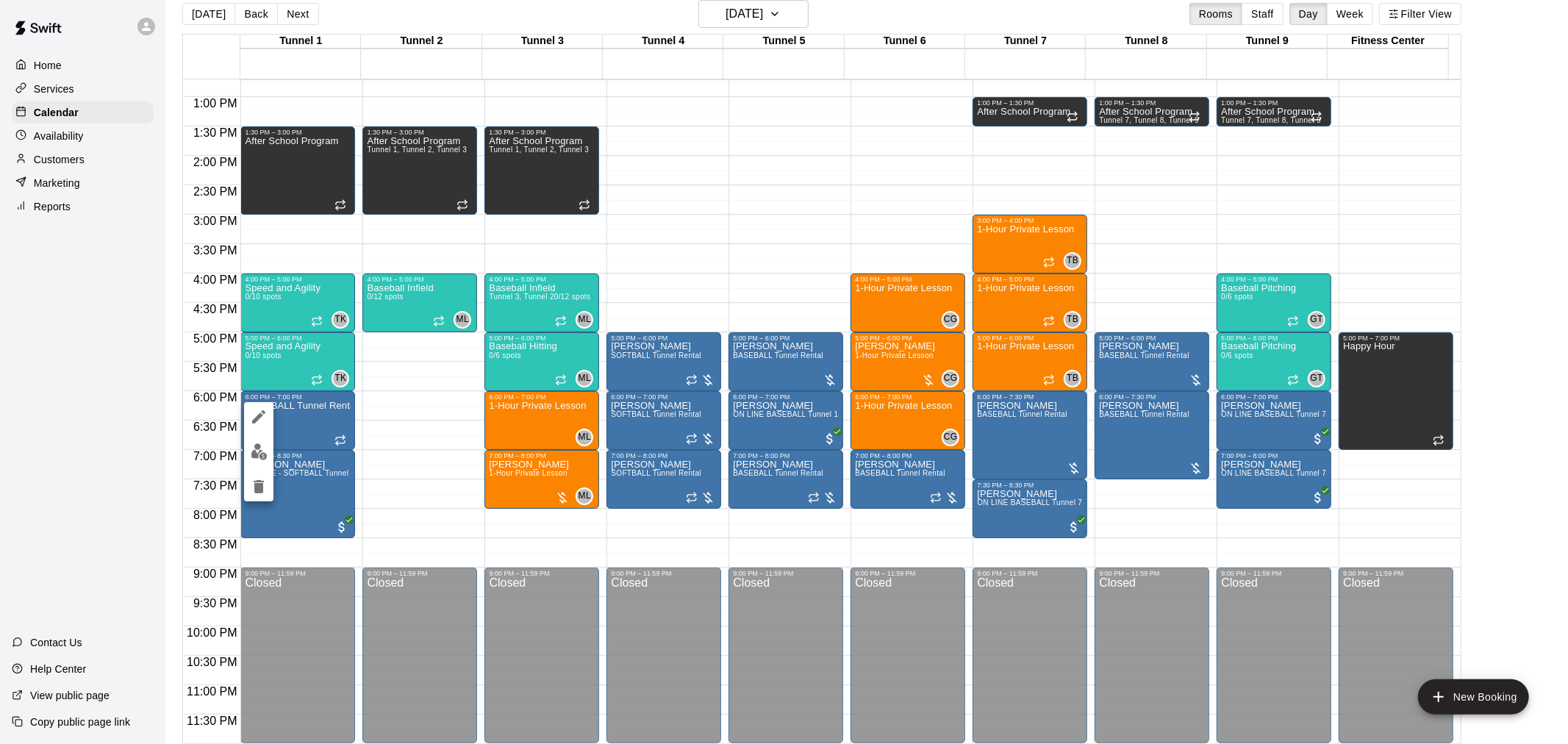
click at [256, 484] on icon "delete" at bounding box center [259, 487] width 10 height 13
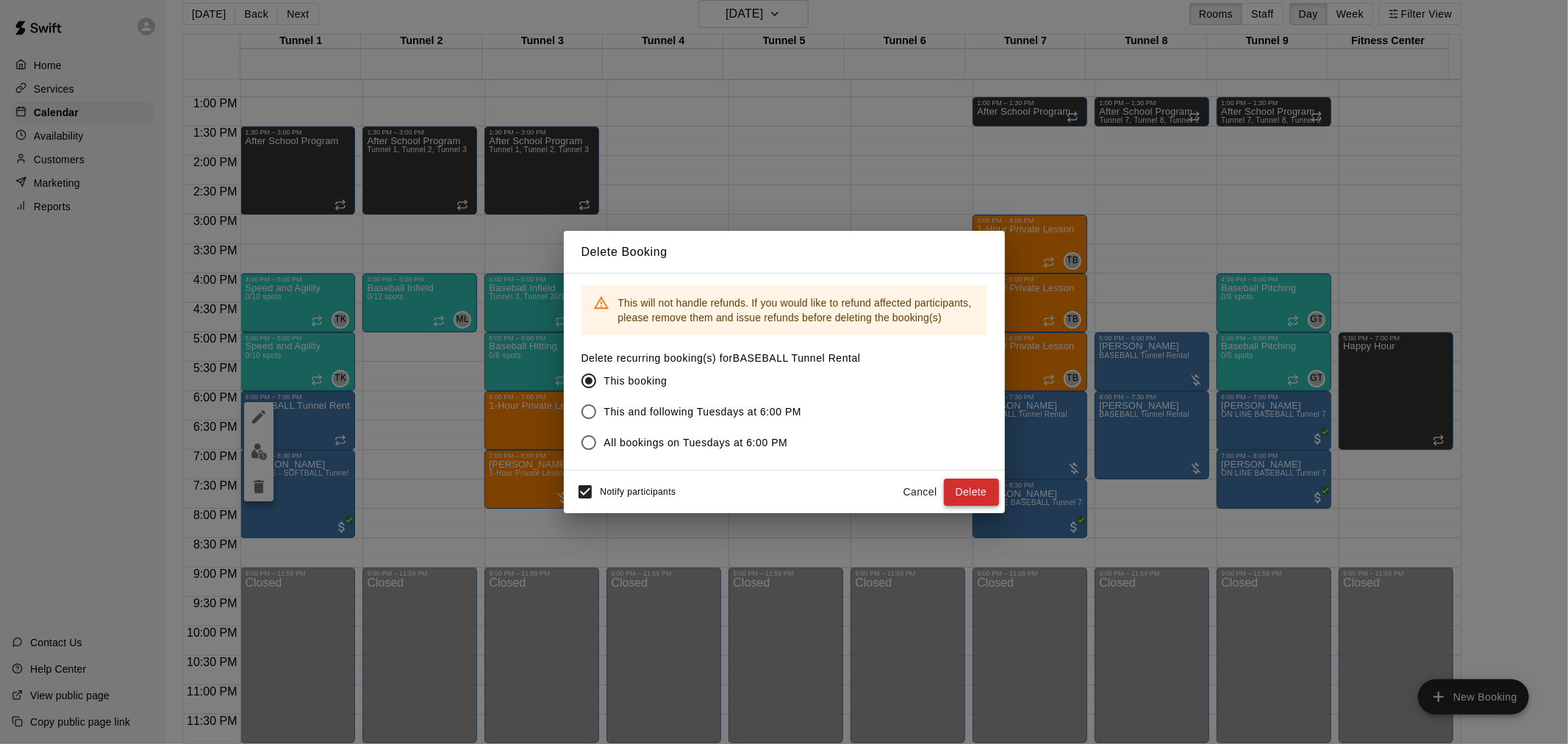
click at [982, 490] on button "Delete" at bounding box center [972, 493] width 55 height 28
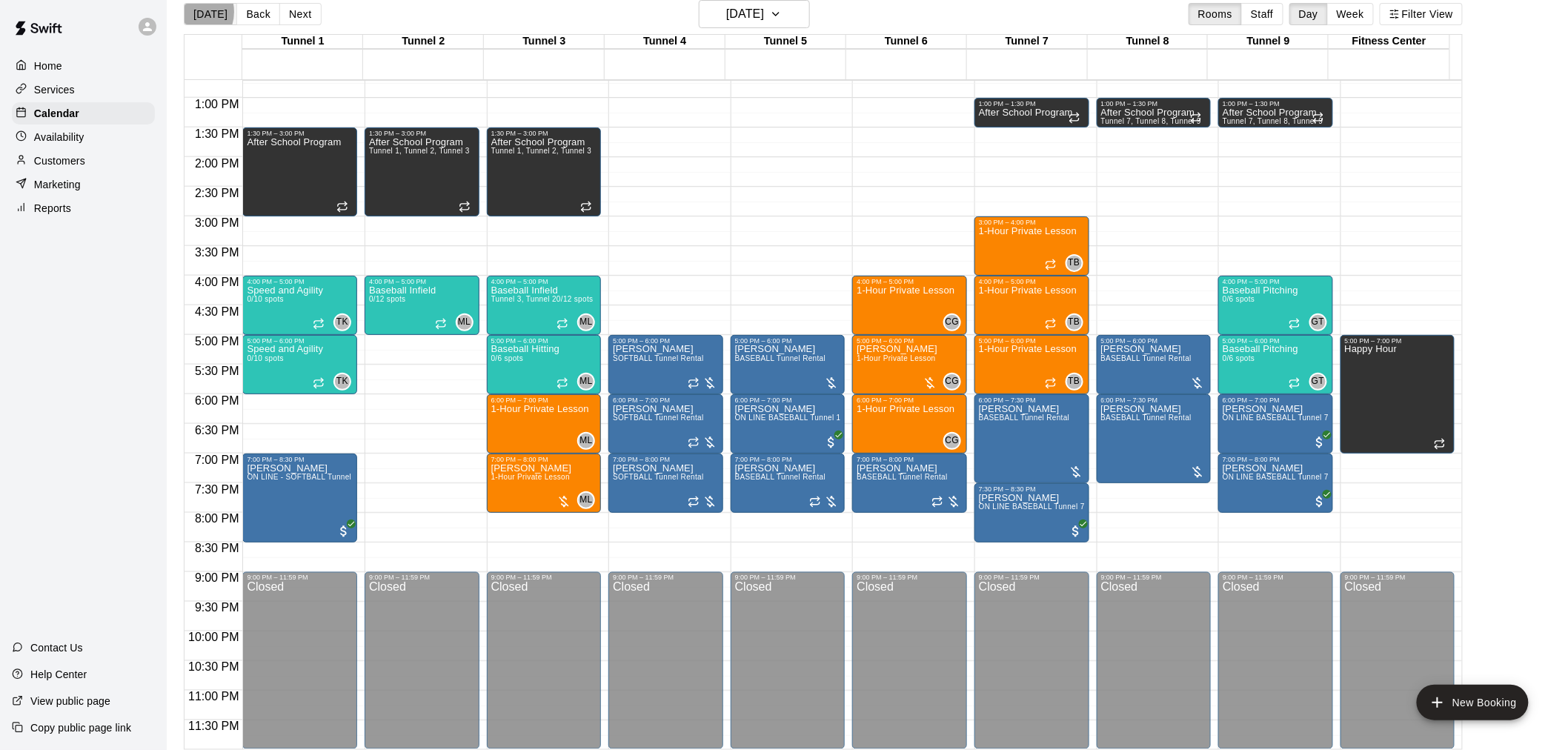
click at [190, 12] on button "[DATE]" at bounding box center [210, 14] width 53 height 23
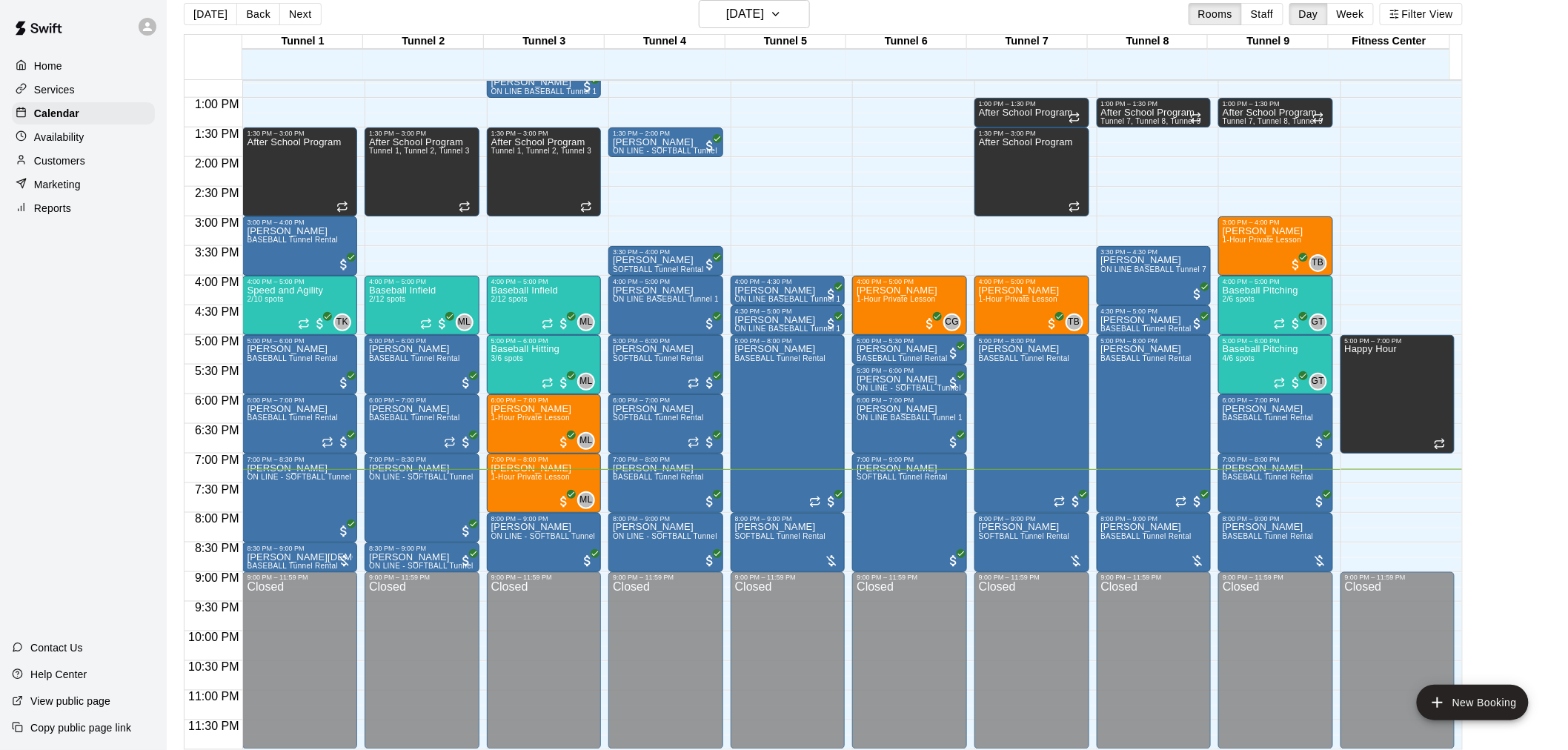
click at [108, 172] on div "Customers" at bounding box center [83, 161] width 143 height 23
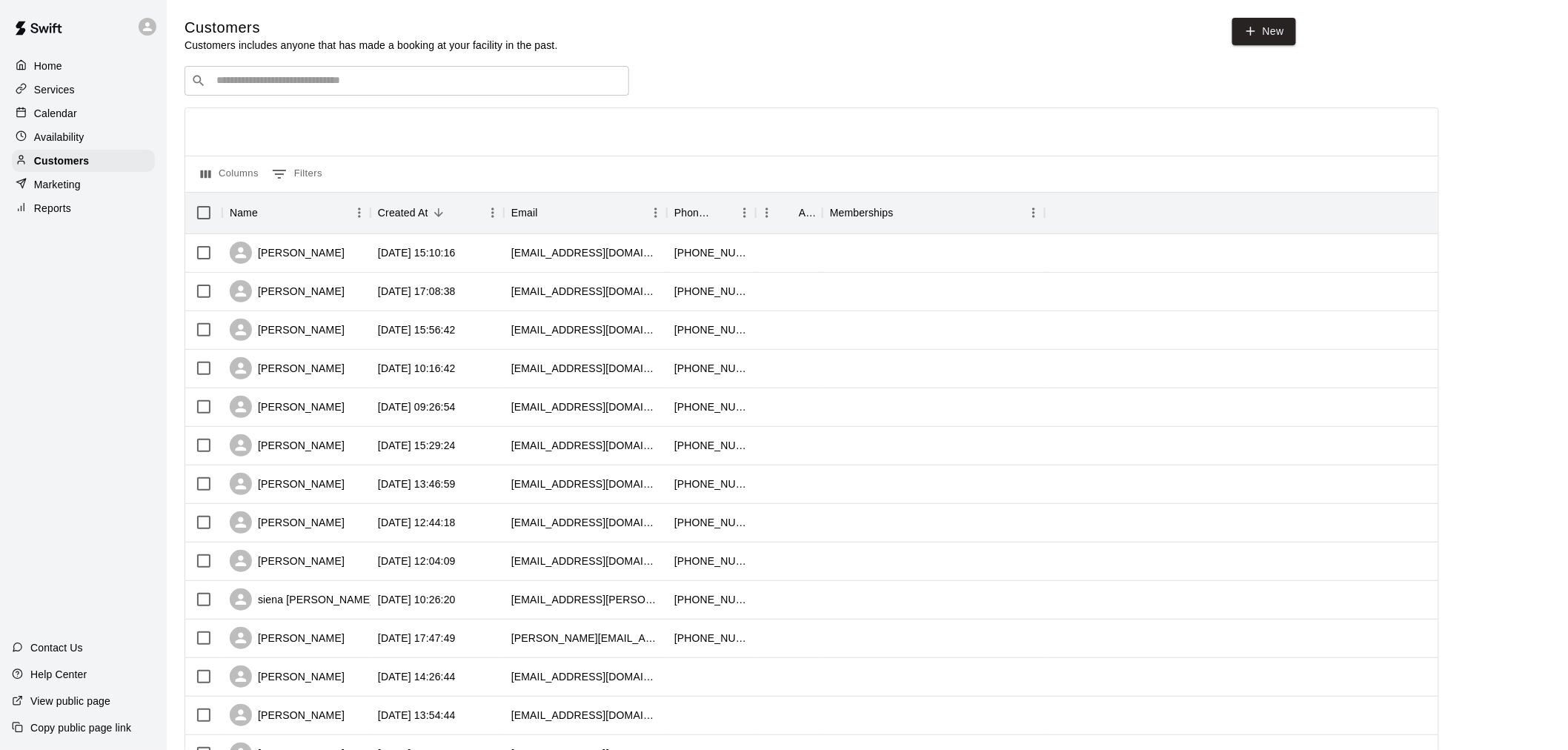
click at [321, 84] on input "Search customers by name or email" at bounding box center [417, 81] width 410 height 15
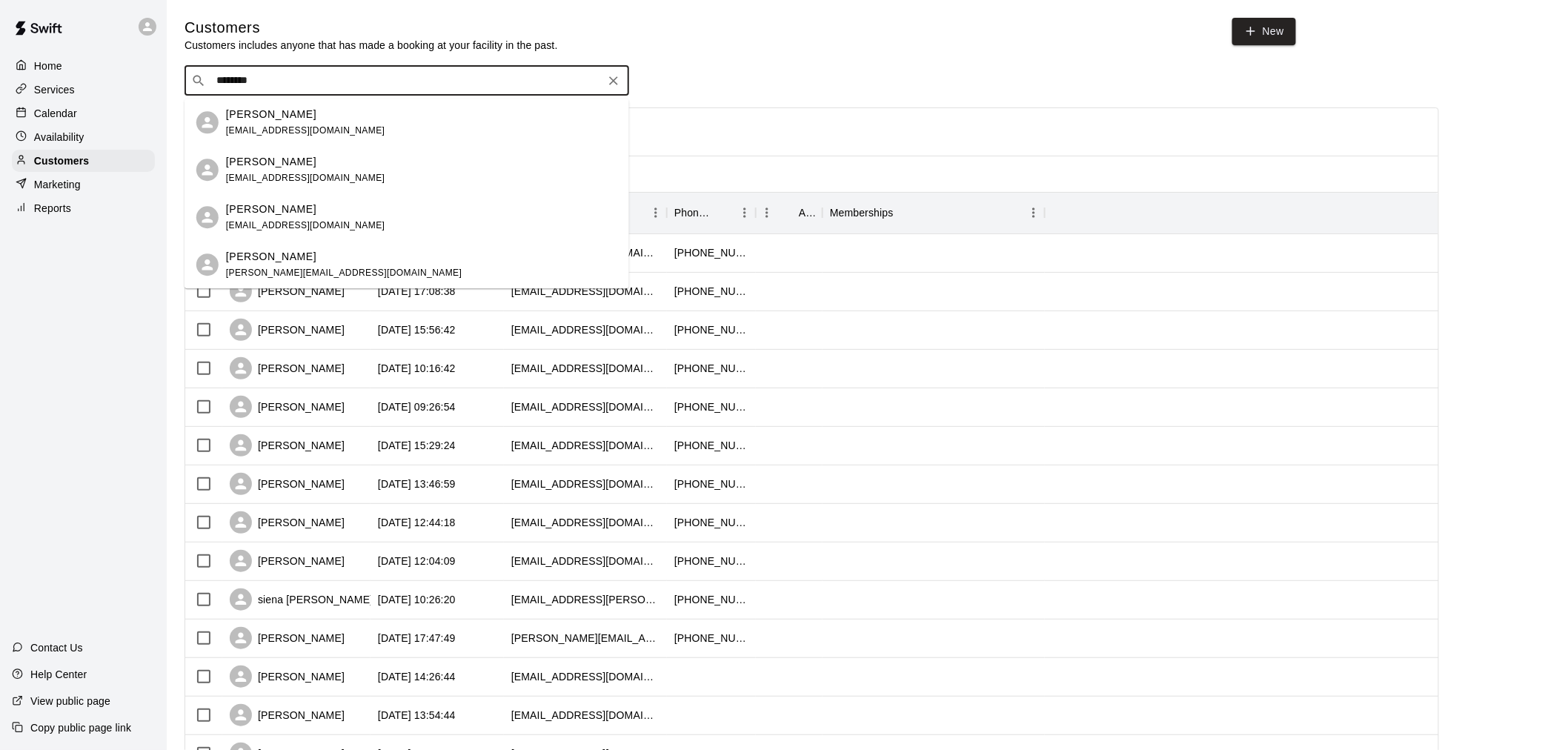
type input "*********"
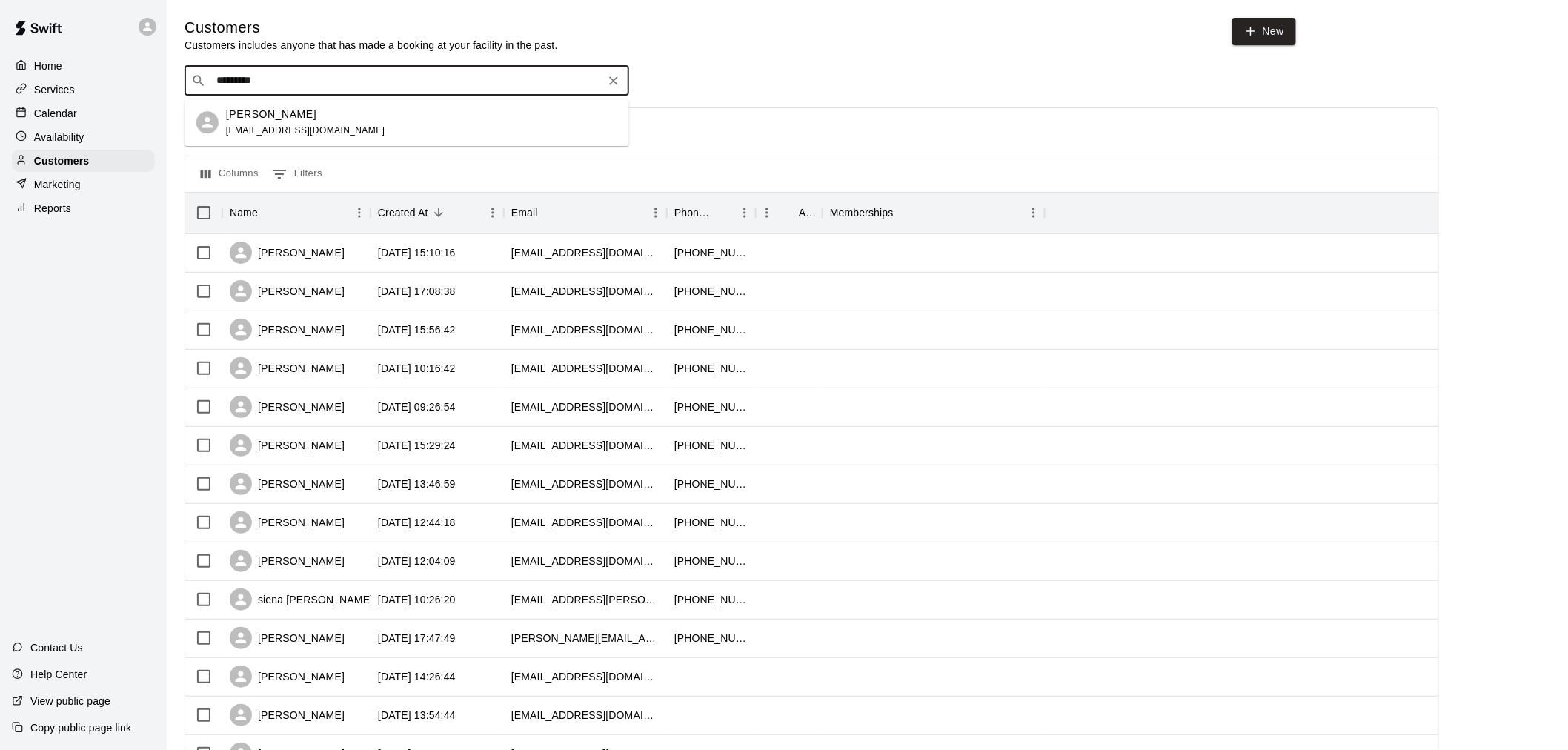
click at [365, 129] on div "James Ruhlen jamesruhlen@gmail.com" at bounding box center [421, 122] width 391 height 32
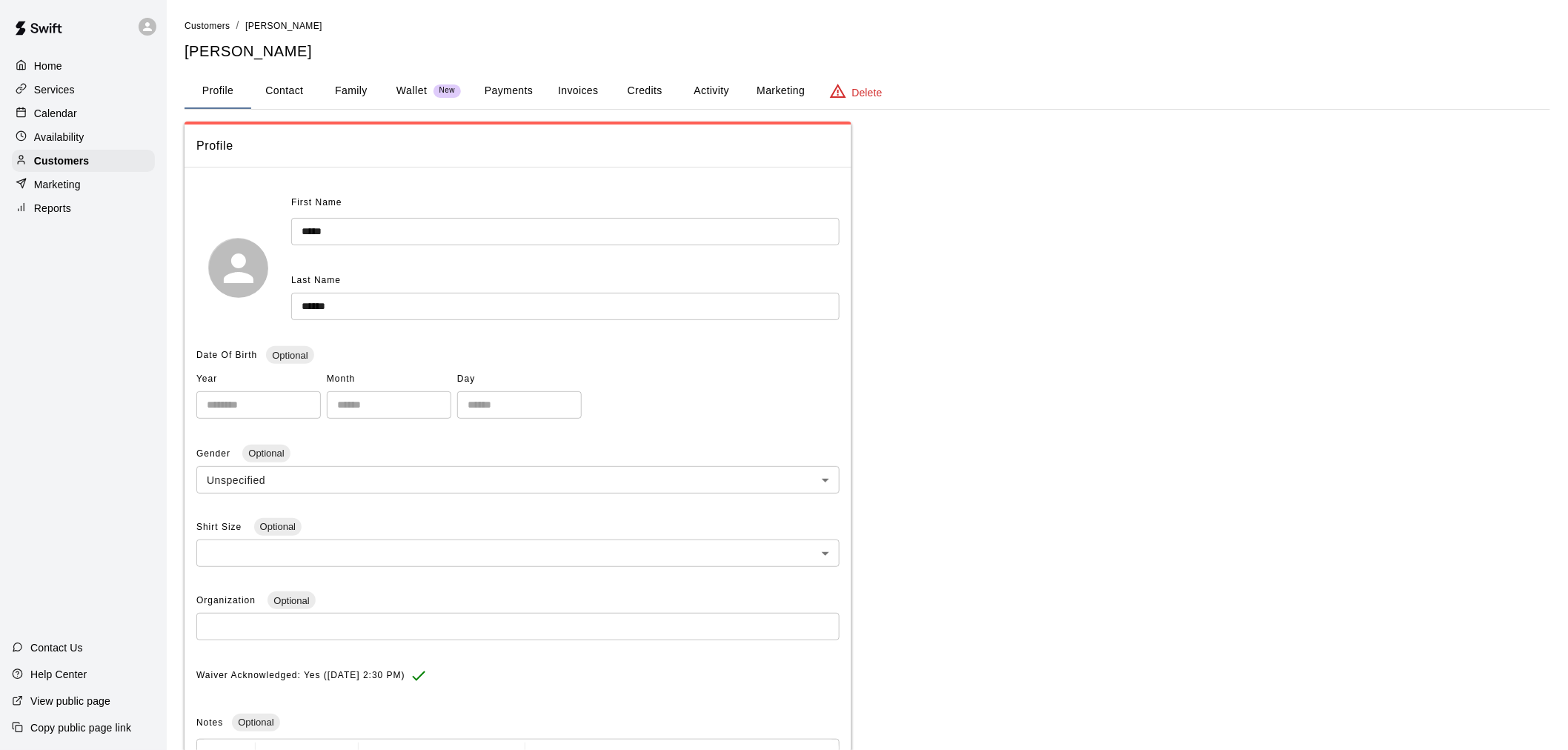
click at [299, 88] on button "Contact" at bounding box center [285, 91] width 67 height 36
select select "**"
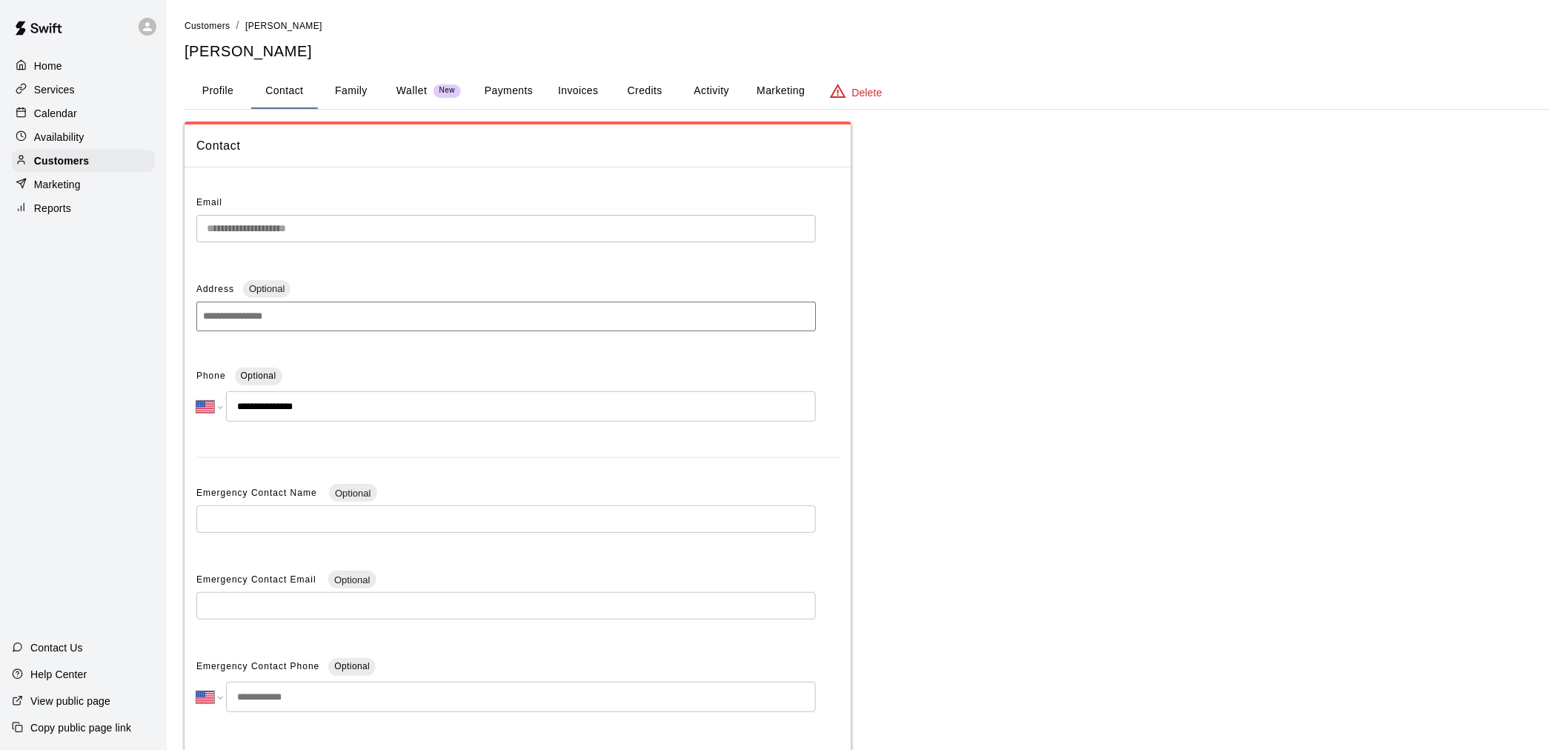
click at [342, 85] on button "Family" at bounding box center [351, 91] width 67 height 36
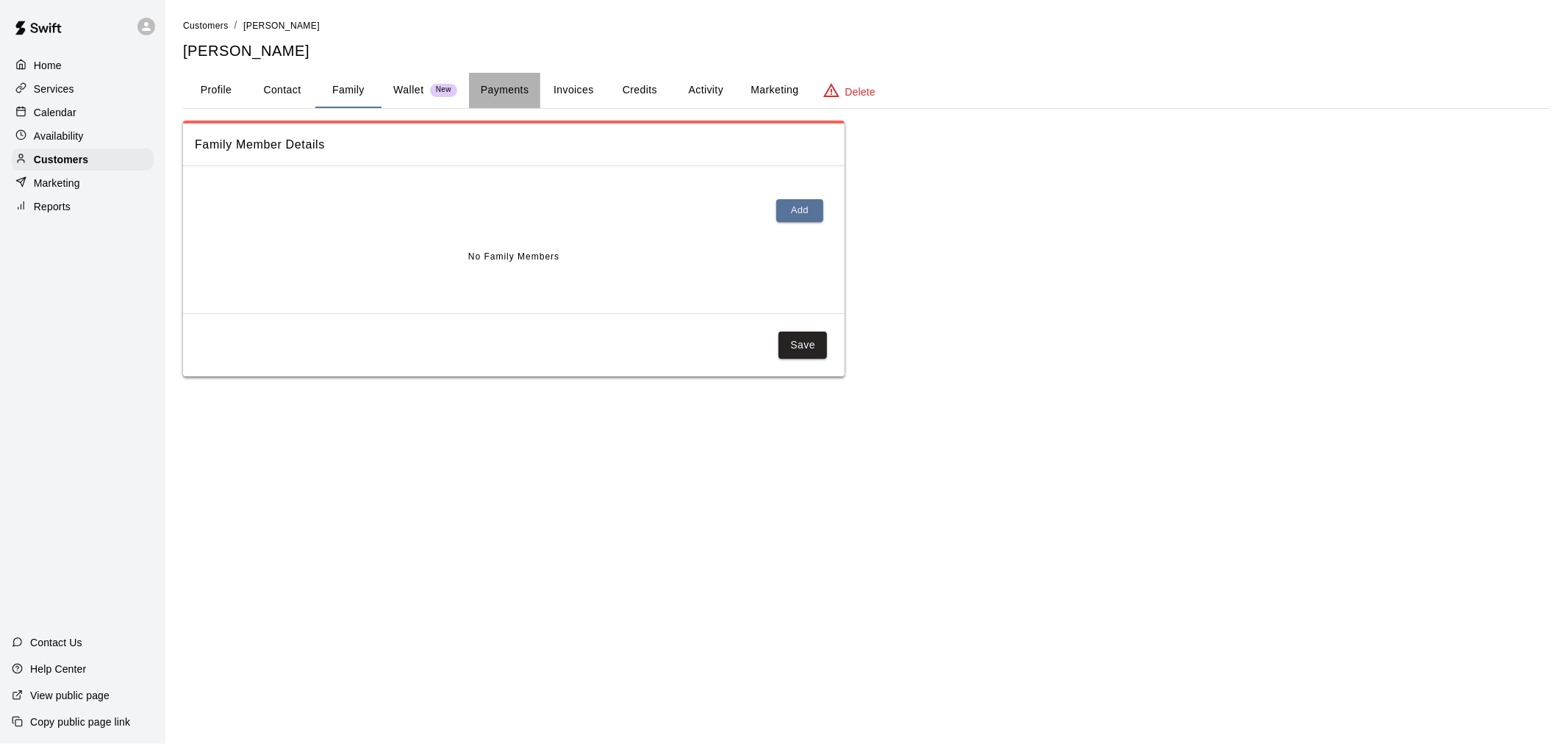
click at [511, 93] on button "Payments" at bounding box center [504, 90] width 71 height 35
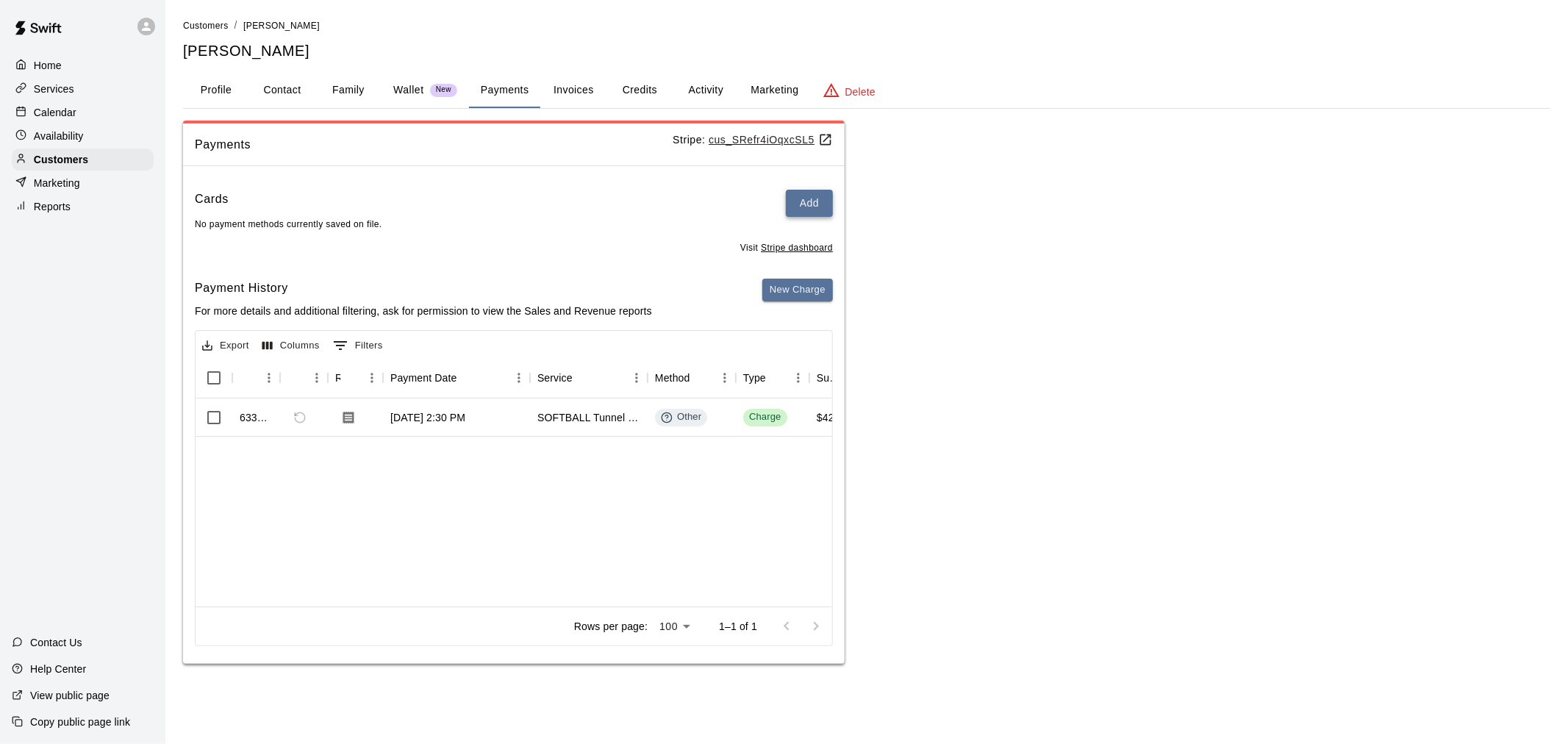
click at [812, 210] on button "Add" at bounding box center [809, 203] width 47 height 28
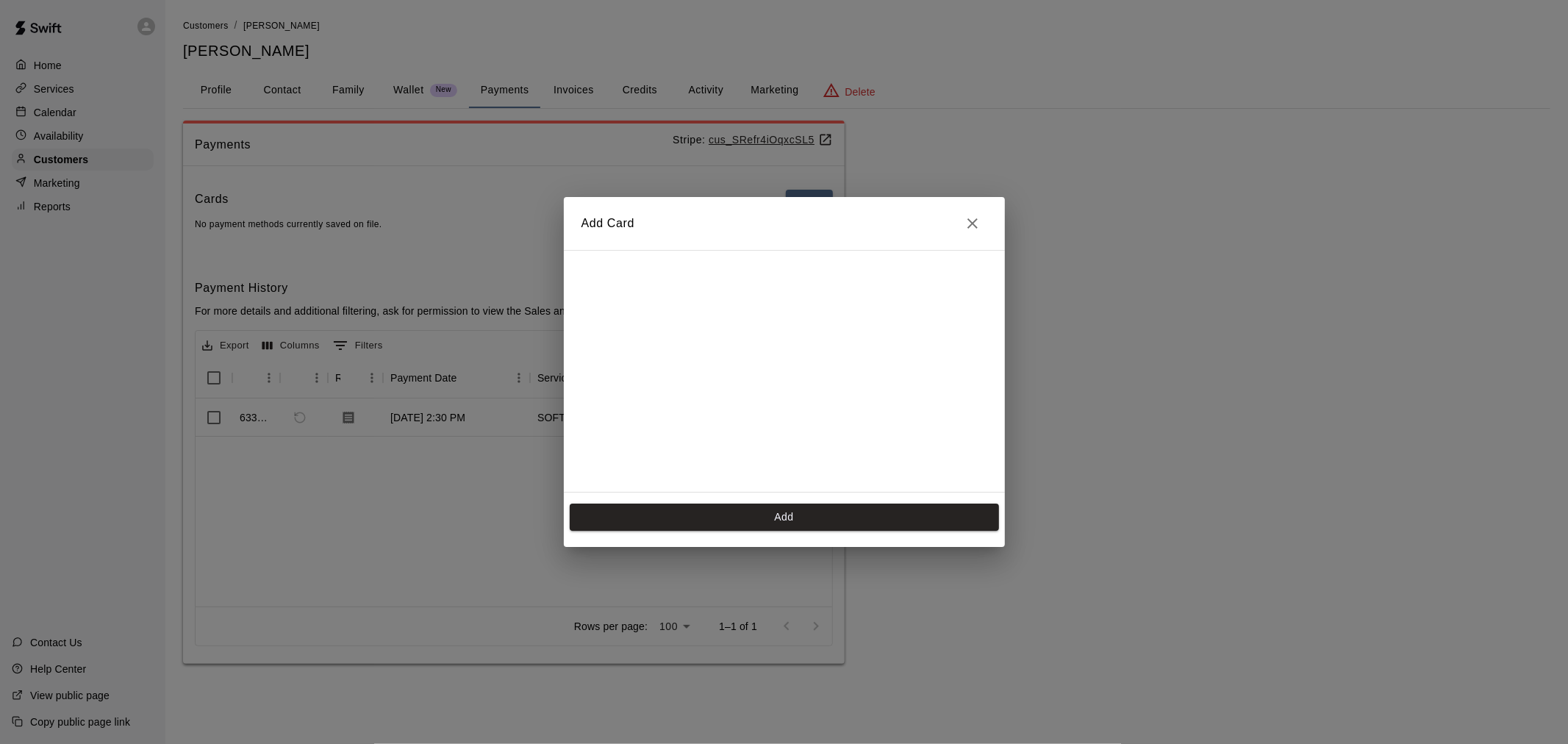
scroll to position [181, 0]
click at [874, 516] on button "Add" at bounding box center [784, 518] width 429 height 28
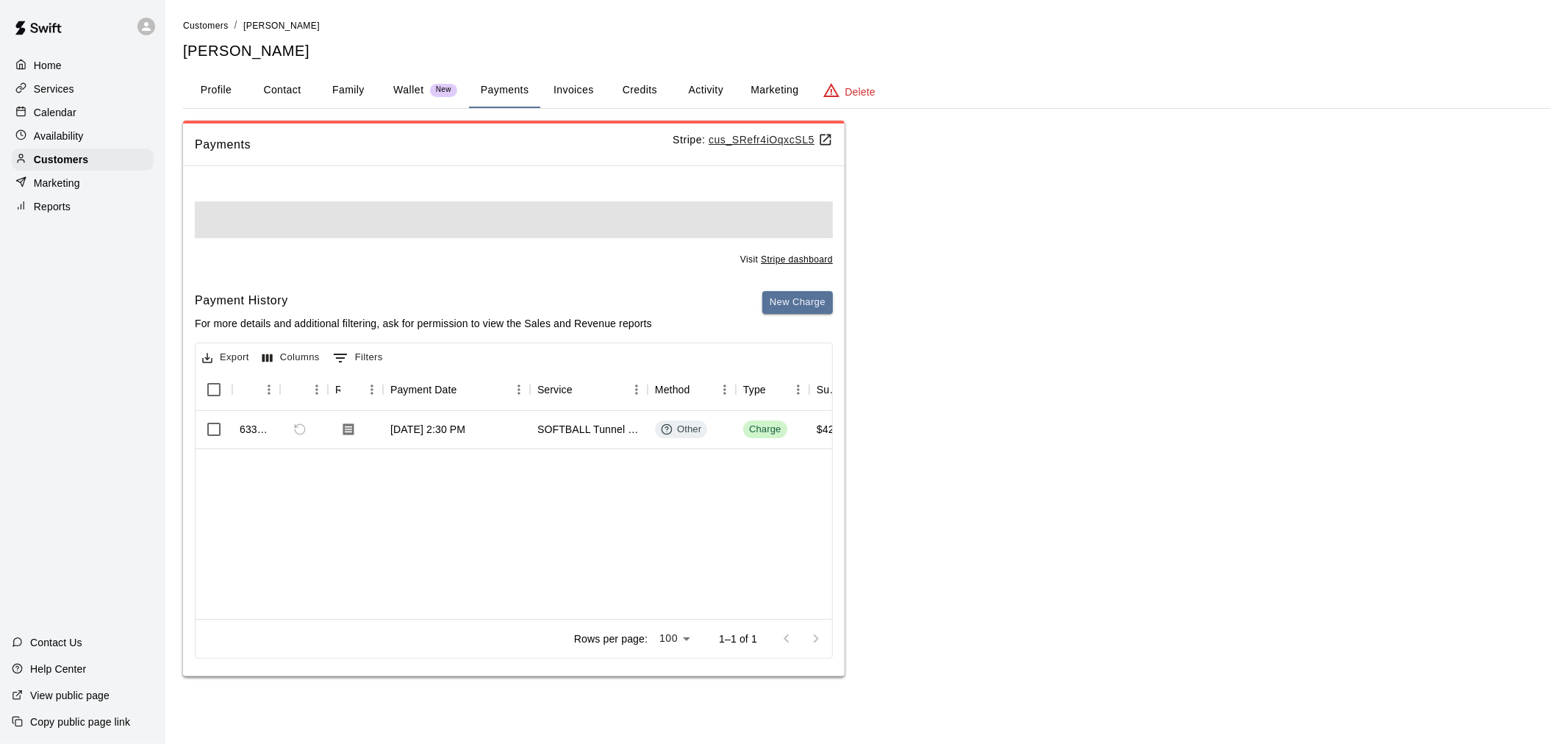
scroll to position [0, 0]
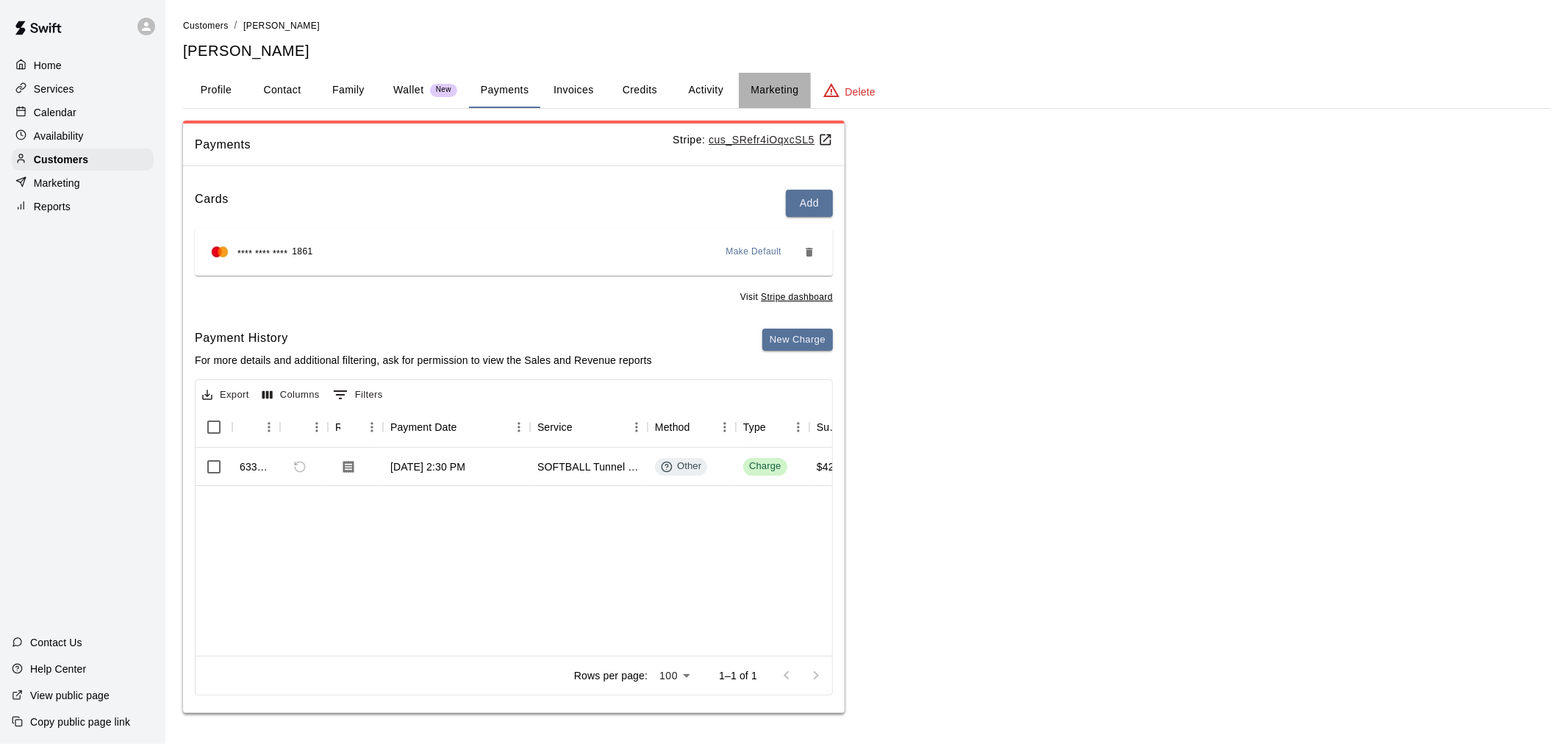
click at [765, 90] on button "Marketing" at bounding box center [774, 90] width 71 height 35
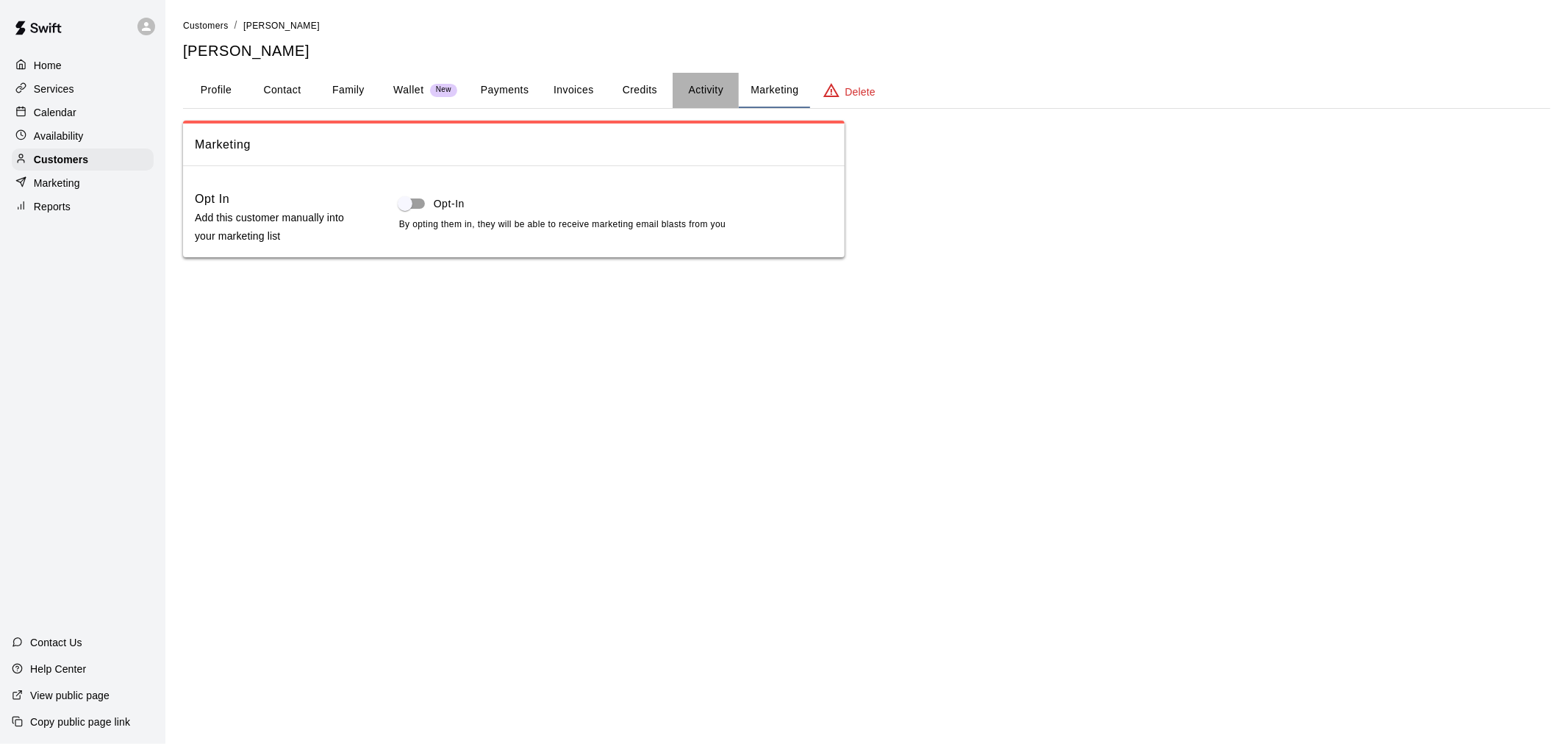
click at [713, 84] on button "Activity" at bounding box center [705, 90] width 66 height 35
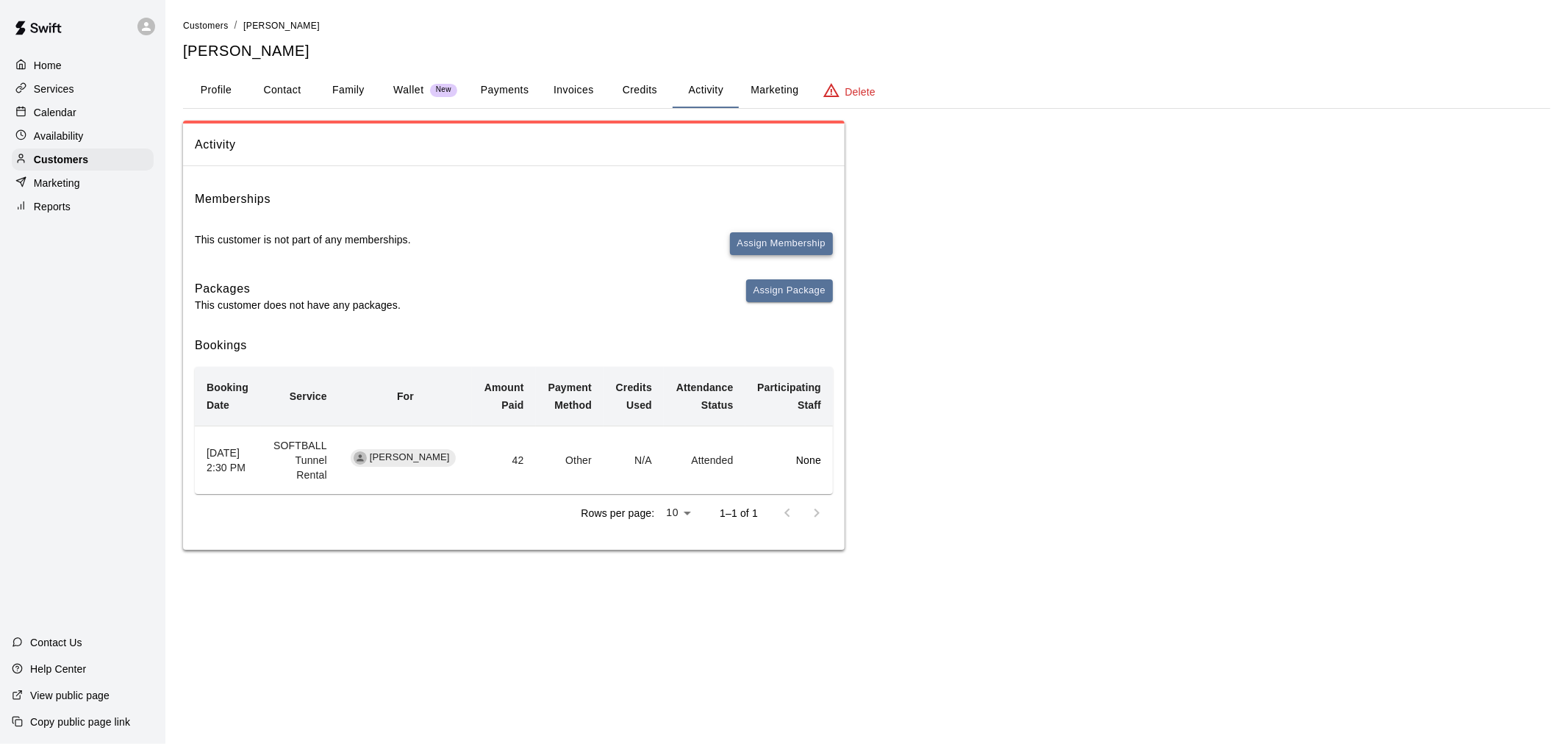
click at [773, 252] on button "Assign Membership" at bounding box center [781, 244] width 103 height 22
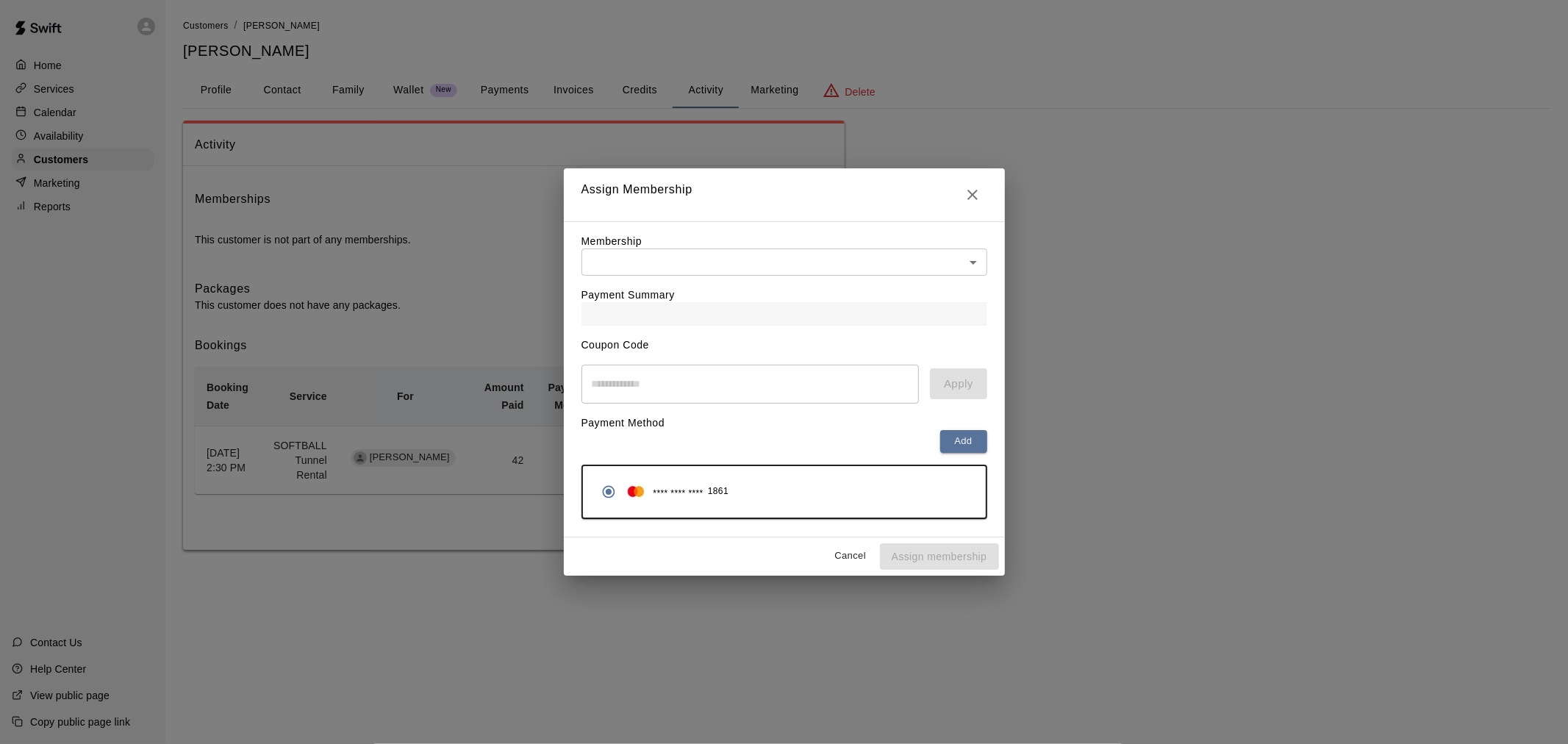
click at [821, 264] on body "Home Services Calendar Availability Customers Marketing Reports Contact Us Help…" at bounding box center [784, 289] width 1568 height 580
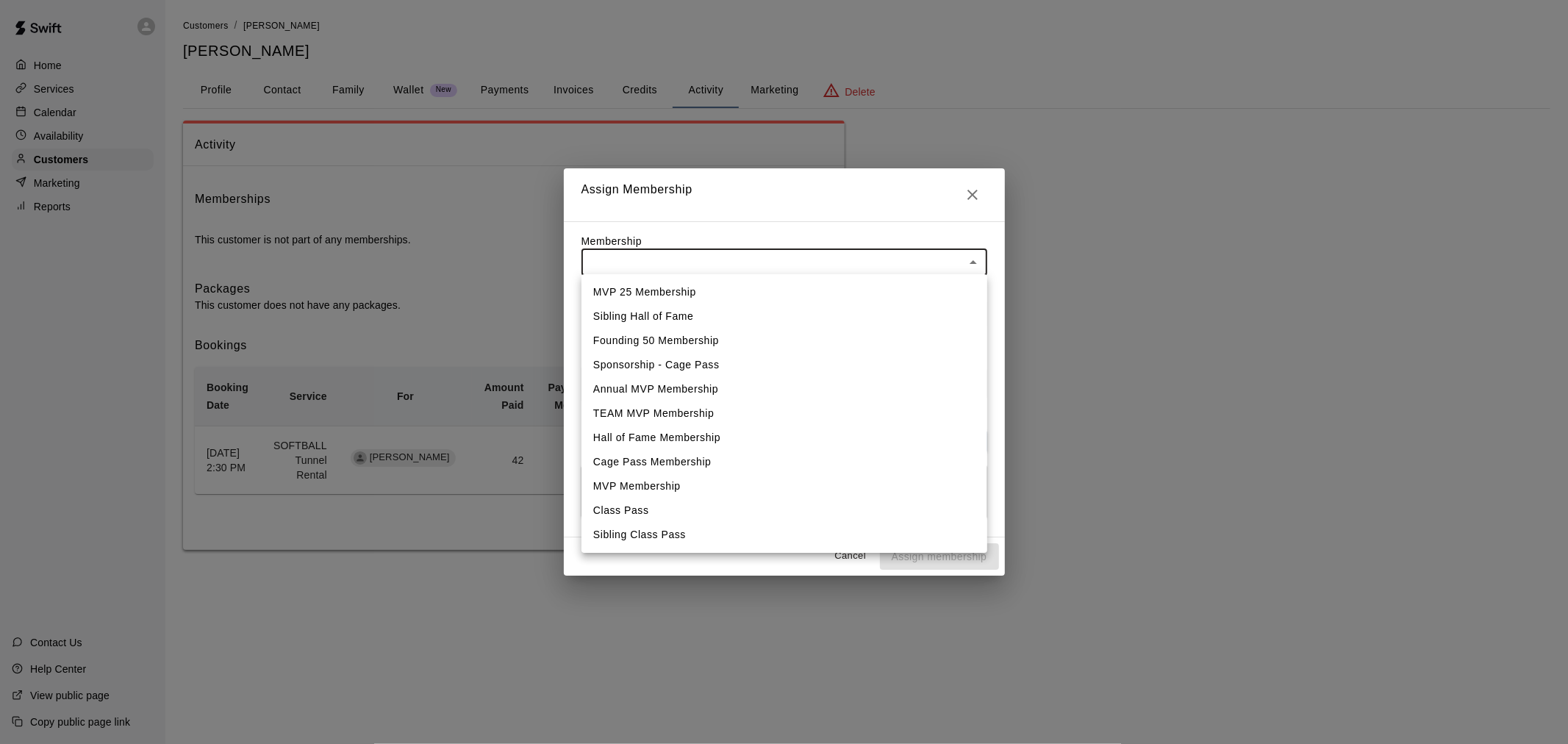
click at [787, 512] on li "Class Pass" at bounding box center [784, 511] width 405 height 24
type input "**********"
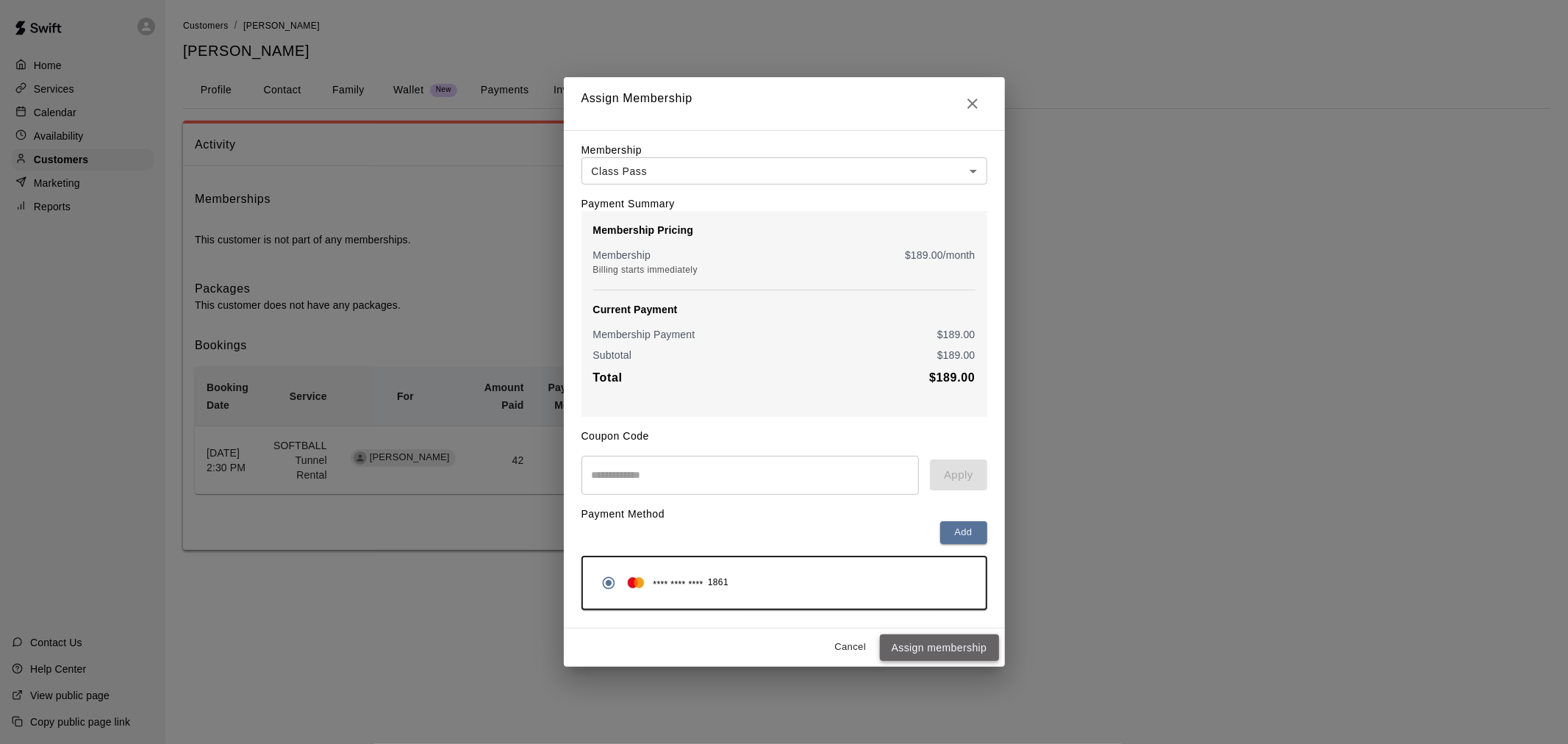
click at [981, 658] on button "Assign membership" at bounding box center [939, 648] width 119 height 28
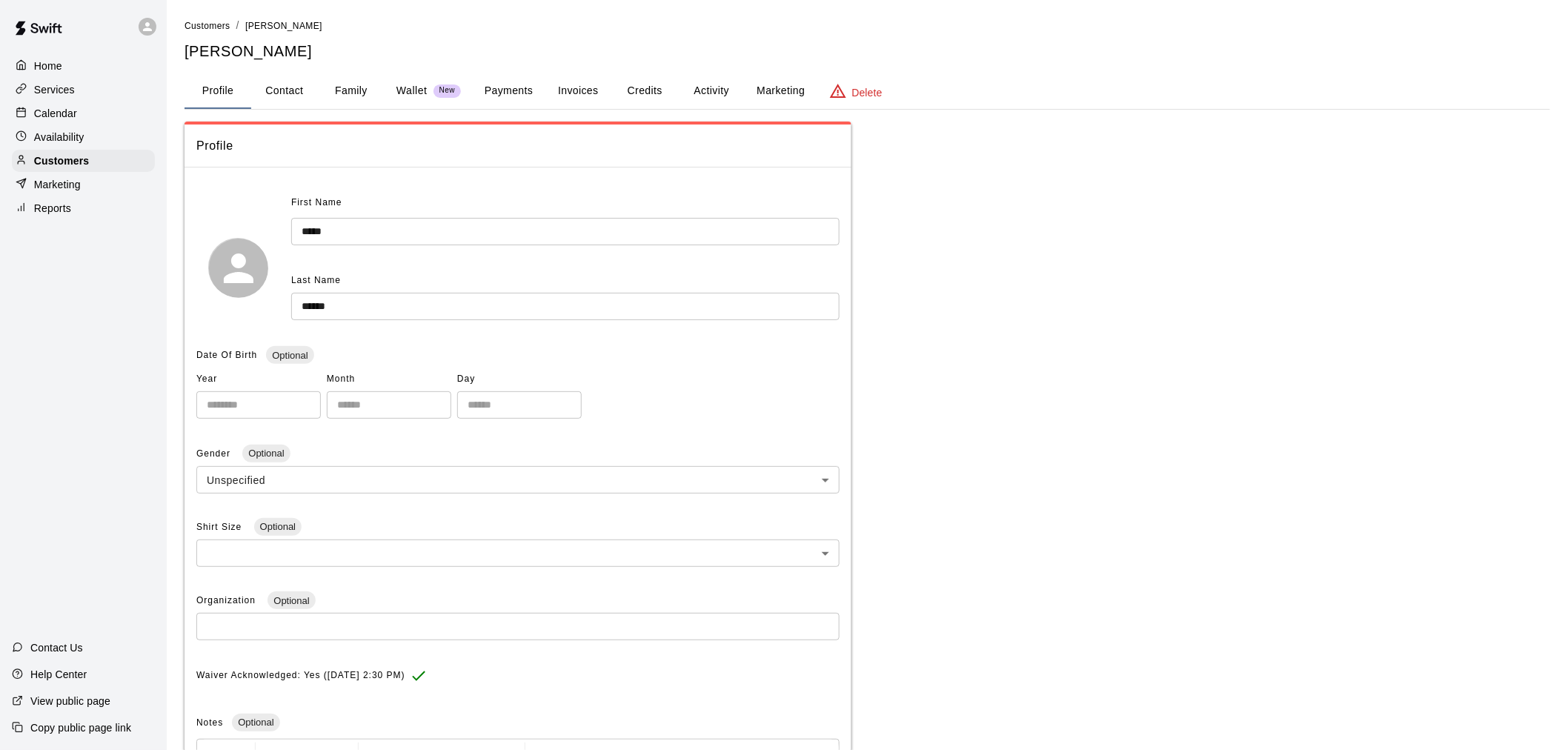
drag, startPoint x: 90, startPoint y: 116, endPoint x: 72, endPoint y: 129, distance: 22.2
click at [90, 116] on div "Calendar" at bounding box center [83, 114] width 143 height 23
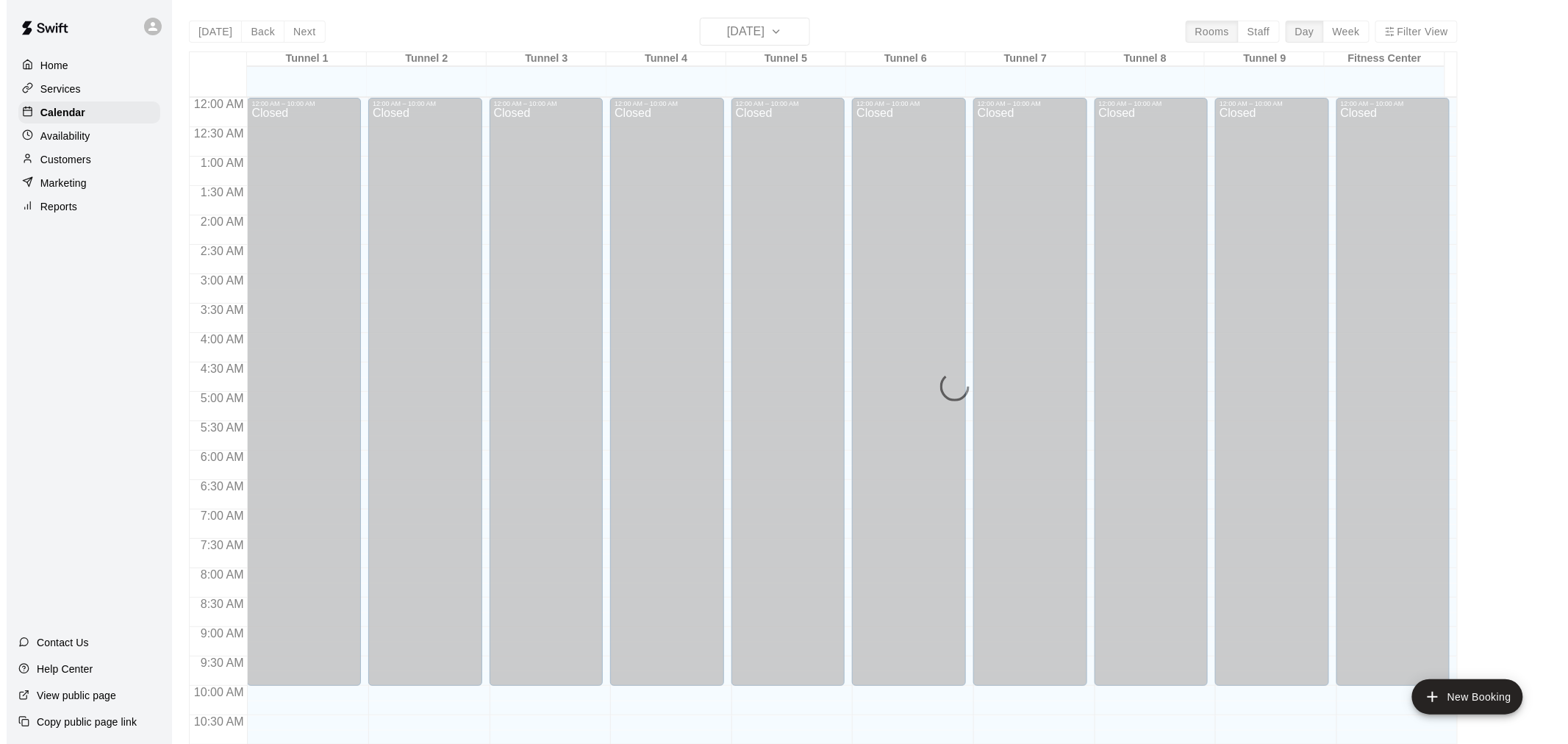
scroll to position [704, 0]
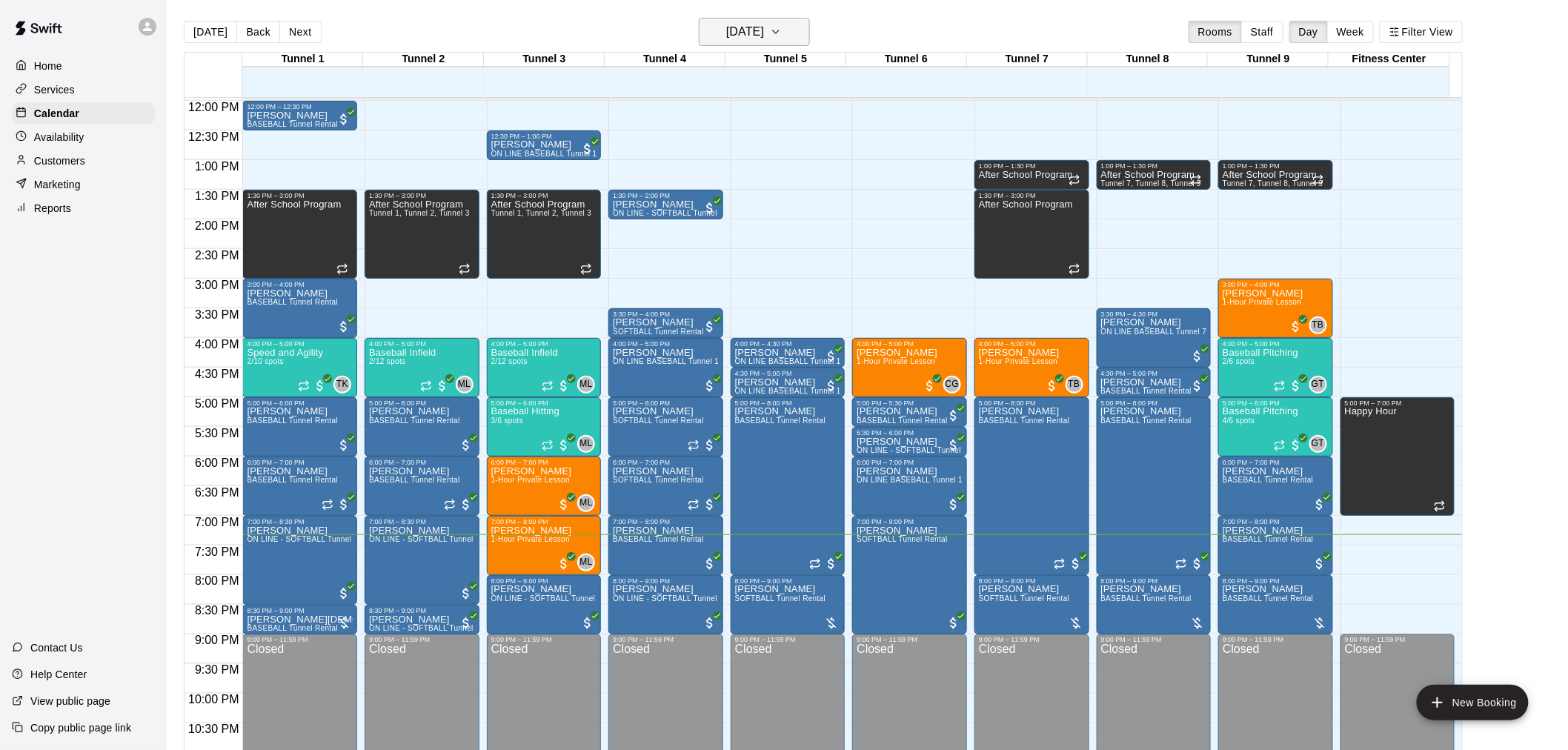
click at [764, 23] on h6 "[DATE]" at bounding box center [745, 32] width 38 height 21
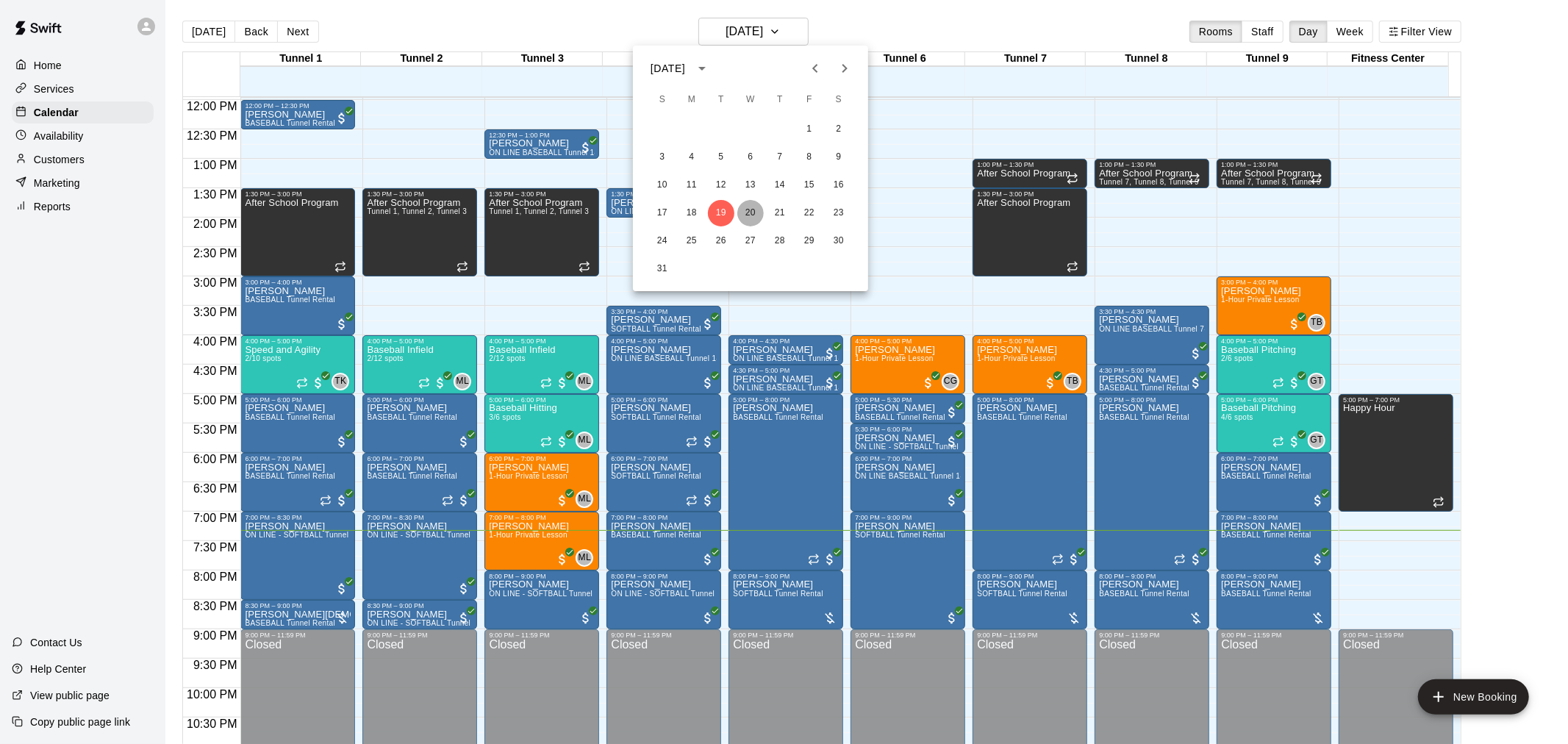
click at [753, 210] on button "20" at bounding box center [750, 213] width 27 height 27
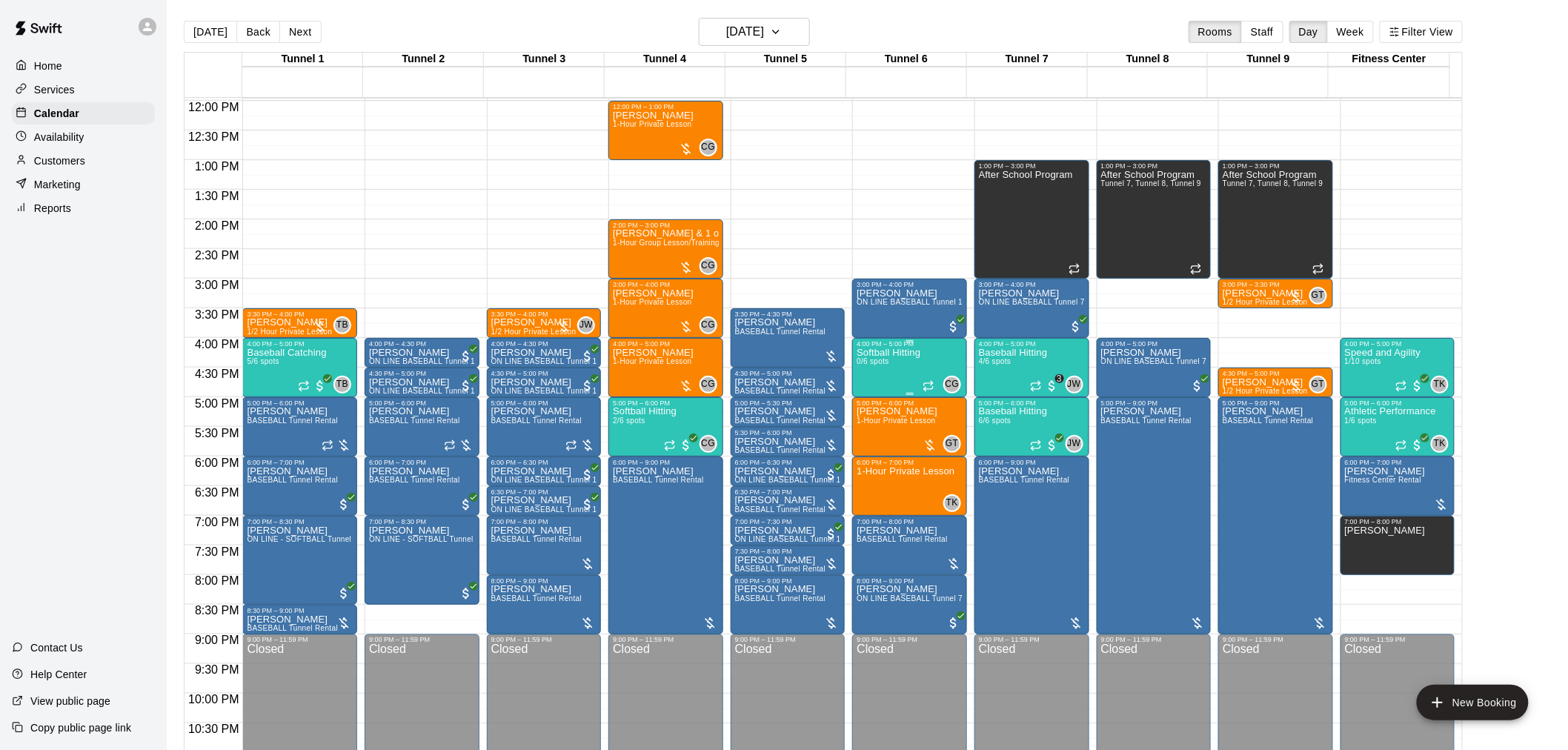
click at [904, 353] on p "Softball Hitting" at bounding box center [888, 353] width 63 height 0
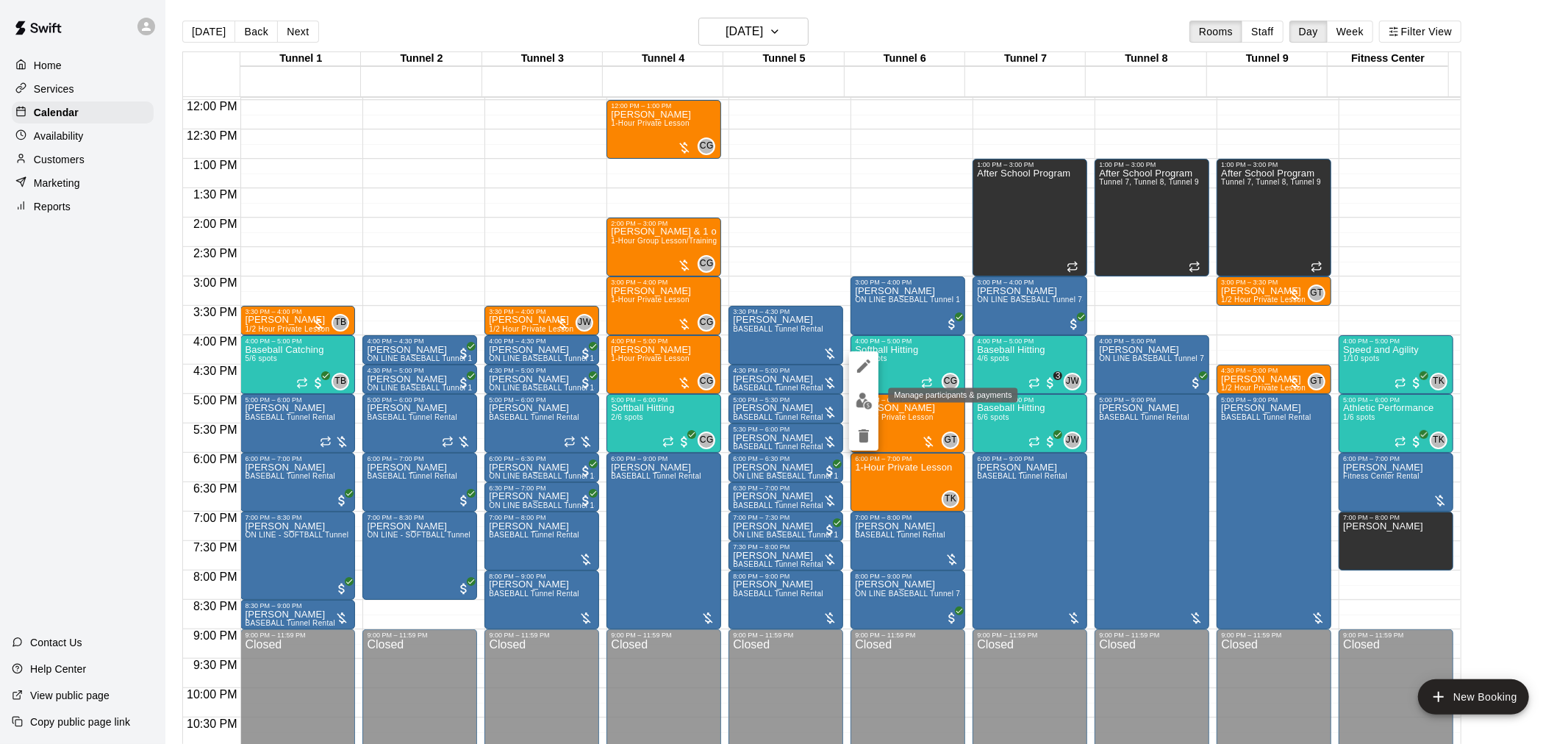
click at [871, 406] on img "edit" at bounding box center [864, 401] width 17 height 17
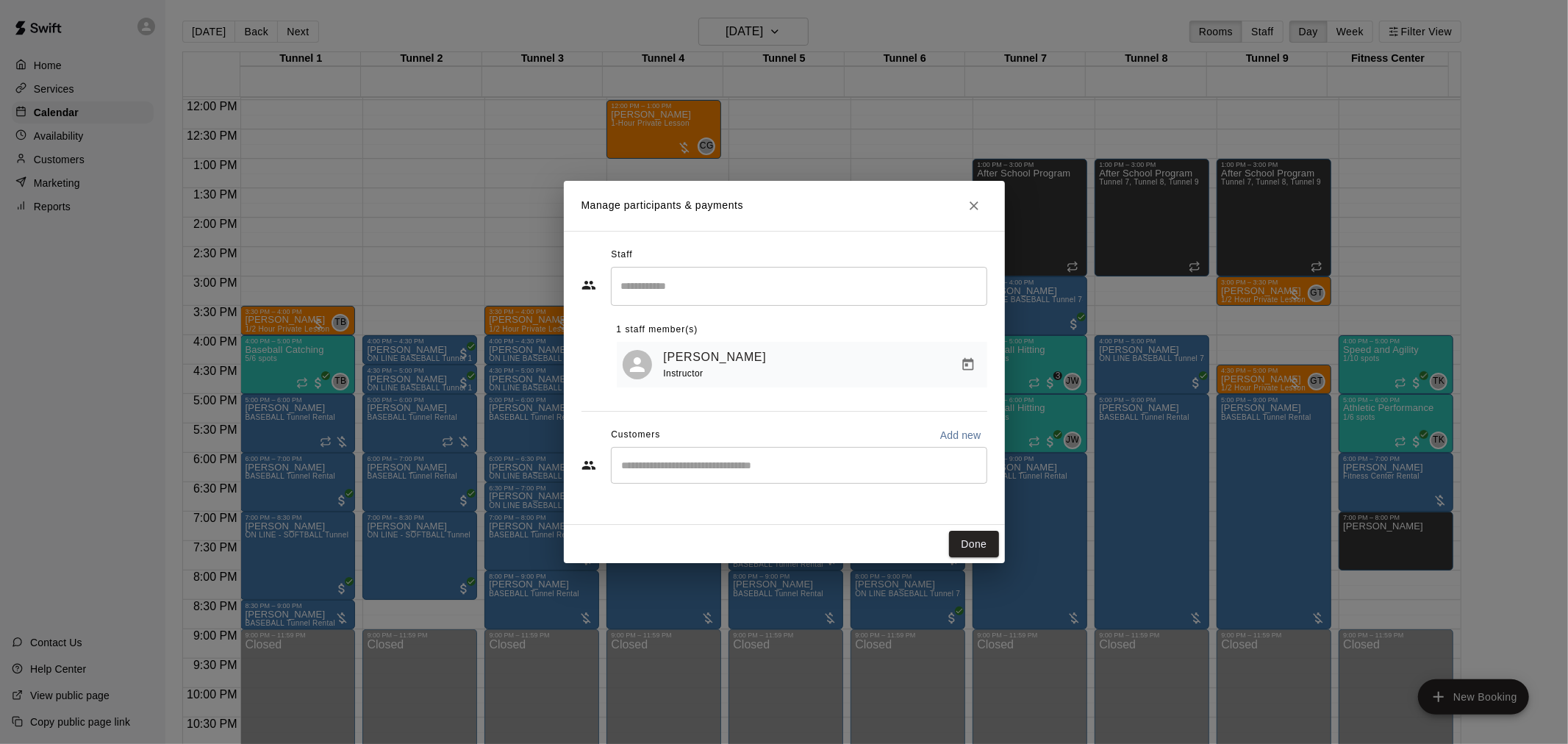
click at [696, 462] on input "Start typing to search customers..." at bounding box center [799, 465] width 363 height 15
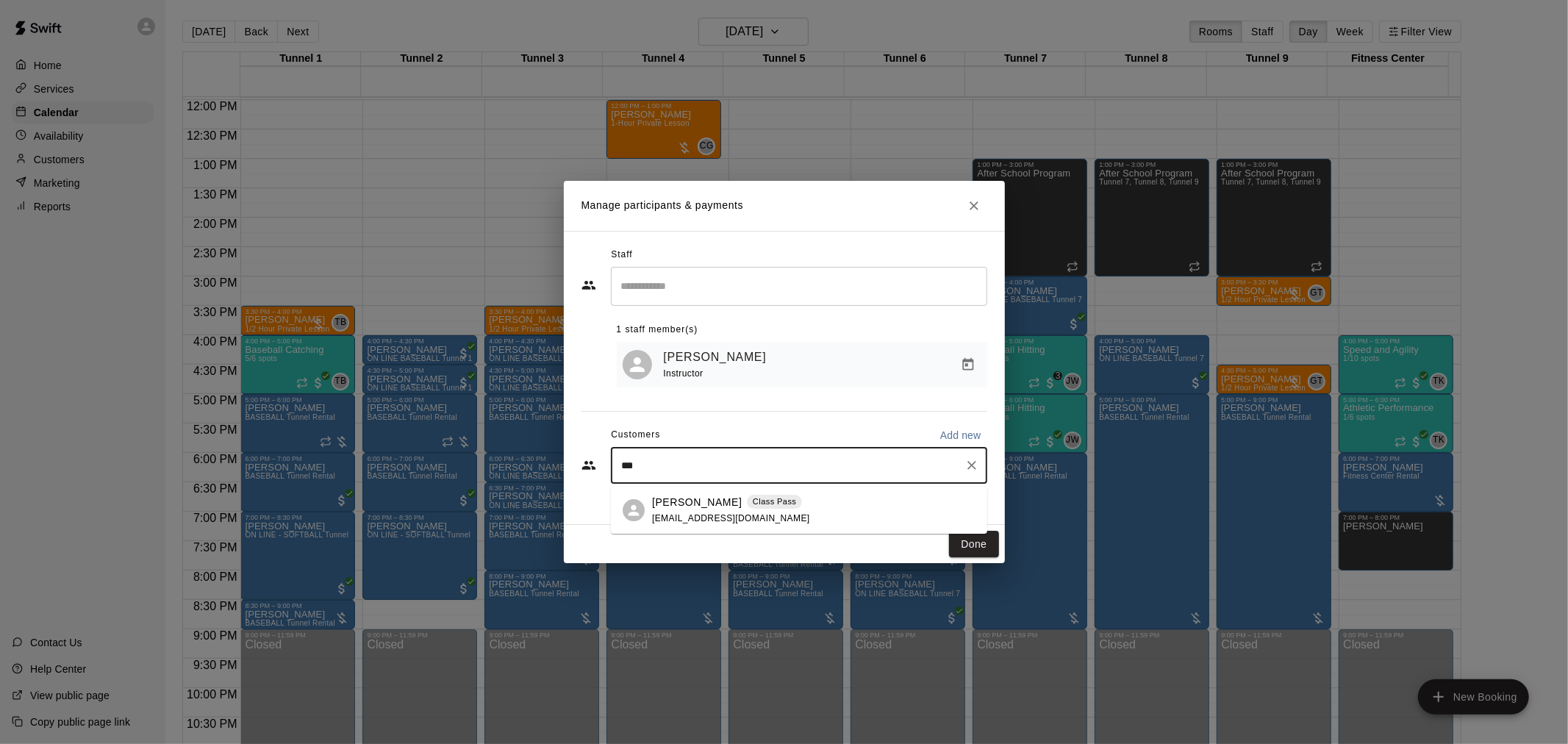
type input "****"
click at [718, 512] on div "James Ruhlen Class Pass jamesruhlen@gmail.com" at bounding box center [732, 511] width 158 height 32
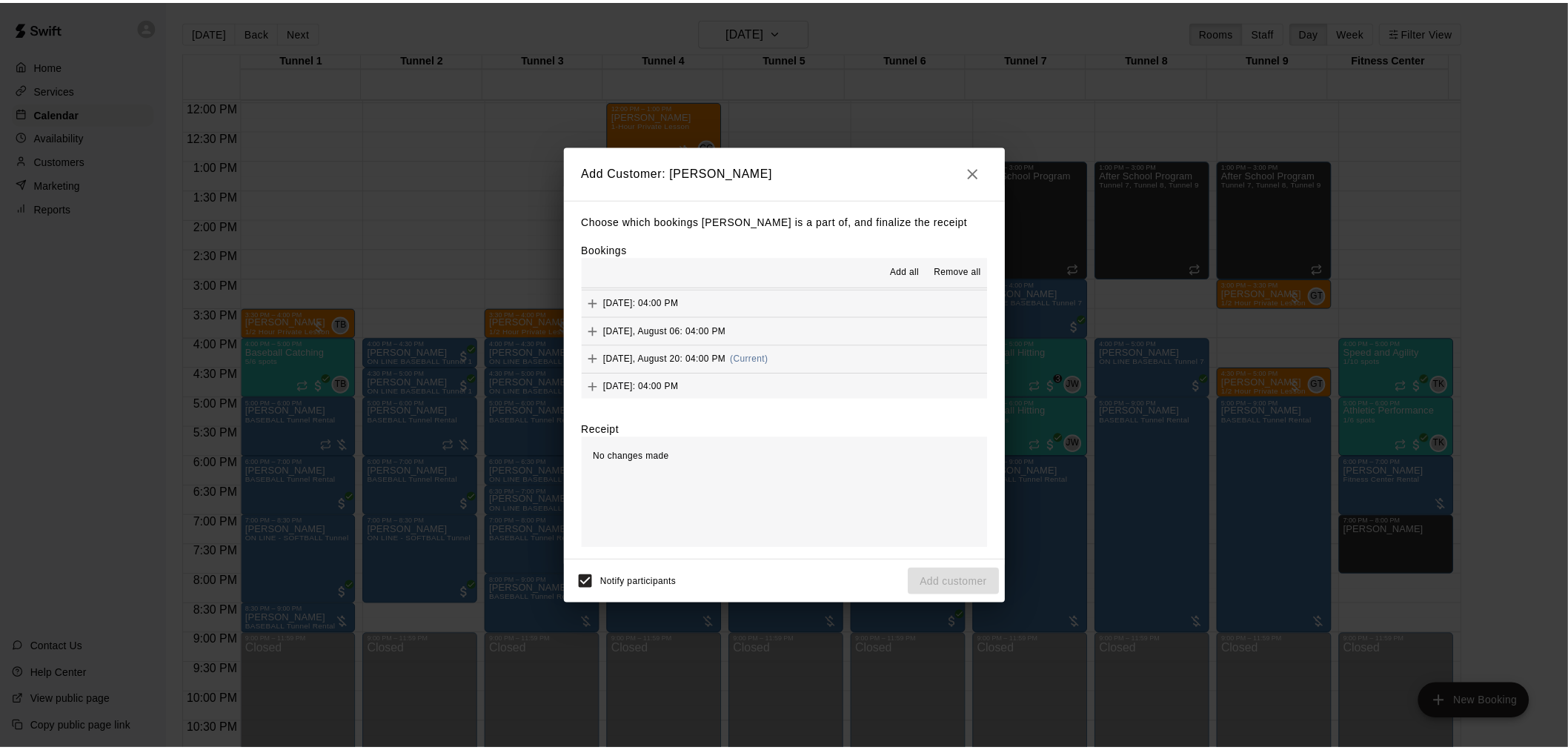
scroll to position [165, 0]
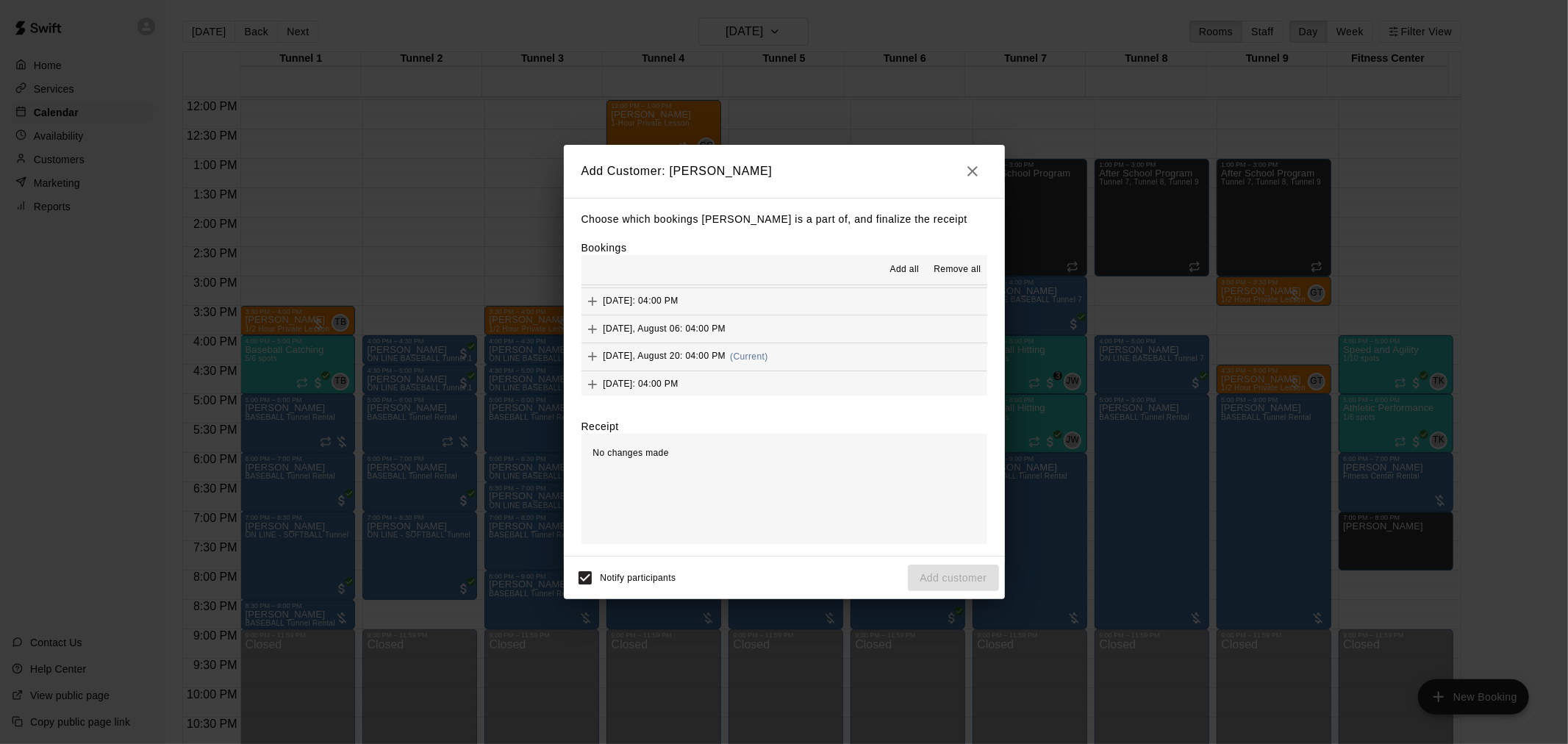
click at [790, 356] on button "Wednesday, August 20: 04:00 PM (Current)" at bounding box center [784, 357] width 405 height 28
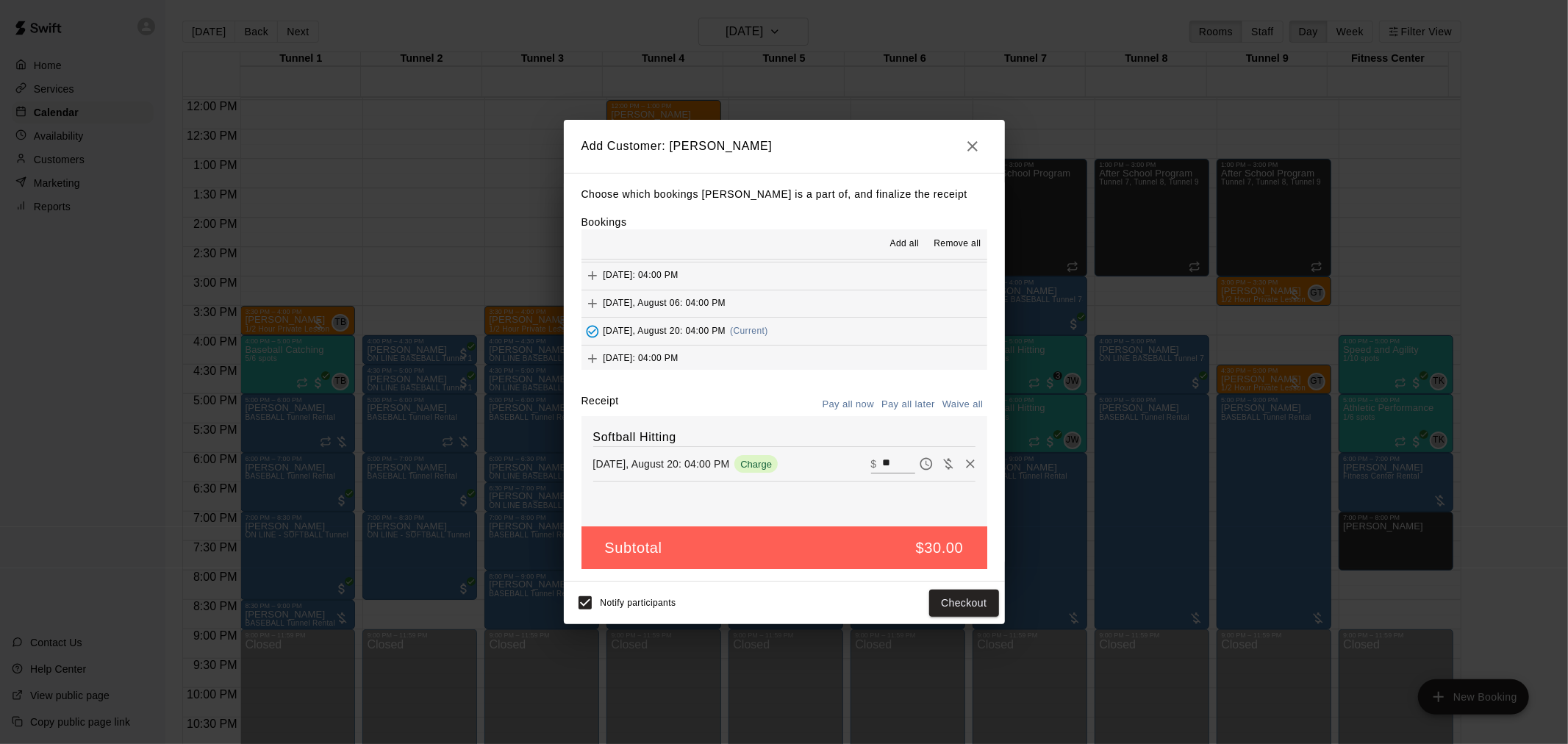
click at [914, 403] on button "Pay all later" at bounding box center [908, 405] width 61 height 22
drag, startPoint x: 1000, startPoint y: 600, endPoint x: 987, endPoint y: 602, distance: 13.2
click at [997, 600] on div "Notify participants Add customer" at bounding box center [784, 604] width 441 height 43
click at [986, 602] on button "Add customer" at bounding box center [953, 604] width 90 height 28
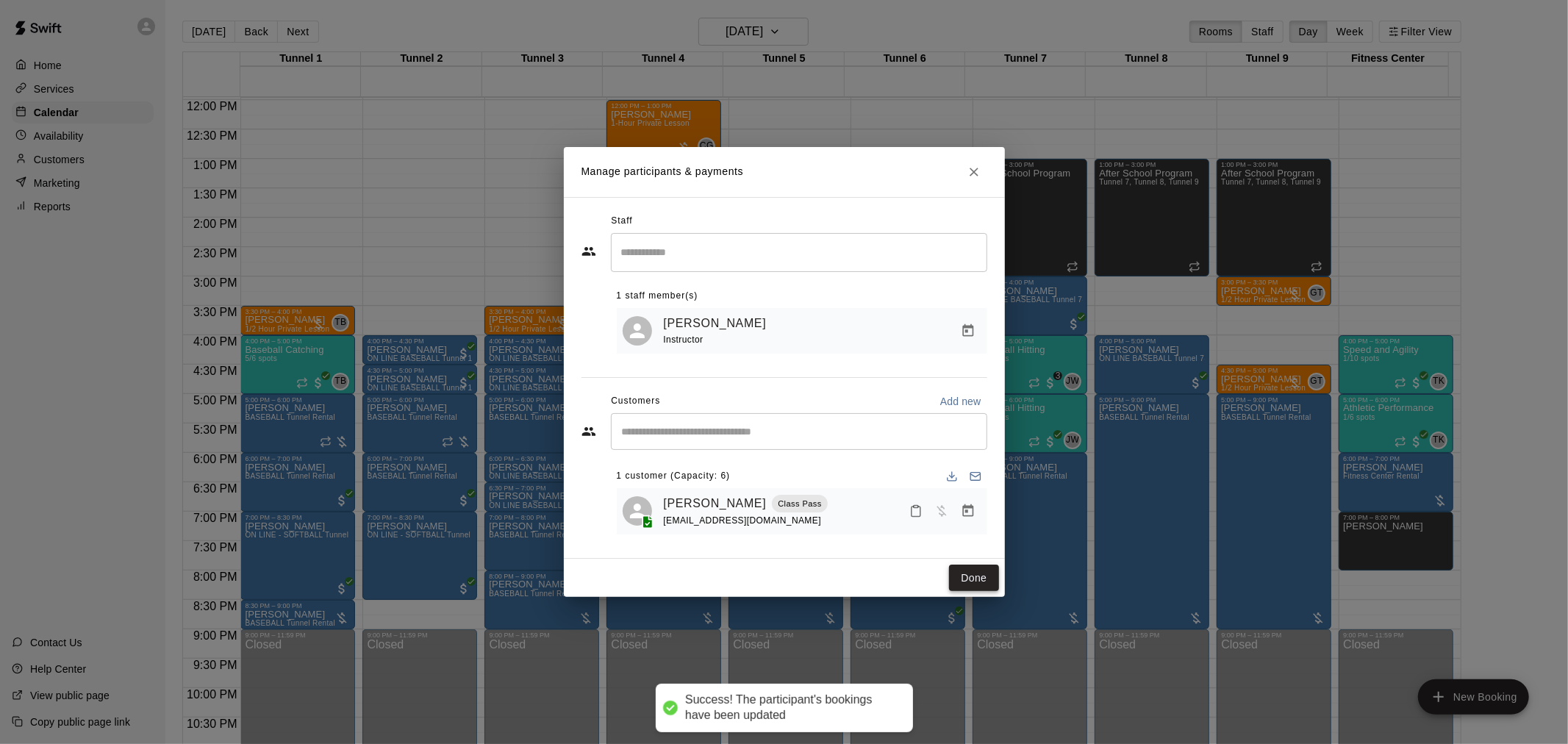
click at [978, 582] on button "Done" at bounding box center [973, 579] width 49 height 28
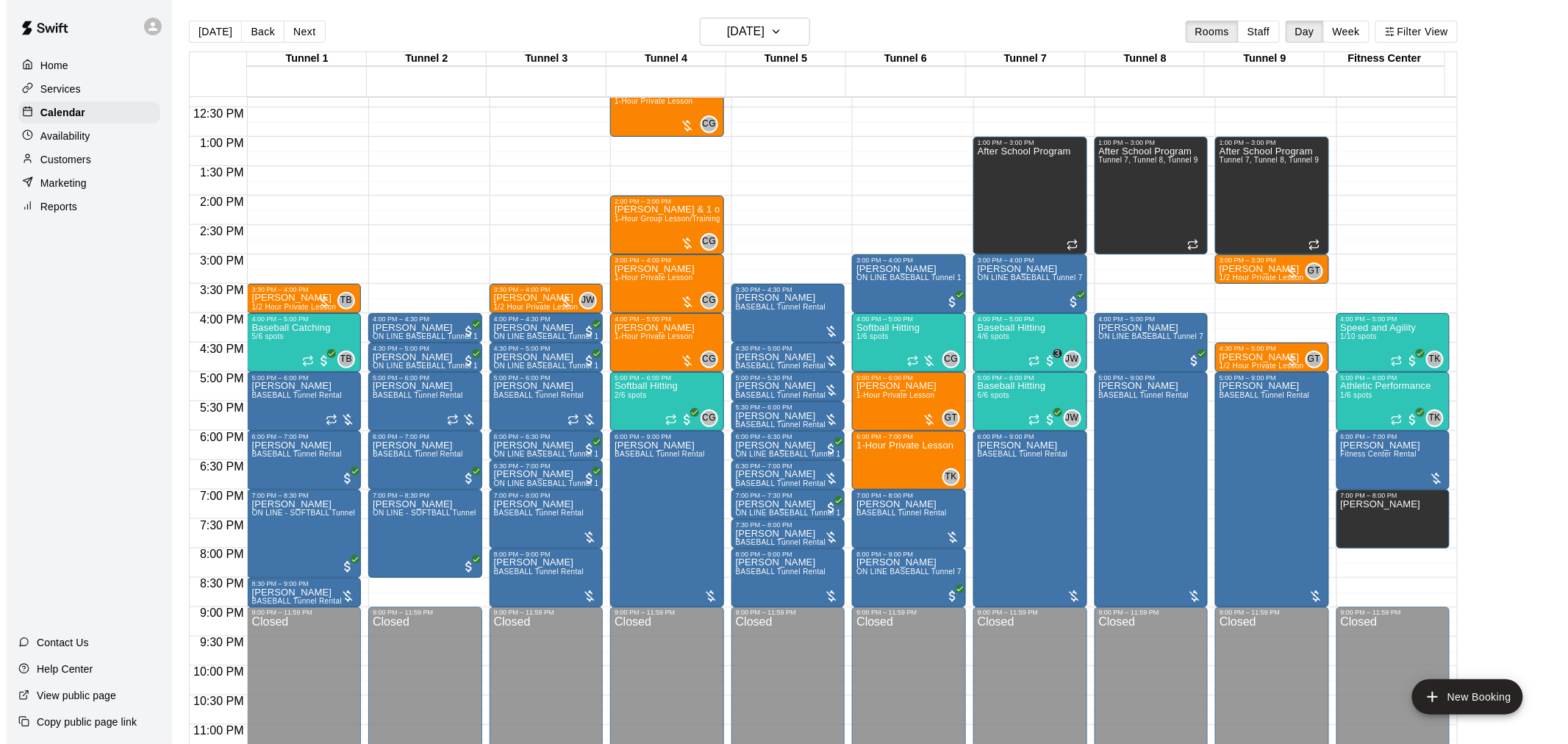
scroll to position [728, 0]
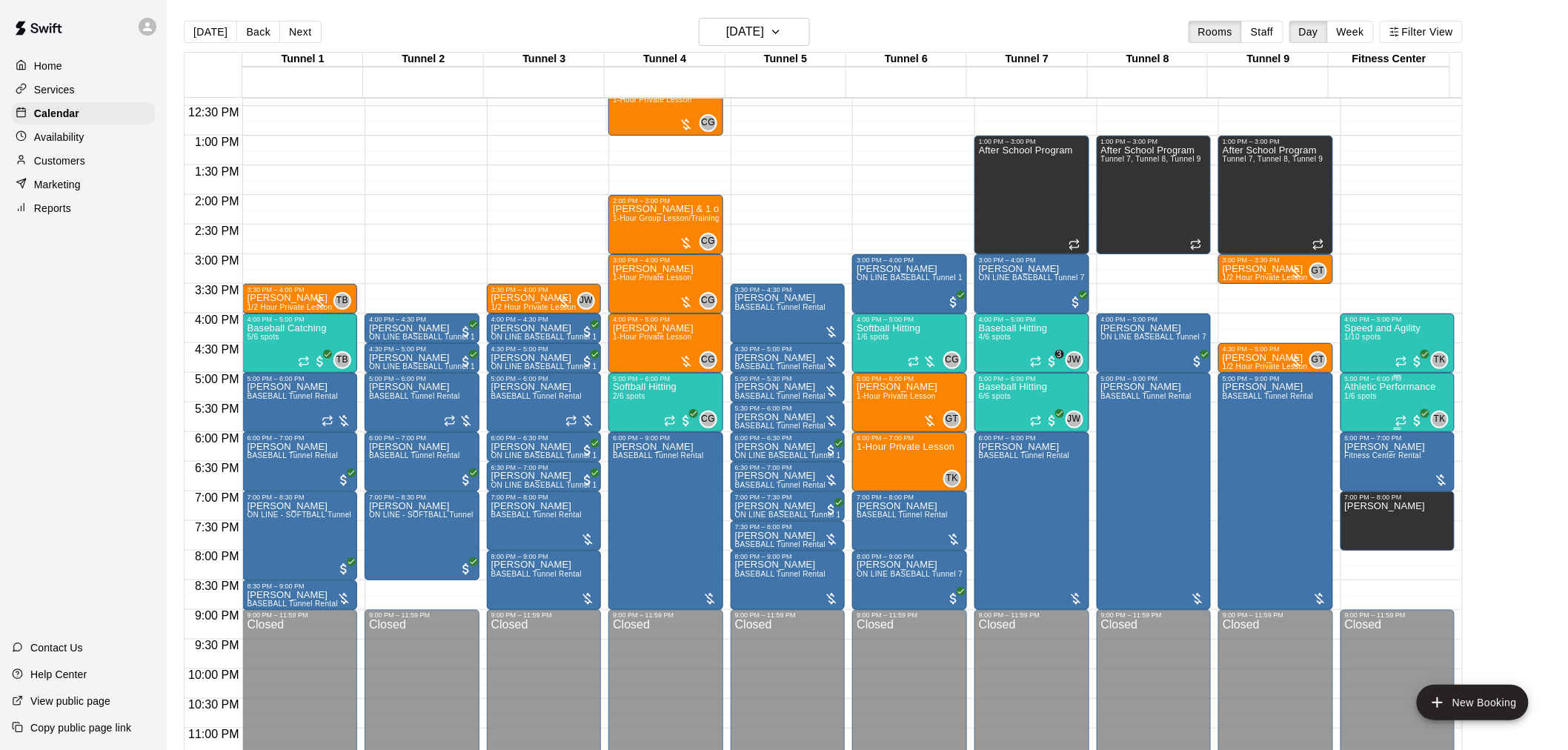
click at [1396, 400] on div "Athletic Performance 1/6 spots" at bounding box center [1390, 758] width 91 height 750
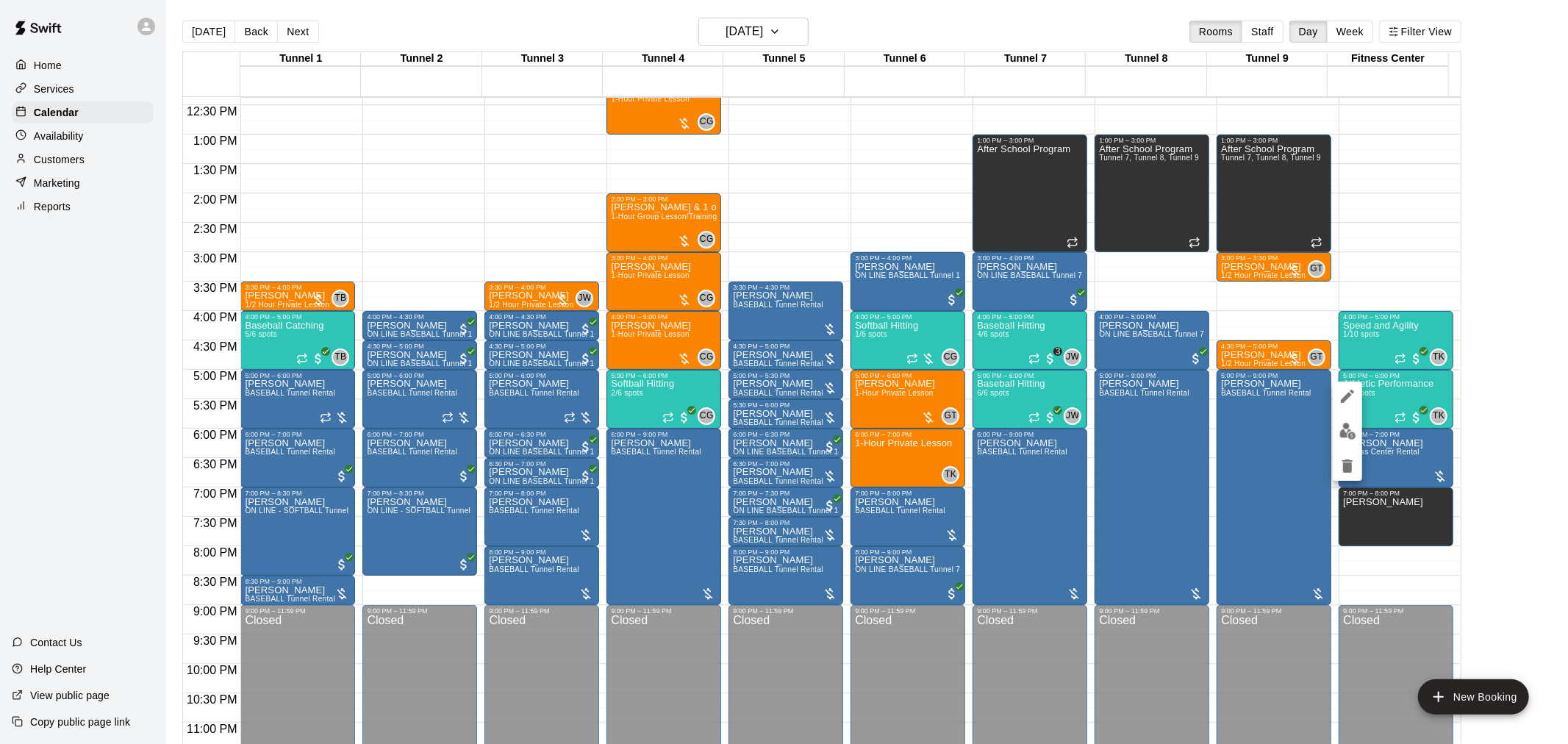
click at [1566, 393] on div at bounding box center [784, 372] width 1568 height 744
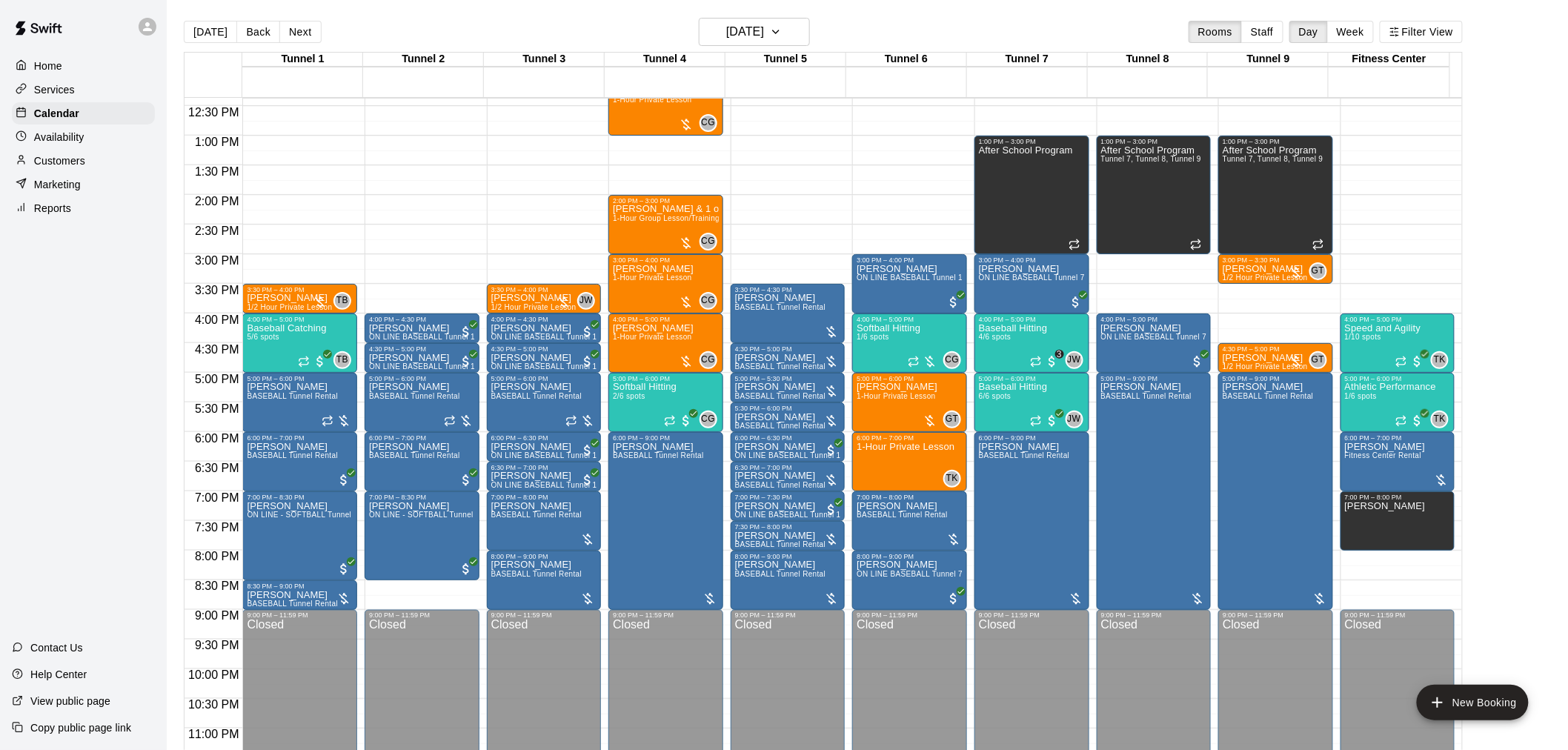
click at [766, 47] on div "Today Back Next Wednesday Aug 20 Rooms Staff Day Week Filter View" at bounding box center [823, 34] width 1279 height 34
click at [764, 31] on h6 "Wednesday Aug 20" at bounding box center [745, 32] width 38 height 21
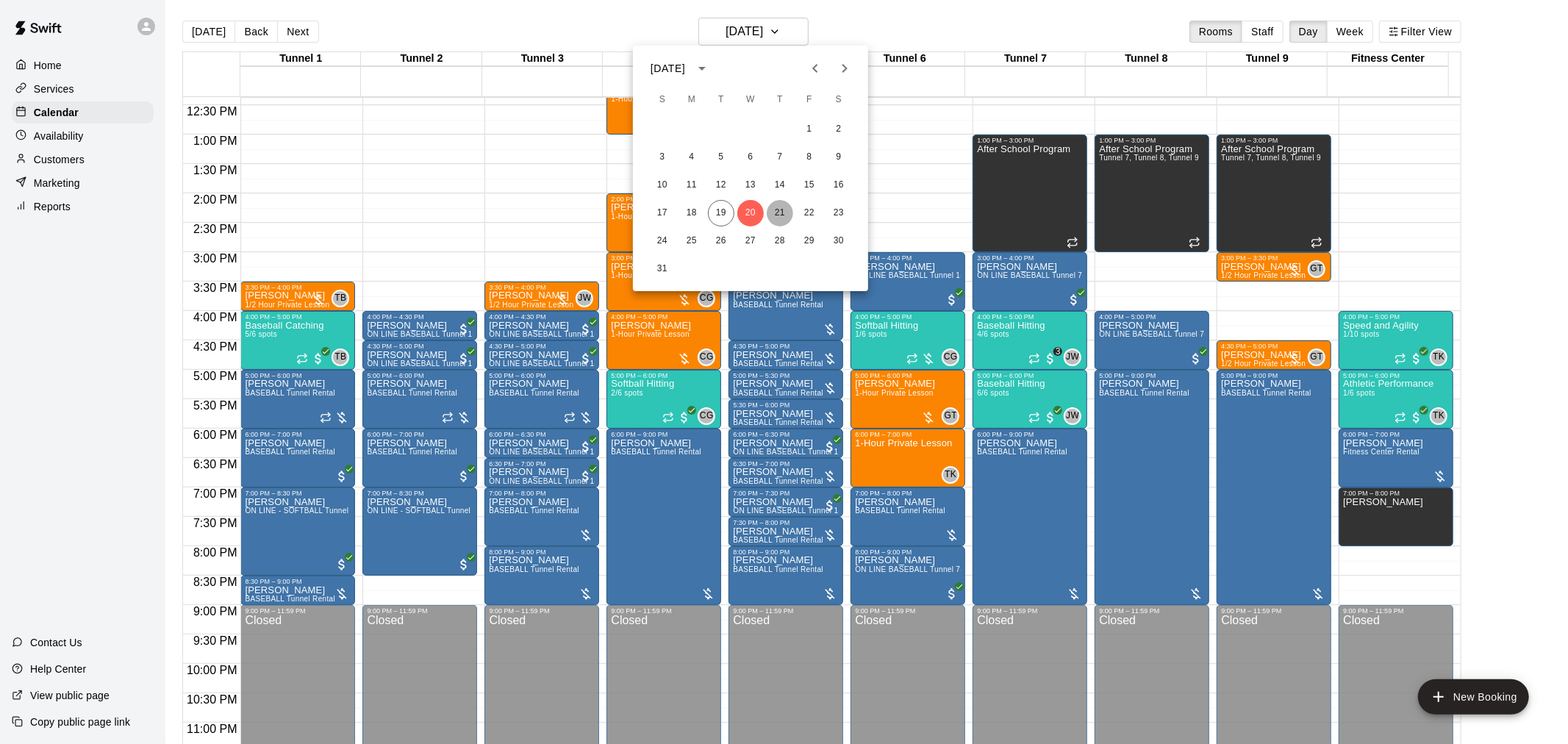
click at [783, 210] on button "21" at bounding box center [780, 213] width 27 height 27
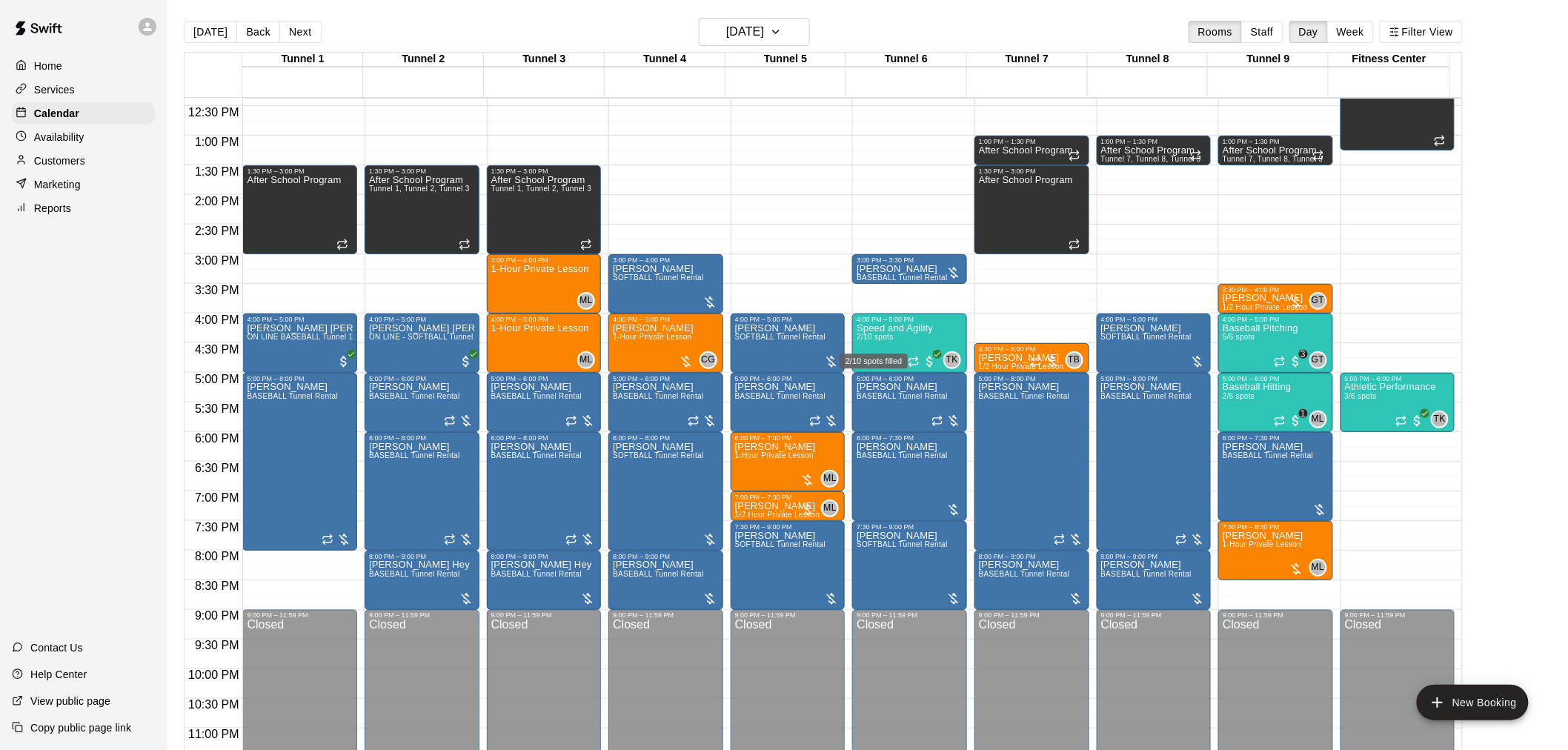
drag, startPoint x: 875, startPoint y: 343, endPoint x: 891, endPoint y: 345, distance: 16.1
click at [875, 341] on span "2/10 spots" at bounding box center [875, 336] width 36 height 8
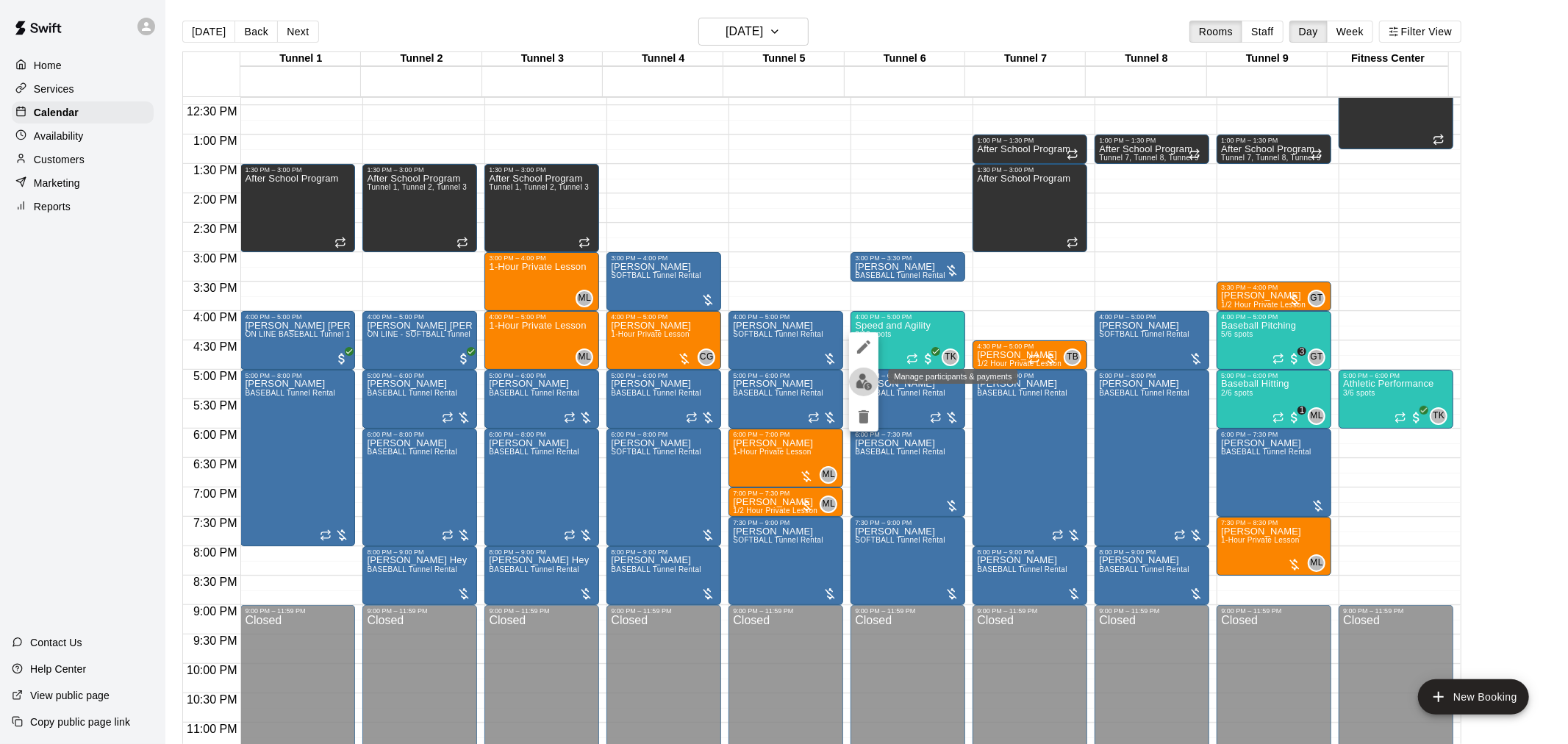
click at [863, 387] on img "edit" at bounding box center [864, 382] width 17 height 17
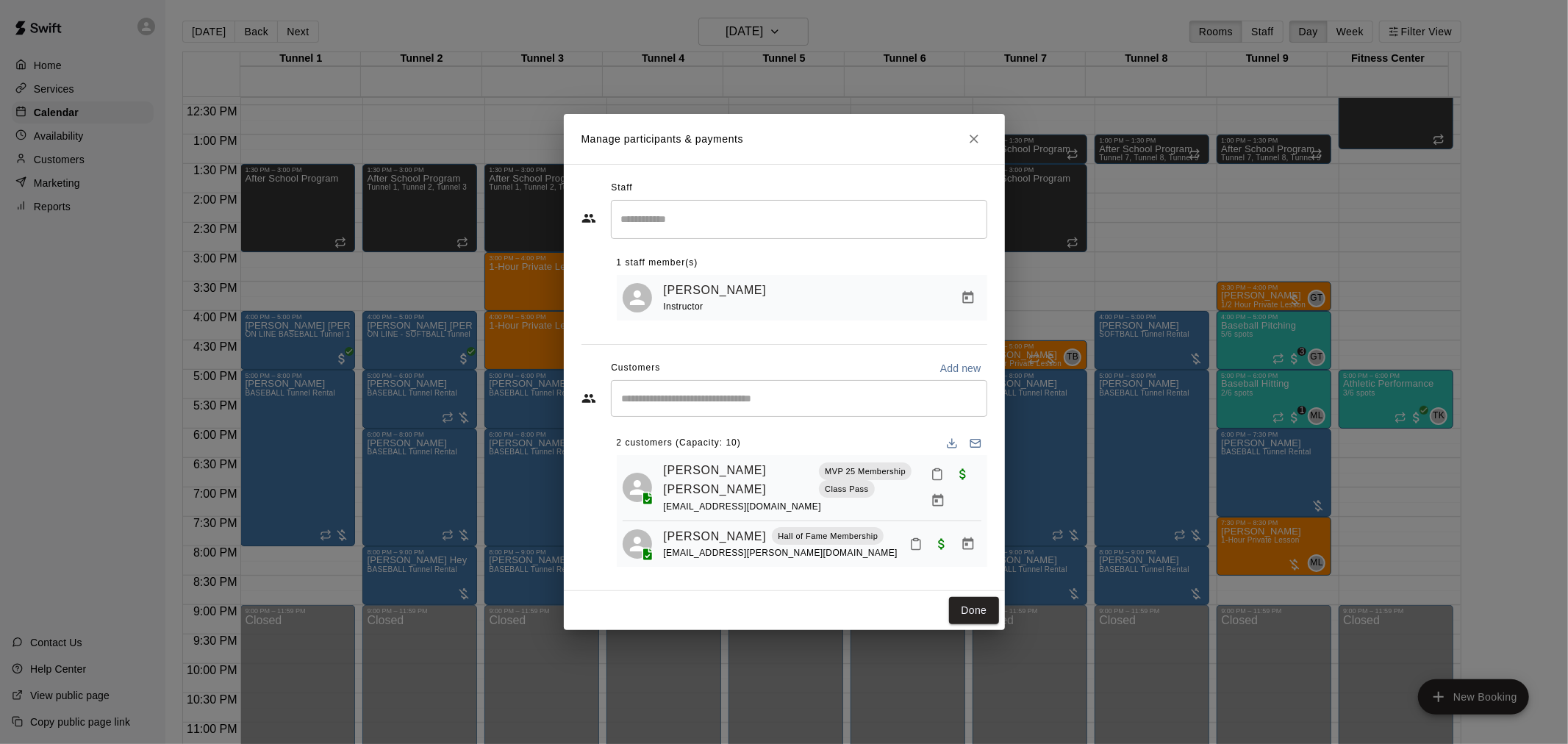
click at [662, 395] on input "Start typing to search customers..." at bounding box center [799, 398] width 363 height 15
type input "*******"
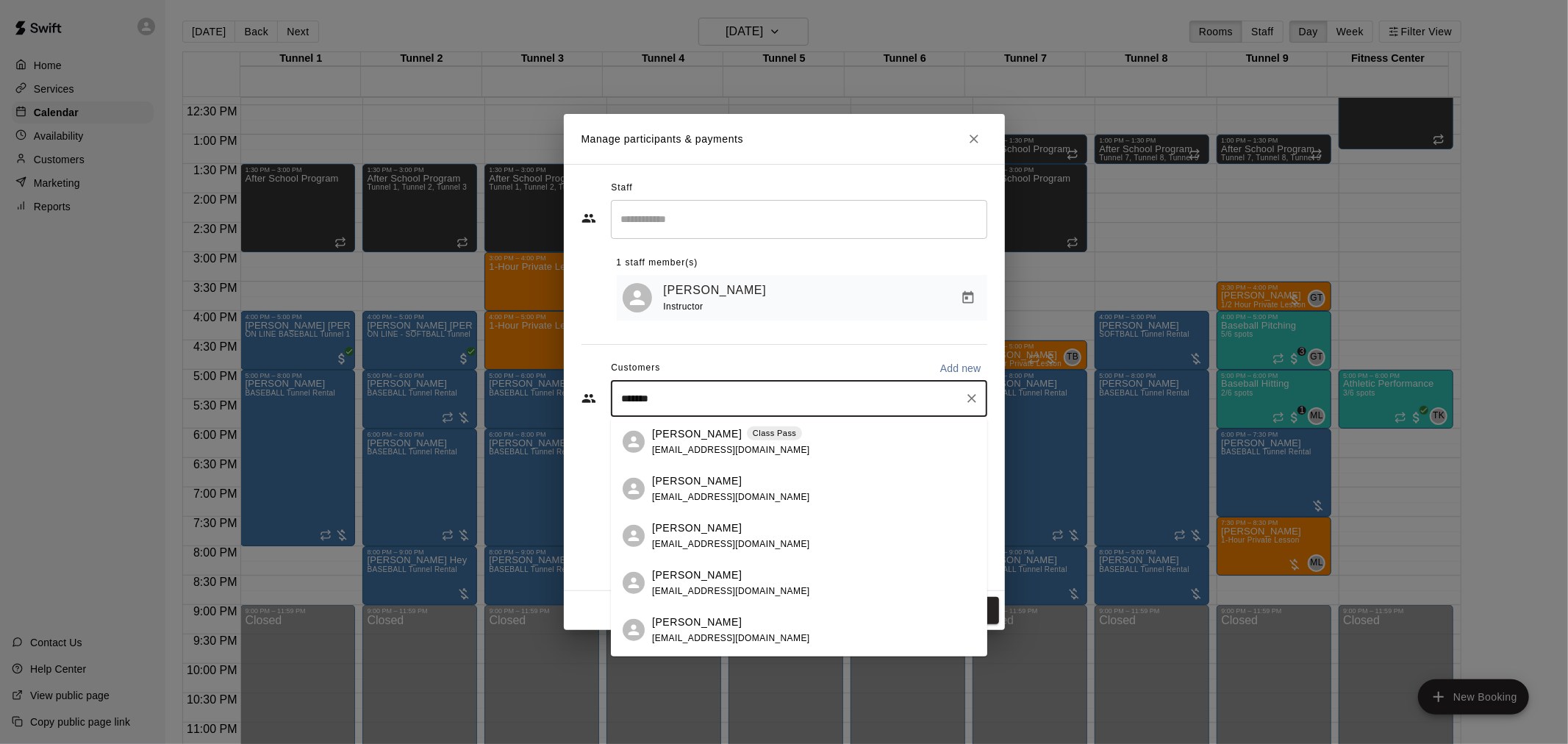
click at [708, 432] on p "James Ruhlen" at bounding box center [697, 433] width 90 height 16
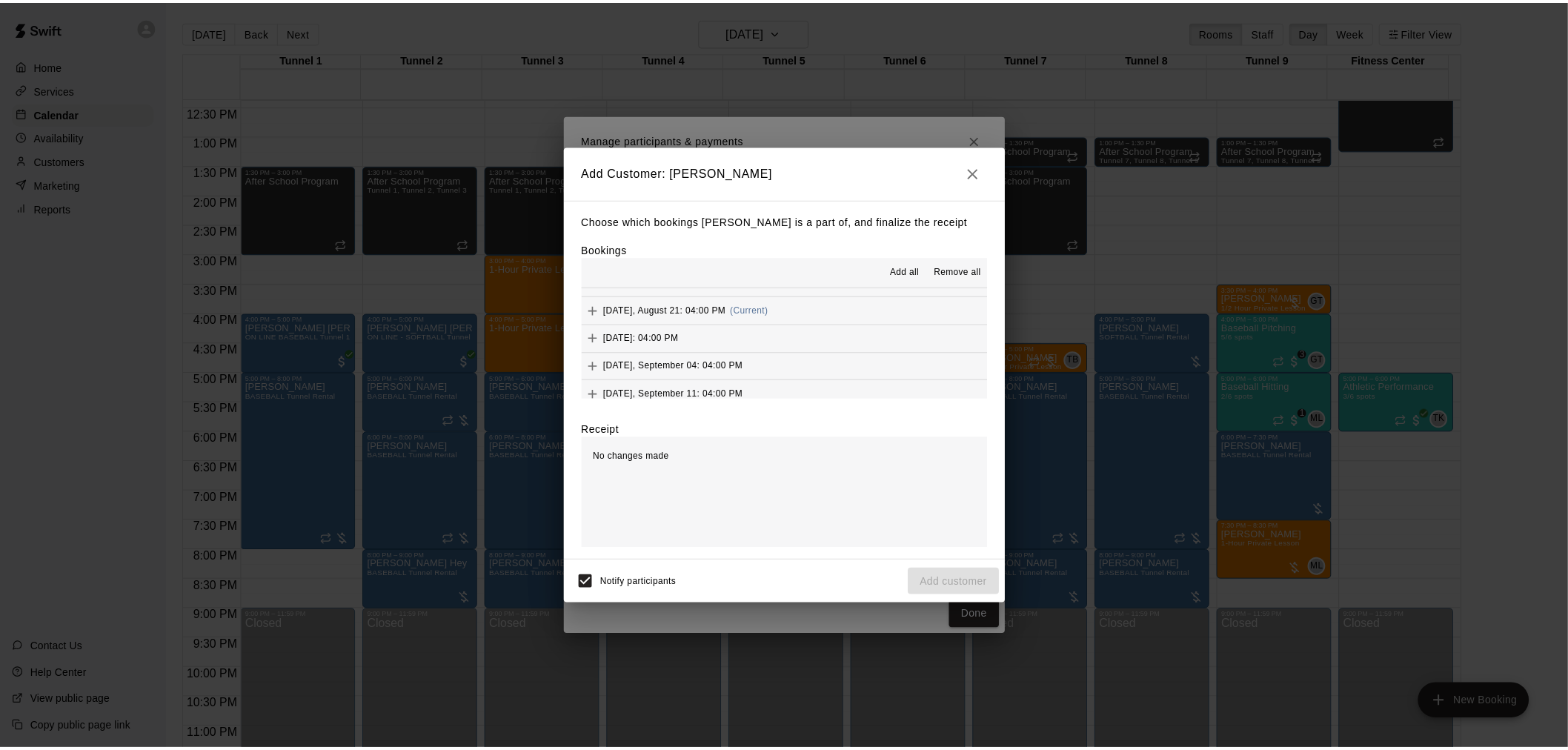
scroll to position [411, 0]
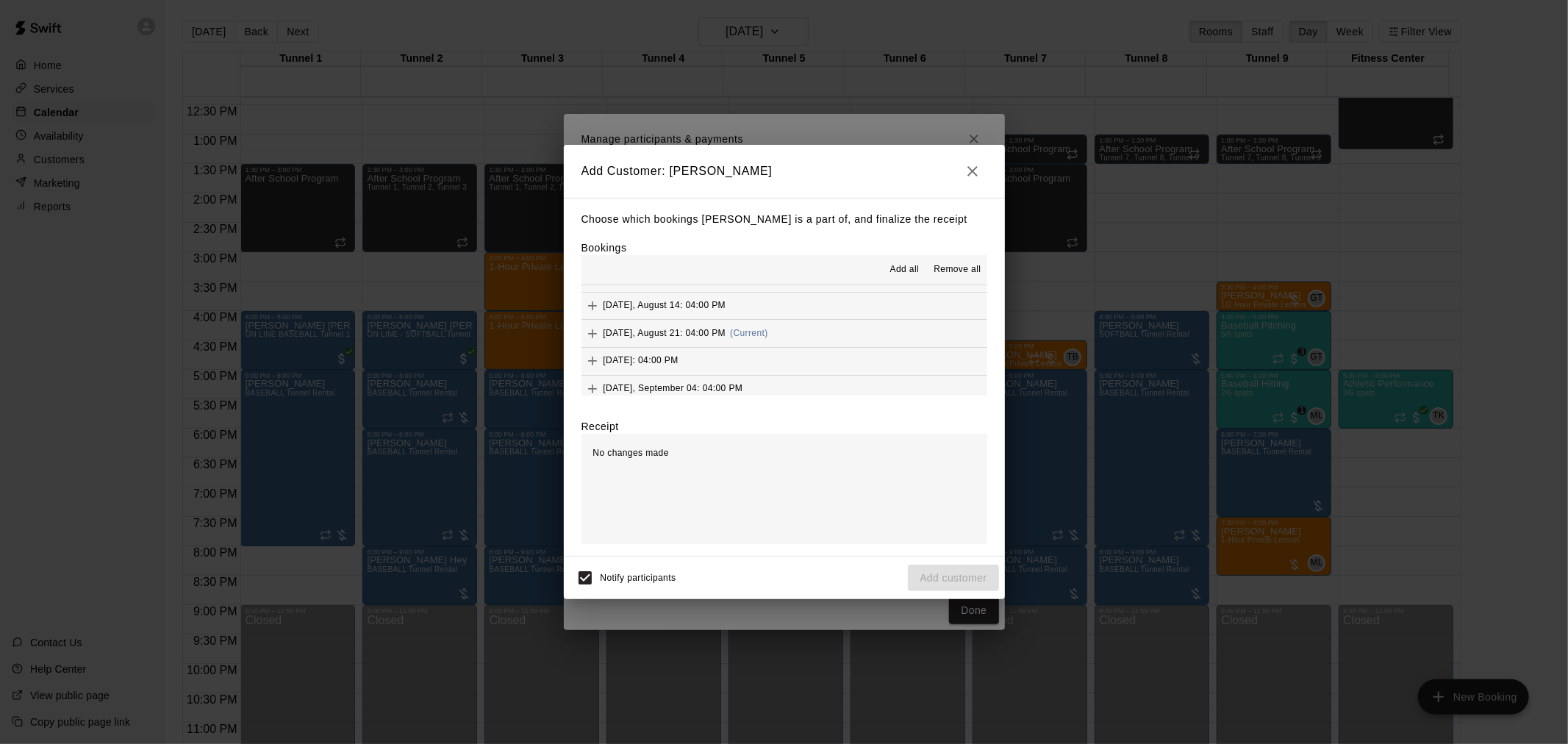
click at [799, 340] on button "Thursday, August 21: 04:00 PM (Current)" at bounding box center [784, 334] width 405 height 28
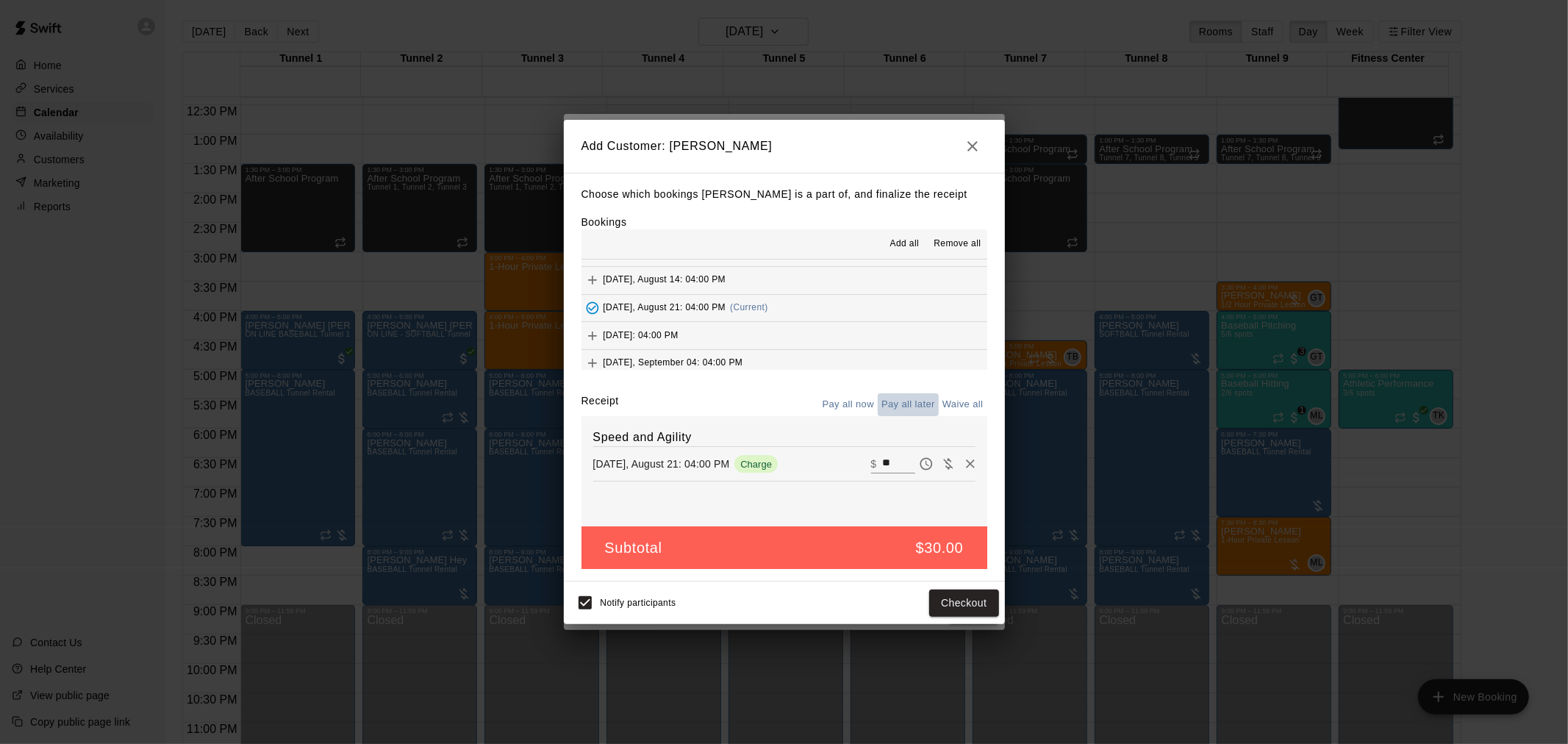
click at [900, 406] on button "Pay all later" at bounding box center [908, 405] width 61 height 22
click at [967, 608] on button "Add customer" at bounding box center [953, 604] width 90 height 28
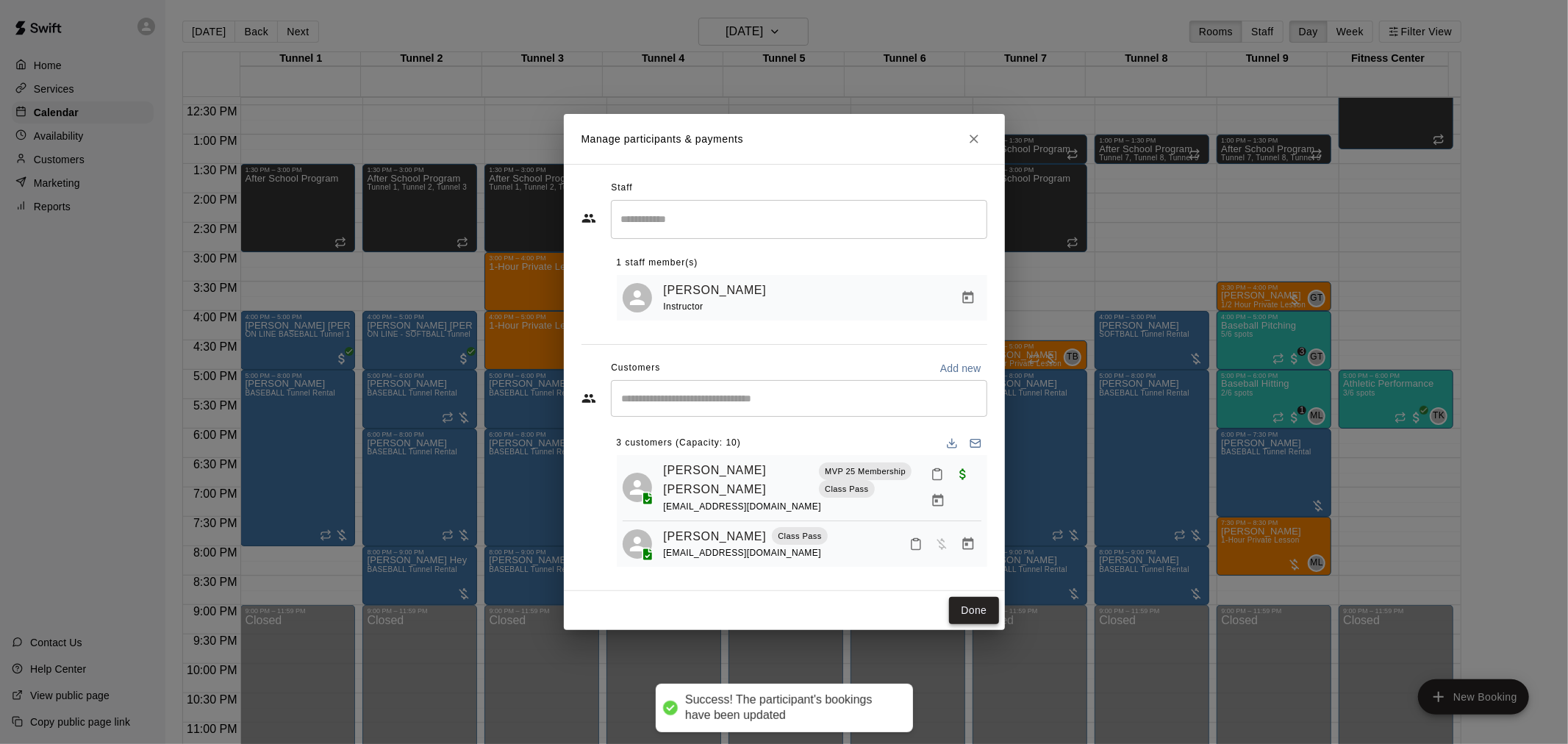
click at [966, 604] on button "Done" at bounding box center [973, 611] width 49 height 28
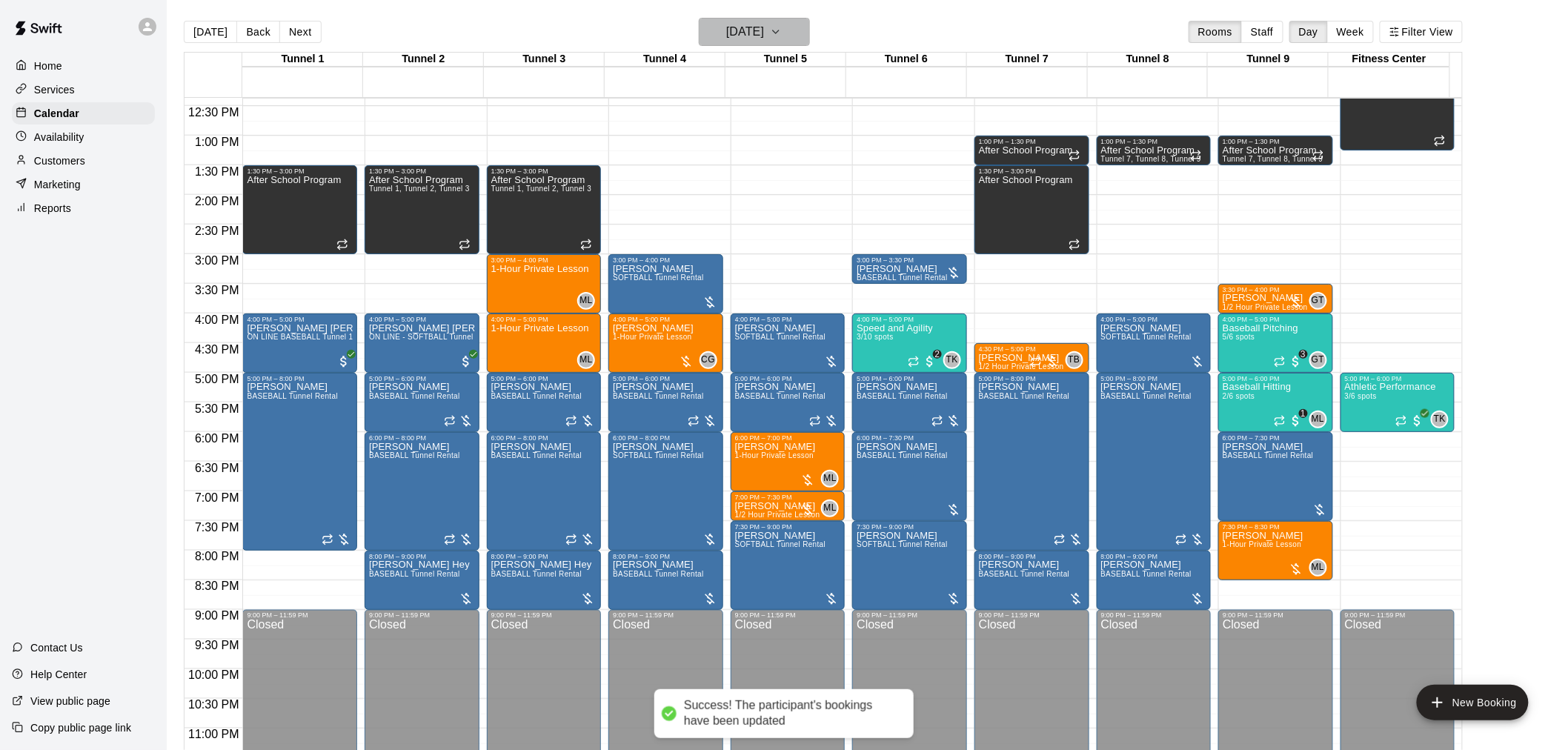
click at [752, 40] on h6 "Thursday Aug 21" at bounding box center [745, 32] width 38 height 21
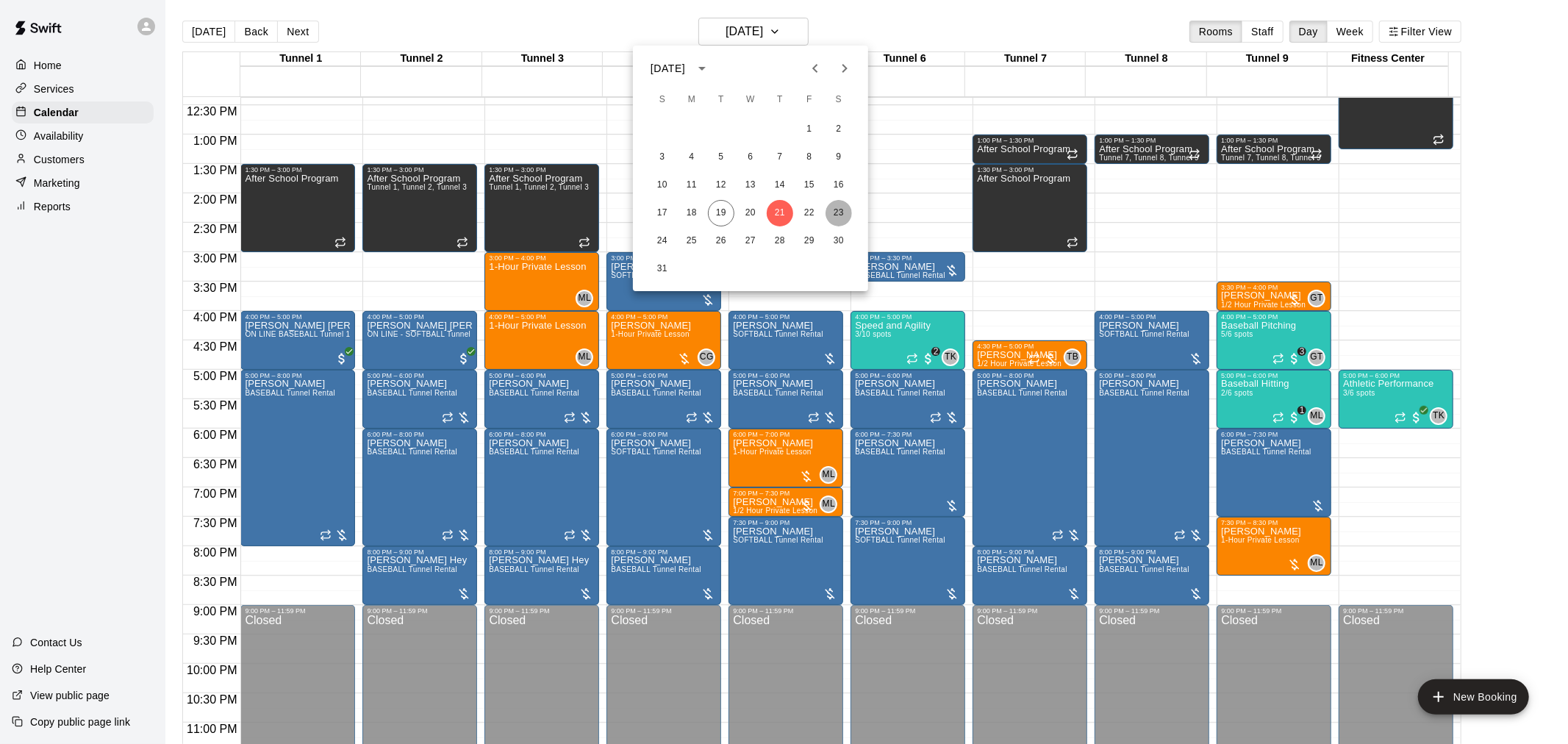
click at [842, 216] on button "23" at bounding box center [838, 213] width 27 height 27
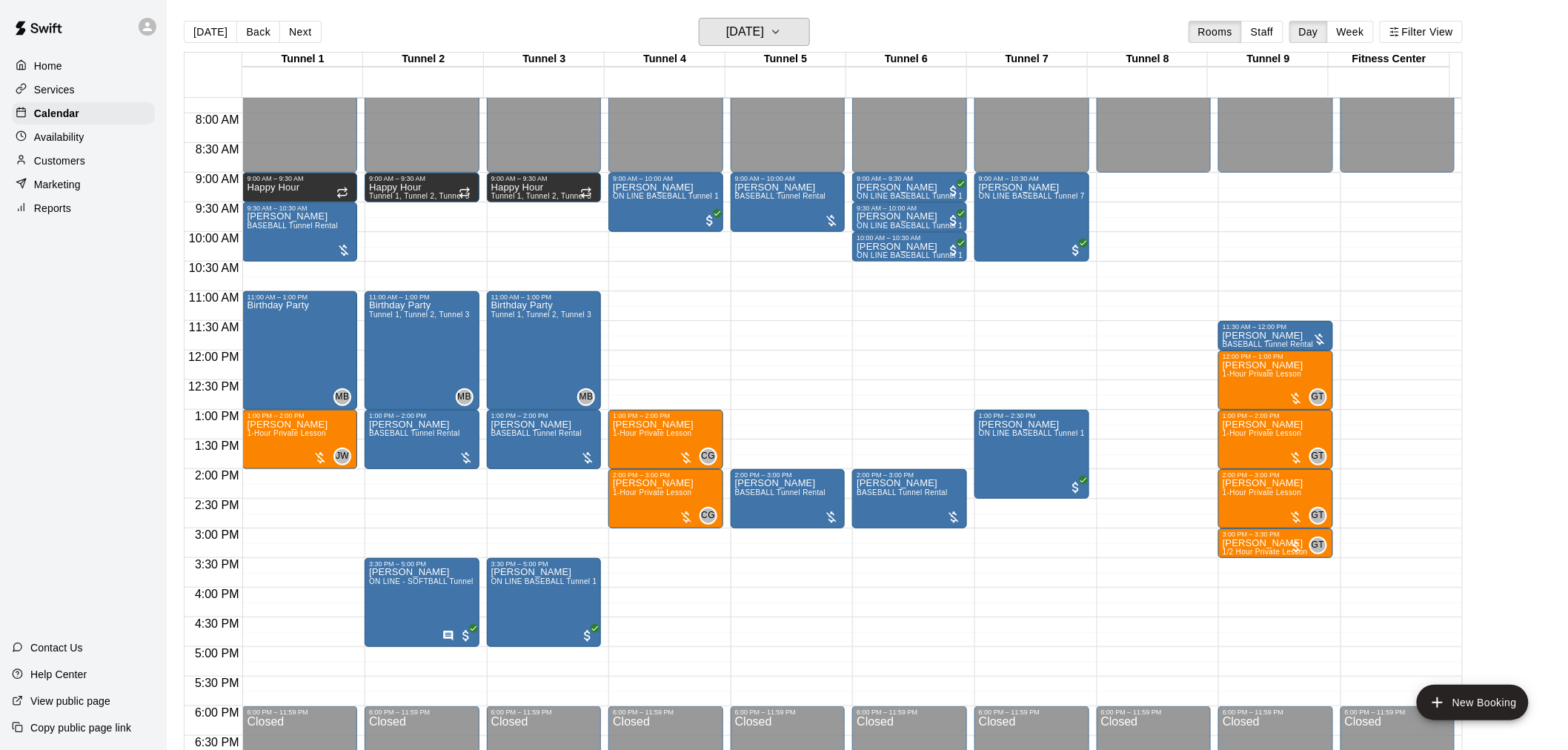
scroll to position [461, 0]
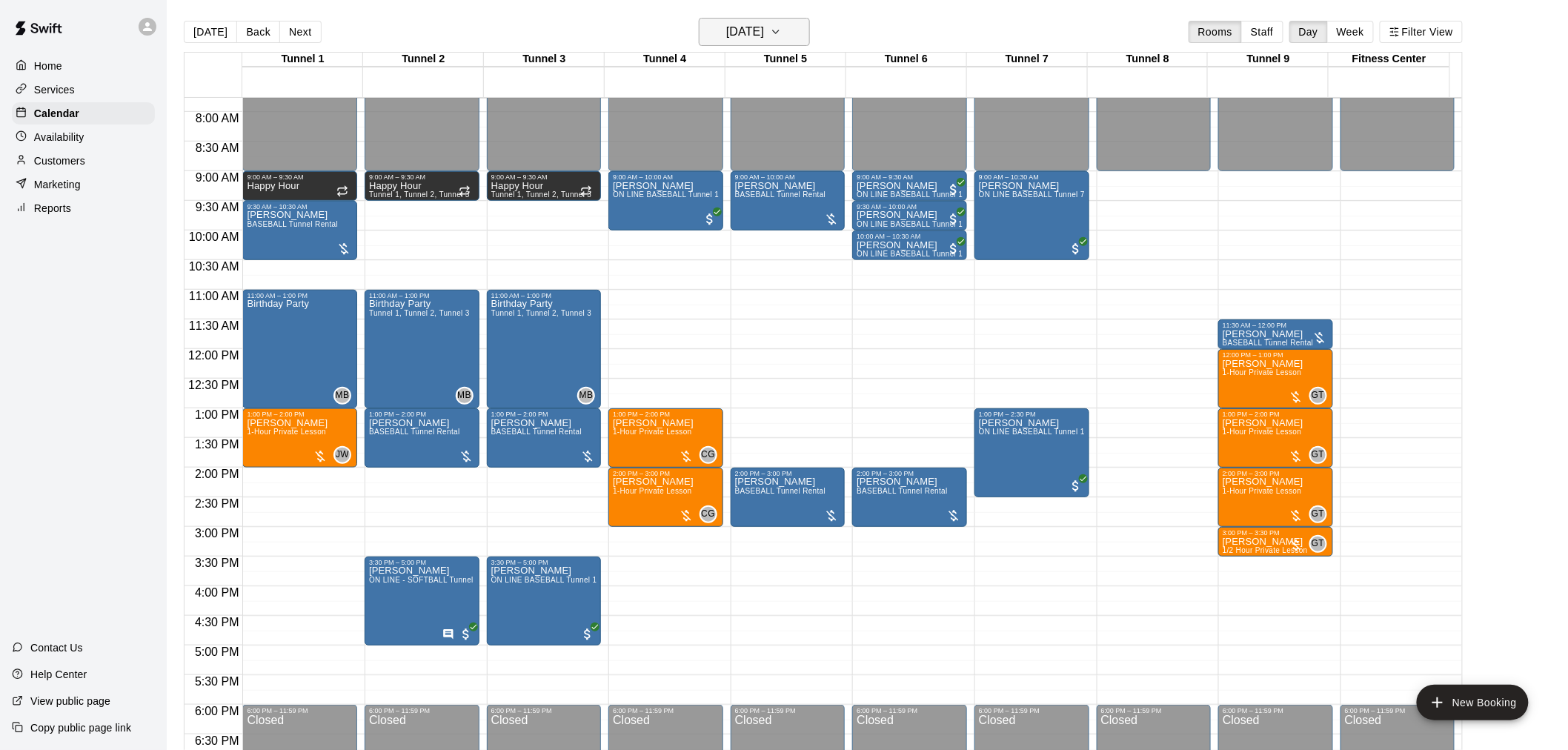
click at [785, 43] on button "Saturday Aug 23" at bounding box center [754, 31] width 111 height 28
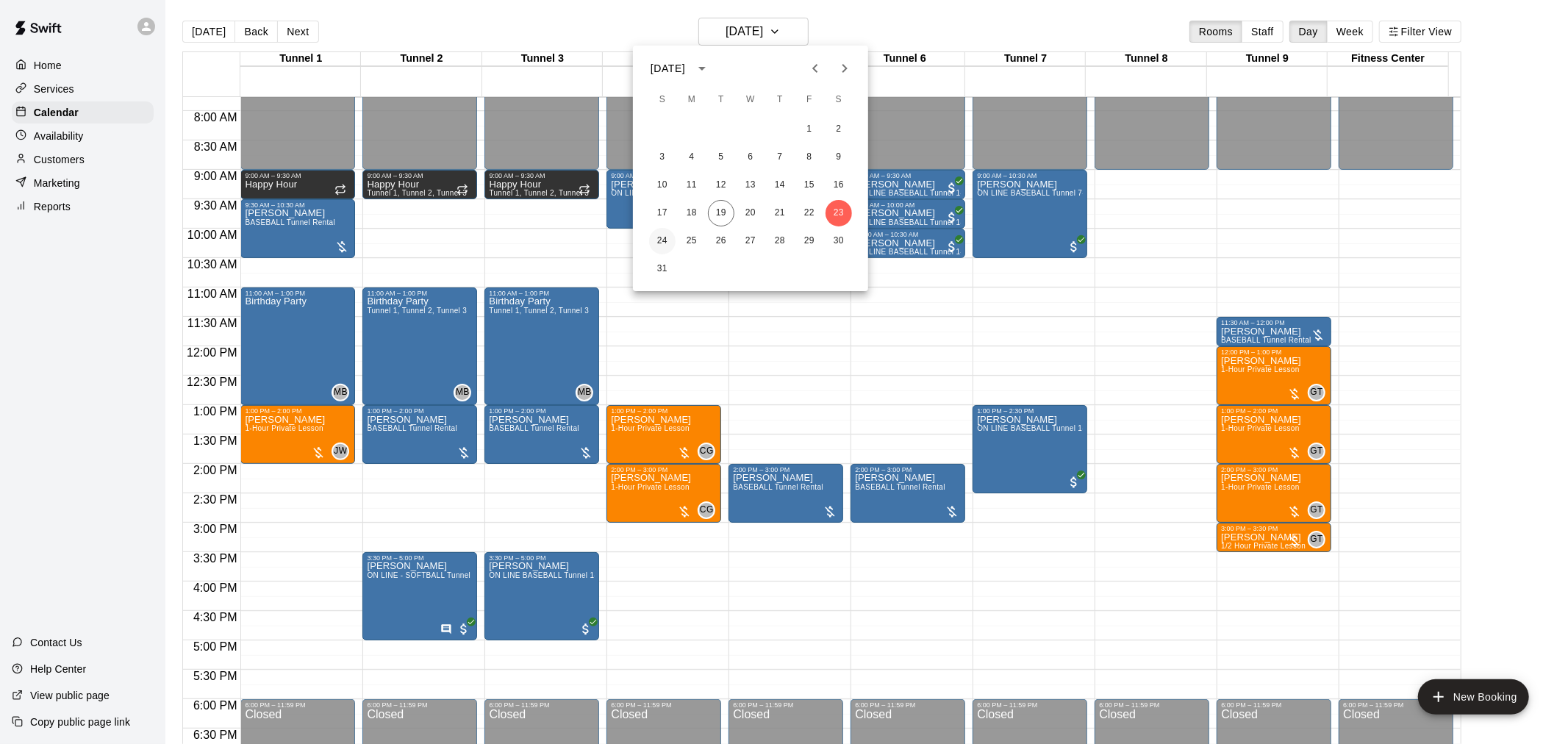
click at [662, 241] on button "24" at bounding box center [662, 241] width 27 height 27
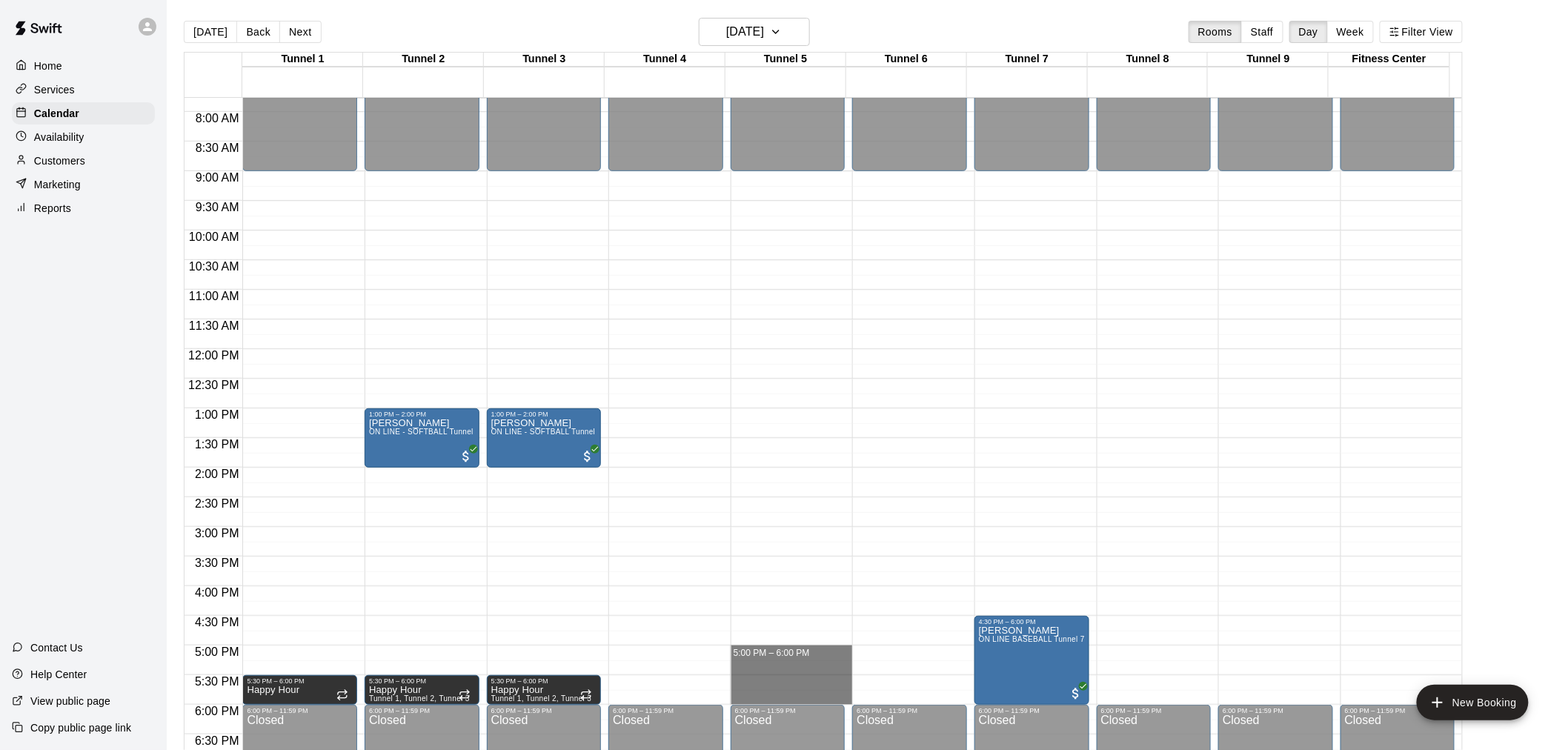
drag, startPoint x: 771, startPoint y: 649, endPoint x: 770, endPoint y: 699, distance: 50.0
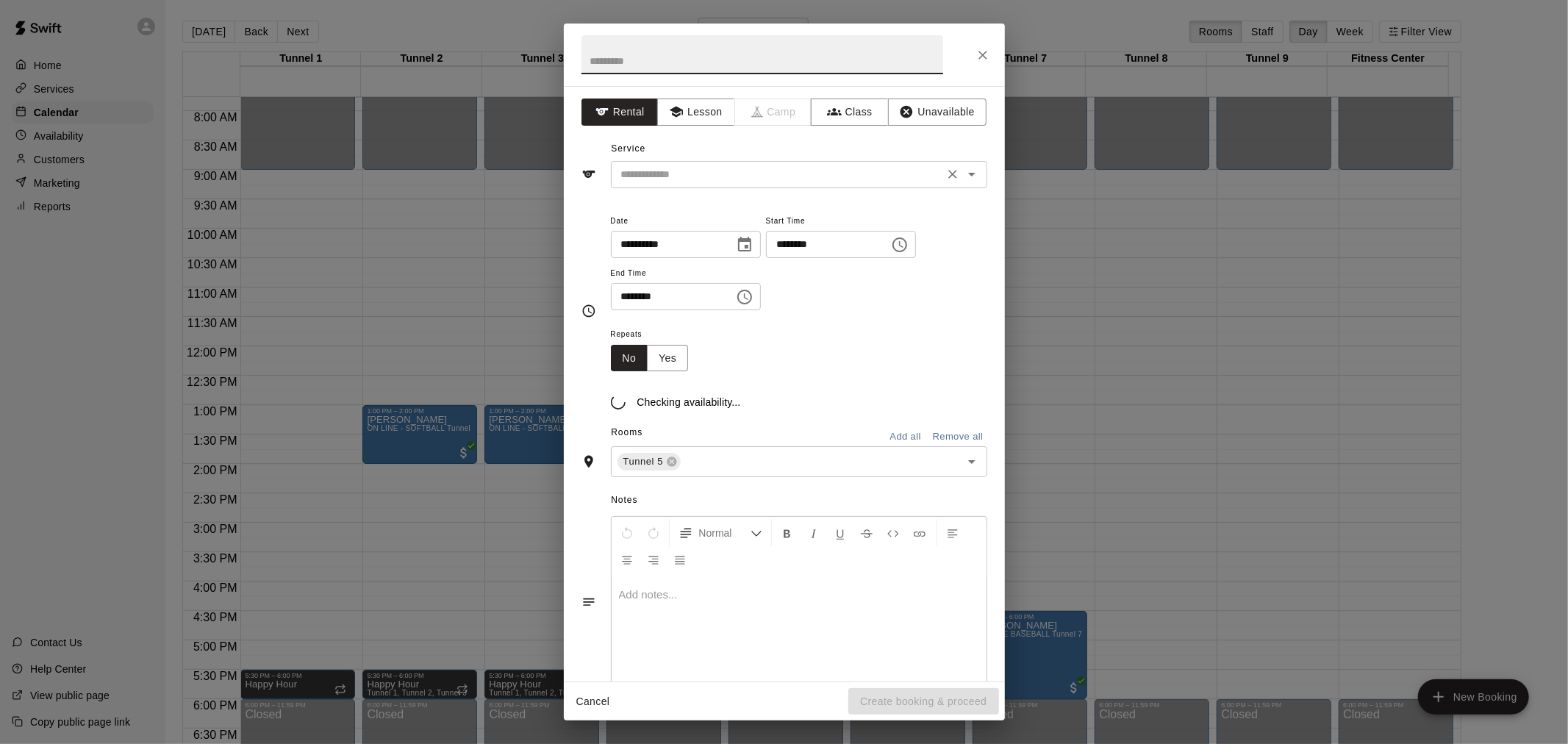
click at [732, 178] on input "text" at bounding box center [777, 174] width 324 height 18
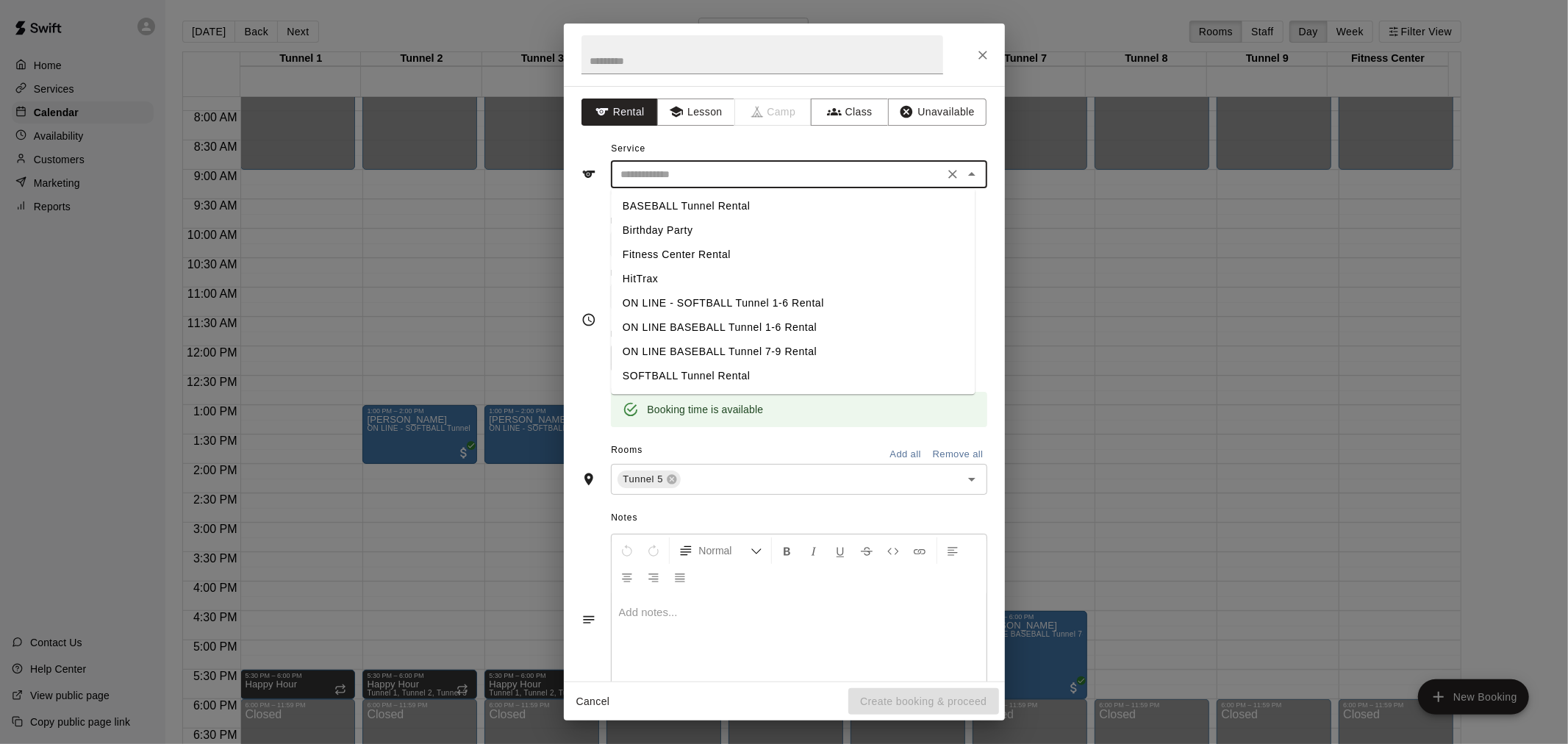
click at [708, 370] on li "SOFTBALL Tunnel Rental" at bounding box center [793, 376] width 364 height 24
type input "**********"
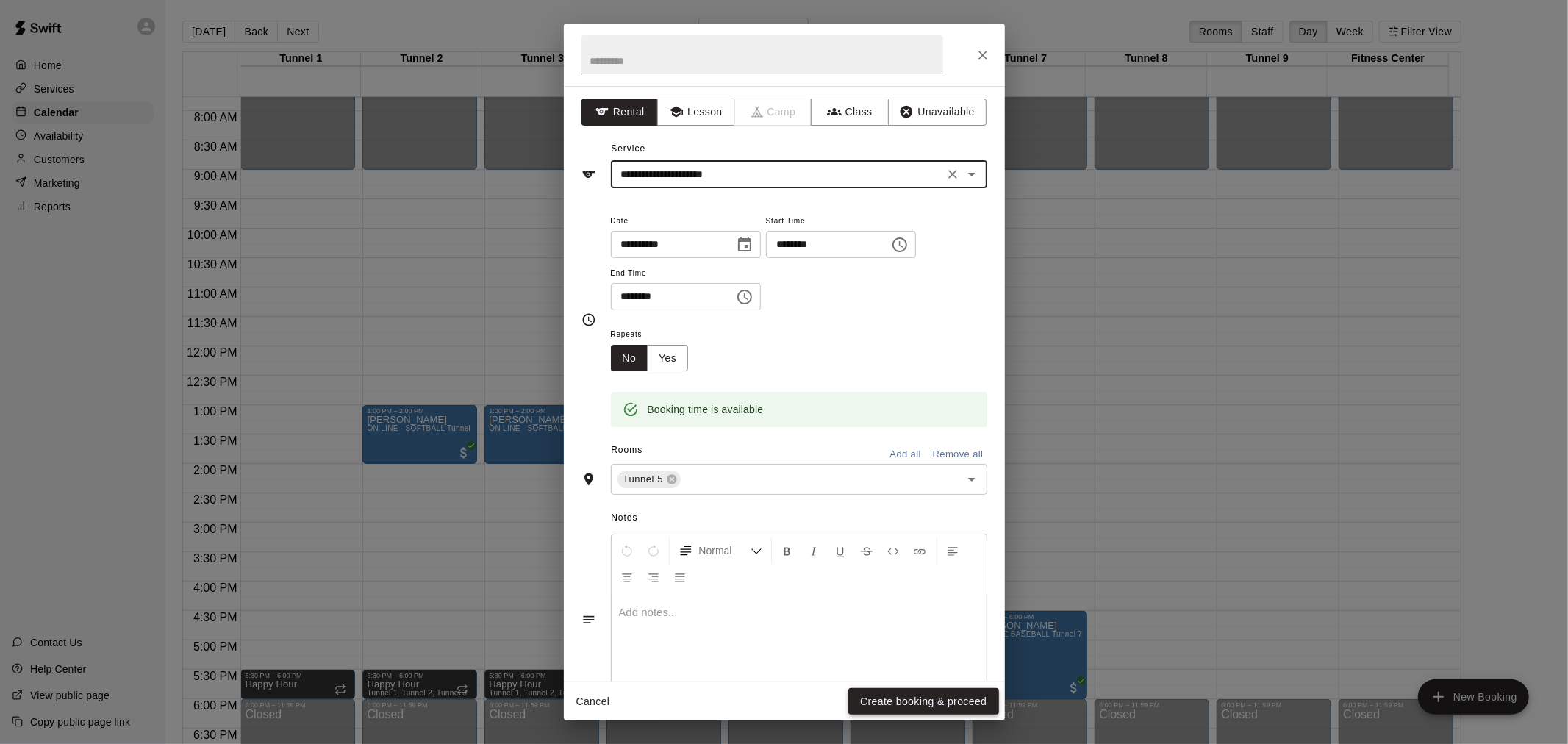
click at [893, 704] on button "Create booking & proceed" at bounding box center [923, 702] width 150 height 28
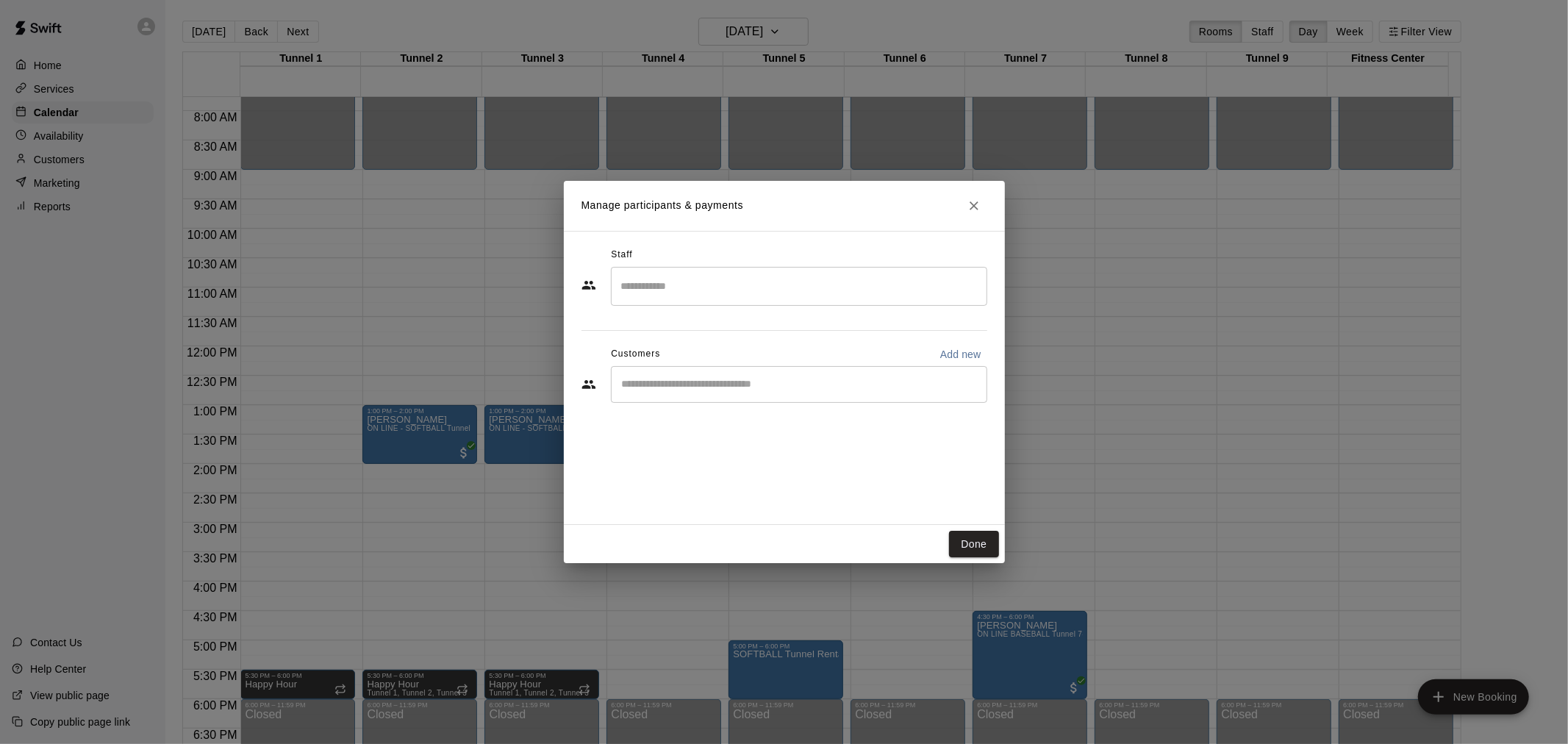
click at [666, 386] on input "Start typing to search customers..." at bounding box center [799, 384] width 363 height 15
type input "******"
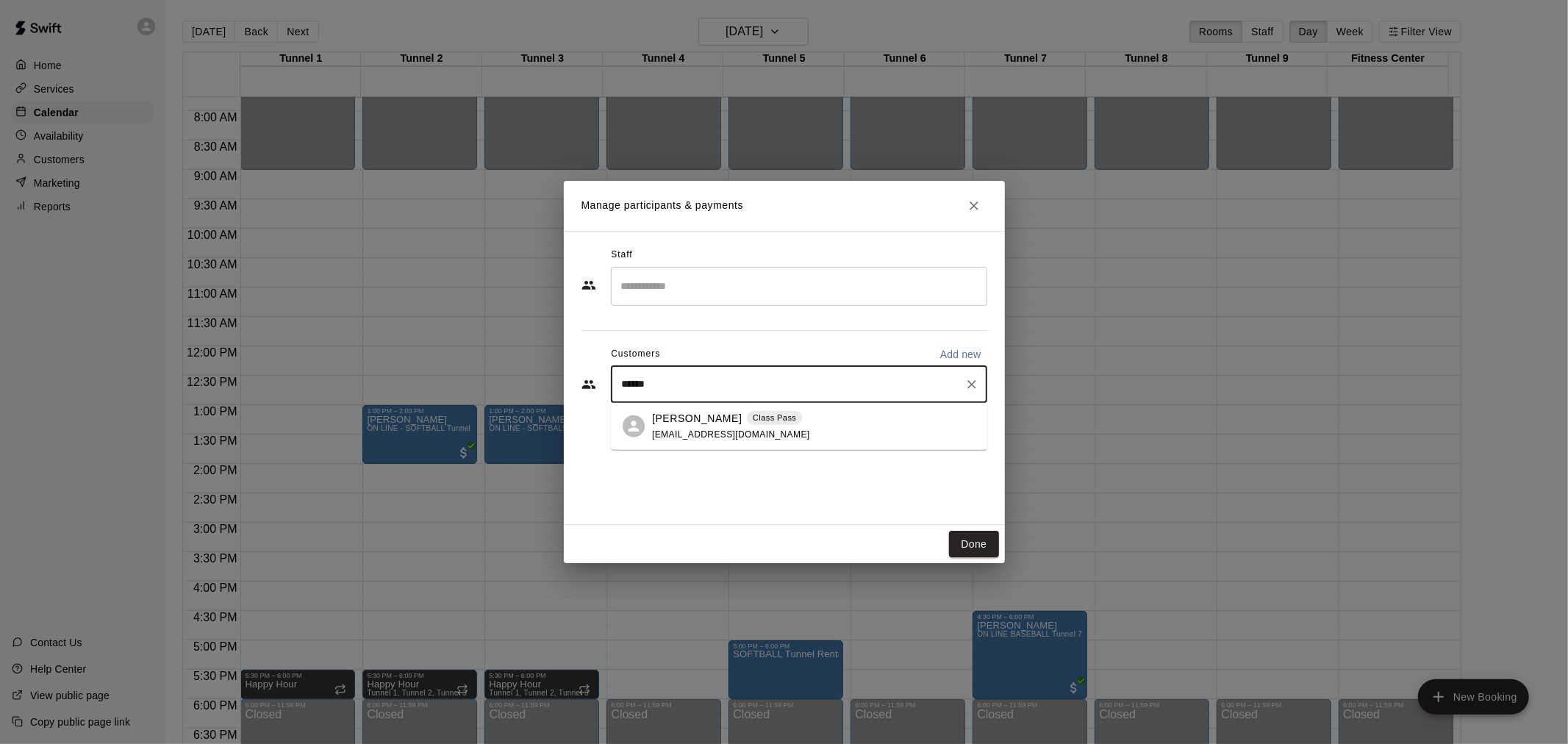
click at [688, 429] on span "jamesruhlen@gmail.com" at bounding box center [732, 434] width 158 height 10
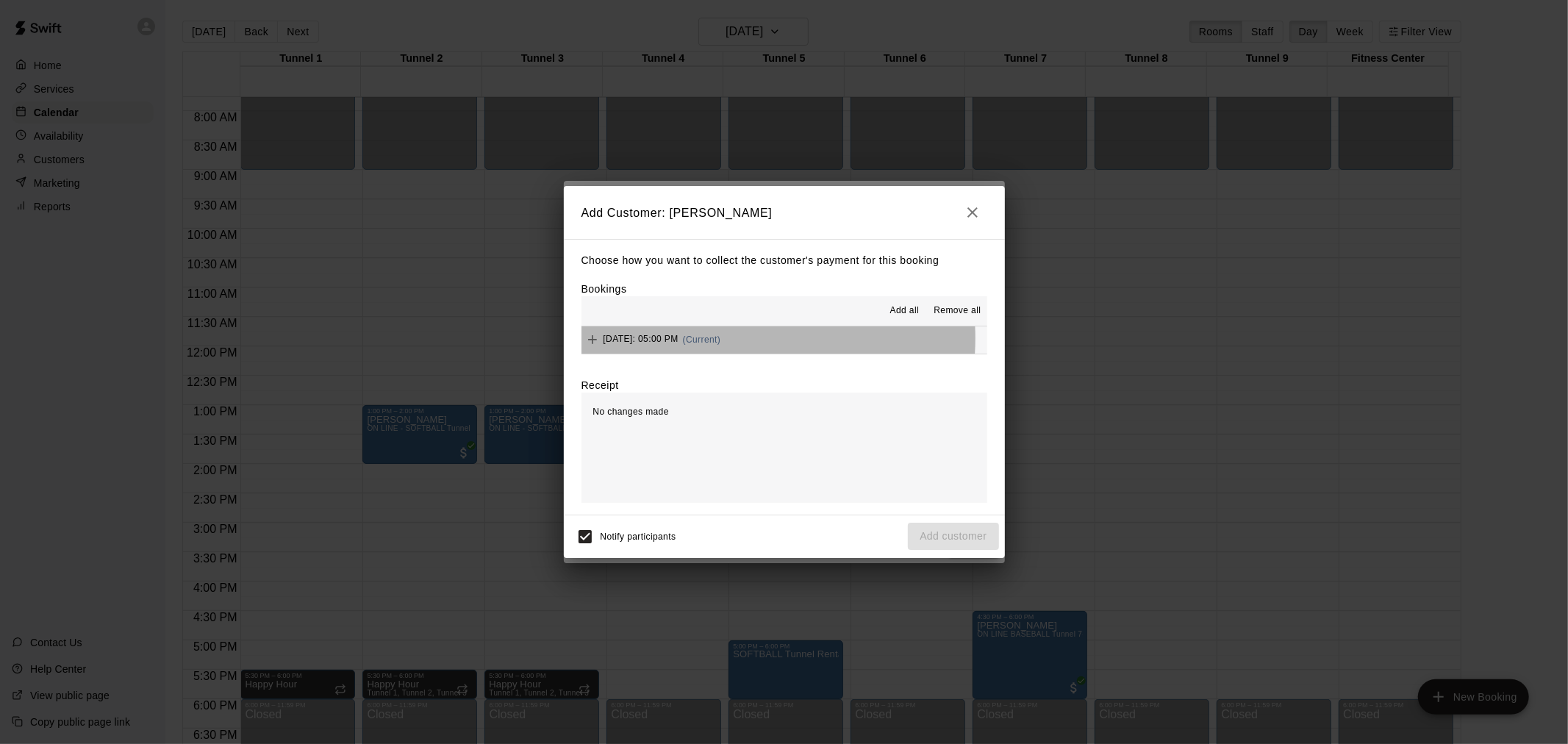
drag, startPoint x: 741, startPoint y: 340, endPoint x: 774, endPoint y: 362, distance: 39.7
click at [721, 340] on span "(Current)" at bounding box center [701, 340] width 38 height 10
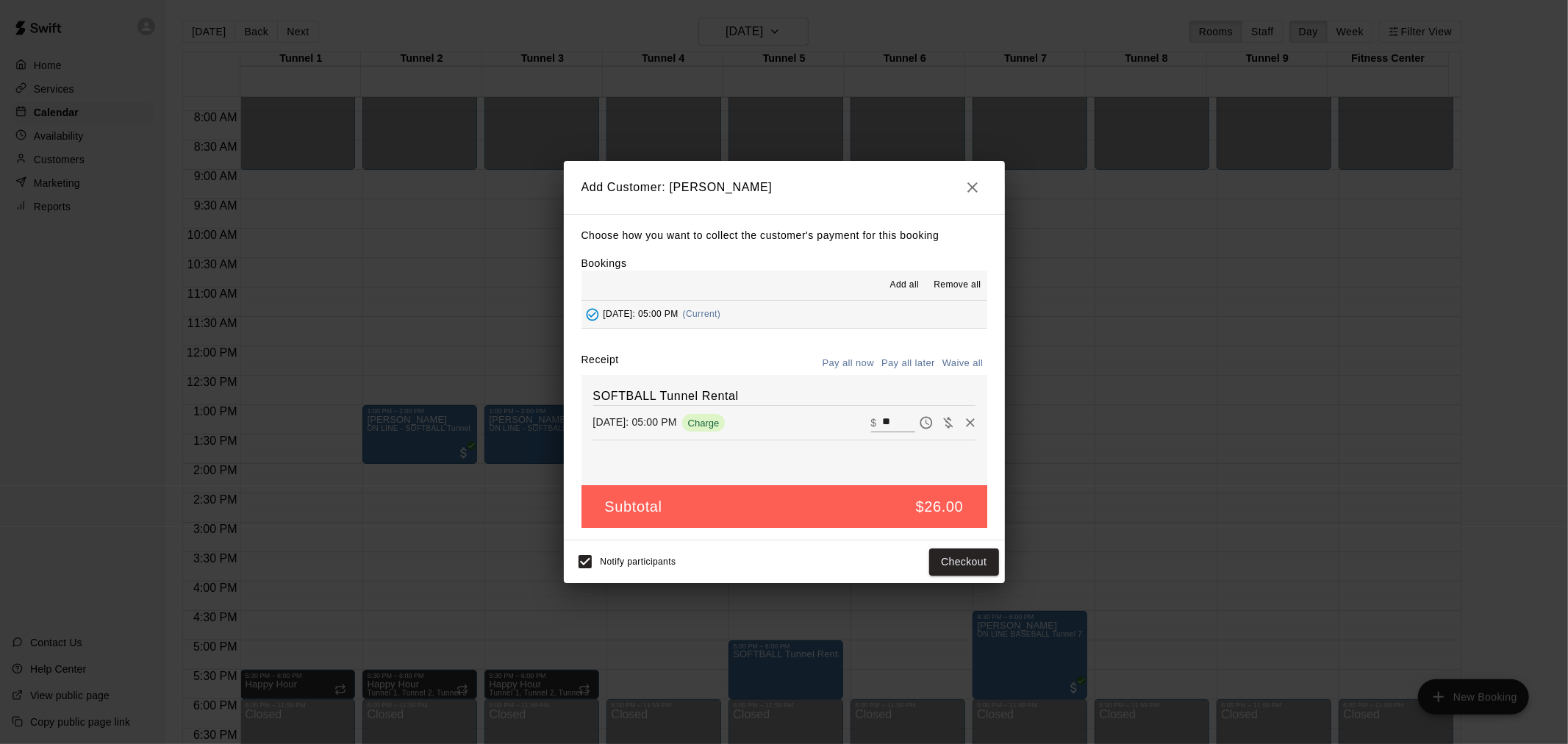
click at [905, 363] on button "Pay all later" at bounding box center [908, 363] width 61 height 22
click at [953, 561] on button "Add customer" at bounding box center [953, 562] width 90 height 28
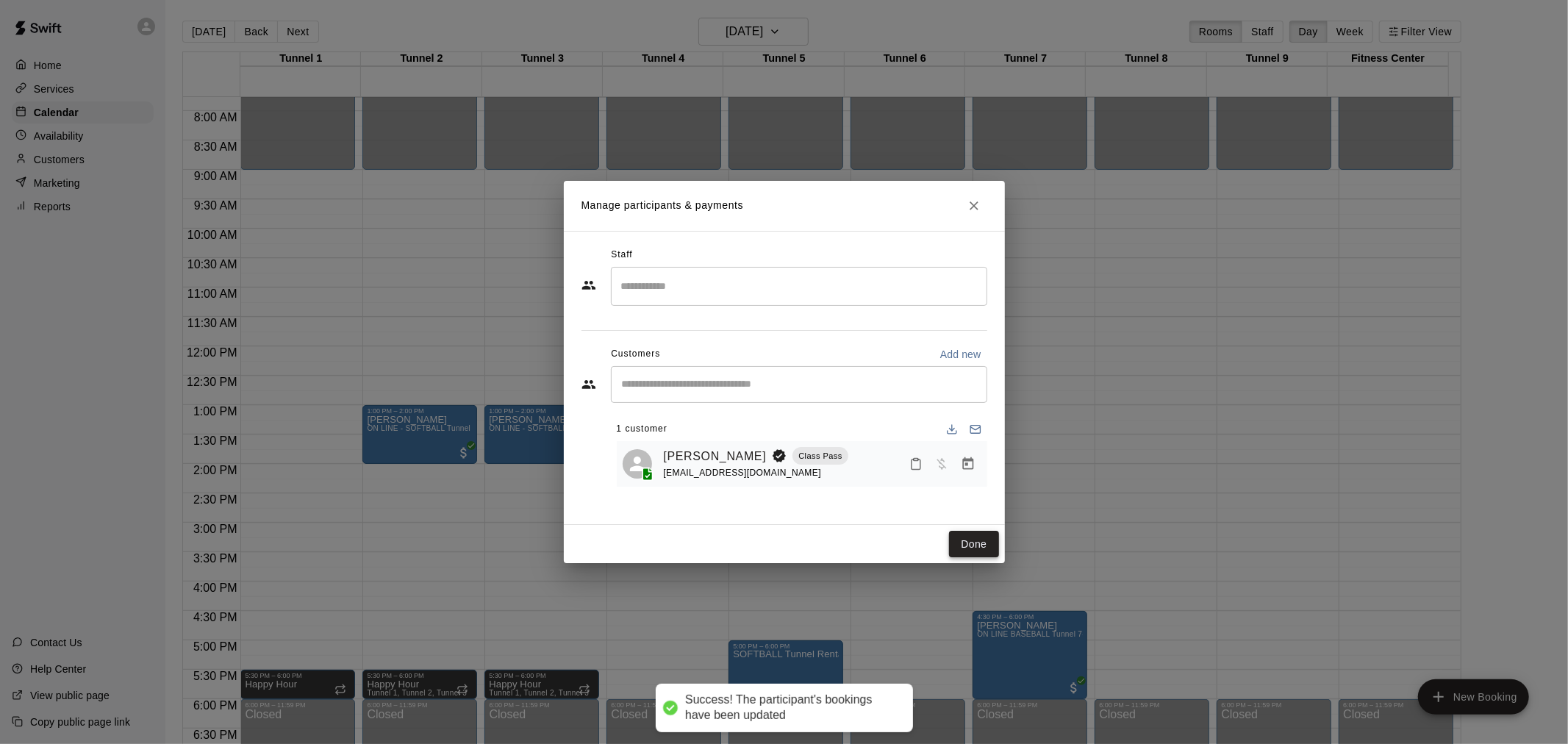
click at [973, 555] on button "Done" at bounding box center [973, 545] width 49 height 28
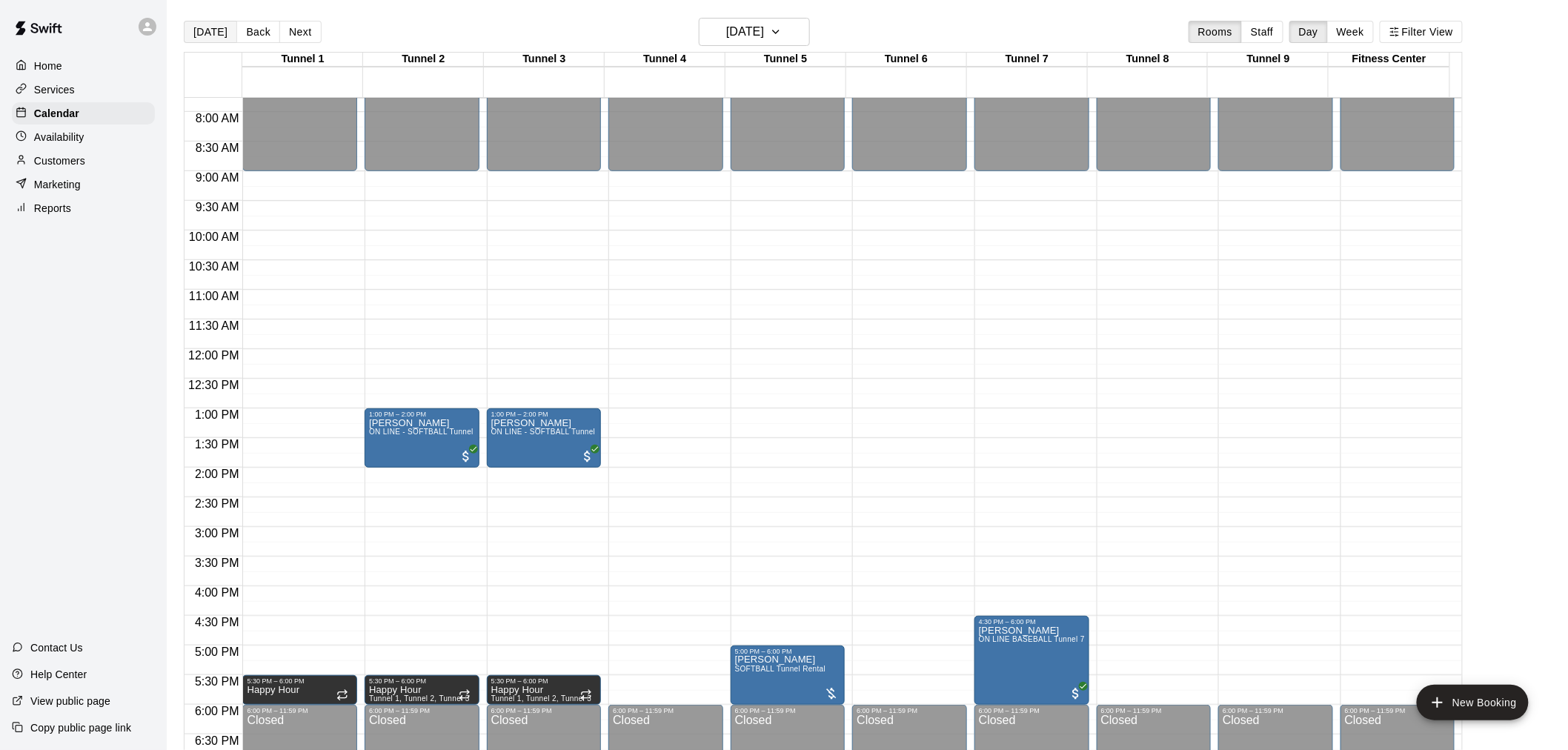
click at [201, 32] on button "[DATE]" at bounding box center [210, 32] width 53 height 23
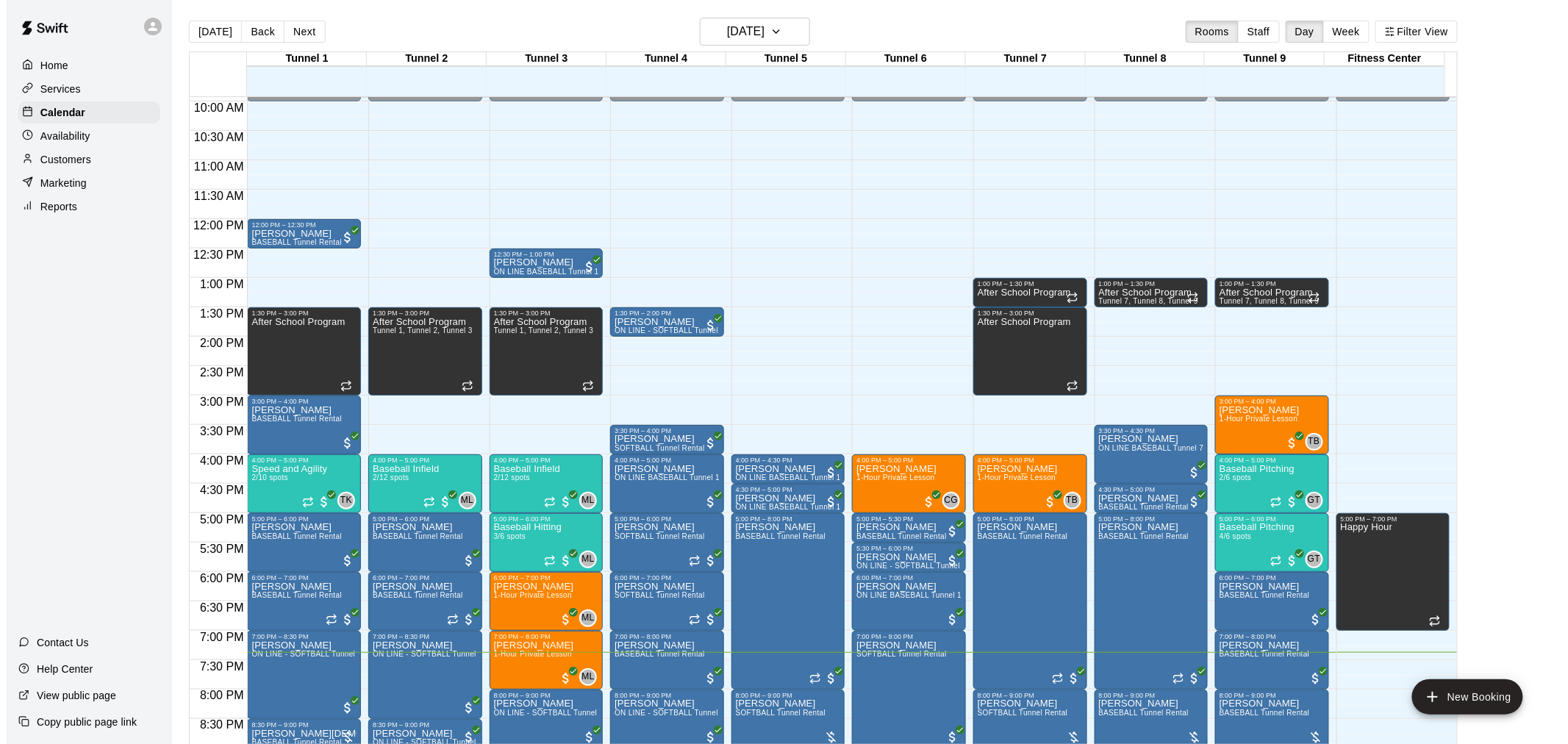
scroll to position [748, 0]
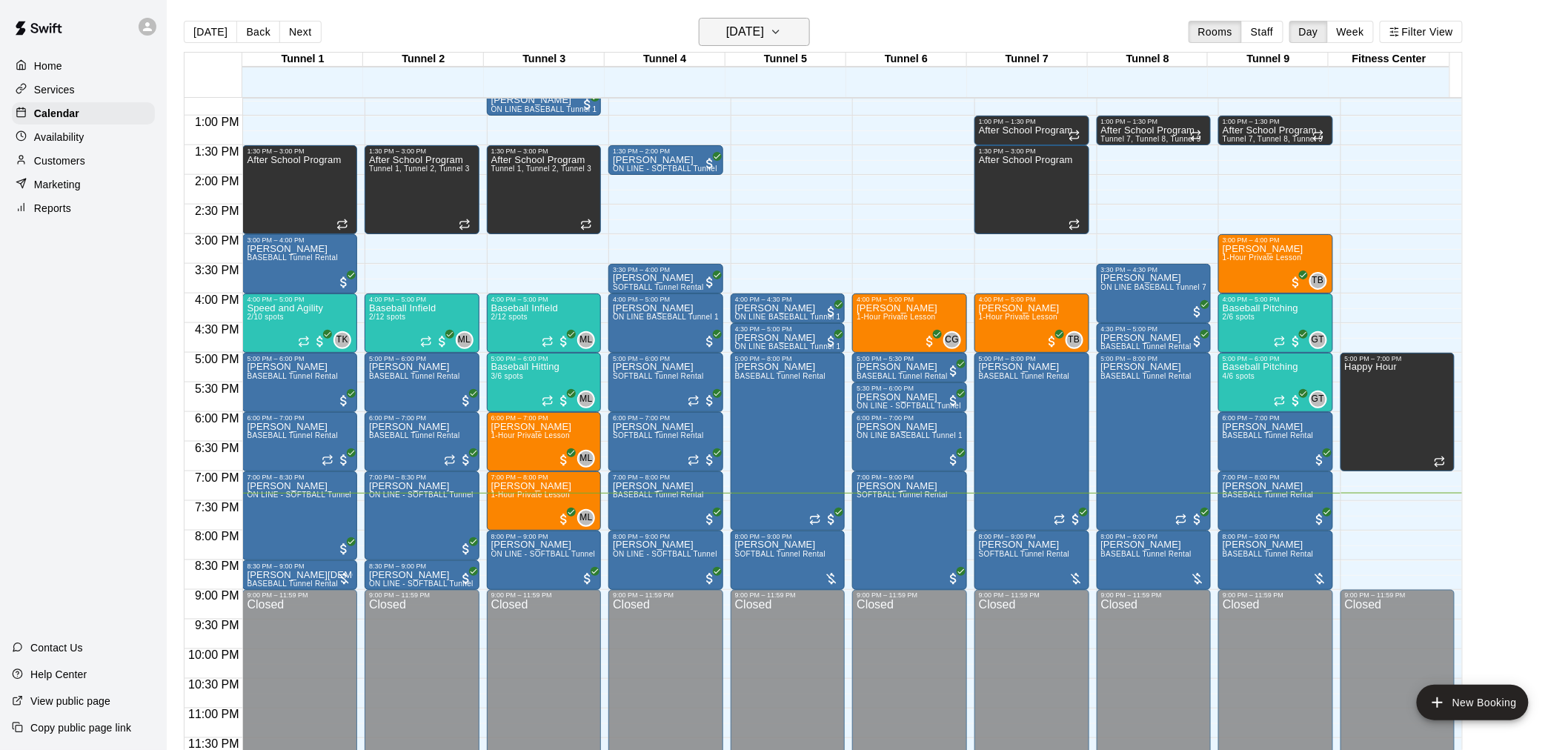
click at [757, 37] on h6 "[DATE]" at bounding box center [745, 32] width 38 height 21
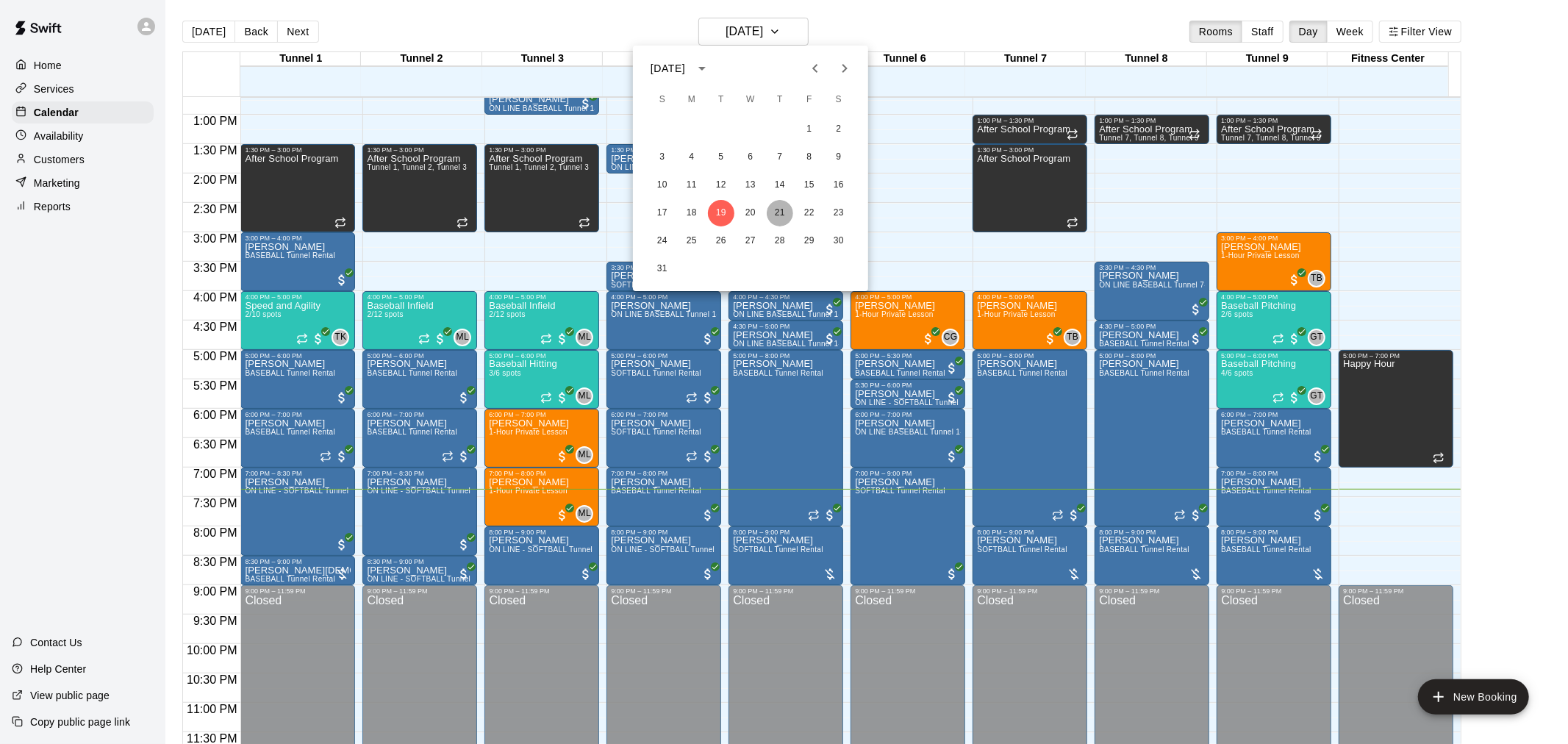
click at [788, 214] on button "21" at bounding box center [780, 213] width 27 height 27
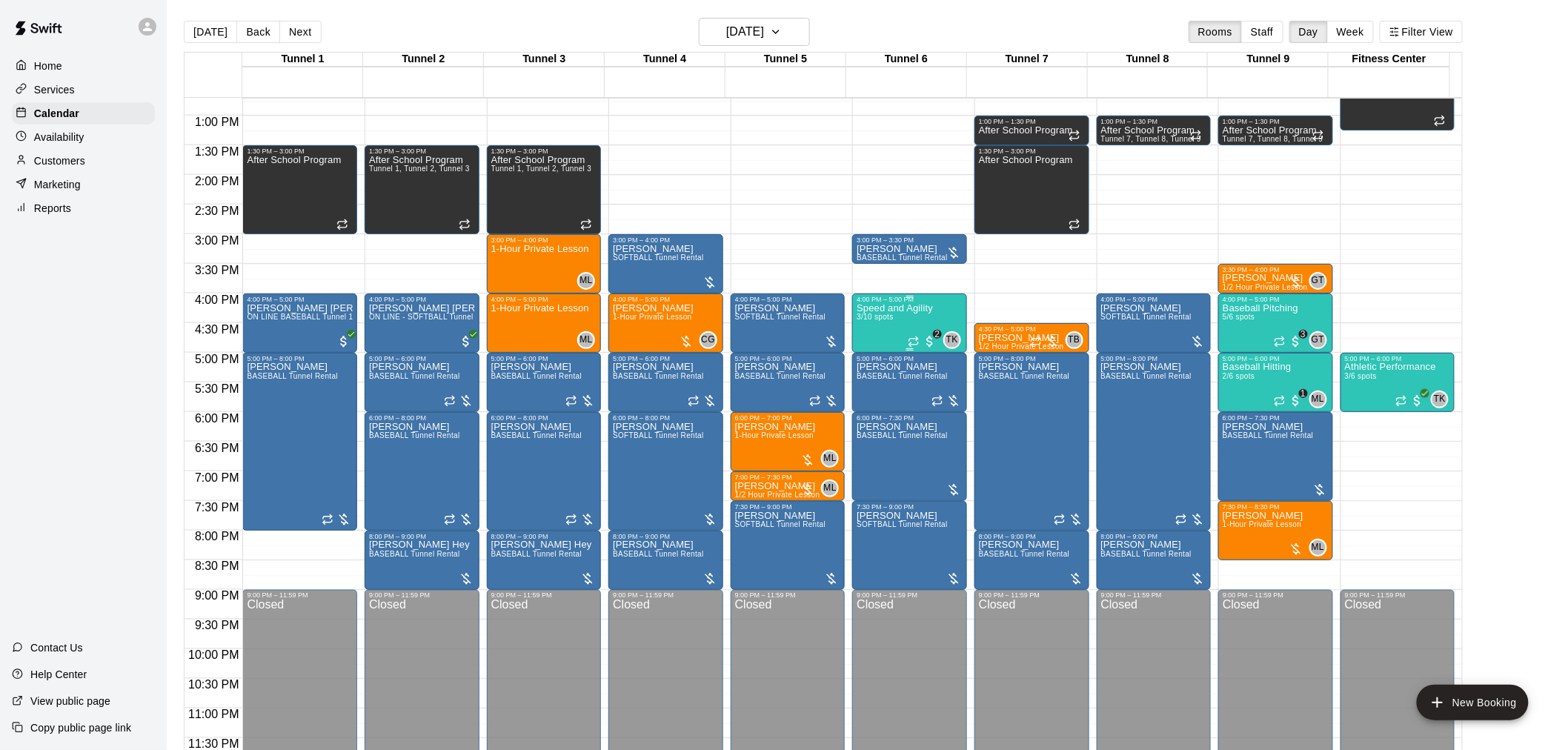
click at [892, 329] on div "Speed and Agility 3/10 spots" at bounding box center [895, 678] width 76 height 750
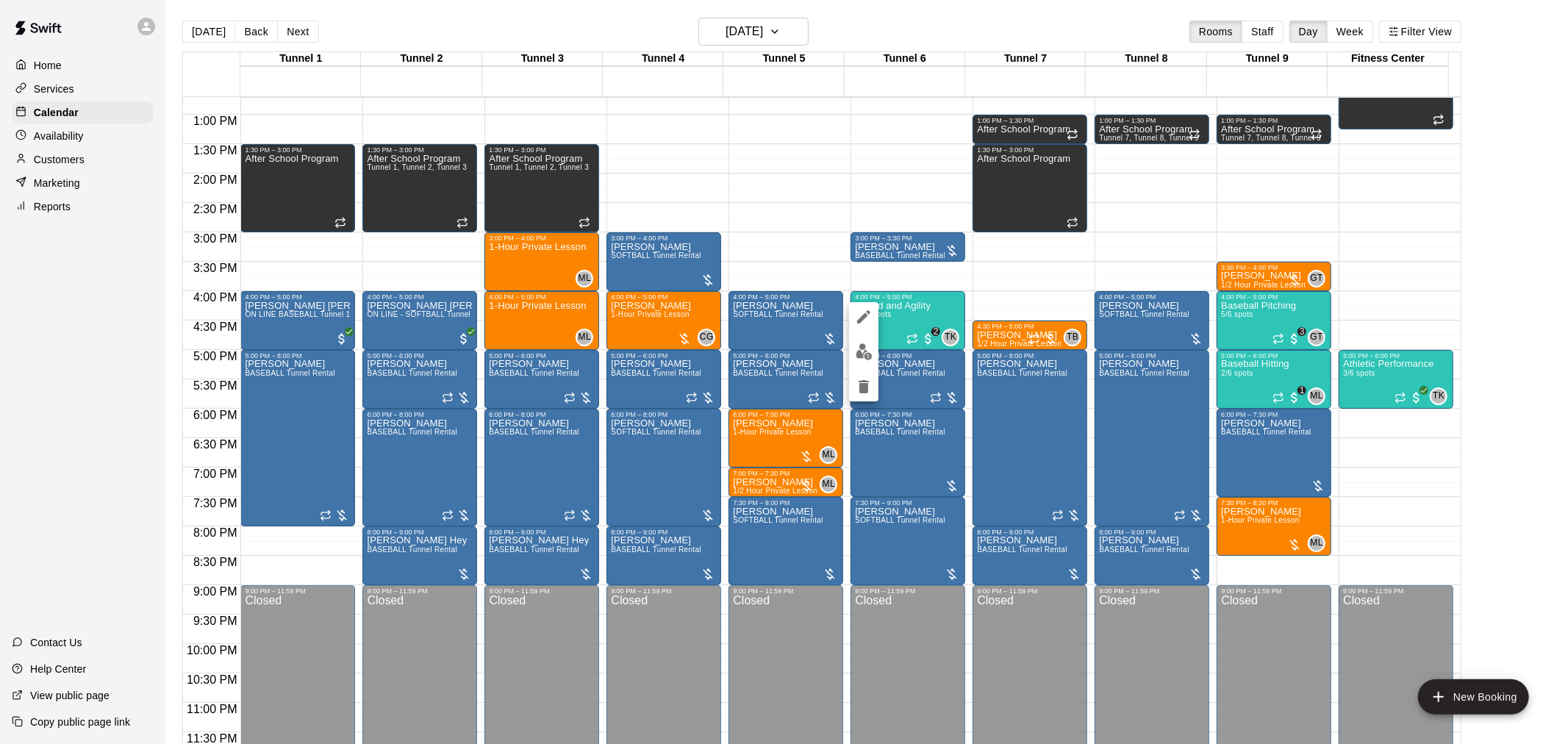
click at [863, 351] on img "edit" at bounding box center [864, 352] width 17 height 17
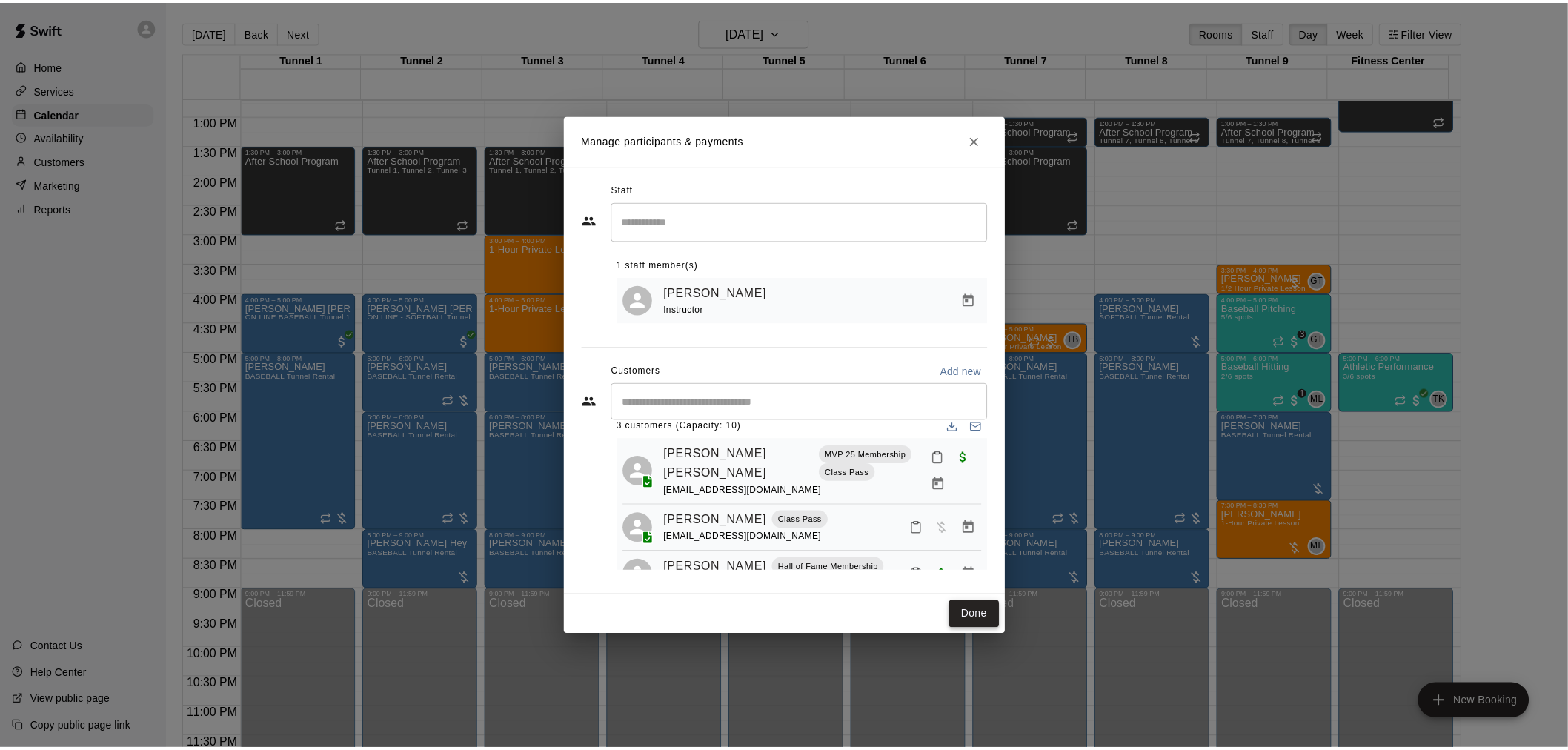
scroll to position [0, 0]
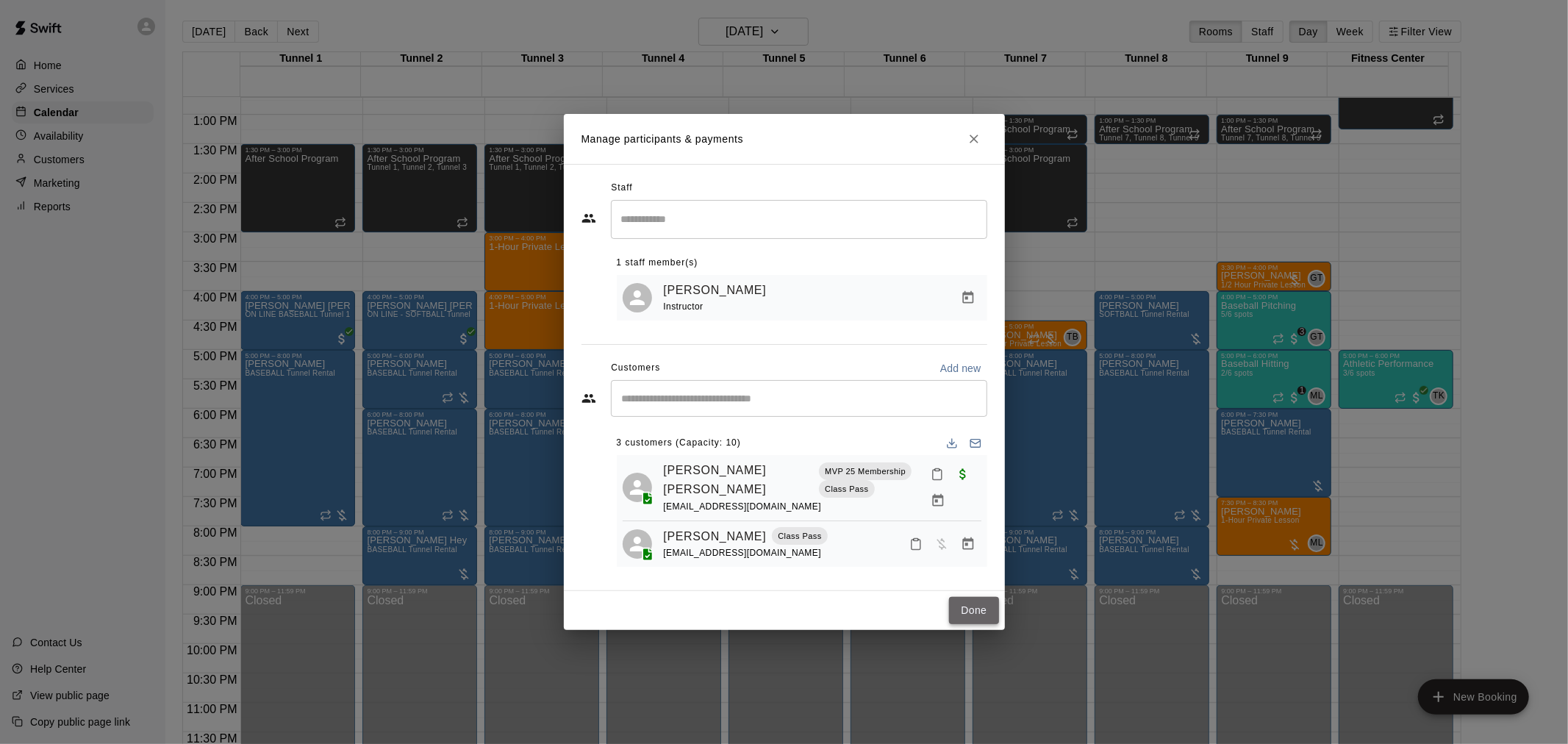
click at [988, 612] on button "Done" at bounding box center [973, 611] width 49 height 28
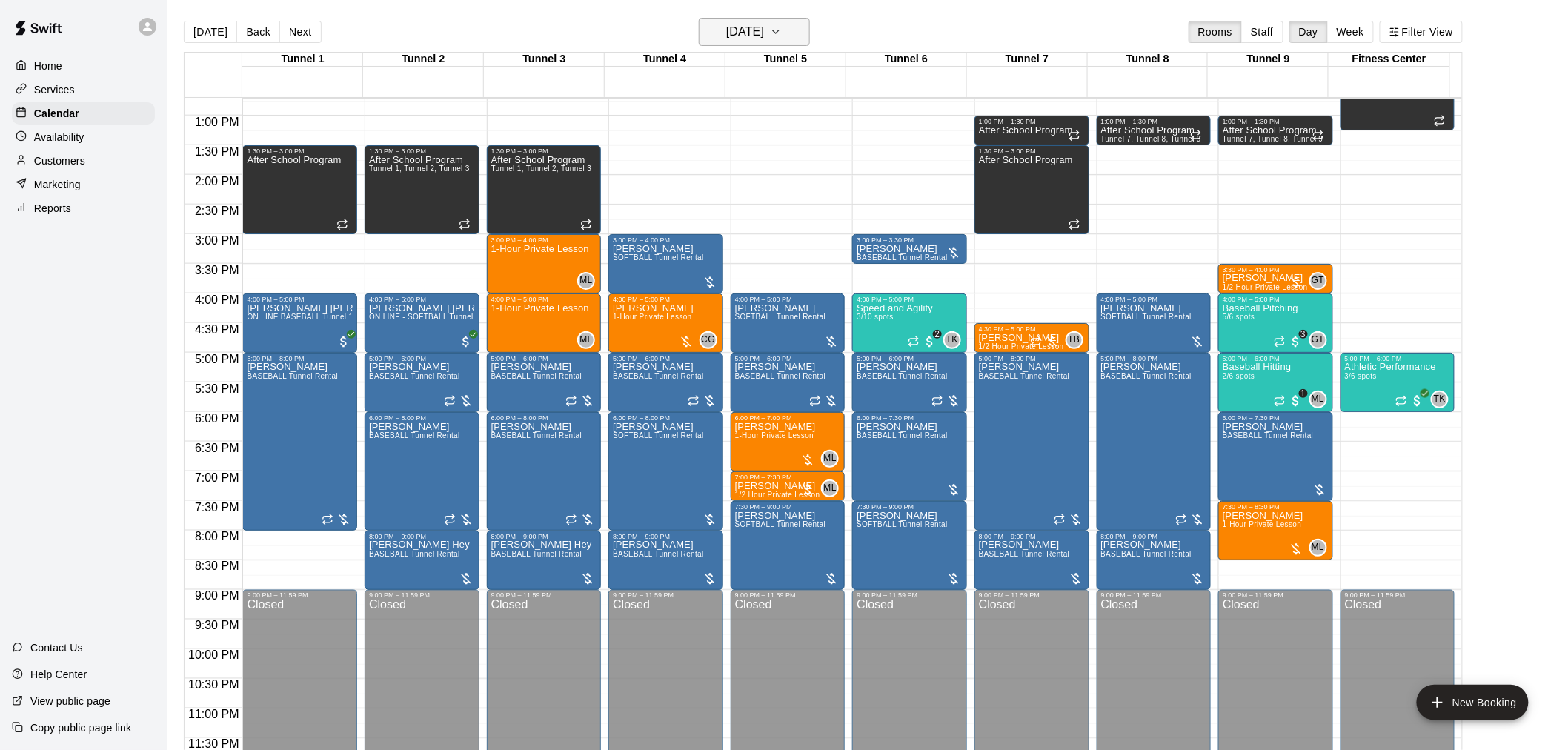
click at [804, 43] on button "Thursday Aug 21" at bounding box center [754, 31] width 111 height 28
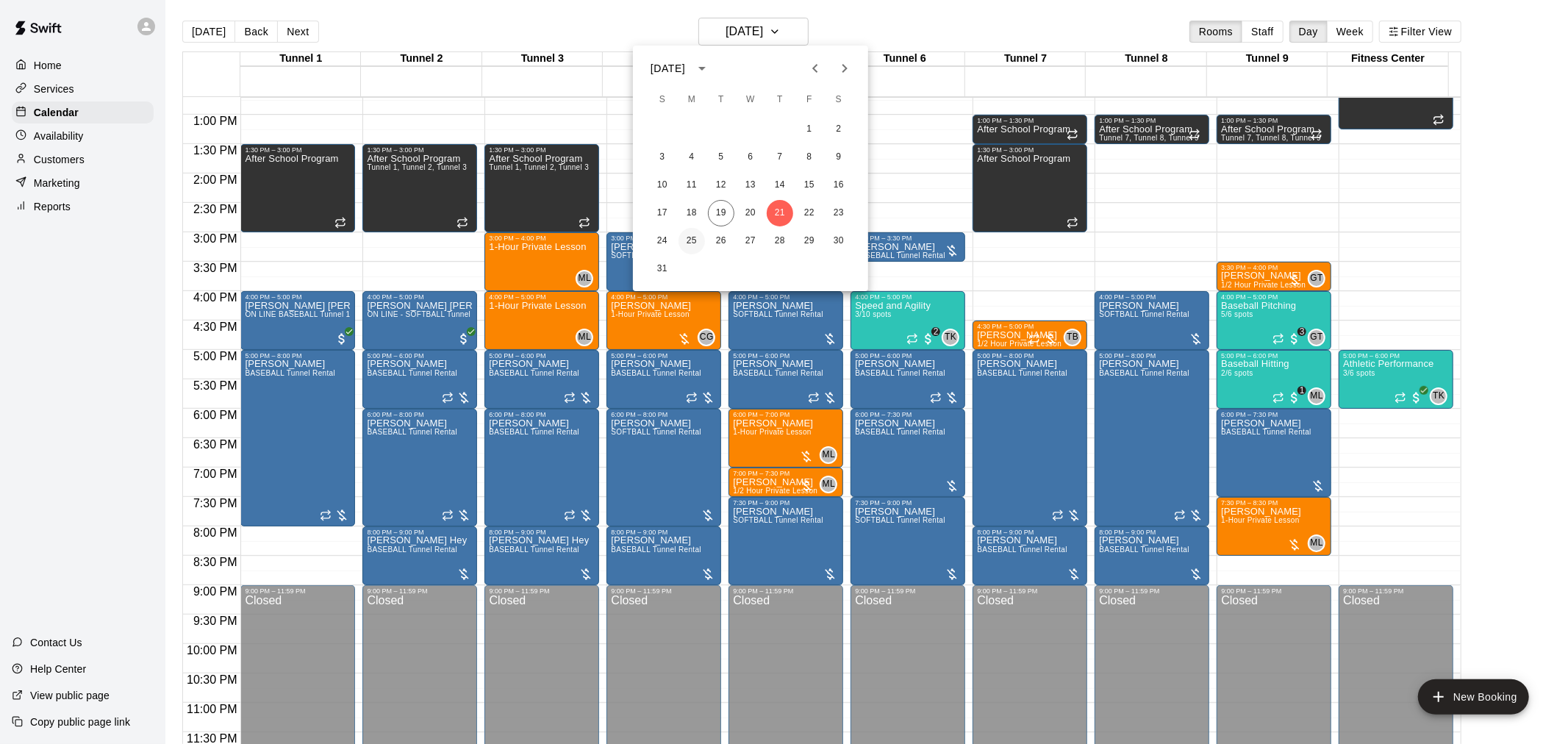
click at [692, 239] on button "25" at bounding box center [691, 241] width 27 height 27
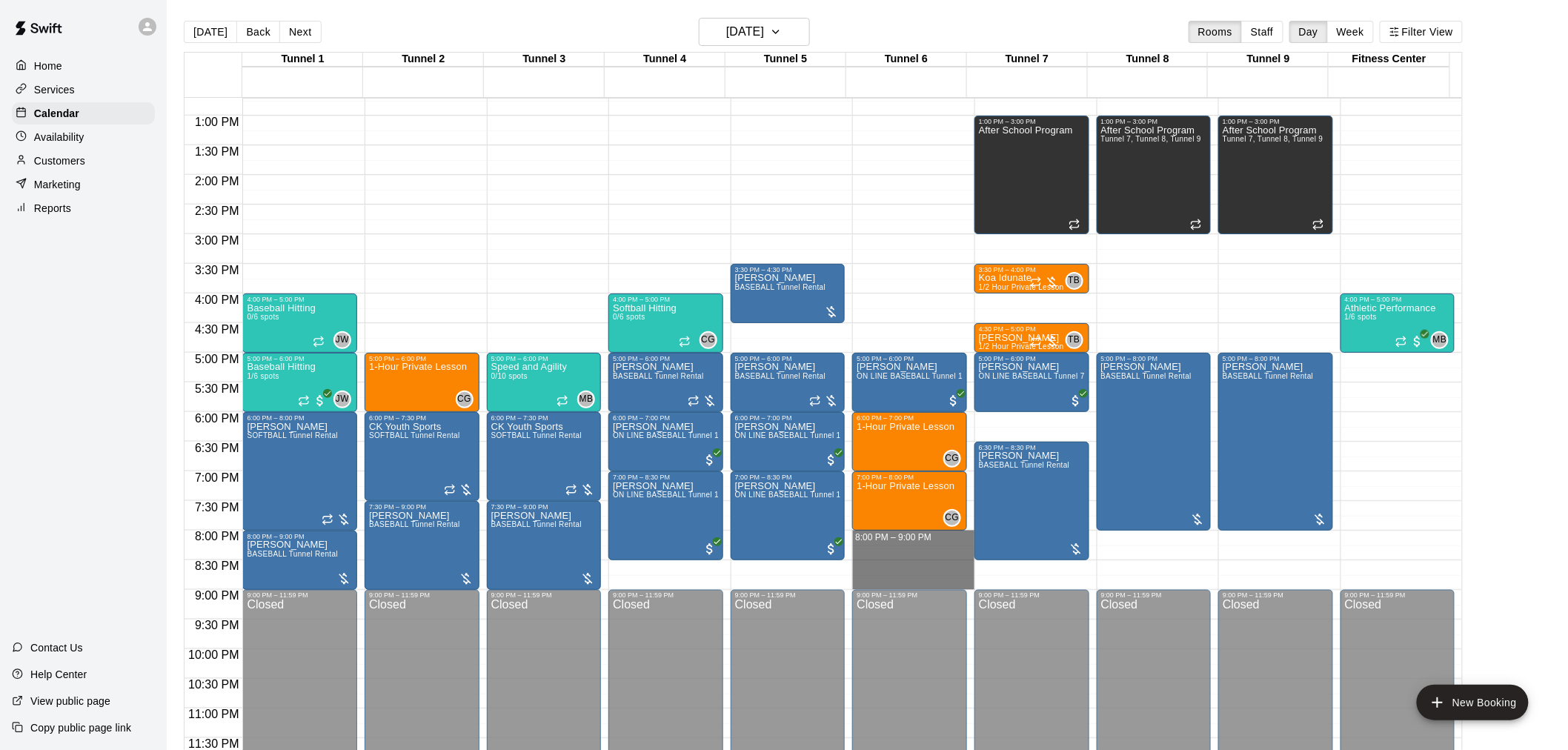
drag, startPoint x: 897, startPoint y: 536, endPoint x: 916, endPoint y: 582, distance: 49.8
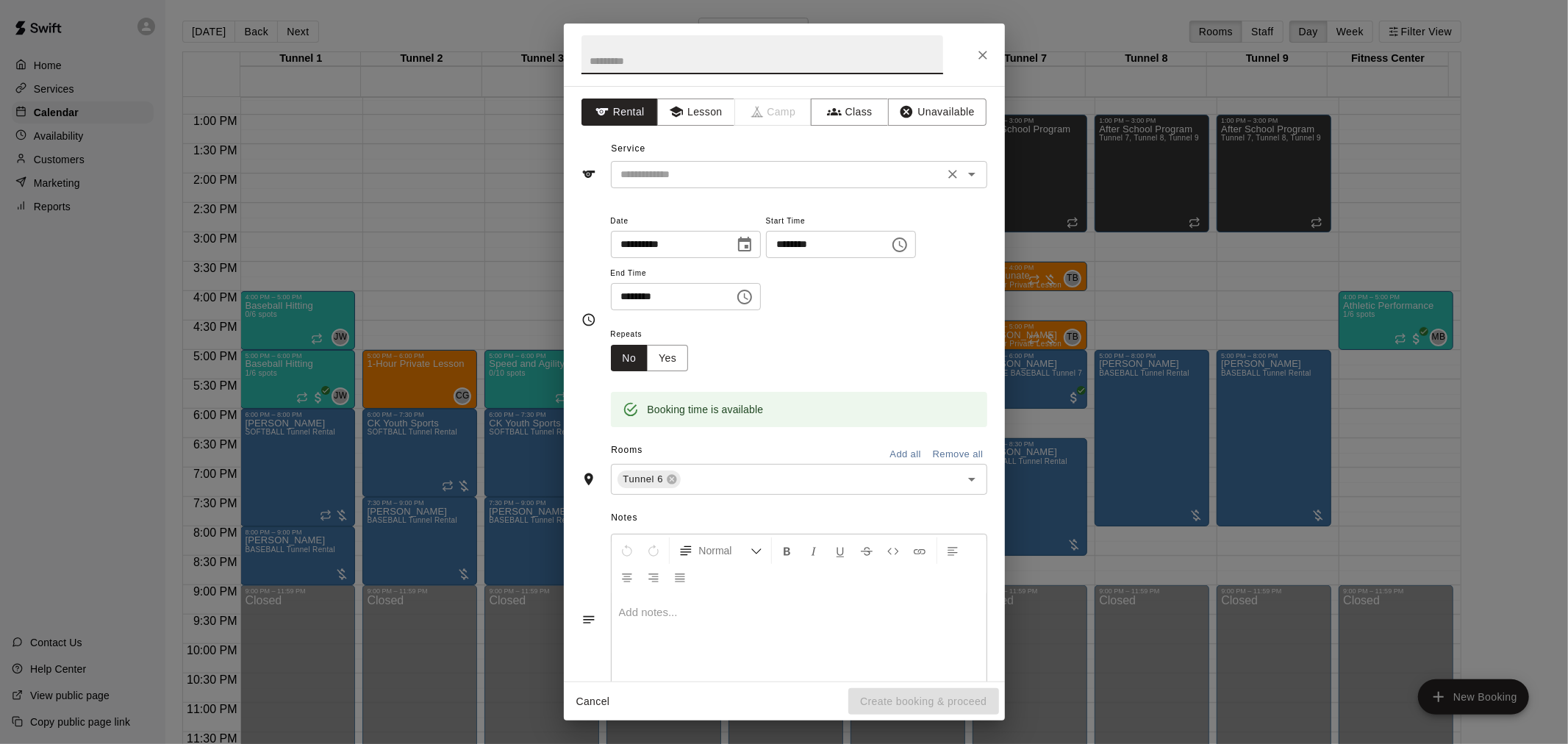
click at [788, 165] on input "text" at bounding box center [777, 174] width 324 height 18
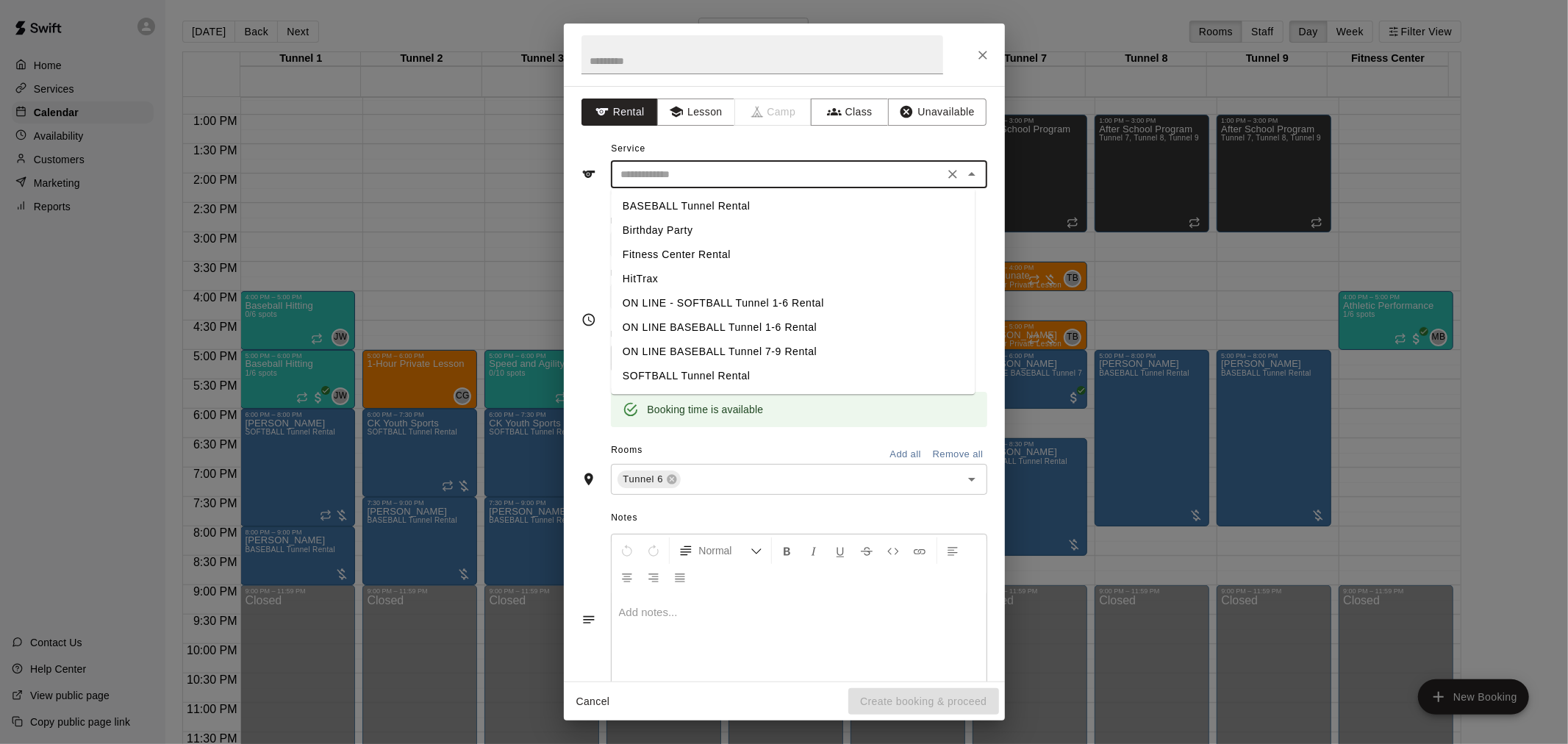
click at [754, 378] on li "SOFTBALL Tunnel Rental" at bounding box center [793, 376] width 364 height 24
type input "**********"
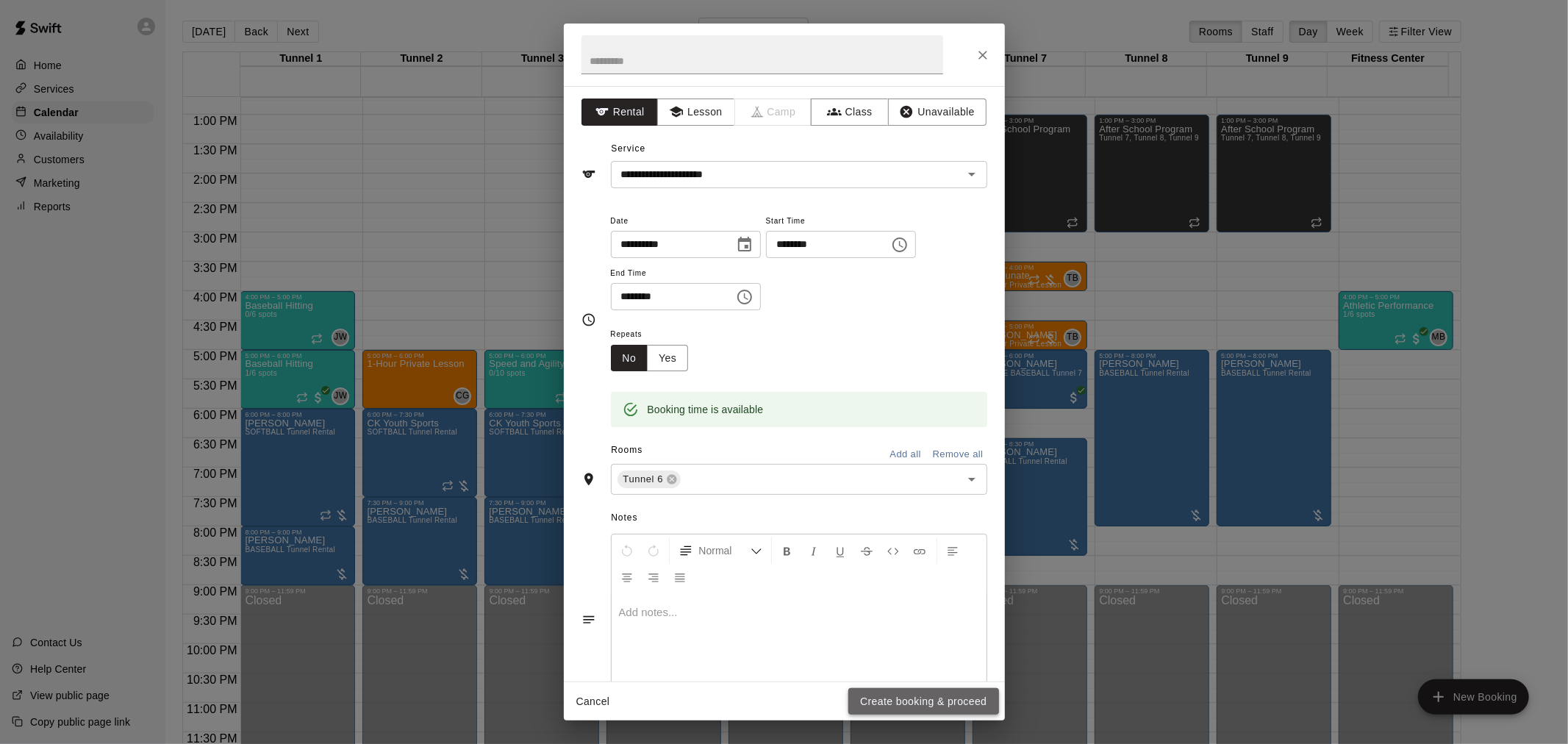
click at [944, 695] on button "Create booking & proceed" at bounding box center [923, 702] width 150 height 28
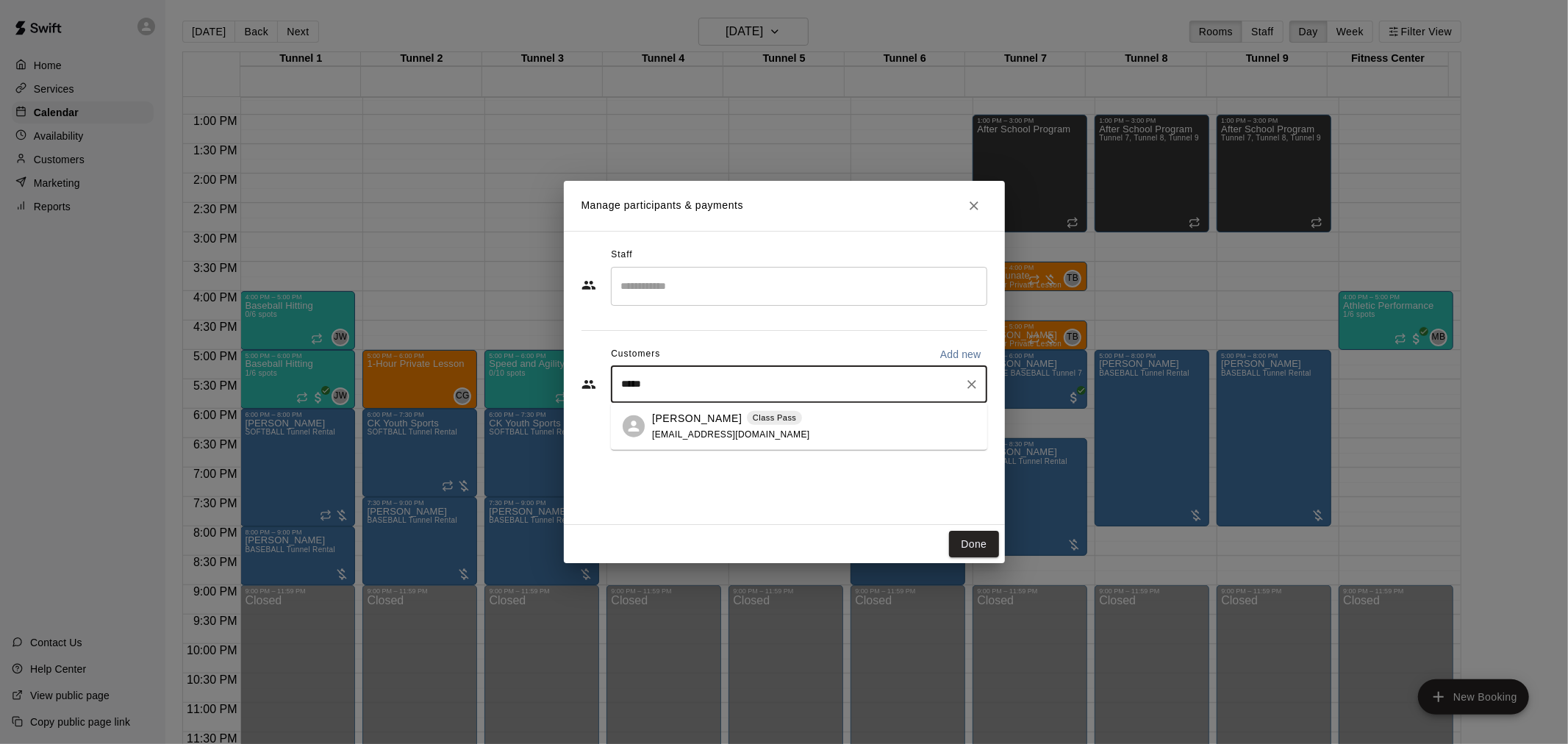
type input "******"
click at [732, 432] on span "jamesruhlen@gmail.com" at bounding box center [732, 434] width 158 height 10
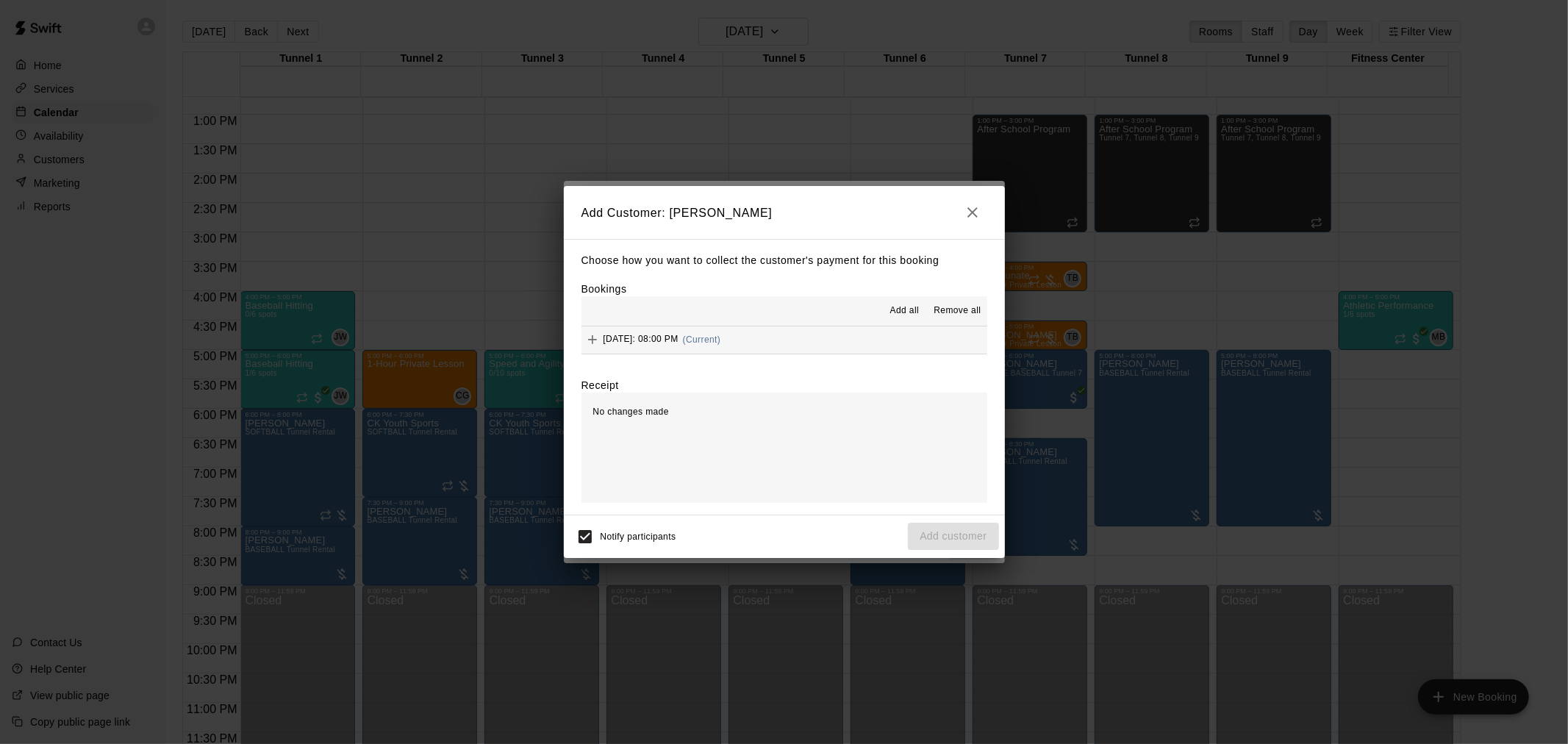
click at [788, 355] on hr at bounding box center [784, 354] width 405 height 1
click at [799, 336] on button "Monday, August 25: 08:00 PM (Current)" at bounding box center [784, 340] width 405 height 28
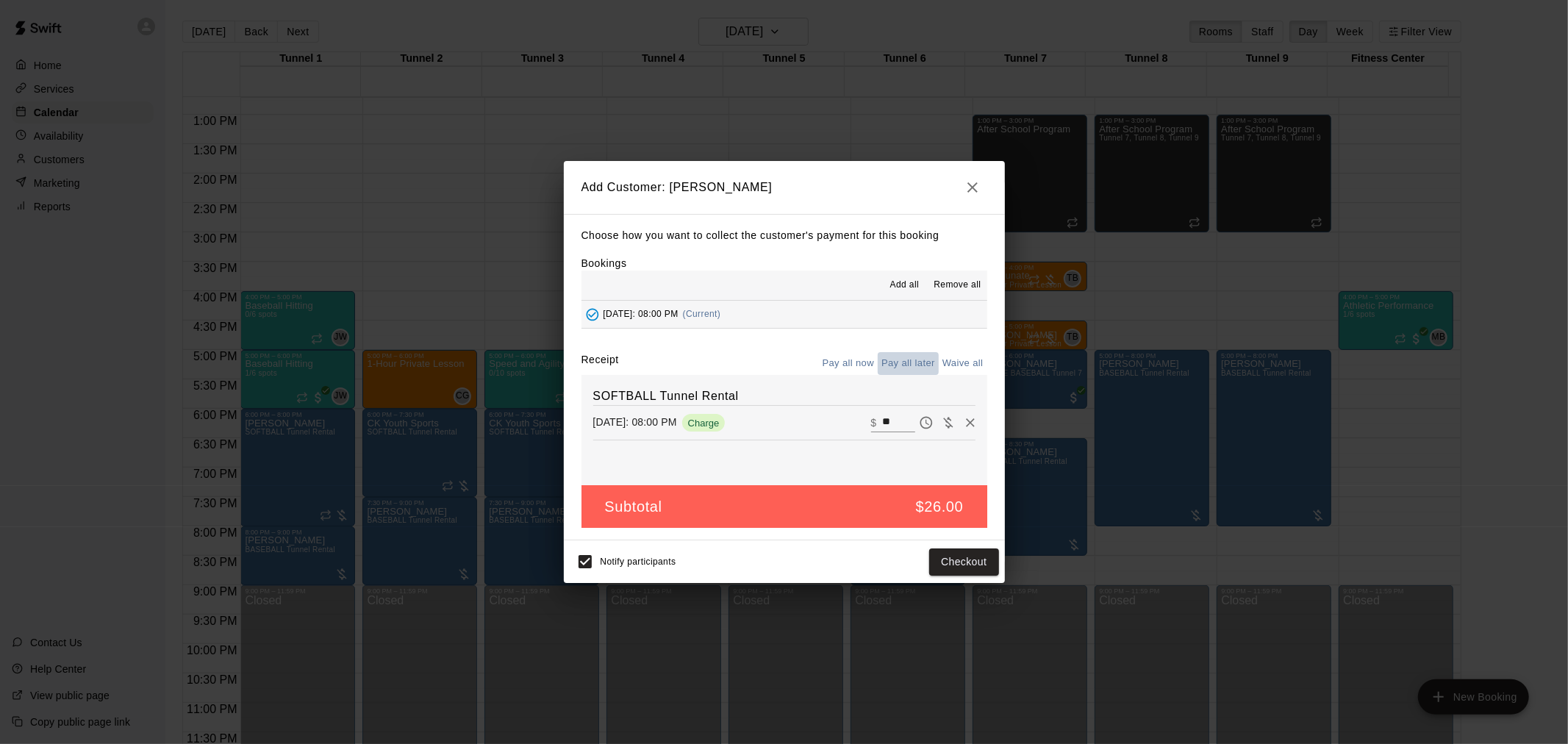
click at [919, 365] on button "Pay all later" at bounding box center [908, 363] width 61 height 22
click at [971, 577] on div "Notify participants Add customer" at bounding box center [784, 562] width 429 height 31
click at [971, 570] on button "Add customer" at bounding box center [953, 562] width 90 height 28
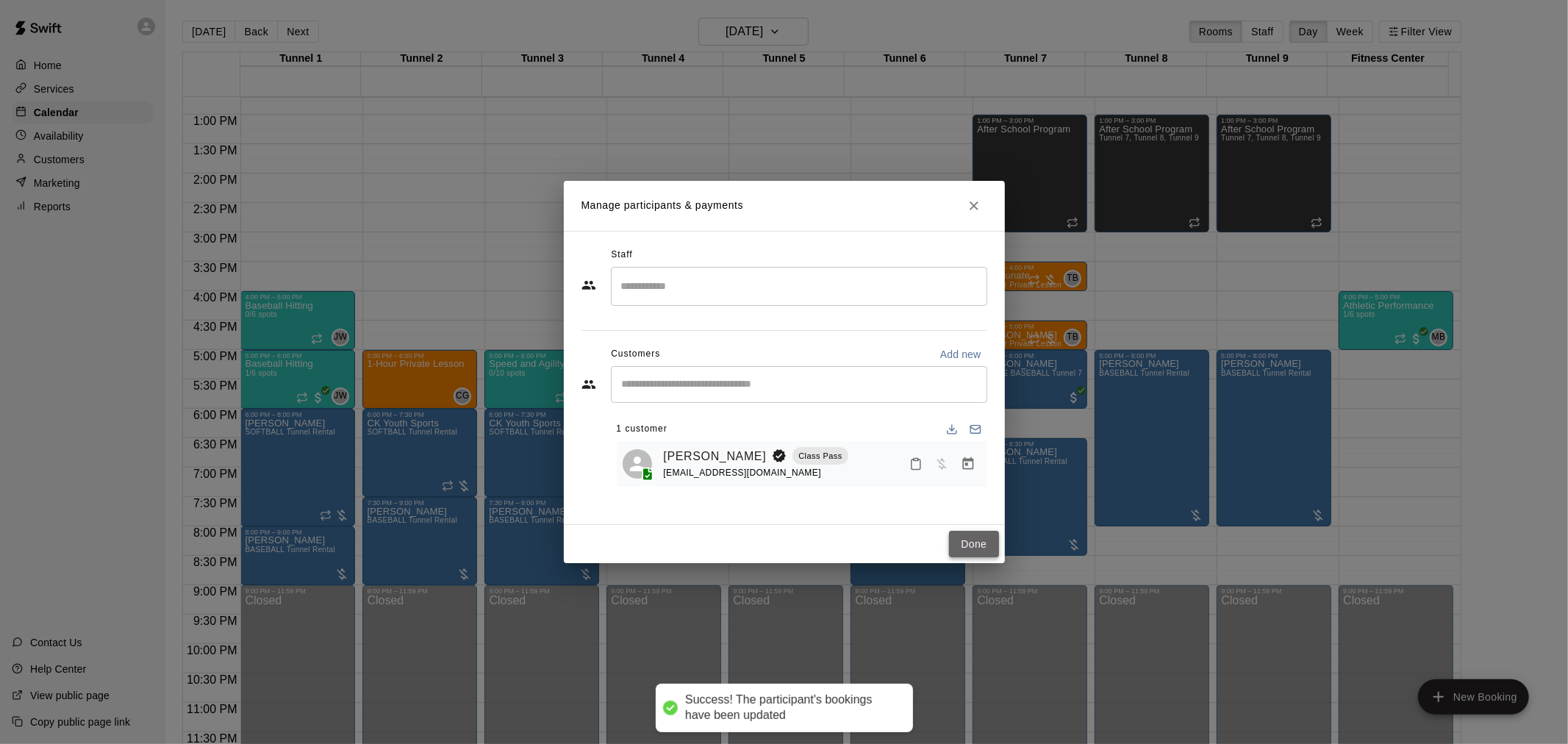
click at [969, 547] on button "Done" at bounding box center [973, 545] width 49 height 28
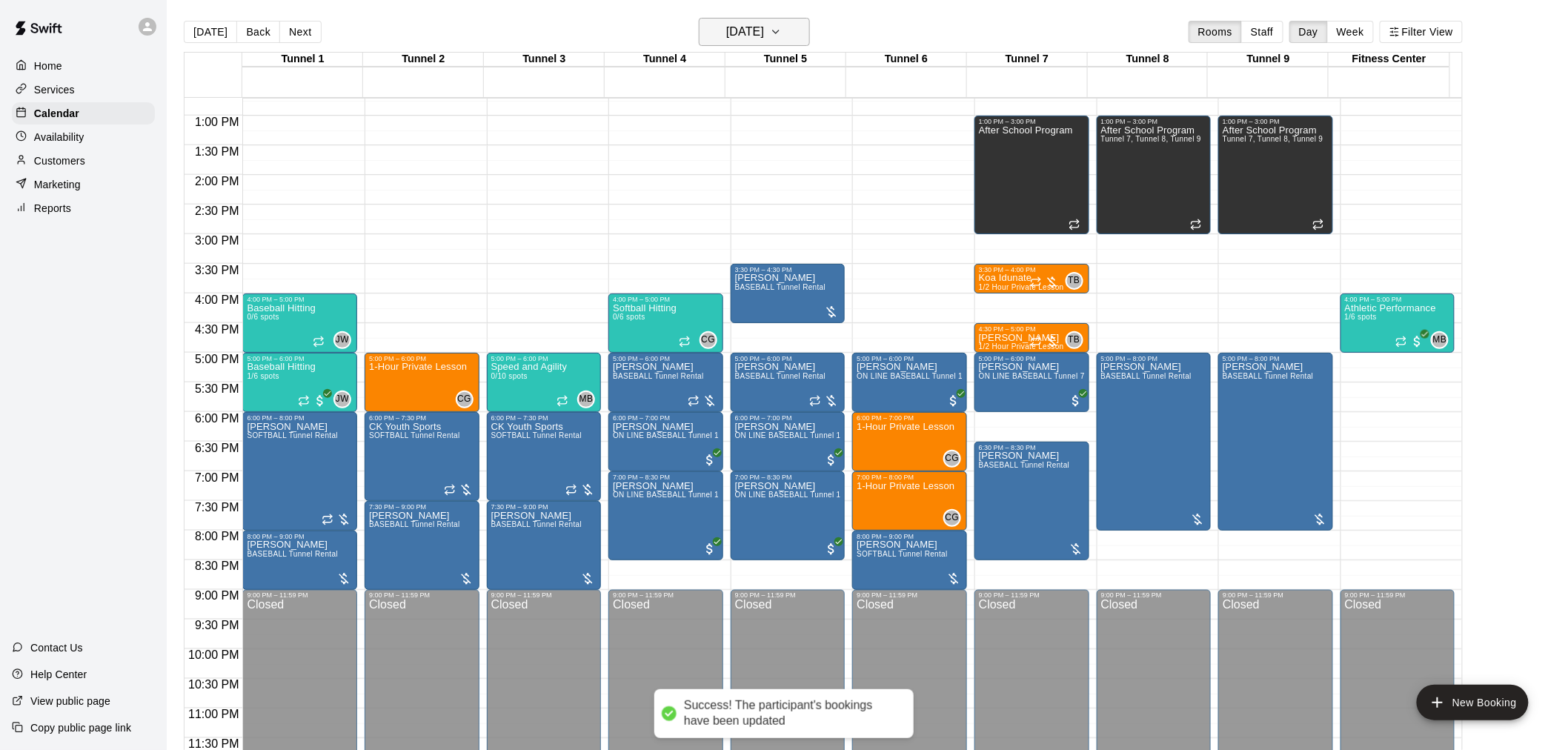
click at [734, 23] on h6 "Monday Aug 25" at bounding box center [745, 32] width 38 height 21
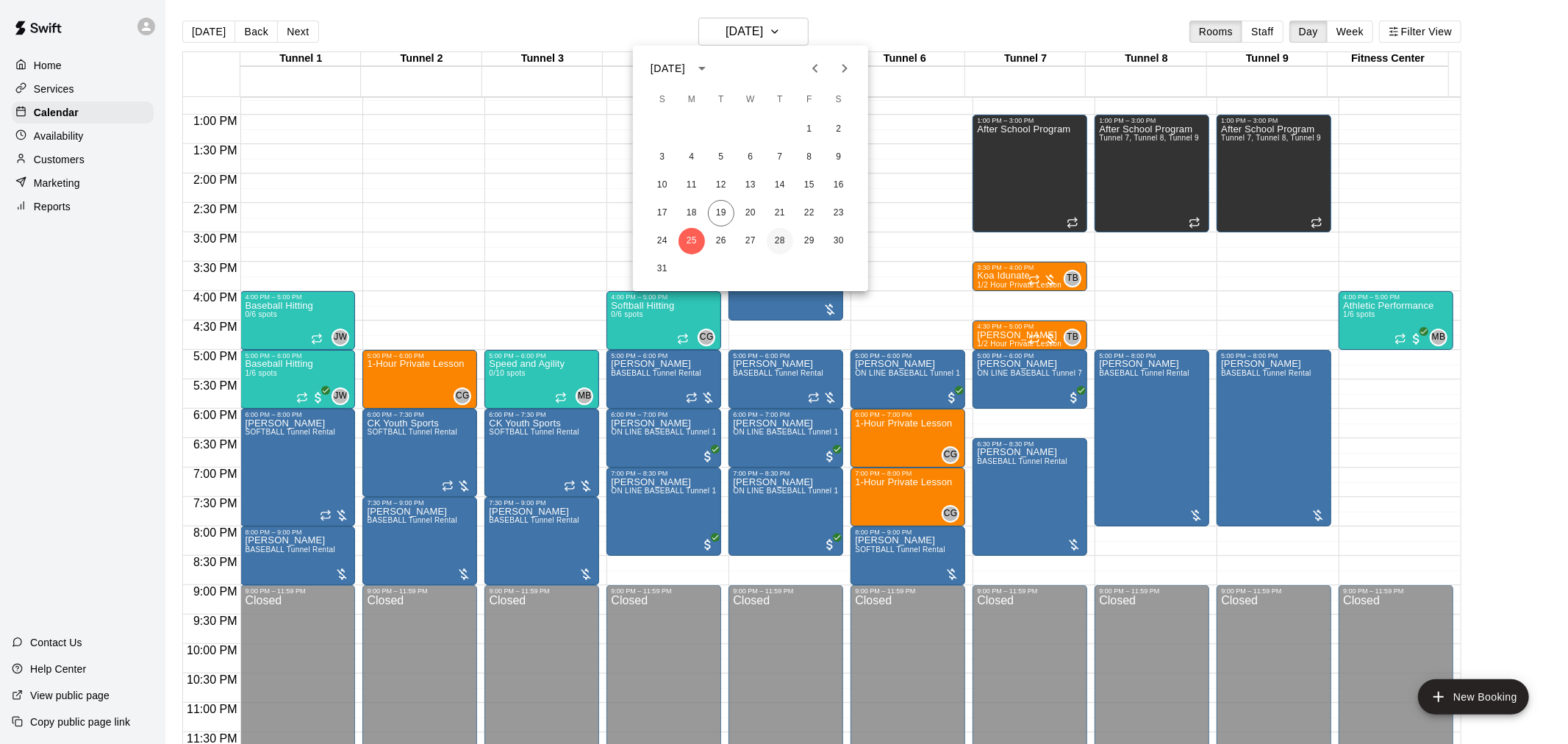
click at [775, 239] on button "28" at bounding box center [780, 241] width 27 height 27
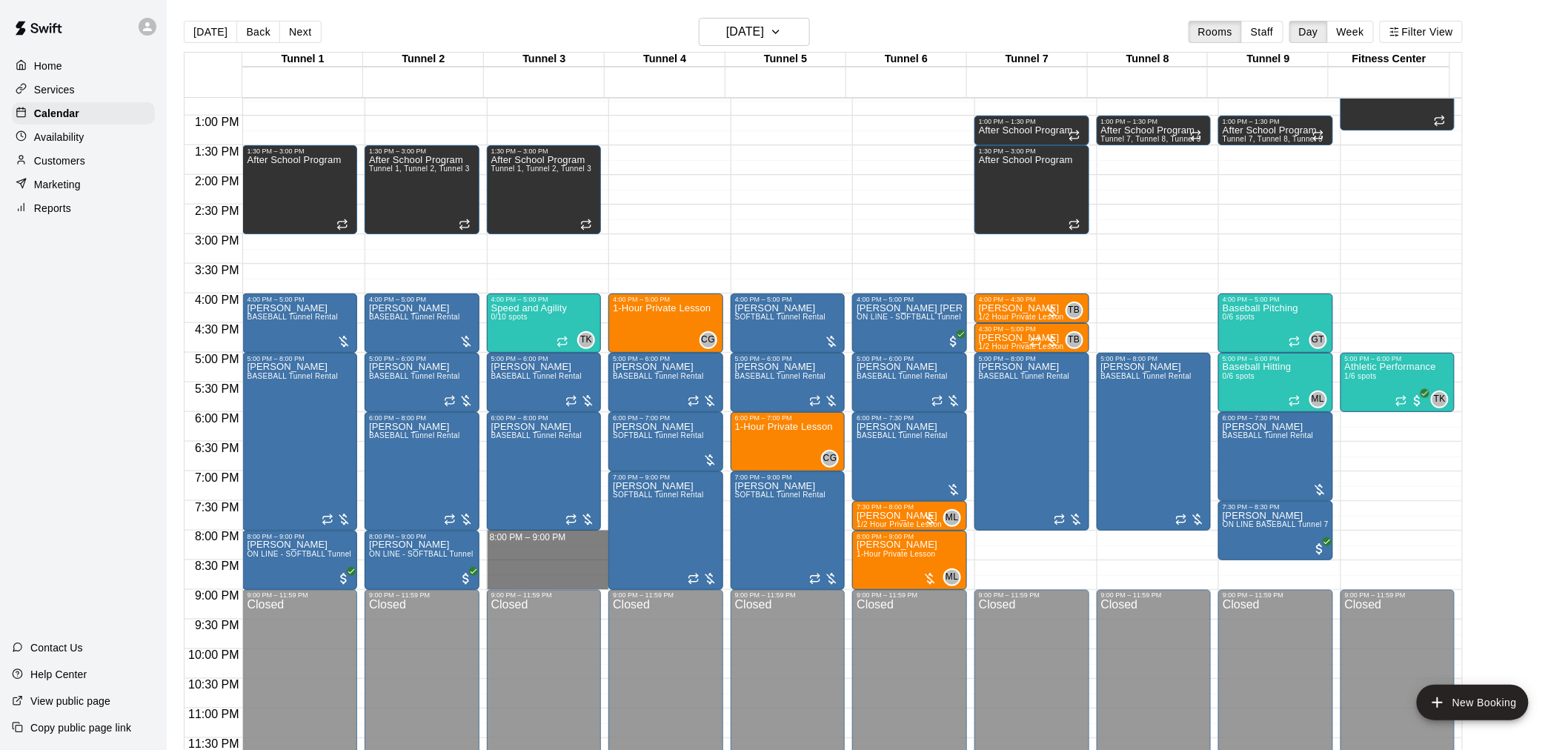
drag, startPoint x: 546, startPoint y: 531, endPoint x: 552, endPoint y: 578, distance: 47.4
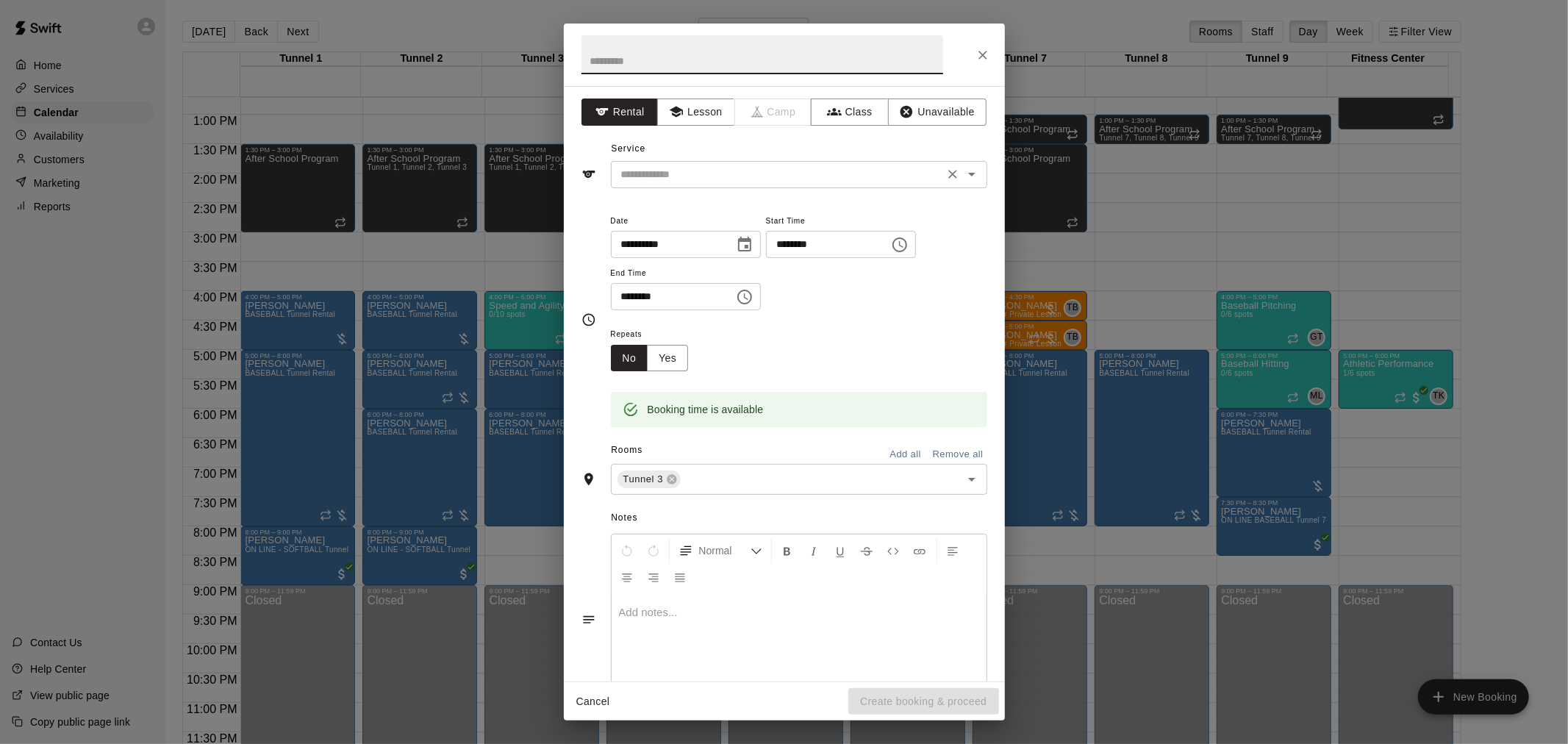
click at [729, 183] on input "text" at bounding box center [777, 174] width 324 height 18
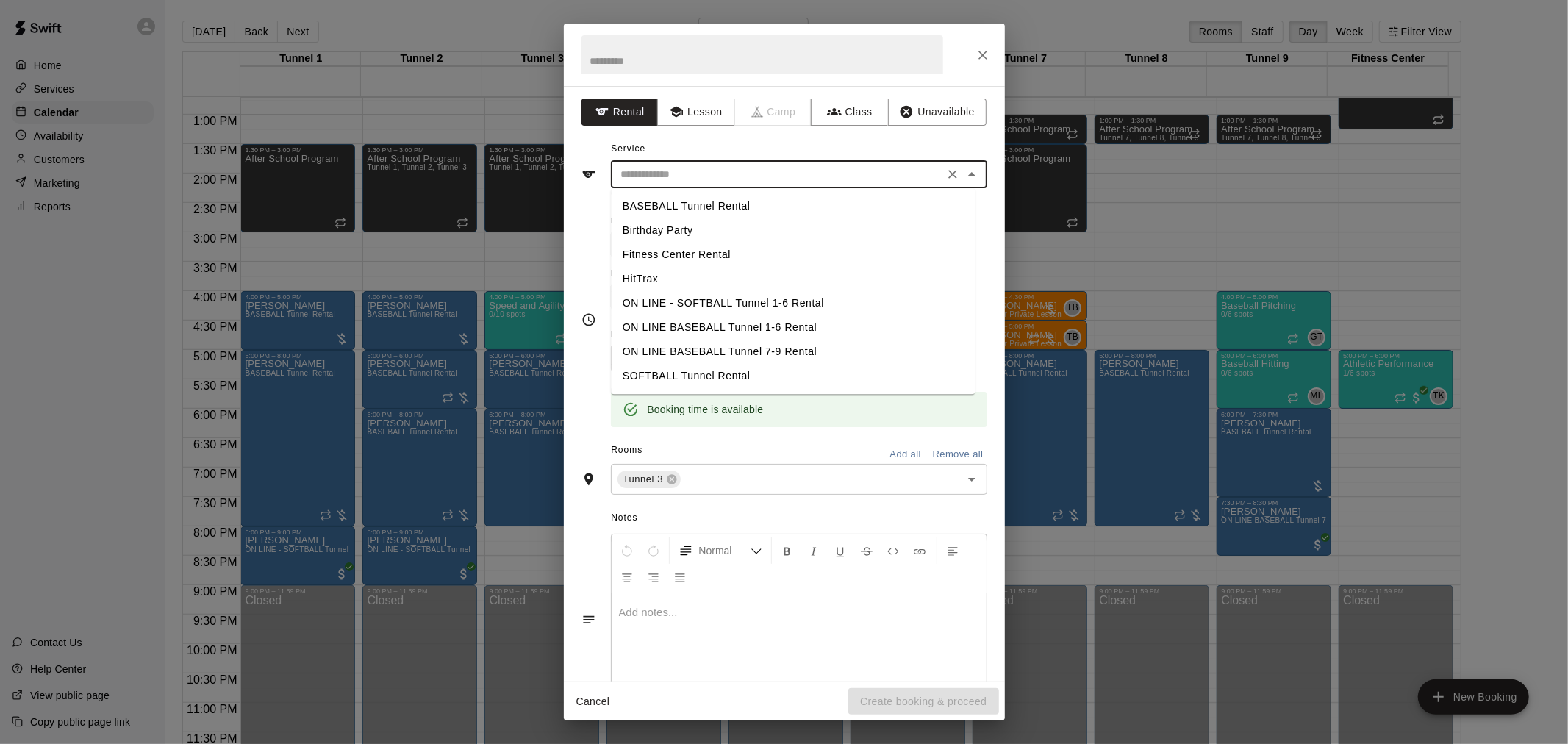
click at [748, 378] on li "SOFTBALL Tunnel Rental" at bounding box center [793, 376] width 364 height 24
type input "**********"
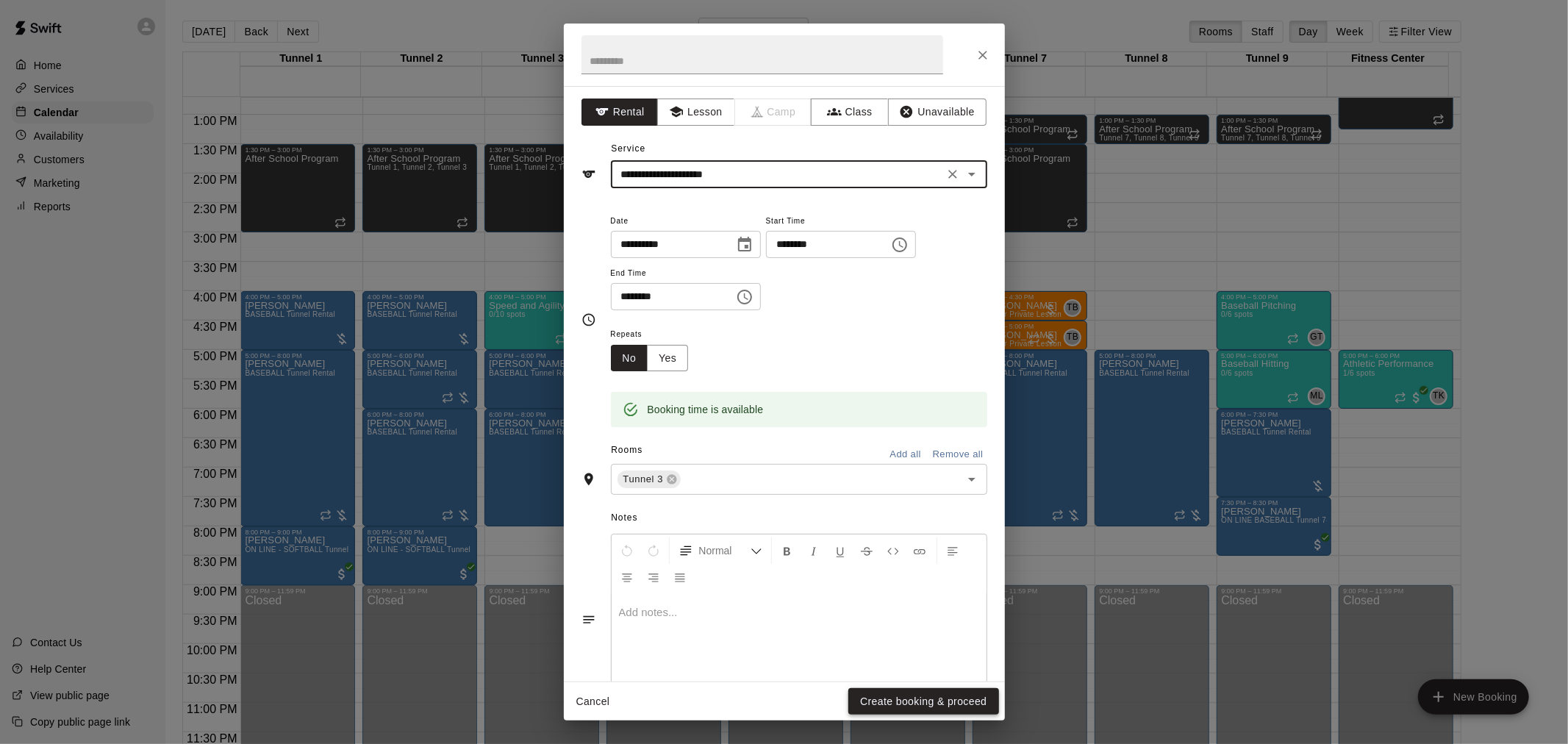
click at [949, 700] on button "Create booking & proceed" at bounding box center [923, 702] width 150 height 28
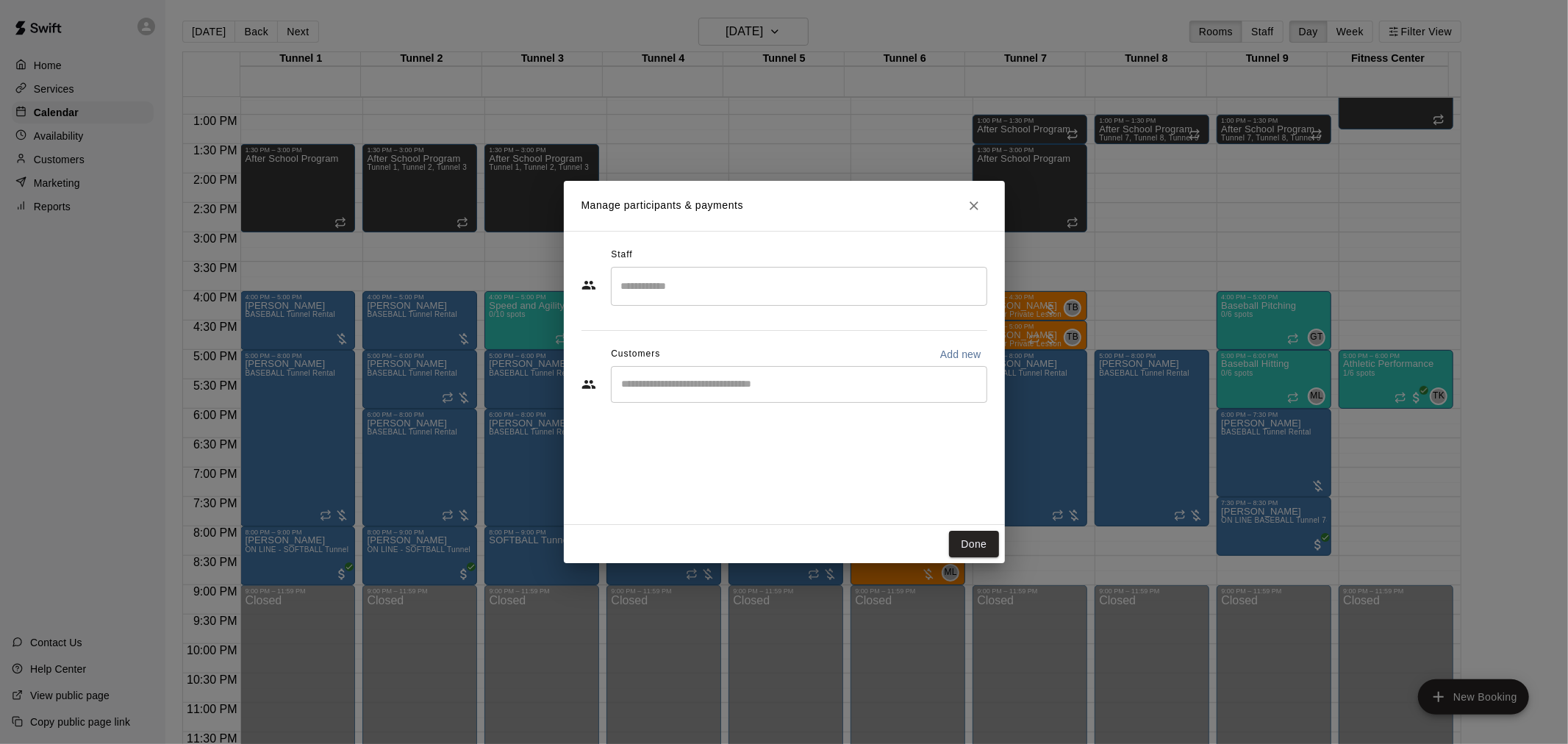
click at [674, 394] on div "​" at bounding box center [799, 384] width 376 height 37
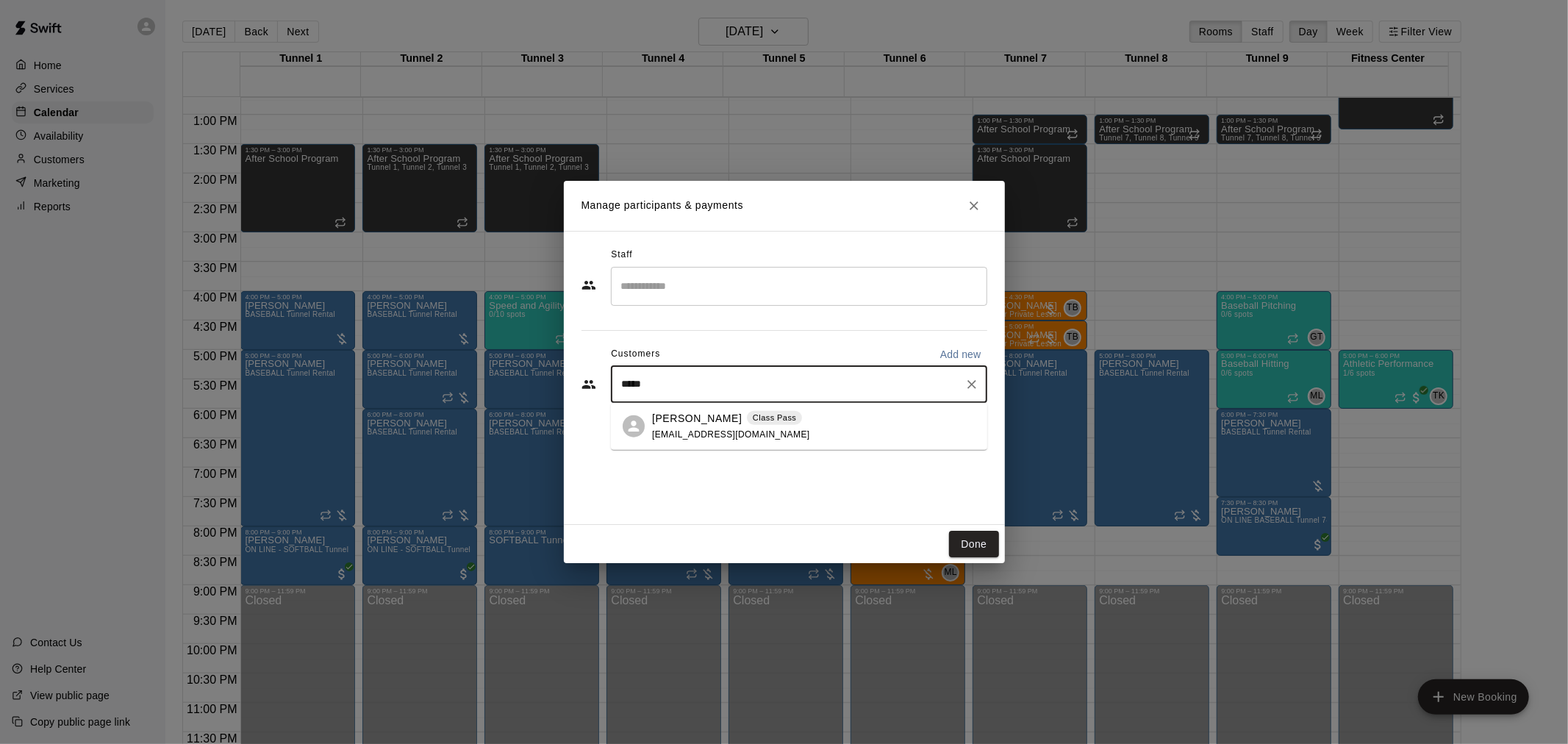
type input "******"
click at [716, 432] on span "jamesruhlen@gmail.com" at bounding box center [732, 434] width 158 height 10
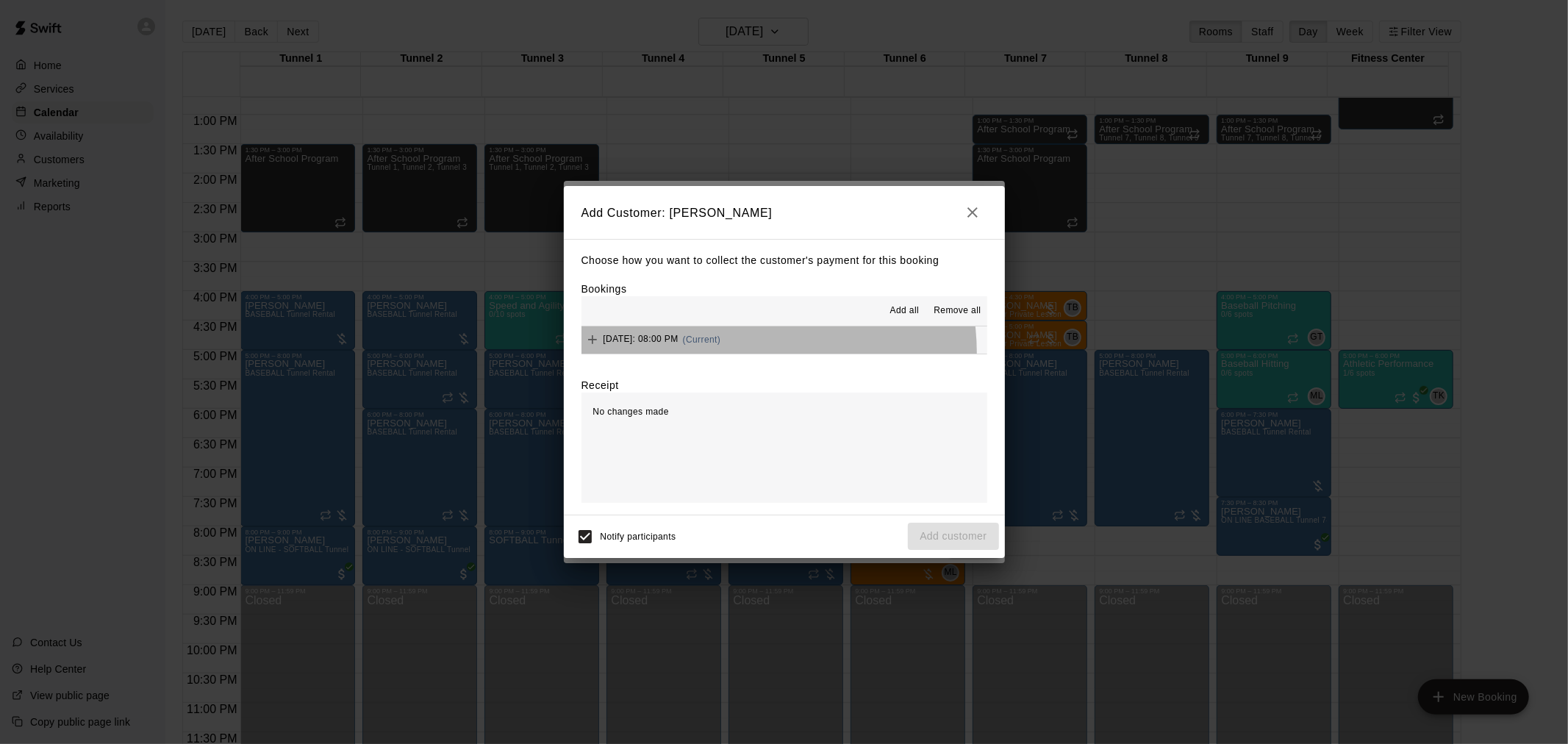
click at [740, 354] on button "Thursday, August 28: 08:00 PM (Current)" at bounding box center [784, 340] width 405 height 28
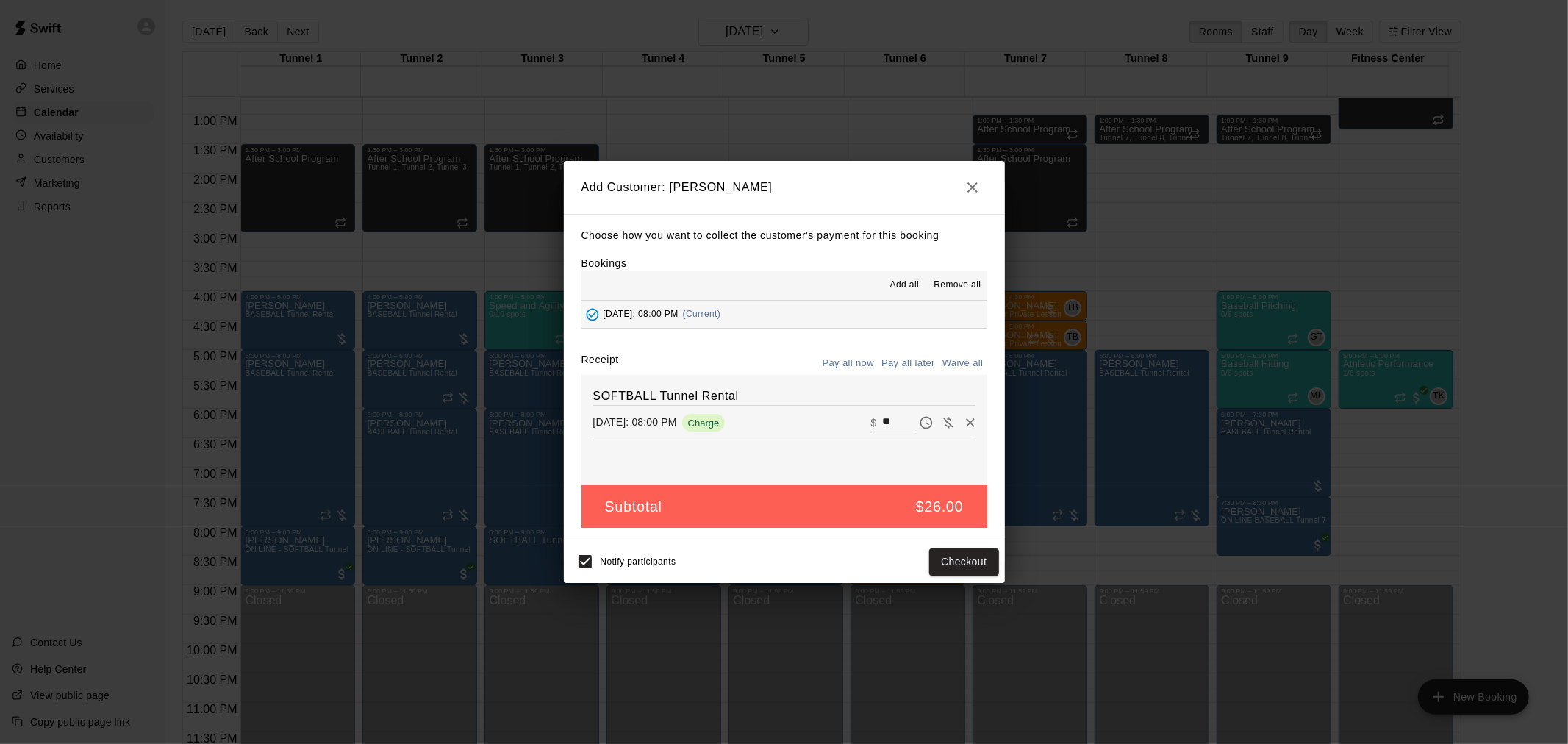
click at [899, 375] on button "Pay all later" at bounding box center [908, 363] width 61 height 22
click at [972, 557] on button "Add customer" at bounding box center [953, 562] width 90 height 28
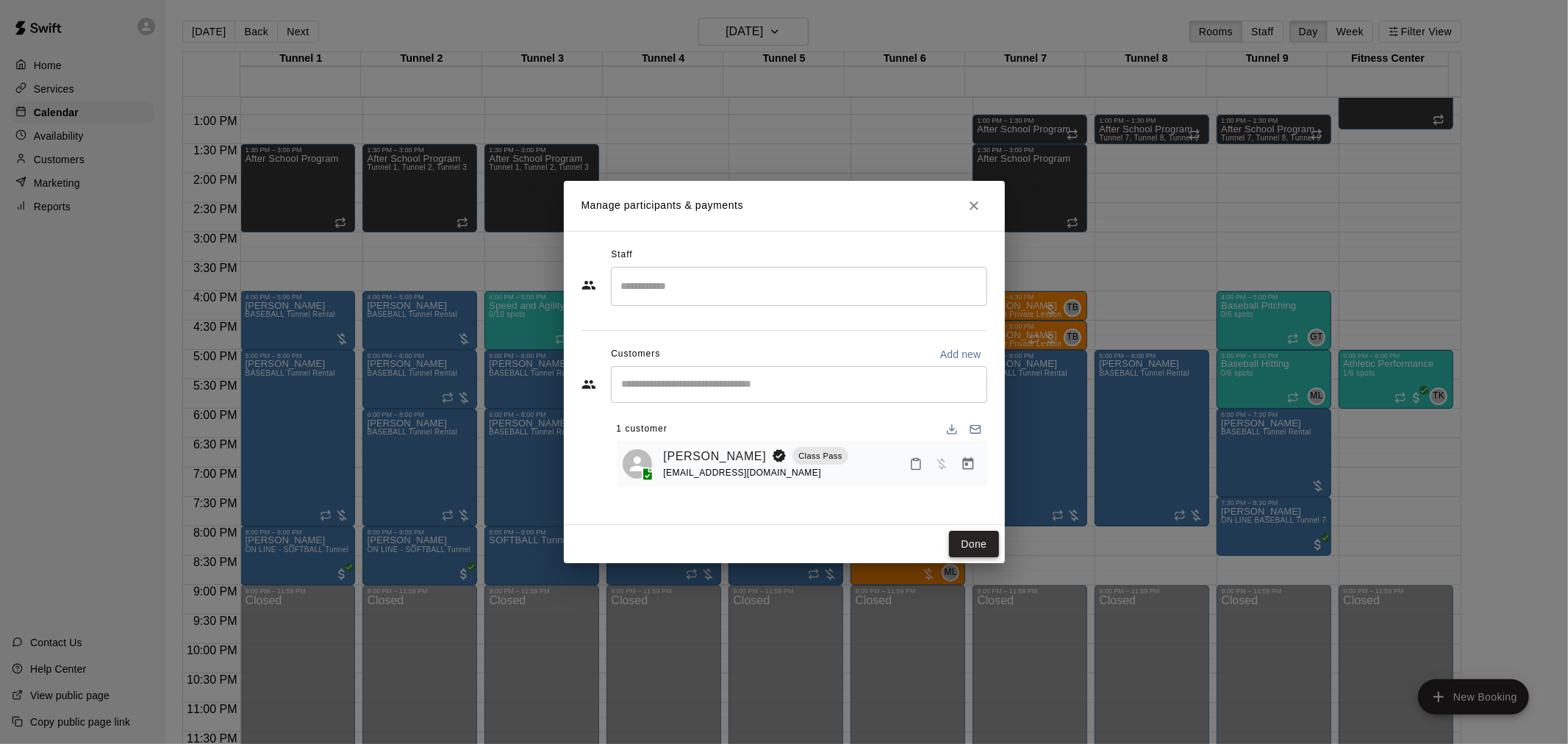
click at [952, 552] on button "Done" at bounding box center [973, 545] width 49 height 28
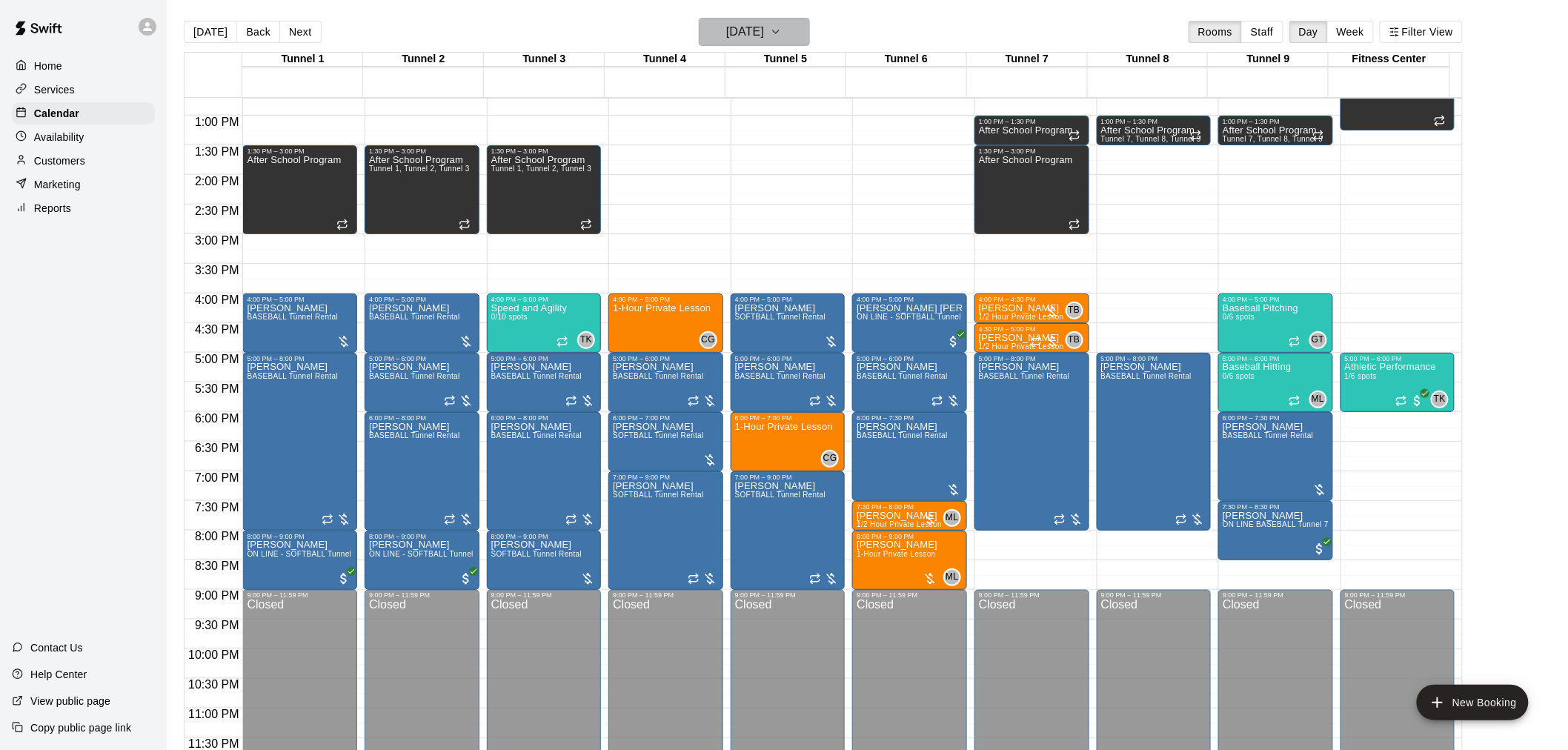
click at [762, 36] on h6 "Thursday Aug 28" at bounding box center [745, 32] width 38 height 21
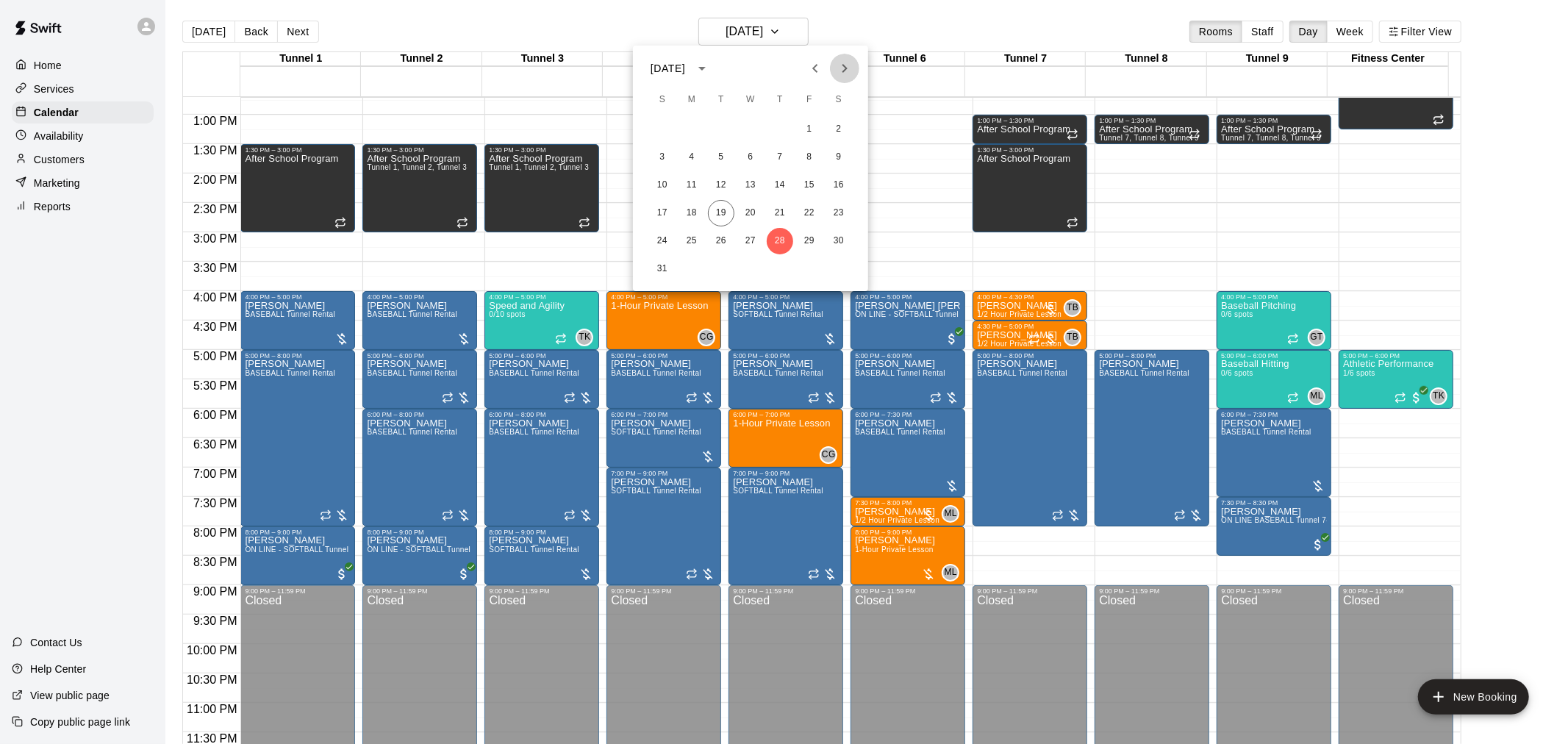
click at [839, 71] on icon "Next month" at bounding box center [844, 68] width 17 height 17
click at [692, 129] on button "1" at bounding box center [691, 129] width 27 height 27
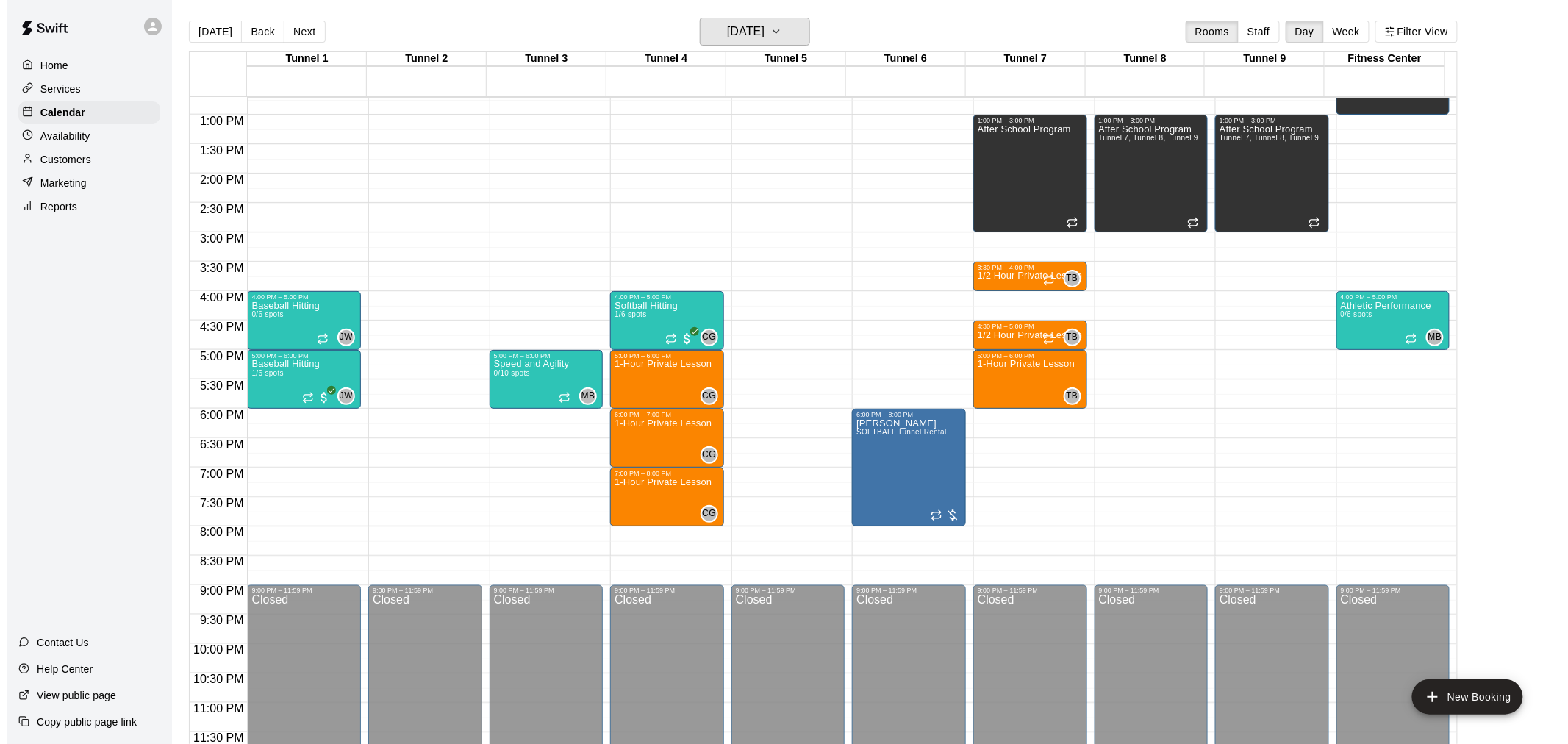
scroll to position [666, 0]
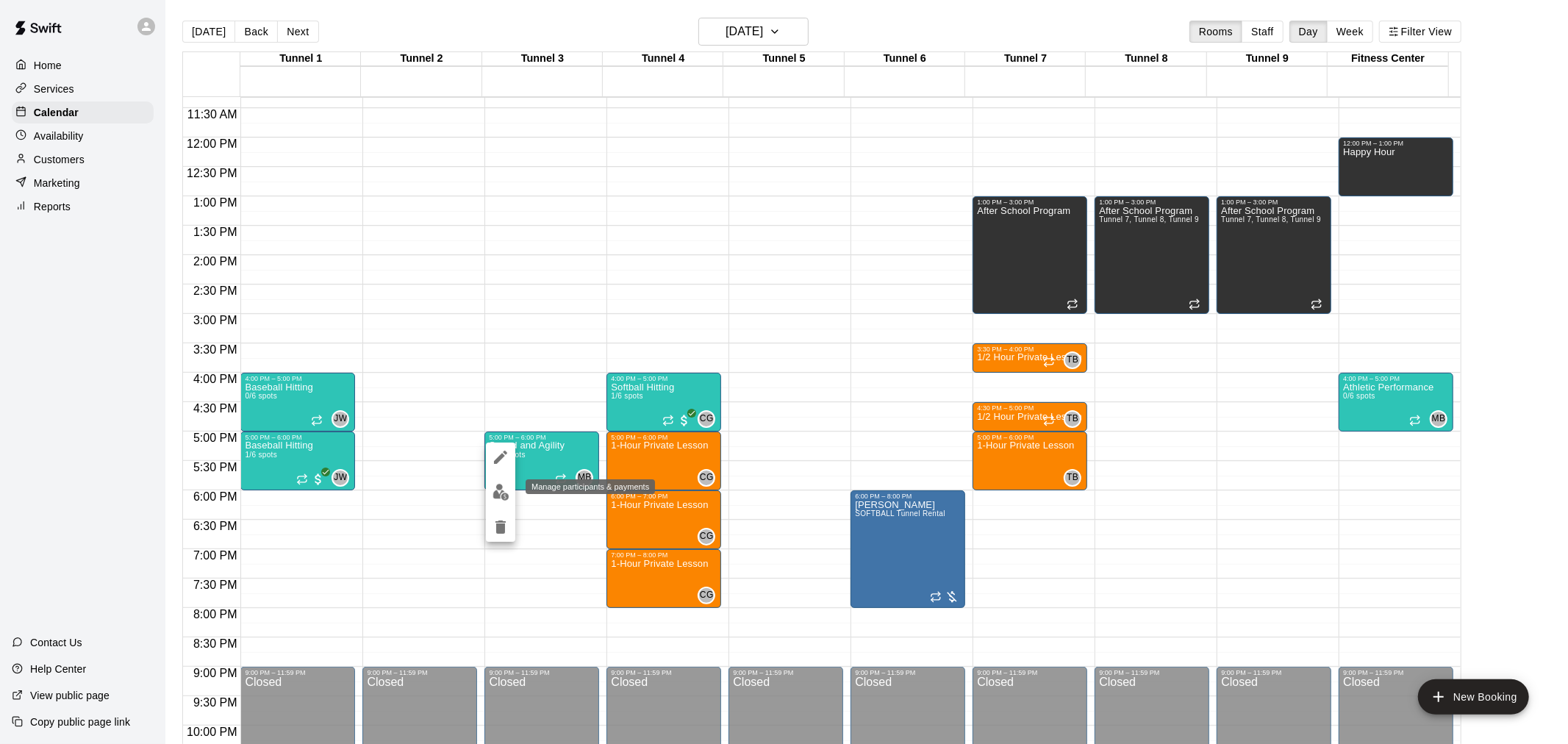
click at [503, 492] on img "edit" at bounding box center [501, 493] width 17 height 17
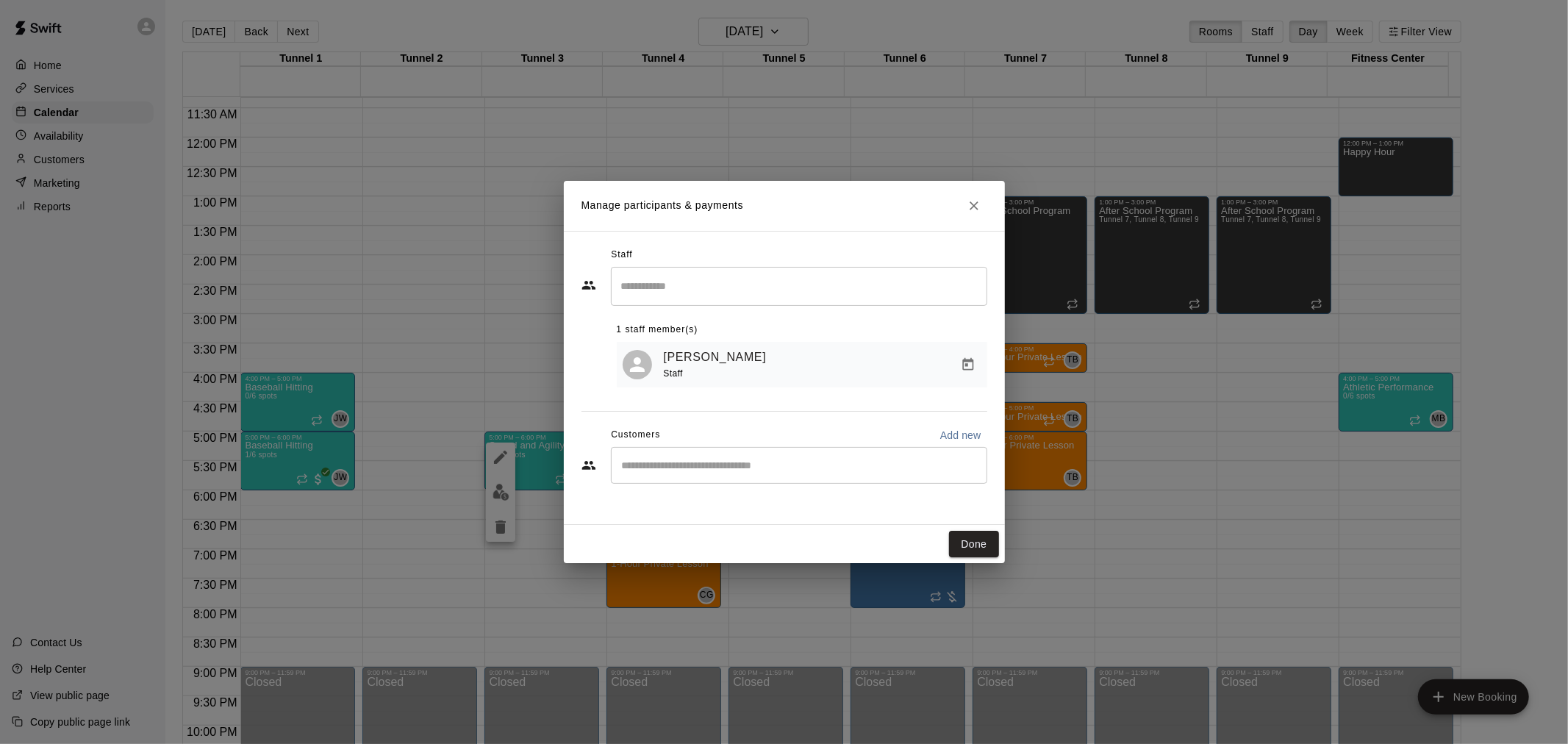
click at [691, 465] on input "Start typing to search customers..." at bounding box center [799, 465] width 363 height 15
type input "***"
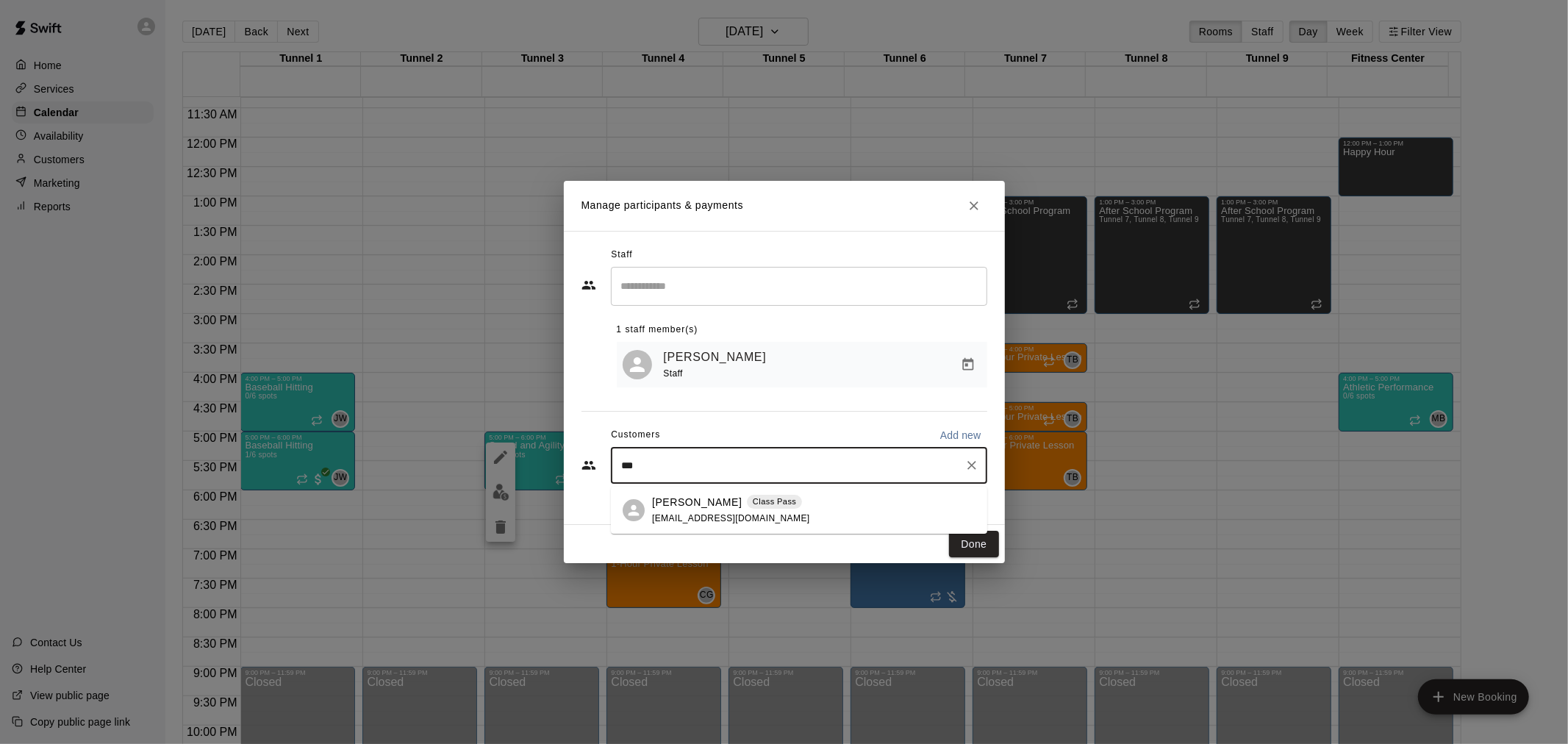
click at [737, 511] on div "James Ruhlen Class Pass jamesruhlen@gmail.com" at bounding box center [732, 511] width 158 height 32
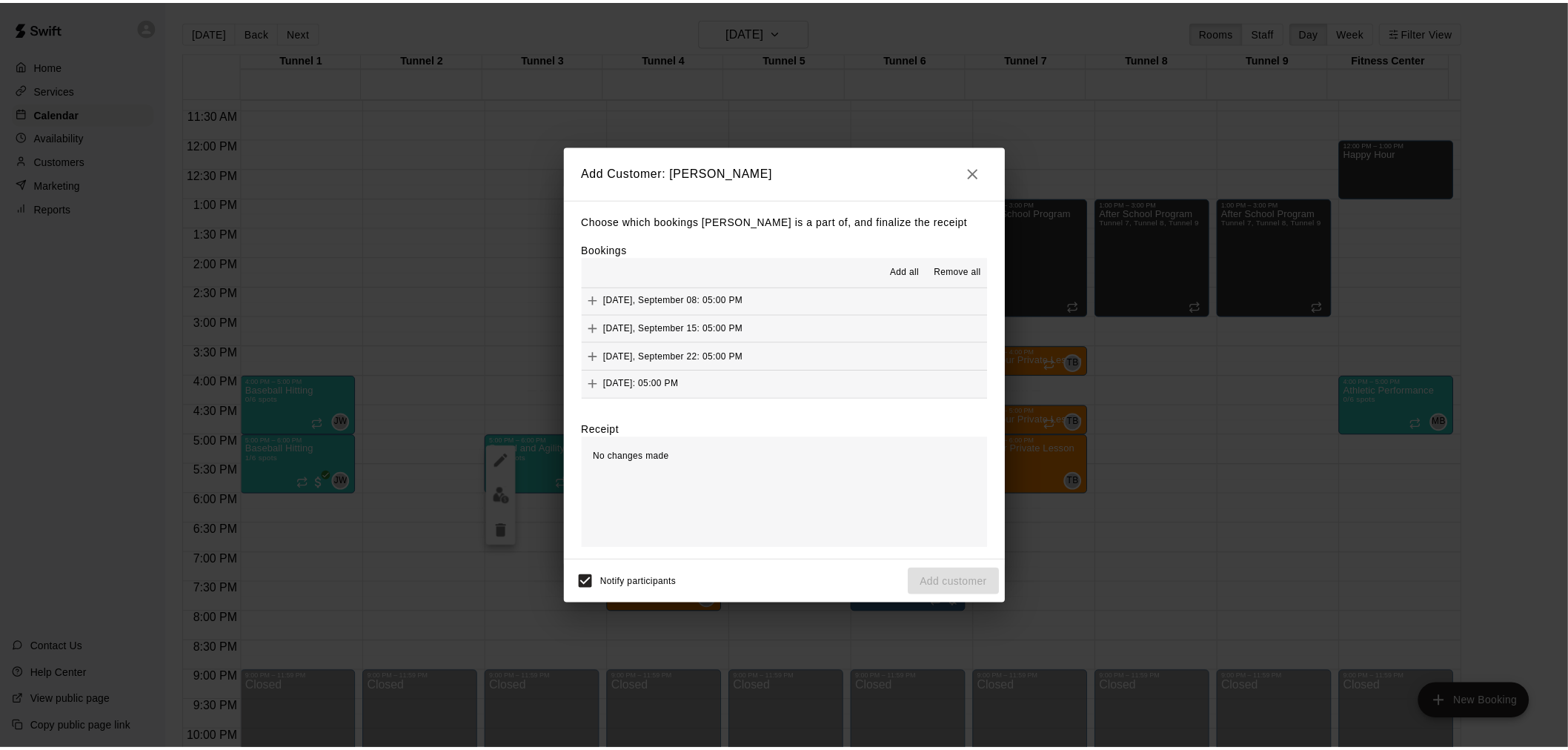
scroll to position [701, 0]
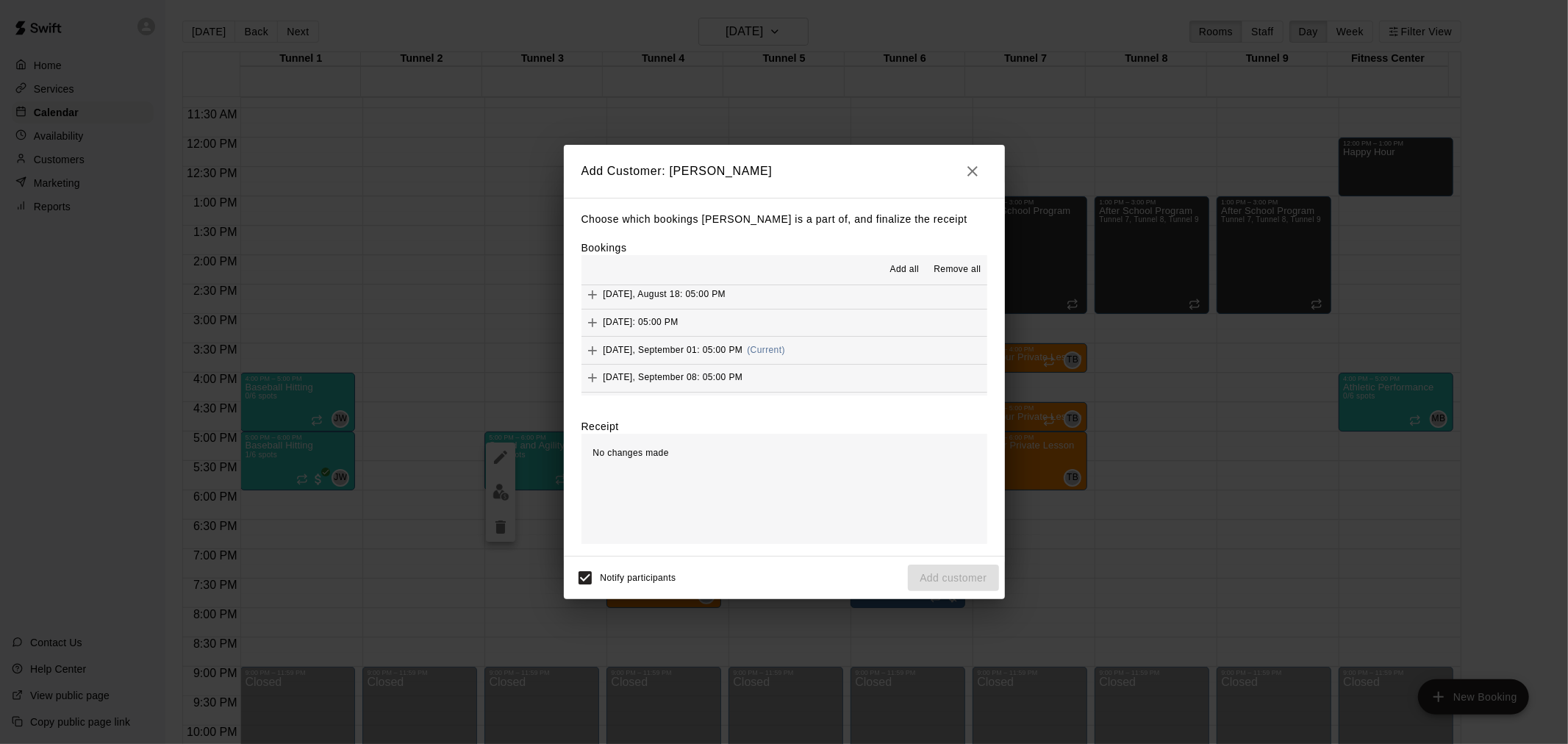
click at [763, 351] on span "(Current)" at bounding box center [766, 350] width 38 height 10
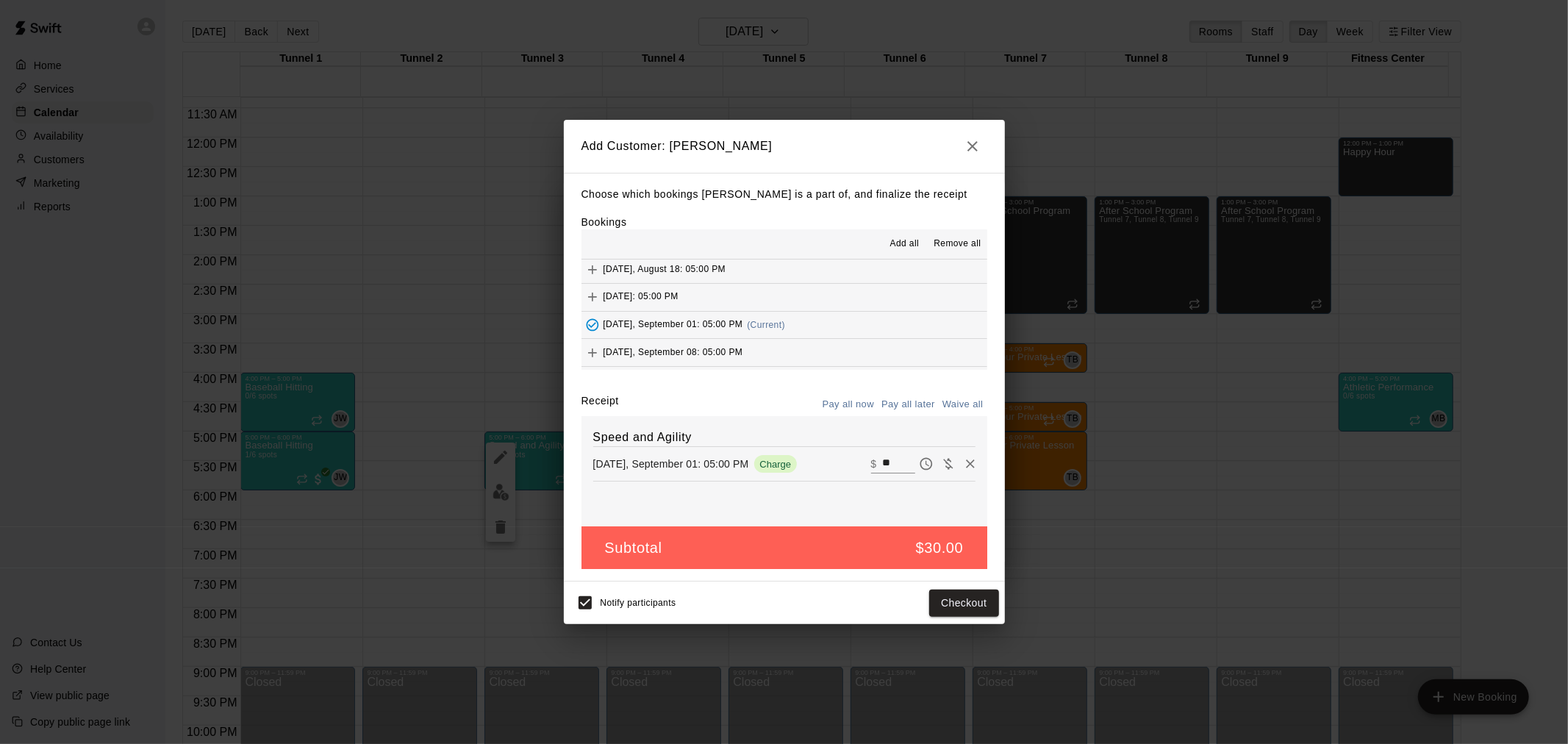
click at [913, 411] on button "Pay all later" at bounding box center [908, 405] width 61 height 22
click at [947, 611] on button "Add customer" at bounding box center [953, 604] width 90 height 28
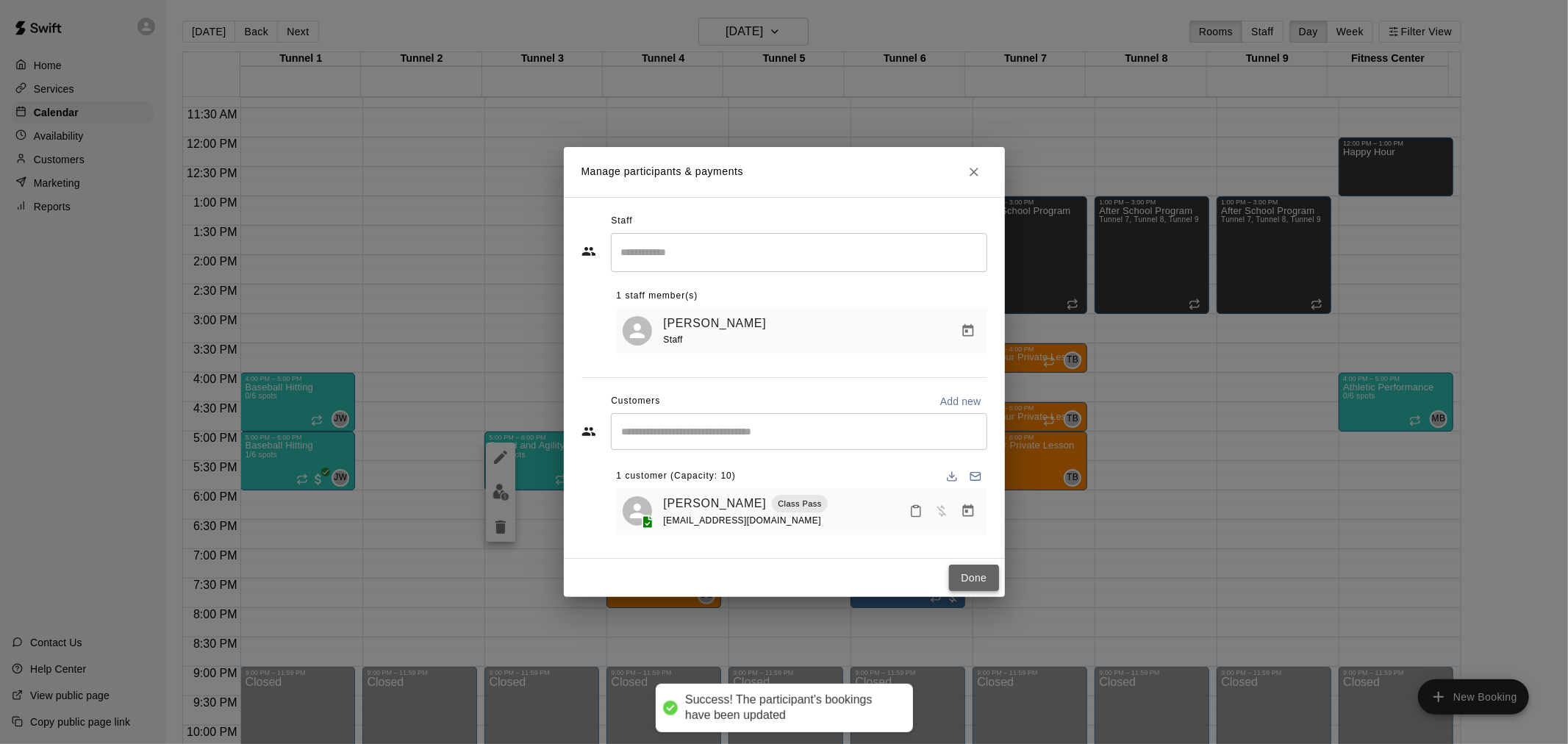
click at [985, 571] on button "Done" at bounding box center [973, 579] width 49 height 28
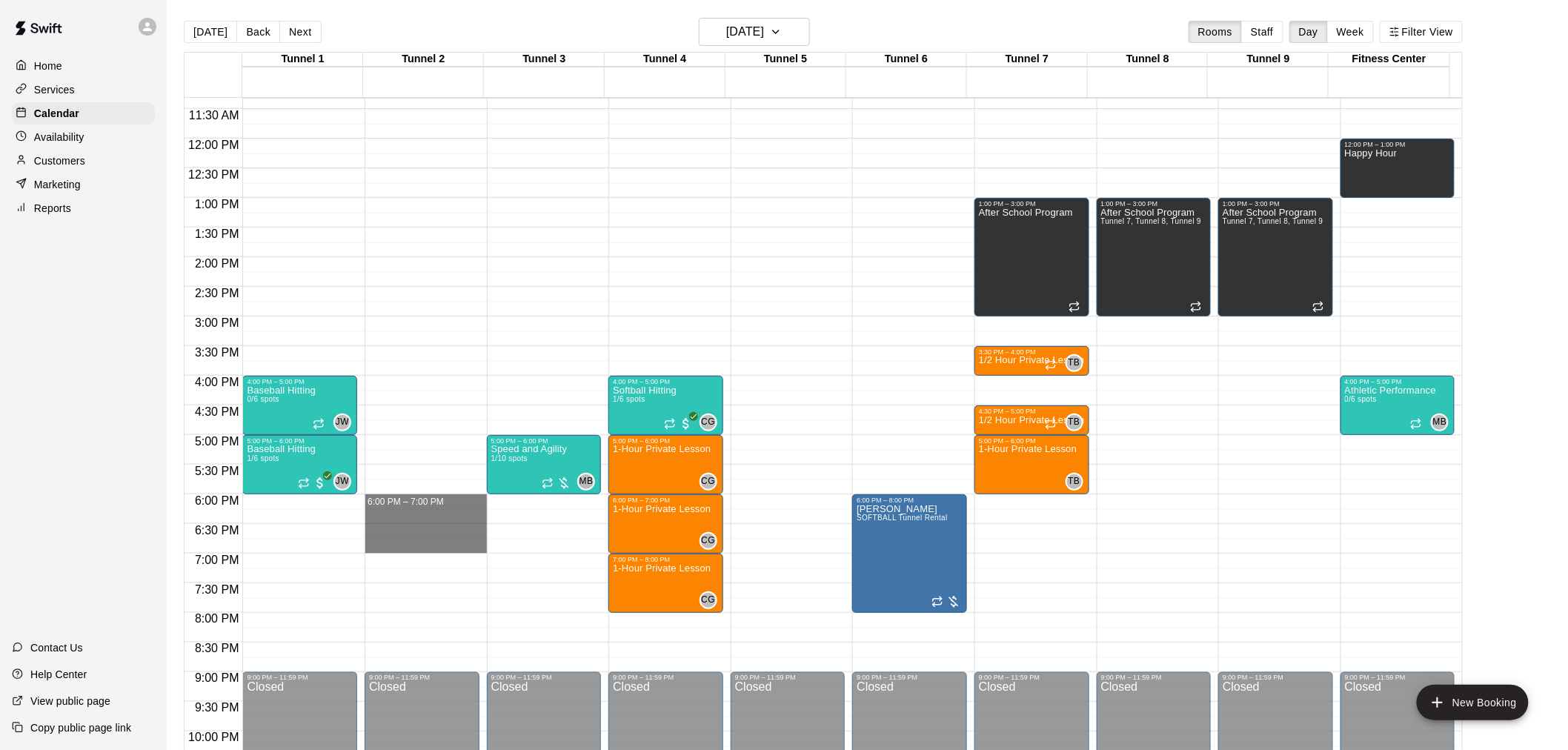
drag, startPoint x: 440, startPoint y: 499, endPoint x: 444, endPoint y: 541, distance: 42.2
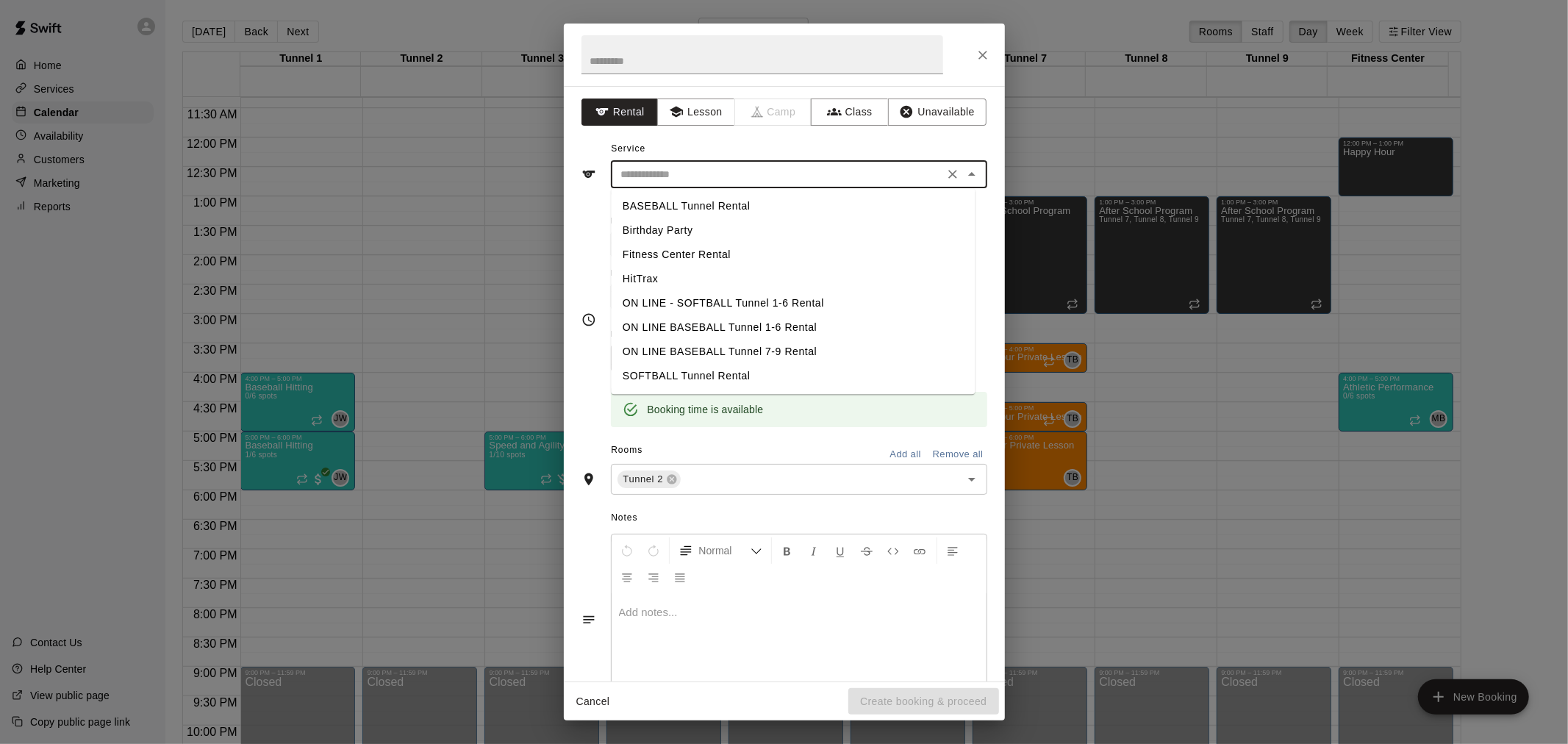
click at [714, 166] on input "text" at bounding box center [777, 174] width 324 height 18
click at [726, 374] on li "SOFTBALL Tunnel Rental" at bounding box center [793, 376] width 364 height 24
type input "**********"
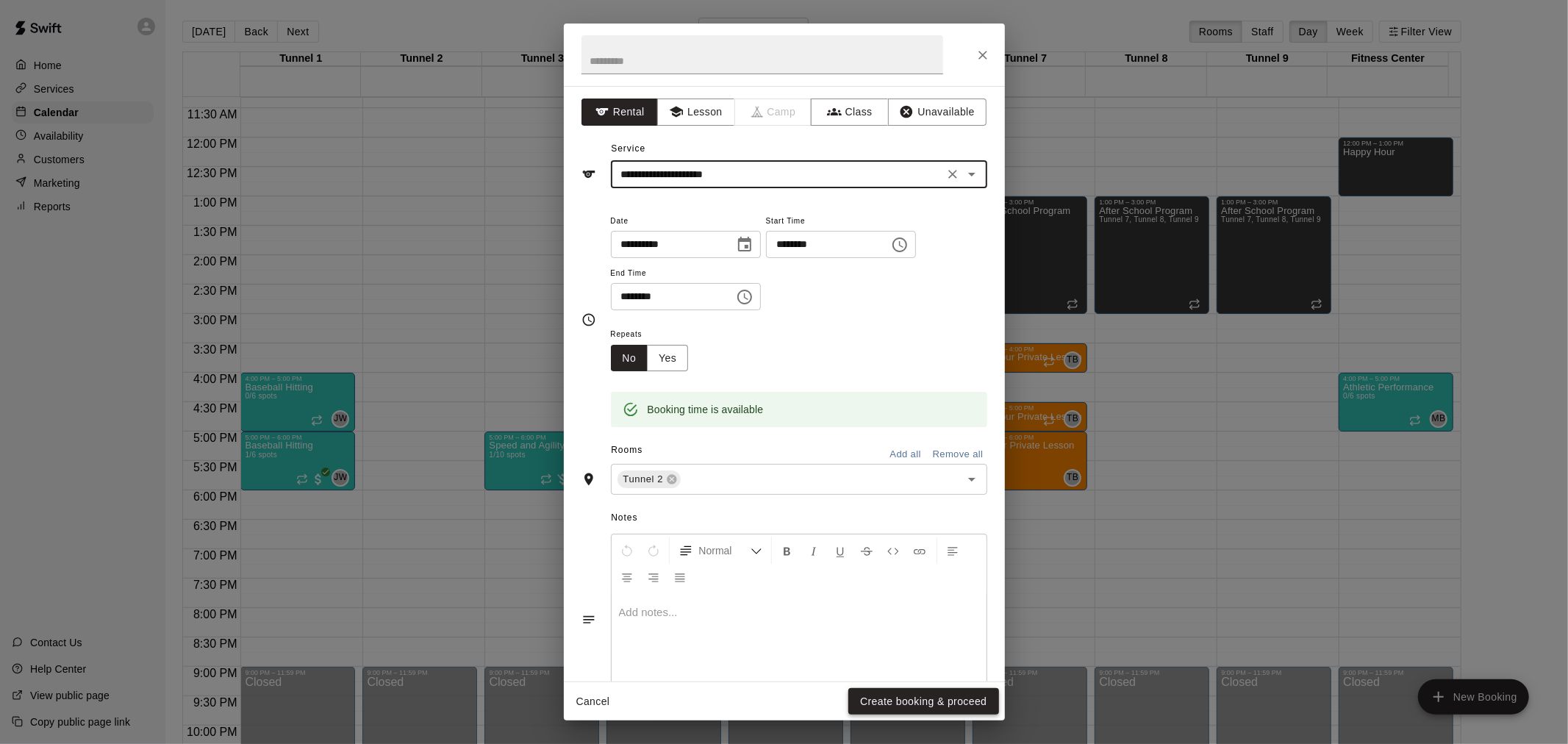
click at [919, 708] on button "Create booking & proceed" at bounding box center [923, 702] width 150 height 28
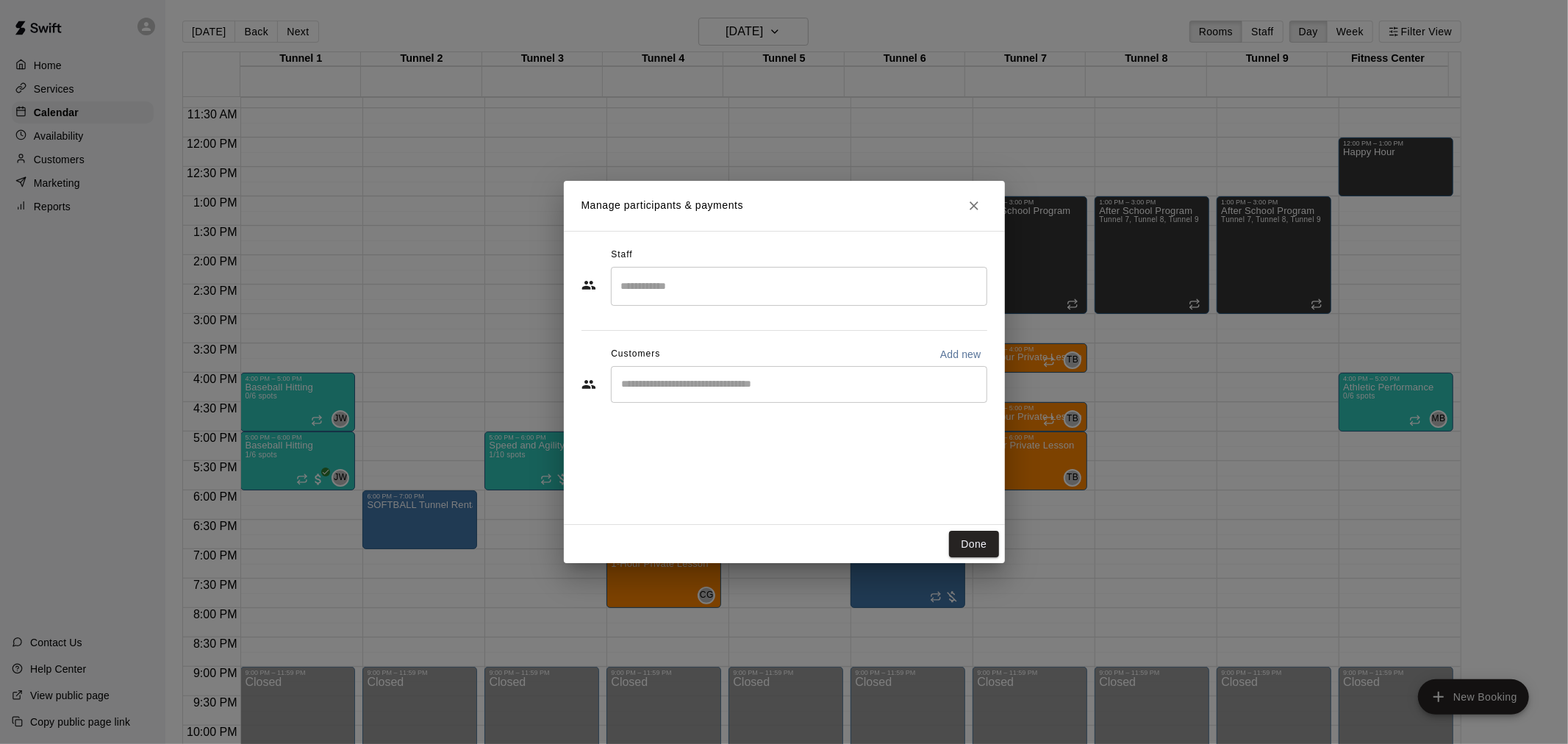
click at [713, 386] on input "Start typing to search customers..." at bounding box center [799, 384] width 363 height 15
type input "******"
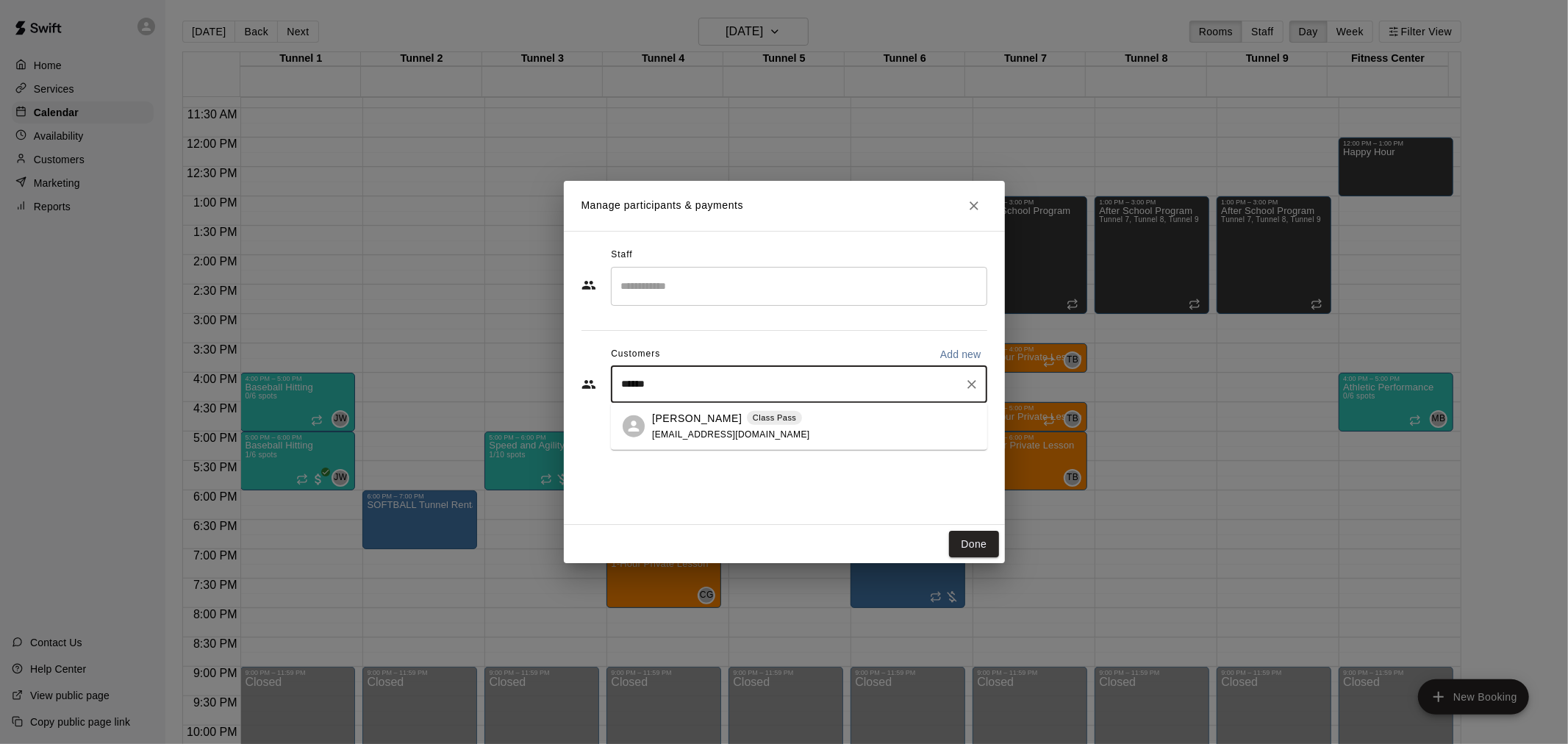
click at [768, 427] on div "James Ruhlen Class Pass jamesruhlen@gmail.com" at bounding box center [732, 426] width 158 height 32
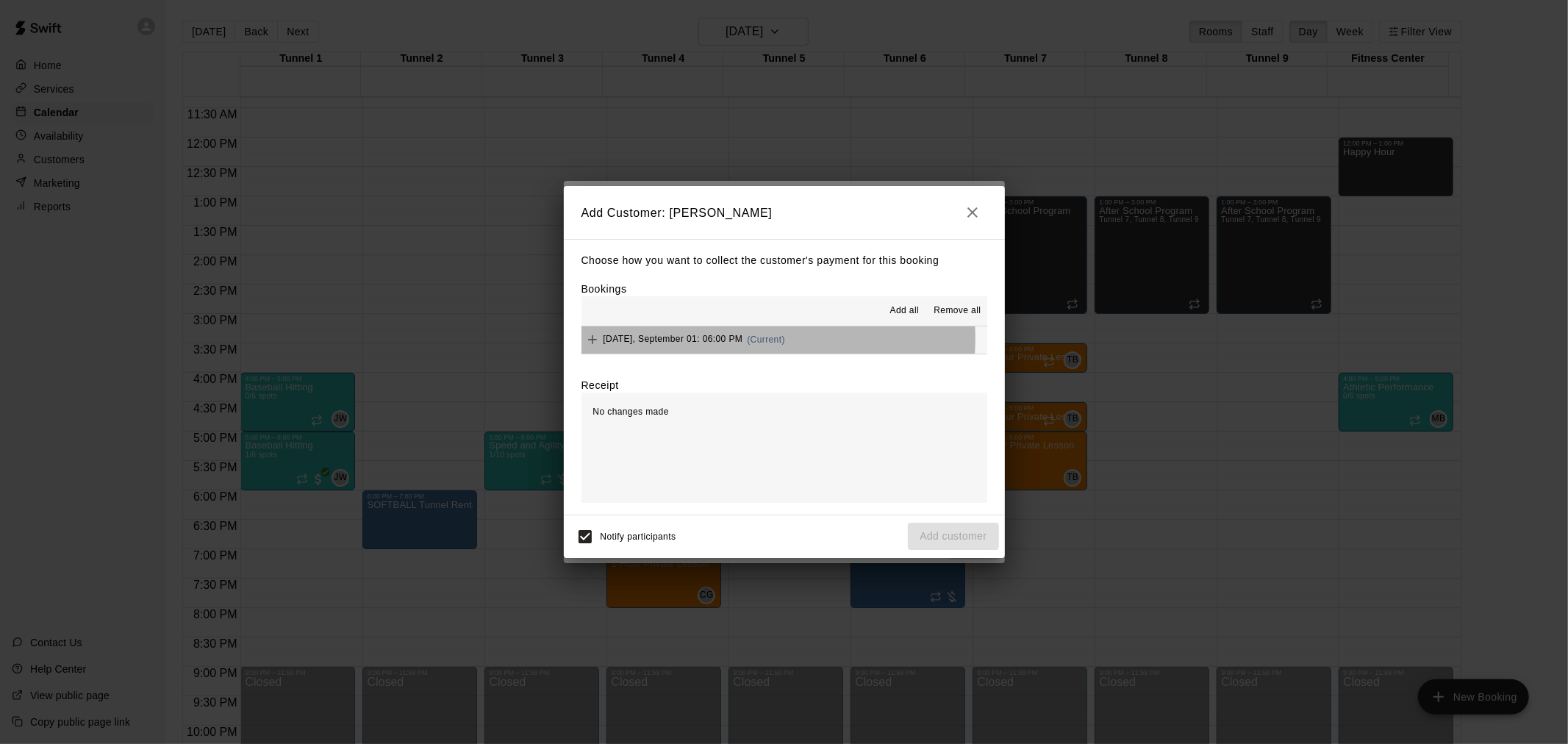
click at [750, 340] on span "(Current)" at bounding box center [766, 340] width 38 height 10
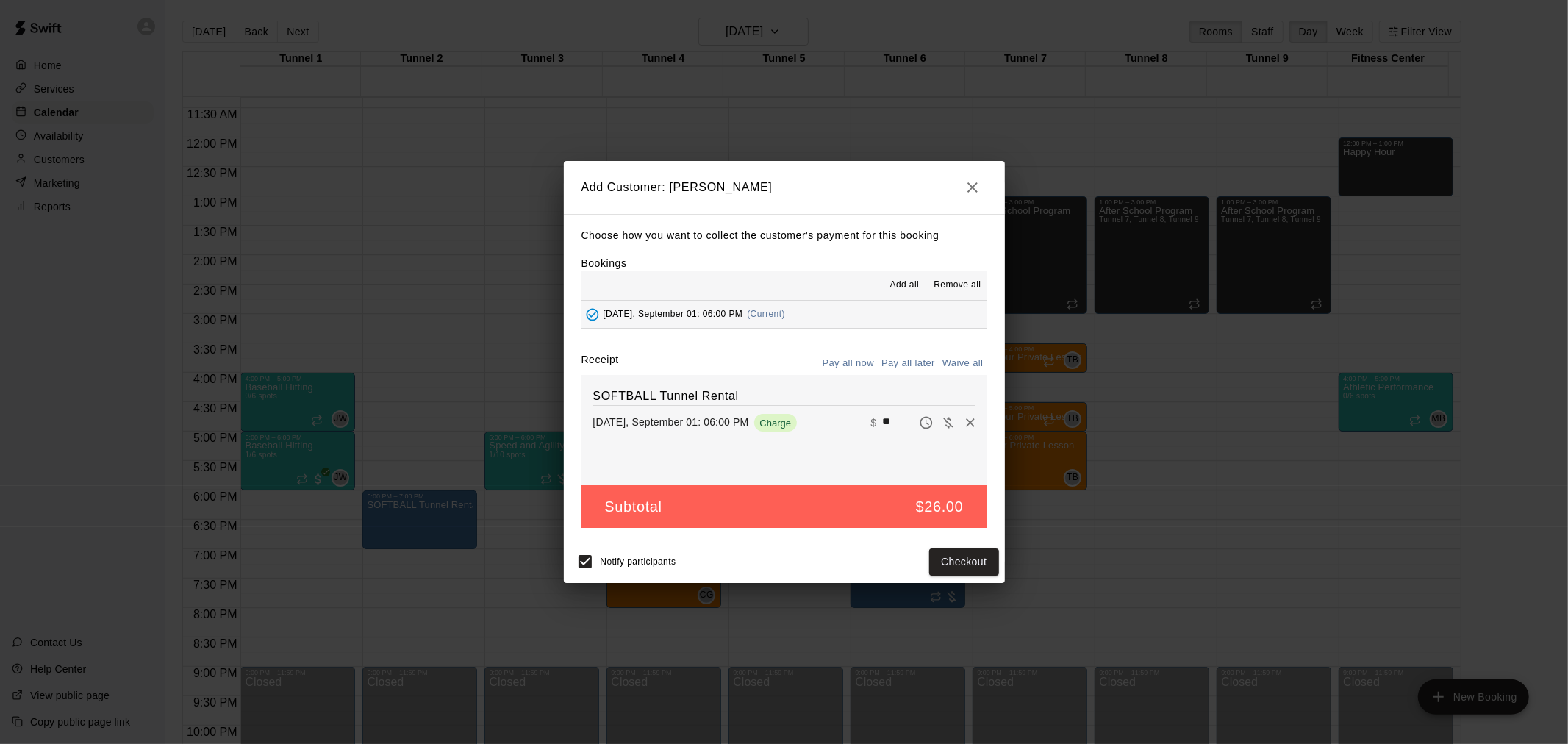
click at [916, 371] on button "Pay all later" at bounding box center [908, 363] width 61 height 22
click at [966, 555] on button "Add customer" at bounding box center [953, 562] width 90 height 28
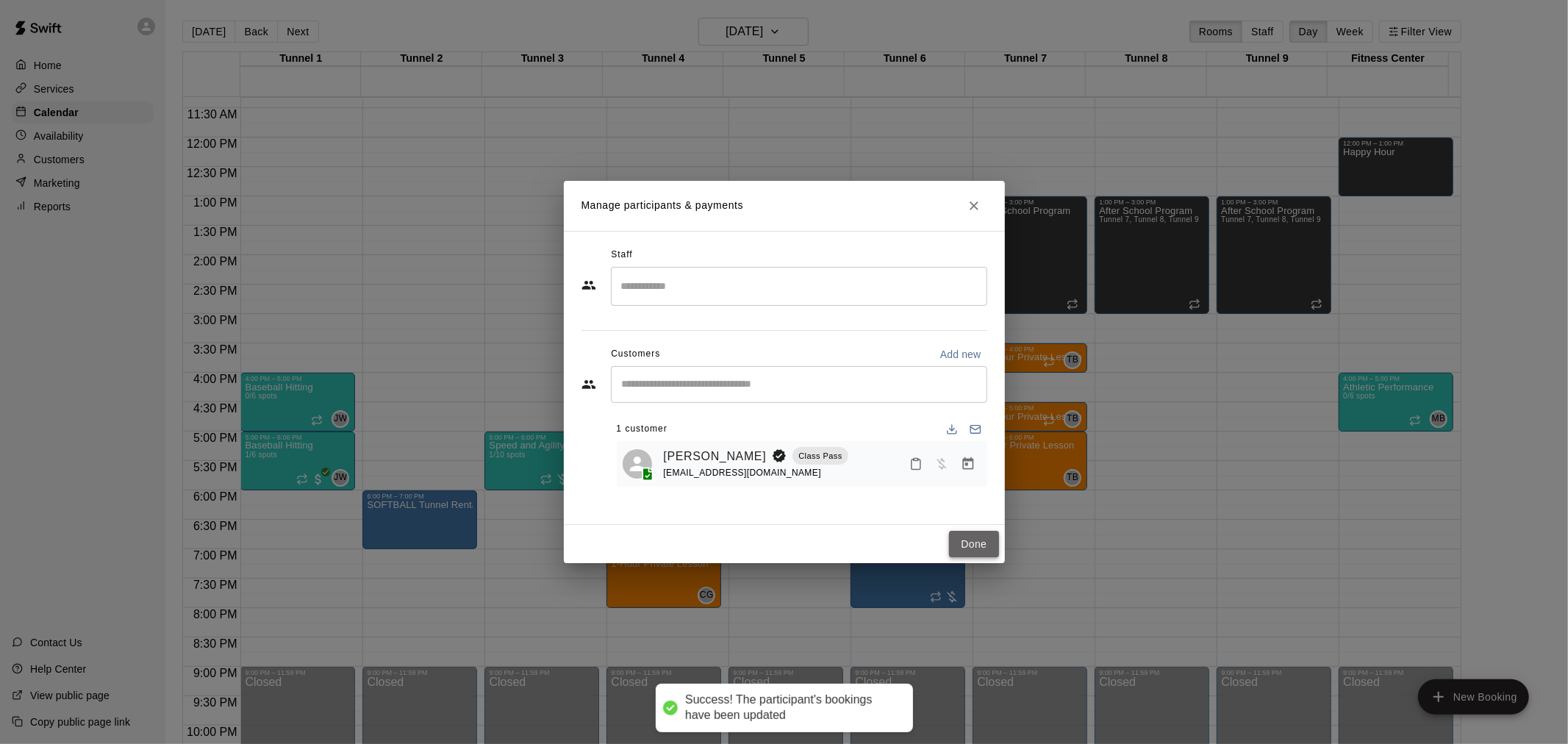
click at [975, 546] on button "Done" at bounding box center [973, 545] width 49 height 28
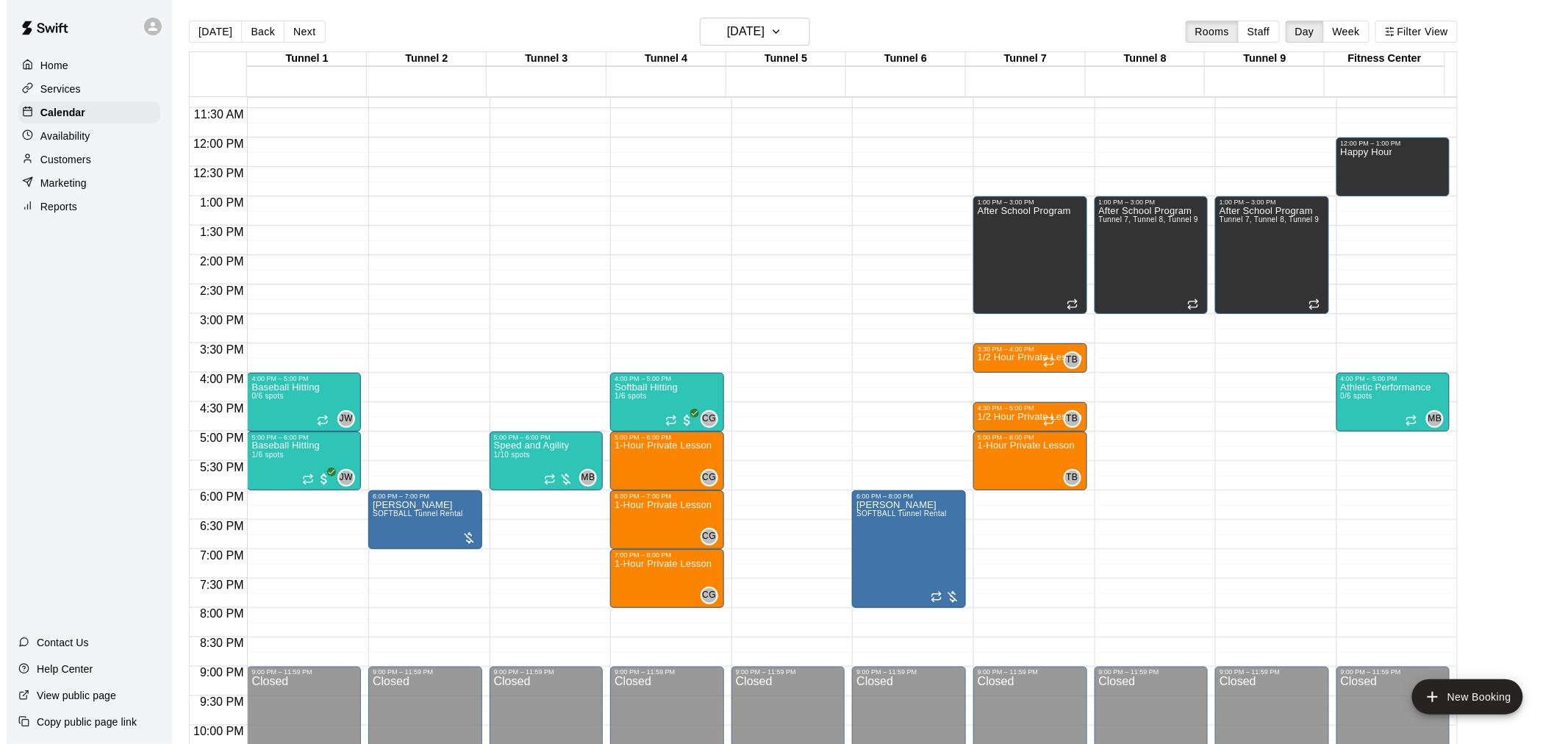
scroll to position [722, 0]
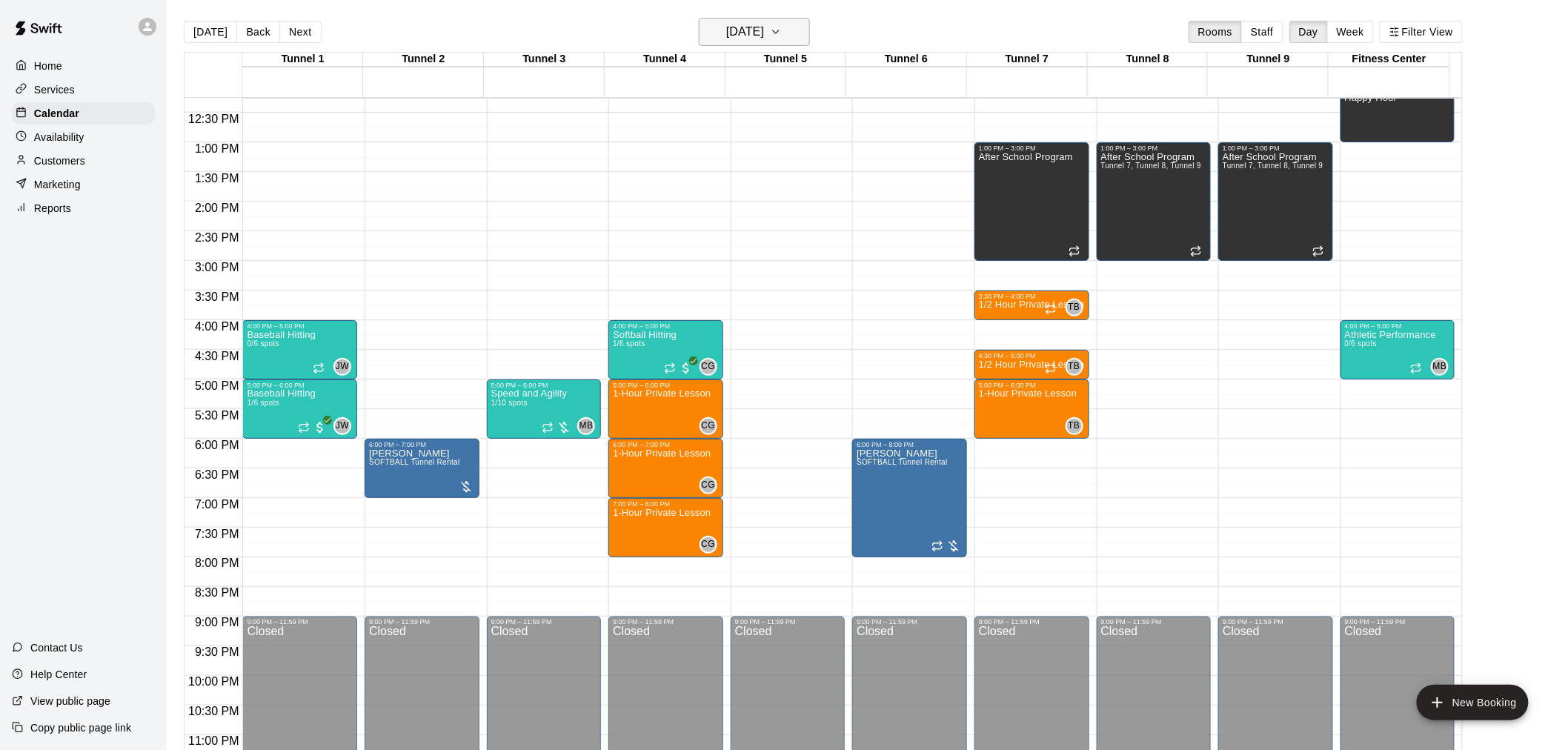
click at [760, 37] on h6 "Monday Sep 01" at bounding box center [745, 32] width 38 height 21
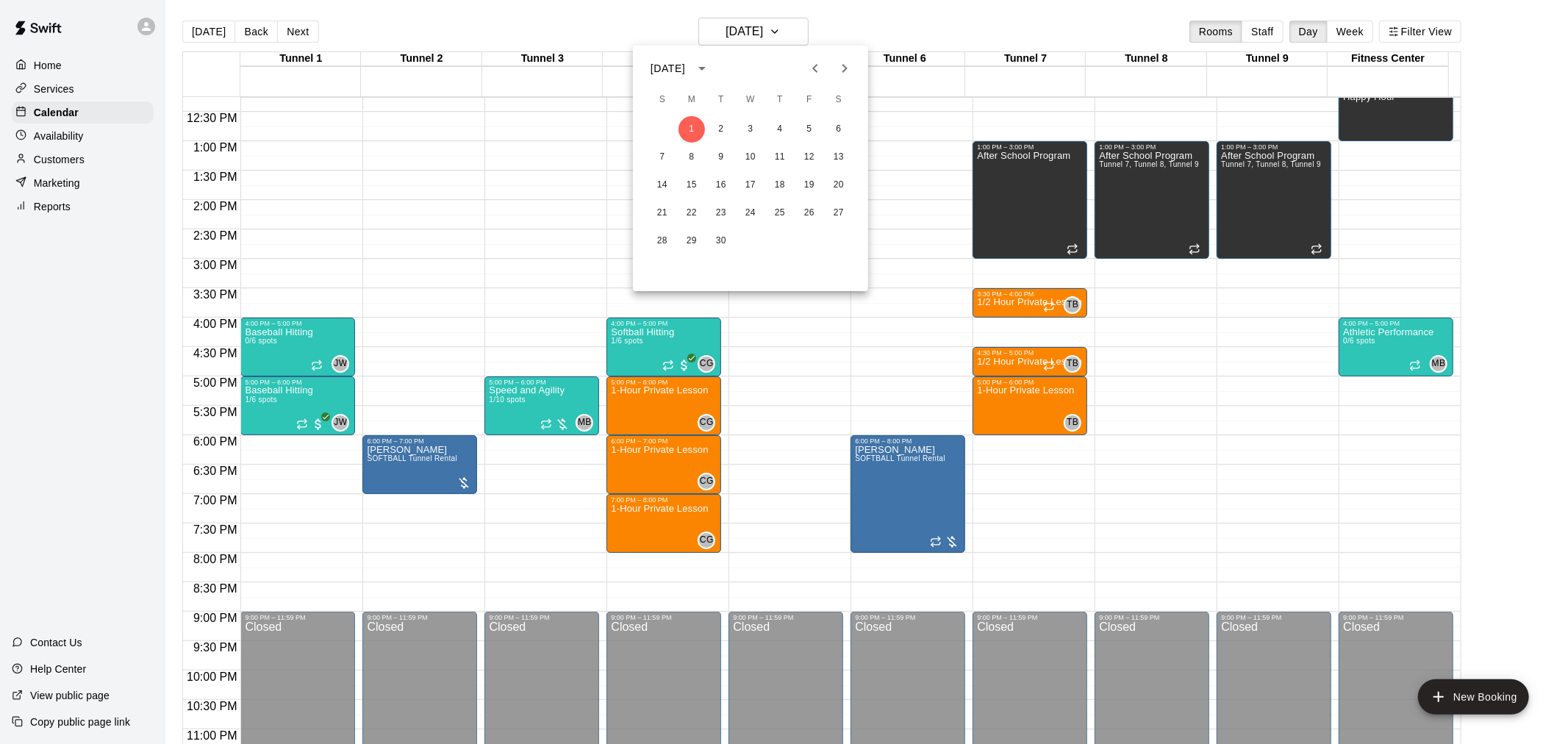
click at [828, 70] on button "Previous month" at bounding box center [815, 68] width 29 height 29
click at [781, 245] on button "28" at bounding box center [780, 241] width 27 height 27
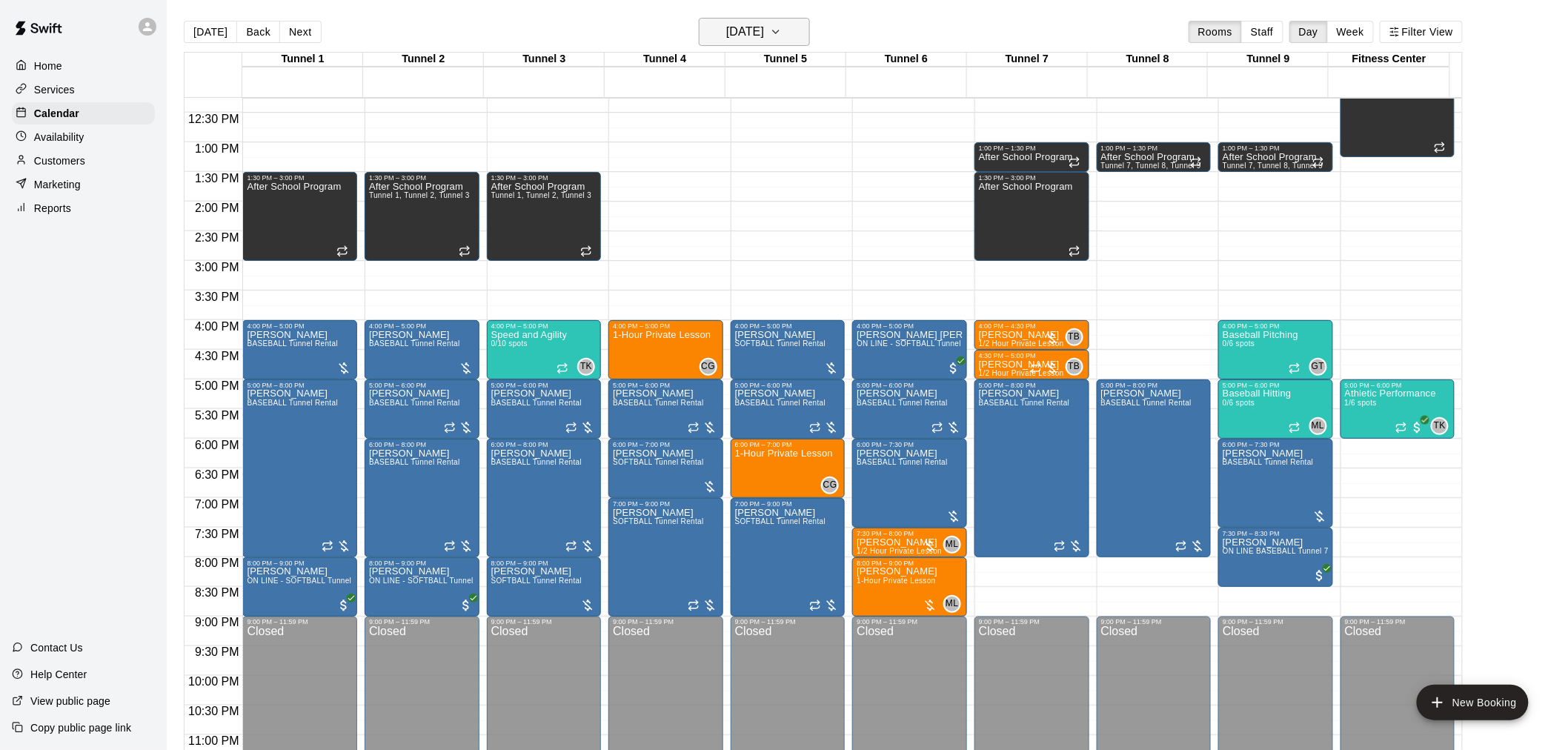
click at [726, 33] on h6 "Thursday Aug 28" at bounding box center [745, 32] width 38 height 21
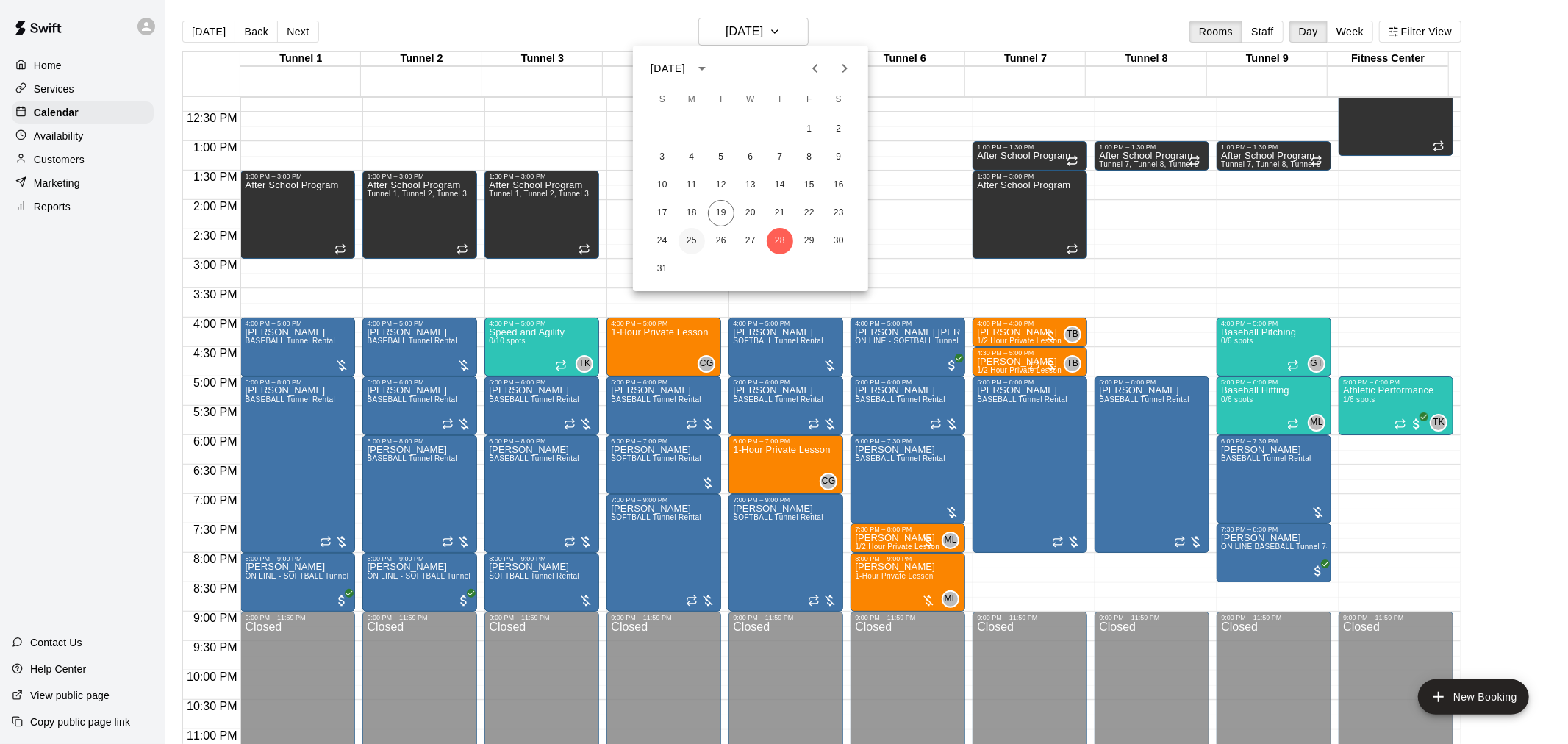
click at [693, 245] on button "25" at bounding box center [691, 241] width 27 height 27
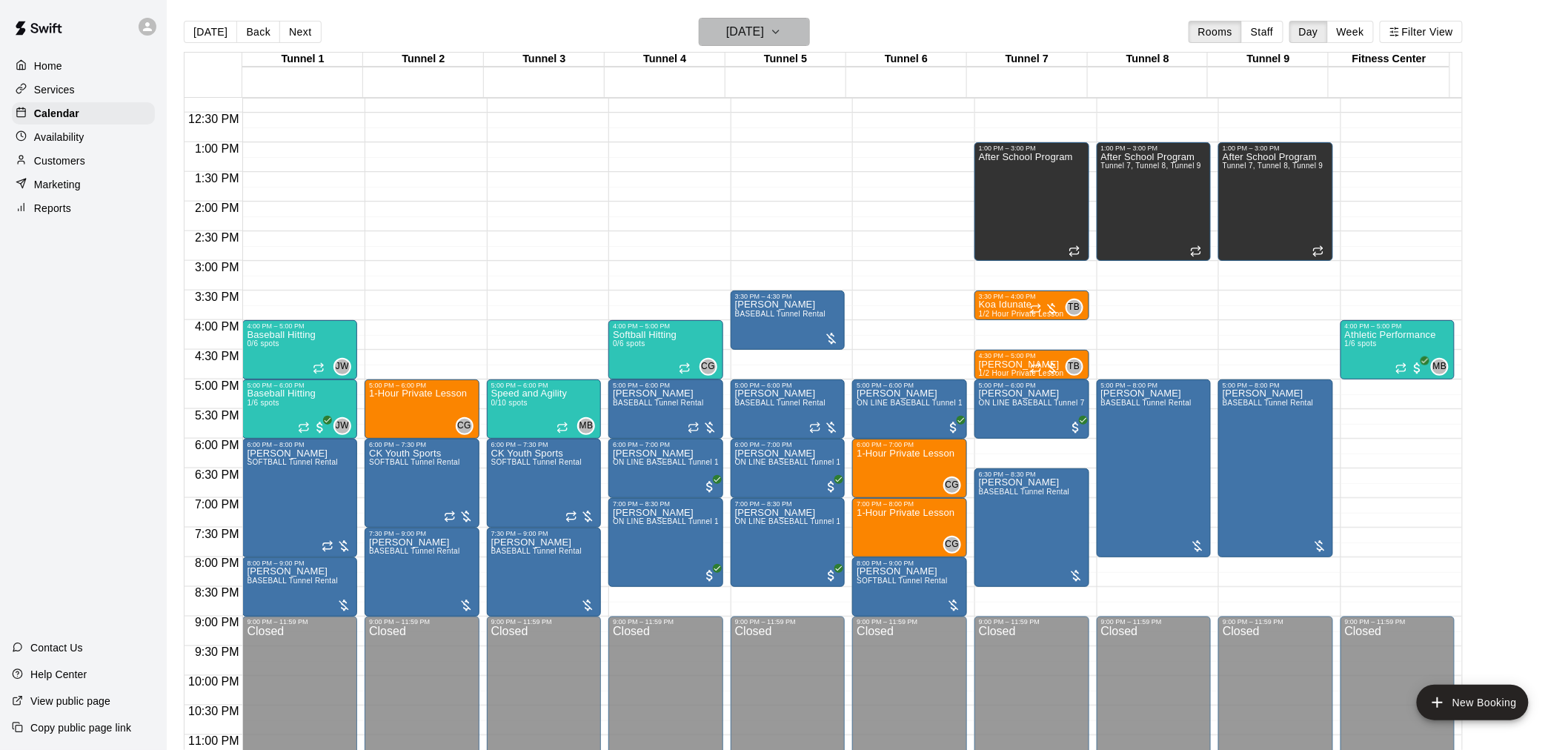
click at [744, 45] on button "Monday Aug 25" at bounding box center [754, 31] width 111 height 28
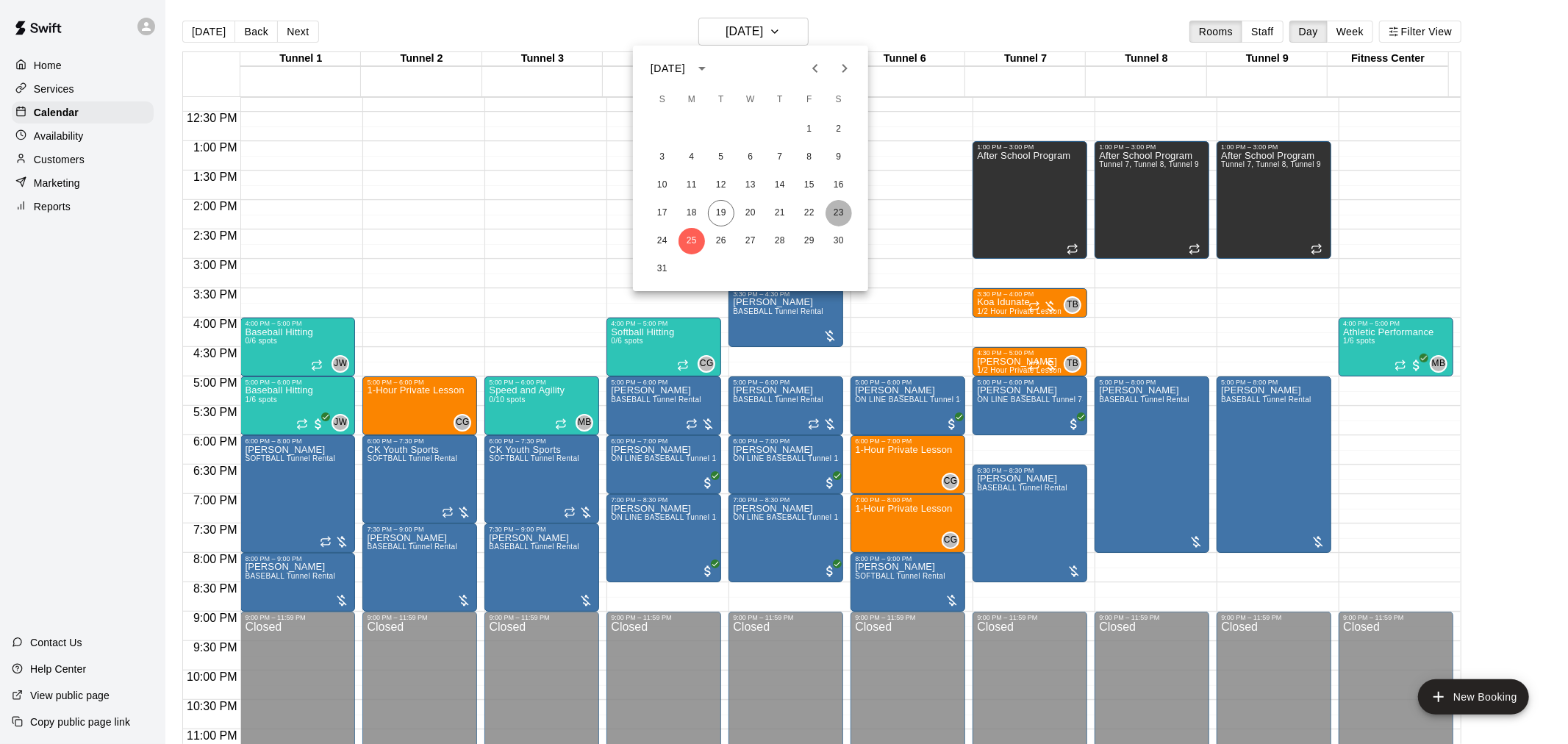
click at [838, 214] on button "23" at bounding box center [838, 213] width 27 height 27
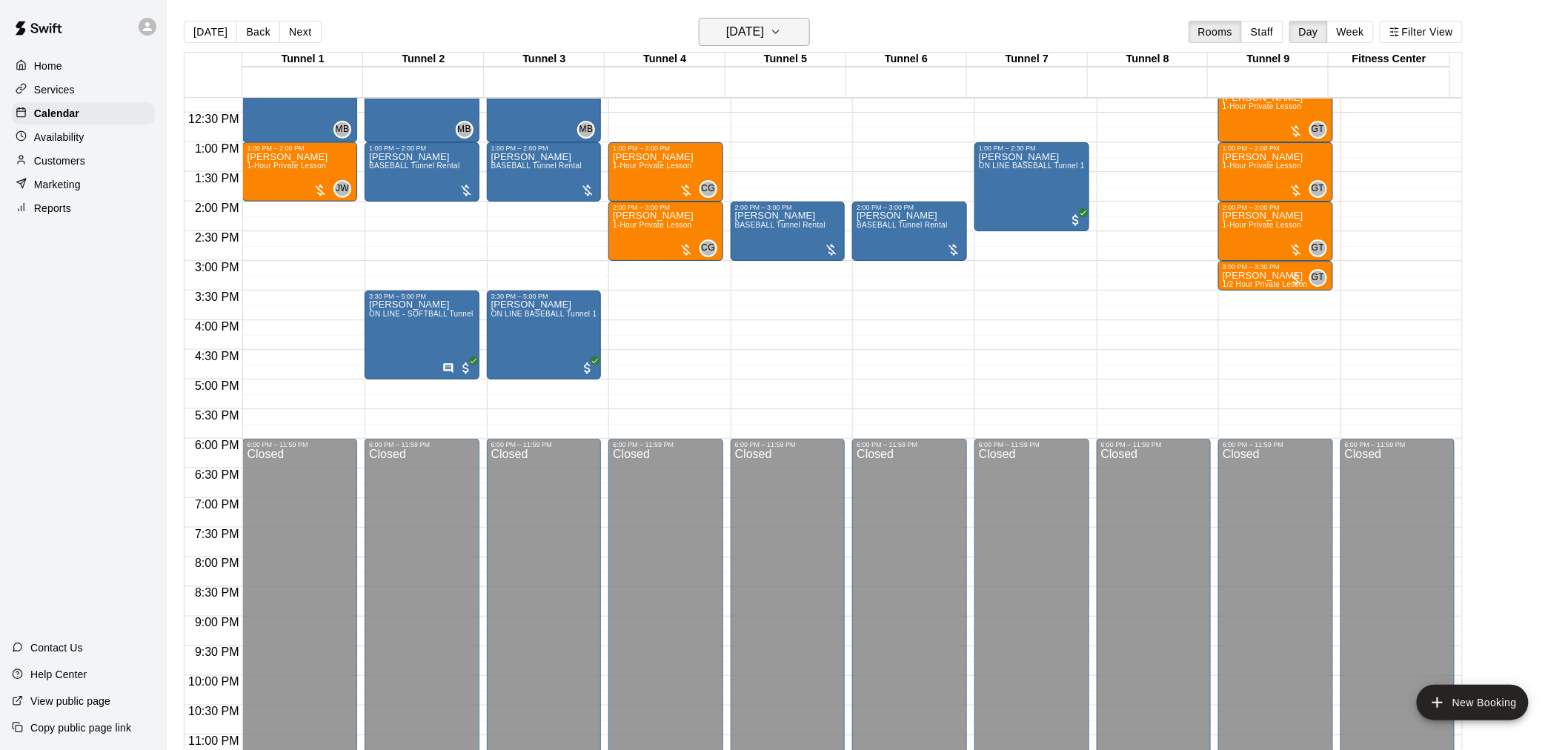
click at [754, 30] on h6 "Saturday Aug 23" at bounding box center [745, 32] width 38 height 21
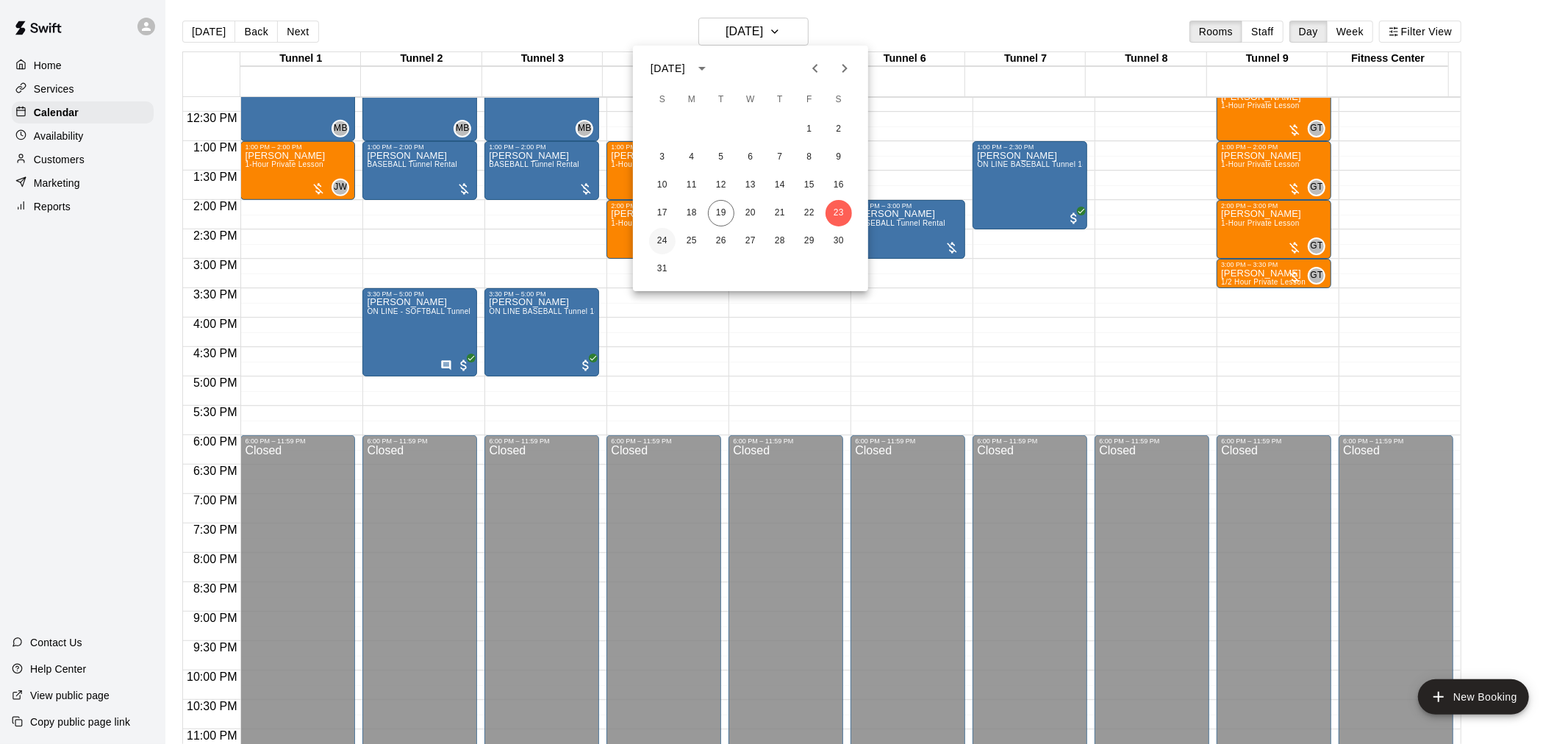
click at [657, 237] on button "24" at bounding box center [662, 241] width 27 height 27
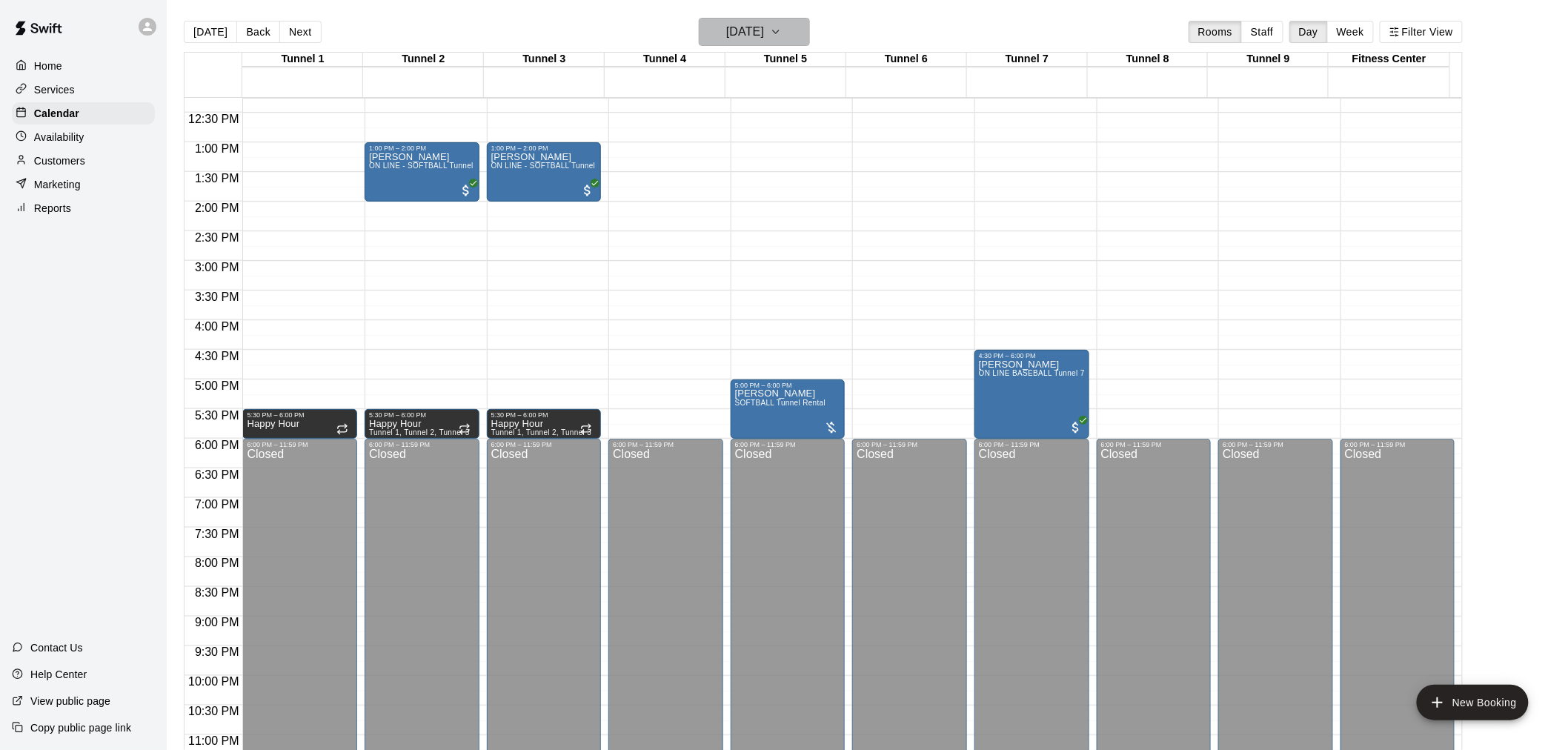
click at [745, 20] on button "Sunday Aug 24" at bounding box center [754, 31] width 111 height 28
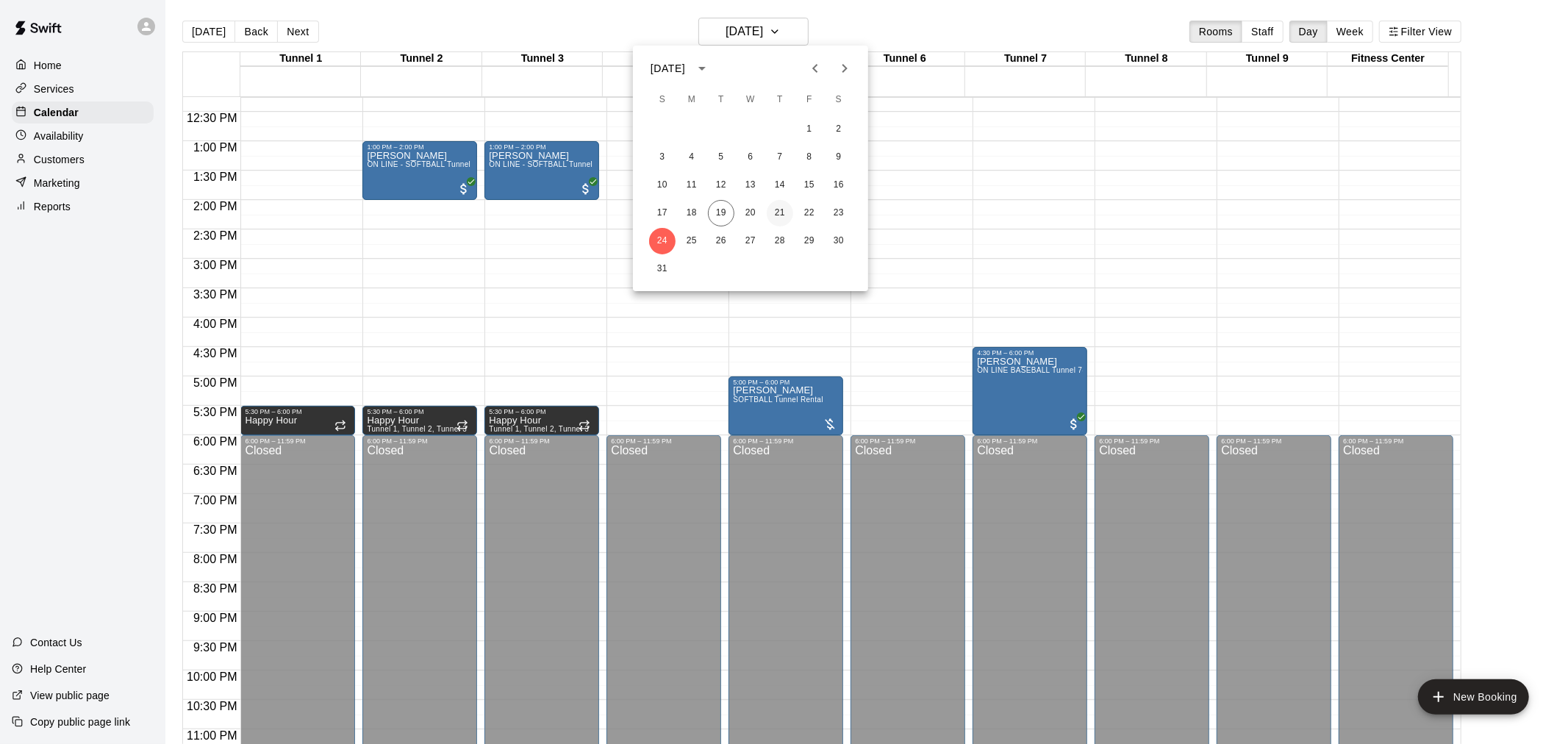
click at [780, 210] on button "21" at bounding box center [780, 213] width 27 height 27
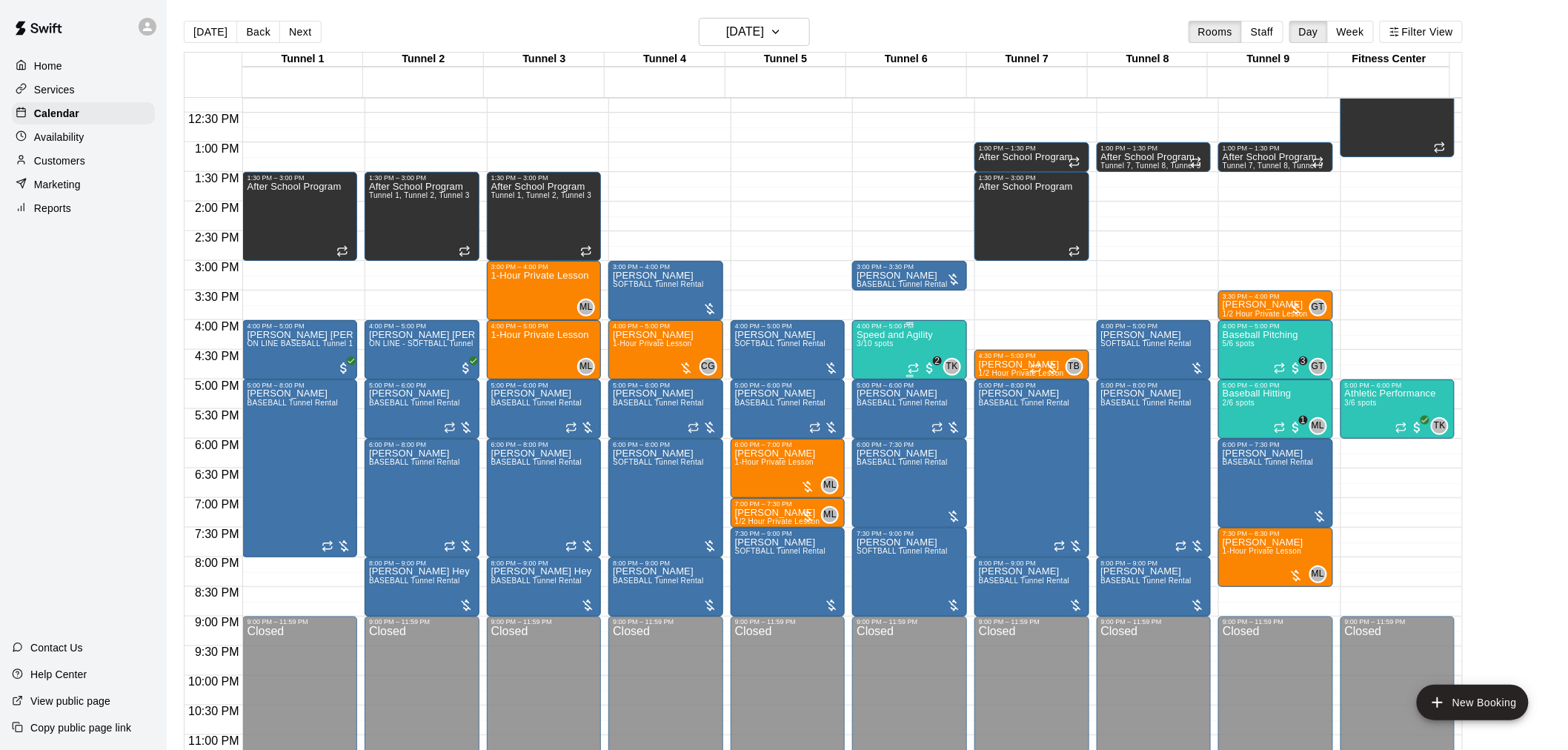
click at [907, 345] on div "Speed and Agility 3/10 spots" at bounding box center [895, 705] width 76 height 750
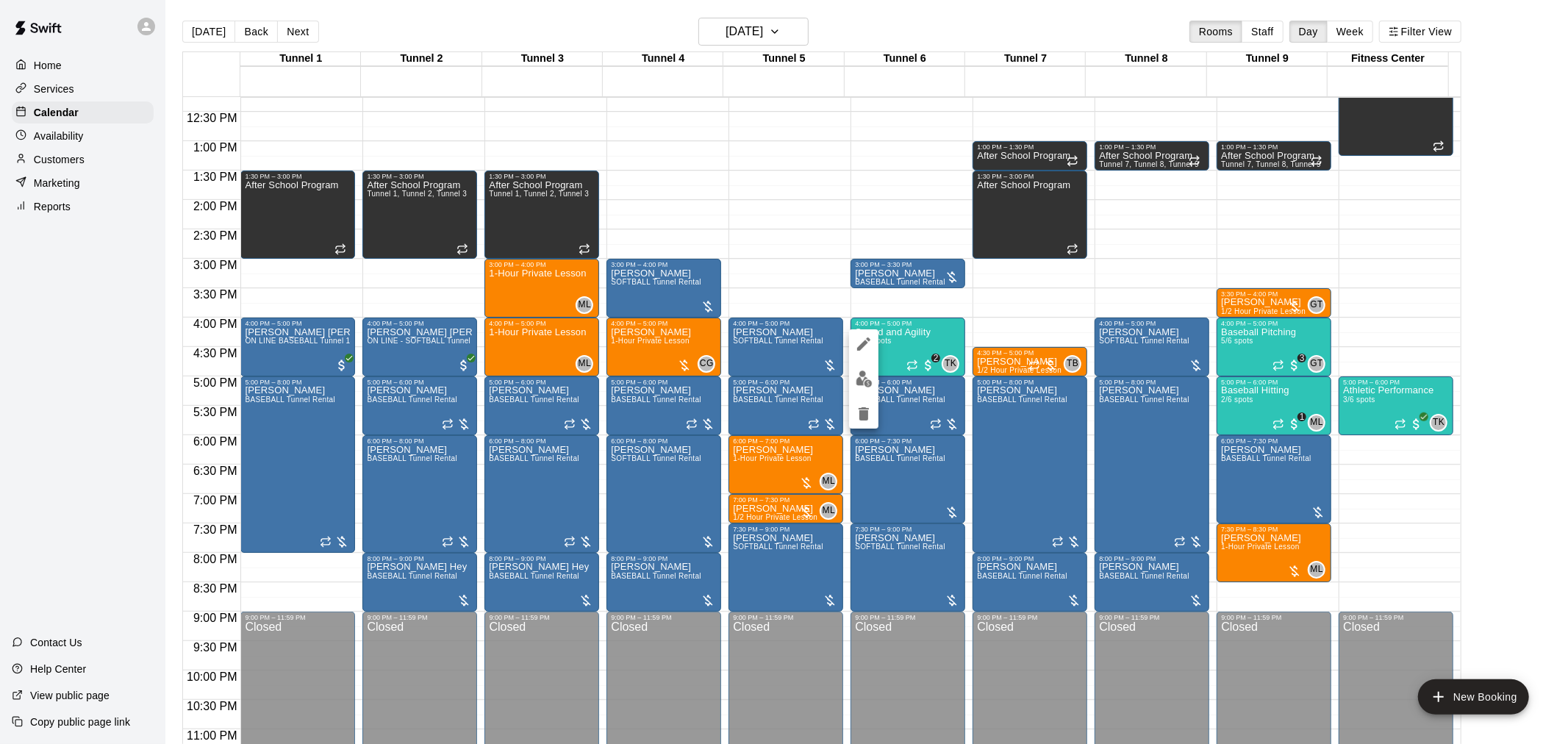
click at [861, 380] on img "edit" at bounding box center [864, 379] width 17 height 17
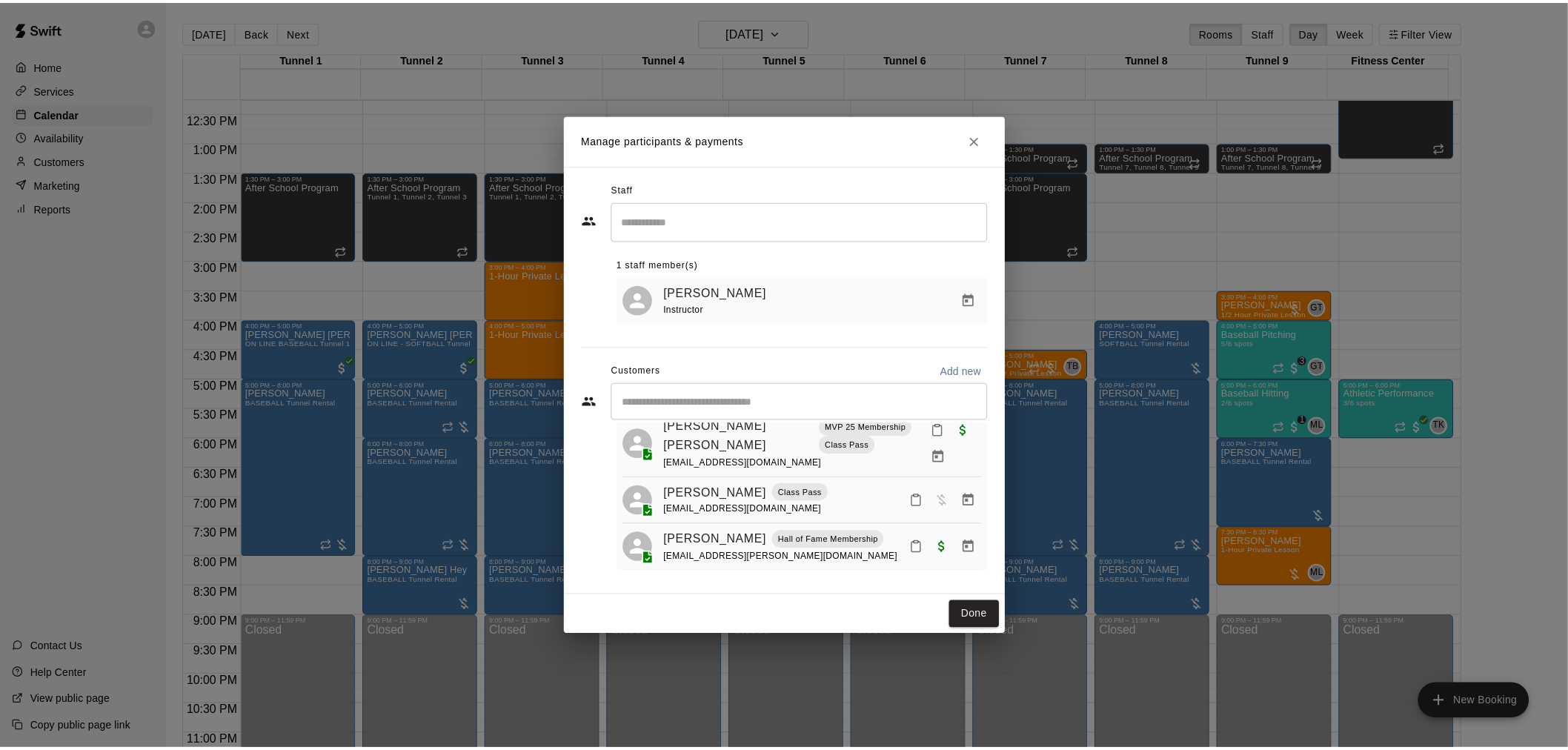
scroll to position [62, 0]
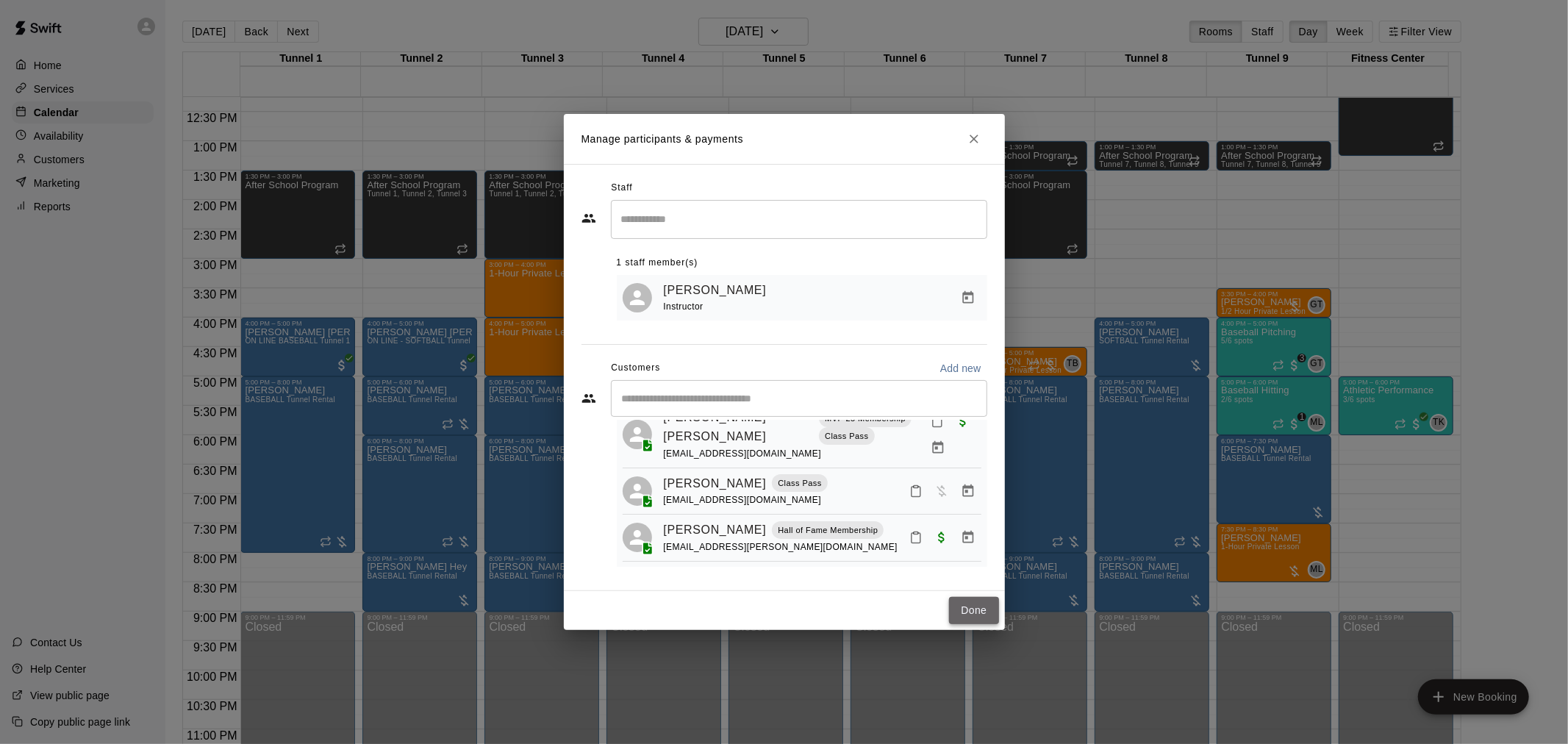
click at [968, 608] on button "Done" at bounding box center [973, 611] width 49 height 28
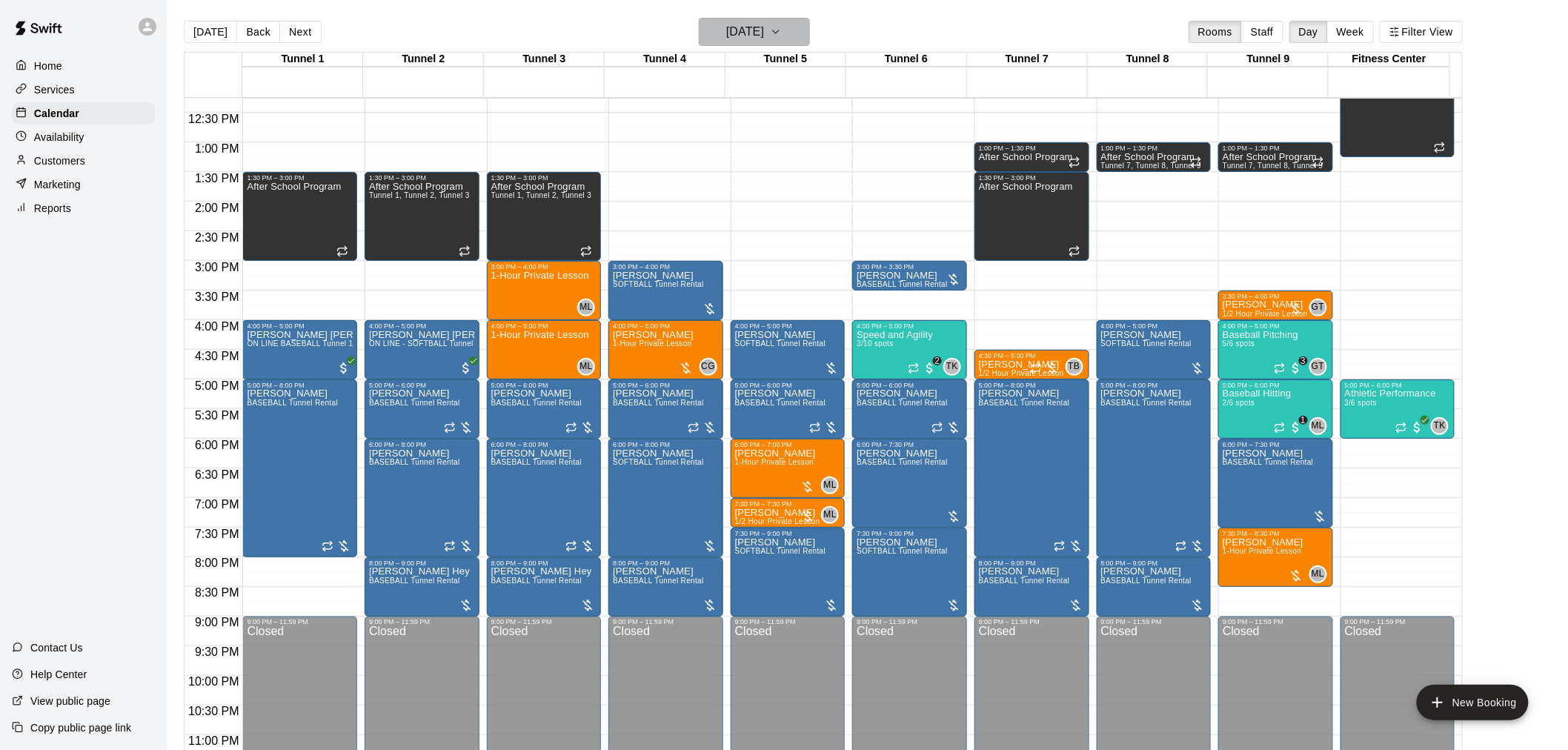
click at [764, 33] on h6 "Thursday Aug 21" at bounding box center [745, 32] width 38 height 21
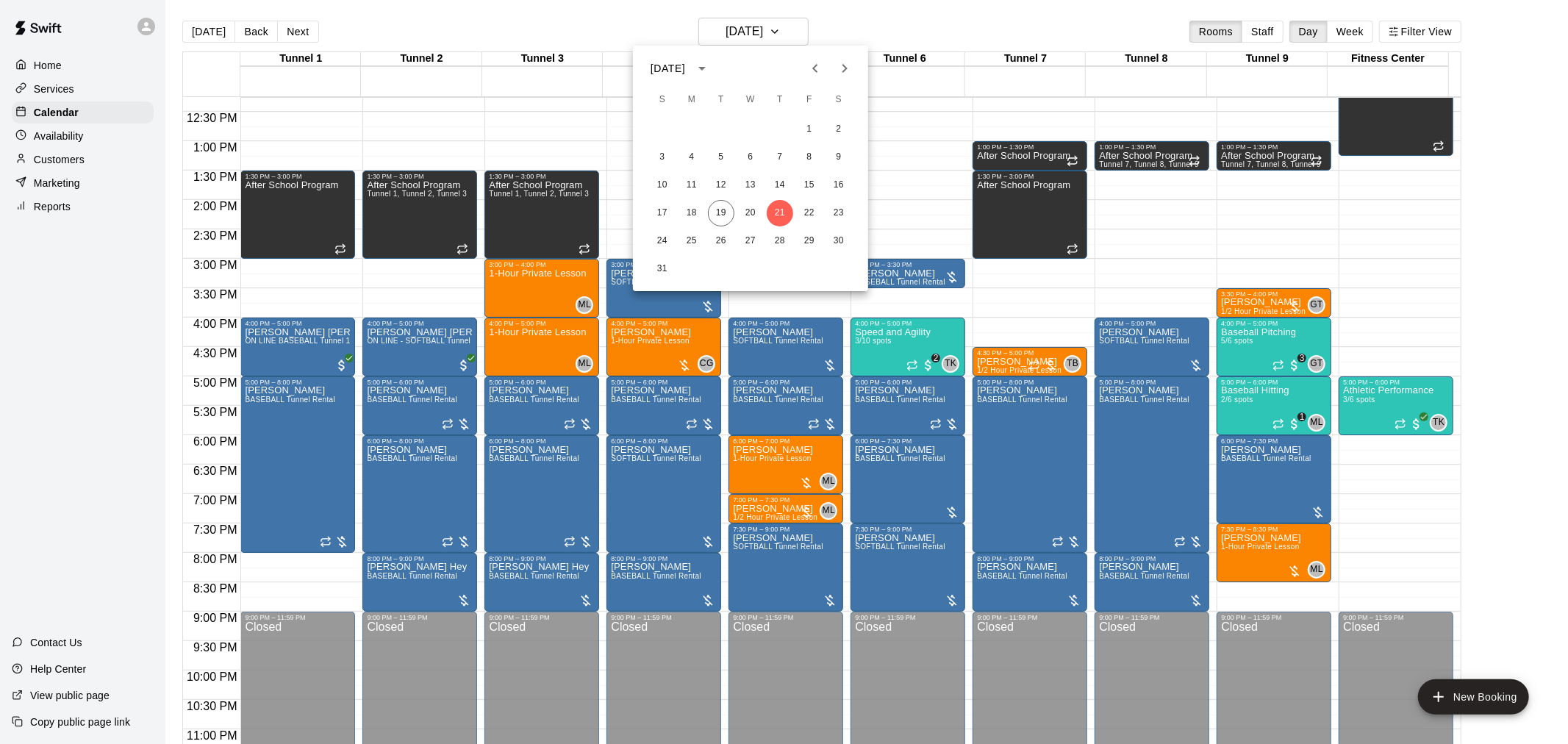
click at [898, 349] on div at bounding box center [784, 372] width 1568 height 744
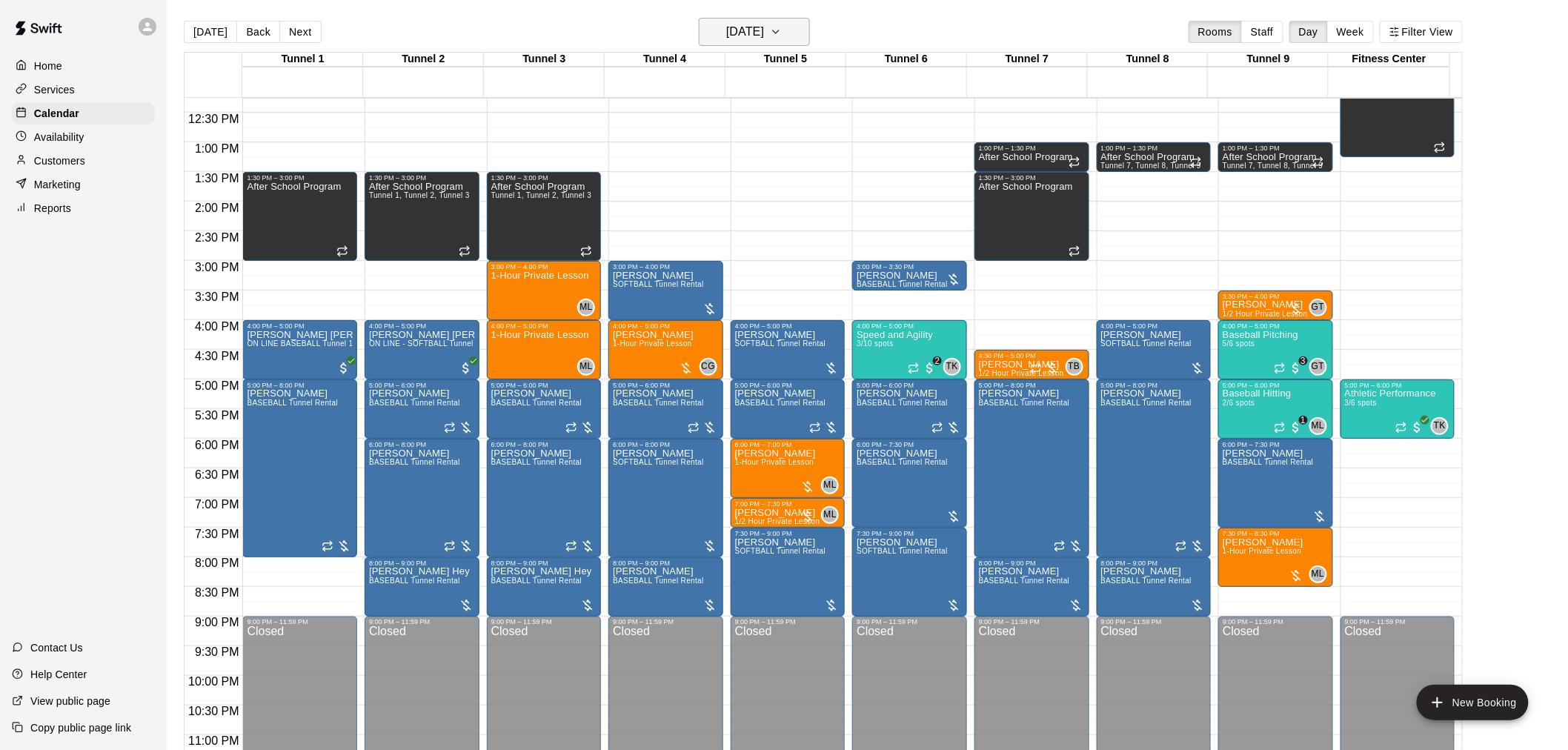
click at [782, 40] on icon "button" at bounding box center [776, 31] width 12 height 17
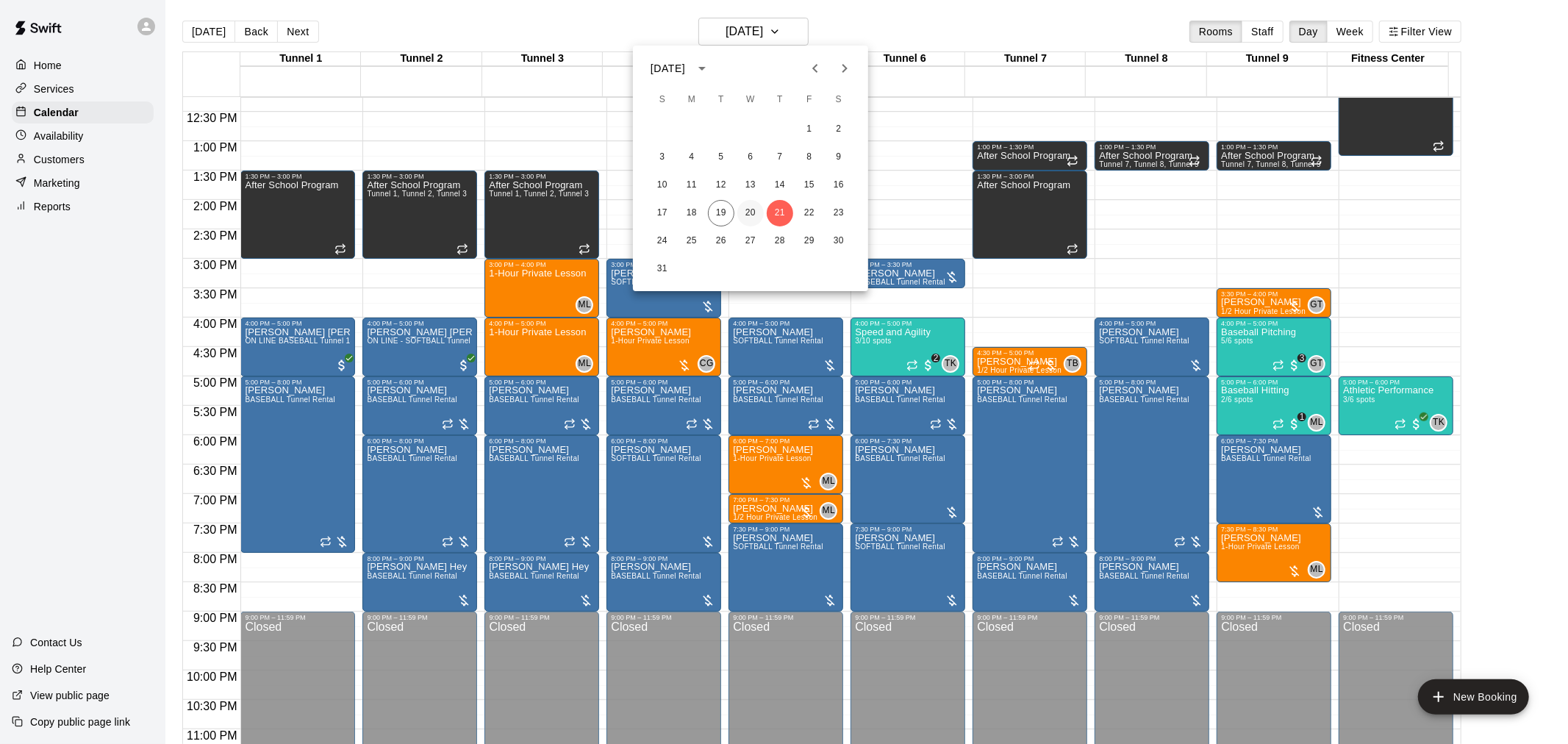
click at [744, 214] on button "20" at bounding box center [750, 213] width 27 height 27
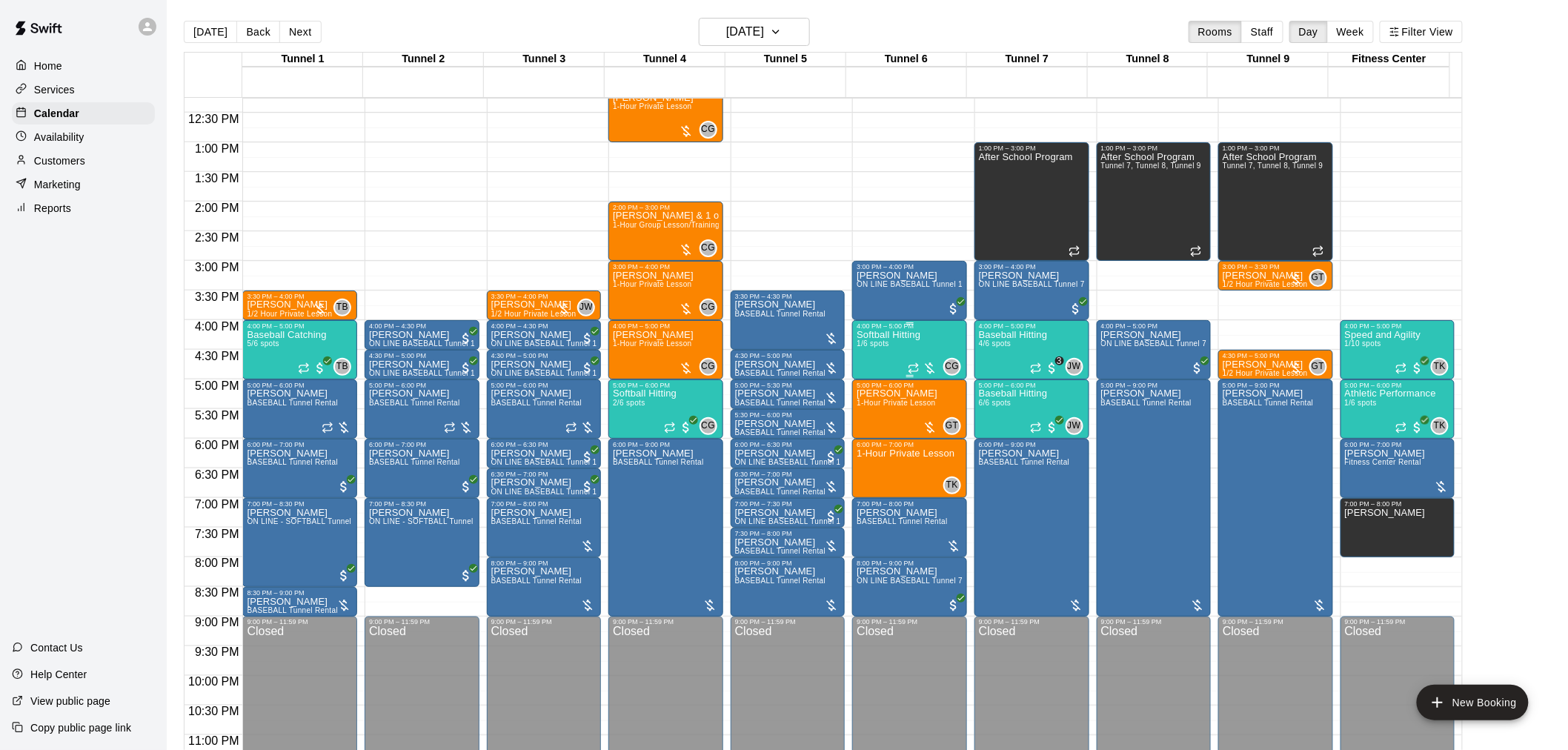
click at [916, 350] on div "Softball Hitting 1/6 spots" at bounding box center [888, 705] width 63 height 750
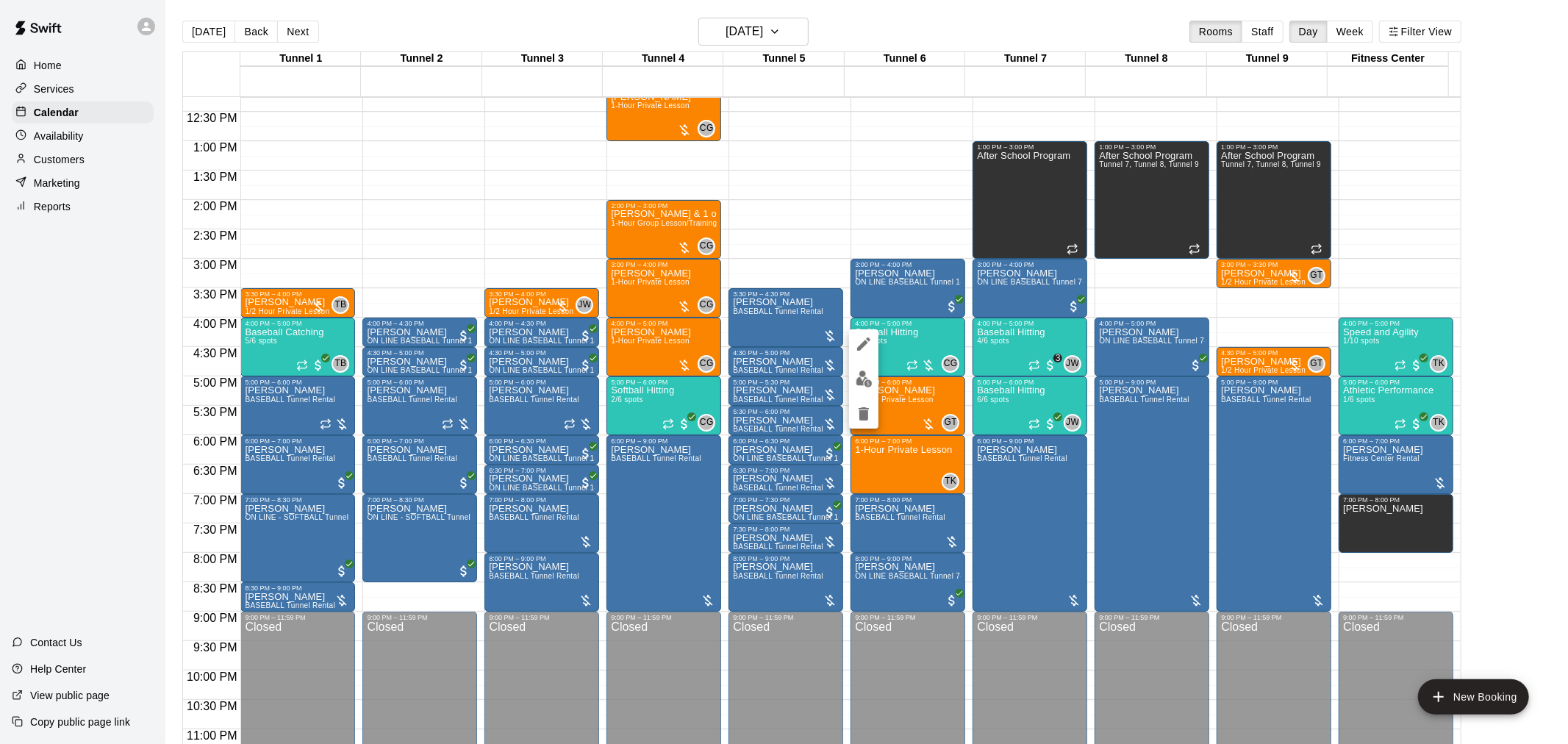
click at [1567, 338] on div at bounding box center [784, 372] width 1568 height 744
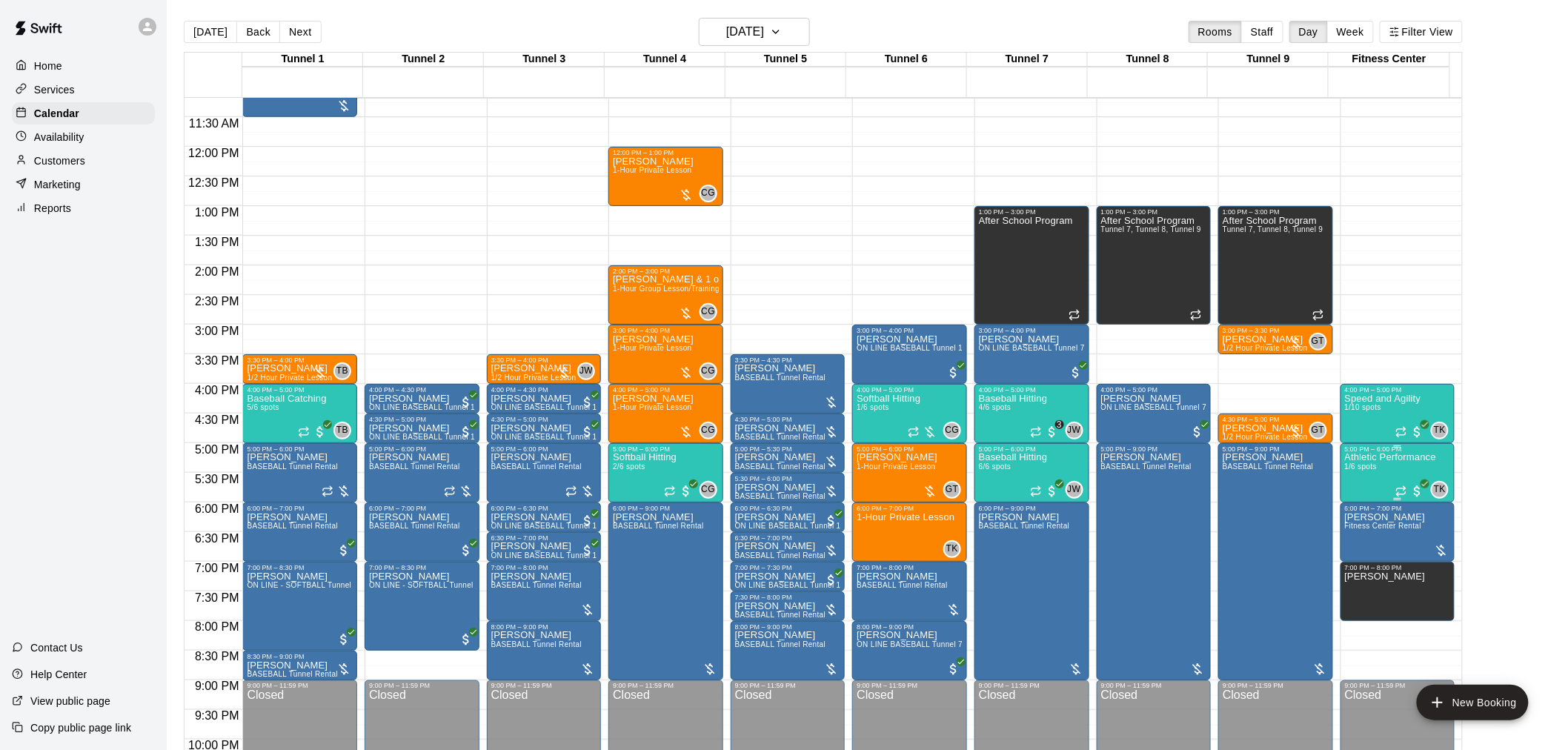
scroll to position [754, 0]
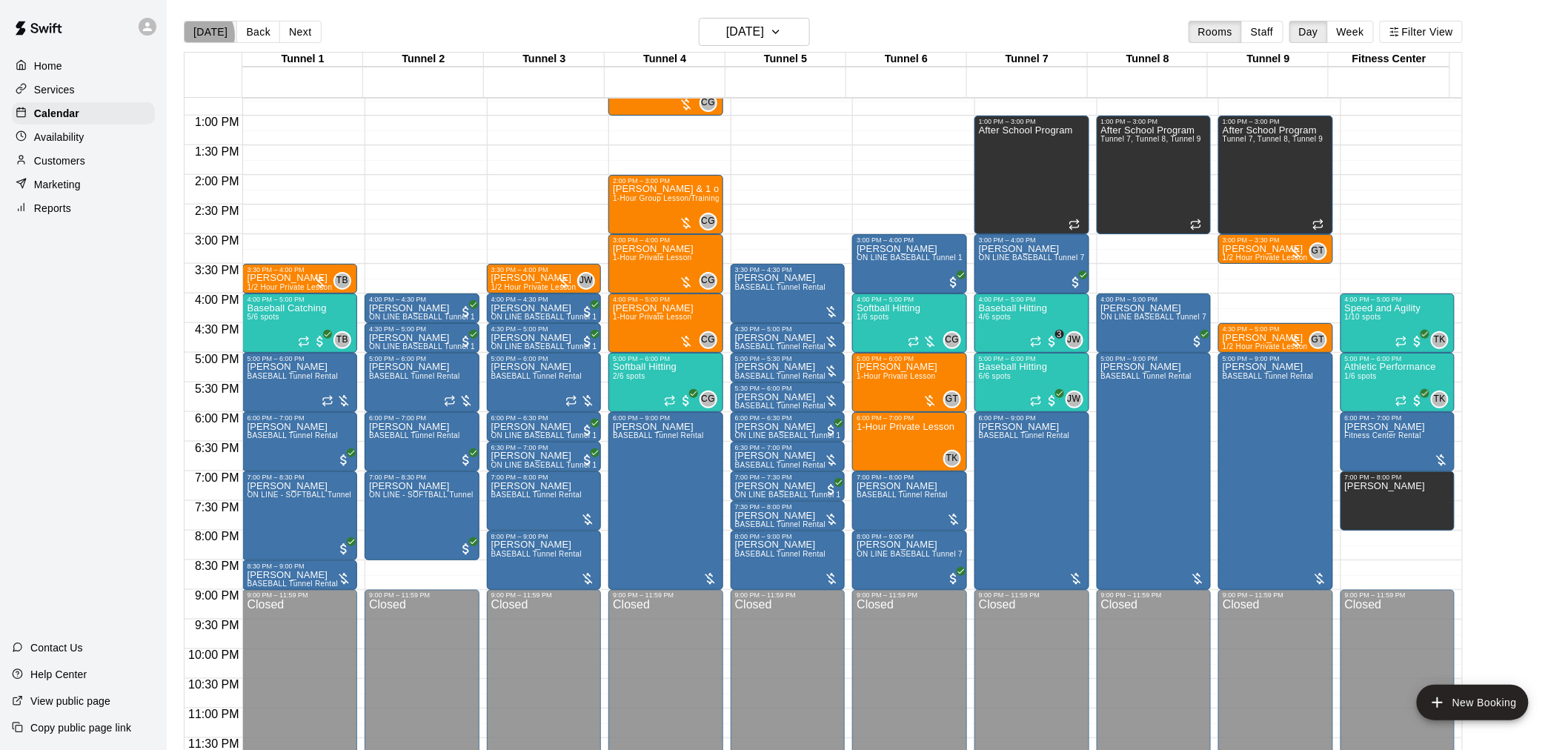
click at [195, 36] on button "[DATE]" at bounding box center [210, 32] width 53 height 23
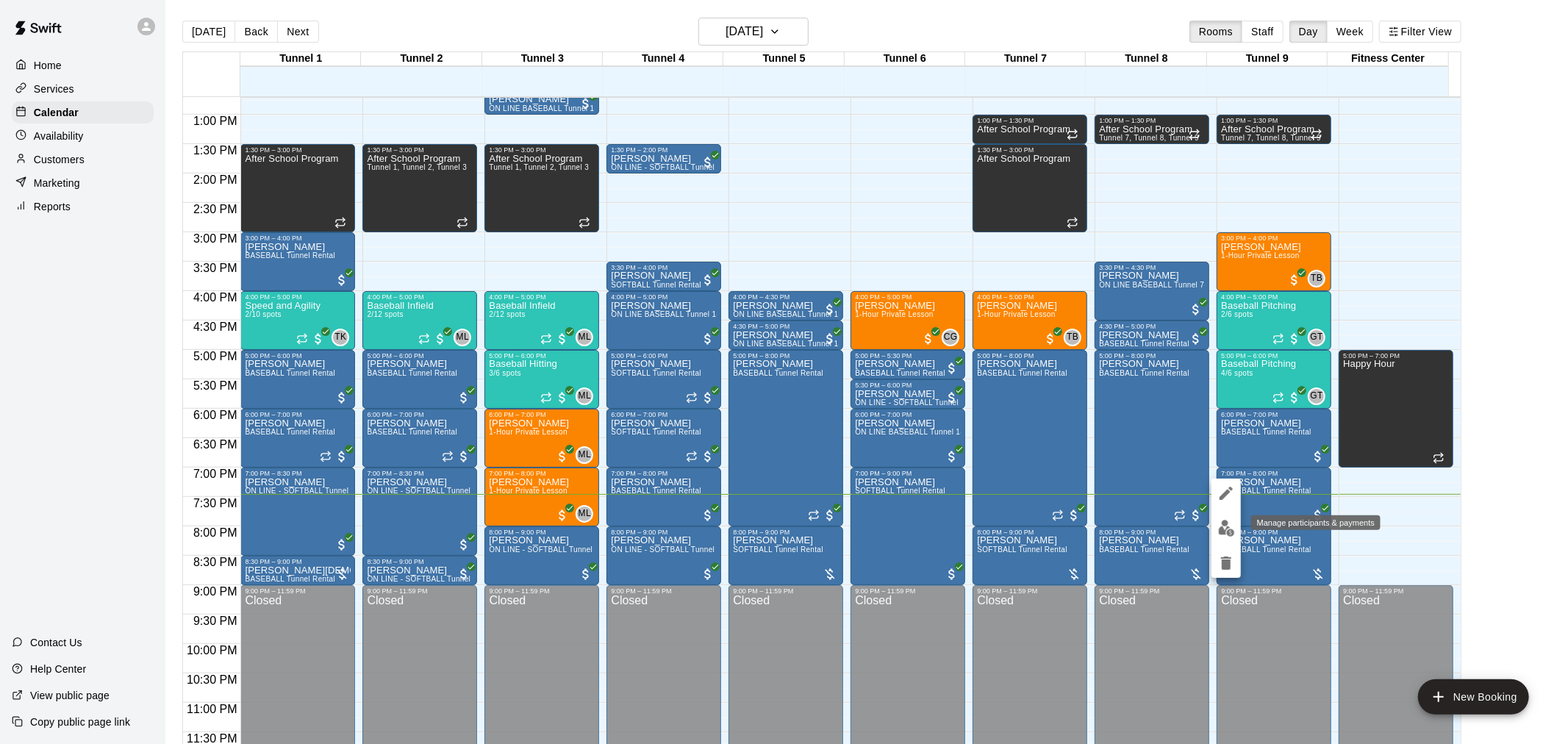
click at [1231, 527] on img "edit" at bounding box center [1226, 529] width 17 height 17
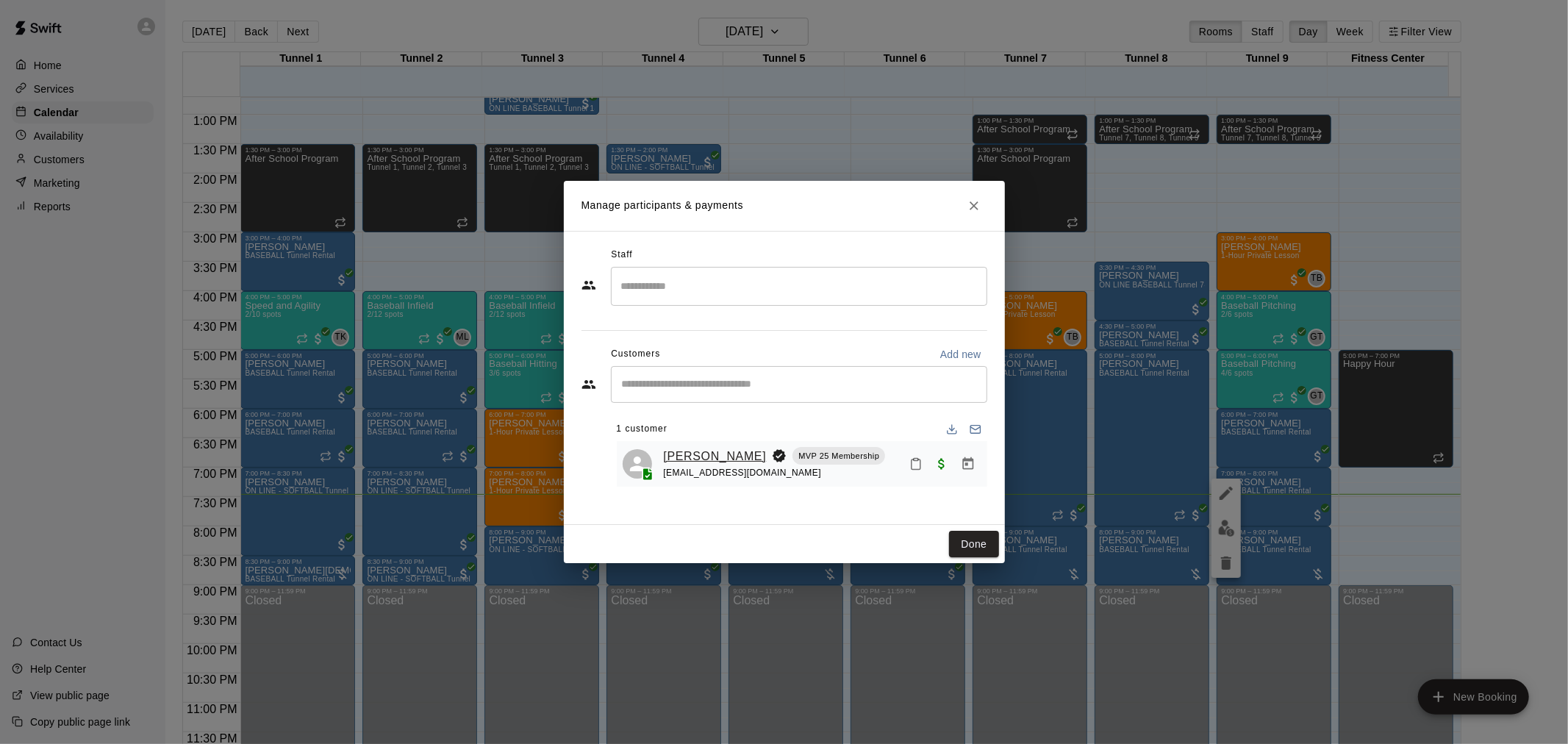
click at [694, 450] on link "[PERSON_NAME]" at bounding box center [715, 456] width 103 height 19
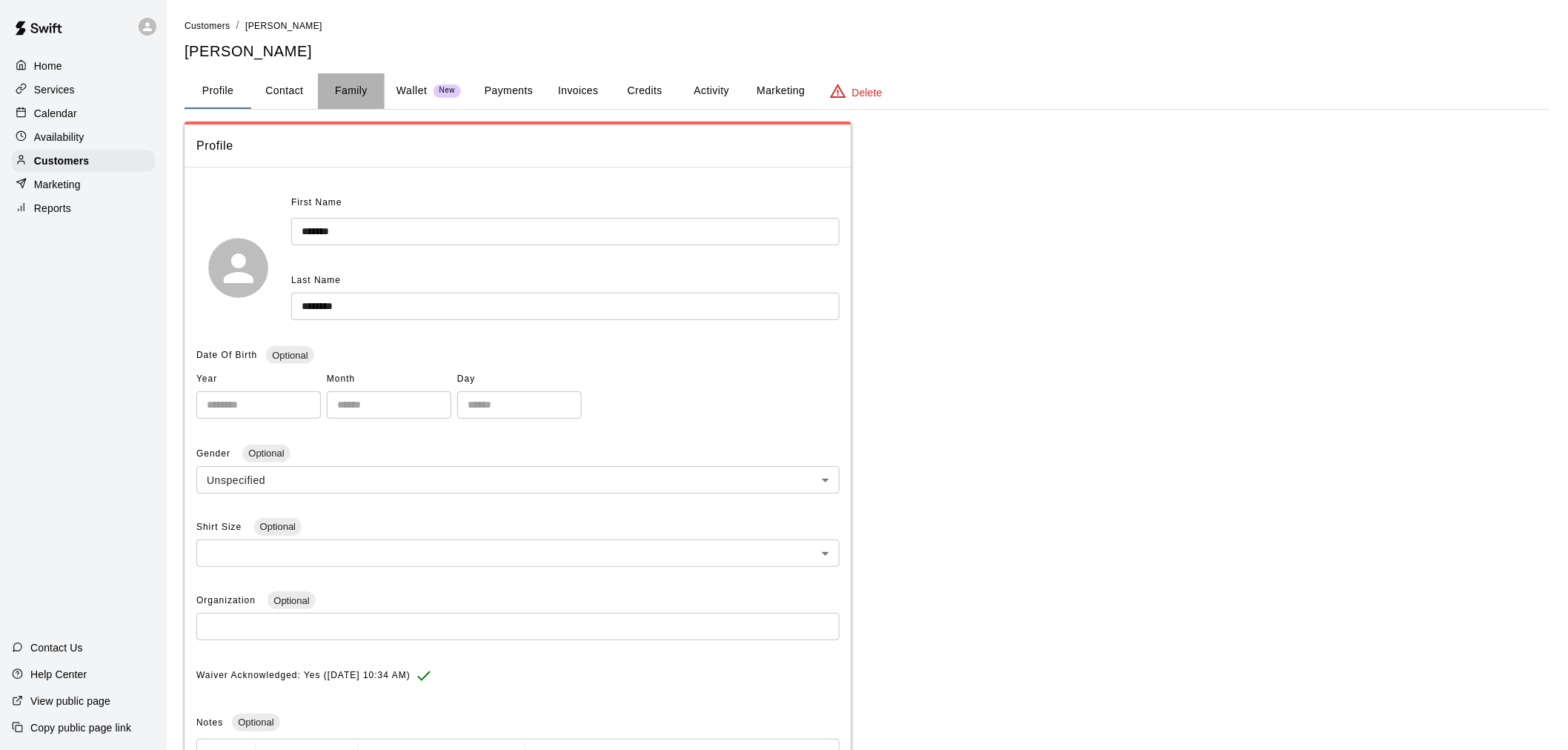
click at [358, 93] on button "Family" at bounding box center [351, 91] width 67 height 36
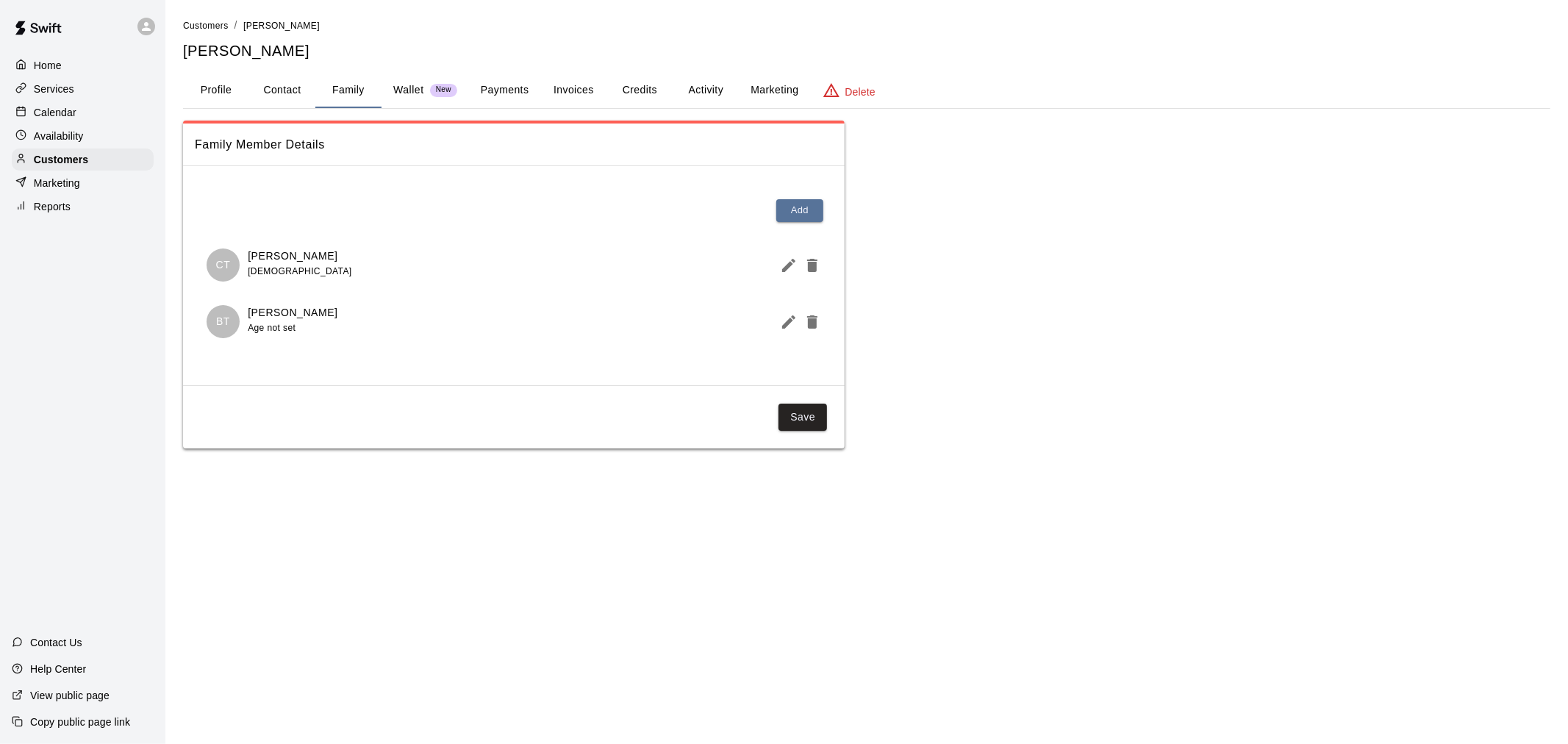
click at [699, 91] on button "Activity" at bounding box center [705, 90] width 66 height 35
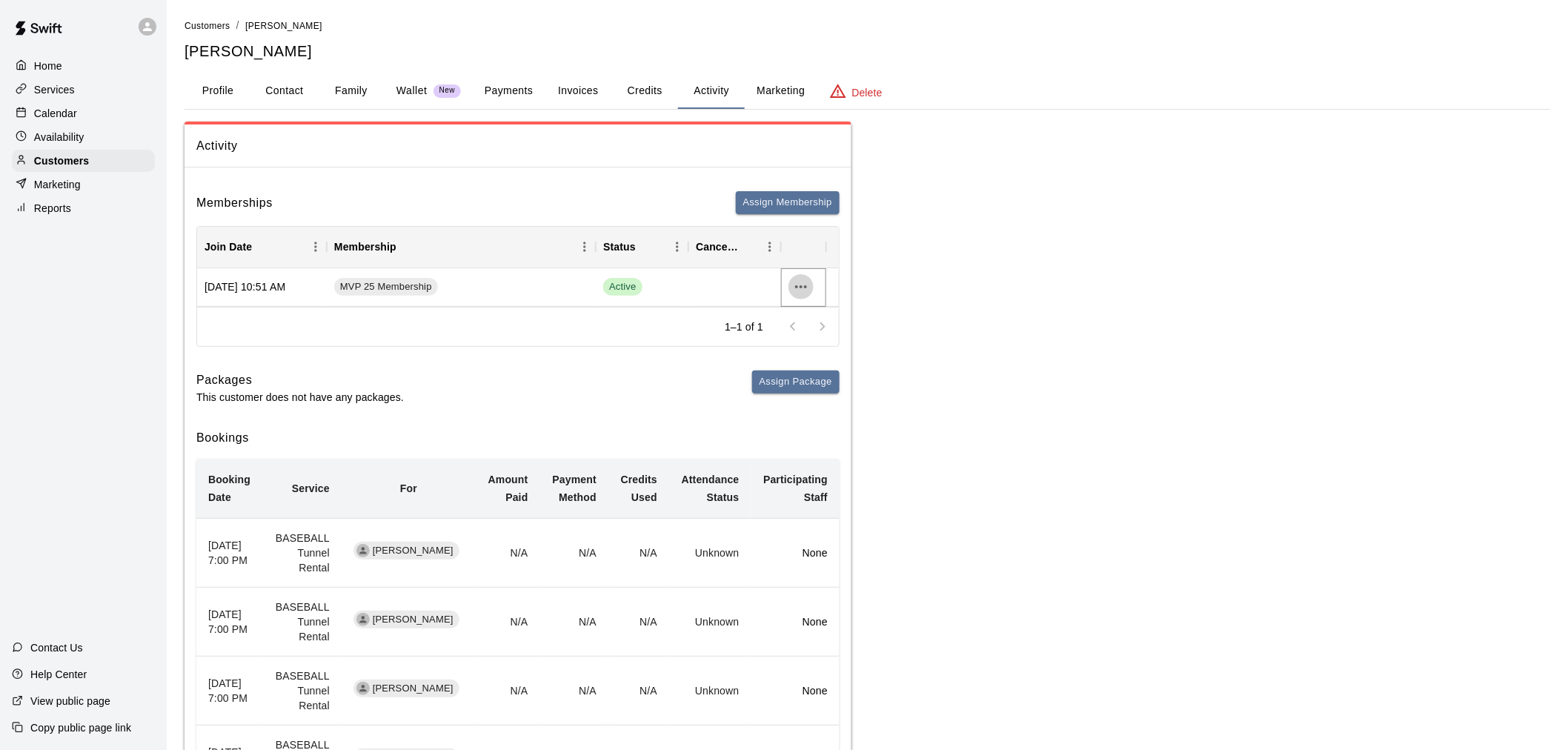
click at [805, 289] on icon "more actions" at bounding box center [801, 286] width 17 height 17
click at [797, 282] on div at bounding box center [791, 375] width 1581 height 750
click at [445, 293] on div "MVP 25 Membership" at bounding box center [462, 287] width 269 height 38
drag, startPoint x: 414, startPoint y: 285, endPoint x: 432, endPoint y: 280, distance: 18.7
click at [414, 285] on span "MVP 25 Membership" at bounding box center [386, 287] width 104 height 14
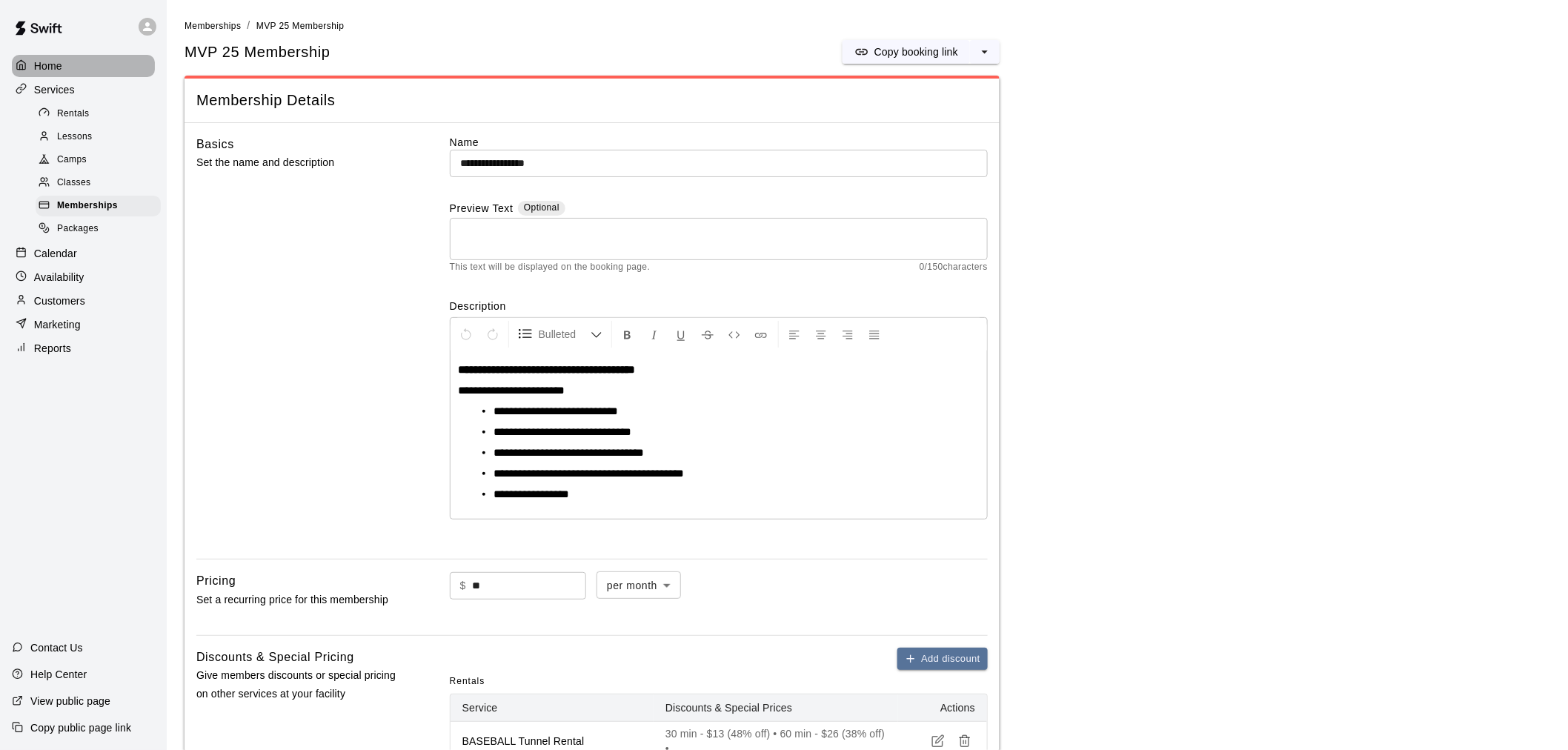
click at [98, 76] on div "Home" at bounding box center [83, 66] width 143 height 23
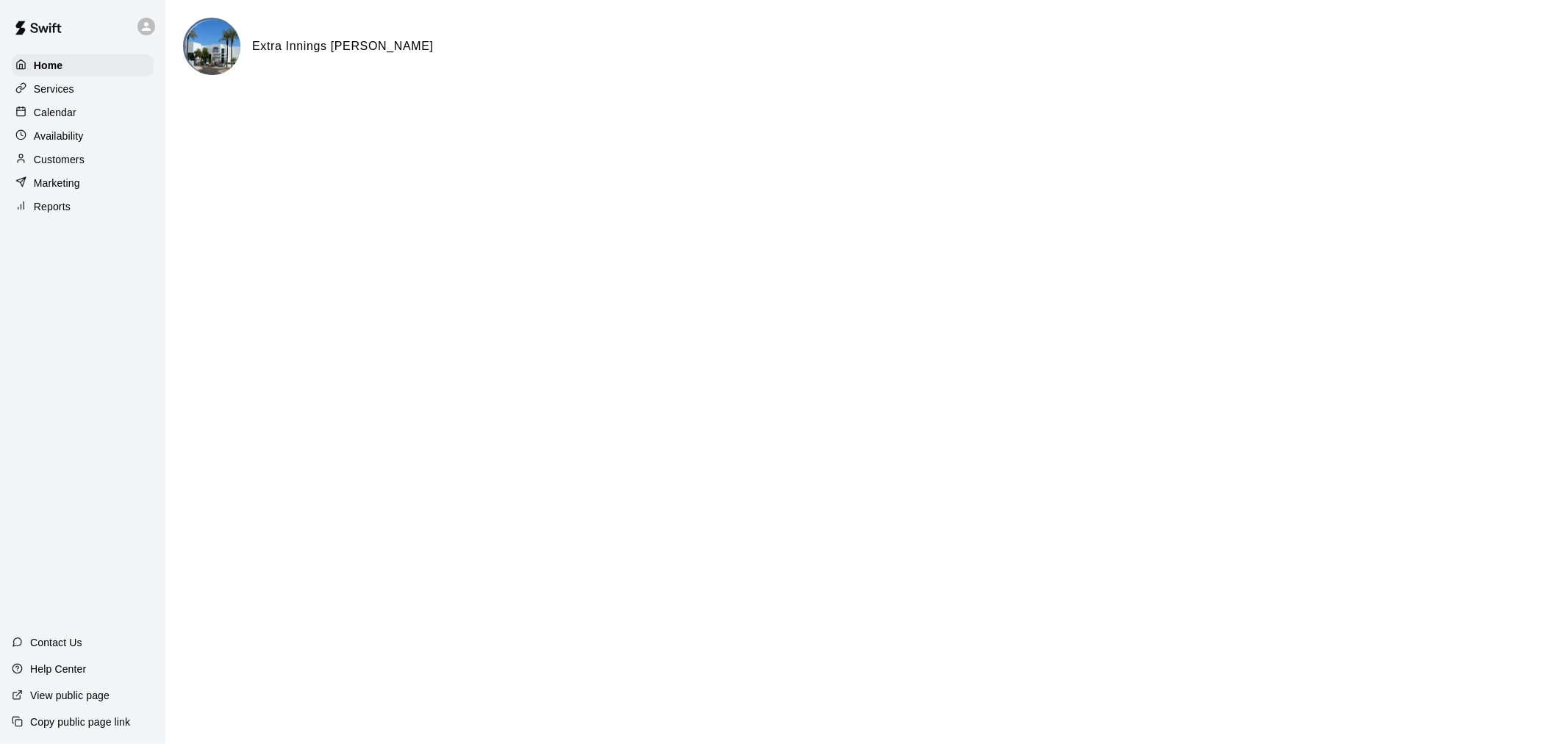
click at [119, 115] on div "Calendar" at bounding box center [83, 113] width 142 height 22
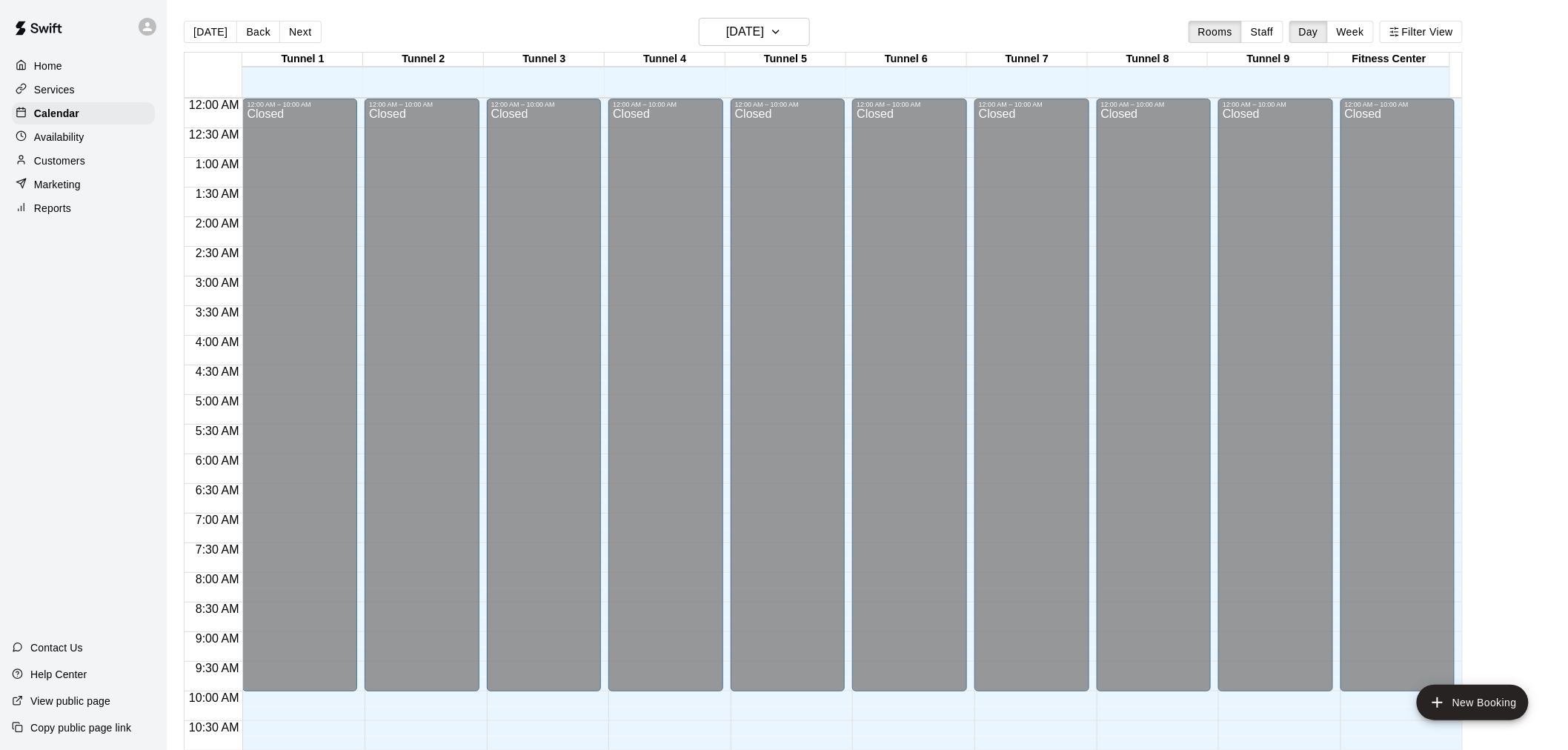
scroll to position [709, 0]
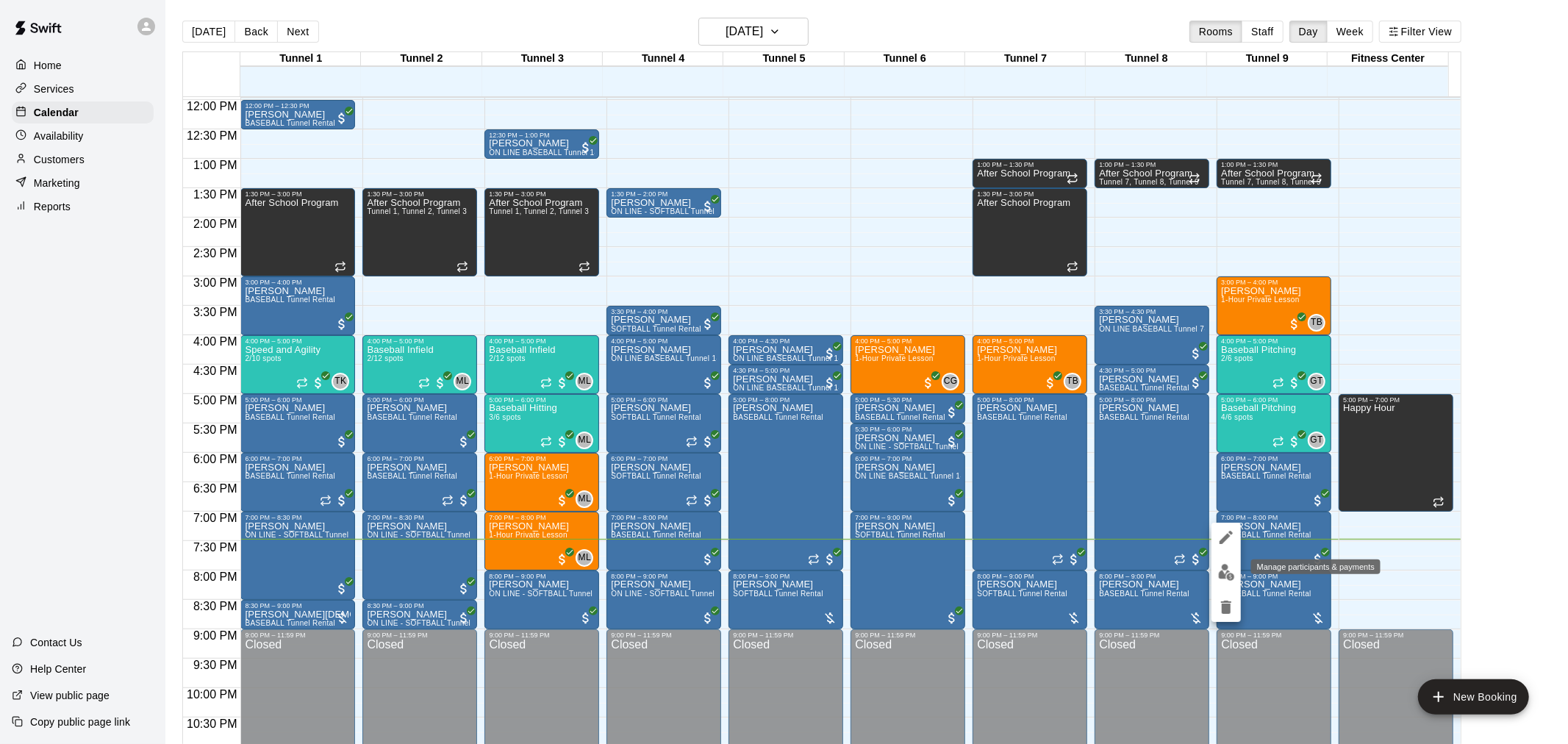
click at [1232, 568] on img "edit" at bounding box center [1226, 573] width 17 height 17
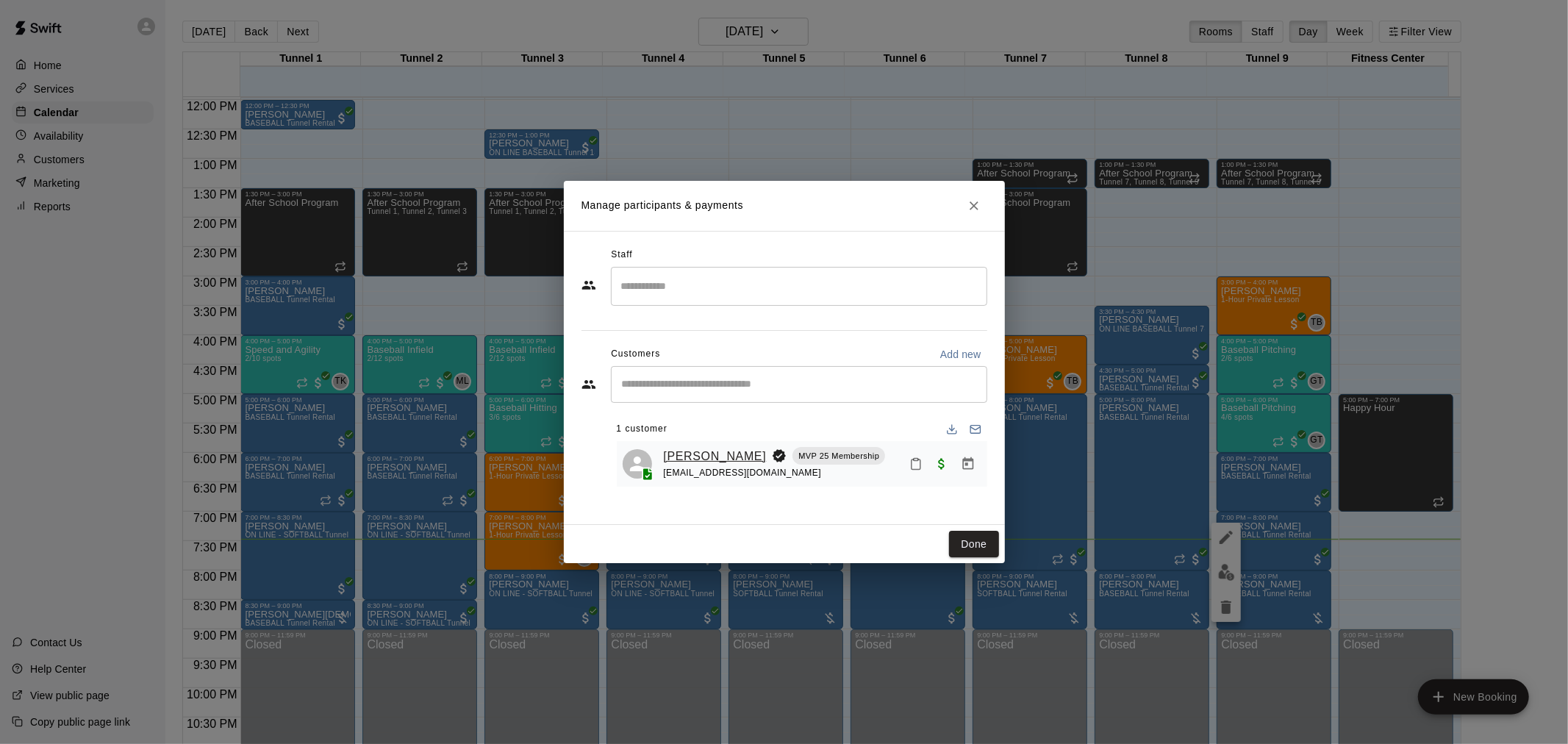
click at [733, 462] on link "[PERSON_NAME]" at bounding box center [715, 456] width 103 height 19
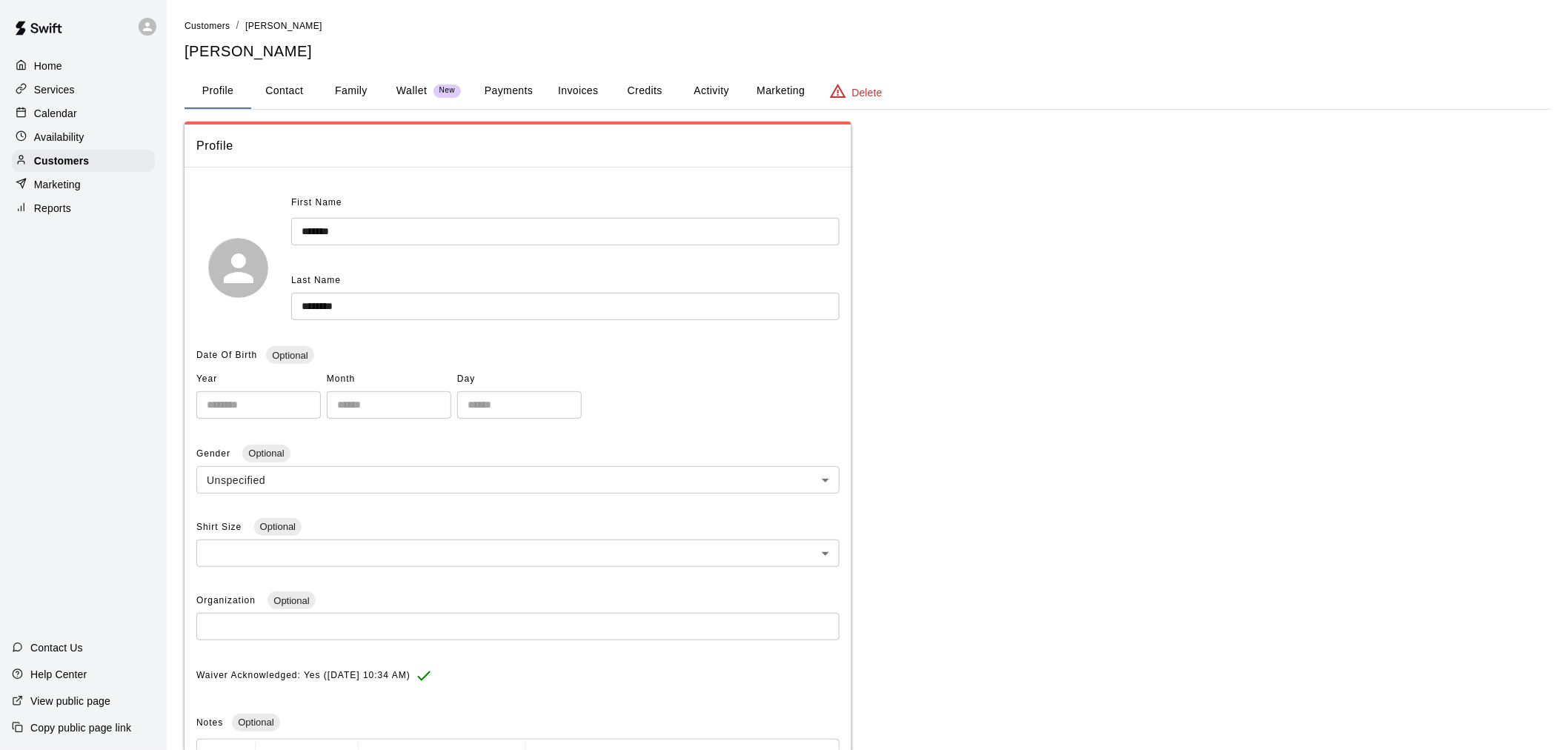
click at [302, 88] on button "Contact" at bounding box center [285, 91] width 67 height 36
select select "**"
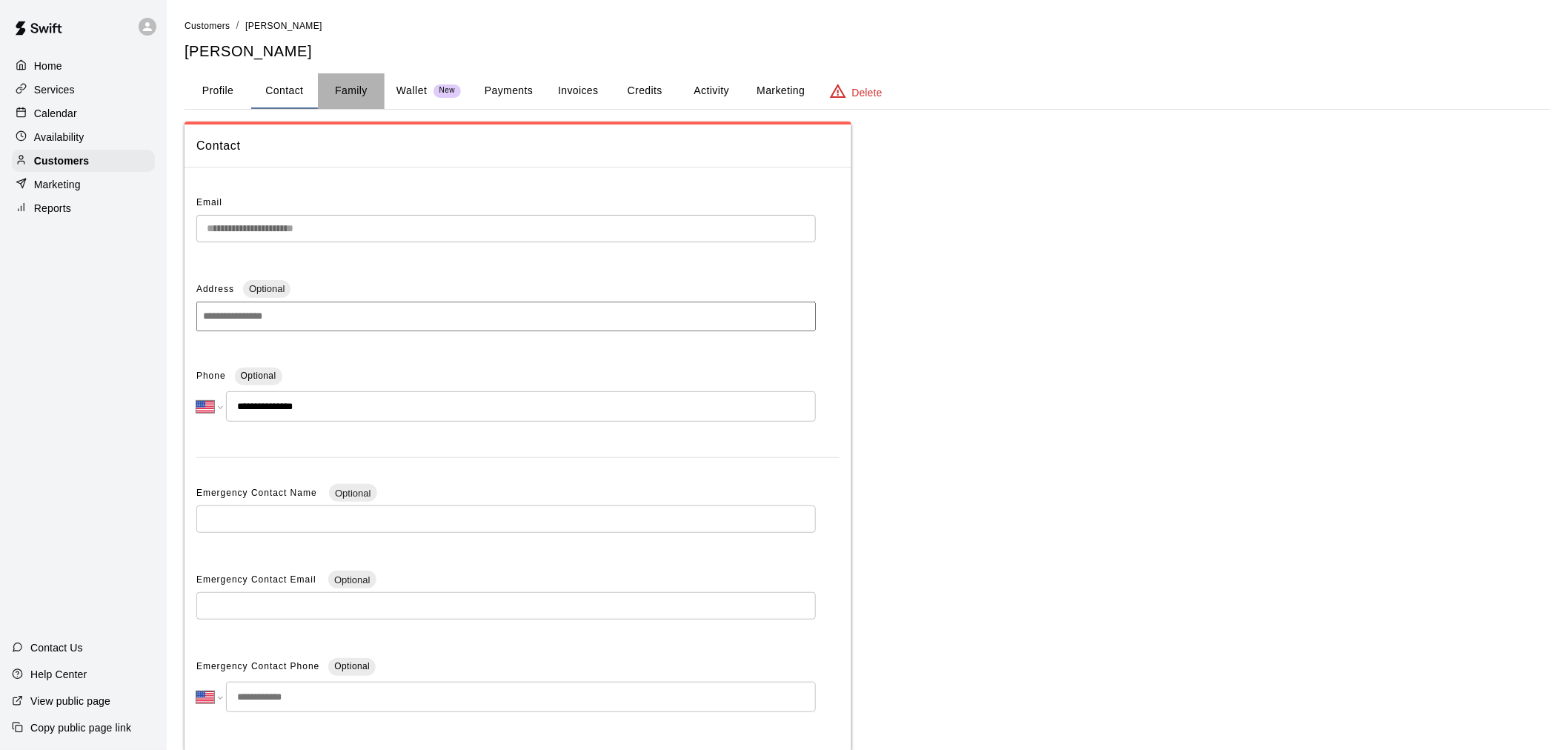
click at [339, 85] on button "Family" at bounding box center [351, 91] width 67 height 36
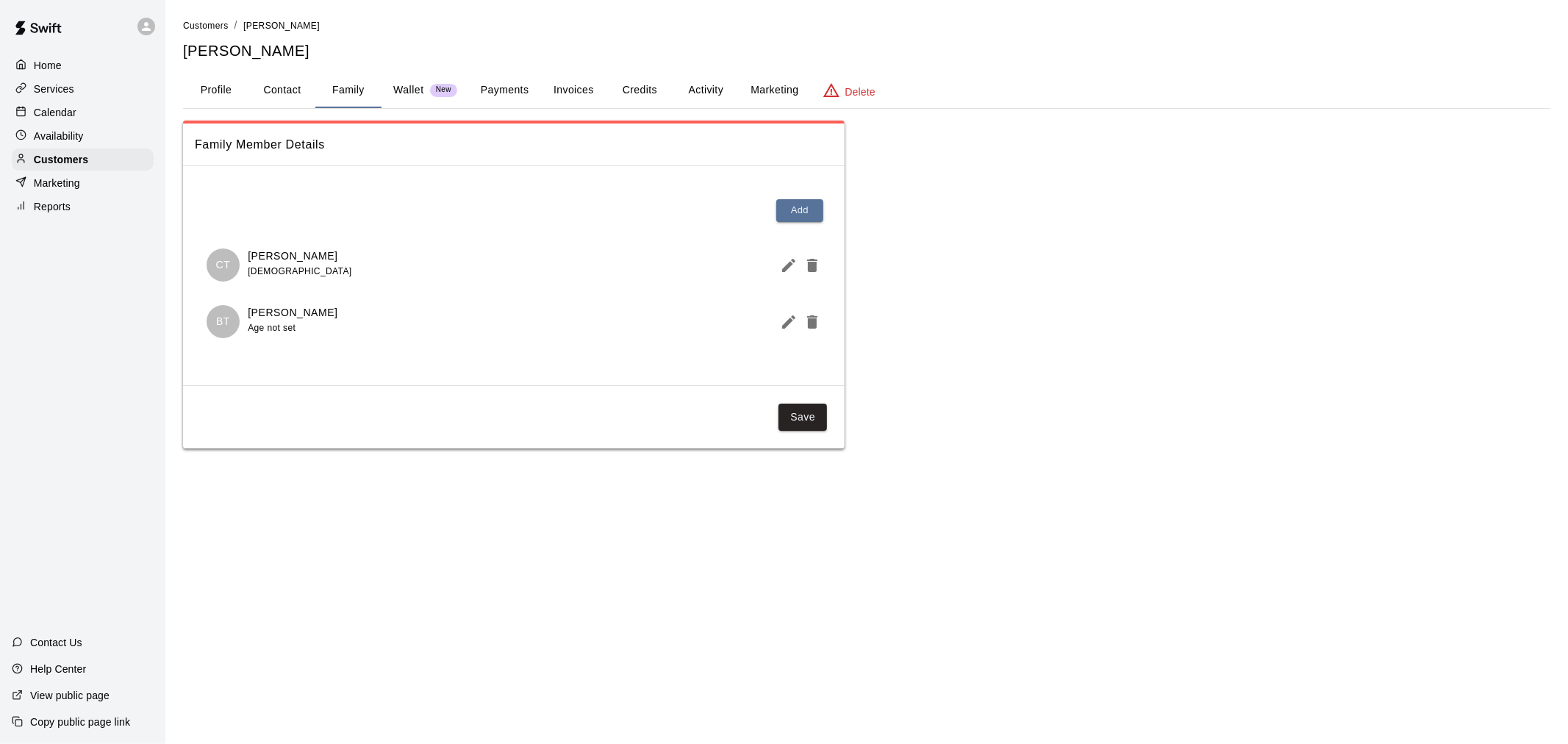
click at [400, 88] on p "Wallet" at bounding box center [409, 90] width 31 height 16
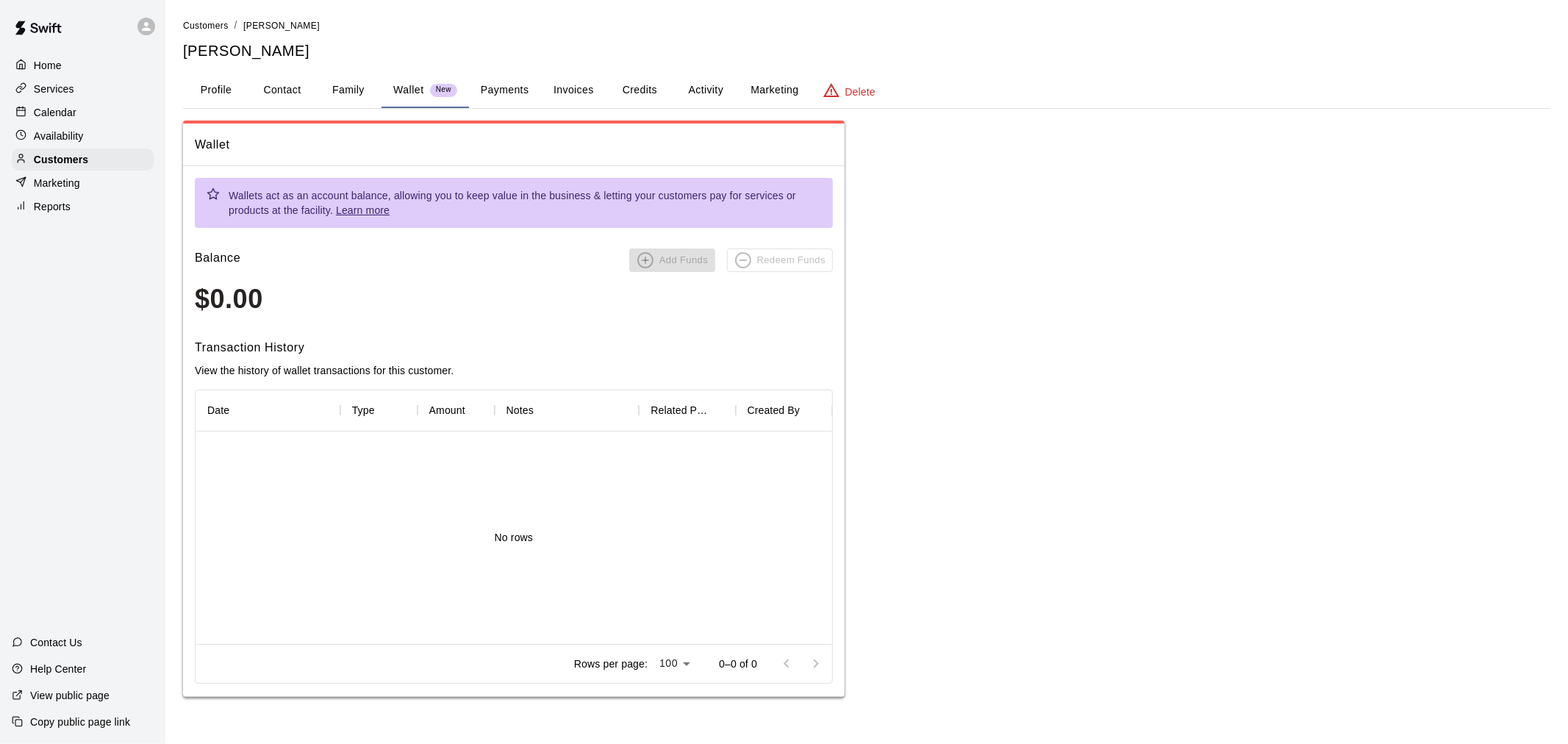
click at [486, 81] on button "Payments" at bounding box center [504, 90] width 71 height 35
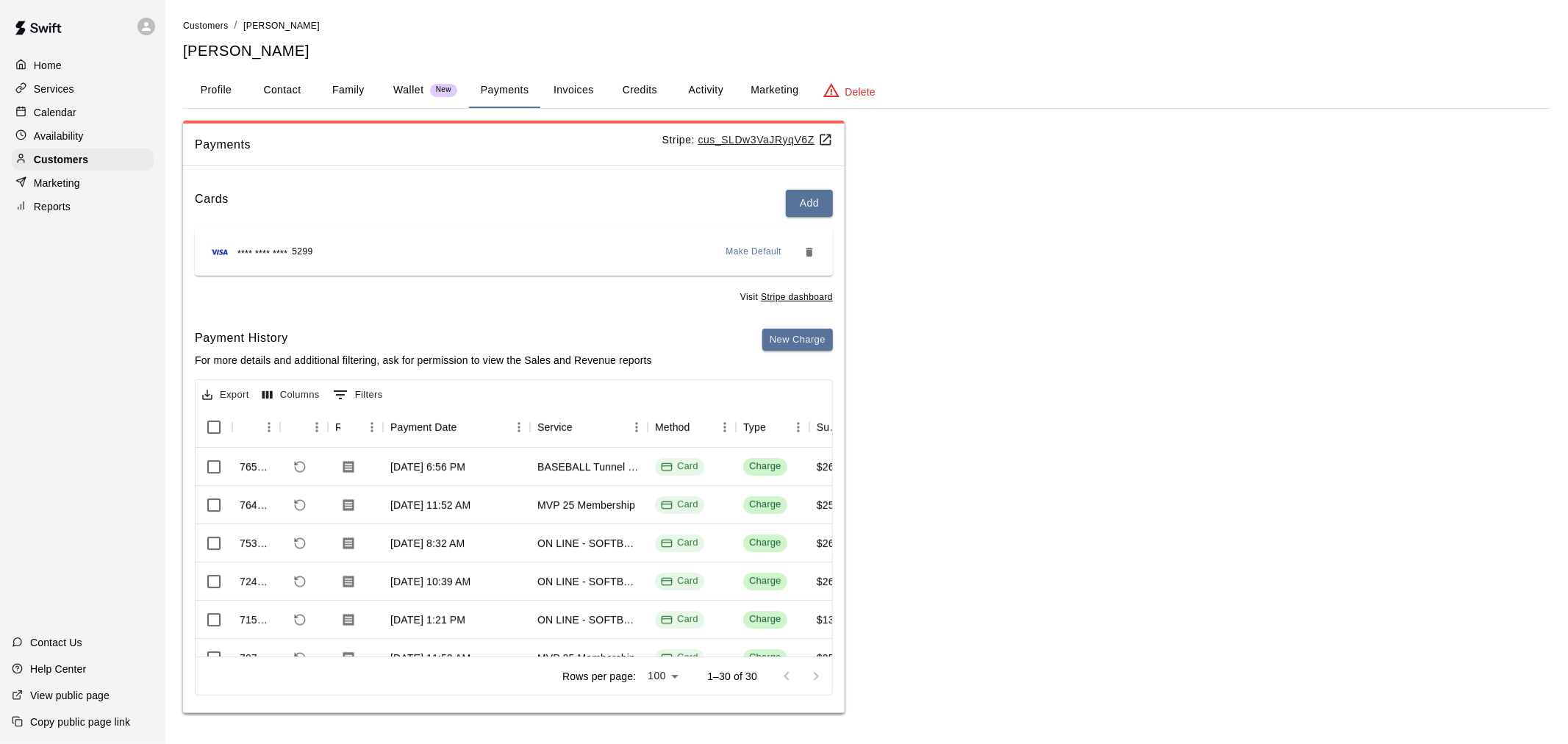
click at [577, 87] on button "Invoices" at bounding box center [573, 90] width 66 height 35
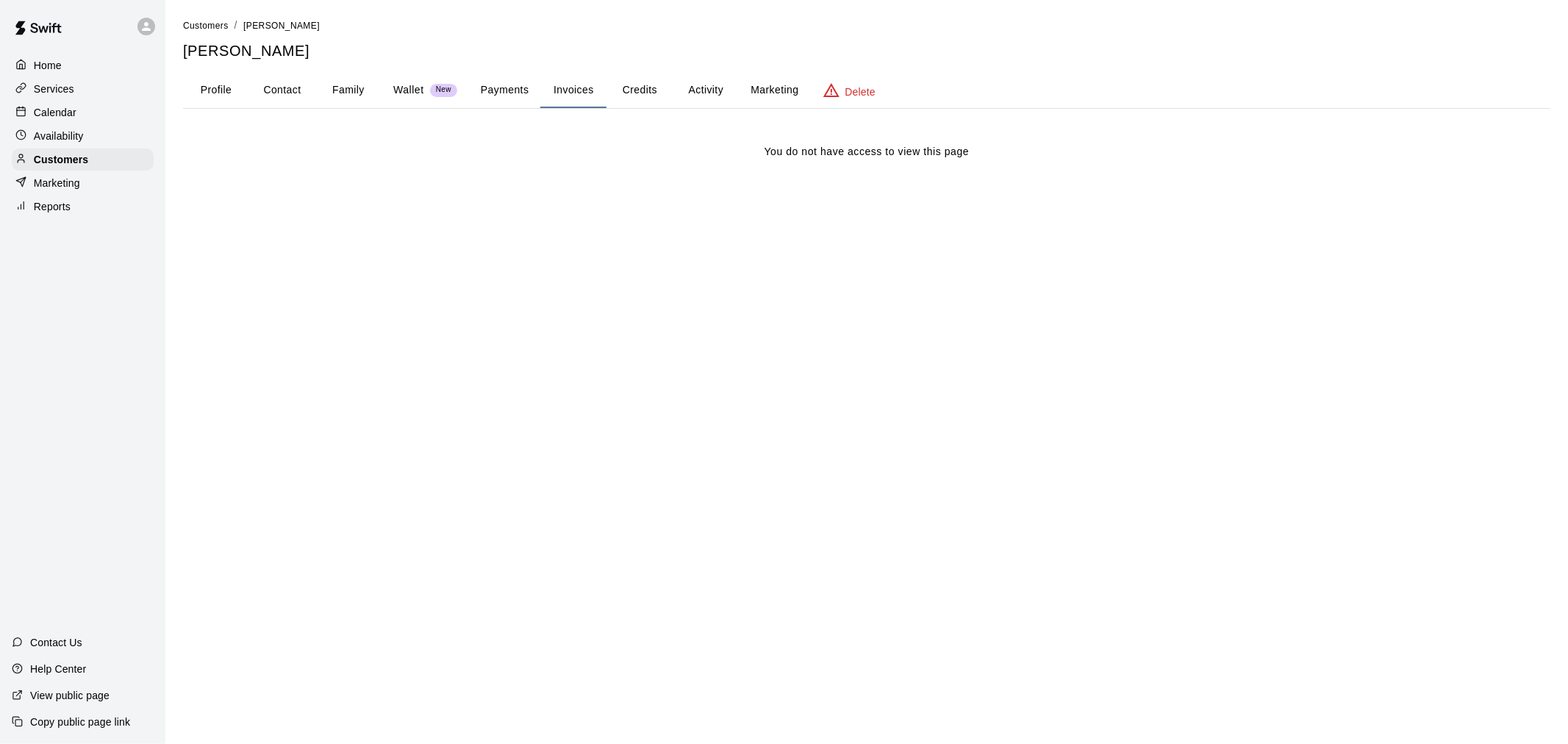
click at [645, 92] on button "Credits" at bounding box center [639, 90] width 66 height 35
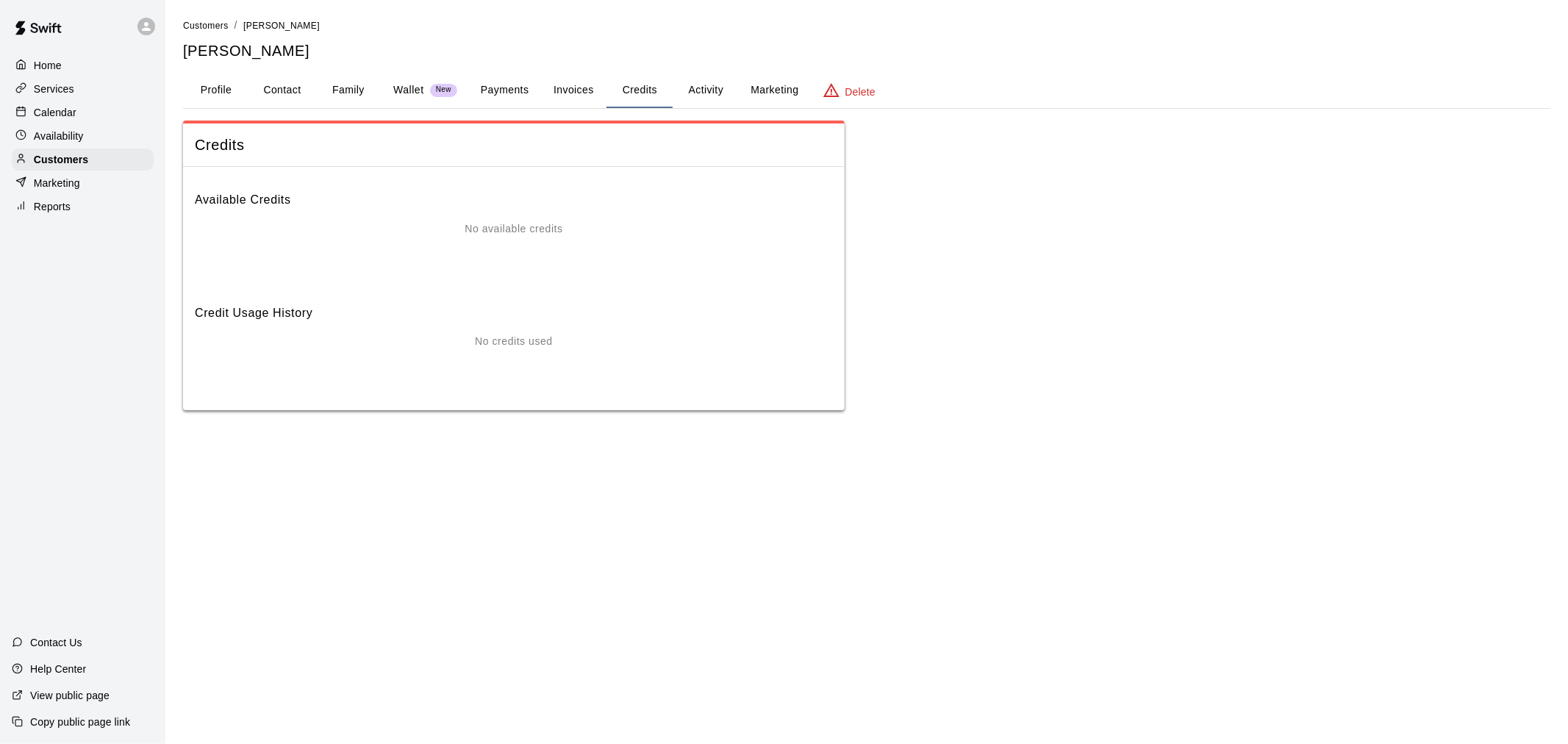
click at [721, 98] on button "Activity" at bounding box center [705, 90] width 66 height 35
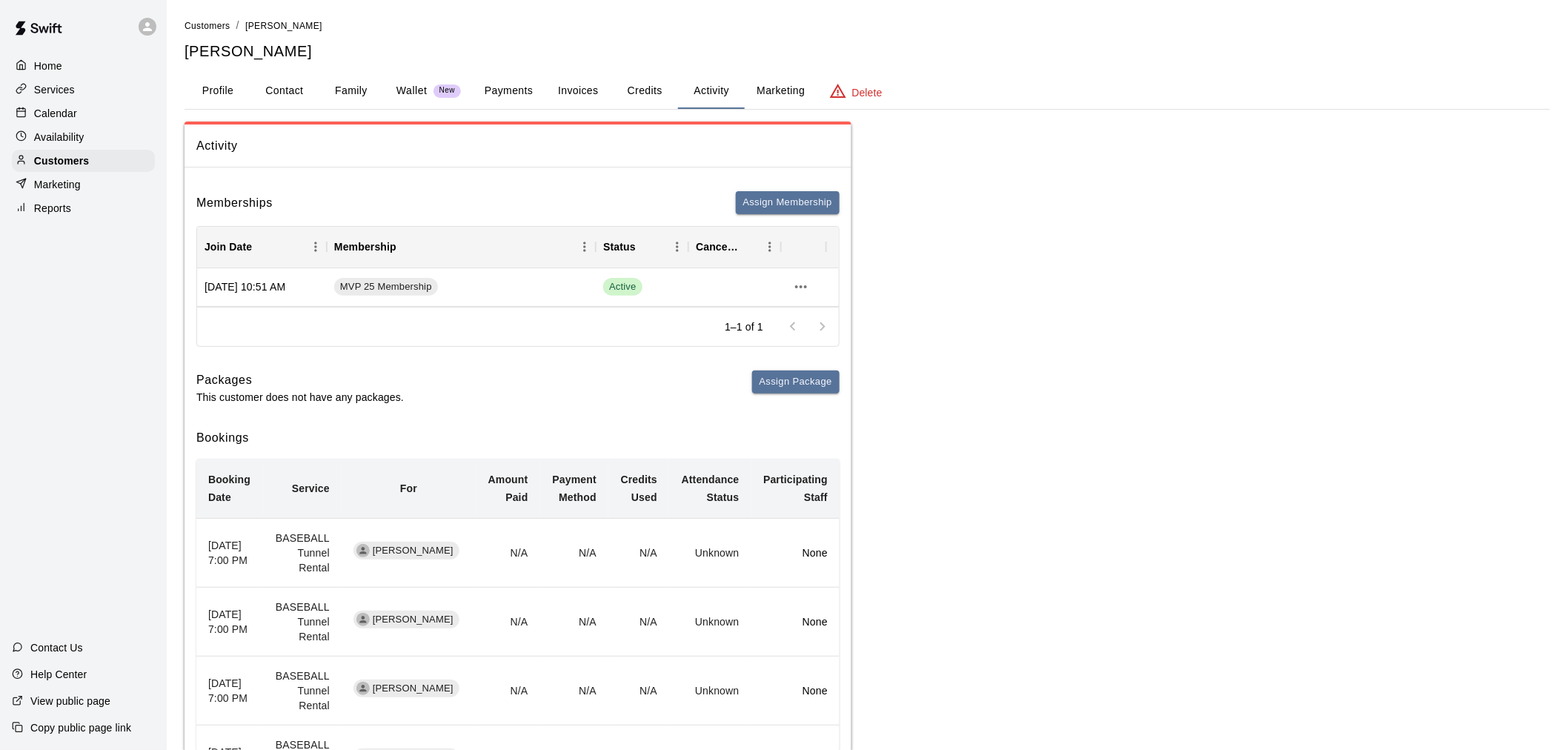
click at [774, 92] on button "Marketing" at bounding box center [780, 91] width 72 height 36
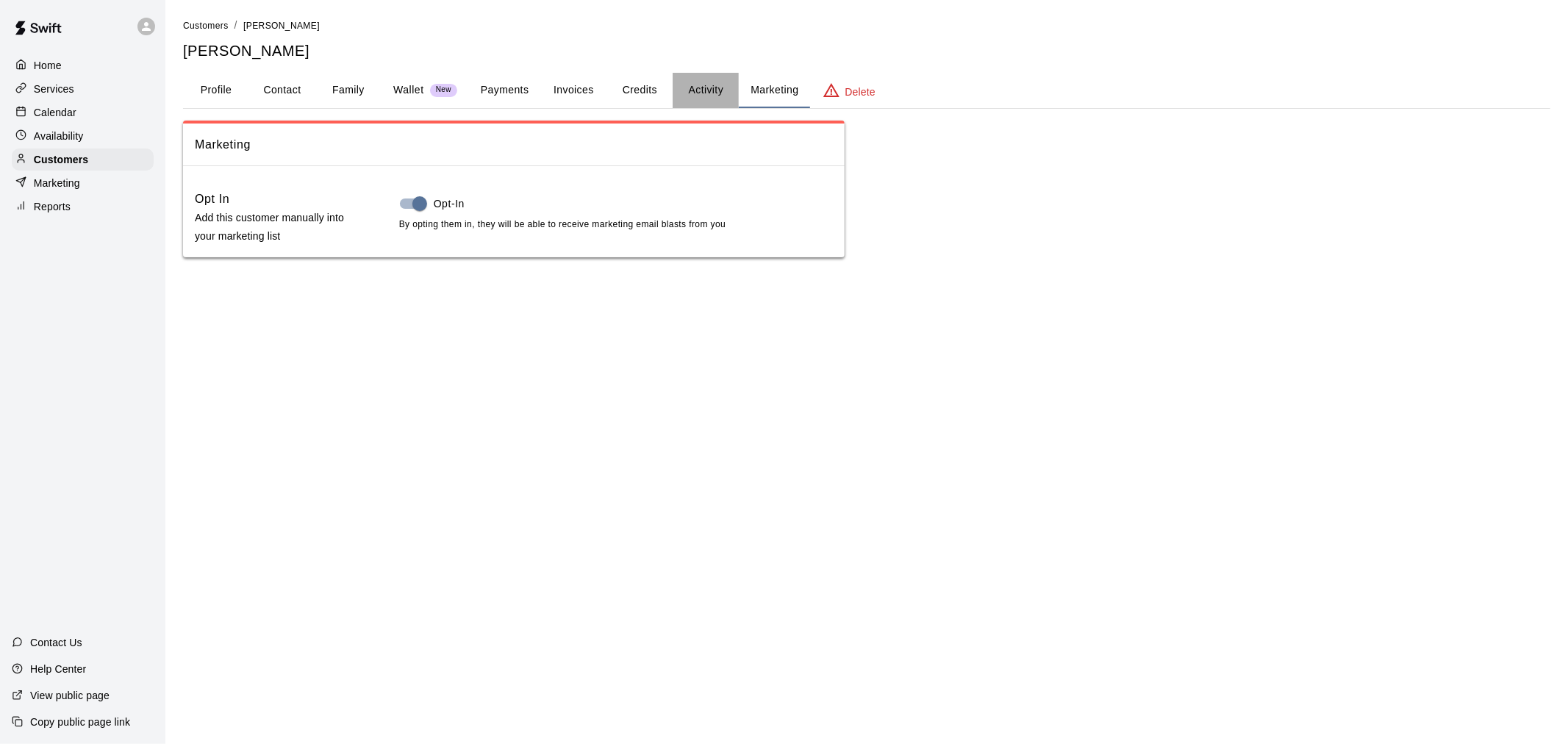
click at [700, 98] on button "Activity" at bounding box center [705, 90] width 66 height 35
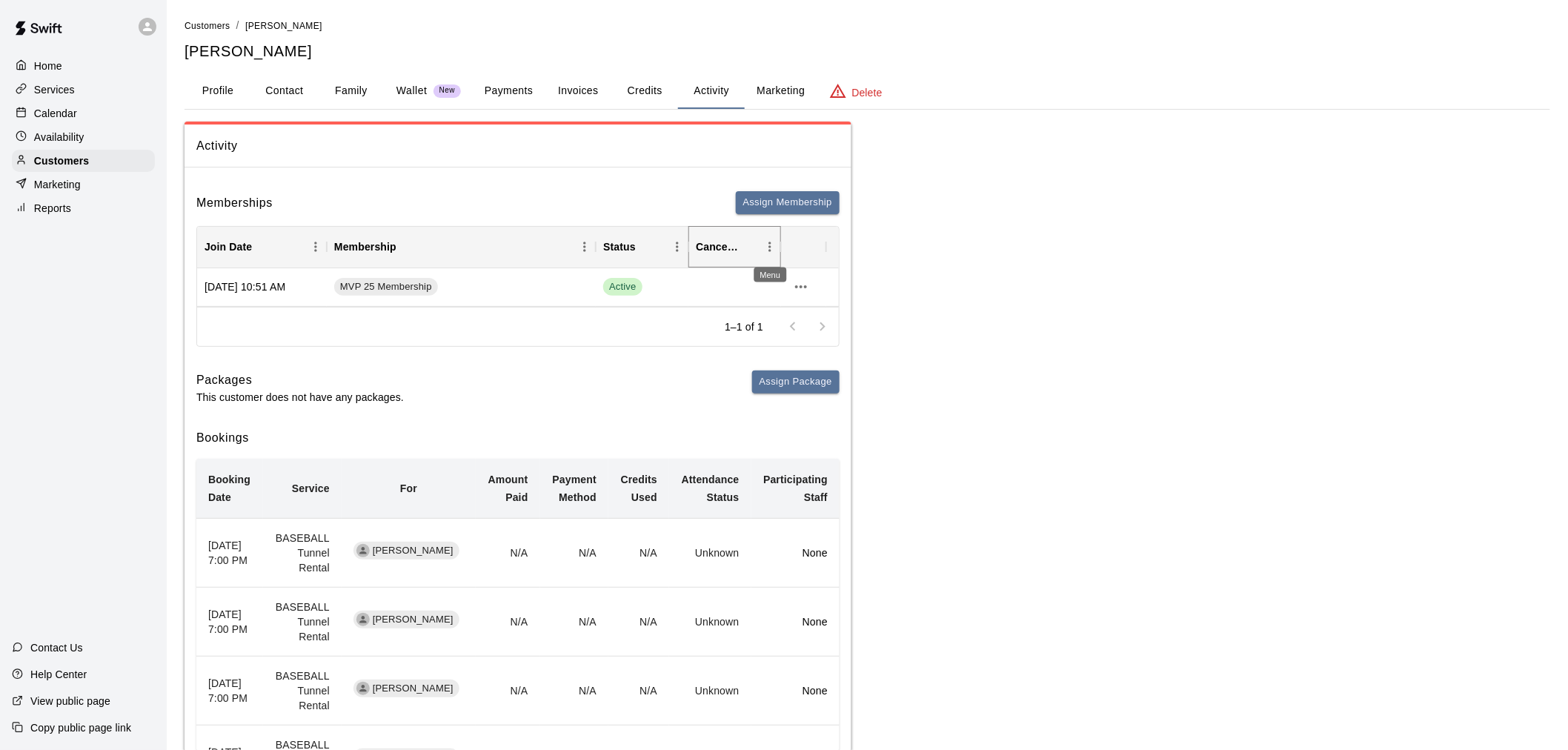
click at [769, 246] on icon "Menu" at bounding box center [770, 247] width 15 height 15
click at [820, 247] on icon at bounding box center [826, 247] width 17 height 17
click at [823, 245] on icon at bounding box center [826, 247] width 17 height 17
click at [804, 278] on icon "more actions" at bounding box center [801, 286] width 17 height 17
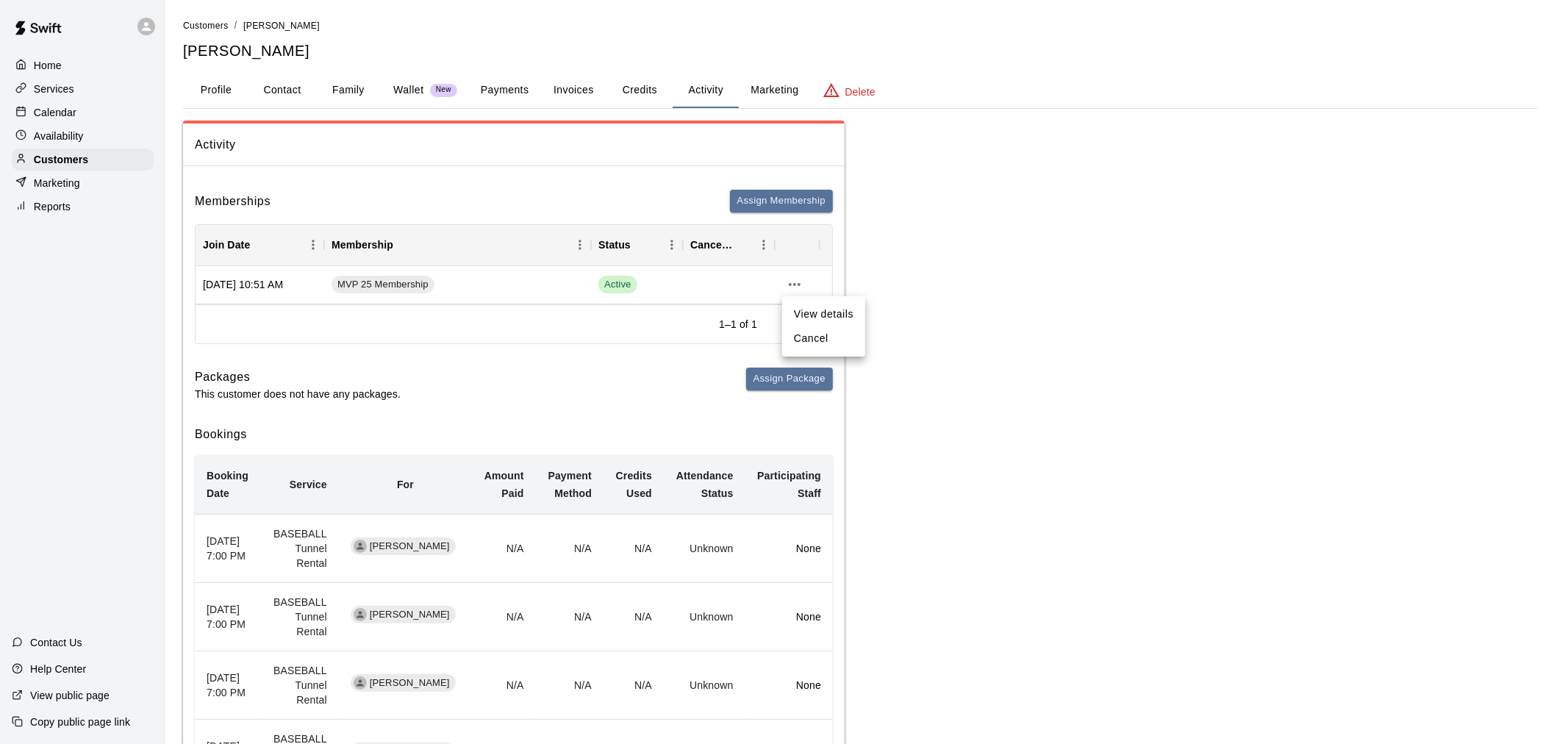
click at [910, 278] on div at bounding box center [784, 372] width 1568 height 744
click at [818, 325] on div at bounding box center [801, 325] width 59 height 29
click at [795, 283] on icon "more actions" at bounding box center [794, 284] width 12 height 3
click at [809, 346] on li "Cancel" at bounding box center [824, 338] width 83 height 24
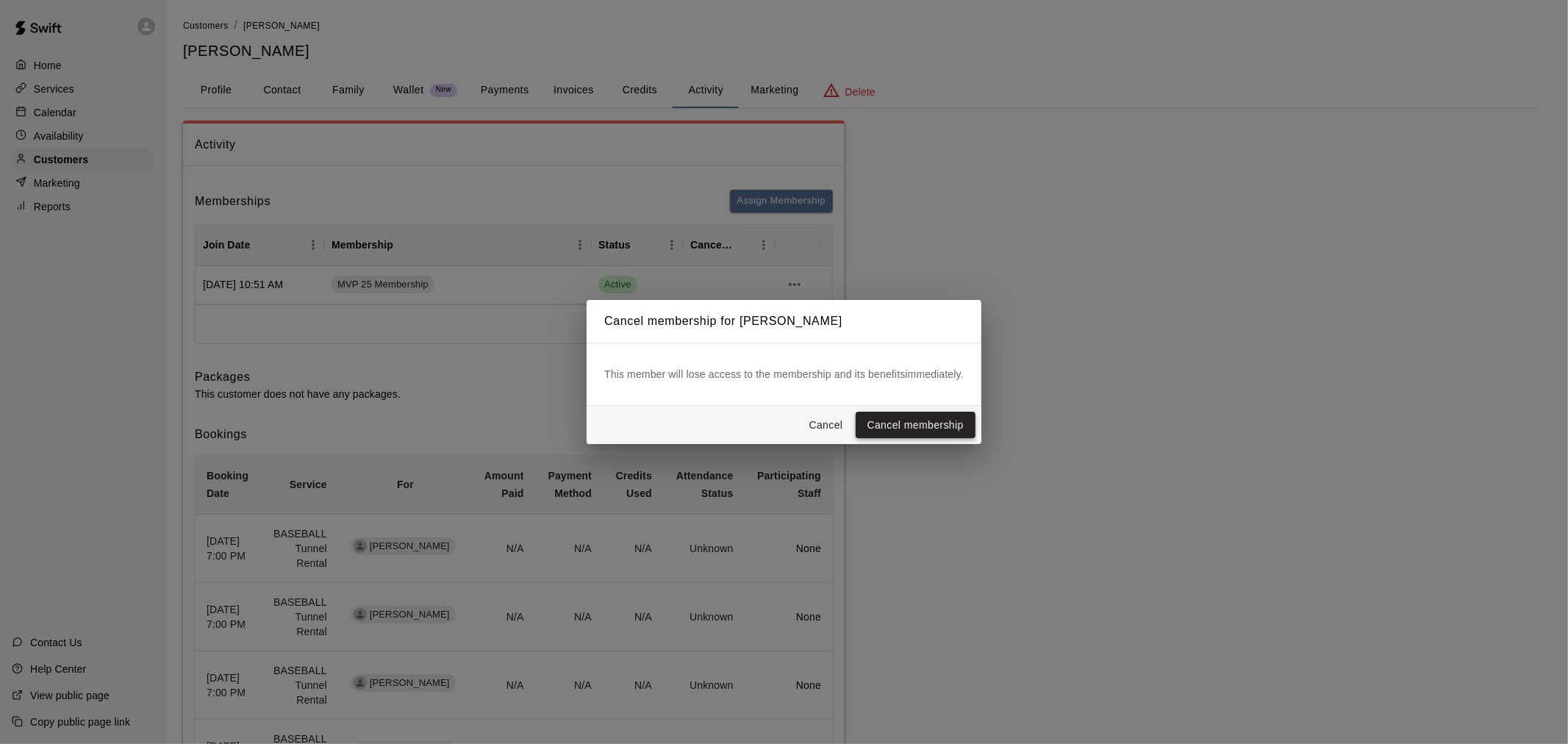
click at [917, 431] on button "Cancel membership" at bounding box center [915, 425] width 120 height 28
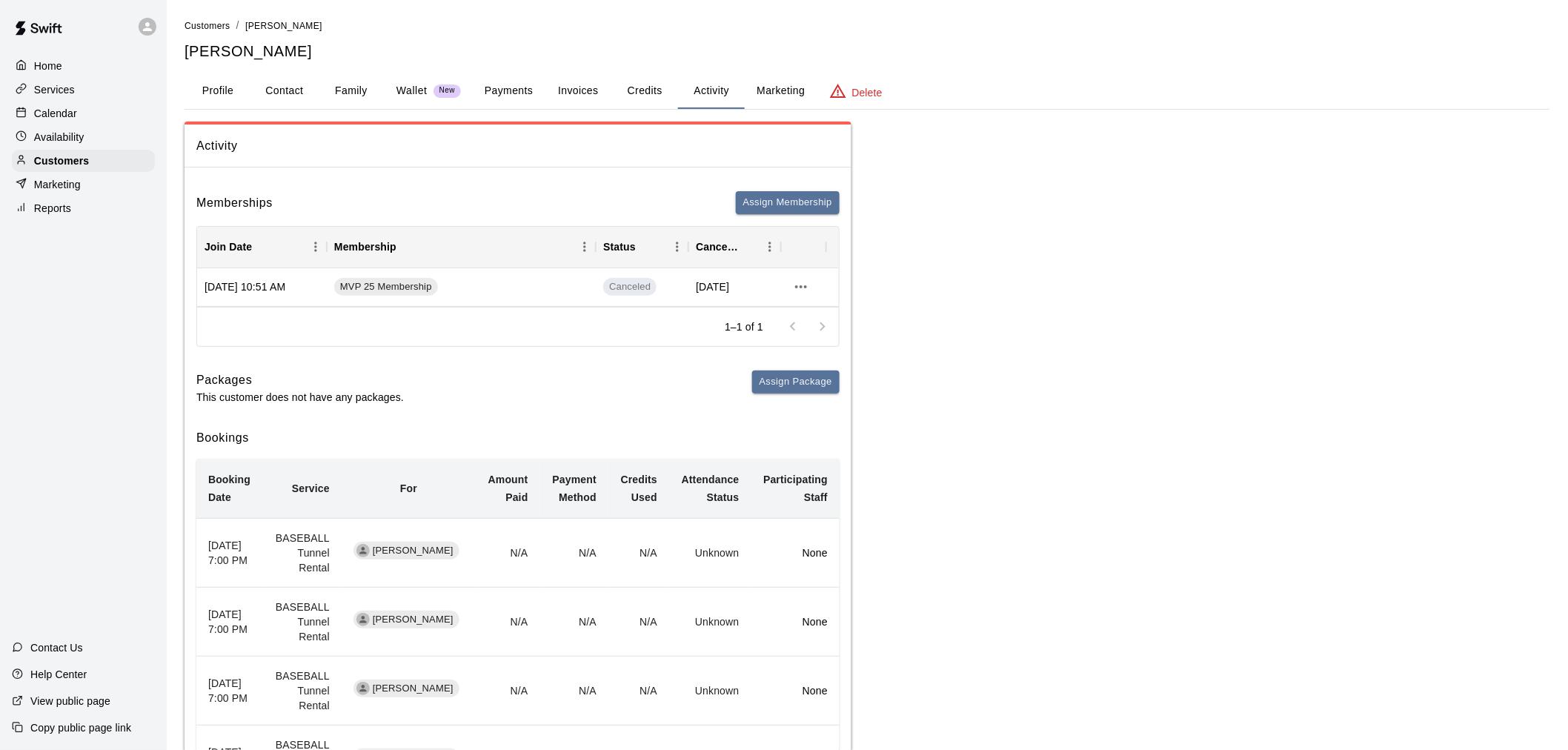
click at [529, 85] on button "Payments" at bounding box center [508, 91] width 72 height 36
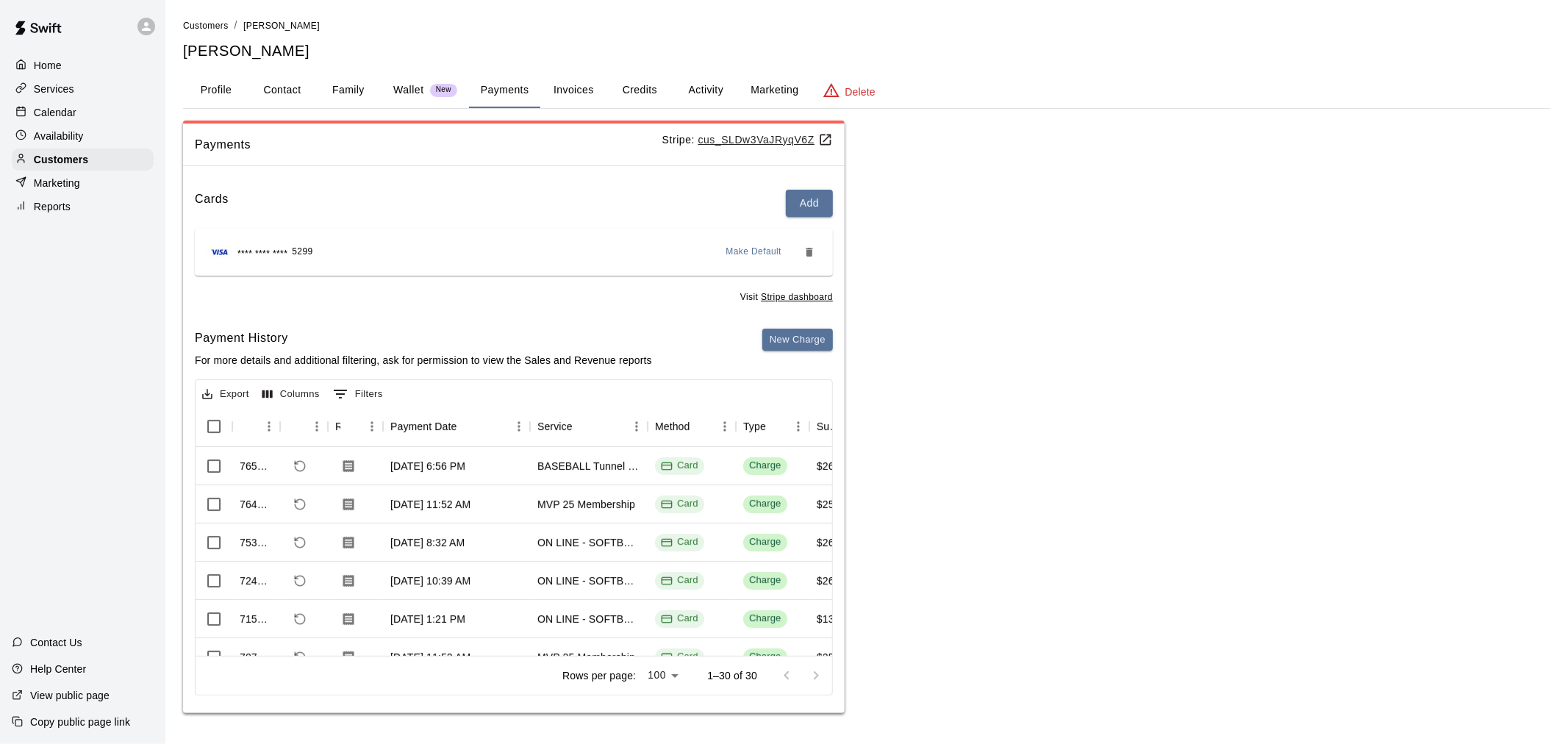
click at [92, 121] on div "Calendar" at bounding box center [83, 113] width 142 height 22
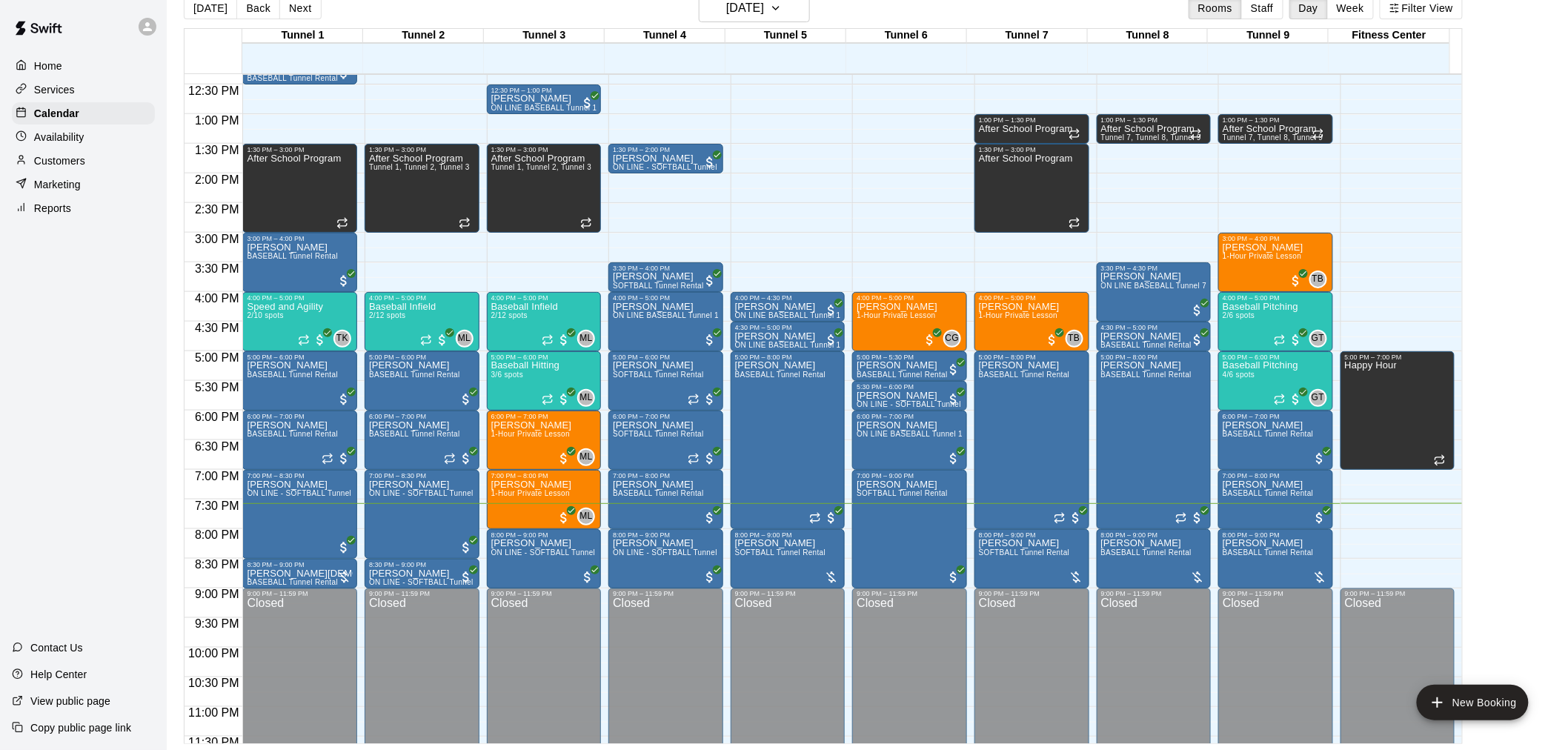
scroll to position [754, 0]
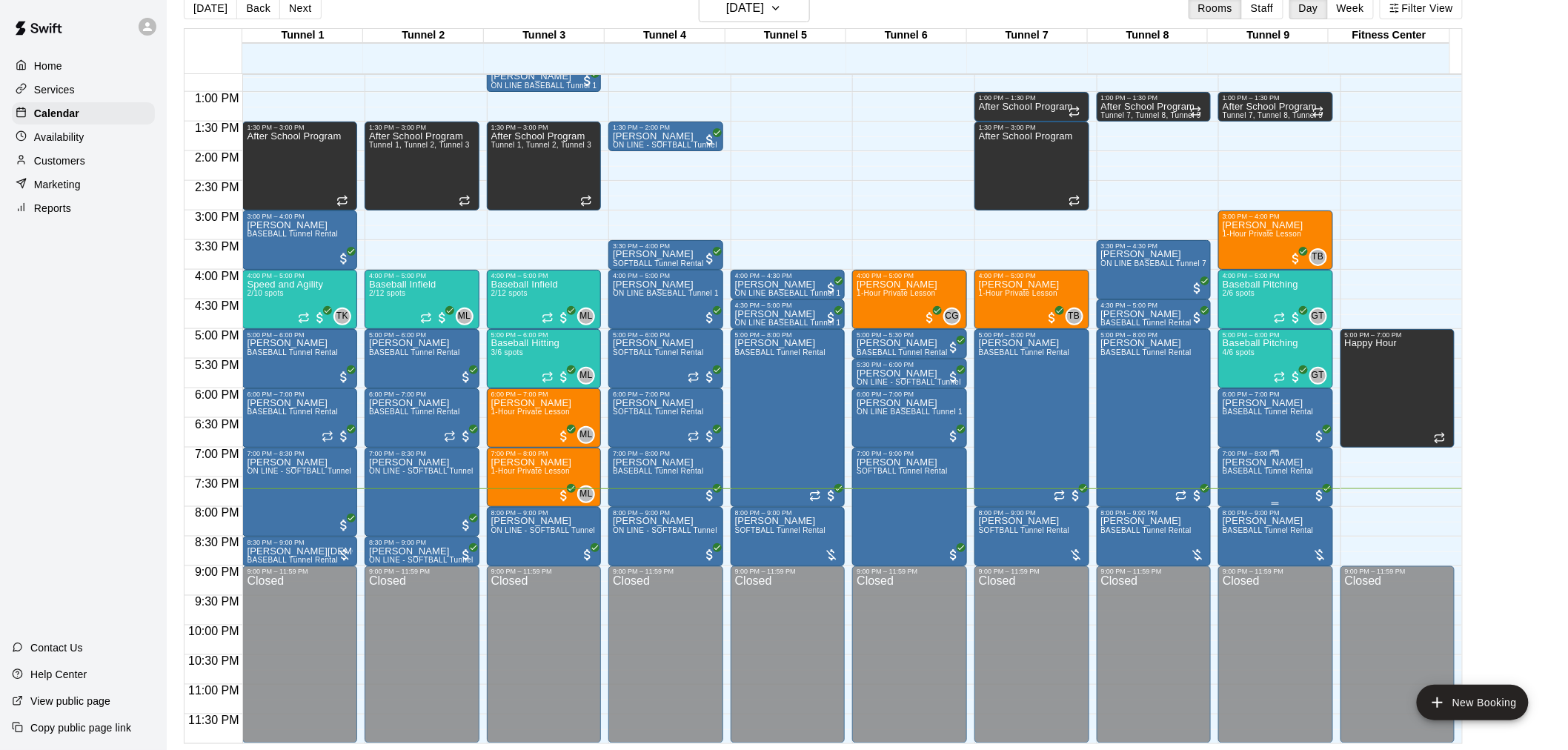
click at [1307, 470] on span "BASEBALL Tunnel Rental" at bounding box center [1268, 470] width 91 height 8
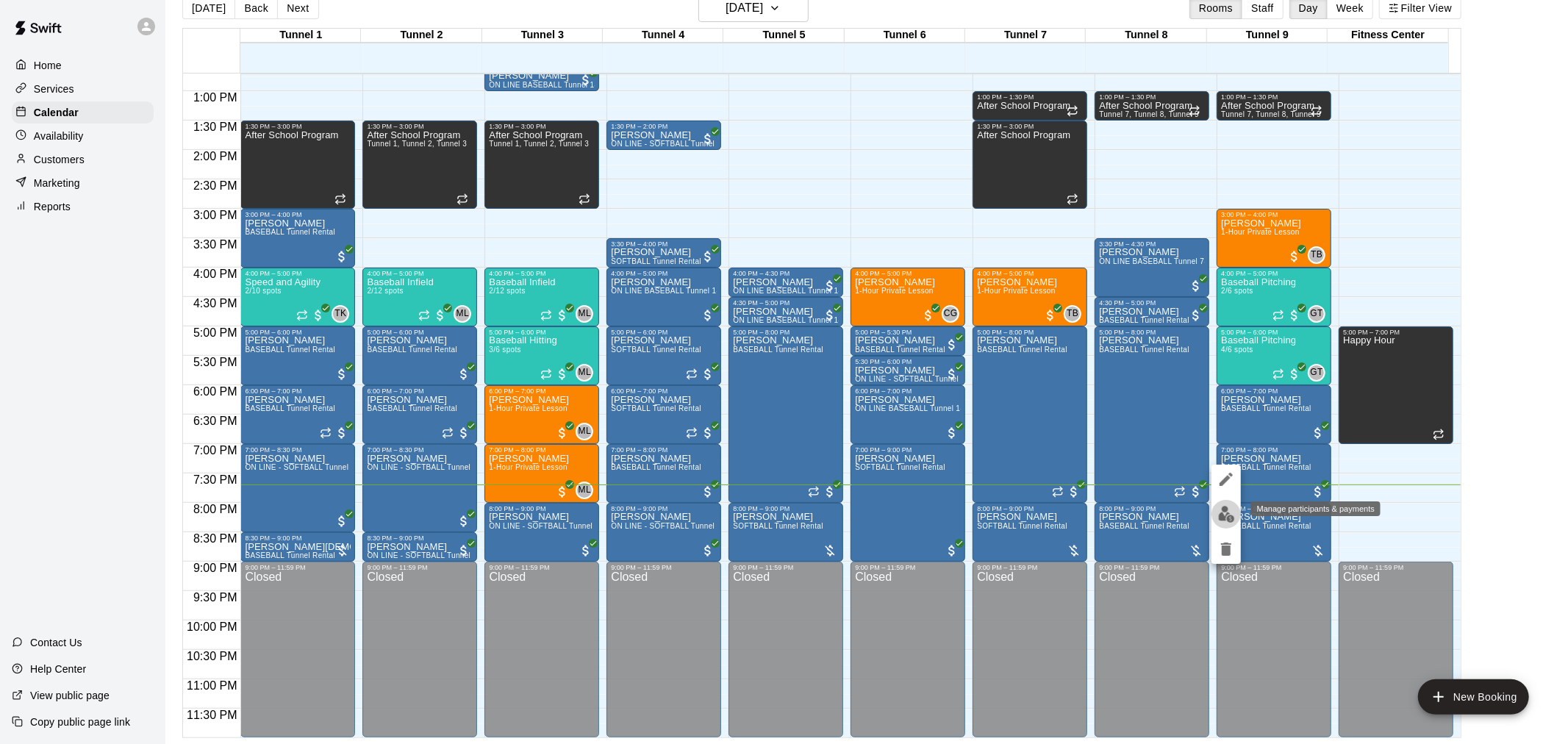
click at [1237, 510] on button "edit" at bounding box center [1225, 514] width 29 height 28
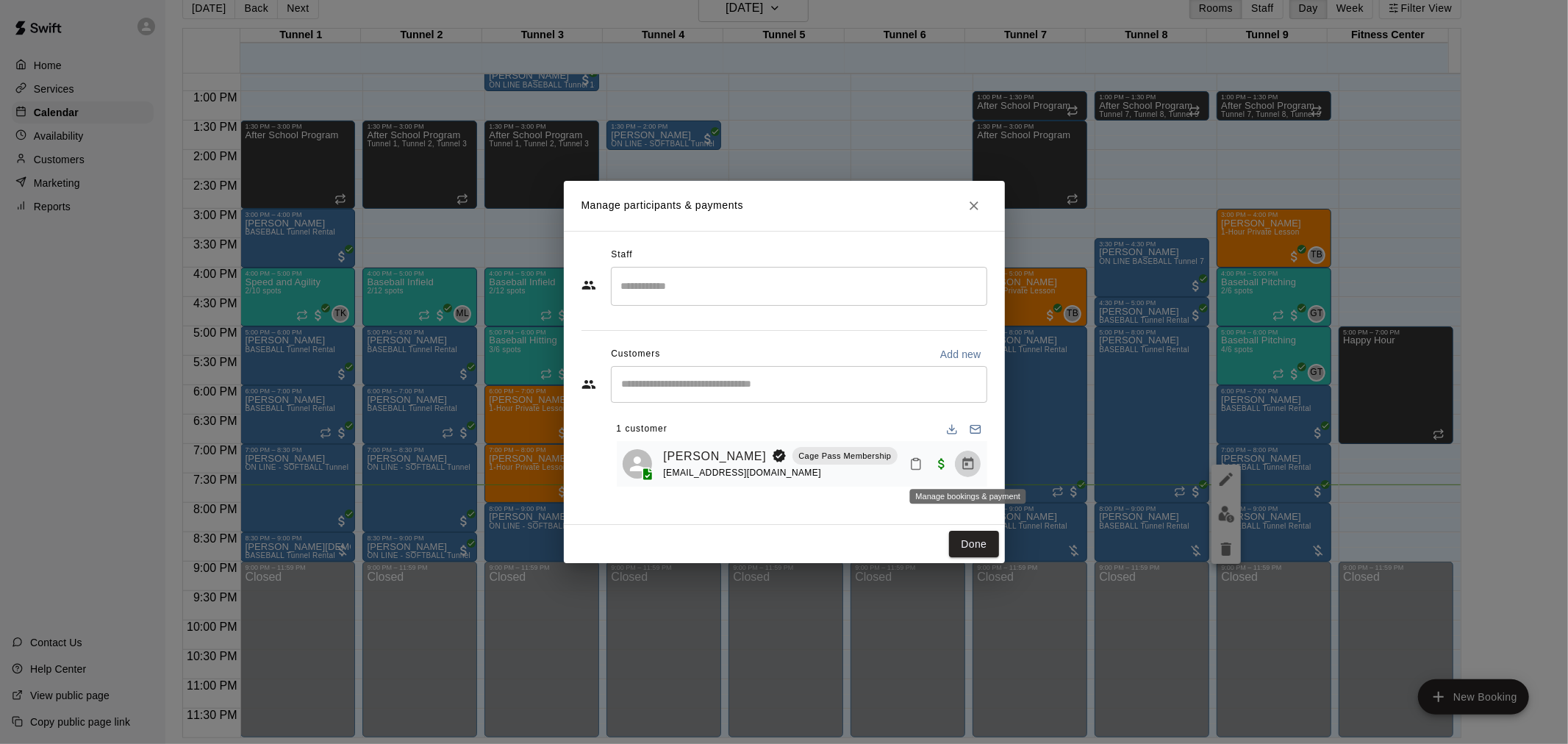
click at [967, 466] on icon "Manage bookings & payment" at bounding box center [967, 463] width 11 height 13
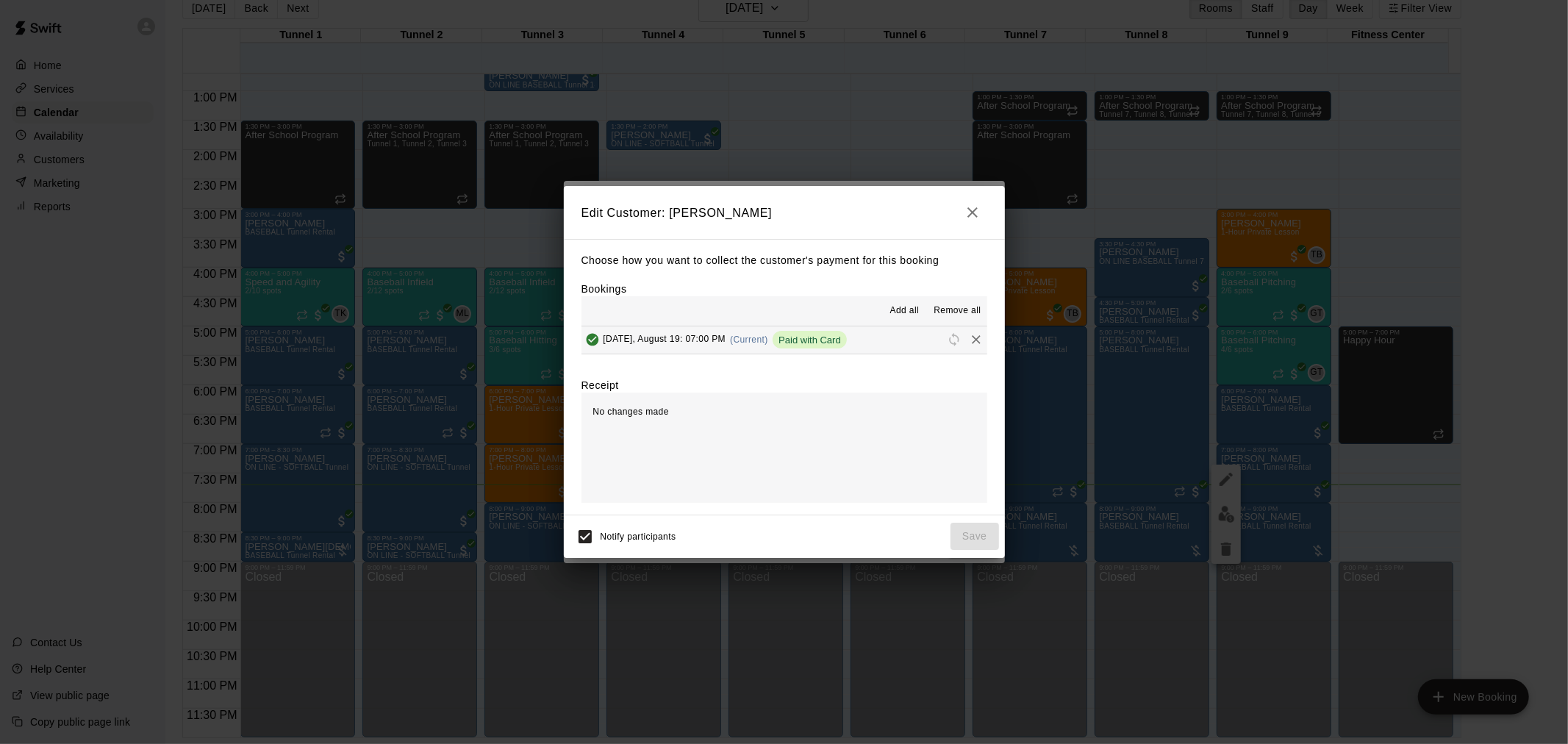
click at [969, 340] on icon "Remove" at bounding box center [976, 339] width 15 height 15
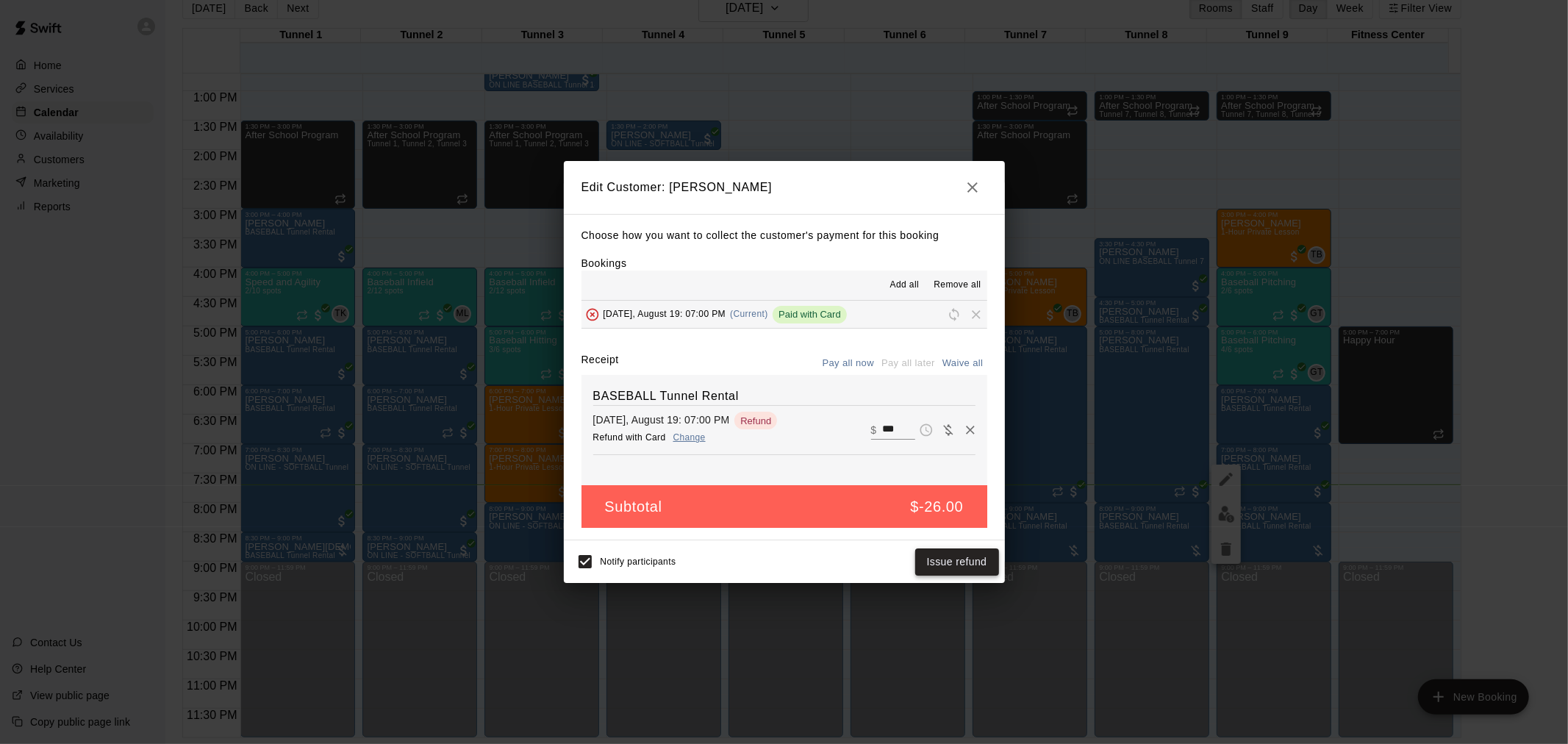
click at [965, 559] on button "Issue refund" at bounding box center [956, 562] width 83 height 28
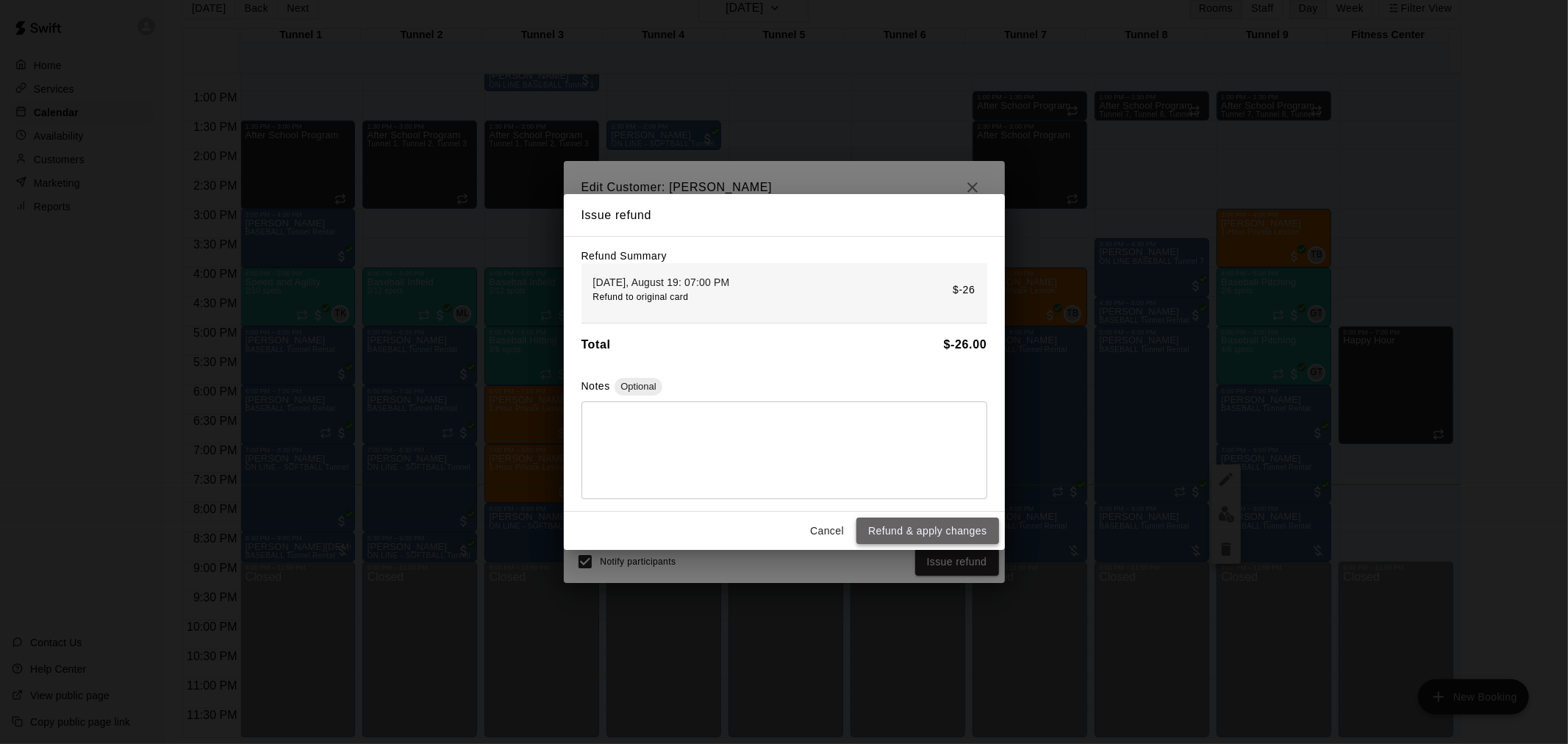
click at [922, 531] on button "Refund & apply changes" at bounding box center [927, 531] width 142 height 28
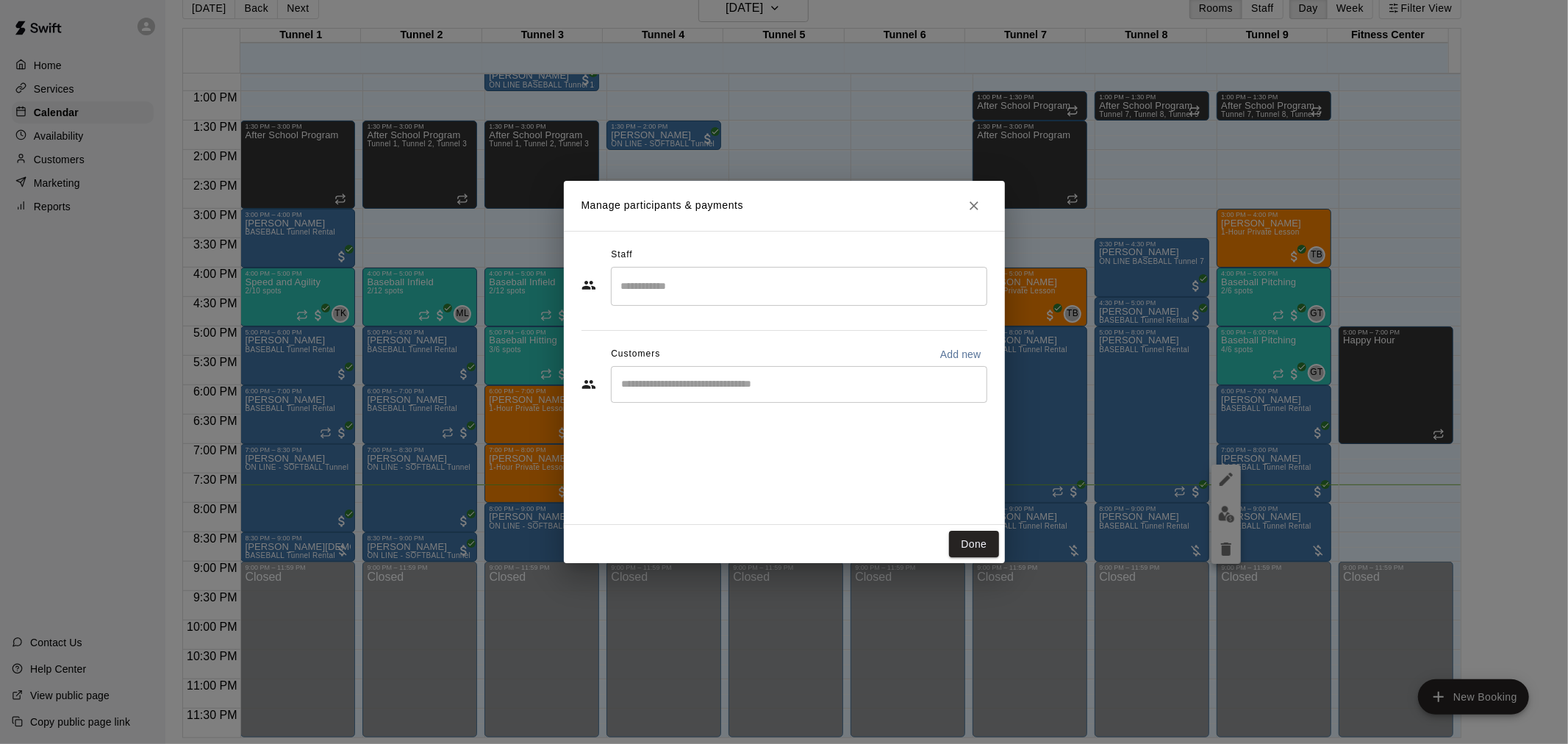
click at [773, 386] on input "Start typing to search customers..." at bounding box center [799, 384] width 363 height 15
click at [650, 388] on input "*********" at bounding box center [787, 384] width 341 height 15
click at [722, 386] on input "**********" at bounding box center [787, 384] width 341 height 15
type input "**********"
click at [972, 209] on icon "Close" at bounding box center [973, 206] width 15 height 15
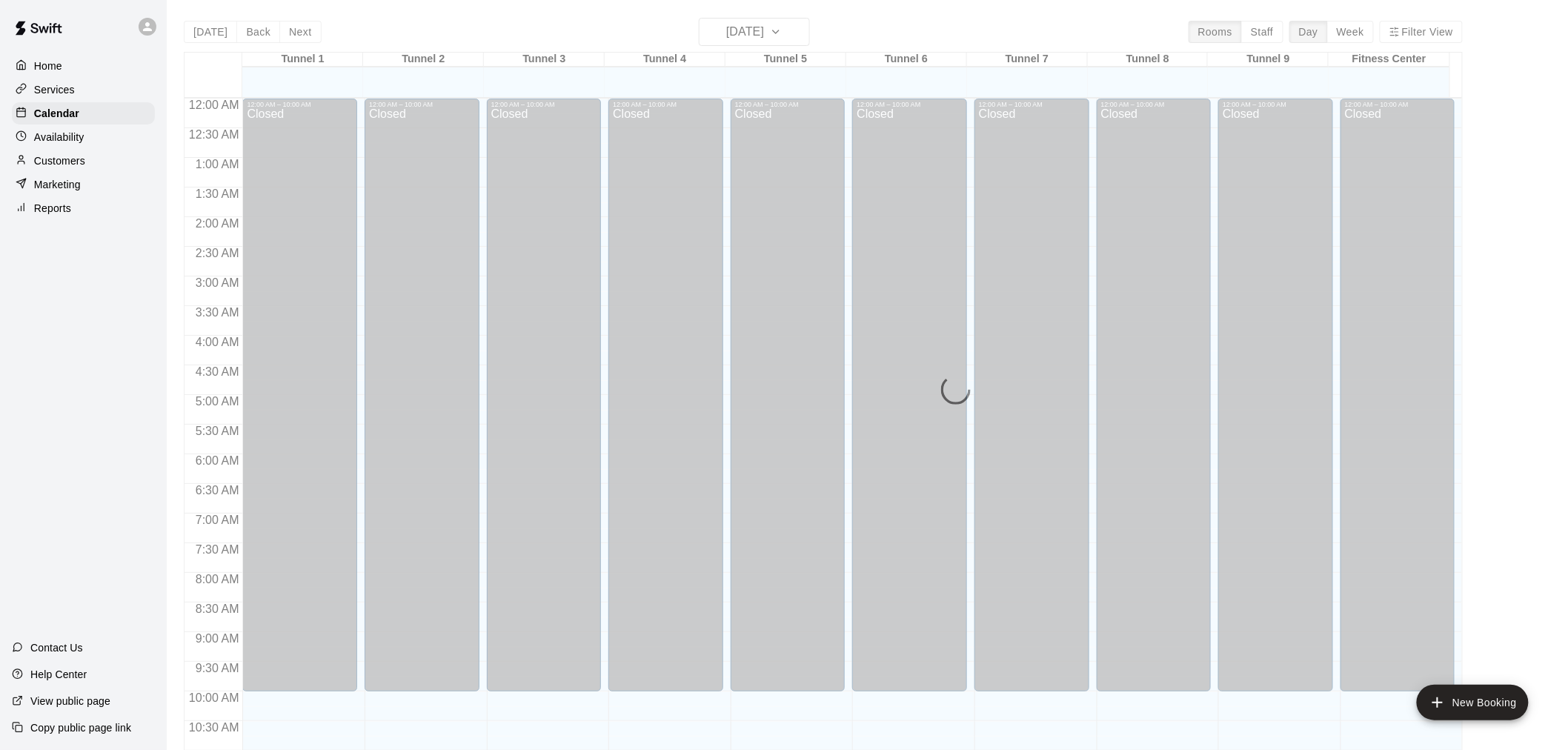
scroll to position [709, 0]
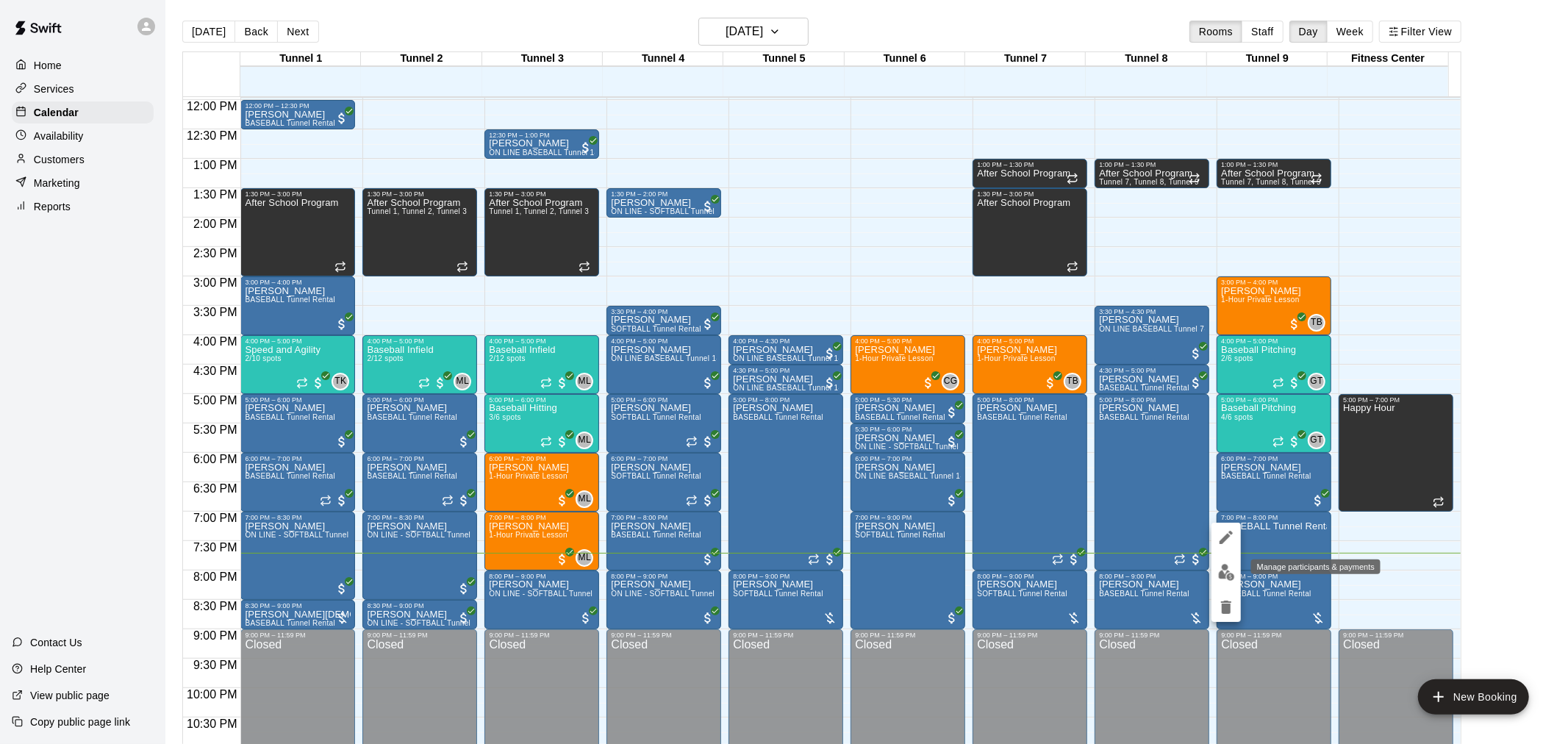
click at [1230, 572] on img "edit" at bounding box center [1226, 573] width 17 height 17
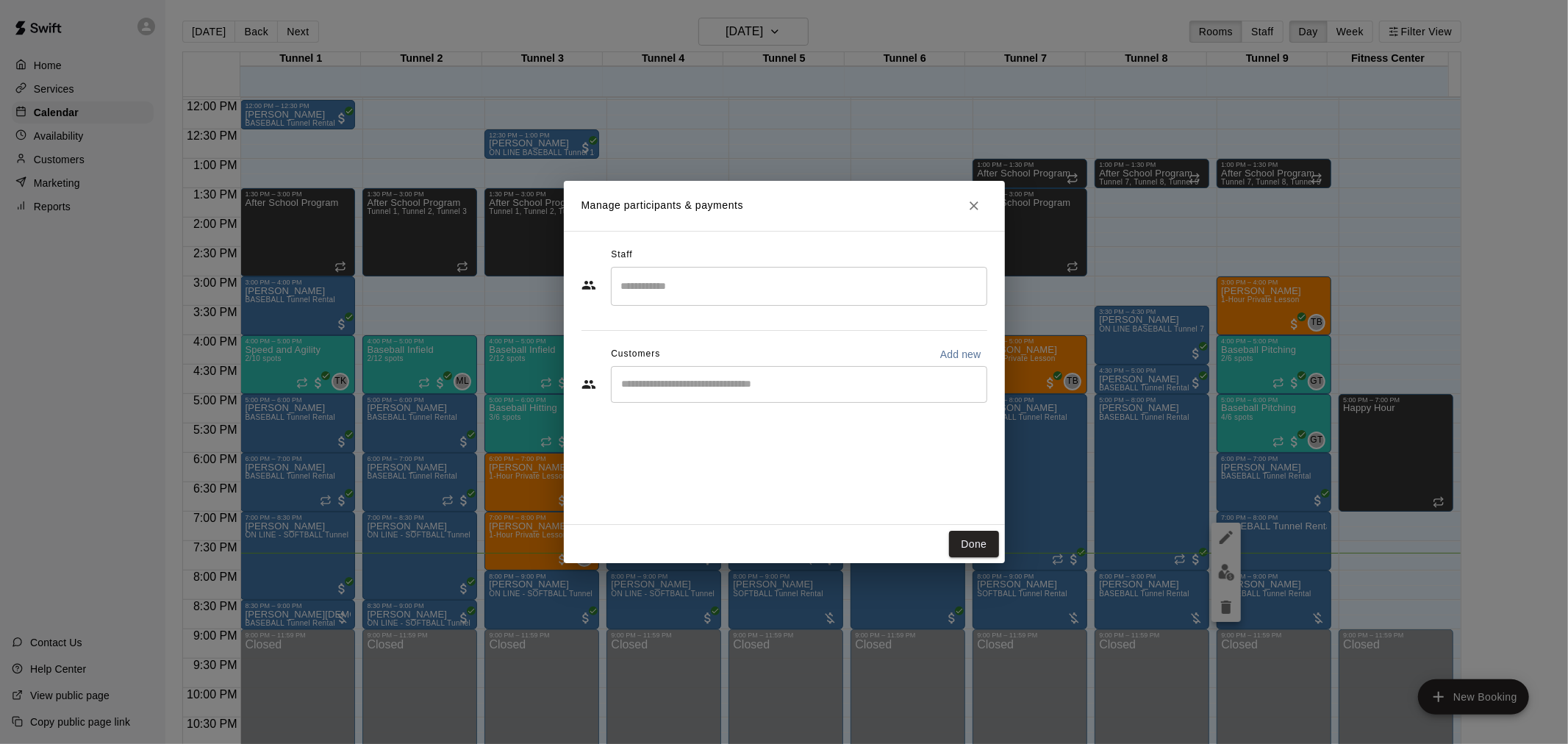
click at [706, 400] on div "​" at bounding box center [799, 384] width 376 height 37
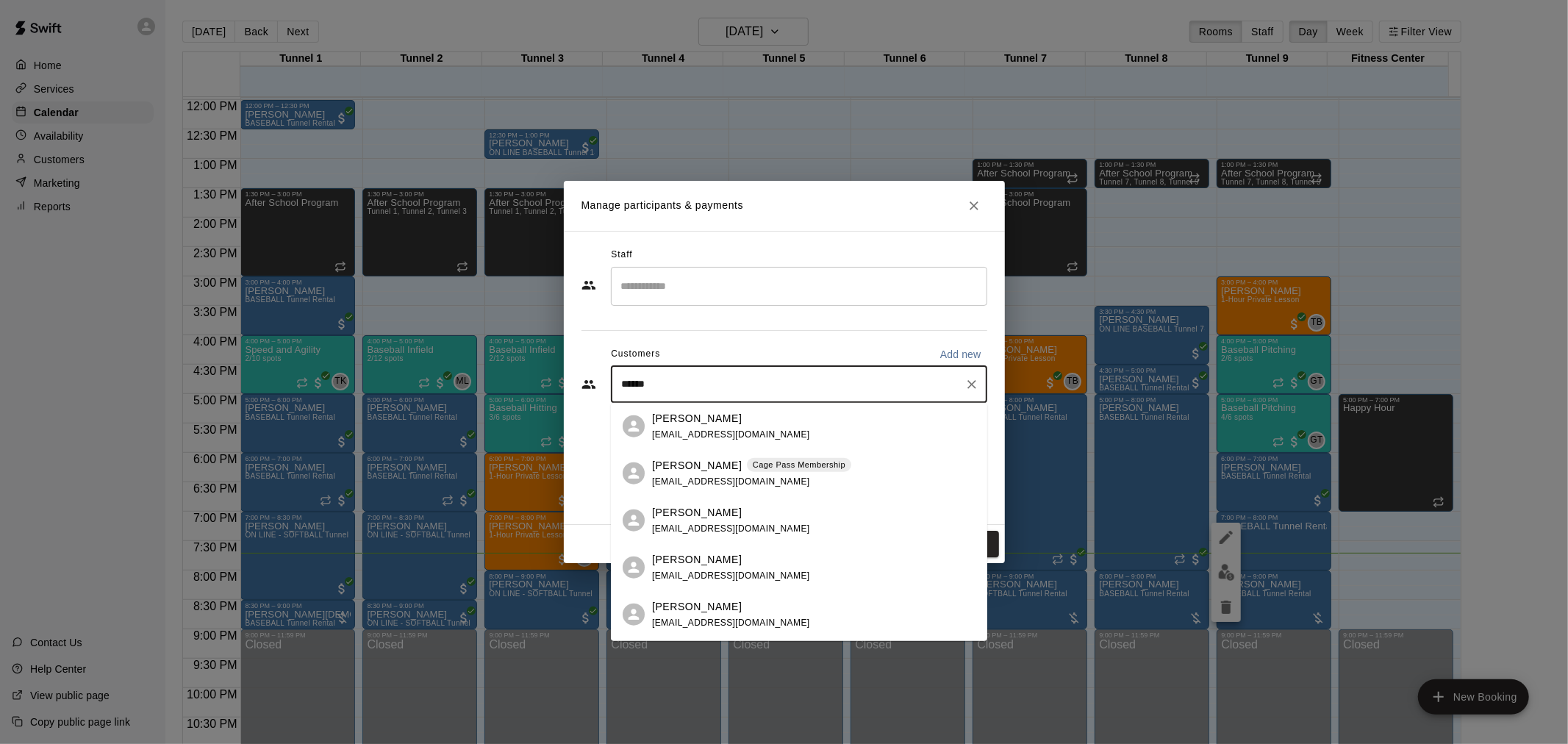
type input "*****"
click at [792, 487] on div "[PERSON_NAME] [EMAIL_ADDRESS][DOMAIN_NAME]" at bounding box center [814, 473] width 324 height 32
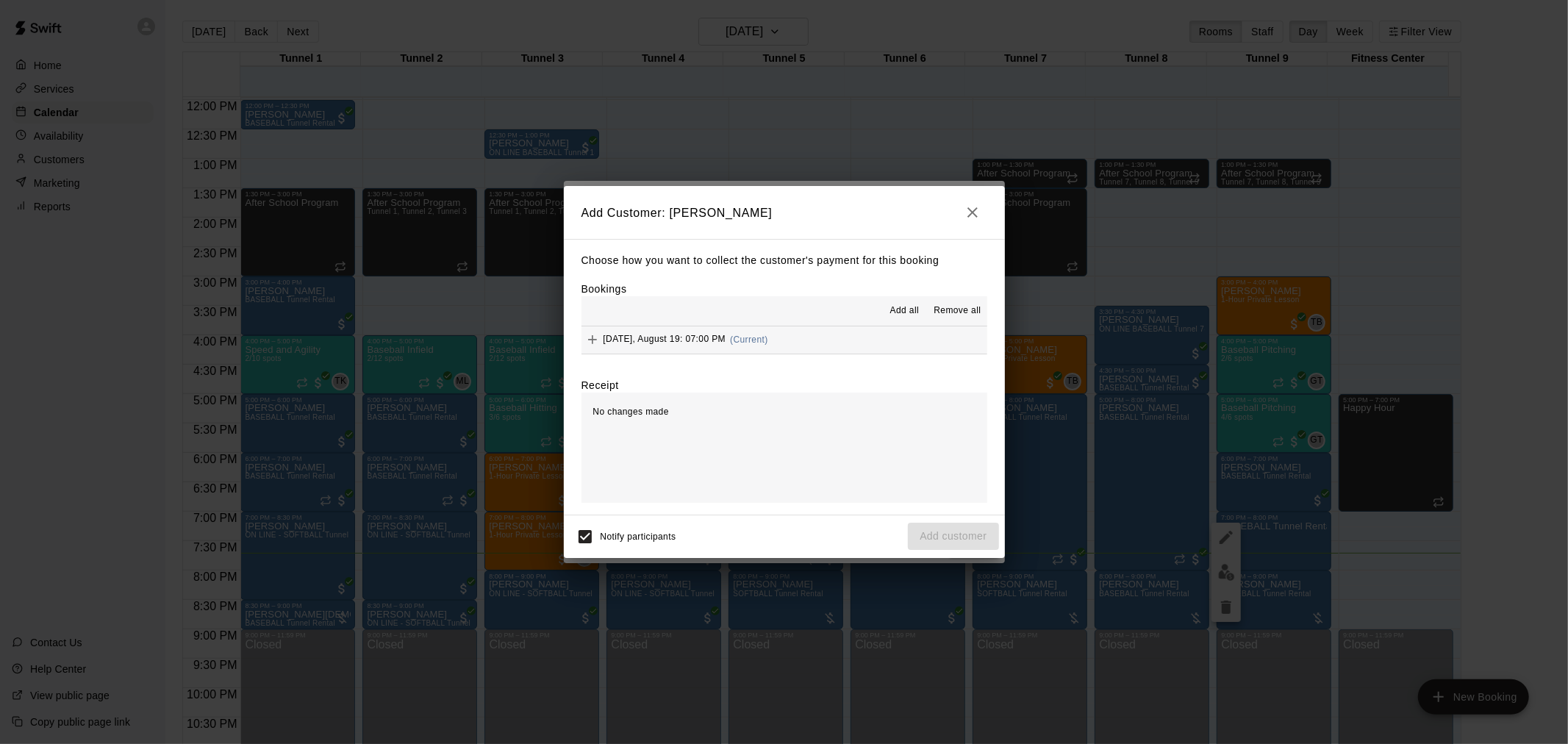
click at [973, 220] on button "button" at bounding box center [972, 213] width 29 height 29
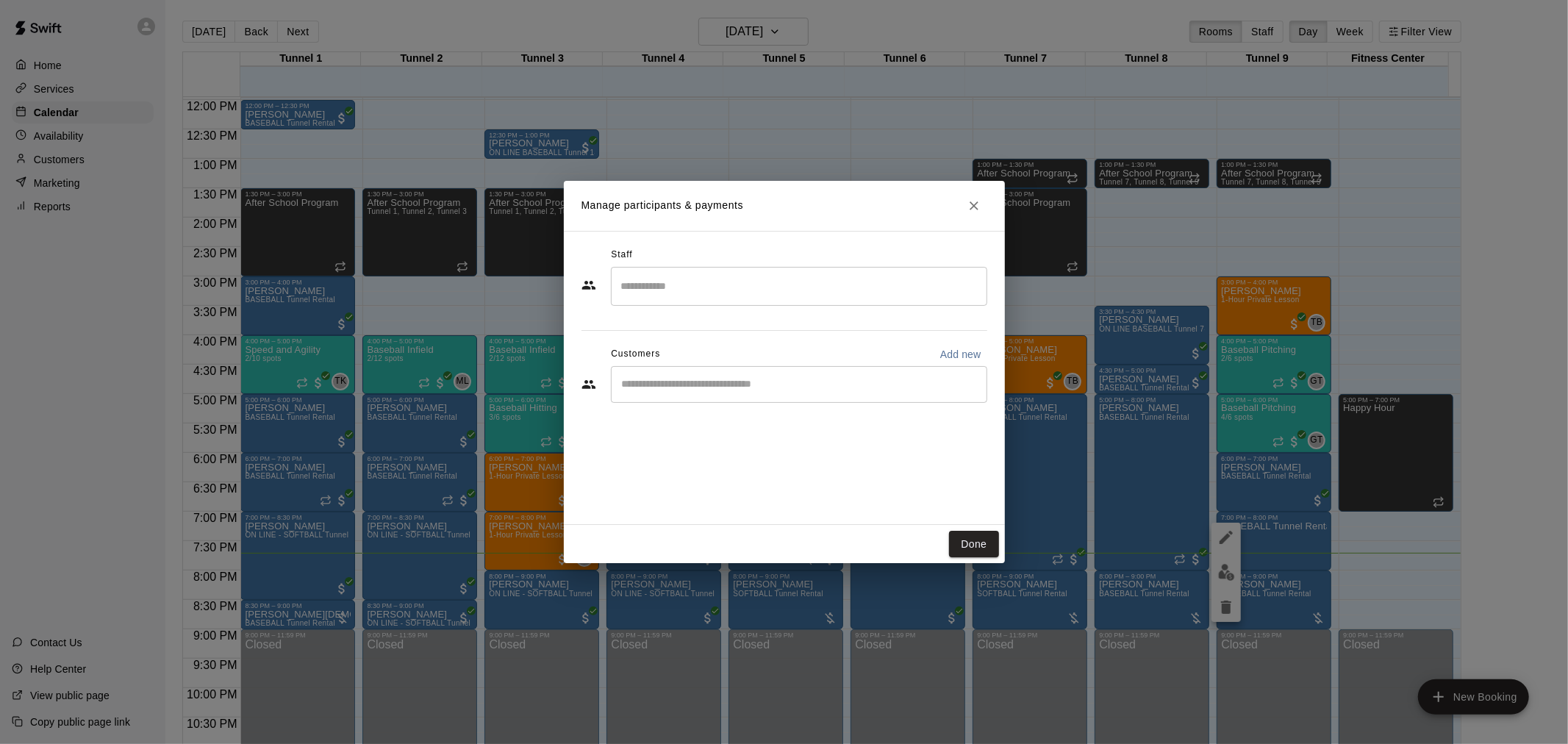
click at [787, 386] on input "Start typing to search customers..." at bounding box center [799, 384] width 363 height 15
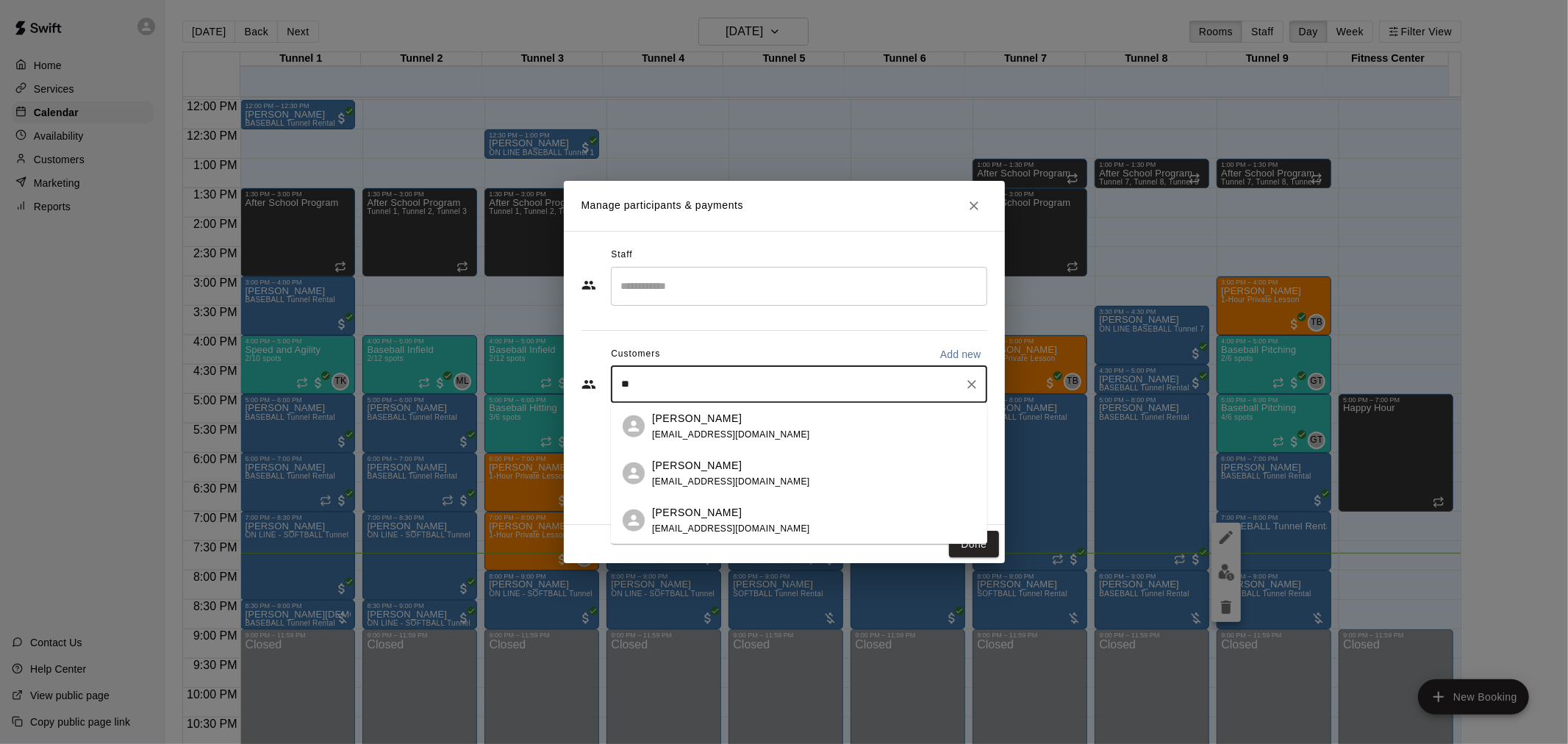
type input "***"
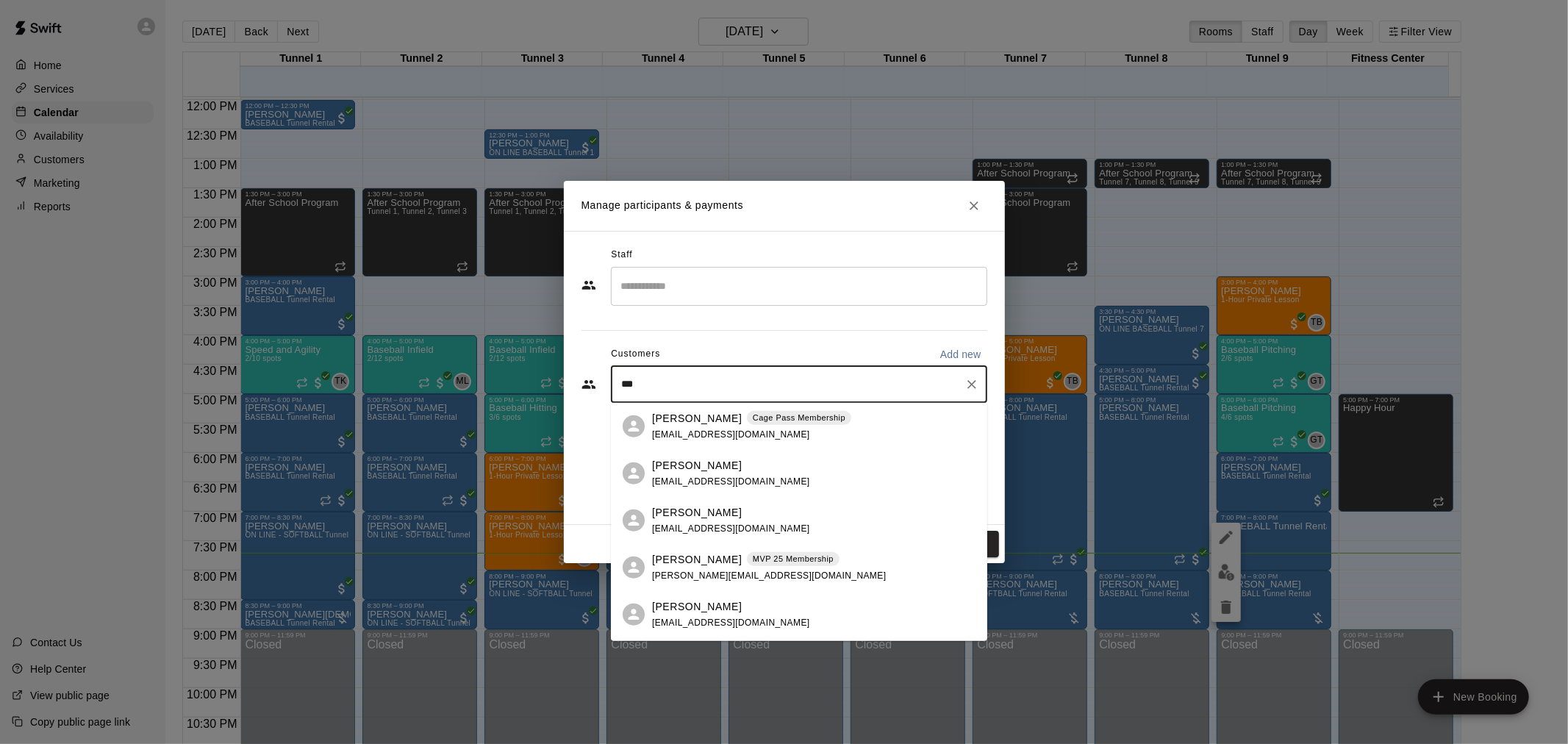
click at [783, 423] on p "Cage Pass Membership" at bounding box center [799, 418] width 93 height 13
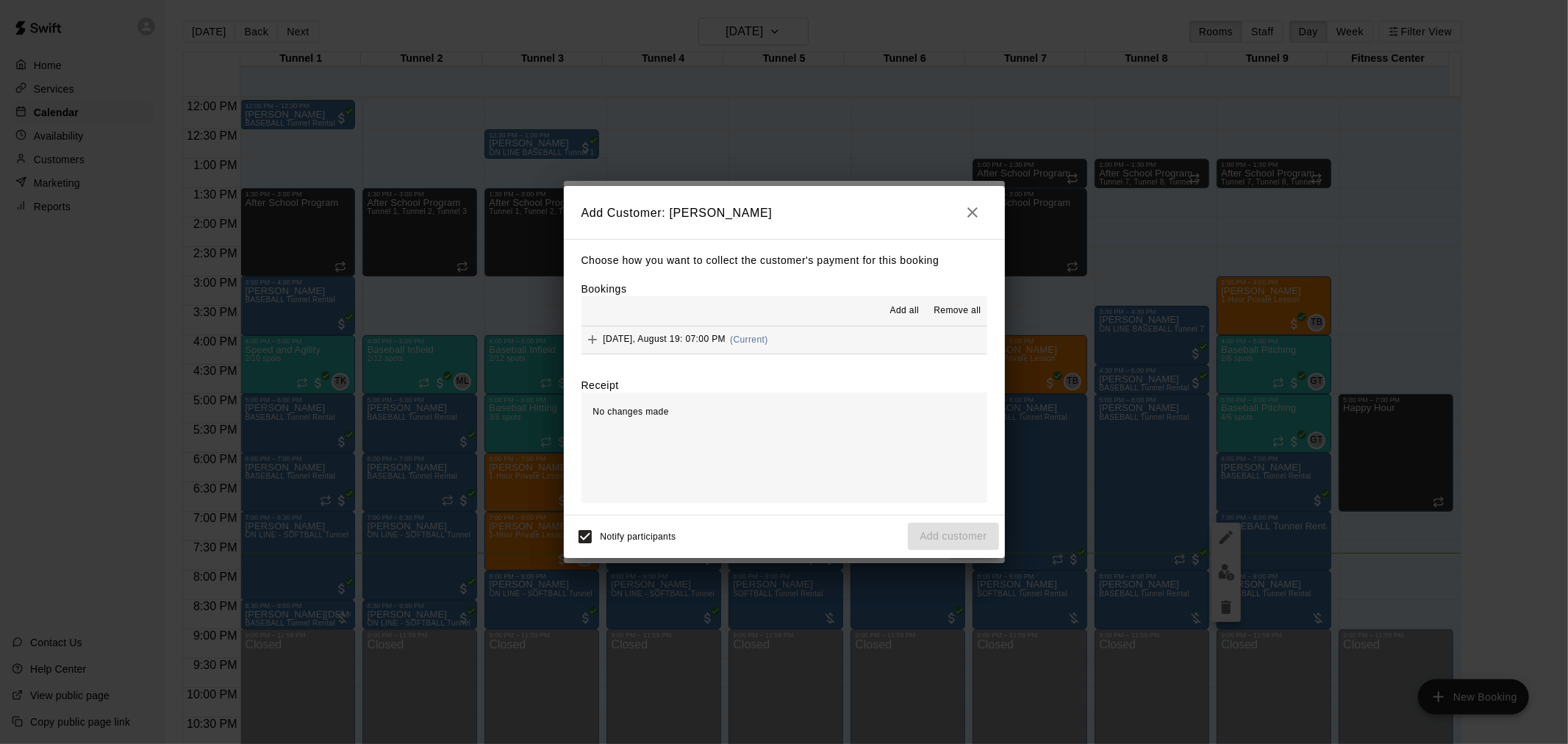
drag, startPoint x: 754, startPoint y: 350, endPoint x: 761, endPoint y: 353, distance: 7.6
click at [756, 350] on div "[DATE], August 19: 07:00 PM (Current)" at bounding box center [675, 340] width 187 height 22
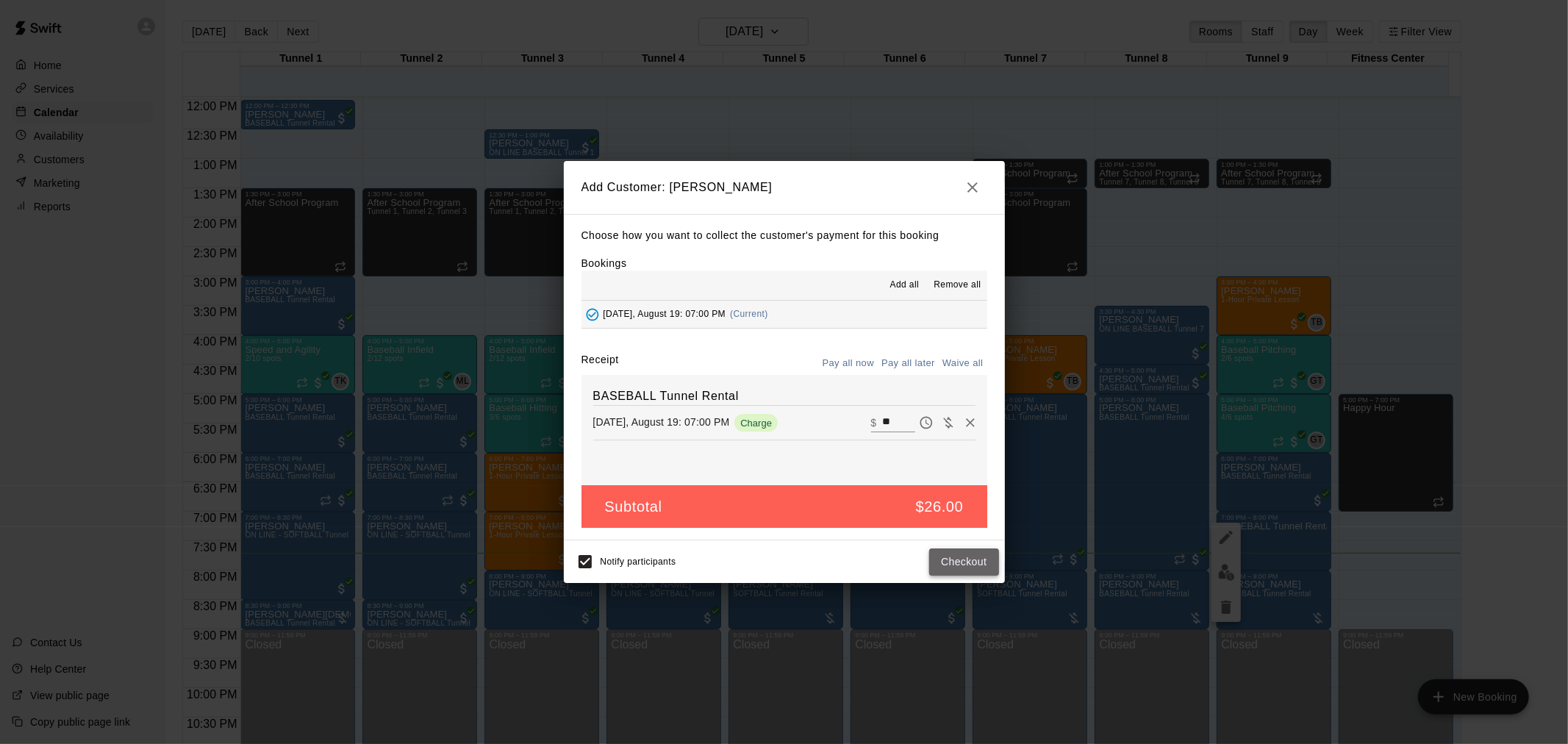
click at [949, 565] on button "Checkout" at bounding box center [964, 562] width 69 height 28
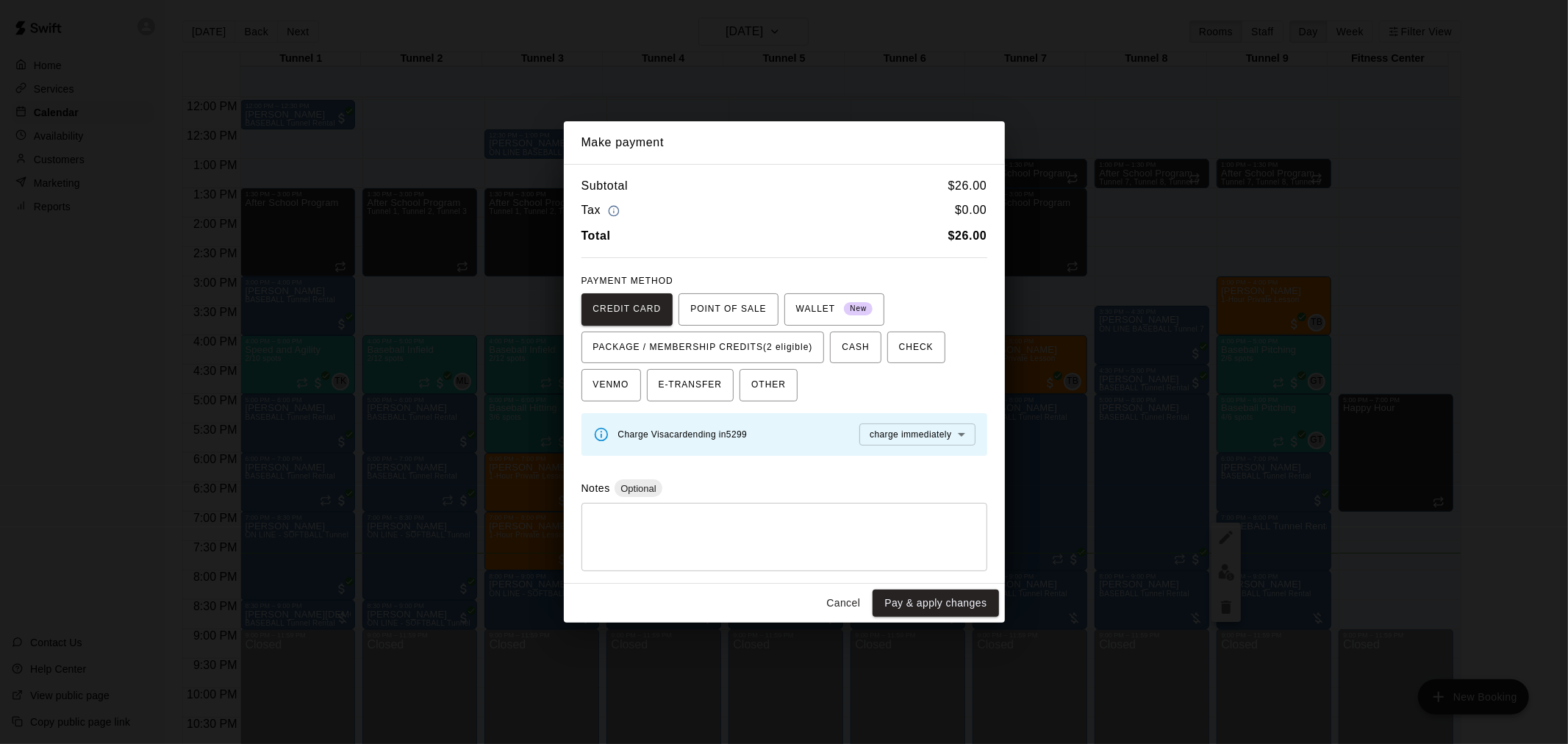
click at [835, 604] on button "Cancel" at bounding box center [843, 604] width 47 height 28
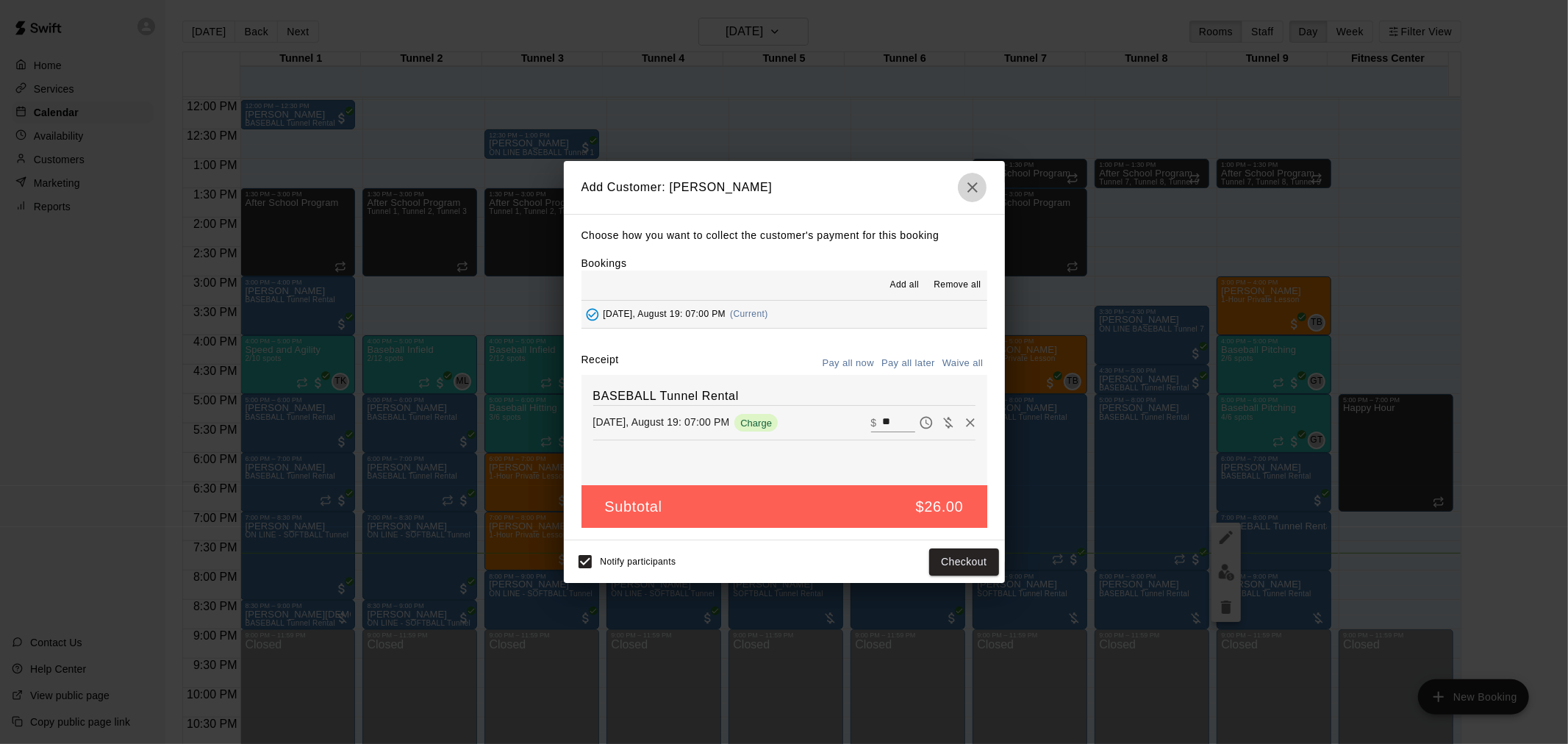
click at [979, 184] on icon "button" at bounding box center [972, 188] width 17 height 17
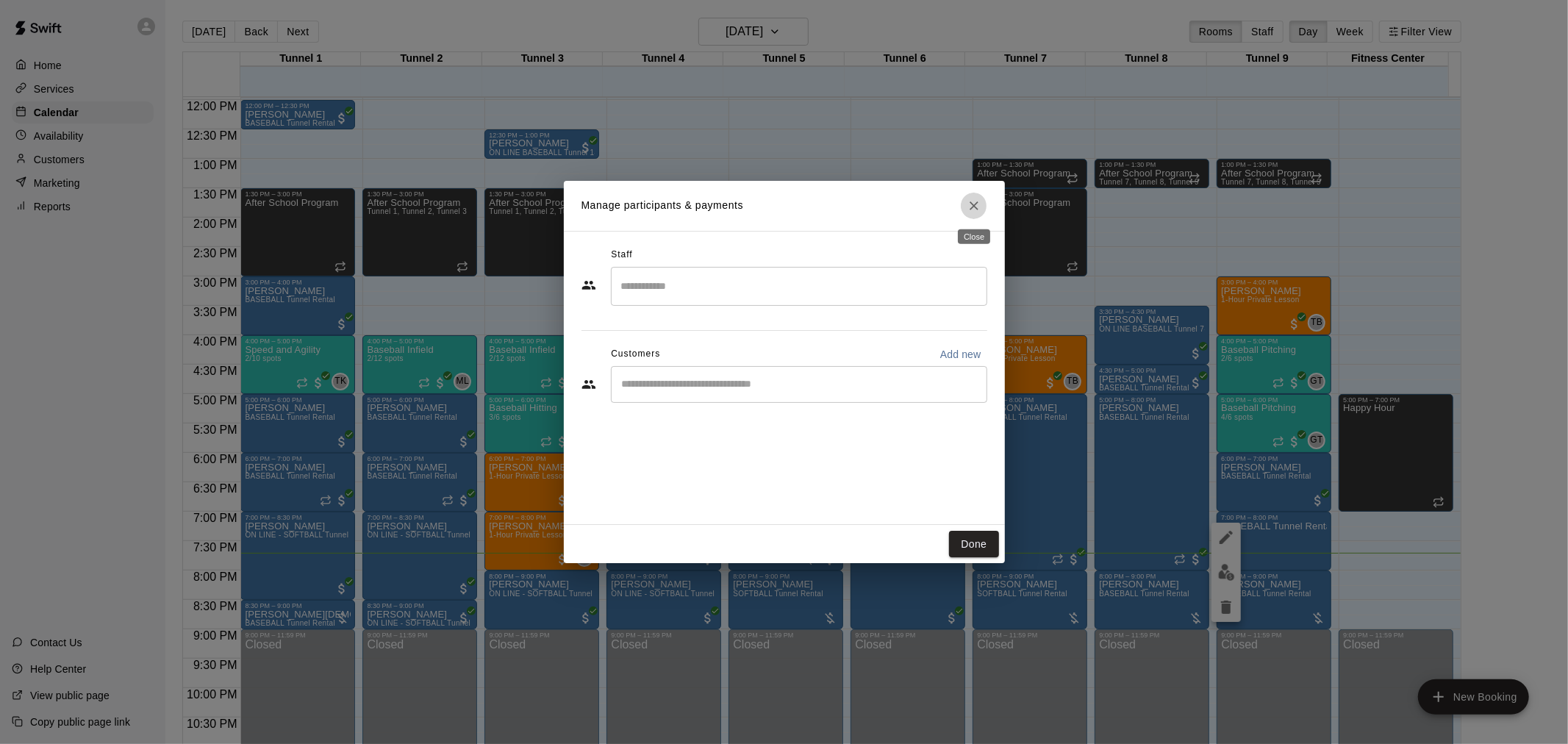
click at [976, 211] on icon "Close" at bounding box center [973, 206] width 15 height 15
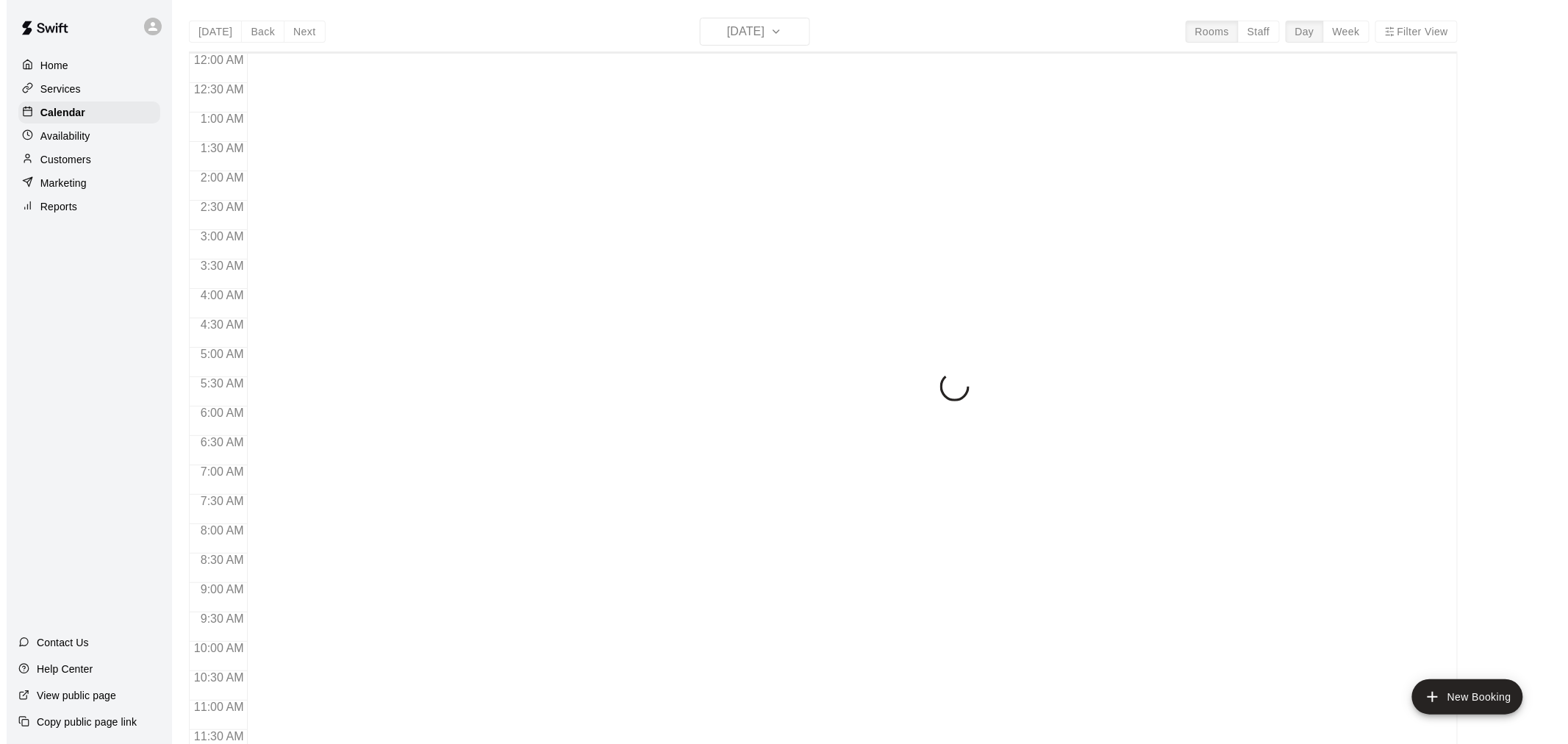
scroll to position [704, 0]
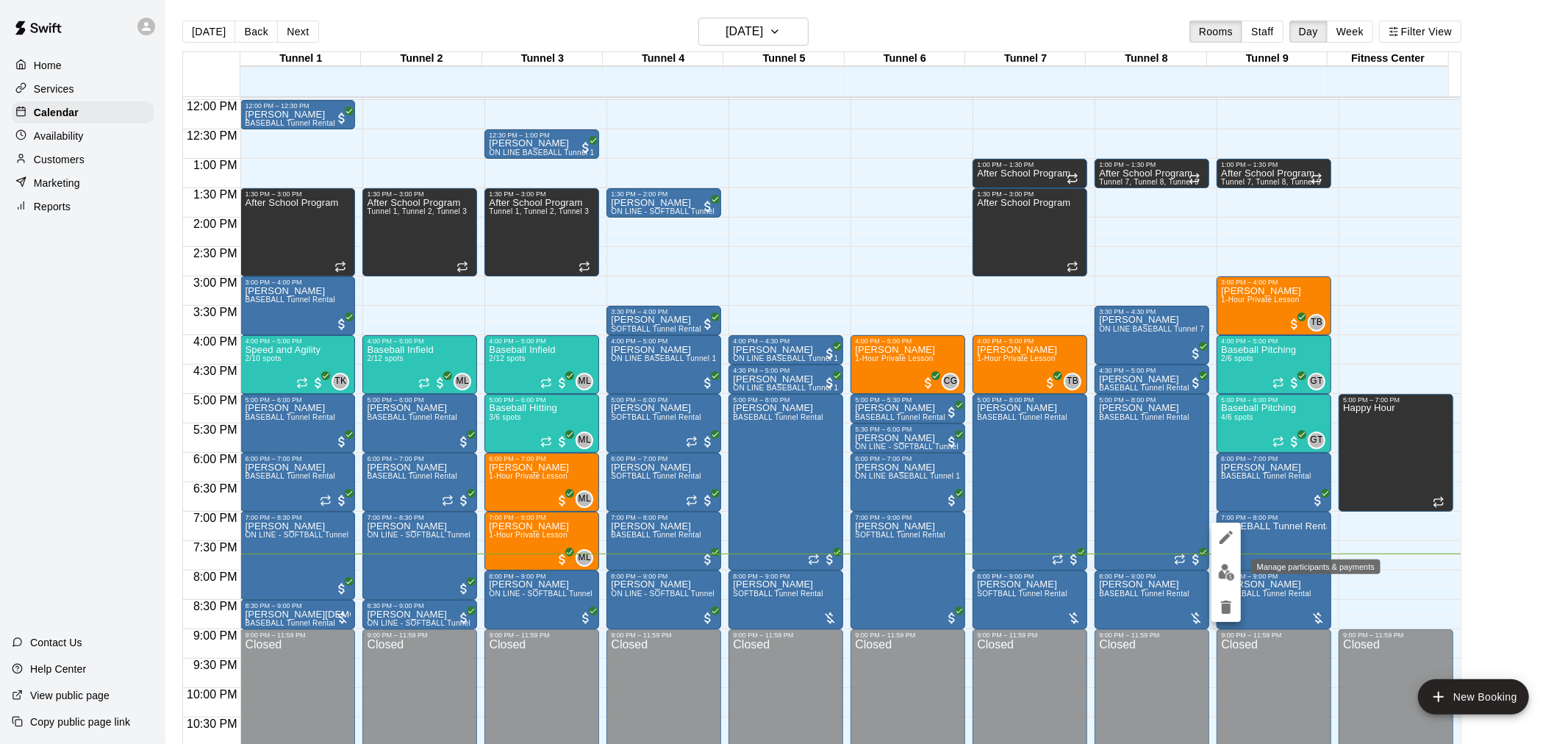
click at [1225, 572] on img "edit" at bounding box center [1226, 573] width 17 height 17
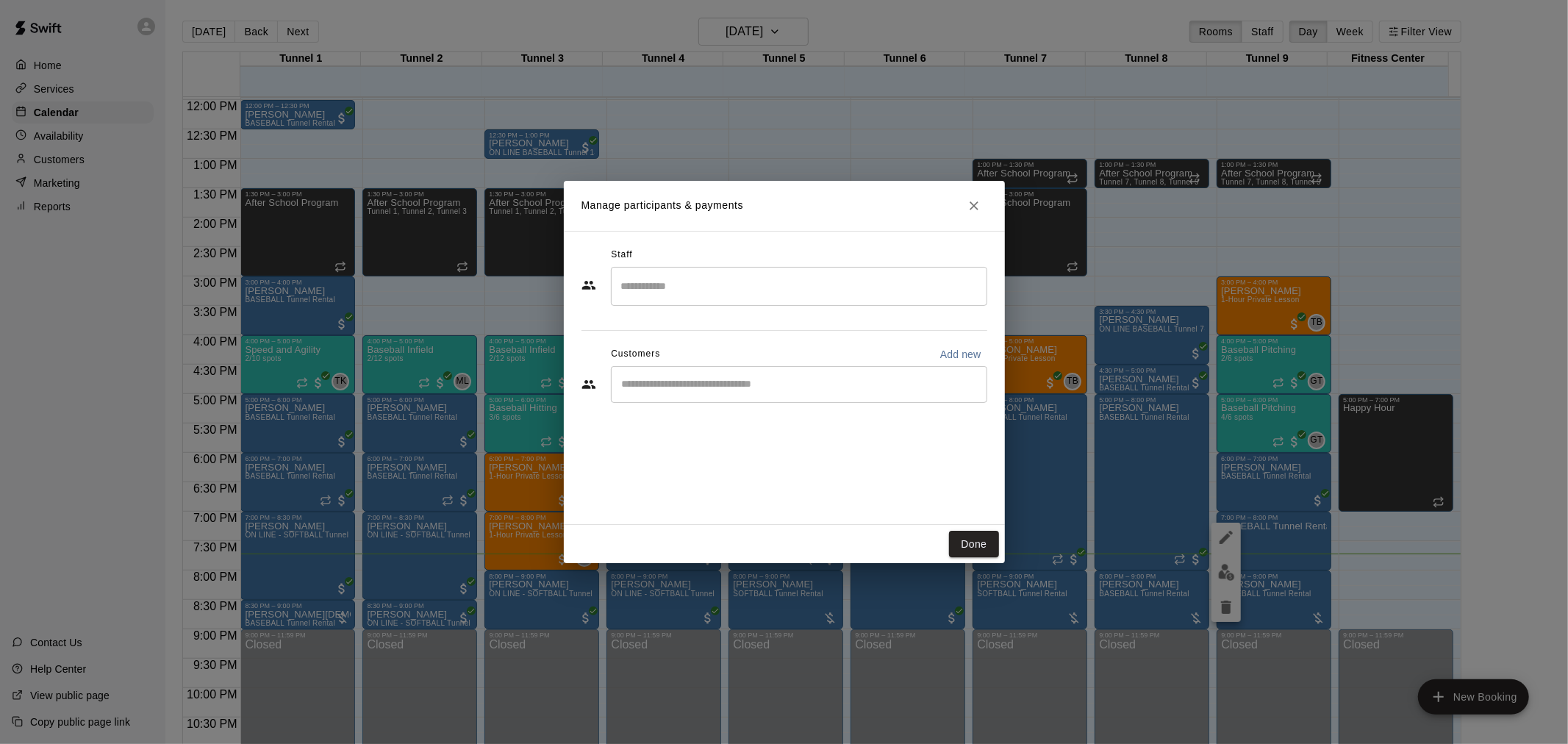
click at [750, 406] on div "Staff ​ Customers Add new ​" at bounding box center [784, 331] width 405 height 174
click at [753, 394] on div "​" at bounding box center [799, 384] width 376 height 37
type input "****"
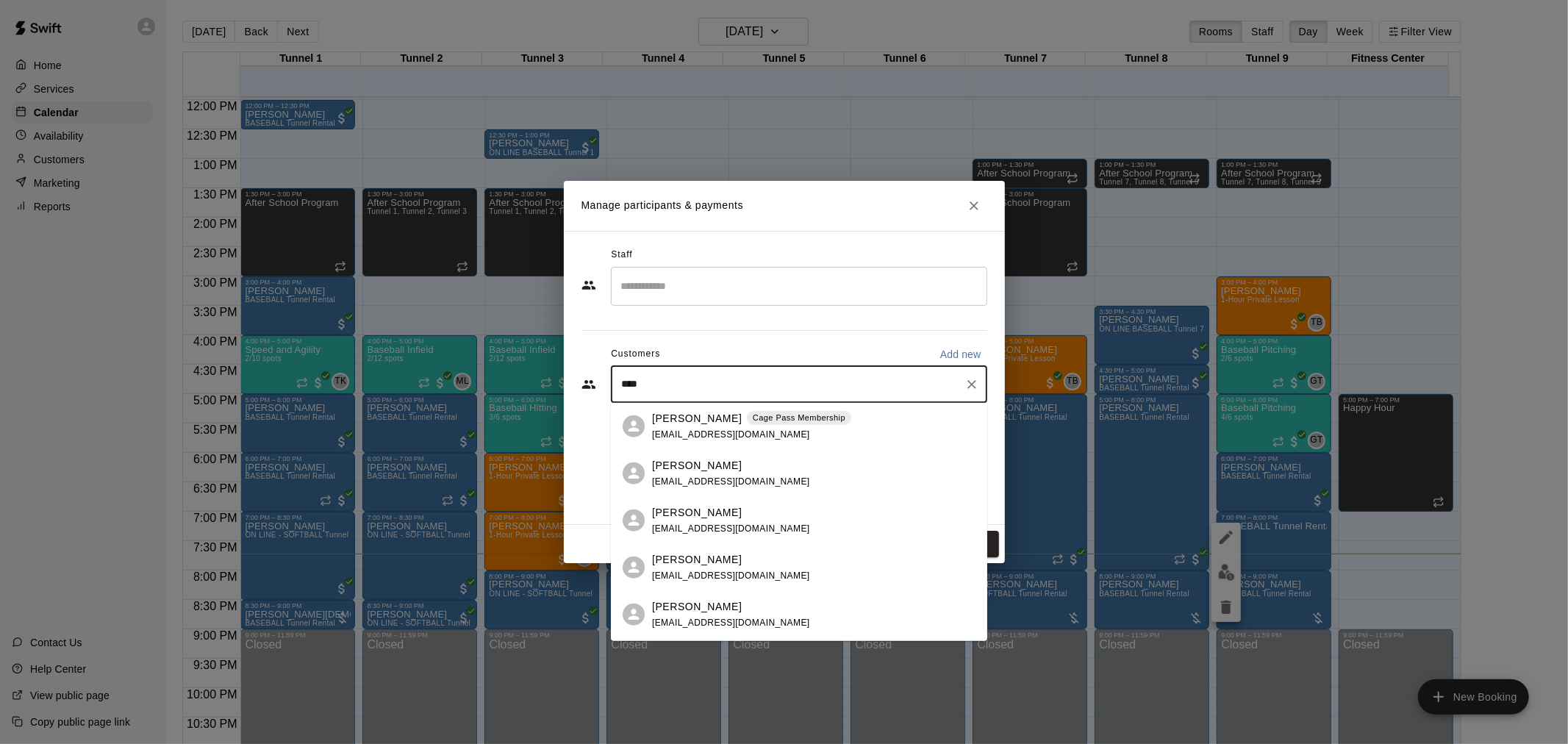
click at [769, 443] on div "Andrew Trujillo Cage Pass Membership drew_trujillo@yahoo.com" at bounding box center [799, 426] width 376 height 47
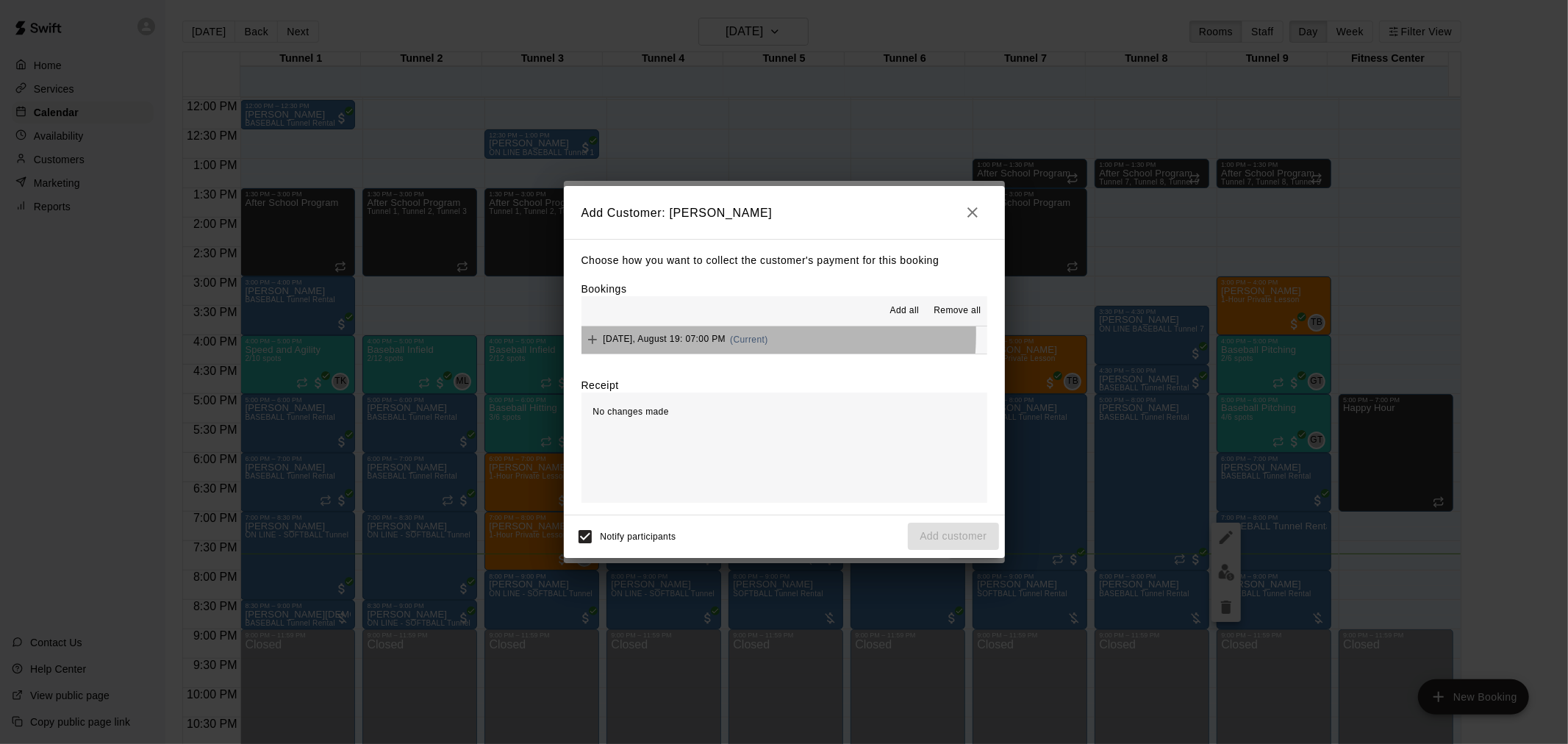
click at [713, 335] on span "Tuesday, August 19: 07:00 PM" at bounding box center [664, 340] width 123 height 10
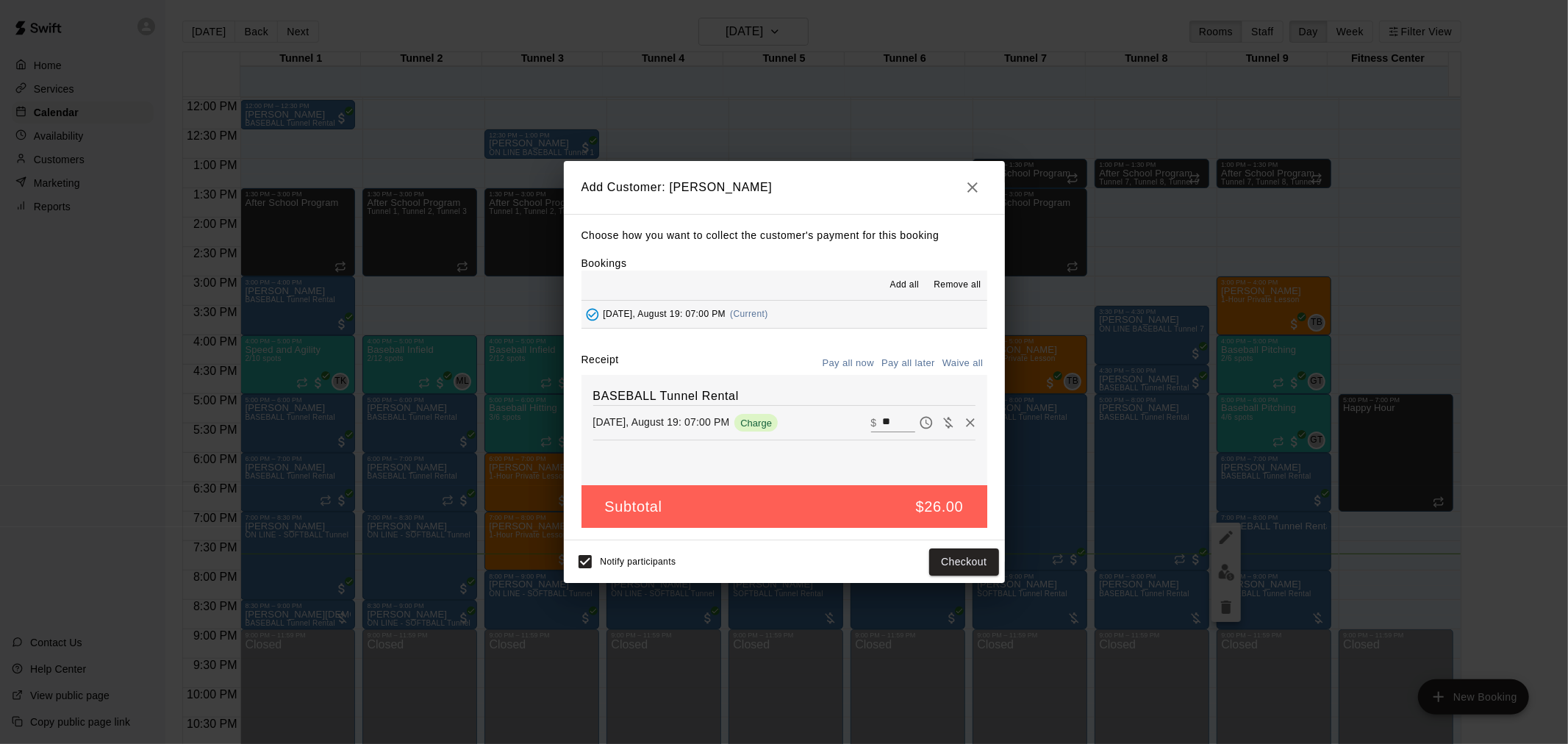
click at [911, 371] on button "Pay all later" at bounding box center [908, 363] width 61 height 22
click at [963, 563] on button "Add customer" at bounding box center [953, 562] width 90 height 28
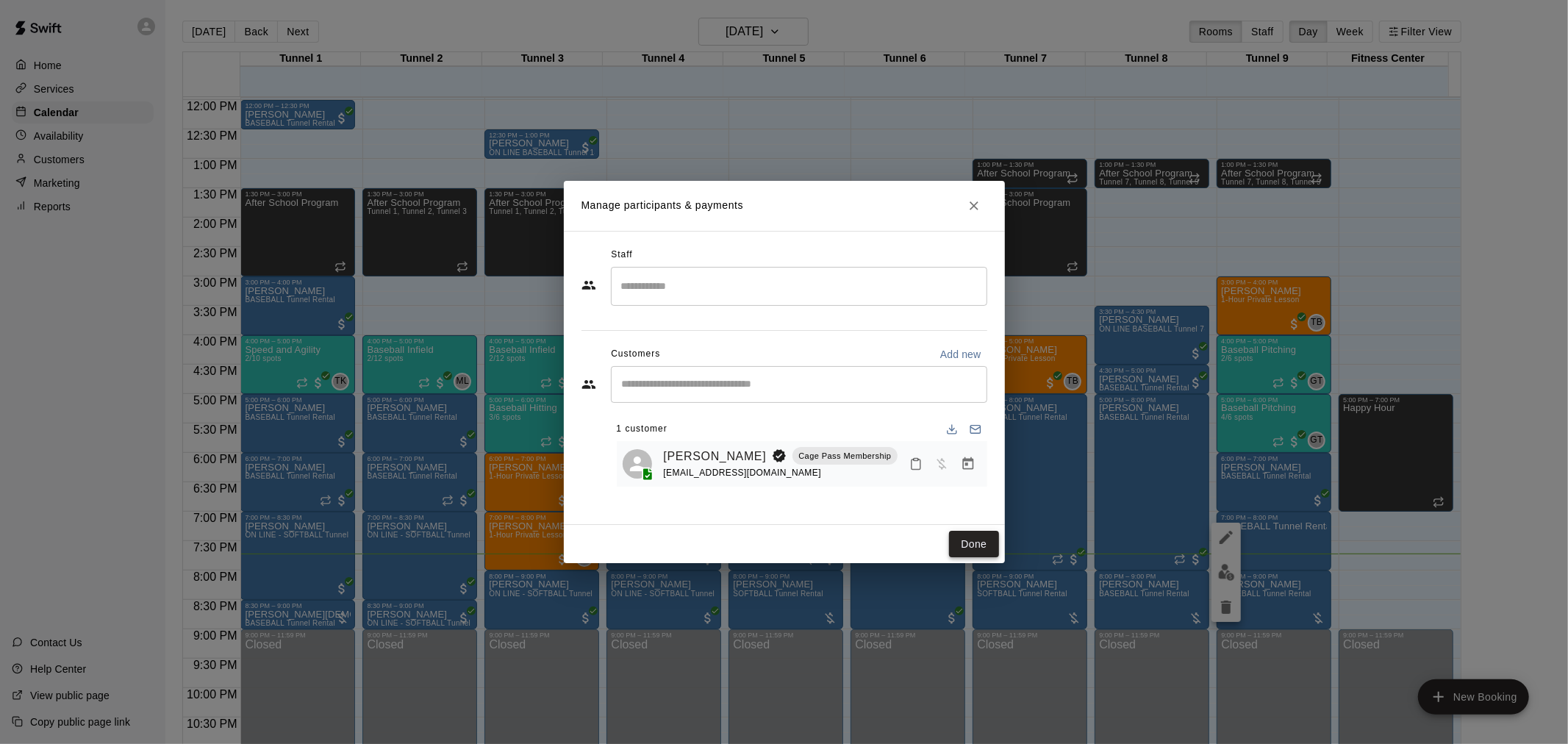
click at [969, 547] on button "Done" at bounding box center [973, 545] width 49 height 28
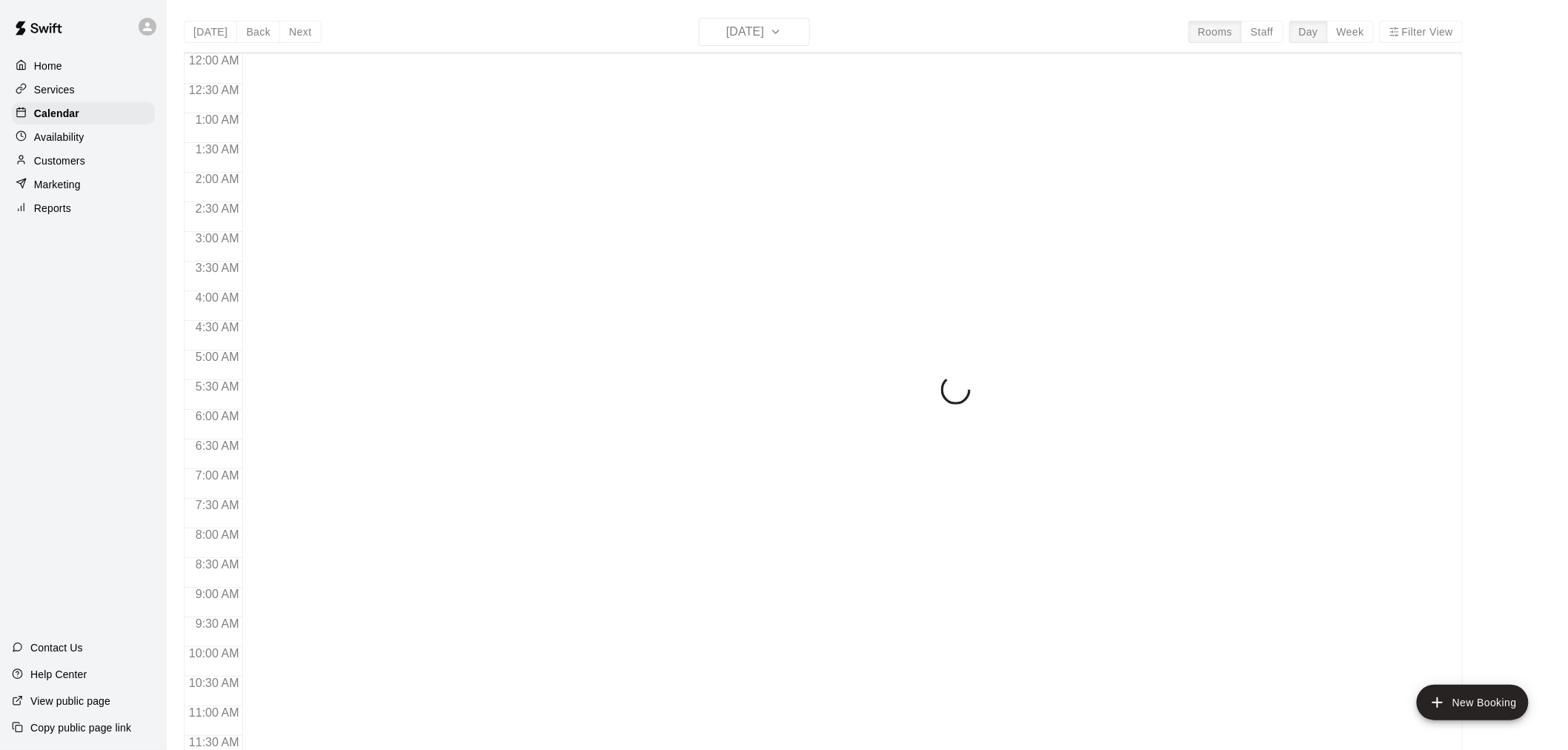
scroll to position [709, 0]
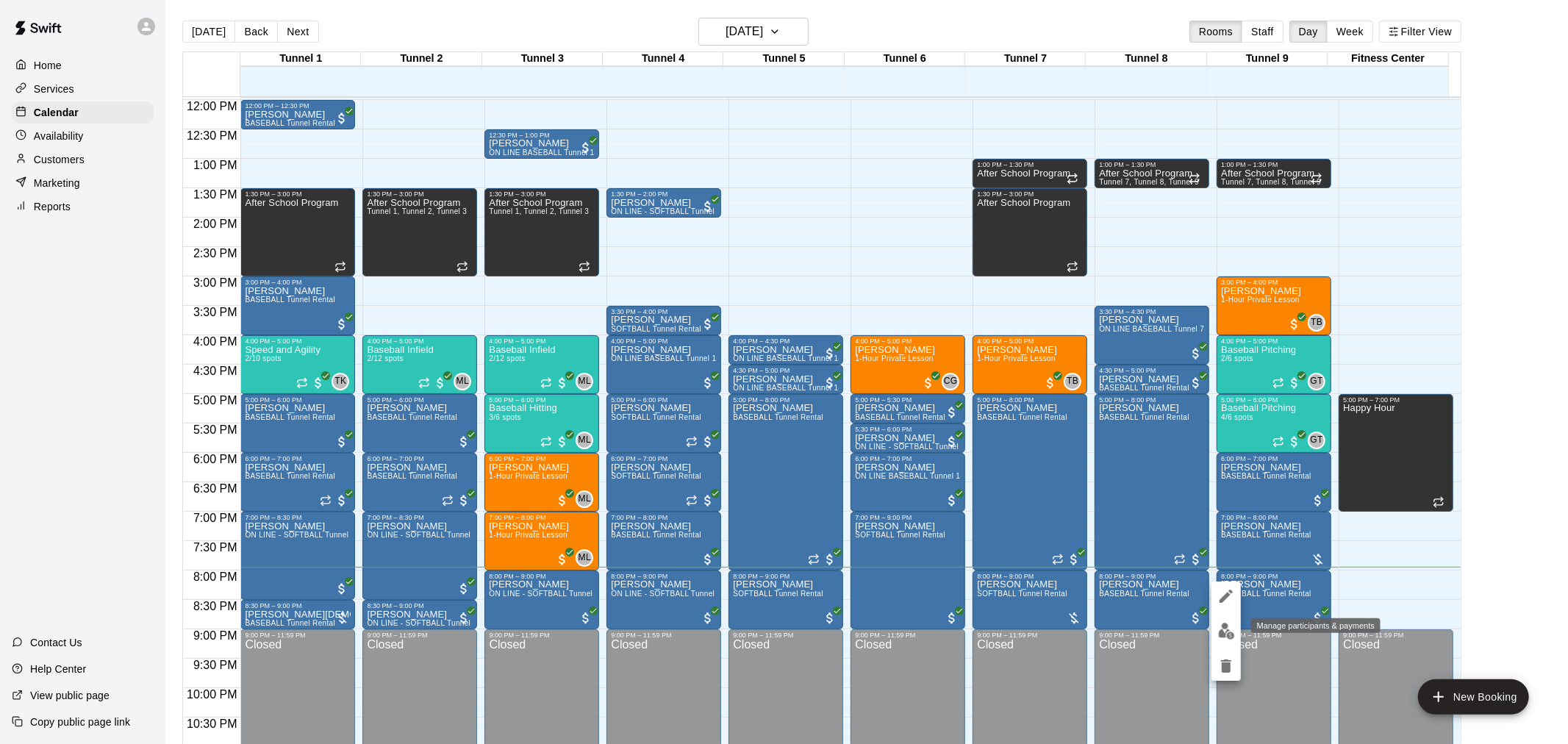
click at [1225, 629] on img "edit" at bounding box center [1226, 631] width 17 height 17
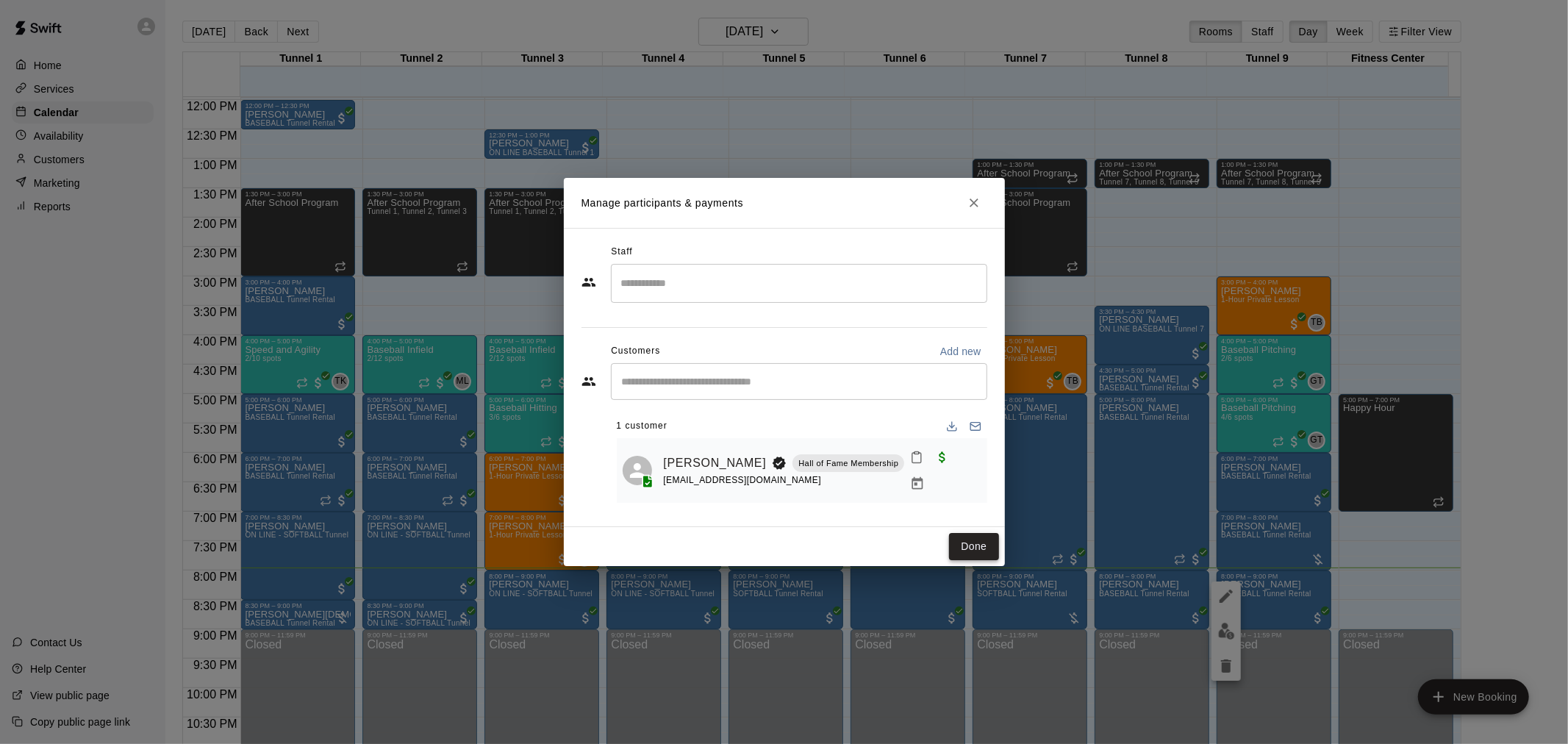
click at [991, 553] on button "Done" at bounding box center [973, 547] width 49 height 28
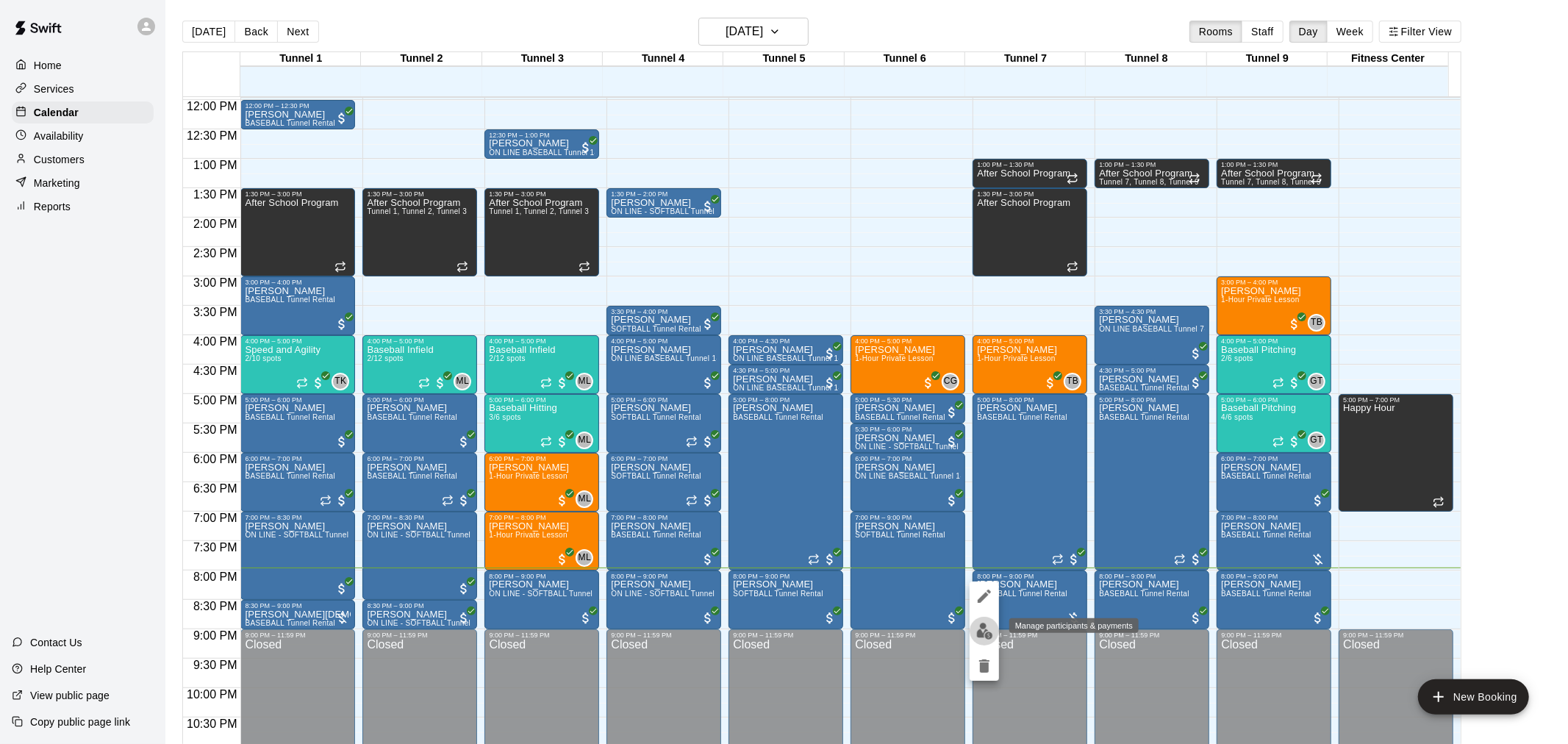
click at [979, 640] on button "edit" at bounding box center [985, 631] width 29 height 28
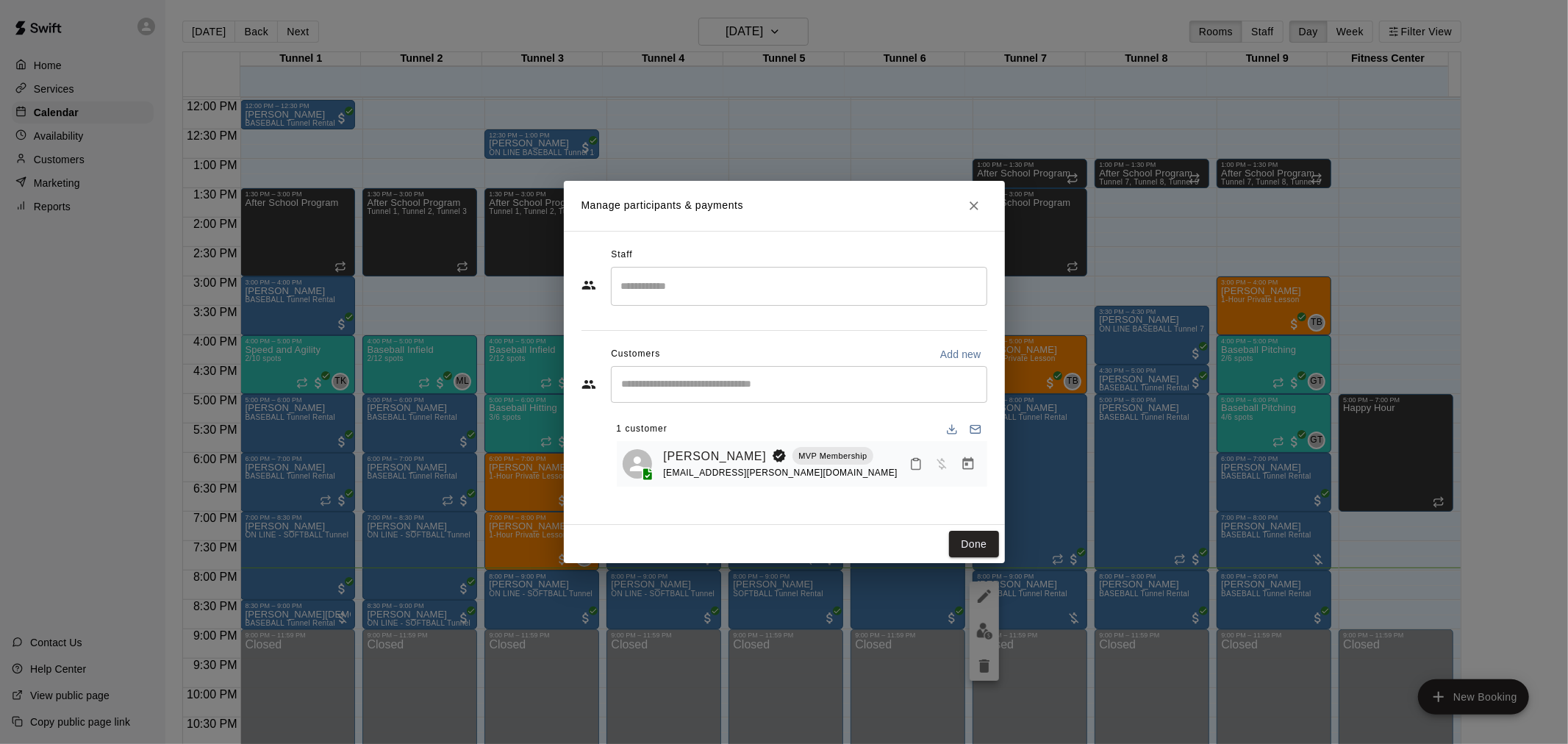
click at [963, 479] on div "[PERSON_NAME] MVP Membership [EMAIL_ADDRESS][PERSON_NAME][DOMAIN_NAME]" at bounding box center [822, 464] width 318 height 34
click at [965, 469] on icon "Manage bookings & payment" at bounding box center [967, 463] width 11 height 13
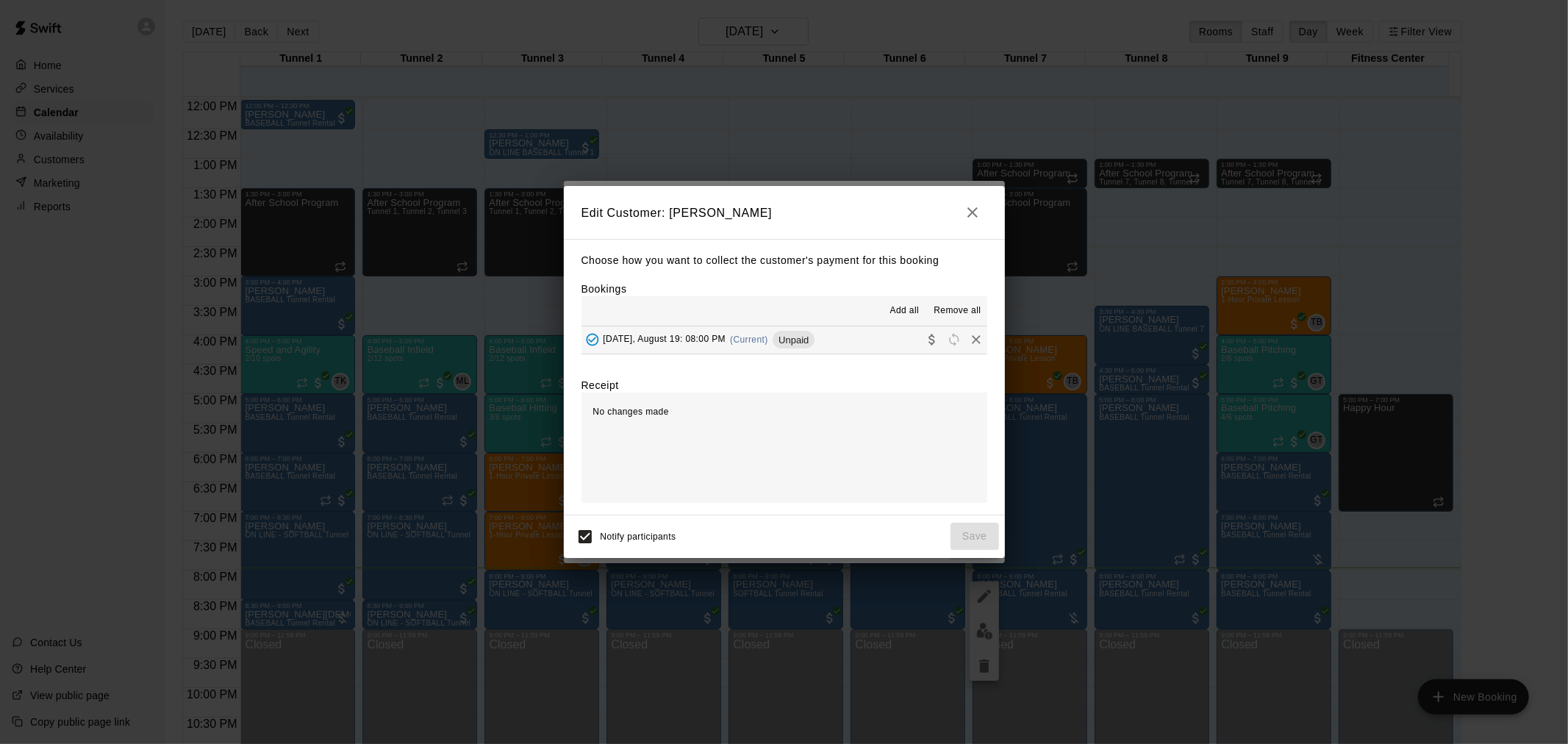
click at [764, 347] on div "[DATE], August 19: 08:00 PM (Current) Unpaid" at bounding box center [699, 340] width 234 height 22
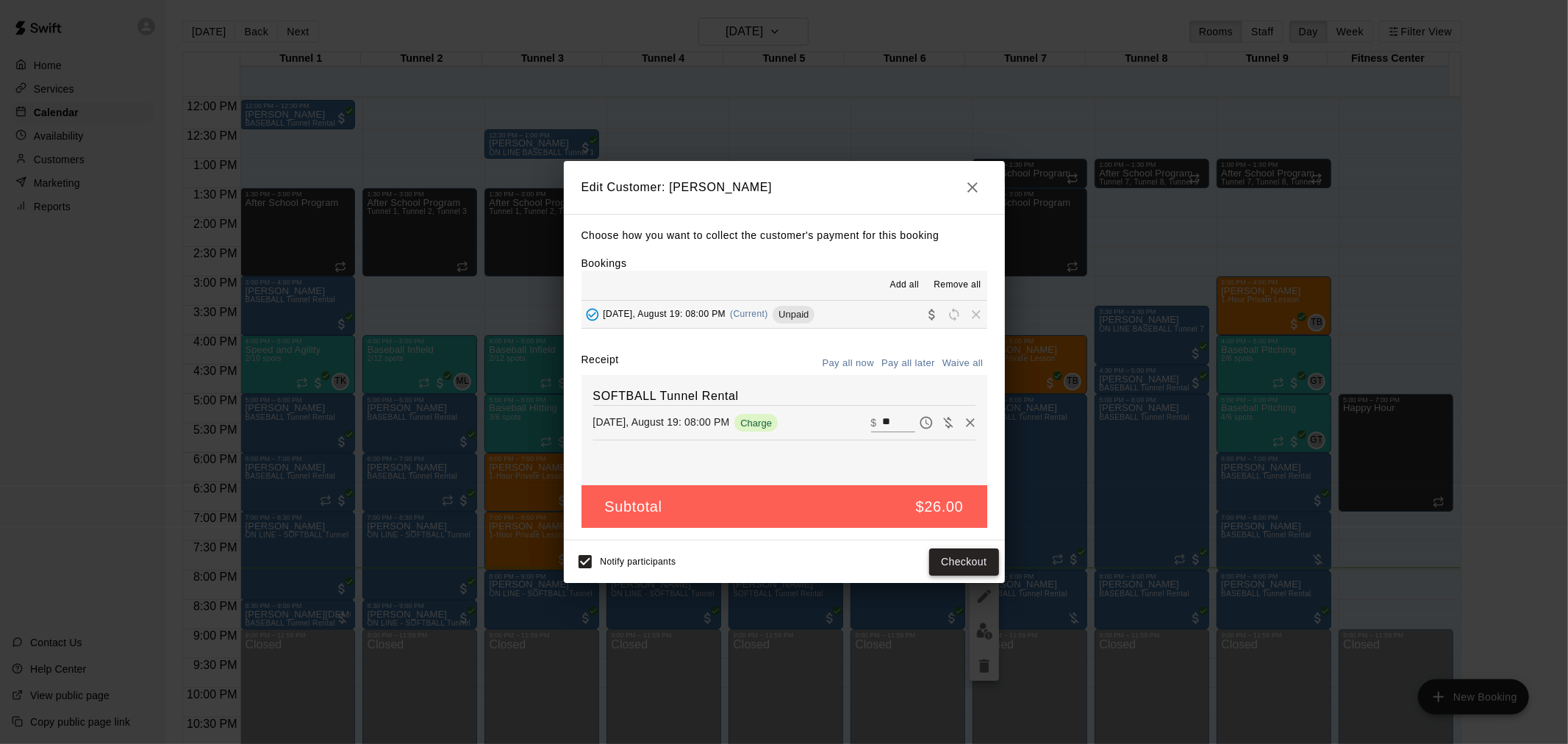
click at [984, 561] on button "Checkout" at bounding box center [964, 562] width 69 height 28
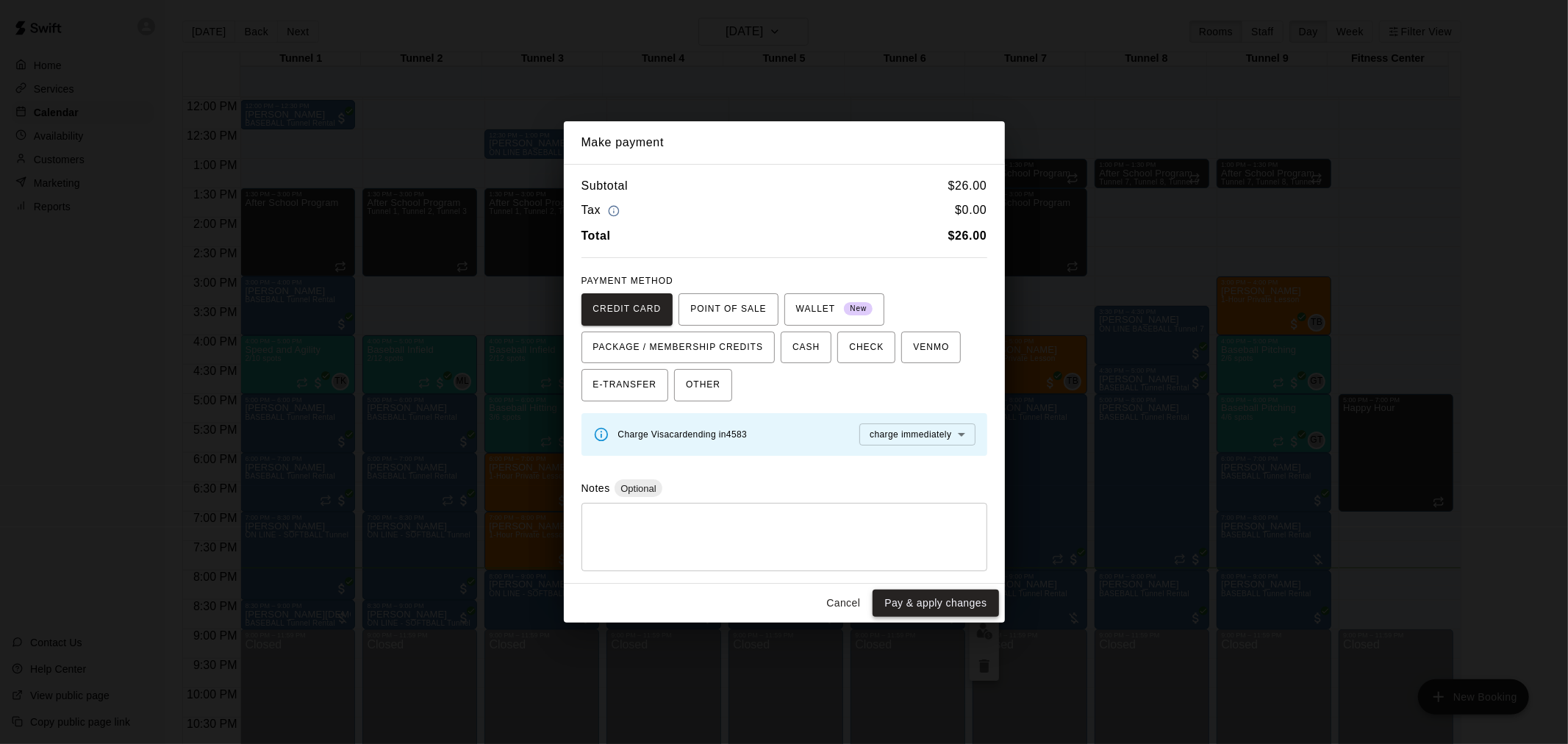
click at [927, 602] on button "Pay & apply changes" at bounding box center [935, 604] width 126 height 28
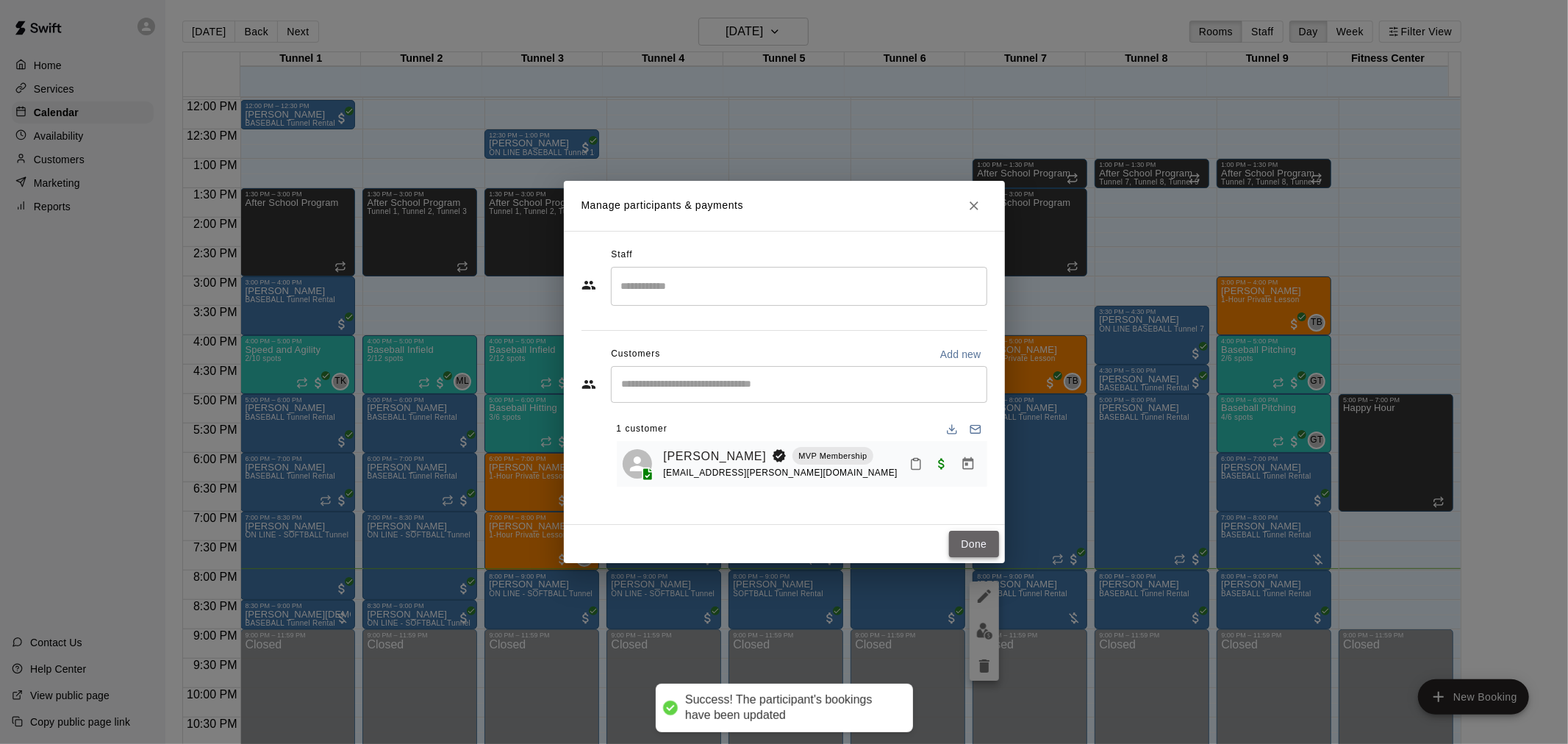
click at [979, 532] on button "Done" at bounding box center [973, 545] width 49 height 28
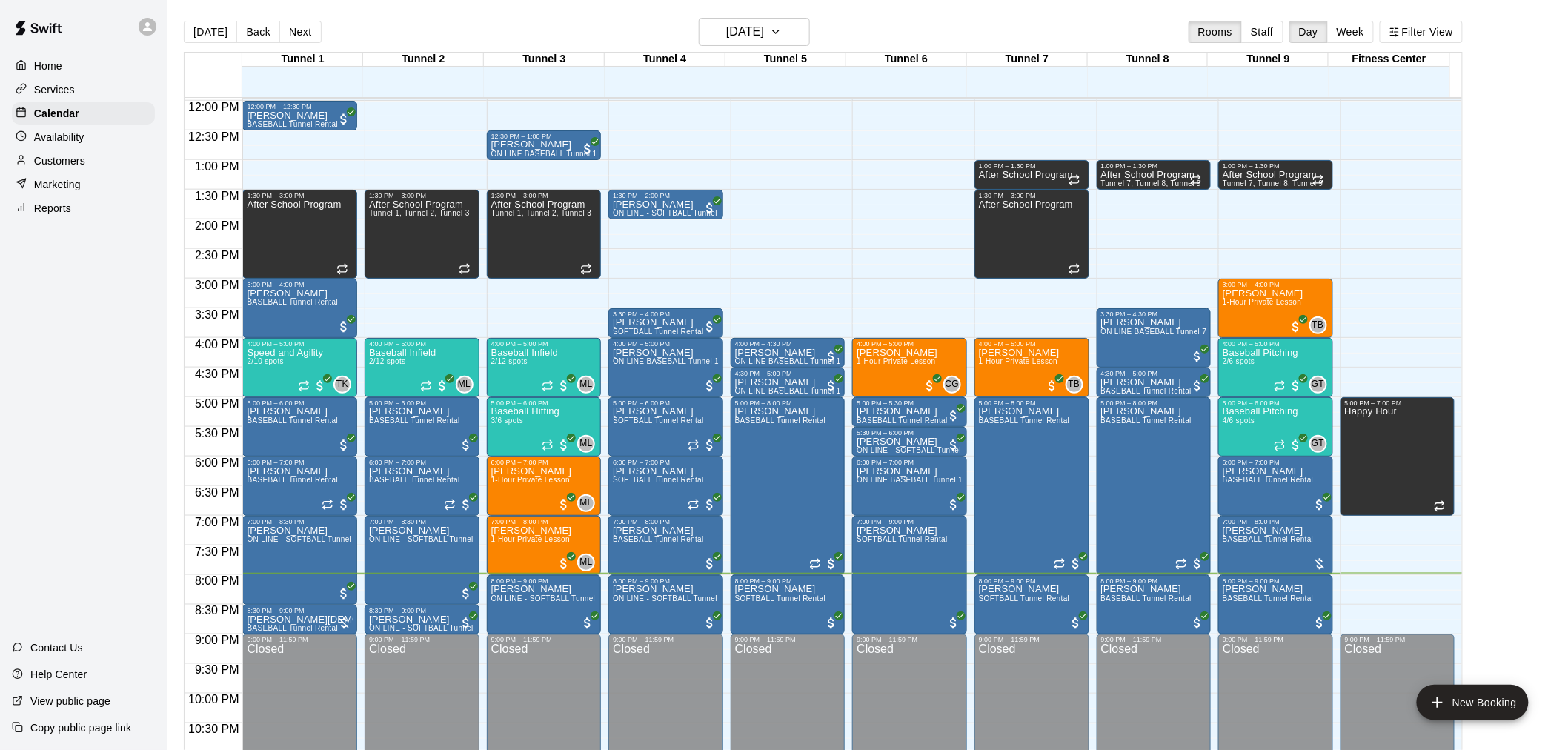
scroll to position [754, 0]
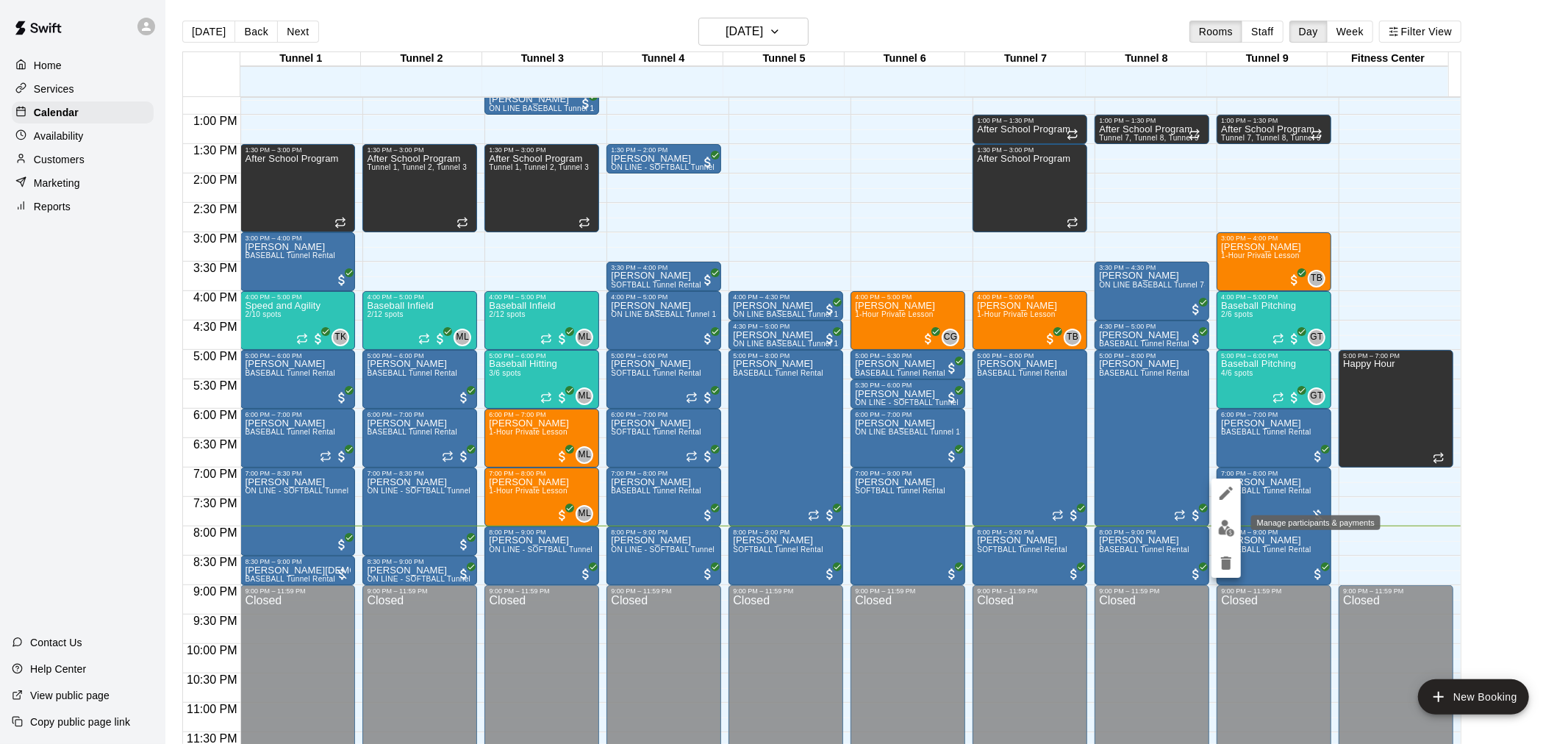
click at [1221, 527] on img "edit" at bounding box center [1226, 529] width 17 height 17
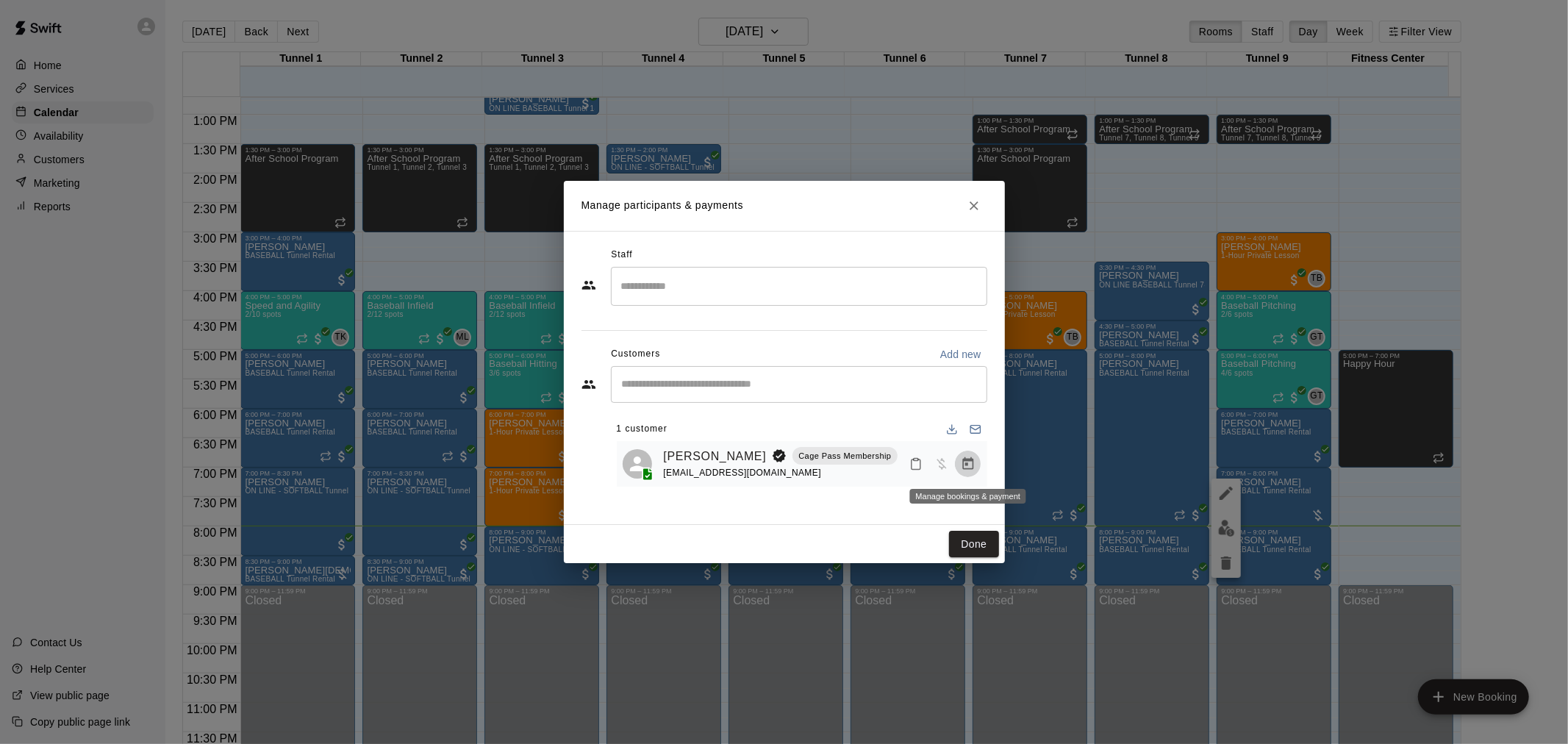
click at [960, 454] on button "Manage bookings & payment" at bounding box center [967, 464] width 27 height 27
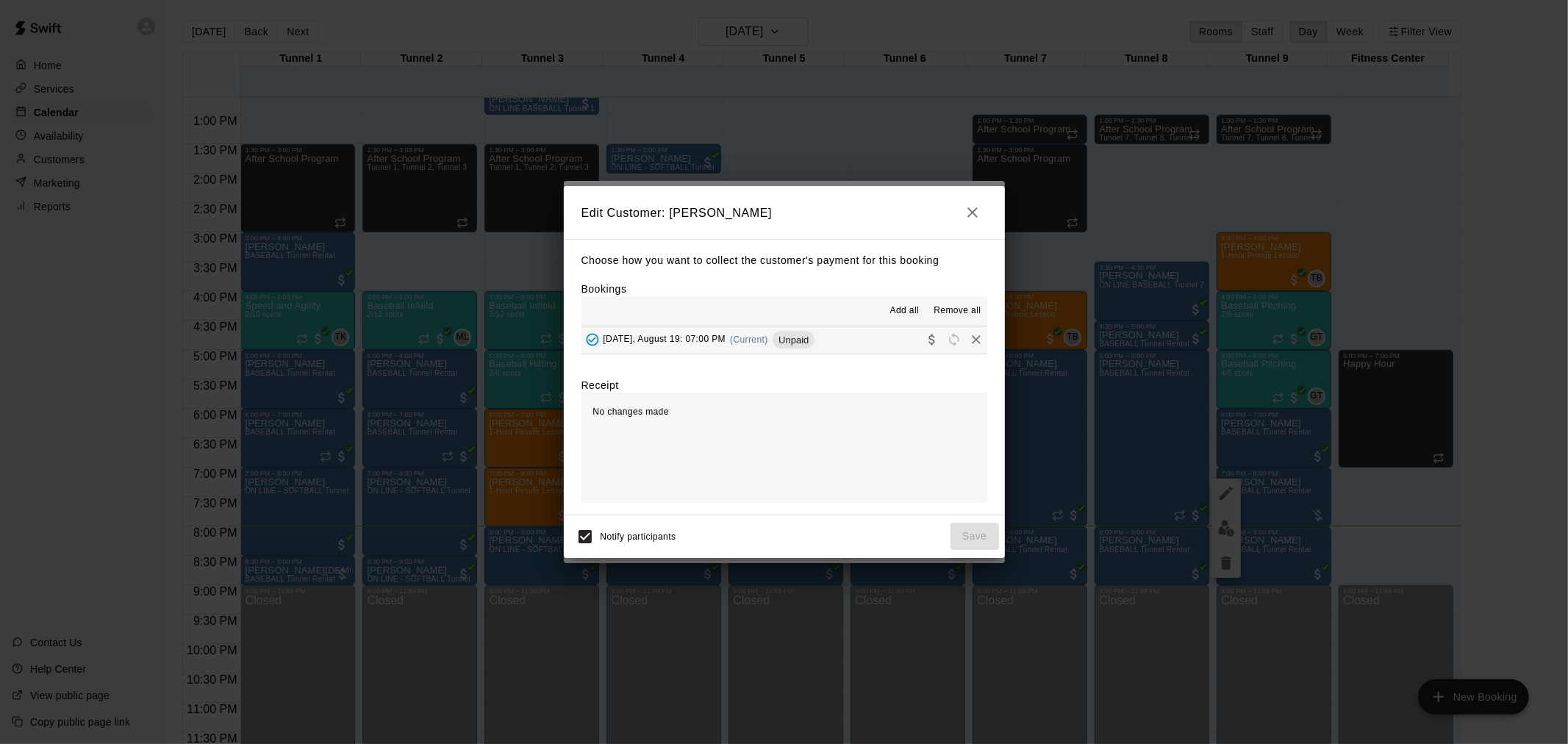
click at [760, 324] on div "Add all Remove all" at bounding box center [784, 311] width 405 height 29
click at [777, 345] on span "Unpaid" at bounding box center [793, 340] width 42 height 11
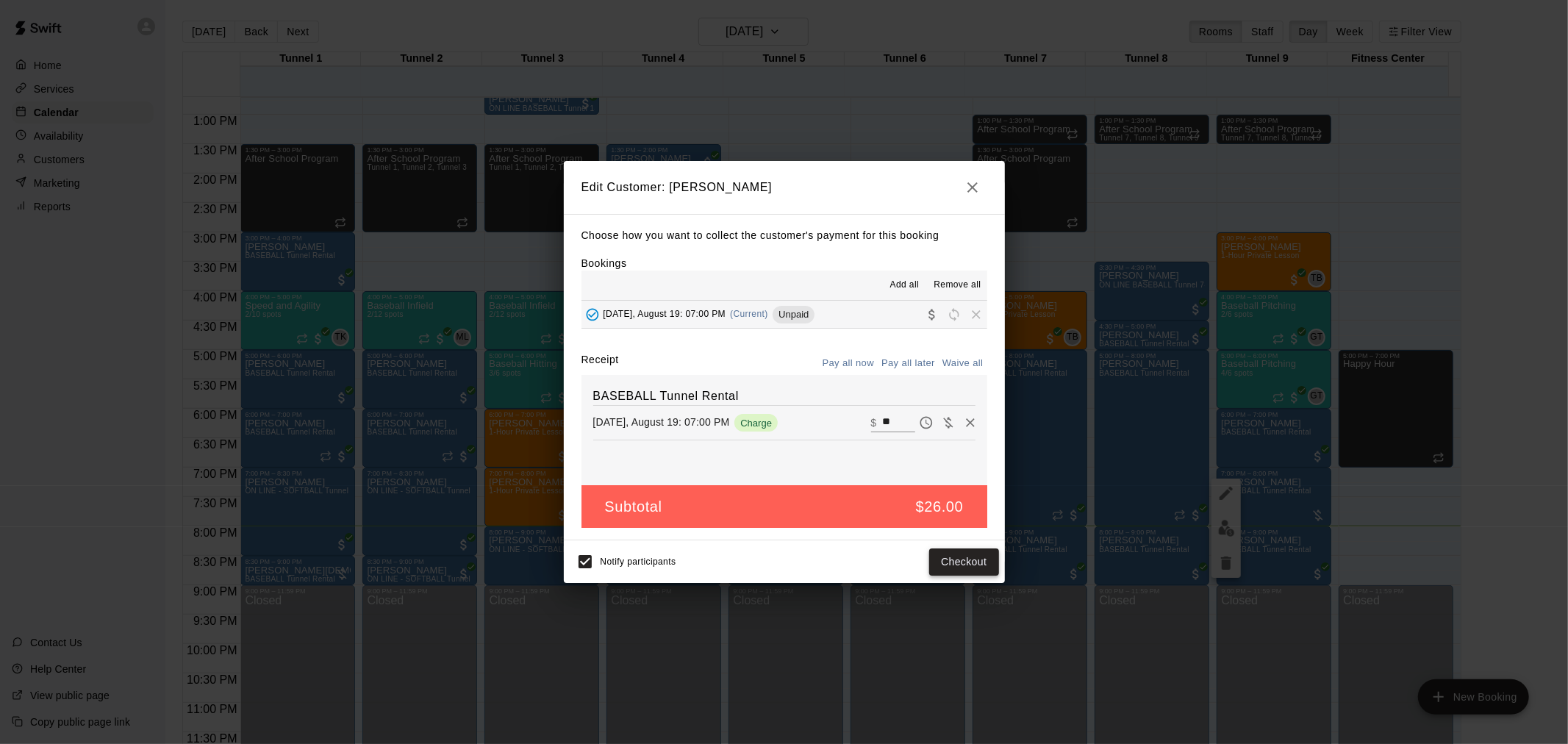
click at [967, 571] on button "Checkout" at bounding box center [964, 562] width 69 height 28
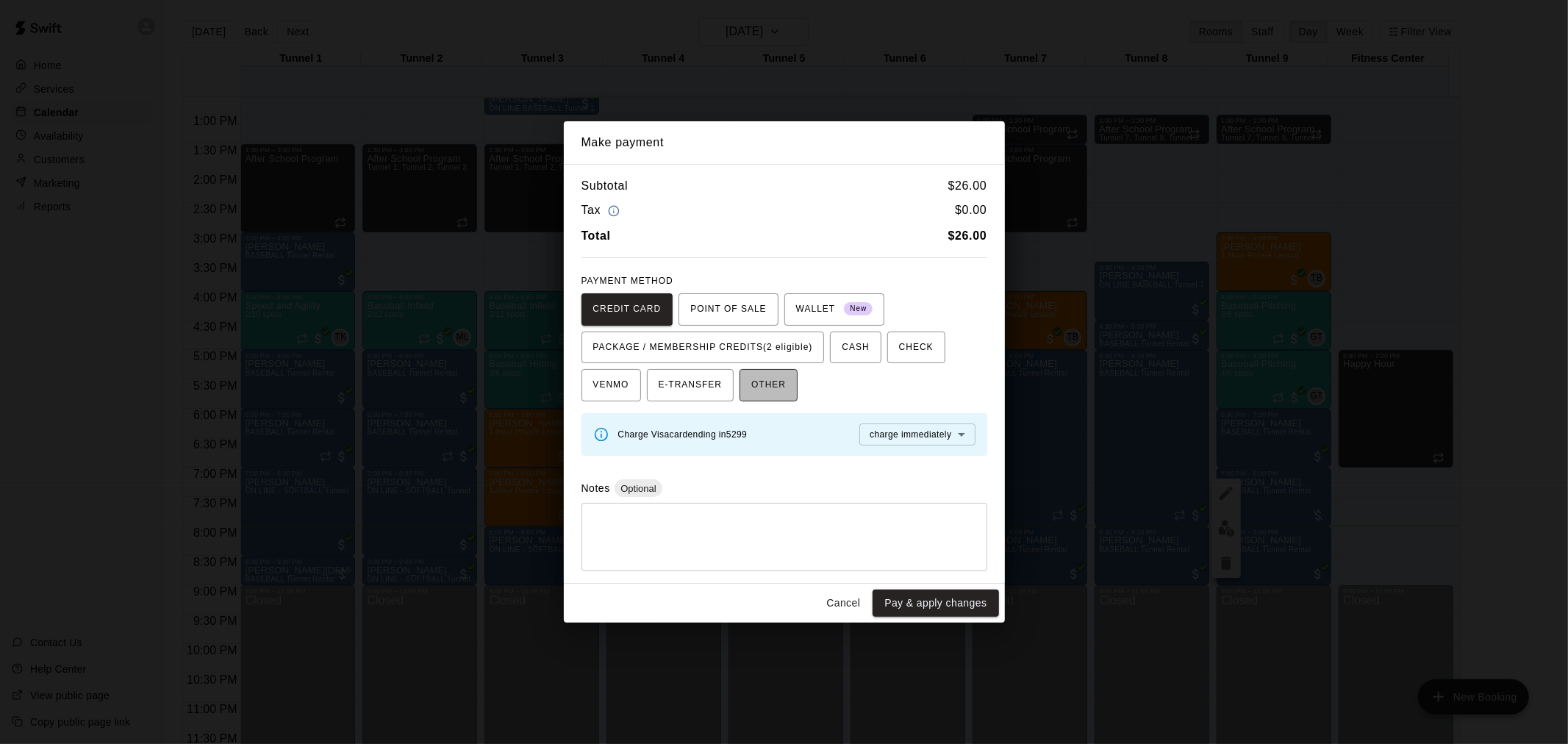
click at [747, 394] on button "OTHER" at bounding box center [768, 386] width 58 height 33
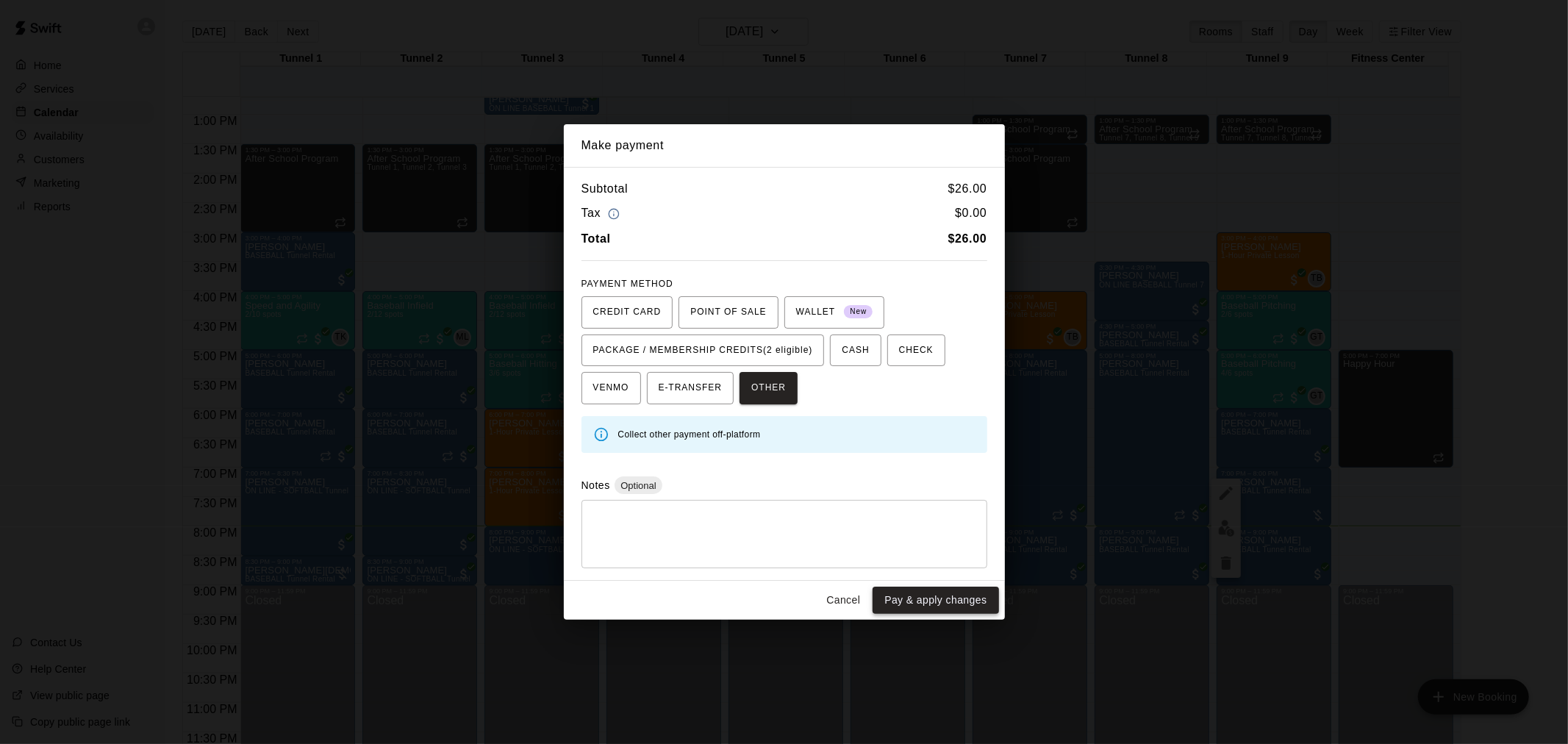
click at [914, 599] on button "Pay & apply changes" at bounding box center [935, 601] width 126 height 28
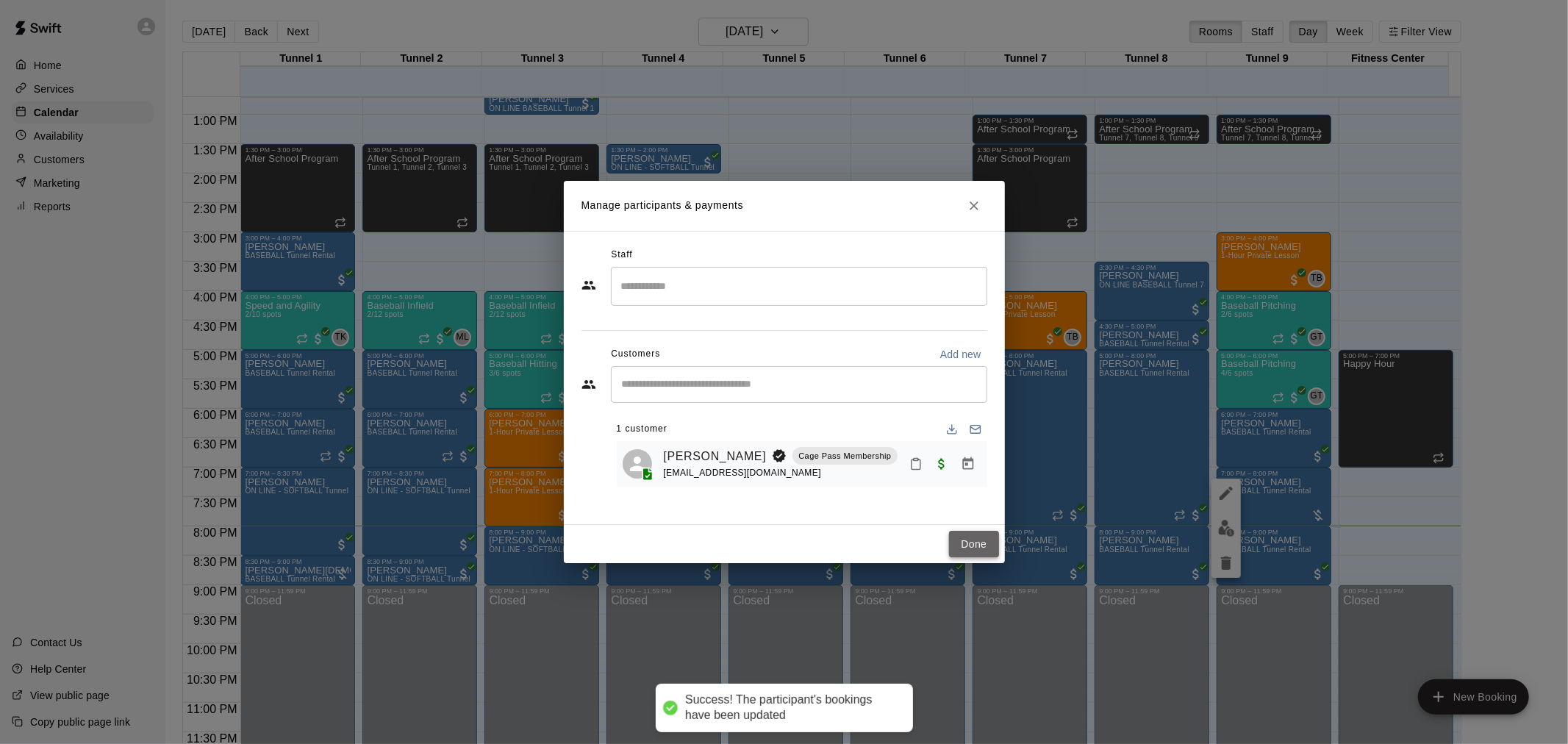
click at [974, 535] on button "Done" at bounding box center [973, 545] width 49 height 28
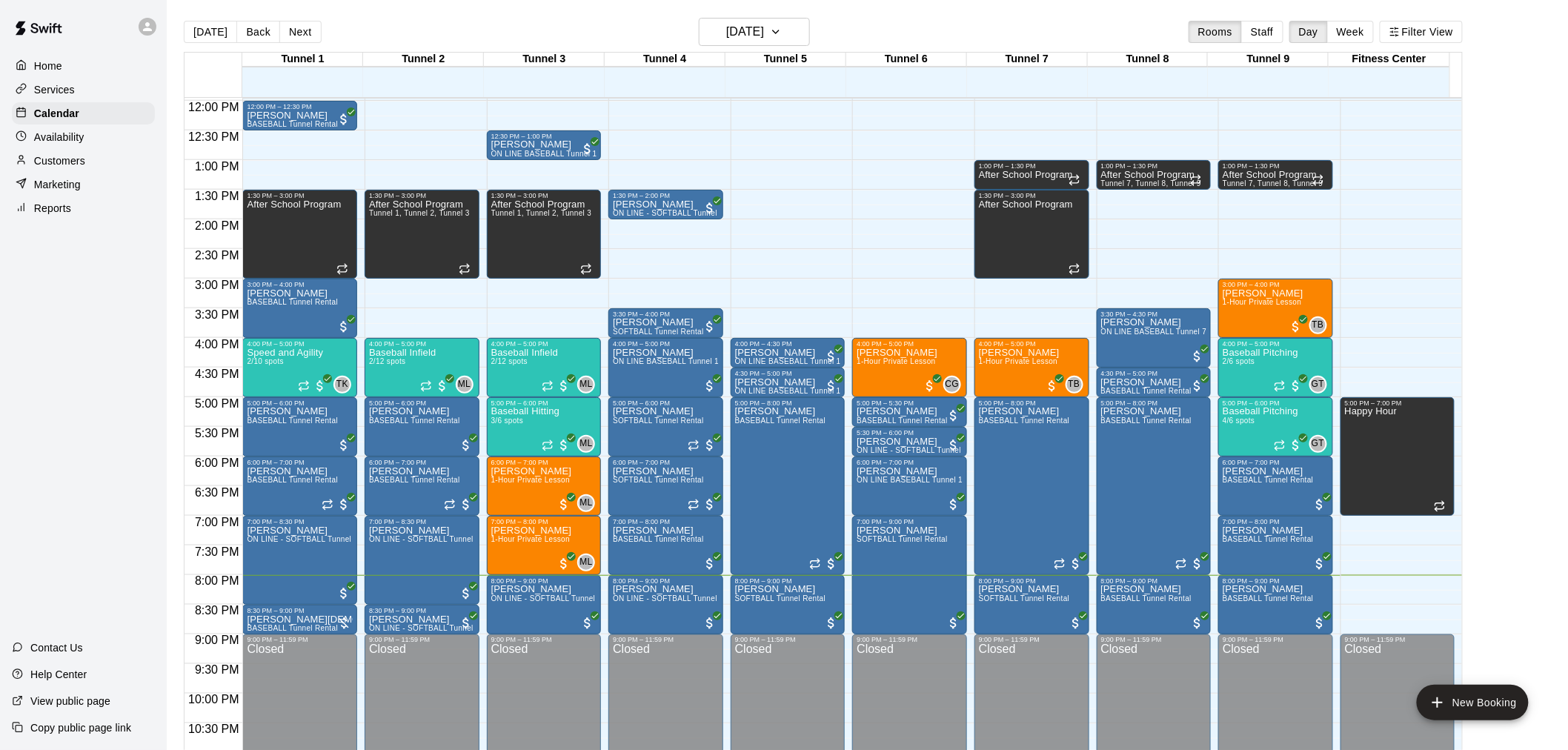
scroll to position [754, 0]
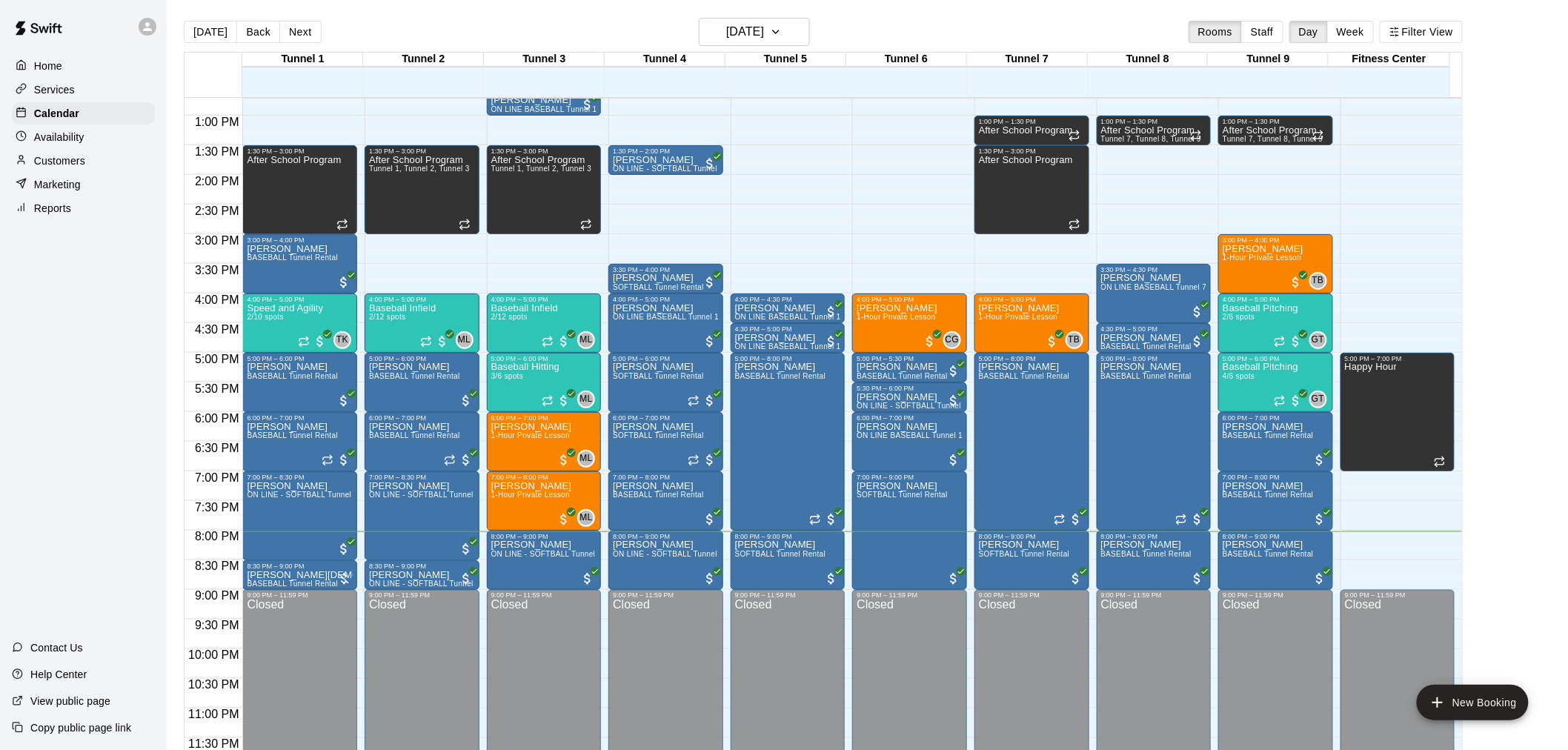
click at [99, 169] on div "Customers" at bounding box center [83, 161] width 143 height 23
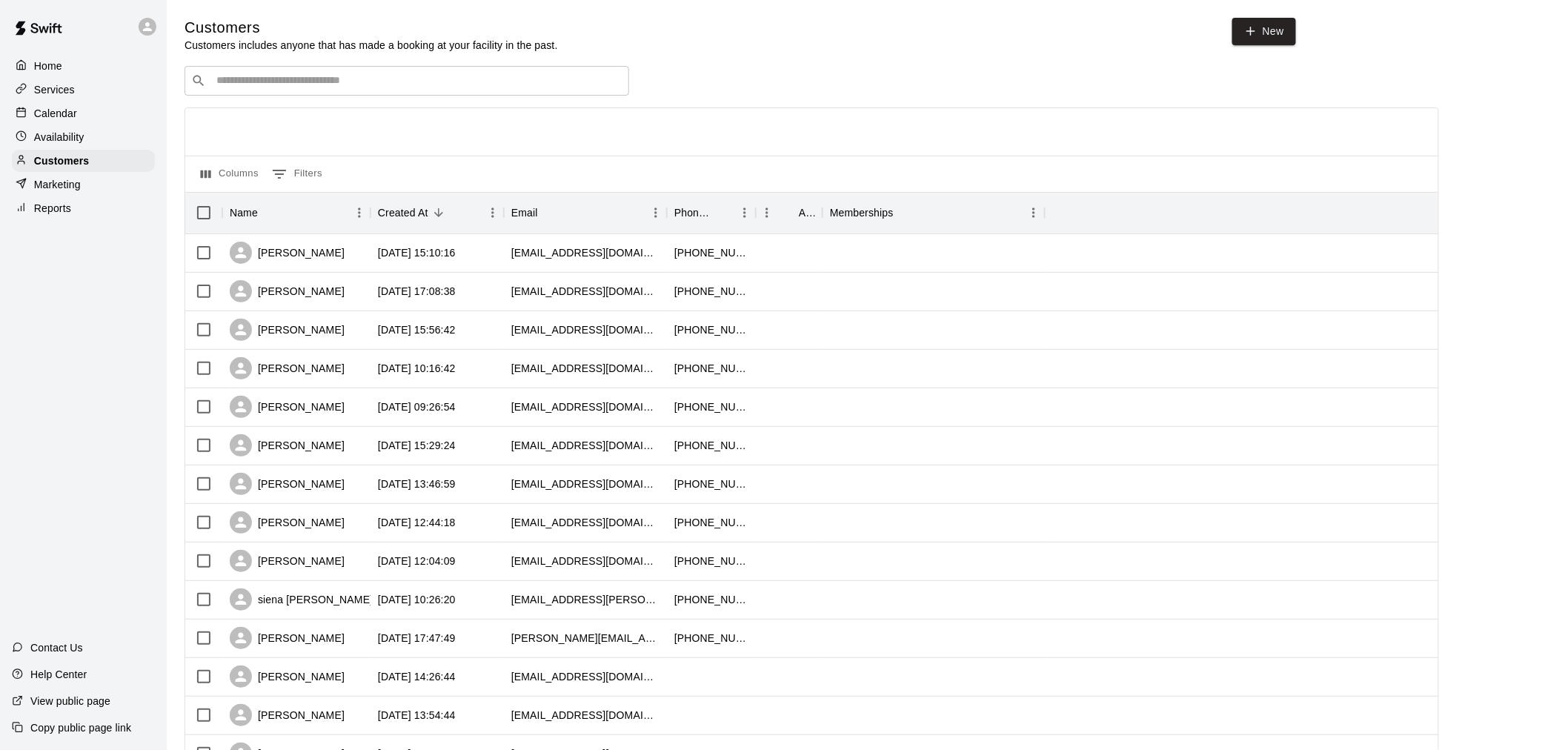
click at [419, 94] on div "​ ​" at bounding box center [407, 81] width 444 height 30
type input "*"
type input "****"
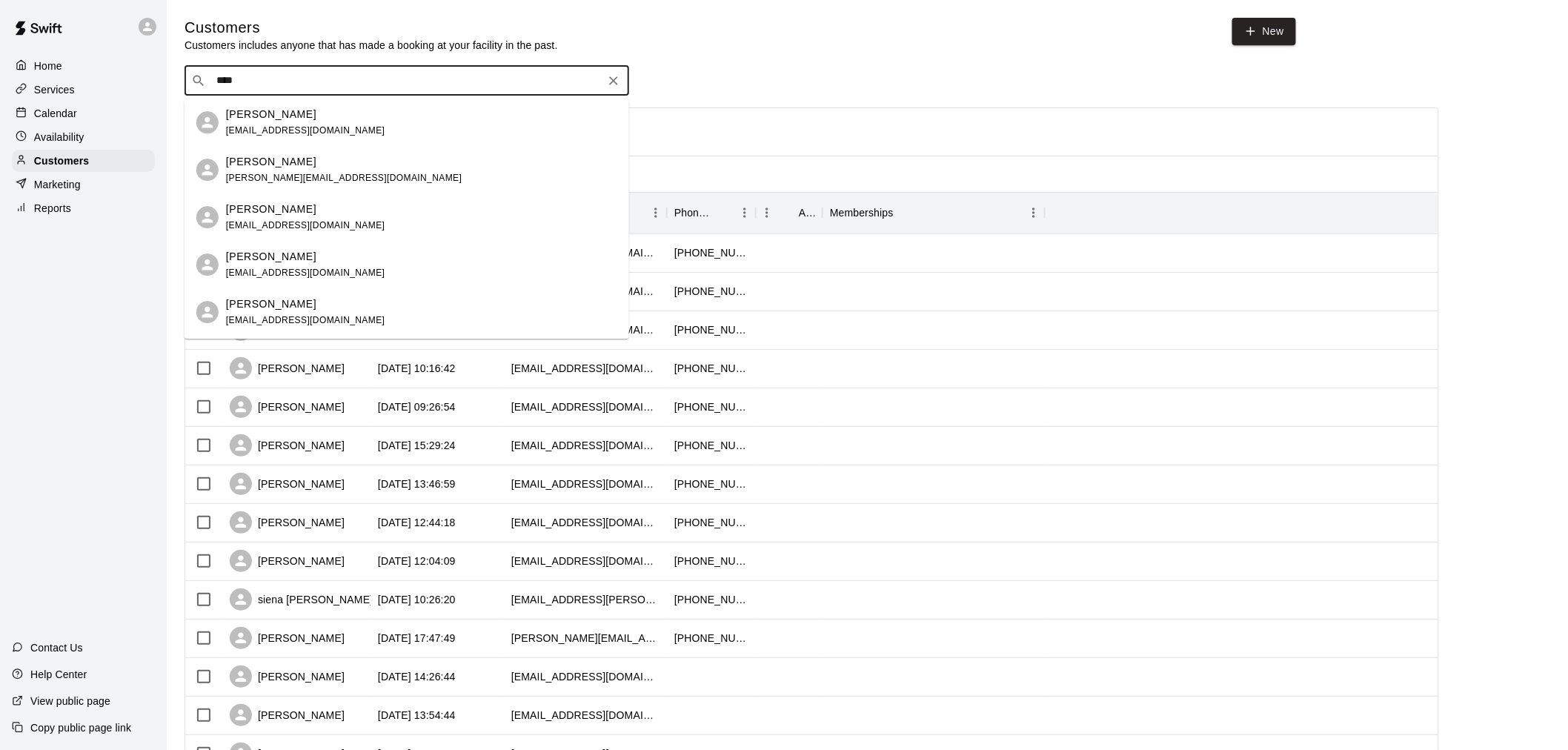
click at [258, 92] on div "​ **** ​" at bounding box center [407, 81] width 444 height 30
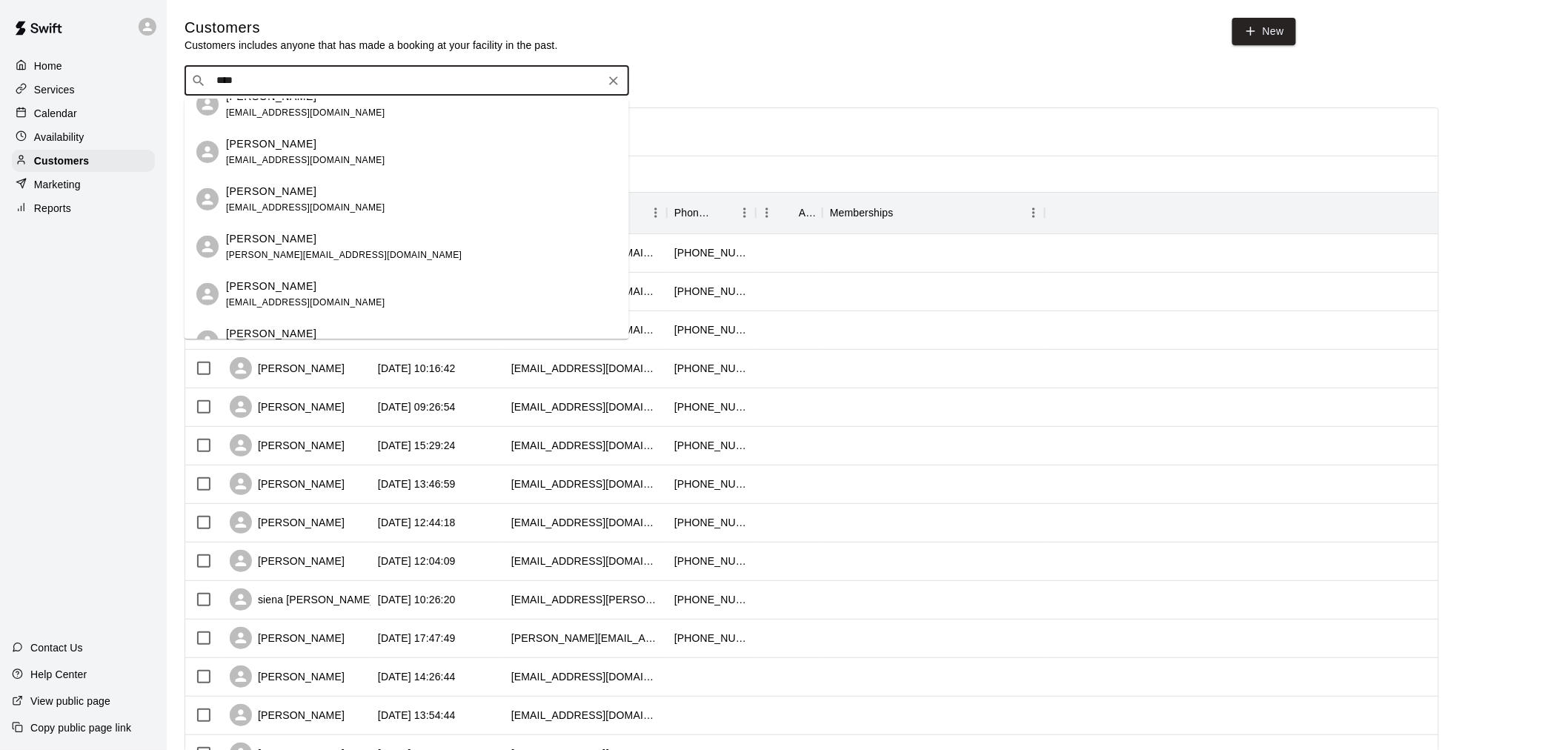
scroll to position [247, 0]
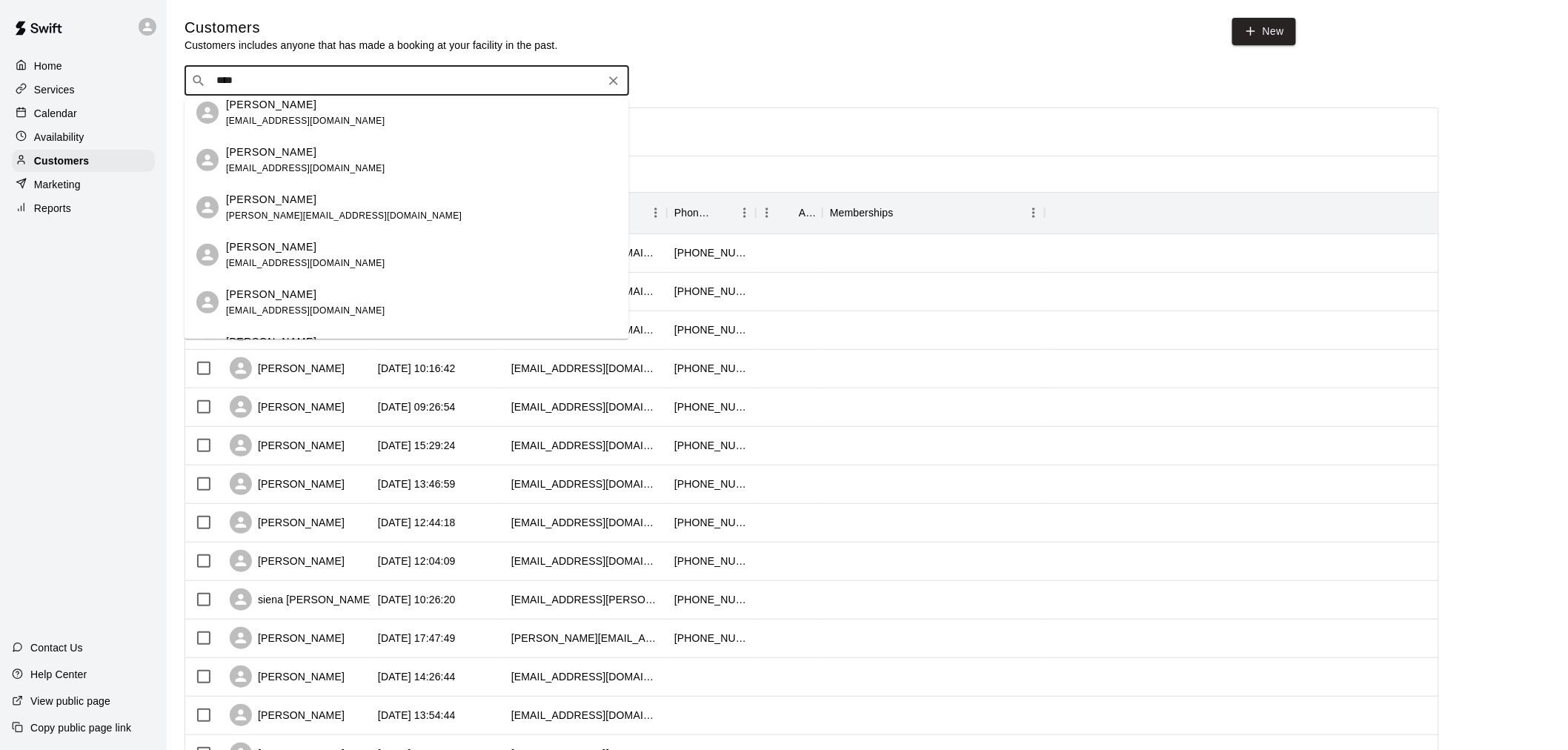
click at [310, 202] on div "[PERSON_NAME]" at bounding box center [344, 200] width 236 height 16
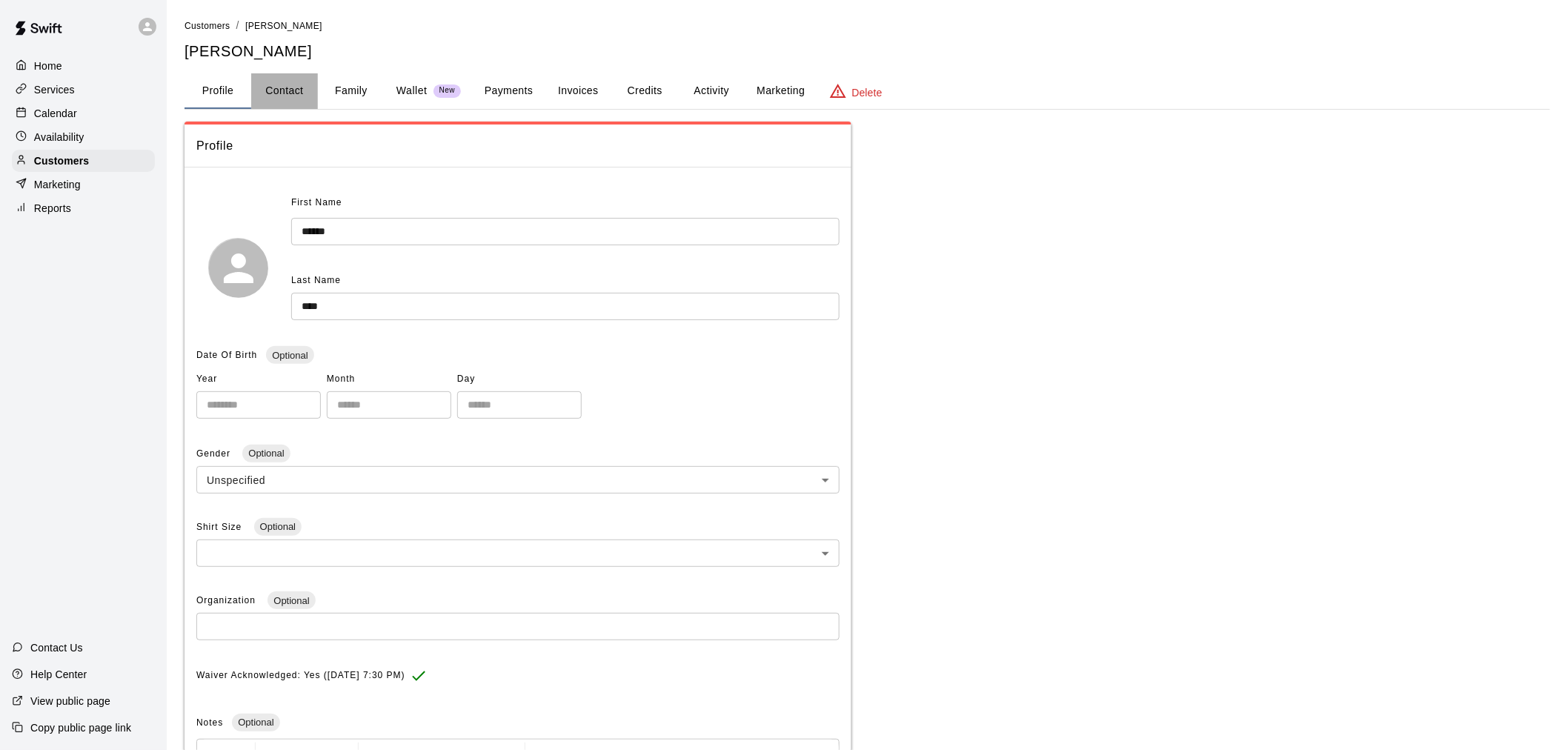
click at [314, 89] on button "Contact" at bounding box center [285, 91] width 67 height 36
select select "**"
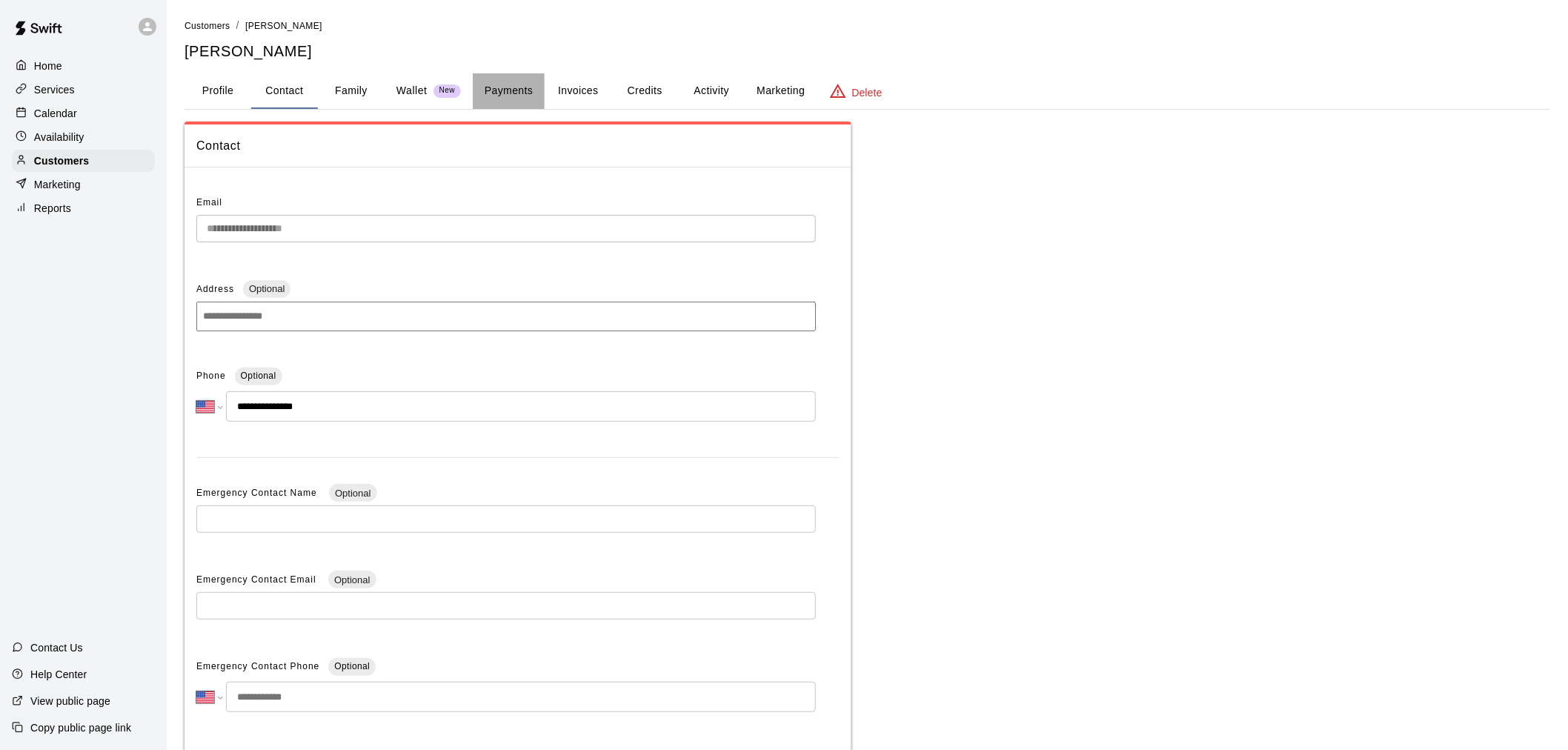
click at [524, 92] on button "Payments" at bounding box center [508, 91] width 72 height 36
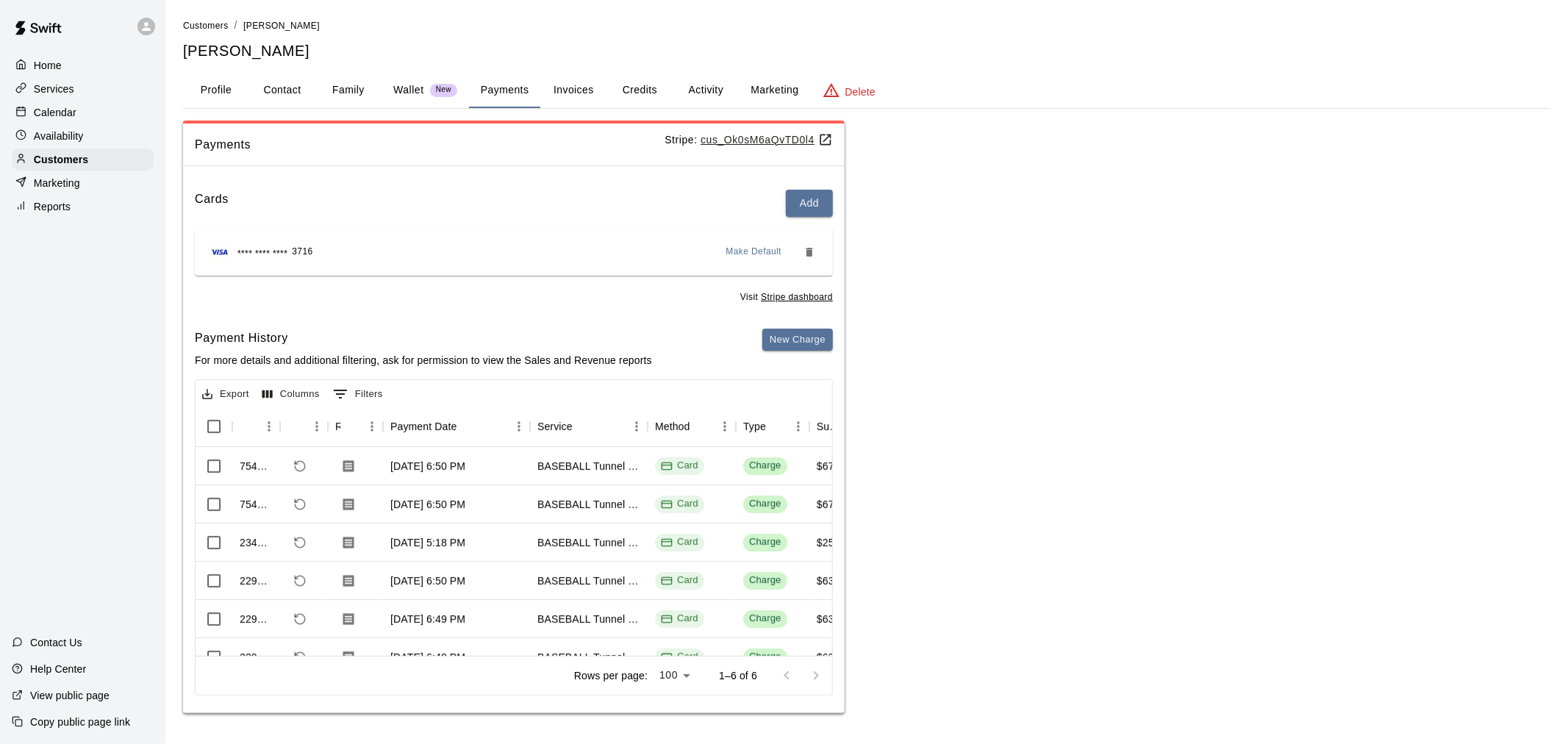
drag, startPoint x: 284, startPoint y: 87, endPoint x: 293, endPoint y: 90, distance: 9.5
click at [284, 86] on button "Contact" at bounding box center [282, 90] width 66 height 35
select select "**"
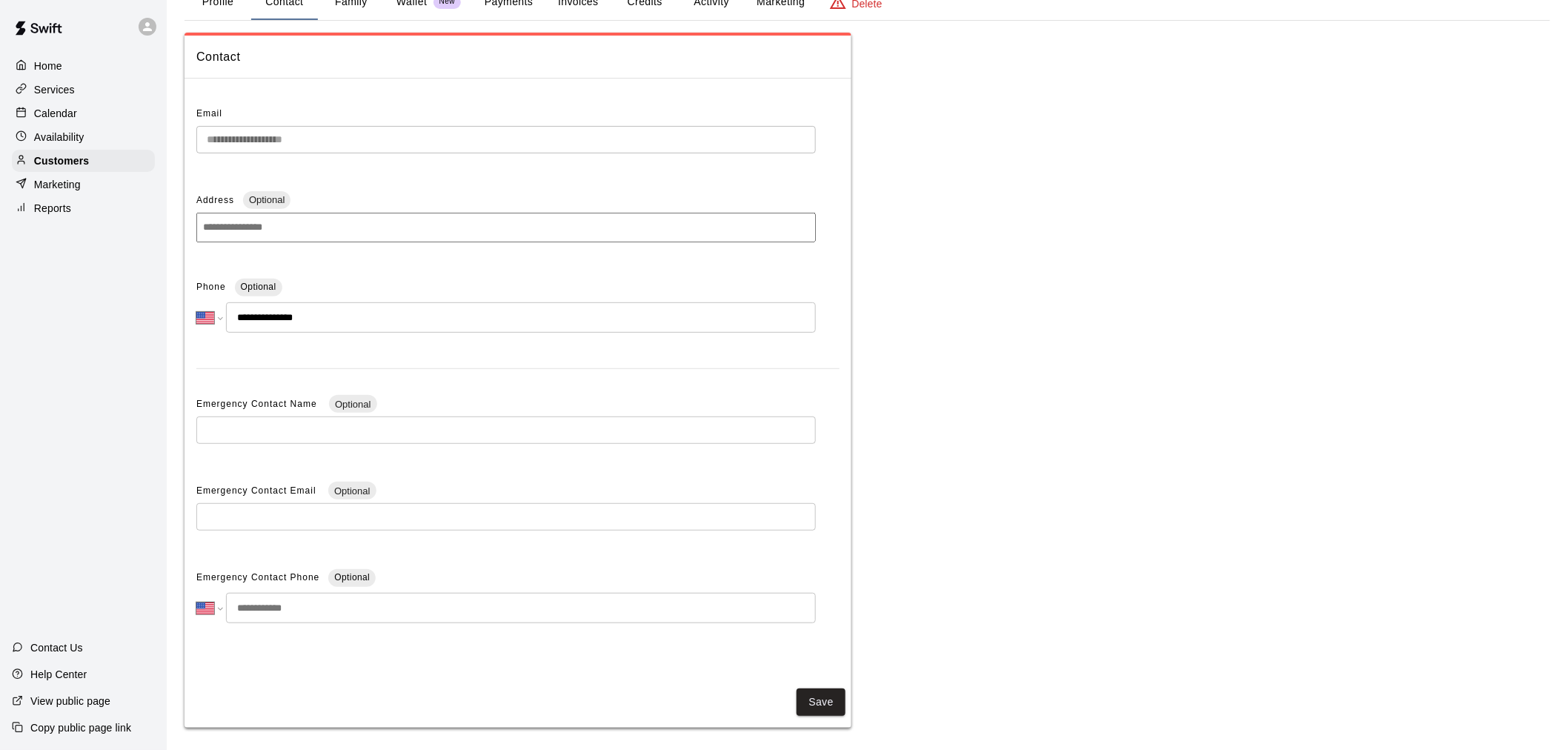
scroll to position [97, 0]
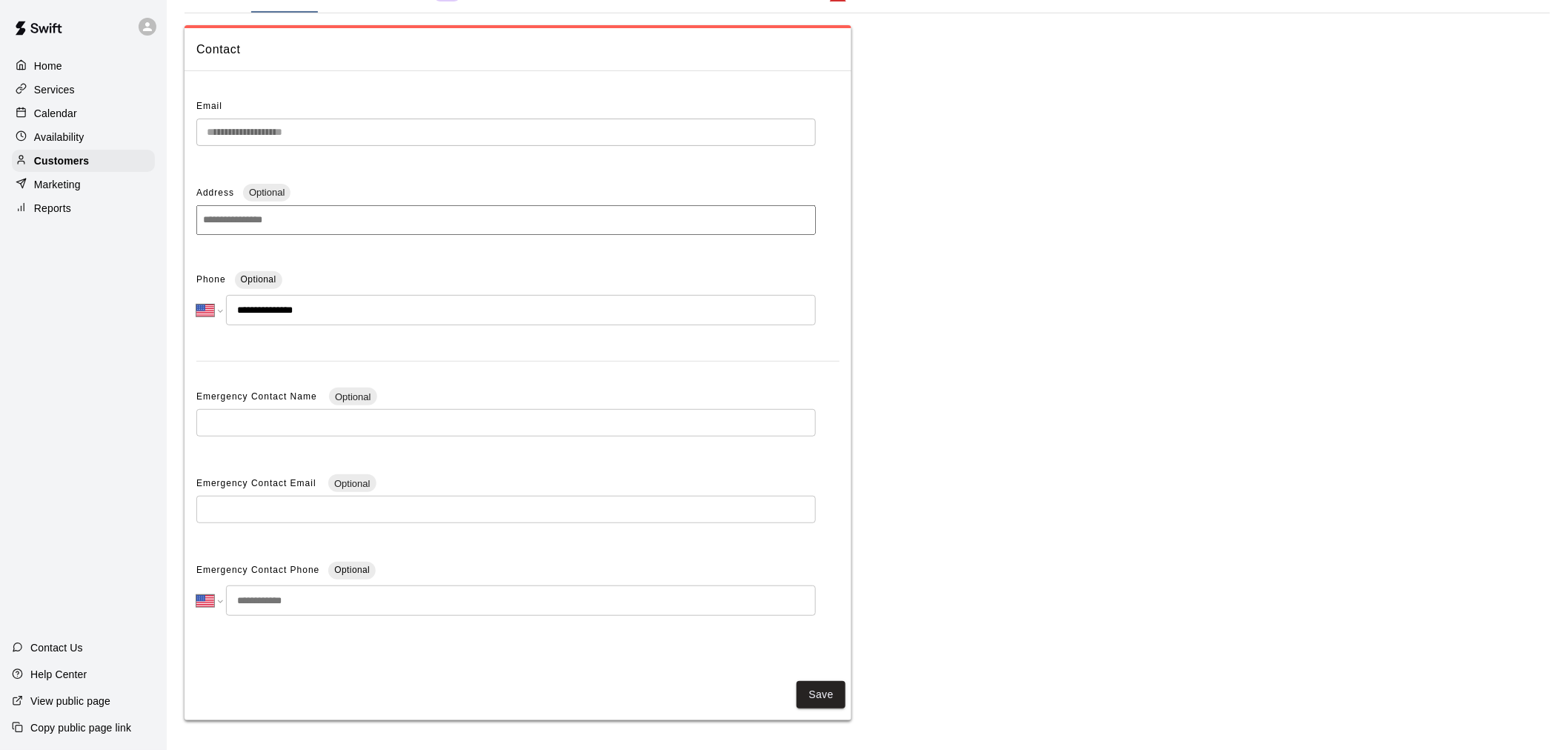
click at [64, 114] on p "Calendar" at bounding box center [56, 113] width 43 height 15
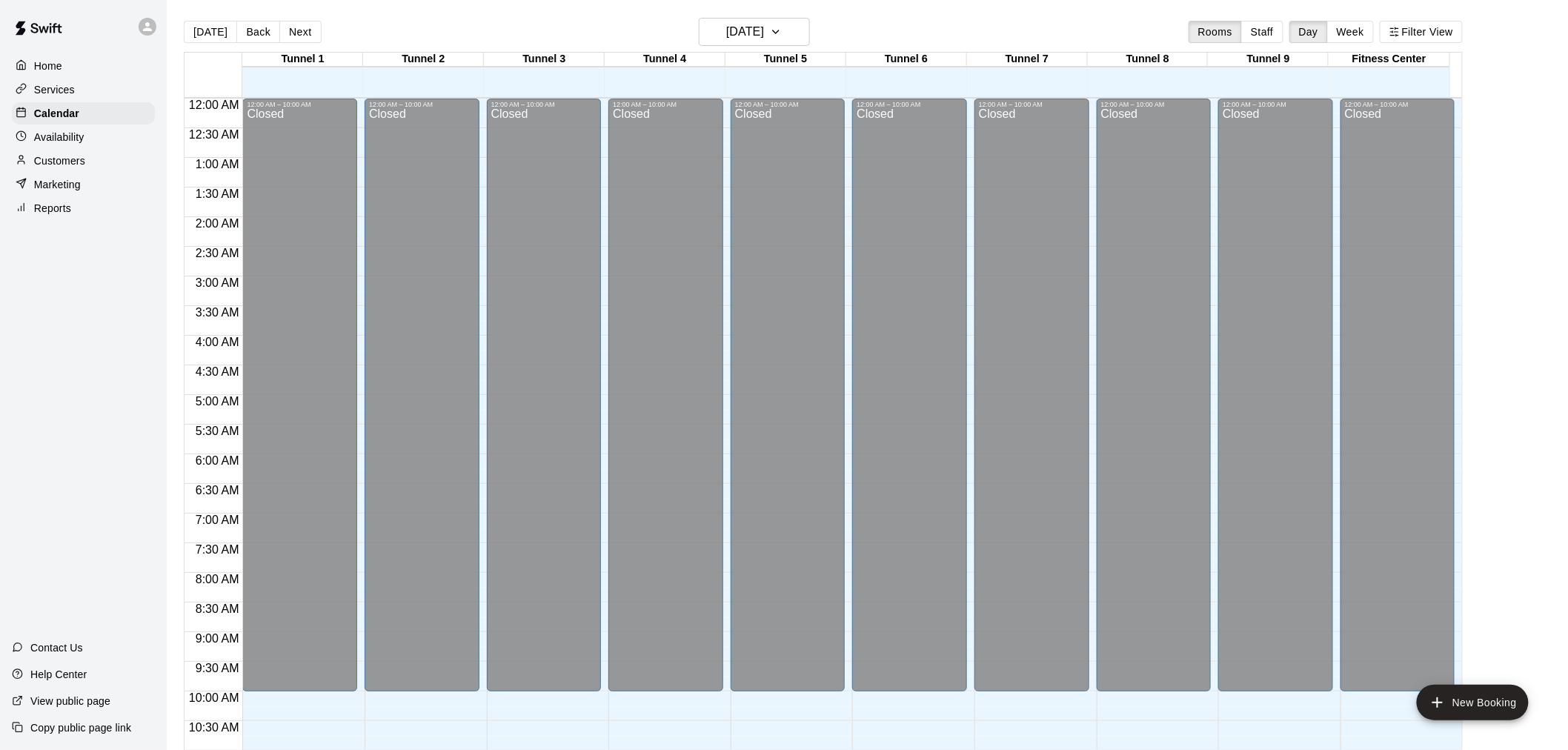
scroll to position [709, 0]
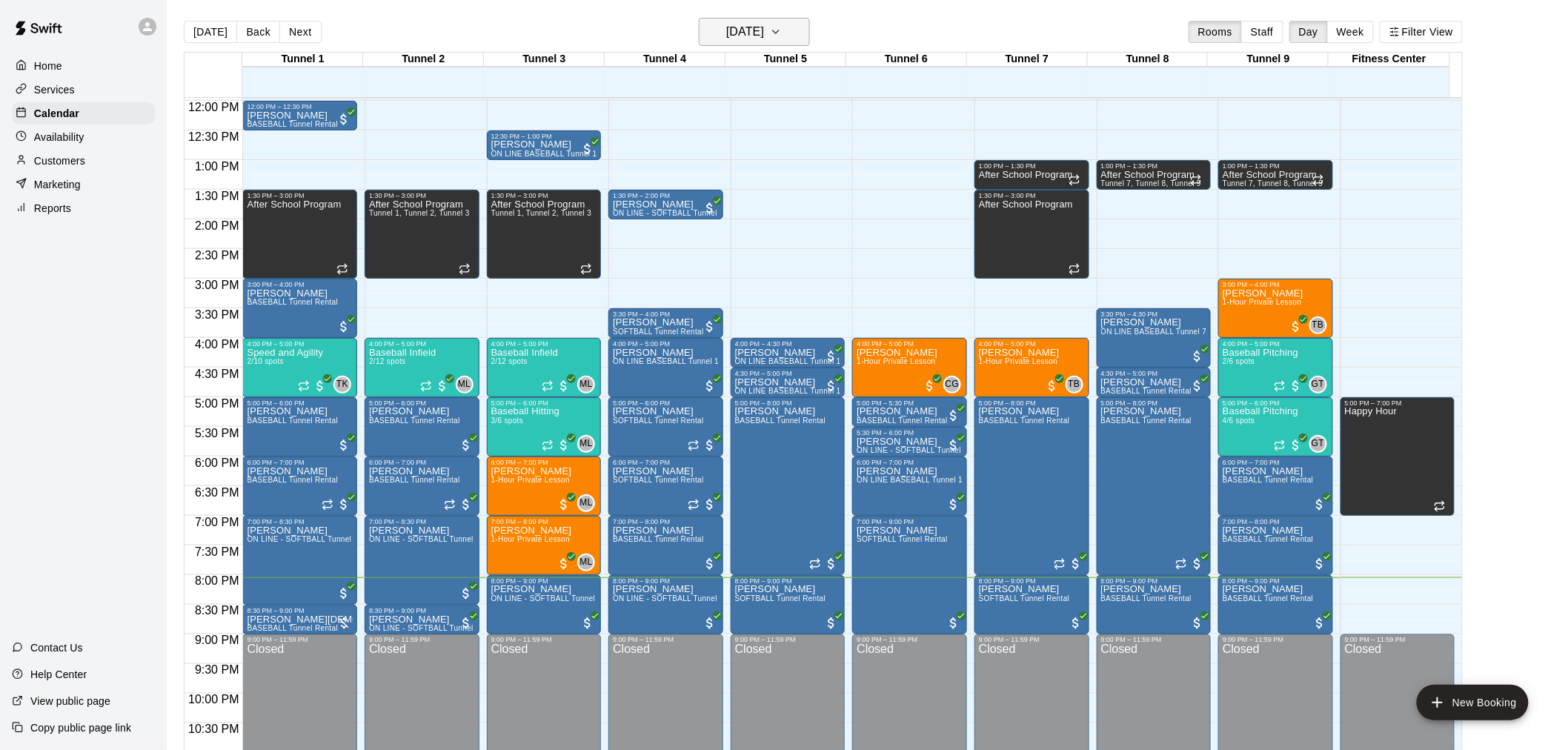
click at [726, 38] on h6 "[DATE]" at bounding box center [745, 32] width 38 height 21
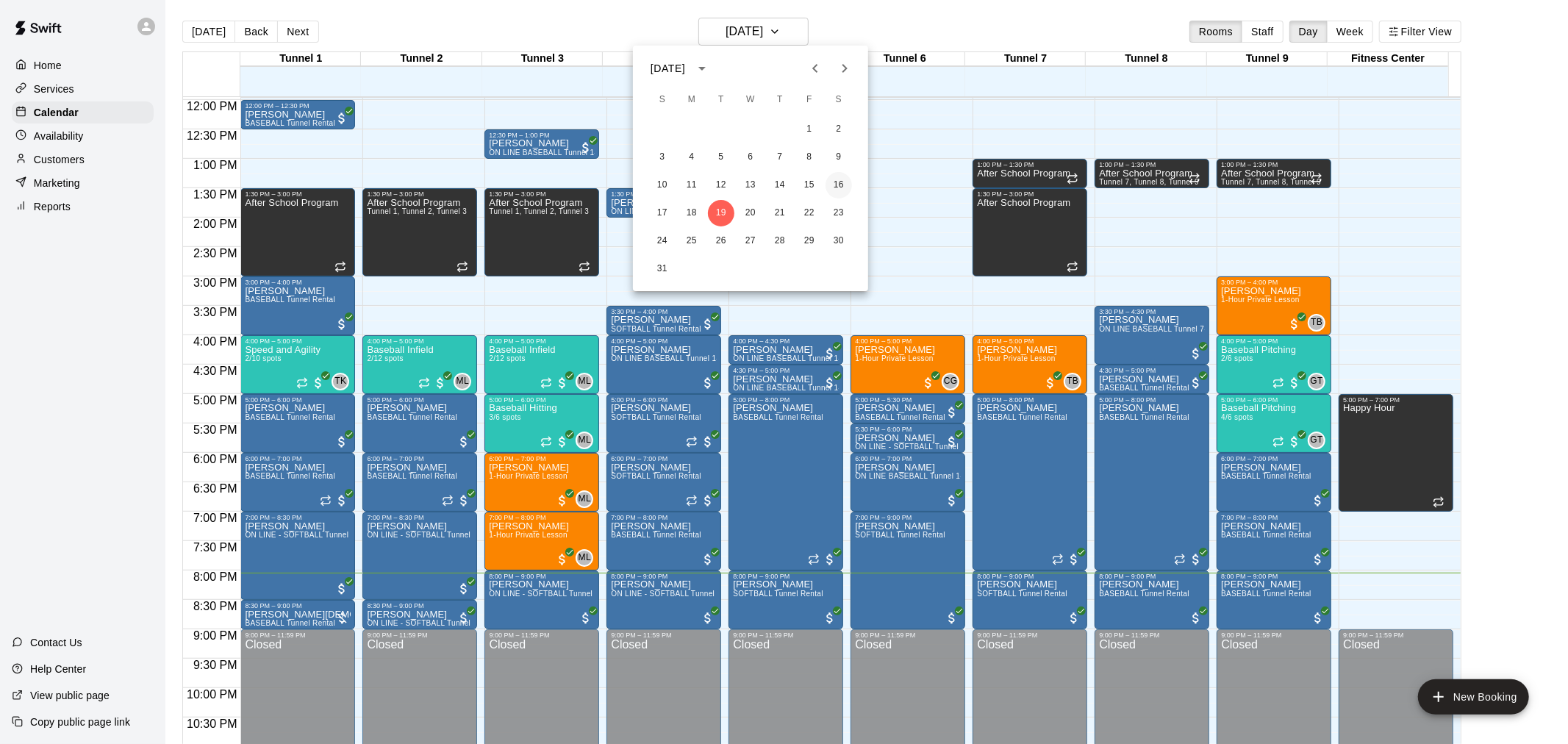
click at [846, 191] on button "16" at bounding box center [838, 185] width 27 height 27
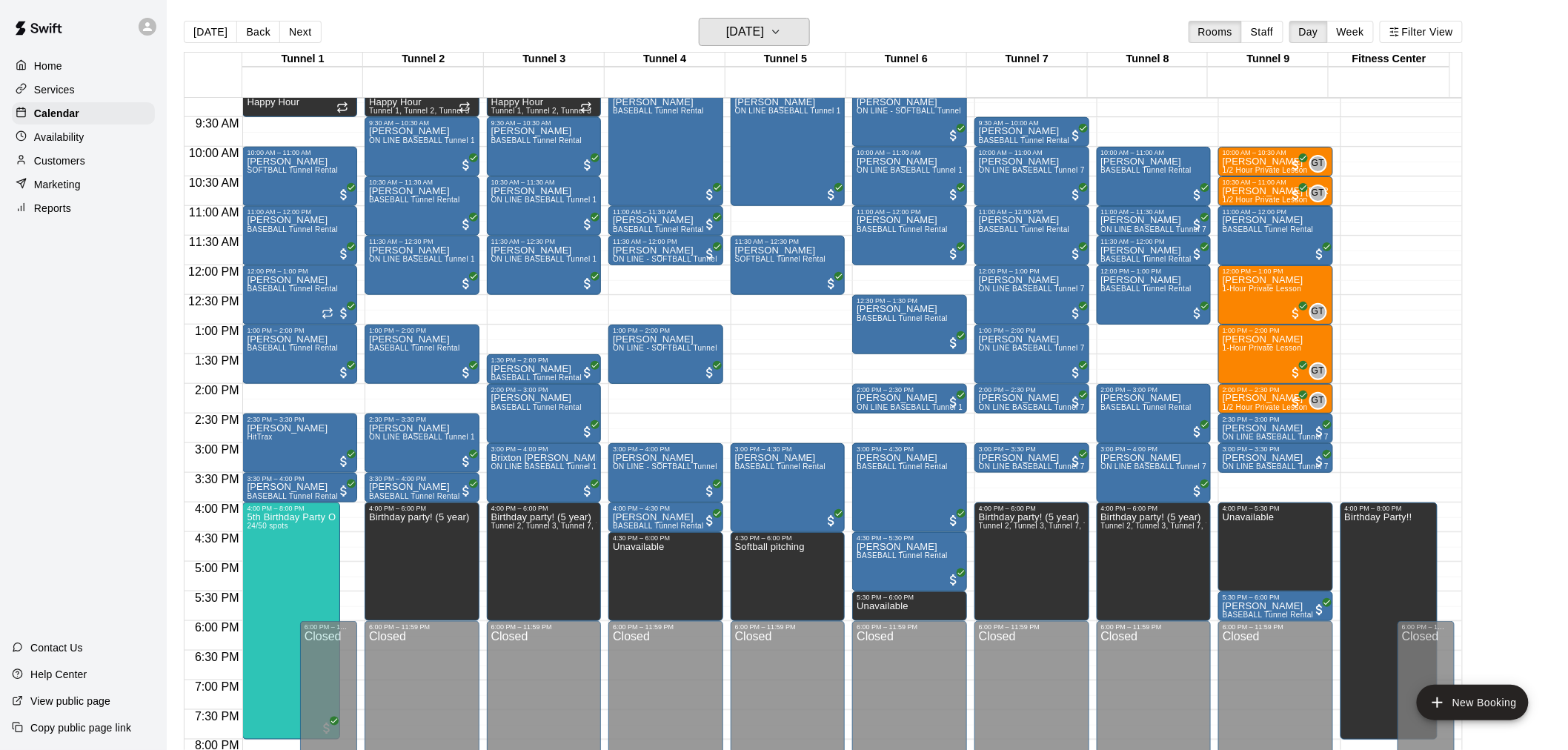
scroll to position [463, 0]
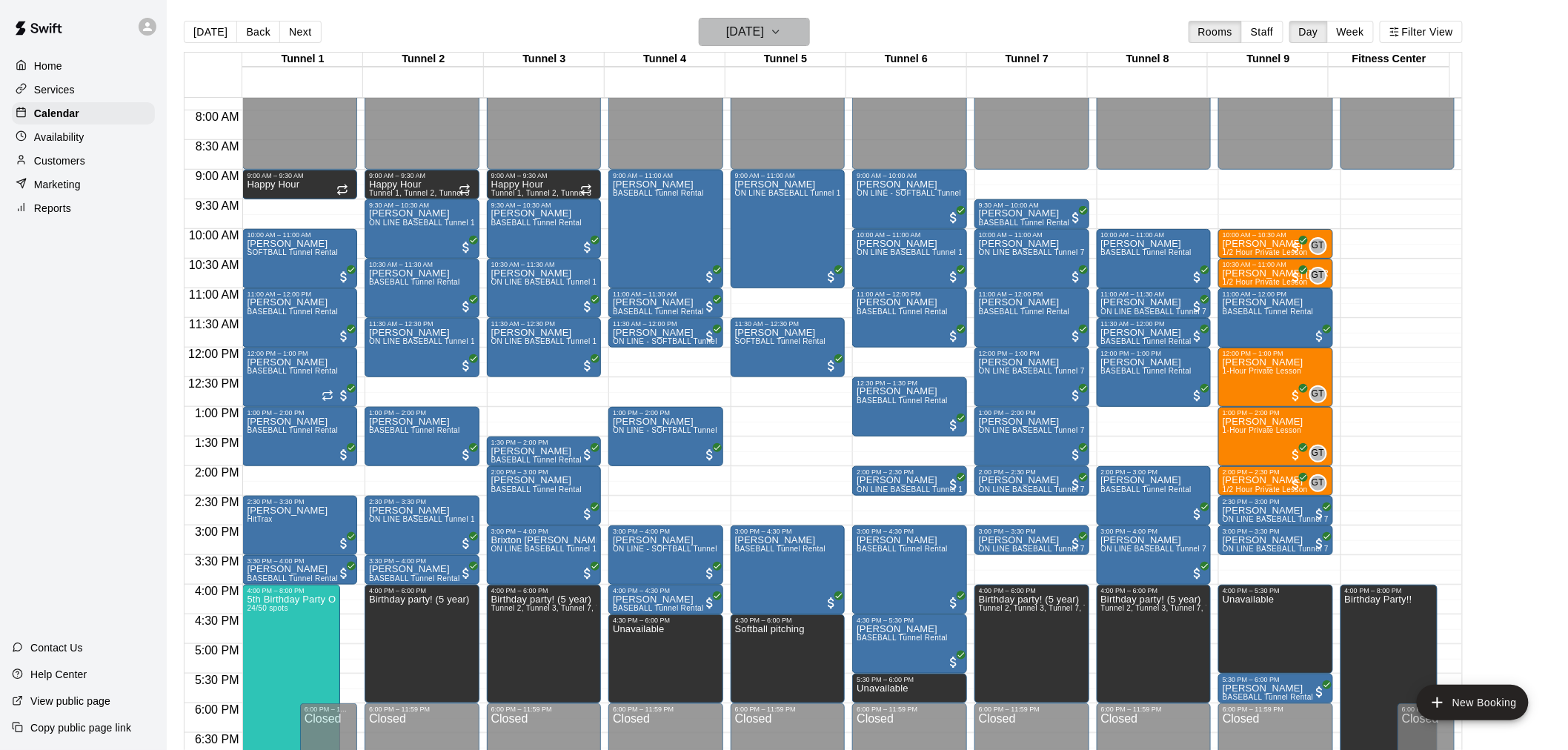
click at [797, 43] on button "[DATE]" at bounding box center [754, 31] width 111 height 28
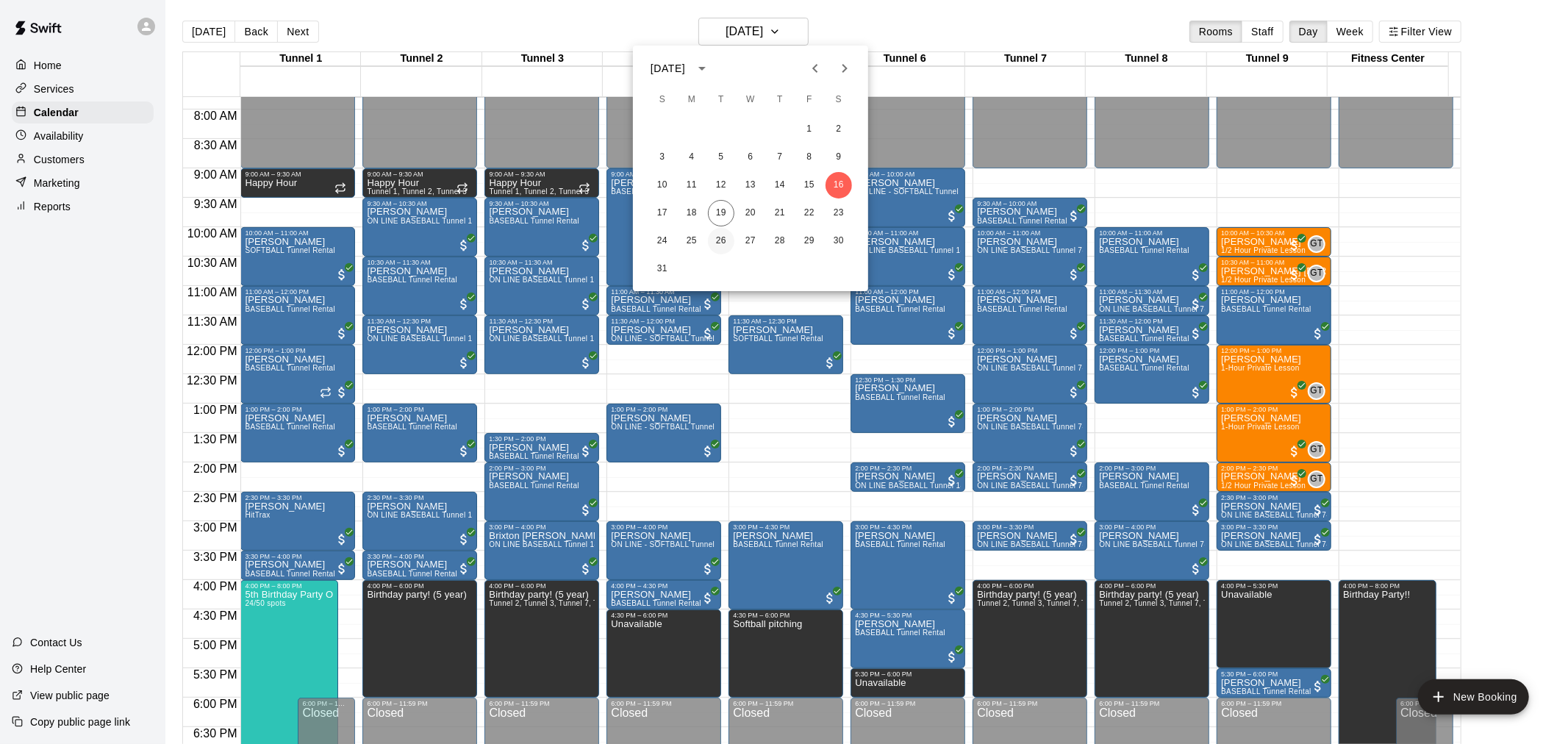
click at [718, 244] on button "26" at bounding box center [720, 241] width 27 height 27
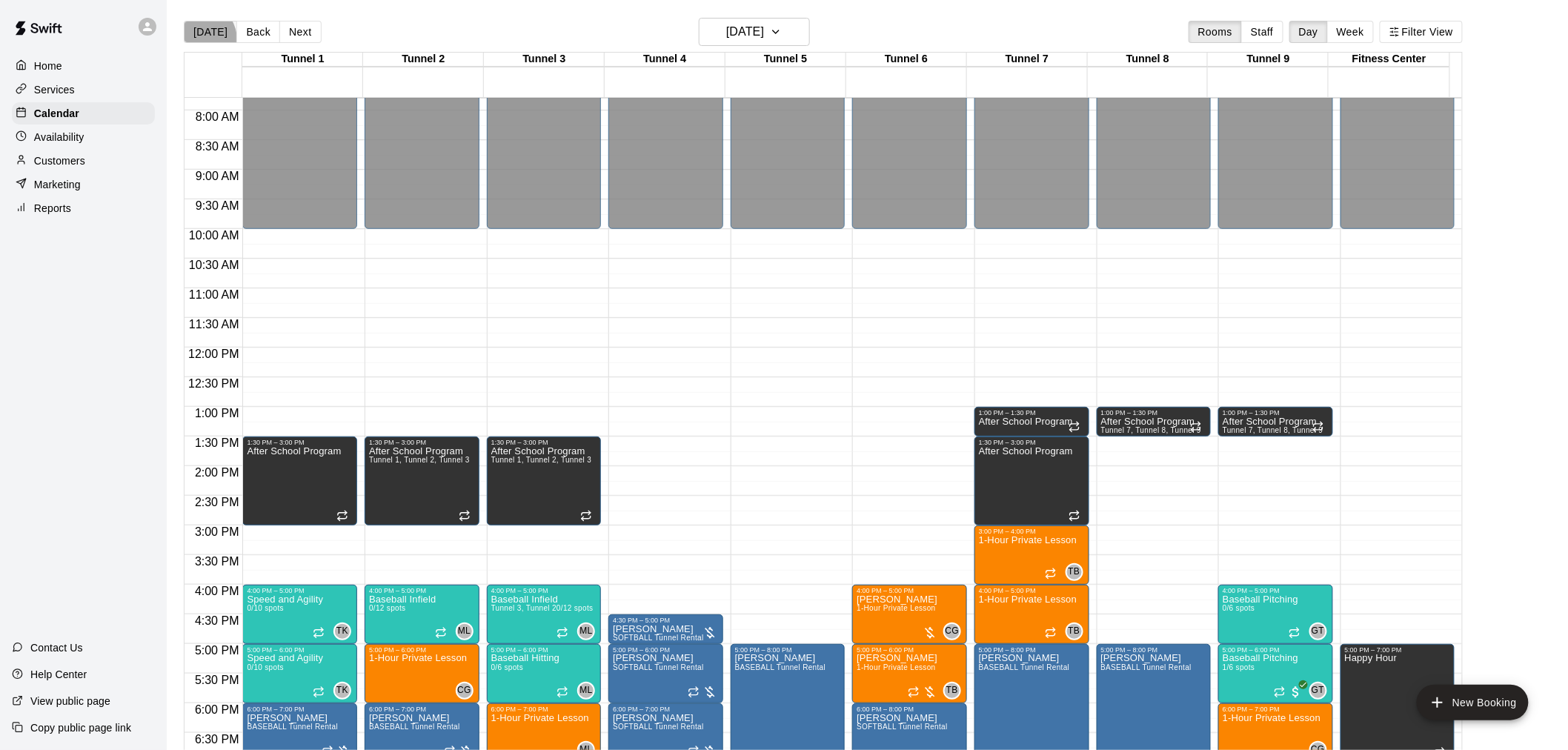
click at [197, 40] on button "[DATE]" at bounding box center [210, 32] width 53 height 23
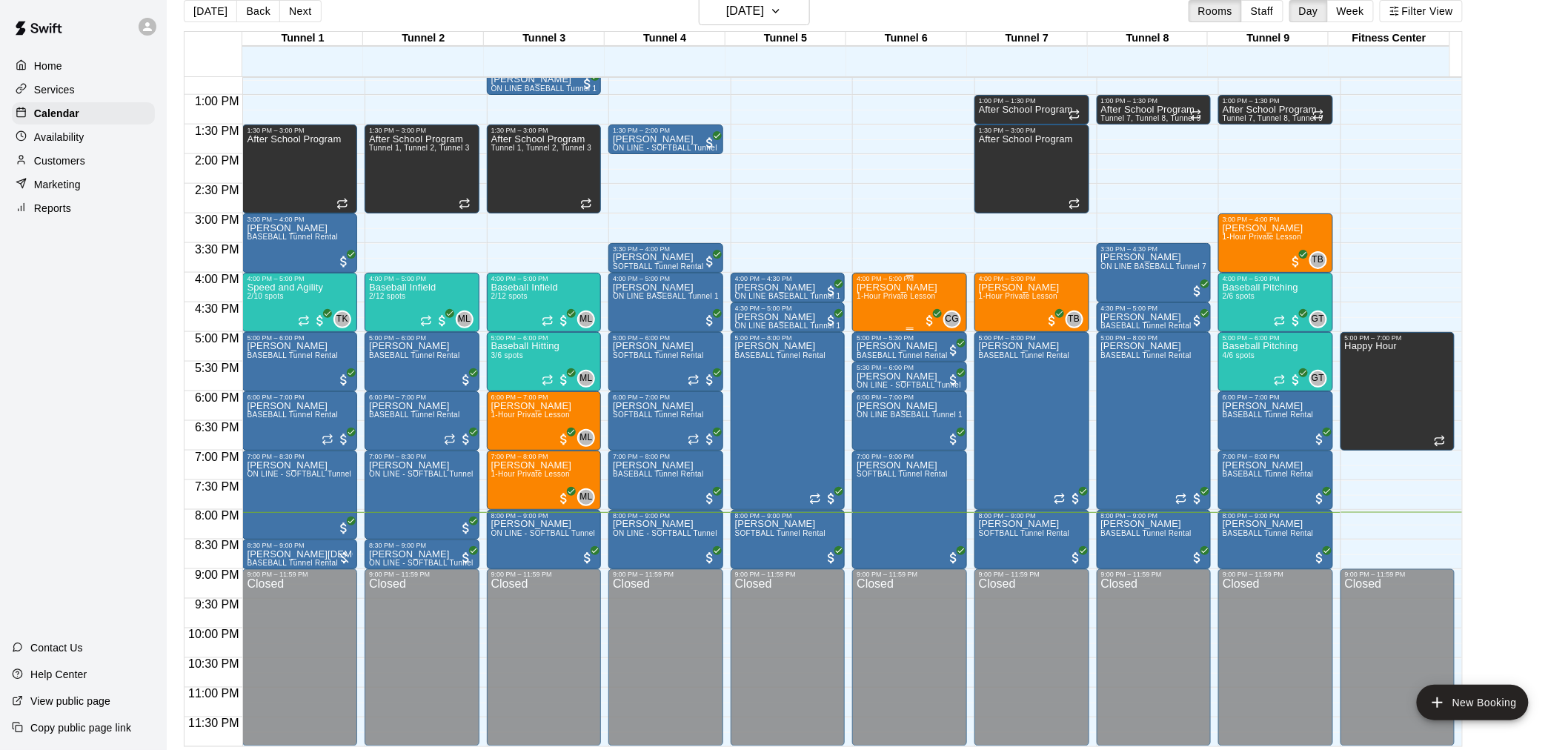
scroll to position [23, 0]
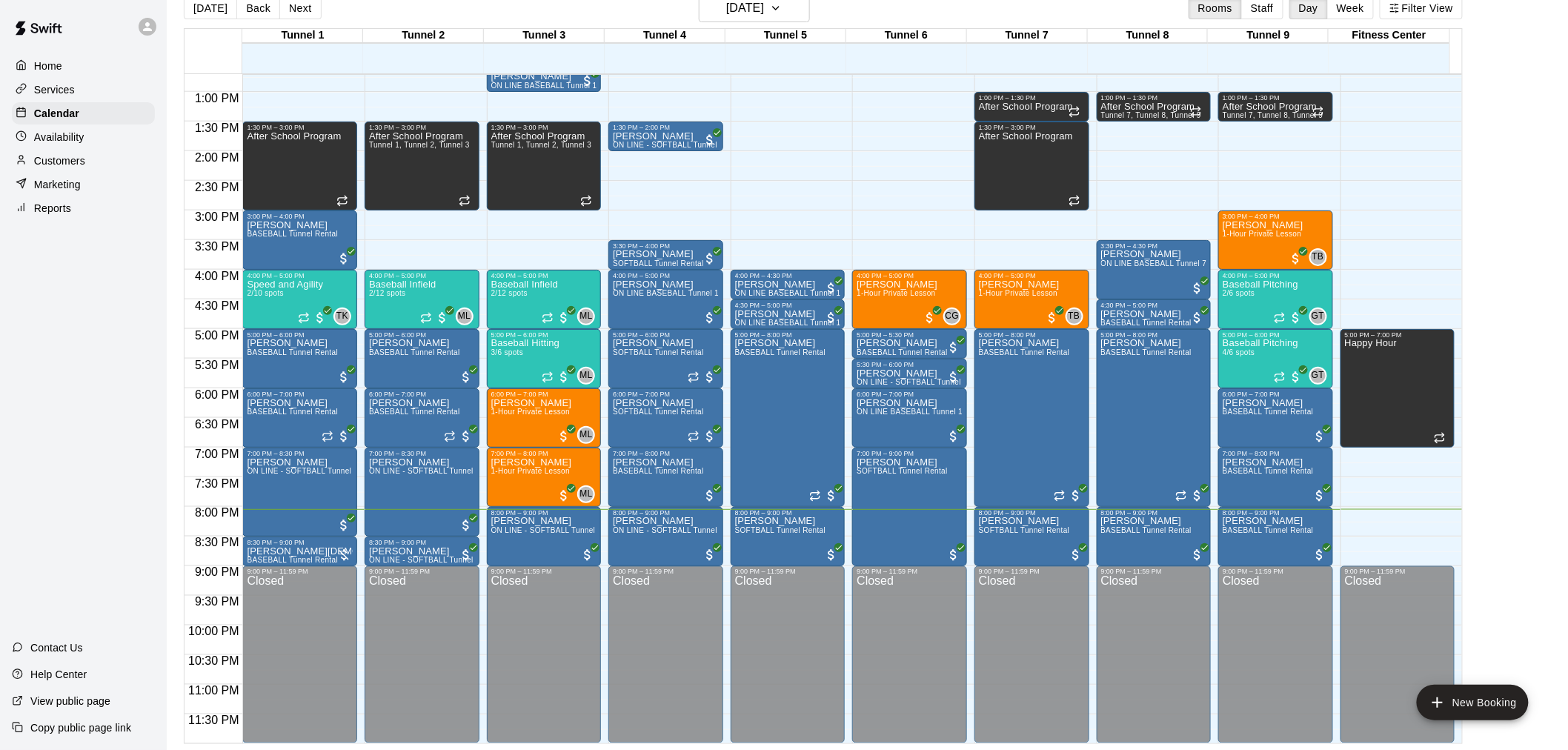
click at [93, 172] on div "Customers" at bounding box center [83, 161] width 143 height 23
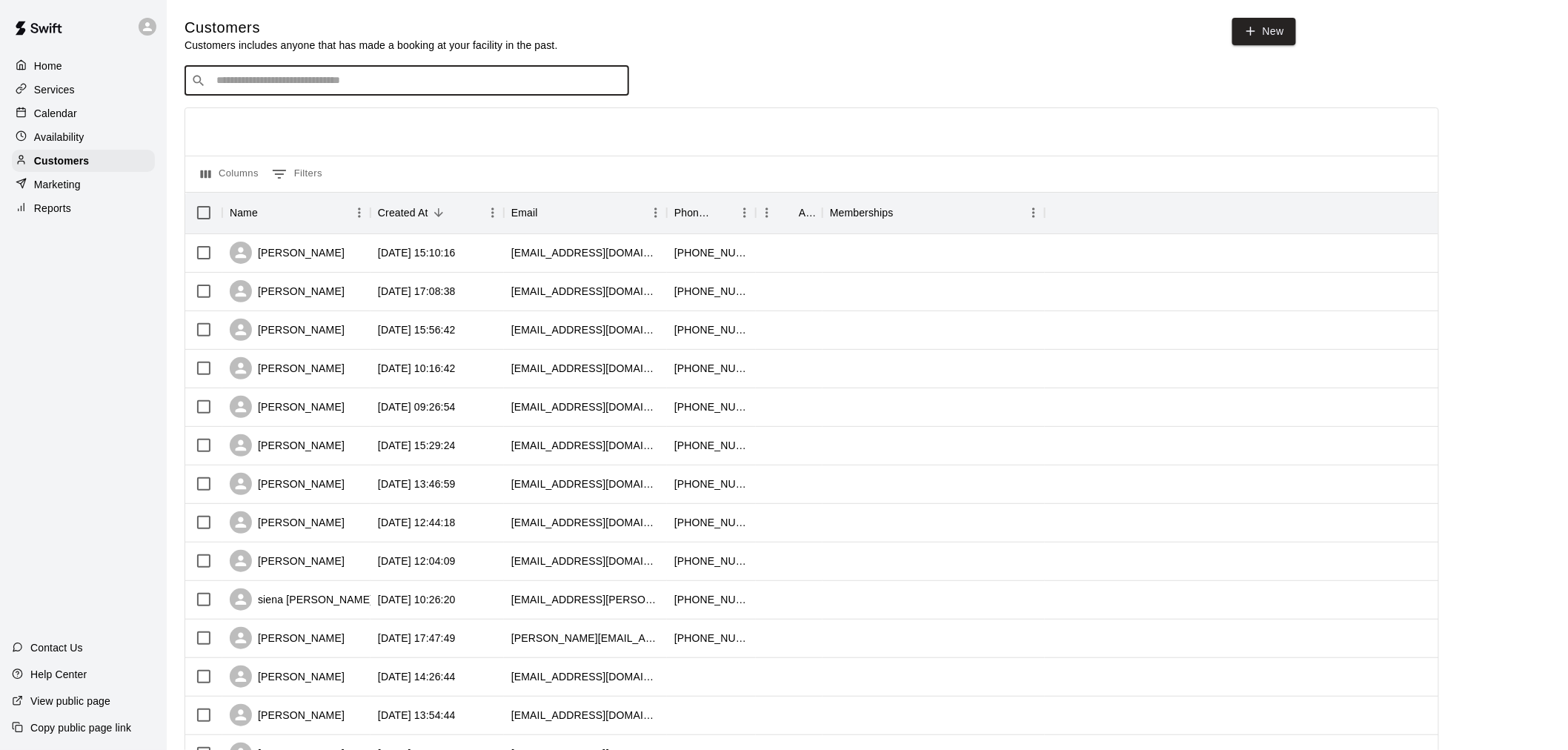
click at [307, 79] on input "Search customers by name or email" at bounding box center [417, 81] width 410 height 15
type input "**********"
click at [121, 116] on div "Calendar" at bounding box center [83, 114] width 143 height 23
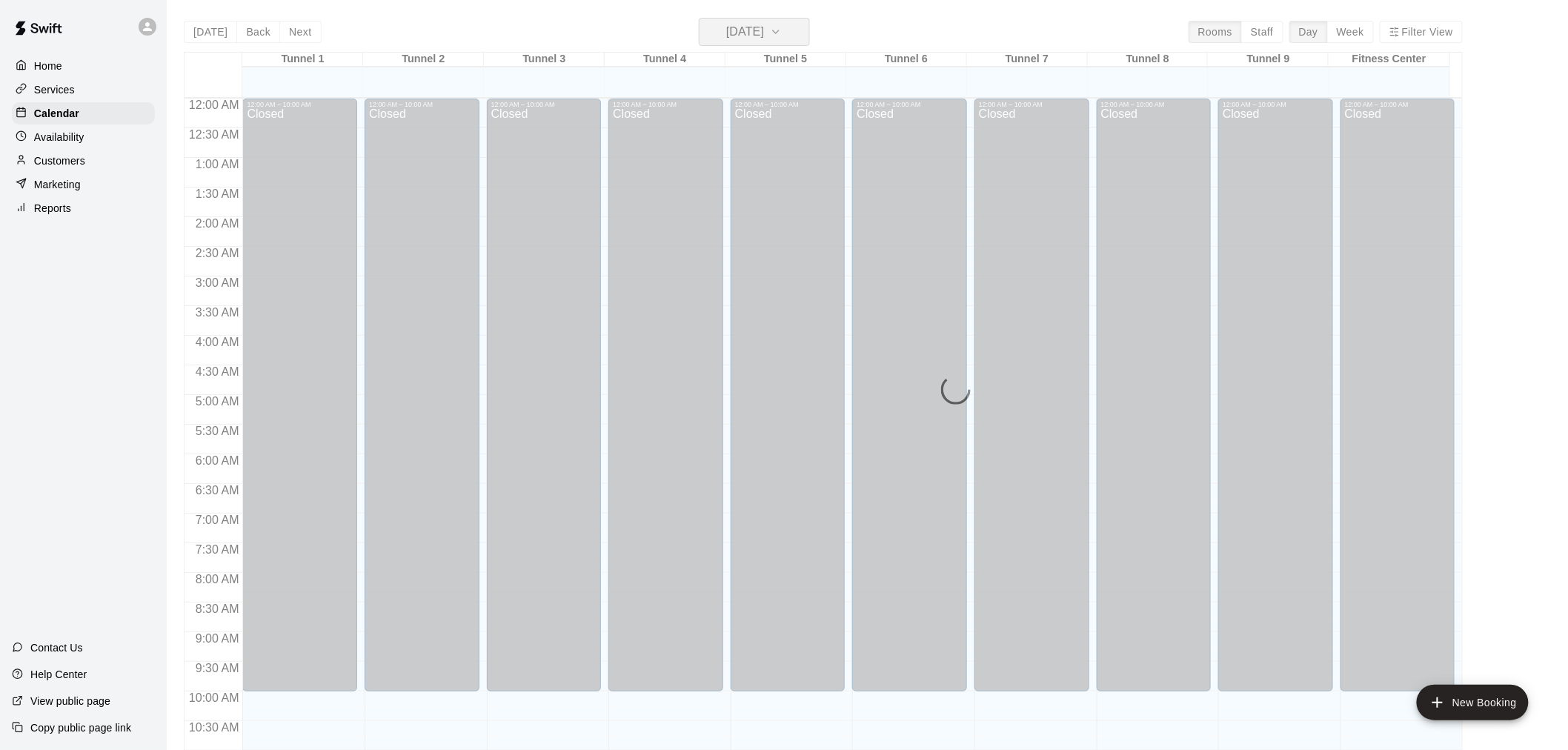
click at [726, 26] on h6 "[DATE]" at bounding box center [745, 32] width 38 height 21
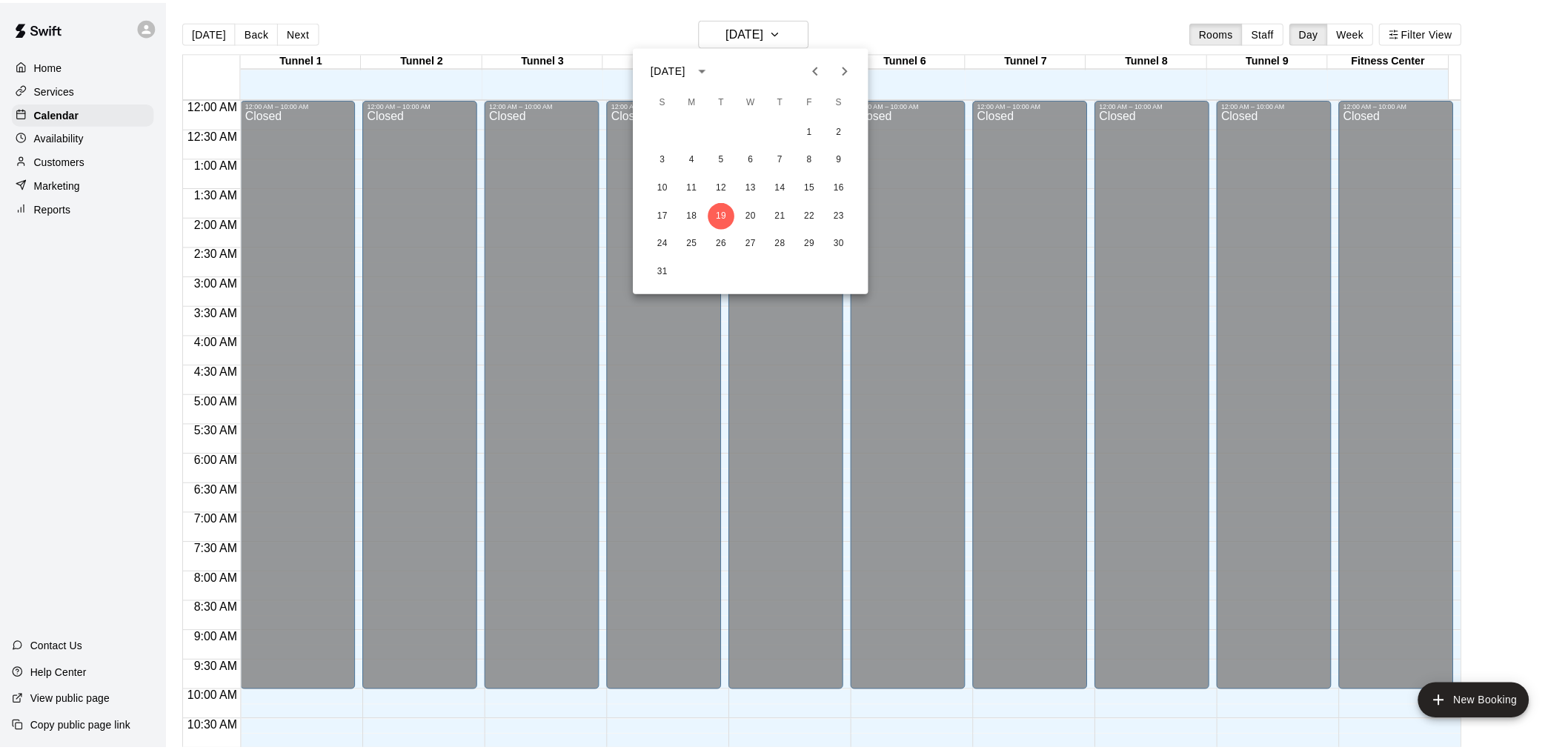
scroll to position [709, 0]
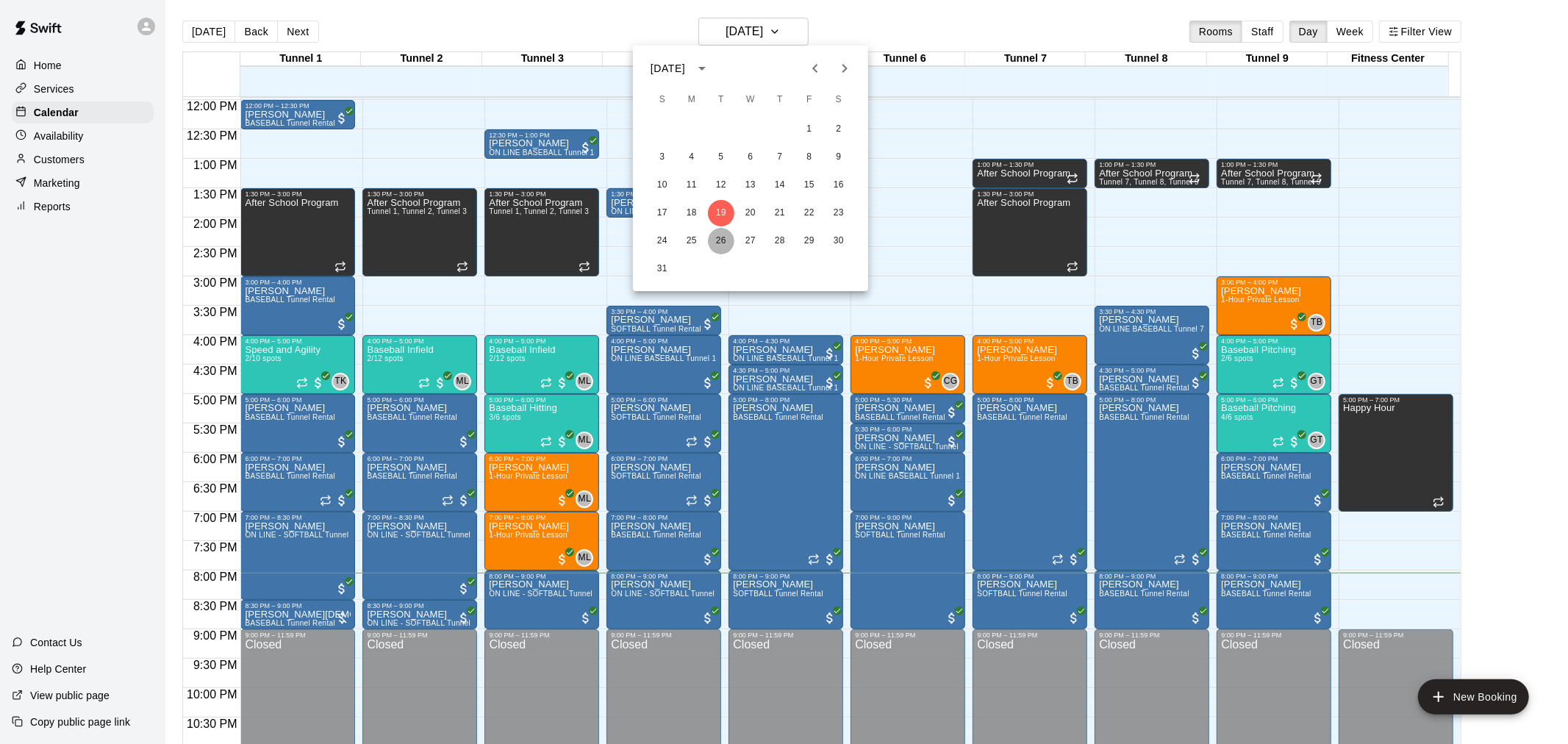
click at [728, 245] on button "26" at bounding box center [720, 241] width 27 height 27
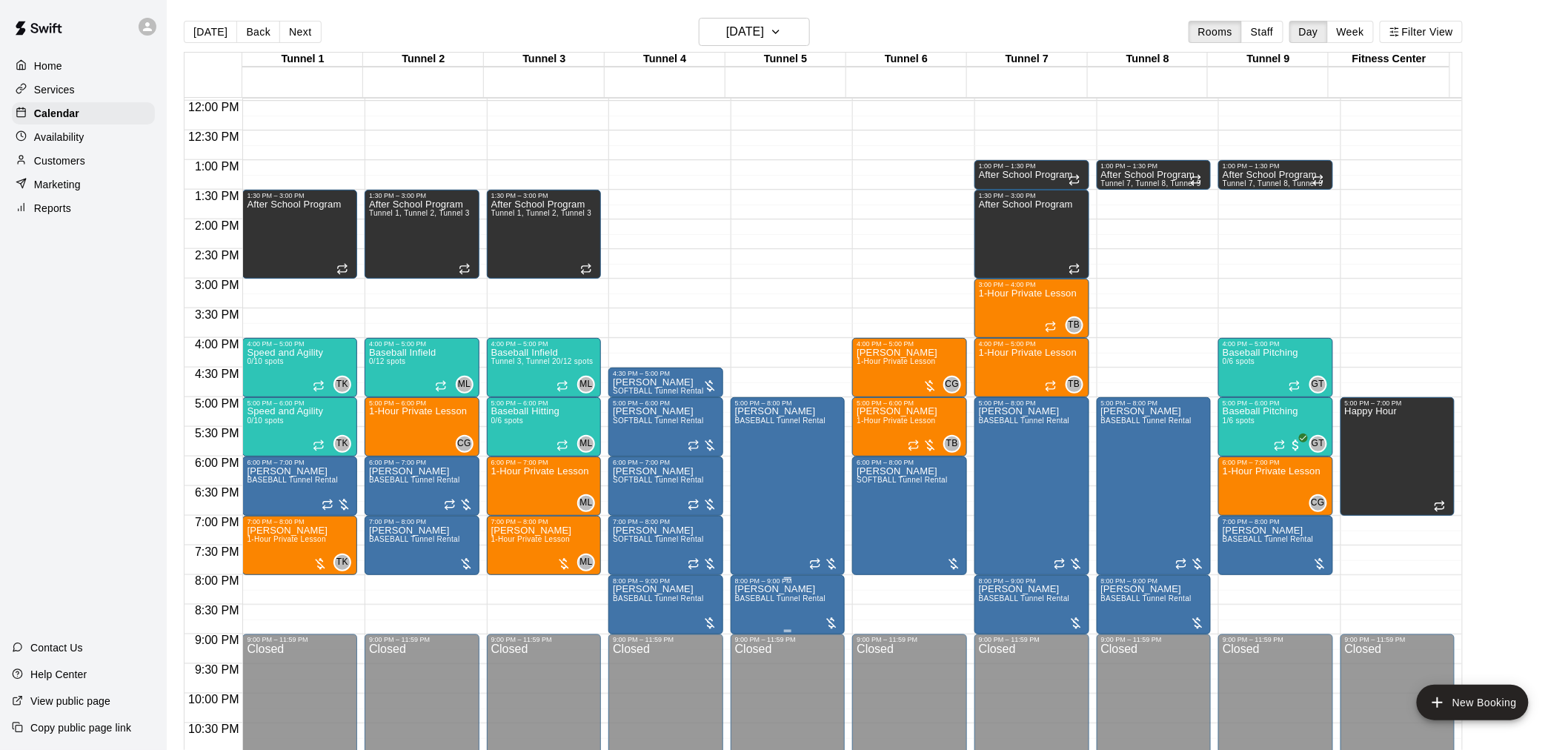
click at [761, 597] on span "BASEBALL Tunnel Rental" at bounding box center [780, 598] width 91 height 8
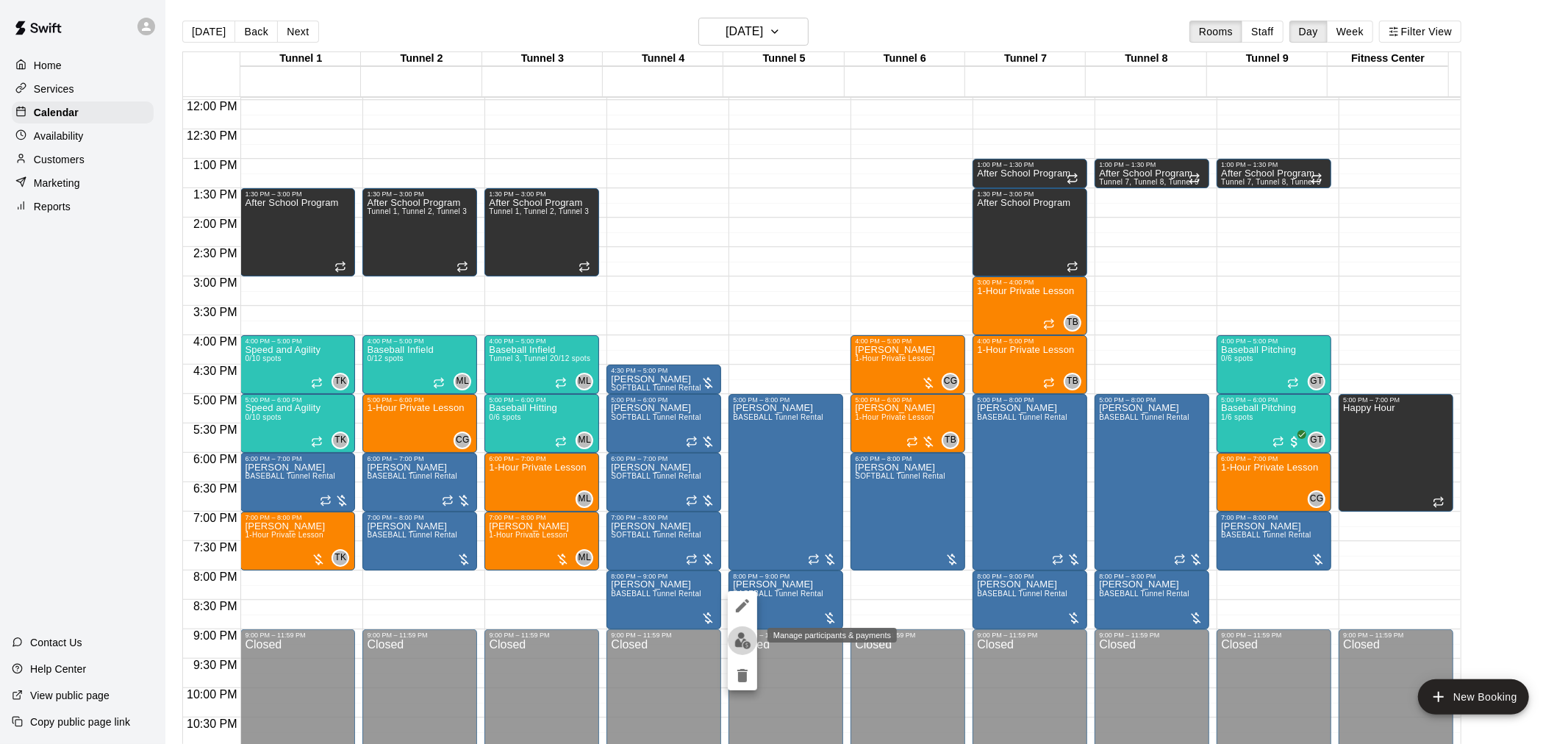
click at [748, 642] on img "edit" at bounding box center [743, 641] width 17 height 17
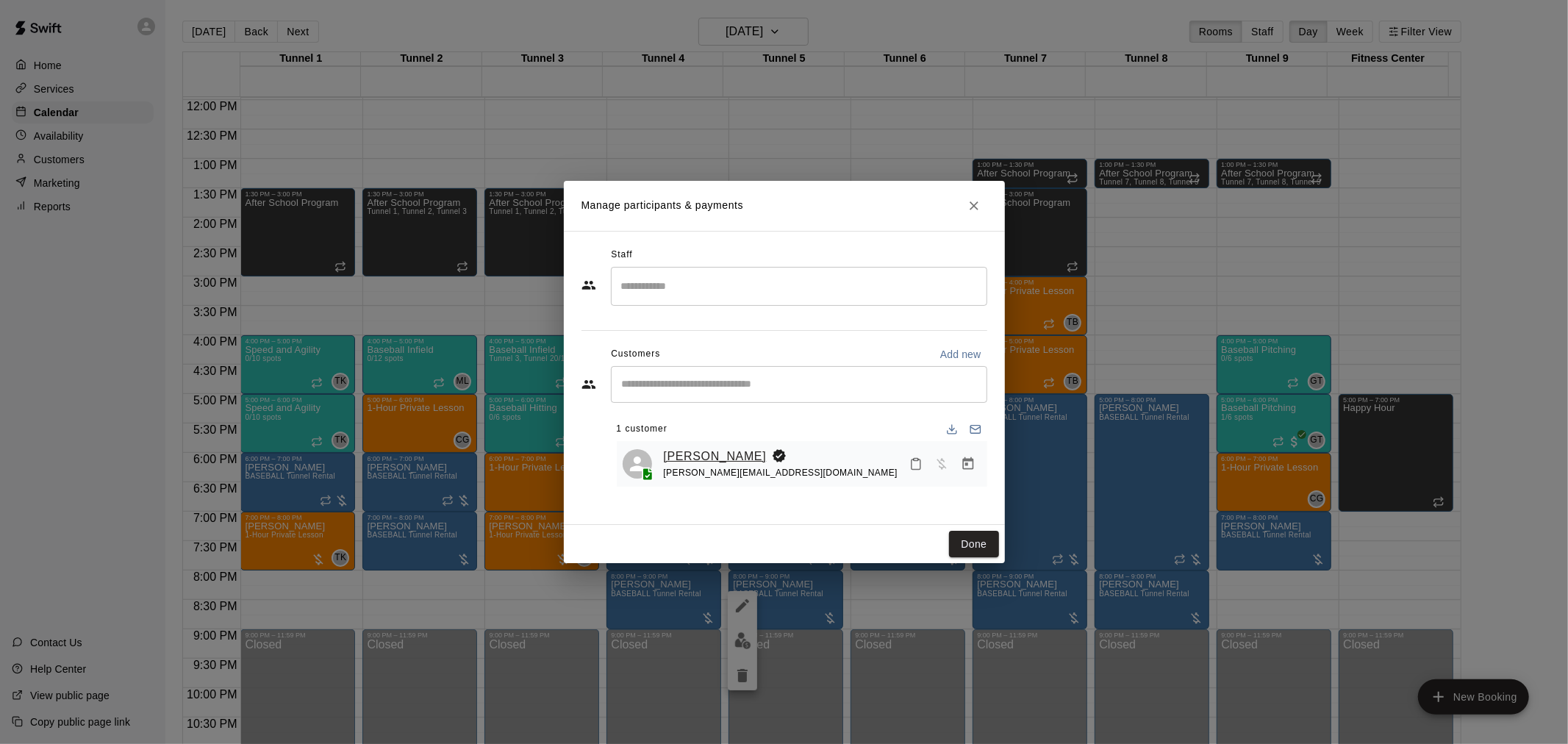
click at [692, 456] on link "[PERSON_NAME]" at bounding box center [715, 456] width 103 height 19
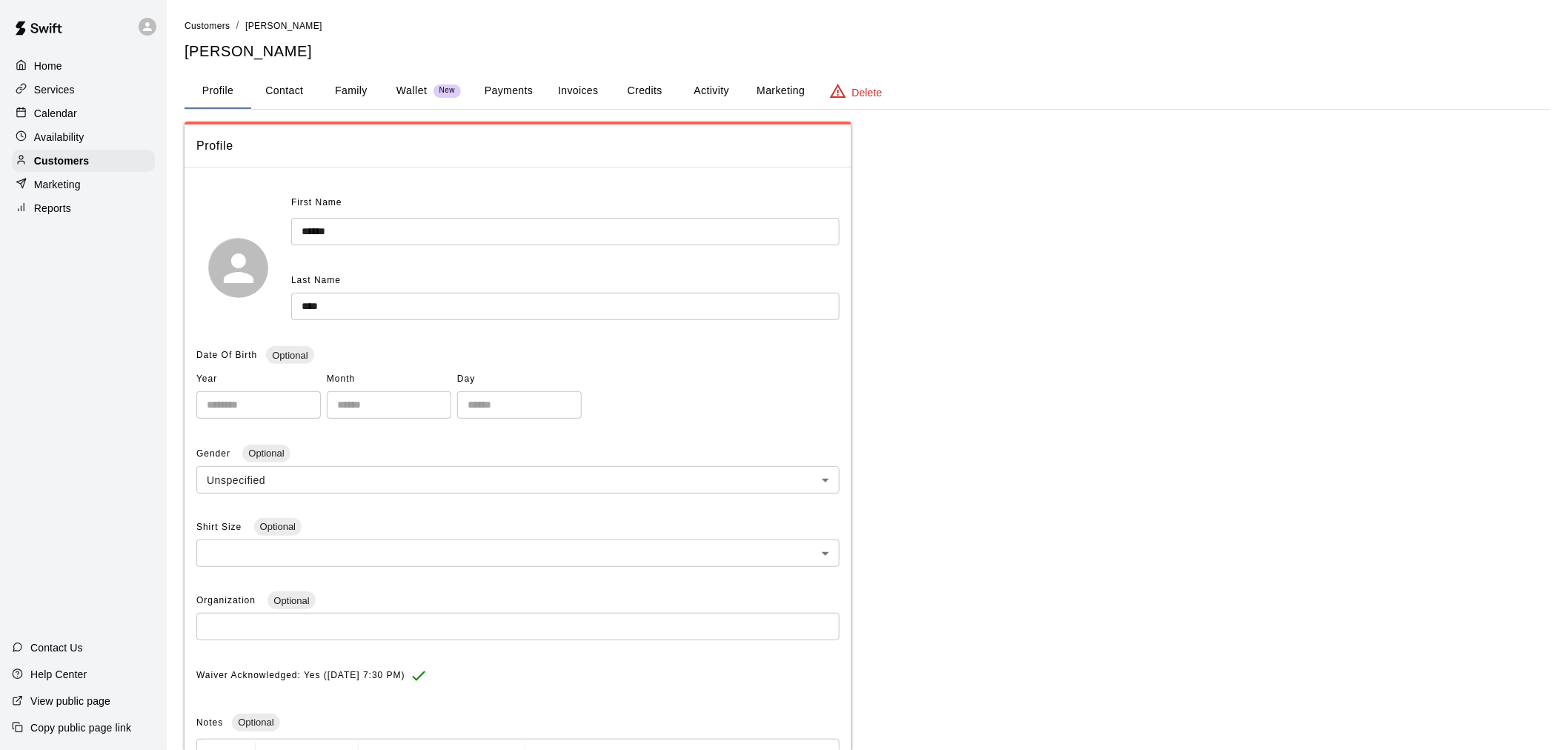
click at [287, 94] on button "Contact" at bounding box center [285, 91] width 67 height 36
select select "**"
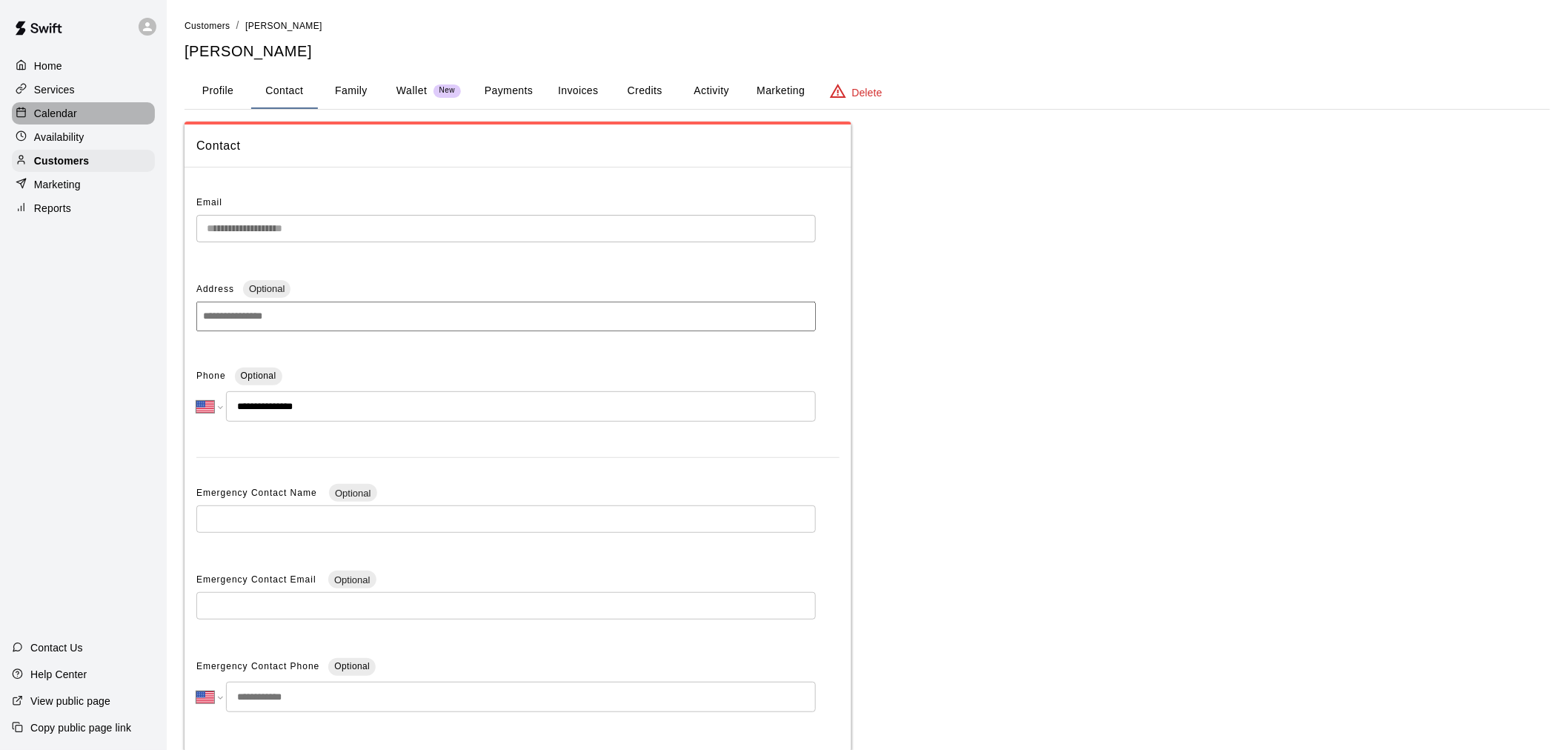
click at [64, 109] on p "Calendar" at bounding box center [56, 113] width 43 height 15
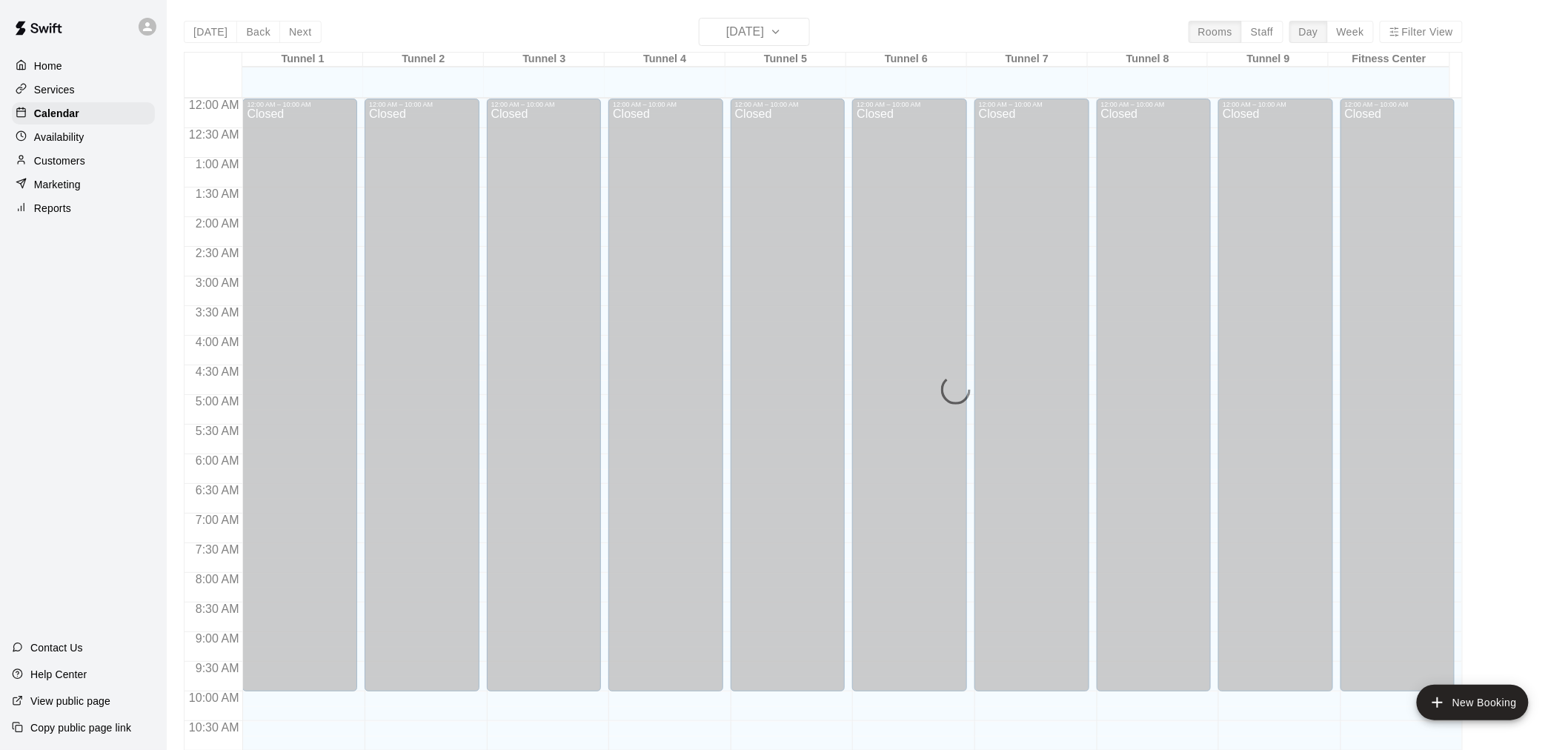
click at [722, 30] on div "[DATE] Back [DATE][DATE] Rooms Staff Day Week Filter View Tunnel 1 19 [GEOGRAPH…" at bounding box center [823, 392] width 1279 height 750
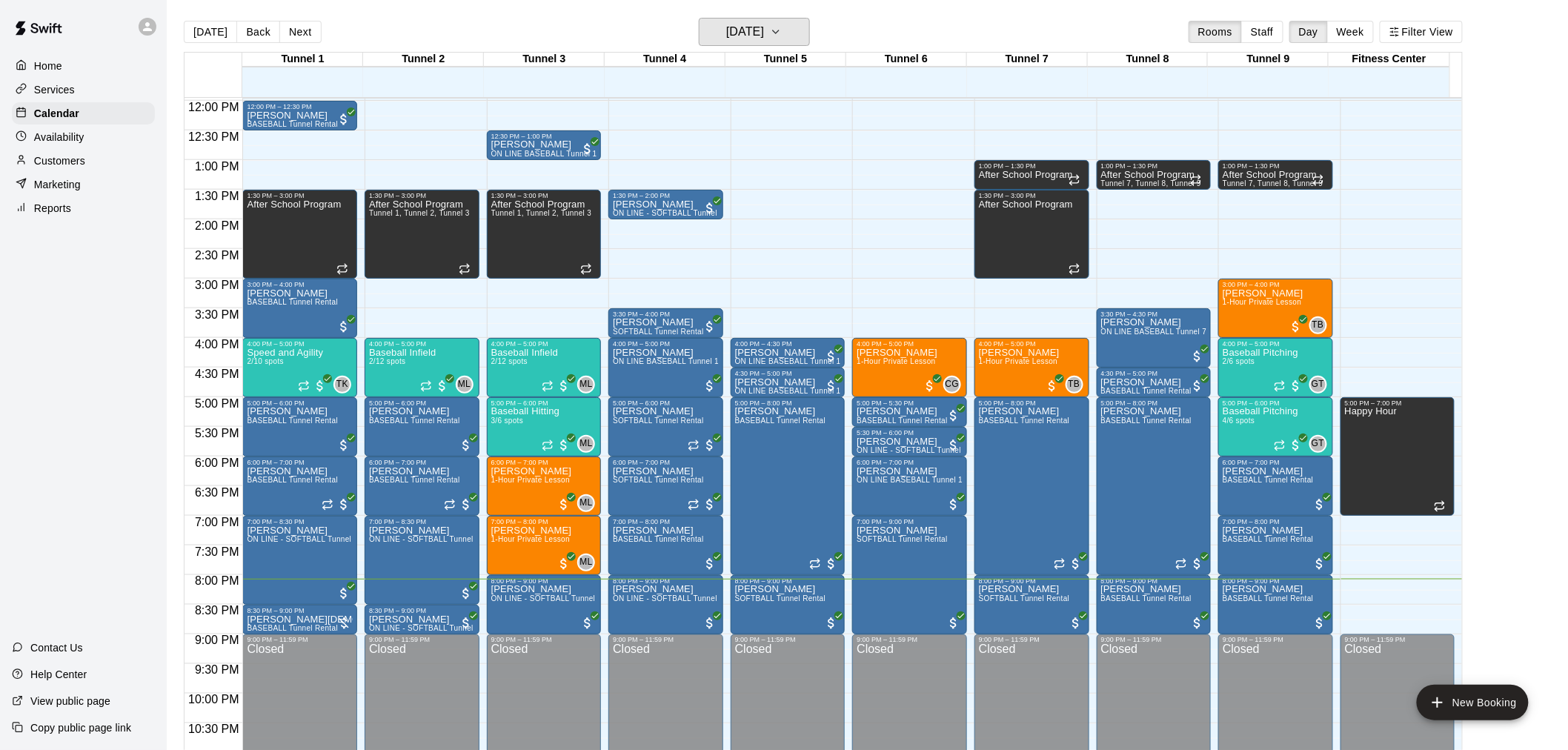
click at [726, 30] on h6 "[DATE]" at bounding box center [745, 32] width 38 height 21
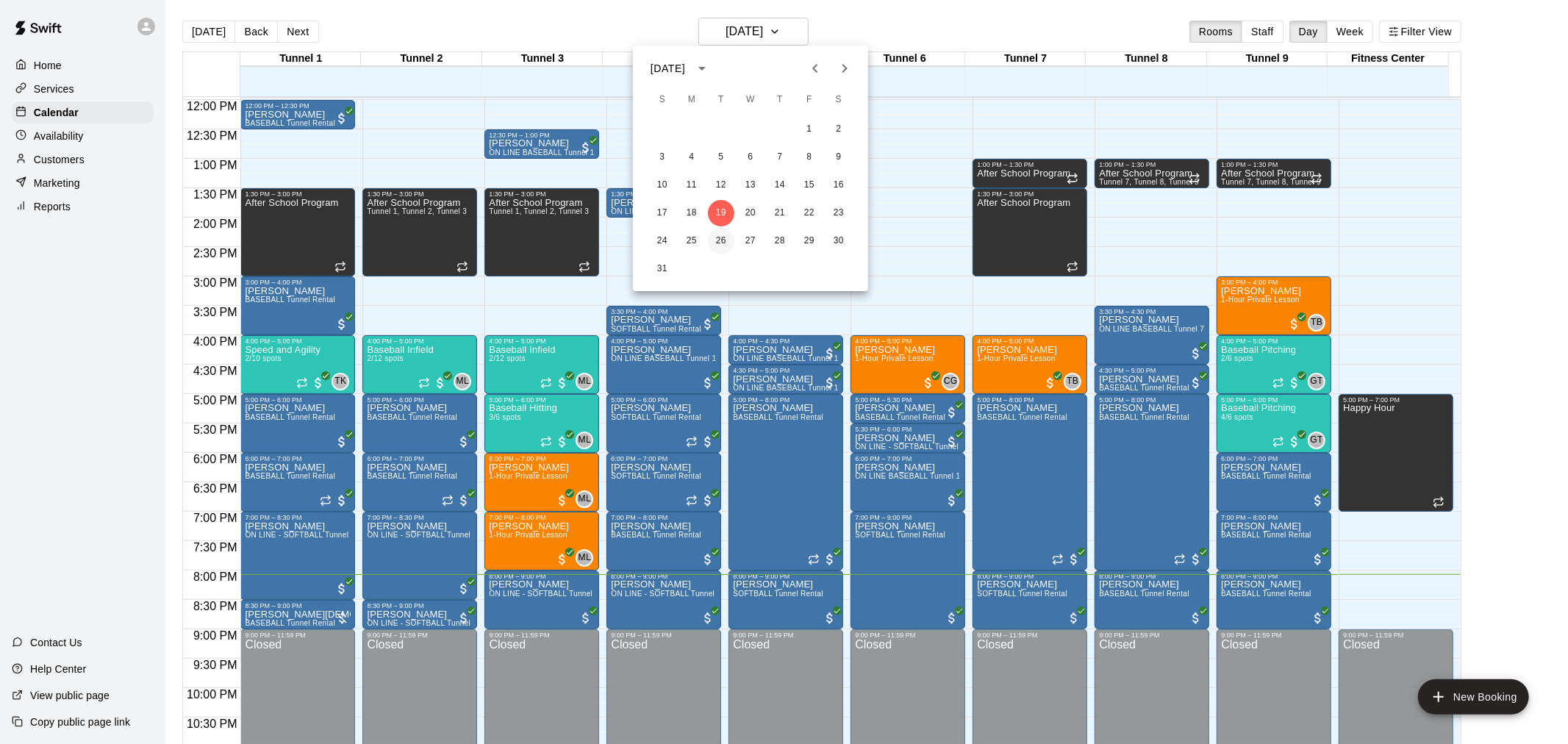
click at [722, 245] on button "26" at bounding box center [720, 241] width 27 height 27
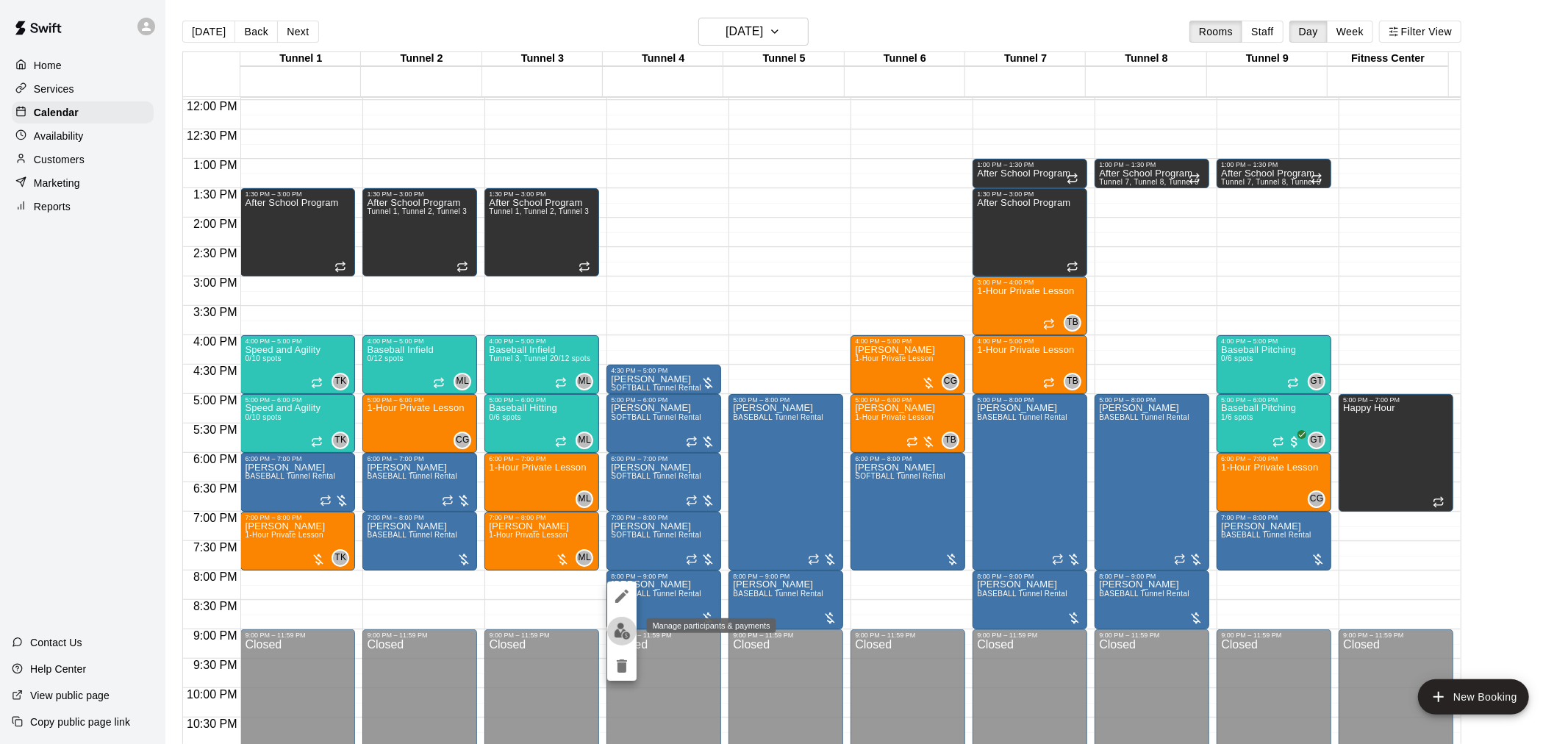
click at [622, 636] on img "edit" at bounding box center [622, 631] width 17 height 17
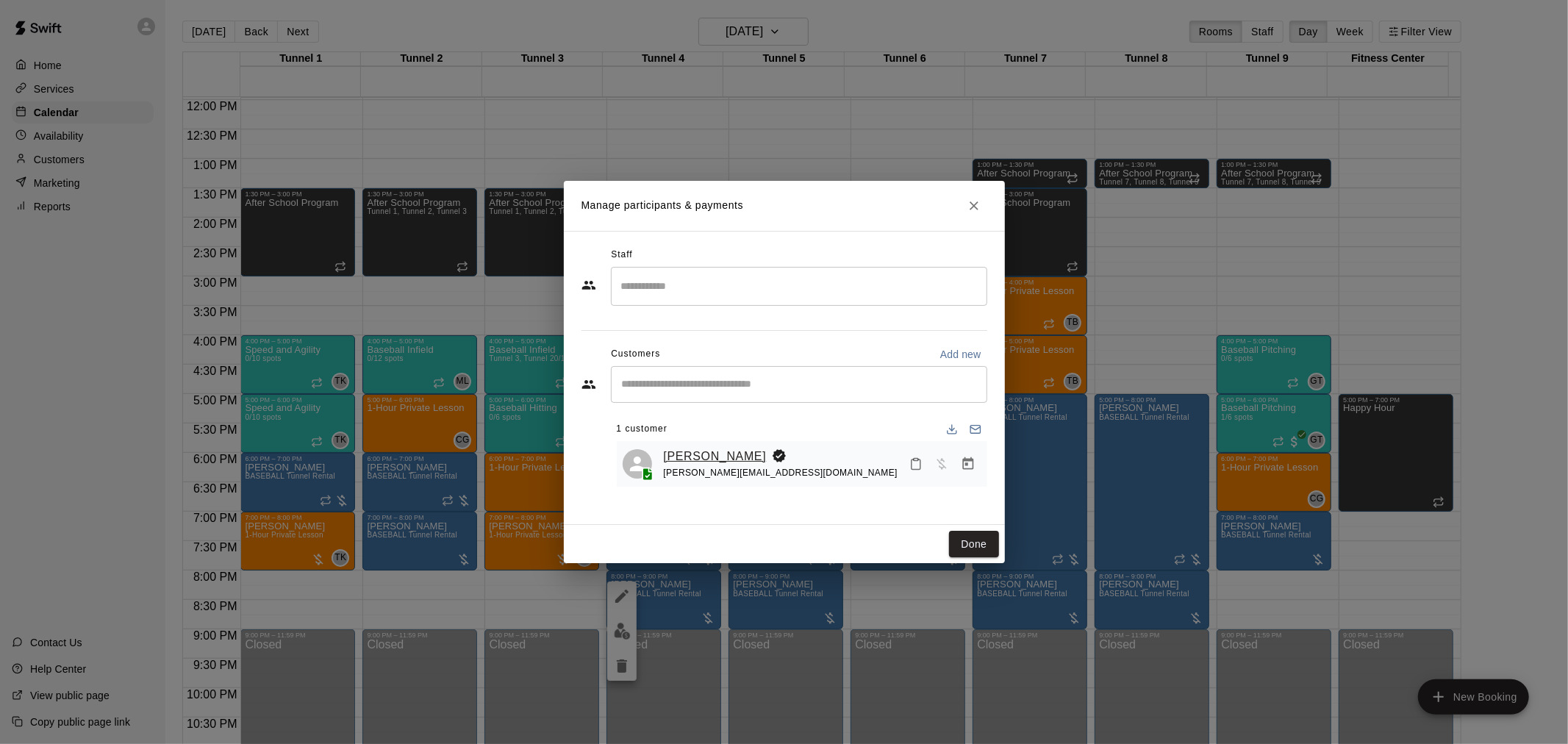
click at [695, 461] on link "[PERSON_NAME]" at bounding box center [715, 456] width 103 height 19
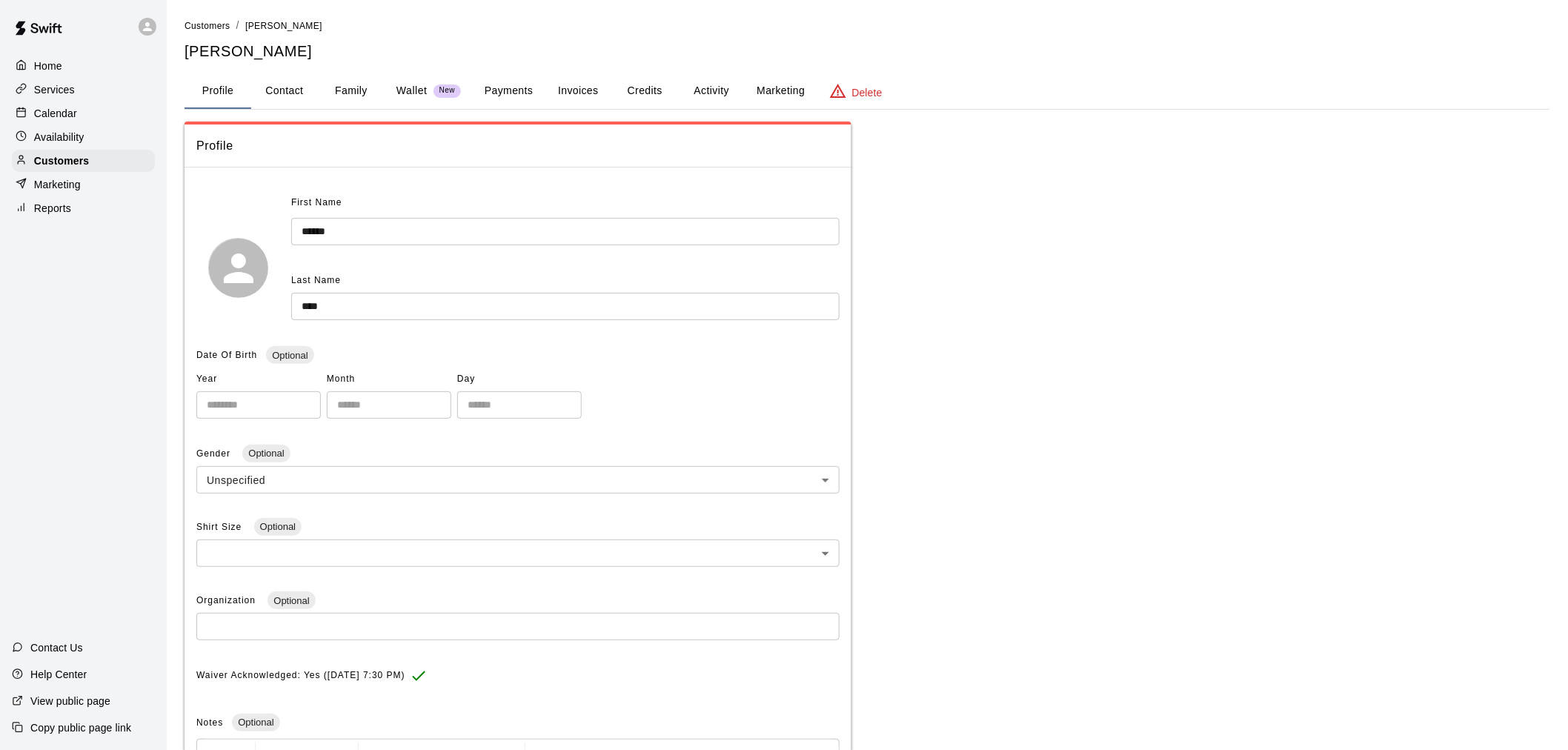
click at [286, 86] on button "Contact" at bounding box center [285, 91] width 67 height 36
select select "**"
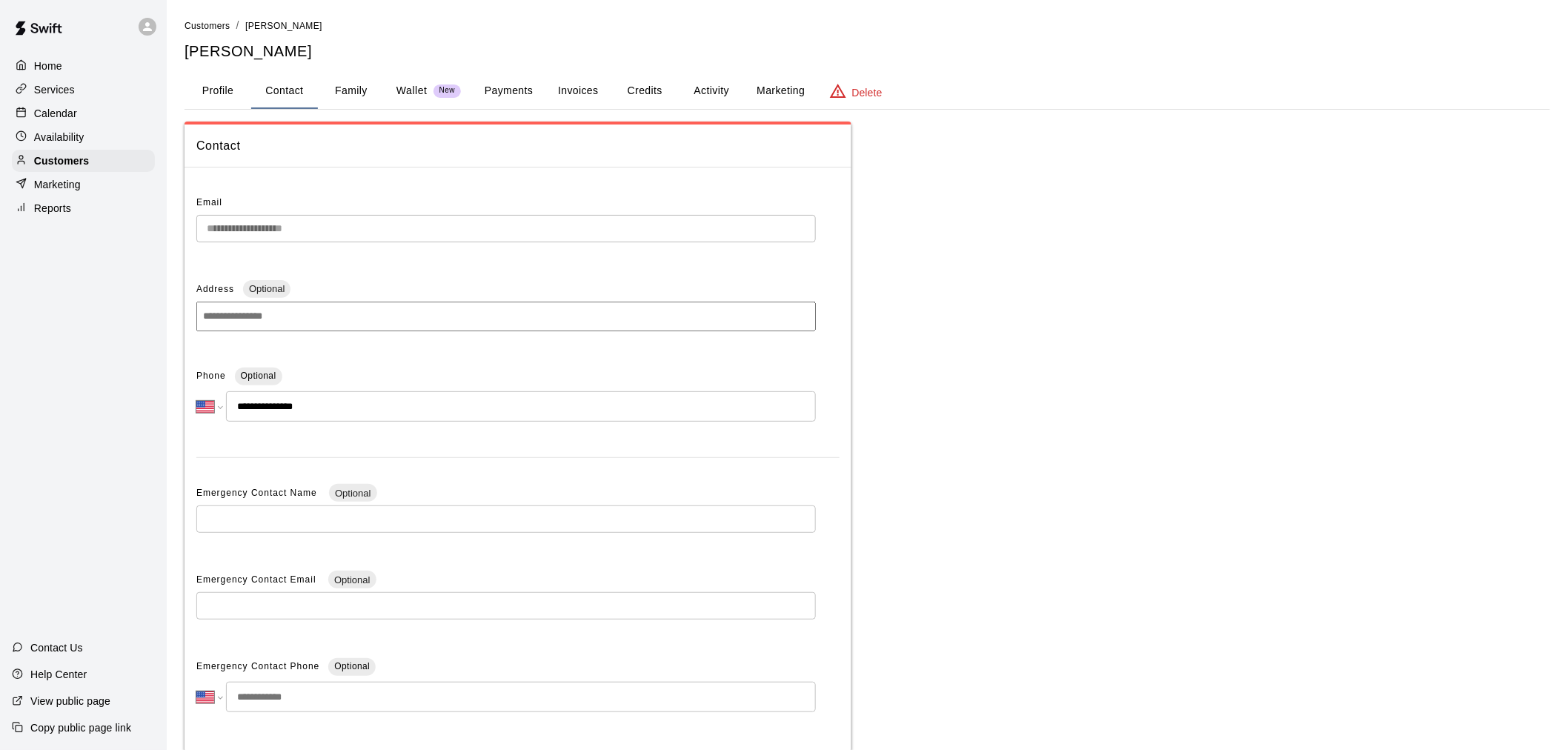
click at [84, 108] on div "Calendar" at bounding box center [83, 114] width 143 height 23
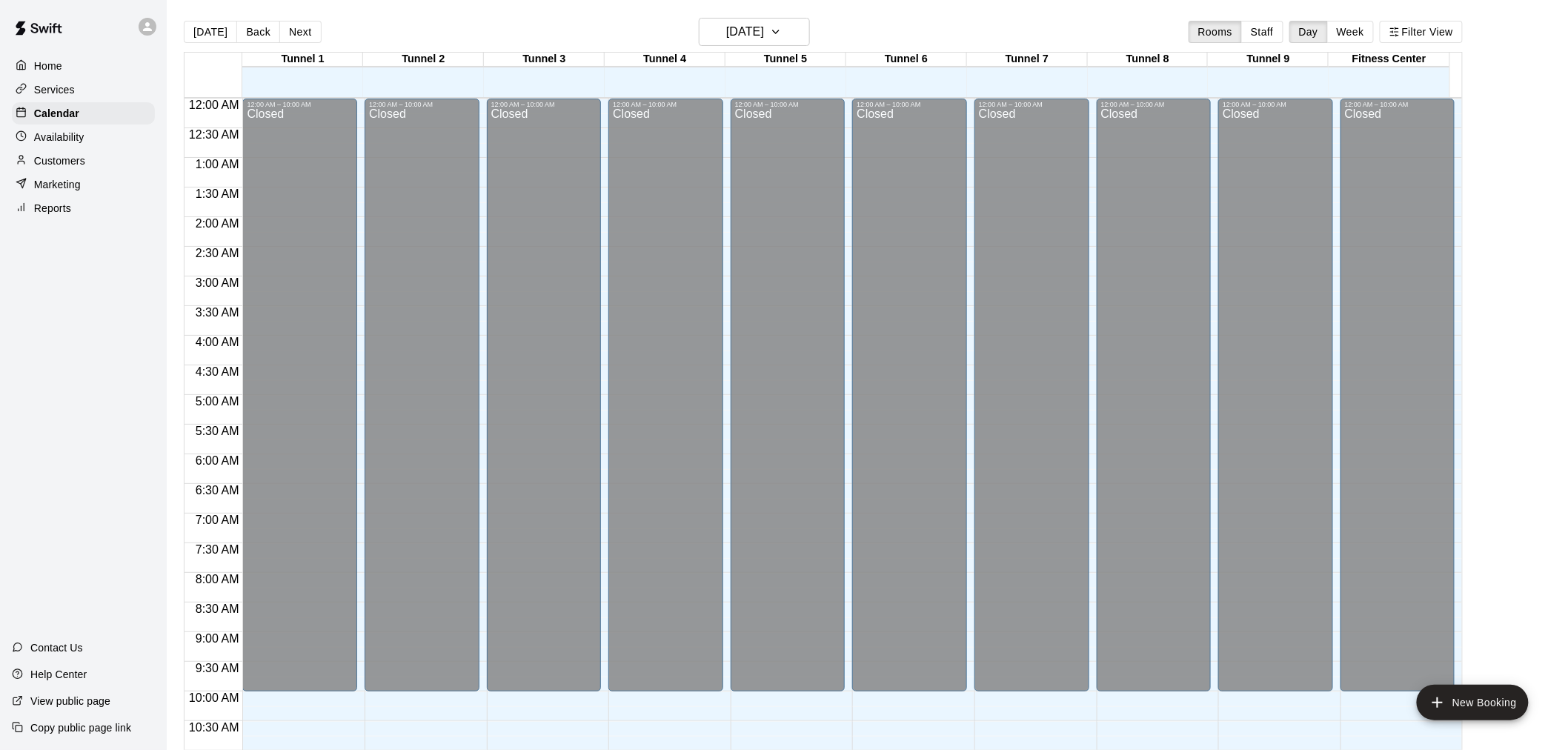
scroll to position [709, 0]
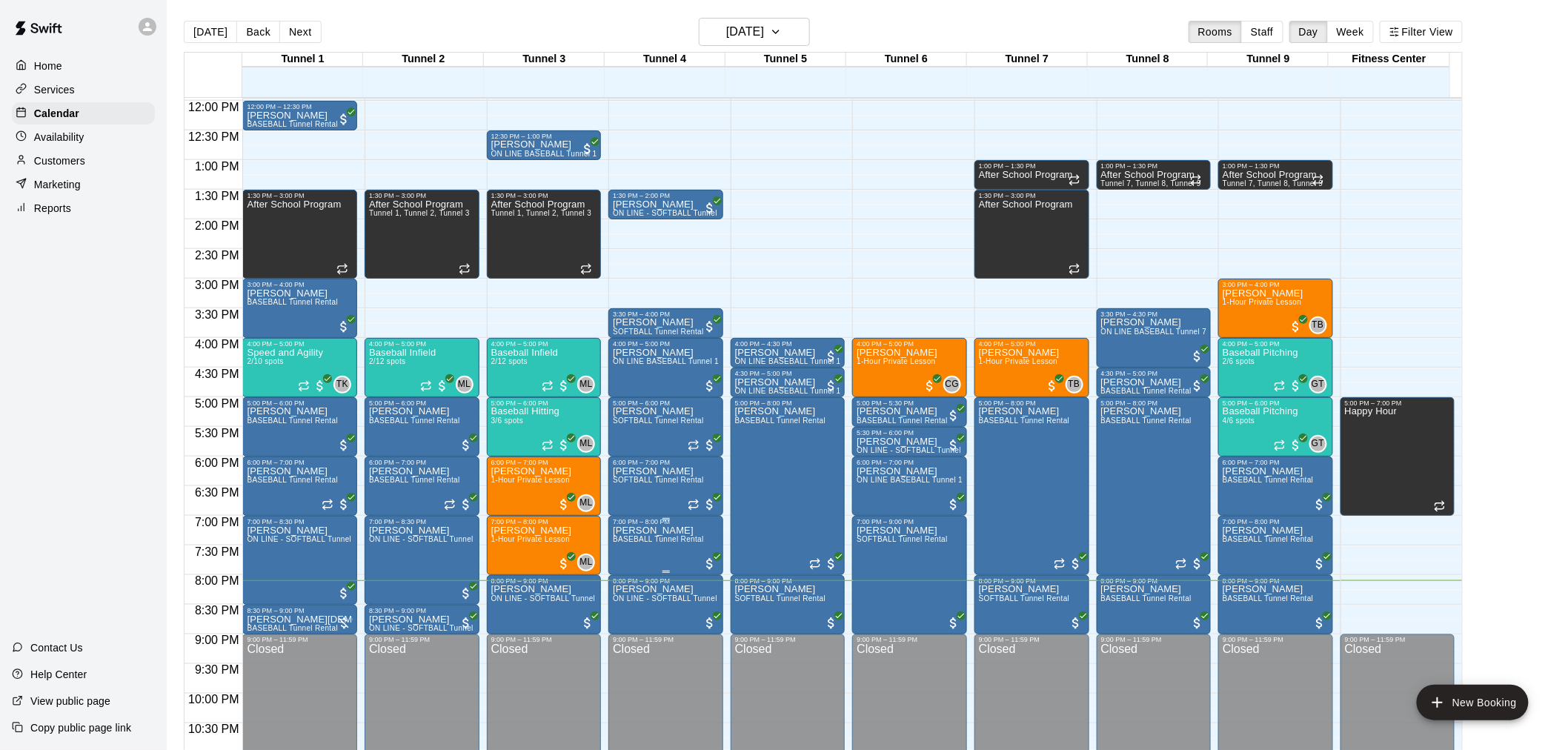
click at [674, 541] on span "BASEBALL Tunnel Rental" at bounding box center [658, 539] width 91 height 8
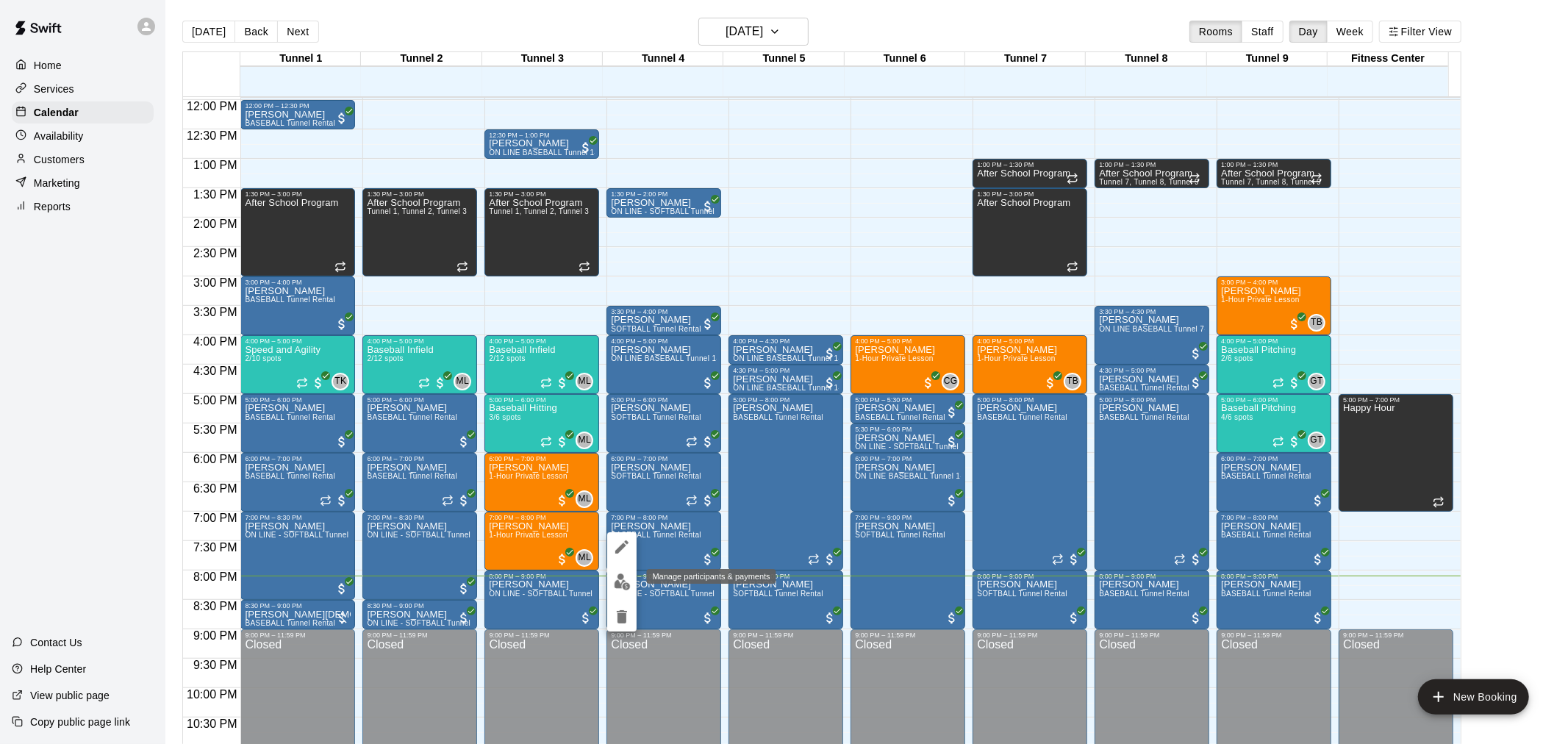
click at [620, 580] on img "edit" at bounding box center [622, 582] width 17 height 17
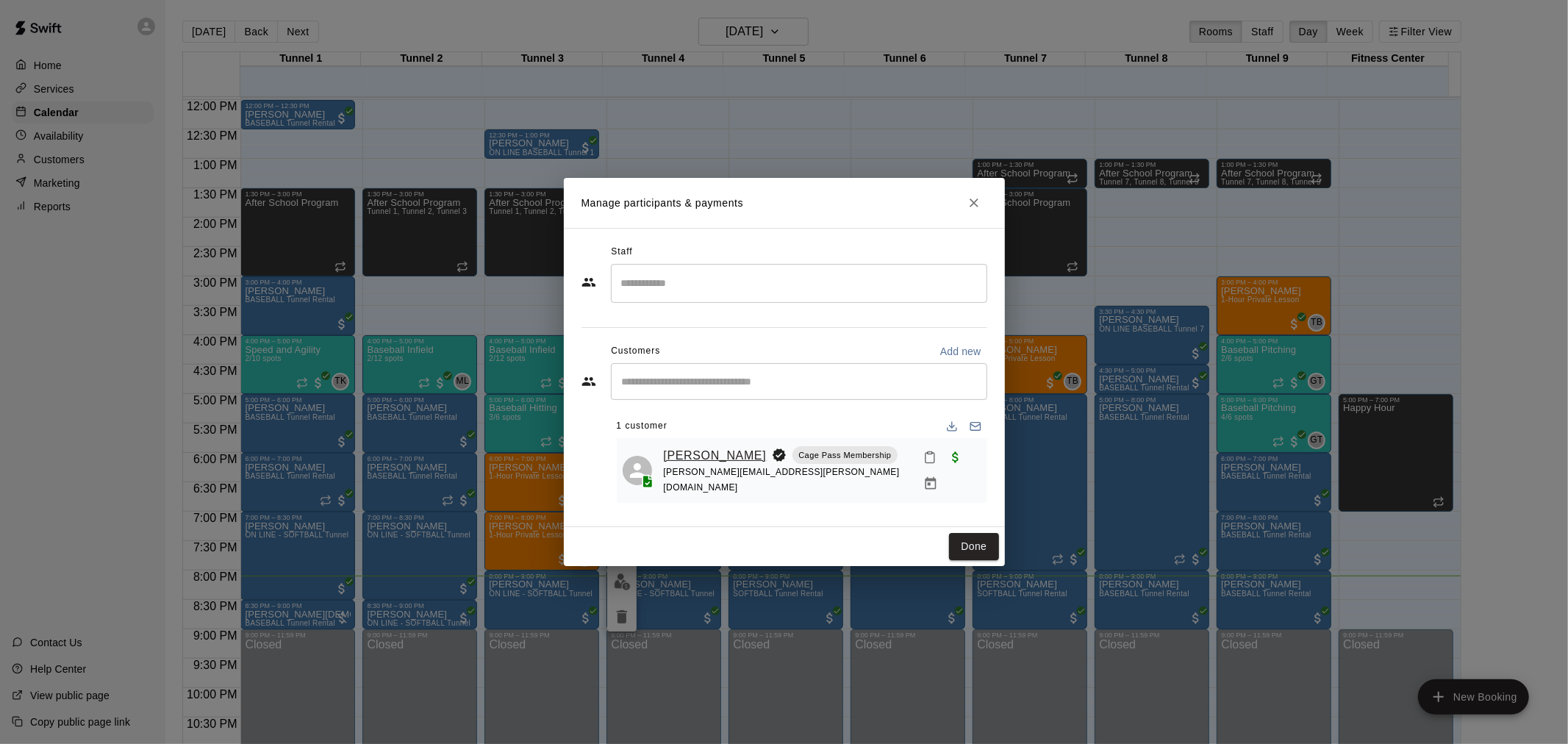
click at [724, 461] on link "[PERSON_NAME]" at bounding box center [715, 456] width 103 height 19
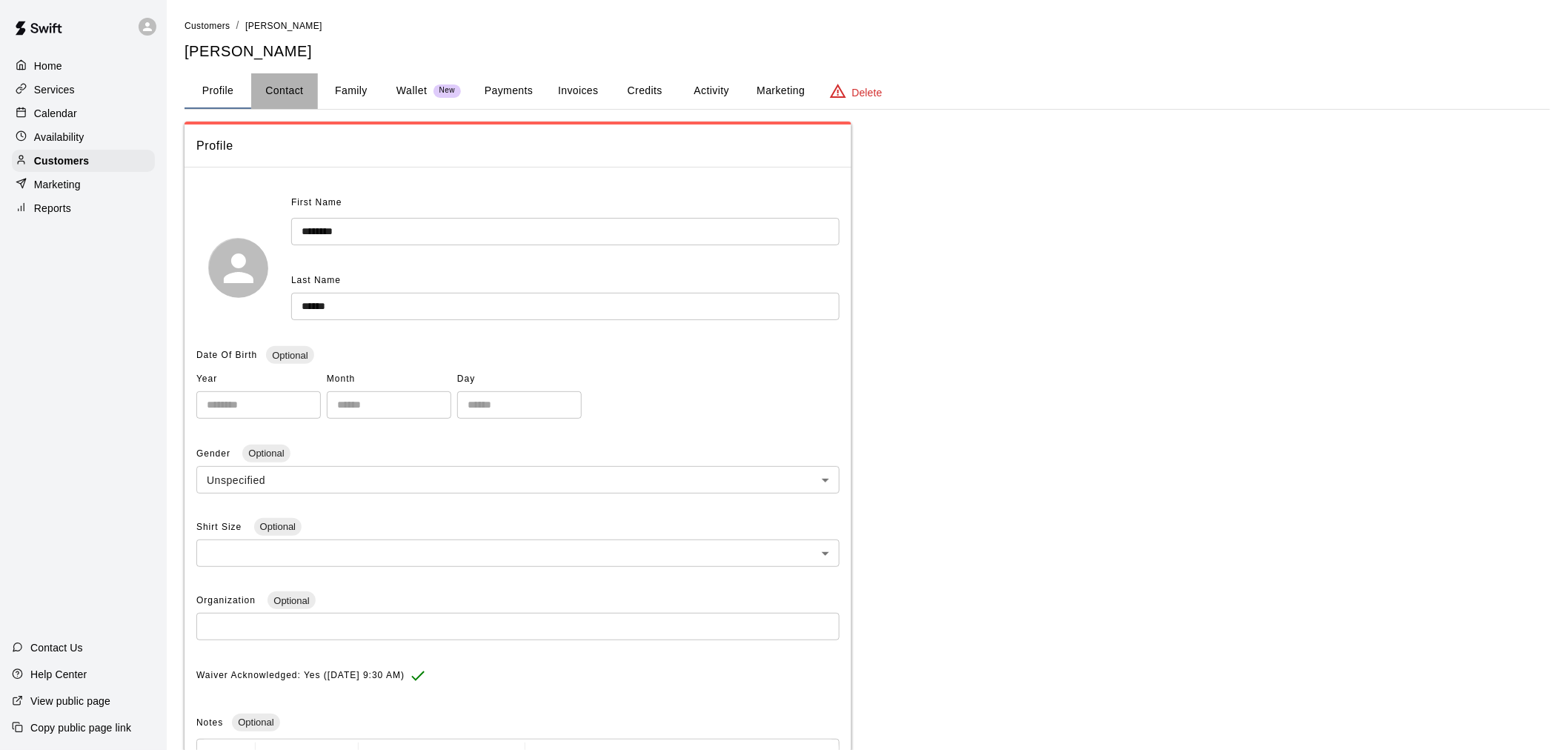
click at [301, 95] on button "Contact" at bounding box center [285, 91] width 67 height 36
select select "**"
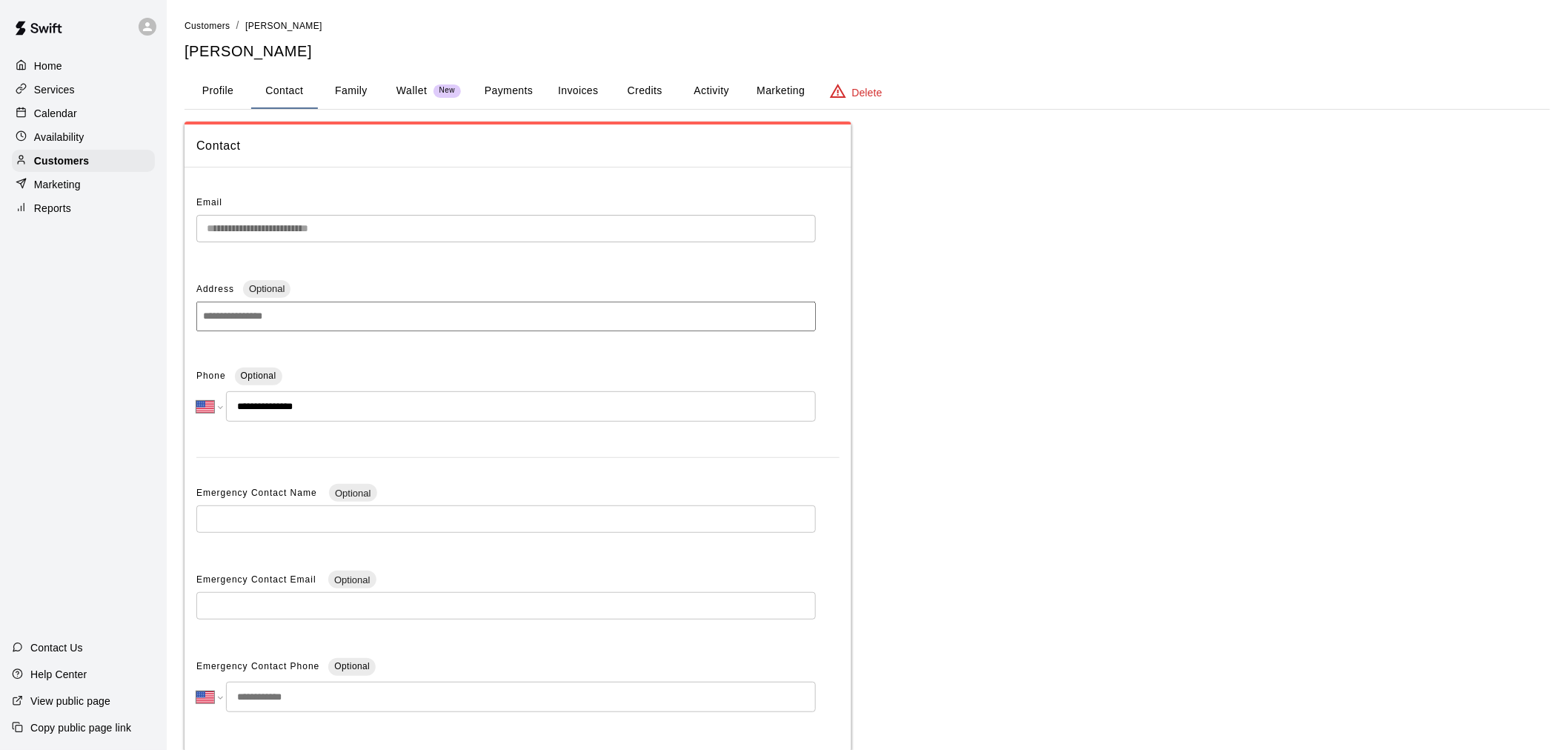
click at [71, 116] on p "Calendar" at bounding box center [56, 113] width 43 height 15
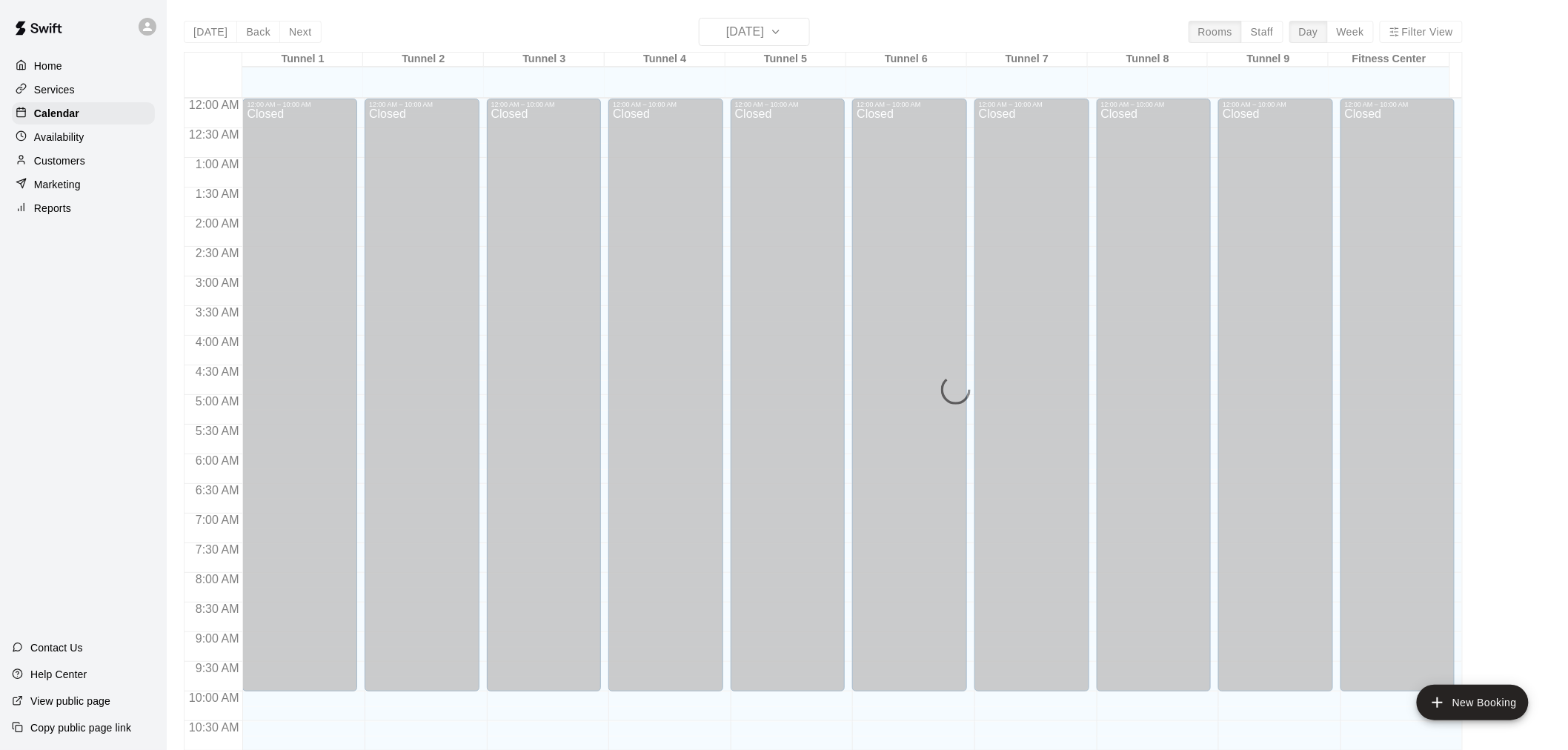
scroll to position [709, 0]
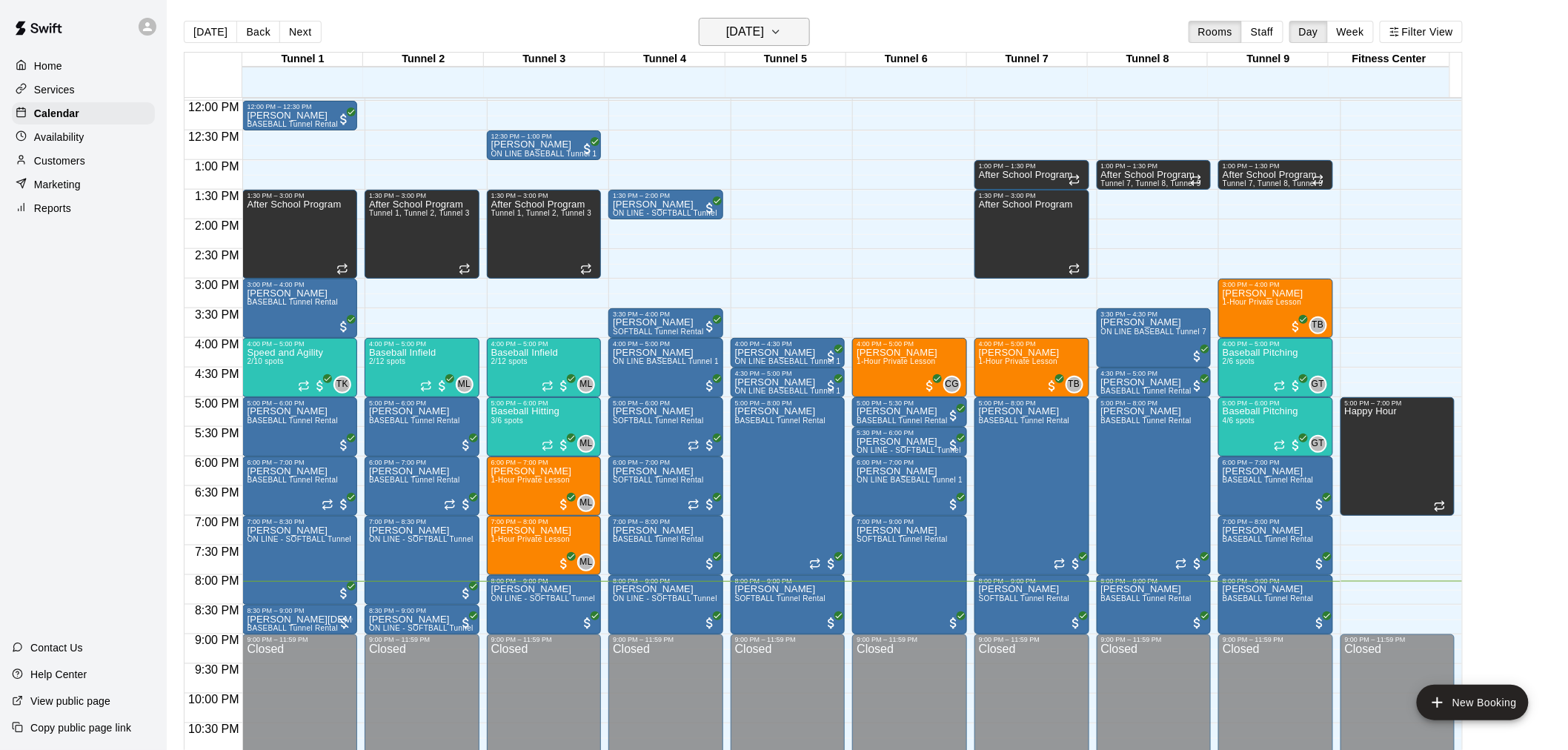
click at [734, 30] on h6 "[DATE]" at bounding box center [745, 32] width 38 height 21
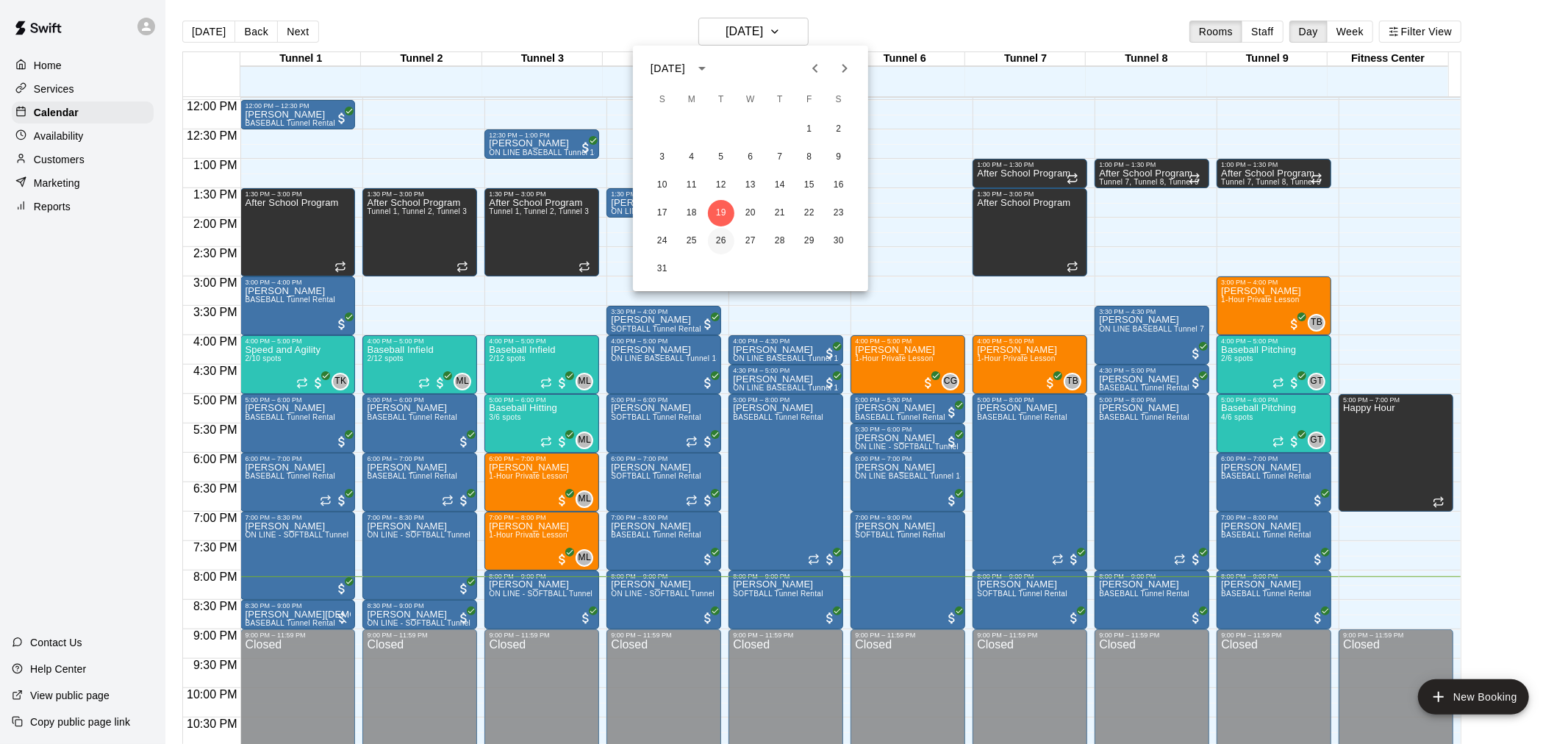
click at [728, 244] on button "26" at bounding box center [720, 241] width 27 height 27
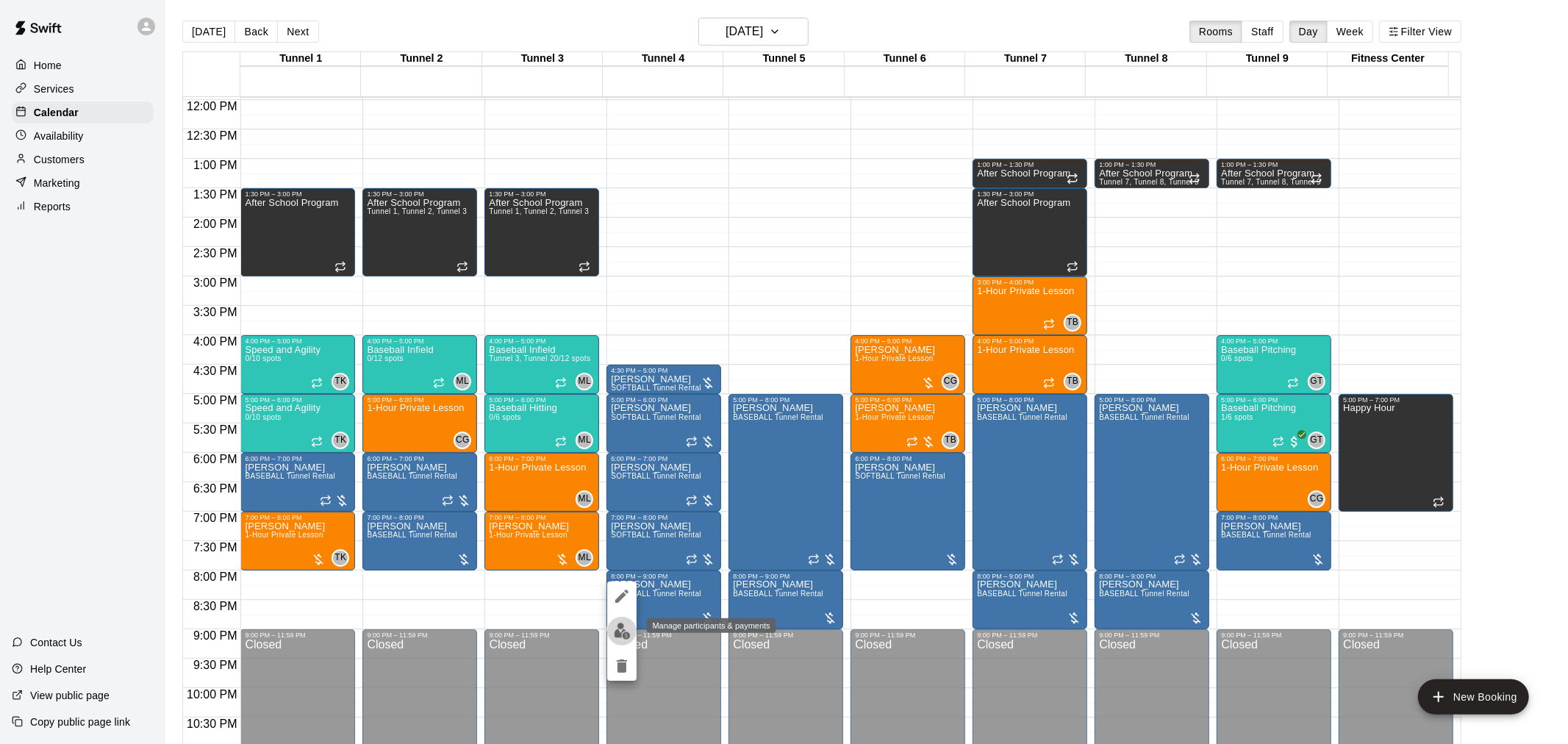
click at [627, 628] on img "edit" at bounding box center [622, 631] width 17 height 17
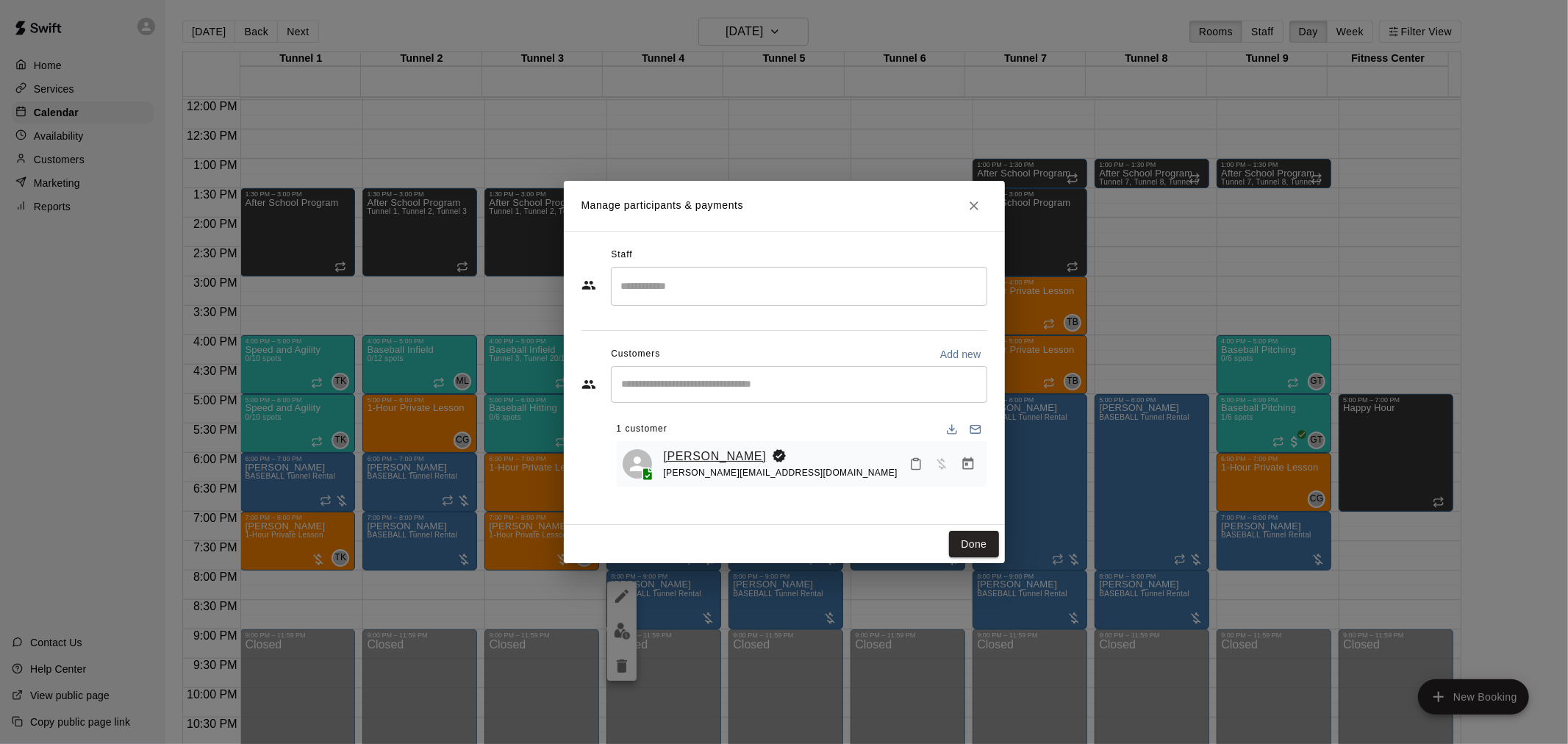
click at [713, 461] on link "[PERSON_NAME]" at bounding box center [715, 456] width 103 height 19
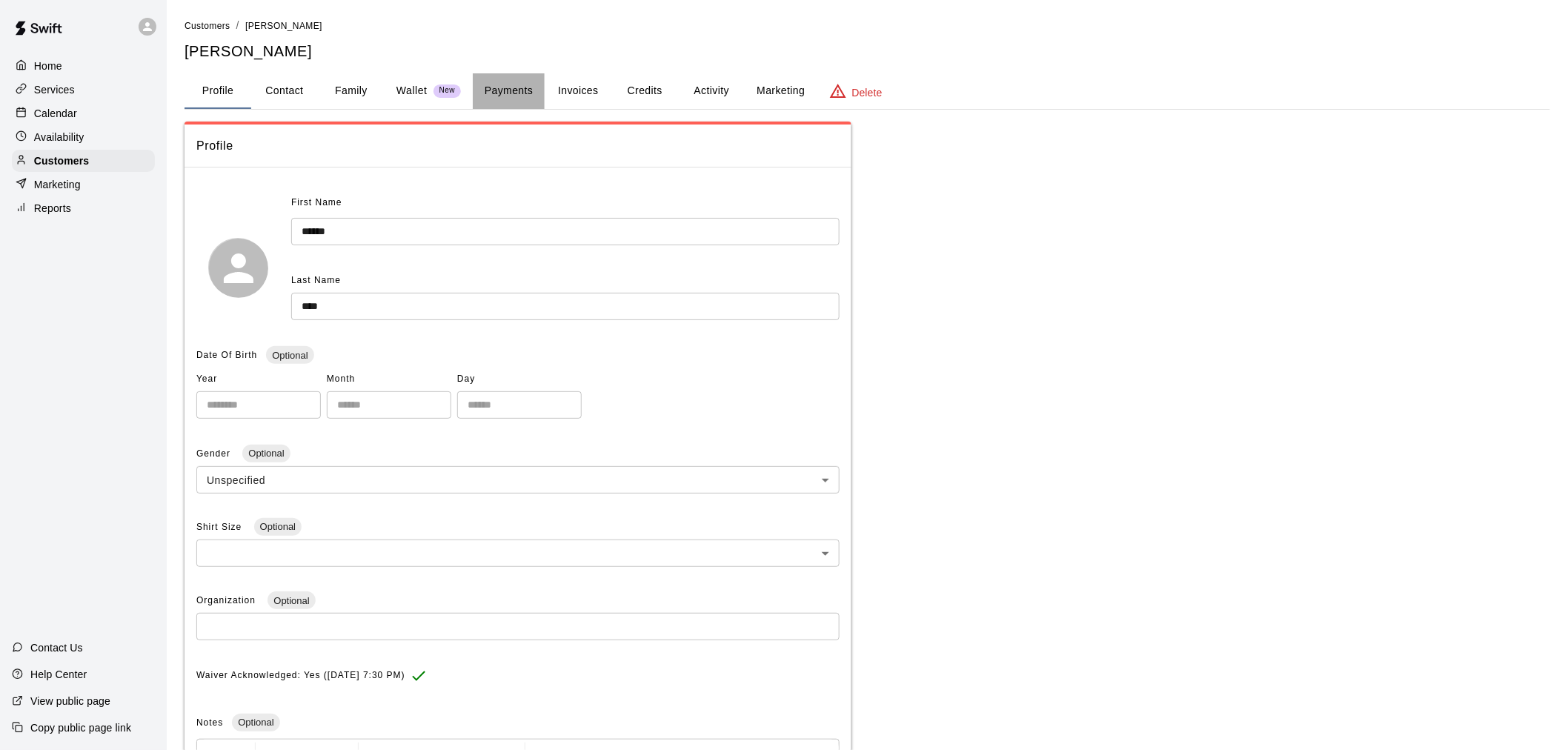
click at [508, 79] on button "Payments" at bounding box center [508, 91] width 72 height 36
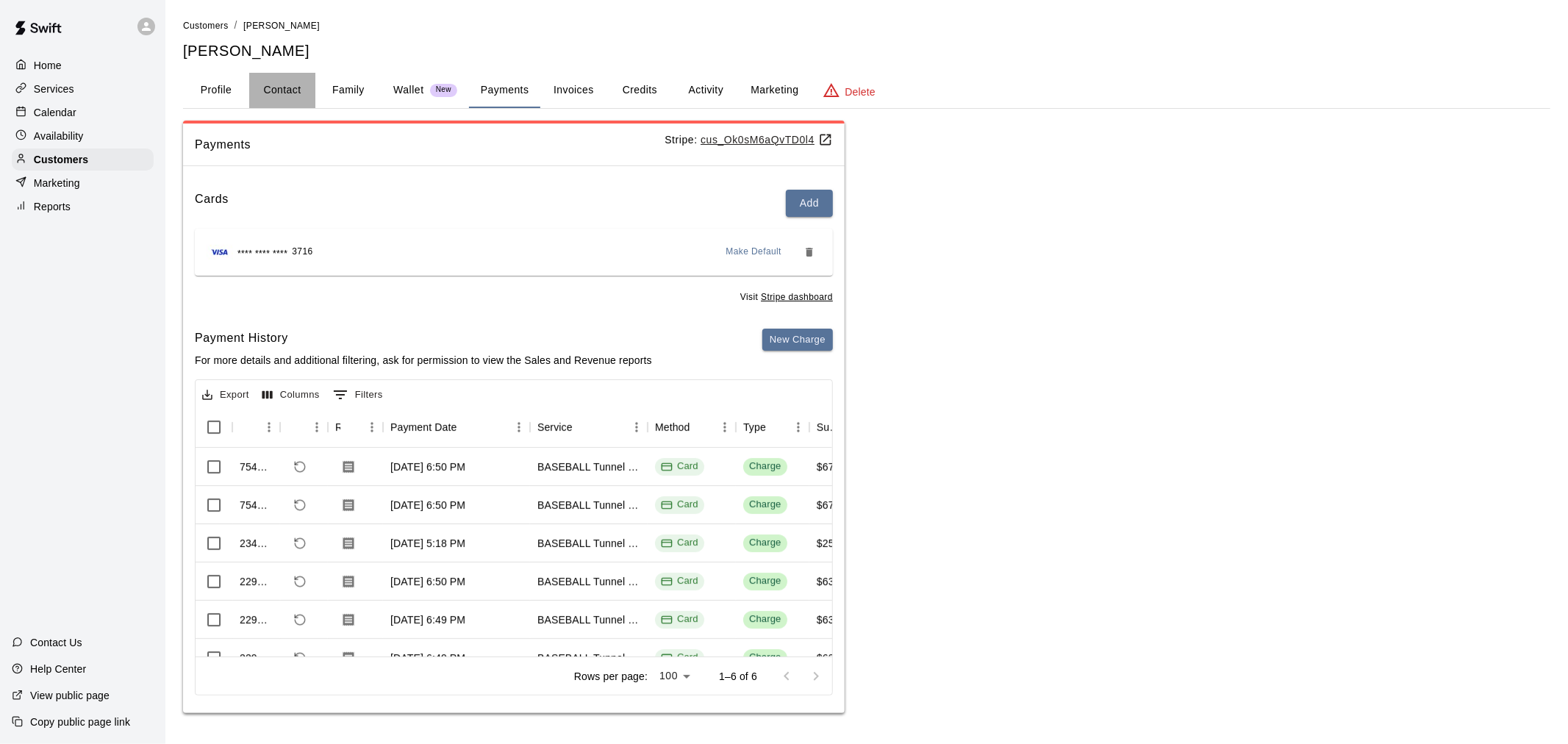
click at [299, 91] on button "Contact" at bounding box center [282, 90] width 66 height 35
select select "**"
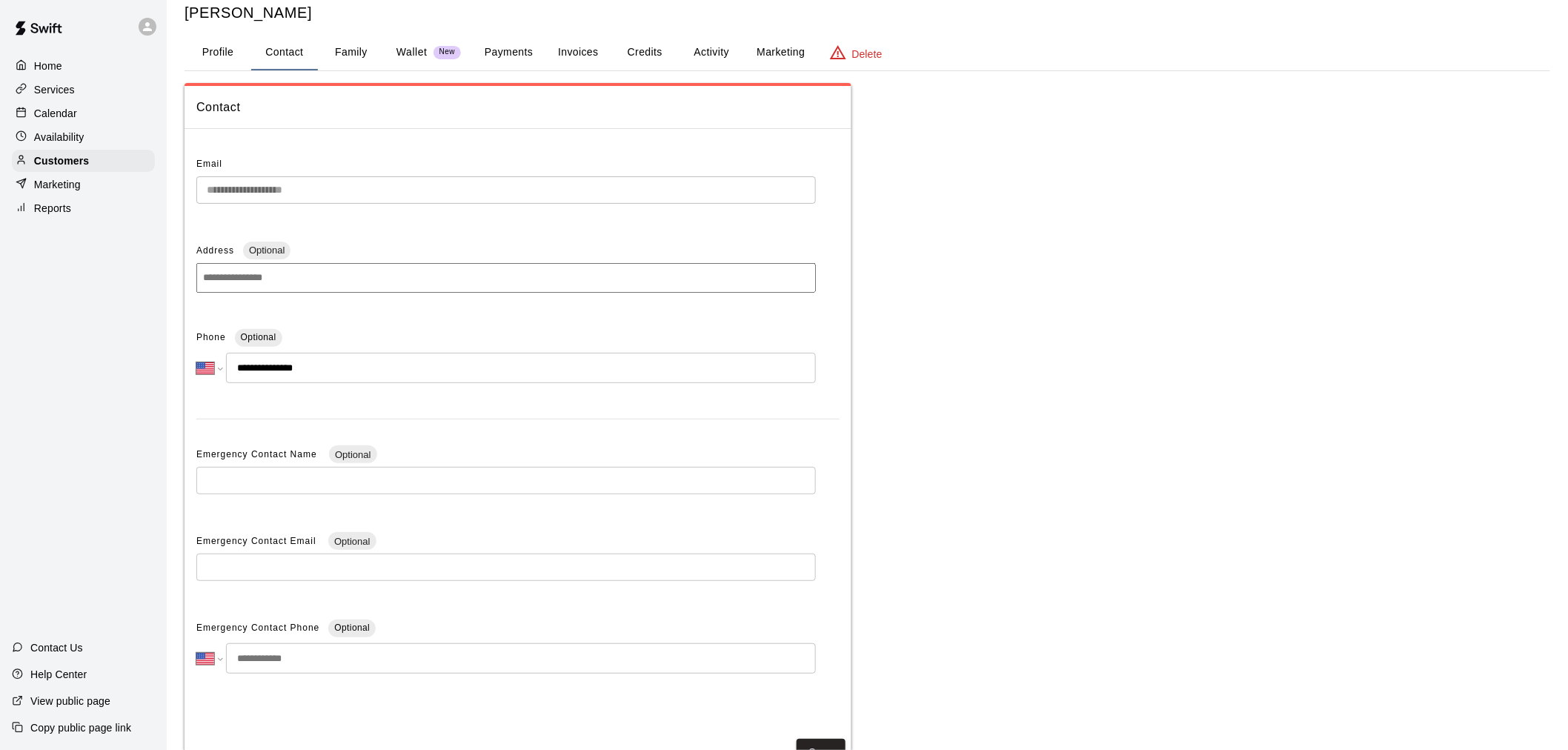
scroll to position [15, 0]
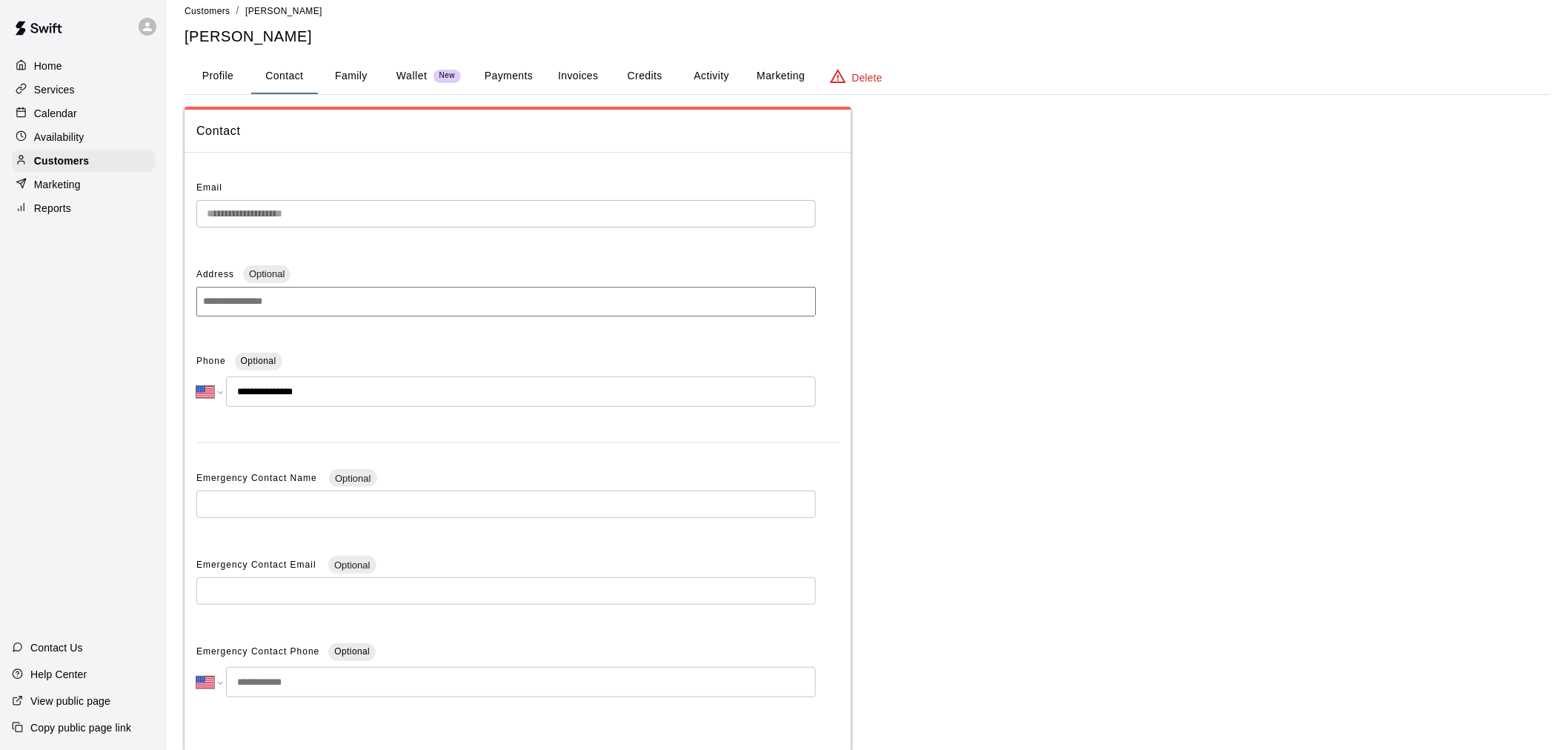
click at [83, 121] on div "Calendar" at bounding box center [83, 114] width 143 height 23
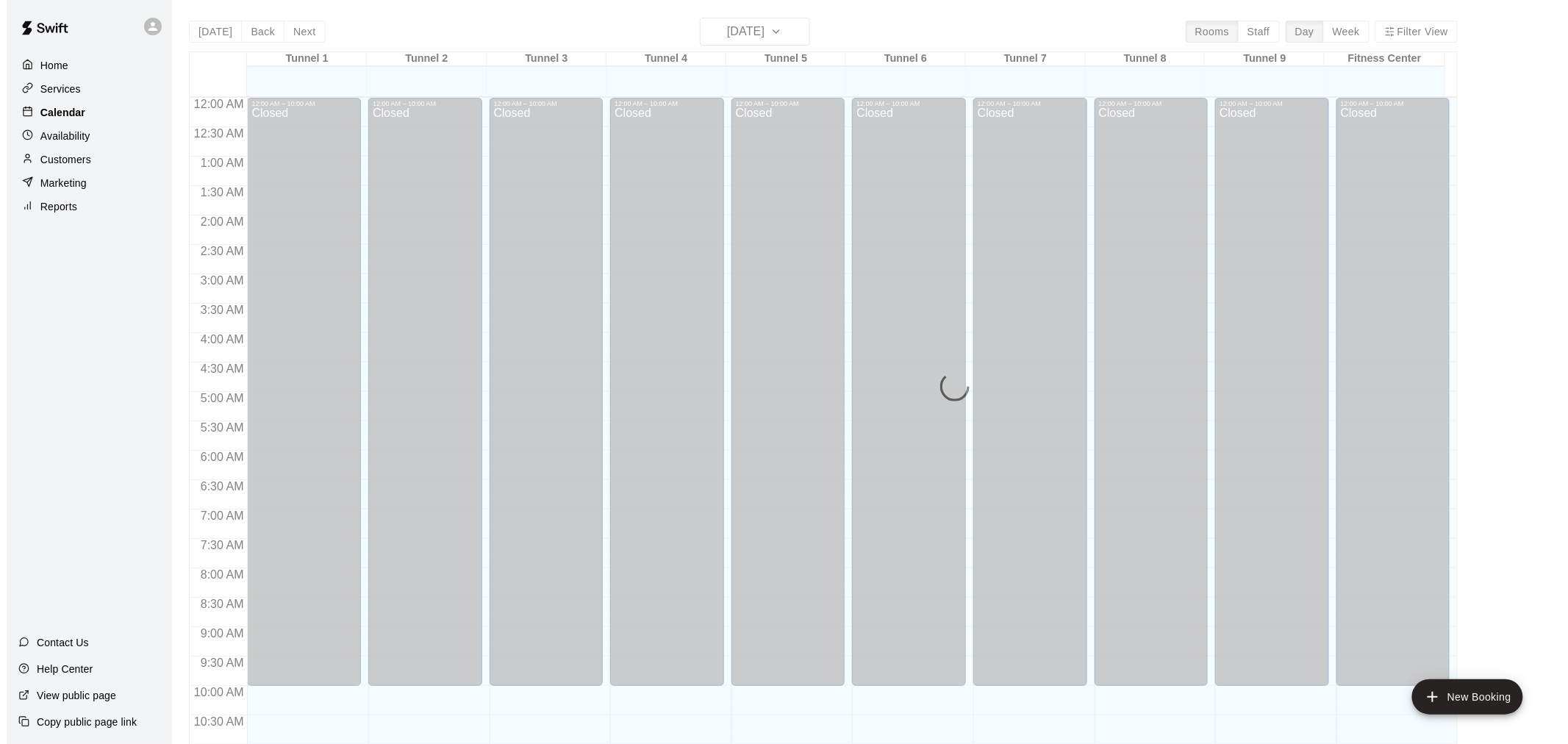
scroll to position [704, 0]
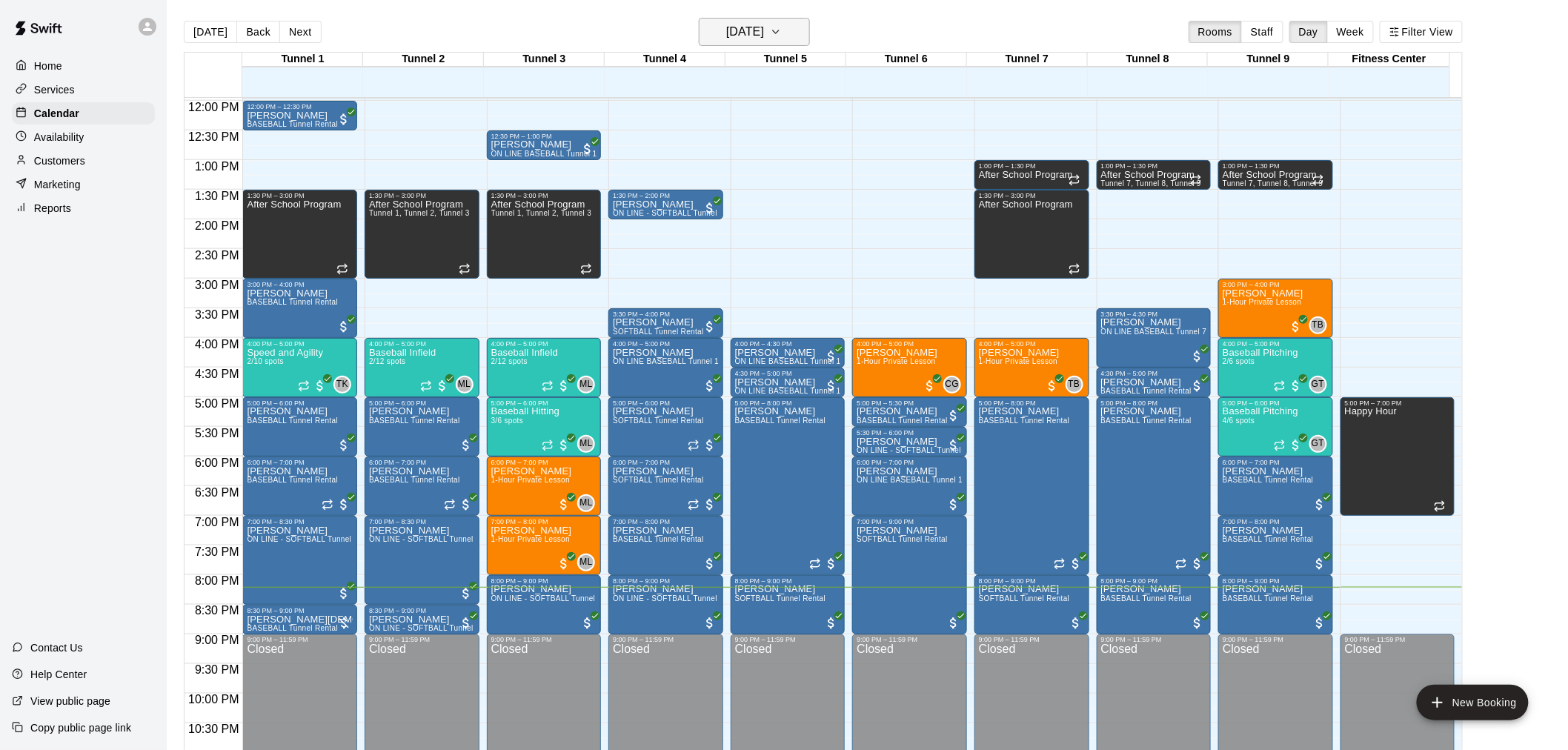
click at [726, 31] on h6 "[DATE]" at bounding box center [745, 32] width 38 height 21
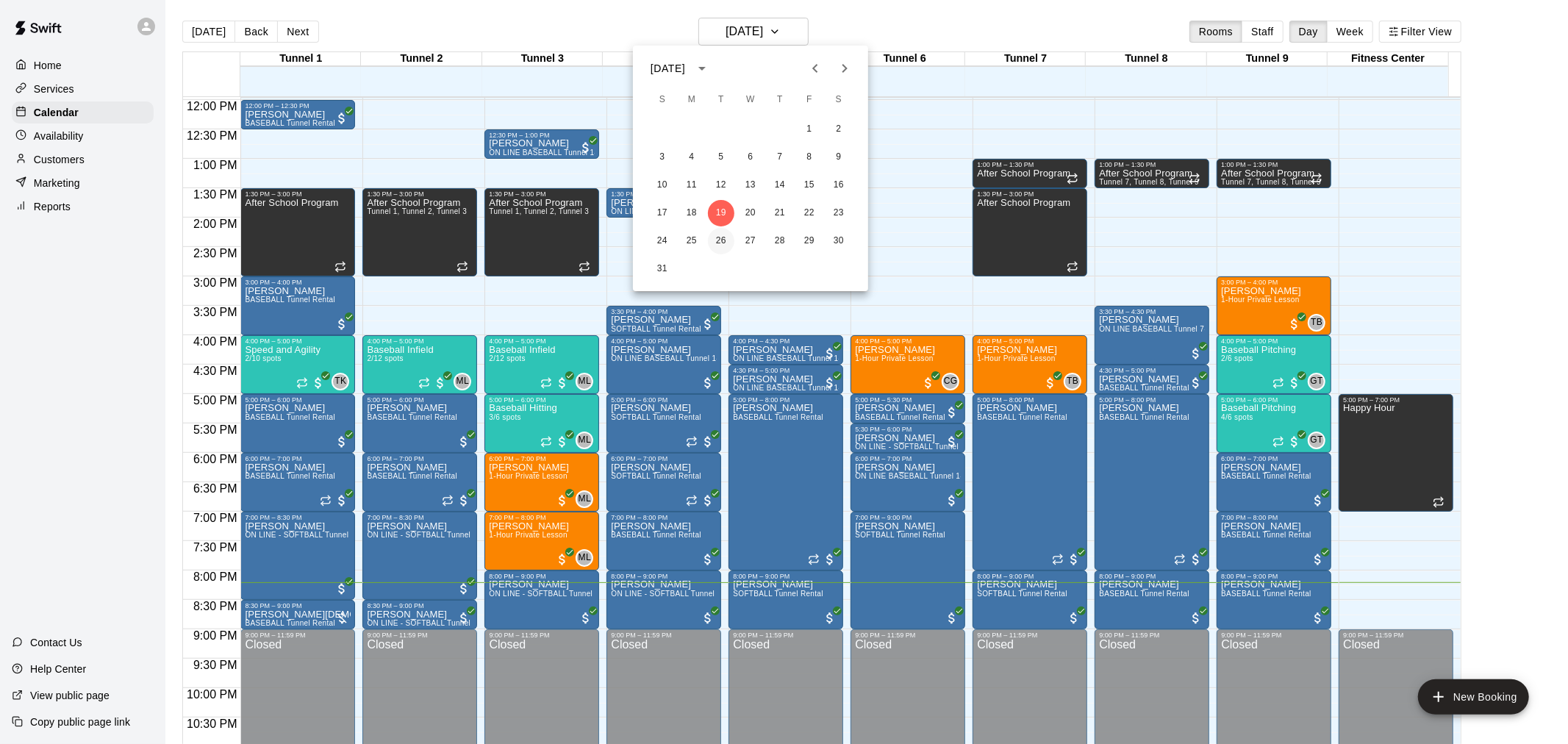
click at [726, 245] on button "26" at bounding box center [720, 241] width 27 height 27
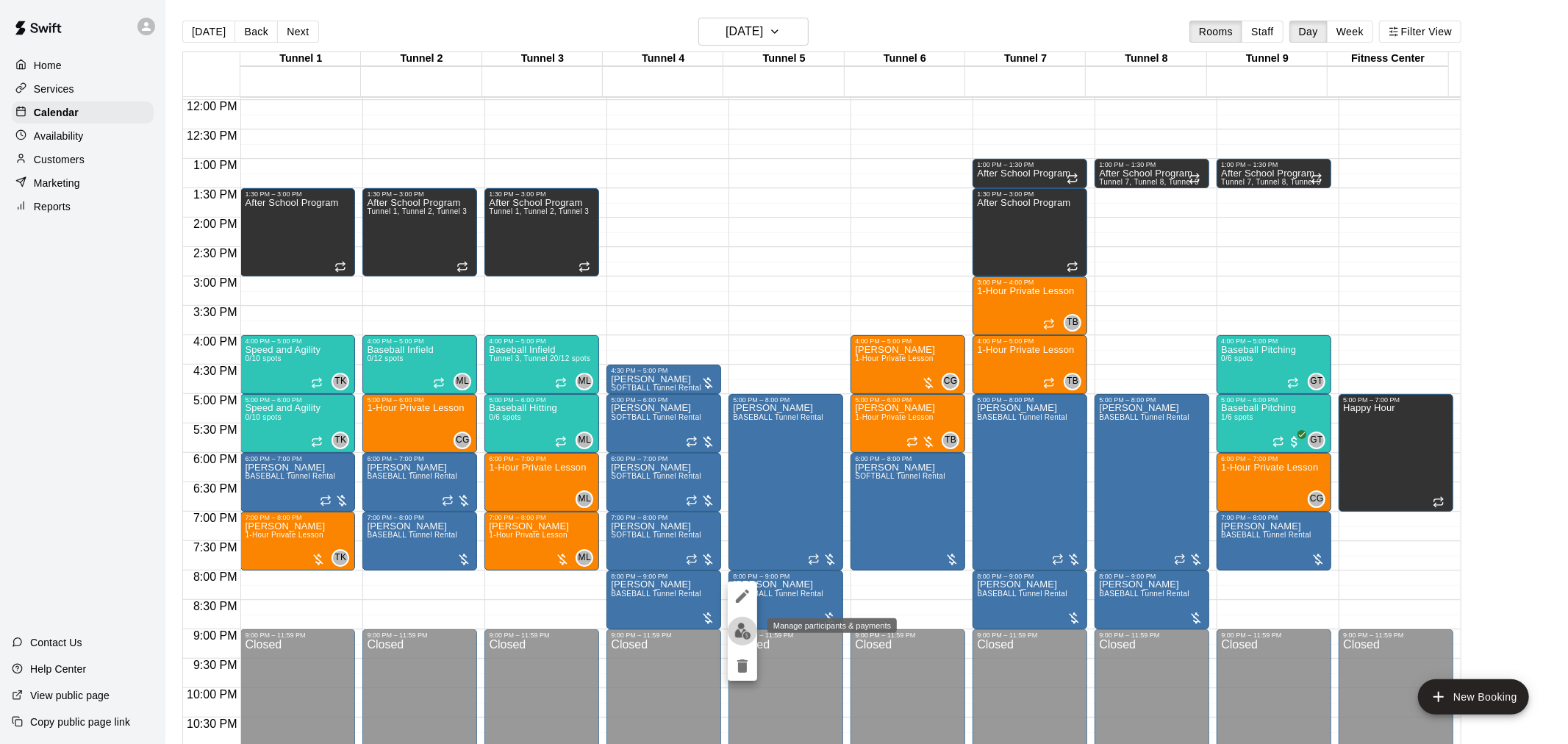
click at [754, 627] on button "edit" at bounding box center [743, 631] width 29 height 28
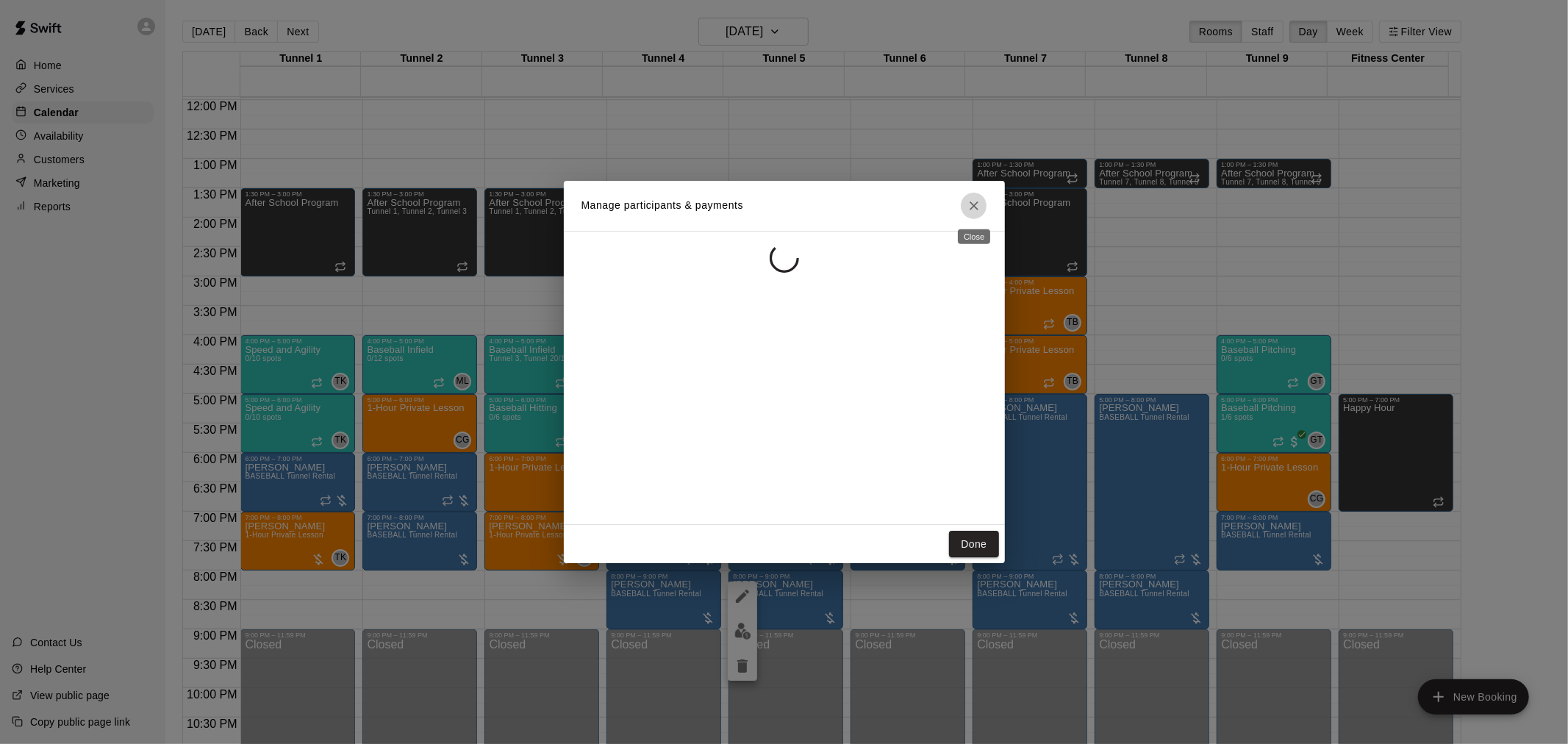
click at [983, 201] on button "Close" at bounding box center [973, 206] width 27 height 27
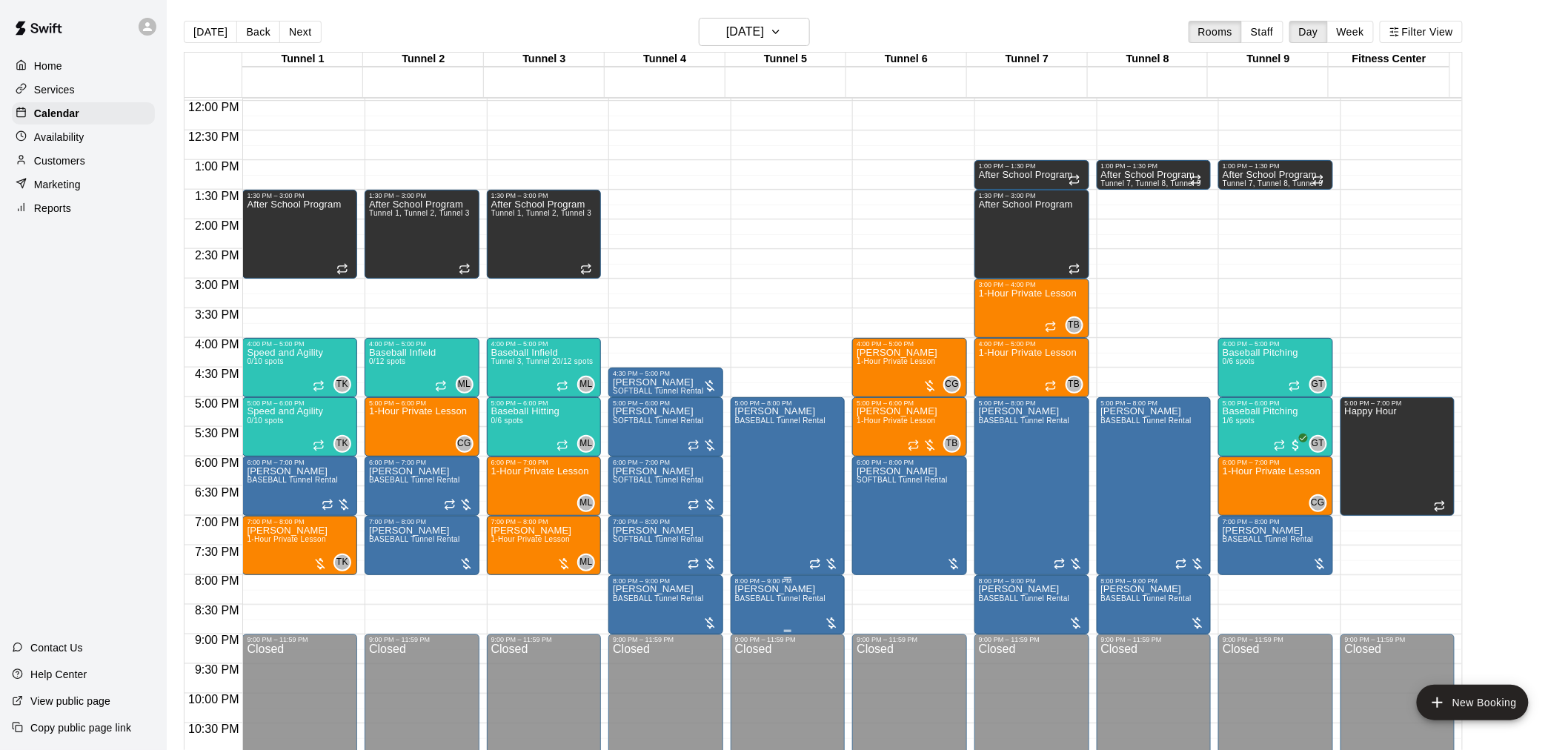
click at [793, 599] on span "BASEBALL Tunnel Rental" at bounding box center [780, 598] width 91 height 8
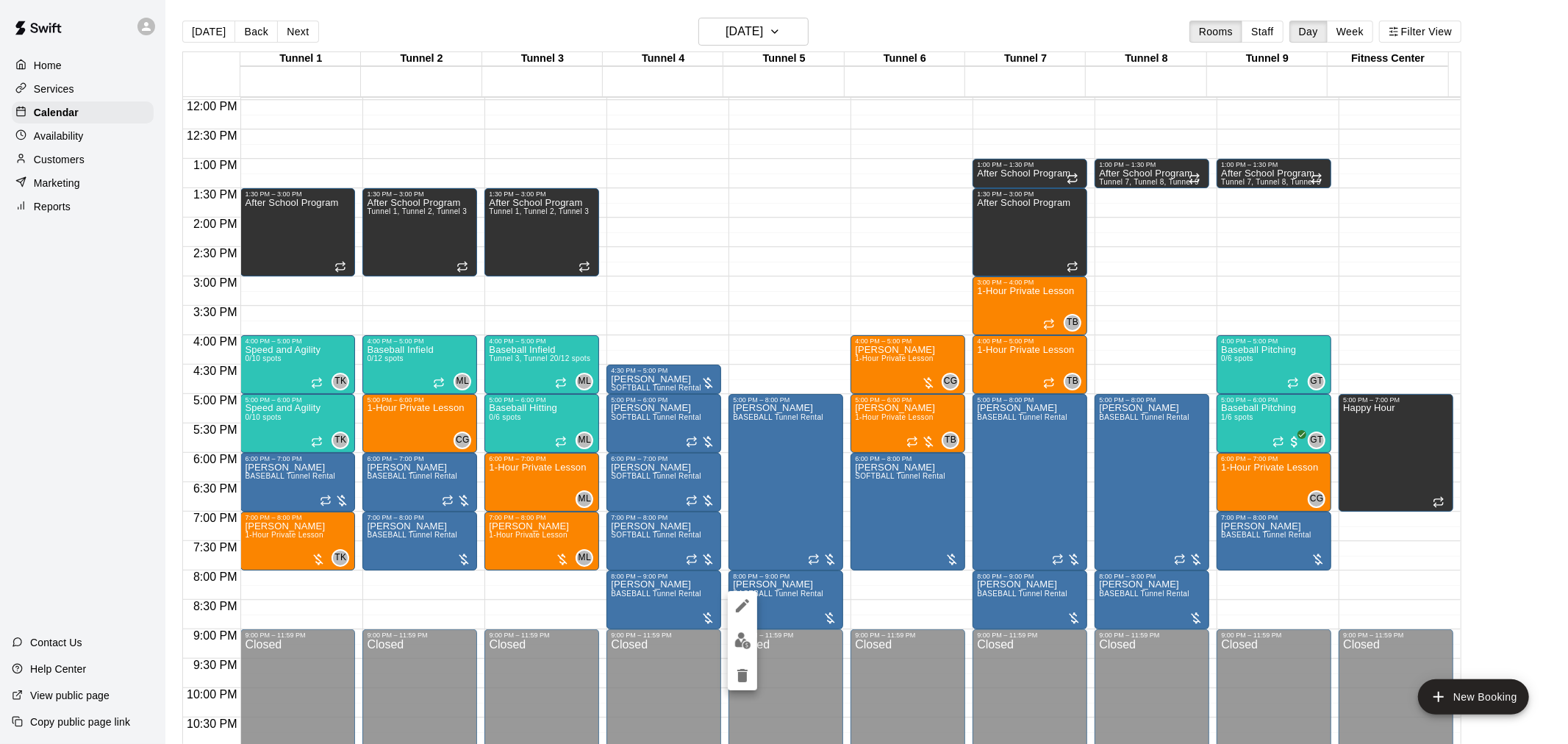
drag, startPoint x: 741, startPoint y: 585, endPoint x: 738, endPoint y: 600, distance: 15.3
click at [739, 590] on div at bounding box center [784, 372] width 1568 height 744
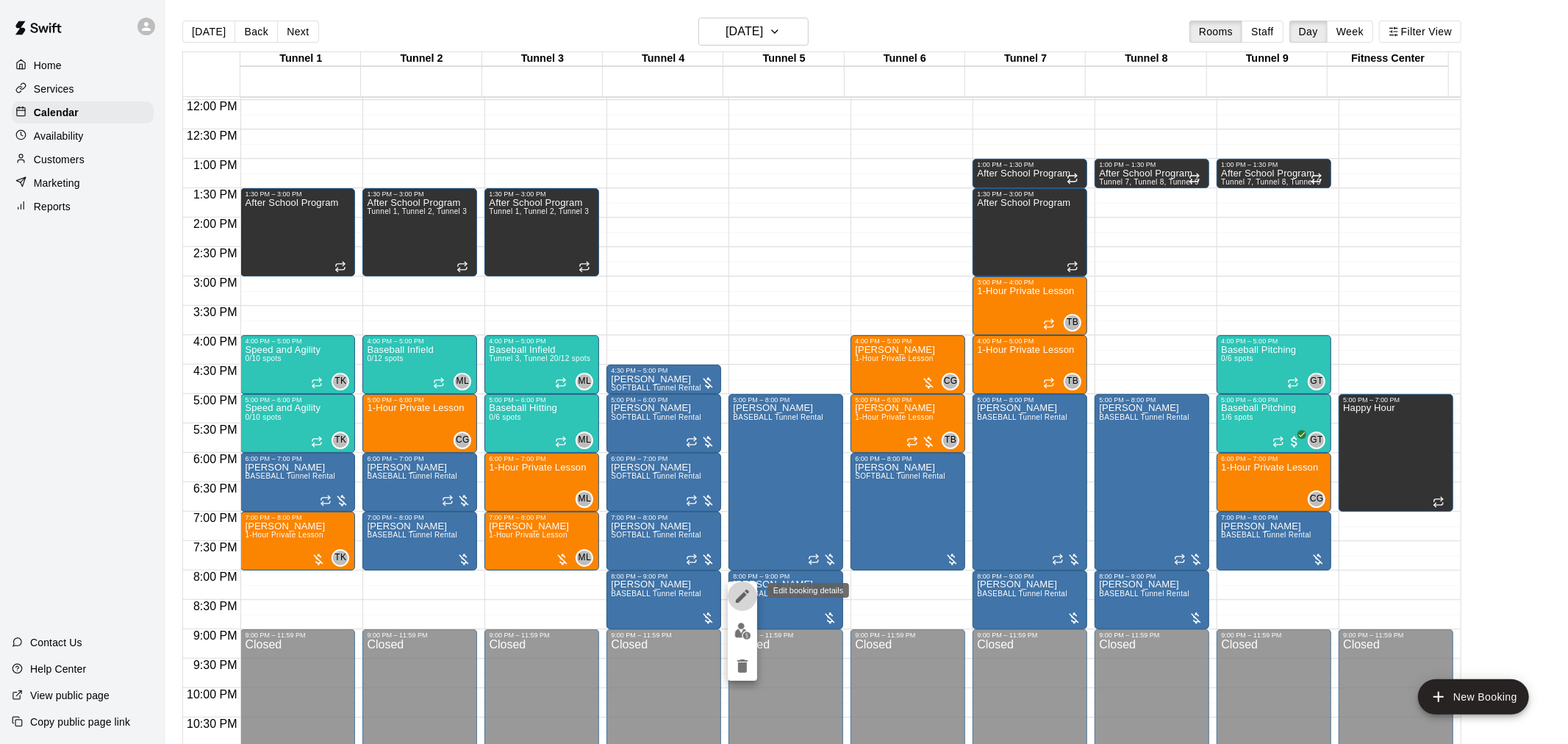
click at [743, 597] on icon "edit" at bounding box center [742, 596] width 13 height 13
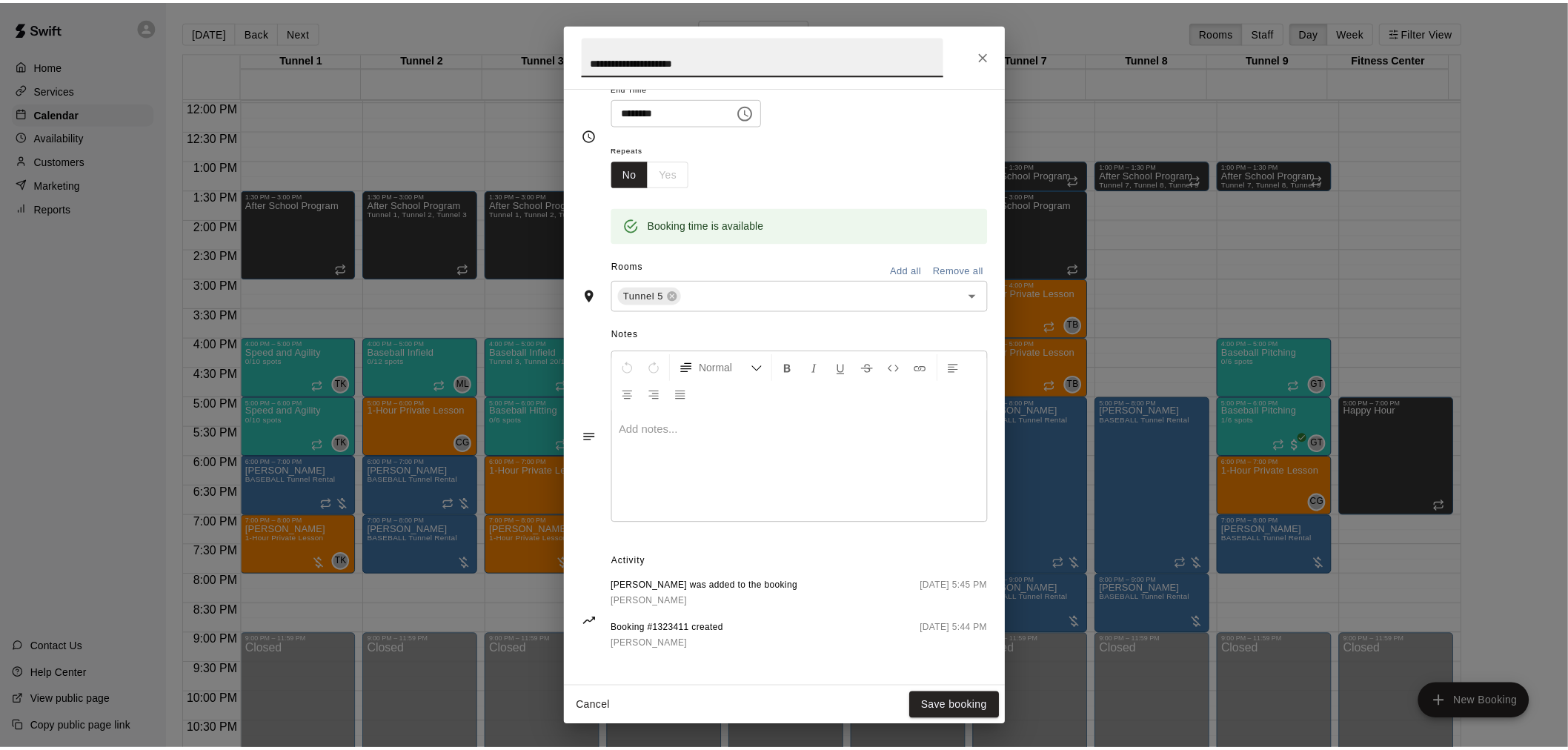
scroll to position [194, 0]
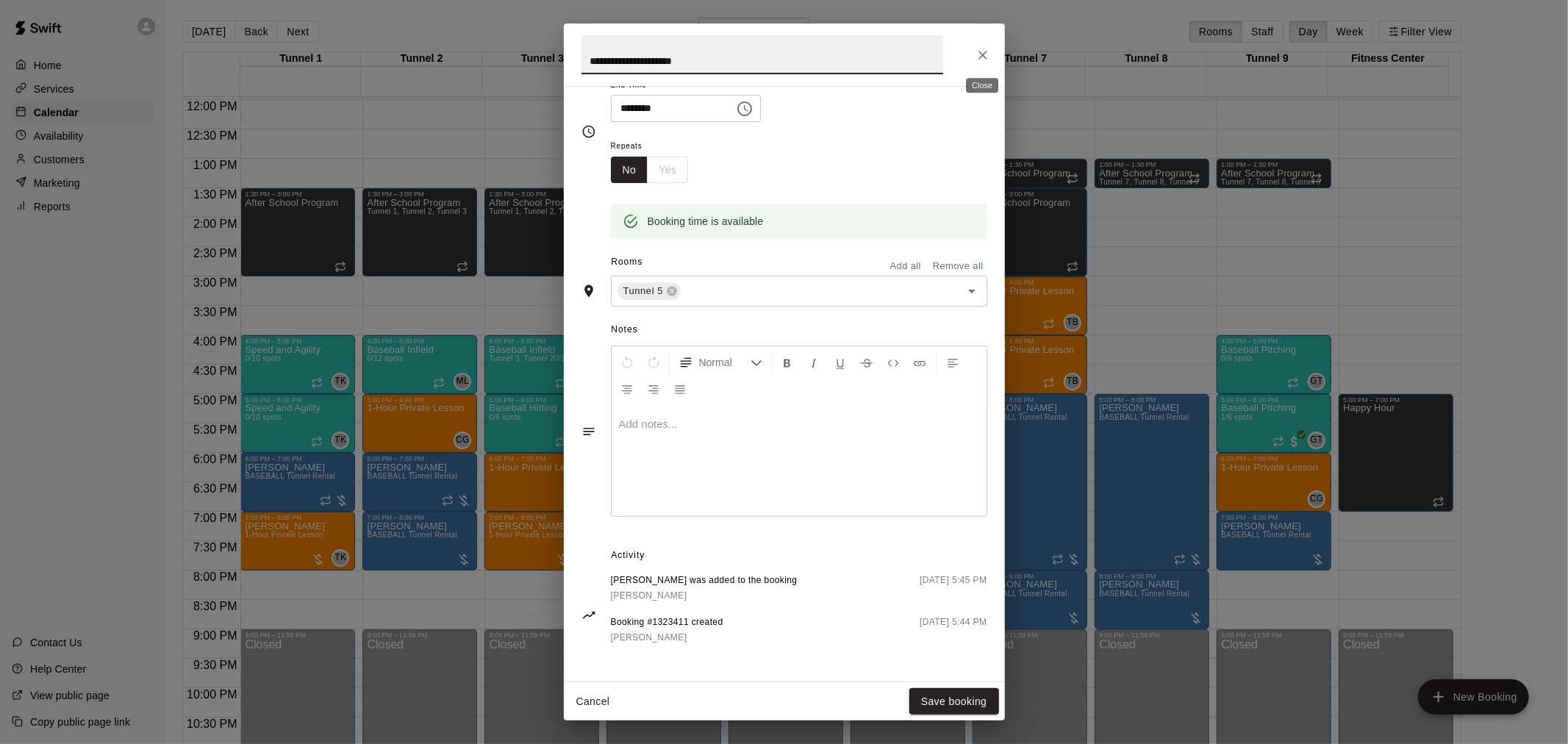
click at [975, 59] on icon "Close" at bounding box center [982, 55] width 15 height 15
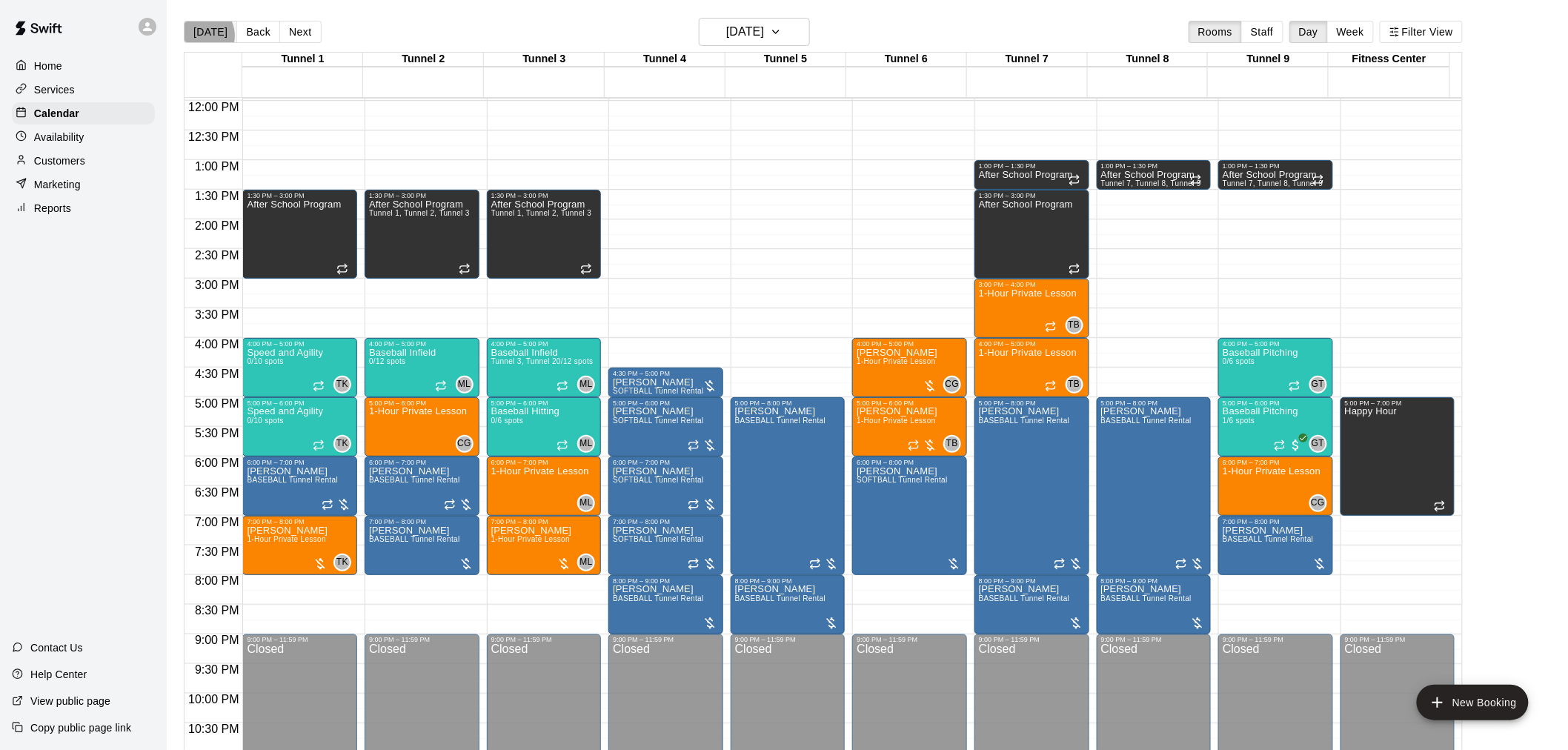
click at [200, 36] on button "[DATE]" at bounding box center [210, 32] width 53 height 23
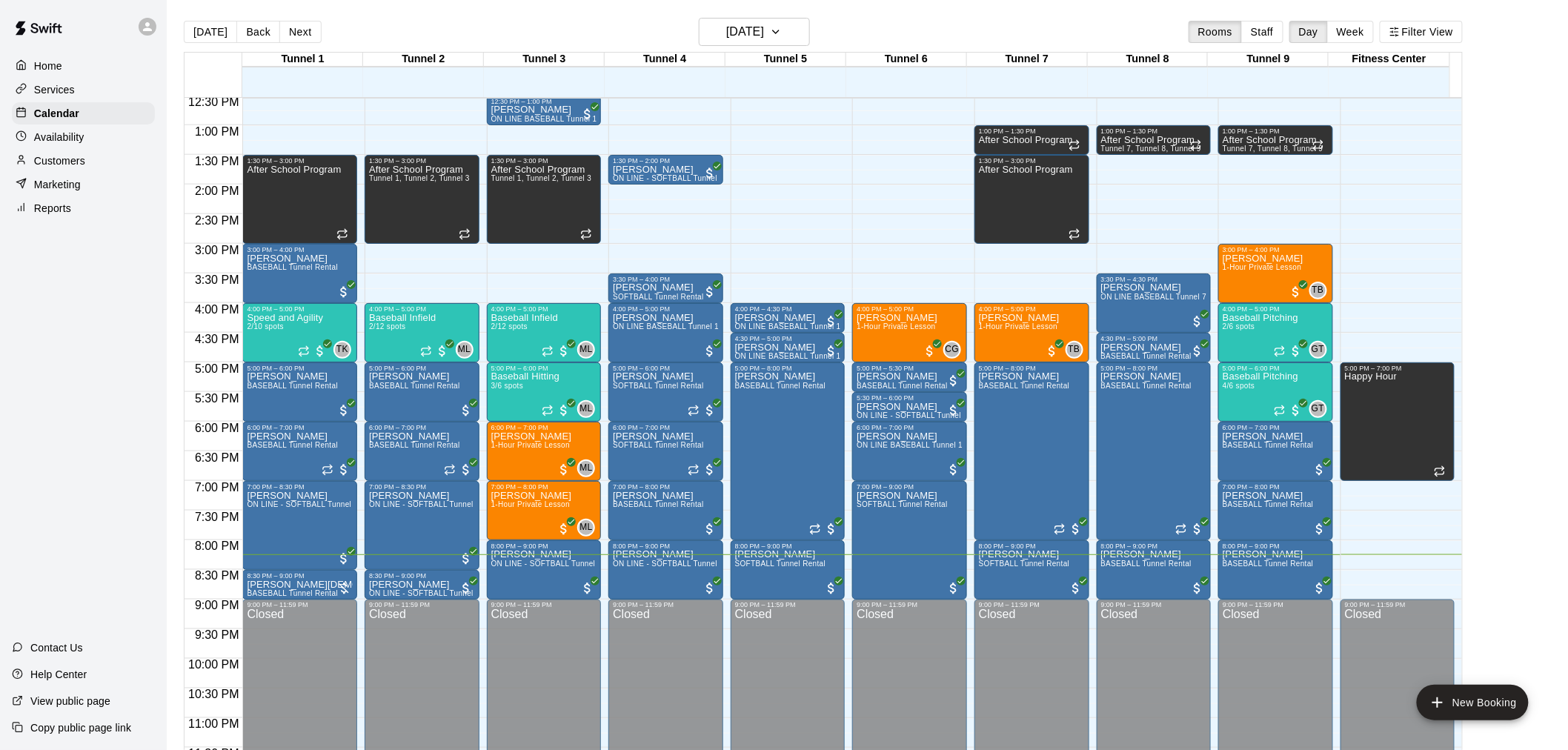
scroll to position [754, 0]
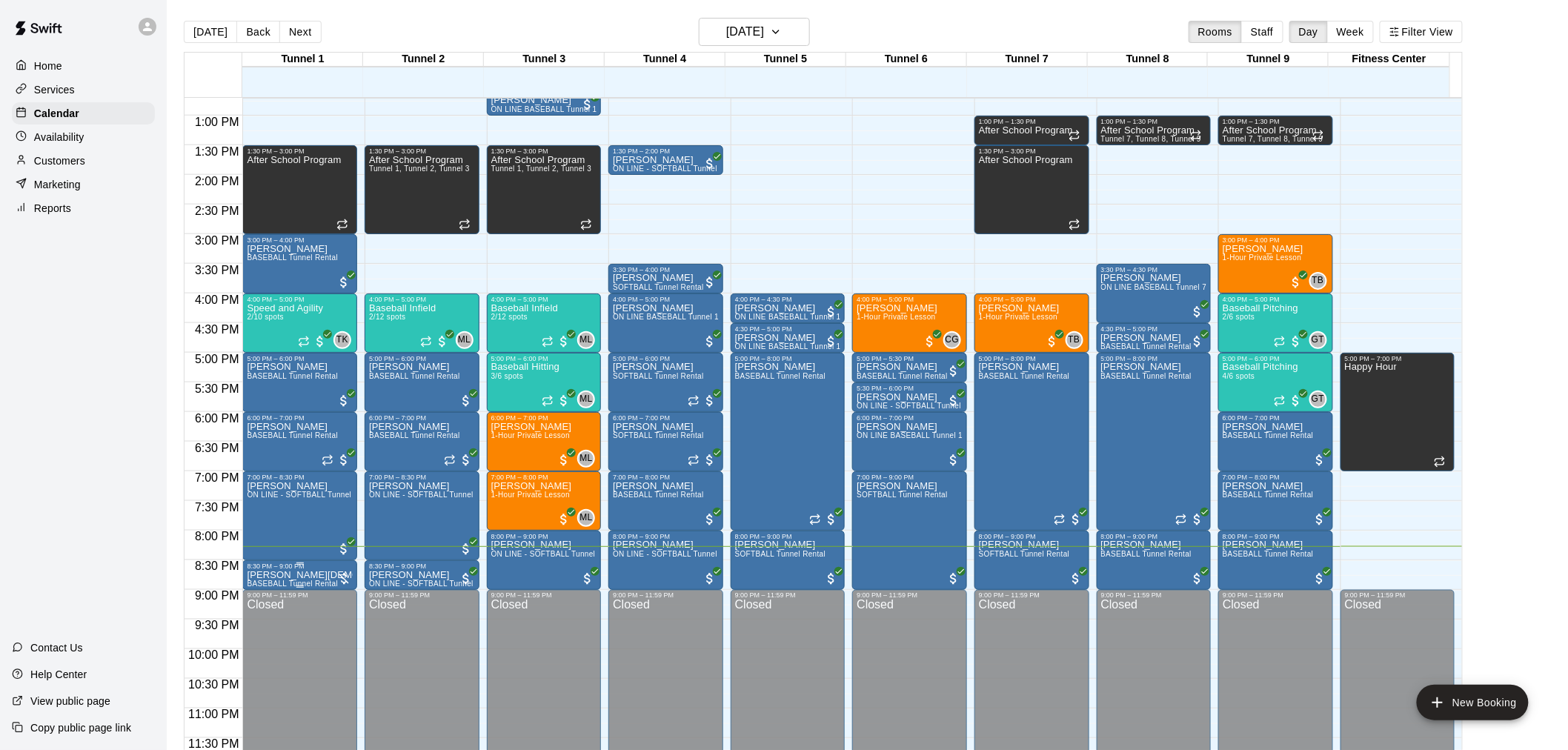
click at [308, 582] on span "BASEBALL Tunnel Rental" at bounding box center [292, 583] width 91 height 8
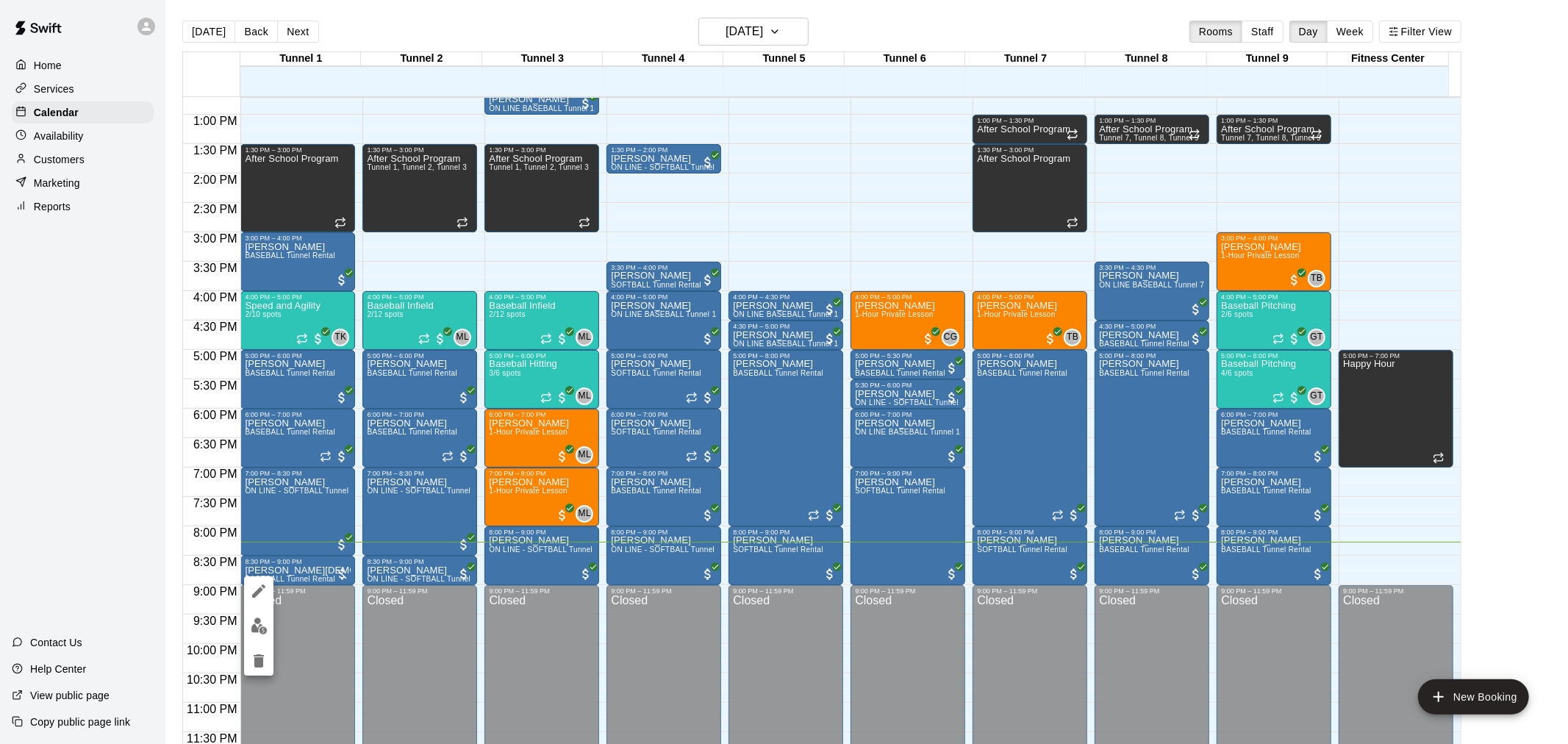
click at [264, 623] on img "edit" at bounding box center [259, 626] width 17 height 17
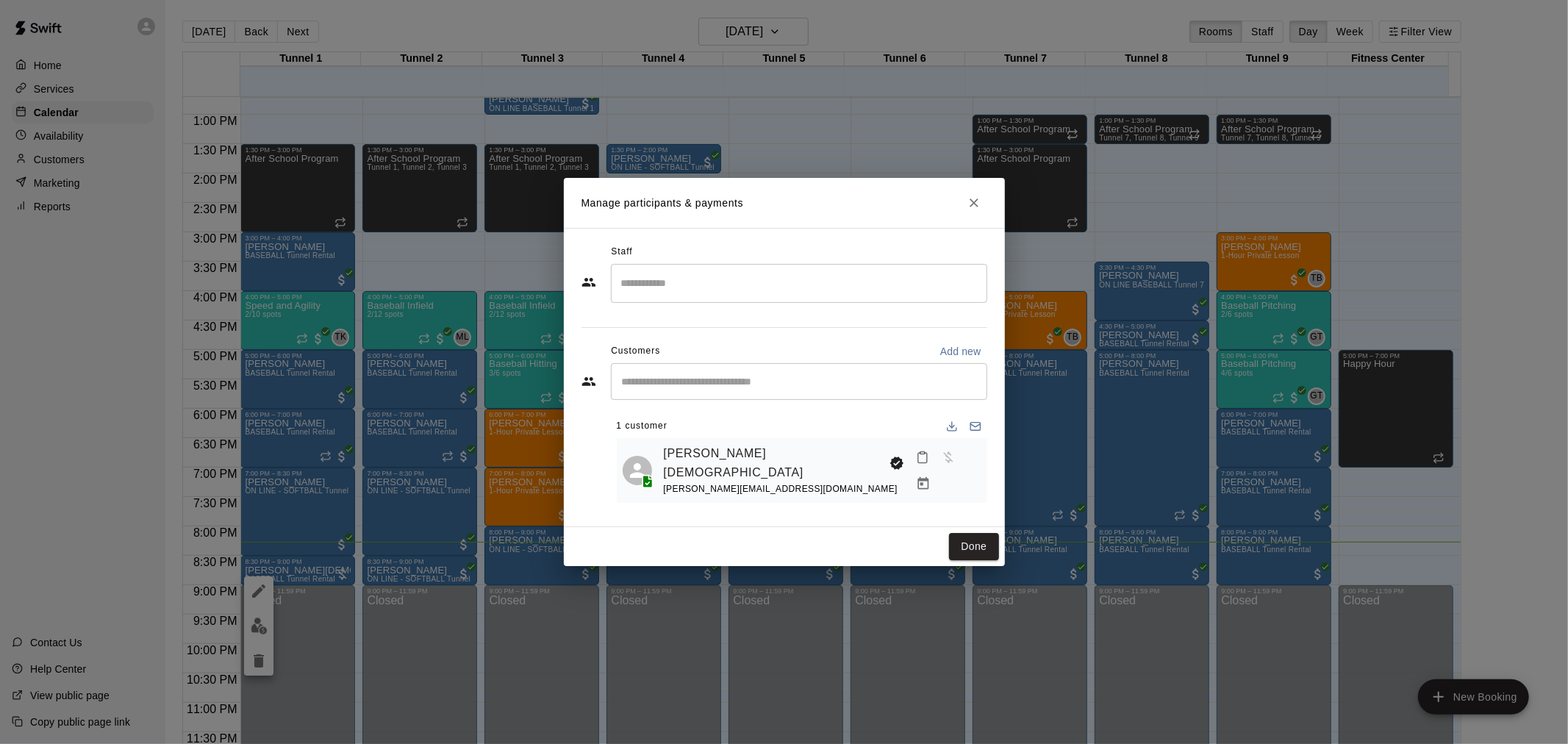
click at [930, 476] on icon "Manage bookings & payment" at bounding box center [923, 483] width 15 height 15
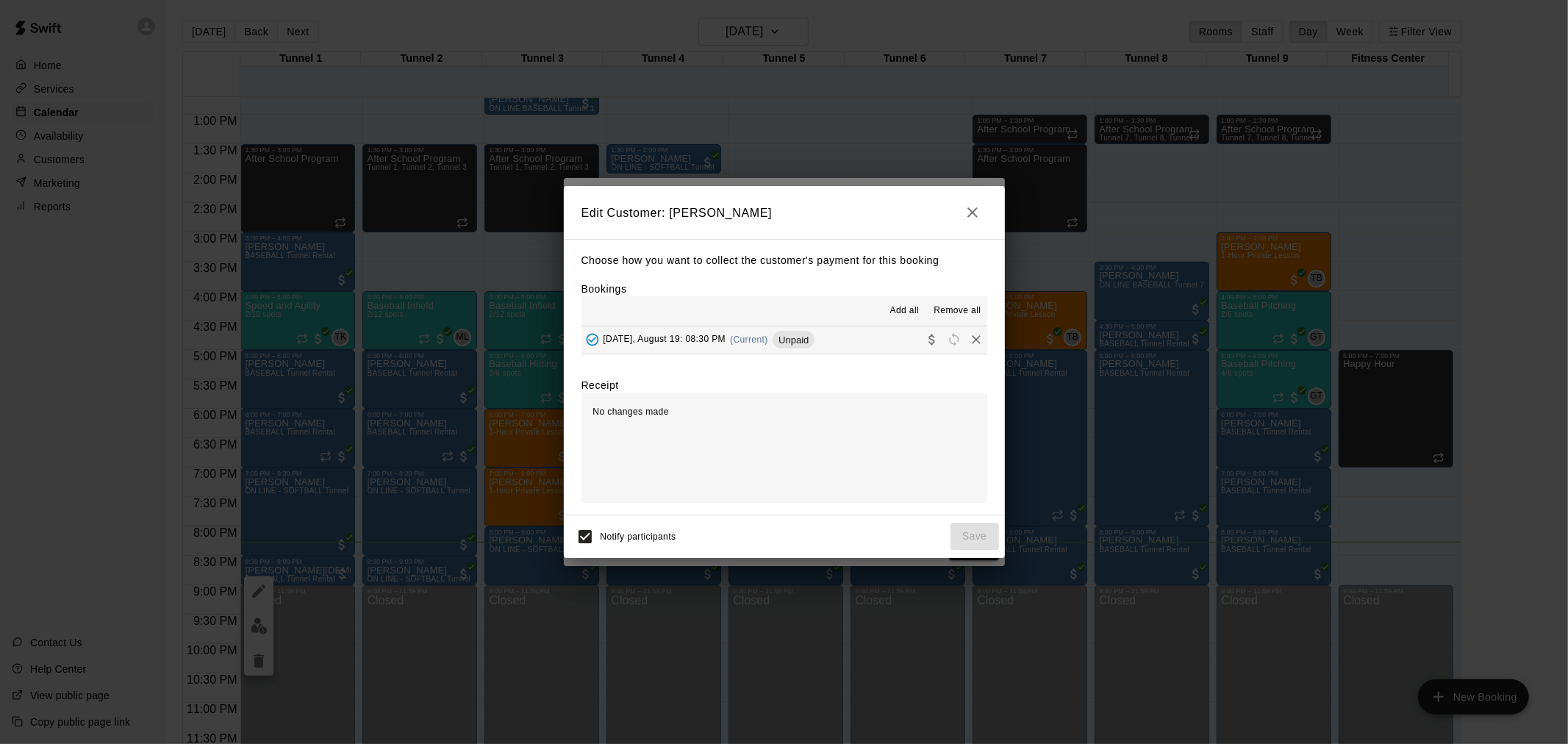
click at [730, 345] on div "[DATE], August 19: 08:30 PM (Current) Unpaid" at bounding box center [699, 340] width 234 height 22
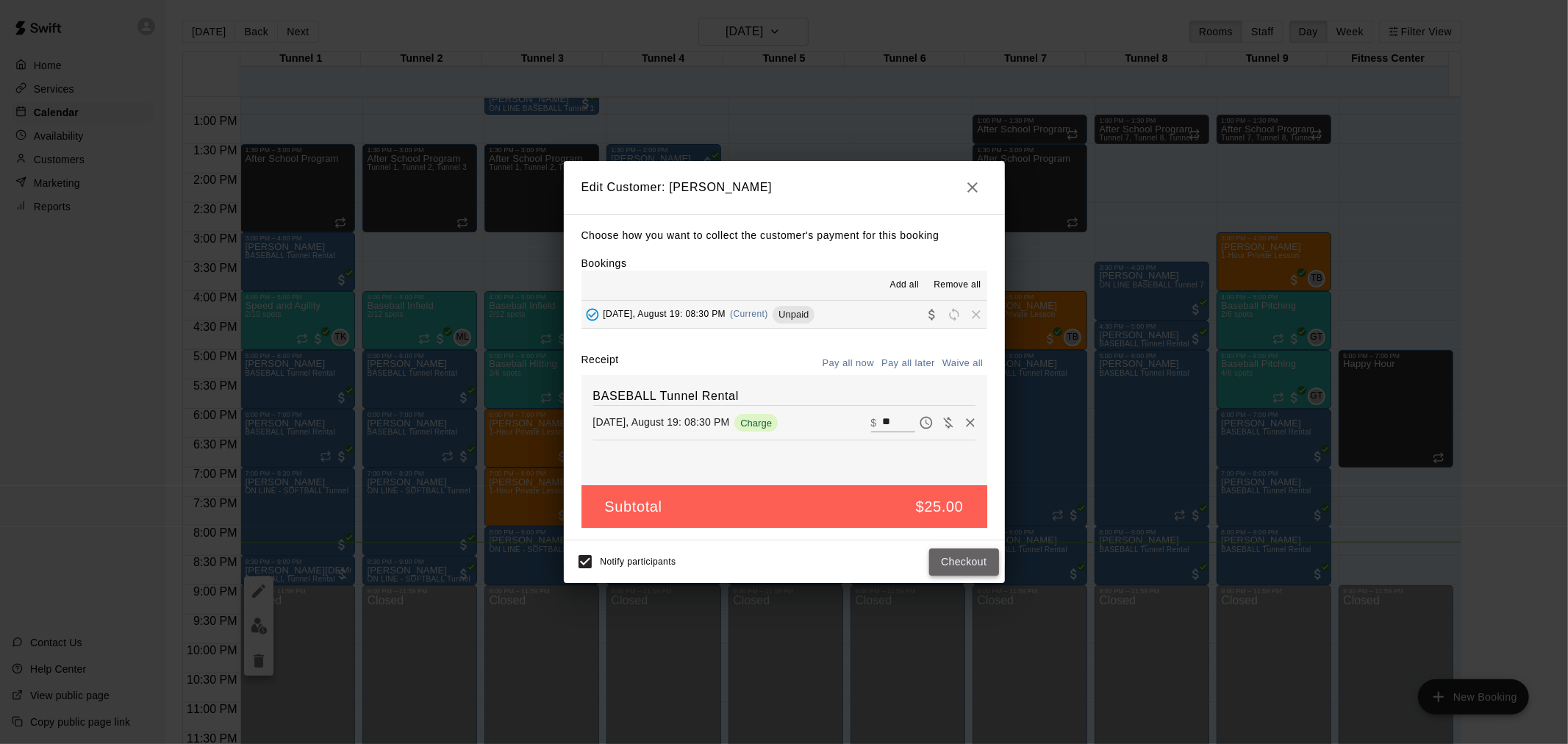
click at [960, 563] on button "Checkout" at bounding box center [964, 562] width 69 height 28
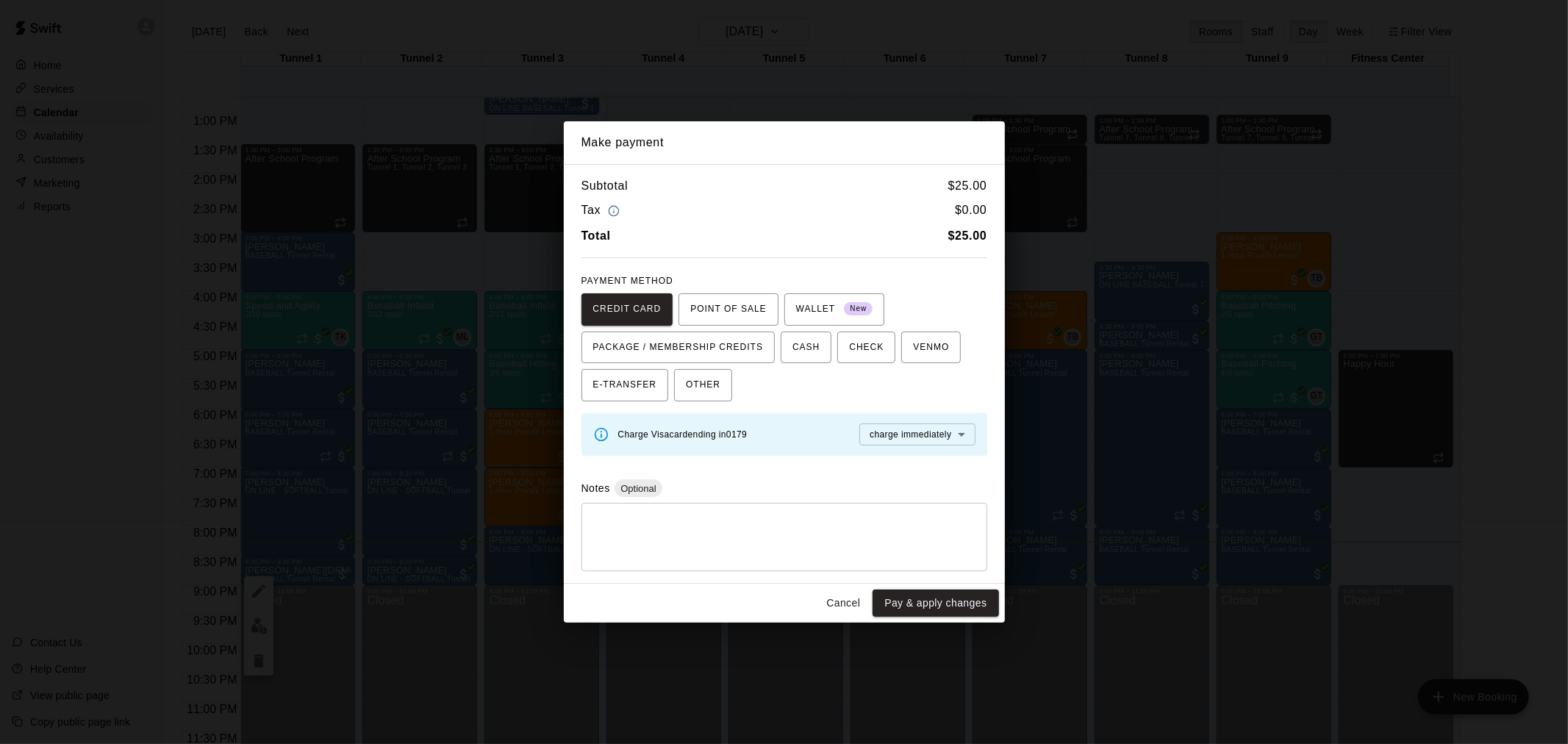
click at [847, 609] on button "Cancel" at bounding box center [843, 604] width 47 height 28
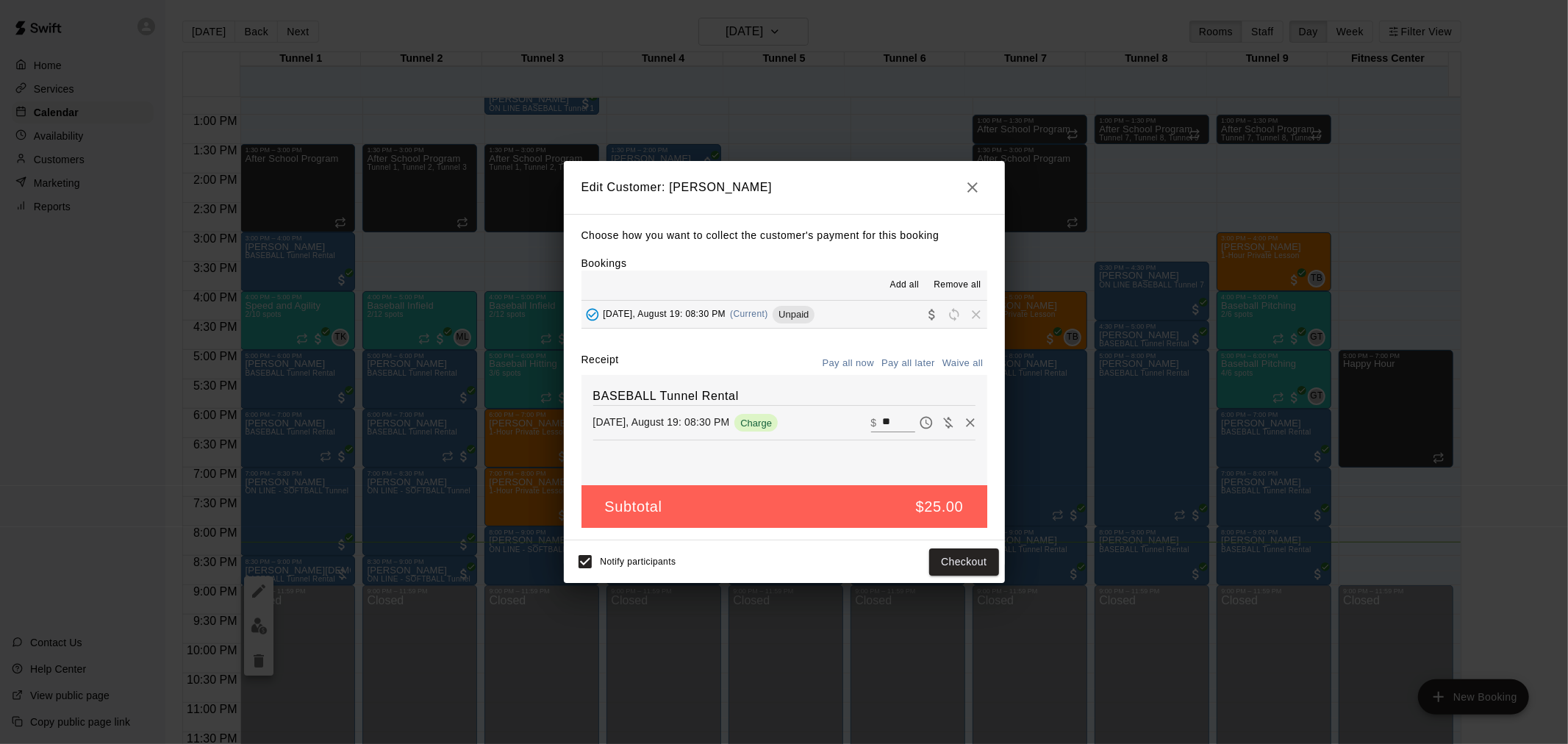
drag, startPoint x: 945, startPoint y: 187, endPoint x: 966, endPoint y: 191, distance: 21.4
click at [951, 187] on h2 "Edit Customer: [PERSON_NAME]" at bounding box center [784, 187] width 441 height 53
click at [966, 191] on icon "button" at bounding box center [972, 188] width 17 height 17
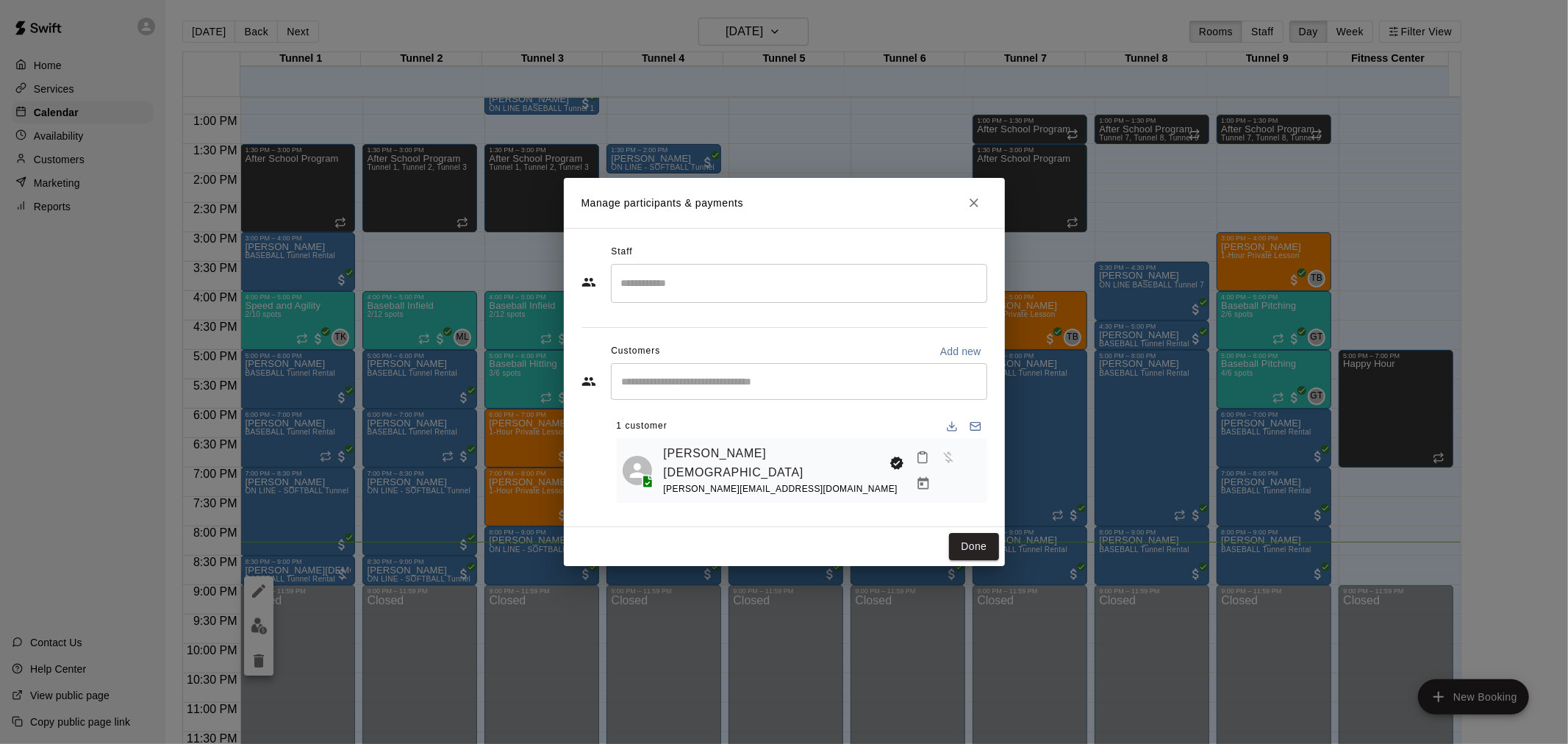
click at [970, 223] on h2 "Manage participants & payments" at bounding box center [784, 203] width 441 height 50
click at [978, 214] on button "Close" at bounding box center [973, 202] width 27 height 27
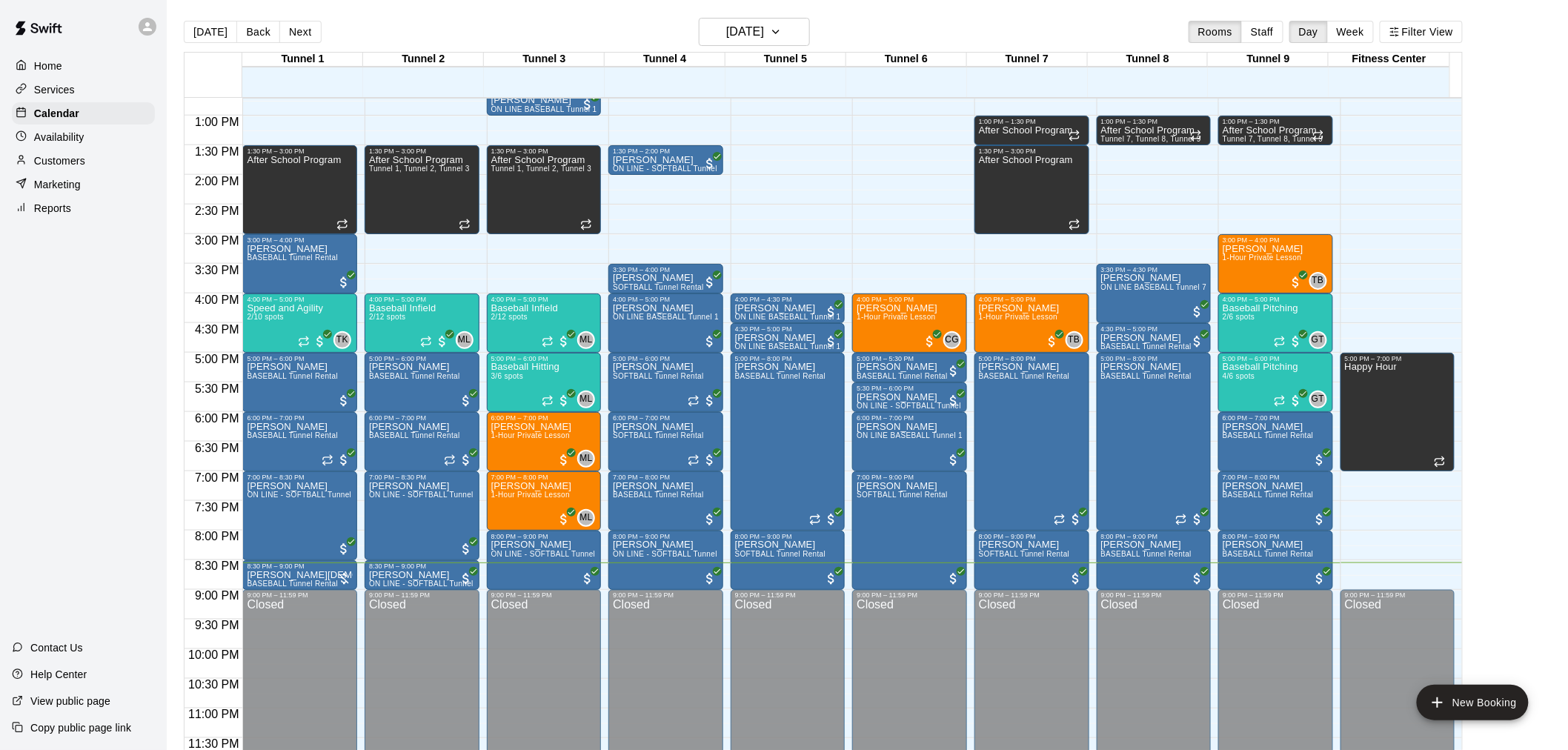
click at [302, 26] on button "Next" at bounding box center [300, 32] width 42 height 23
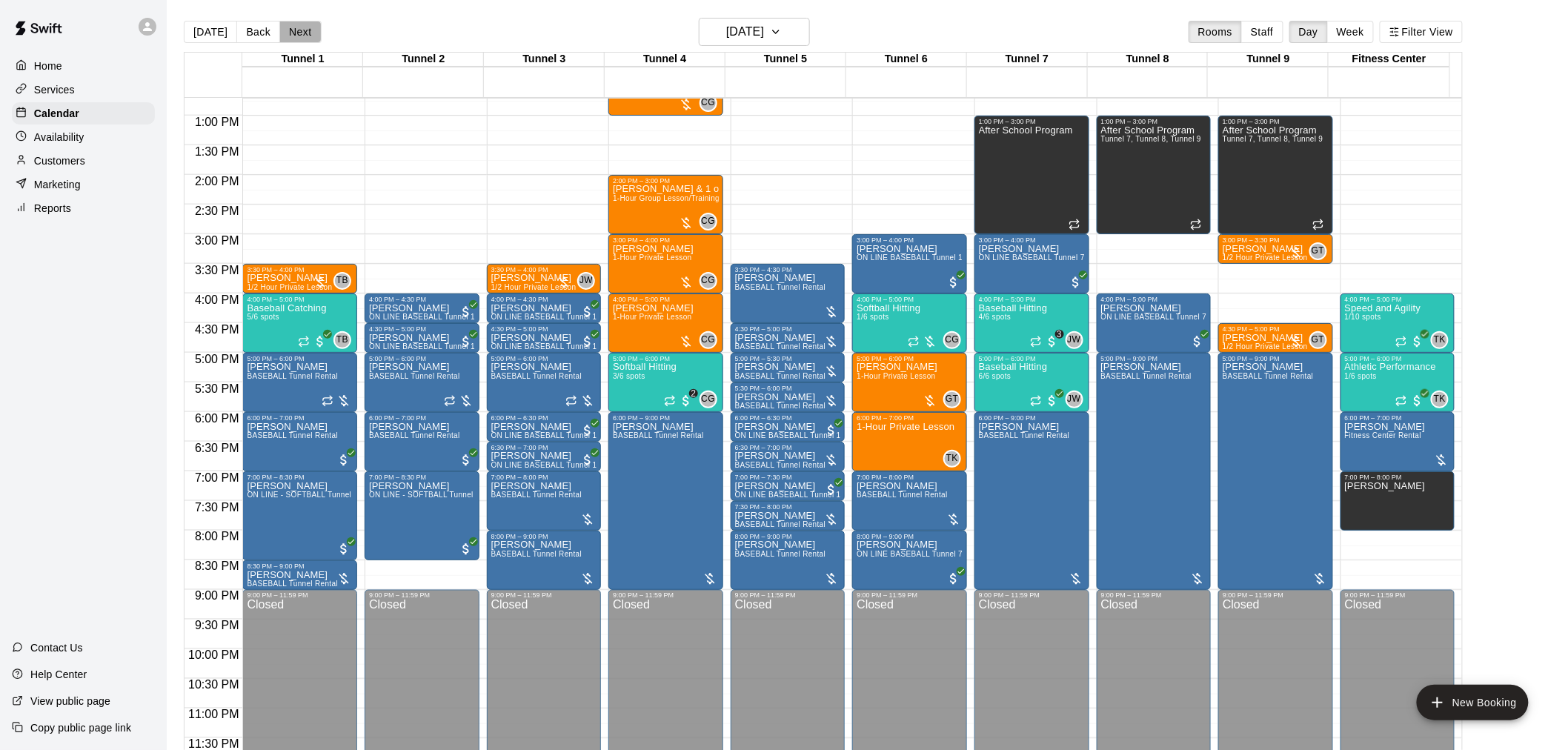
click at [298, 28] on button "Next" at bounding box center [300, 32] width 42 height 23
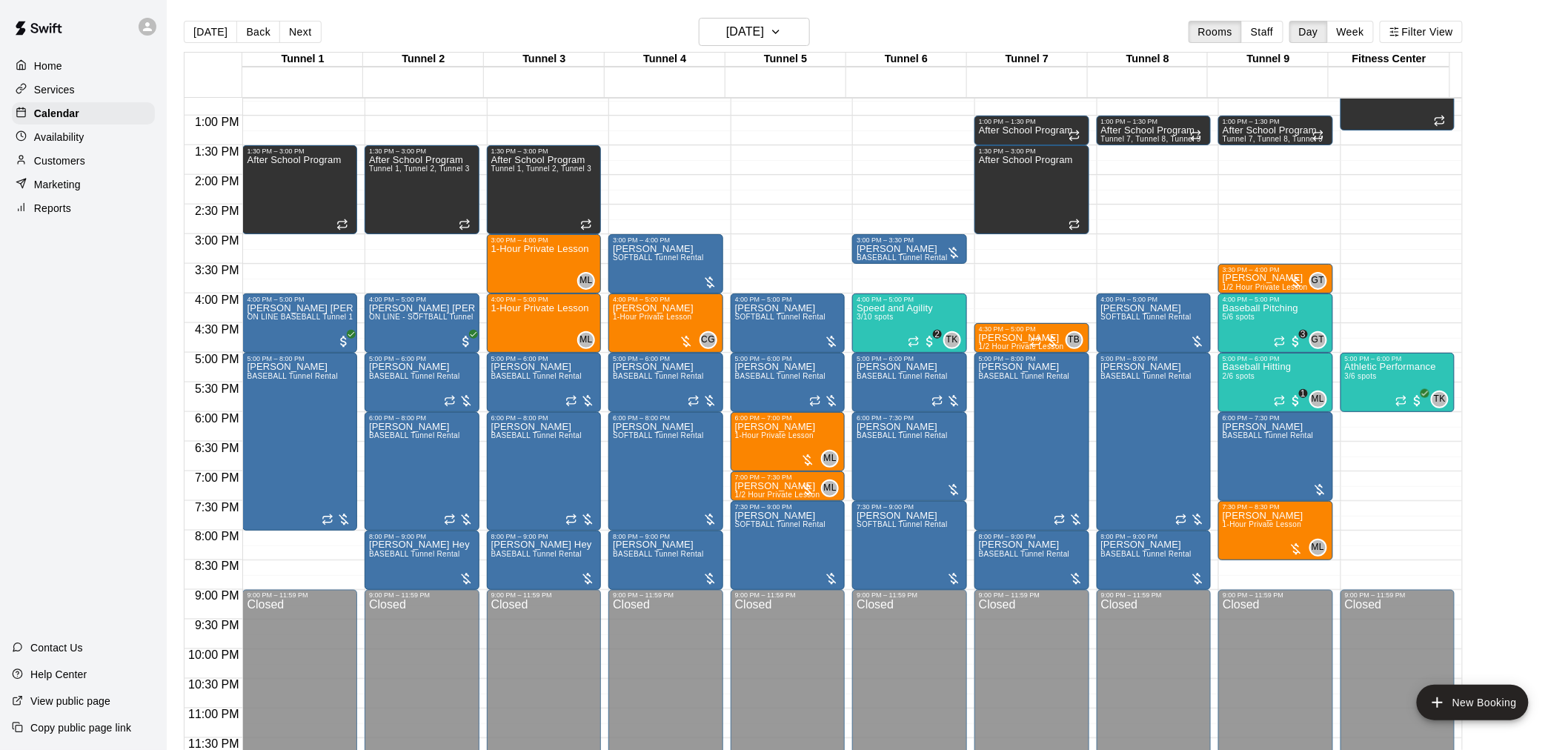
click at [298, 28] on button "Next" at bounding box center [300, 32] width 42 height 23
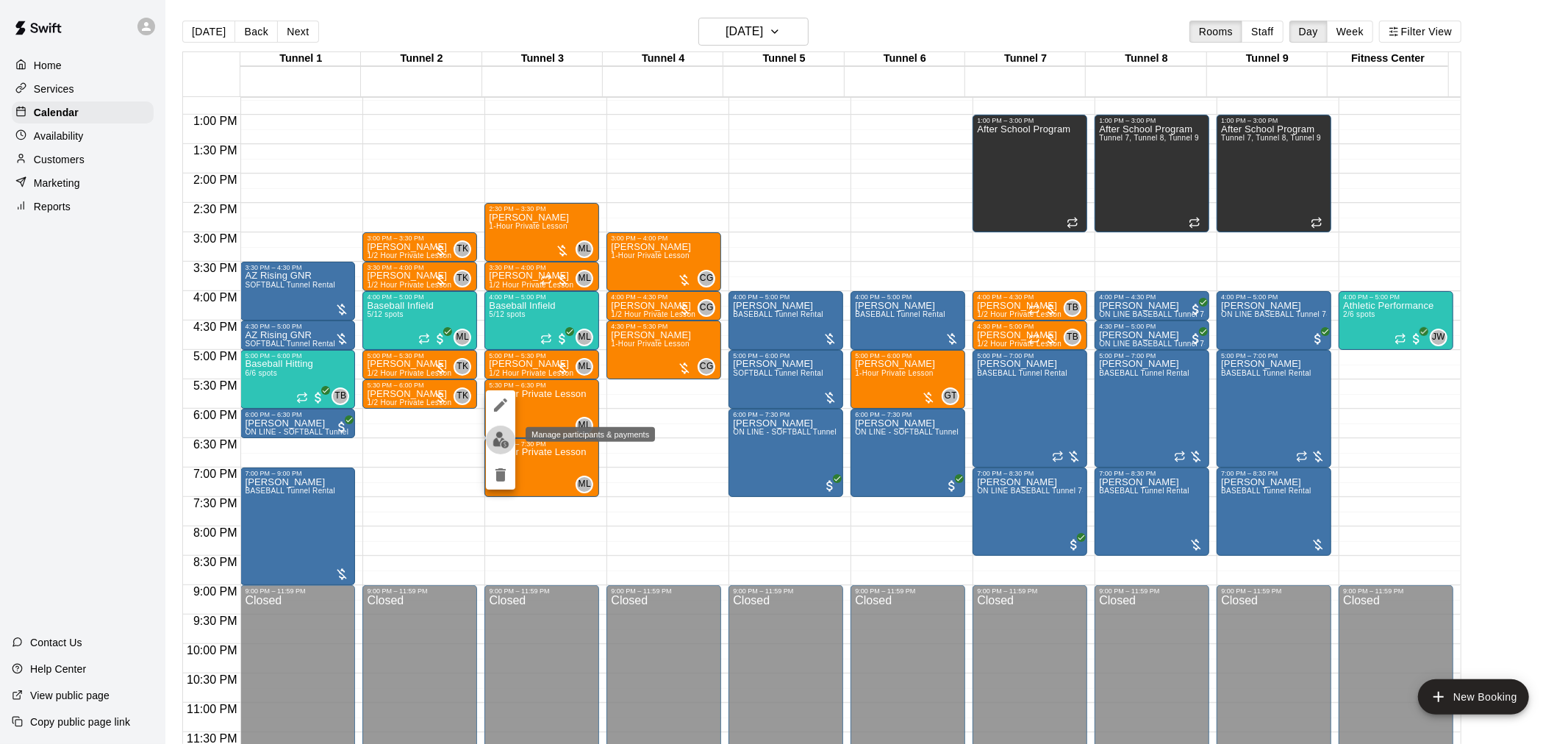
click at [500, 444] on img "edit" at bounding box center [501, 440] width 17 height 17
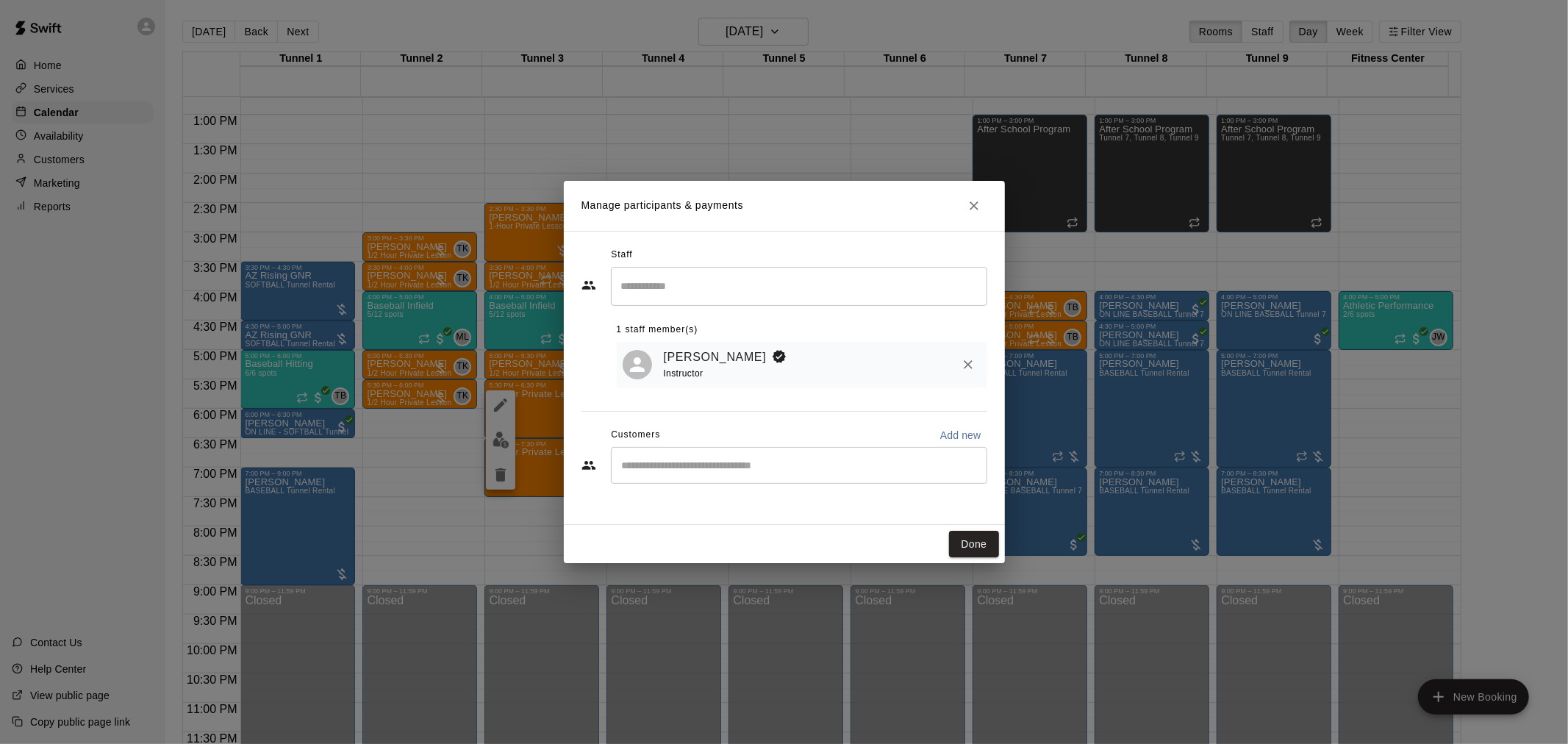
click at [648, 463] on input "Start typing to search customers..." at bounding box center [799, 465] width 363 height 15
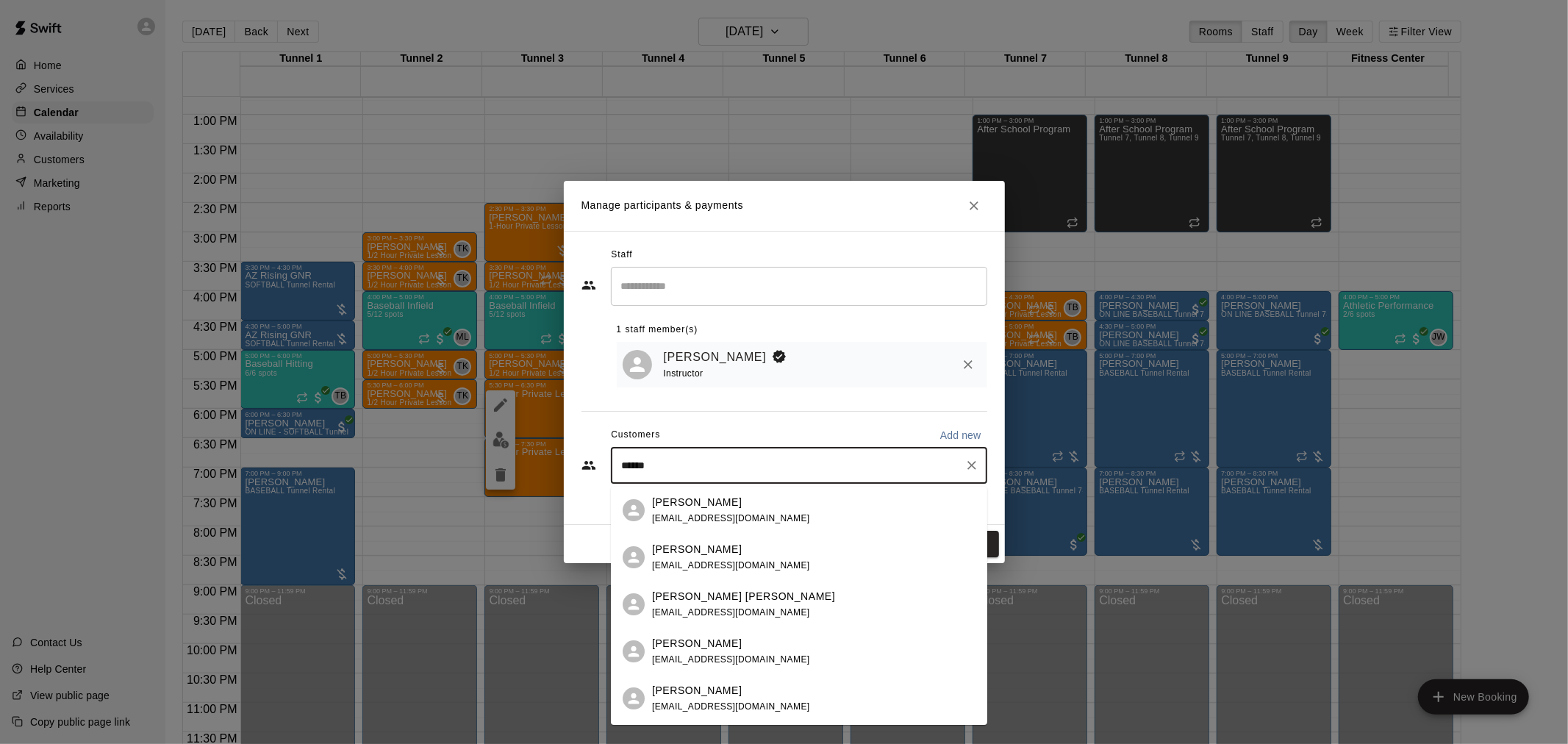
type input "******"
click at [698, 648] on p "[PERSON_NAME]" at bounding box center [697, 644] width 90 height 16
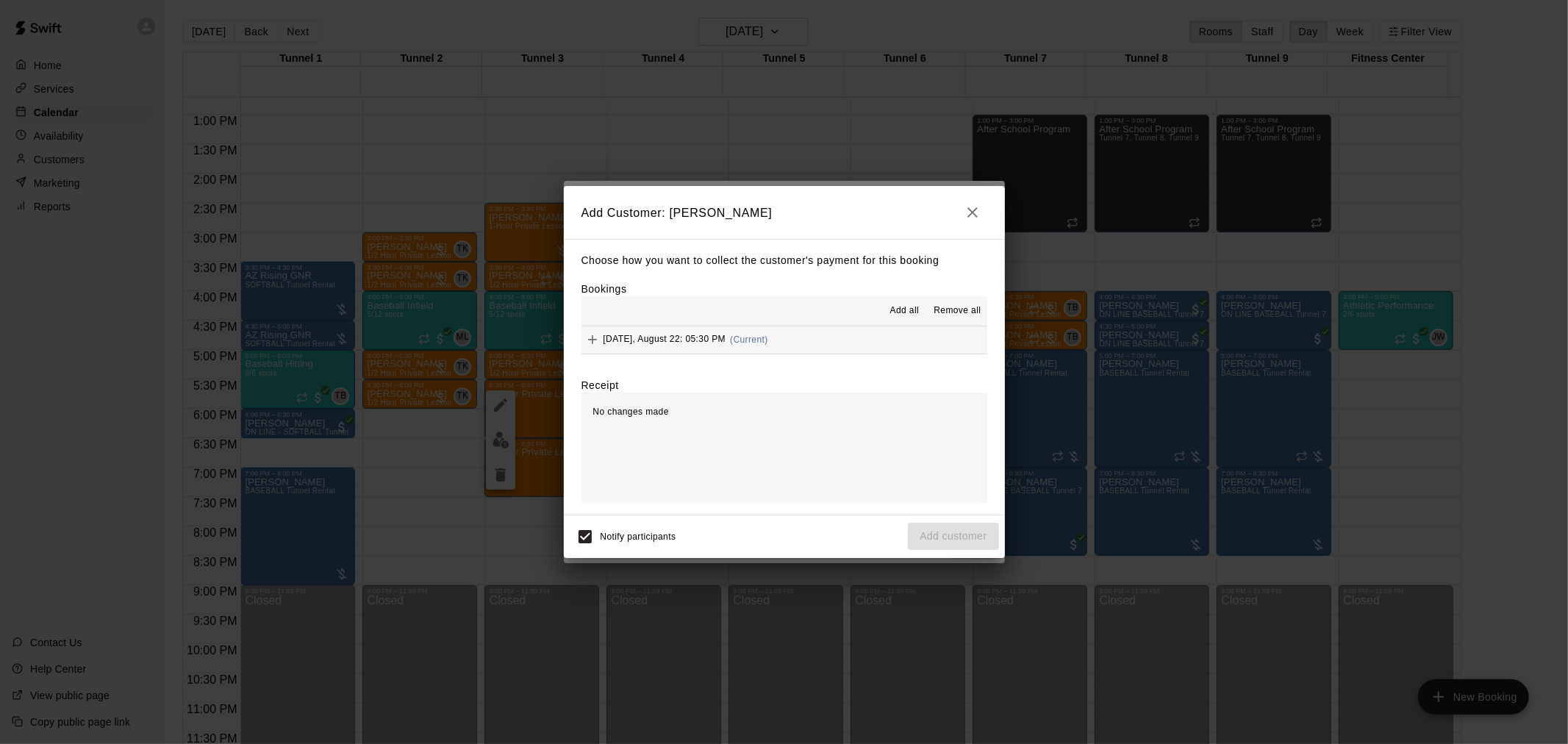
click at [912, 309] on span "Add all" at bounding box center [904, 311] width 29 height 15
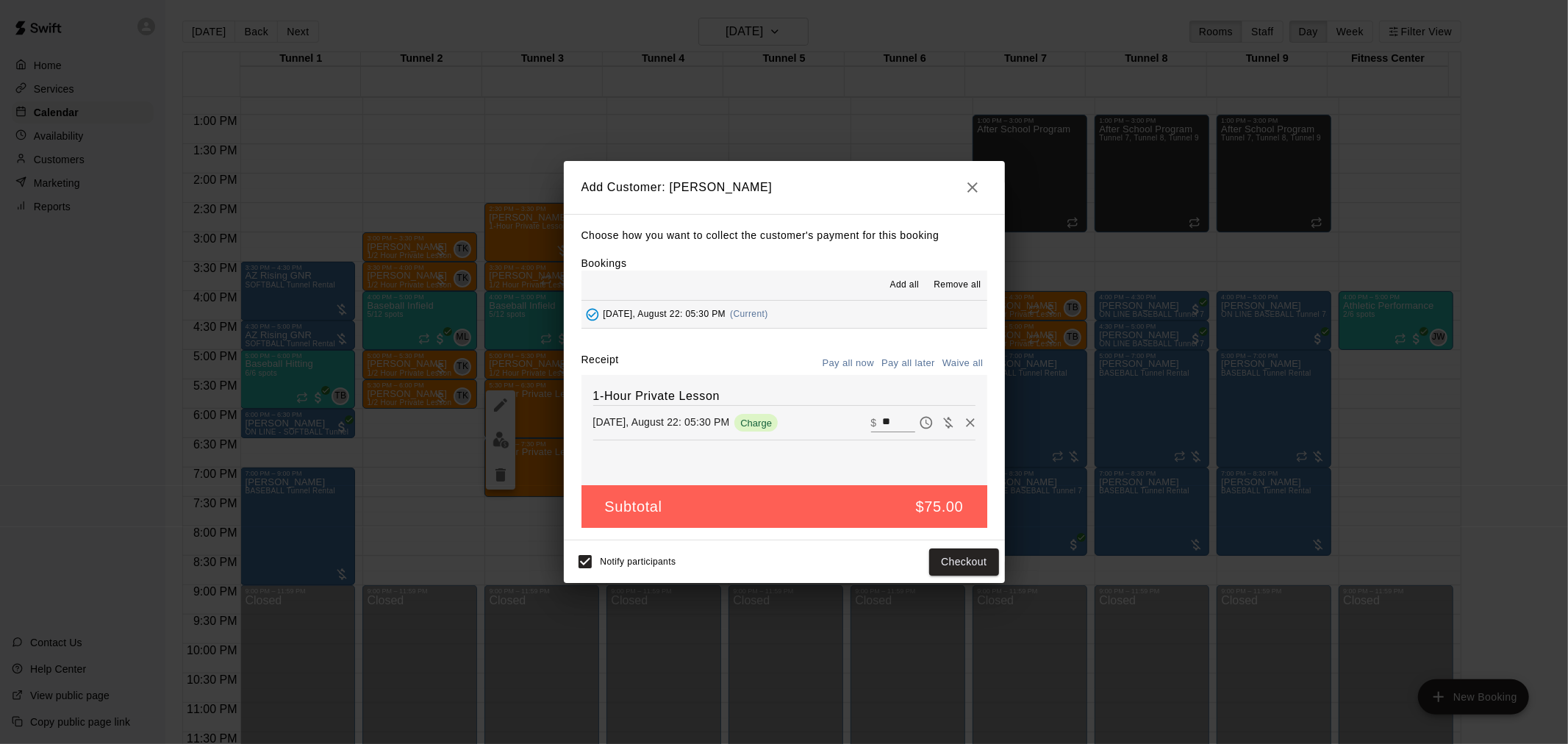
click at [919, 363] on button "Pay all later" at bounding box center [908, 363] width 61 height 22
click at [956, 556] on button "Add customer" at bounding box center [953, 562] width 90 height 28
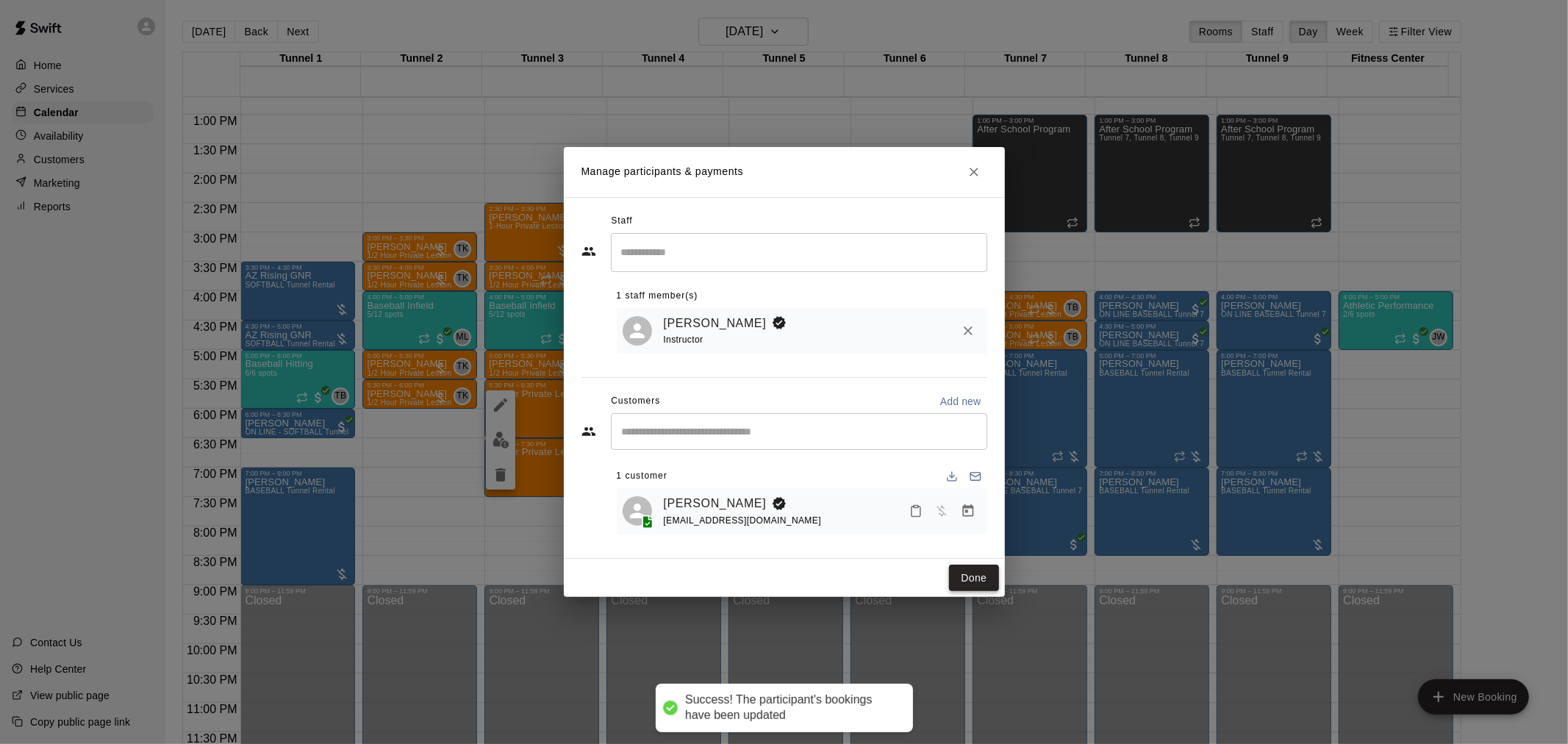
click at [971, 576] on button "Done" at bounding box center [973, 579] width 49 height 28
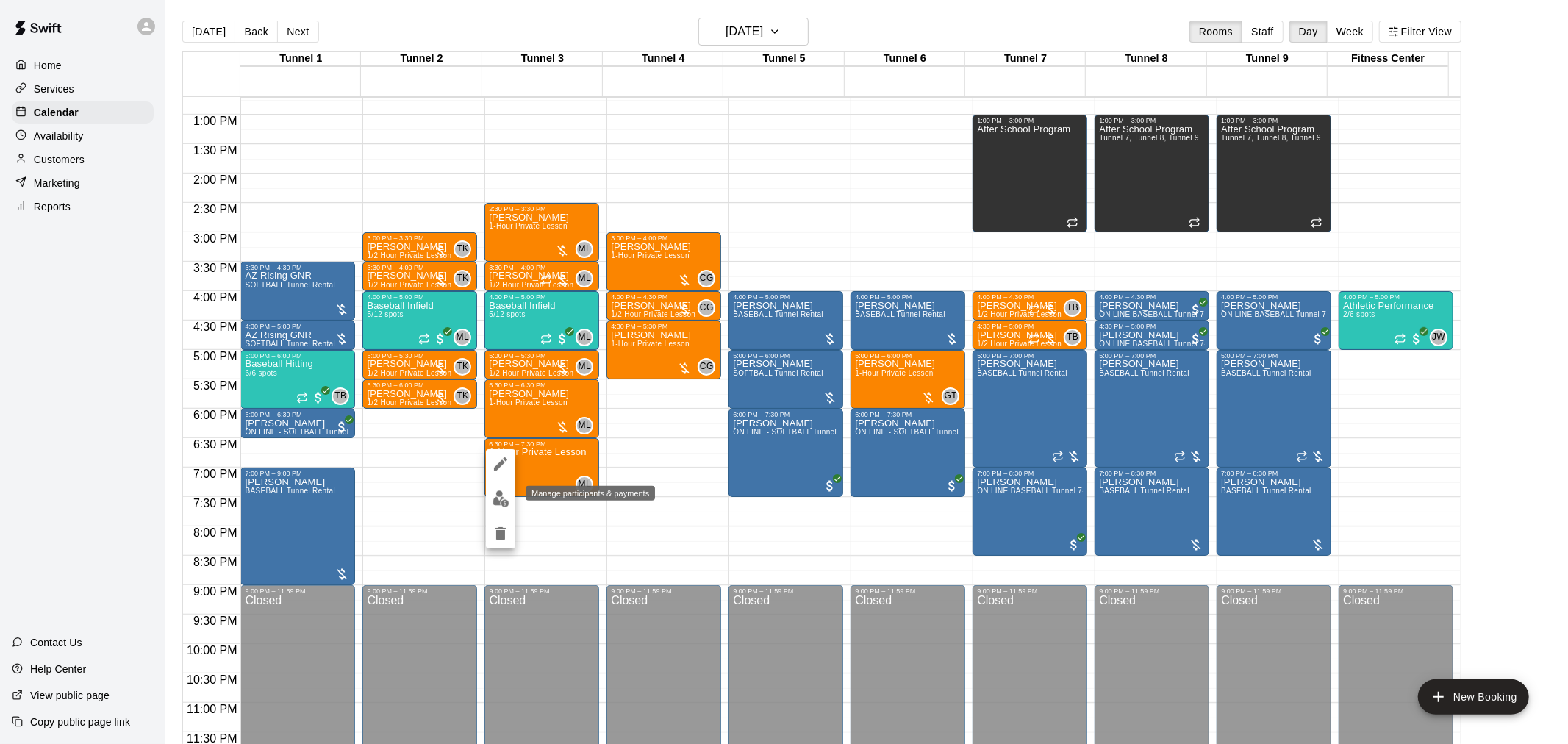
click at [506, 493] on img "edit" at bounding box center [501, 499] width 17 height 17
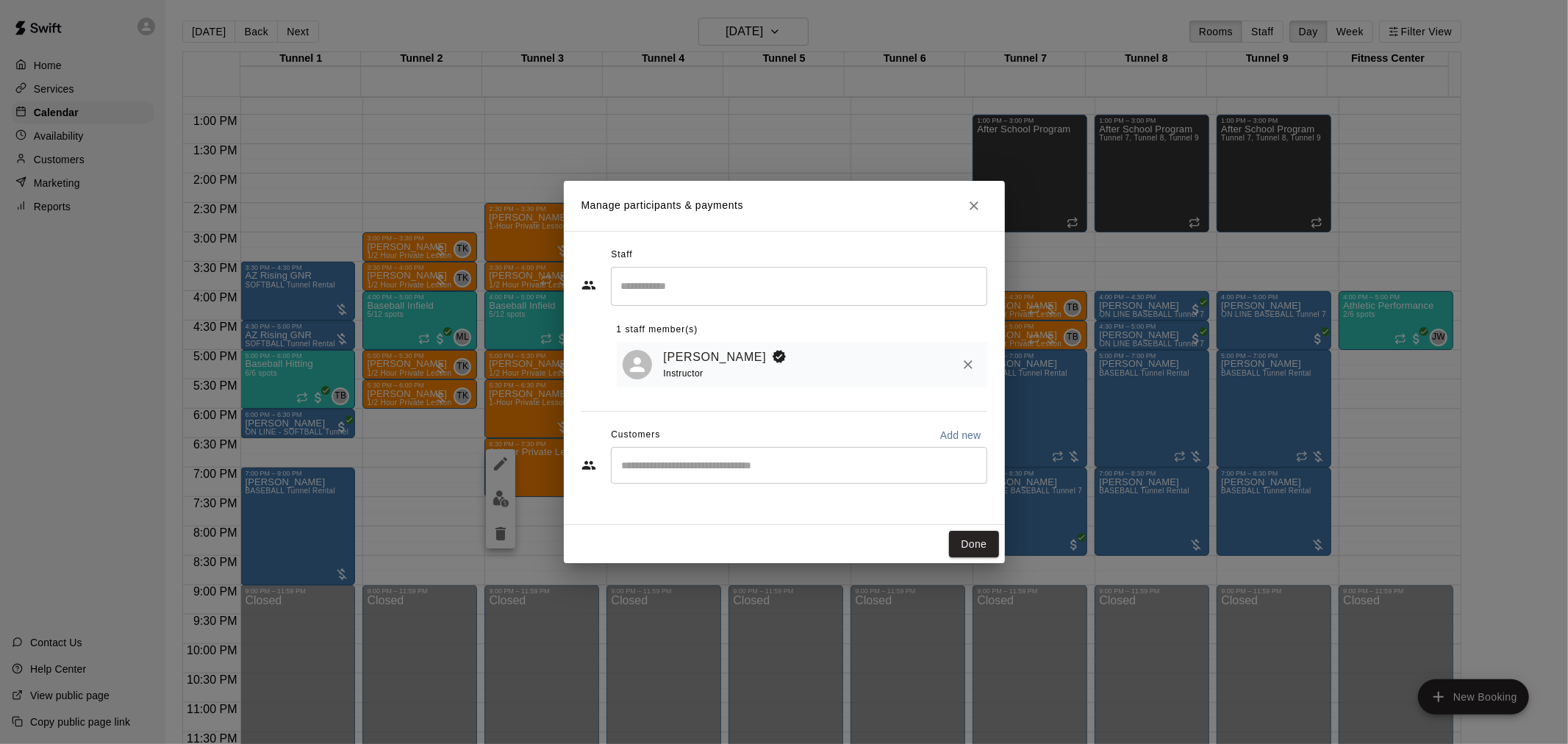
click at [702, 478] on div "​" at bounding box center [799, 465] width 376 height 37
click at [644, 468] on input "**********" at bounding box center [787, 465] width 341 height 15
click at [670, 473] on input "******" at bounding box center [787, 465] width 341 height 15
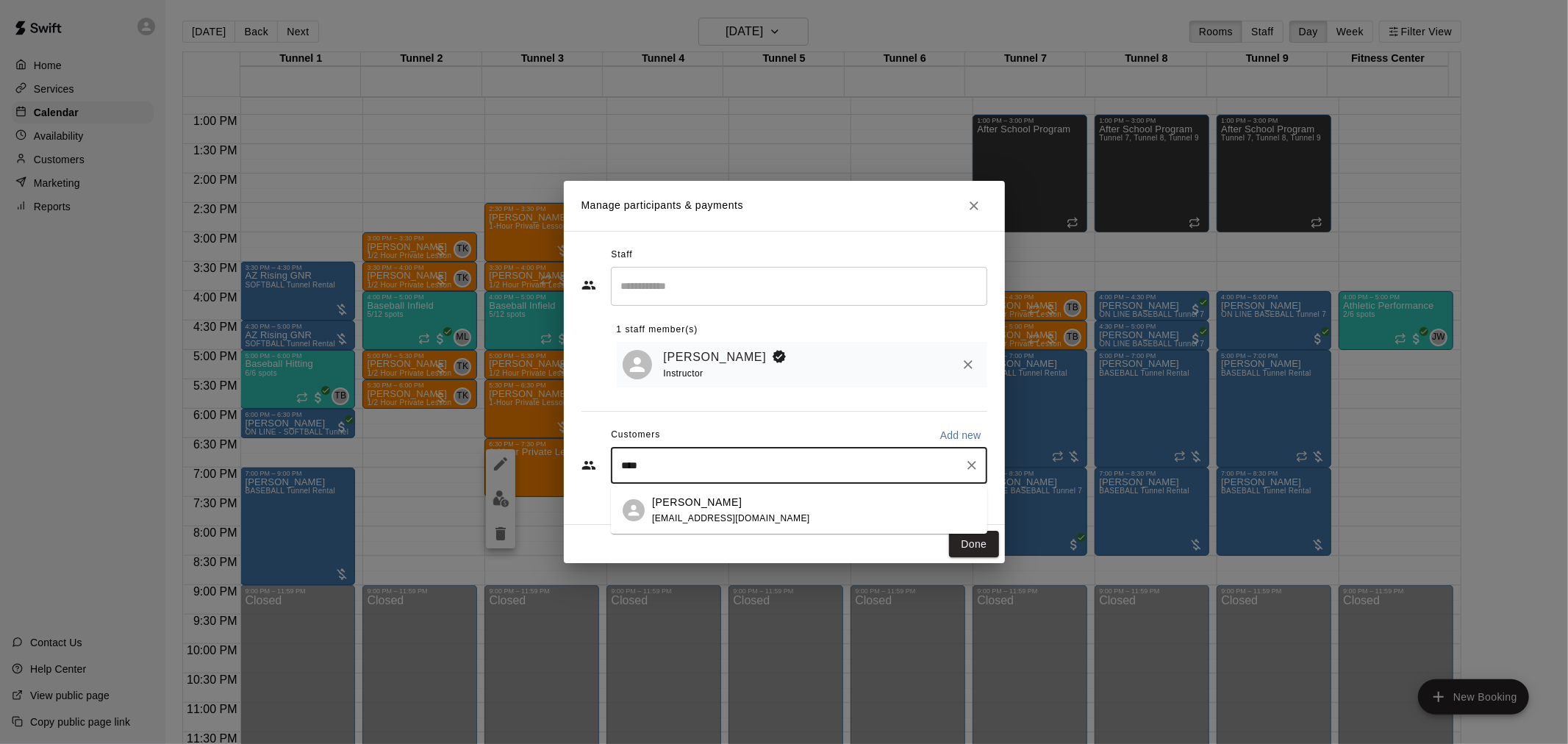
type input "***"
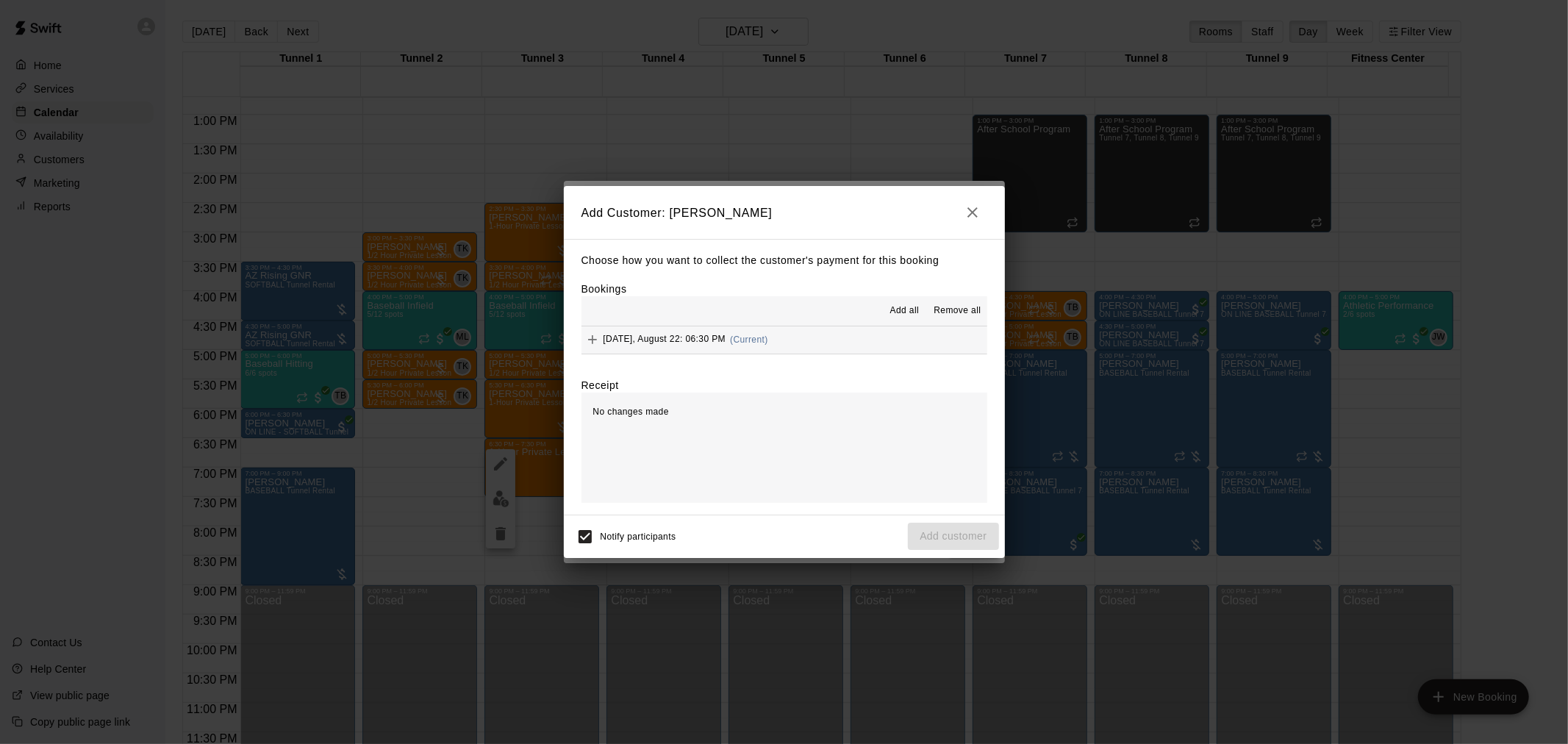
click at [917, 304] on button "Add all" at bounding box center [904, 311] width 47 height 23
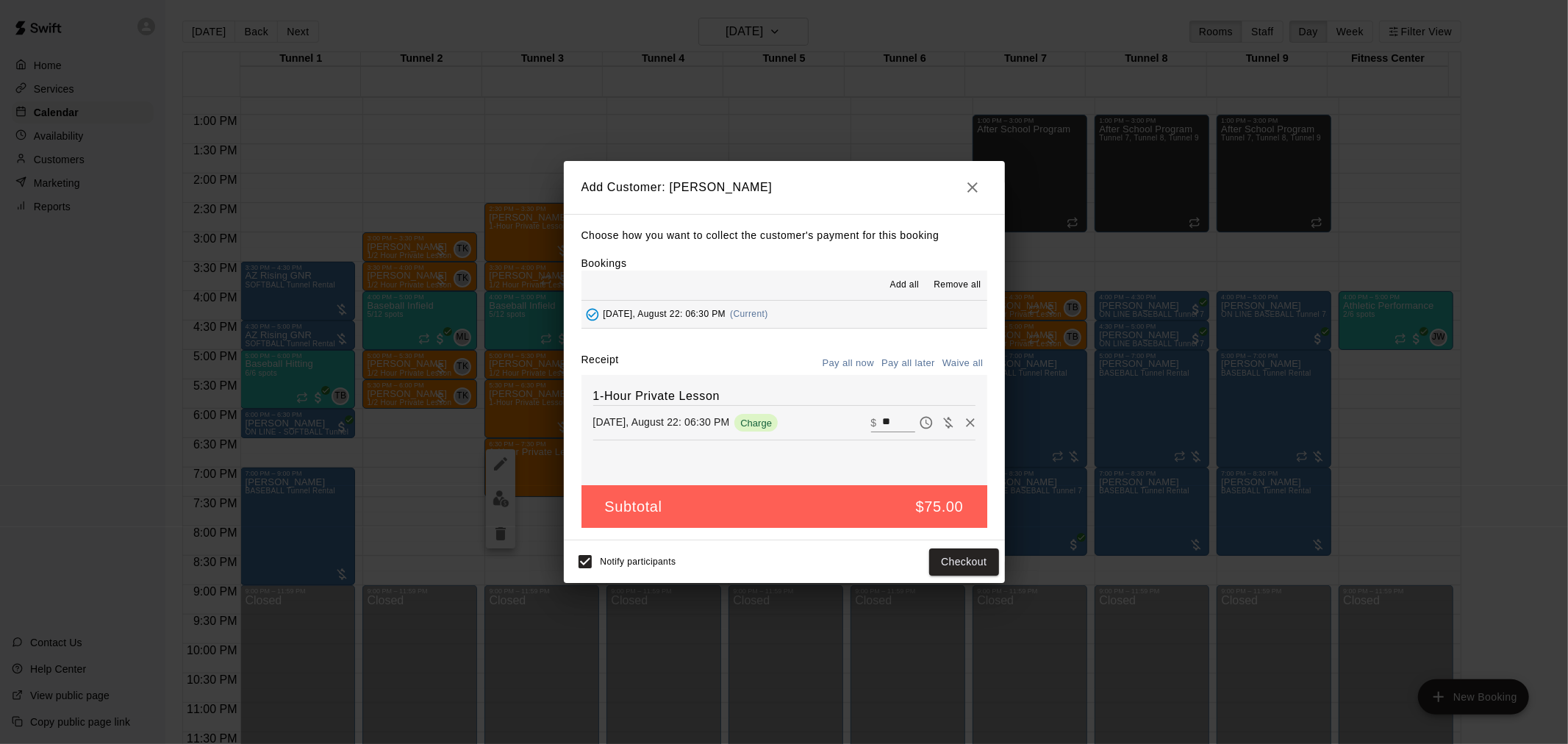
click at [914, 357] on button "Pay all later" at bounding box center [908, 363] width 61 height 22
click at [946, 561] on button "Add customer" at bounding box center [953, 562] width 90 height 28
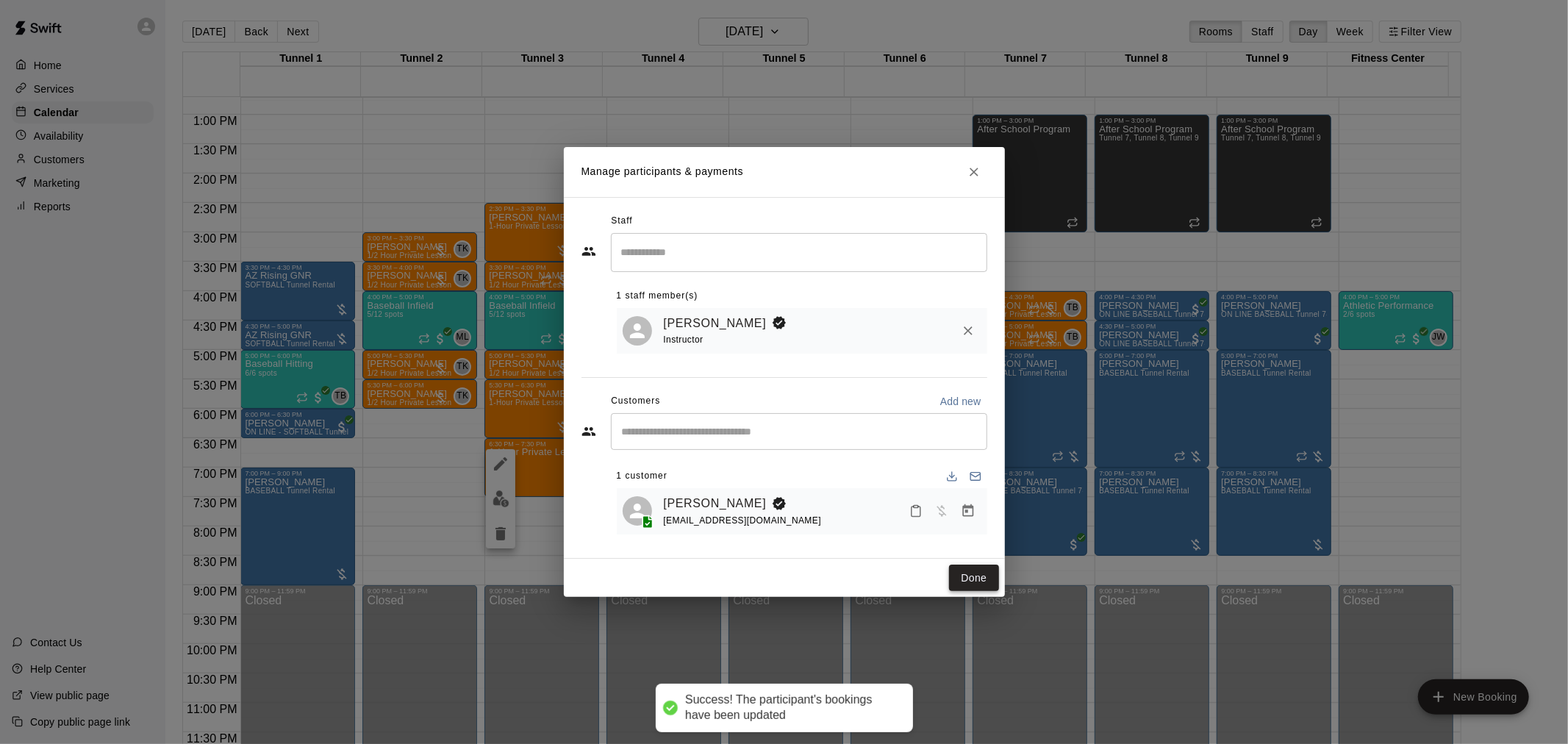
click at [966, 576] on button "Done" at bounding box center [973, 579] width 49 height 28
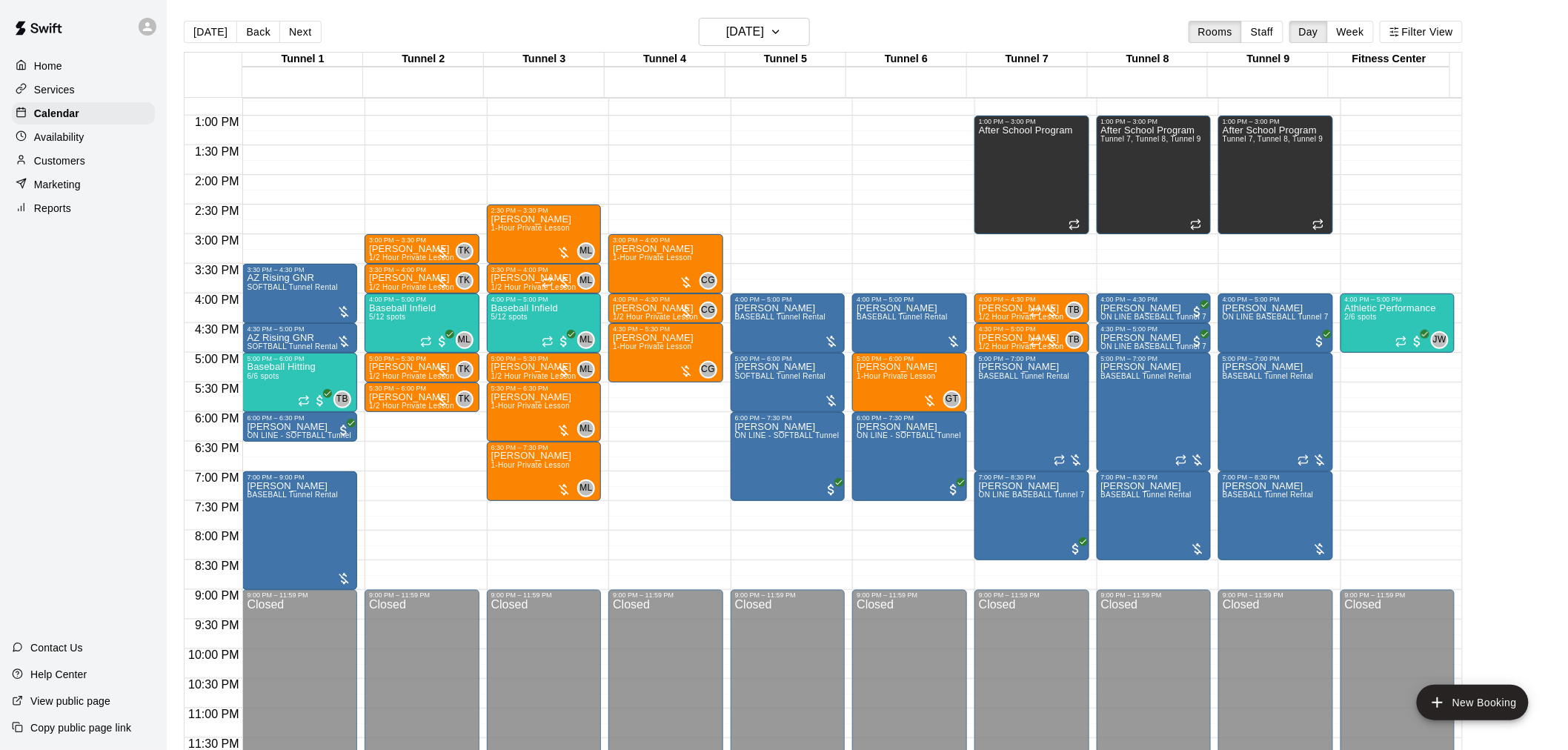
click at [196, 28] on button "[DATE]" at bounding box center [210, 32] width 53 height 23
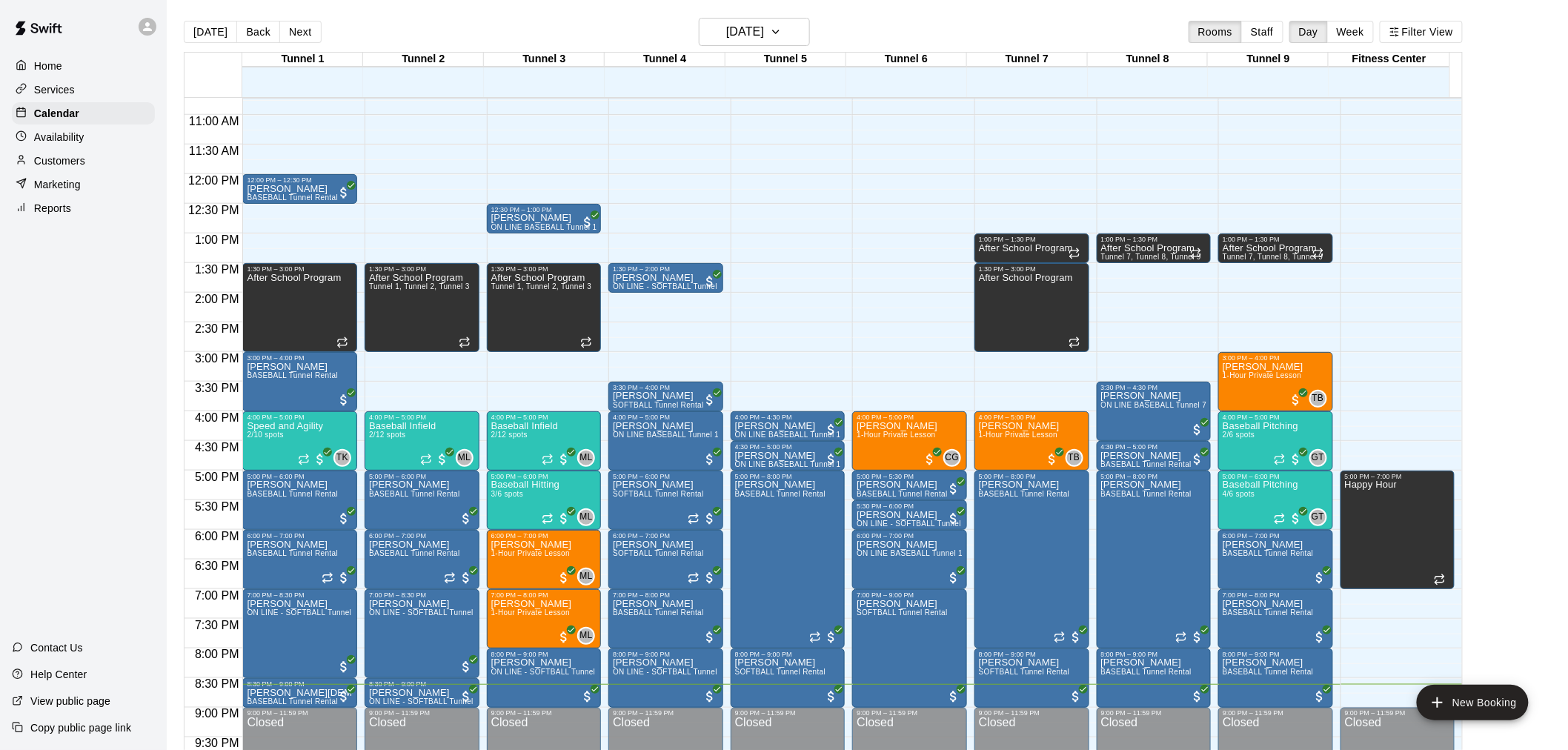
scroll to position [727, 0]
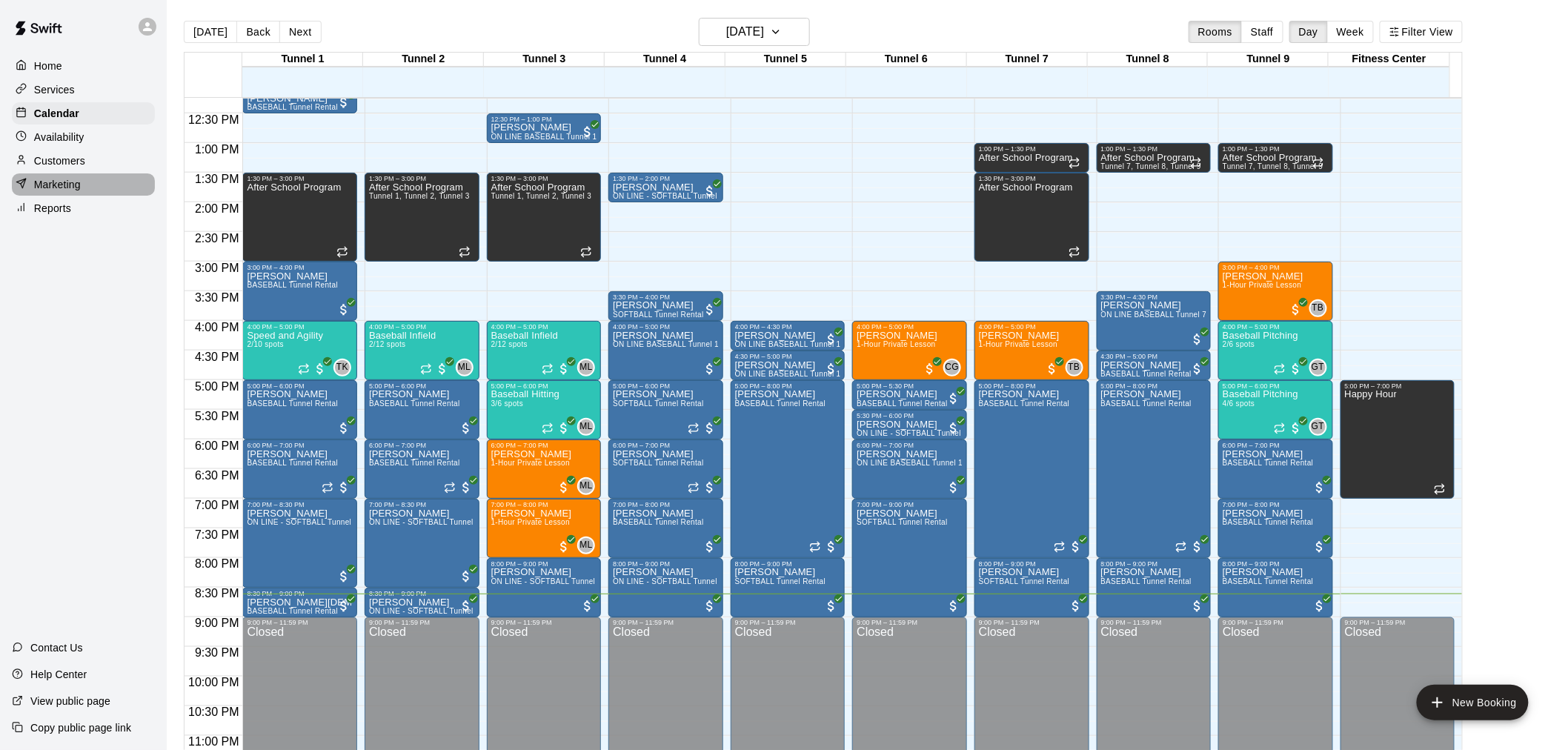
click at [94, 193] on div "Marketing" at bounding box center [83, 185] width 143 height 23
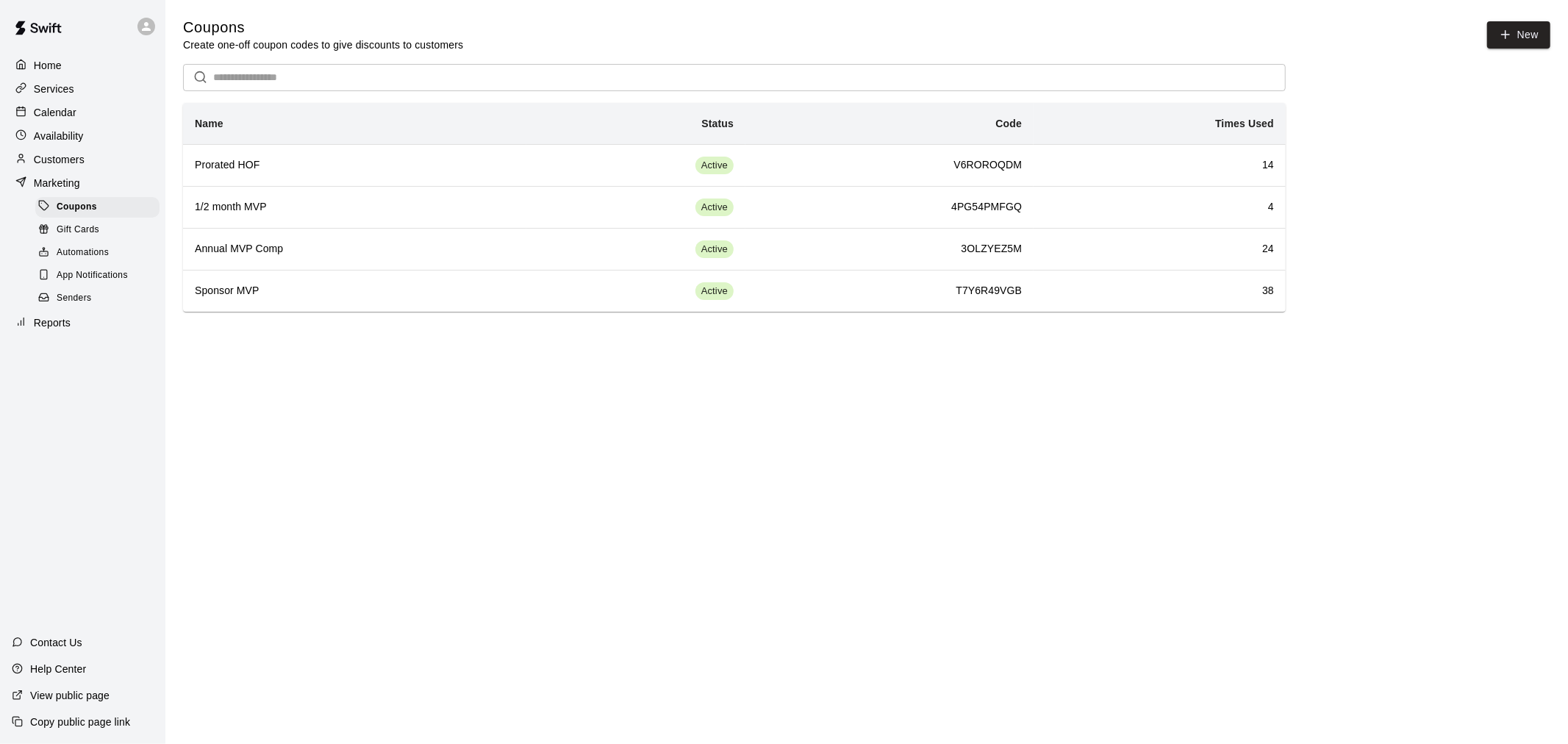
click at [105, 334] on div "Reports" at bounding box center [83, 323] width 142 height 22
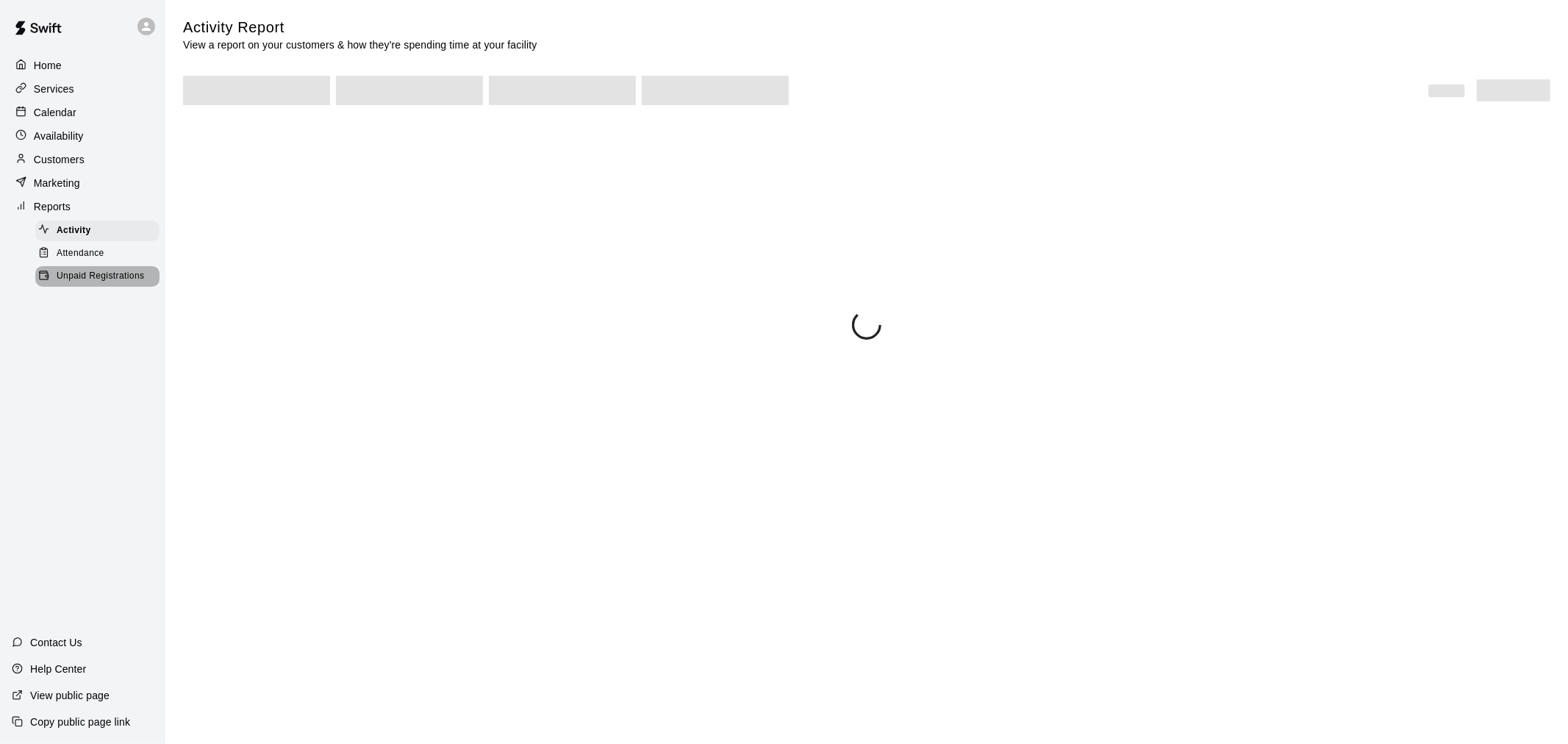
click at [129, 284] on span "Unpaid Registrations" at bounding box center [101, 276] width 88 height 15
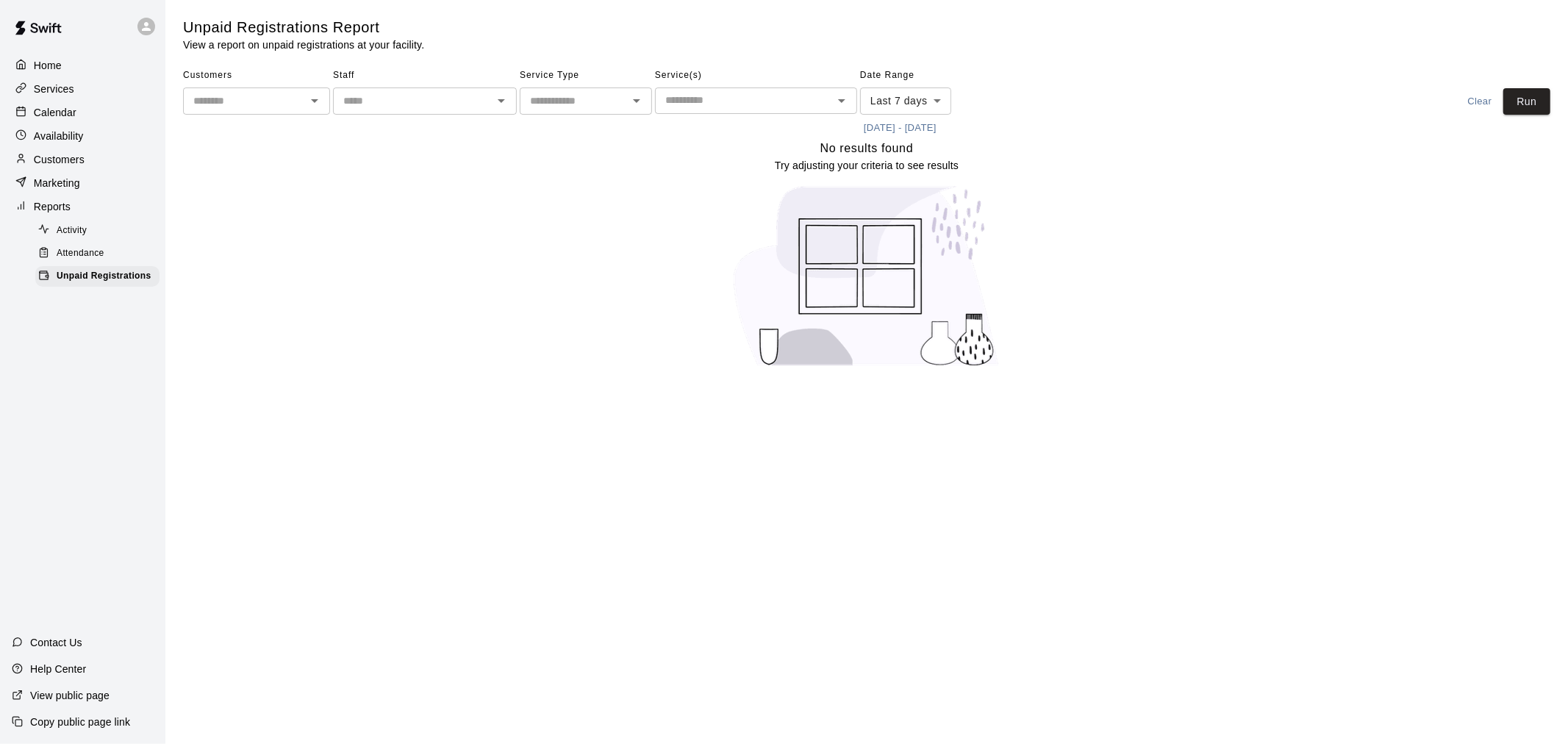
click at [1518, 115] on div "Customers ​ Staff ​ Service Type ​ Service(s) ​ Date Range Last 7 days **** ​ […" at bounding box center [867, 102] width 1367 height 76
click at [1523, 105] on button "Run" at bounding box center [1527, 102] width 47 height 28
click at [1526, 111] on button "Run" at bounding box center [1527, 102] width 47 height 28
click at [1530, 108] on button "Run" at bounding box center [1527, 102] width 47 height 28
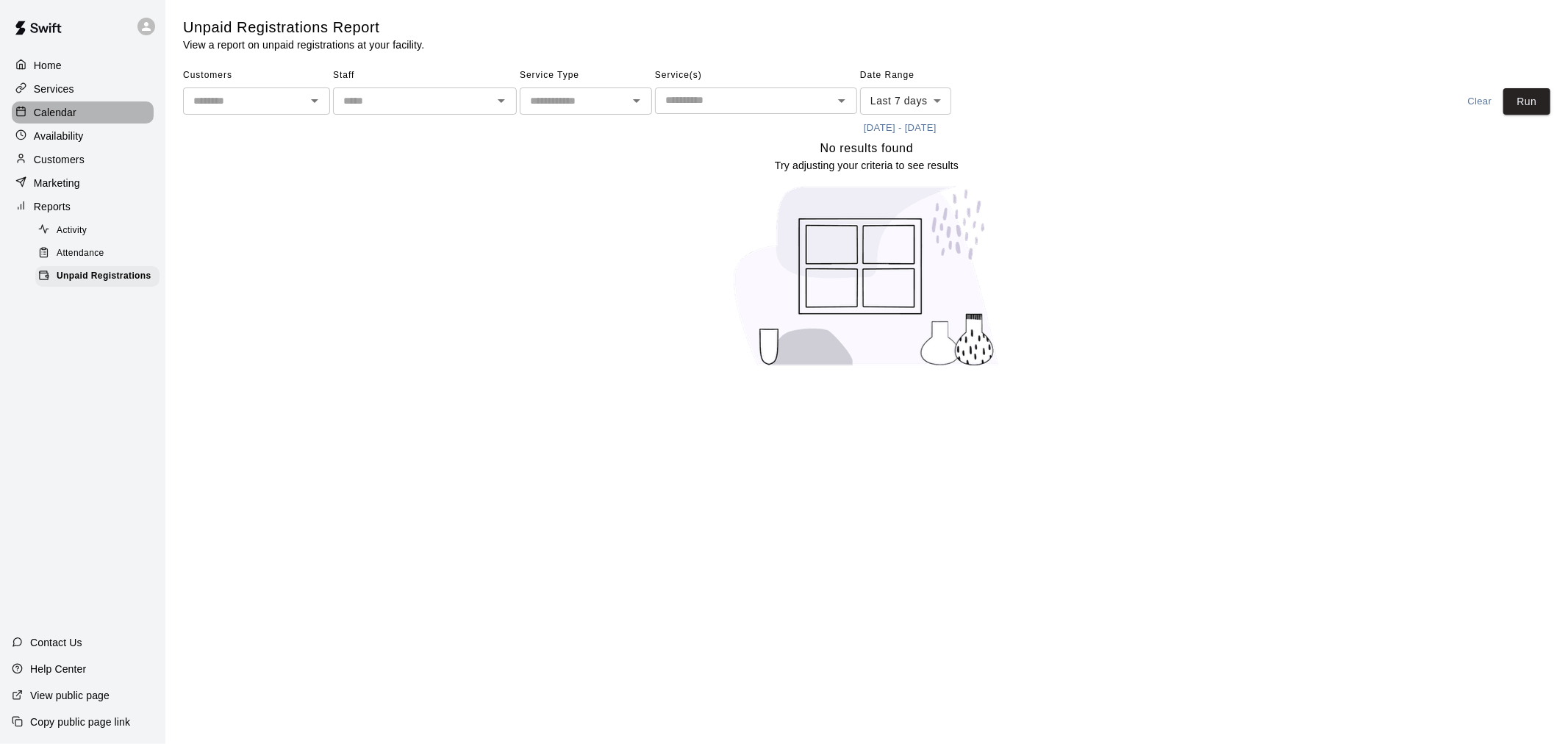
click at [52, 105] on div "Calendar" at bounding box center [83, 113] width 142 height 22
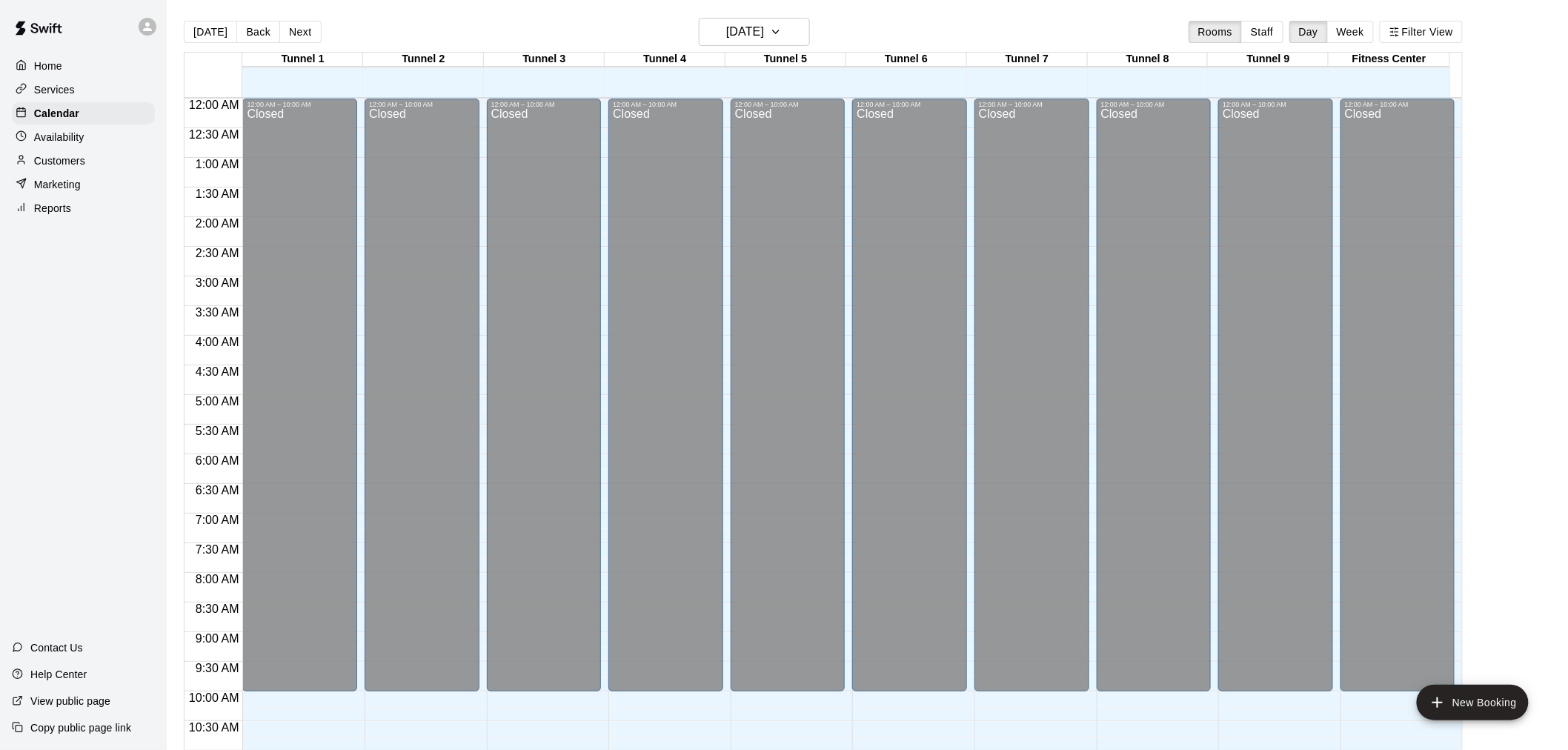
scroll to position [709, 0]
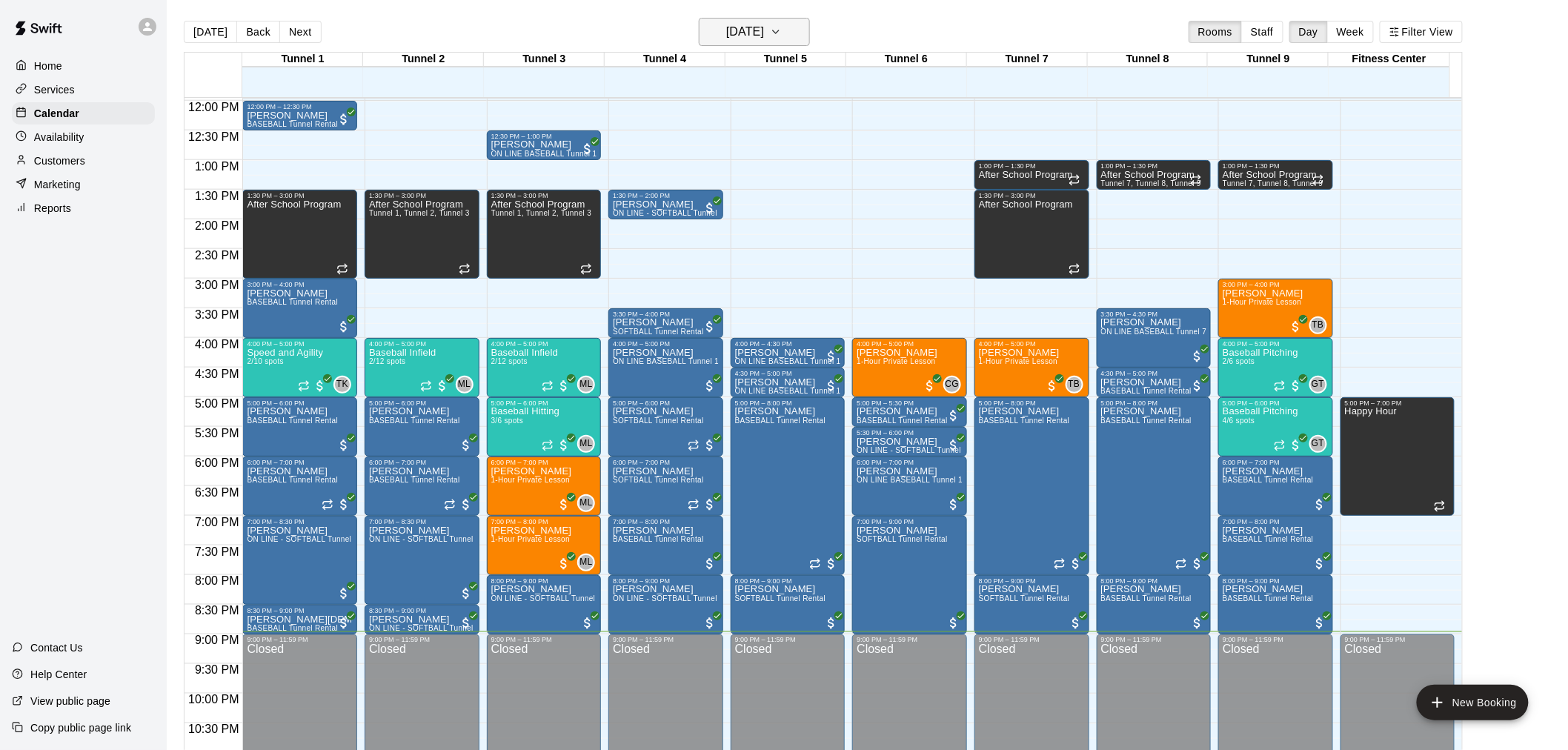
click at [782, 25] on icon "button" at bounding box center [776, 31] width 12 height 17
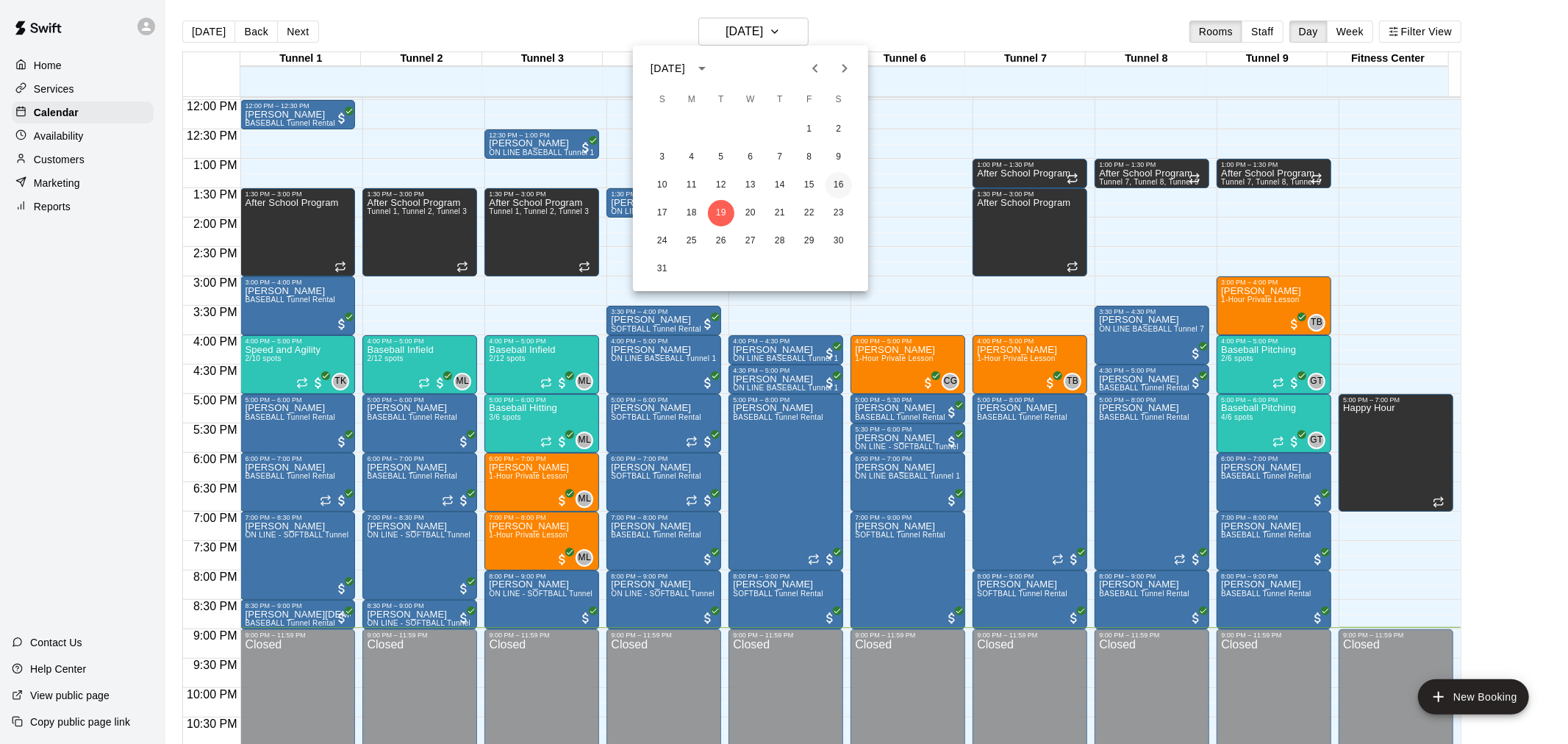
click at [846, 191] on button "16" at bounding box center [838, 185] width 27 height 27
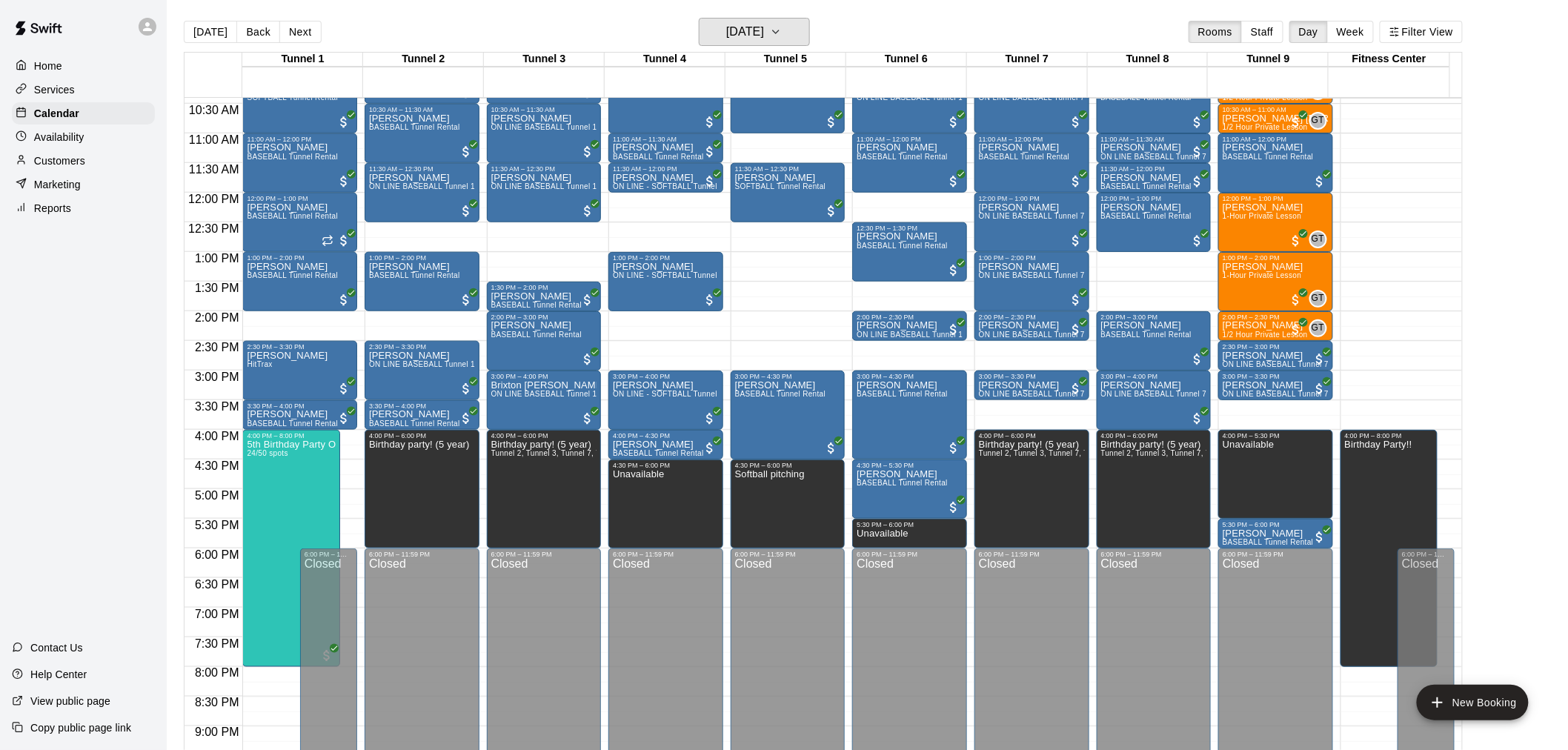
scroll to position [672, 0]
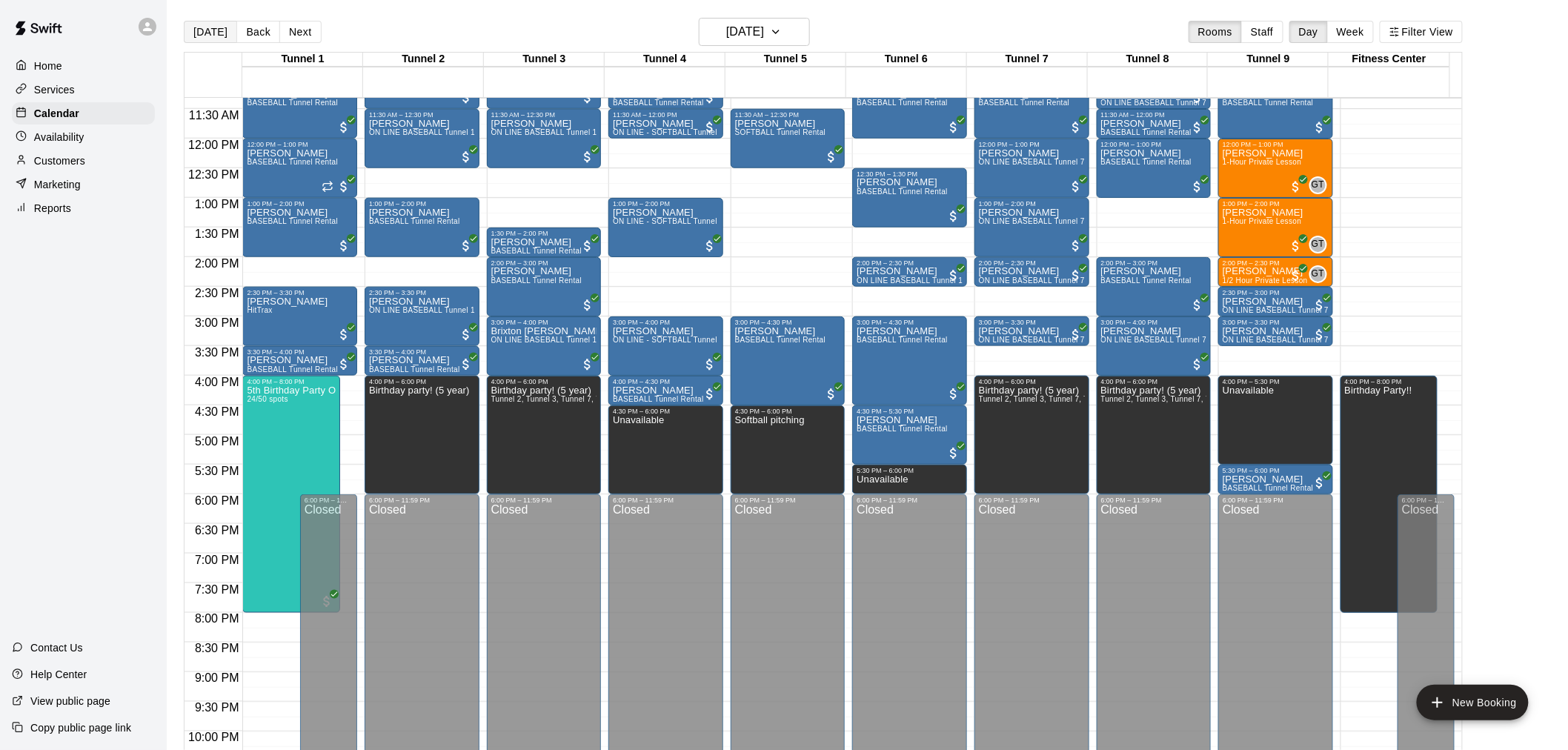
click at [201, 36] on button "[DATE]" at bounding box center [210, 32] width 53 height 23
